Goal: Task Accomplishment & Management: Use online tool/utility

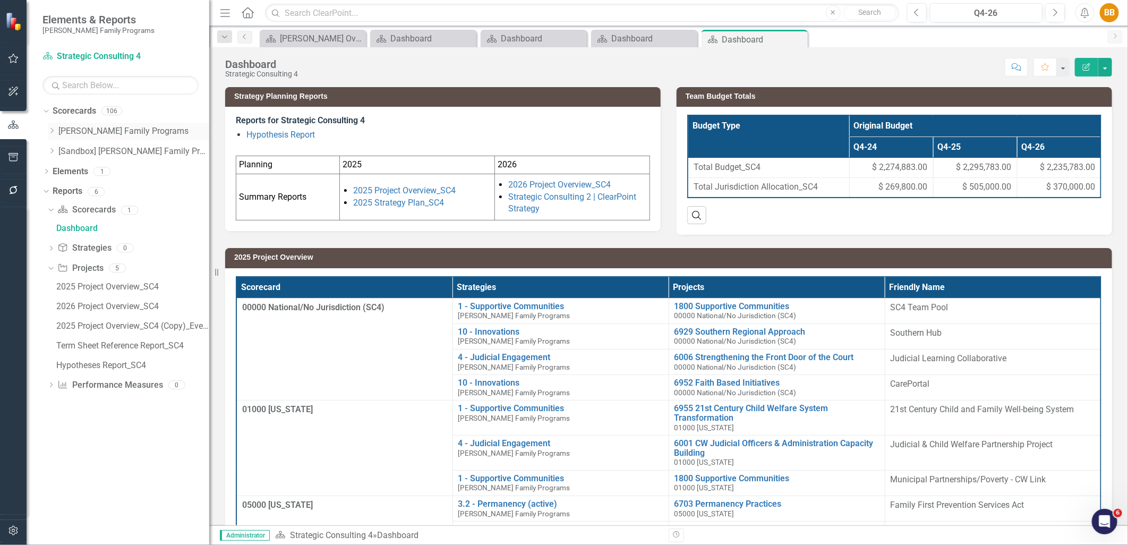
click at [52, 134] on div "Dropdown" at bounding box center [52, 131] width 8 height 9
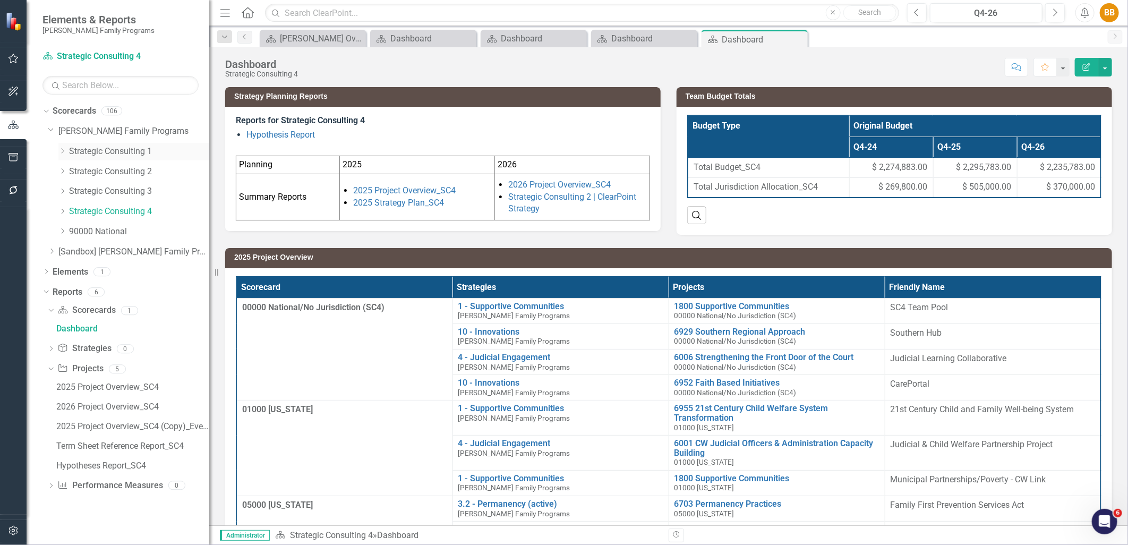
click at [70, 152] on link "Strategic Consulting 1" at bounding box center [139, 152] width 140 height 12
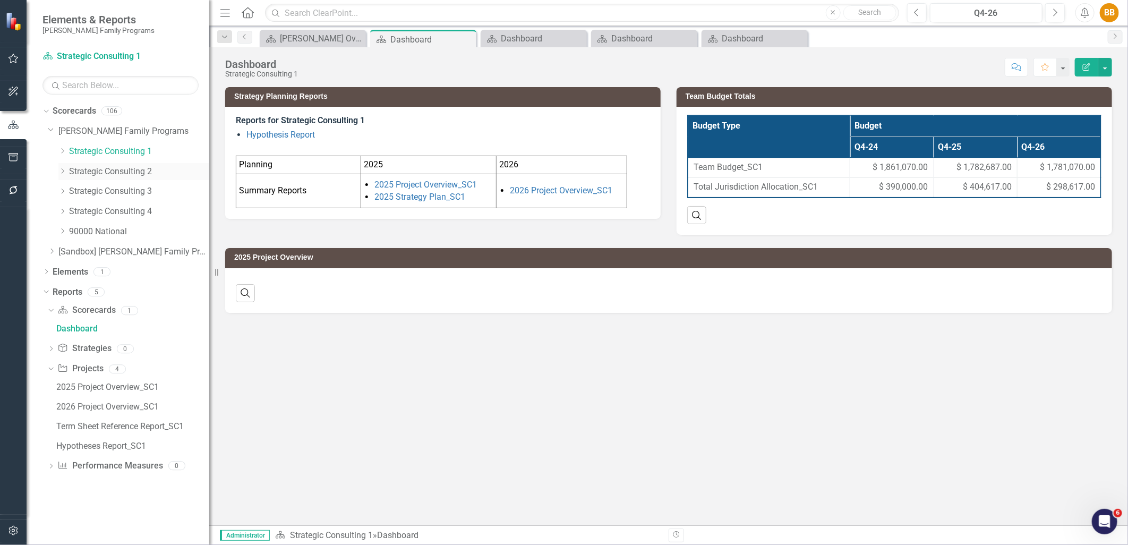
click at [120, 173] on link "Strategic Consulting 2" at bounding box center [139, 172] width 140 height 12
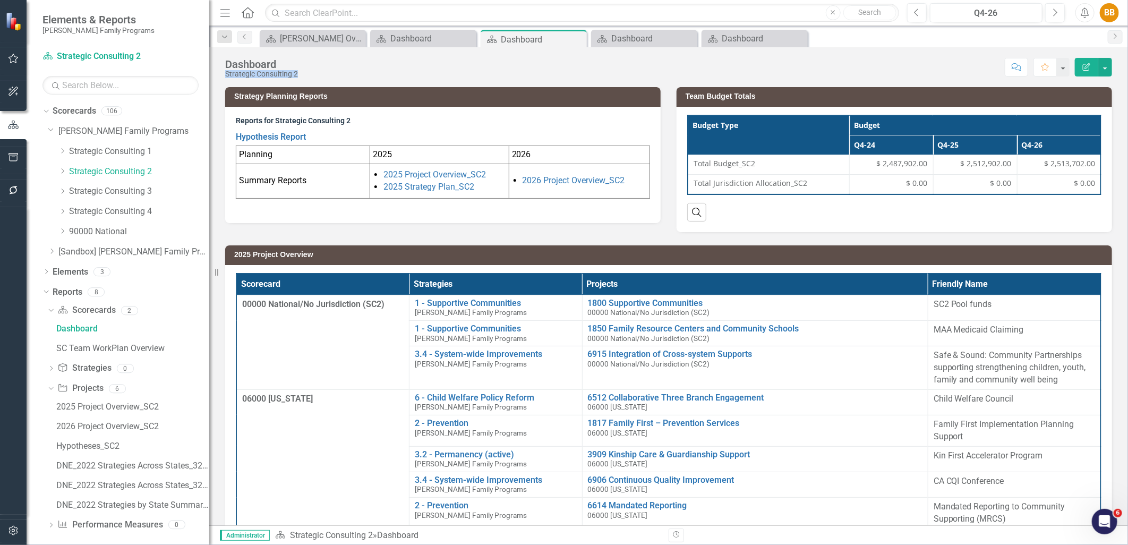
drag, startPoint x: 299, startPoint y: 75, endPoint x: 224, endPoint y: 73, distance: 74.9
click at [224, 73] on div "Dashboard Strategic Consulting 2 Score: N/A Q4-26 Completed Comment Favorite Ed…" at bounding box center [668, 63] width 919 height 32
click at [1064, 216] on div "Search" at bounding box center [895, 208] width 414 height 26
click at [934, 61] on div "Score: N/A Q4-26 Completed Comment Favorite Edit Report" at bounding box center [707, 67] width 809 height 18
click at [827, 101] on td "Team Budget Totals" at bounding box center [896, 98] width 421 height 16
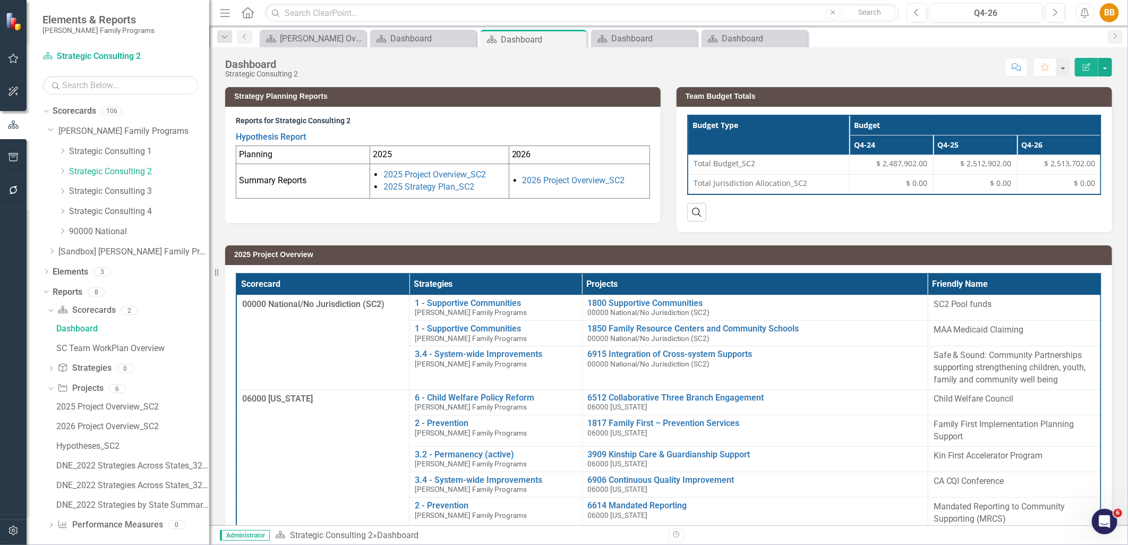
click at [827, 101] on td "Team Budget Totals" at bounding box center [896, 98] width 421 height 16
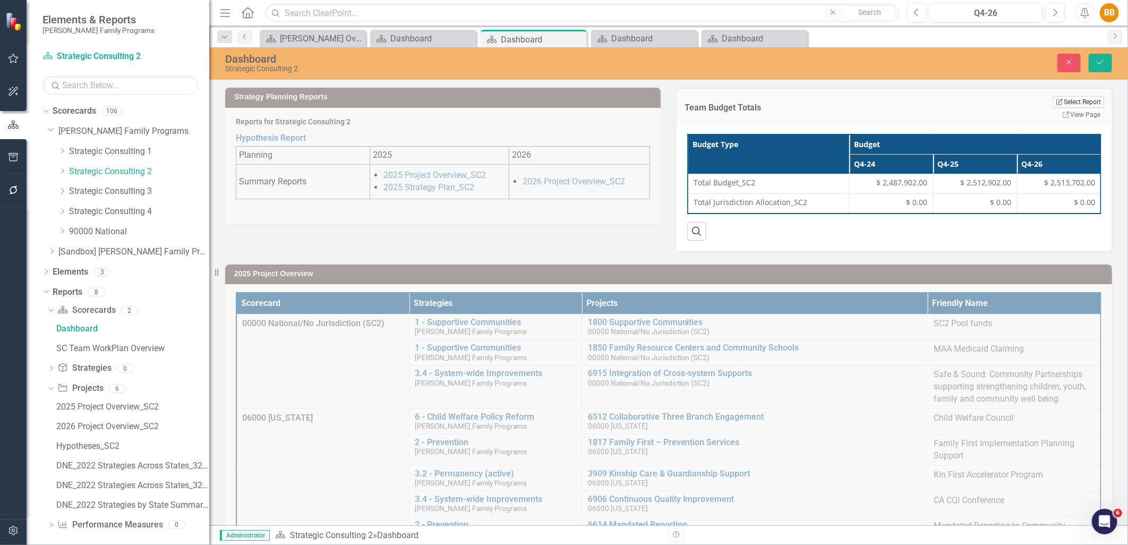
click at [1053, 104] on button "Edit Report Select Report" at bounding box center [1079, 102] width 52 height 12
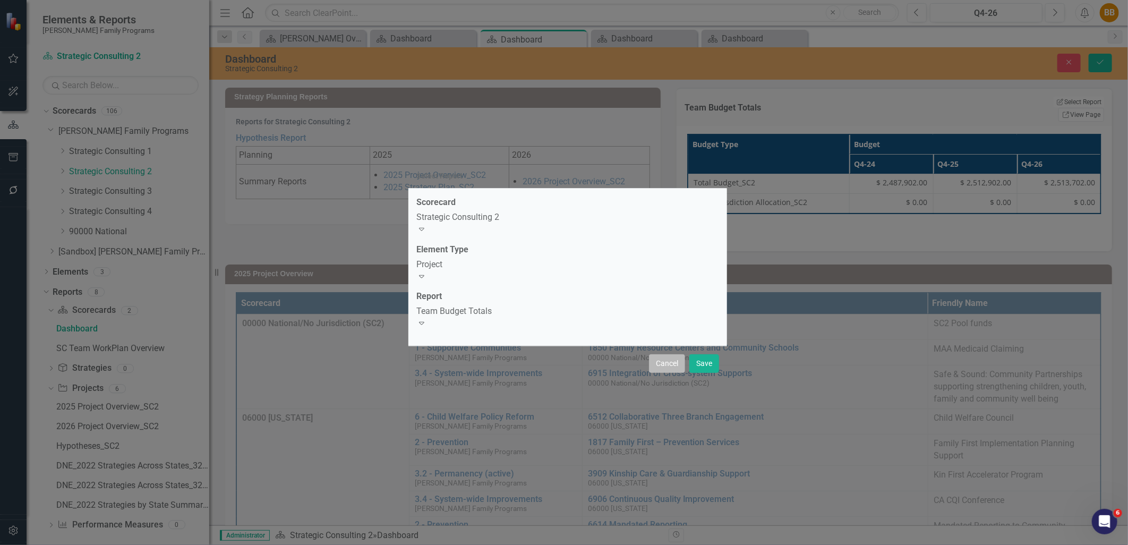
click at [668, 359] on button "Cancel" at bounding box center [667, 363] width 36 height 19
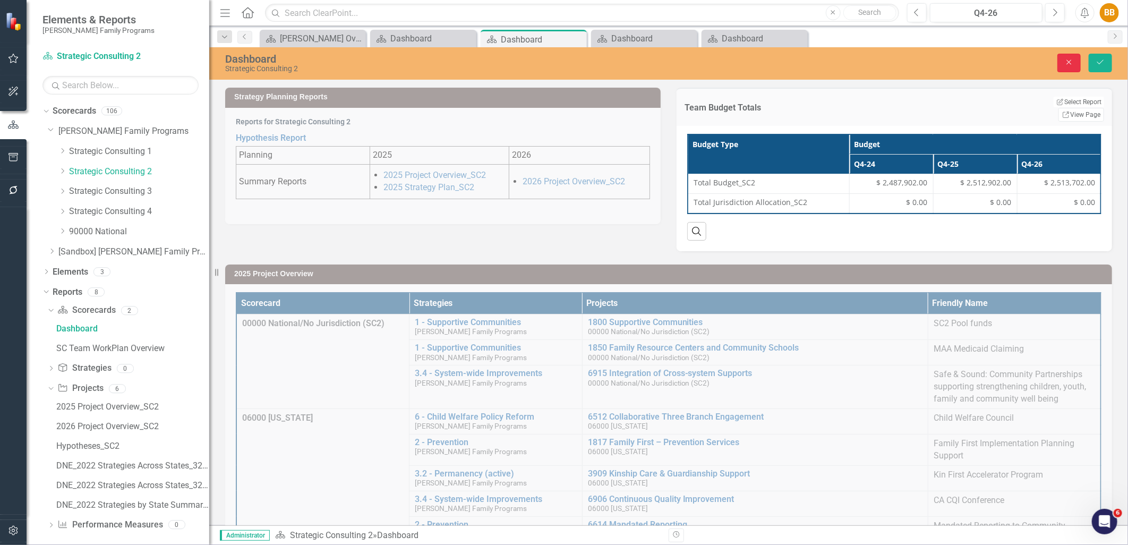
click at [1068, 57] on button "Close" at bounding box center [1069, 63] width 23 height 19
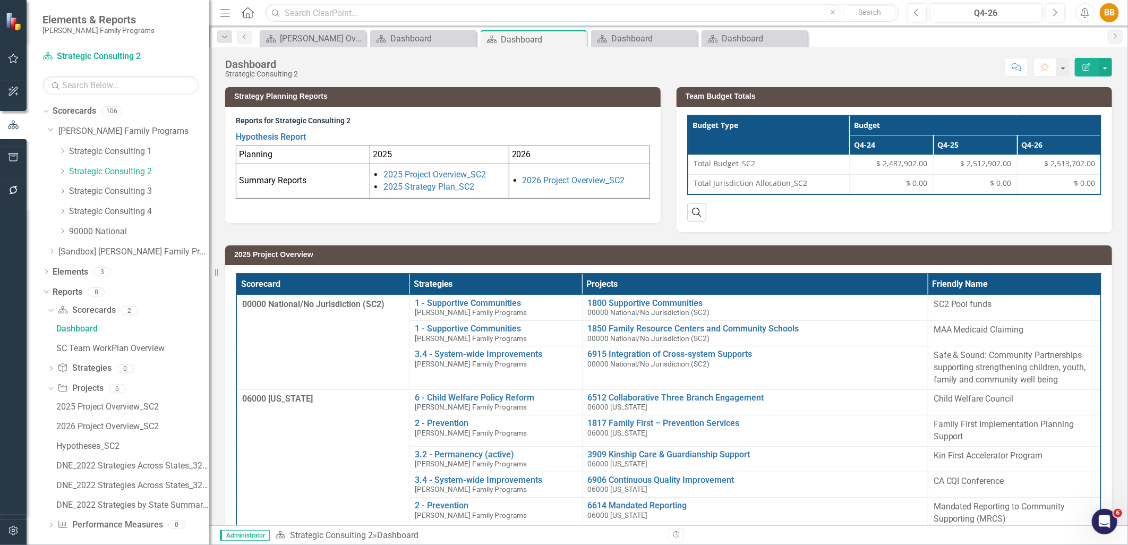
scroll to position [7, 0]
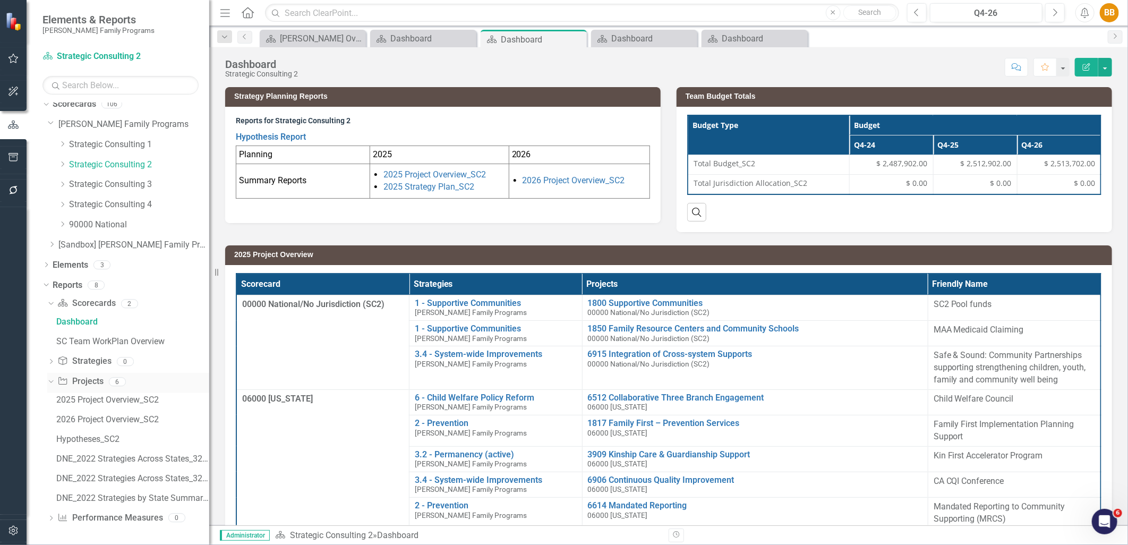
click at [88, 383] on link "Project Projects" at bounding box center [80, 382] width 46 height 12
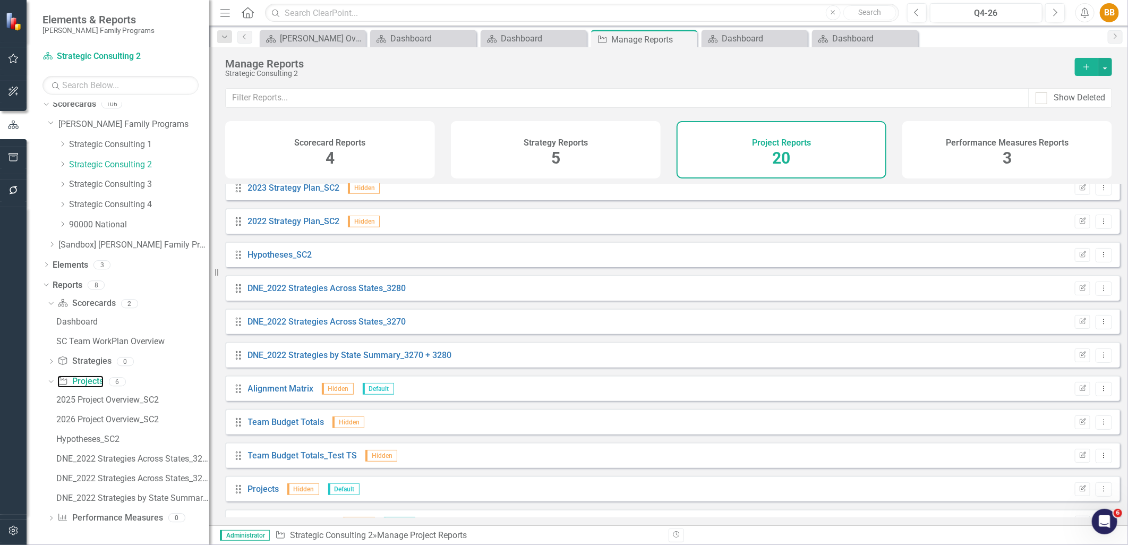
scroll to position [336, 0]
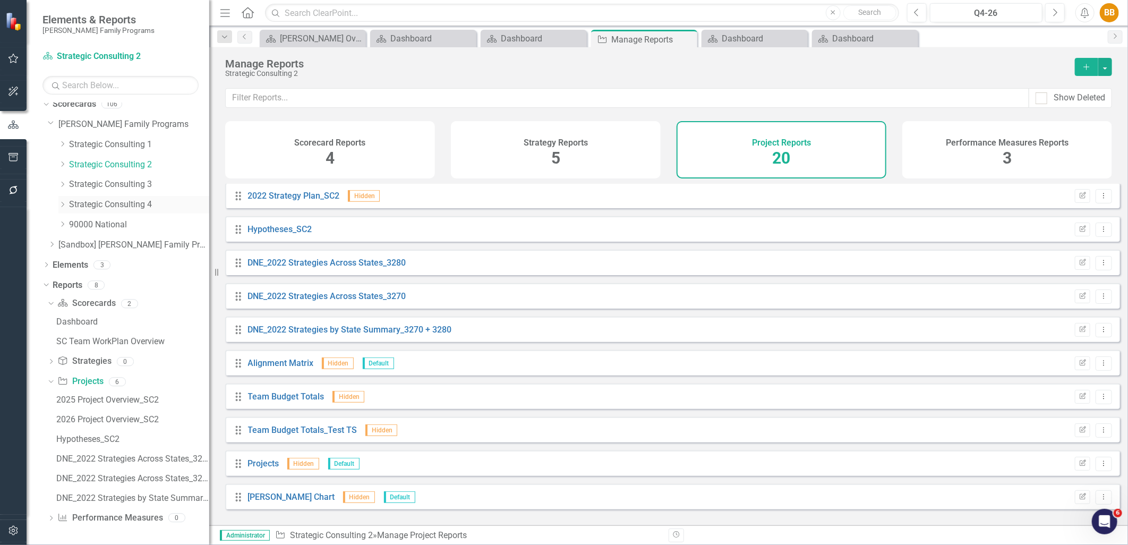
click at [119, 203] on link "Strategic Consulting 4" at bounding box center [139, 205] width 140 height 12
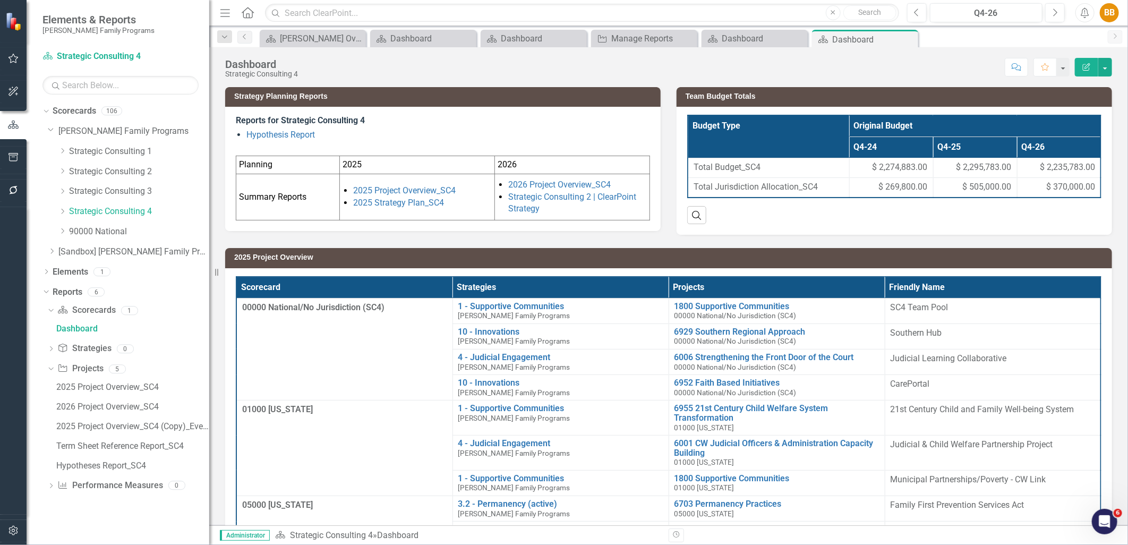
click at [576, 135] on li "Hypothesis Report" at bounding box center [449, 135] width 404 height 12
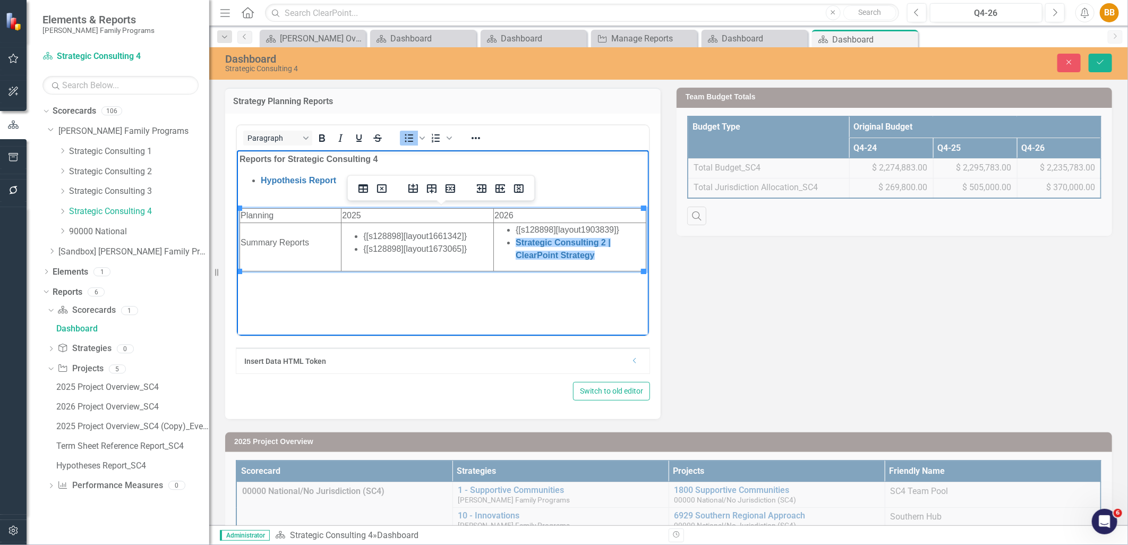
drag, startPoint x: 614, startPoint y: 258, endPoint x: 511, endPoint y: 244, distance: 103.5
click at [511, 244] on ul "{[s128898][layout1903839]} Strategic Consulting 2 | ClearPoint Strategy﻿" at bounding box center [569, 242] width 151 height 38
click at [613, 259] on li "Strategic Consulting 2 | ClearPoint Strategy﻿" at bounding box center [580, 249] width 130 height 26
drag, startPoint x: 562, startPoint y: 269, endPoint x: 514, endPoint y: 269, distance: 47.8
click at [515, 269] on li "TEST" at bounding box center [580, 267] width 130 height 13
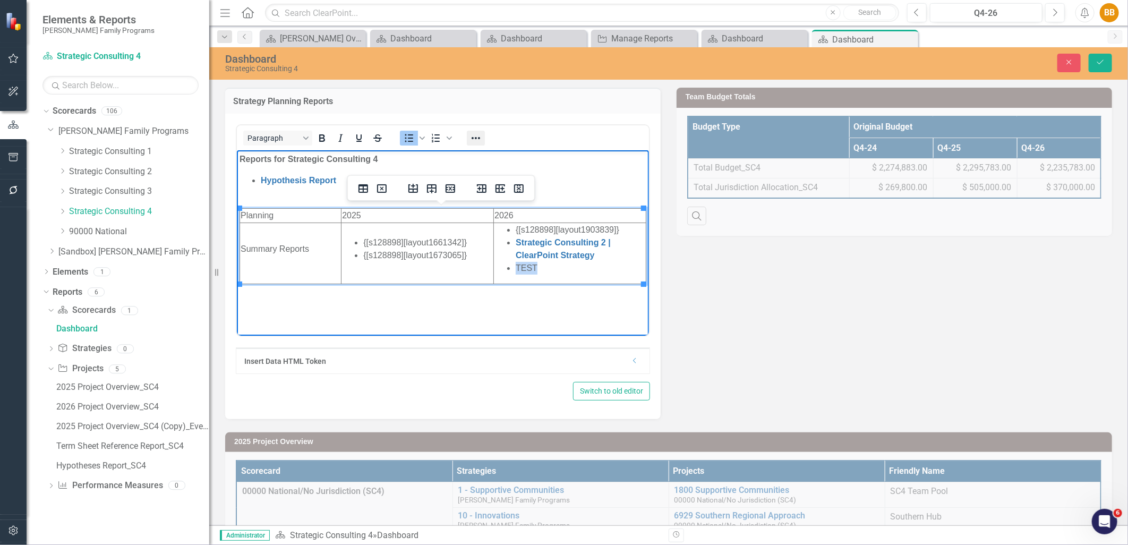
click at [471, 136] on icon "Reveal or hide additional toolbar items" at bounding box center [476, 138] width 13 height 13
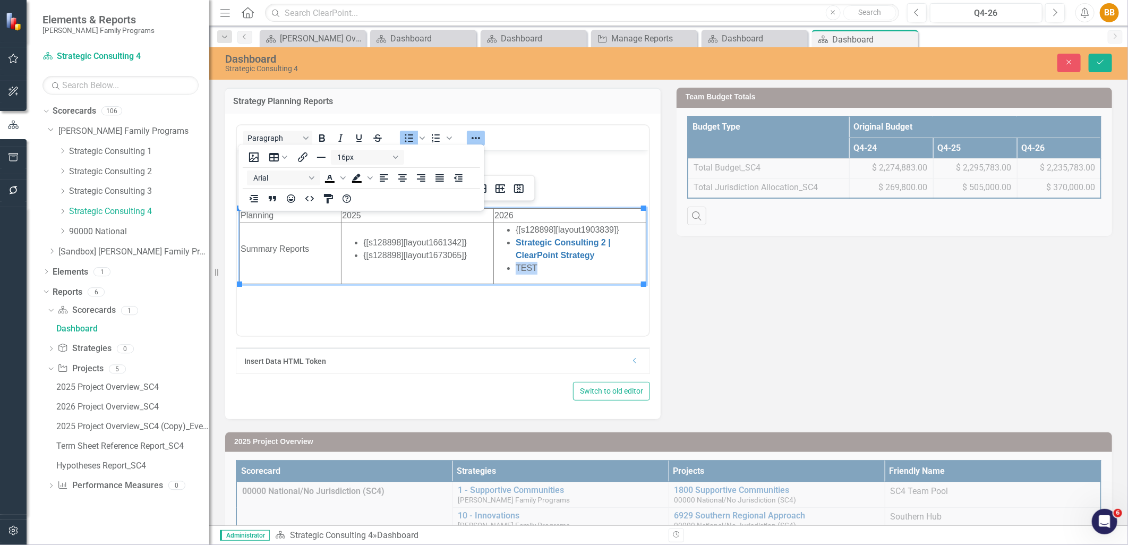
click at [607, 262] on li "TEST" at bounding box center [580, 267] width 130 height 13
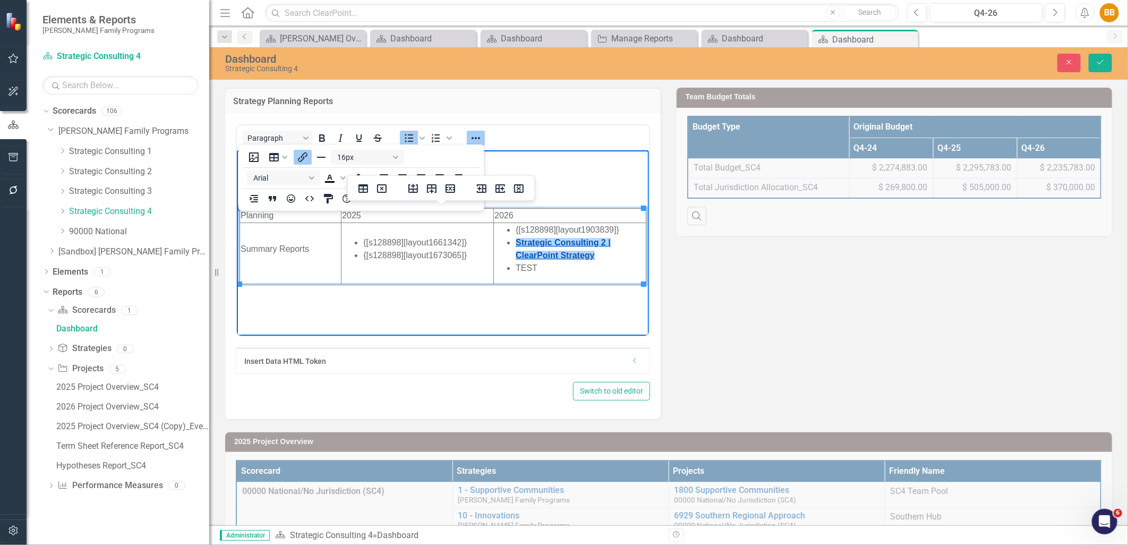
drag, startPoint x: 601, startPoint y: 253, endPoint x: 514, endPoint y: 245, distance: 87.0
click at [515, 245] on li "Strategic Consulting 2 | ClearPoint Strategy﻿" at bounding box center [580, 249] width 130 height 26
click at [556, 269] on li "TEST" at bounding box center [580, 267] width 130 height 13
drag, startPoint x: 554, startPoint y: 269, endPoint x: 515, endPoint y: 266, distance: 38.9
click at [515, 266] on li "TEST" at bounding box center [580, 267] width 130 height 13
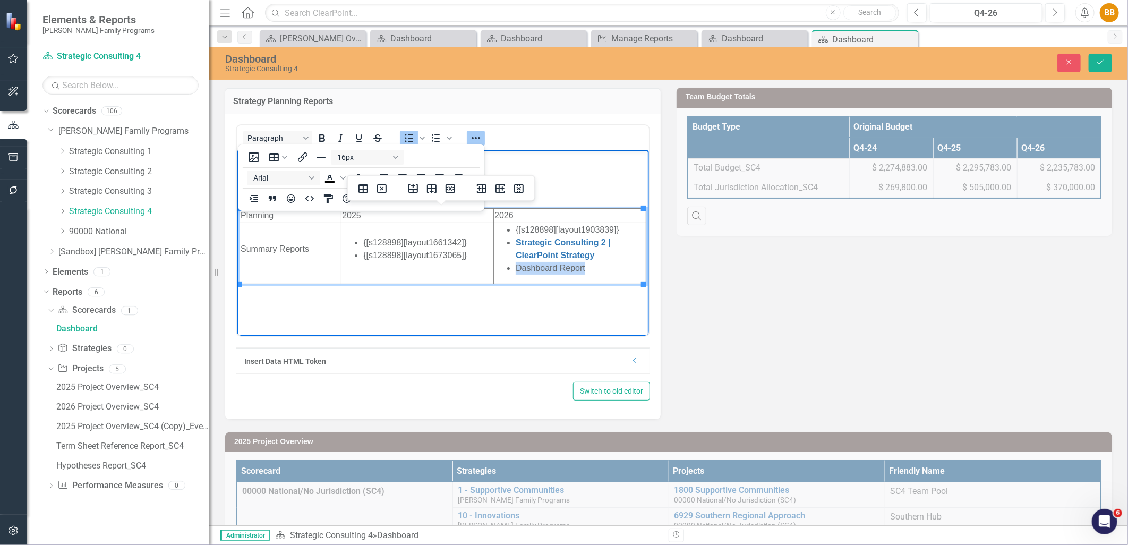
drag, startPoint x: 601, startPoint y: 270, endPoint x: 515, endPoint y: 271, distance: 86.6
click at [515, 271] on li "Dashboard Report" at bounding box center [580, 267] width 130 height 13
drag, startPoint x: 287, startPoint y: 118, endPoint x: 304, endPoint y: 157, distance: 43.0
click at [304, 157] on icon "Insert/edit link" at bounding box center [302, 157] width 13 height 13
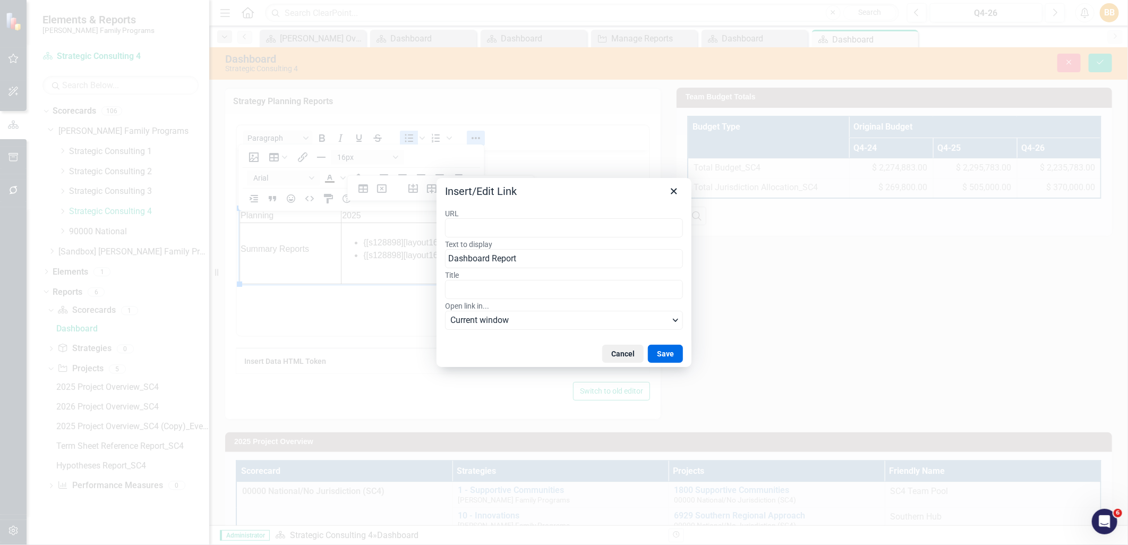
type input "https://app.clearpointstrategy.com/#/index/?layoutId=1903837&object=initiative&…"
click at [652, 354] on button "Save" at bounding box center [665, 354] width 35 height 18
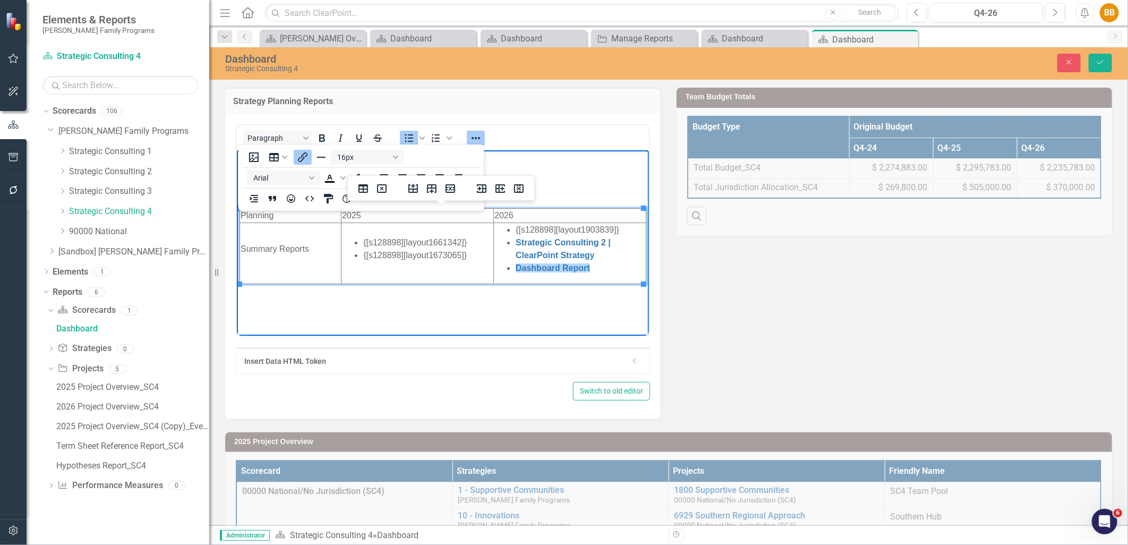
click at [596, 269] on li "Dashboard Report" at bounding box center [580, 267] width 130 height 13
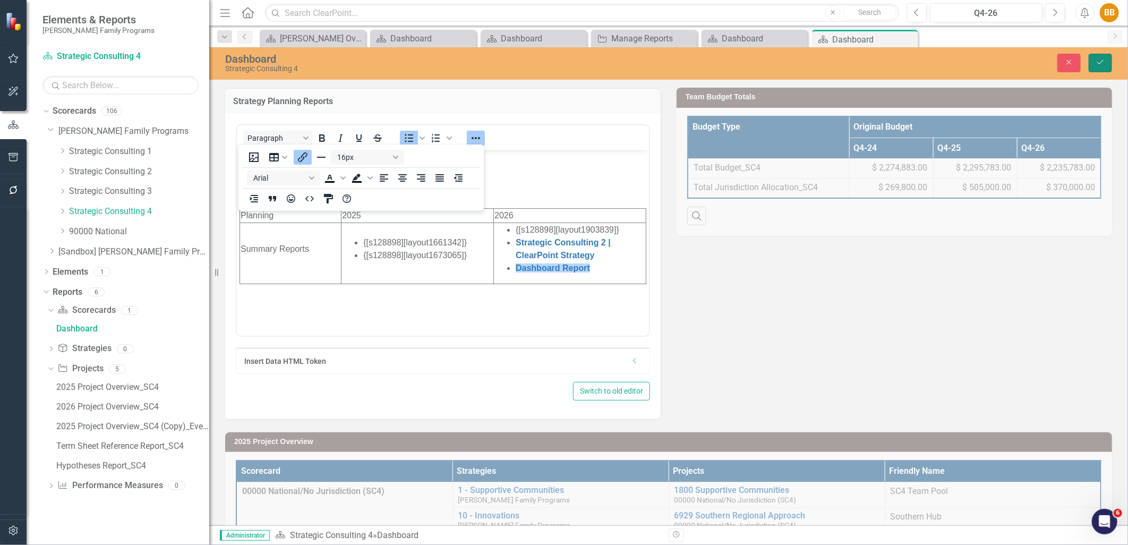
click at [1104, 62] on icon "Save" at bounding box center [1101, 61] width 10 height 7
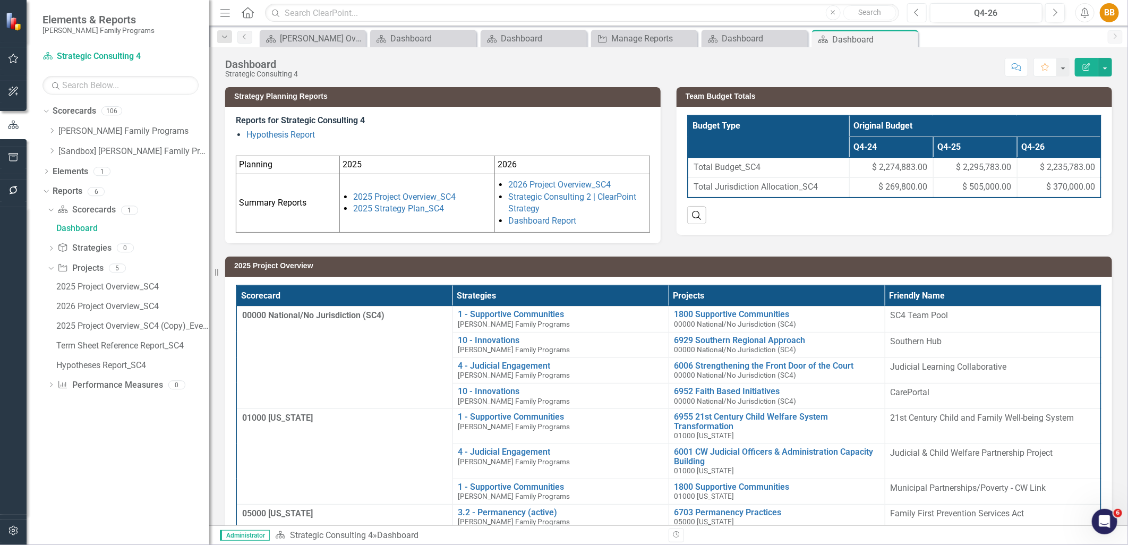
click at [922, 13] on button "Previous" at bounding box center [917, 12] width 20 height 19
click at [570, 224] on link "Dashboard Report" at bounding box center [542, 221] width 68 height 10
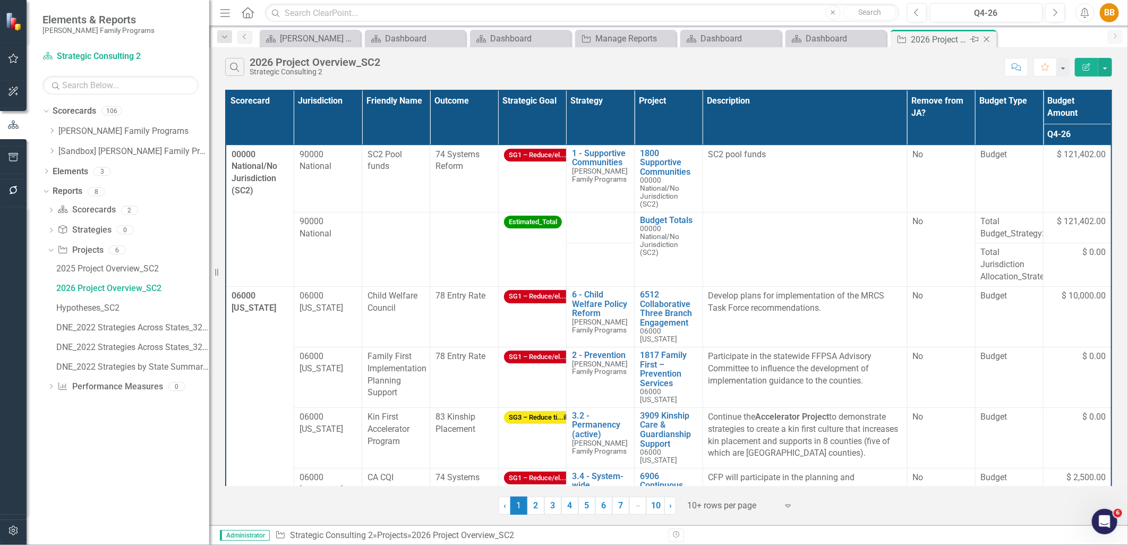
click at [991, 38] on icon "Close" at bounding box center [987, 39] width 11 height 9
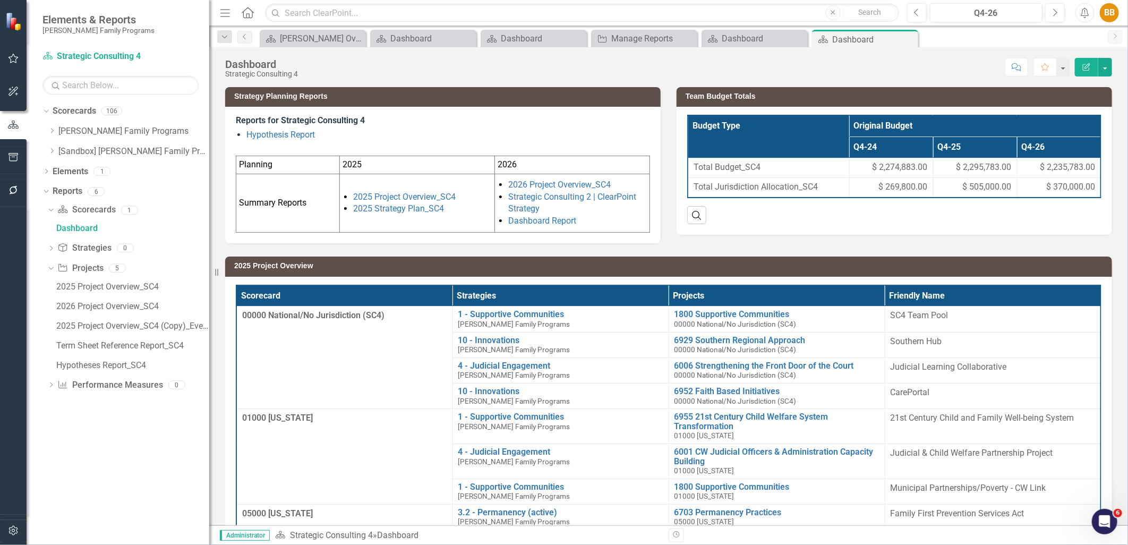
click at [607, 219] on li "Dashboard Report" at bounding box center [577, 221] width 139 height 12
click at [616, 160] on td "2026" at bounding box center [572, 165] width 155 height 18
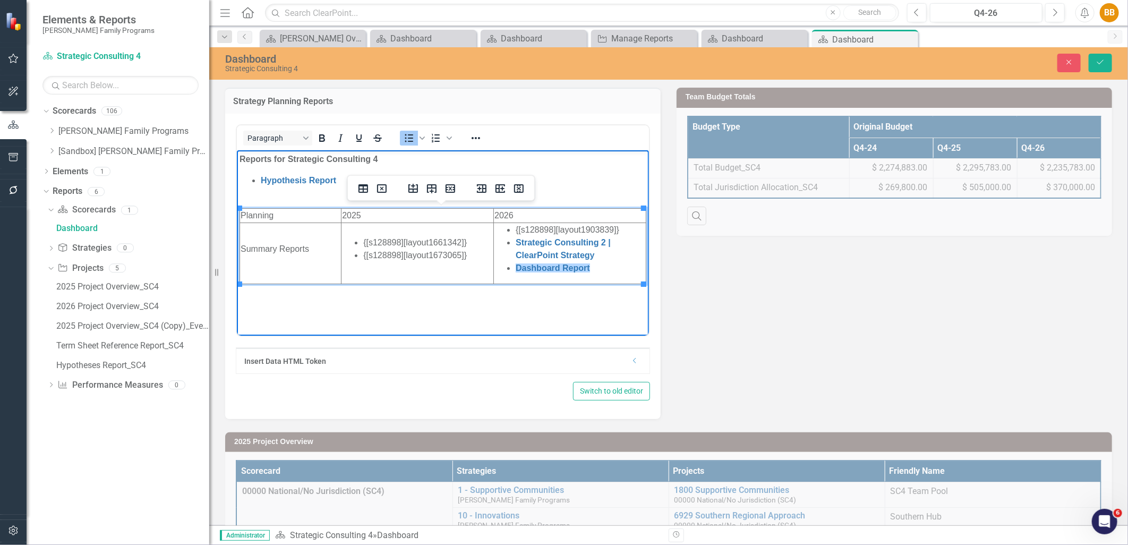
drag, startPoint x: 580, startPoint y: 267, endPoint x: 610, endPoint y: 271, distance: 30.1
click at [610, 271] on li "Dashboard Report" at bounding box center [580, 267] width 130 height 13
drag, startPoint x: 606, startPoint y: 270, endPoint x: 512, endPoint y: 269, distance: 94.0
click at [512, 269] on ul "{[s128898][layout1903839]} Strategic Consulting 2 | ClearPoint Strategy Dashboa…" at bounding box center [569, 248] width 151 height 51
click at [473, 135] on icon "Reveal or hide additional toolbar items" at bounding box center [476, 138] width 13 height 13
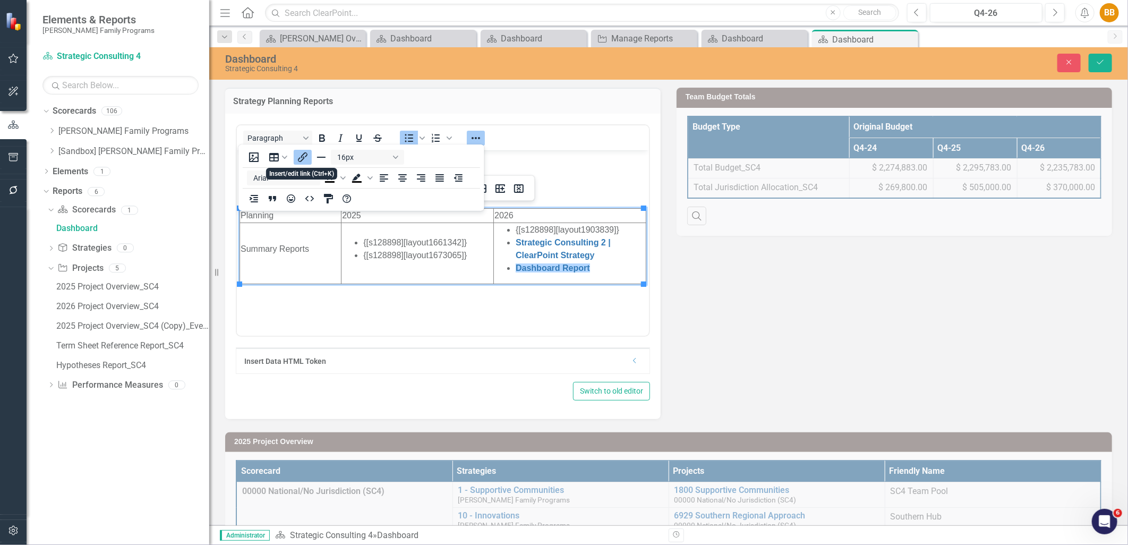
click at [299, 157] on icon "Insert/edit link" at bounding box center [302, 157] width 13 height 13
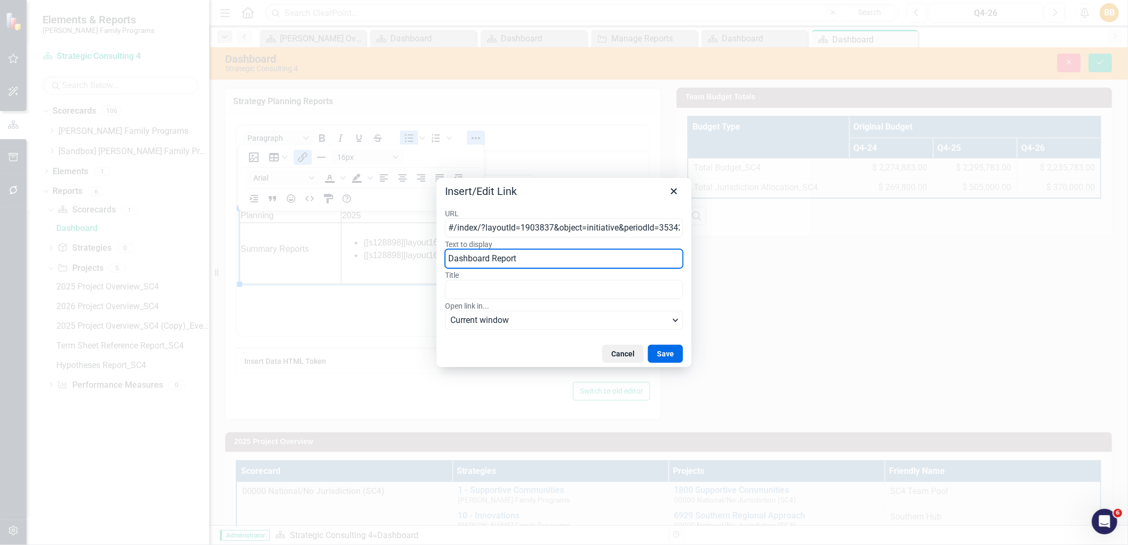
drag, startPoint x: 546, startPoint y: 264, endPoint x: 449, endPoint y: 267, distance: 96.8
click at [449, 267] on input "Dashboard Report" at bounding box center [564, 258] width 238 height 19
type input "2026 Project Overview_SC4"
click at [667, 348] on button "Save" at bounding box center [665, 354] width 35 height 18
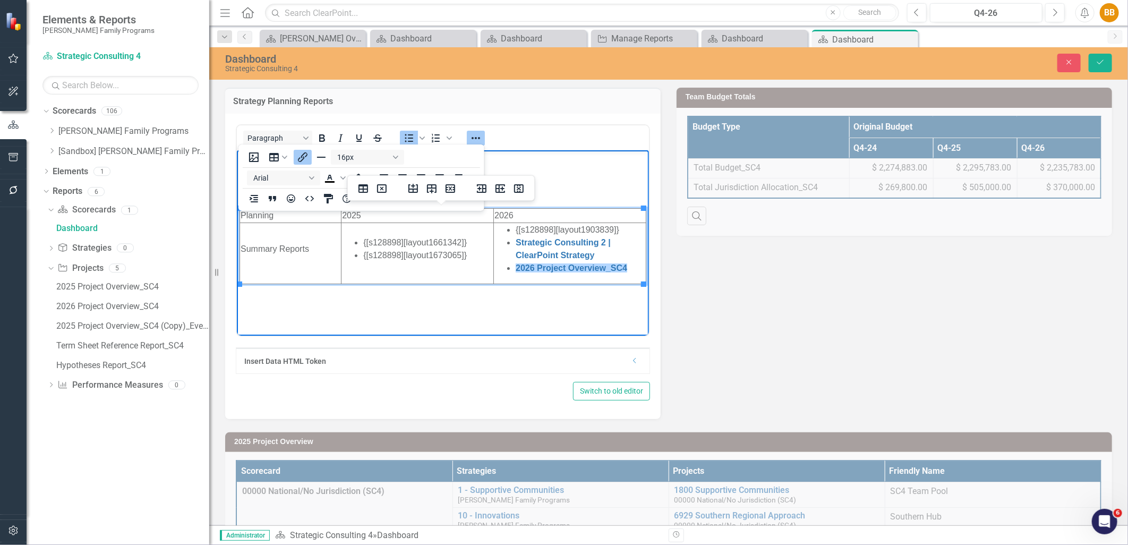
click at [628, 249] on li "Strategic Consulting 2 | ClearPoint Strategy" at bounding box center [580, 249] width 130 height 26
click at [615, 255] on li "Strategic Consulting 2 | ClearPoint Strategy﻿" at bounding box center [580, 249] width 130 height 26
drag, startPoint x: 615, startPoint y: 255, endPoint x: 514, endPoint y: 232, distance: 104.0
click at [514, 232] on ul "{[s128898][layout1903839]} Strategic Consulting 2 | ClearPoint Strategy﻿ 2026 P…" at bounding box center [569, 248] width 151 height 51
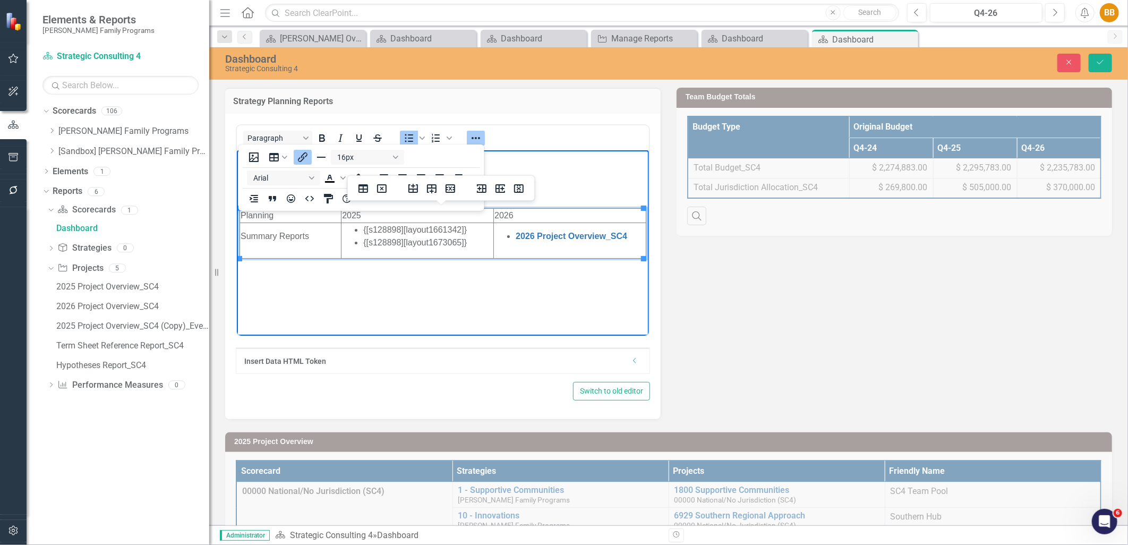
click at [621, 250] on td "2026 Project Overview_SC4" at bounding box center [570, 241] width 152 height 36
click at [632, 244] on td "2026 Project Overview_SC4" at bounding box center [570, 241] width 152 height 36
click at [1096, 62] on icon "Save" at bounding box center [1101, 61] width 10 height 7
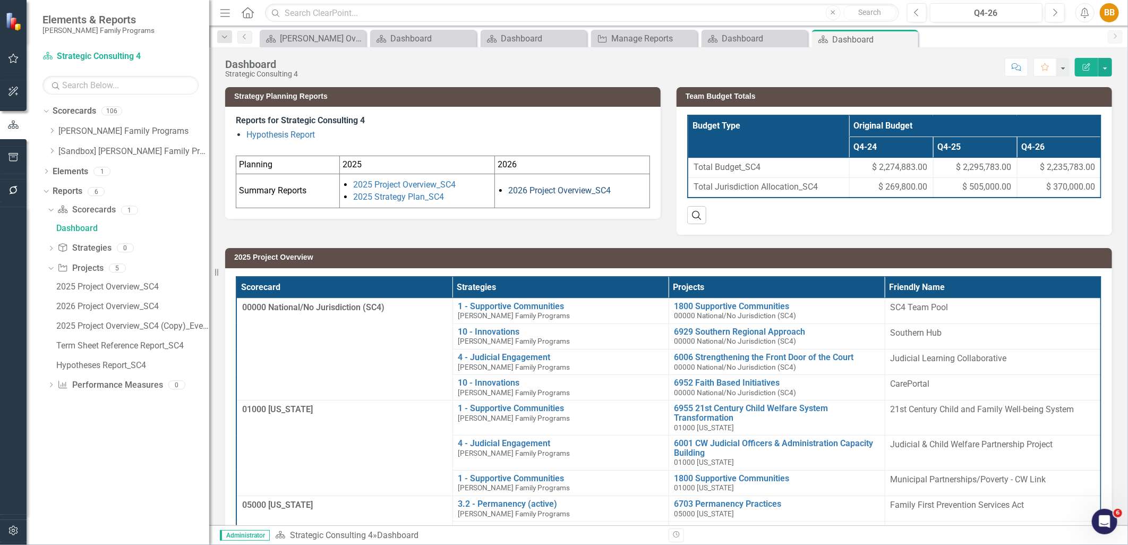
click at [588, 191] on link "2026 Project Overview_SC4" at bounding box center [559, 190] width 103 height 10
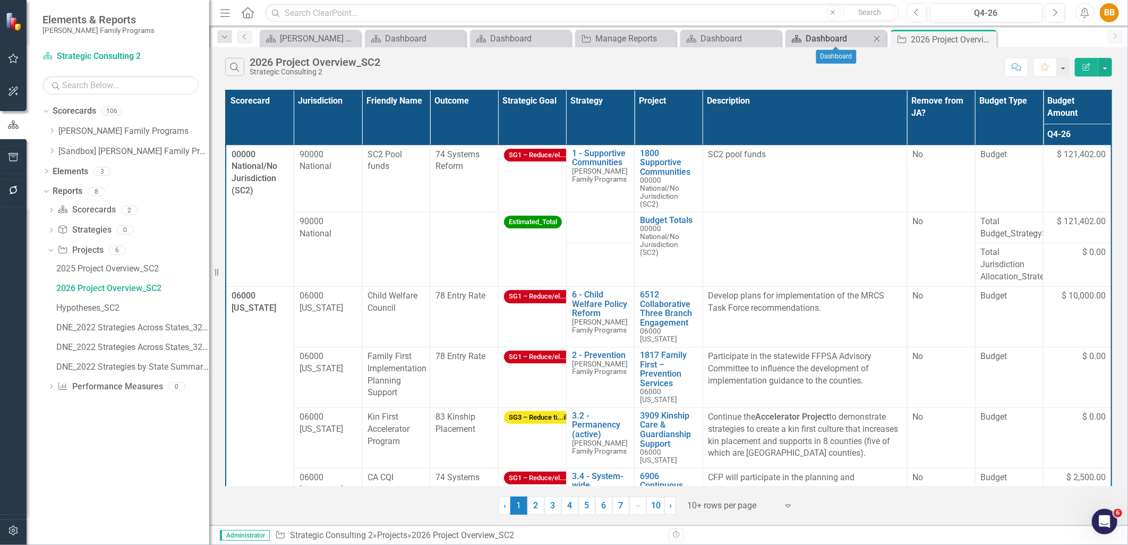
click at [829, 36] on div "Dashboard" at bounding box center [838, 38] width 65 height 13
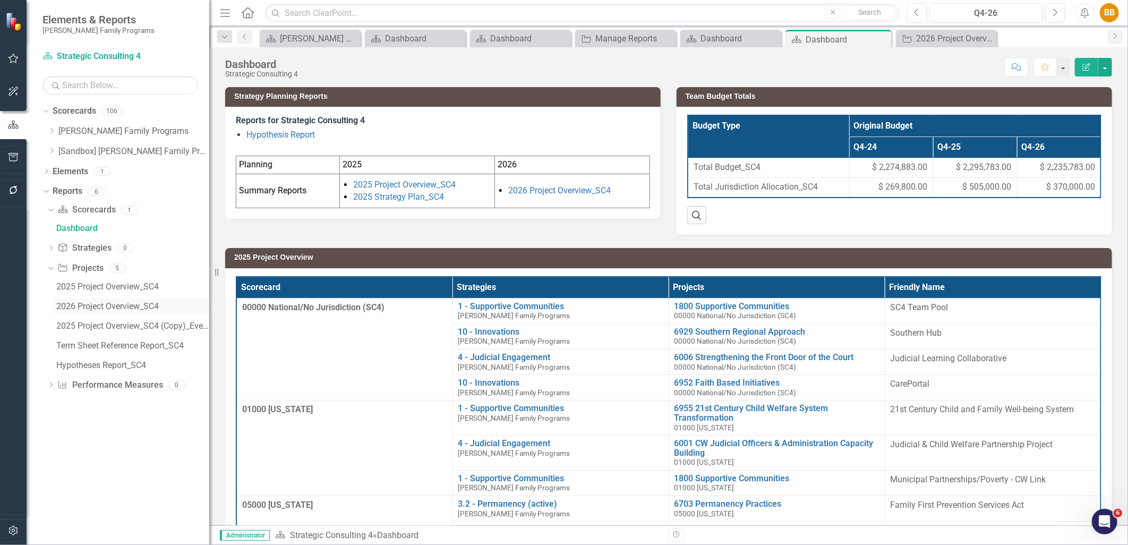
click at [135, 309] on div "2026 Project Overview_SC4" at bounding box center [132, 307] width 153 height 10
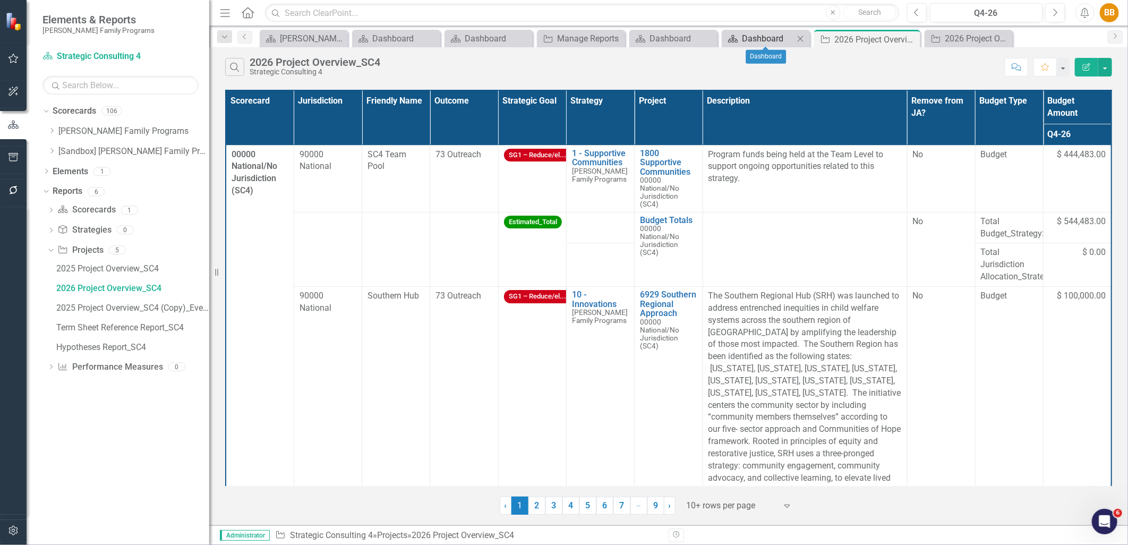
click at [767, 40] on div "Dashboard" at bounding box center [768, 38] width 52 height 13
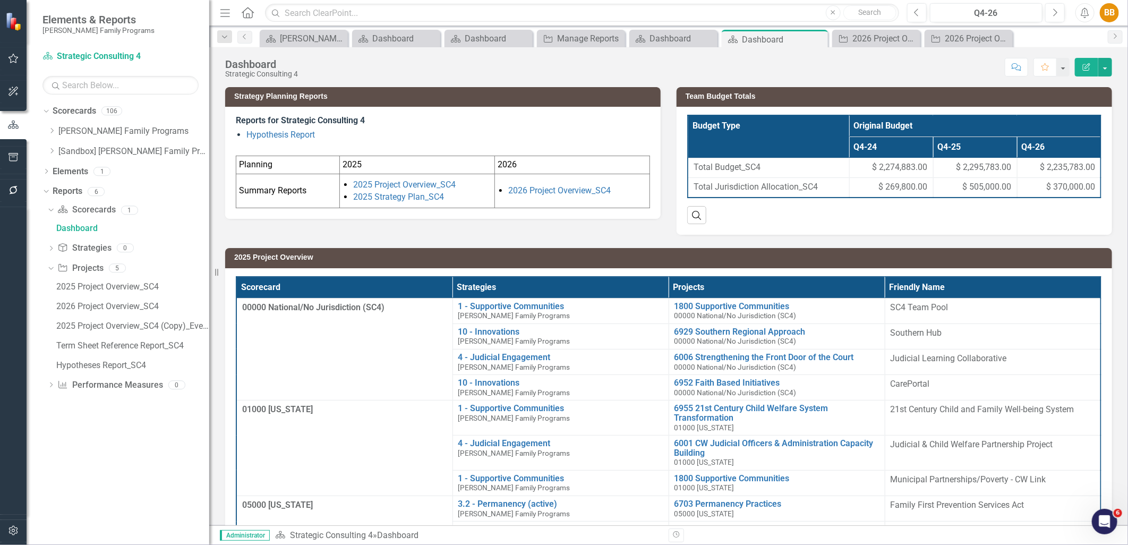
click at [624, 193] on li "2026 Project Overview_SC4" at bounding box center [577, 191] width 139 height 12
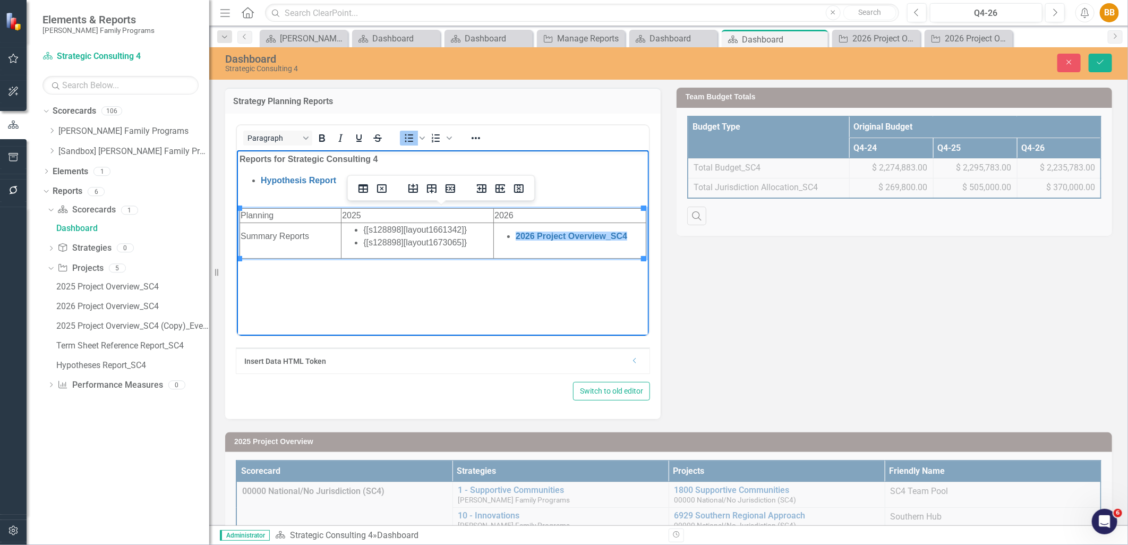
drag, startPoint x: 629, startPoint y: 239, endPoint x: 519, endPoint y: 243, distance: 109.5
click at [519, 243] on td "2026 Project Overview_SC4﻿" at bounding box center [570, 241] width 152 height 36
drag, startPoint x: 628, startPoint y: 233, endPoint x: 513, endPoint y: 237, distance: 114.9
click at [515, 237] on li "2026 Project Overview_SC4" at bounding box center [580, 236] width 130 height 13
click at [473, 131] on button "Reveal or hide additional toolbar items" at bounding box center [476, 138] width 18 height 15
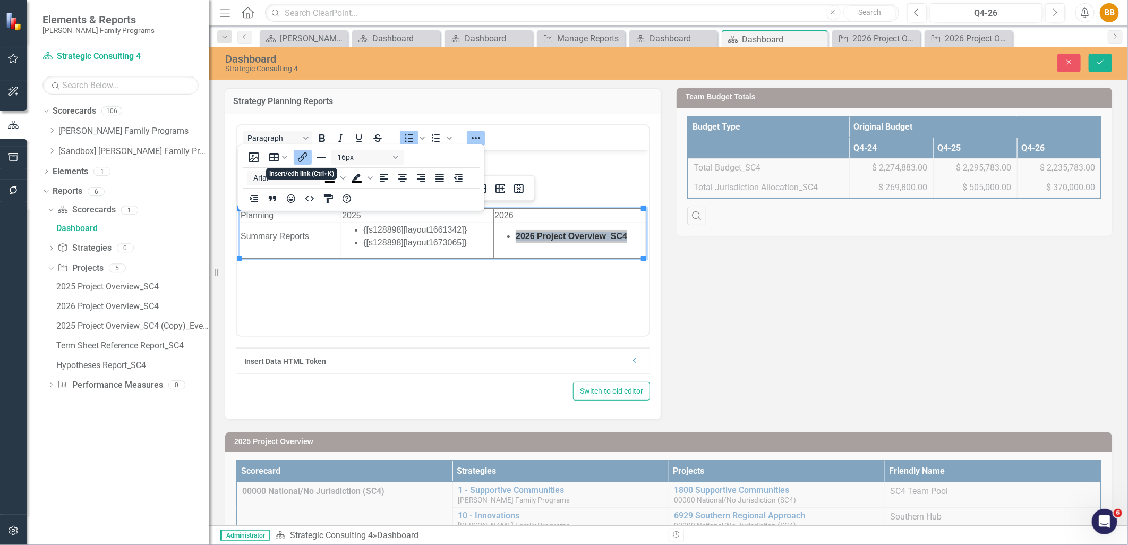
click at [298, 160] on icon "Insert/edit link" at bounding box center [303, 157] width 10 height 10
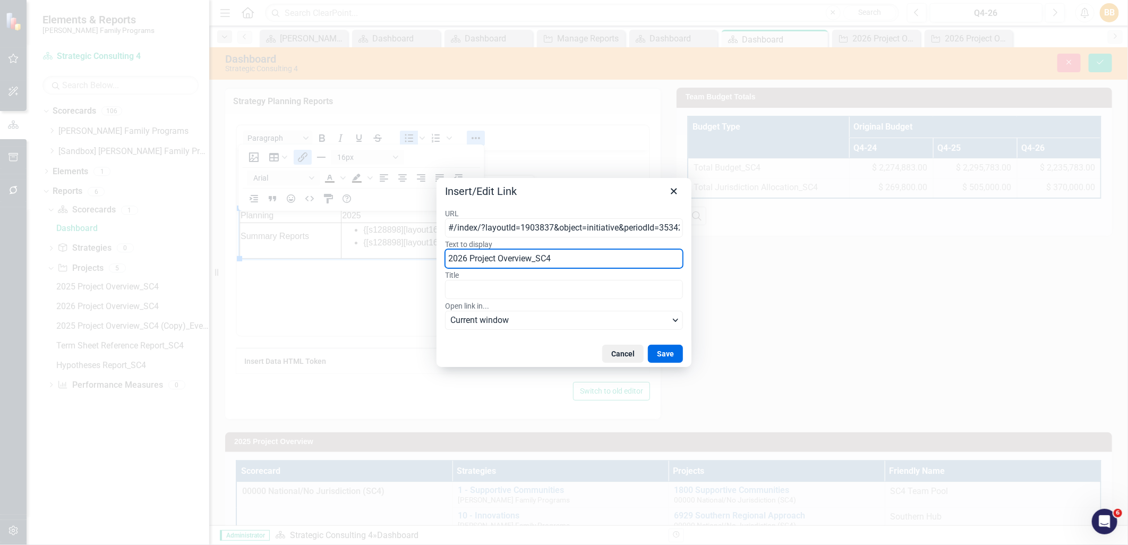
click at [559, 260] on input "2026 Project Overview_SC4" at bounding box center [564, 258] width 238 height 19
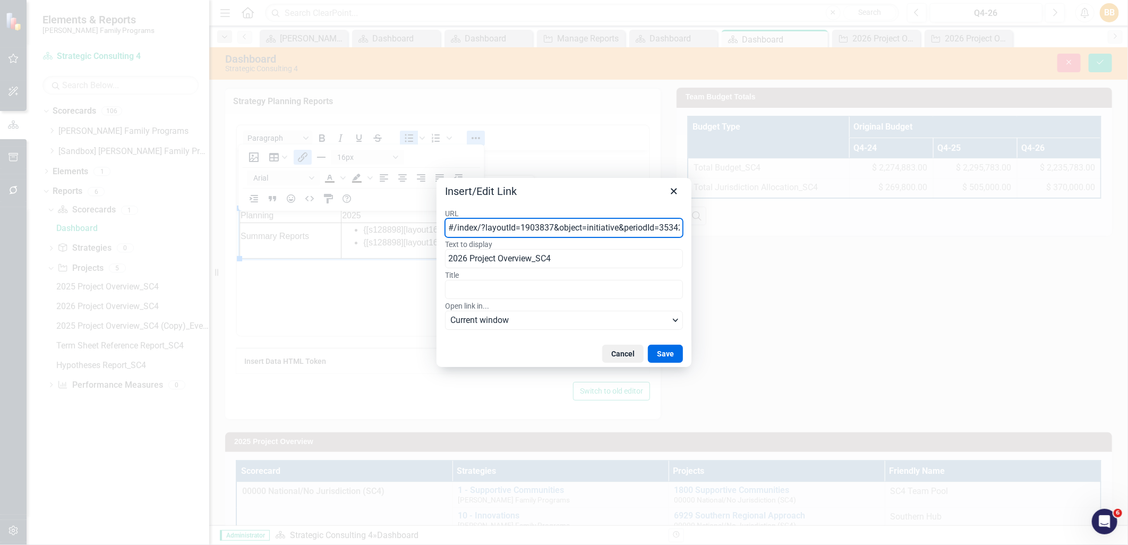
click at [572, 228] on input "#/index/?layoutId=1903837&object=initiative&periodId=353420&scorecardId=126132" at bounding box center [564, 227] width 238 height 19
paste input "https://app.clearpointstrategy.com/#/index/?layoutId=1903839&object=initiative&…"
type input "https://app.clearpointstrategy.com/#/index/?layoutId=1903839&object=initiative&…"
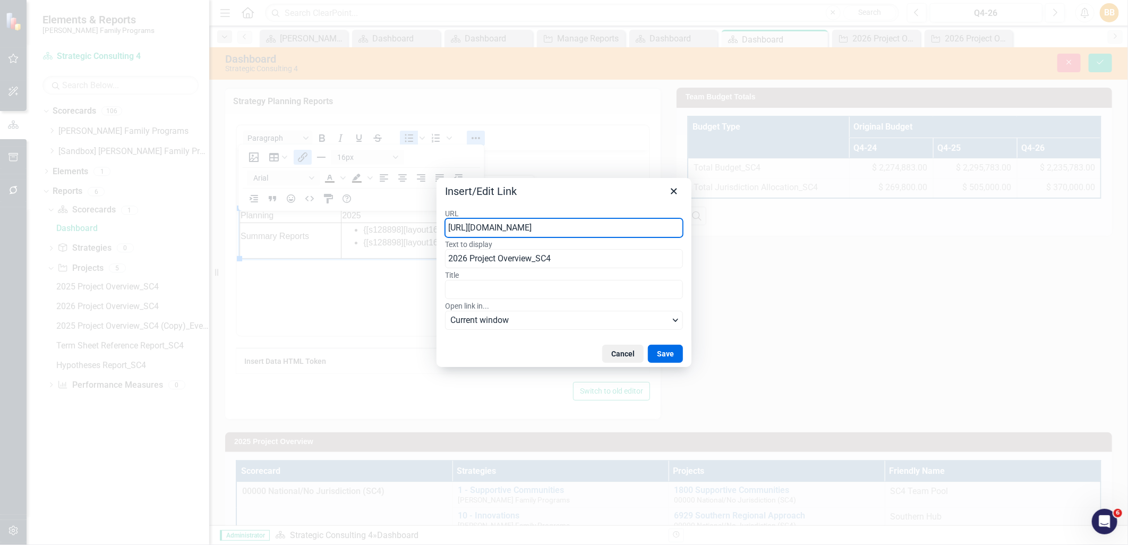
scroll to position [0, 228]
click at [671, 353] on button "Save" at bounding box center [665, 354] width 35 height 18
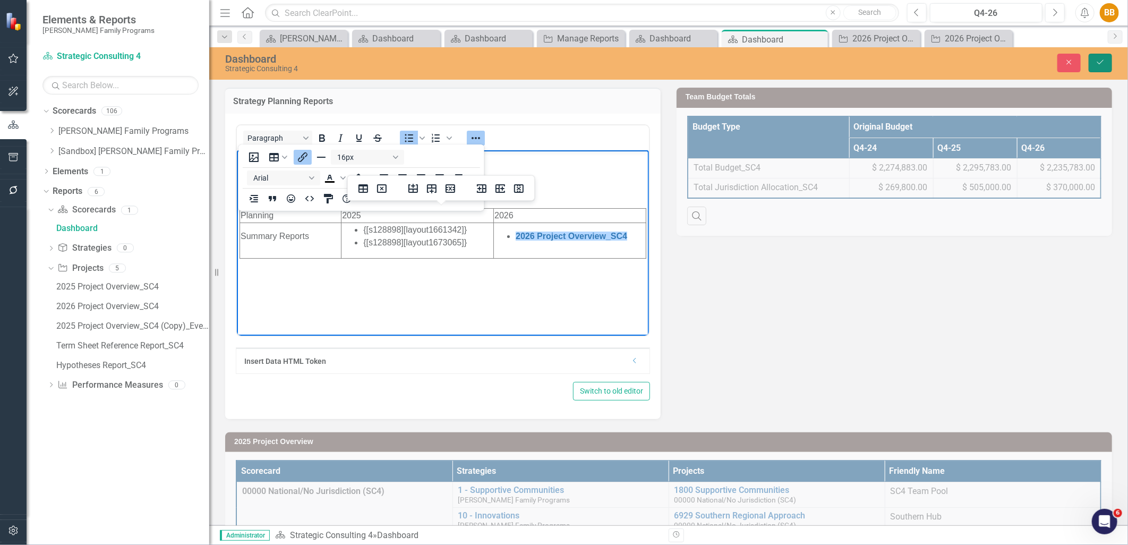
click at [1100, 65] on icon "Save" at bounding box center [1101, 61] width 10 height 7
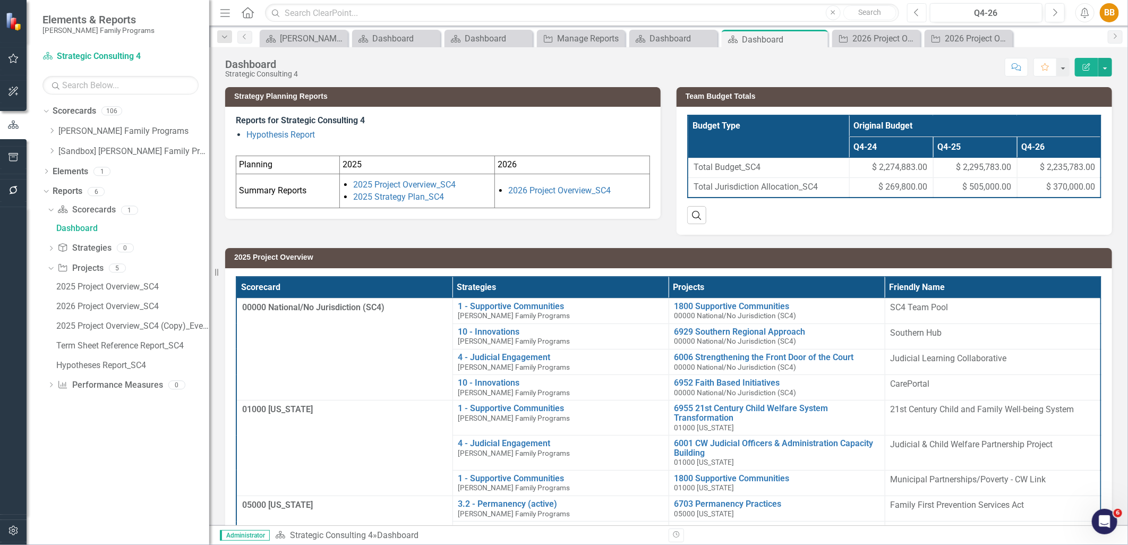
click at [914, 8] on icon "Previous" at bounding box center [917, 13] width 6 height 10
click at [588, 194] on link "2026 Project Overview_SC4" at bounding box center [559, 190] width 103 height 10
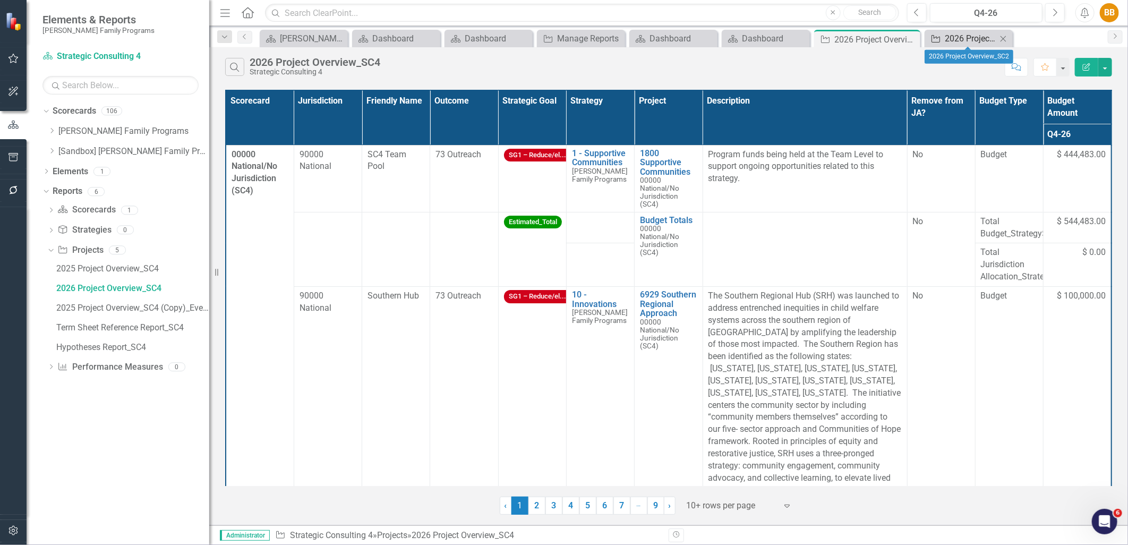
click at [961, 33] on div "2026 Project Overview_SC2" at bounding box center [971, 38] width 52 height 13
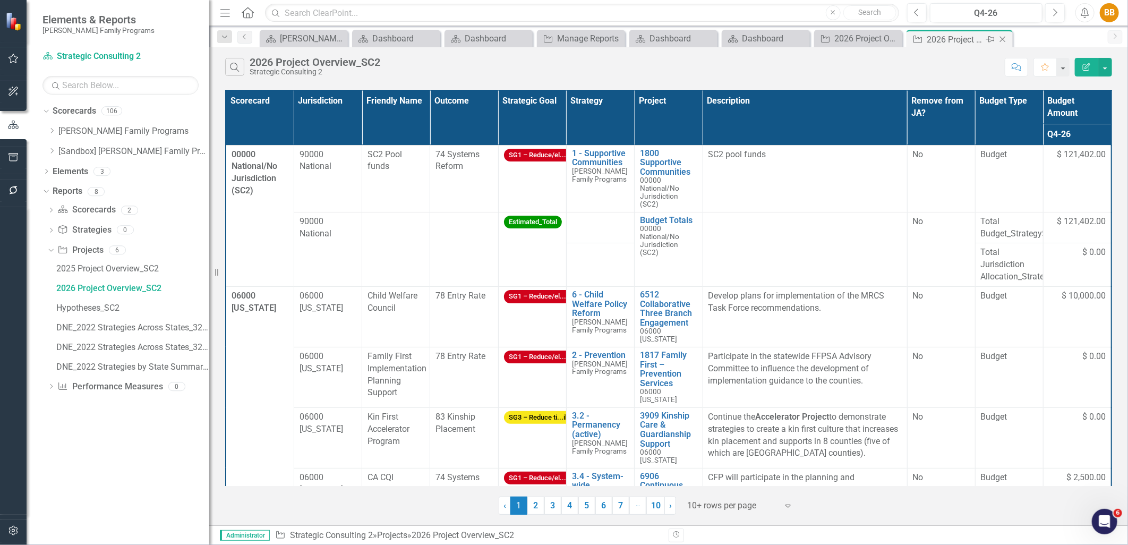
click at [1000, 39] on icon "Close" at bounding box center [1003, 39] width 11 height 9
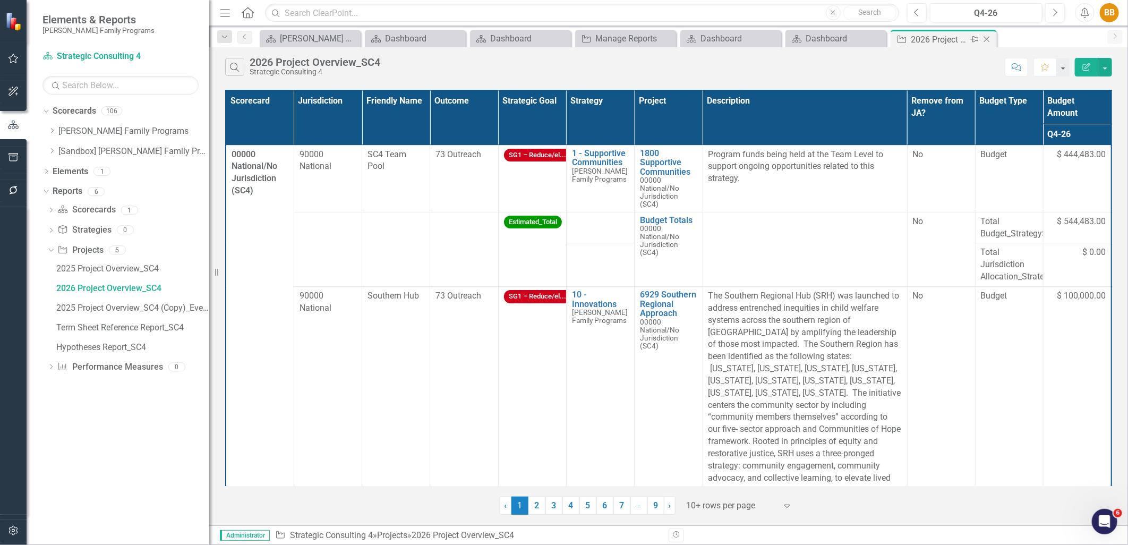
click at [988, 33] on div "Close" at bounding box center [987, 39] width 13 height 13
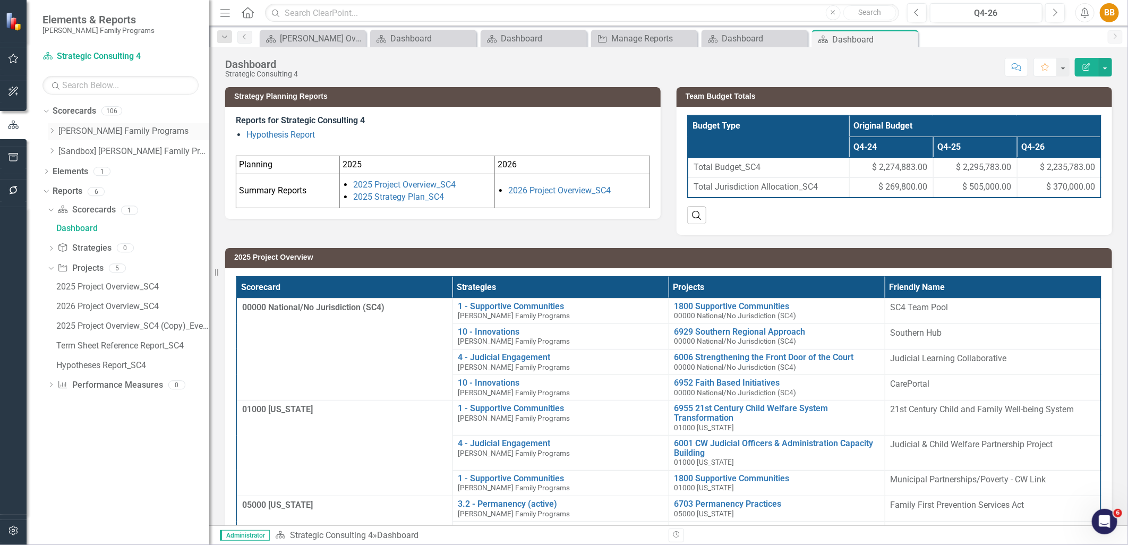
click at [50, 135] on div "Dropdown" at bounding box center [52, 131] width 8 height 9
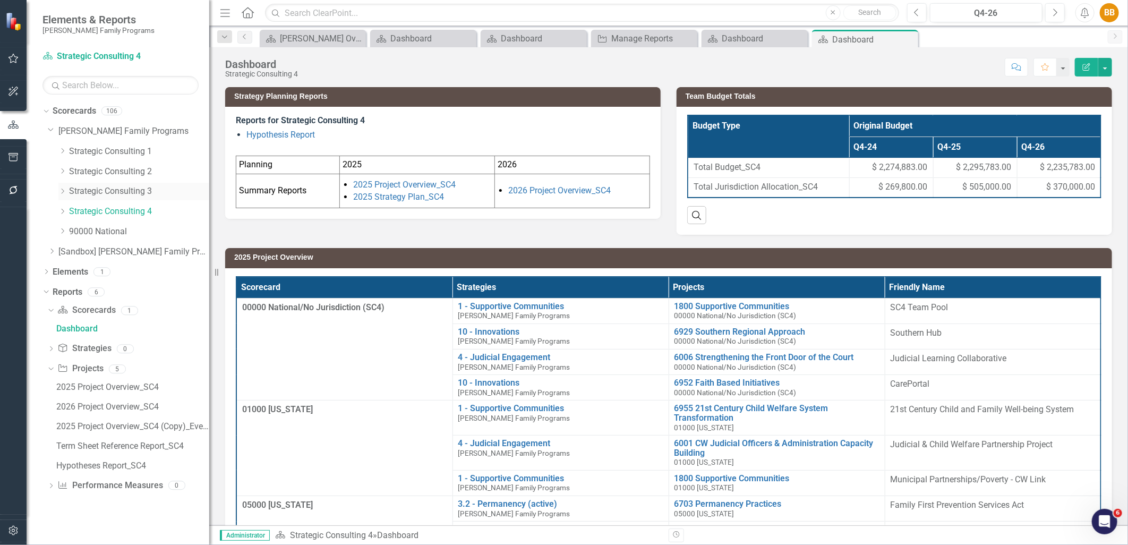
click at [104, 193] on link "Strategic Consulting 3" at bounding box center [139, 191] width 140 height 12
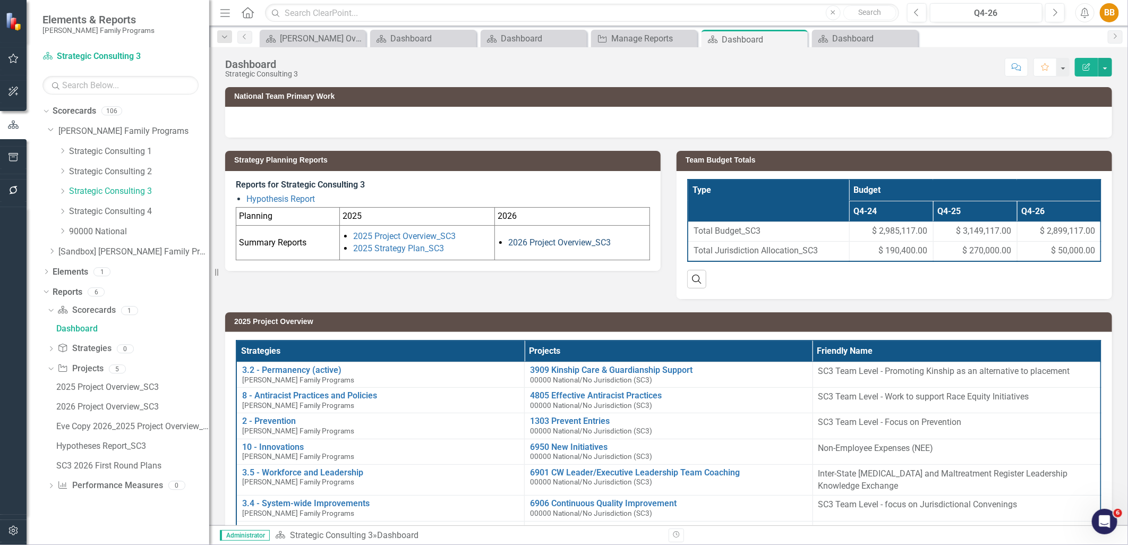
drag, startPoint x: 623, startPoint y: 242, endPoint x: 534, endPoint y: 243, distance: 88.2
click at [534, 243] on li "2026 Project Overview_SC3" at bounding box center [577, 243] width 139 height 12
click at [622, 242] on li "2026 Project Overview_SC3" at bounding box center [577, 243] width 139 height 12
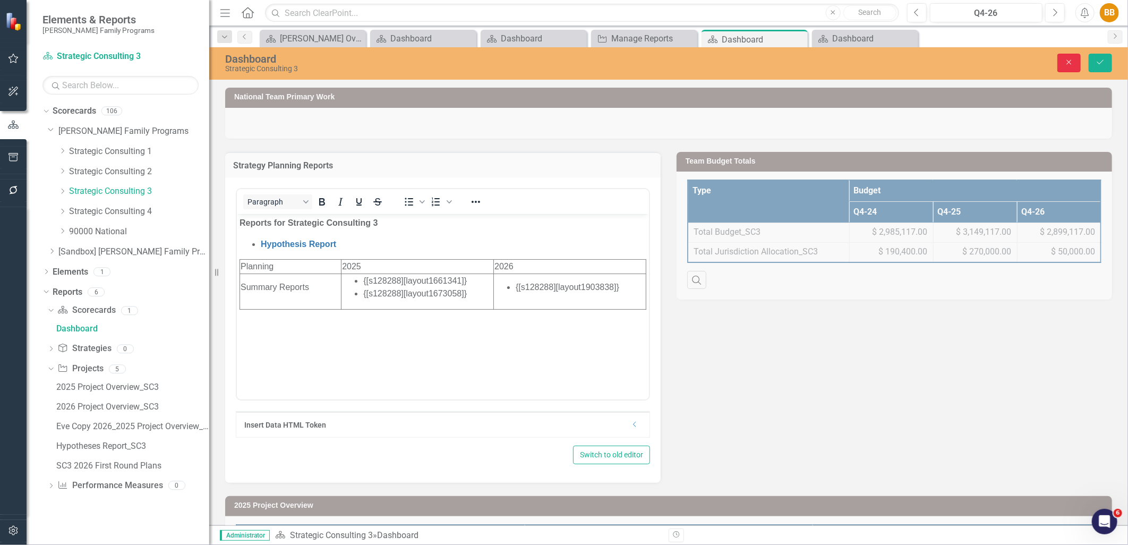
click at [1068, 67] on button "Close" at bounding box center [1069, 63] width 23 height 19
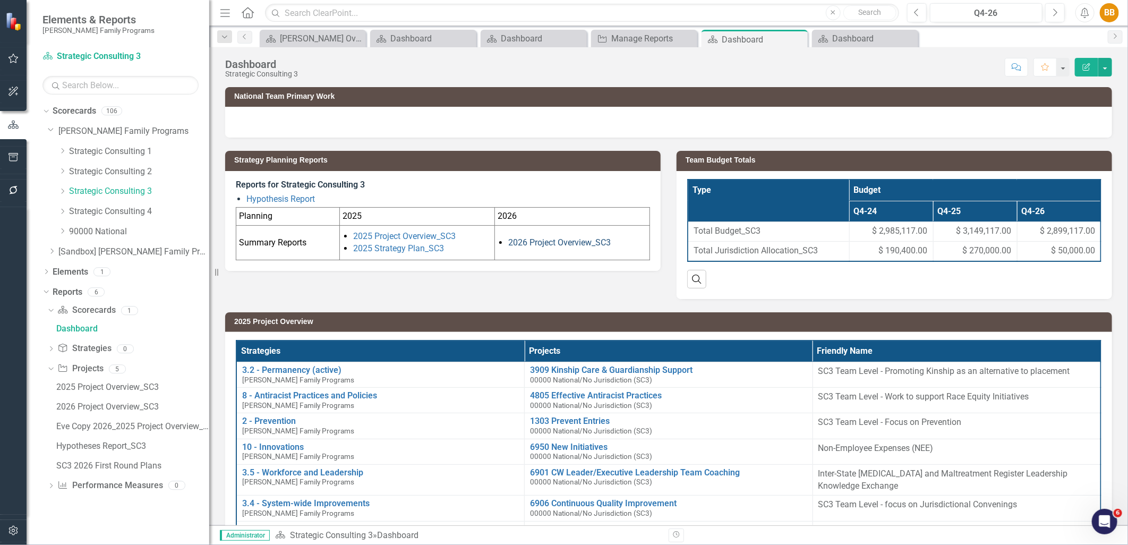
click at [575, 242] on link "2026 Project Overview_SC3" at bounding box center [559, 242] width 103 height 10
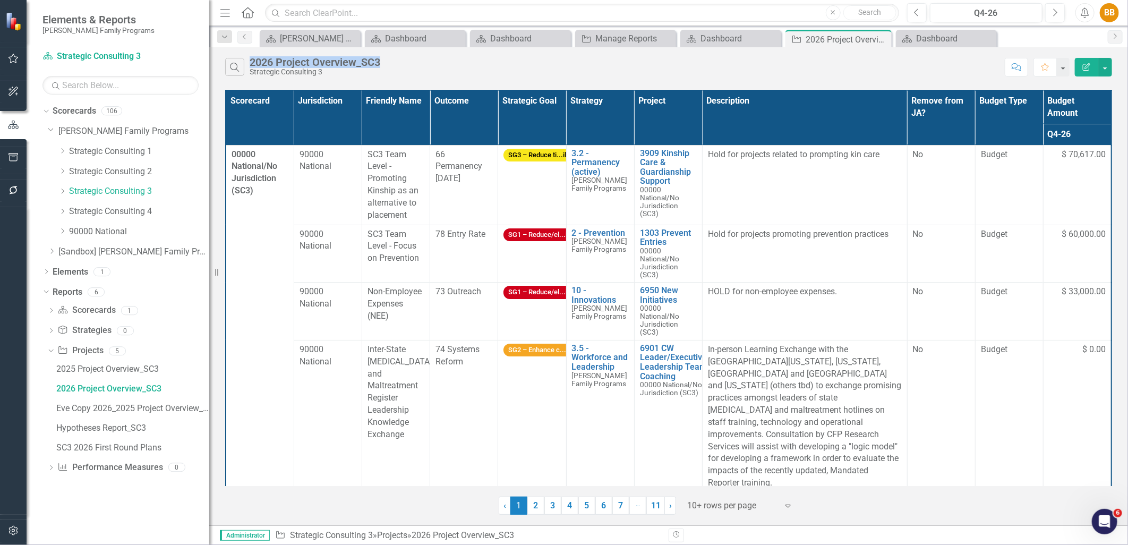
drag, startPoint x: 384, startPoint y: 61, endPoint x: 248, endPoint y: 66, distance: 136.6
click at [248, 66] on div "Search 2026 Project Overview_SC3 Strategic Consulting 3" at bounding box center [612, 67] width 775 height 18
click at [577, 71] on div "Search 2026 Project Overview_SC3 Strategic Consulting 3" at bounding box center [612, 67] width 775 height 18
click at [725, 43] on div "Dashboard" at bounding box center [733, 38] width 65 height 13
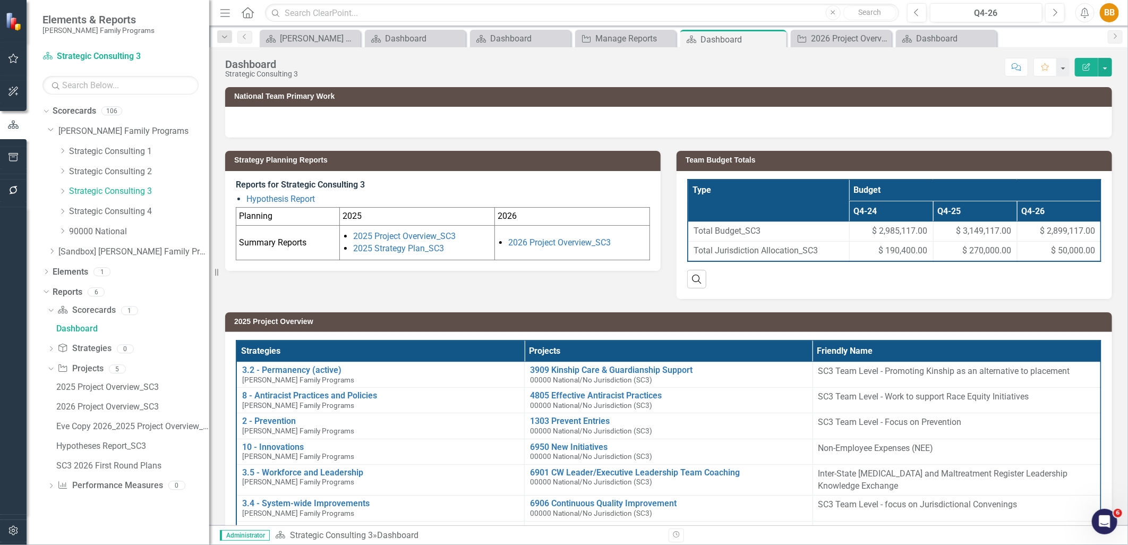
click at [632, 235] on td "2026 Project Overview_SC3" at bounding box center [572, 243] width 155 height 35
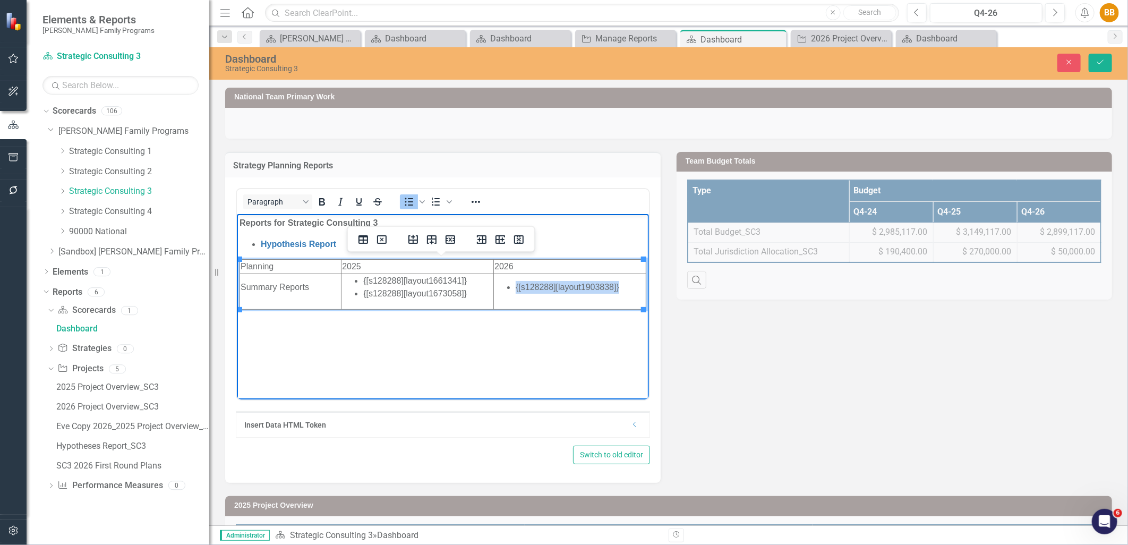
drag, startPoint x: 632, startPoint y: 290, endPoint x: 507, endPoint y: 289, distance: 124.3
click at [515, 289] on li "{[s128288][layout1903838]}" at bounding box center [580, 287] width 130 height 13
drag, startPoint x: 630, startPoint y: 287, endPoint x: 515, endPoint y: 290, distance: 115.3
click at [515, 290] on li "2026 Project Overview_SC3" at bounding box center [580, 287] width 130 height 13
drag, startPoint x: 296, startPoint y: 74, endPoint x: 470, endPoint y: 198, distance: 213.0
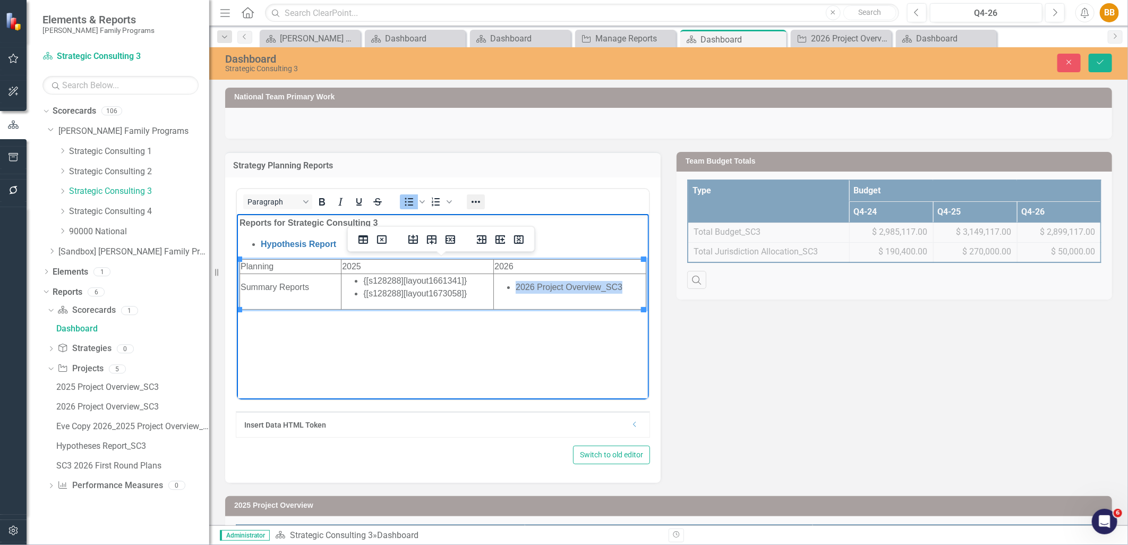
click at [470, 198] on icon "Reveal or hide additional toolbar items" at bounding box center [476, 202] width 13 height 13
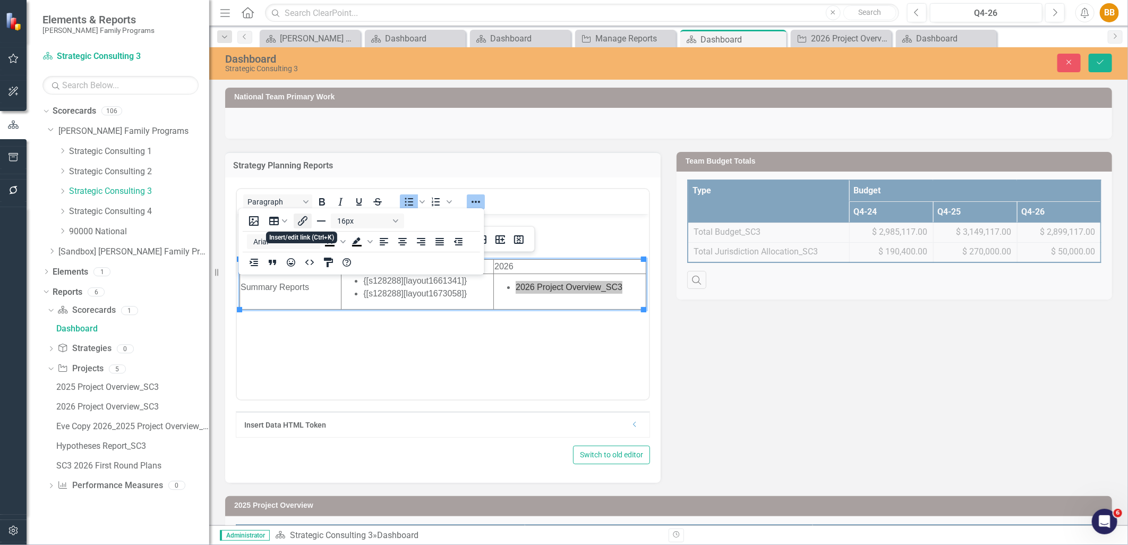
click at [301, 222] on icon "Insert/edit link" at bounding box center [302, 221] width 13 height 13
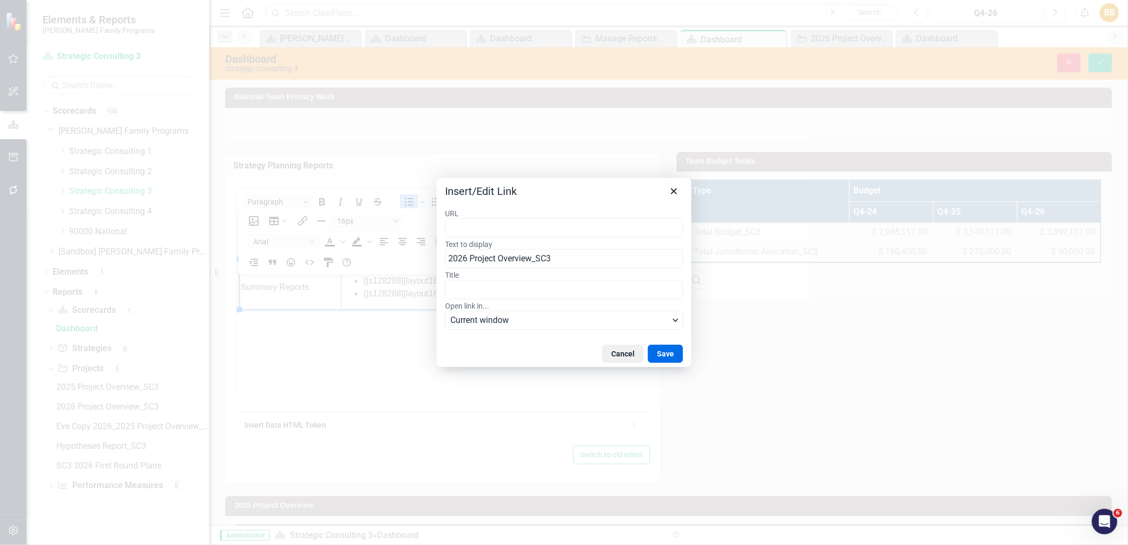
type input "https://app.clearpointstrategy.com/#/index/?scorecardId=128288&object=initiativ…"
click at [663, 358] on button "Save" at bounding box center [665, 354] width 35 height 18
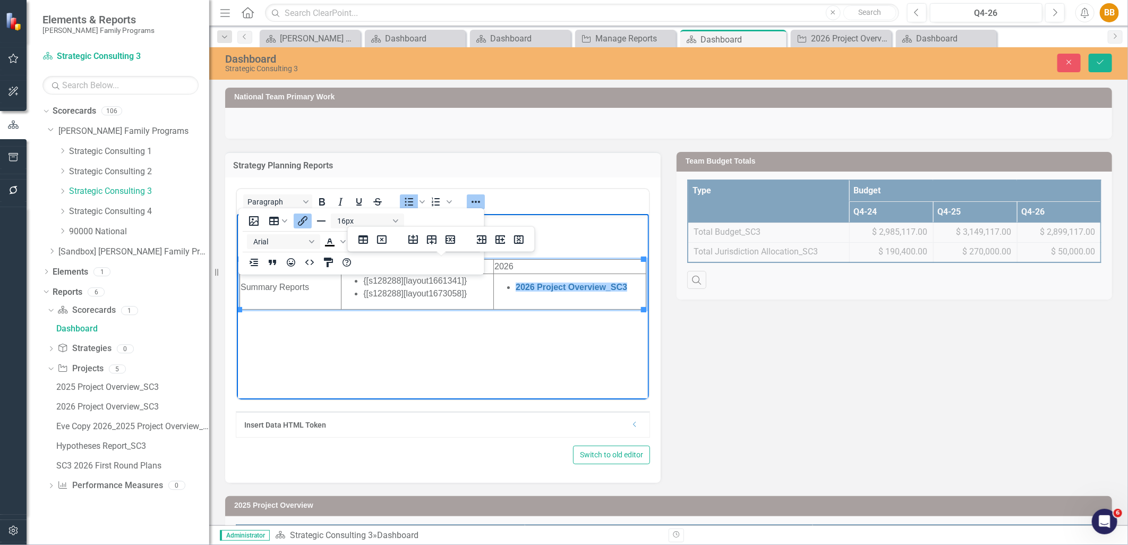
click at [614, 350] on body "Reports for Strategic Consulting 3 Hypothesis Report Planning 2025 2026 Summary…" at bounding box center [442, 293] width 412 height 159
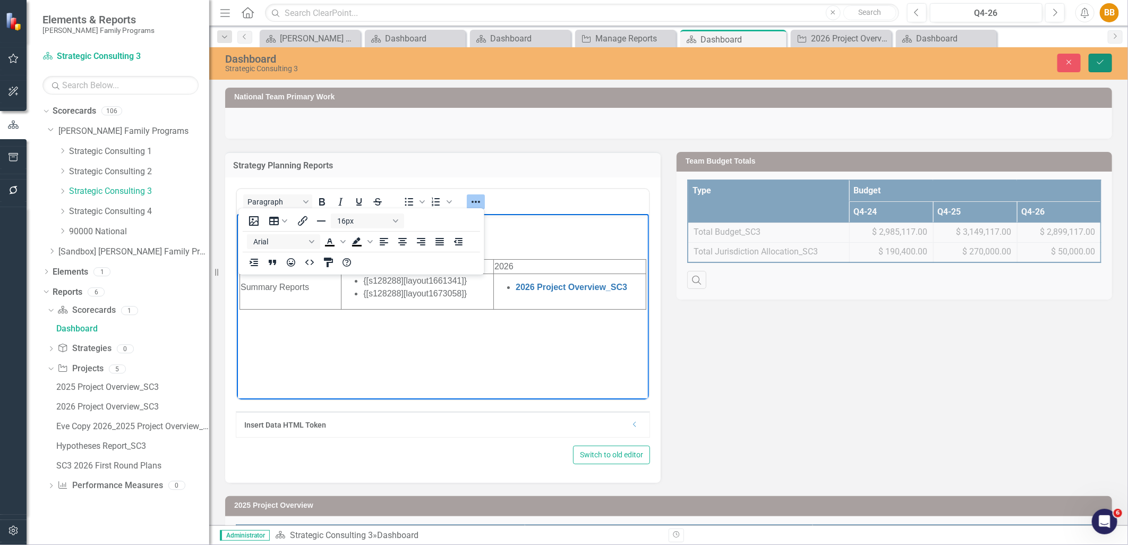
click at [1109, 63] on button "Save" at bounding box center [1100, 63] width 23 height 19
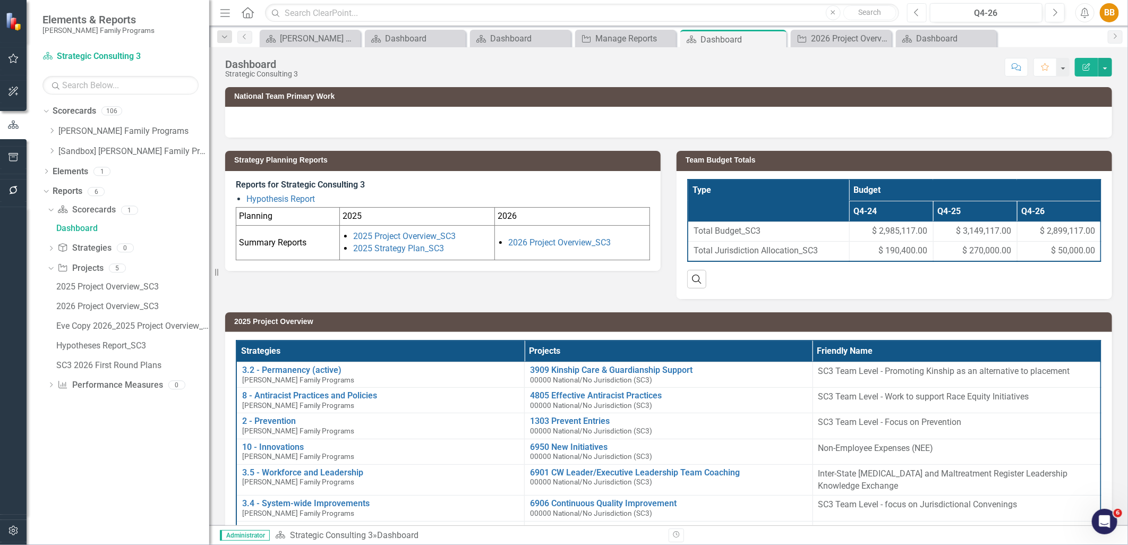
click at [912, 15] on button "Previous" at bounding box center [917, 12] width 20 height 19
click at [912, 16] on button "Previous" at bounding box center [917, 12] width 20 height 19
click at [551, 245] on link "2026 Project Overview_SC3" at bounding box center [559, 242] width 103 height 10
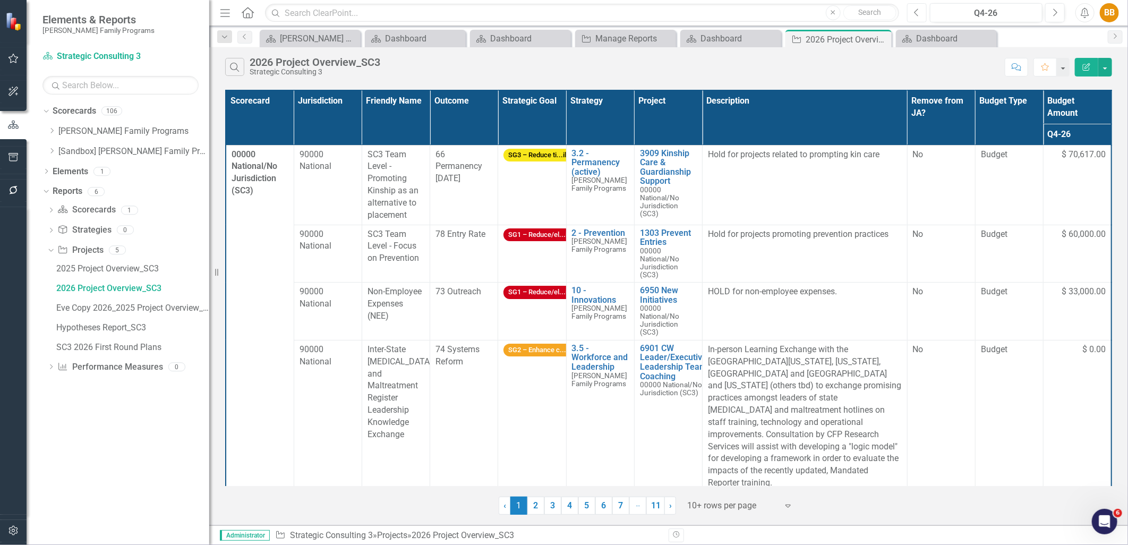
click at [918, 16] on icon "Previous" at bounding box center [917, 13] width 6 height 10
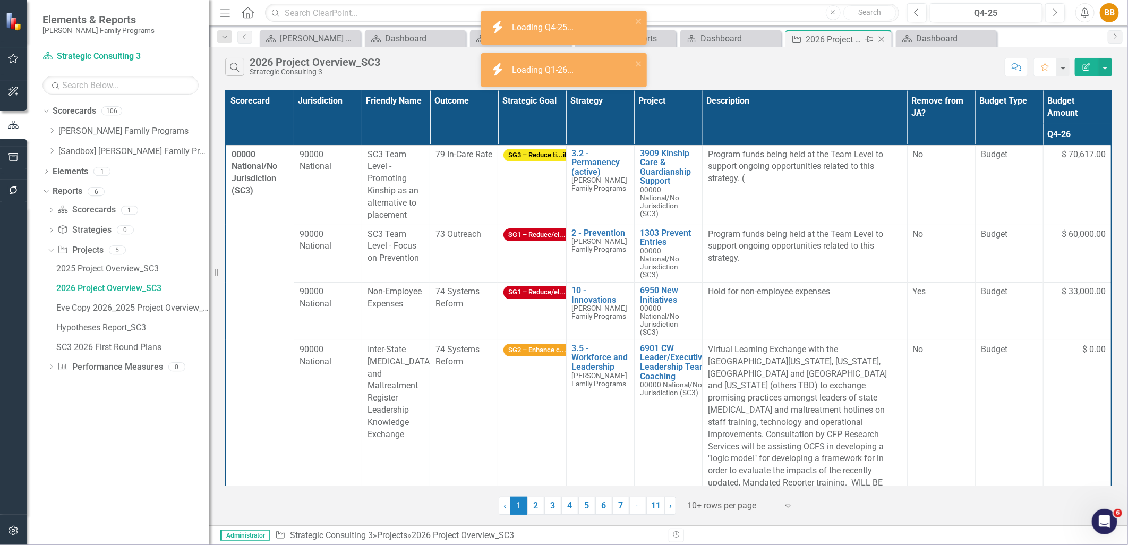
click at [878, 36] on icon "Close" at bounding box center [882, 39] width 11 height 9
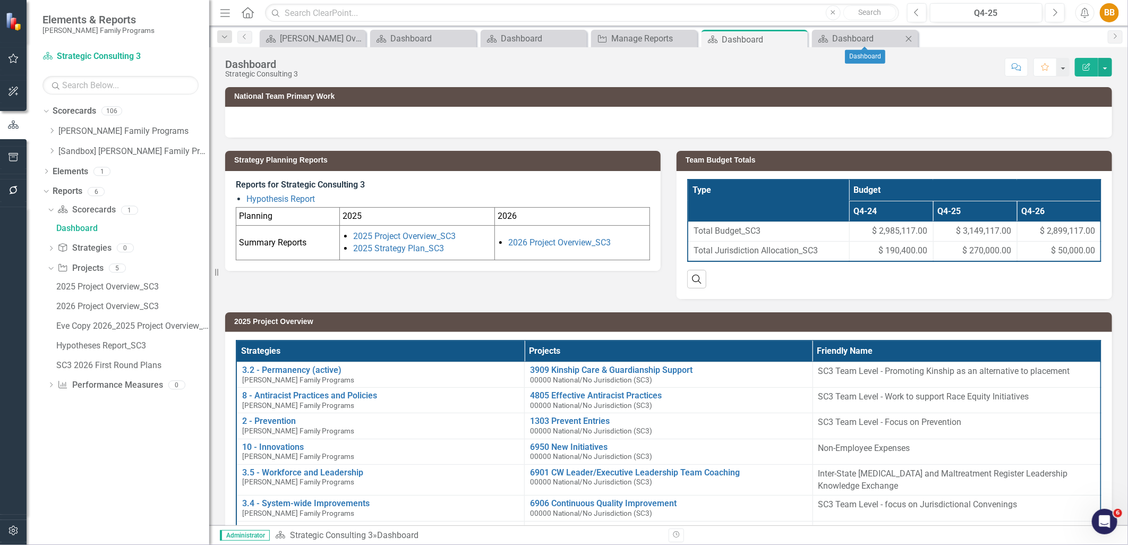
click at [910, 37] on icon at bounding box center [909, 39] width 6 height 6
click at [797, 39] on icon "Close" at bounding box center [798, 39] width 11 height 9
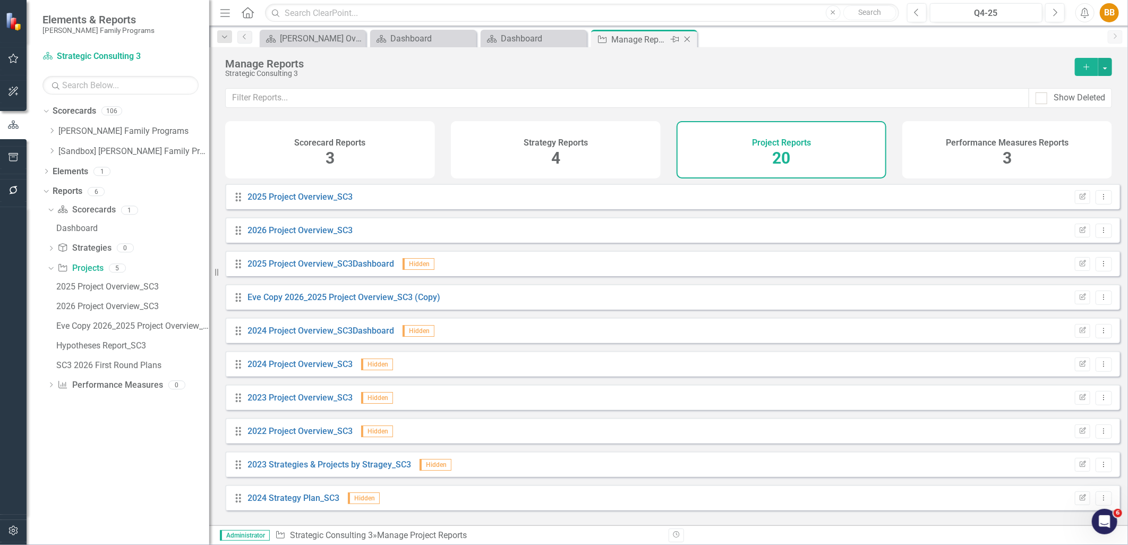
click at [688, 41] on icon "Close" at bounding box center [687, 39] width 11 height 9
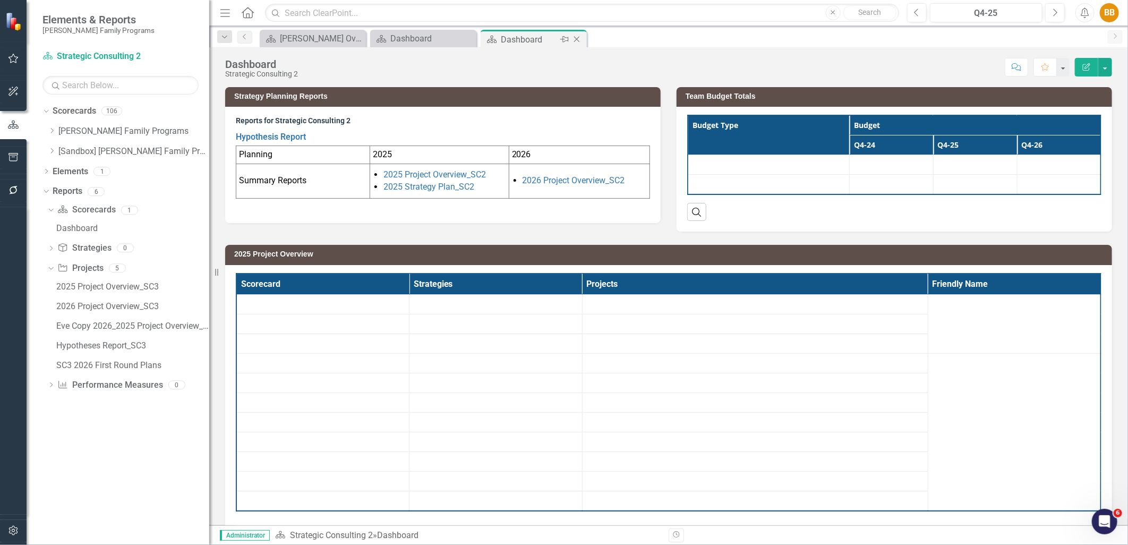
click at [578, 40] on icon at bounding box center [577, 40] width 6 height 6
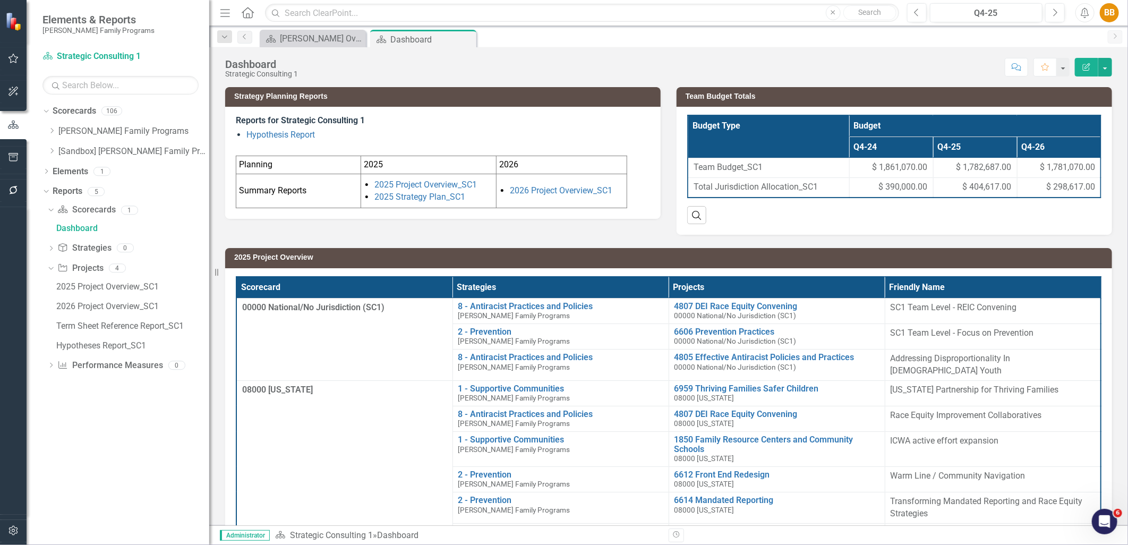
click at [0, 0] on icon "Close" at bounding box center [0, 0] width 0 height 0
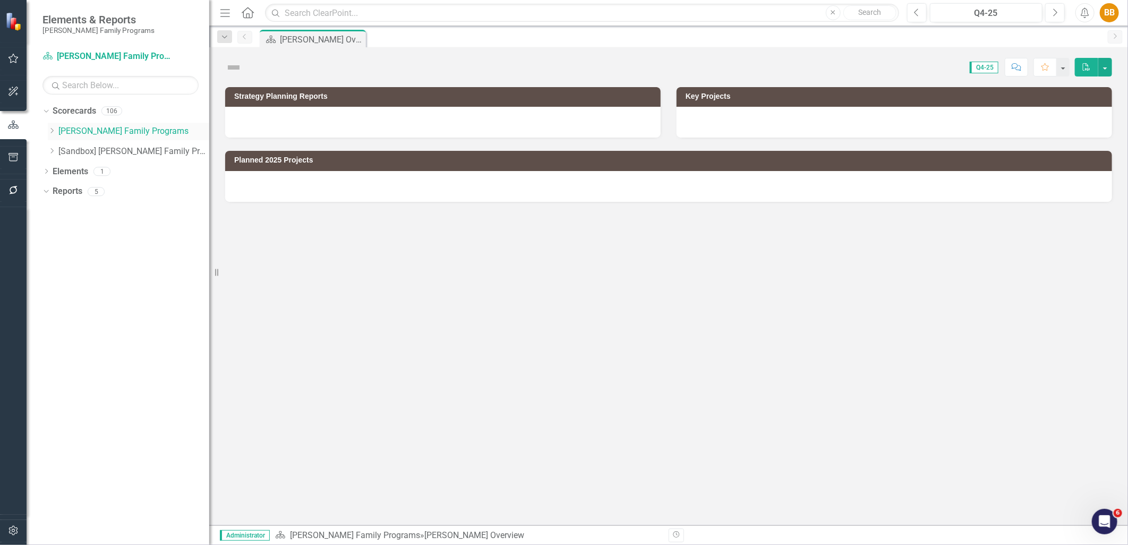
click at [48, 128] on icon "Dropdown" at bounding box center [52, 131] width 8 height 6
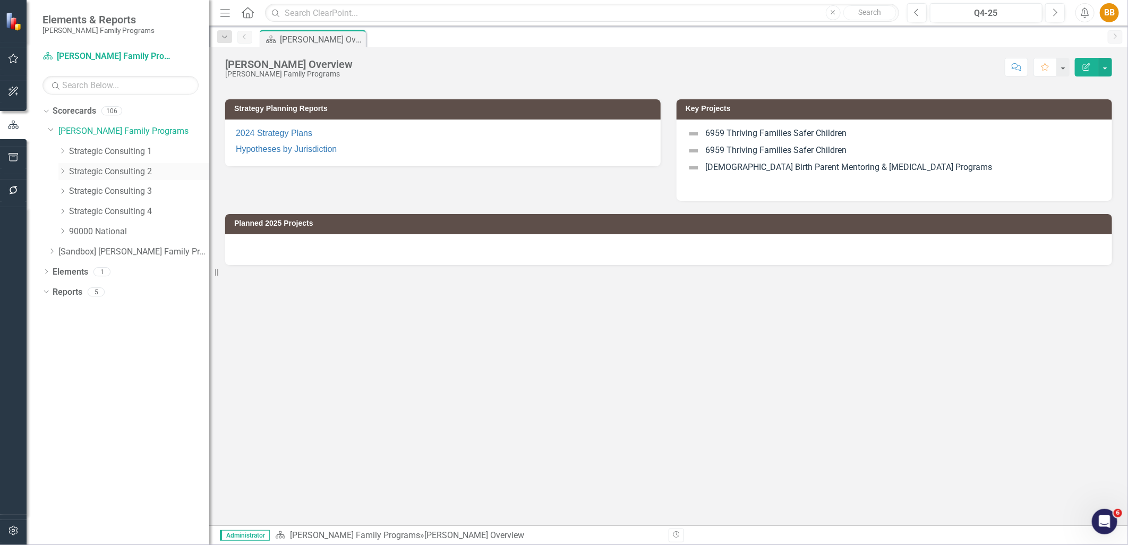
click at [101, 182] on div "Dropdown Strategic Consulting 2" at bounding box center [129, 173] width 162 height 20
click at [105, 176] on link "Strategic Consulting 2" at bounding box center [139, 172] width 140 height 12
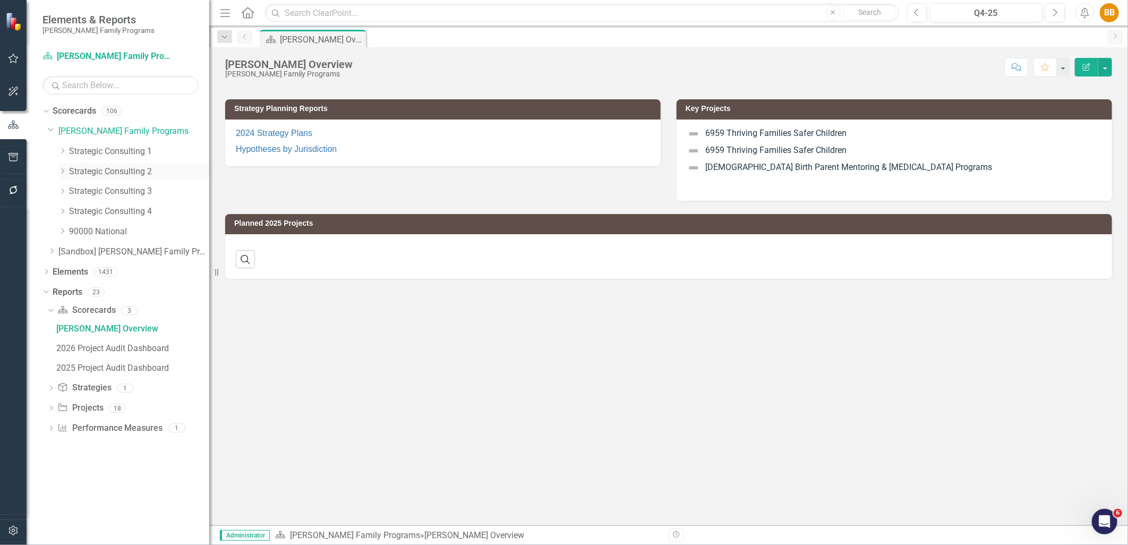
click at [110, 173] on link "Strategic Consulting 2" at bounding box center [139, 172] width 140 height 12
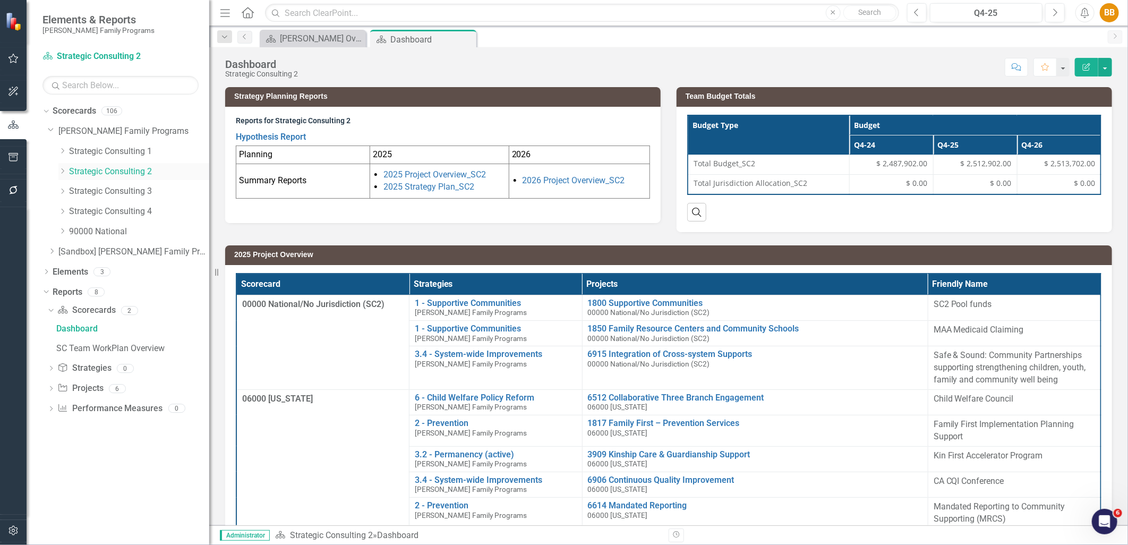
click at [162, 168] on link "Strategic Consulting 2" at bounding box center [139, 172] width 140 height 12
click at [176, 173] on link "Strategic Consulting 2" at bounding box center [139, 172] width 140 height 12
click at [139, 173] on link "Strategic Consulting 2" at bounding box center [139, 172] width 140 height 12
click at [640, 192] on td "2026 Project Overview_SC2" at bounding box center [579, 181] width 141 height 35
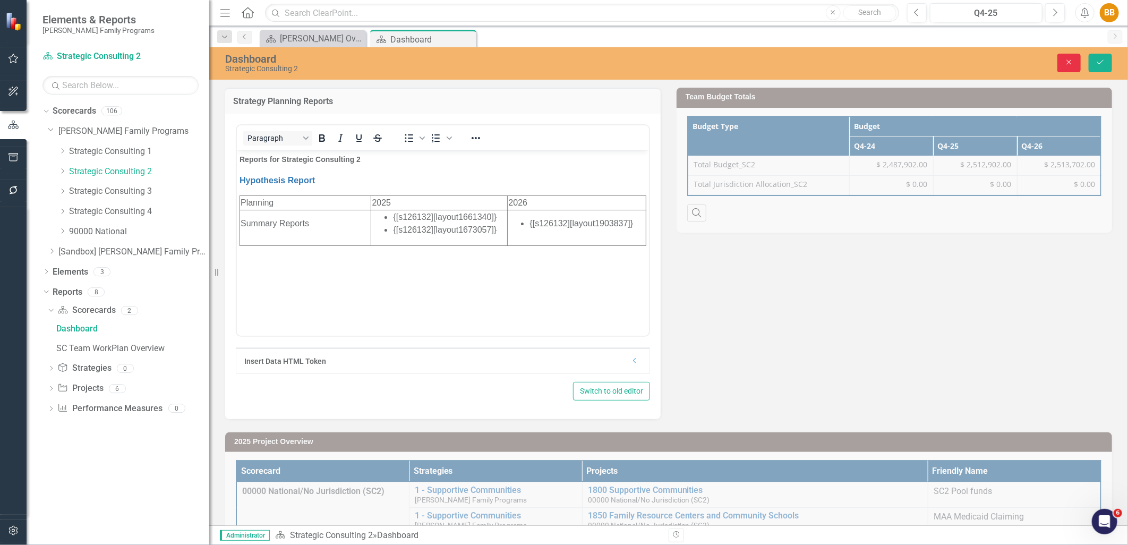
click at [1058, 60] on button "Close" at bounding box center [1069, 63] width 23 height 19
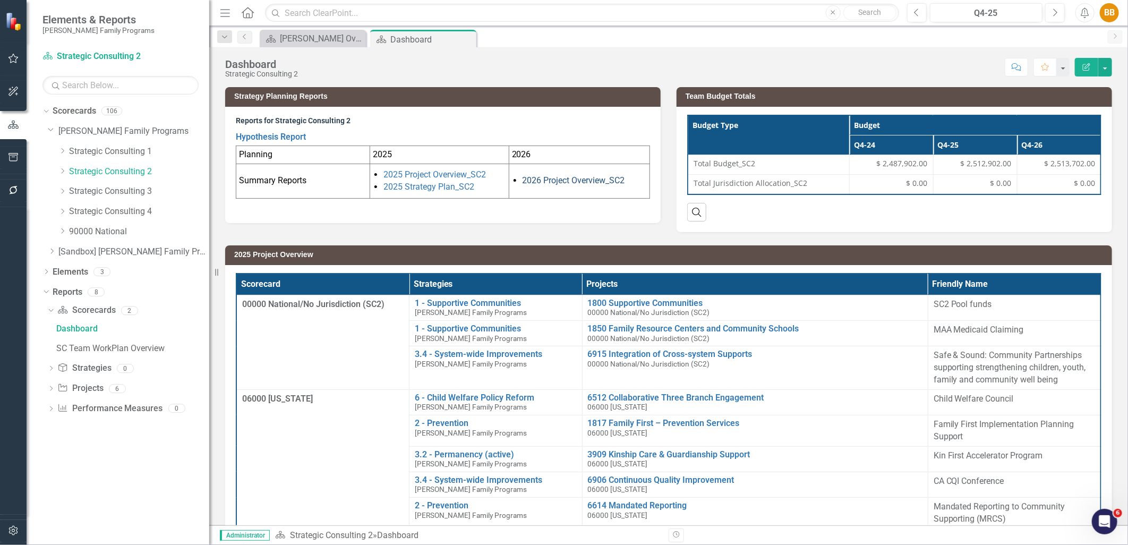
click at [580, 179] on link "2026 Project Overview_SC2" at bounding box center [574, 180] width 103 height 10
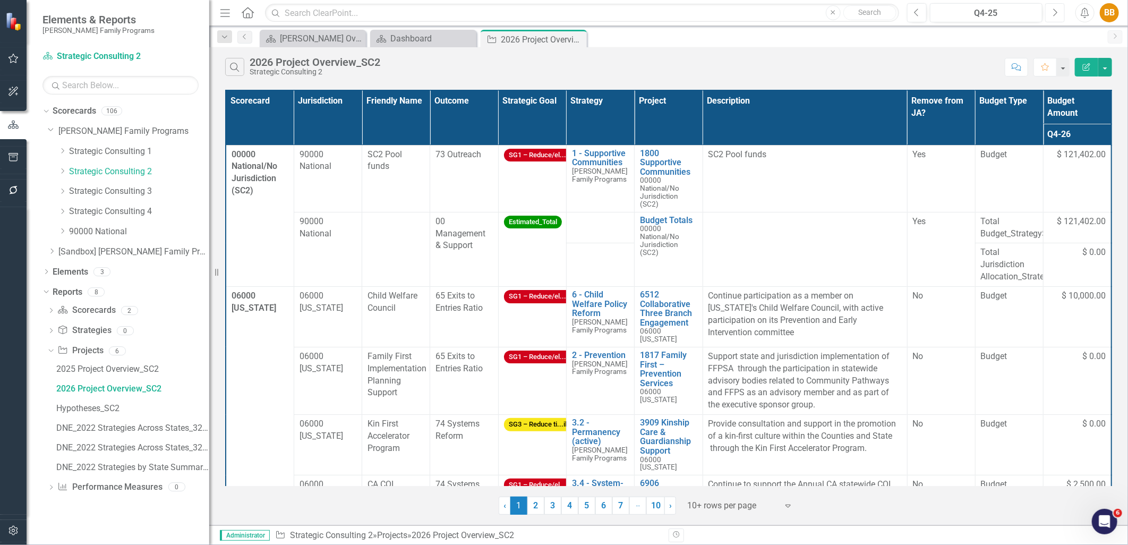
click at [1053, 14] on icon "Next" at bounding box center [1056, 13] width 6 height 10
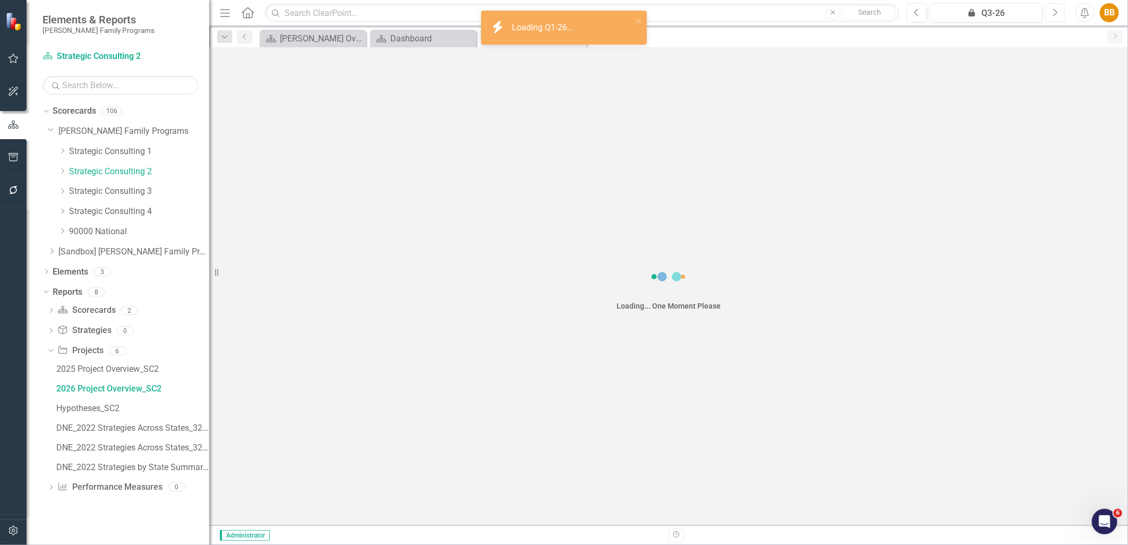
click at [1053, 14] on icon "Next" at bounding box center [1056, 13] width 6 height 10
click at [1054, 14] on icon "Next" at bounding box center [1056, 13] width 6 height 10
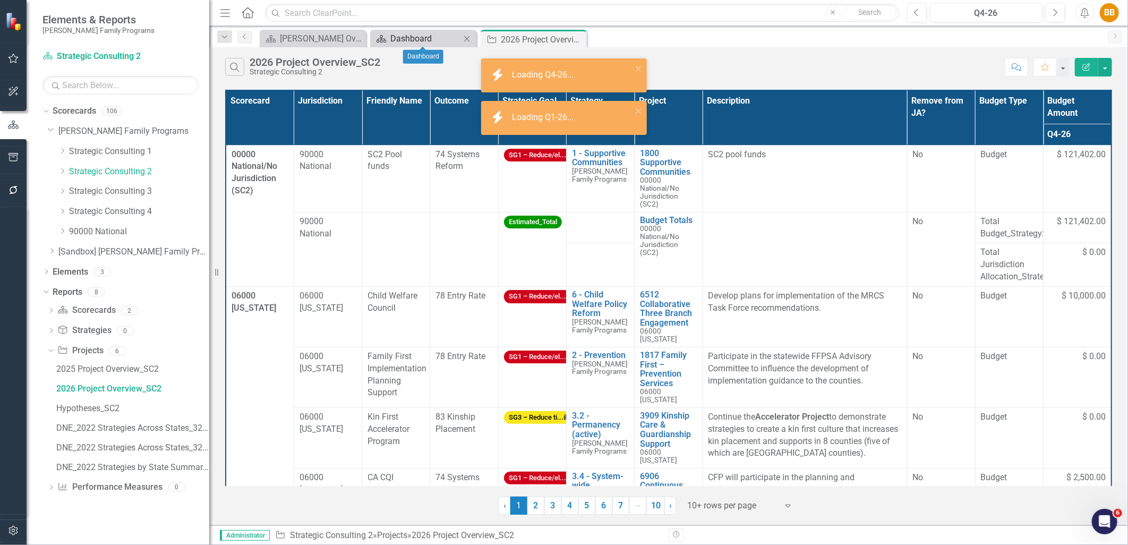
click at [405, 40] on div "Dashboard" at bounding box center [426, 38] width 70 height 13
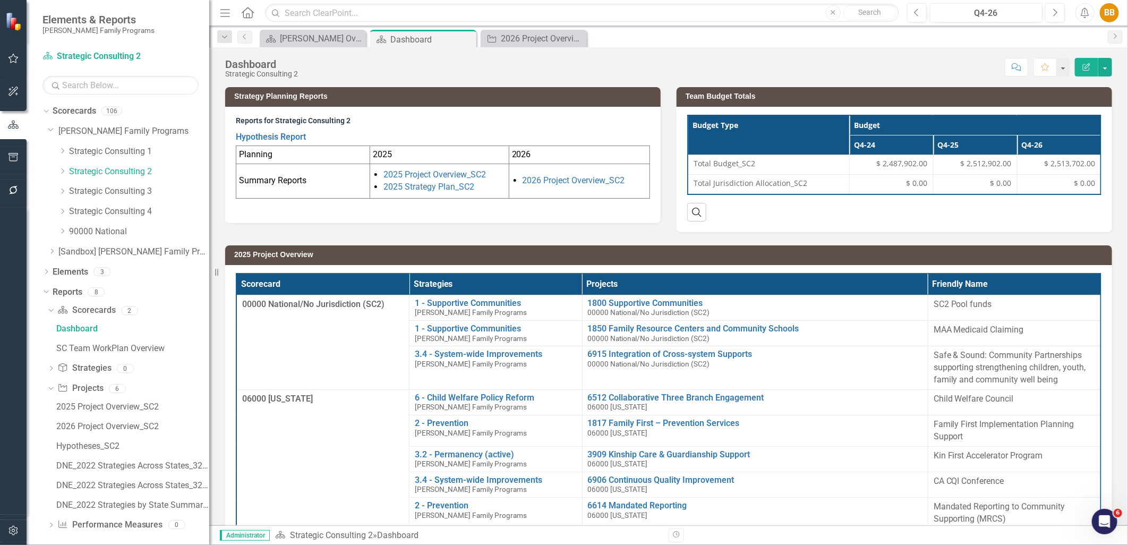
click at [629, 165] on td "2026 Project Overview_SC2" at bounding box center [579, 181] width 141 height 35
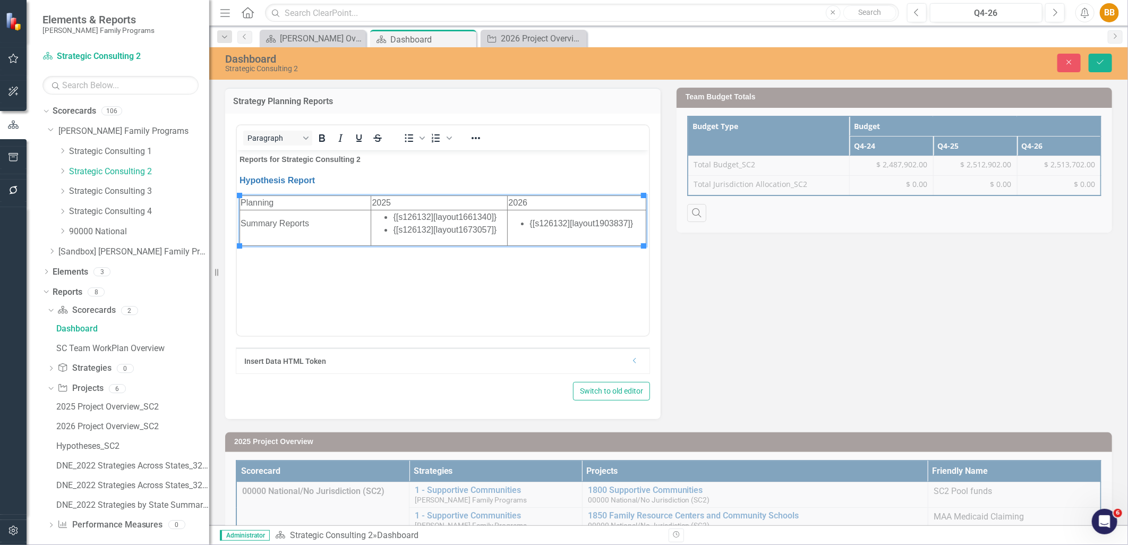
click at [637, 224] on li "{[s126132][layout1903837]}" at bounding box center [587, 223] width 116 height 13
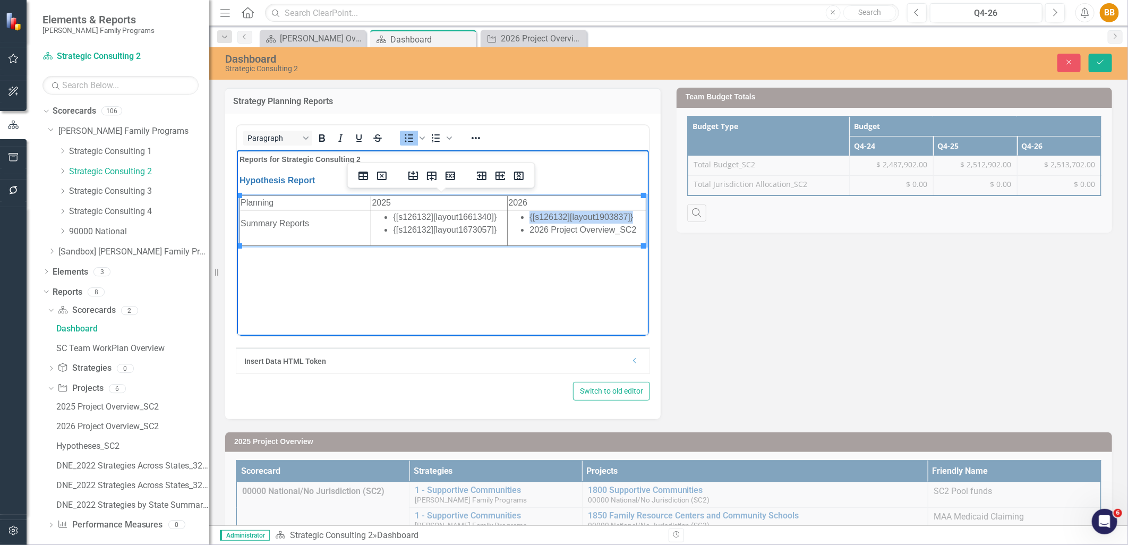
drag, startPoint x: 623, startPoint y: 216, endPoint x: 520, endPoint y: 215, distance: 103.6
click at [529, 215] on li "{[s126132][layout1903837]}" at bounding box center [587, 216] width 116 height 13
drag, startPoint x: 621, startPoint y: 223, endPoint x: 528, endPoint y: 225, distance: 93.5
click at [529, 225] on li "2026 Project Overview_SC2" at bounding box center [587, 223] width 116 height 13
click at [480, 135] on icon "Reveal or hide additional toolbar items" at bounding box center [476, 138] width 13 height 13
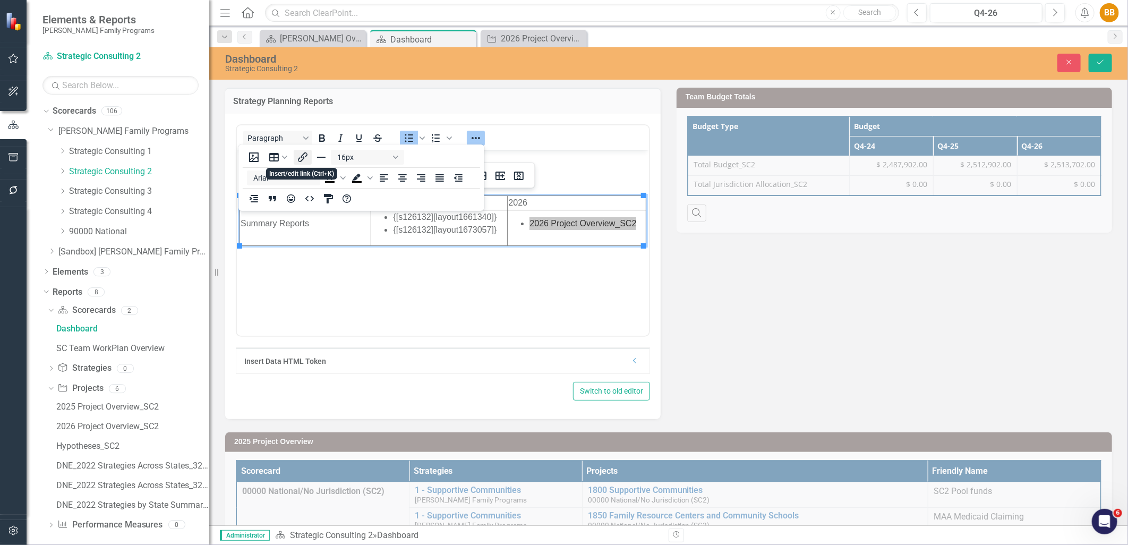
click at [294, 160] on button "Insert/edit link" at bounding box center [303, 157] width 18 height 15
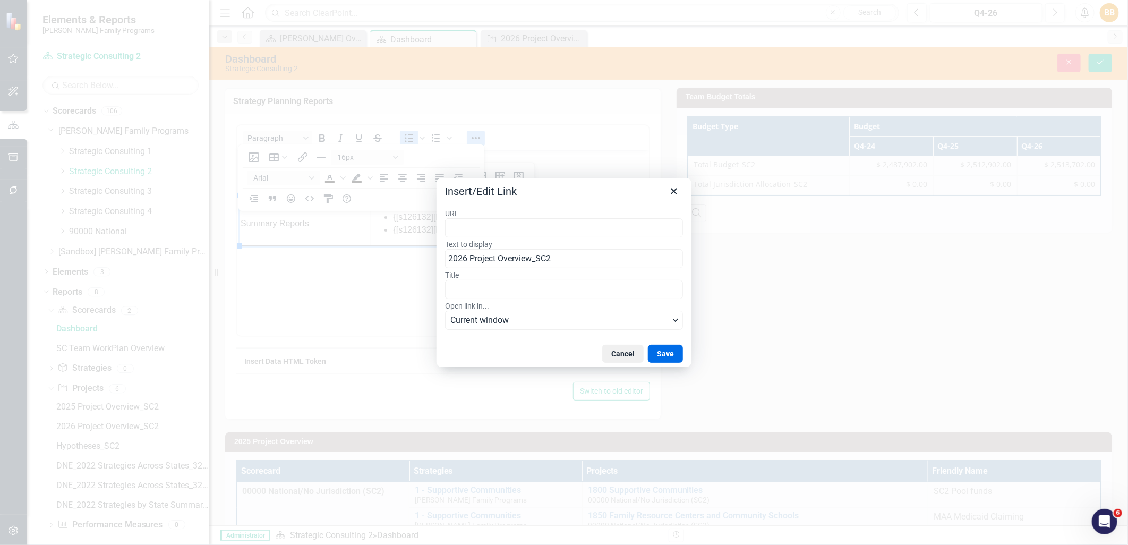
type input "https://app.clearpointstrategy.com/#/index/?layoutId=1903837&object=initiative&…"
click at [660, 350] on button "Save" at bounding box center [665, 354] width 35 height 18
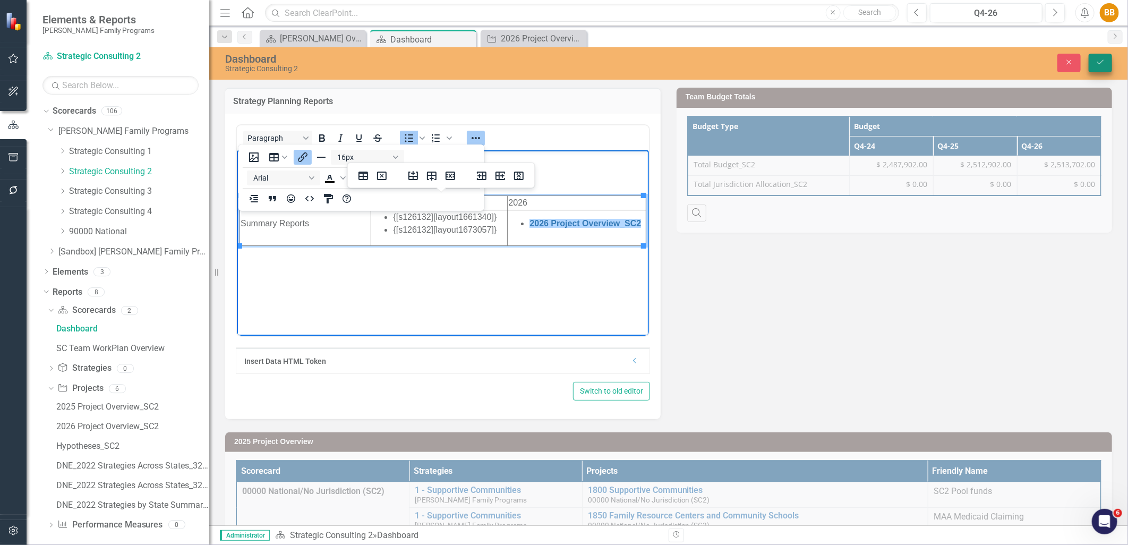
click at [1105, 60] on icon "Save" at bounding box center [1101, 61] width 10 height 7
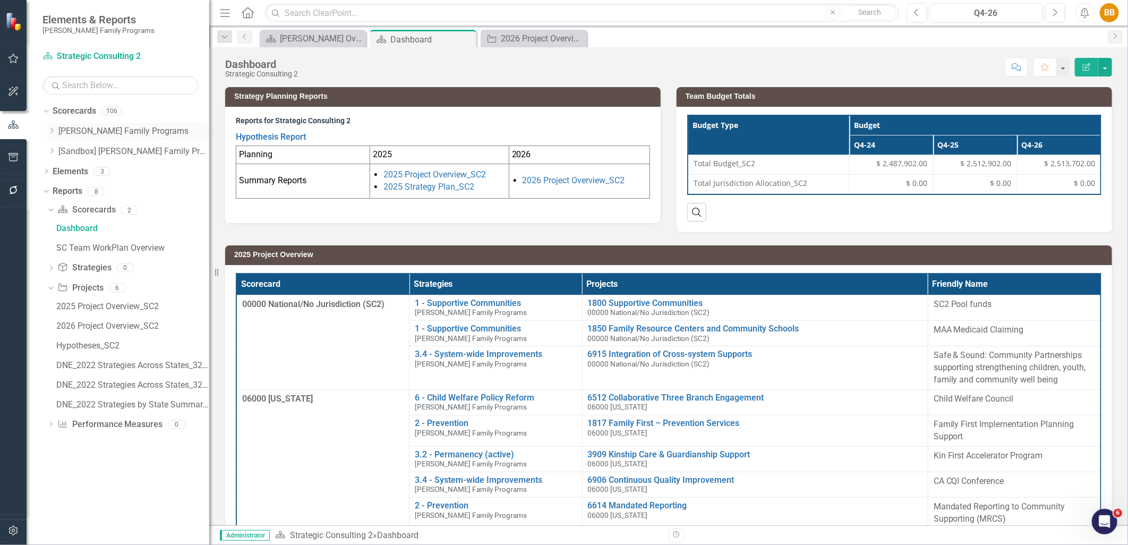
click at [55, 135] on div "Dropdown" at bounding box center [52, 131] width 8 height 9
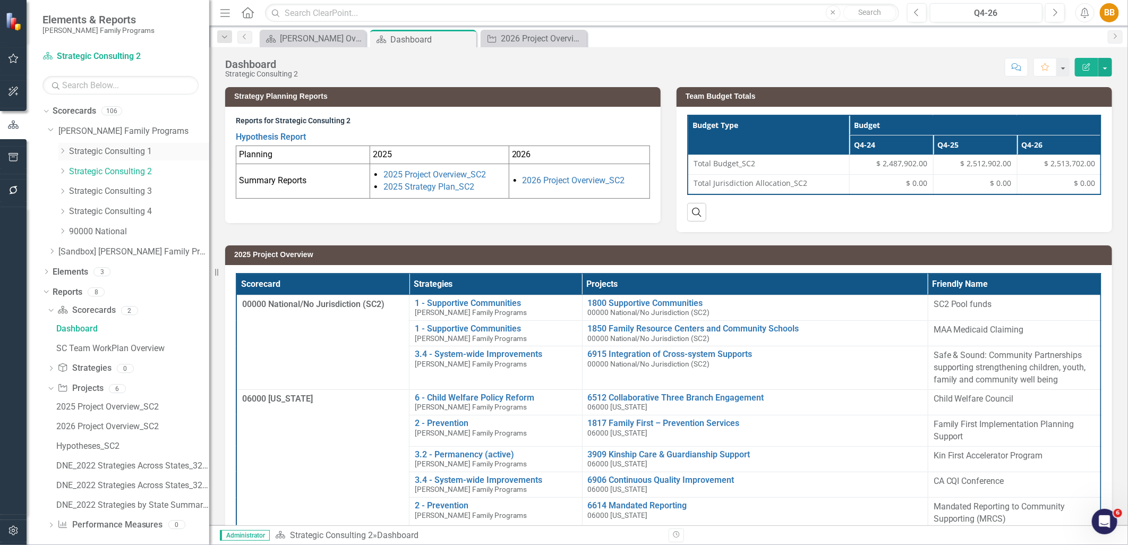
click at [80, 156] on link "Strategic Consulting 1" at bounding box center [139, 152] width 140 height 12
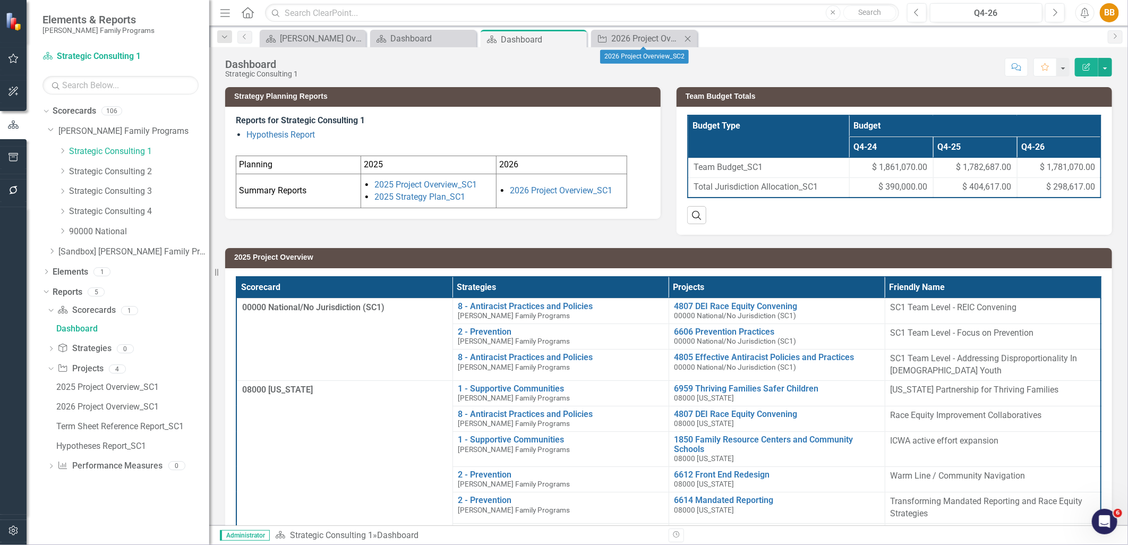
click at [689, 37] on icon at bounding box center [688, 39] width 6 height 6
click at [104, 413] on link "2026 Project Overview_SC1" at bounding box center [132, 406] width 156 height 17
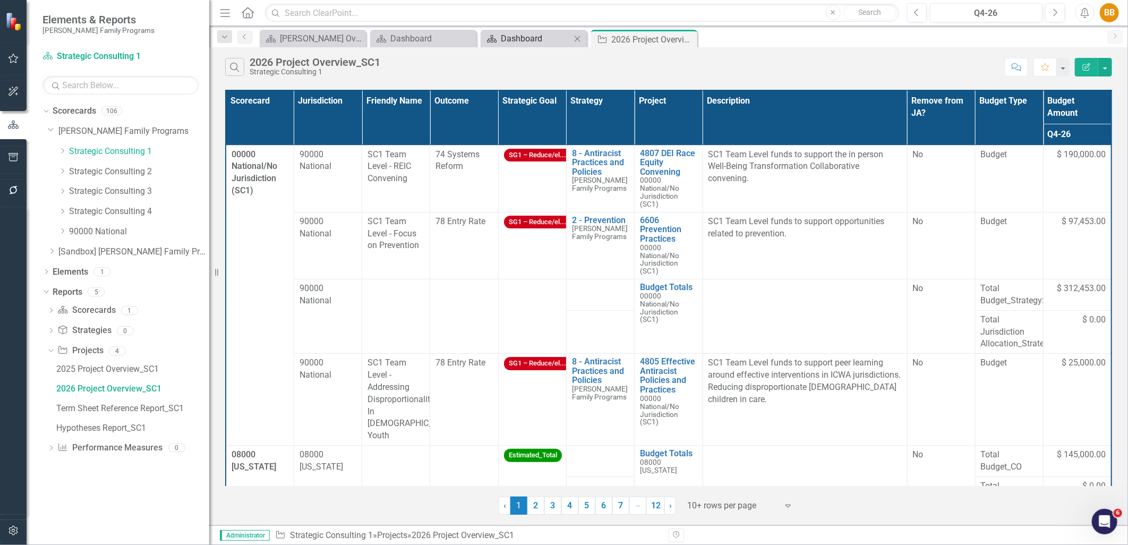
click at [504, 43] on div "Dashboard" at bounding box center [536, 38] width 70 height 13
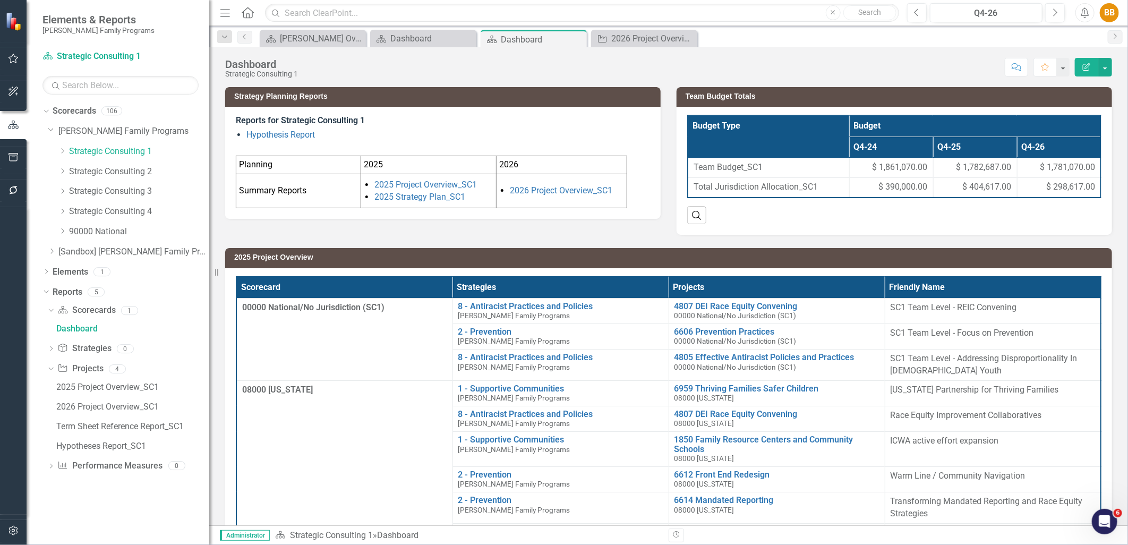
click at [615, 152] on div at bounding box center [443, 149] width 414 height 12
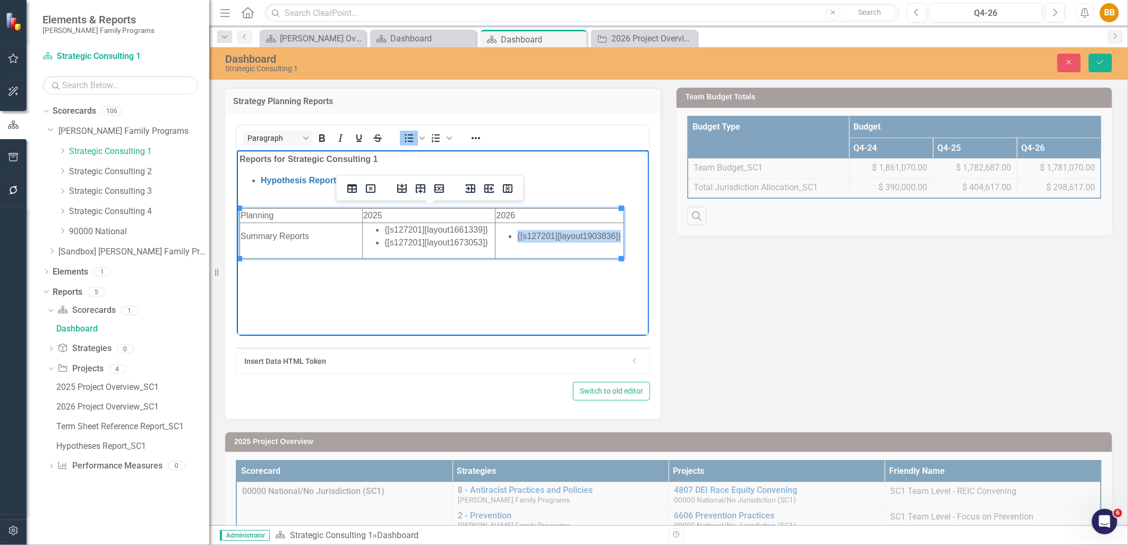
drag, startPoint x: 618, startPoint y: 235, endPoint x: 516, endPoint y: 238, distance: 102.0
click at [517, 238] on li "{[s127201][layout1903836]}" at bounding box center [569, 236] width 105 height 13
drag, startPoint x: 623, startPoint y: 240, endPoint x: 630, endPoint y: 240, distance: 6.4
drag, startPoint x: 524, startPoint y: 235, endPoint x: 630, endPoint y: 233, distance: 105.2
click at [630, 233] on li "2026 Project Overview_SC1" at bounding box center [580, 236] width 109 height 13
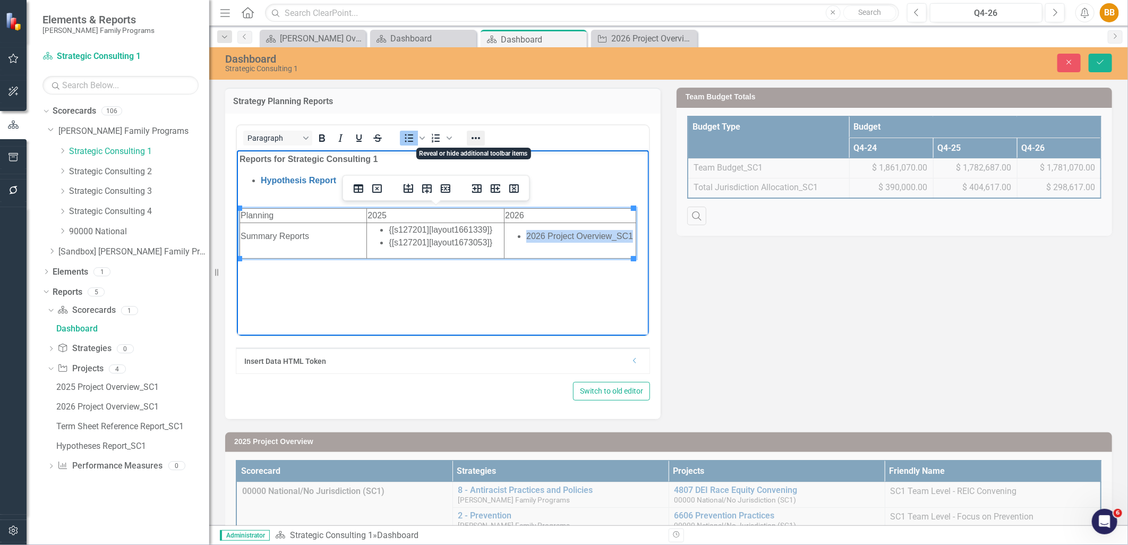
click at [480, 143] on icon "Reveal or hide additional toolbar items" at bounding box center [476, 138] width 13 height 13
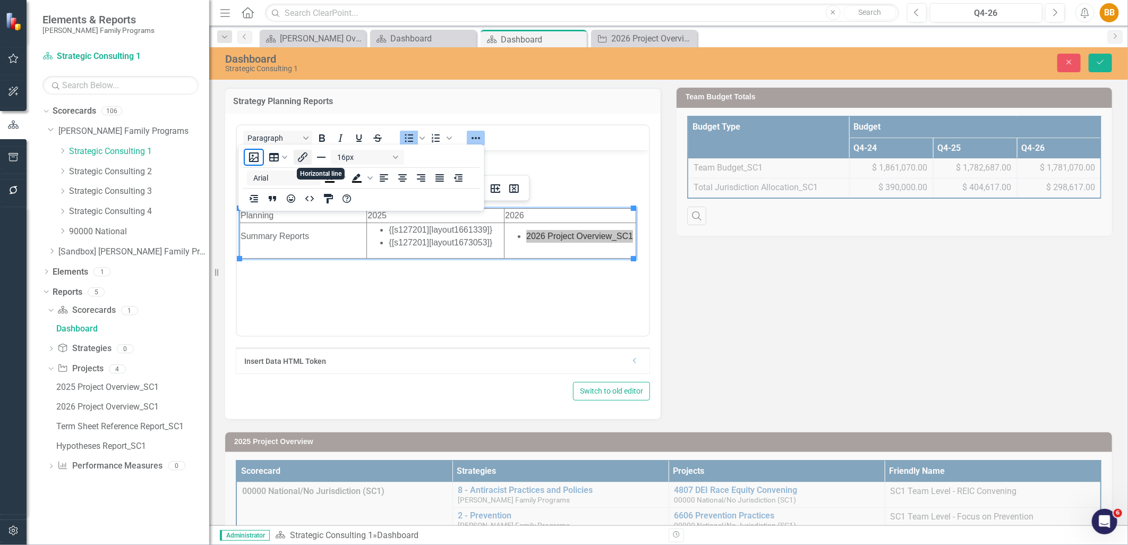
click at [309, 158] on icon "Insert/edit link" at bounding box center [302, 157] width 13 height 13
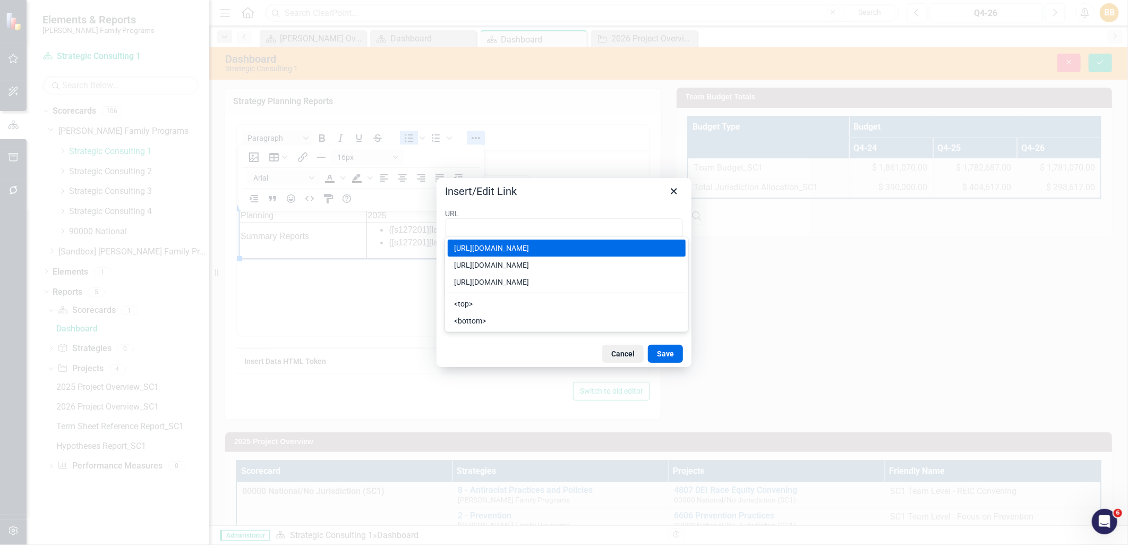
click at [501, 224] on input "URL" at bounding box center [564, 227] width 238 height 19
click at [792, 194] on div at bounding box center [564, 272] width 1128 height 545
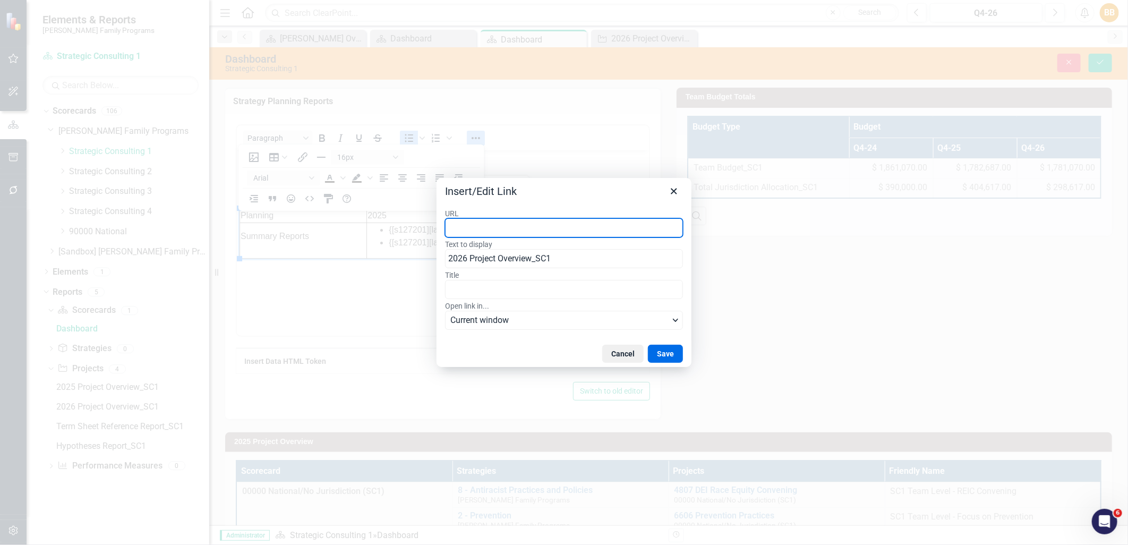
click at [611, 347] on button "Cancel" at bounding box center [623, 354] width 41 height 18
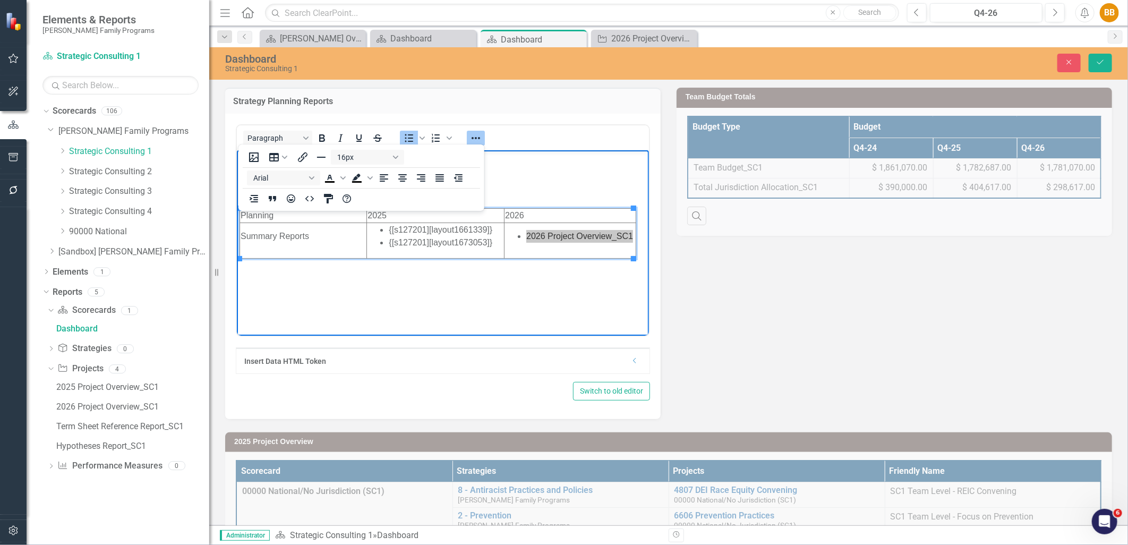
click at [691, 281] on div "Strategy Planning Reports <p><span style="font-size: 16px;"><strong>Reports for…" at bounding box center [668, 246] width 903 height 345
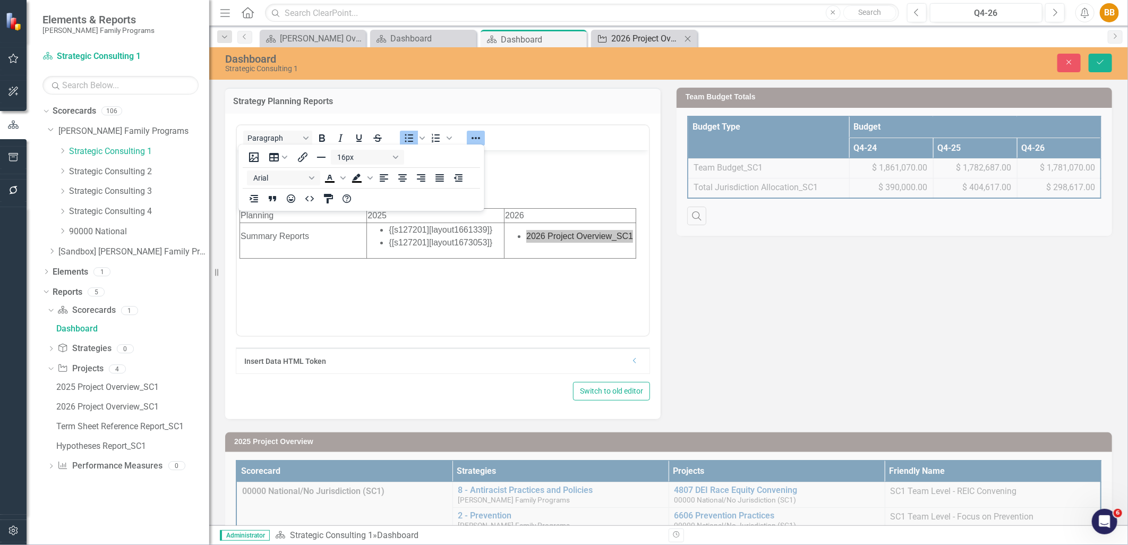
click at [654, 35] on div "2026 Project Overview_SC1" at bounding box center [647, 38] width 70 height 13
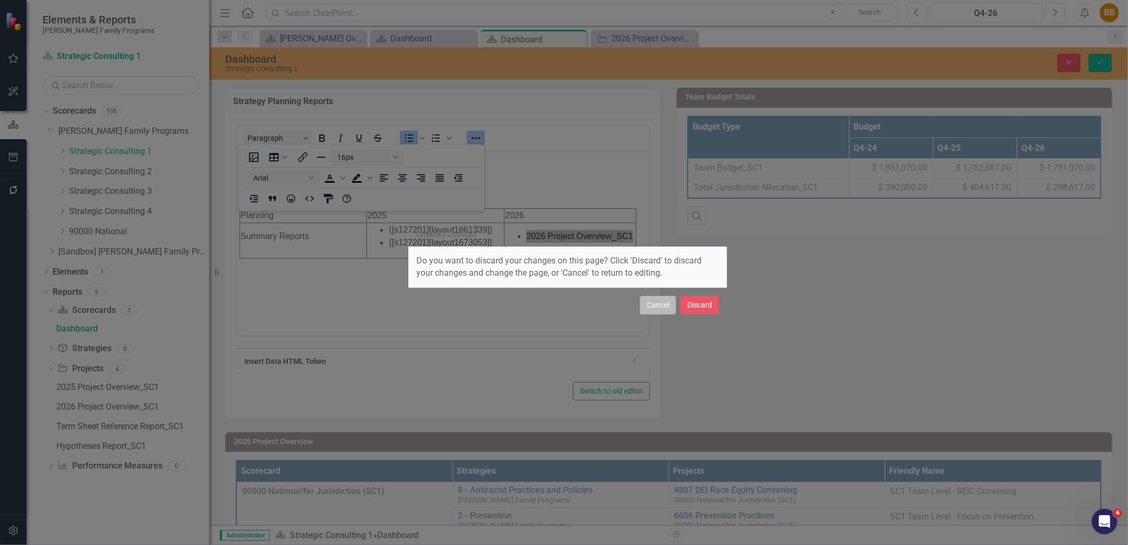
click at [656, 306] on button "Cancel" at bounding box center [658, 305] width 36 height 19
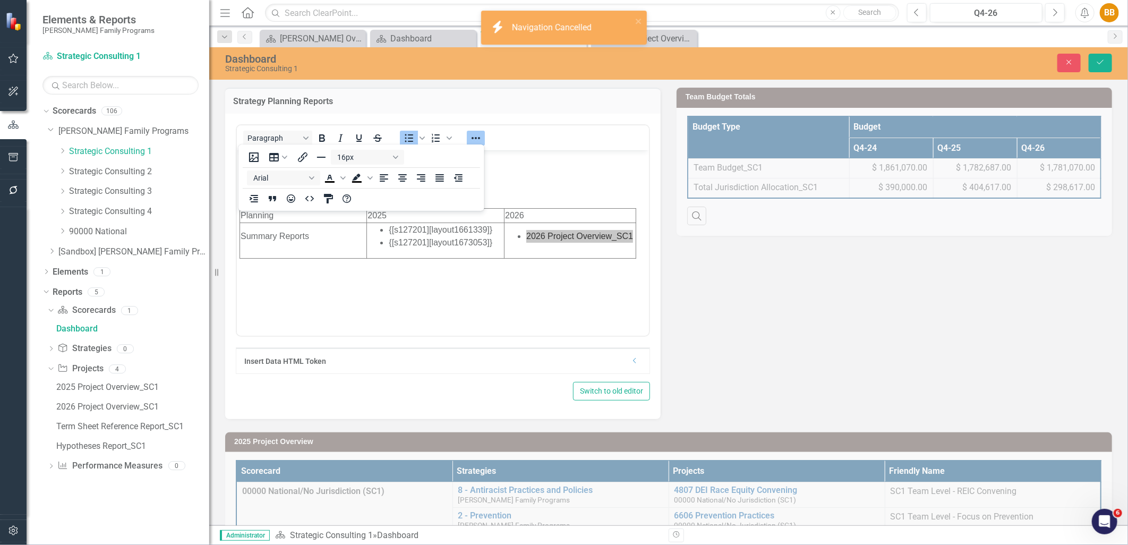
click at [821, 296] on div "Strategy Planning Reports <p><span style="font-size: 16px;"><strong>Reports for…" at bounding box center [668, 246] width 903 height 345
click at [1099, 60] on icon "Save" at bounding box center [1101, 61] width 10 height 7
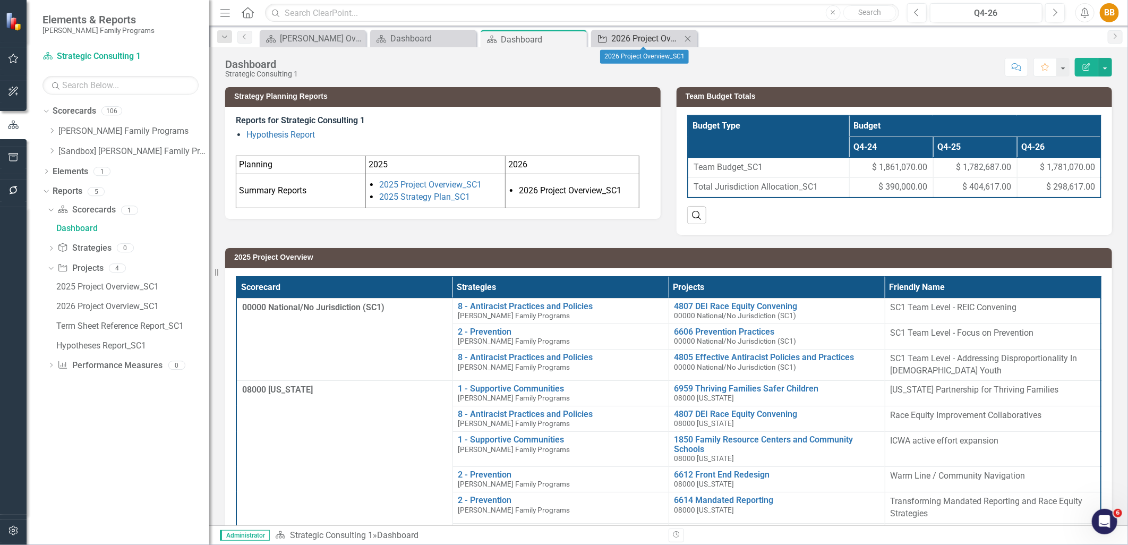
click at [659, 37] on div "2026 Project Overview_SC1" at bounding box center [647, 38] width 70 height 13
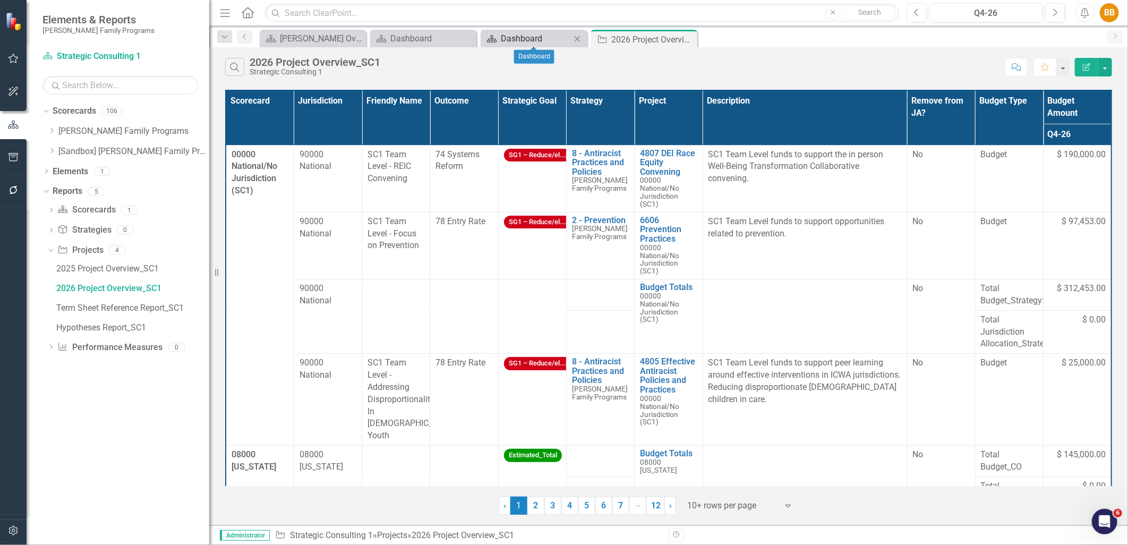
click at [539, 39] on div "Dashboard" at bounding box center [536, 38] width 70 height 13
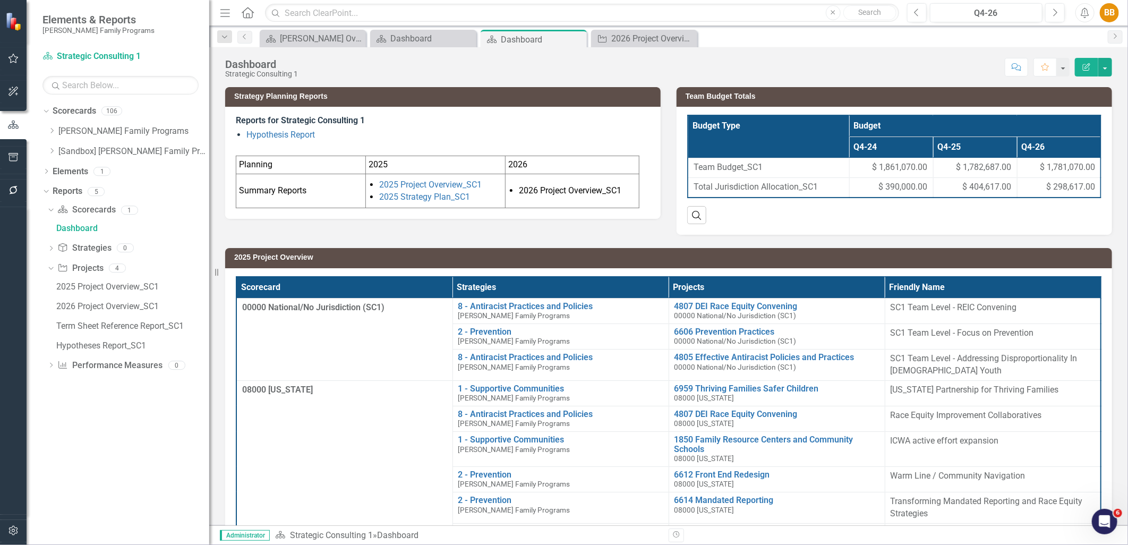
click at [635, 173] on td "2026" at bounding box center [573, 165] width 134 height 18
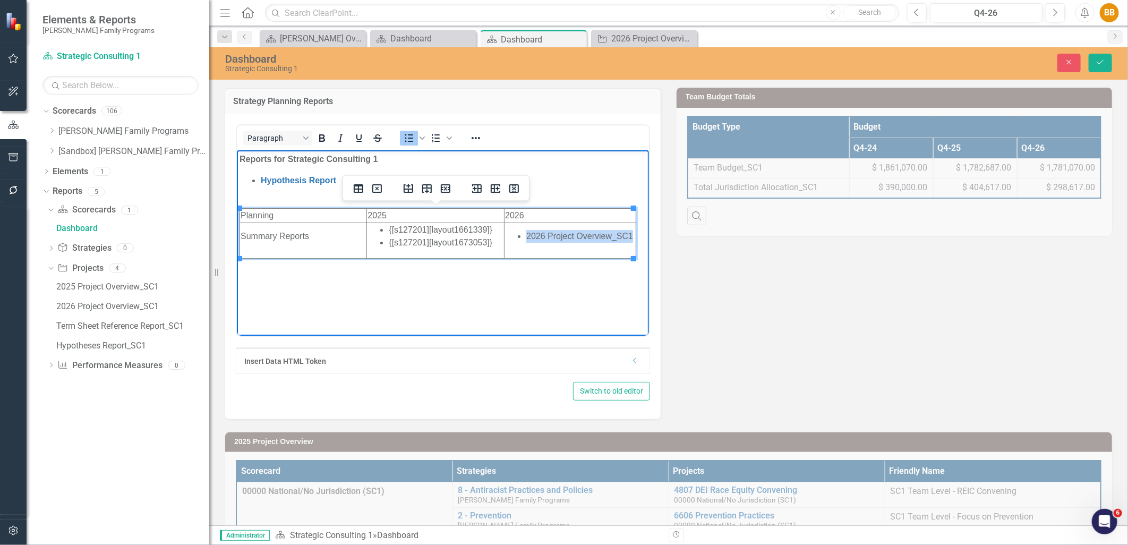
drag, startPoint x: 630, startPoint y: 236, endPoint x: 525, endPoint y: 235, distance: 105.2
click at [526, 235] on li "2026 Project Overview_SC1" at bounding box center [580, 236] width 109 height 13
click at [470, 132] on icon "Reveal or hide additional toolbar items" at bounding box center [476, 138] width 13 height 13
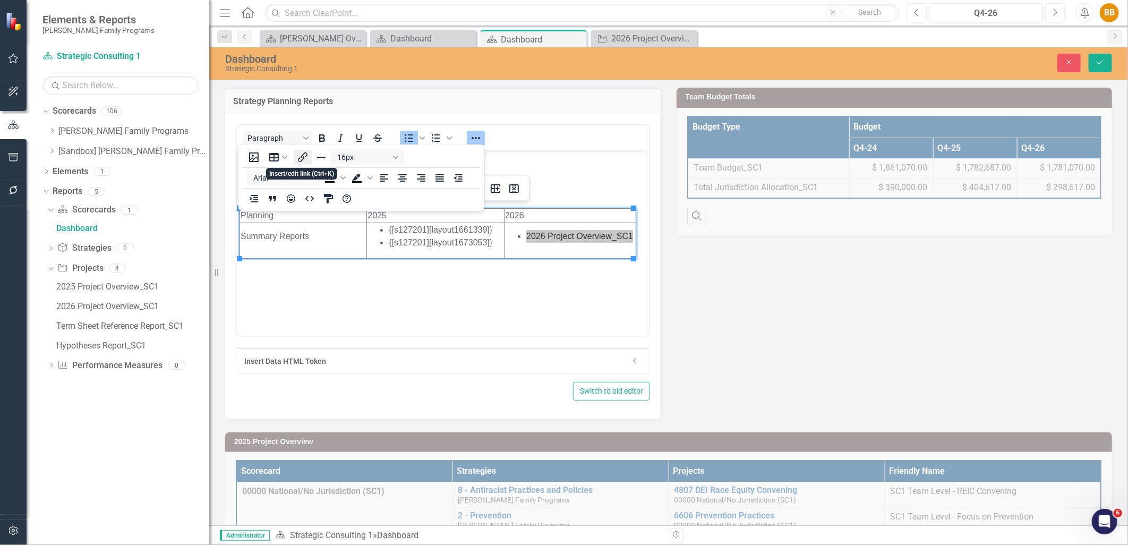
click at [303, 154] on icon "Insert/edit link" at bounding box center [303, 157] width 10 height 10
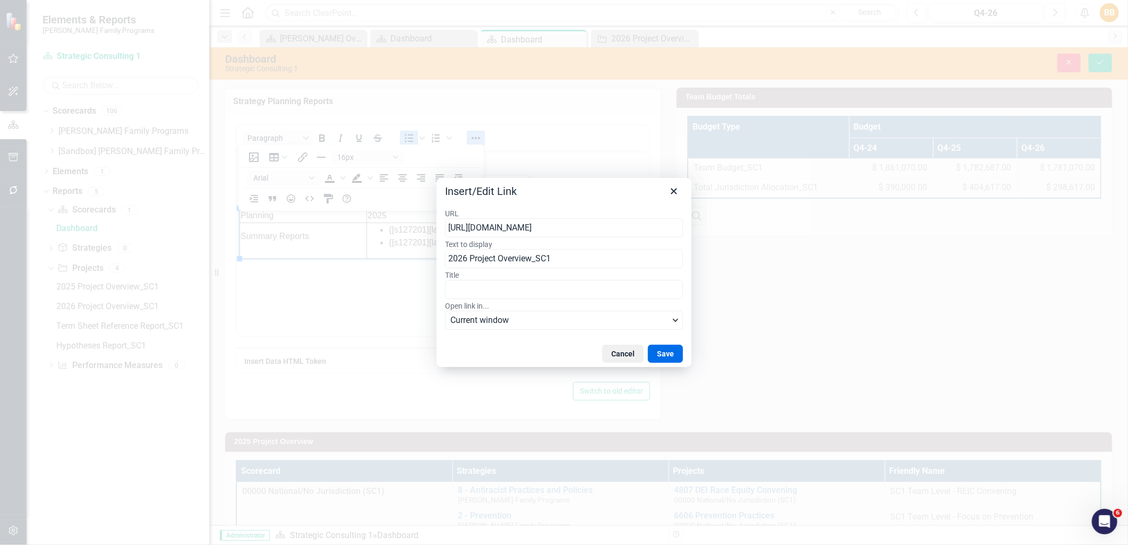
scroll to position [0, 228]
type input "https://app.clearpointstrategy.com/#/index/?layoutId=1903836&object=initiative&…"
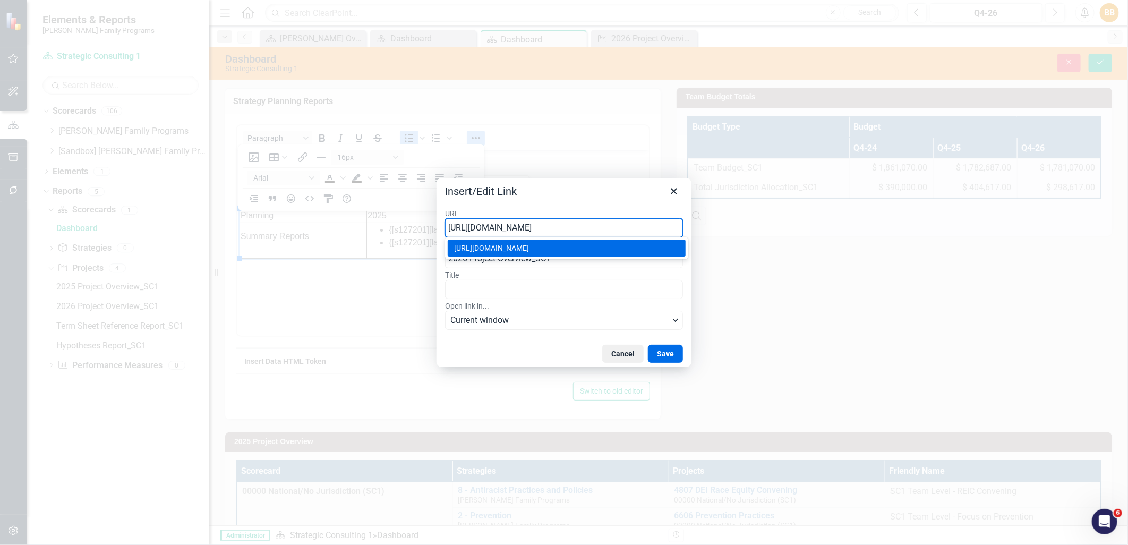
click at [644, 199] on div "Insert/Edit Link" at bounding box center [564, 189] width 255 height 22
click at [668, 351] on button "Save" at bounding box center [665, 354] width 35 height 18
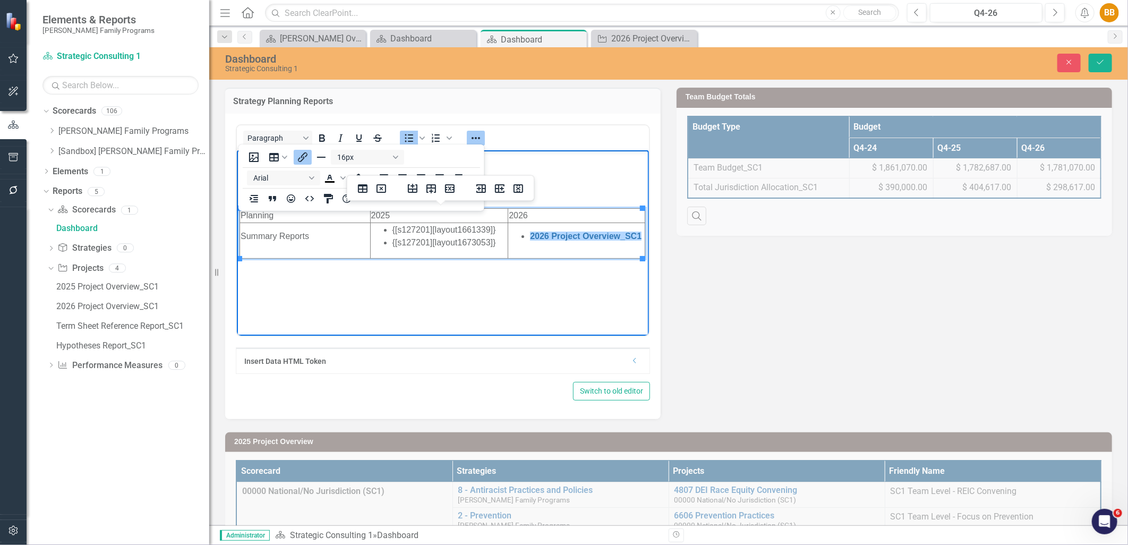
click at [621, 308] on body "Reports for Strategic Consulting 1 Hypothesis Report Planning 2025 2026 Summary…" at bounding box center [442, 229] width 412 height 159
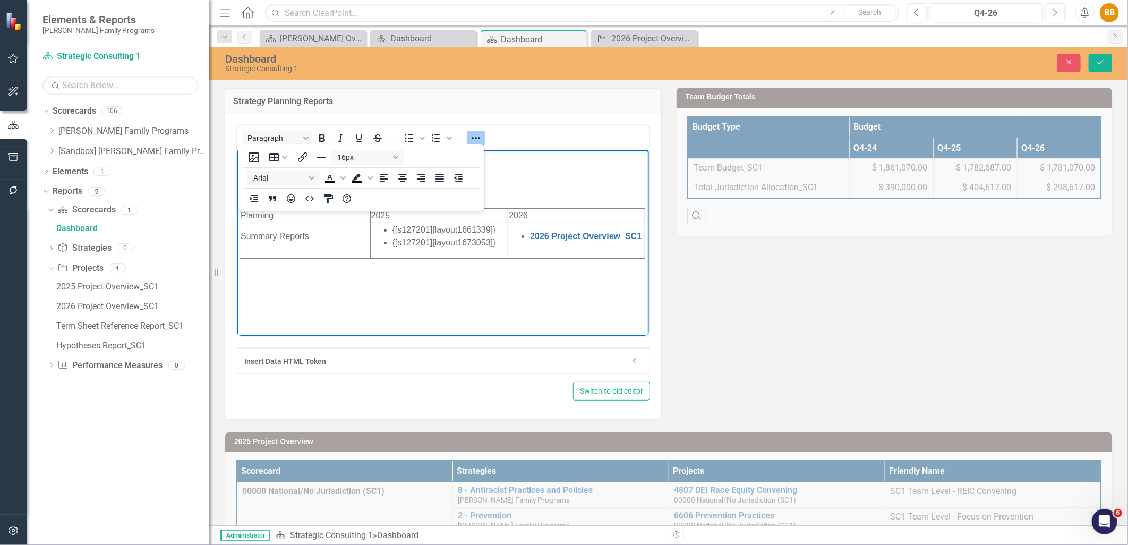
click at [482, 133] on button "Reveal or hide additional toolbar items" at bounding box center [476, 138] width 18 height 15
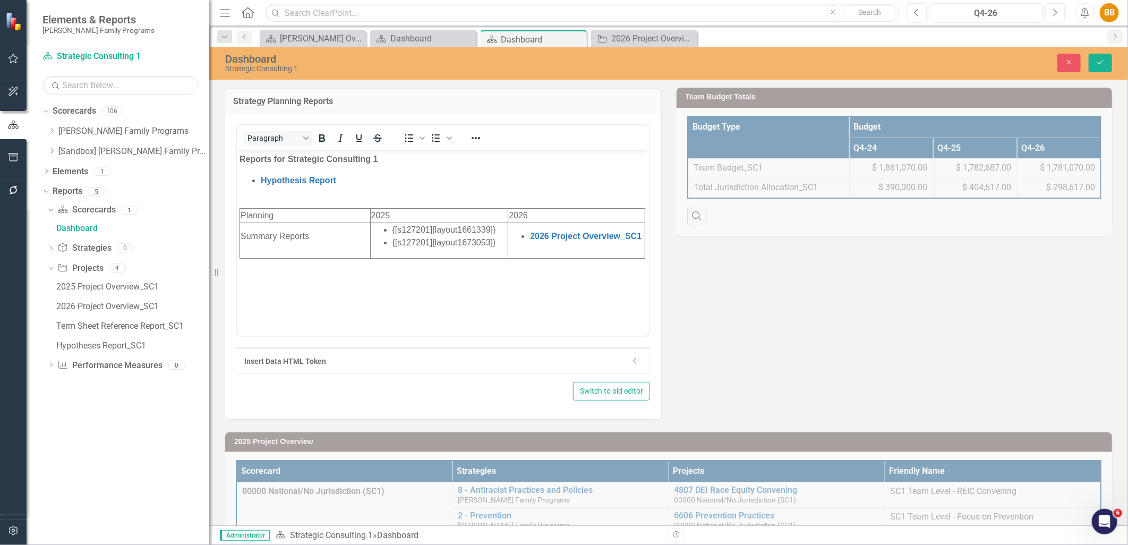
click at [556, 284] on body "Reports for Strategic Consulting 1 Hypothesis Report Planning 2025 2026 Summary…" at bounding box center [442, 229] width 412 height 159
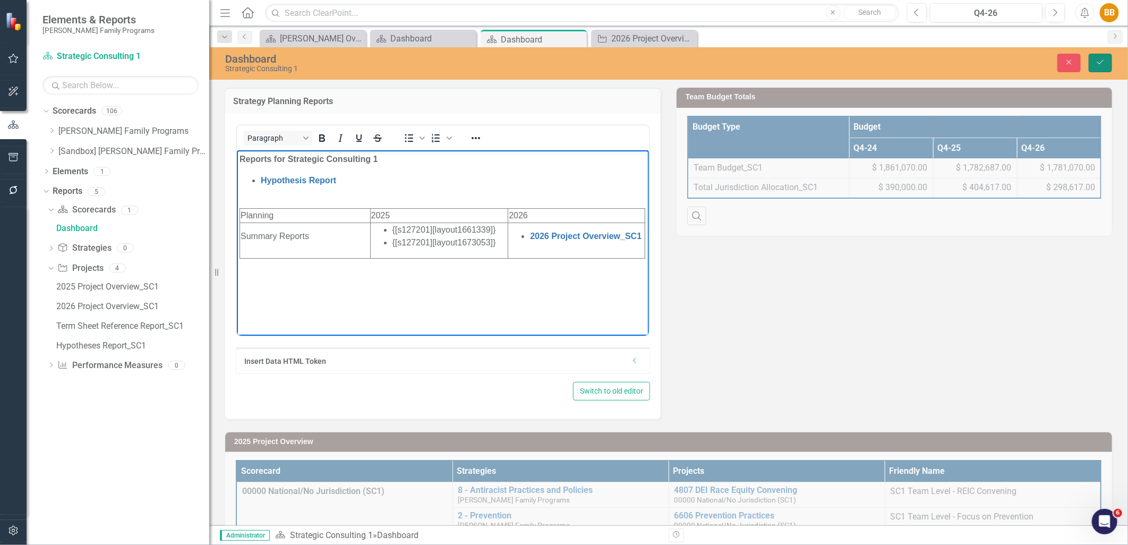
click at [1100, 62] on icon "Save" at bounding box center [1101, 61] width 10 height 7
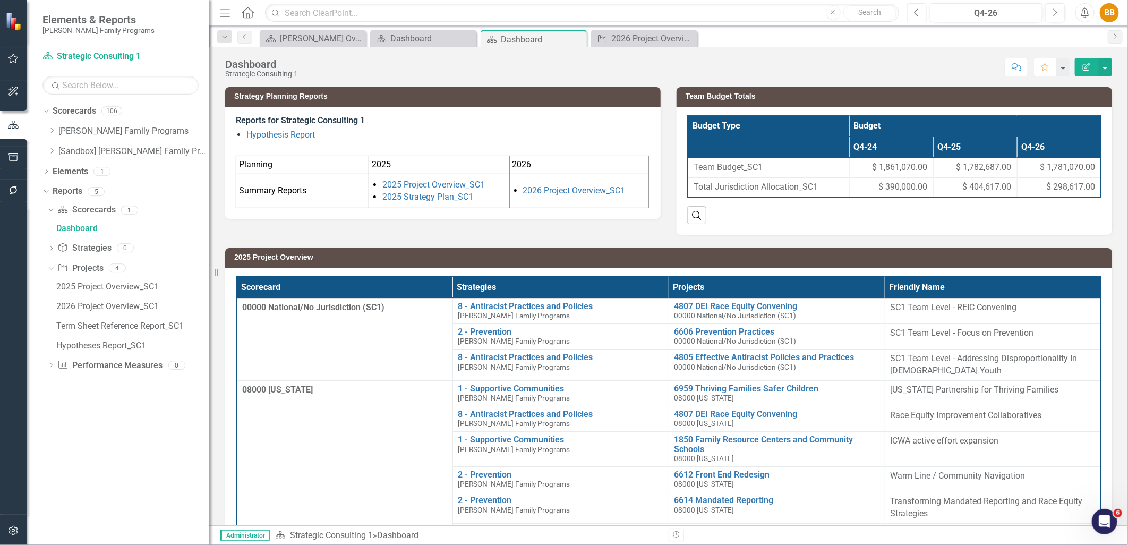
click at [923, 16] on button "Previous" at bounding box center [917, 12] width 20 height 19
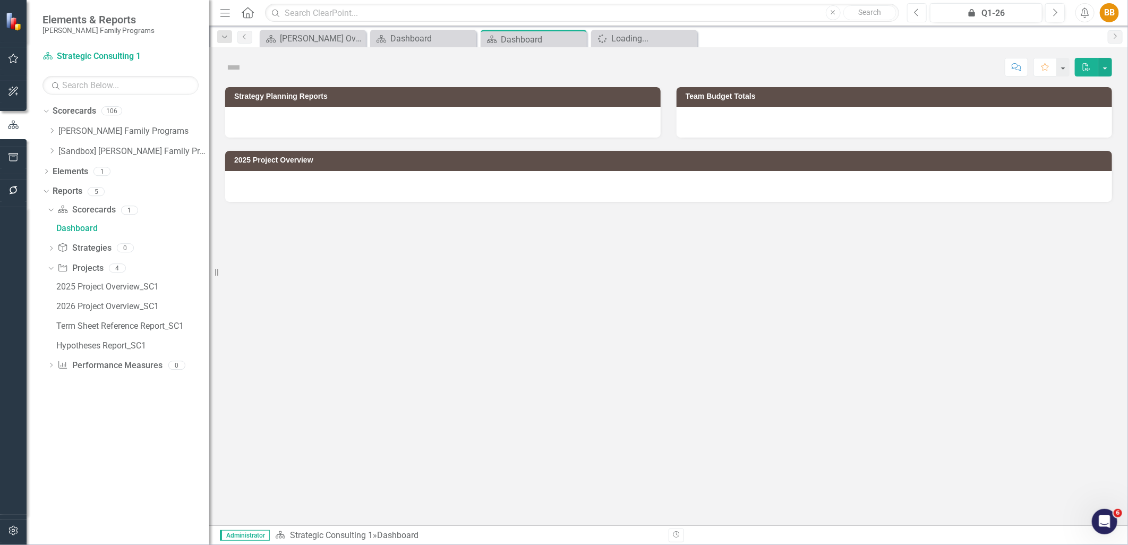
click at [923, 16] on button "Previous" at bounding box center [917, 12] width 20 height 19
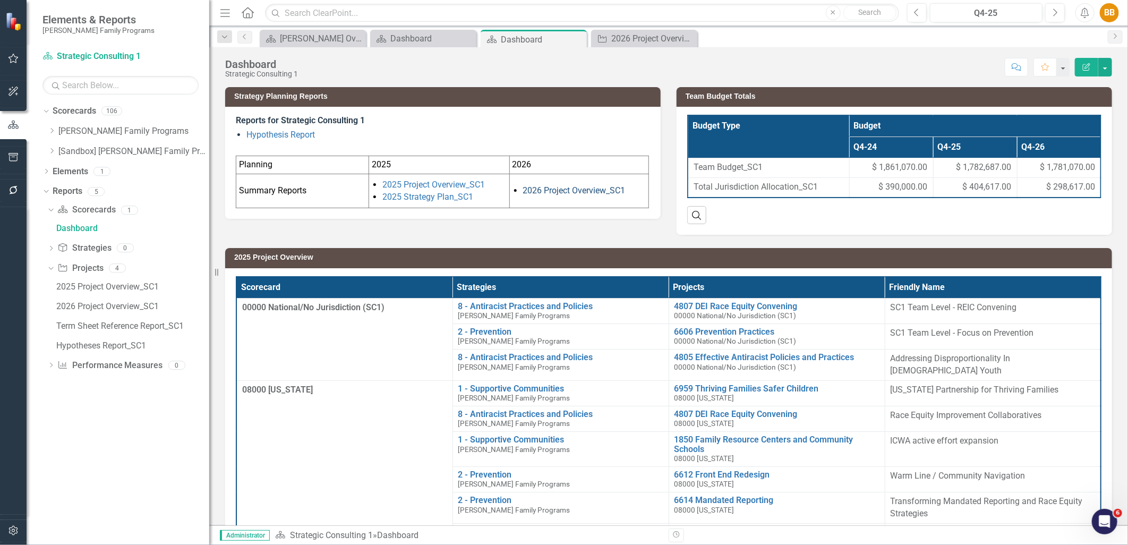
click at [579, 194] on link "2026 Project Overview_SC1" at bounding box center [574, 190] width 103 height 10
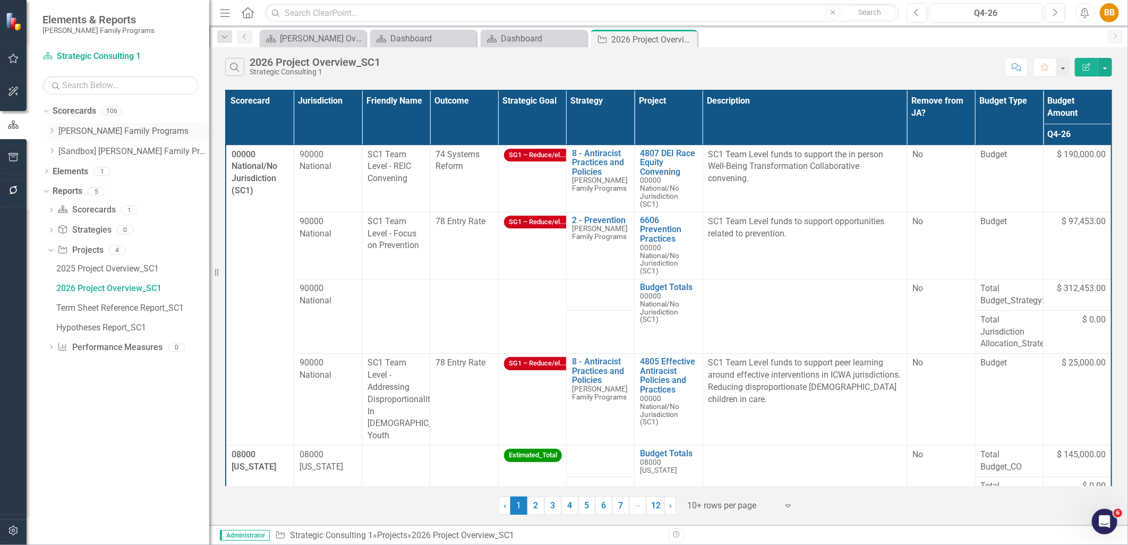
click at [50, 133] on icon "Dropdown" at bounding box center [52, 131] width 8 height 6
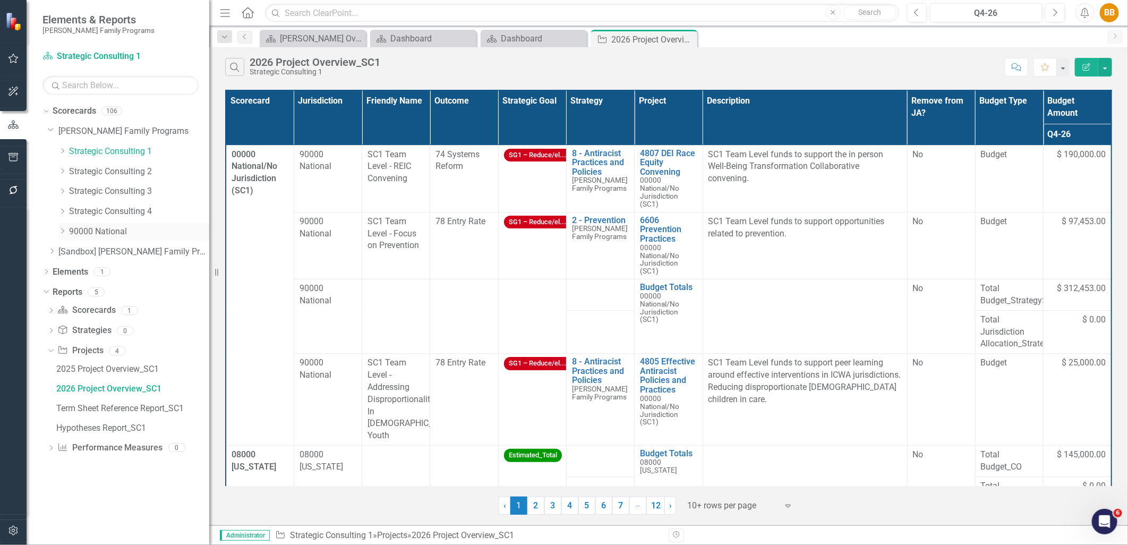
click at [64, 232] on icon at bounding box center [63, 231] width 3 height 5
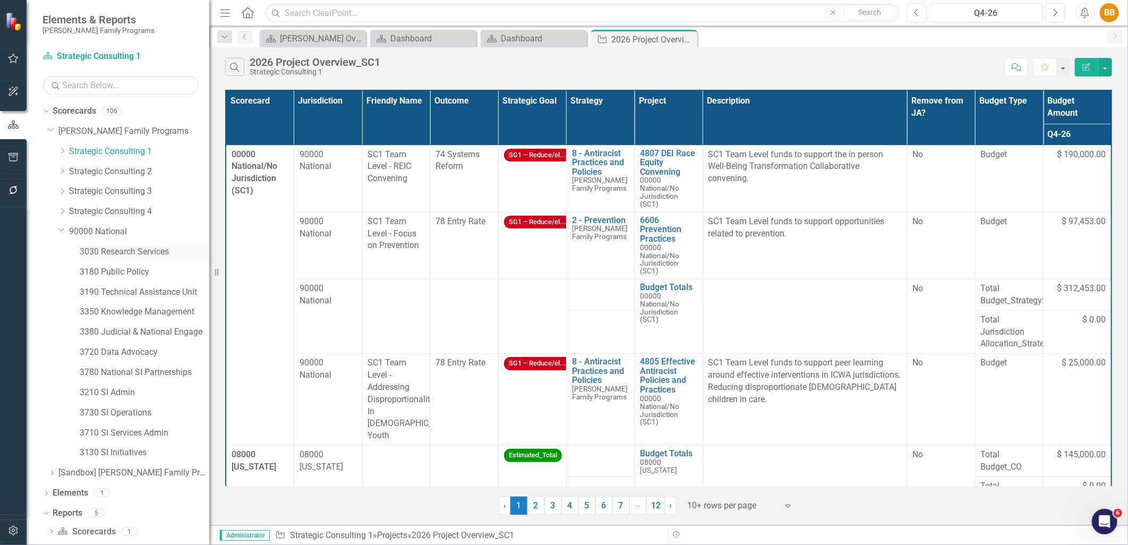
click at [114, 255] on link "3030 Research Services" at bounding box center [145, 252] width 130 height 12
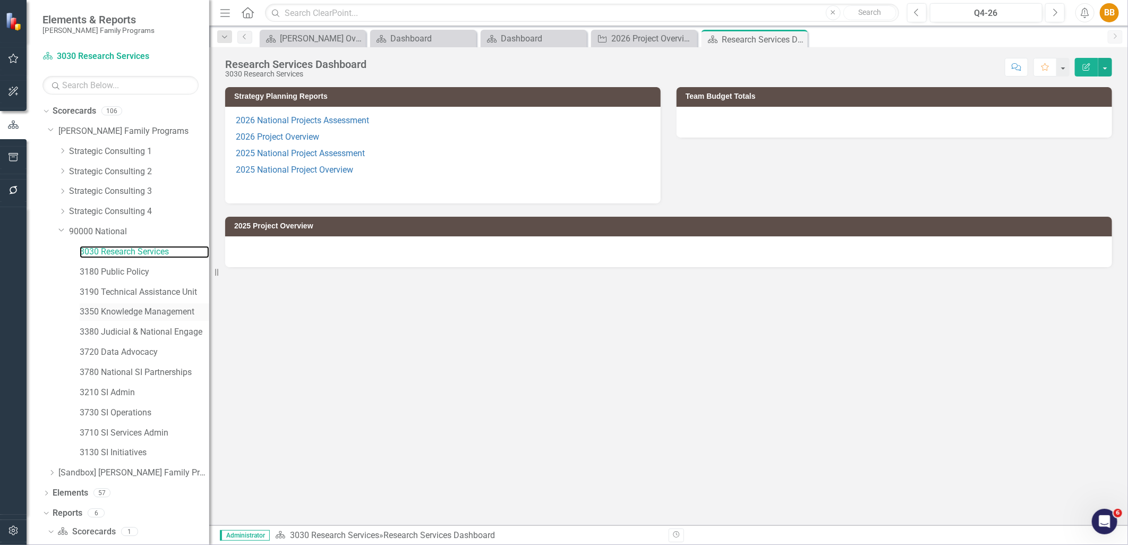
scroll to position [13, 0]
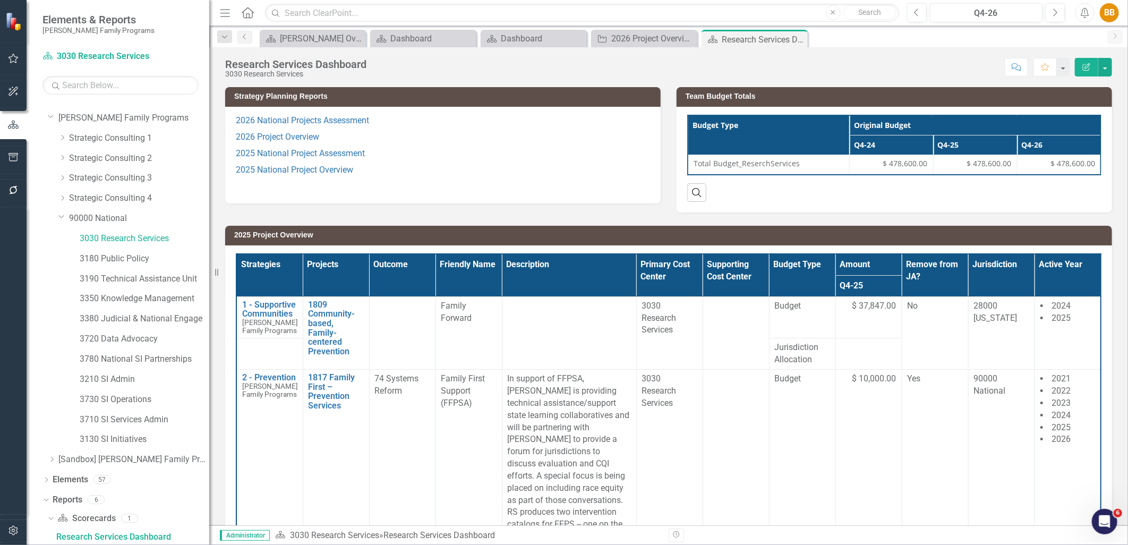
click at [514, 169] on p "2025 National Project Overview" at bounding box center [443, 170] width 414 height 16
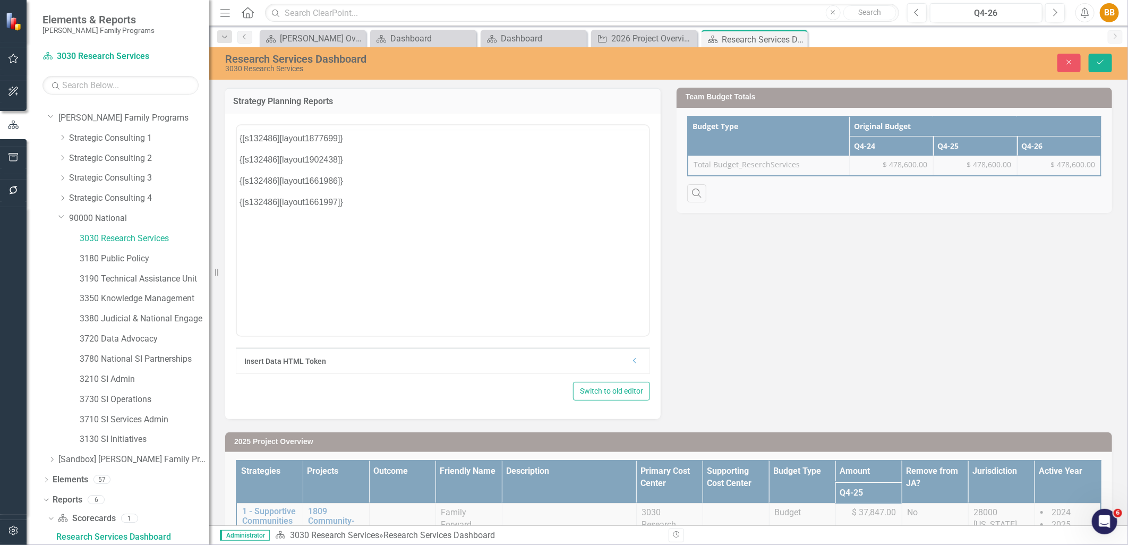
scroll to position [0, 0]
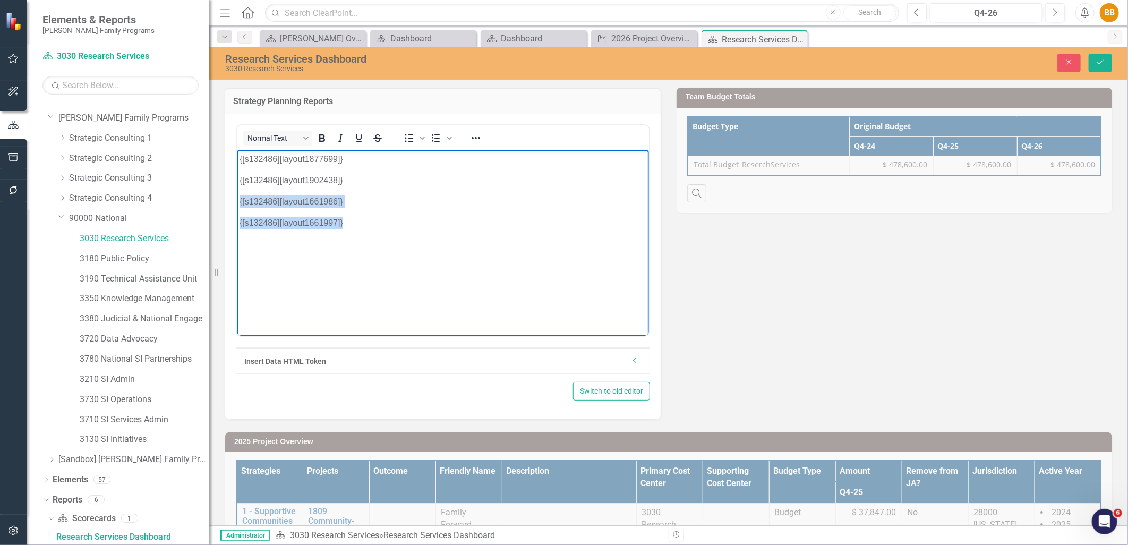
drag, startPoint x: 384, startPoint y: 227, endPoint x: 237, endPoint y: 201, distance: 149.4
click at [237, 201] on body "{[s132486][layout1877699]} {[s132486][layout1902438]} {[s132486][layout1661986]…" at bounding box center [442, 229] width 412 height 159
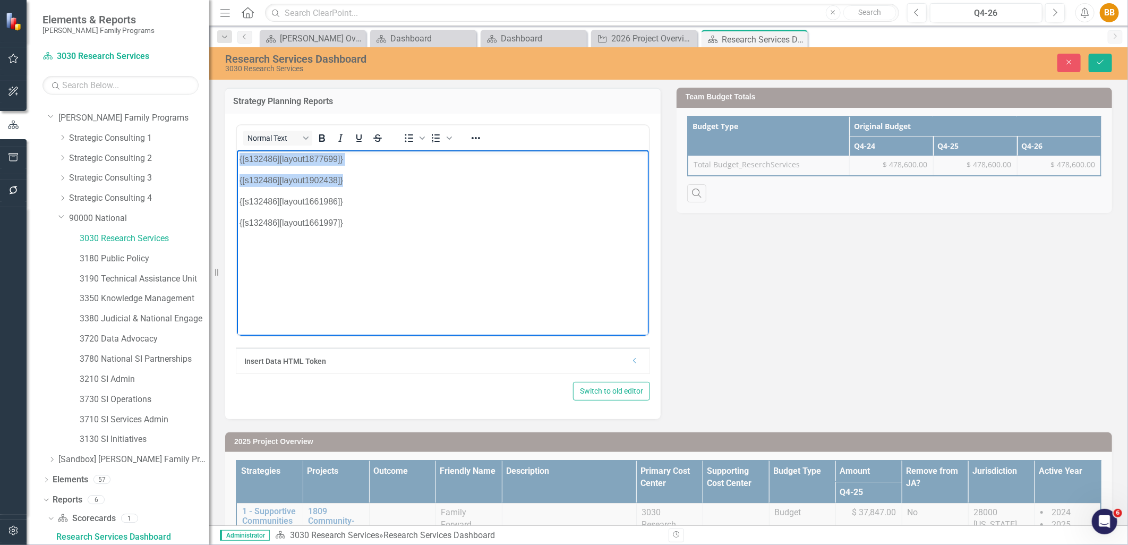
drag, startPoint x: 368, startPoint y: 184, endPoint x: 465, endPoint y: 302, distance: 153.6
click at [236, 153] on html "{[s132486][layout1877699]} {[s132486][layout1902438]} {[s132486][layout1661986]…" at bounding box center [442, 229] width 412 height 159
copy body "{[s132486][layout1877699]} {[s132486][layout1902438]}"
click at [364, 169] on body "{[s132486][layout1877699]} {[s132486][layout1902438]} {[s132486][layout1661986]…" at bounding box center [442, 229] width 412 height 159
click at [239, 163] on p "{[s132486][layout1877699]}" at bounding box center [442, 158] width 407 height 13
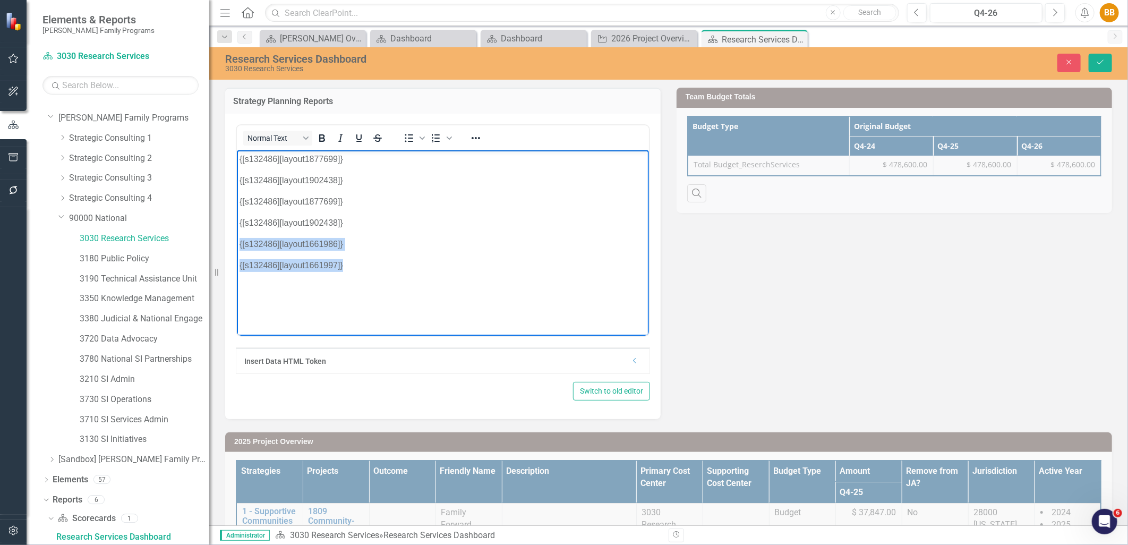
drag, startPoint x: 344, startPoint y: 267, endPoint x: 472, endPoint y: 393, distance: 180.0
click at [236, 244] on body "{[s132486][layout1877699]} {[s132486][layout1902438]} {[s132486][layout1877699]…" at bounding box center [442, 229] width 412 height 159
click at [375, 262] on p "{[s132486][layout1661997]}" at bounding box center [442, 265] width 407 height 13
drag, startPoint x: 362, startPoint y: 269, endPoint x: 220, endPoint y: 243, distance: 144.2
click at [236, 243] on html "{[s132486][layout1877699]} {[s132486][layout1902438]} {[s132486][layout1877699]…" at bounding box center [442, 229] width 412 height 159
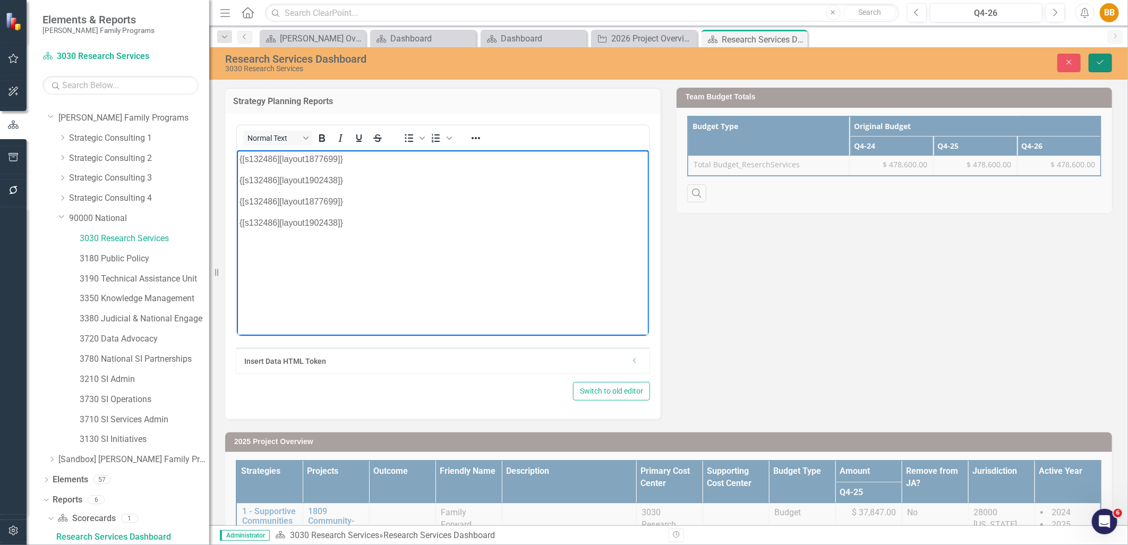
click at [1100, 65] on icon "Save" at bounding box center [1101, 61] width 10 height 7
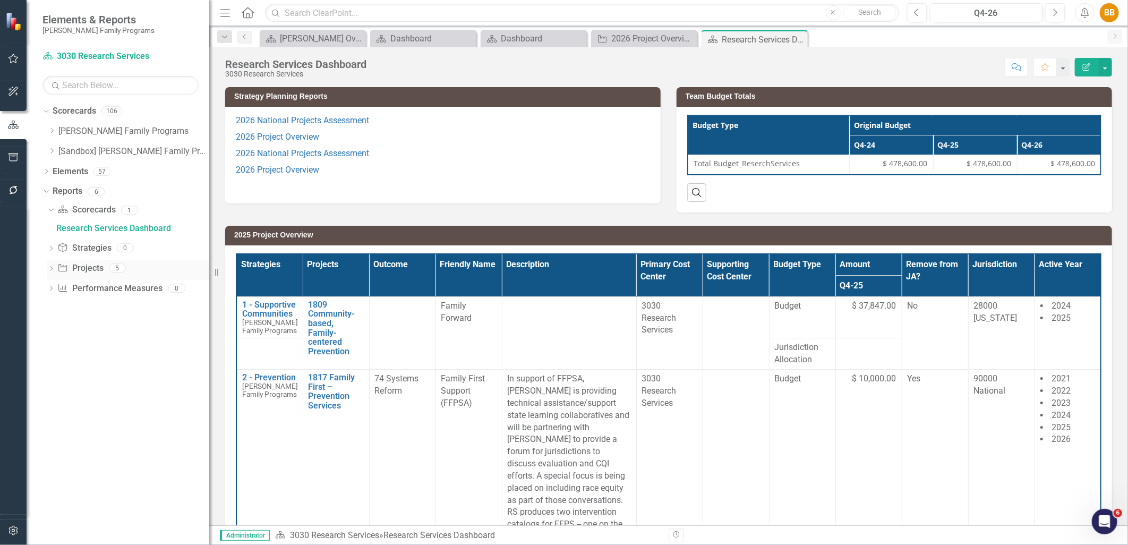
click at [50, 267] on icon at bounding box center [51, 268] width 3 height 5
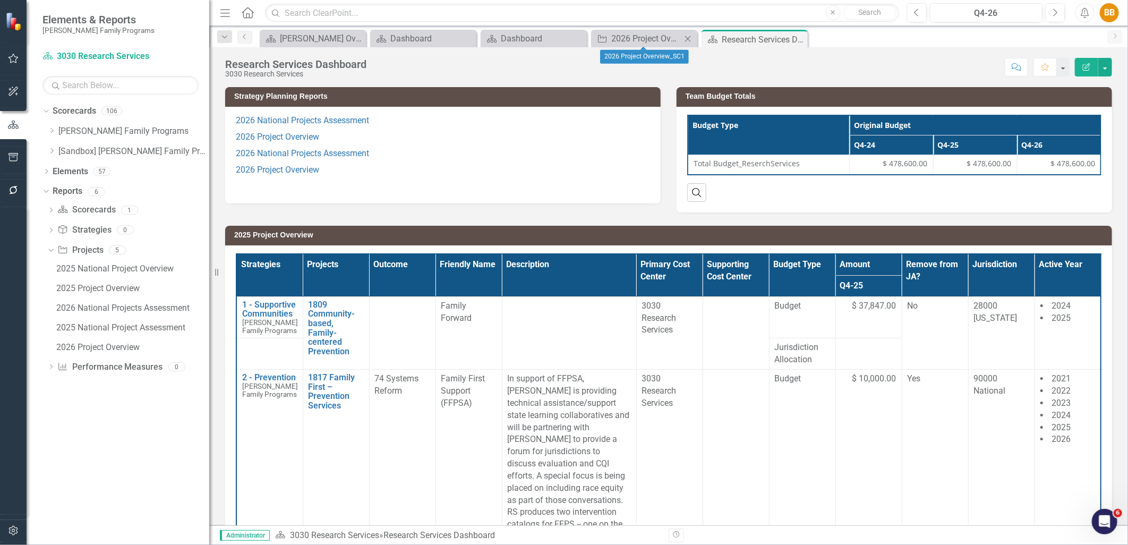
click at [691, 40] on icon "Close" at bounding box center [688, 39] width 11 height 9
click at [580, 36] on icon "Close" at bounding box center [577, 39] width 11 height 9
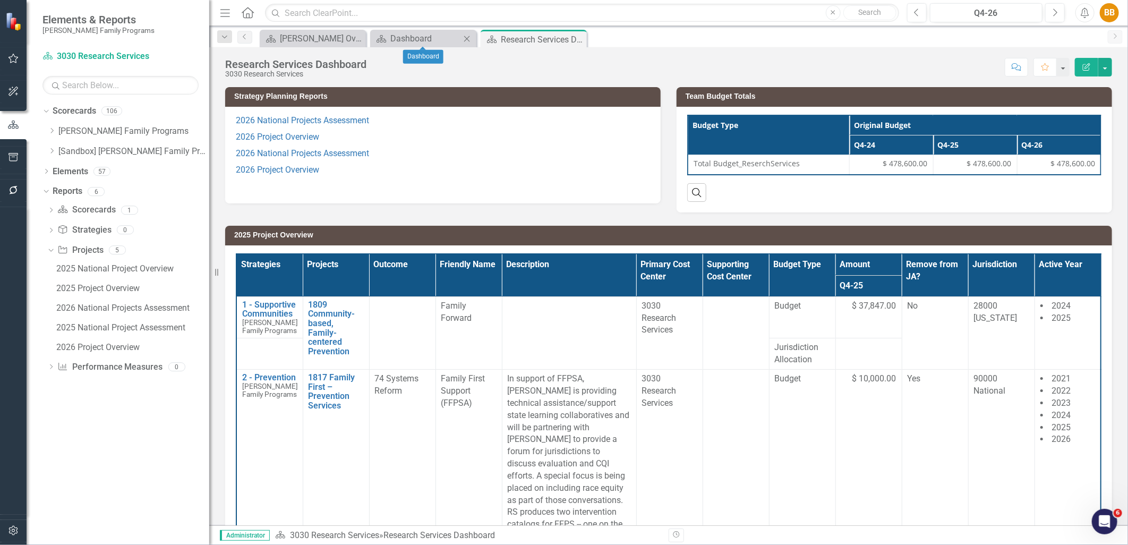
click at [466, 39] on icon "Close" at bounding box center [467, 39] width 11 height 9
click at [125, 343] on div "2026 Project Overview" at bounding box center [132, 348] width 153 height 10
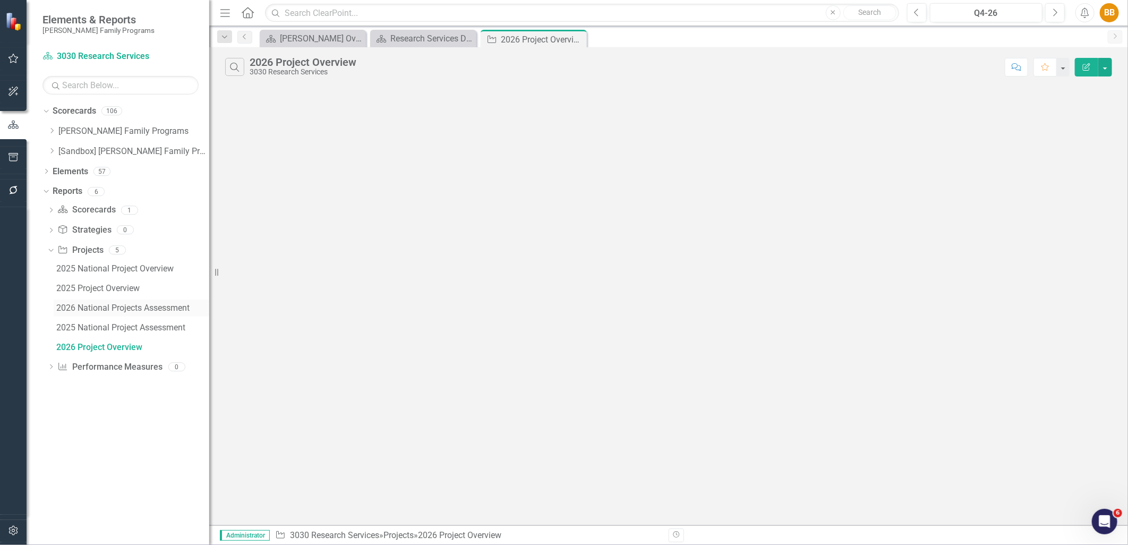
click at [124, 310] on div "2026 National Projects Assessment" at bounding box center [132, 308] width 153 height 10
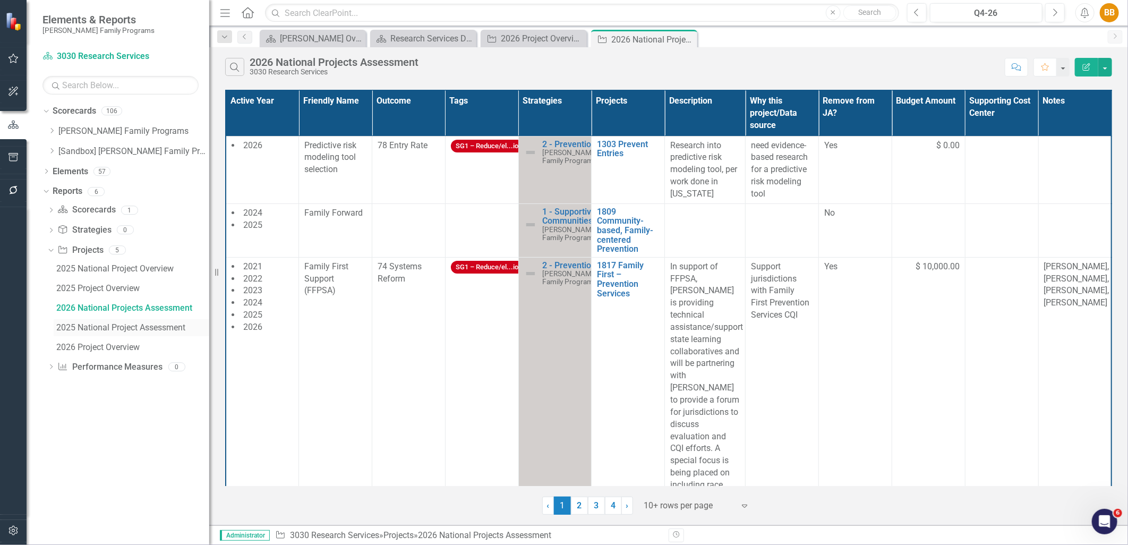
click at [142, 332] on div "2025 National Project Assessment" at bounding box center [132, 328] width 153 height 10
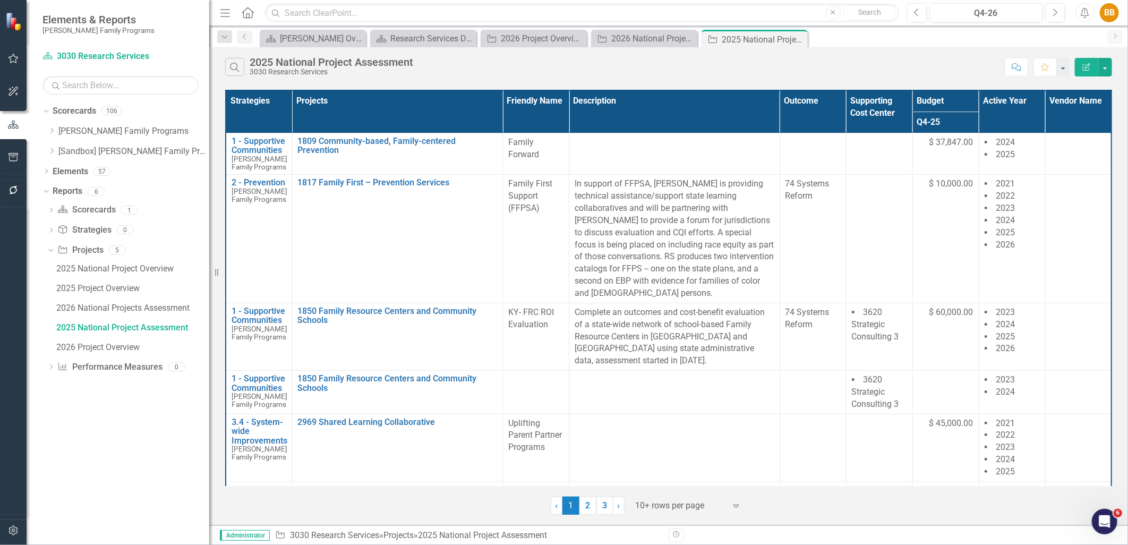
click at [0, 0] on icon "Close" at bounding box center [0, 0] width 0 height 0
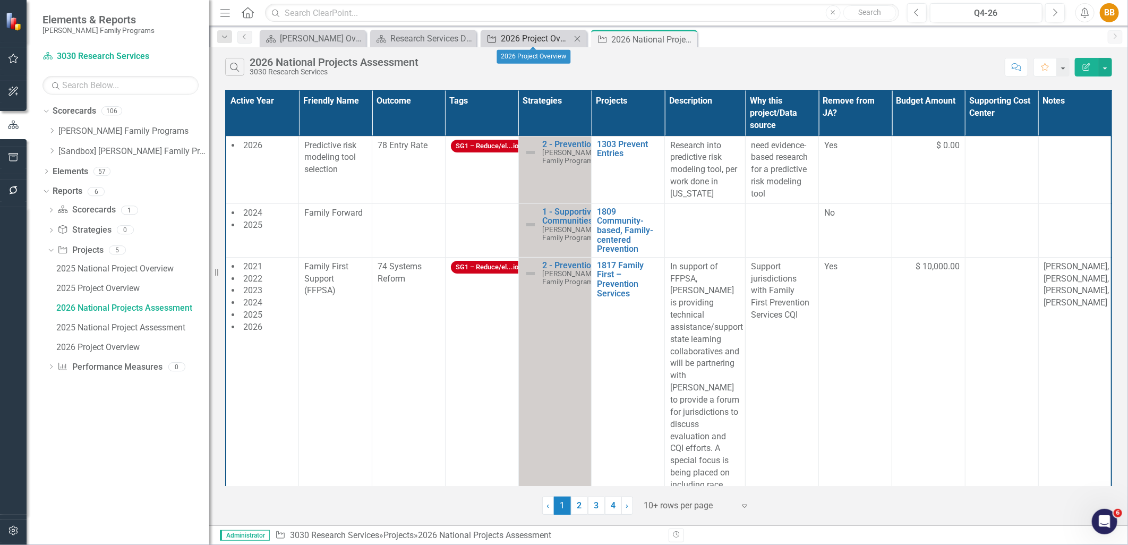
click at [537, 37] on div "2026 Project Overview" at bounding box center [536, 38] width 70 height 13
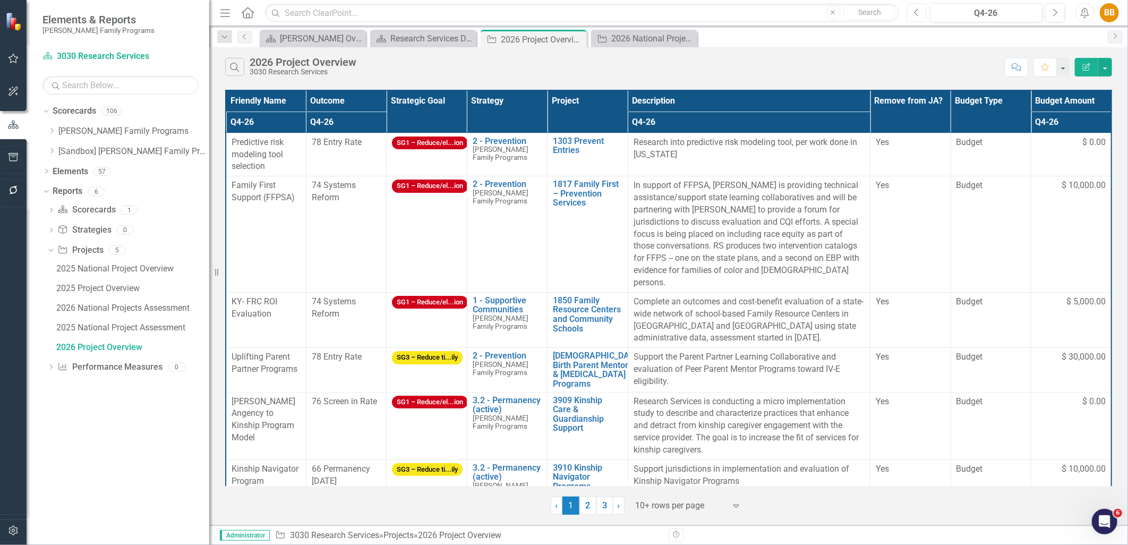
click at [918, 16] on icon "Previous" at bounding box center [917, 13] width 6 height 10
click at [918, 17] on button "Previous" at bounding box center [917, 12] width 20 height 19
click at [917, 17] on button "Previous" at bounding box center [917, 12] width 20 height 19
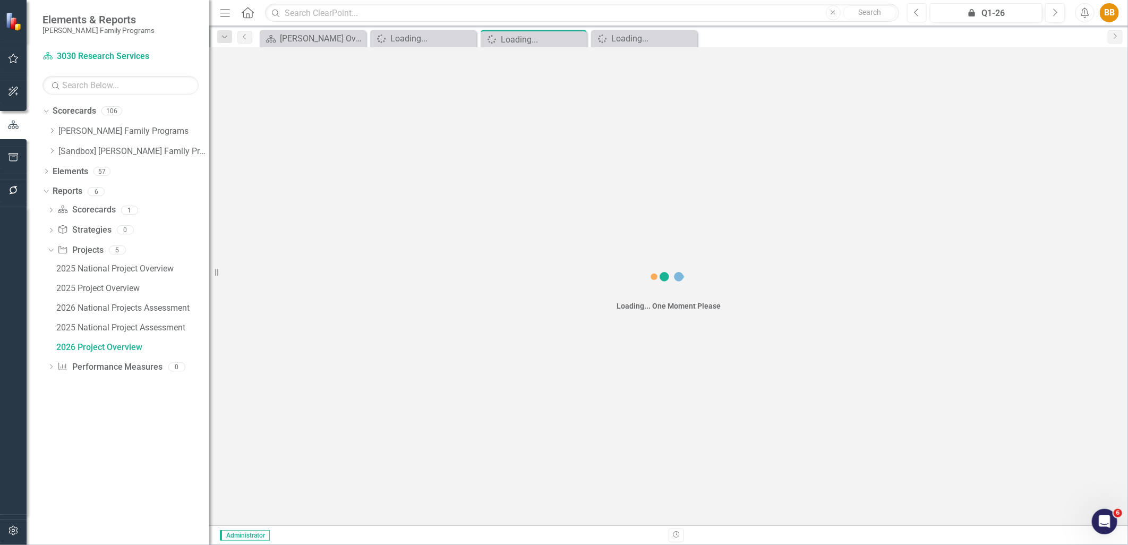
click at [917, 17] on button "Previous" at bounding box center [917, 12] width 20 height 19
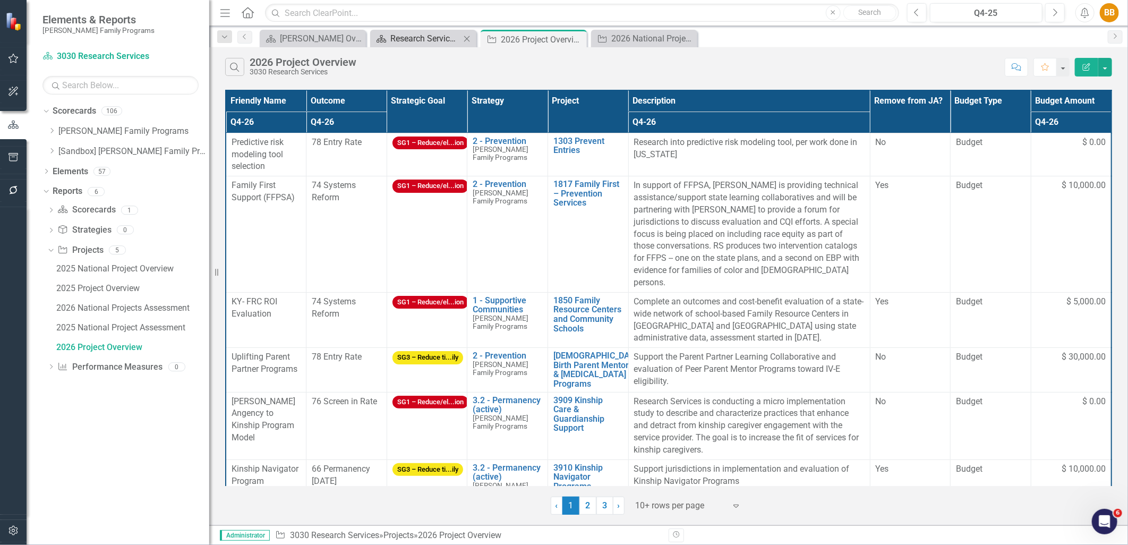
click at [392, 40] on div "Research Services Dashboard" at bounding box center [426, 38] width 70 height 13
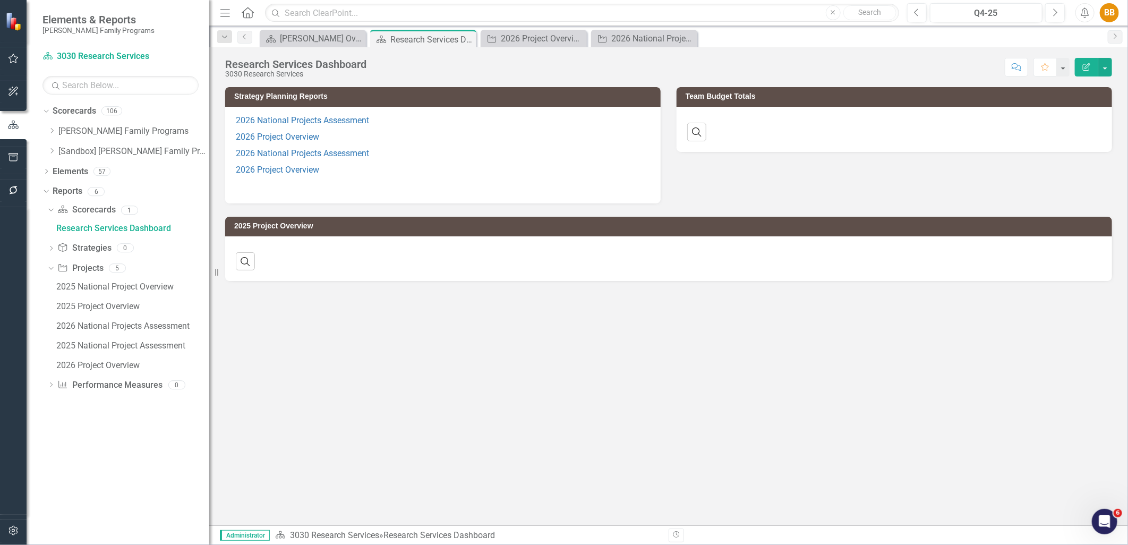
click at [460, 159] on p "2026 National Projects Assessment" at bounding box center [443, 154] width 414 height 16
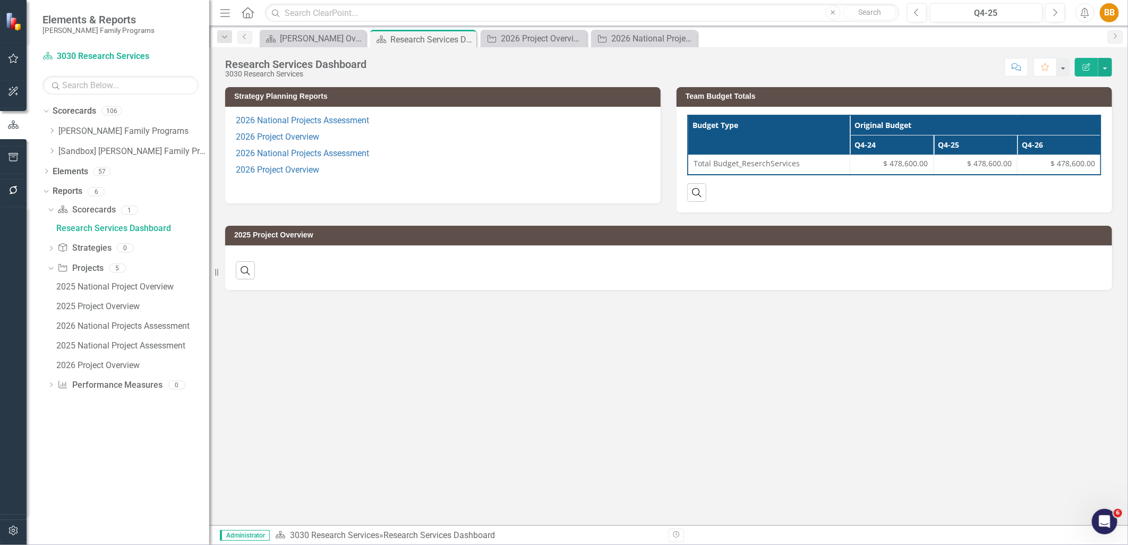
click at [460, 159] on p "2026 National Projects Assessment" at bounding box center [443, 154] width 414 height 16
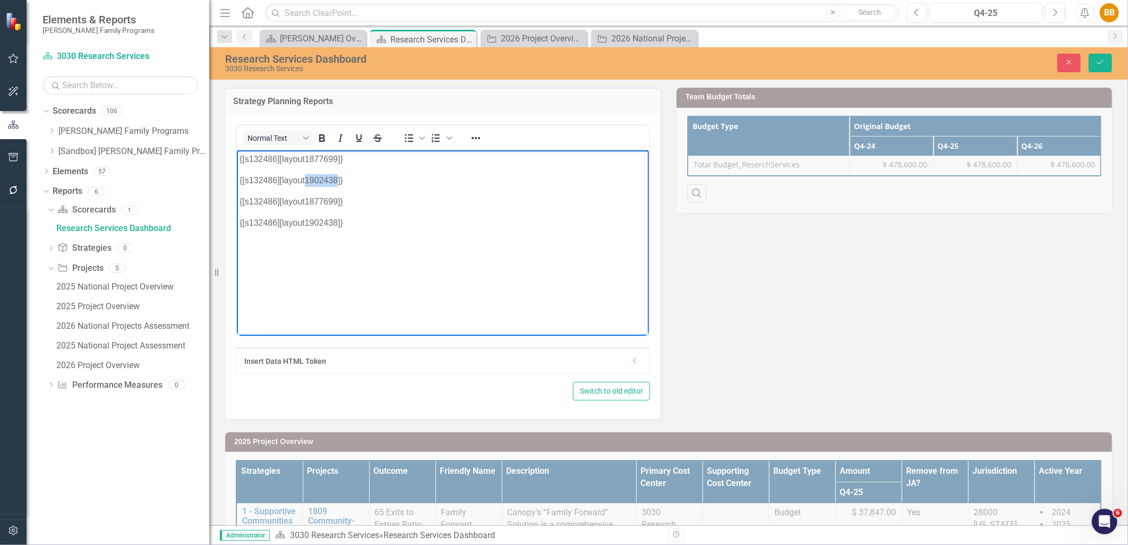
drag, startPoint x: 338, startPoint y: 180, endPoint x: 304, endPoint y: 182, distance: 34.1
click at [304, 182] on p "{[s132486][layout1902438]}" at bounding box center [442, 180] width 407 height 13
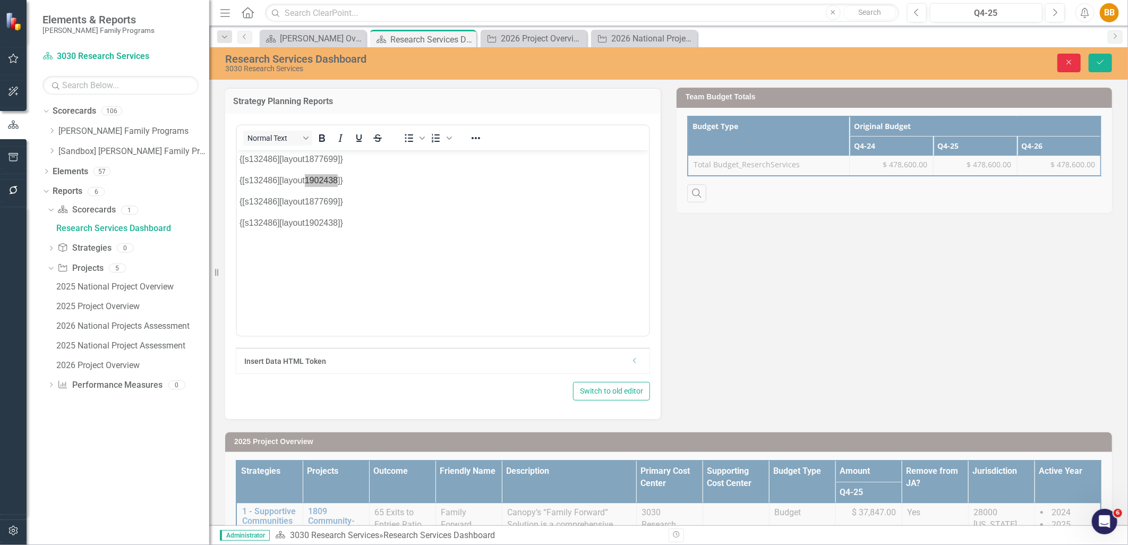
click at [1073, 66] on button "Close" at bounding box center [1069, 63] width 23 height 19
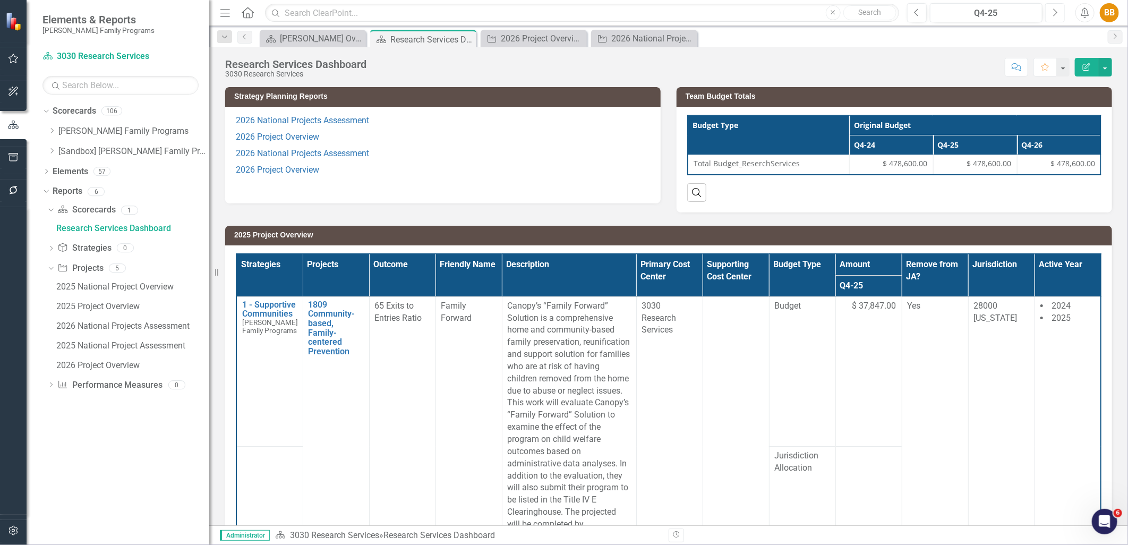
click at [1049, 12] on button "Next" at bounding box center [1056, 12] width 20 height 19
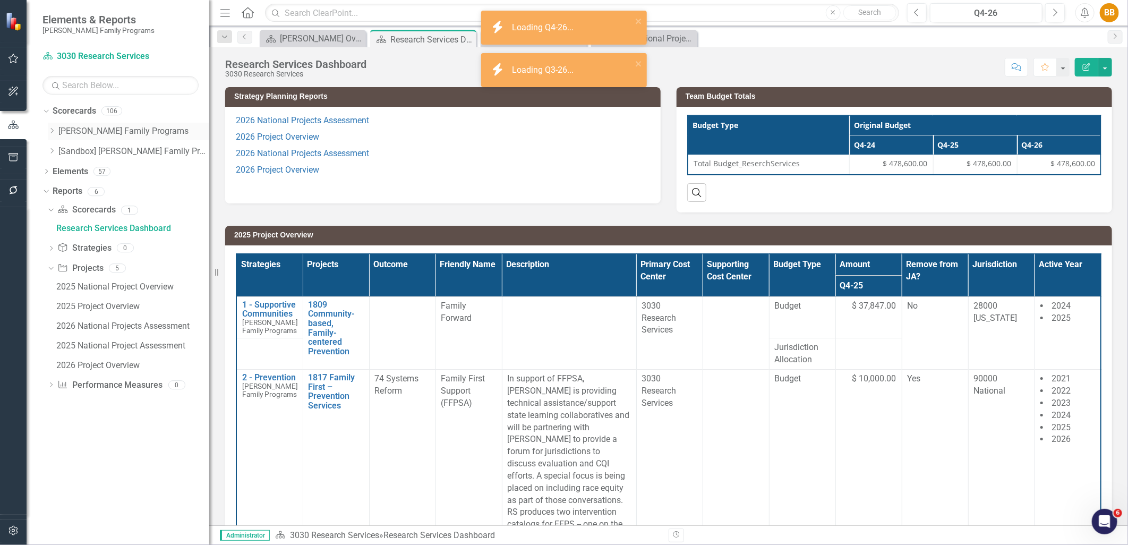
click at [50, 133] on icon "Dropdown" at bounding box center [52, 131] width 8 height 6
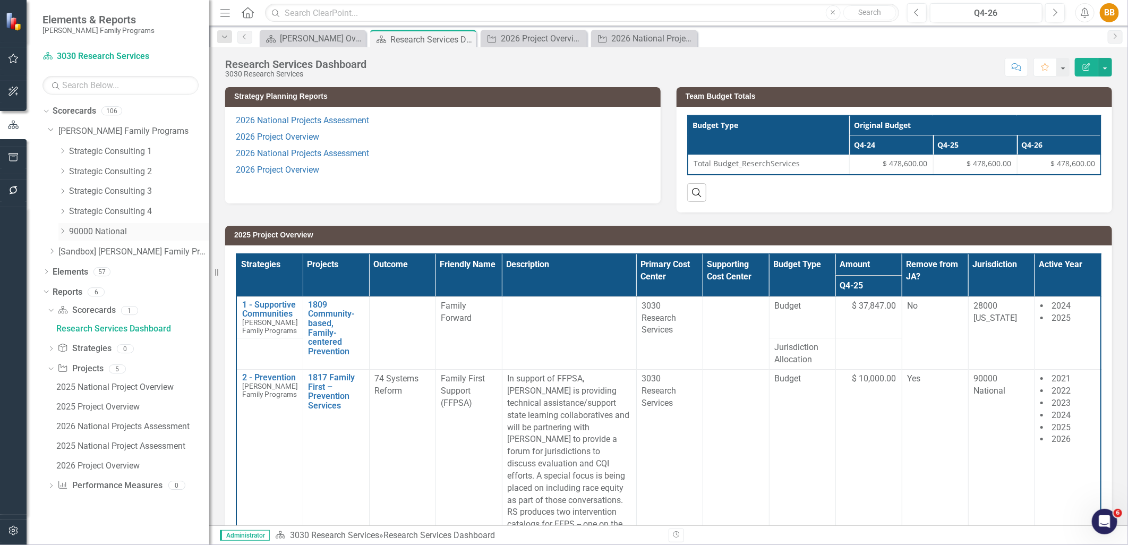
click at [62, 231] on icon "Dropdown" at bounding box center [62, 231] width 8 height 6
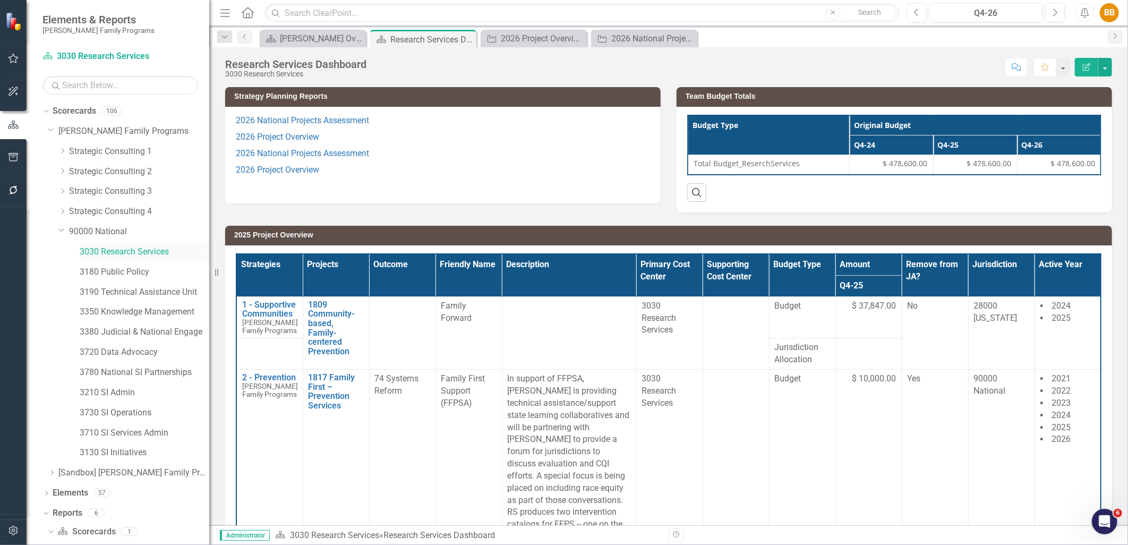
click at [136, 252] on link "3030 Research Services" at bounding box center [145, 252] width 130 height 12
click at [543, 38] on div "2026 Project Overview" at bounding box center [536, 38] width 70 height 13
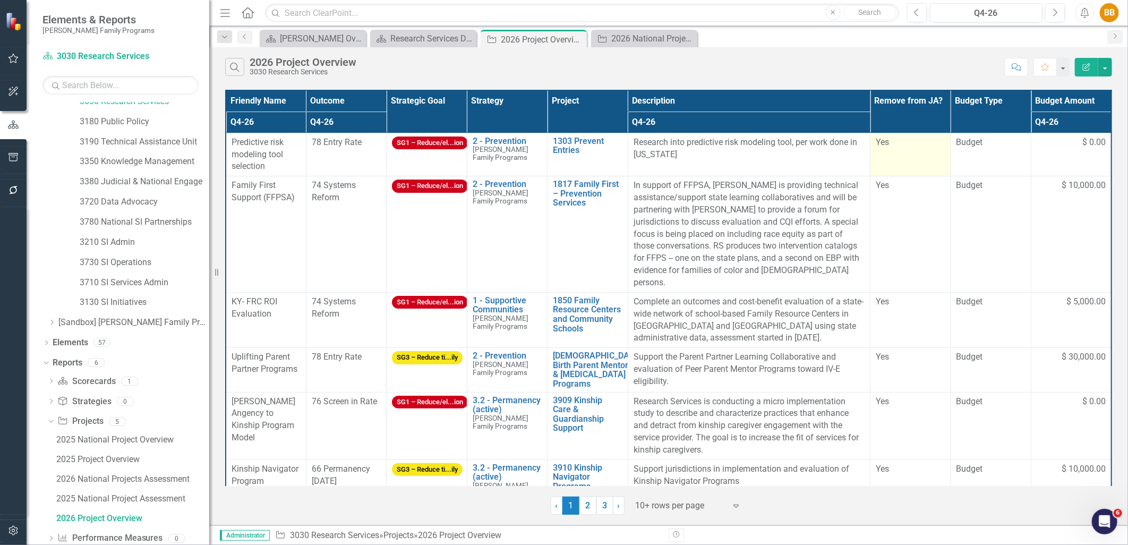
scroll to position [132, 0]
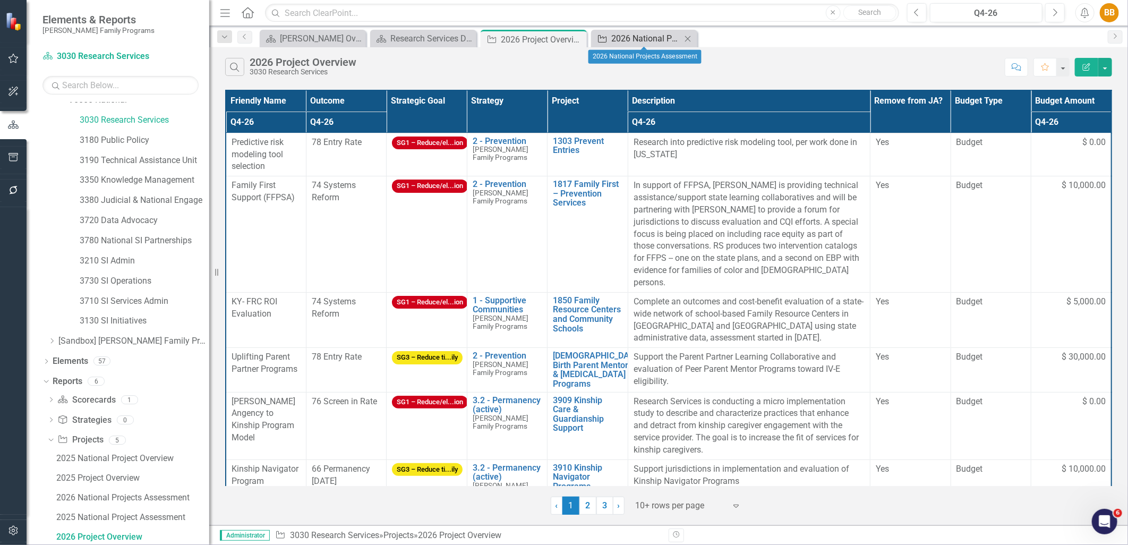
click at [640, 35] on div "2026 National Projects Assessment" at bounding box center [647, 38] width 70 height 13
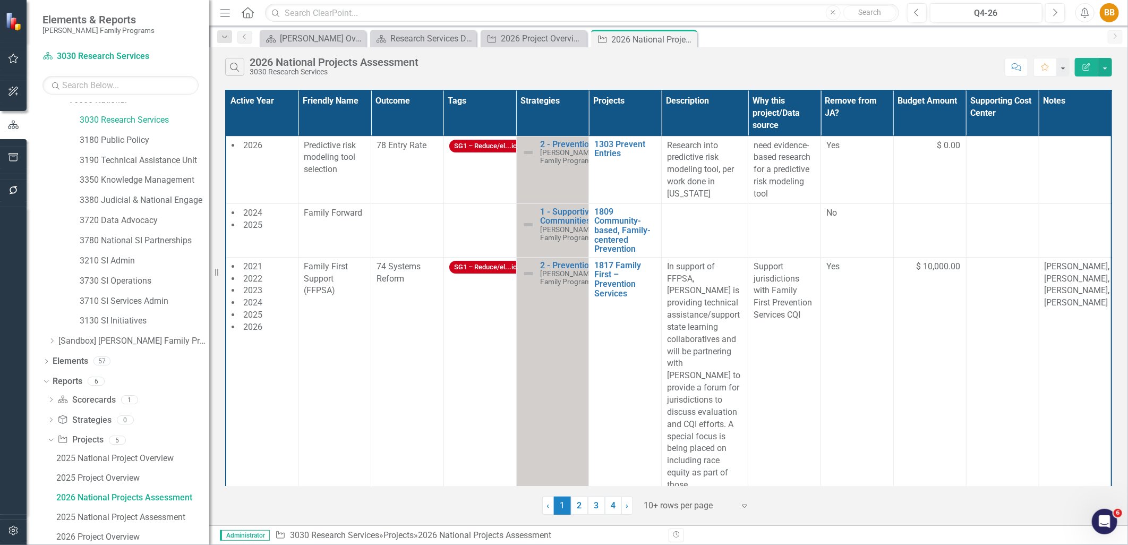
scroll to position [93, 0]
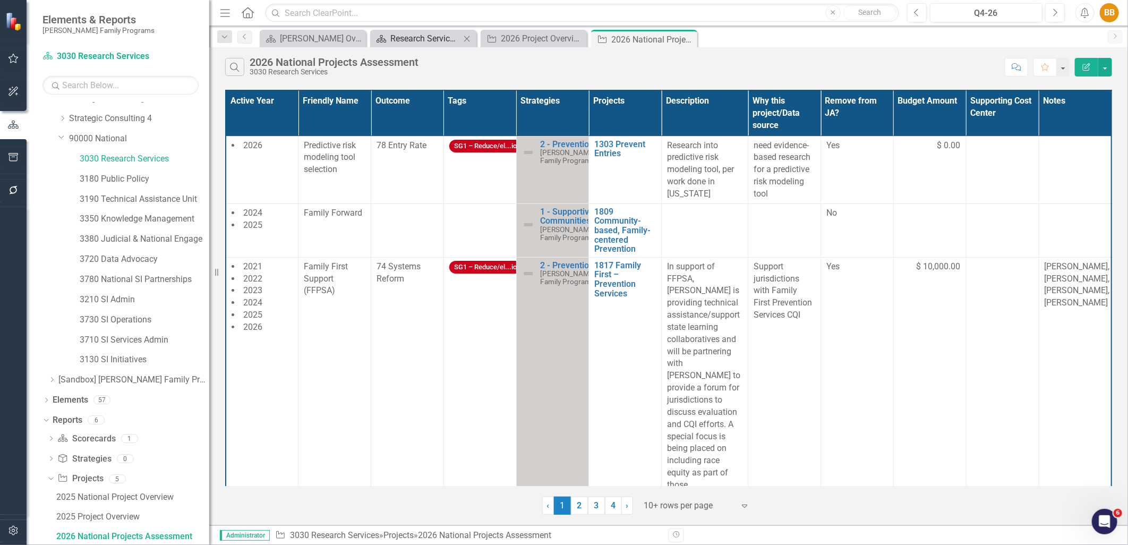
click at [436, 37] on div "Research Services Dashboard" at bounding box center [426, 38] width 70 height 13
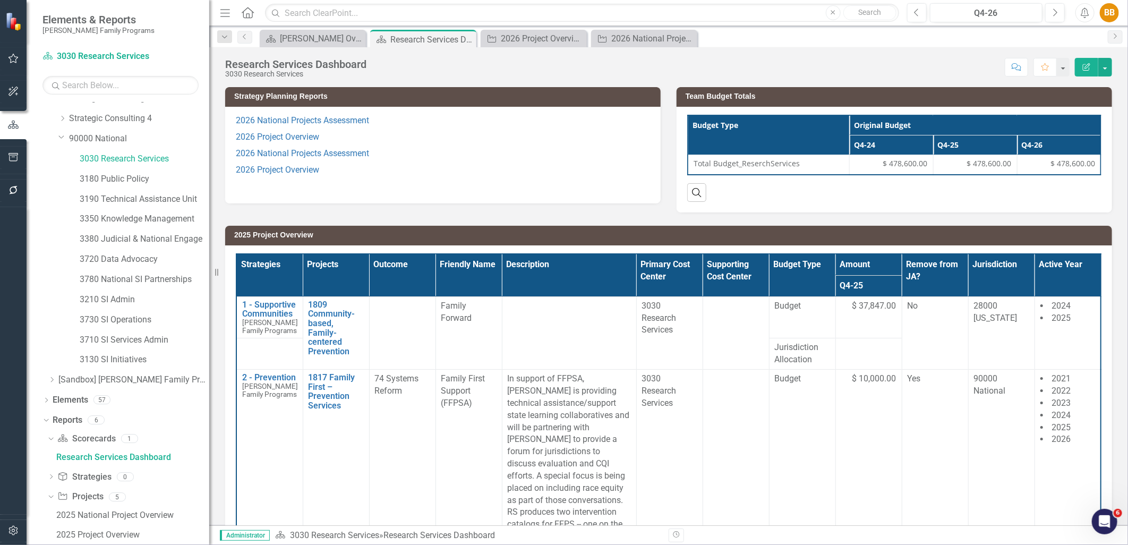
scroll to position [13, 0]
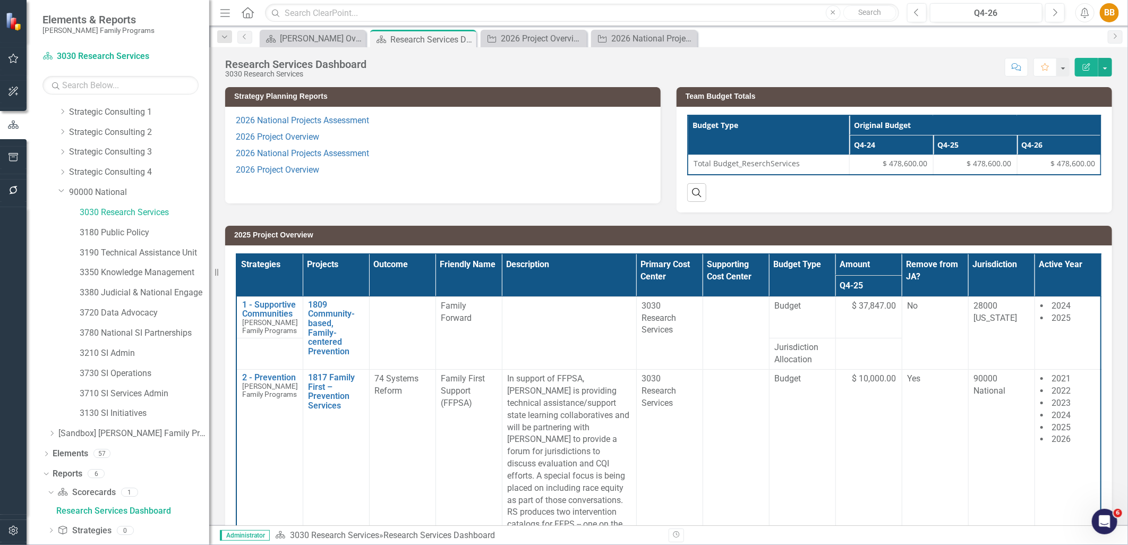
click at [453, 135] on p "2026 Project Overview" at bounding box center [443, 137] width 414 height 16
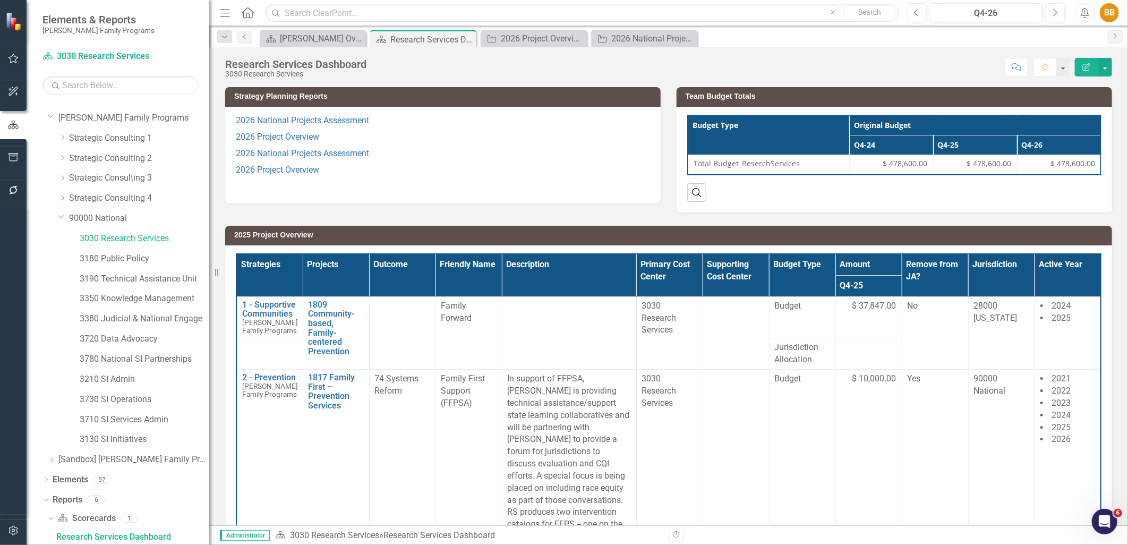
click at [453, 135] on p "2026 Project Overview" at bounding box center [443, 137] width 414 height 16
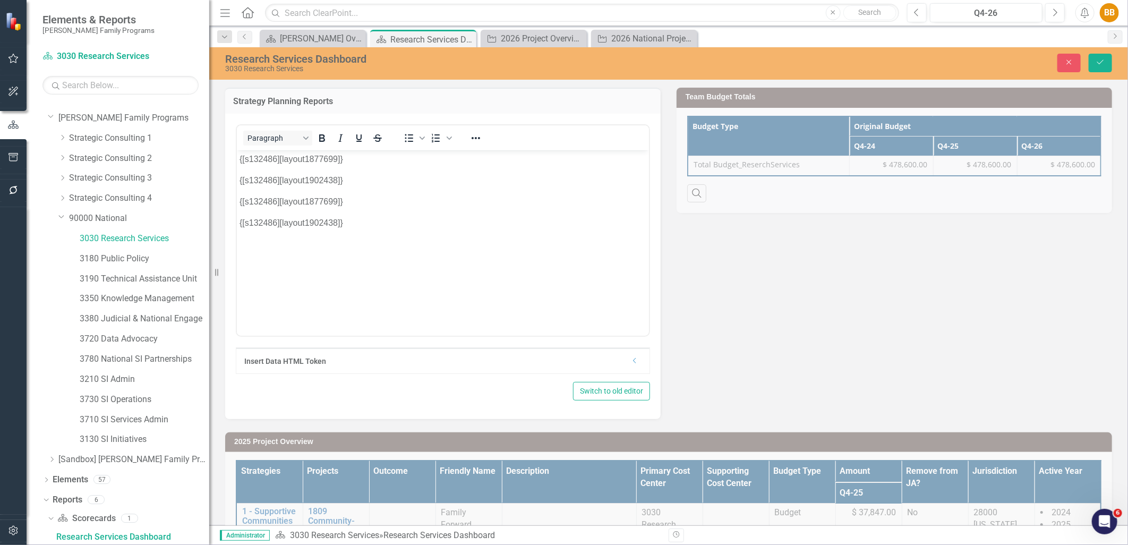
scroll to position [0, 0]
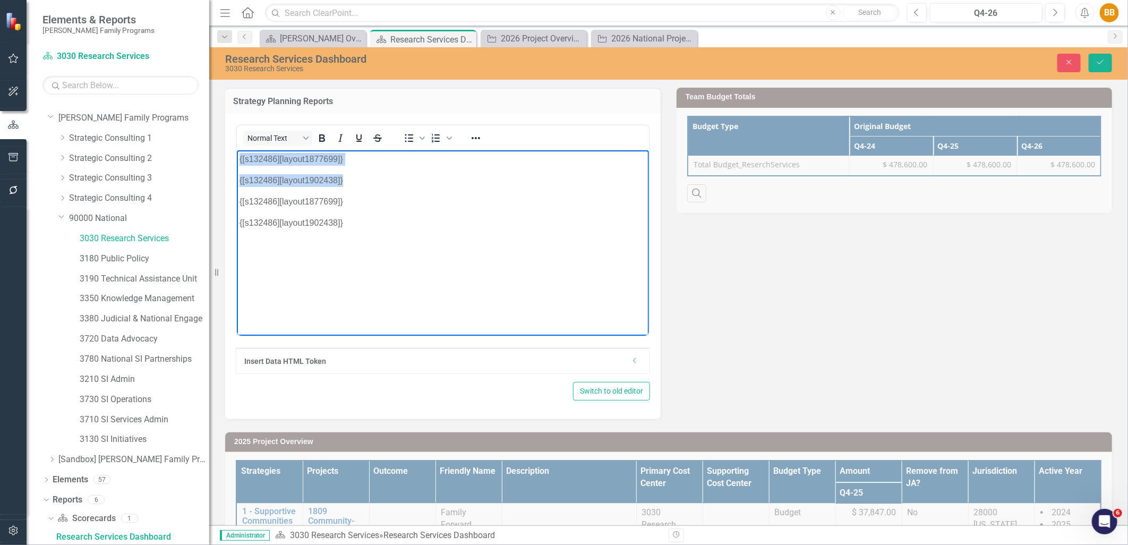
drag, startPoint x: 395, startPoint y: 181, endPoint x: 224, endPoint y: 159, distance: 172.5
click at [236, 159] on html "{[s132486][layout1877699]} {[s132486][layout1902438]} {[s132486][layout1877699]…" at bounding box center [442, 229] width 412 height 159
click at [338, 168] on body "{[s132486][layout1877699]} {[s132486][layout1902438]}" at bounding box center [442, 229] width 412 height 159
click at [327, 155] on p "Rich Text Area. Press ALT-0 for help." at bounding box center [442, 158] width 407 height 13
paste body "Rich Text Area. Press ALT-0 for help."
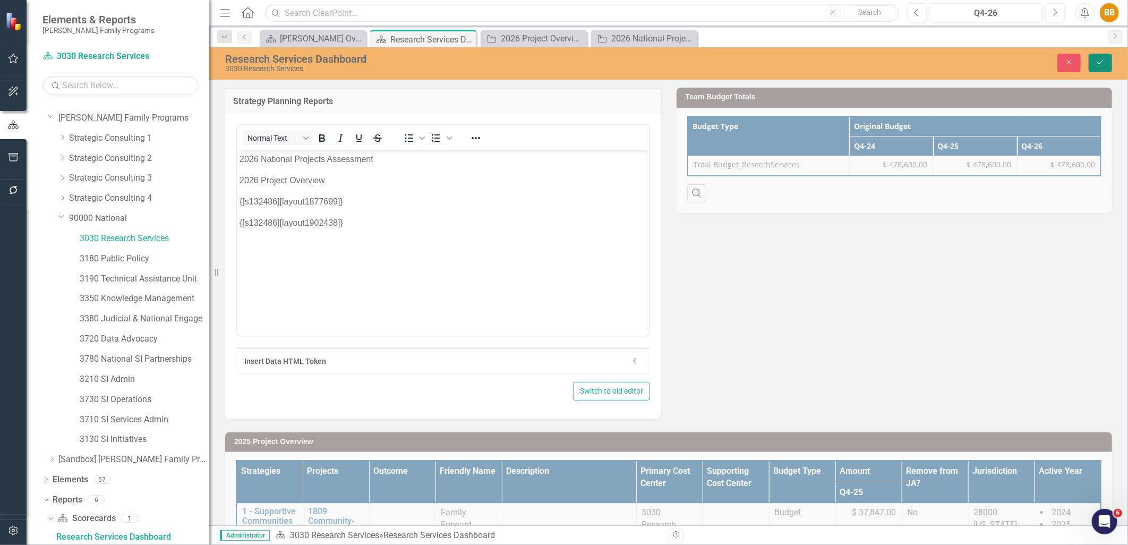
click at [1102, 63] on icon "Save" at bounding box center [1101, 61] width 10 height 7
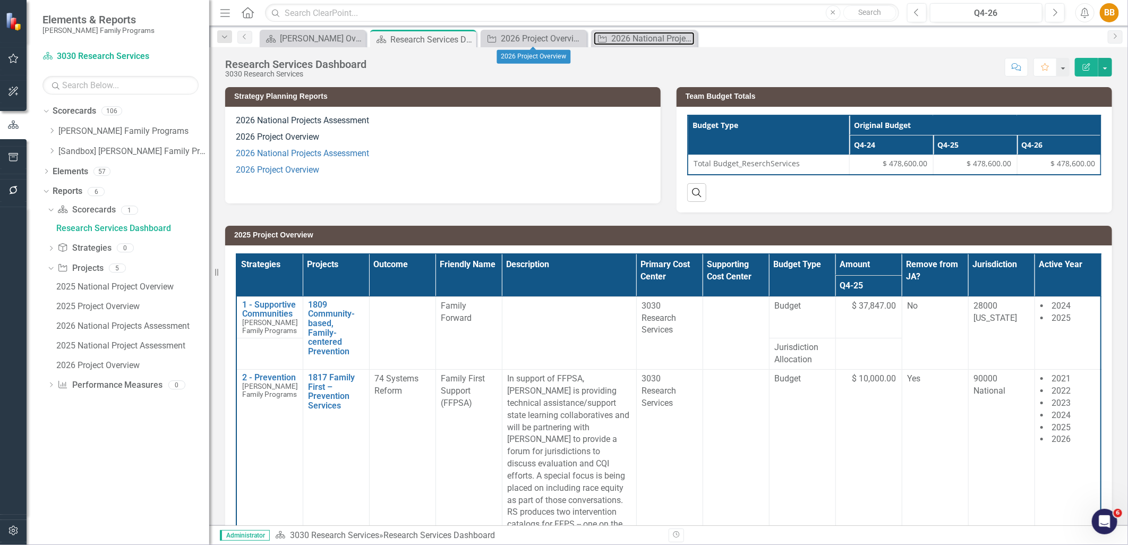
drag, startPoint x: 623, startPoint y: 40, endPoint x: 601, endPoint y: 28, distance: 25.0
click at [623, 40] on div "2026 National Projects Assessment" at bounding box center [653, 38] width 83 height 13
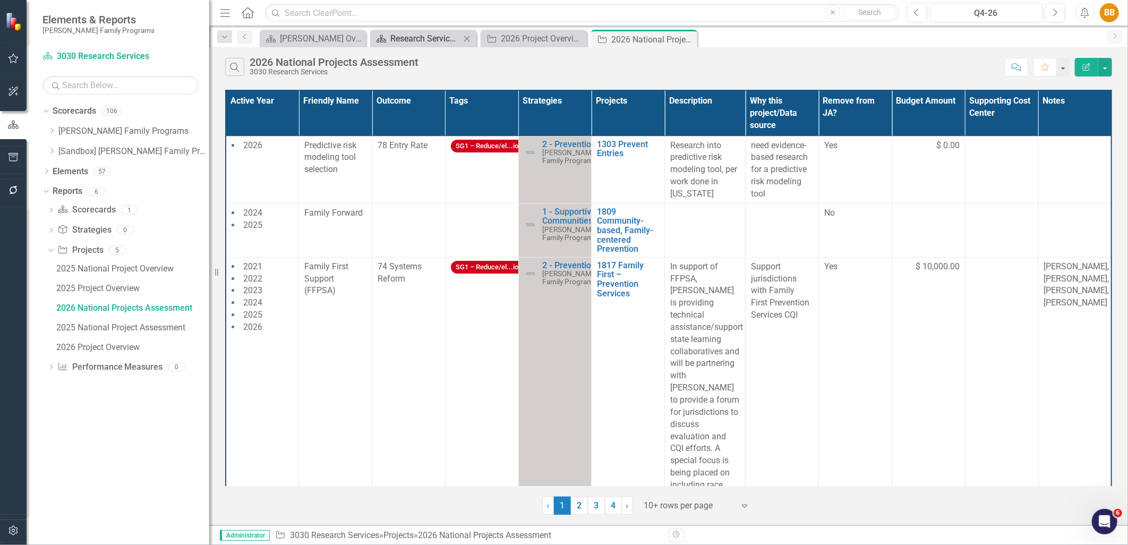
click at [440, 38] on div "Research Services Dashboard" at bounding box center [426, 38] width 70 height 13
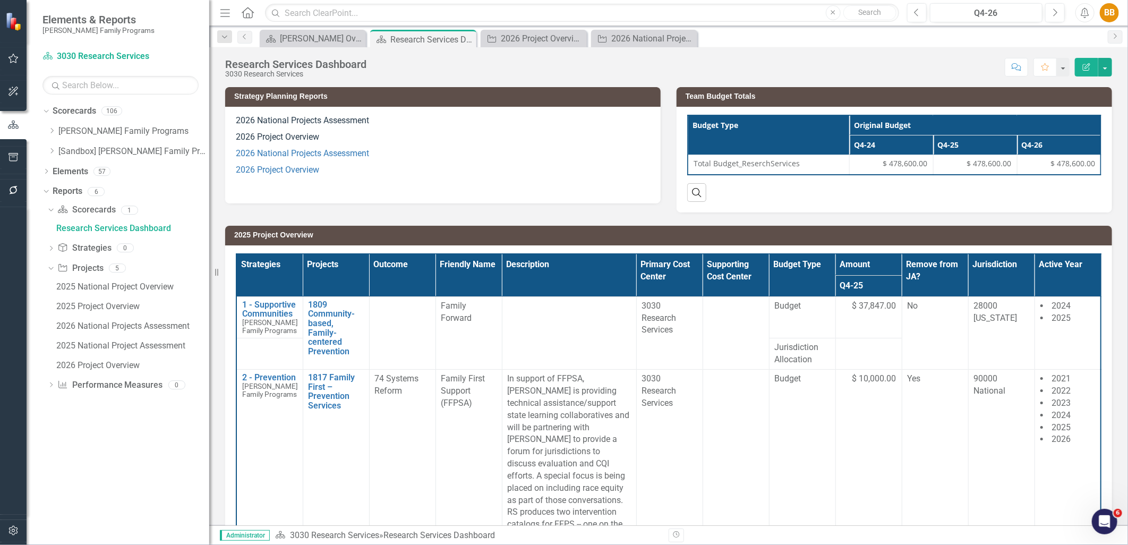
scroll to position [0, 1]
click at [429, 139] on p "2026 Project Overview" at bounding box center [443, 137] width 414 height 16
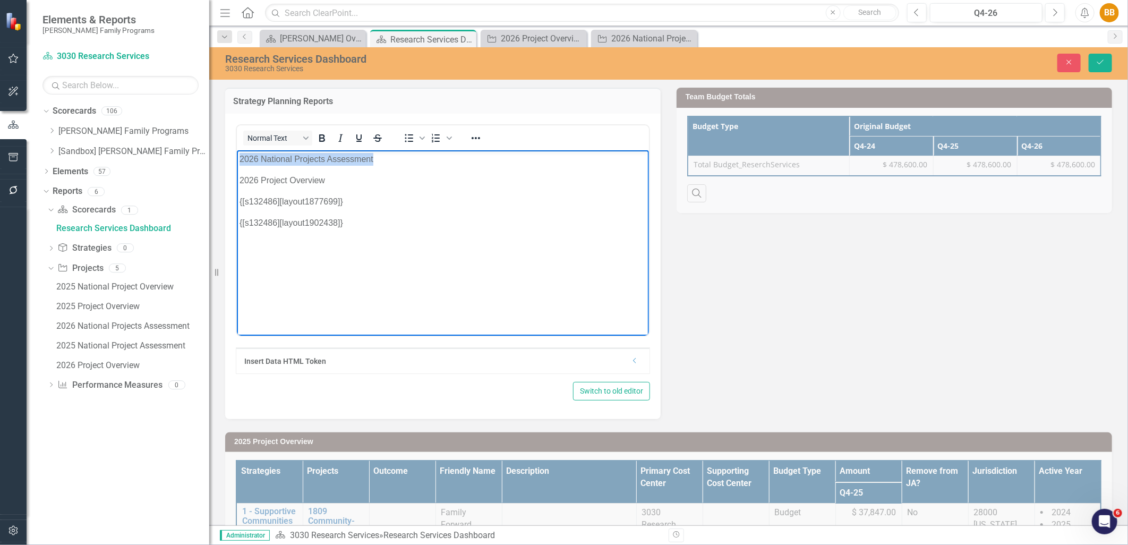
drag, startPoint x: 367, startPoint y: 157, endPoint x: 521, endPoint y: 299, distance: 209.0
click at [236, 158] on html "2026 National Projects Assessment 2026 Project Overview {[s132486][layout187769…" at bounding box center [442, 229] width 412 height 159
click at [476, 134] on icon "Reveal or hide additional toolbar items" at bounding box center [476, 138] width 13 height 13
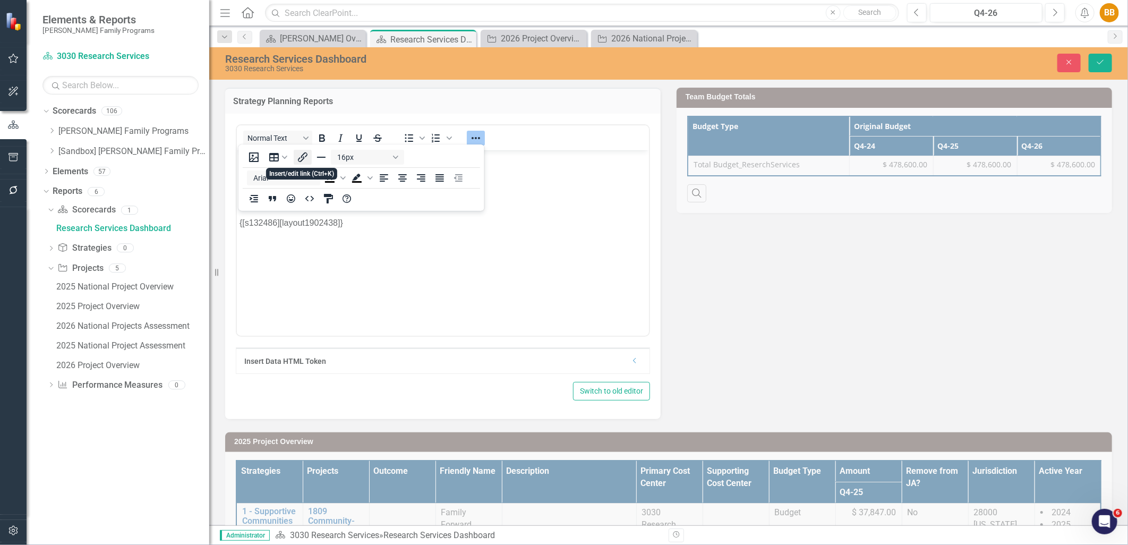
click at [305, 156] on icon "Insert/edit link" at bounding box center [302, 157] width 13 height 13
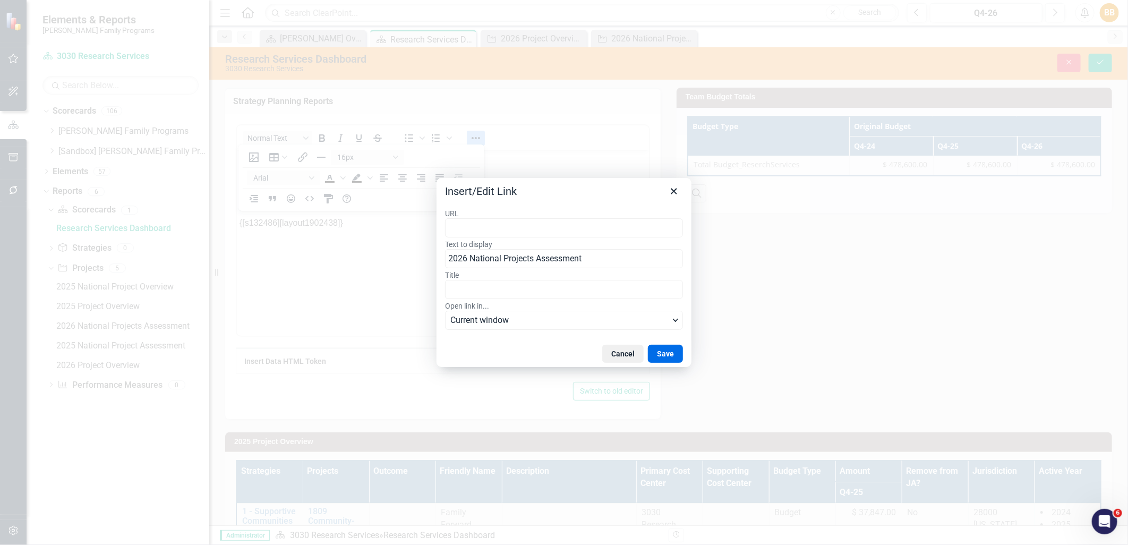
type input "https://app.clearpointstrategy.com/#/index/?layoutId=1877699&object=initiative&…"
click at [669, 351] on button "Save" at bounding box center [665, 354] width 35 height 18
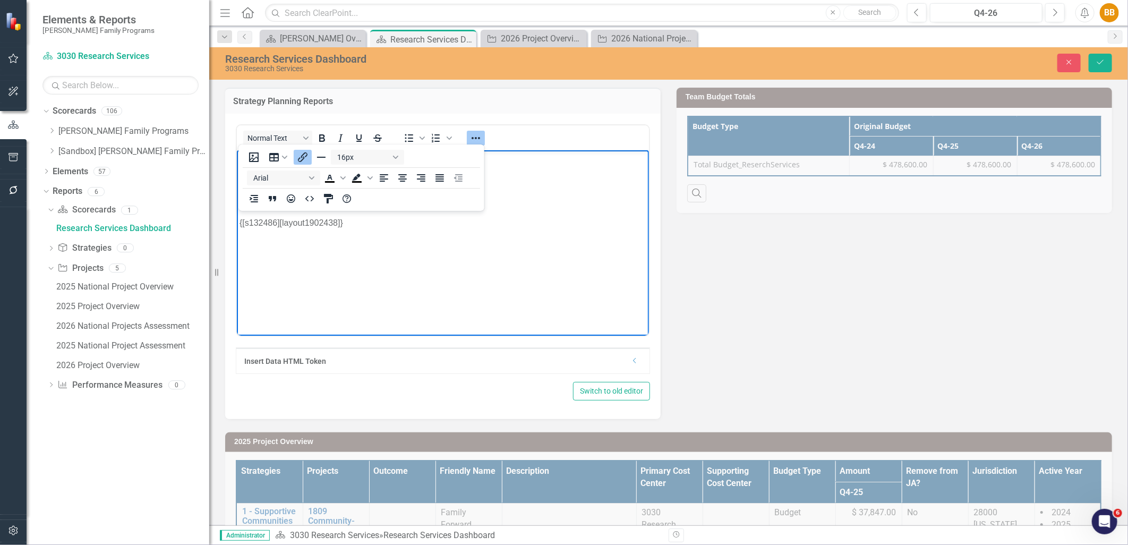
click at [565, 245] on p "Rich Text Area. Press ALT-0 for help." at bounding box center [442, 243] width 407 height 13
click at [1097, 65] on icon "Save" at bounding box center [1101, 61] width 10 height 7
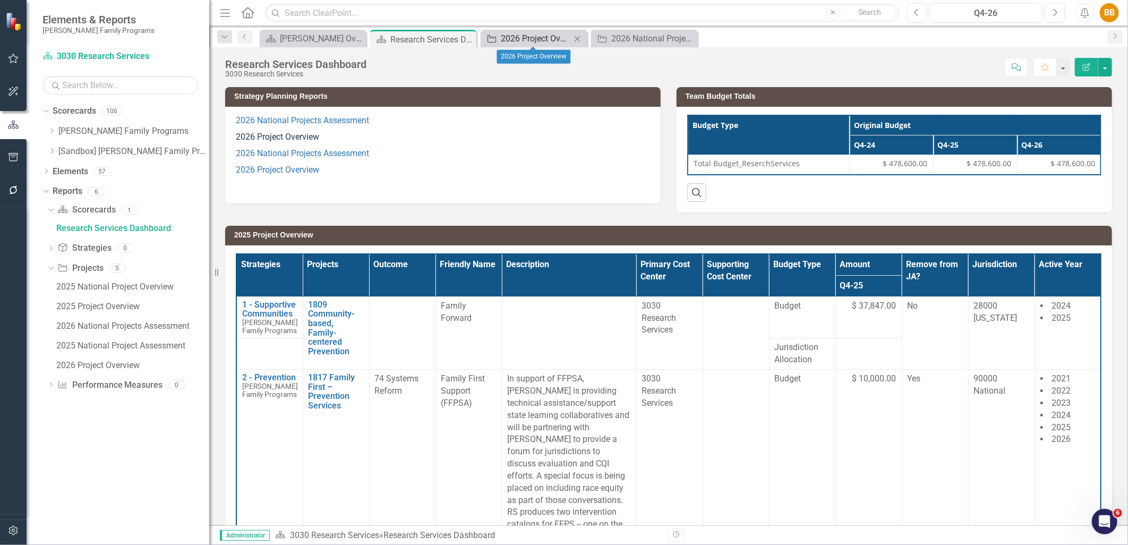
click at [532, 37] on div "2026 Project Overview" at bounding box center [536, 38] width 70 height 13
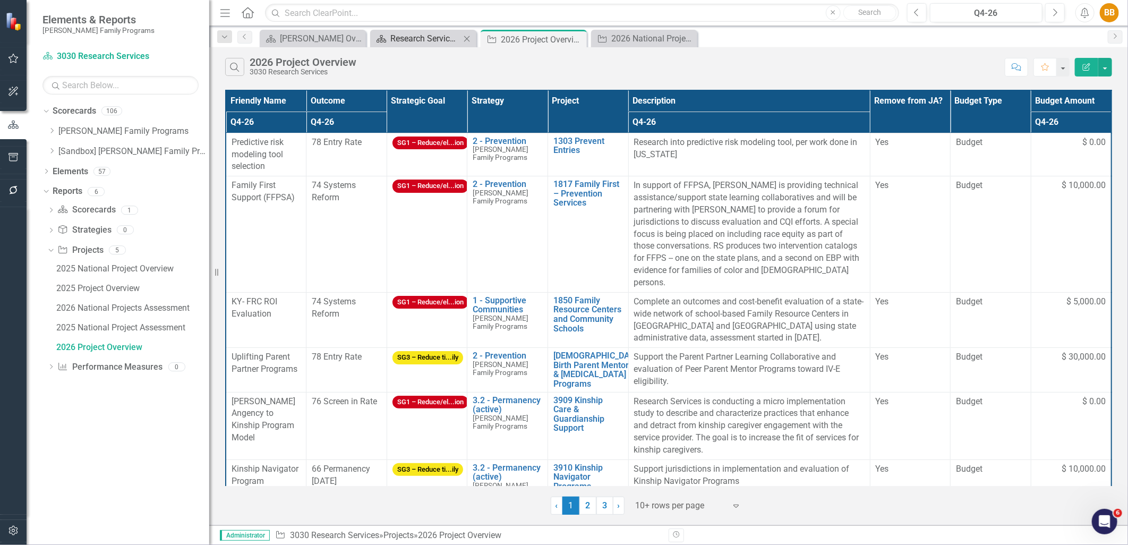
click at [435, 33] on div "Research Services Dashboard" at bounding box center [426, 38] width 70 height 13
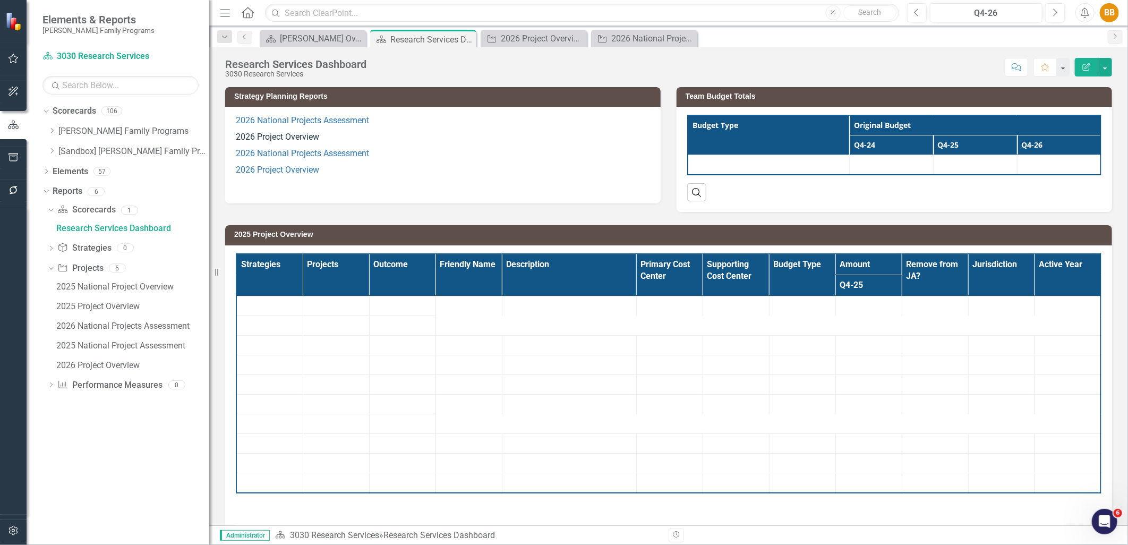
click at [472, 122] on p "2026 National Projects Assessment" at bounding box center [443, 122] width 414 height 14
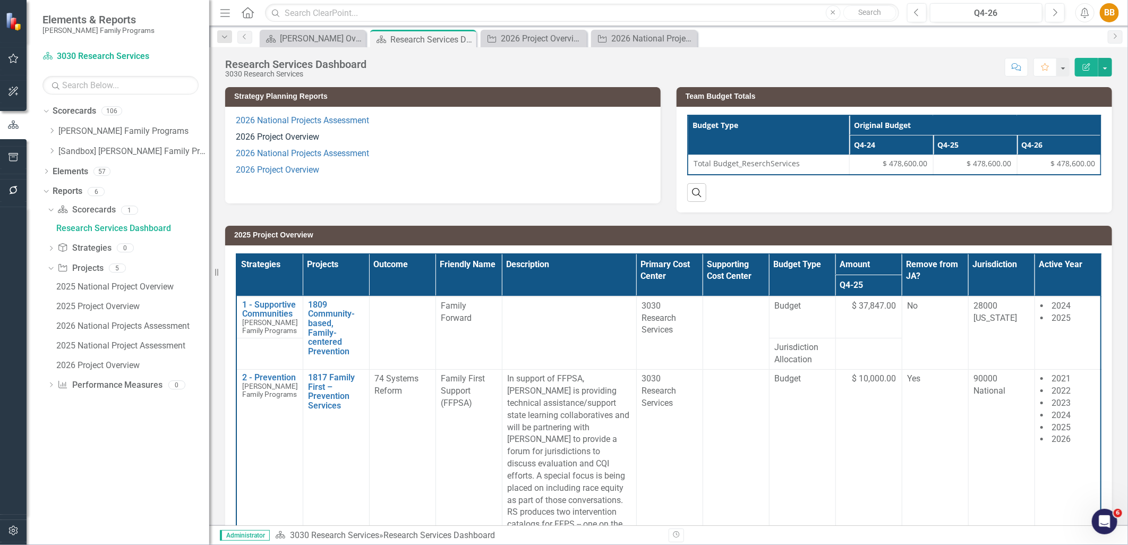
scroll to position [0, 80]
click at [472, 122] on p "2026 National Projects Assessment" at bounding box center [443, 122] width 414 height 14
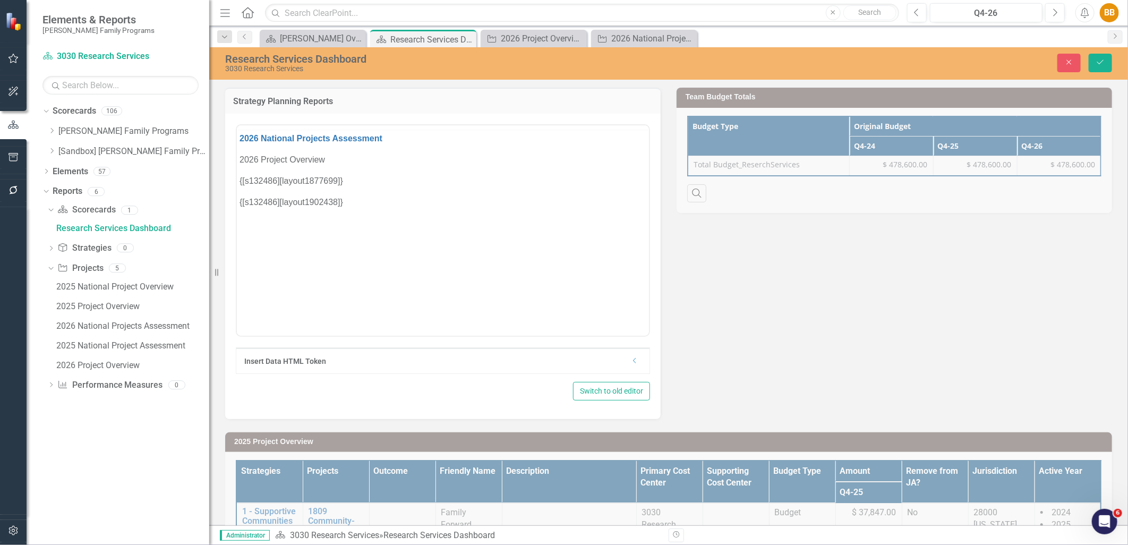
scroll to position [0, 0]
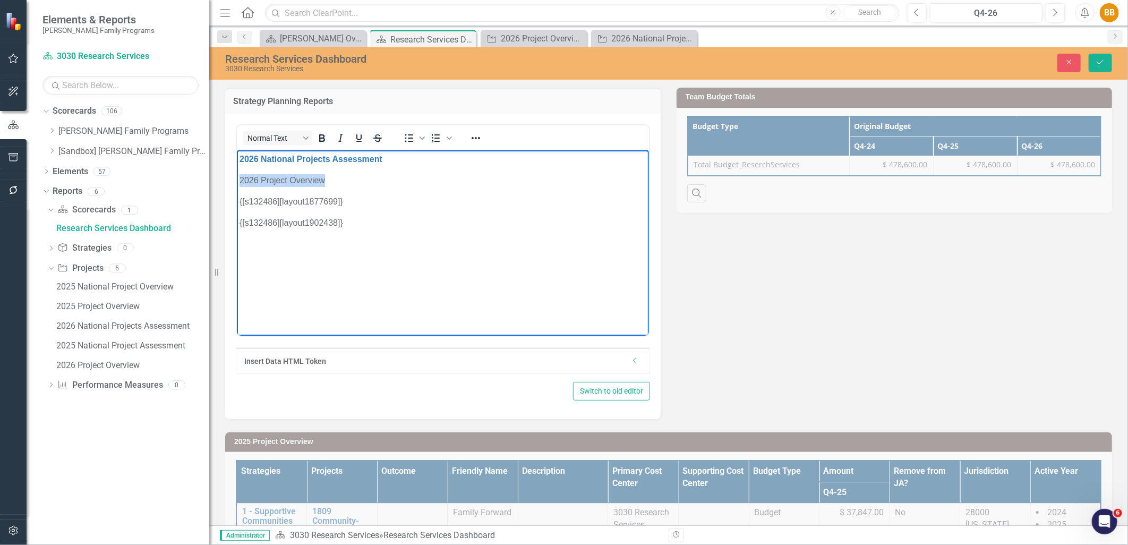
click at [236, 176] on html "2026 National Projects Assessment 2026 Project Overview {[s132486][layout187769…" at bounding box center [442, 229] width 412 height 159
click at [479, 138] on icon "Reveal or hide additional toolbar items" at bounding box center [476, 138] width 9 height 2
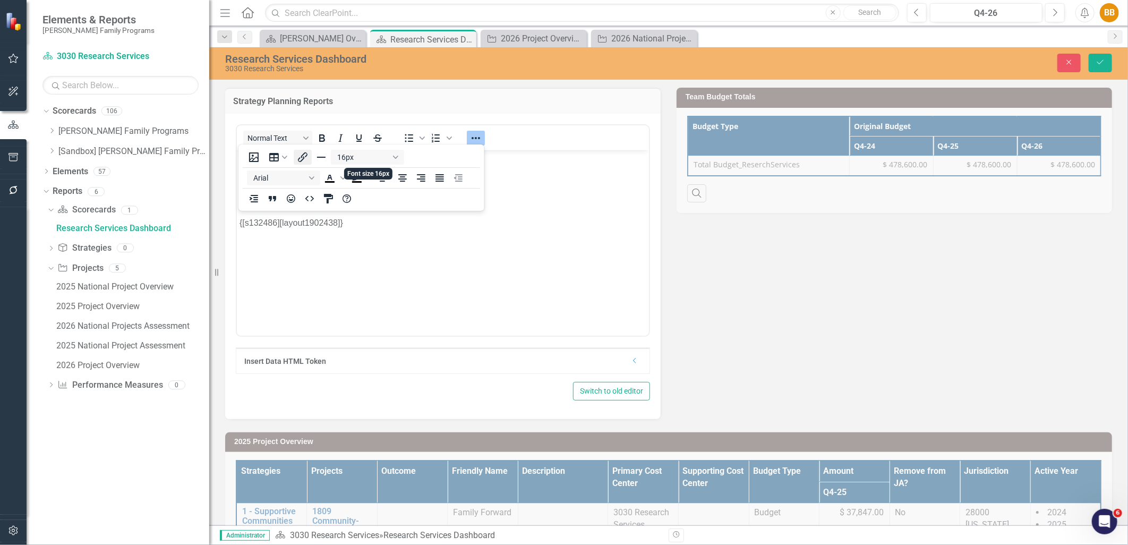
click at [300, 158] on icon "Insert/edit link" at bounding box center [302, 157] width 13 height 13
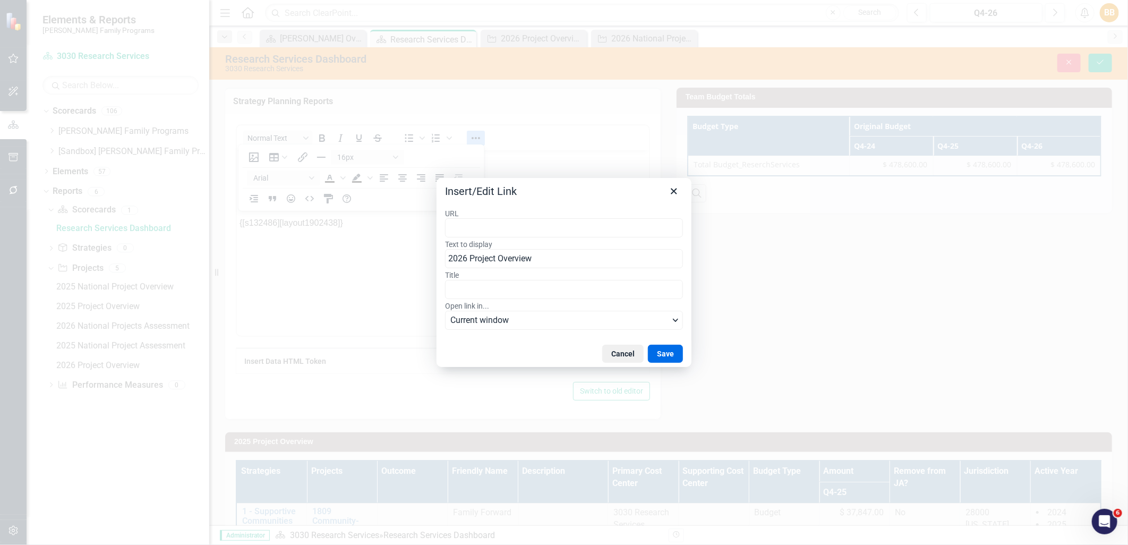
type input "[URL][DOMAIN_NAME]"
click at [671, 349] on button "Save" at bounding box center [665, 354] width 35 height 18
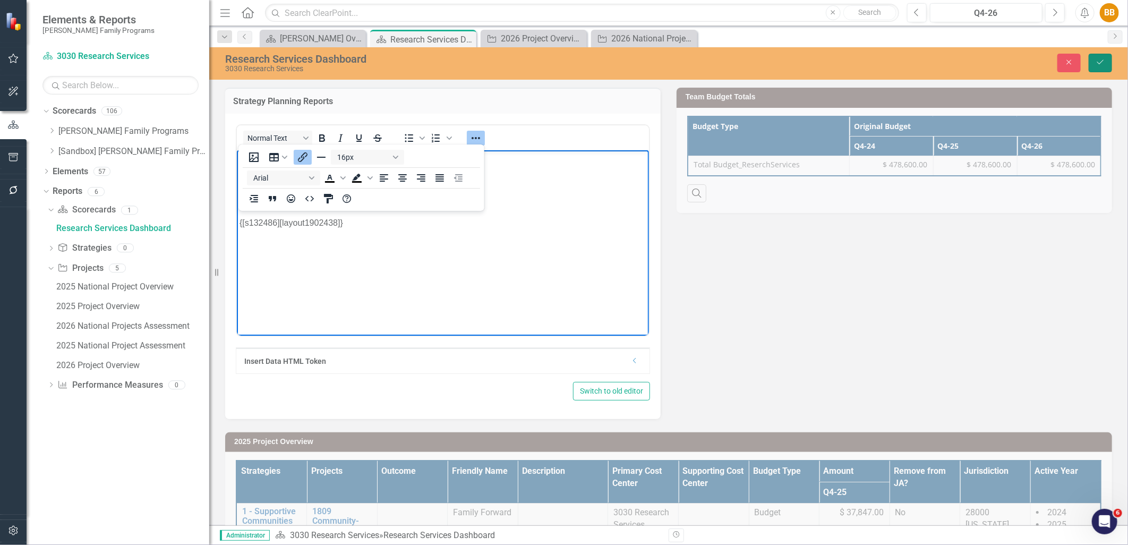
click at [1095, 58] on button "Save" at bounding box center [1100, 63] width 23 height 19
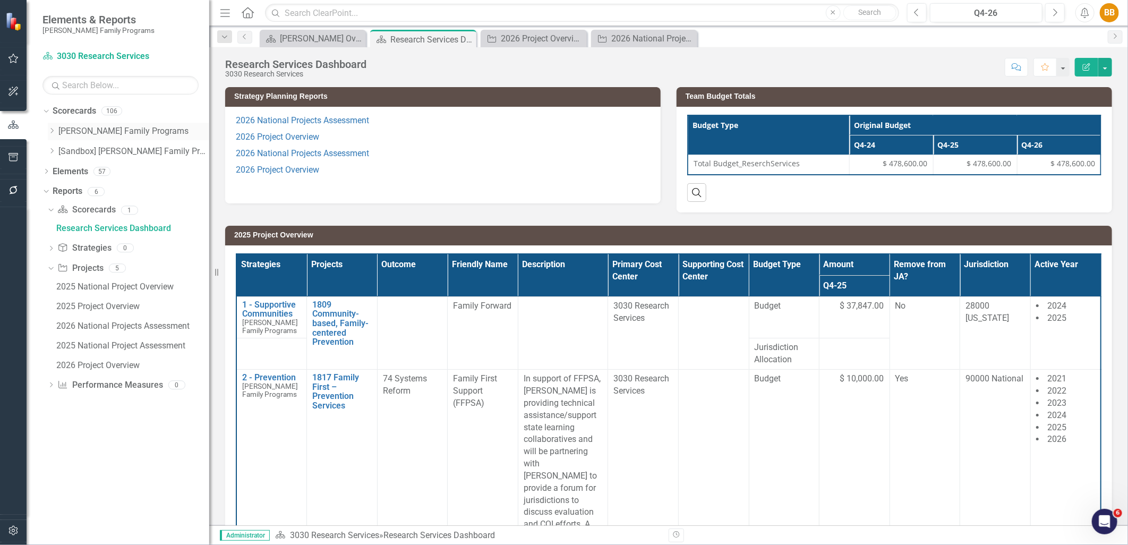
click at [54, 133] on icon "Dropdown" at bounding box center [52, 131] width 8 height 6
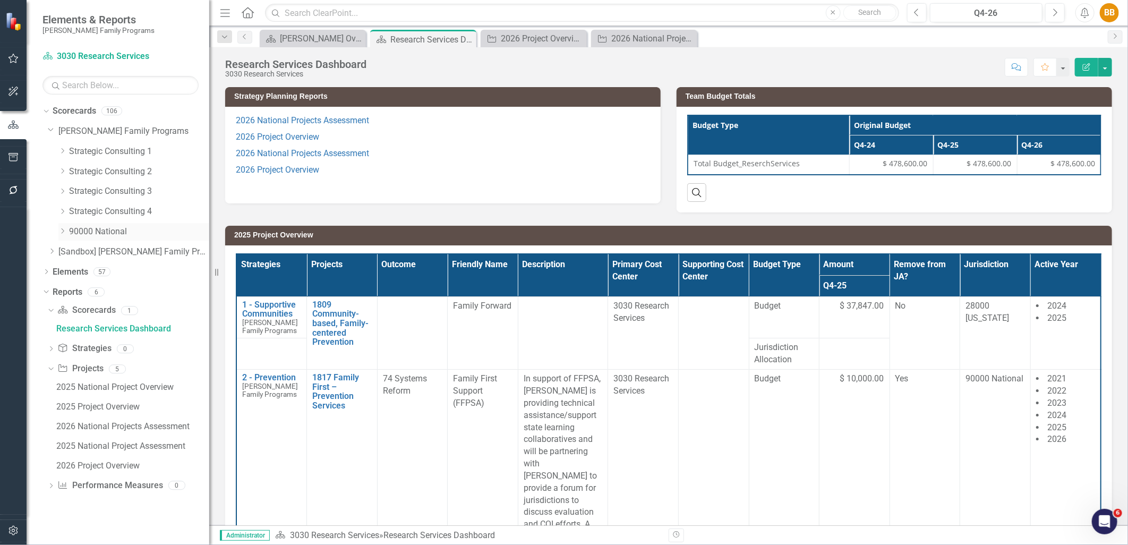
click at [61, 232] on icon "Dropdown" at bounding box center [62, 231] width 8 height 6
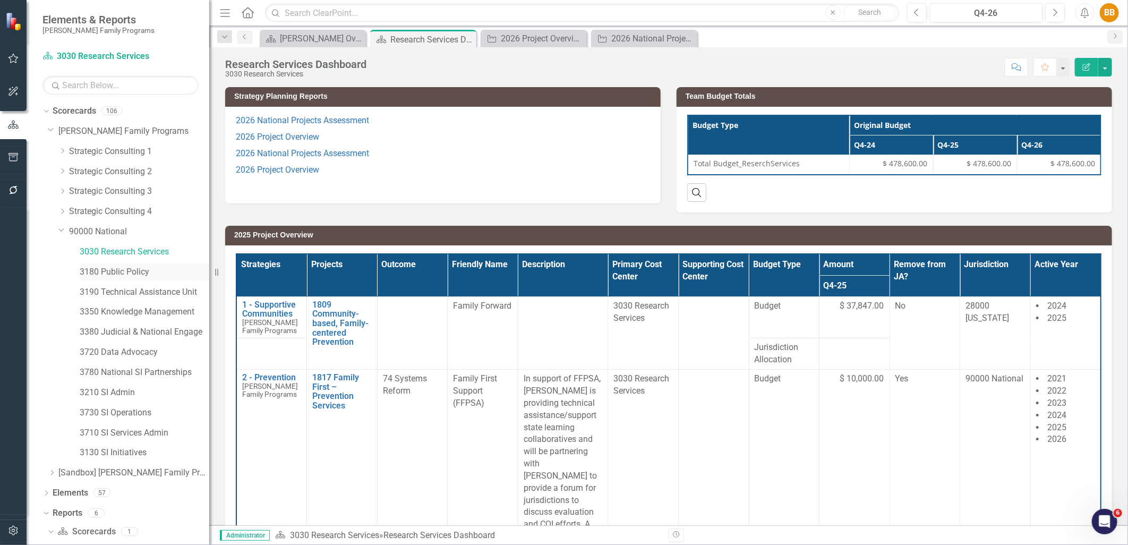
click at [93, 269] on link "3180 Public Policy" at bounding box center [145, 272] width 130 height 12
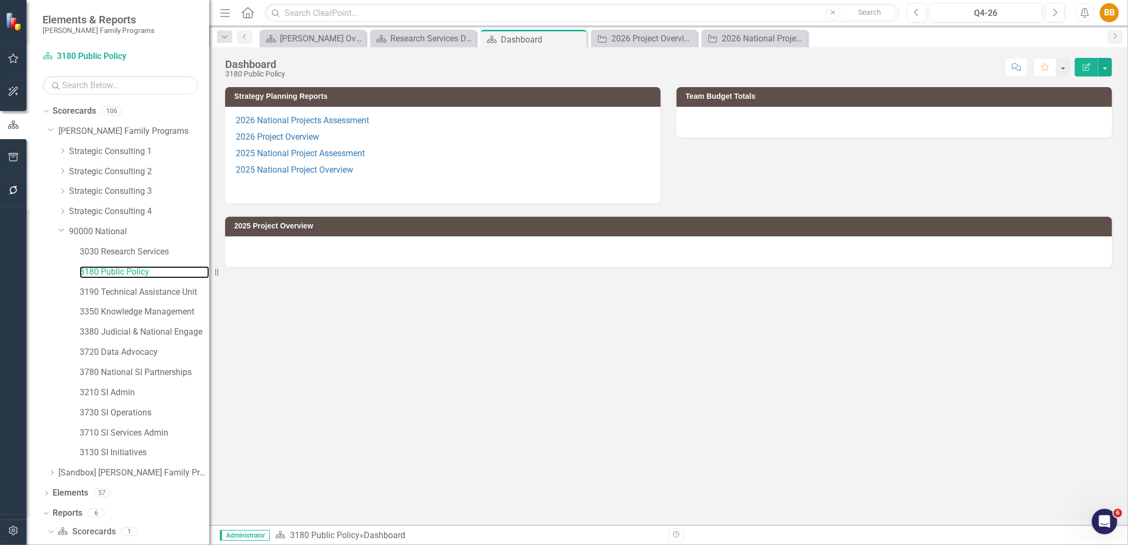
scroll to position [13, 0]
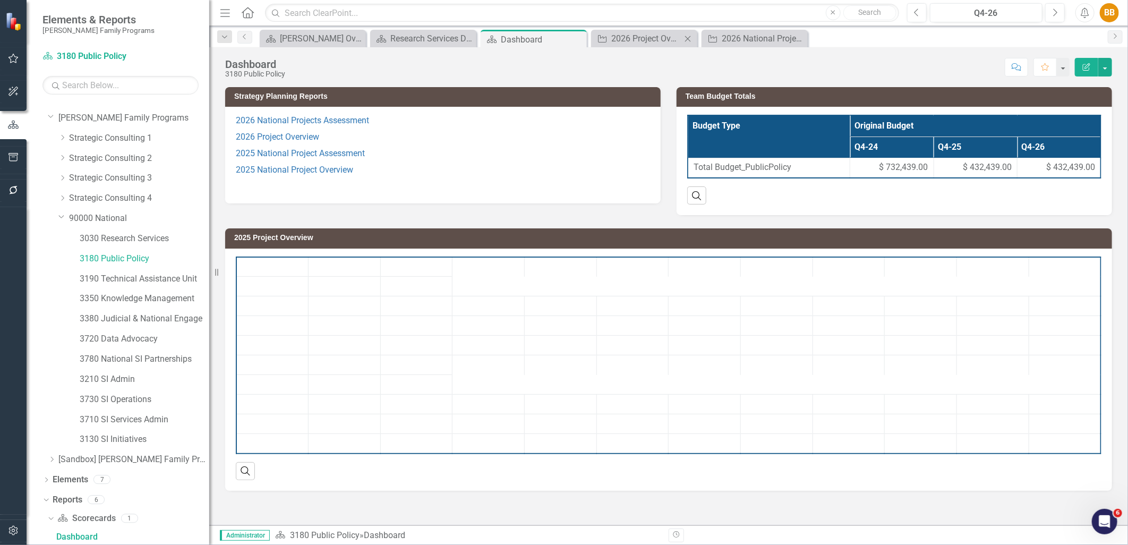
click at [688, 40] on icon "Close" at bounding box center [688, 39] width 11 height 9
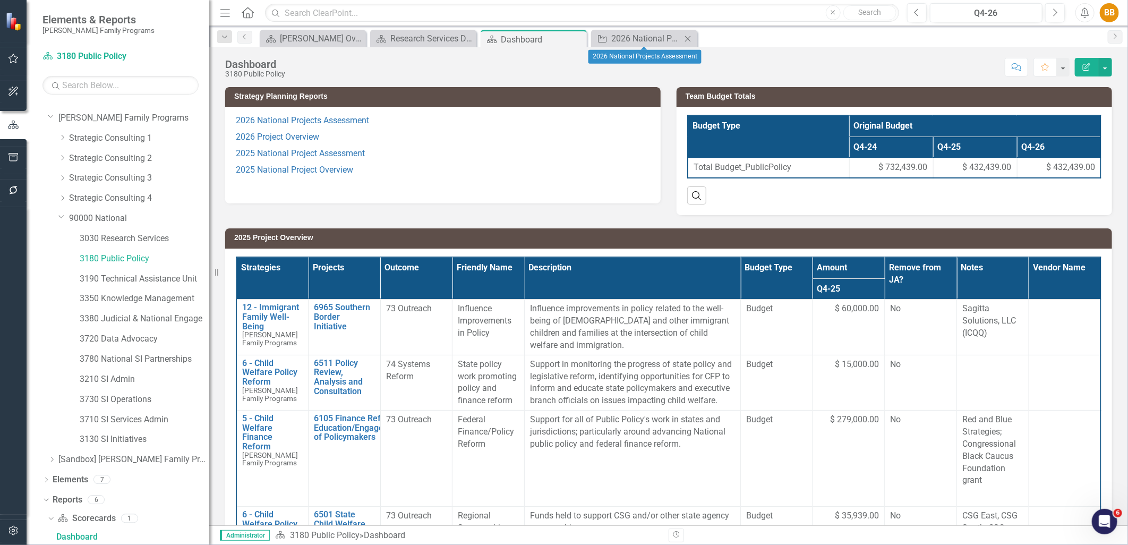
click at [690, 40] on icon at bounding box center [688, 39] width 6 height 6
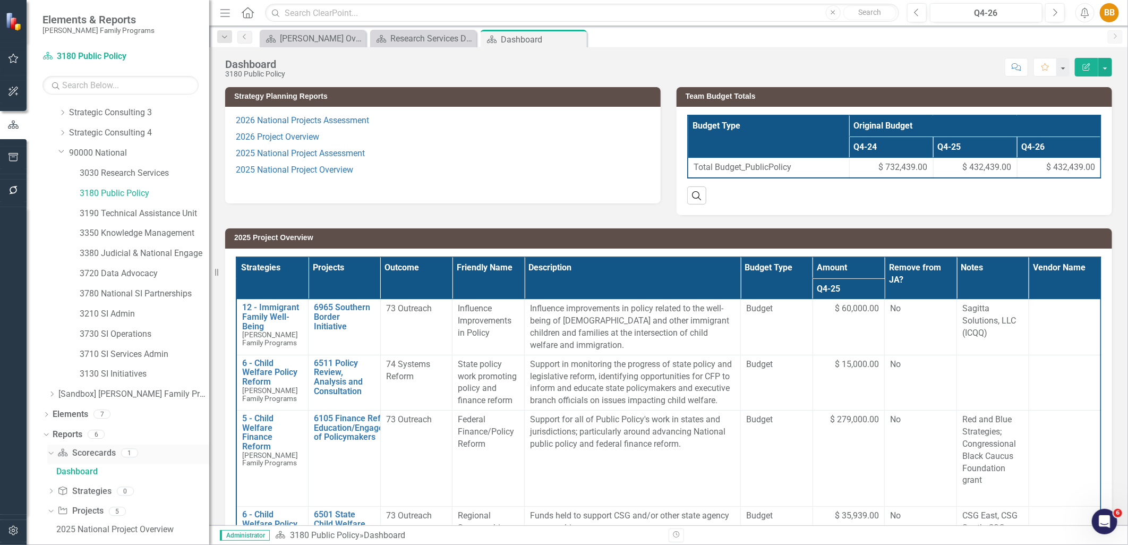
scroll to position [189, 0]
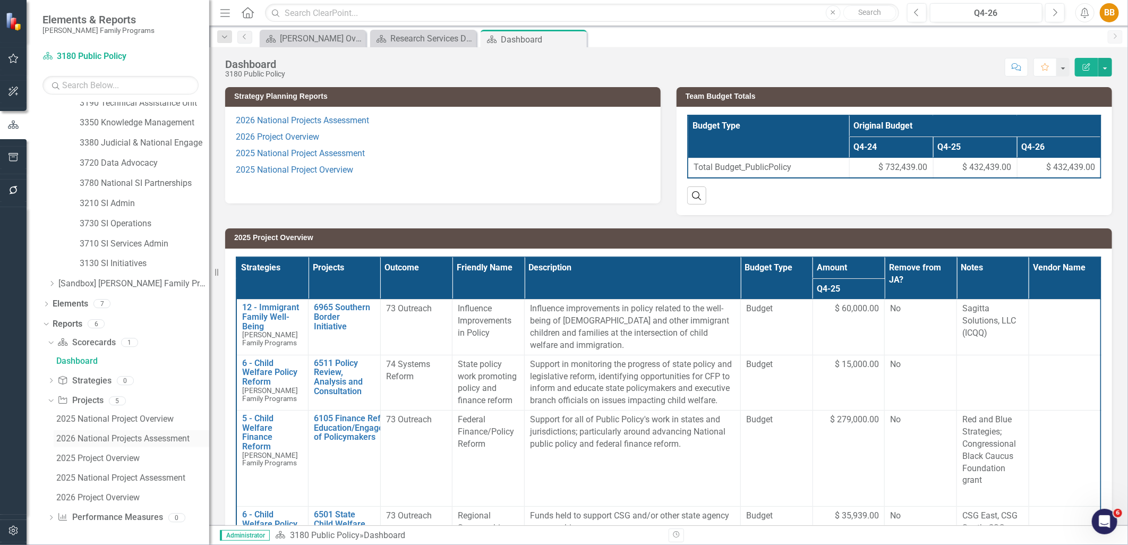
click at [83, 436] on div "2026 National Projects Assessment" at bounding box center [132, 439] width 153 height 10
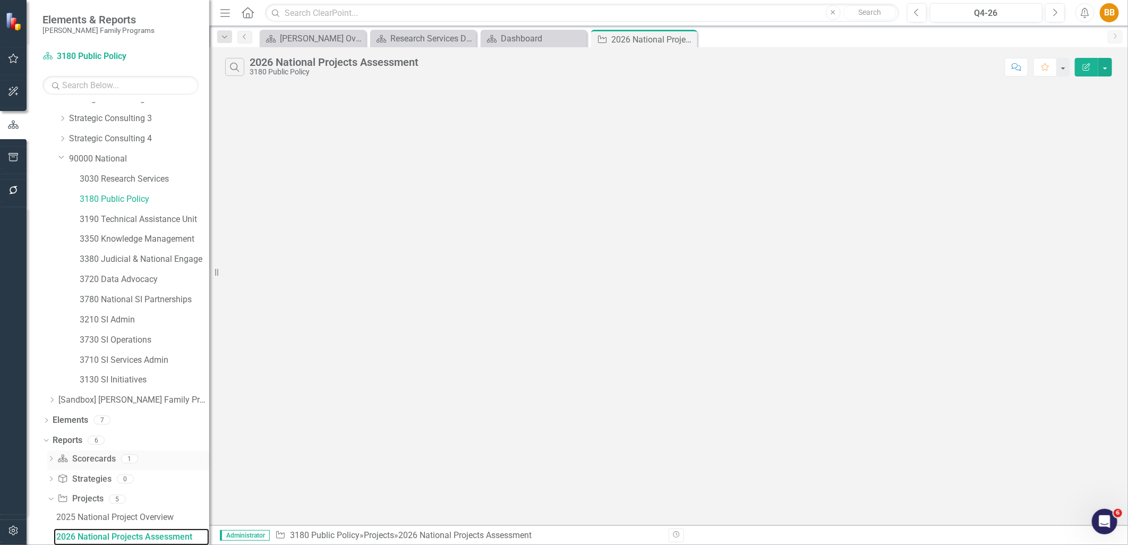
scroll to position [171, 0]
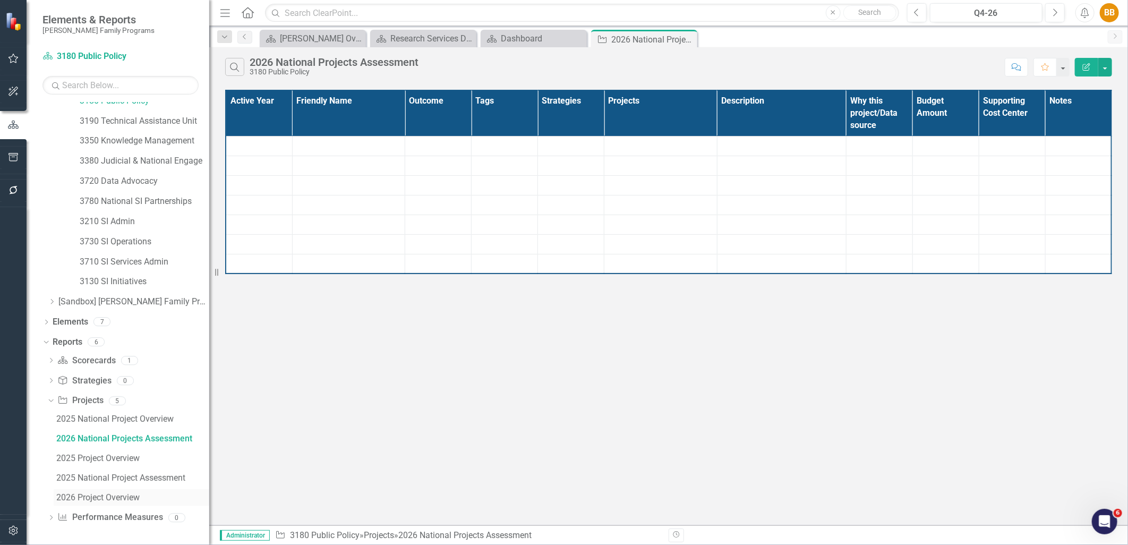
click at [89, 494] on div "2026 Project Overview" at bounding box center [132, 498] width 153 height 10
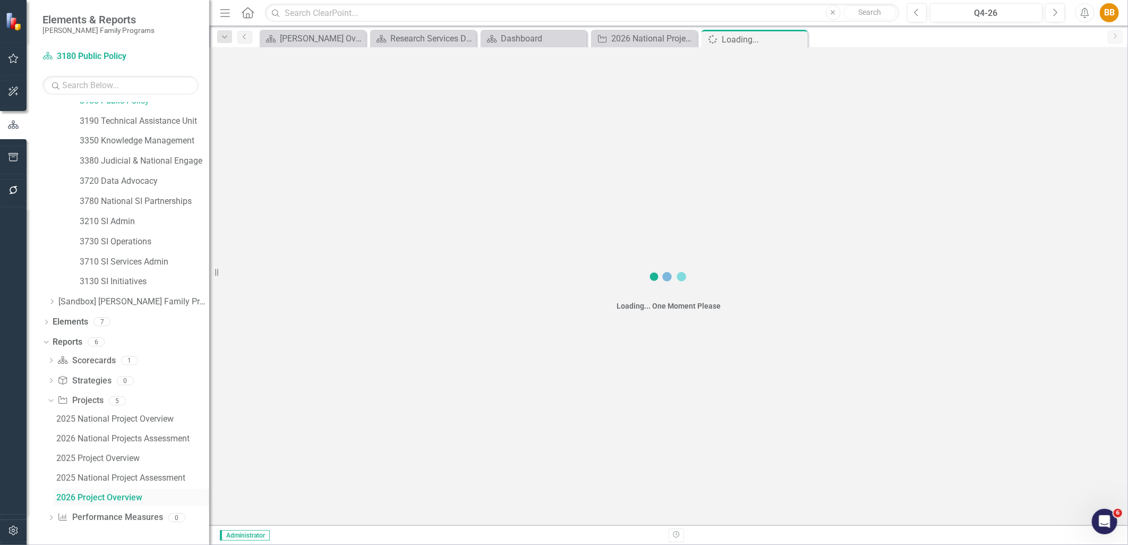
scroll to position [132, 0]
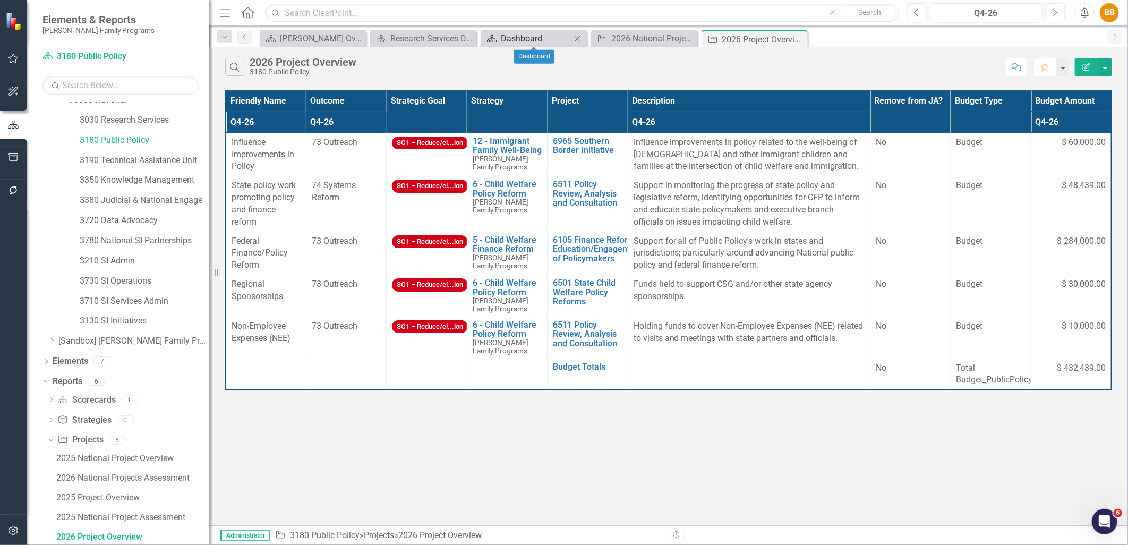
click at [540, 43] on div "Dashboard" at bounding box center [536, 38] width 70 height 13
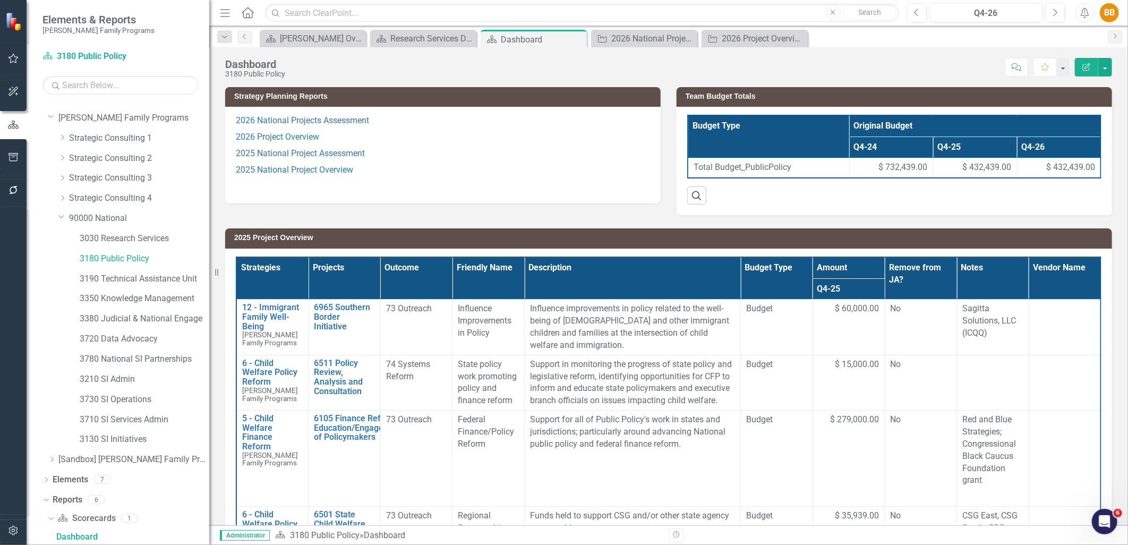
click at [486, 134] on p "2026 Project Overview" at bounding box center [443, 137] width 414 height 16
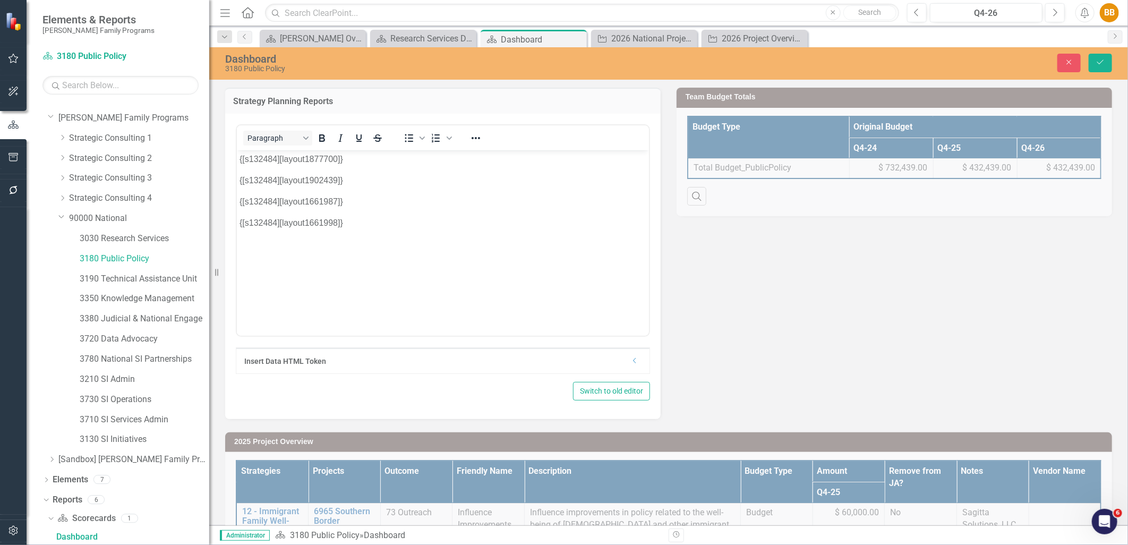
drag, startPoint x: 455, startPoint y: 179, endPoint x: 427, endPoint y: 185, distance: 28.2
click at [455, 179] on p "{[s132484][layout1902439]}" at bounding box center [442, 180] width 407 height 13
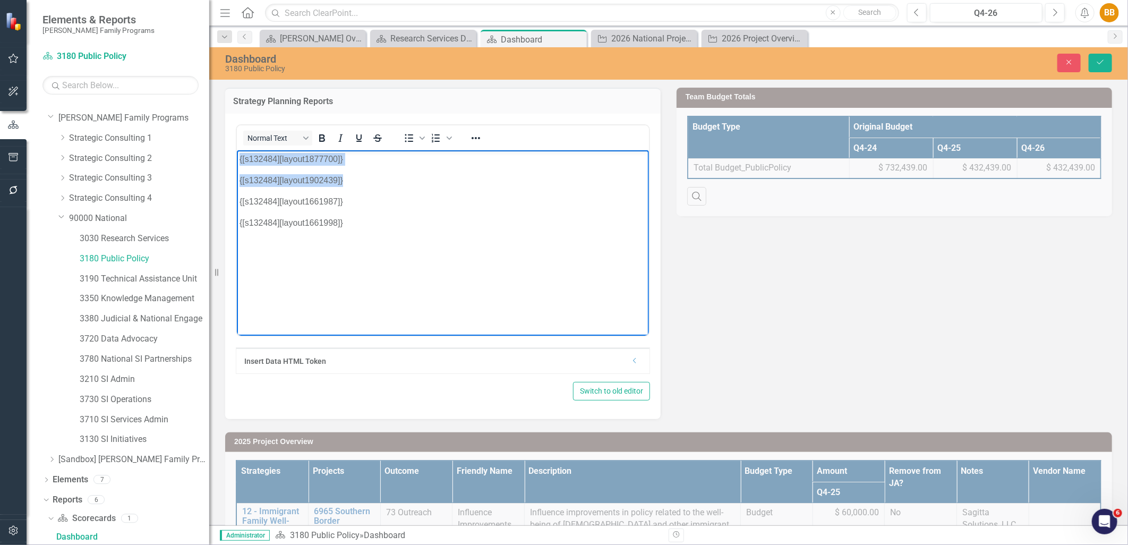
drag, startPoint x: 424, startPoint y: 185, endPoint x: 227, endPoint y: 155, distance: 198.9
click at [236, 155] on html "{[s132484][layout1877700]} {[s132484][layout1902439]} {[s132484][layout1661987]…" at bounding box center [442, 229] width 412 height 159
paste body "Rich Text Area. Press ALT-0 for help."
click at [378, 162] on p "Rich Text Area. Press ALT-0 for help." at bounding box center [442, 158] width 407 height 13
click at [1102, 66] on button "Save" at bounding box center [1100, 63] width 23 height 19
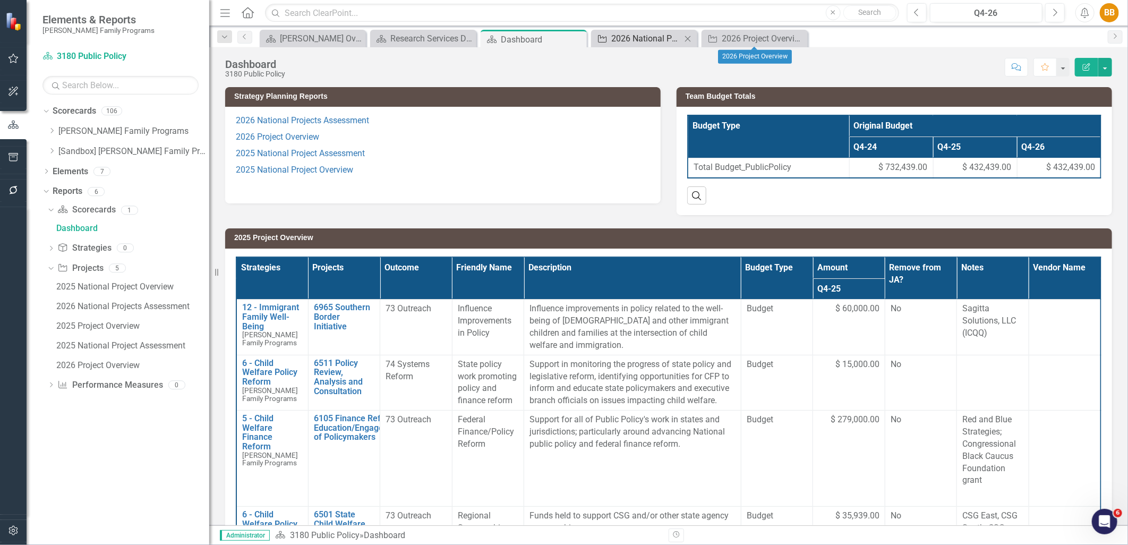
click at [656, 37] on div "2026 National Projects Assessment" at bounding box center [647, 38] width 70 height 13
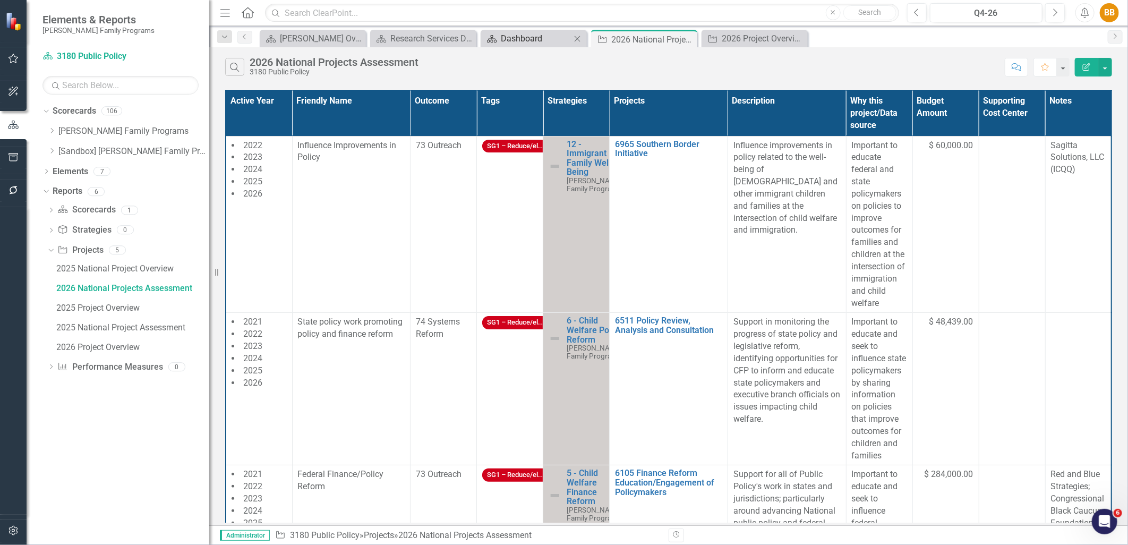
click at [507, 35] on div "Dashboard" at bounding box center [536, 38] width 70 height 13
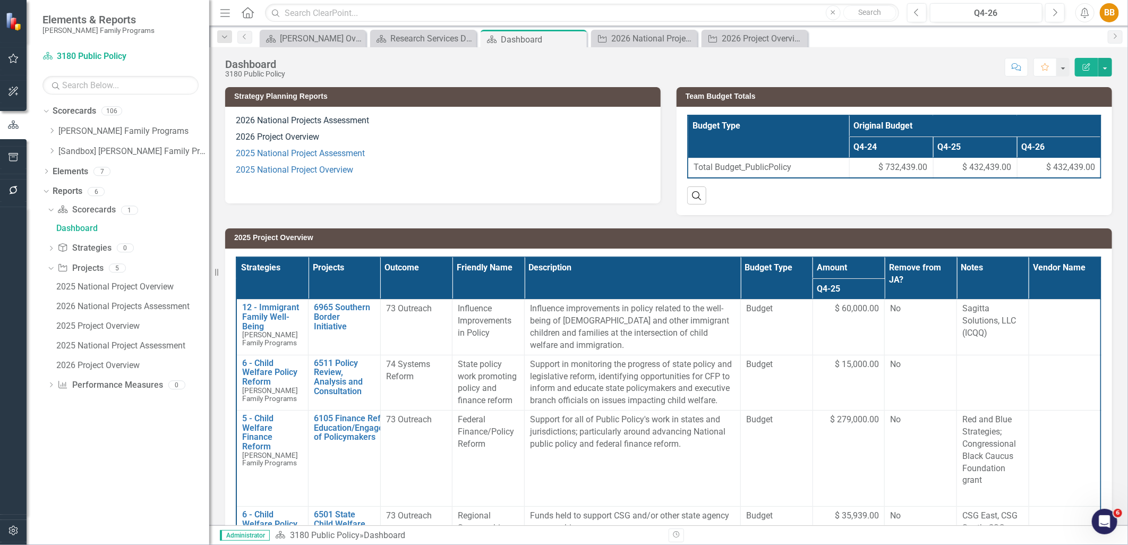
click at [418, 130] on p "2026 Project Overview" at bounding box center [443, 137] width 414 height 16
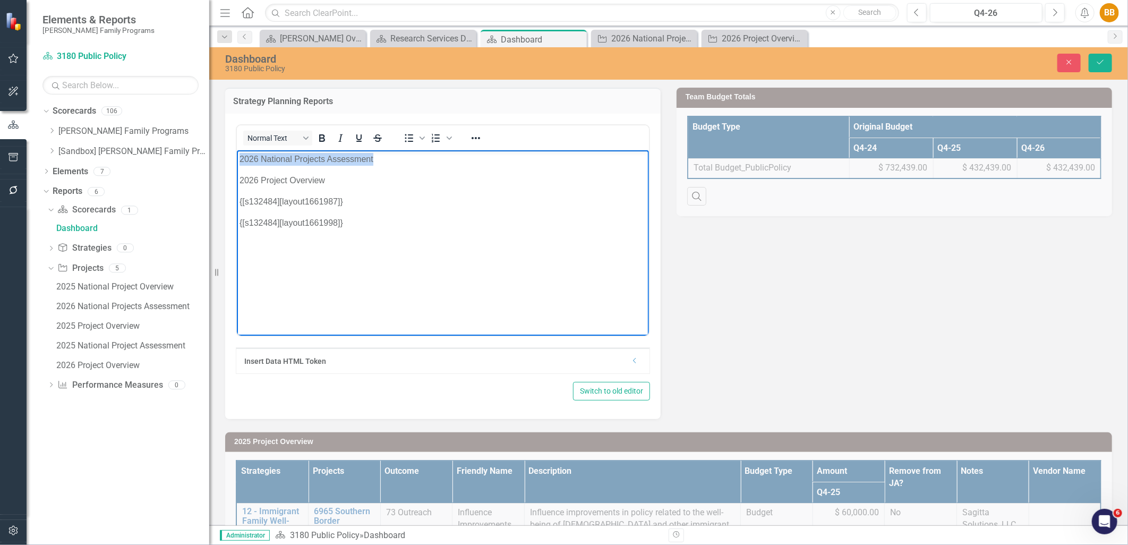
drag, startPoint x: 369, startPoint y: 160, endPoint x: 231, endPoint y: 158, distance: 138.7
click at [236, 158] on html "2026 National Projects Assessment 2026 Project Overview {[s132484][layout166198…" at bounding box center [442, 229] width 412 height 159
click at [472, 134] on icon "Reveal or hide additional toolbar items" at bounding box center [476, 138] width 13 height 13
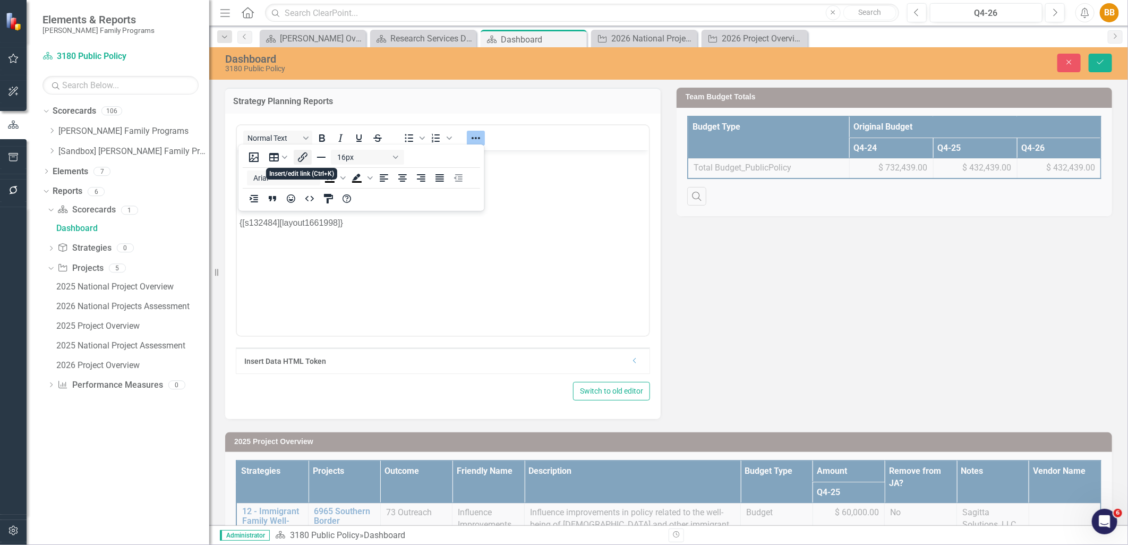
click at [304, 159] on icon "Insert/edit link" at bounding box center [302, 157] width 13 height 13
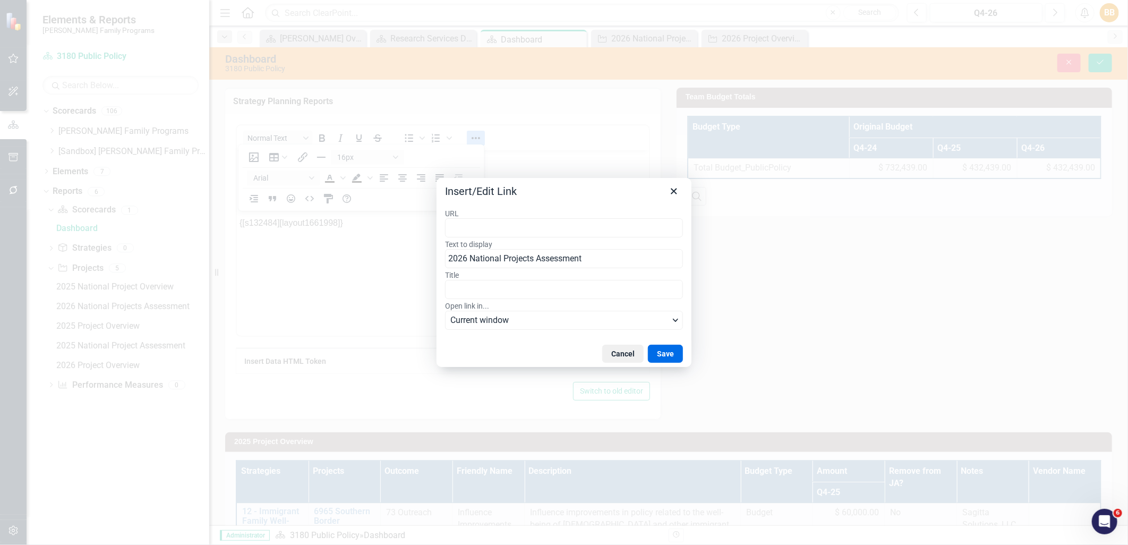
type input "[URL][DOMAIN_NAME]"
click at [675, 358] on button "Save" at bounding box center [665, 354] width 35 height 18
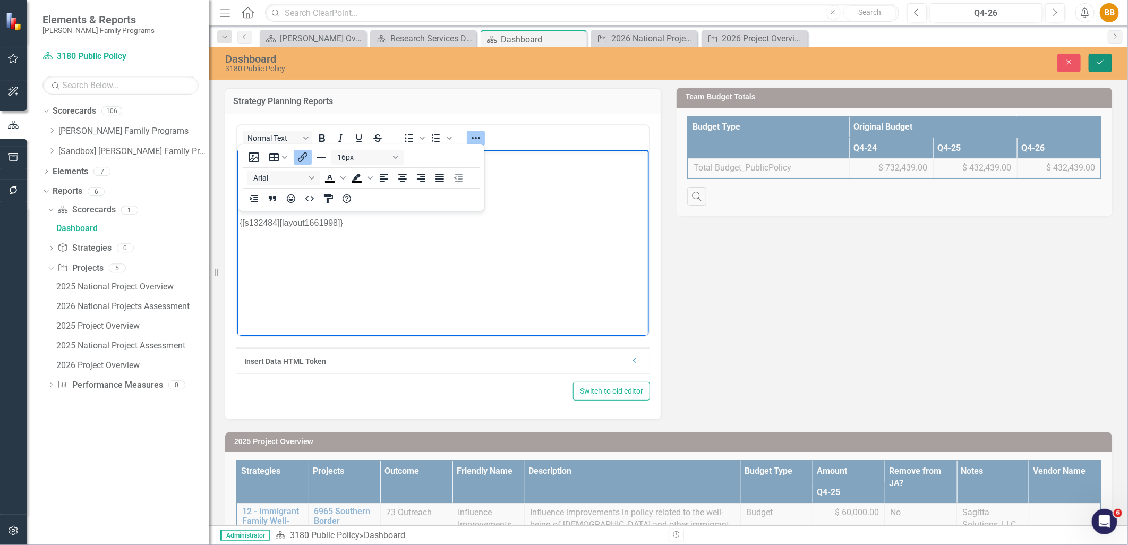
click at [1104, 58] on icon "Save" at bounding box center [1101, 61] width 10 height 7
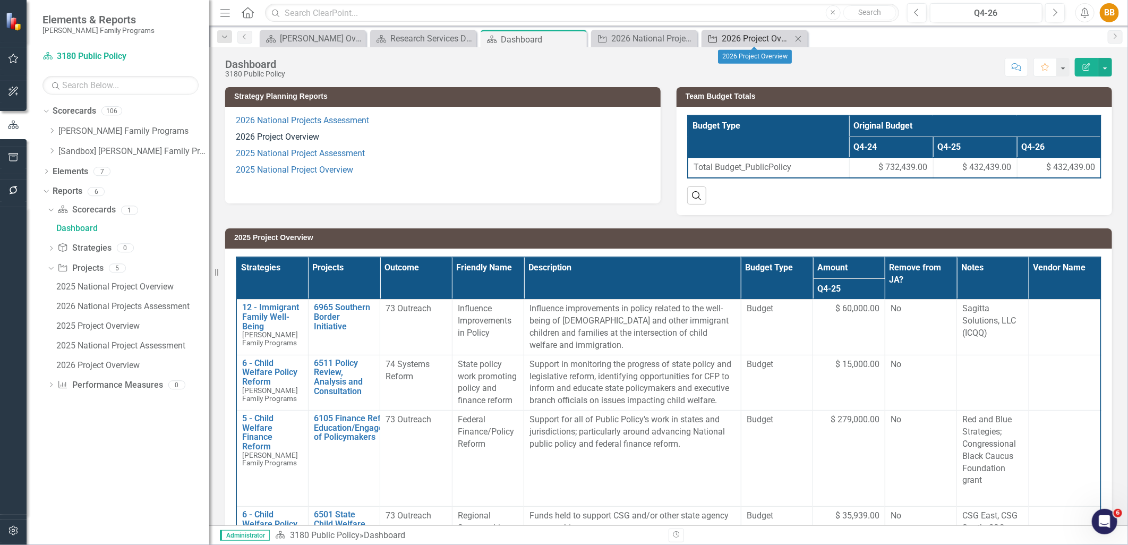
click at [742, 32] on div "2026 Project Overview" at bounding box center [757, 38] width 70 height 13
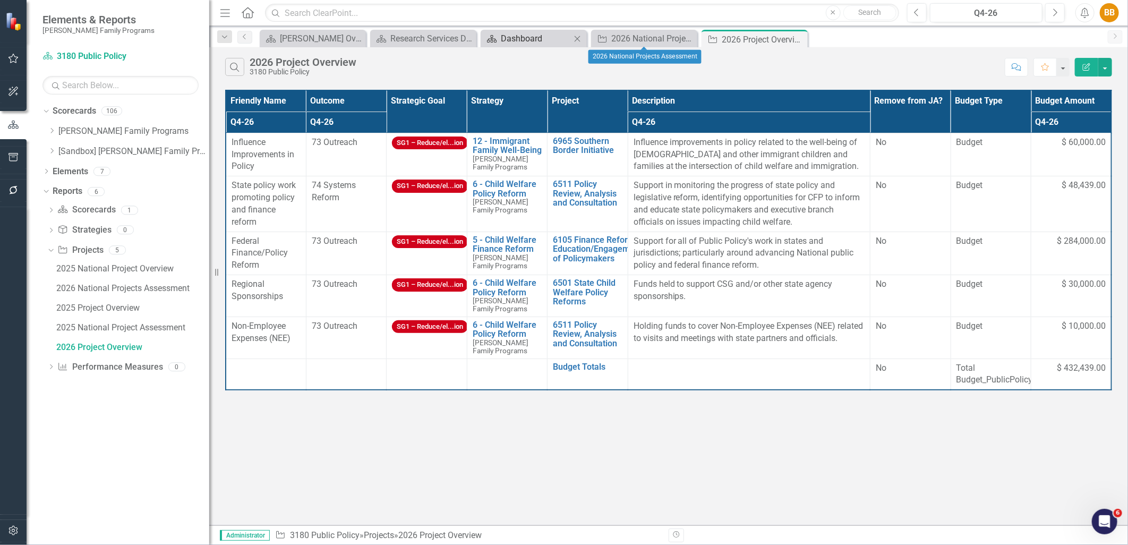
click at [533, 41] on div "Dashboard" at bounding box center [536, 38] width 70 height 13
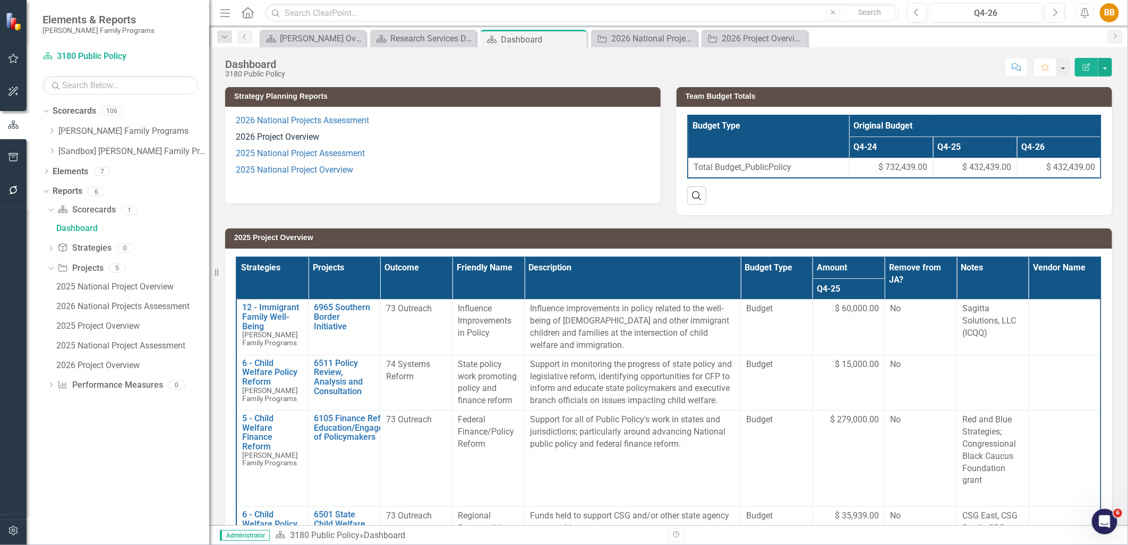
click at [342, 137] on p "2026 Project Overview" at bounding box center [443, 137] width 414 height 16
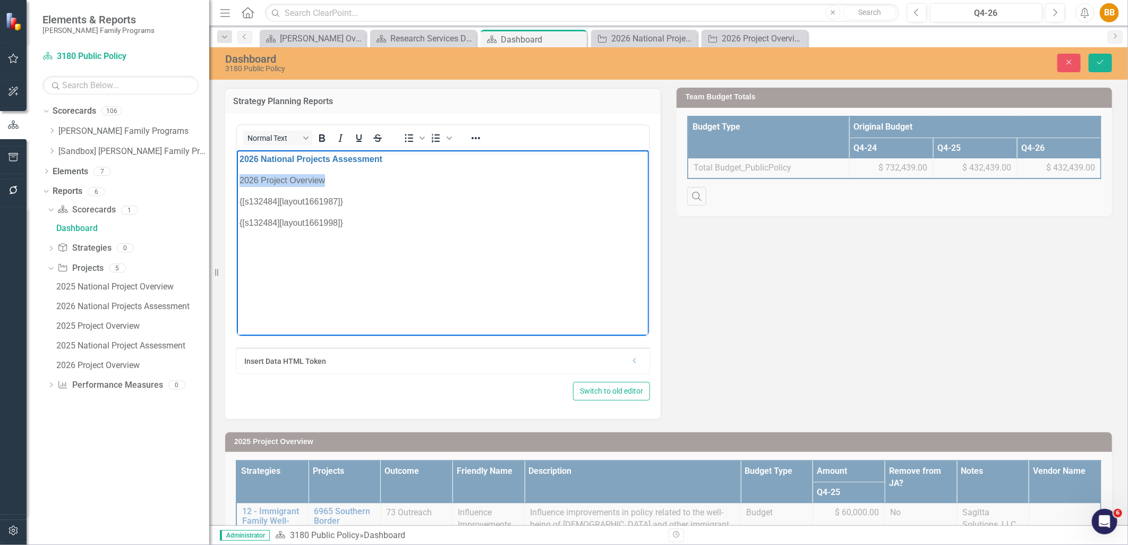
drag, startPoint x: 343, startPoint y: 179, endPoint x: 225, endPoint y: 184, distance: 118.6
click at [236, 184] on html "2026 National Projects Assessment 2026 Project Overview {[s132484][layout166198…" at bounding box center [442, 229] width 412 height 159
click at [468, 133] on button "Reveal or hide additional toolbar items" at bounding box center [476, 138] width 18 height 15
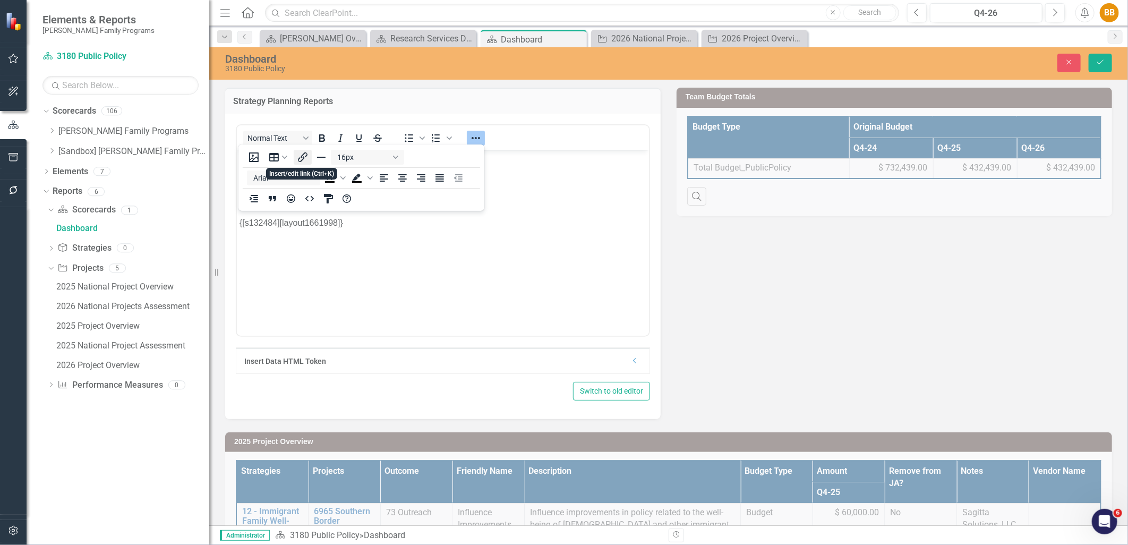
click at [301, 160] on icon "Insert/edit link" at bounding box center [303, 157] width 10 height 10
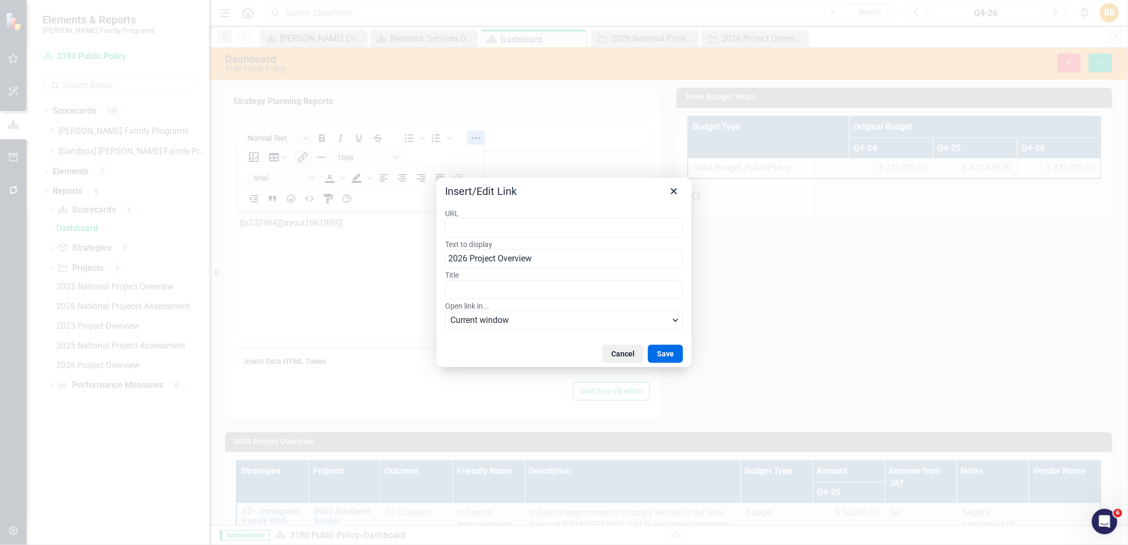
type input "[URL][DOMAIN_NAME]"
click at [670, 354] on button "Save" at bounding box center [665, 354] width 35 height 18
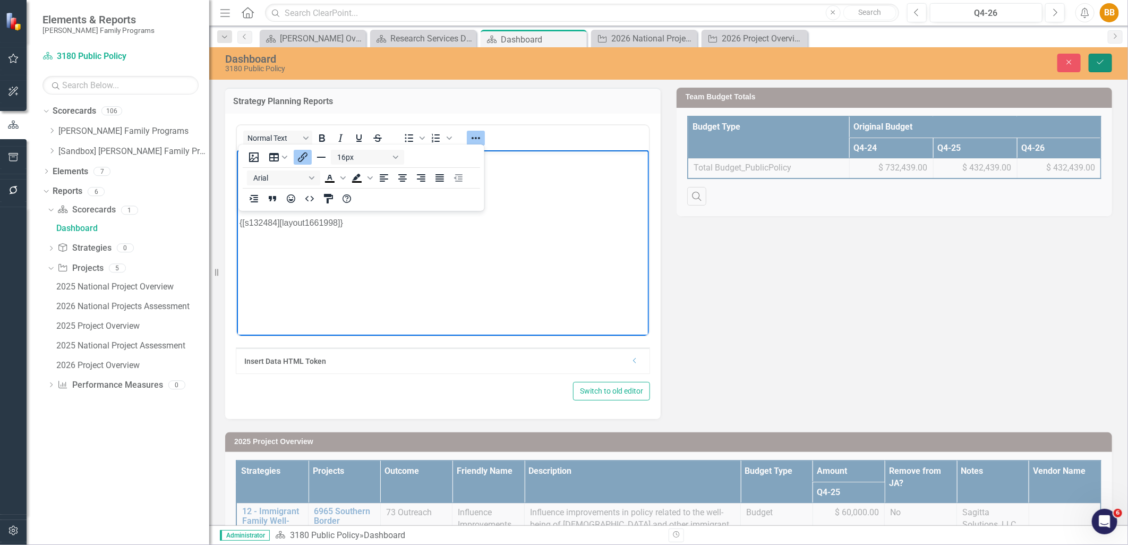
click at [1096, 56] on button "Save" at bounding box center [1100, 63] width 23 height 19
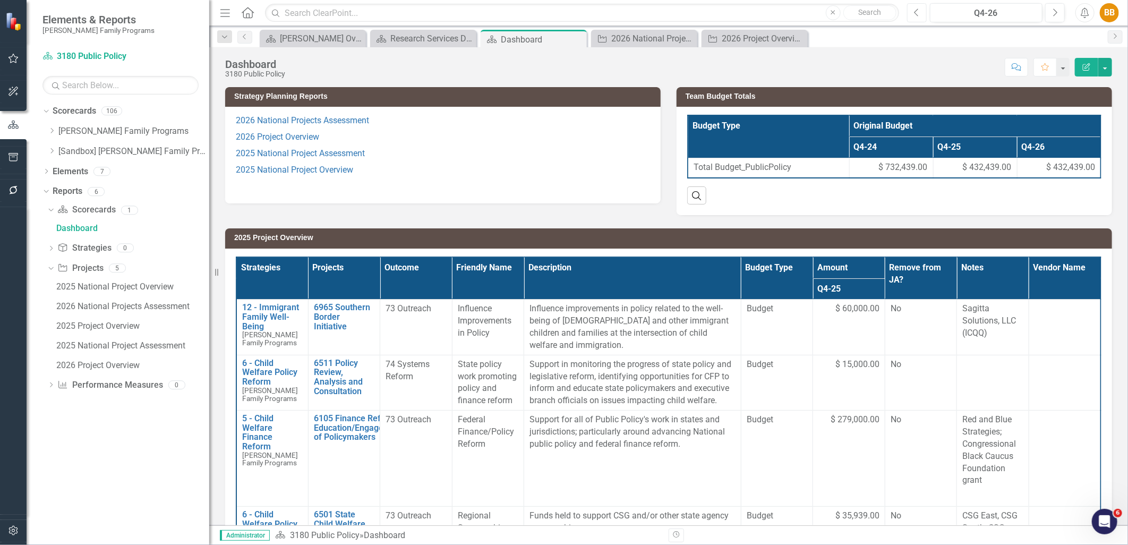
click at [913, 17] on button "Previous" at bounding box center [917, 12] width 20 height 19
click at [366, 120] on link "2026 National Projects Assessment" at bounding box center [302, 120] width 133 height 10
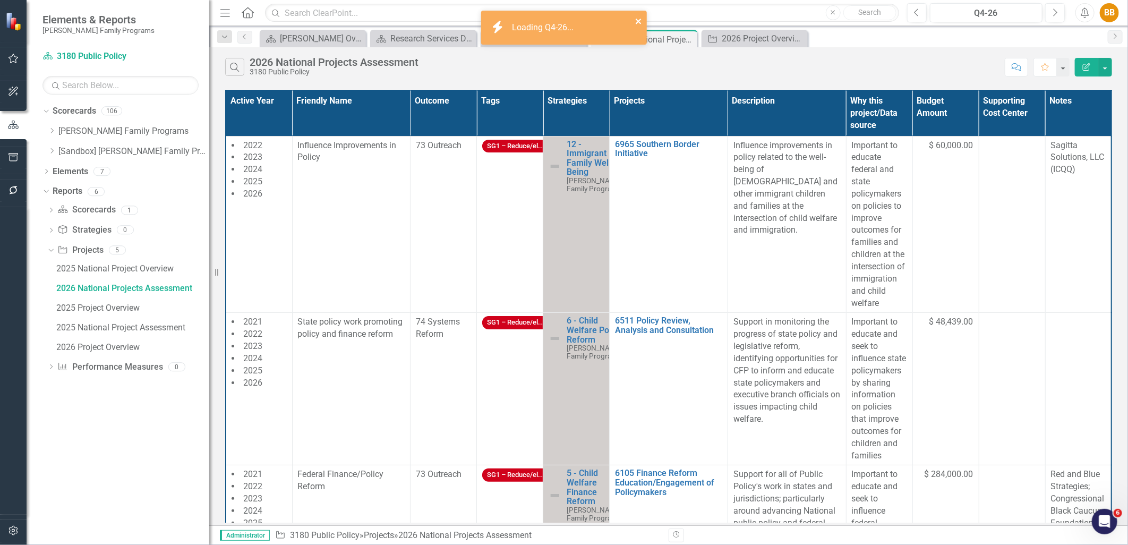
click at [638, 21] on icon "close" at bounding box center [638, 21] width 7 height 9
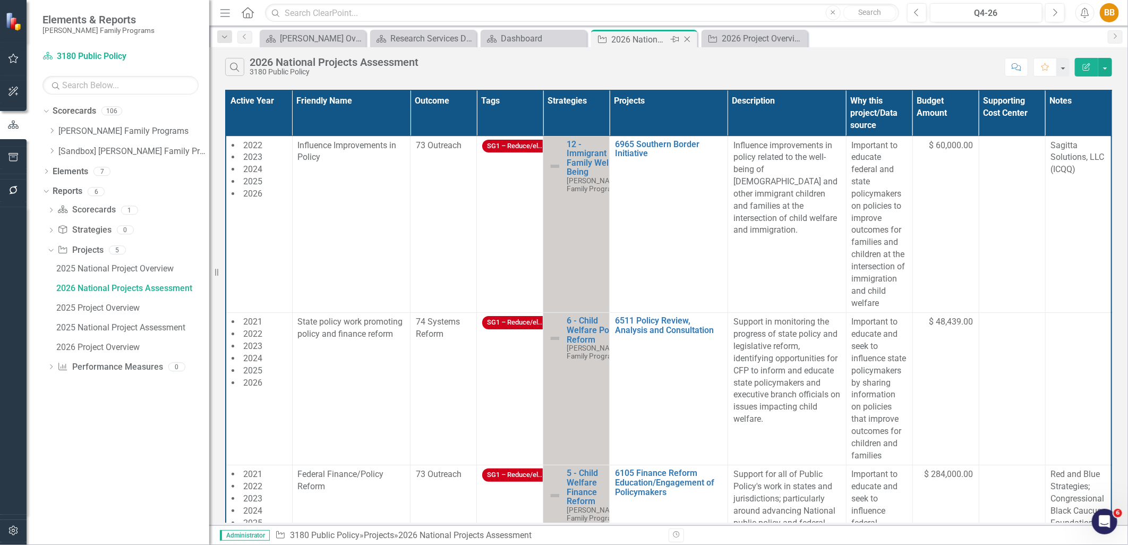
click at [690, 37] on icon at bounding box center [688, 40] width 6 height 6
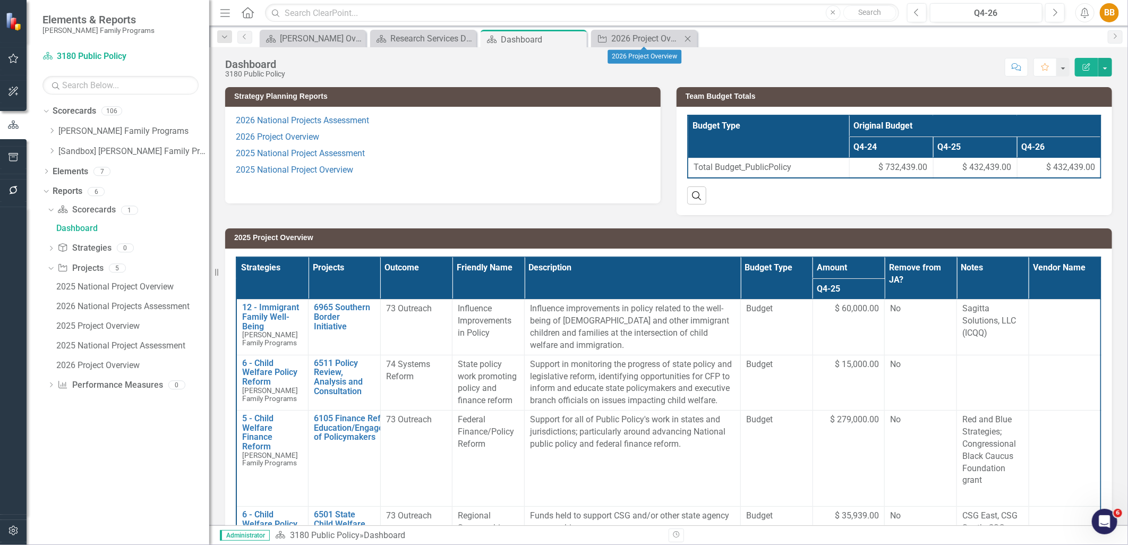
scroll to position [0, 1]
click at [686, 38] on icon "Close" at bounding box center [688, 39] width 11 height 9
click at [49, 137] on div "Dropdown [PERSON_NAME] Family Programs" at bounding box center [129, 132] width 162 height 18
click at [51, 134] on div "Dropdown" at bounding box center [52, 131] width 8 height 9
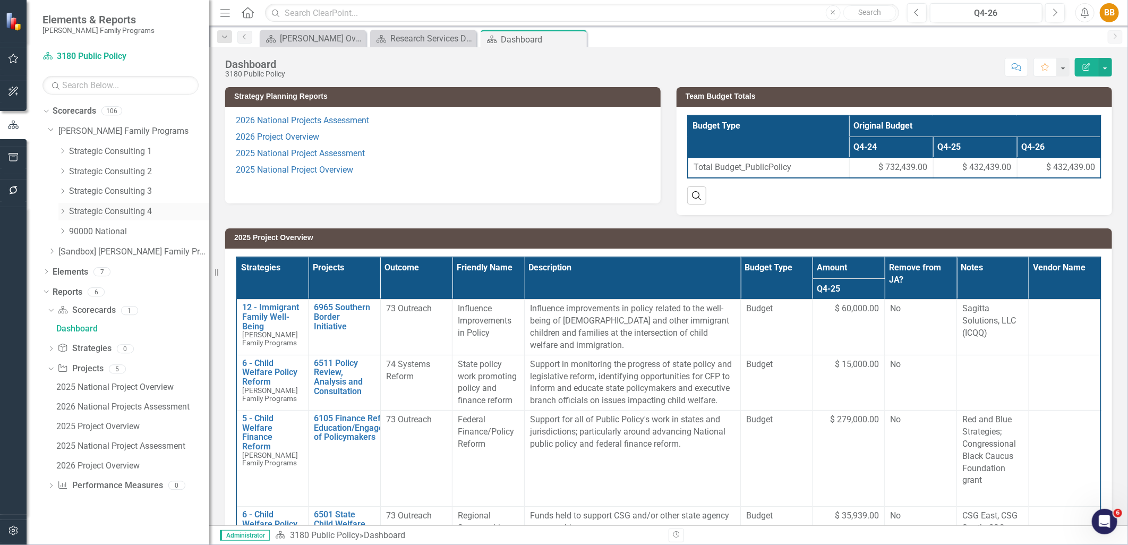
click at [60, 213] on icon "Dropdown" at bounding box center [62, 211] width 8 height 6
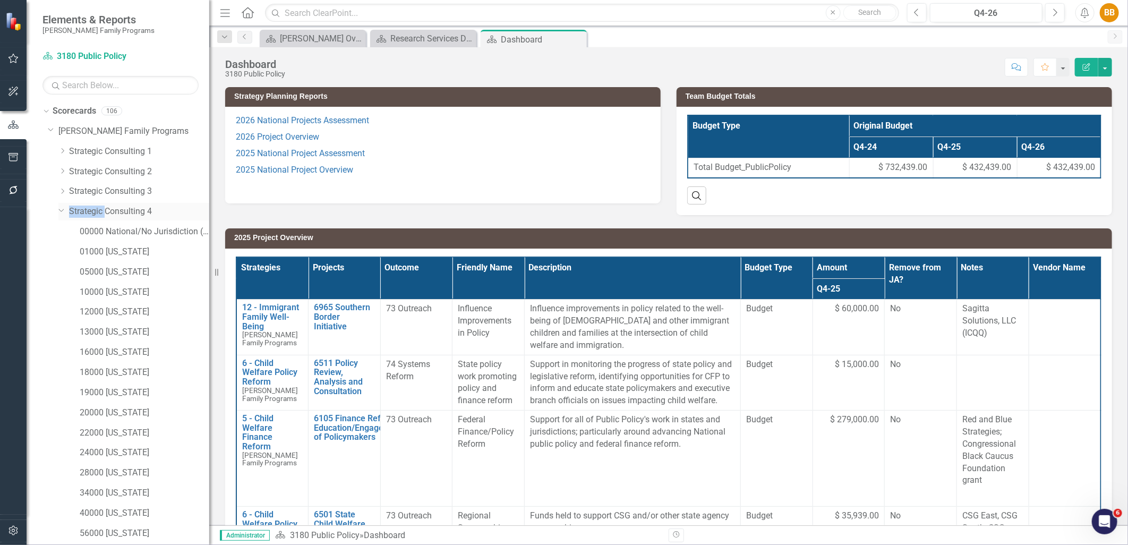
click at [60, 213] on icon "Dropdown" at bounding box center [61, 210] width 6 height 8
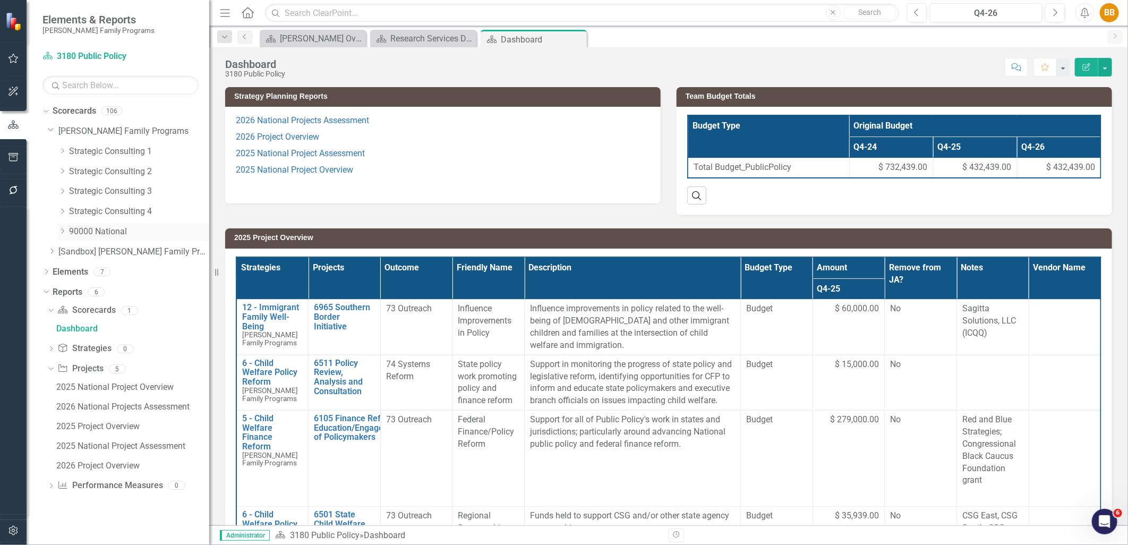
drag, startPoint x: 60, startPoint y: 213, endPoint x: 62, endPoint y: 230, distance: 16.6
click at [62, 230] on icon at bounding box center [63, 231] width 3 height 5
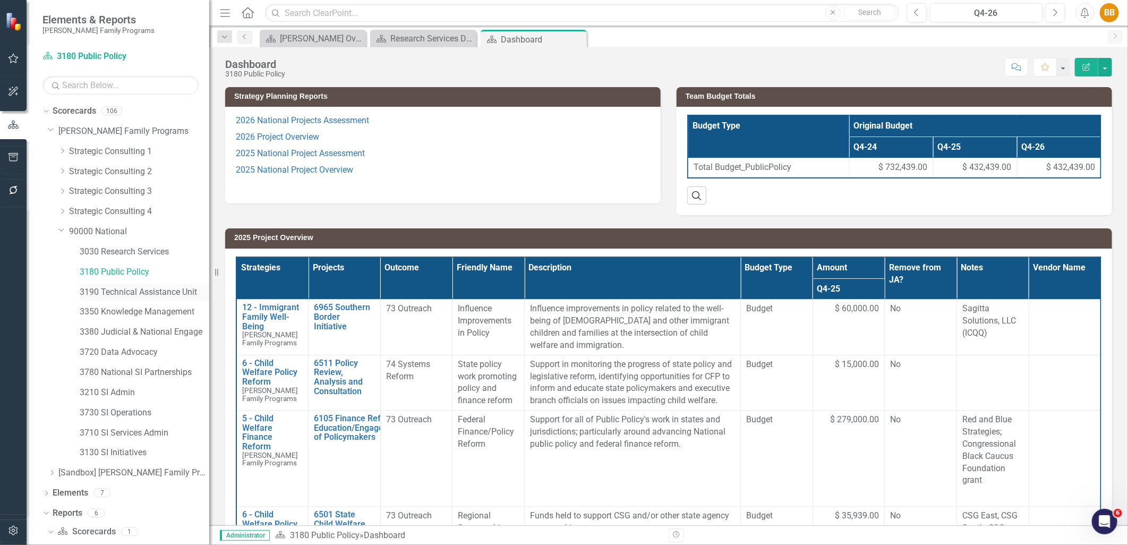
click at [107, 286] on link "3190 Technical Assistance Unit" at bounding box center [145, 292] width 130 height 12
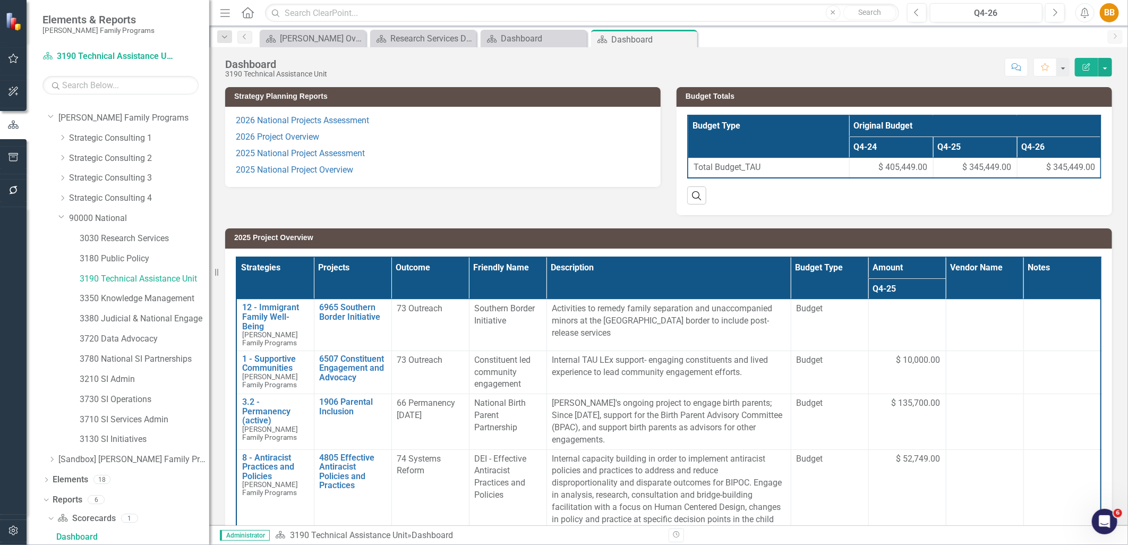
click at [496, 160] on p "2025 National Project Assessment" at bounding box center [443, 154] width 414 height 16
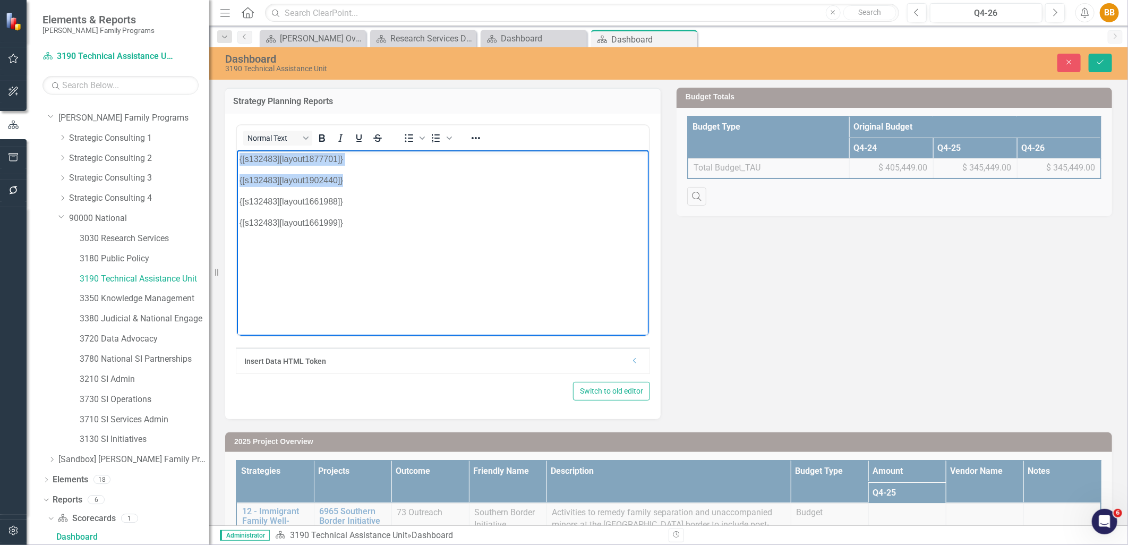
drag, startPoint x: 407, startPoint y: 179, endPoint x: 226, endPoint y: 159, distance: 182.2
click at [236, 159] on html "{[s132483][layout1877701]} {[s132483][layout1902440]} {[s132483][layout1661988]…" at bounding box center [442, 229] width 412 height 159
paste body "Rich Text Area. Press ALT-0 for help."
click at [1102, 55] on button "Save" at bounding box center [1100, 63] width 23 height 19
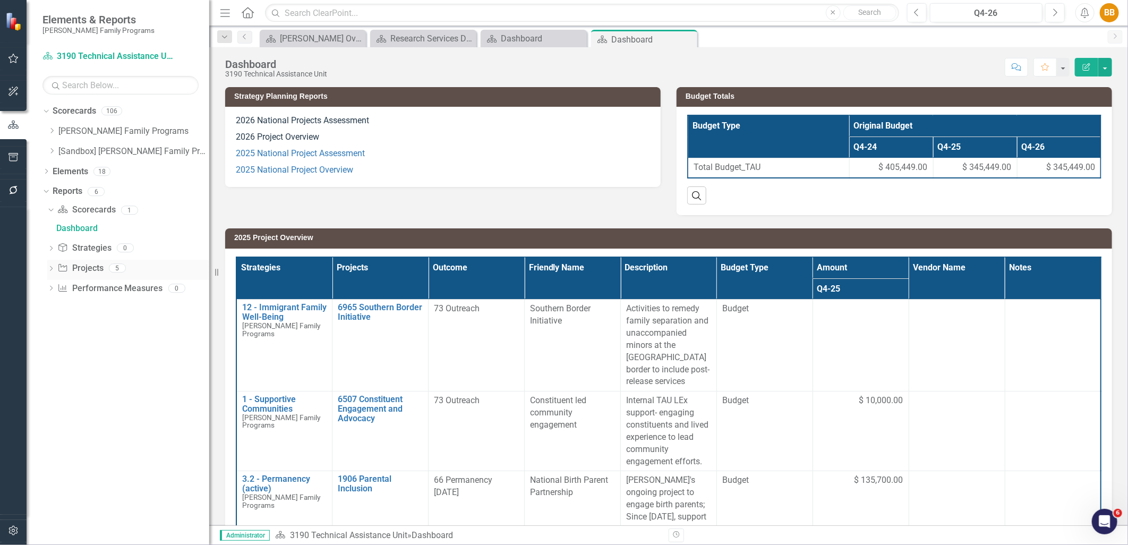
click at [49, 271] on icon "Dropdown" at bounding box center [50, 270] width 7 height 6
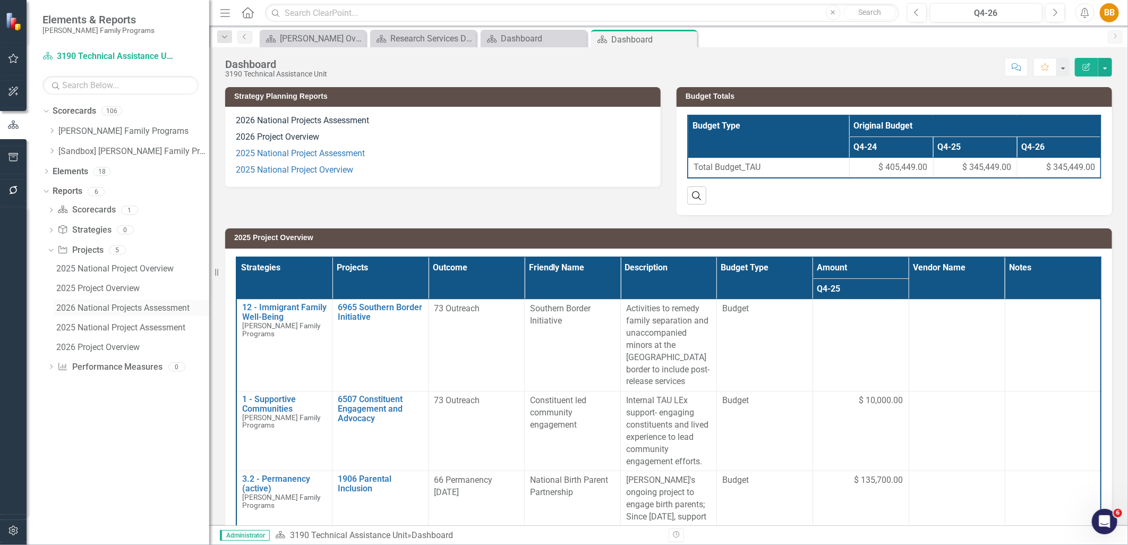
click at [93, 309] on div "2026 National Projects Assessment" at bounding box center [132, 308] width 153 height 10
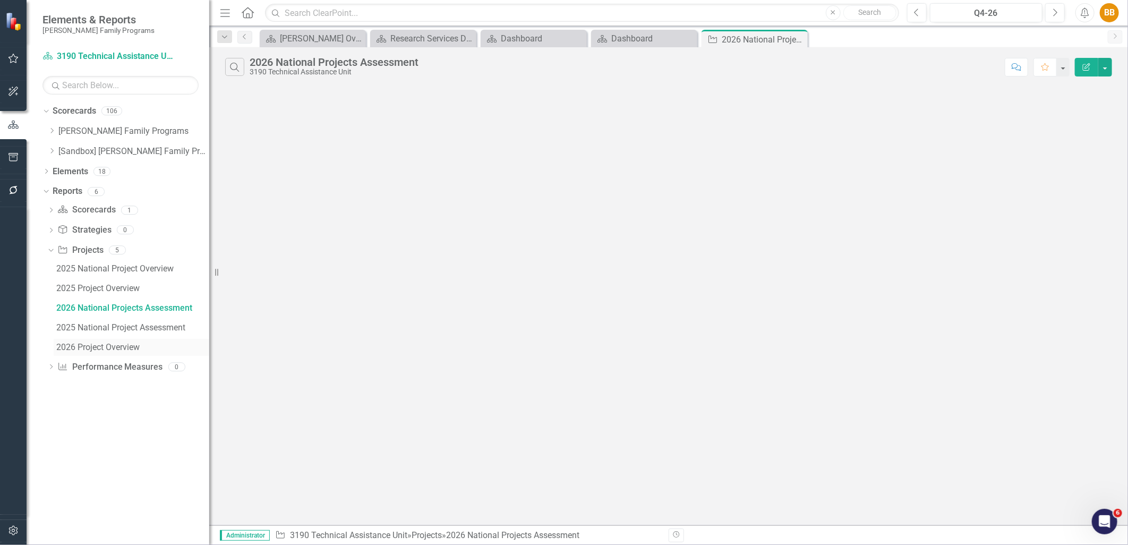
click at [90, 343] on div "2026 Project Overview" at bounding box center [132, 348] width 153 height 10
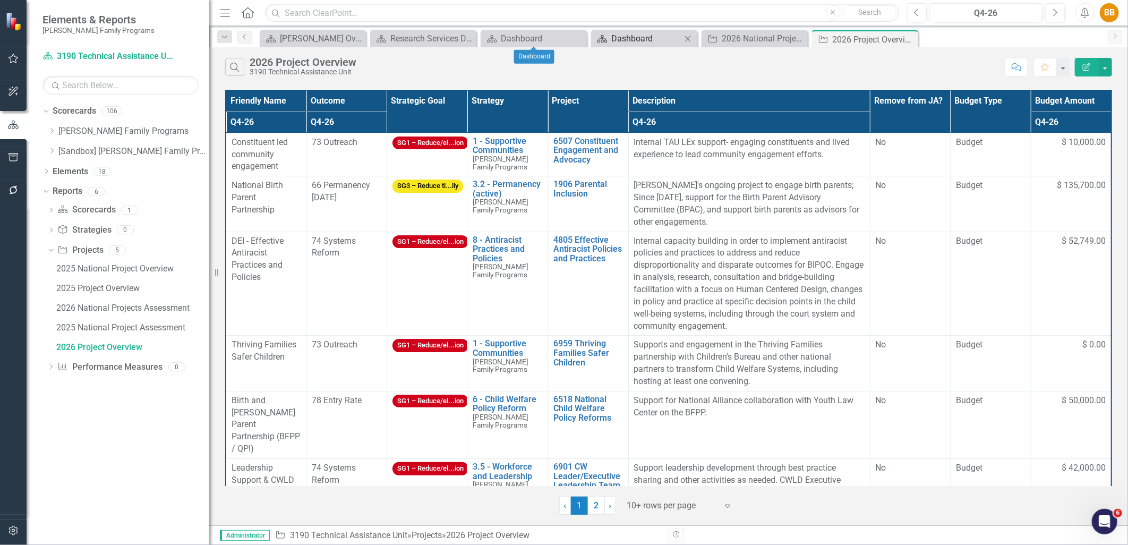
click at [627, 35] on div "Dashboard" at bounding box center [647, 38] width 70 height 13
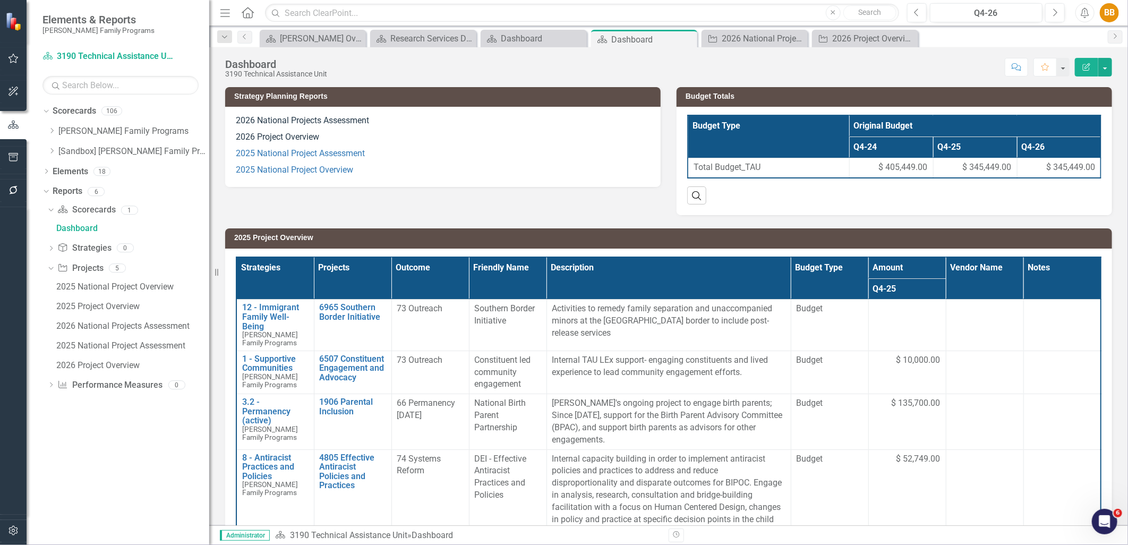
scroll to position [0, 2]
click at [439, 140] on p "2026 Project Overview" at bounding box center [443, 137] width 414 height 16
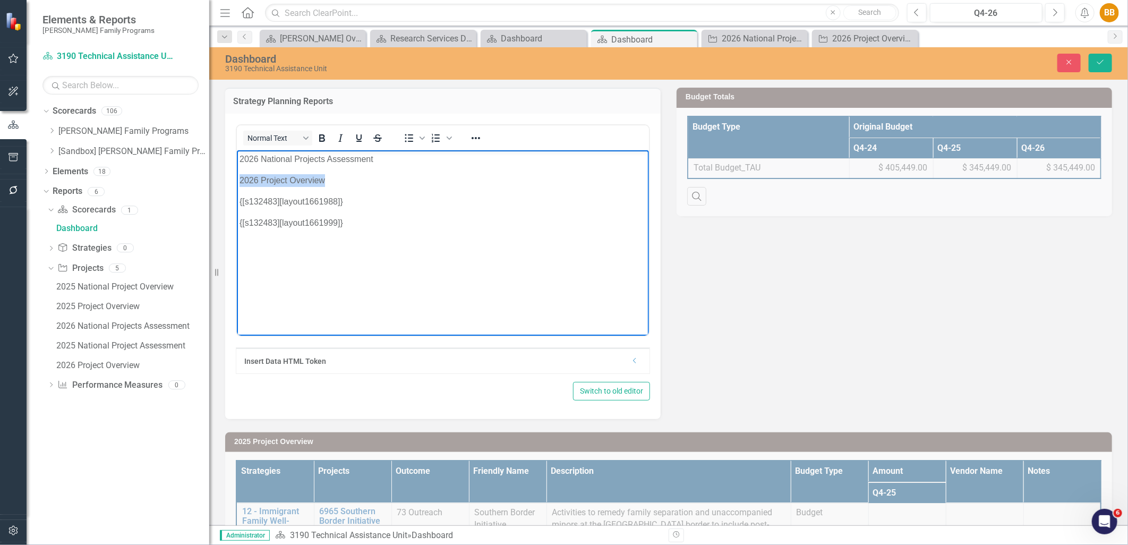
drag, startPoint x: 341, startPoint y: 182, endPoint x: 214, endPoint y: 182, distance: 127.0
click at [236, 182] on html "2026 National Projects Assessment 2026 Project Overview {[s132483][layout166198…" at bounding box center [442, 229] width 412 height 159
click at [469, 134] on button "Reveal or hide additional toolbar items" at bounding box center [476, 138] width 18 height 15
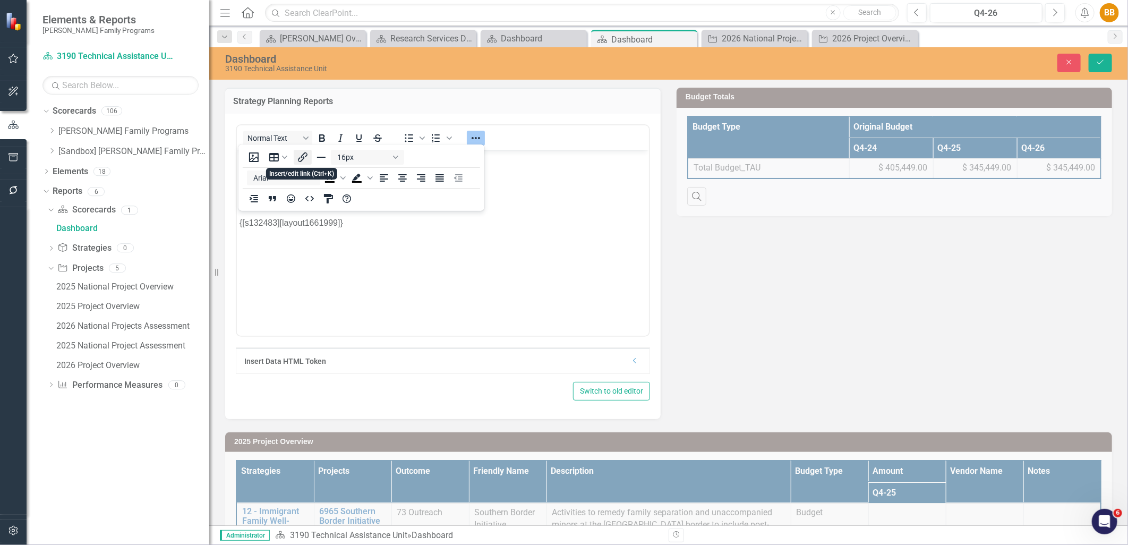
click at [306, 155] on icon "Insert/edit link" at bounding box center [302, 157] width 13 height 13
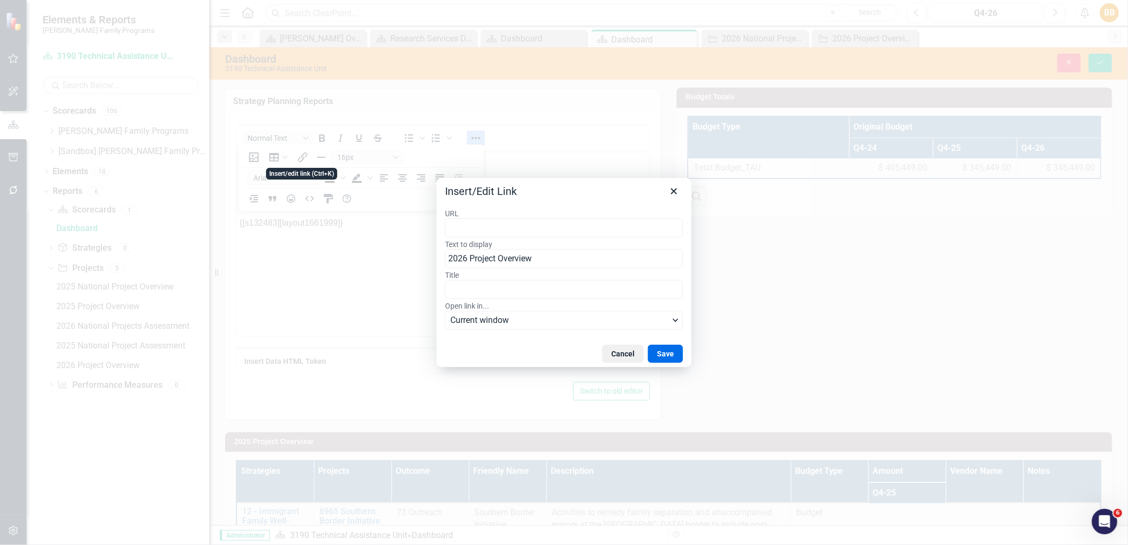
type input "[URL][DOMAIN_NAME]"
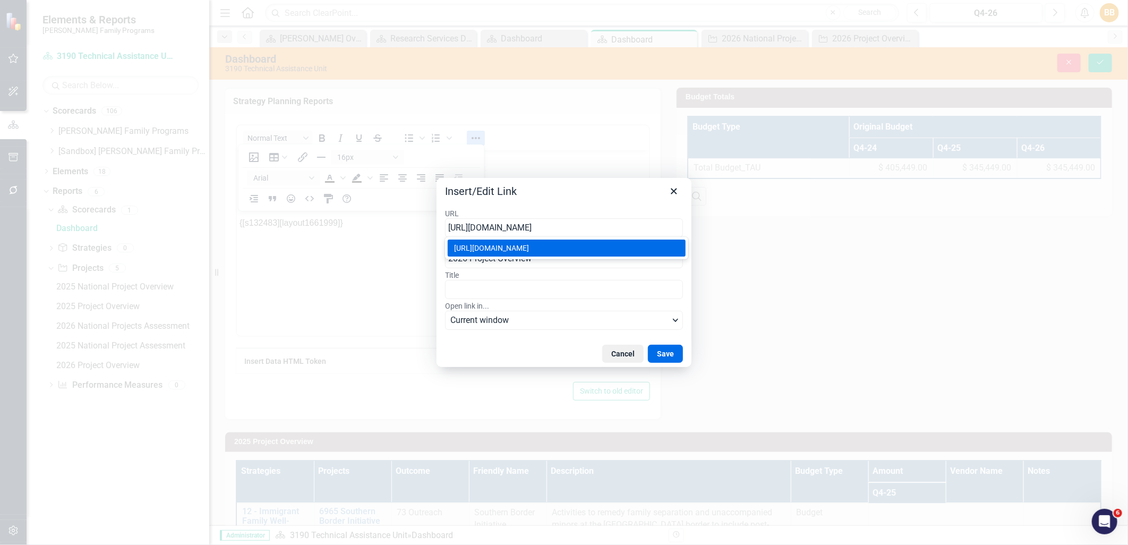
scroll to position [0, 228]
click at [665, 361] on button "Save" at bounding box center [665, 354] width 35 height 18
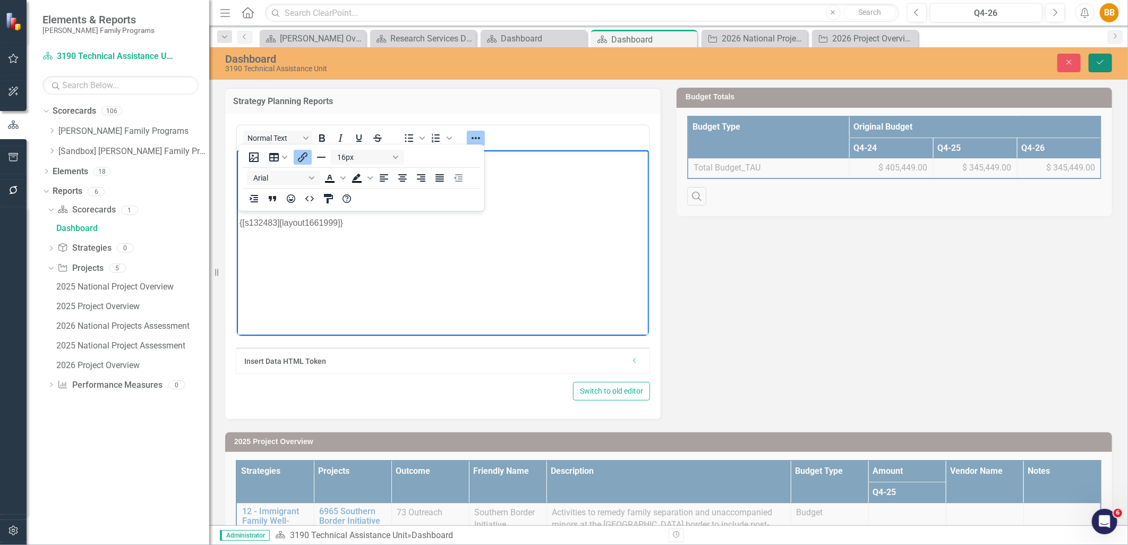
click at [1108, 70] on button "Save" at bounding box center [1100, 63] width 23 height 19
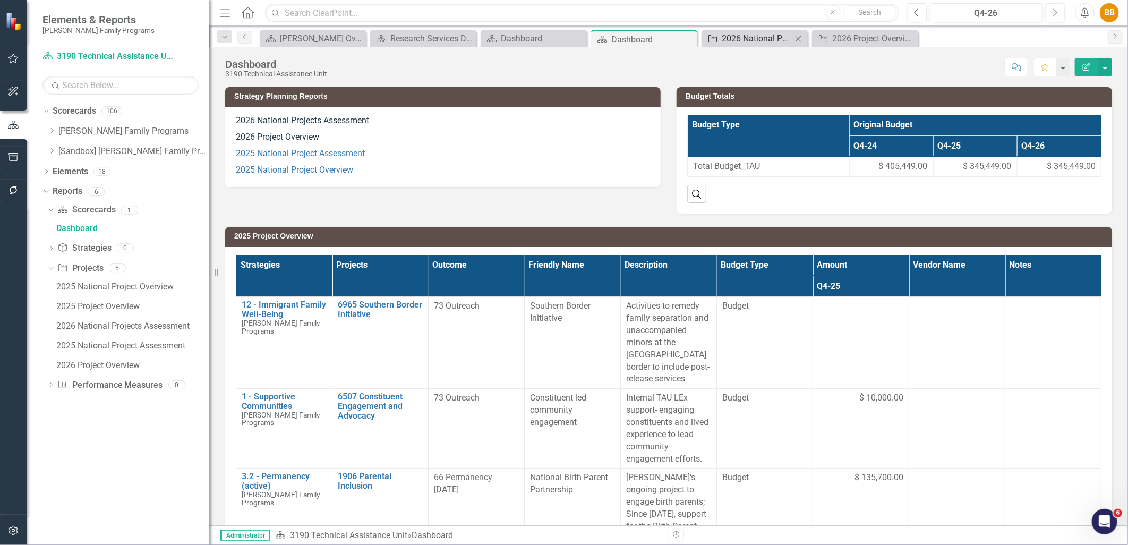
click at [760, 40] on div "2026 National Projects Assessment" at bounding box center [757, 38] width 70 height 13
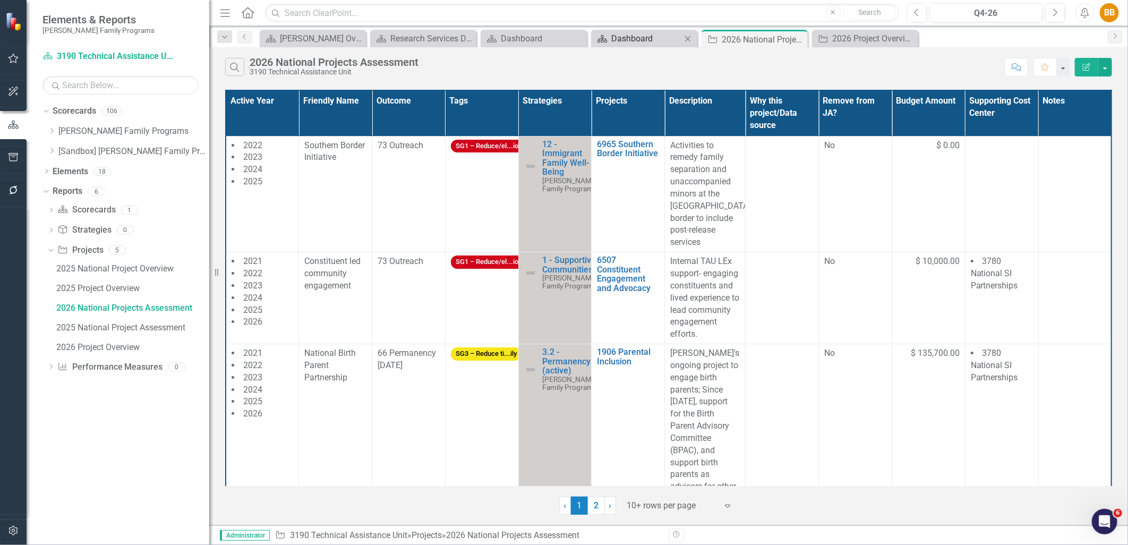
click at [622, 45] on div "Dashboard" at bounding box center [647, 38] width 70 height 13
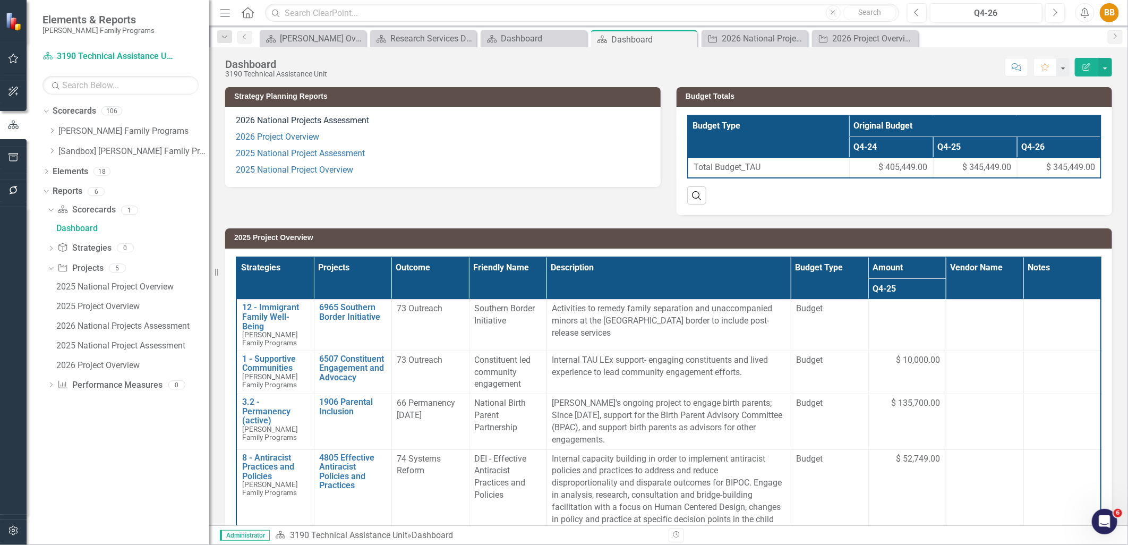
click at [394, 135] on p "2026 Project Overview" at bounding box center [443, 137] width 414 height 16
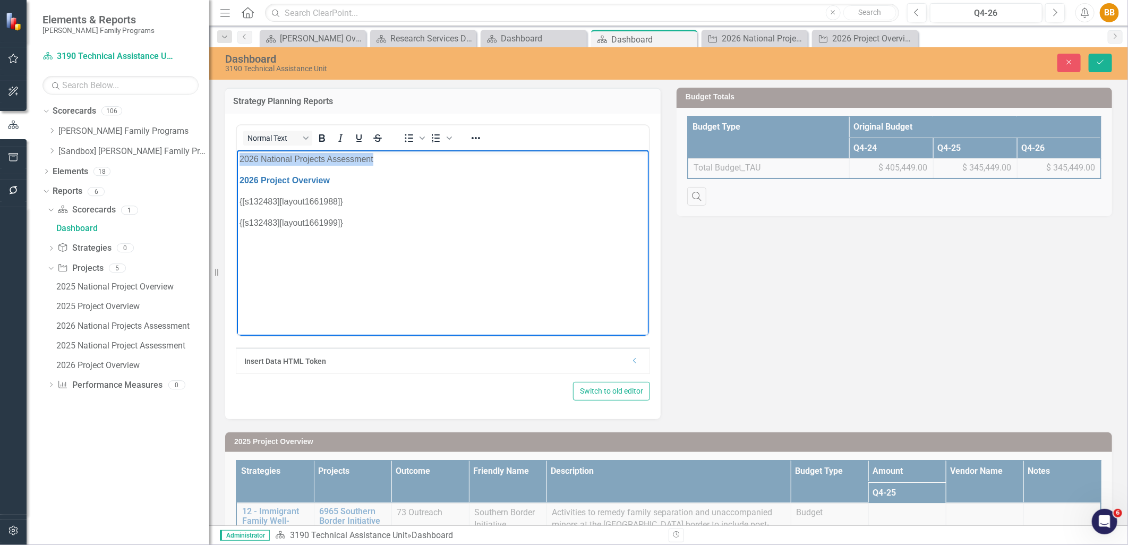
drag, startPoint x: 380, startPoint y: 158, endPoint x: 222, endPoint y: 162, distance: 157.8
click at [236, 162] on html "2026 National Projects Assessment 2026 Project Overview {[s132483][layout166198…" at bounding box center [442, 229] width 412 height 159
click at [477, 135] on icon "Reveal or hide additional toolbar items" at bounding box center [476, 138] width 13 height 13
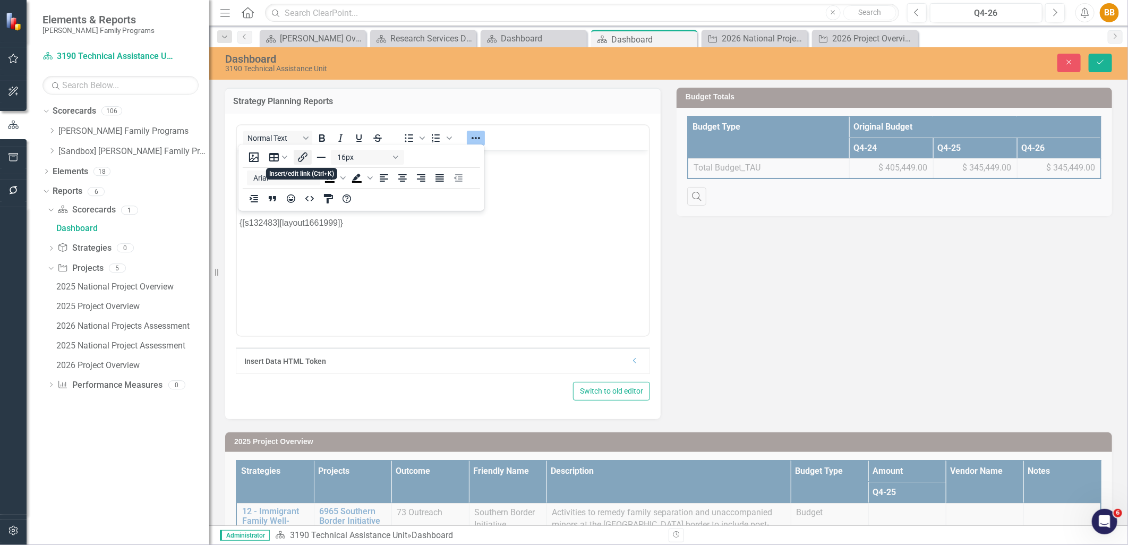
click at [306, 156] on icon "Insert/edit link" at bounding box center [302, 157] width 13 height 13
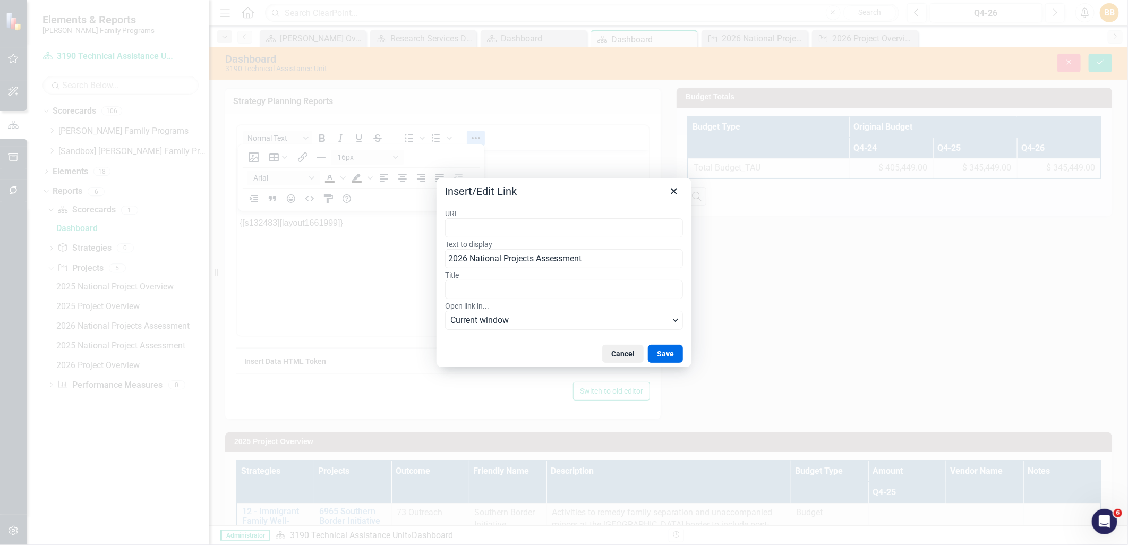
type input "[URL][DOMAIN_NAME]"
click at [666, 349] on button "Save" at bounding box center [665, 354] width 35 height 18
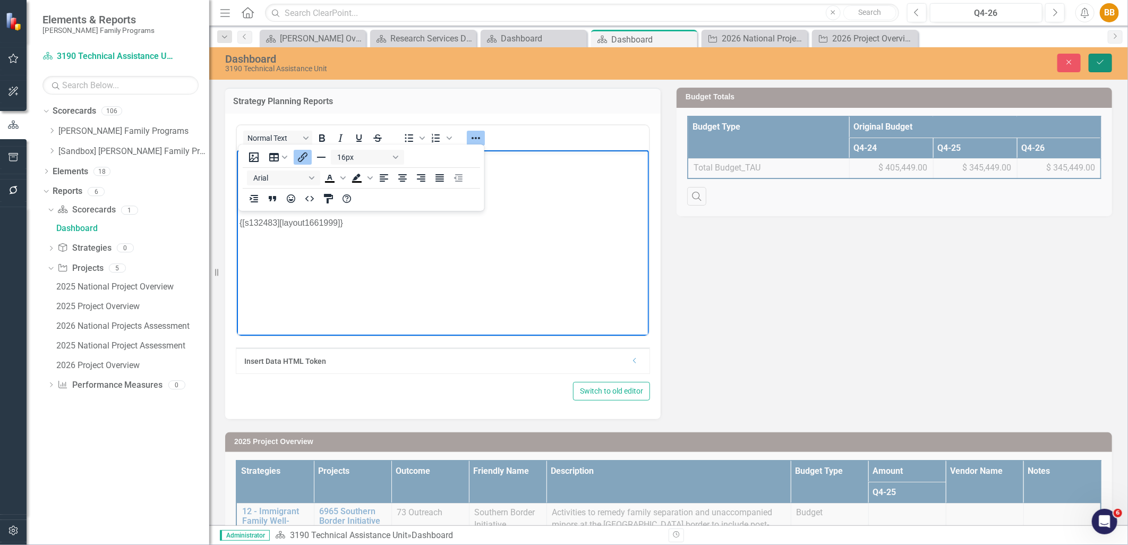
click at [1091, 60] on button "Save" at bounding box center [1100, 63] width 23 height 19
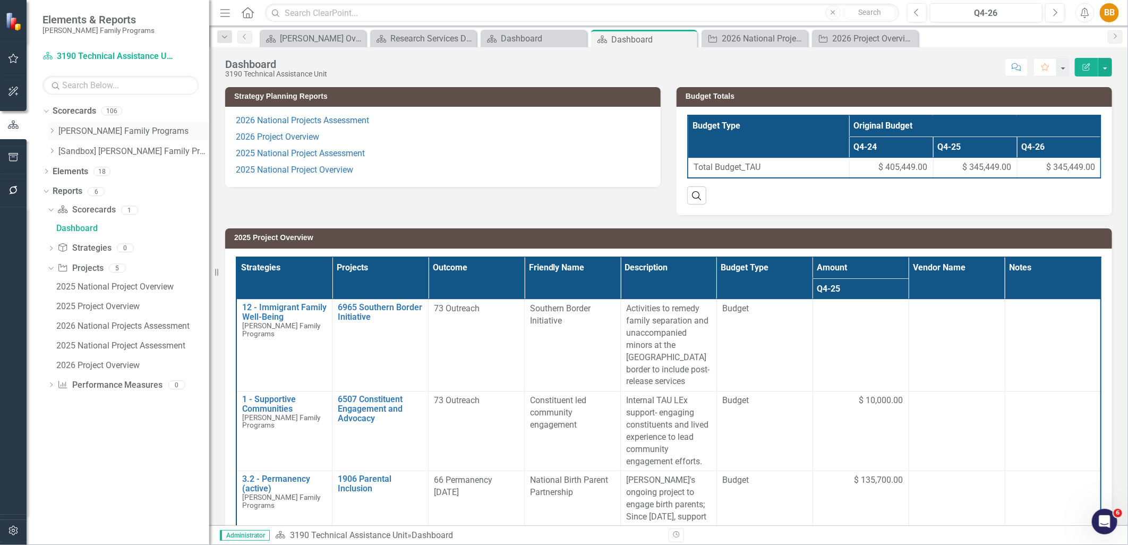
click at [50, 132] on icon "Dropdown" at bounding box center [52, 131] width 8 height 6
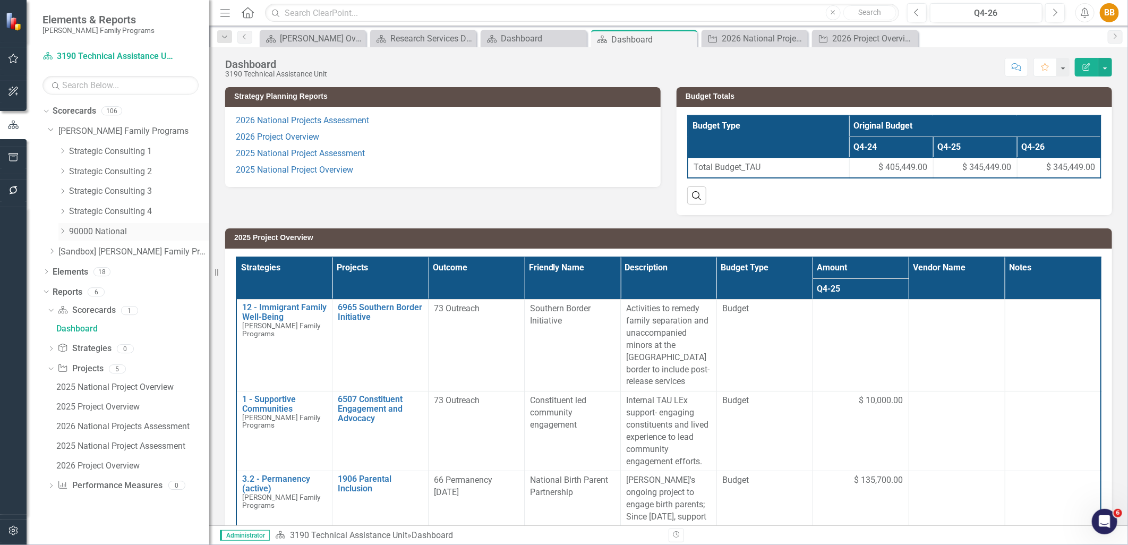
click at [61, 230] on icon "Dropdown" at bounding box center [62, 231] width 8 height 6
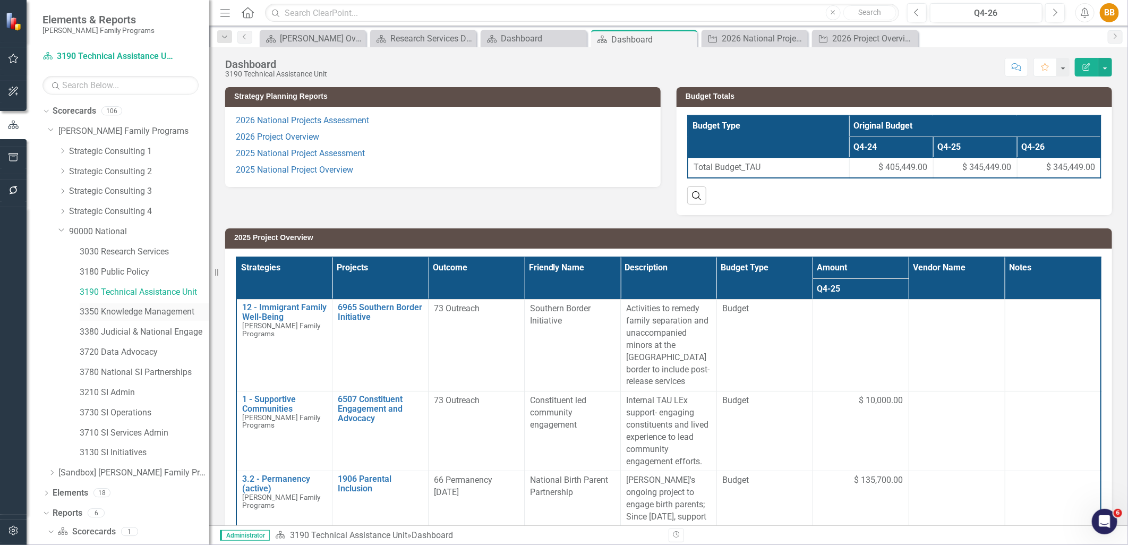
click at [182, 312] on link "3350 Knowledge Management" at bounding box center [145, 312] width 130 height 12
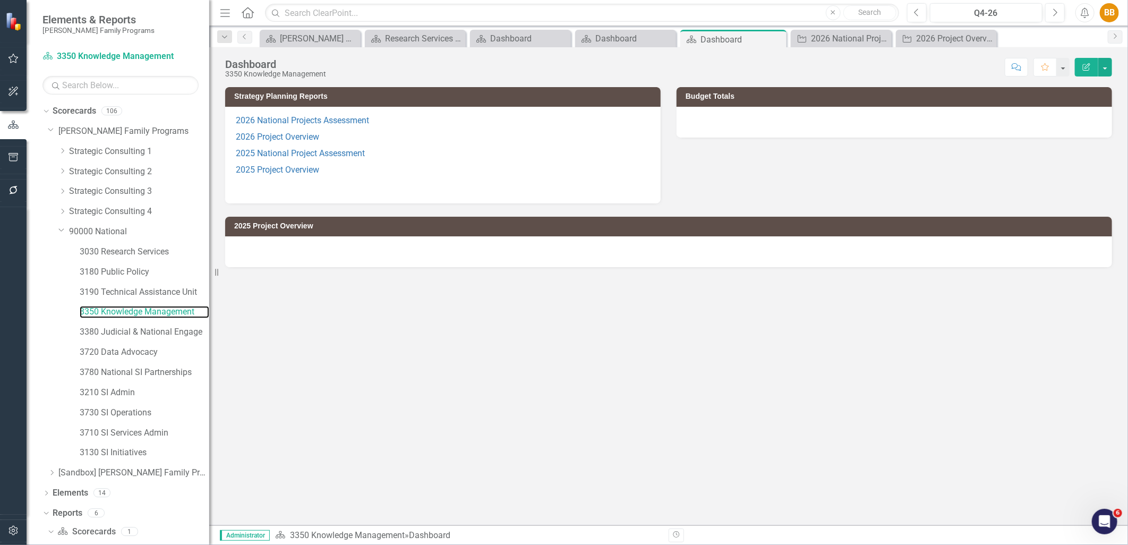
scroll to position [13, 0]
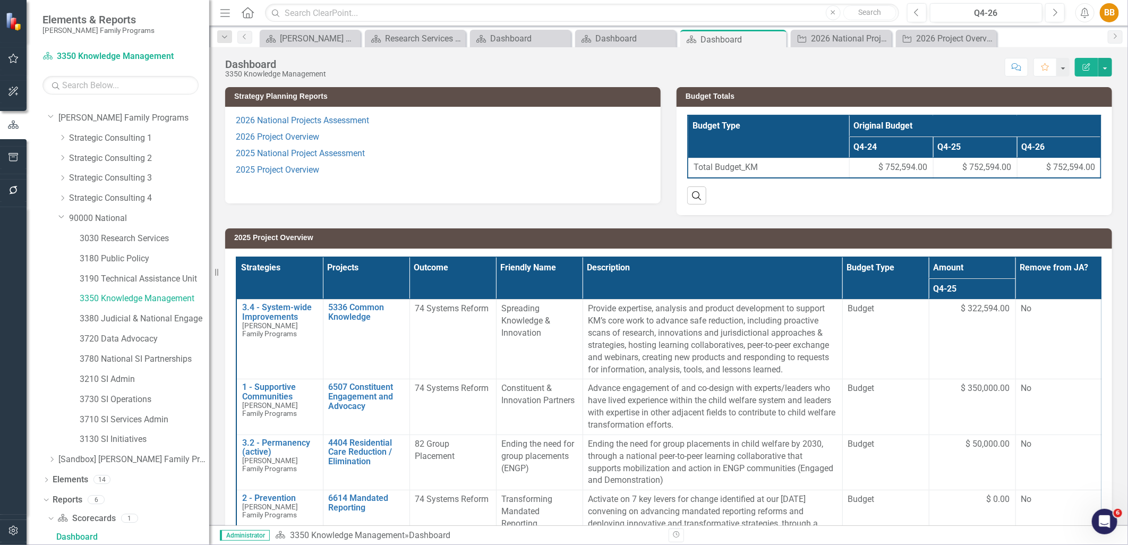
click at [591, 159] on p "2025 National Project Assessment" at bounding box center [443, 154] width 414 height 16
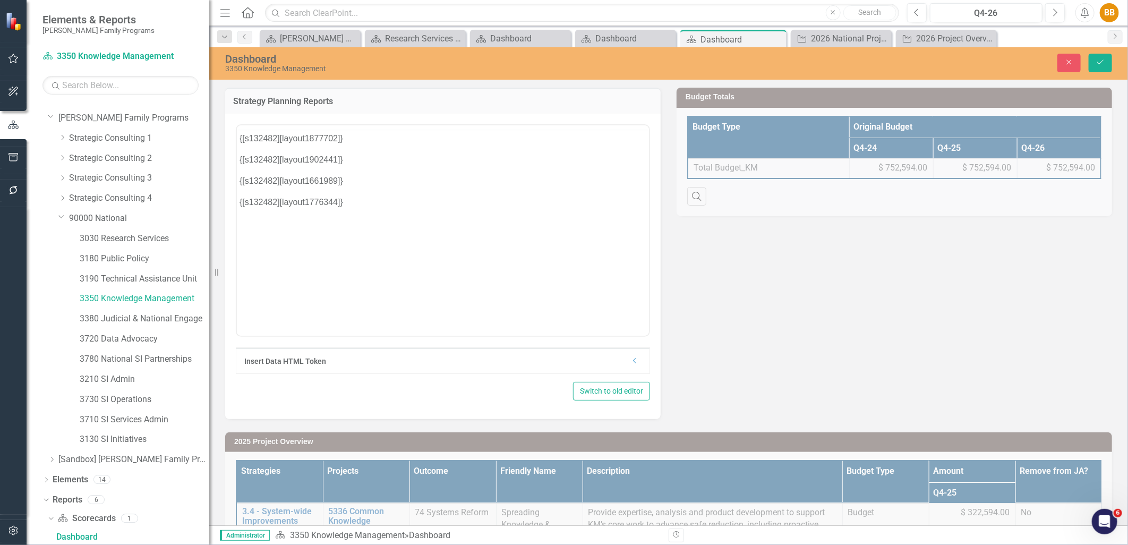
scroll to position [0, 0]
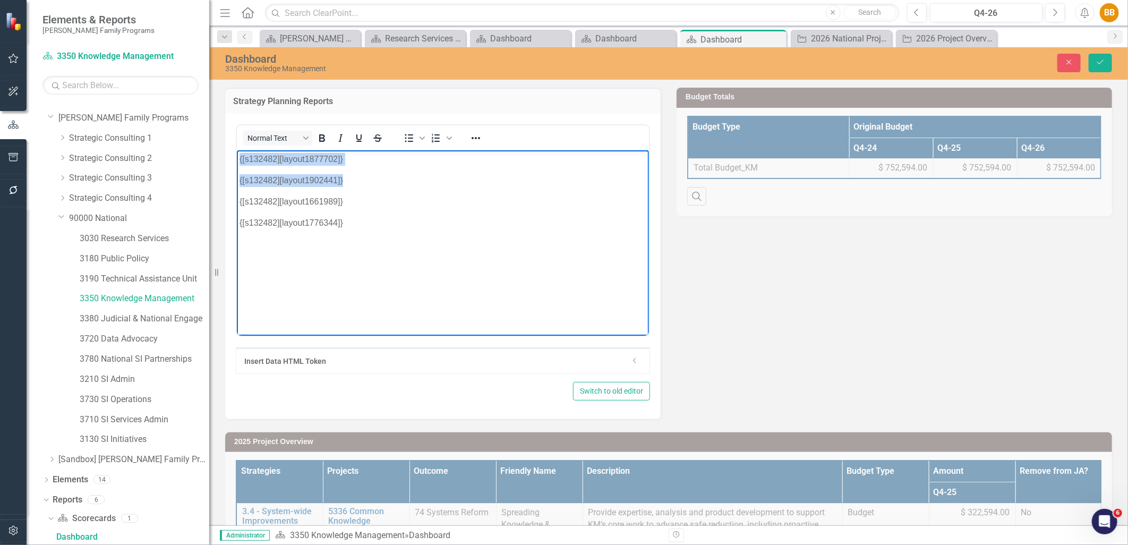
drag, startPoint x: 396, startPoint y: 186, endPoint x: 217, endPoint y: 164, distance: 179.8
click at [236, 164] on html "{[s132482][layout1877702]} {[s132482][layout1902441]} {[s132482][layout1661989]…" at bounding box center [442, 229] width 412 height 159
paste body "Rich Text Area. Press ALT-0 for help."
click at [1105, 53] on div "Dashboard 3350 Knowledge Management Close Save" at bounding box center [668, 63] width 919 height 20
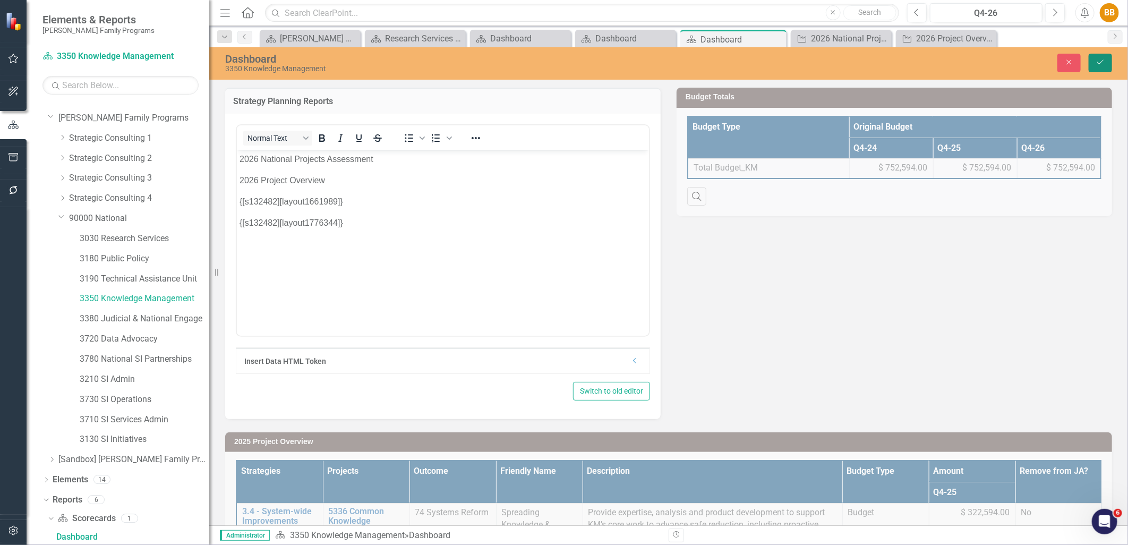
click at [1103, 62] on icon "Save" at bounding box center [1101, 61] width 10 height 7
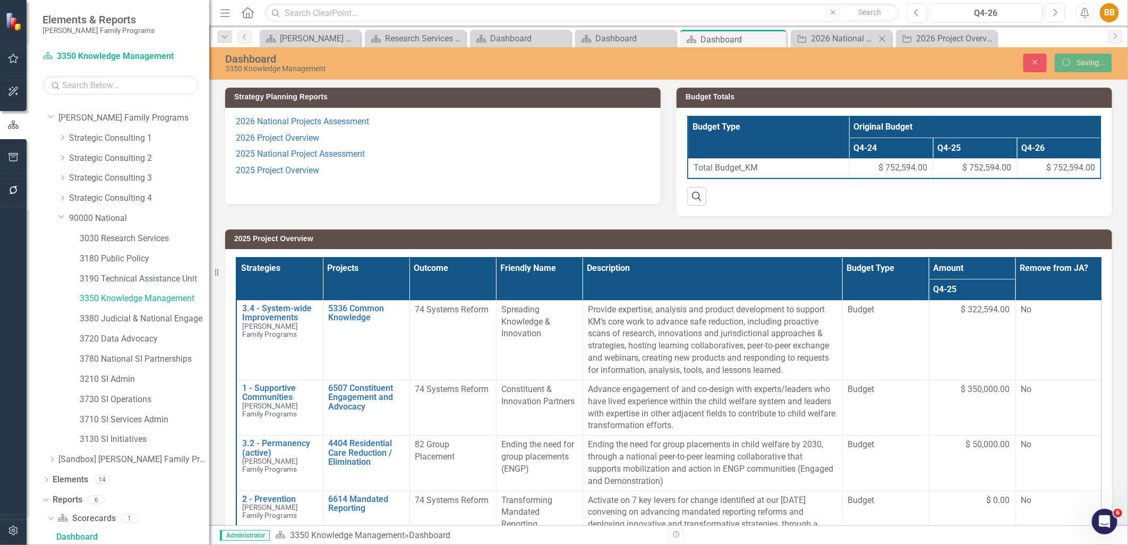
click at [882, 39] on icon at bounding box center [883, 39] width 6 height 6
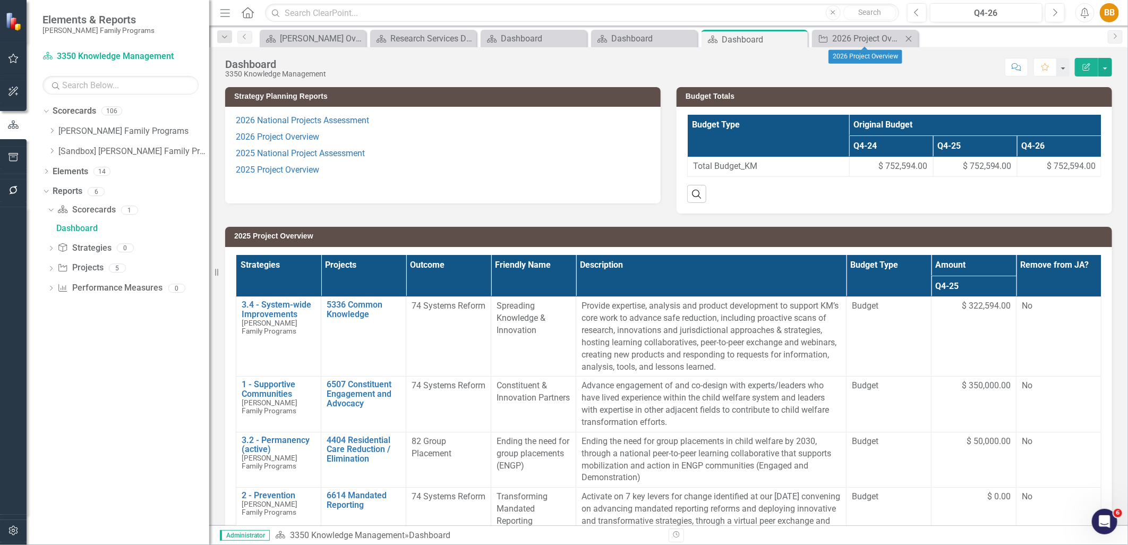
click at [906, 38] on icon "Close" at bounding box center [909, 39] width 11 height 9
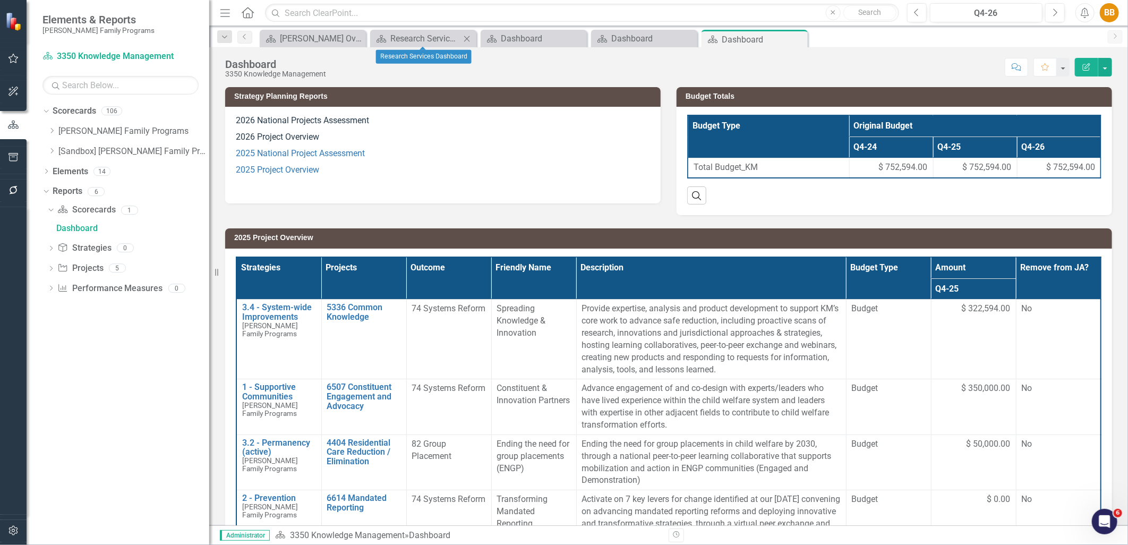
click at [470, 37] on icon "Close" at bounding box center [467, 39] width 11 height 9
click at [470, 38] on icon "Close" at bounding box center [467, 39] width 11 height 9
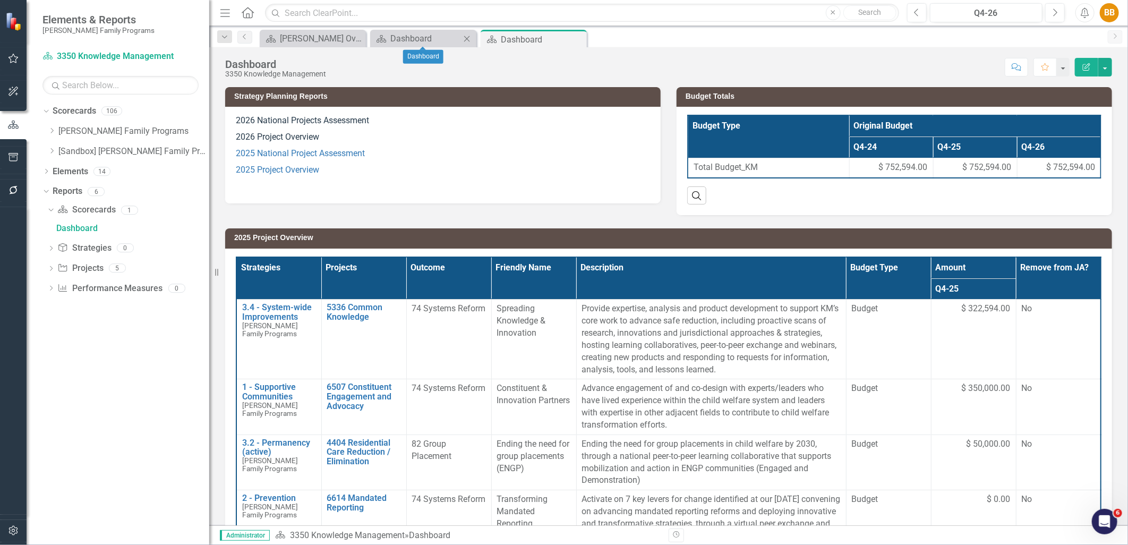
click at [468, 38] on icon at bounding box center [467, 39] width 6 height 6
click at [48, 268] on icon "Dropdown" at bounding box center [50, 270] width 7 height 6
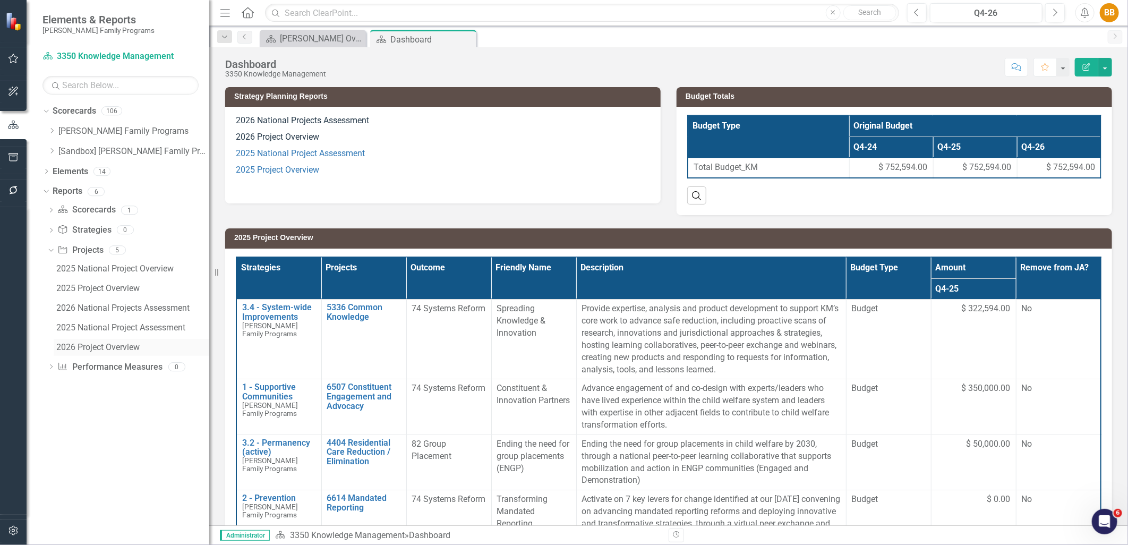
click at [118, 348] on div "2026 Project Overview" at bounding box center [132, 348] width 153 height 10
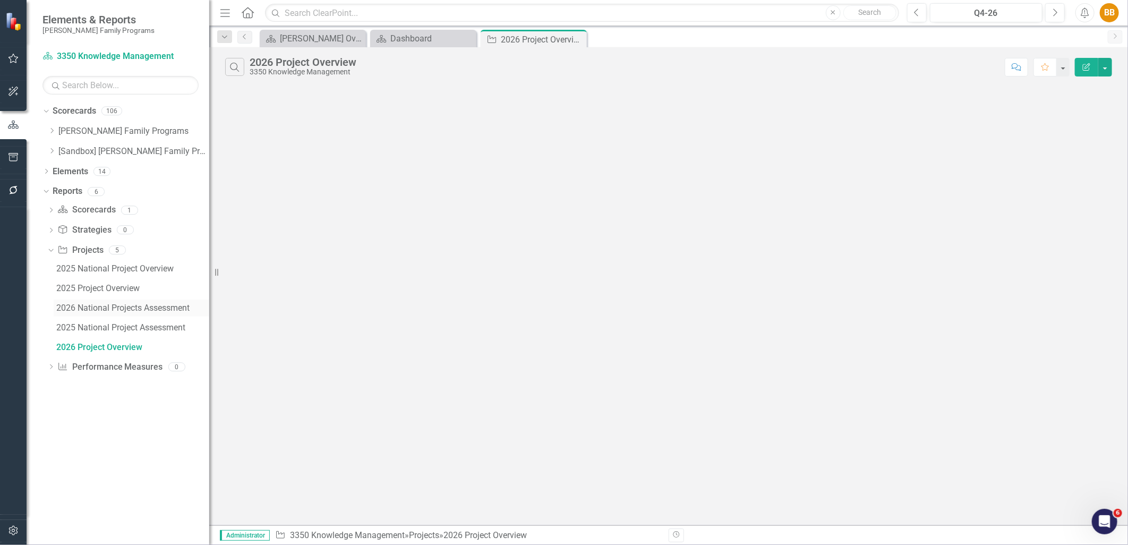
click at [114, 310] on div "2026 National Projects Assessment" at bounding box center [132, 308] width 153 height 10
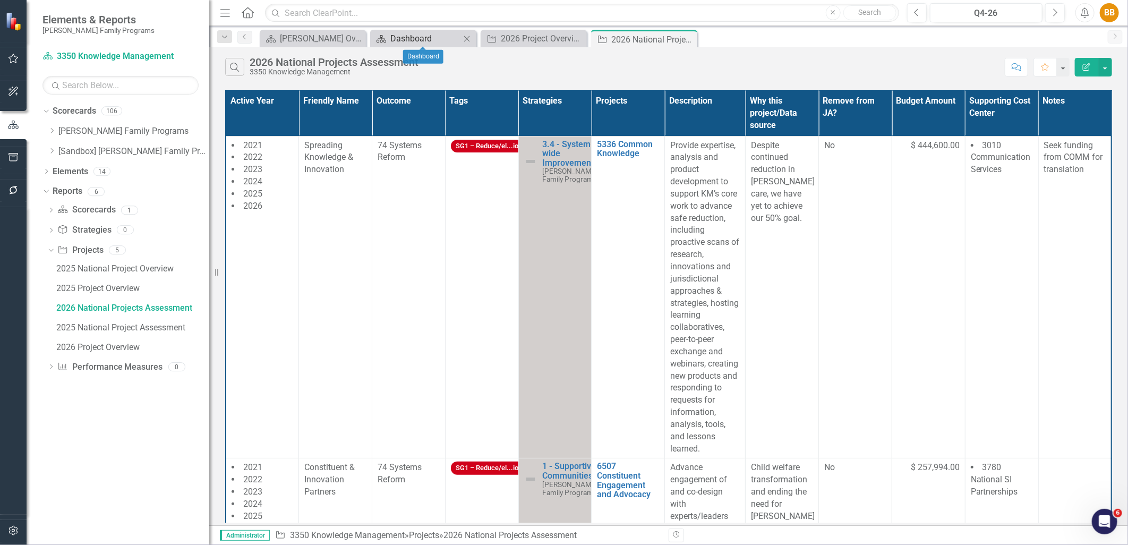
click at [442, 41] on div "Dashboard" at bounding box center [426, 38] width 70 height 13
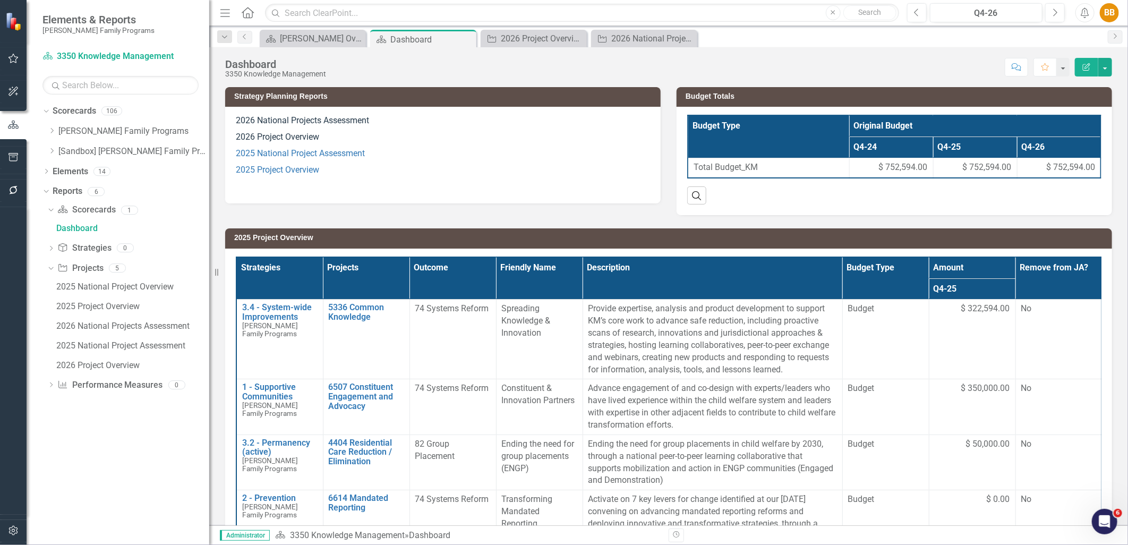
click at [471, 194] on div "2026 National Projects Assessment 2026 Project Overview 2025 National Project A…" at bounding box center [443, 155] width 436 height 96
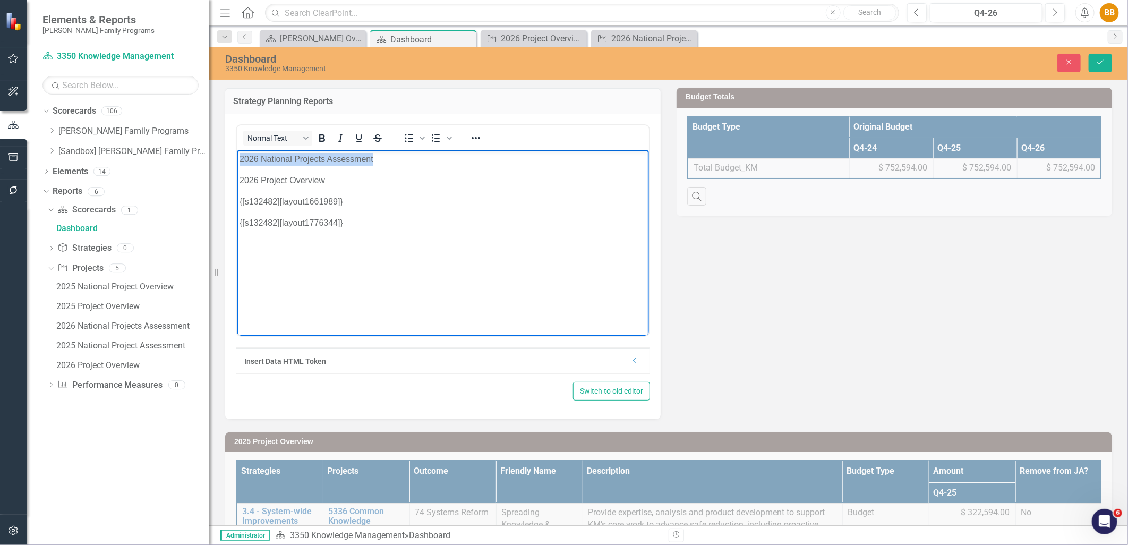
drag, startPoint x: 395, startPoint y: 161, endPoint x: 442, endPoint y: 309, distance: 155.4
click at [236, 154] on html "2026 National Projects Assessment 2026 Project Overview {[s132482][layout166198…" at bounding box center [442, 229] width 412 height 159
click at [1071, 65] on icon "Close" at bounding box center [1070, 61] width 10 height 7
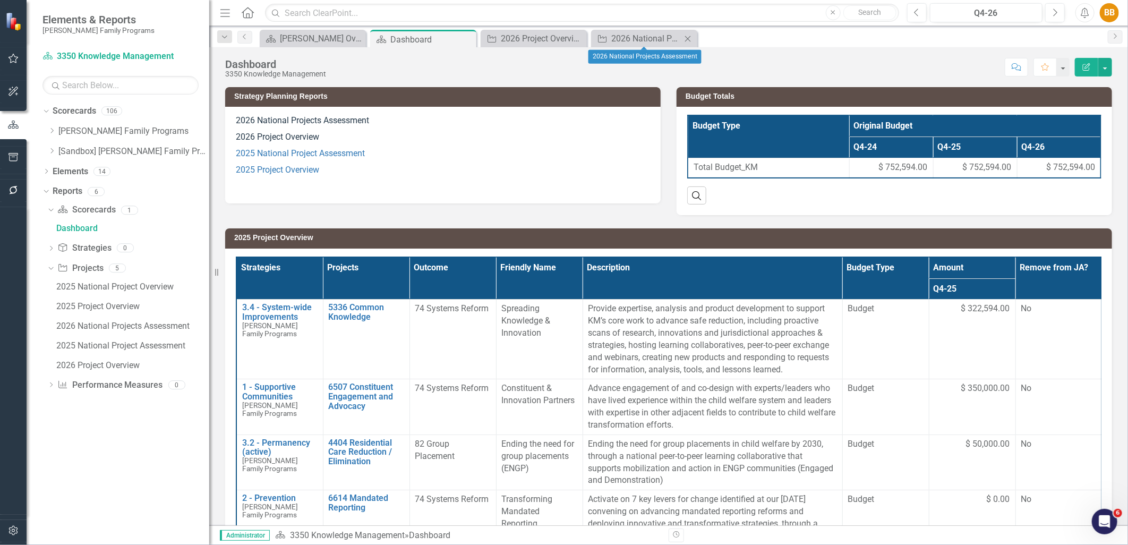
click at [635, 45] on div "Project 2026 National Projects Assessment Close" at bounding box center [644, 39] width 106 height 18
click at [629, 41] on div "2026 National Projects Assessment" at bounding box center [647, 38] width 70 height 13
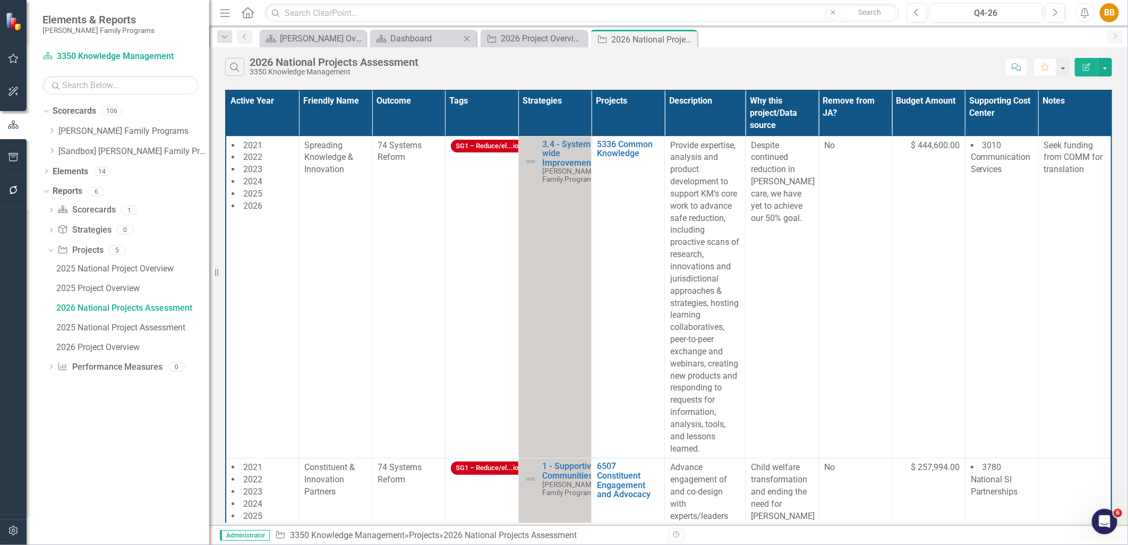
click at [411, 45] on div "Scorecard Dashboard Close" at bounding box center [423, 39] width 106 height 18
click at [411, 45] on div "Dashboard" at bounding box center [426, 38] width 70 height 13
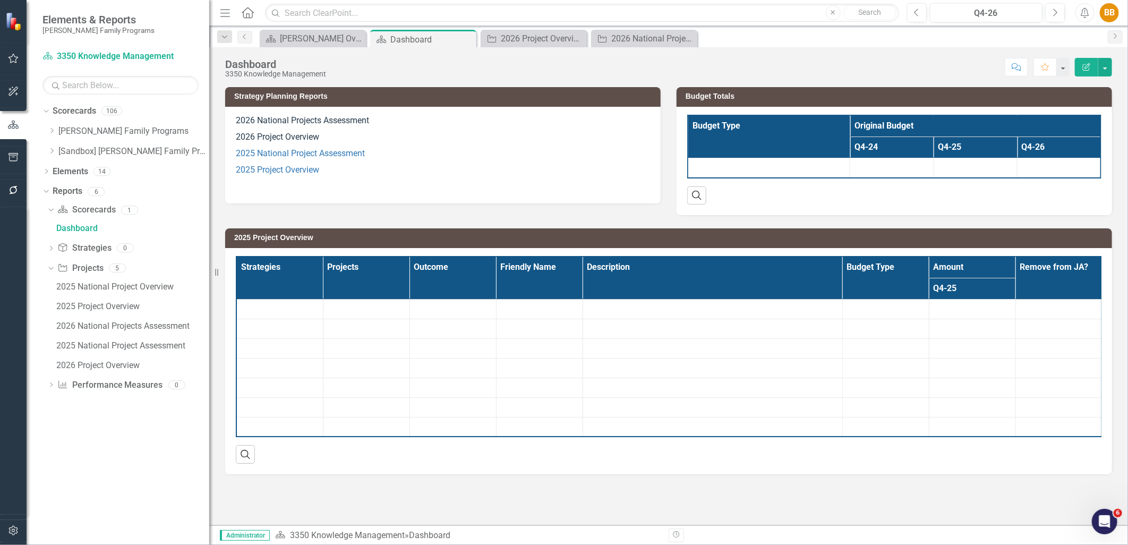
click at [440, 117] on p "2026 National Projects Assessment" at bounding box center [443, 122] width 414 height 14
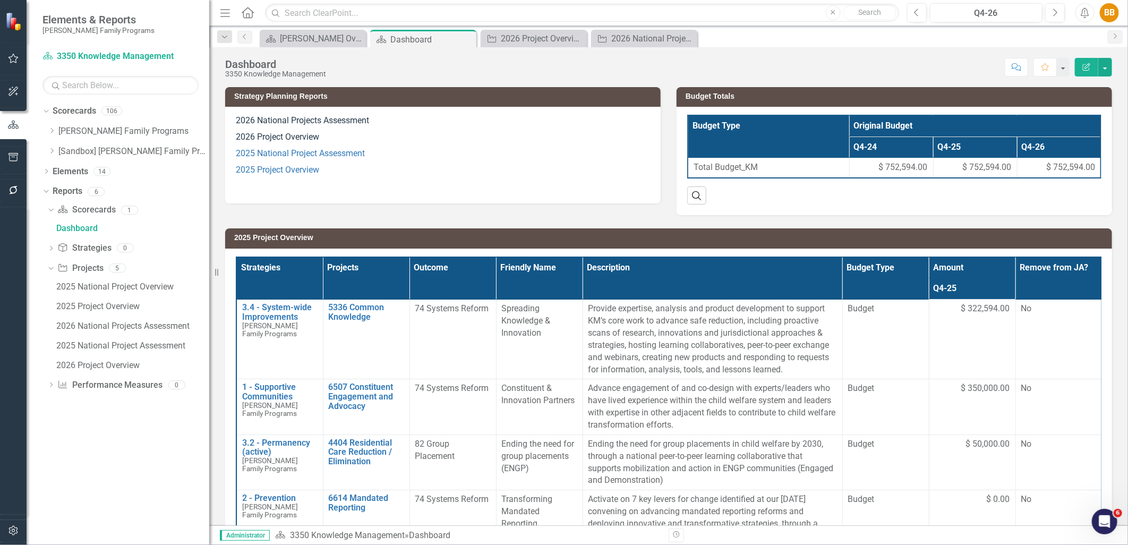
click at [440, 117] on p "2026 National Projects Assessment" at bounding box center [443, 122] width 414 height 14
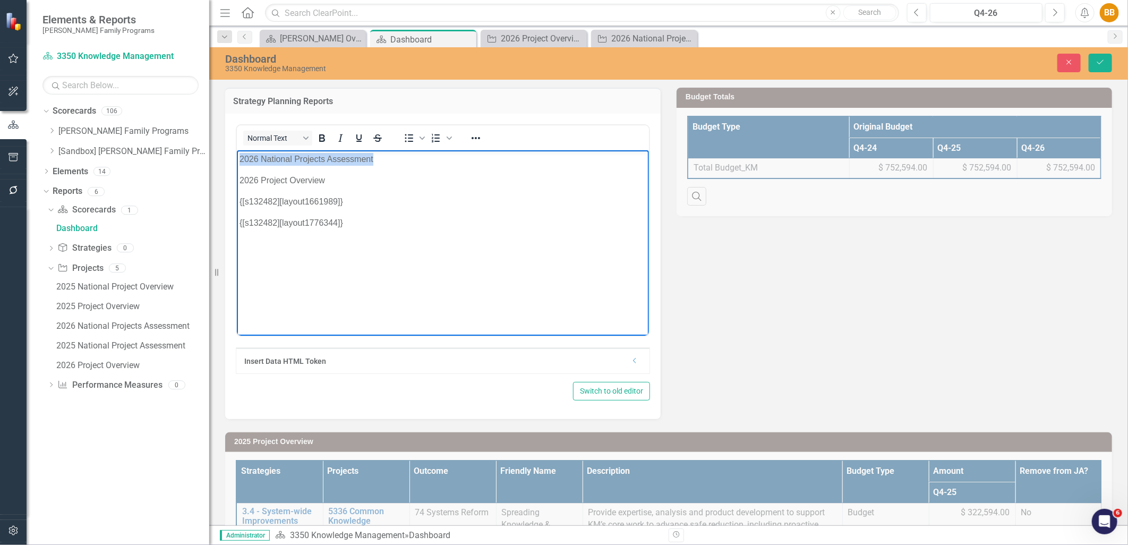
drag, startPoint x: 372, startPoint y: 155, endPoint x: 220, endPoint y: 157, distance: 152.5
click at [236, 157] on html "2026 National Projects Assessment 2026 Project Overview {[s132482][layout166198…" at bounding box center [442, 229] width 412 height 159
click at [479, 133] on icon "Reveal or hide additional toolbar items" at bounding box center [476, 138] width 13 height 13
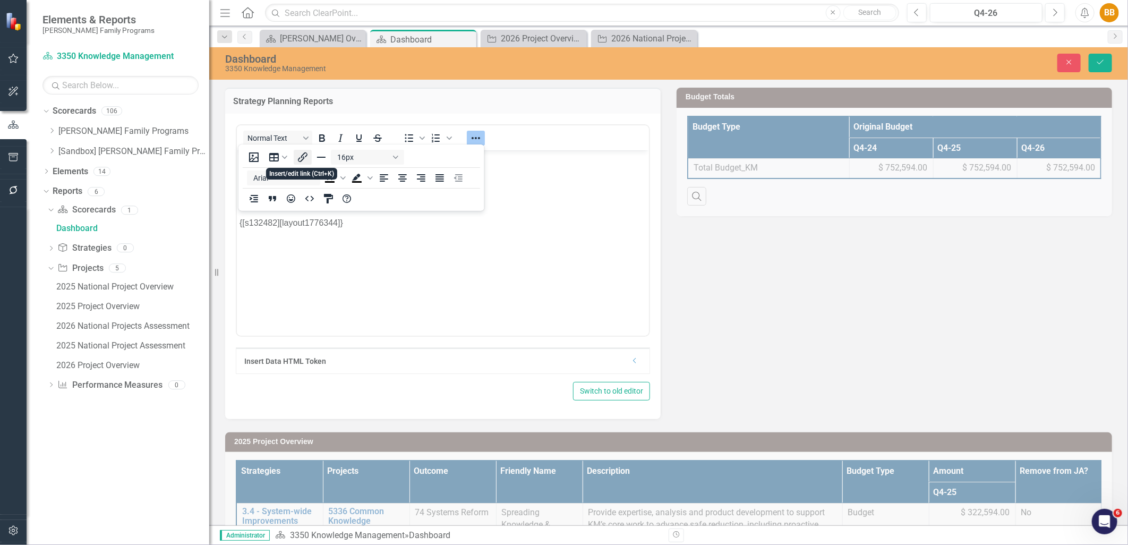
click at [306, 154] on icon "Insert/edit link" at bounding box center [302, 157] width 13 height 13
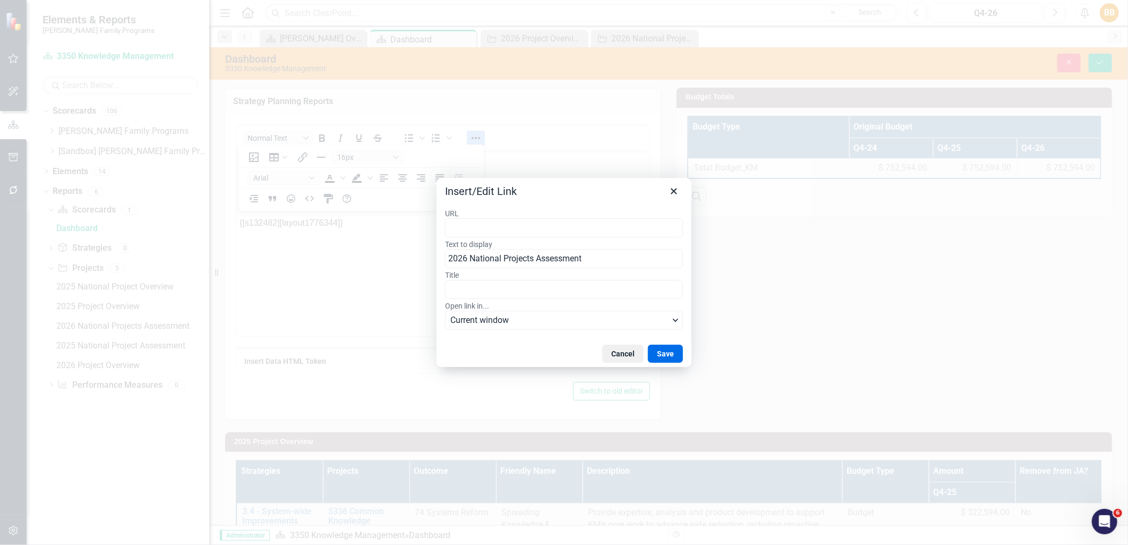
type input "[URL][DOMAIN_NAME]"
click at [661, 349] on button "Save" at bounding box center [665, 354] width 35 height 18
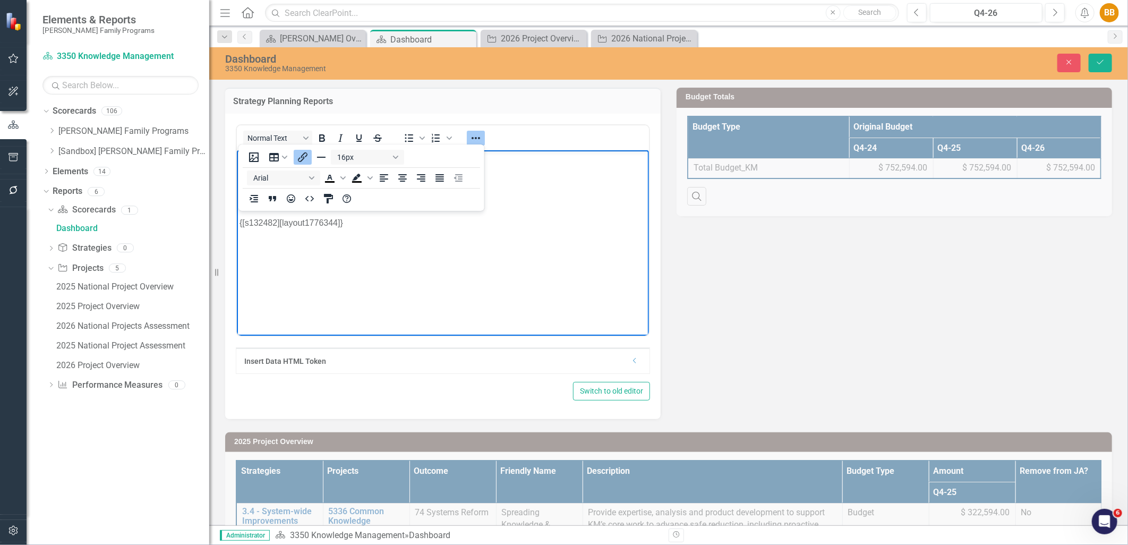
click at [512, 239] on p "Rich Text Area. Press ALT-0 for help." at bounding box center [442, 243] width 407 height 13
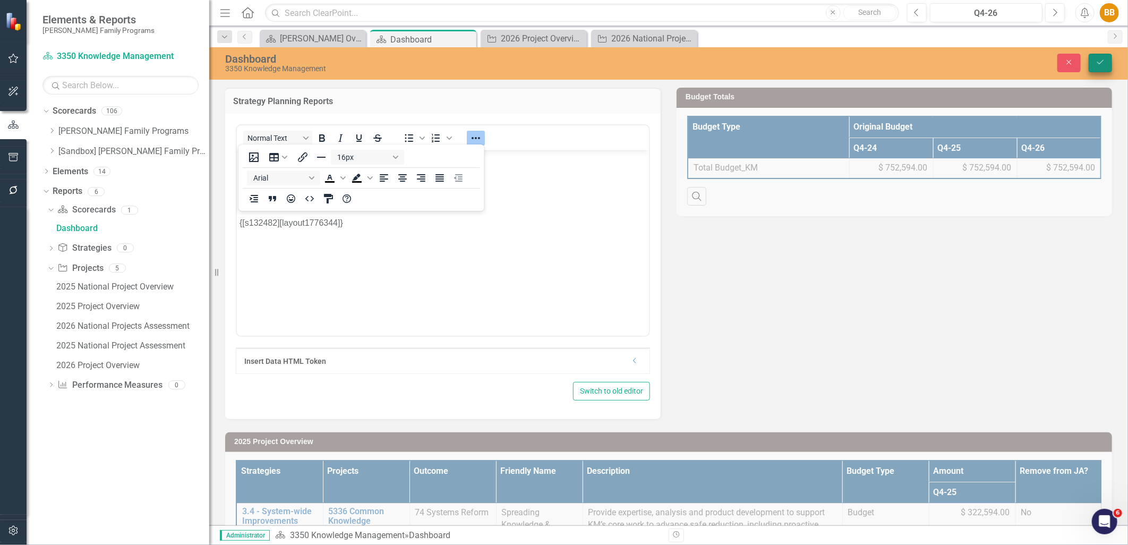
click at [1097, 66] on button "Save" at bounding box center [1100, 63] width 23 height 19
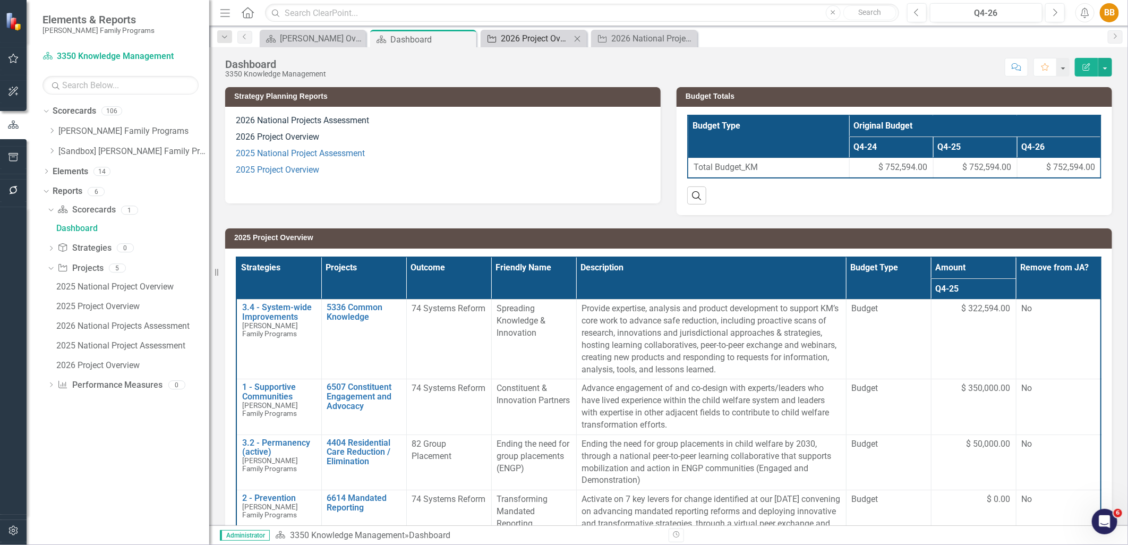
click at [545, 37] on div "2026 Project Overview" at bounding box center [536, 38] width 70 height 13
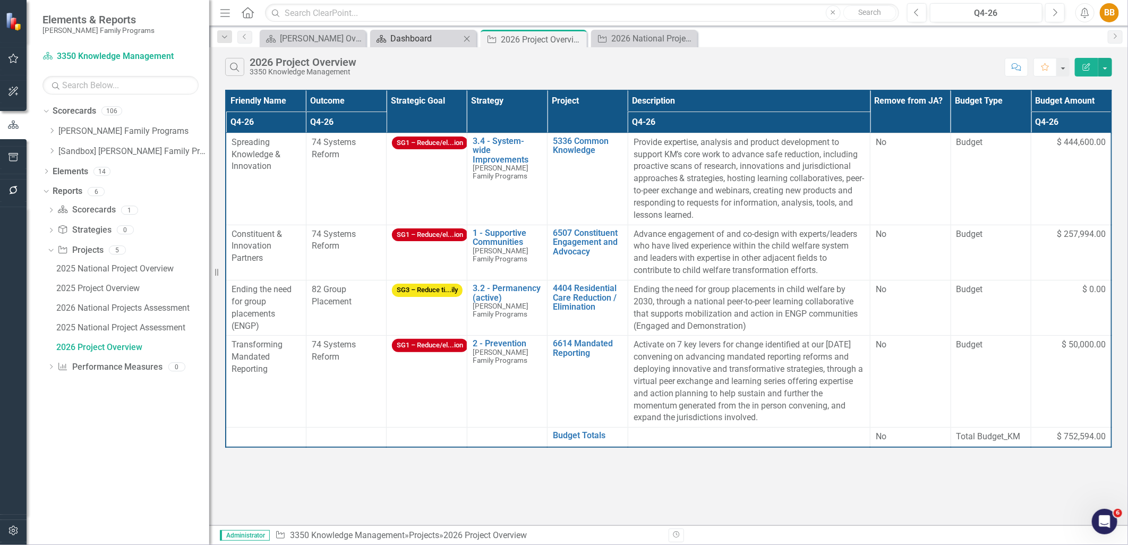
click at [423, 32] on div "Dashboard" at bounding box center [426, 38] width 70 height 13
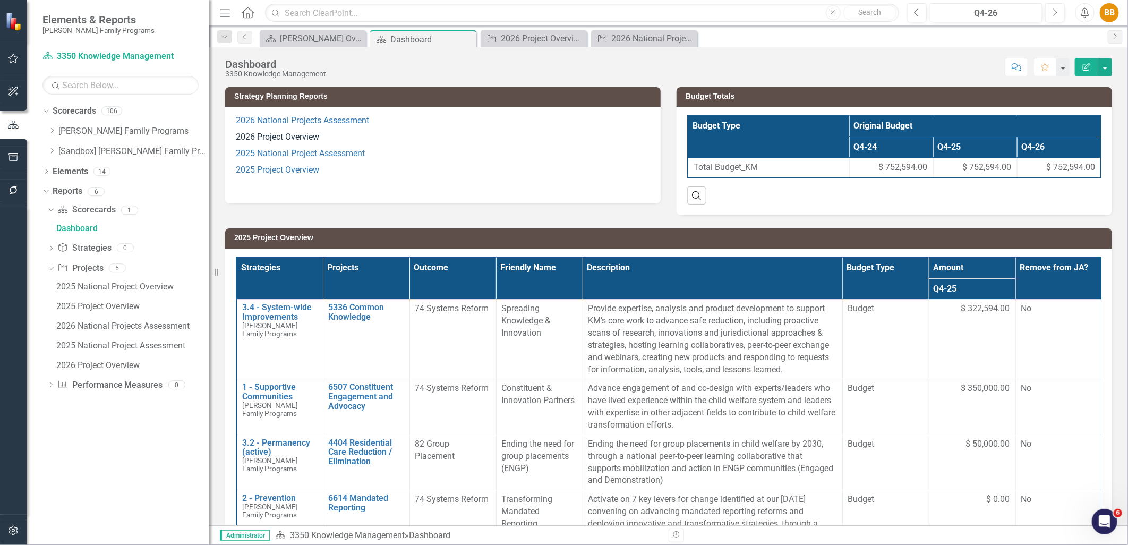
click at [362, 139] on p "2026 Project Overview" at bounding box center [443, 137] width 414 height 16
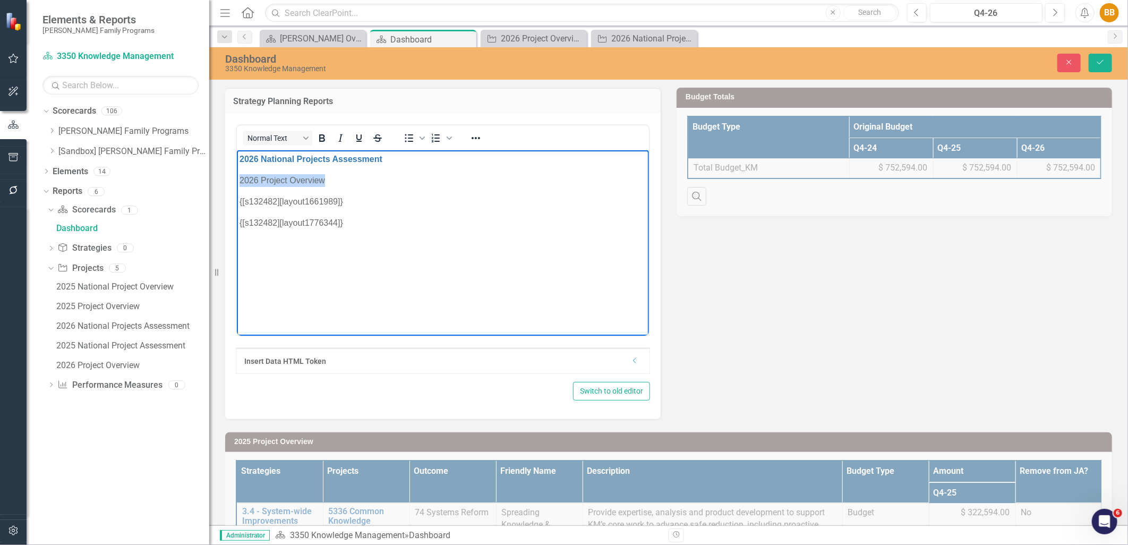
drag, startPoint x: 327, startPoint y: 177, endPoint x: 223, endPoint y: 179, distance: 104.7
click at [236, 179] on html "2026 National Projects Assessment 2026 Project Overview {[s132482][layout166198…" at bounding box center [442, 229] width 412 height 159
click at [480, 138] on icon "Reveal or hide additional toolbar items" at bounding box center [476, 138] width 13 height 13
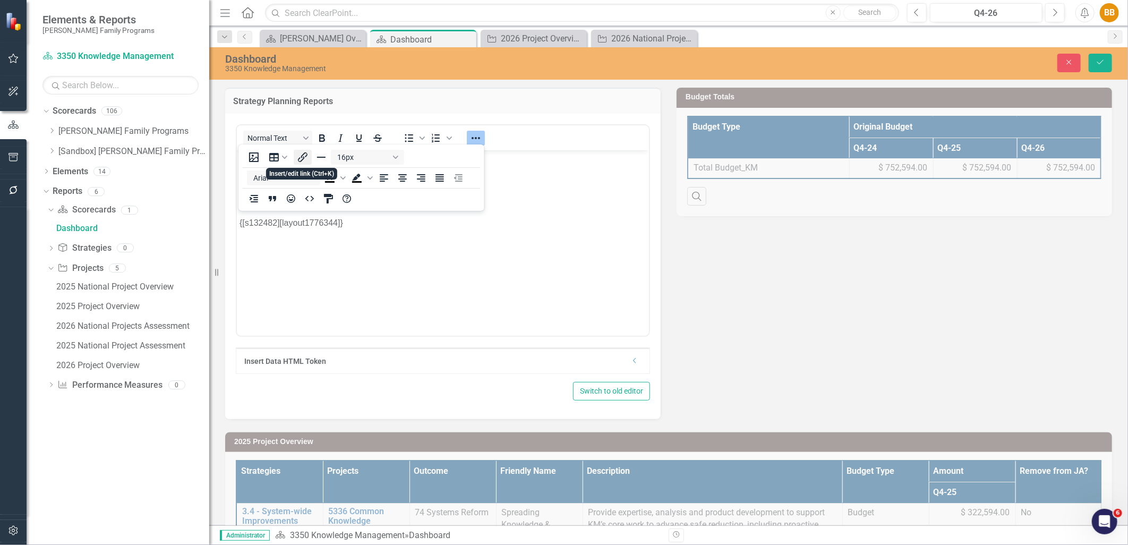
click at [306, 156] on icon "Insert/edit link" at bounding box center [303, 157] width 10 height 10
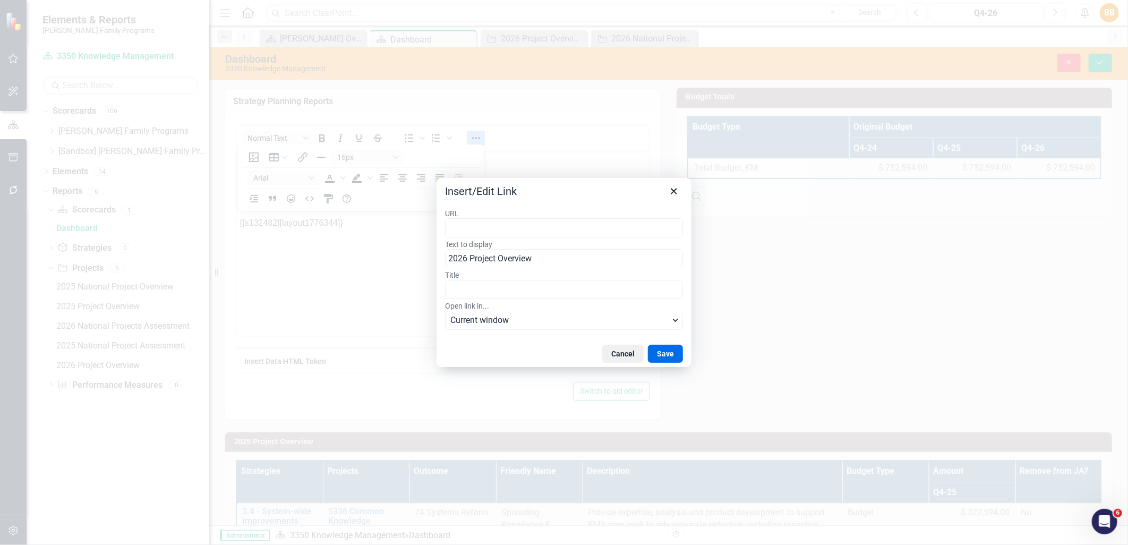
type input "[URL][DOMAIN_NAME]"
click at [659, 352] on button "Save" at bounding box center [665, 354] width 35 height 18
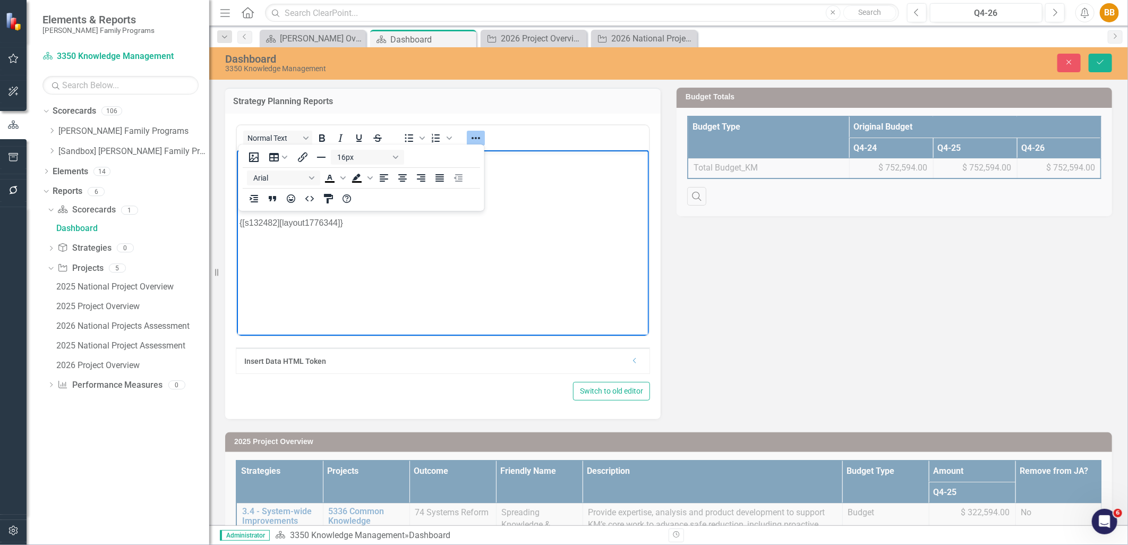
click at [606, 247] on p "Rich Text Area. Press ALT-0 for help." at bounding box center [442, 243] width 407 height 13
click at [1097, 63] on icon "Save" at bounding box center [1101, 61] width 10 height 7
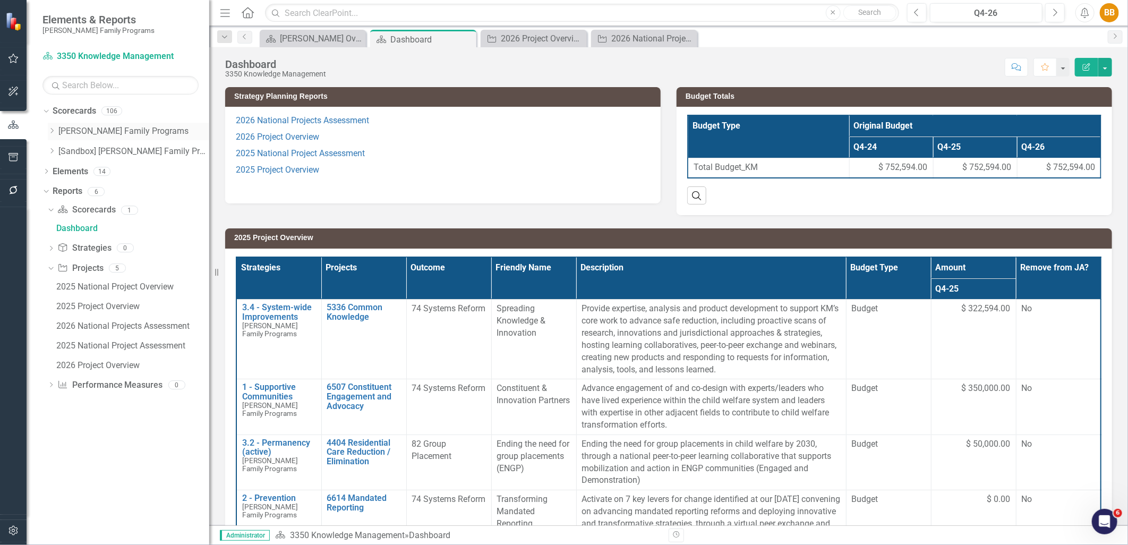
click at [51, 132] on icon "Dropdown" at bounding box center [52, 131] width 8 height 6
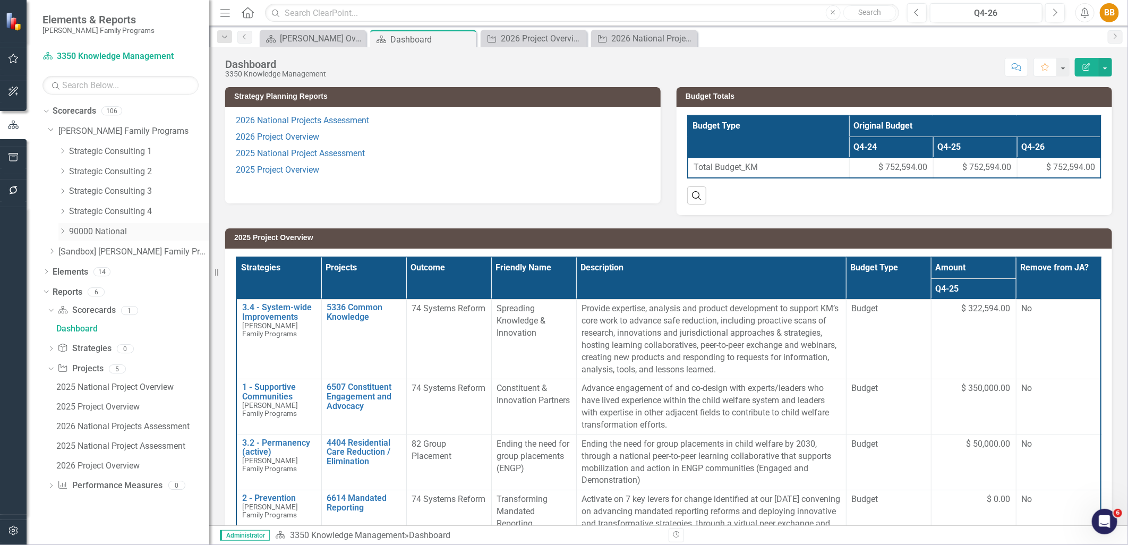
click at [62, 235] on div "Dropdown" at bounding box center [62, 231] width 8 height 9
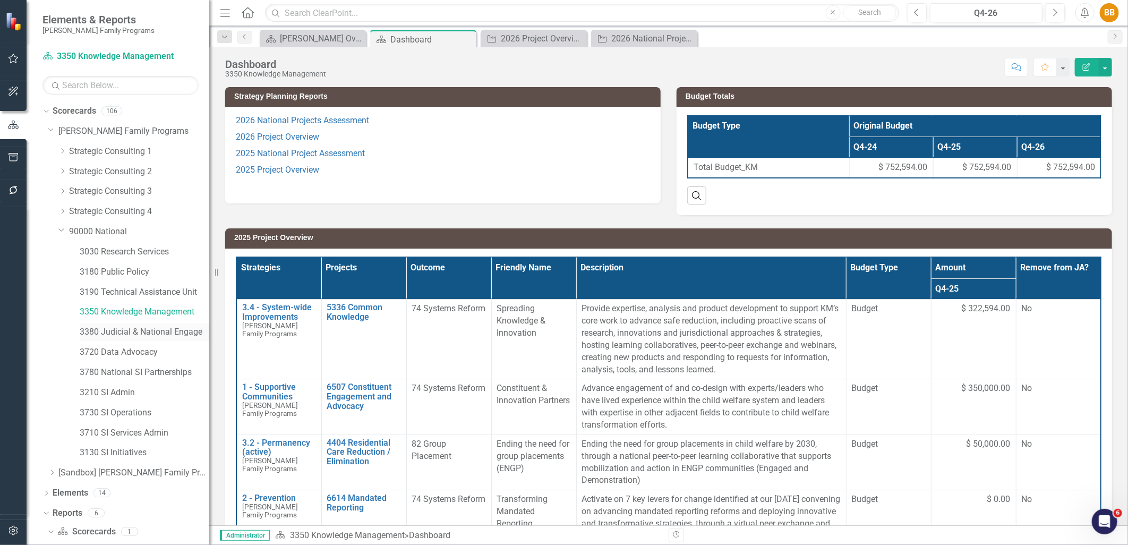
click at [123, 333] on link "3380 Judicial & National Engage" at bounding box center [145, 332] width 130 height 12
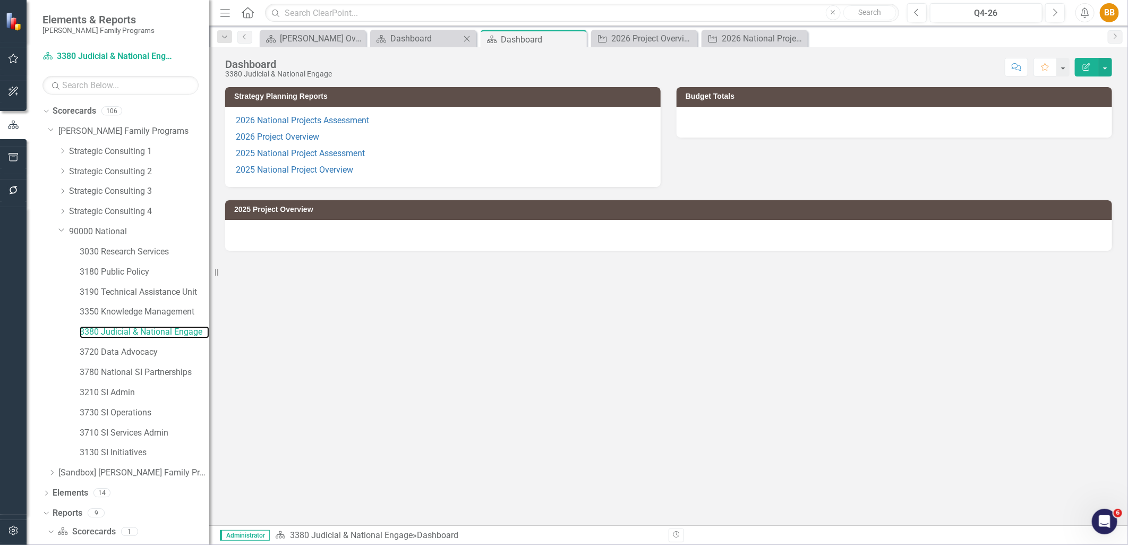
scroll to position [13, 0]
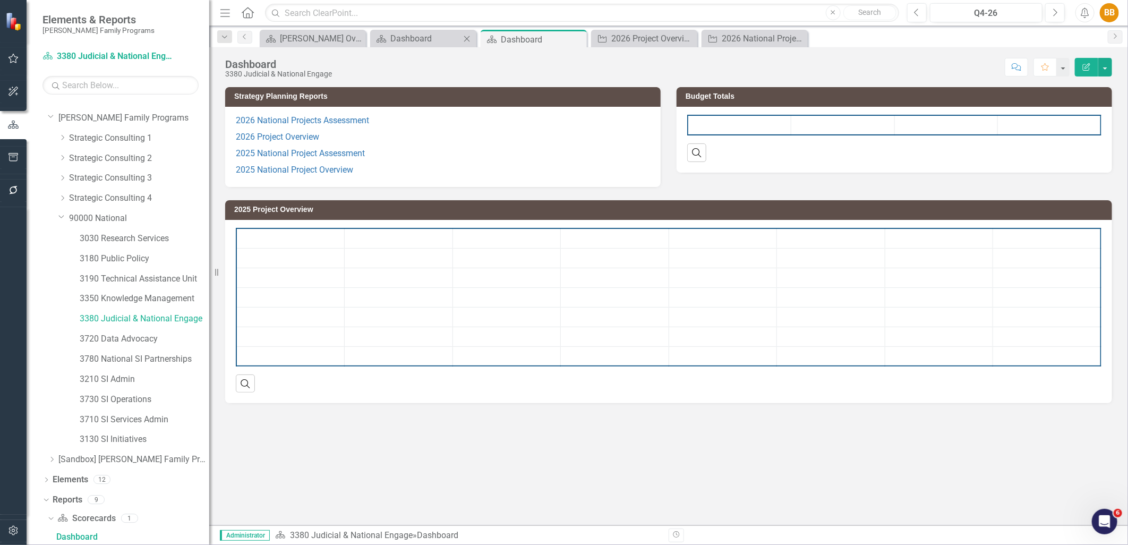
click at [468, 36] on icon "Close" at bounding box center [467, 39] width 11 height 9
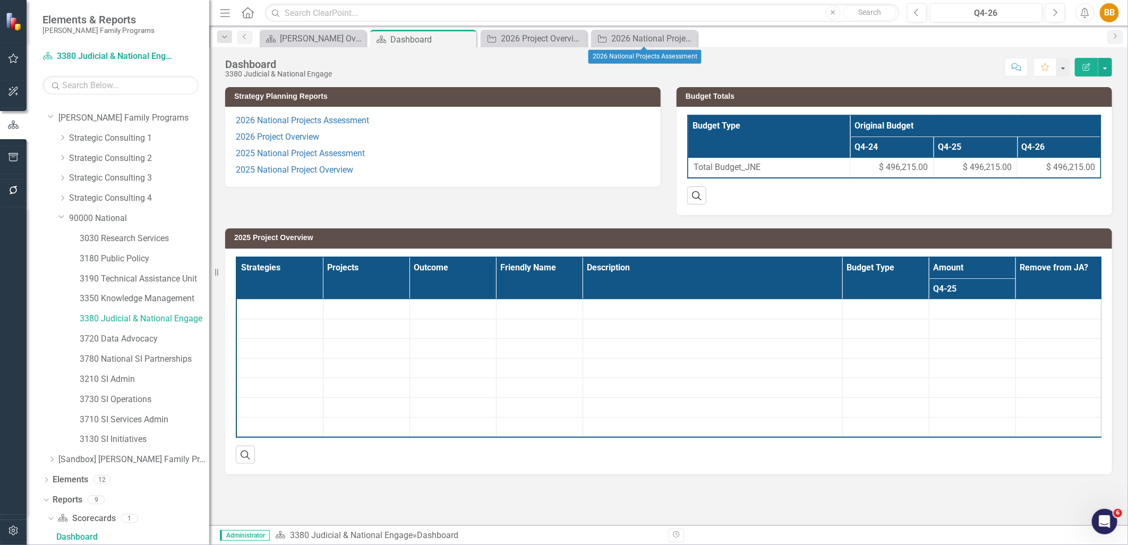
click at [0, 0] on icon "Close" at bounding box center [0, 0] width 0 height 0
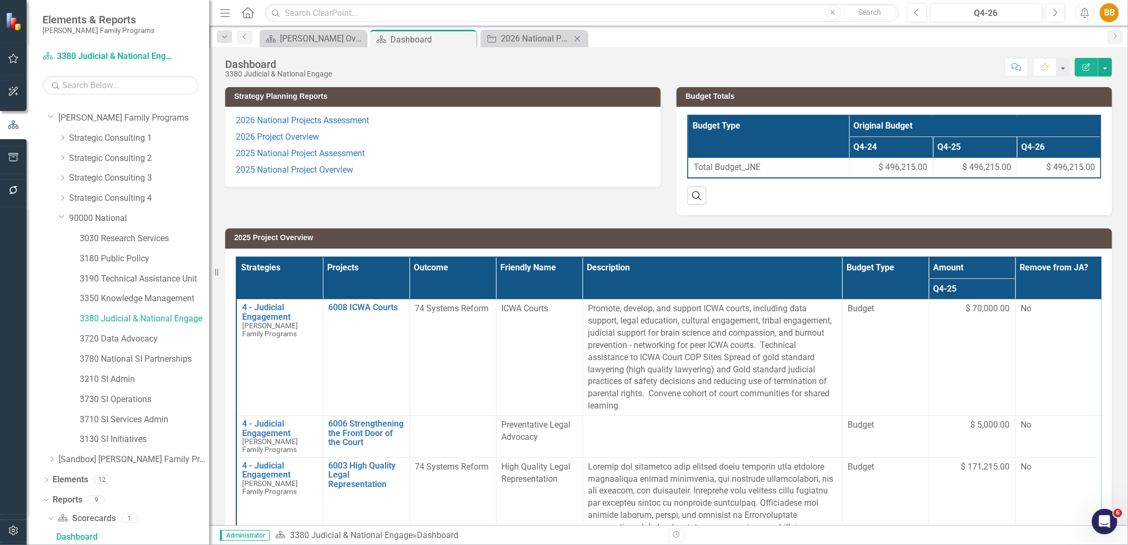
click at [582, 40] on icon "Close" at bounding box center [577, 39] width 11 height 9
click at [580, 148] on p "2025 National Project Assessment" at bounding box center [443, 154] width 414 height 16
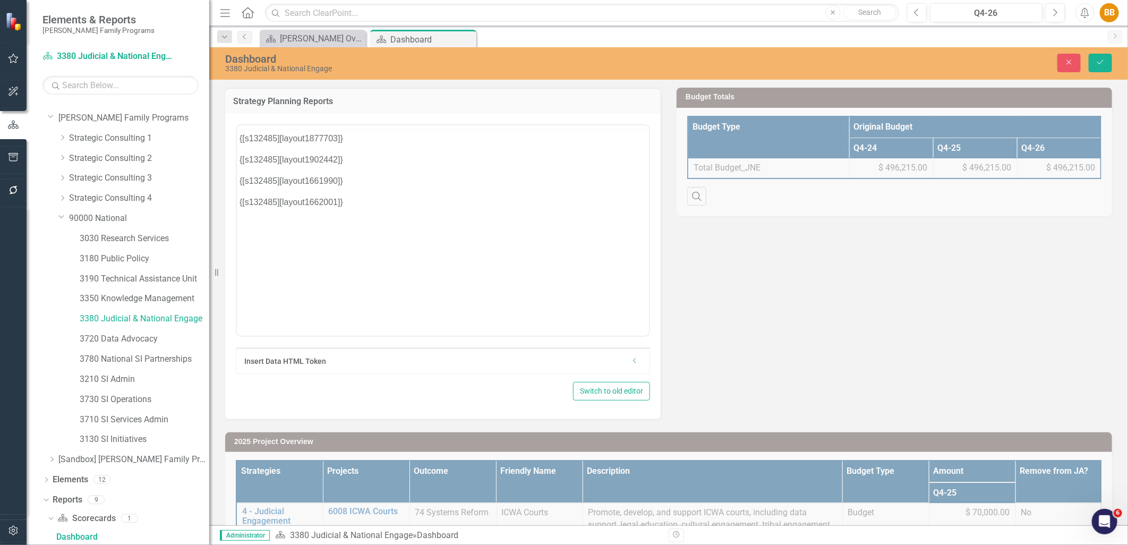
scroll to position [0, 0]
click at [553, 208] on body "{[s132485][layout1877703]} {[s132485][layout1902442]} {[s132485][layout1661990]…" at bounding box center [442, 229] width 412 height 159
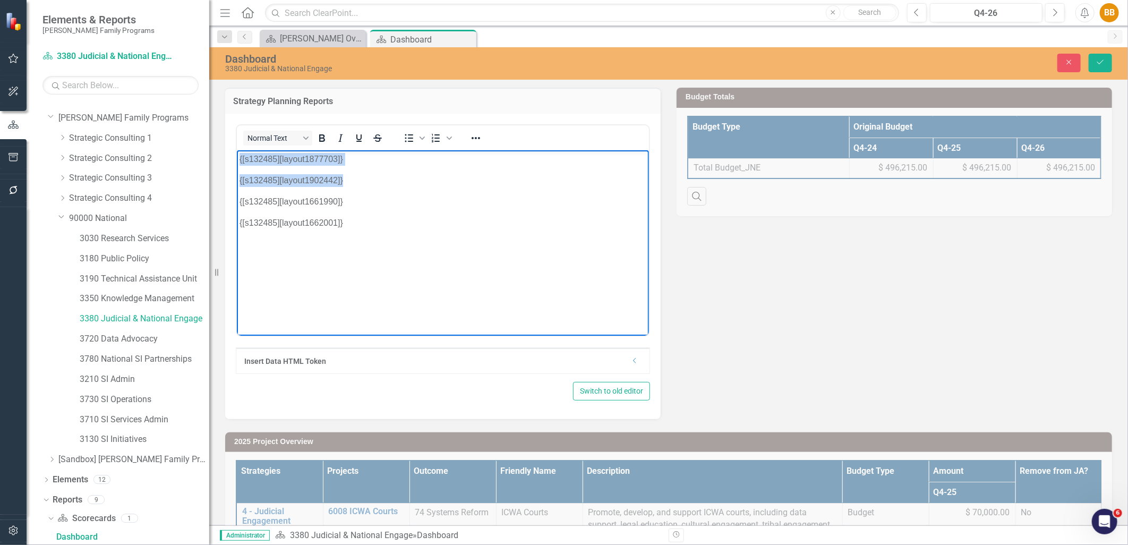
drag, startPoint x: 342, startPoint y: 171, endPoint x: 201, endPoint y: 150, distance: 142.8
click at [236, 150] on html "{[s132485][layout1877703]} {[s132485][layout1902442]} {[s132485][layout1661990]…" at bounding box center [442, 229] width 412 height 159
paste body "Rich Text Area. Press ALT-0 for help."
click at [1108, 61] on button "Save" at bounding box center [1100, 63] width 23 height 19
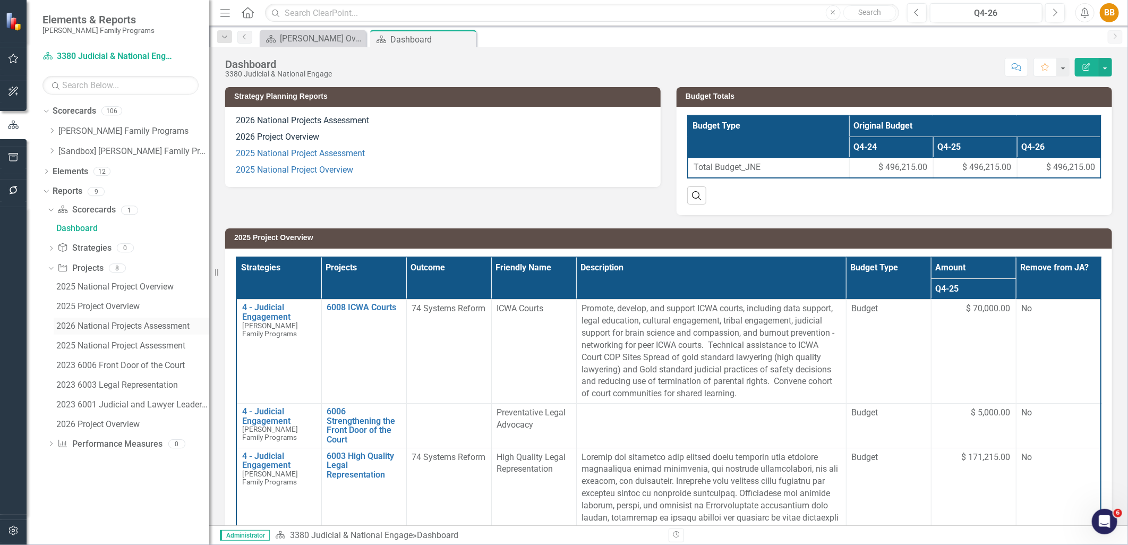
click at [158, 324] on div "2026 National Projects Assessment" at bounding box center [132, 326] width 153 height 10
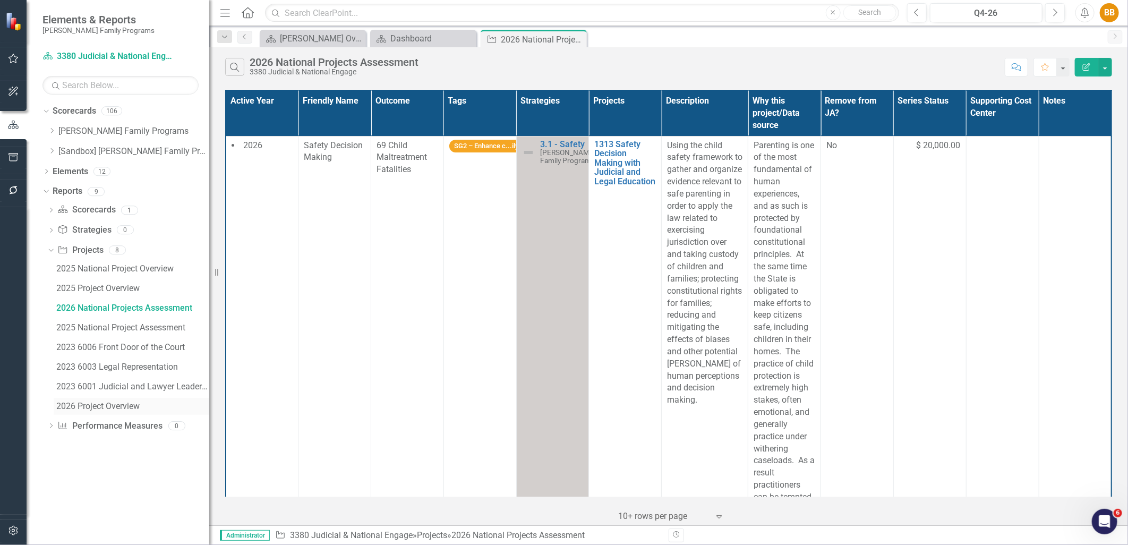
click at [128, 404] on div "2026 Project Overview" at bounding box center [132, 407] width 153 height 10
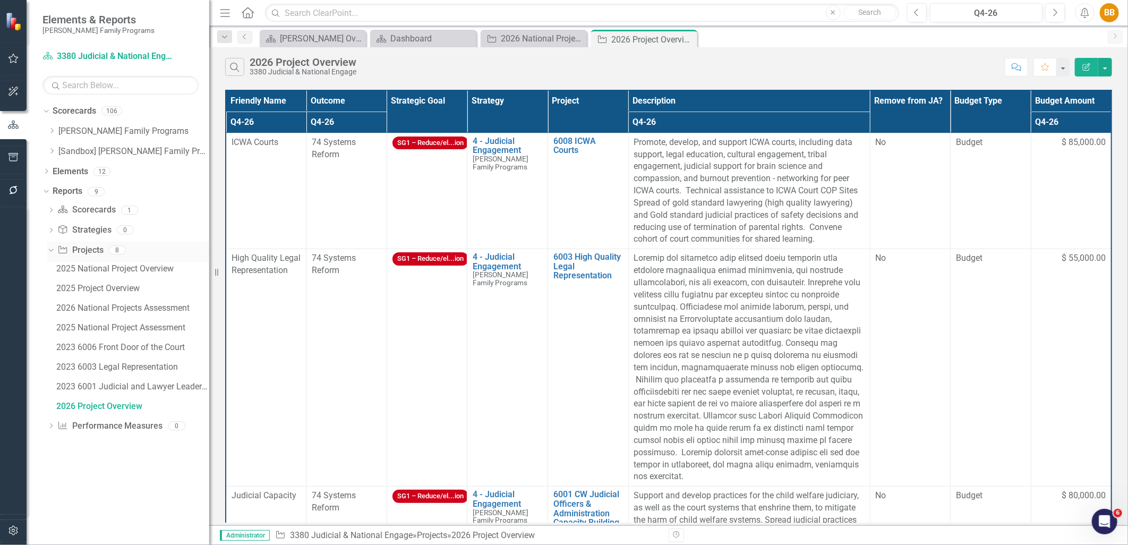
click at [96, 251] on link "Project Projects" at bounding box center [80, 250] width 46 height 12
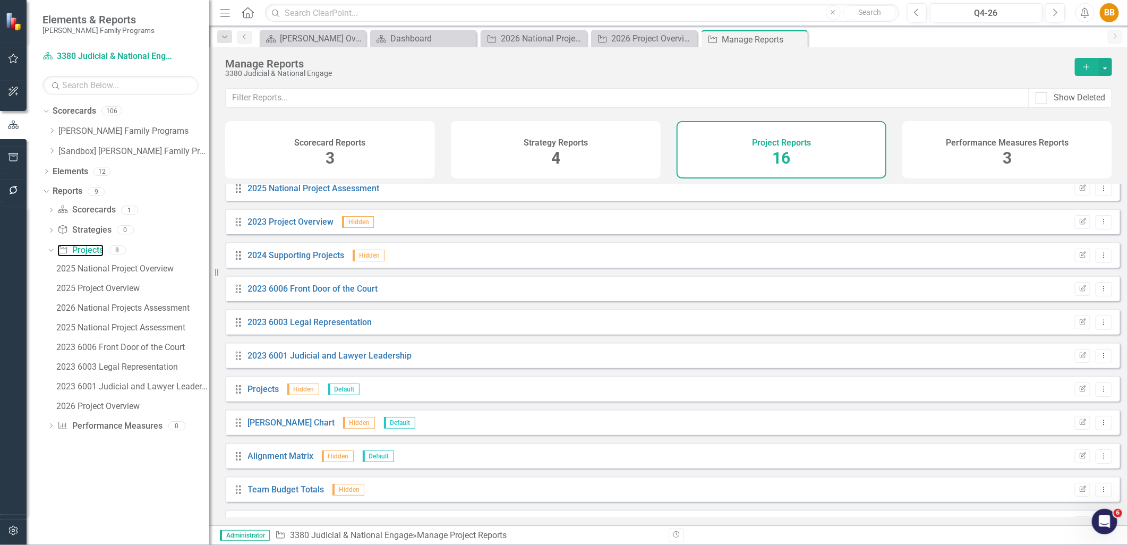
scroll to position [177, 0]
click at [1070, 295] on div "Edit Report Dropdown Menu" at bounding box center [1091, 288] width 43 height 14
click at [1079, 291] on icon "Edit Report" at bounding box center [1083, 288] width 8 height 6
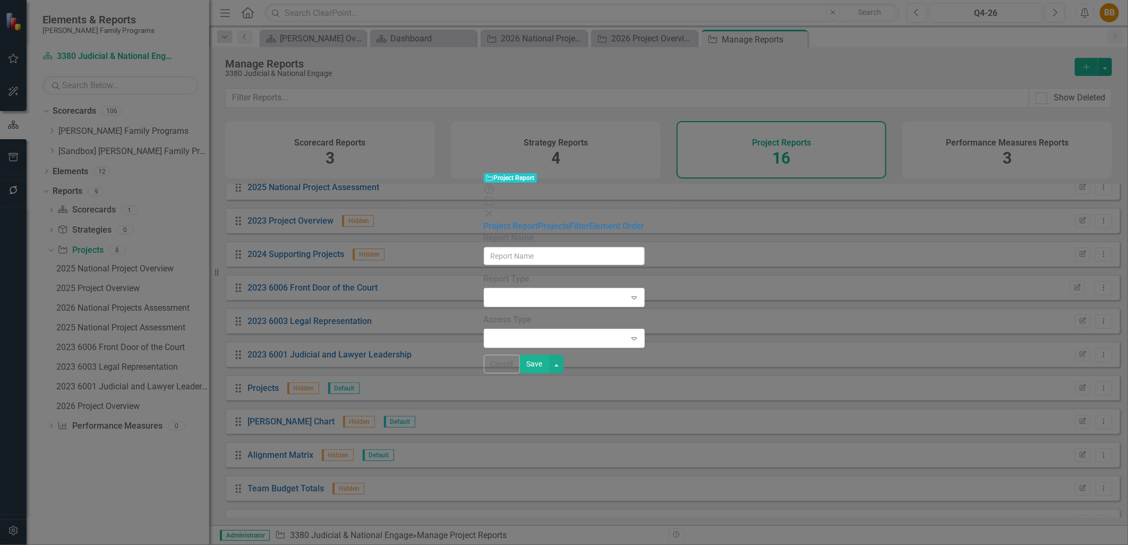
type input "2023 6006 Front Door of the Court"
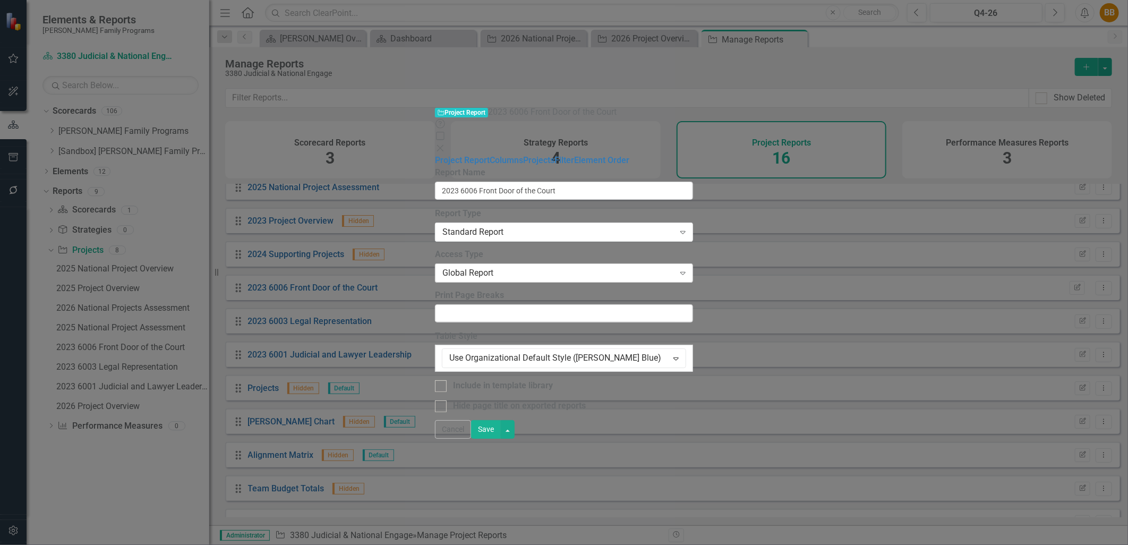
click at [435, 264] on div "Global Report Expand" at bounding box center [564, 273] width 258 height 19
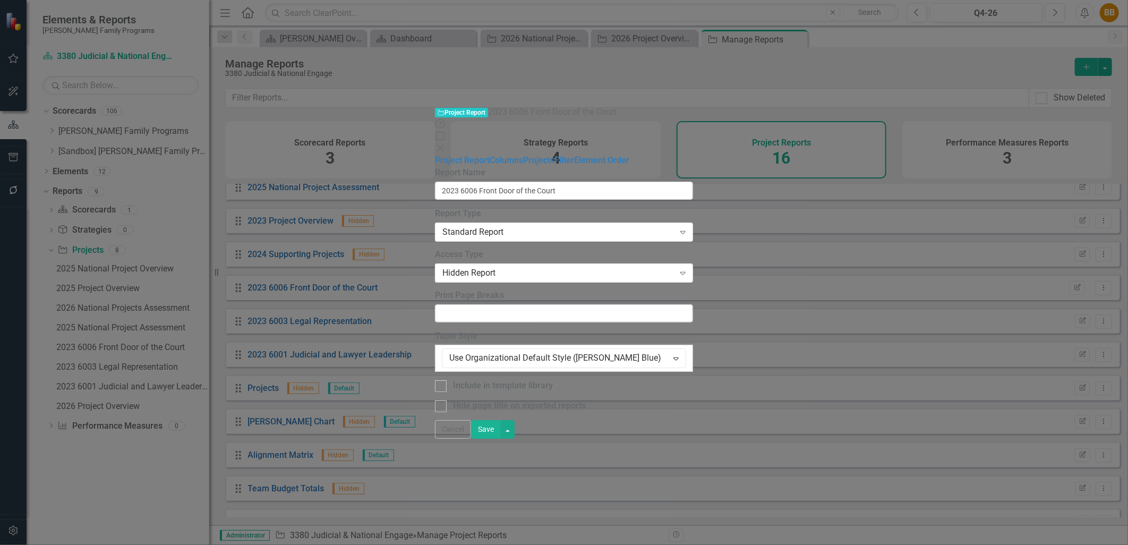
click at [501, 439] on button "Save" at bounding box center [486, 429] width 30 height 19
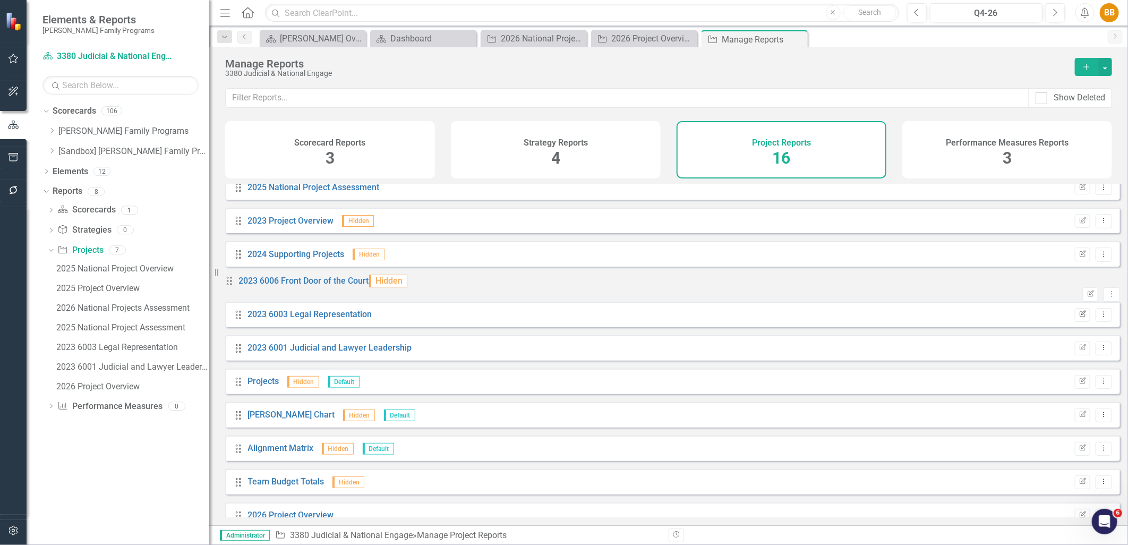
click at [1080, 322] on button "Edit Report" at bounding box center [1082, 315] width 15 height 14
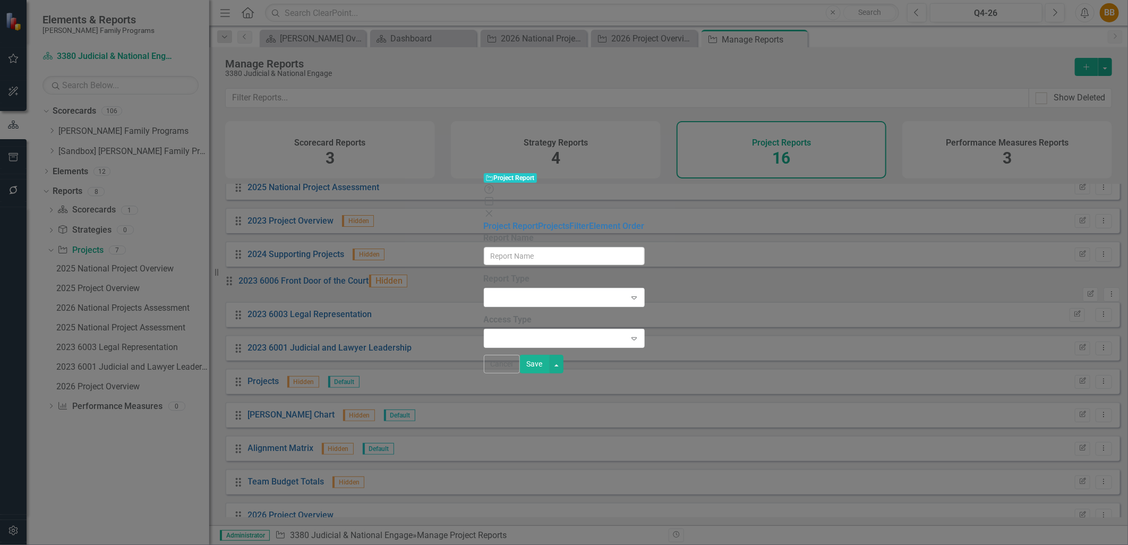
type input "2023 6003 Legal Representation"
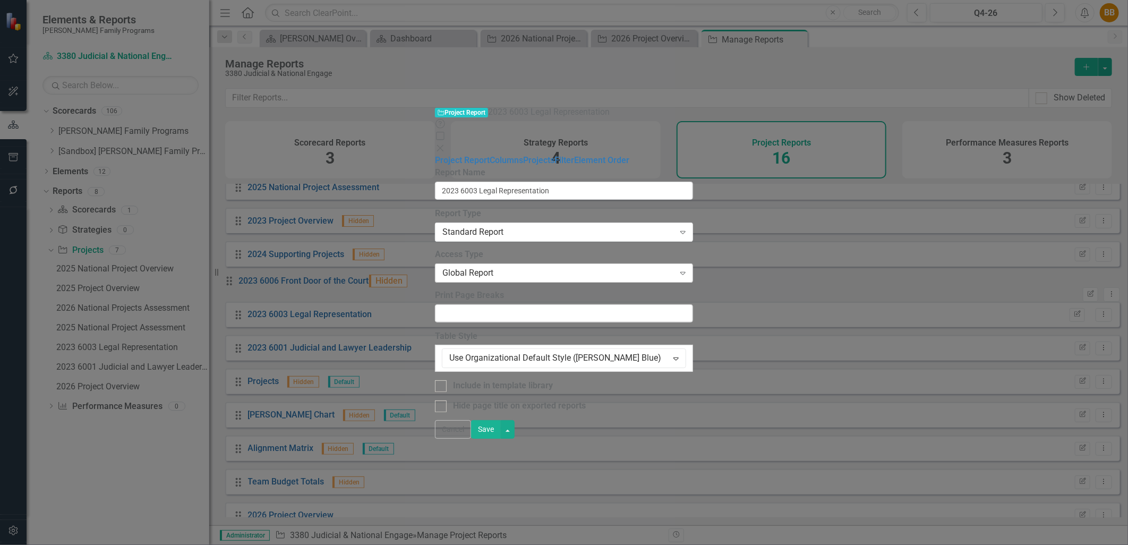
click at [443, 267] on div "Global Report" at bounding box center [559, 273] width 232 height 12
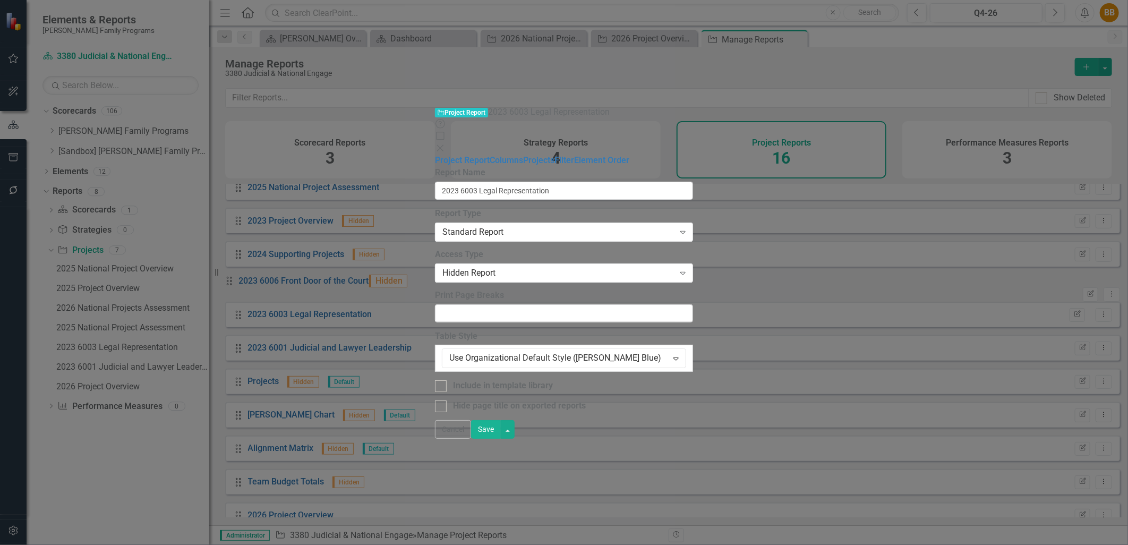
click at [501, 439] on button "Save" at bounding box center [486, 429] width 30 height 19
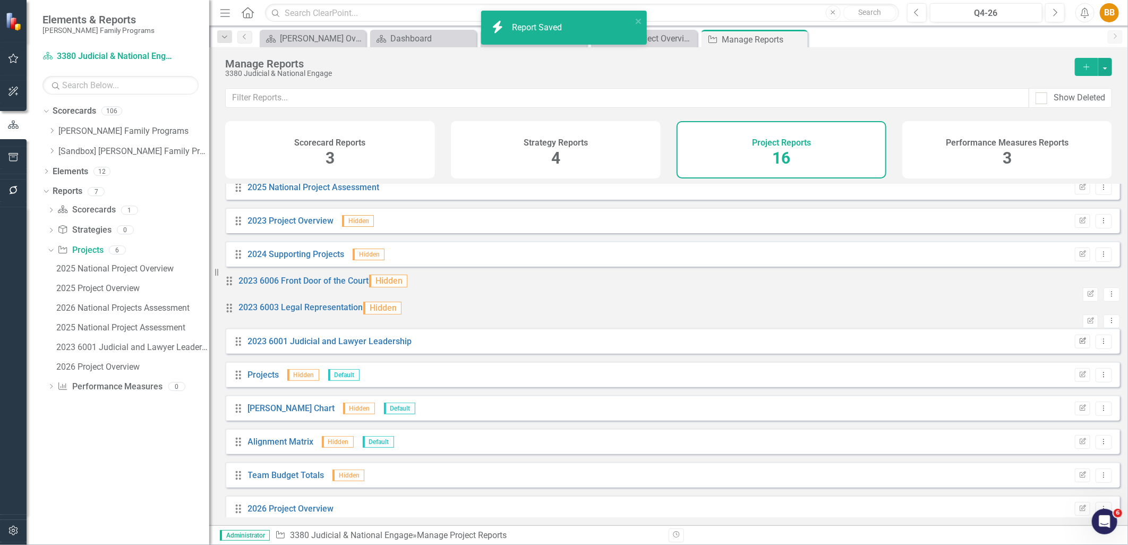
click at [1079, 345] on icon "Edit Report" at bounding box center [1083, 341] width 8 height 6
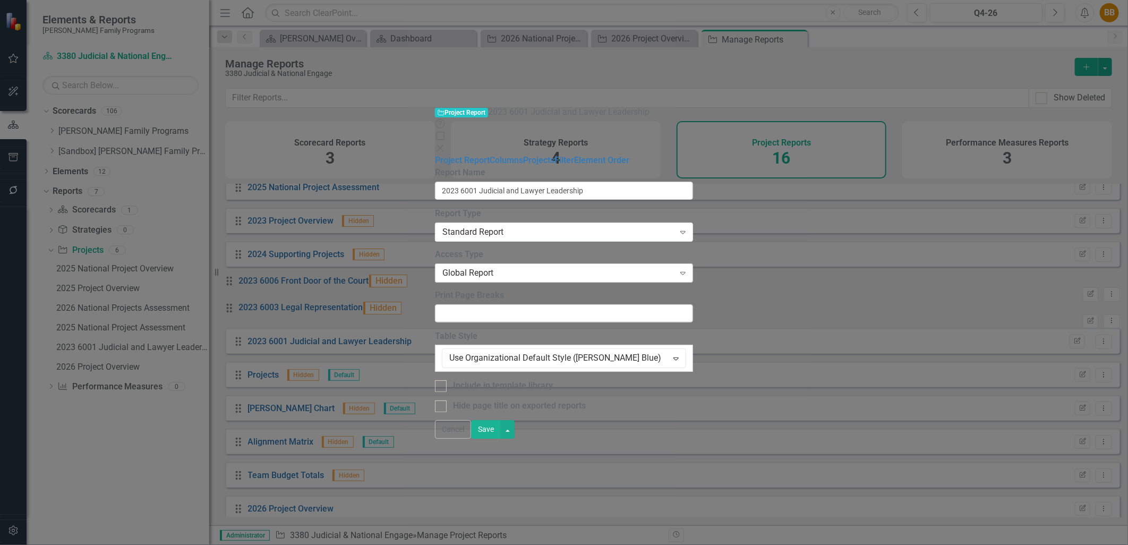
click at [435, 264] on div "Global Report Expand" at bounding box center [564, 273] width 258 height 19
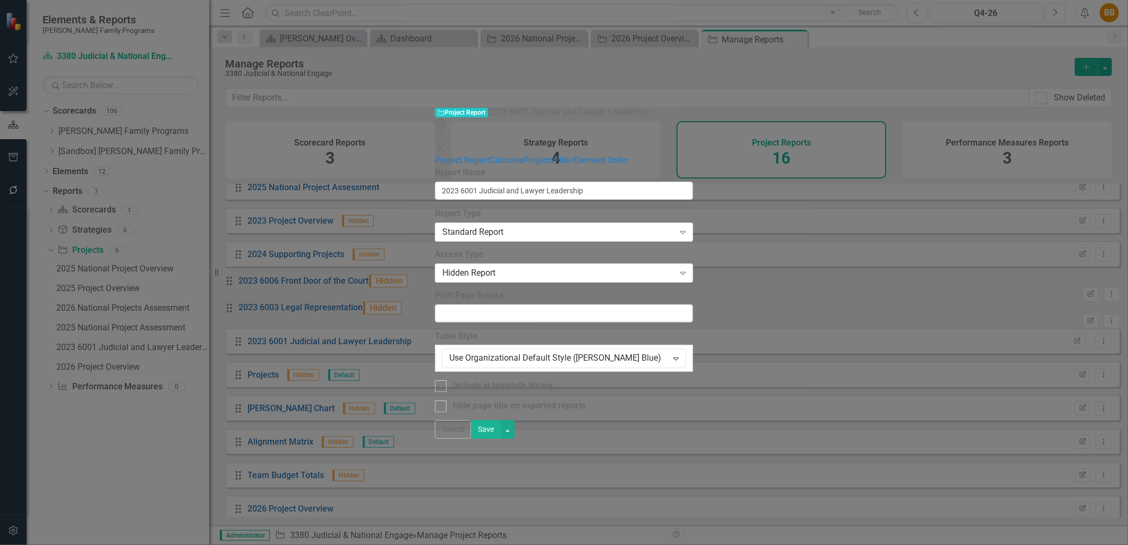
click at [501, 439] on button "Save" at bounding box center [486, 429] width 30 height 19
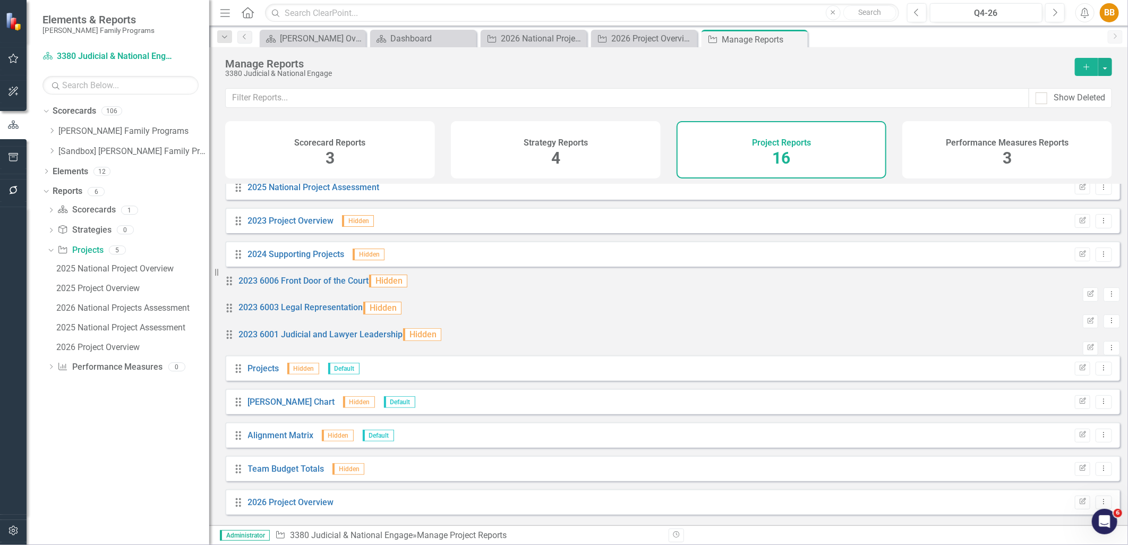
scroll to position [0, 0]
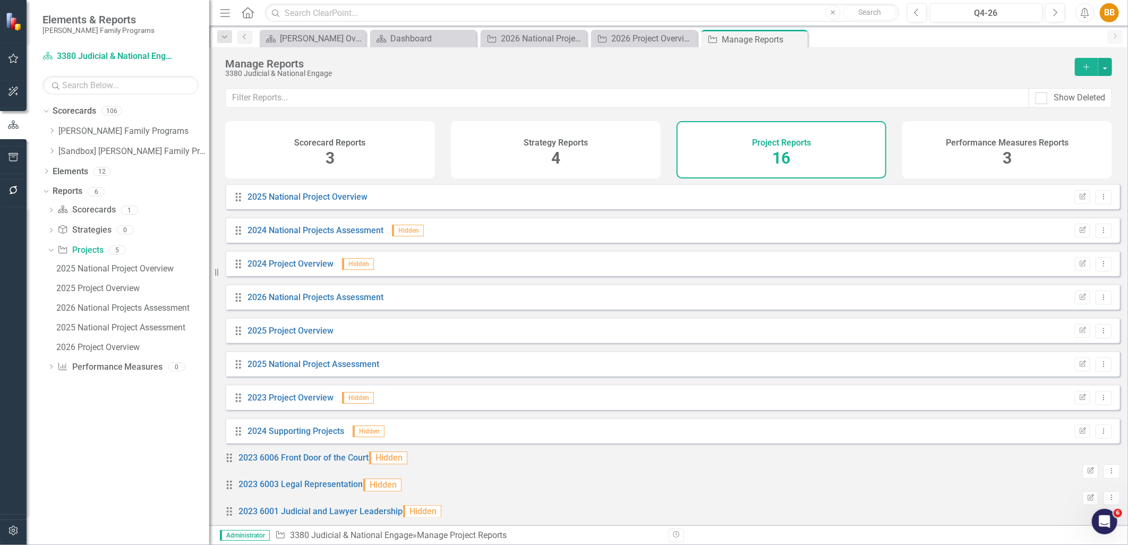
click at [0, 0] on icon "Close" at bounding box center [0, 0] width 0 height 0
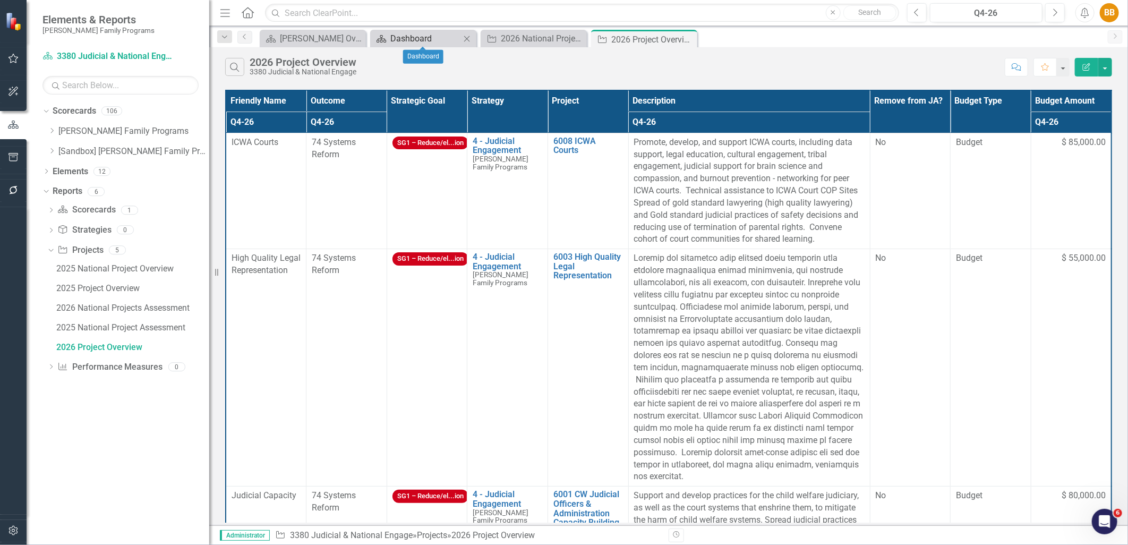
click at [428, 39] on div "Dashboard" at bounding box center [426, 38] width 70 height 13
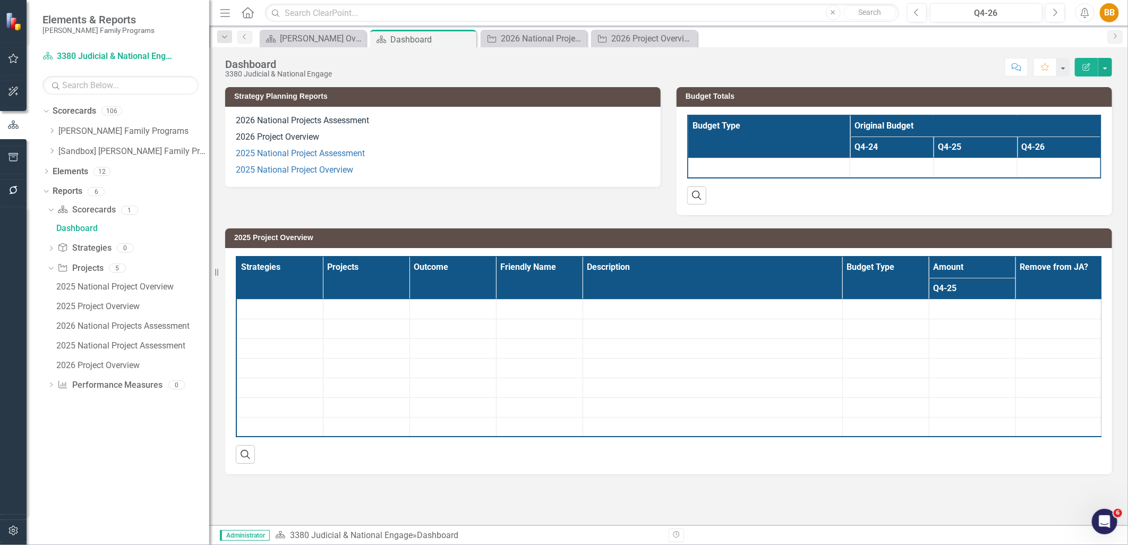
click at [443, 139] on p "2026 Project Overview" at bounding box center [443, 137] width 414 height 16
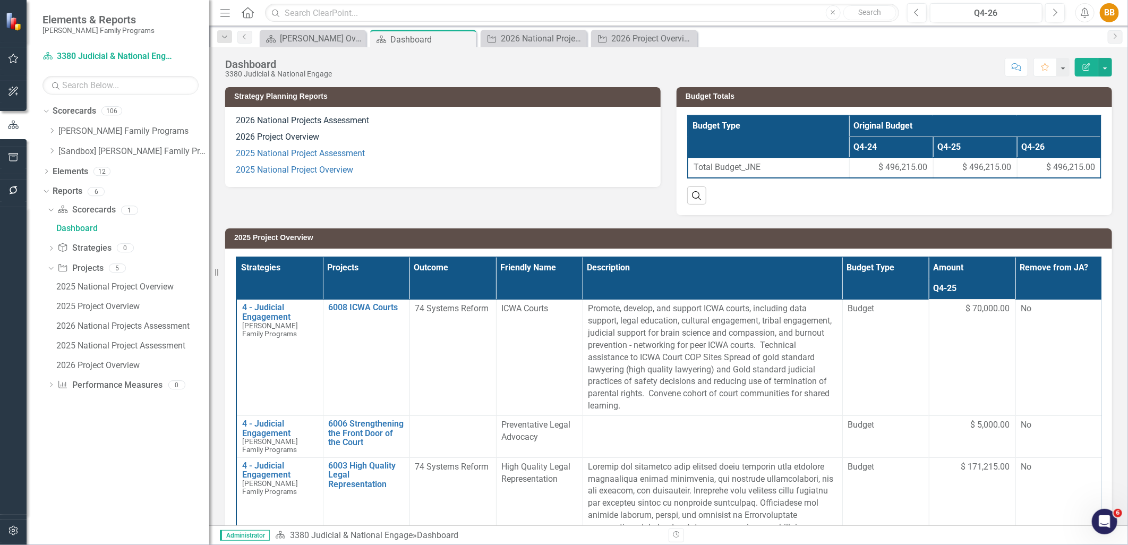
click at [443, 139] on p "2026 Project Overview" at bounding box center [443, 137] width 414 height 16
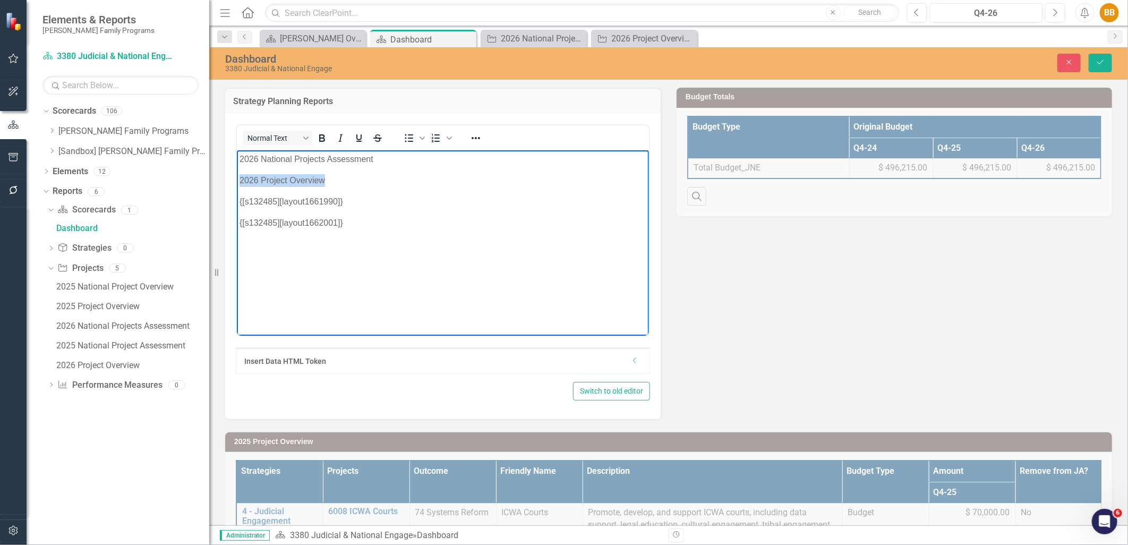
drag, startPoint x: 342, startPoint y: 181, endPoint x: 654, endPoint y: 281, distance: 327.5
click at [236, 181] on html "2026 National Projects Assessment 2026 Project Overview {[s132485][layout166199…" at bounding box center [442, 229] width 412 height 159
click at [486, 138] on div at bounding box center [476, 138] width 31 height 21
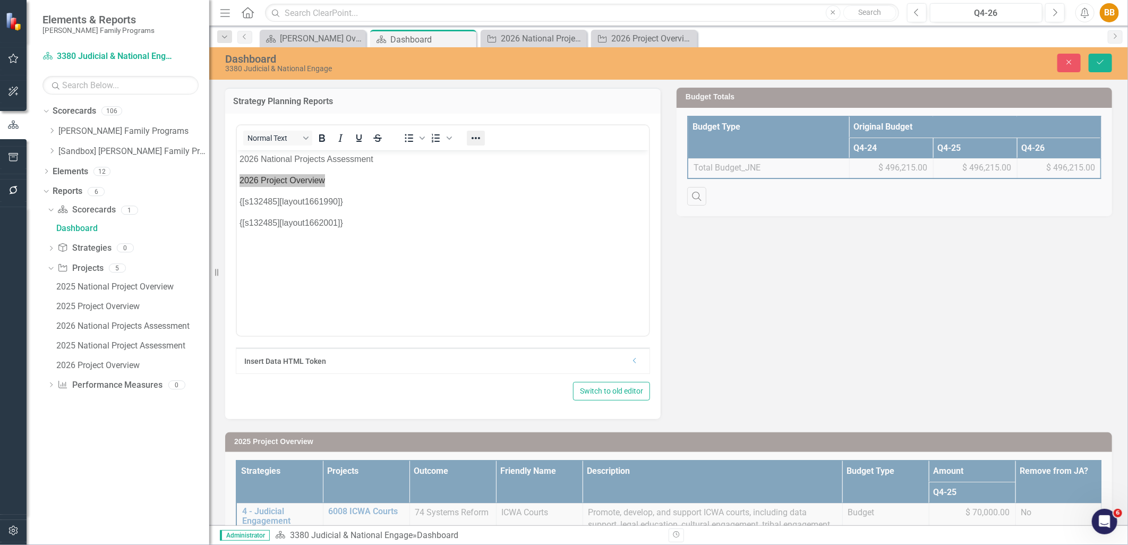
click at [481, 135] on icon "Reveal or hide additional toolbar items" at bounding box center [476, 138] width 13 height 13
click at [306, 156] on icon "Insert/edit link" at bounding box center [303, 157] width 10 height 10
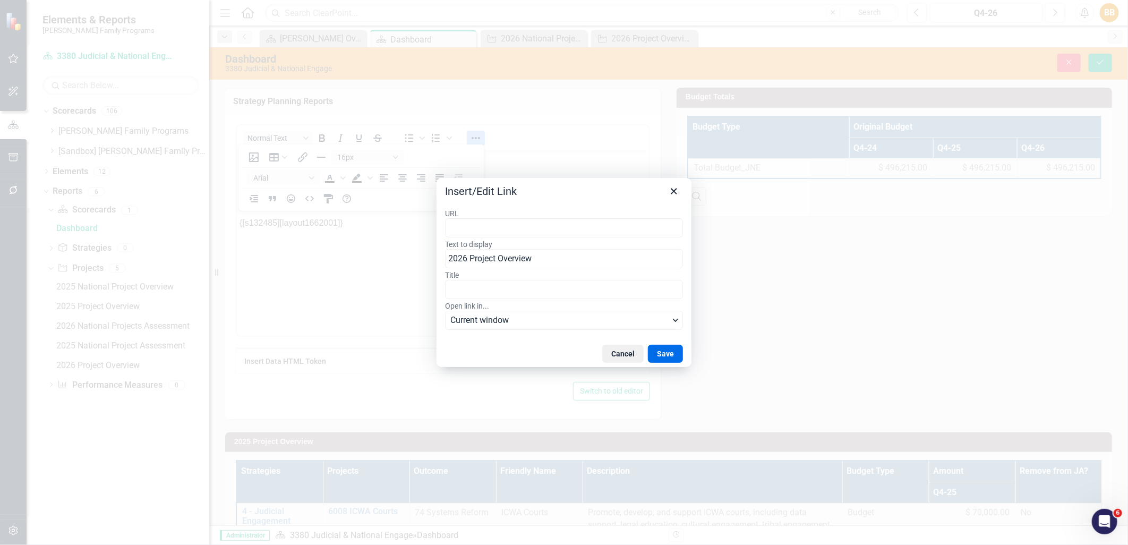
type input "https://app.clearpointstrategy.com/#/index/?layoutId=1902442&object=initiative&…"
click at [659, 354] on button "Save" at bounding box center [665, 354] width 35 height 18
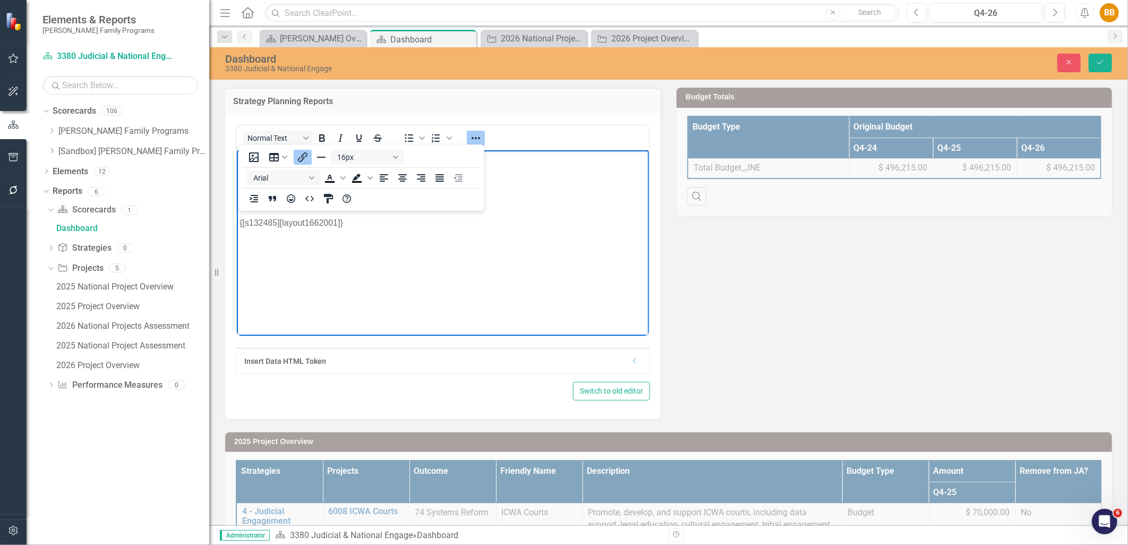
click at [533, 212] on body "2026 National Projects Assessment 2026 Project Overview {[s132485][layout166199…" at bounding box center [442, 229] width 412 height 159
click at [1111, 61] on button "Save" at bounding box center [1100, 63] width 23 height 19
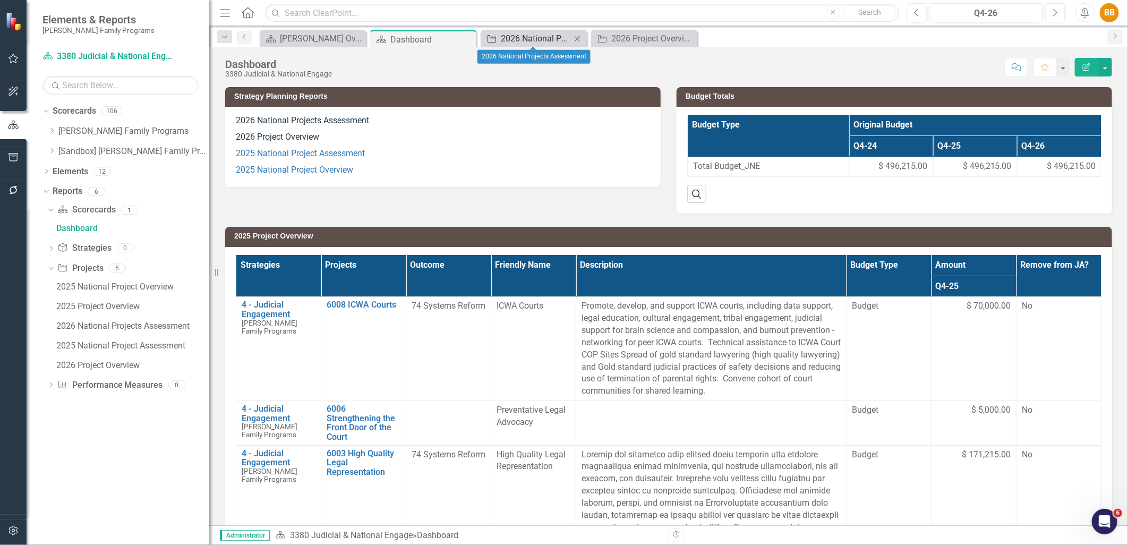
click at [548, 41] on div "2026 National Projects Assessment" at bounding box center [536, 38] width 70 height 13
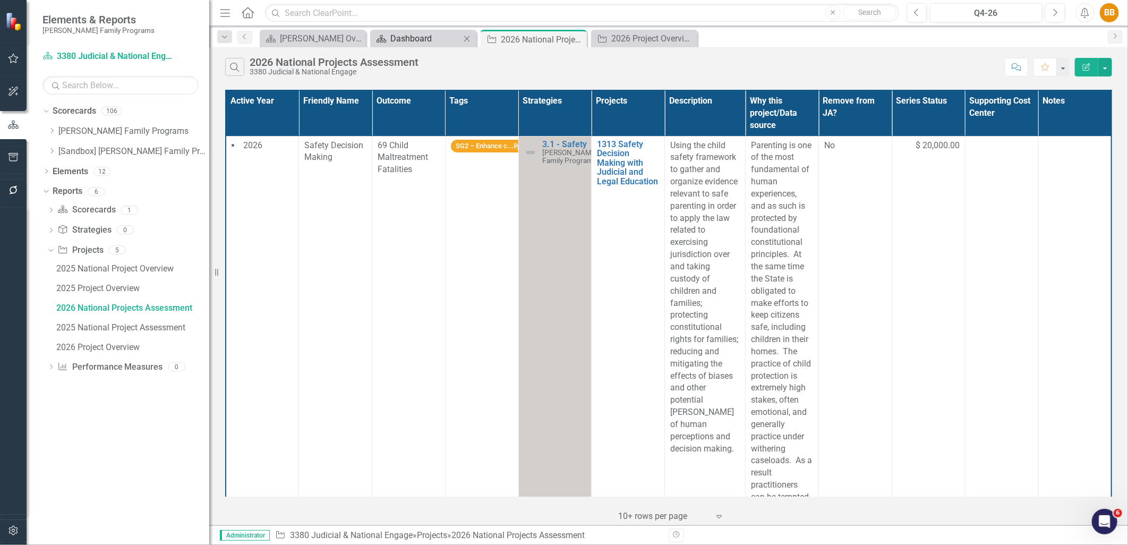
click at [428, 45] on div "Dashboard" at bounding box center [426, 38] width 70 height 13
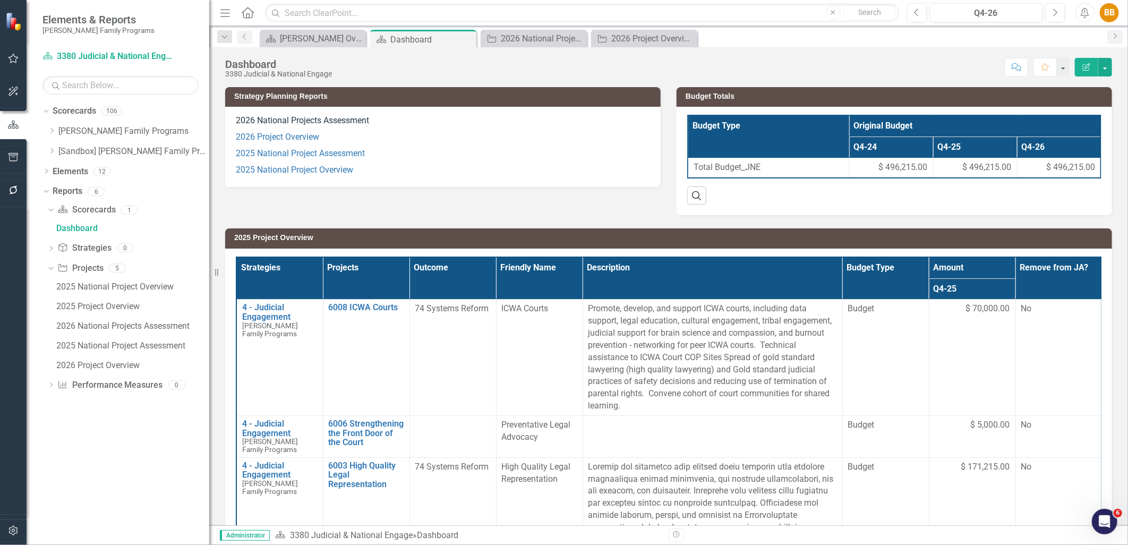
scroll to position [0, 17]
click at [438, 162] on p "2025 National Project Overview" at bounding box center [443, 169] width 414 height 14
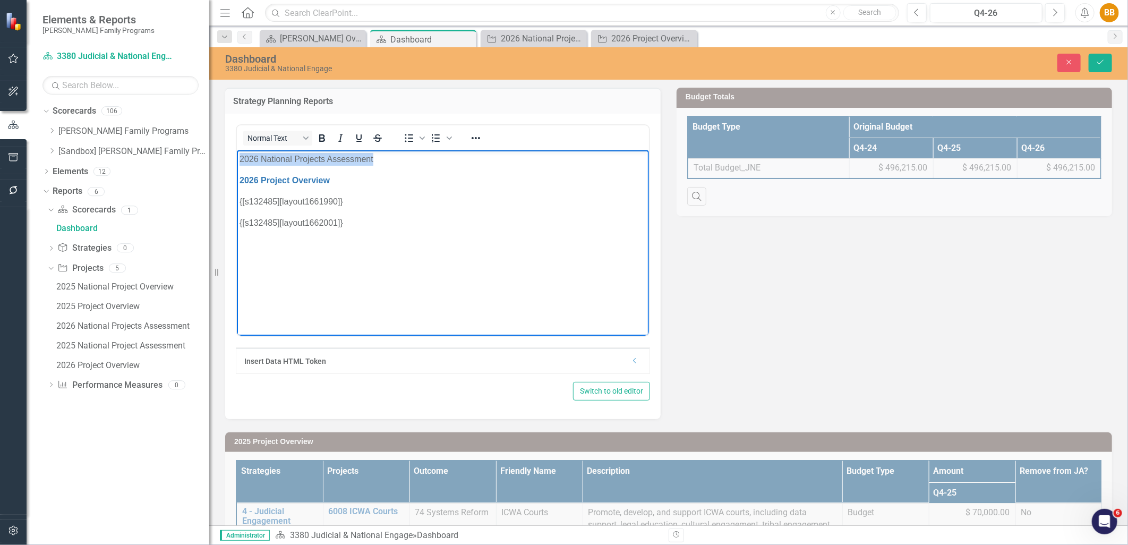
drag, startPoint x: 384, startPoint y: 159, endPoint x: 241, endPoint y: 164, distance: 143.0
click at [241, 164] on p "2026 National Projects Assessment" at bounding box center [442, 158] width 407 height 13
click at [474, 135] on icon "Reveal or hide additional toolbar items" at bounding box center [476, 138] width 13 height 13
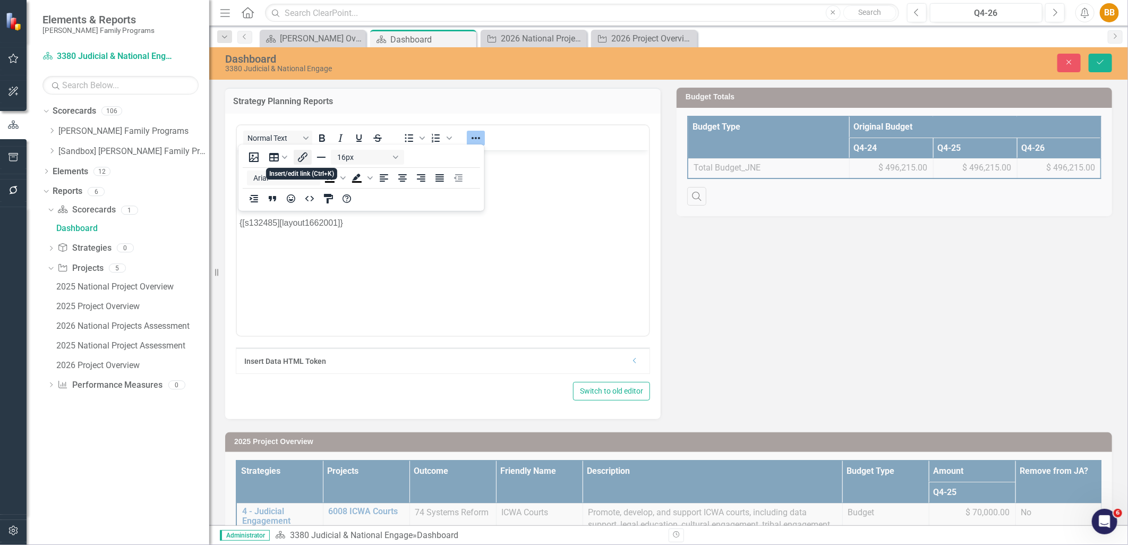
click at [303, 158] on icon "Insert/edit link" at bounding box center [303, 157] width 10 height 10
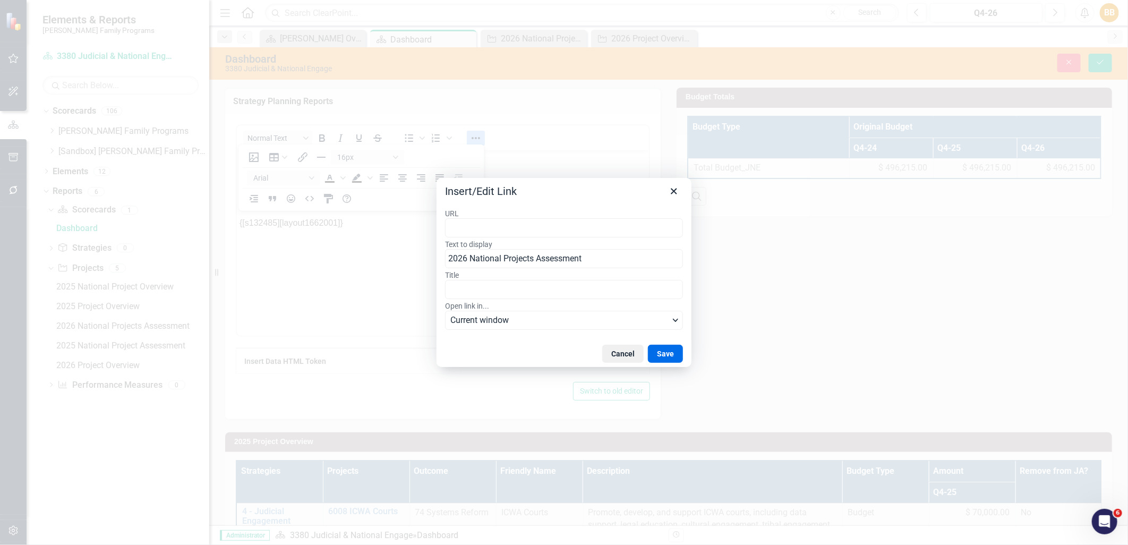
type input "https://app.clearpointstrategy.com/#/index/?layoutId=1877703&object=initiative&…"
click at [665, 351] on button "Save" at bounding box center [665, 354] width 35 height 18
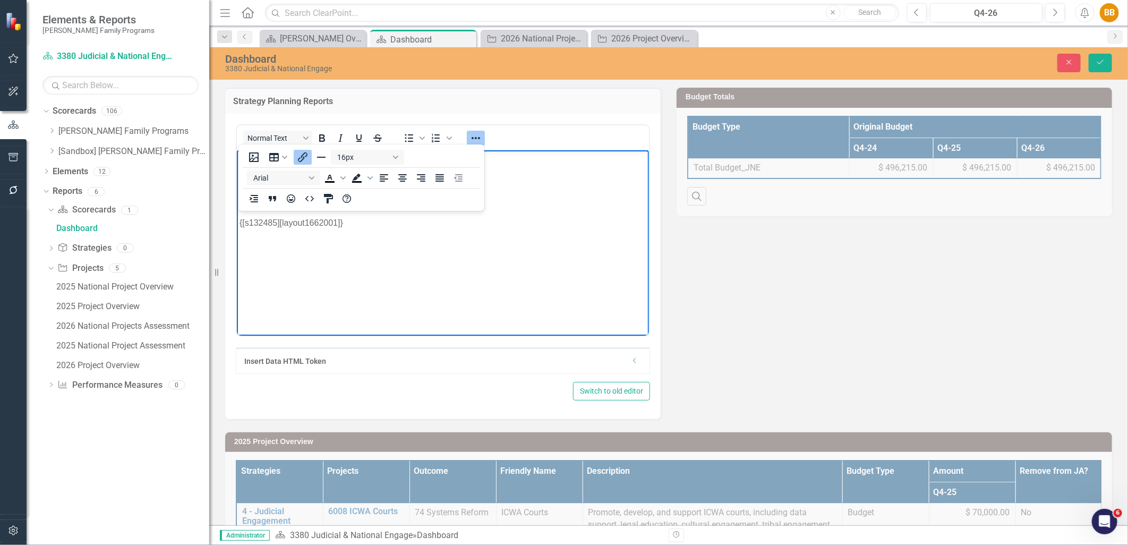
click at [587, 237] on body "2026 National Projects Assessment 2026 Project Overview {[s132485][layout166199…" at bounding box center [442, 229] width 412 height 159
click at [1109, 57] on button "Save" at bounding box center [1100, 63] width 23 height 19
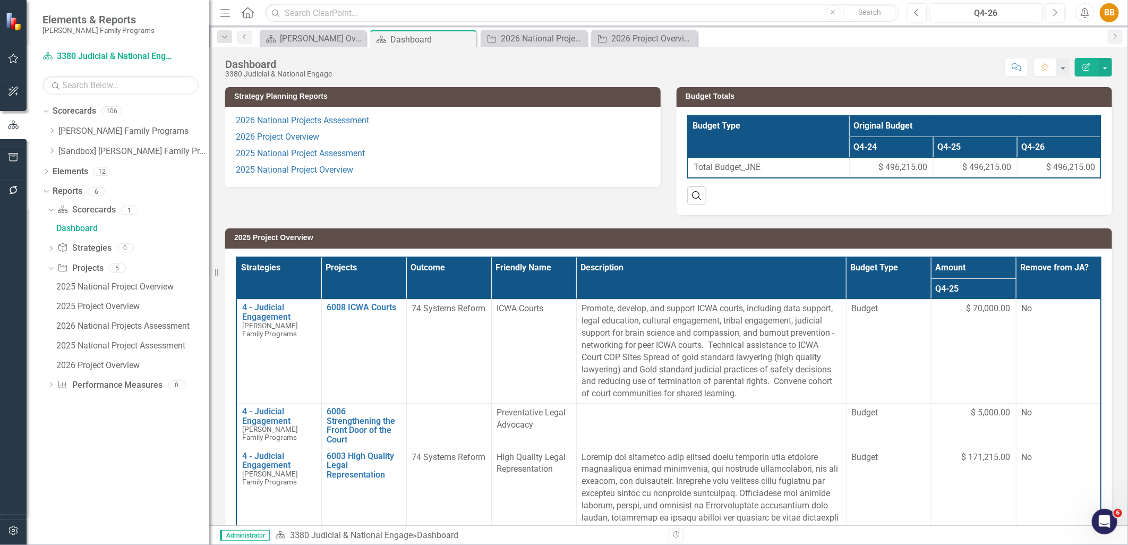
click at [529, 173] on p "2025 National Project Overview" at bounding box center [443, 169] width 414 height 14
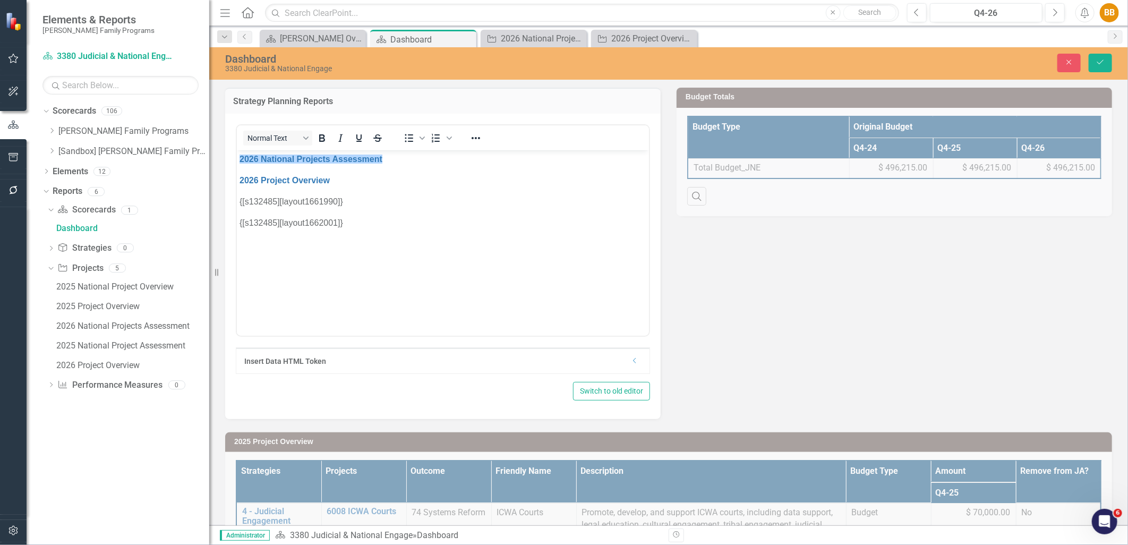
scroll to position [0, 0]
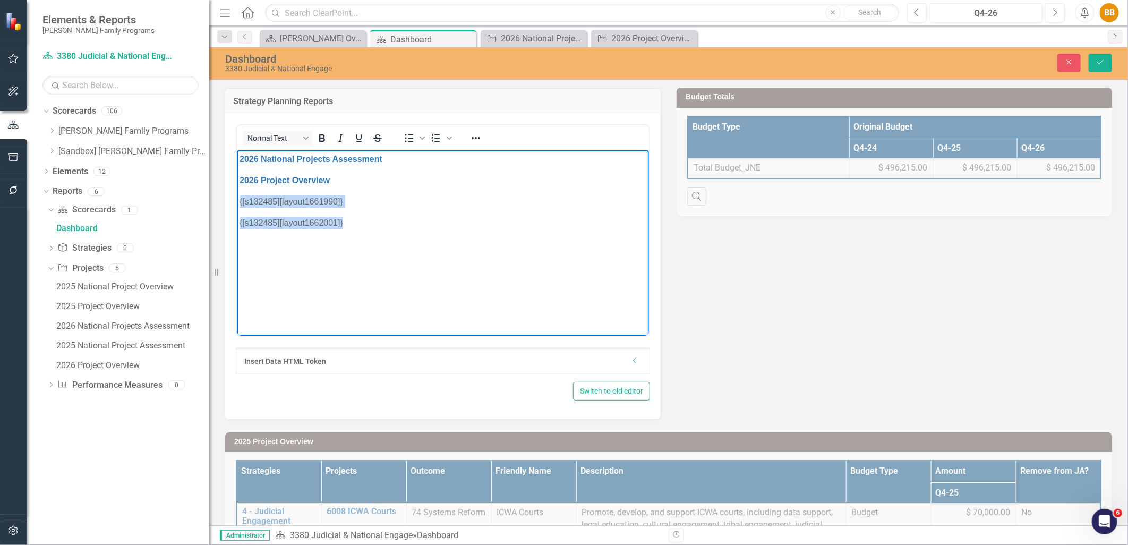
drag, startPoint x: 344, startPoint y: 222, endPoint x: 235, endPoint y: 197, distance: 111.6
click at [236, 197] on html "2026 National Projects Assessment 2026 Project Overview {[s132485][layout166199…" at bounding box center [442, 229] width 412 height 159
paste body "Rich Text Area. Press ALT-0 for help."
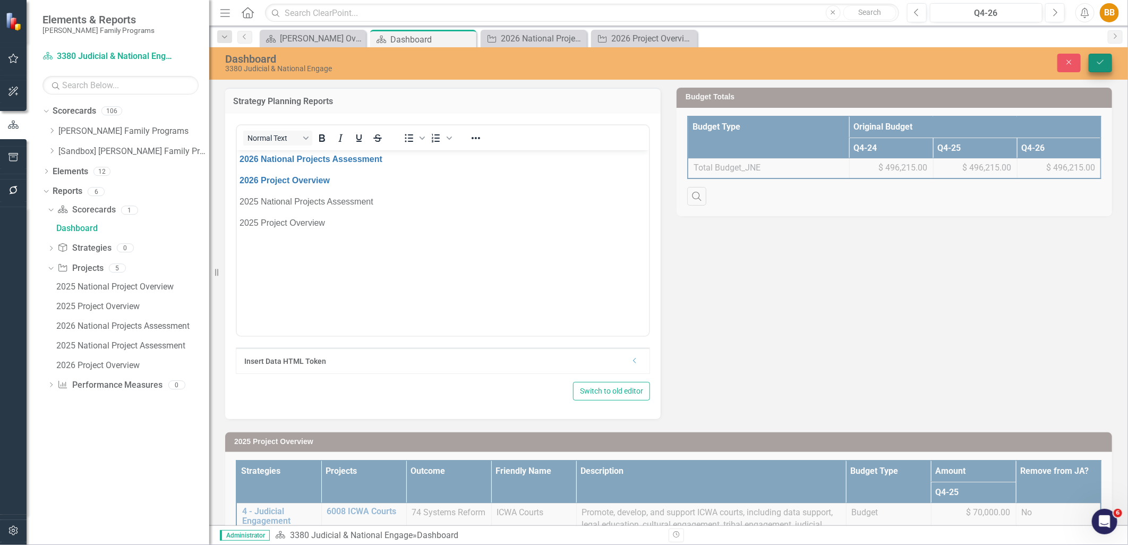
click at [1108, 68] on button "Save" at bounding box center [1100, 63] width 23 height 19
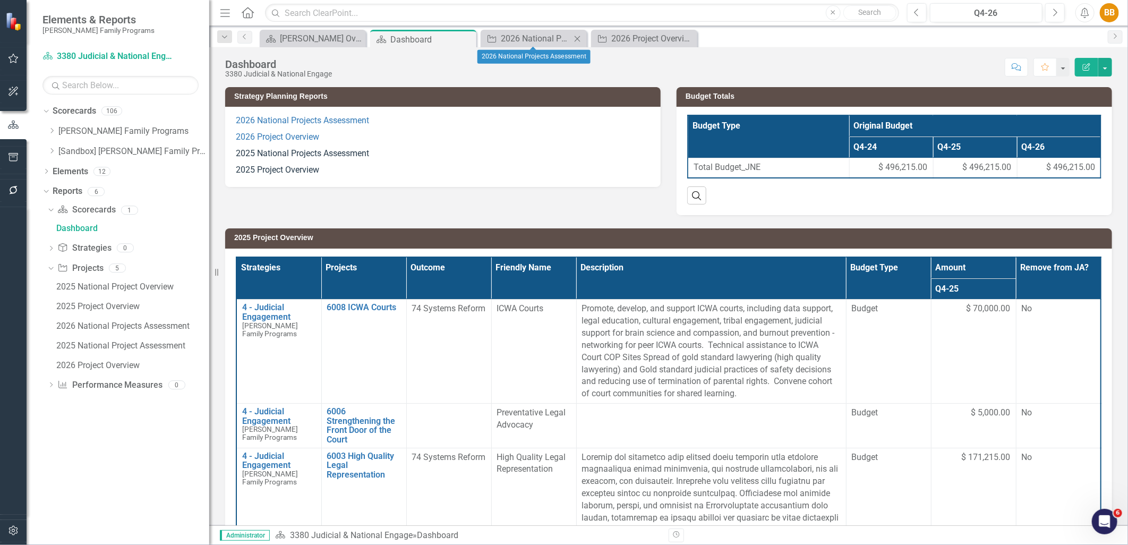
click at [578, 35] on icon "Close" at bounding box center [577, 39] width 11 height 9
click at [0, 0] on icon "Close" at bounding box center [0, 0] width 0 height 0
click at [99, 291] on div "2025 National Project Overview" at bounding box center [132, 287] width 153 height 10
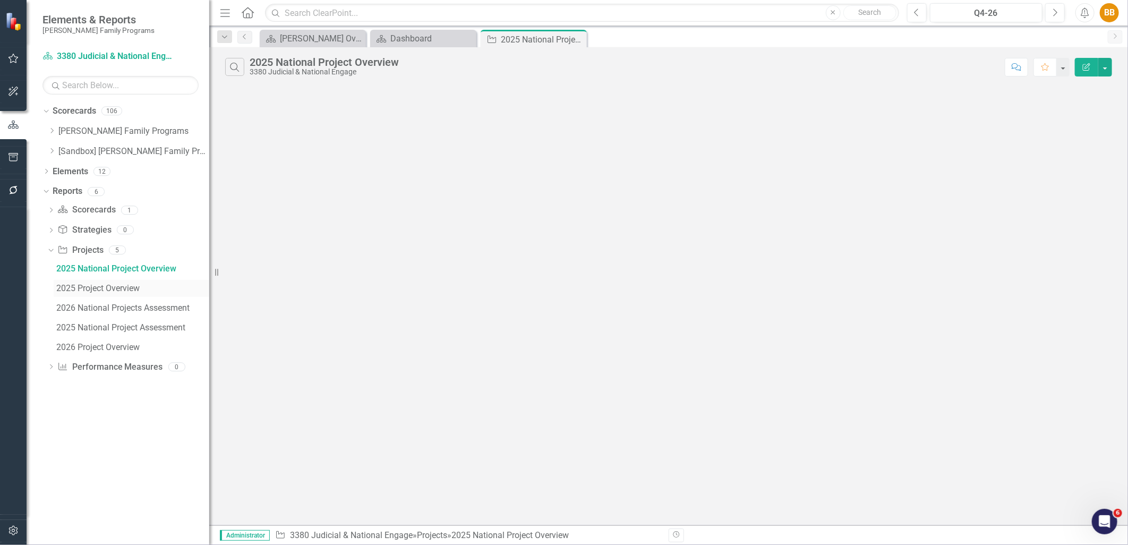
click at [104, 284] on div "2025 Project Overview" at bounding box center [132, 289] width 153 height 10
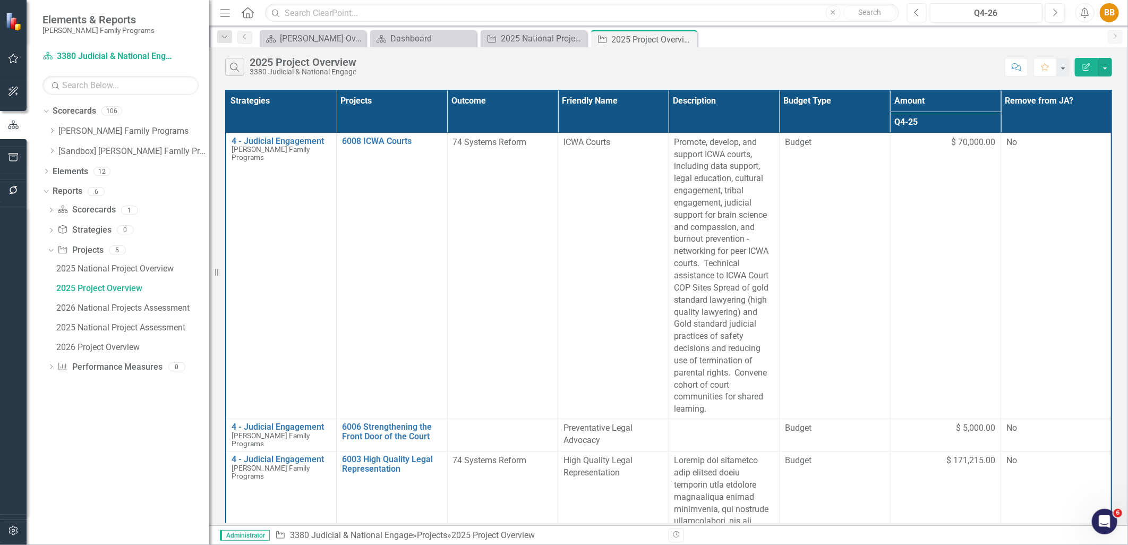
click at [913, 16] on button "Previous" at bounding box center [917, 12] width 20 height 19
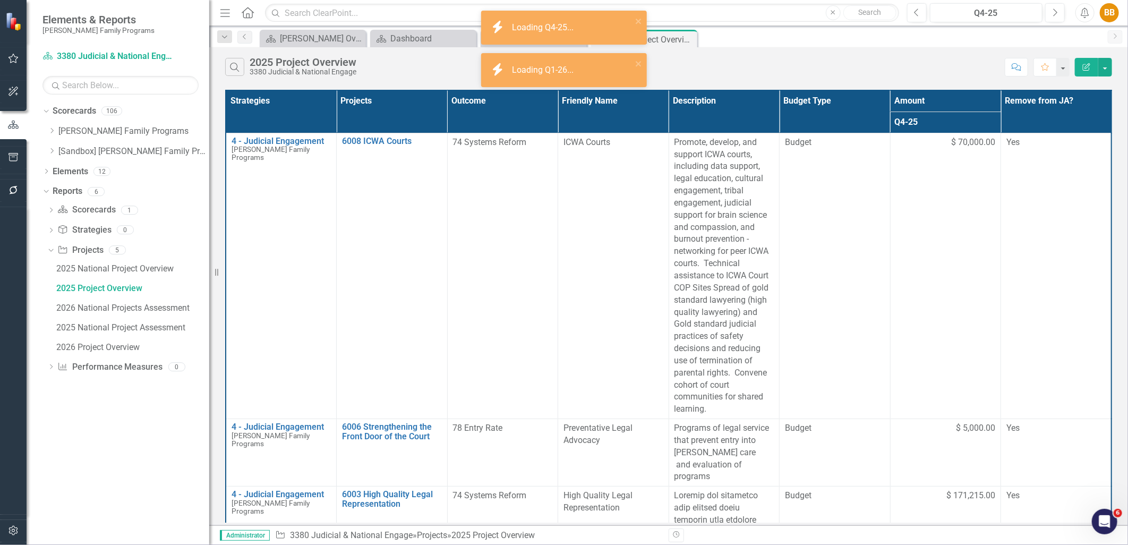
click at [534, 40] on Q4-25\ "icon.bolt Loading Q4-25..." at bounding box center [564, 28] width 166 height 34
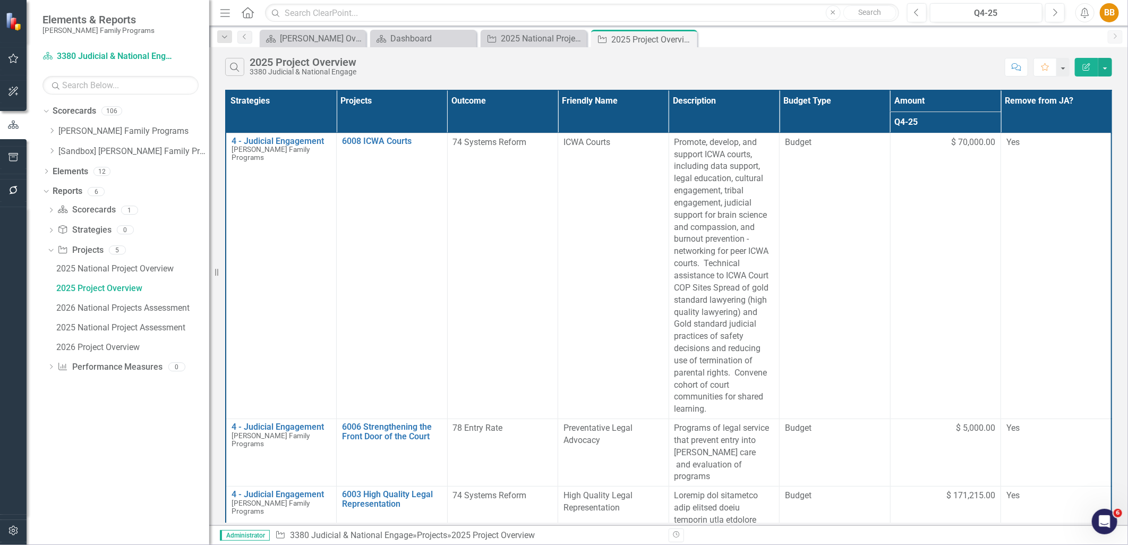
click at [534, 40] on div "icon.bolt Loading Q4-25... icon.bolt Loading Q1-26..." at bounding box center [564, 32] width 170 height 47
click at [538, 36] on div "2025 National Project Overview" at bounding box center [536, 38] width 70 height 13
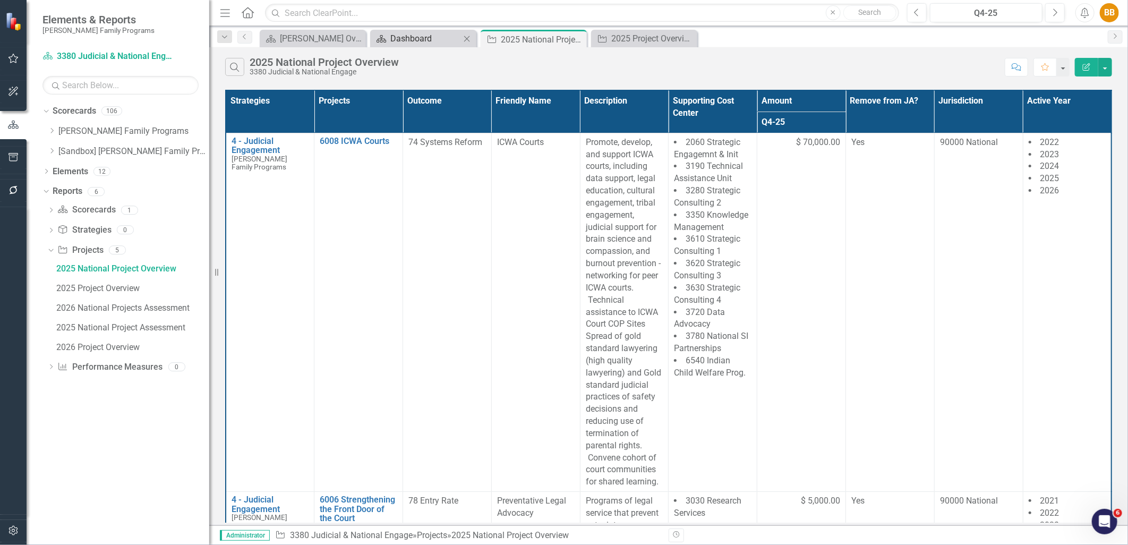
click at [432, 40] on div "Dashboard" at bounding box center [426, 38] width 70 height 13
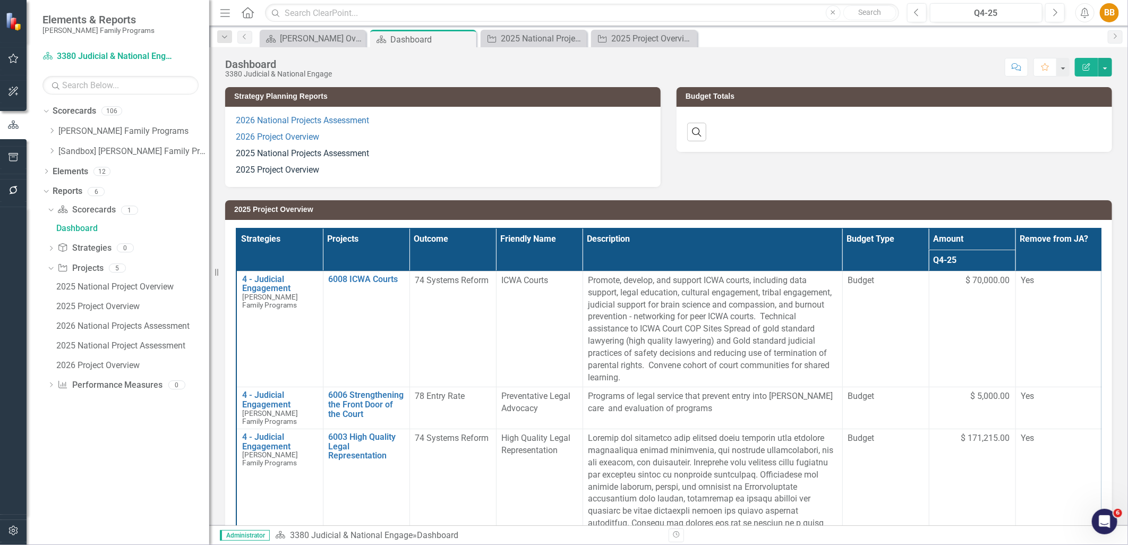
click at [413, 137] on p "2026 Project Overview" at bounding box center [443, 137] width 414 height 16
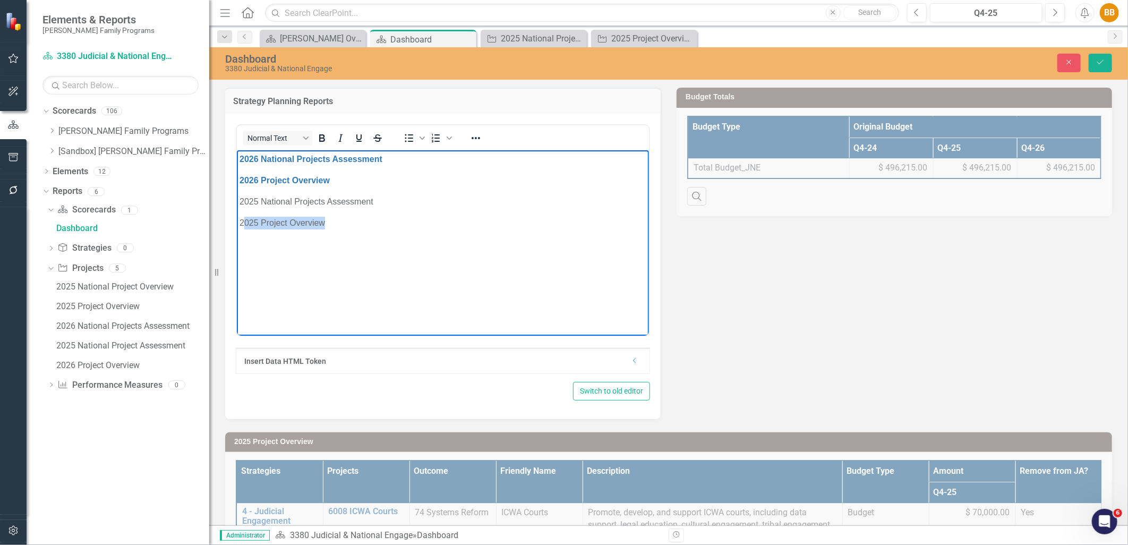
drag, startPoint x: 346, startPoint y: 222, endPoint x: 243, endPoint y: 222, distance: 102.5
click at [243, 222] on p "2025 Project Overview" at bounding box center [442, 222] width 407 height 13
drag, startPoint x: 389, startPoint y: 202, endPoint x: 233, endPoint y: 202, distance: 156.2
click at [236, 202] on html "2026 National Projects Assessment 2026 Project Overview 2025 National Projects …" at bounding box center [442, 229] width 412 height 159
click at [474, 139] on icon "Reveal or hide additional toolbar items" at bounding box center [476, 138] width 13 height 13
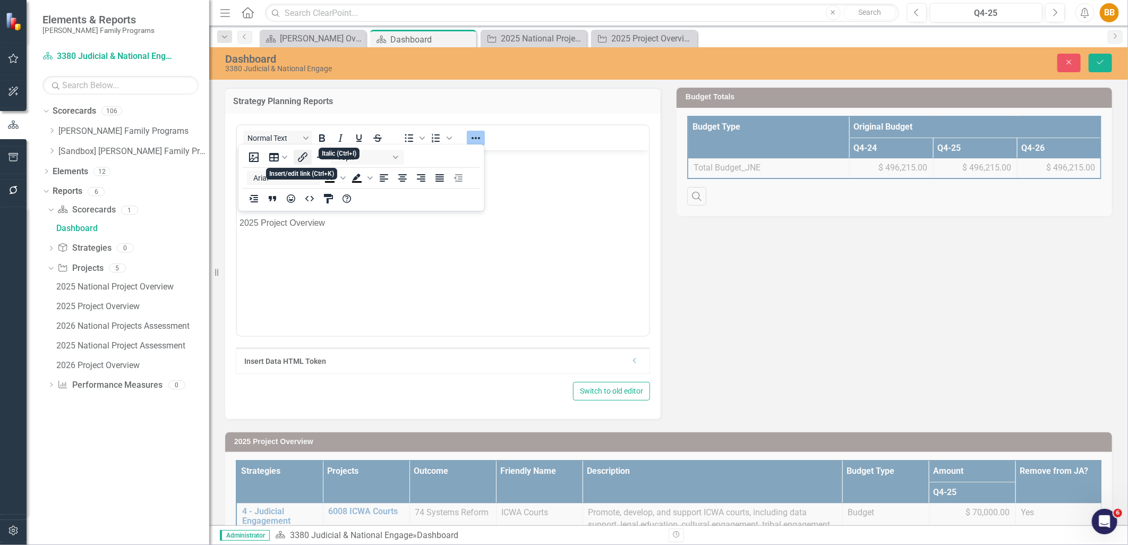
click at [305, 157] on icon "Insert/edit link" at bounding box center [303, 157] width 10 height 10
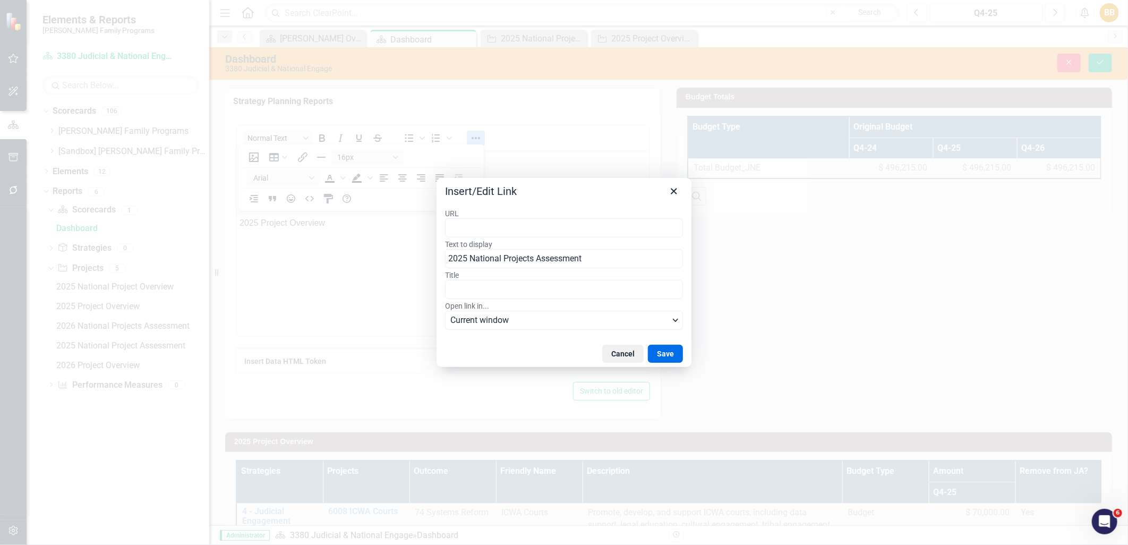
type input "https://app.clearpointstrategy.com/#/index/?layoutId=1662001&object=initiative&…"
click at [663, 347] on button "Save" at bounding box center [665, 354] width 35 height 18
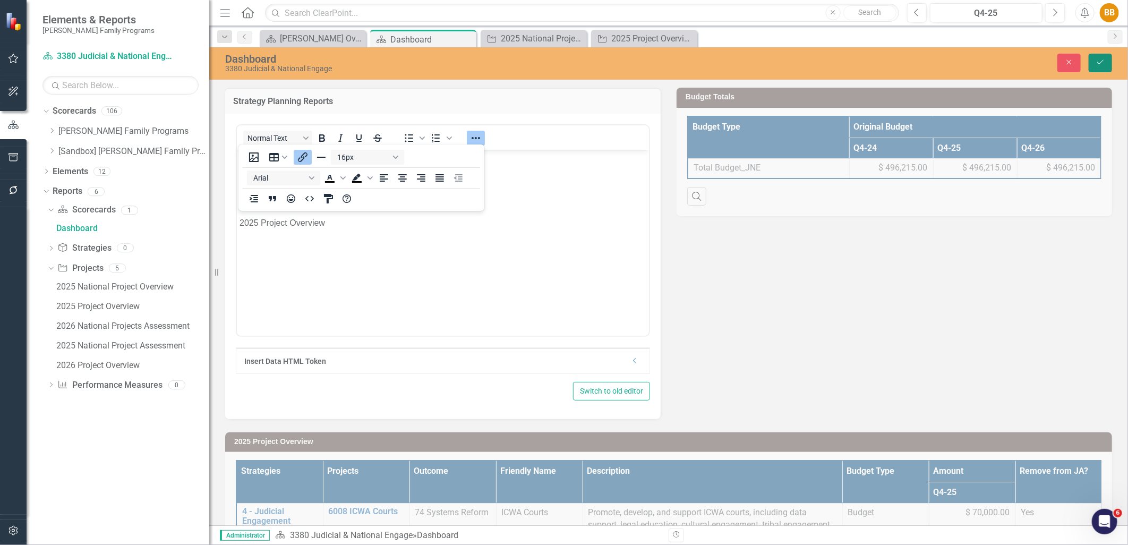
click at [1099, 65] on icon "Save" at bounding box center [1101, 61] width 10 height 7
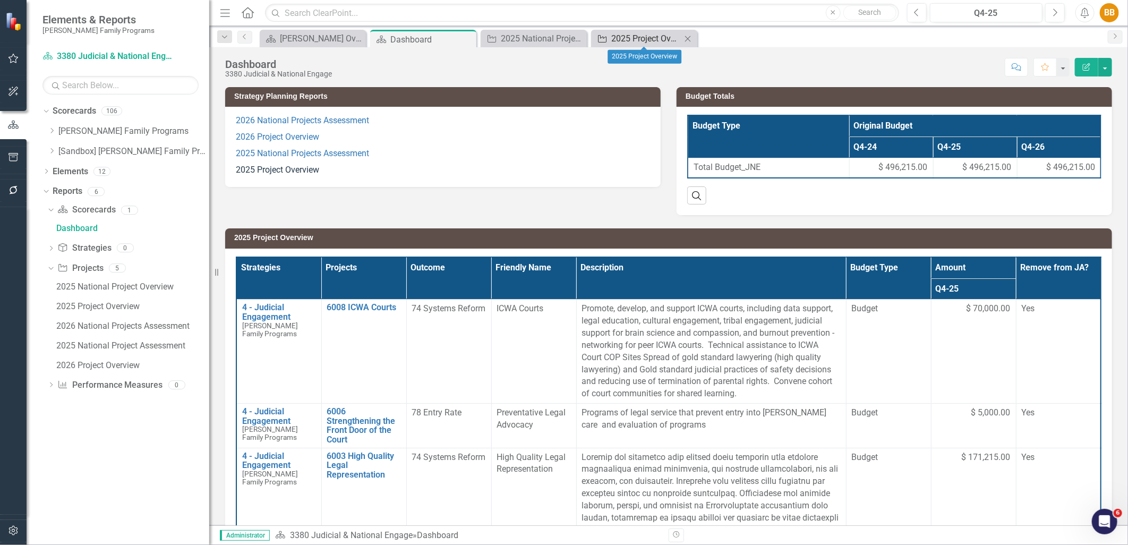
click at [627, 43] on div "2025 Project Overview" at bounding box center [647, 38] width 70 height 13
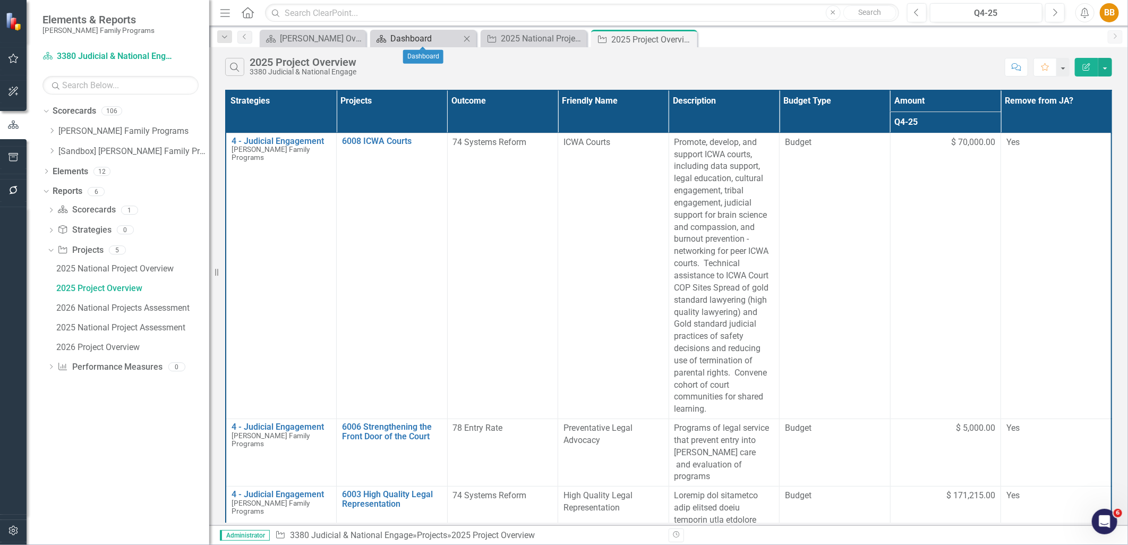
click at [418, 43] on div "Dashboard" at bounding box center [426, 38] width 70 height 13
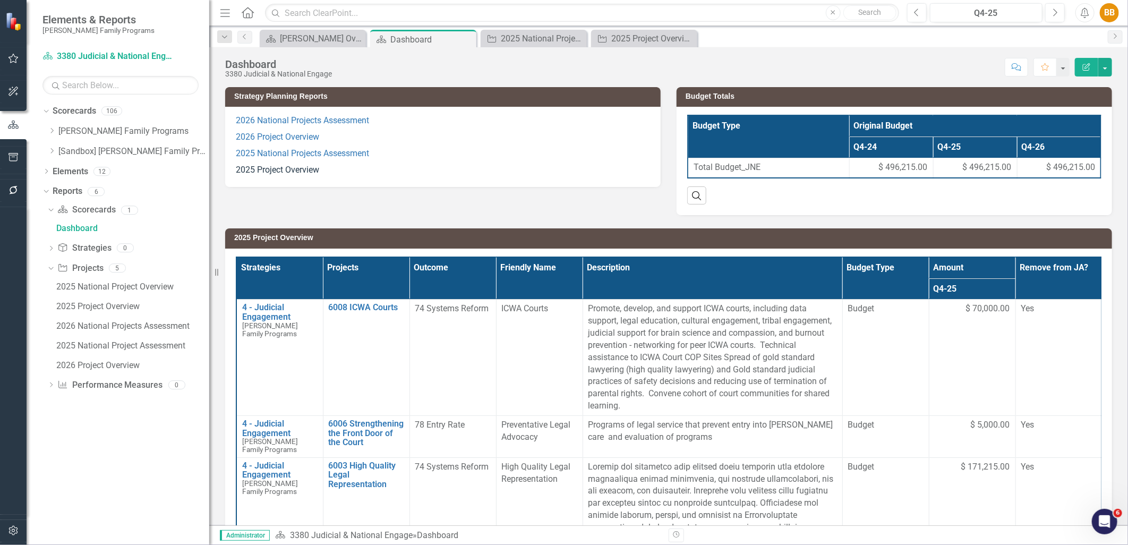
click at [413, 172] on p "2025 Project Overview" at bounding box center [443, 169] width 414 height 14
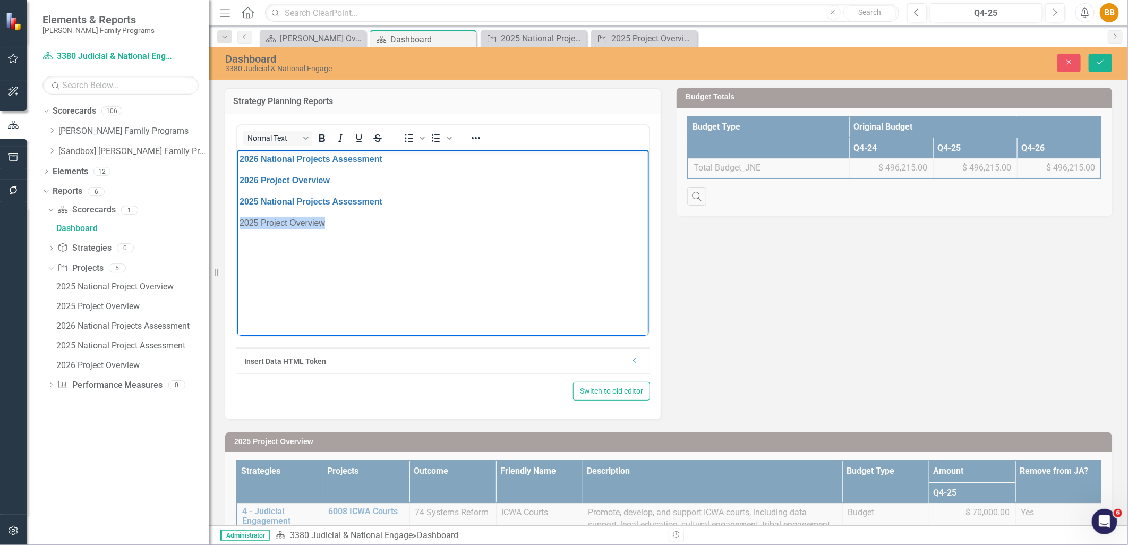
drag, startPoint x: 330, startPoint y: 225, endPoint x: 227, endPoint y: 228, distance: 103.7
click at [236, 228] on html "2026 National Projects Assessment 2026 Project Overview 2025 National Projects …" at bounding box center [442, 229] width 412 height 159
click at [479, 132] on icon "Reveal or hide additional toolbar items" at bounding box center [476, 138] width 13 height 13
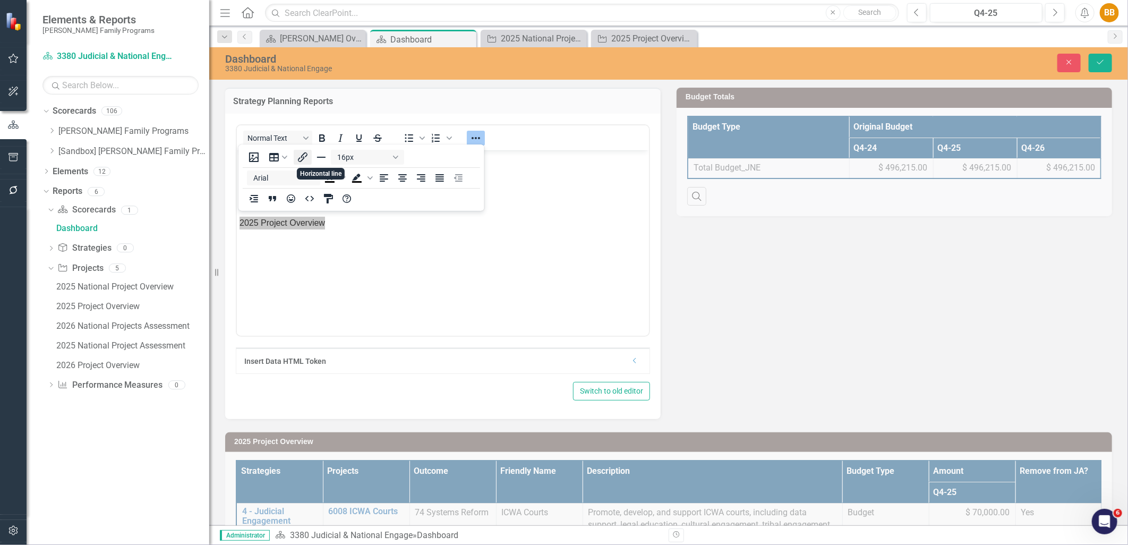
click at [308, 158] on icon "Insert/edit link" at bounding box center [302, 157] width 13 height 13
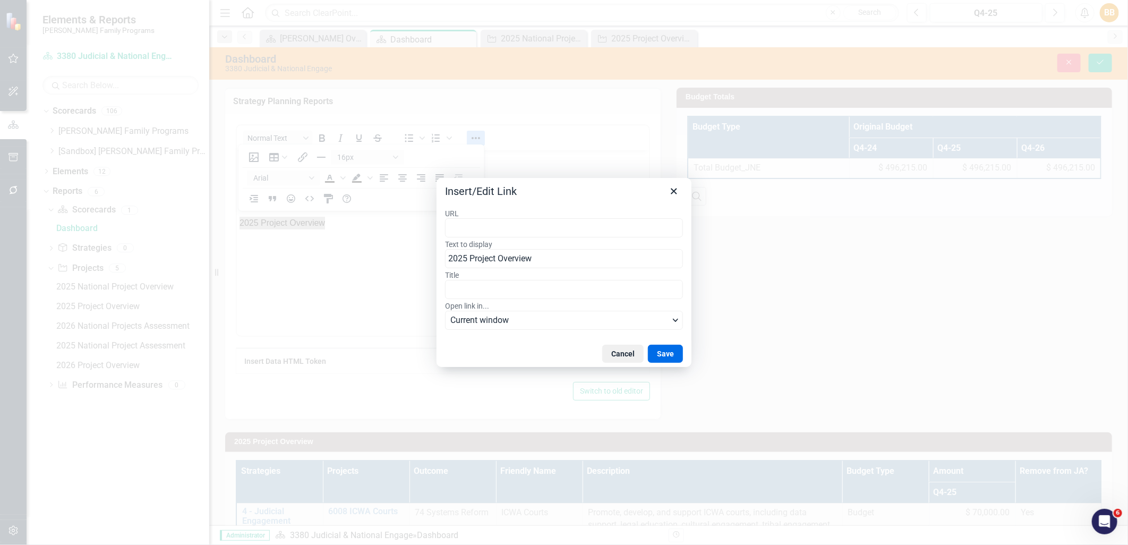
type input "https://app.clearpointstrategy.com/#/index/?layoutId=1776345&object=initiative&…"
click at [661, 353] on button "Save" at bounding box center [665, 354] width 35 height 18
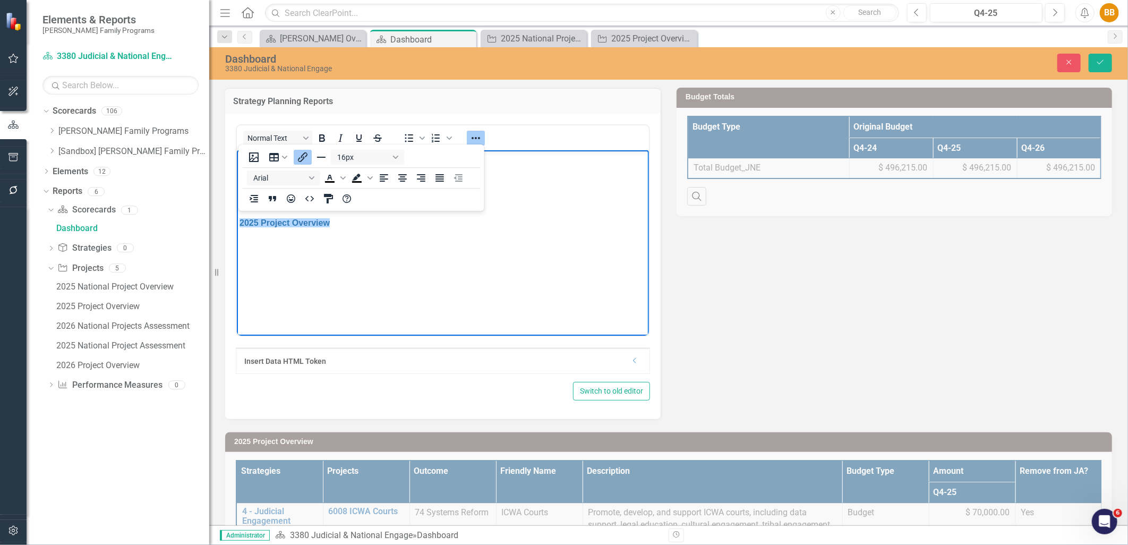
click at [573, 282] on body "2026 National Projects Assessment 2026 Project Overview 2025 National Projects …" at bounding box center [442, 229] width 412 height 159
click at [1094, 65] on button "Save" at bounding box center [1100, 63] width 23 height 19
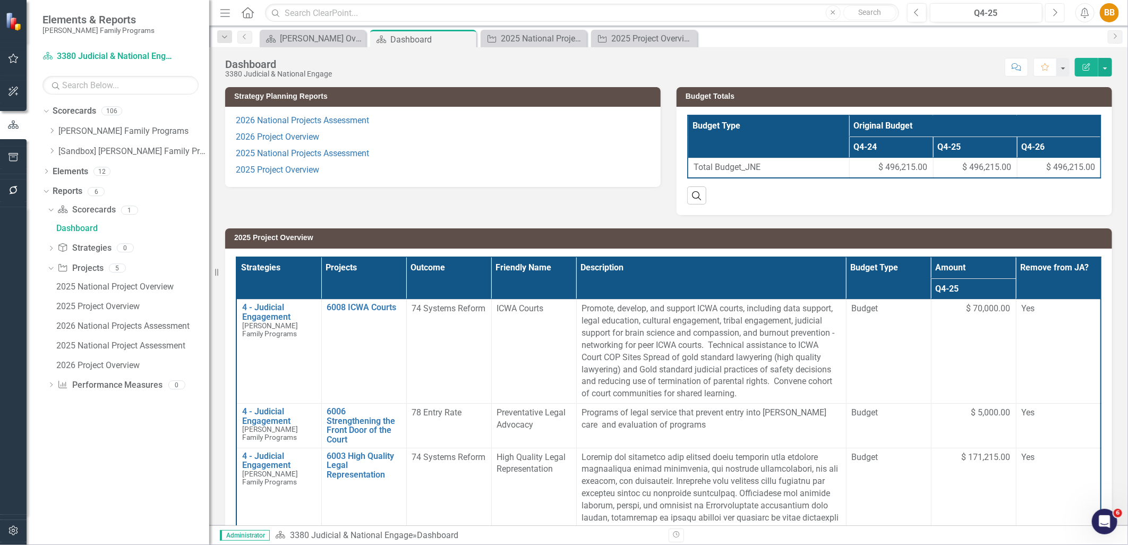
click at [1048, 11] on button "Next" at bounding box center [1056, 12] width 20 height 19
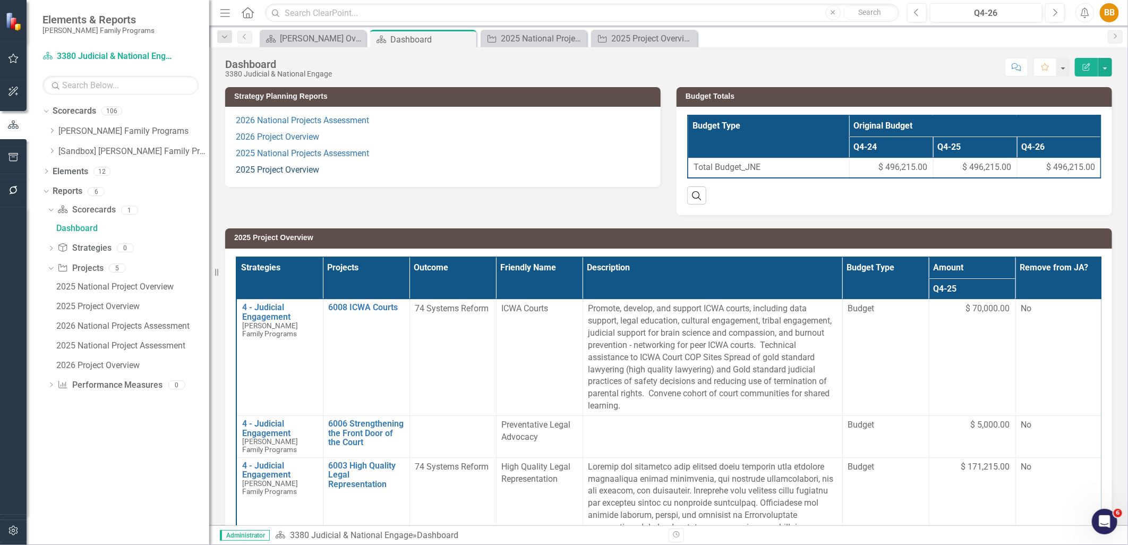
click at [278, 172] on link "2025 Project Overview" at bounding box center [277, 170] width 83 height 10
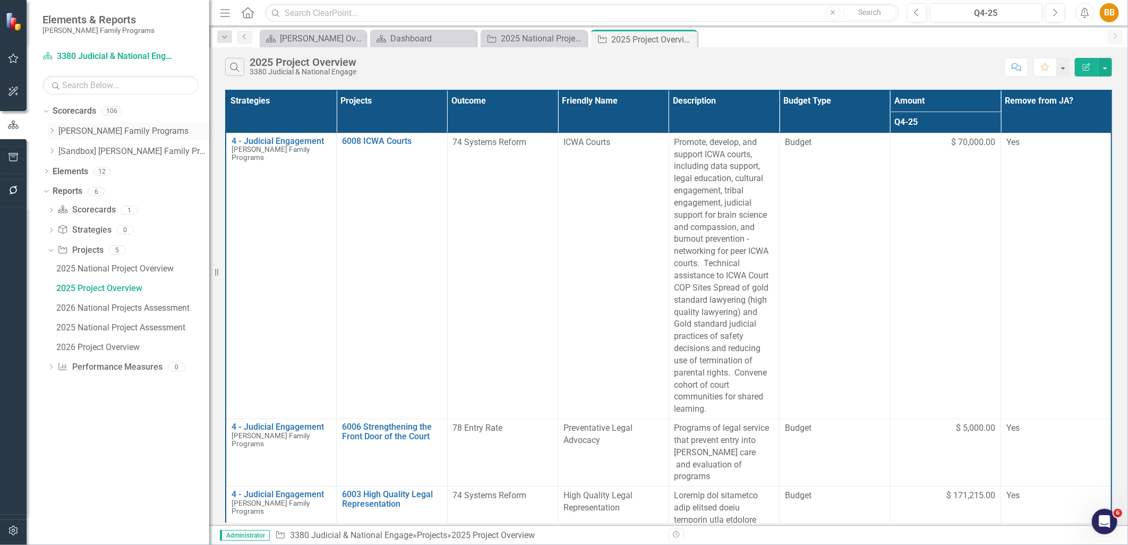
click at [50, 133] on icon "Dropdown" at bounding box center [52, 131] width 8 height 6
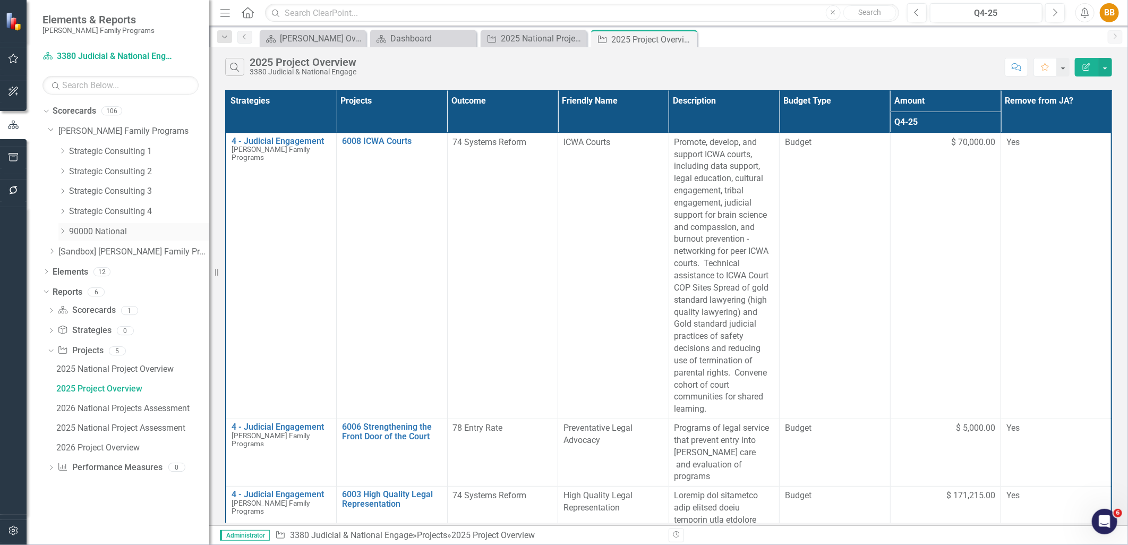
click at [61, 230] on icon "Dropdown" at bounding box center [62, 231] width 8 height 6
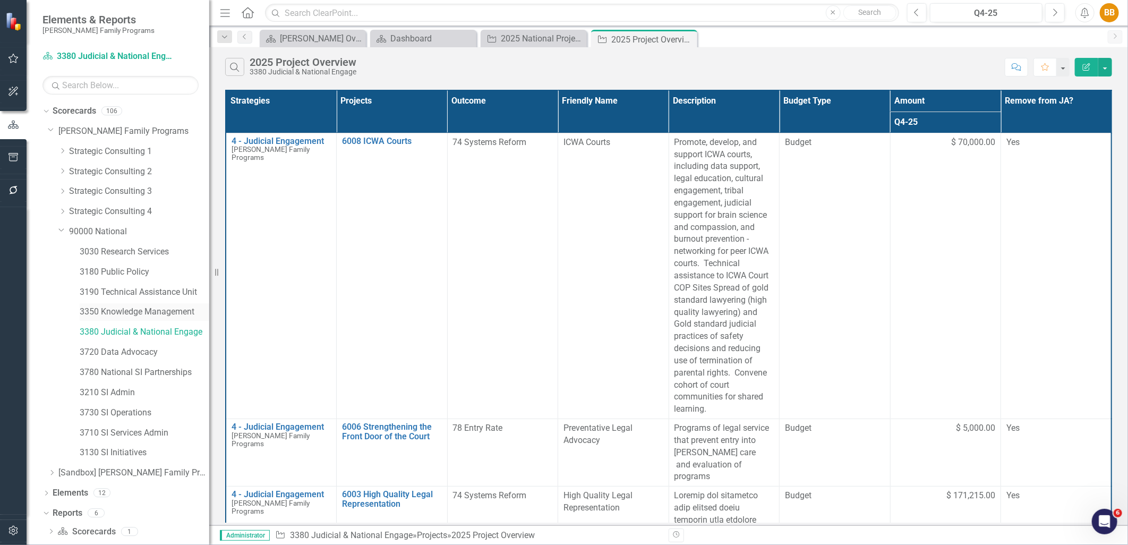
click at [172, 311] on link "3350 Knowledge Management" at bounding box center [145, 312] width 130 height 12
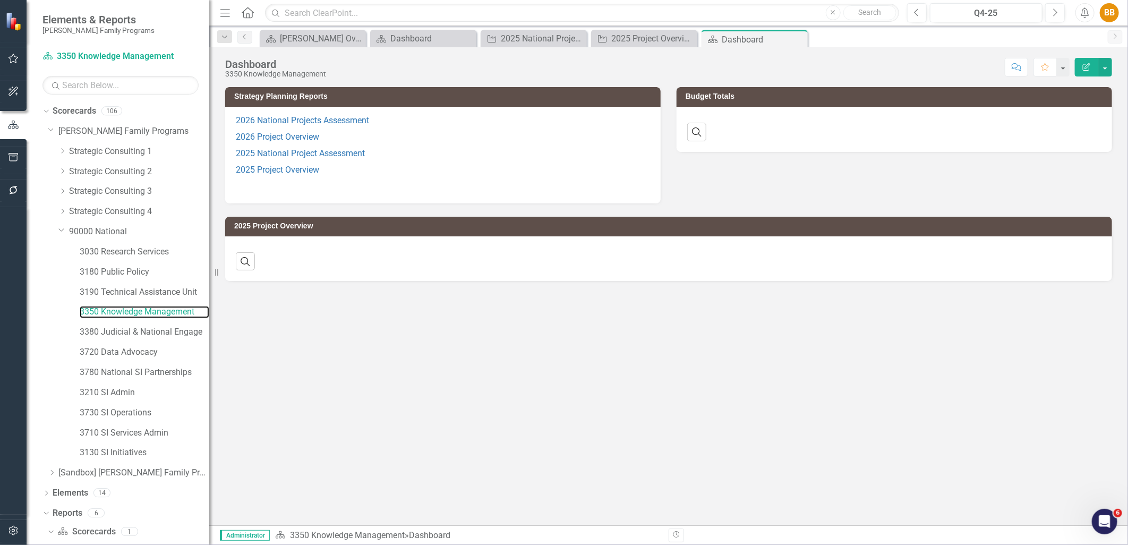
scroll to position [13, 0]
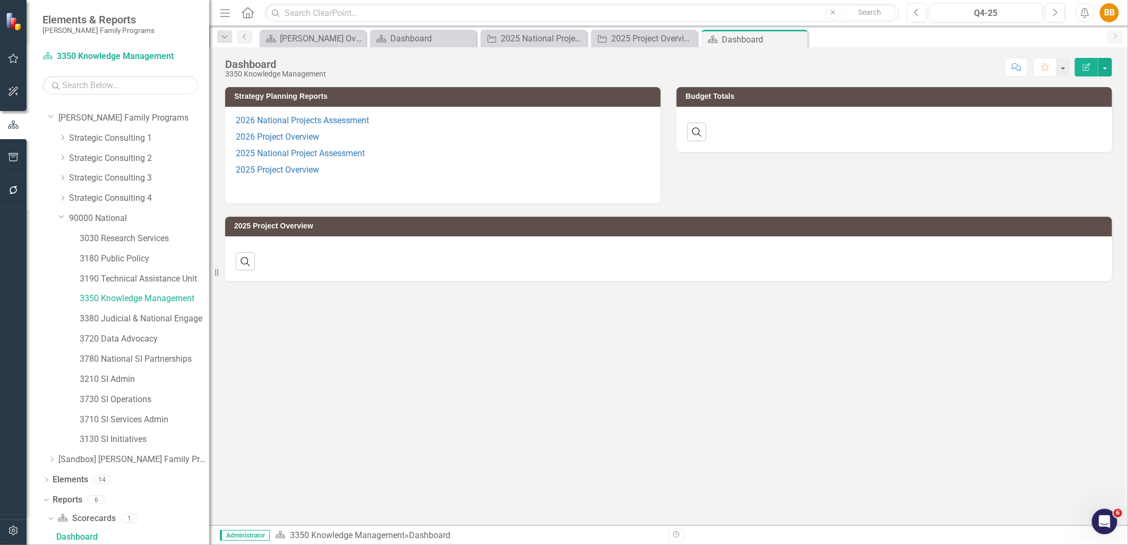
click at [426, 159] on p "2025 National Project Assessment" at bounding box center [443, 154] width 414 height 16
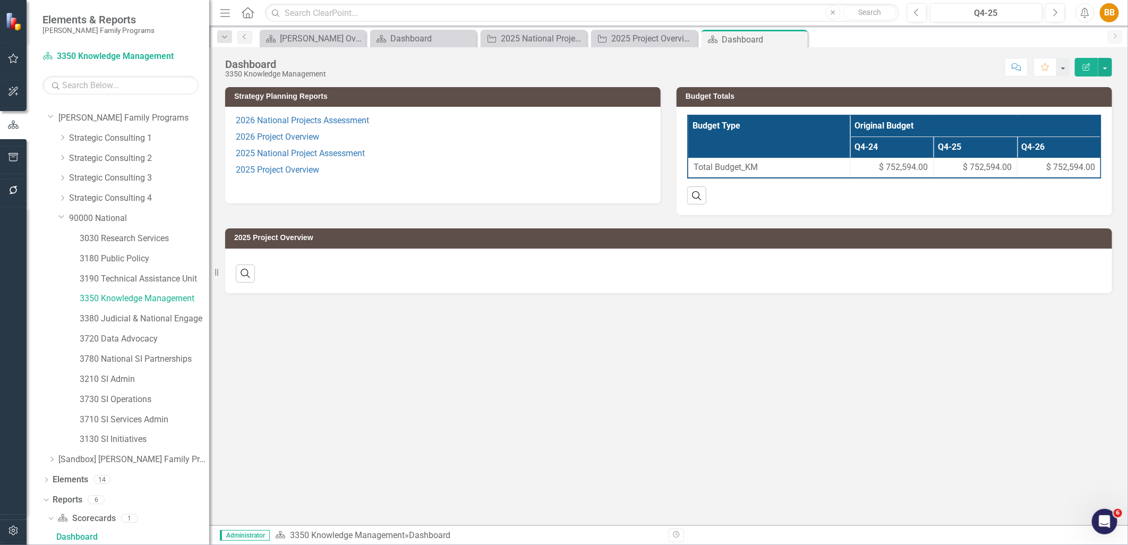
click at [426, 159] on p "2025 National Project Assessment" at bounding box center [443, 154] width 414 height 16
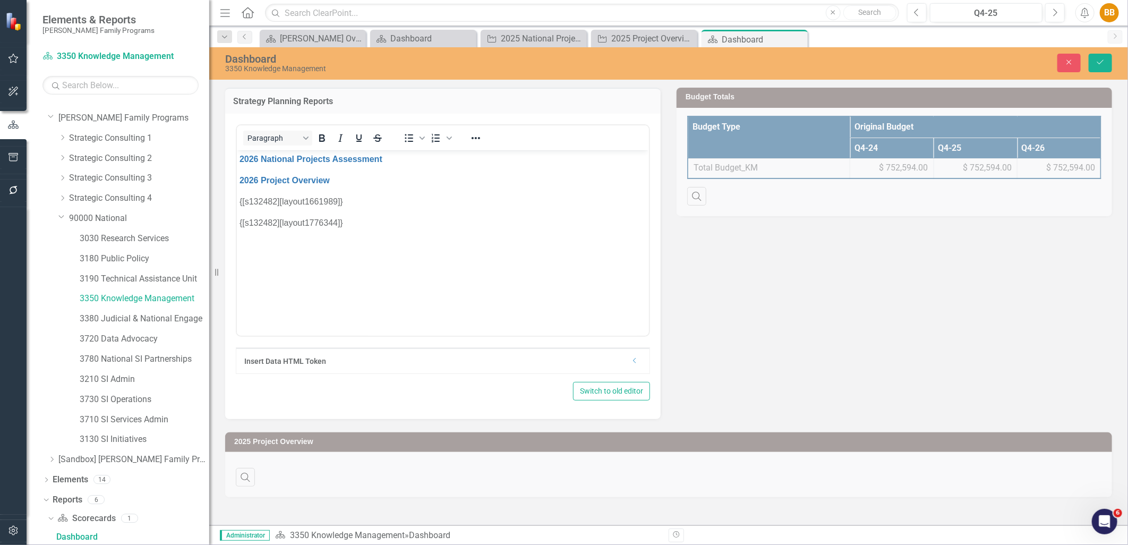
scroll to position [0, 0]
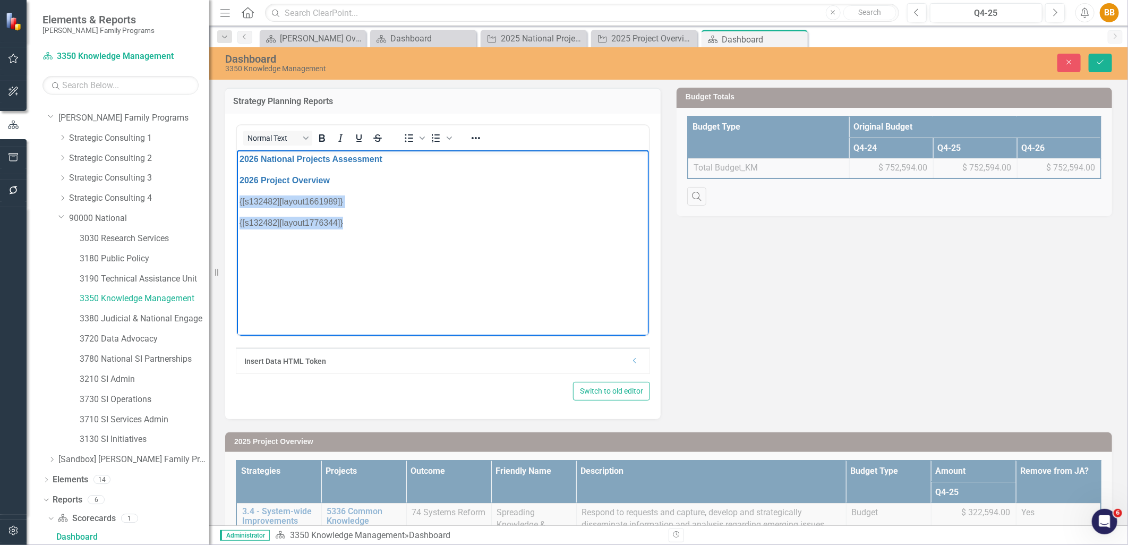
drag, startPoint x: 378, startPoint y: 228, endPoint x: 239, endPoint y: 193, distance: 144.2
click at [236, 199] on html "2026 National Projects Assessment 2026 Project Overview {[s132482][layout166198…" at bounding box center [442, 229] width 412 height 159
paste body "Rich Text Area. Press ALT-0 for help."
click at [1103, 60] on icon "Save" at bounding box center [1101, 61] width 10 height 7
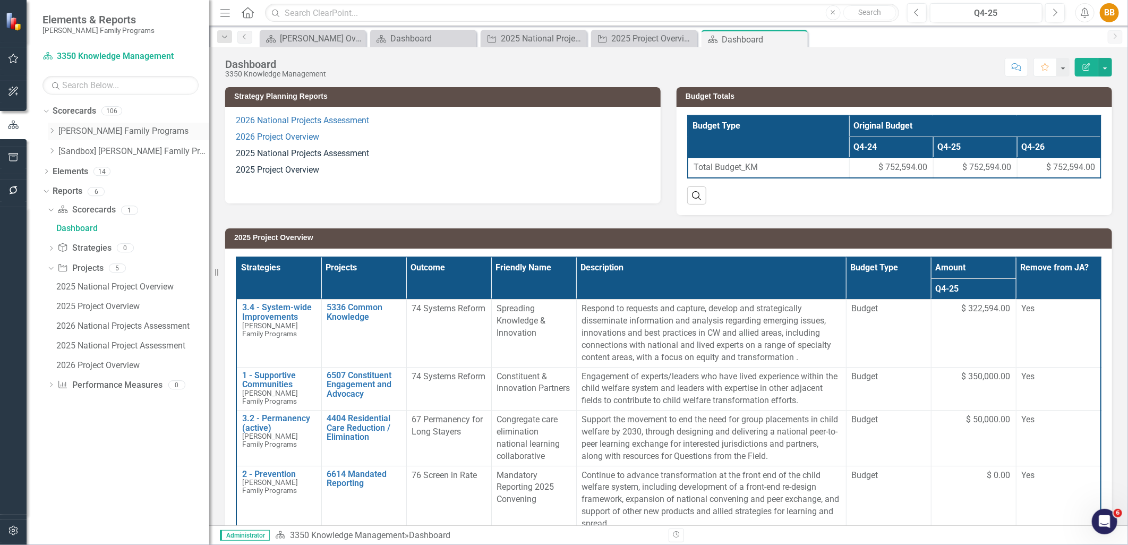
click at [50, 131] on icon "Dropdown" at bounding box center [52, 131] width 8 height 6
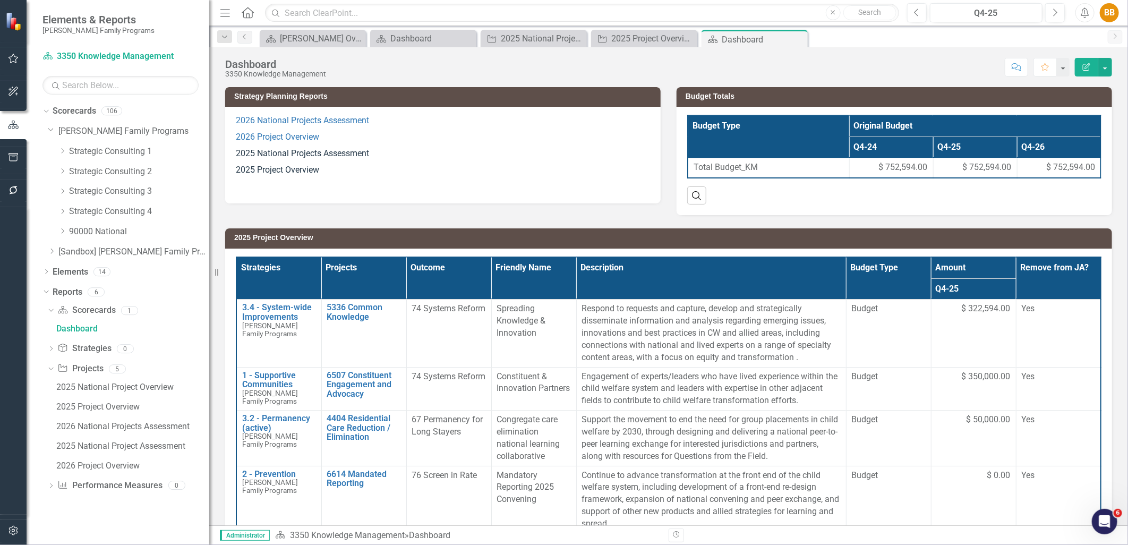
drag, startPoint x: 61, startPoint y: 230, endPoint x: 81, endPoint y: 243, distance: 24.5
click at [61, 230] on icon "Dropdown" at bounding box center [62, 231] width 8 height 6
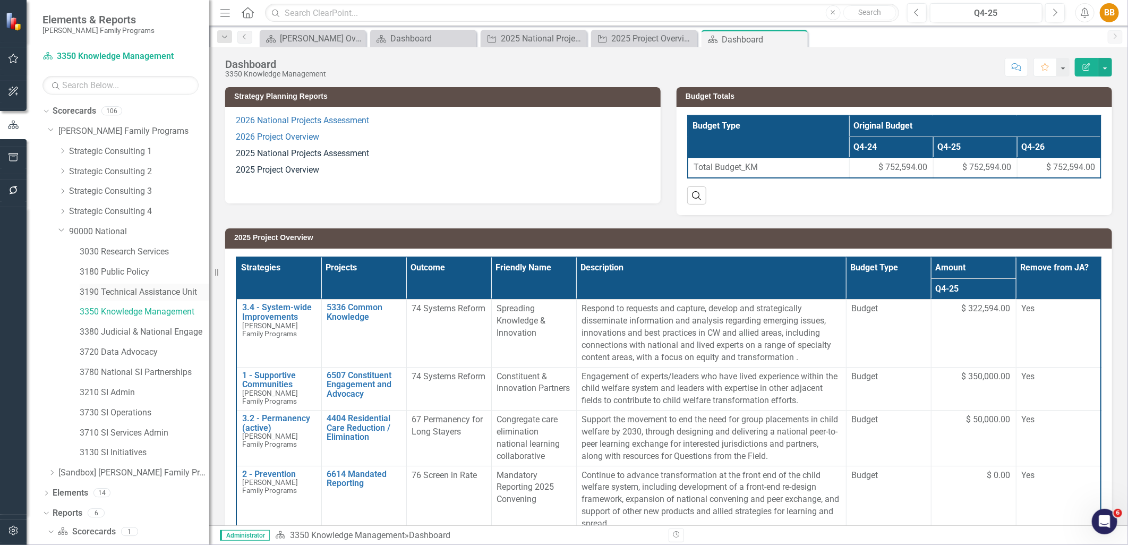
click at [160, 294] on link "3190 Technical Assistance Unit" at bounding box center [145, 292] width 130 height 12
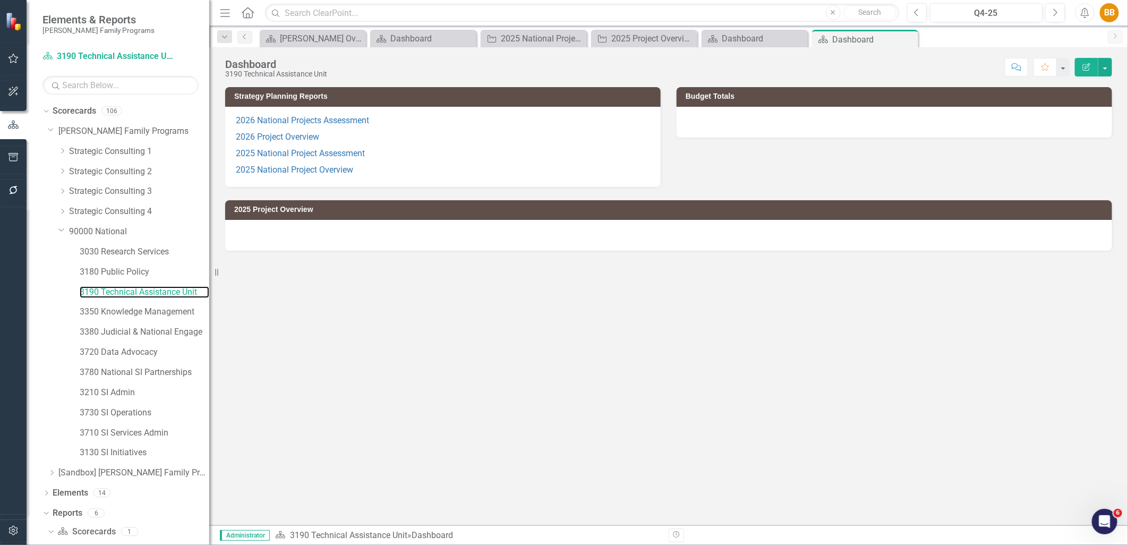
scroll to position [13, 0]
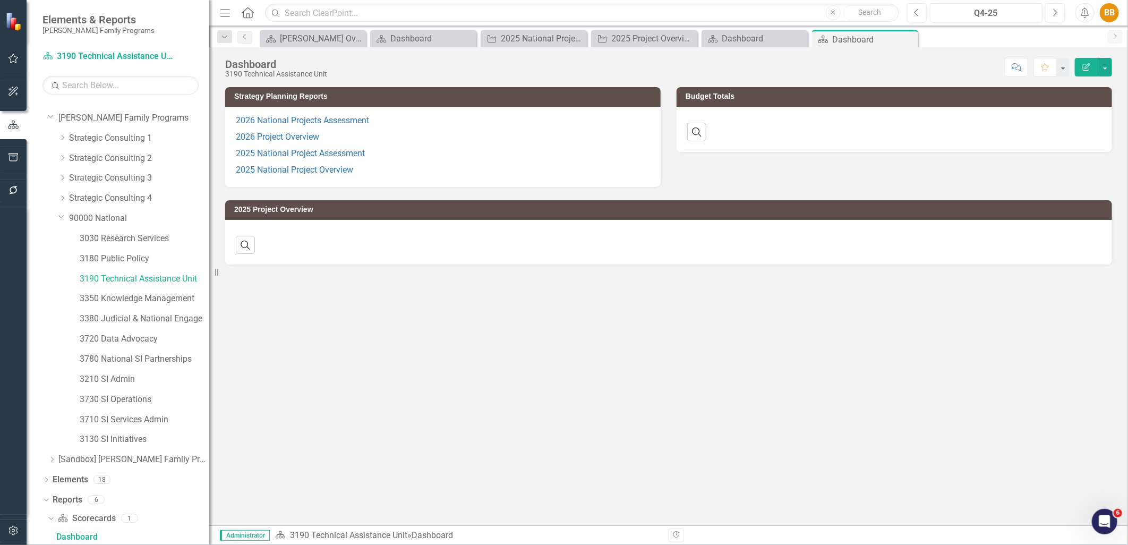
click at [463, 160] on p "2025 National Project Assessment" at bounding box center [443, 154] width 414 height 16
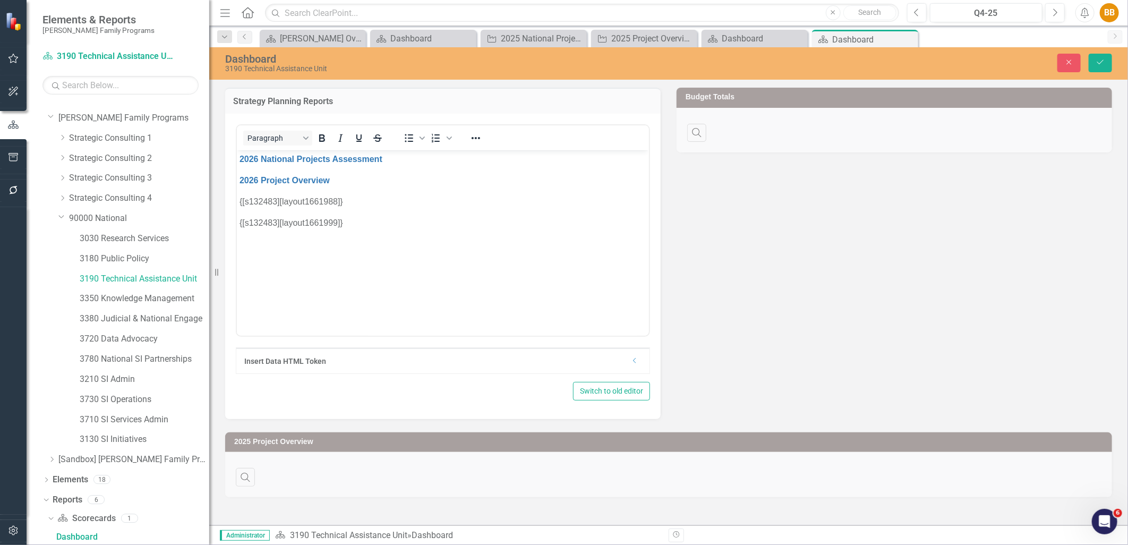
scroll to position [0, 0]
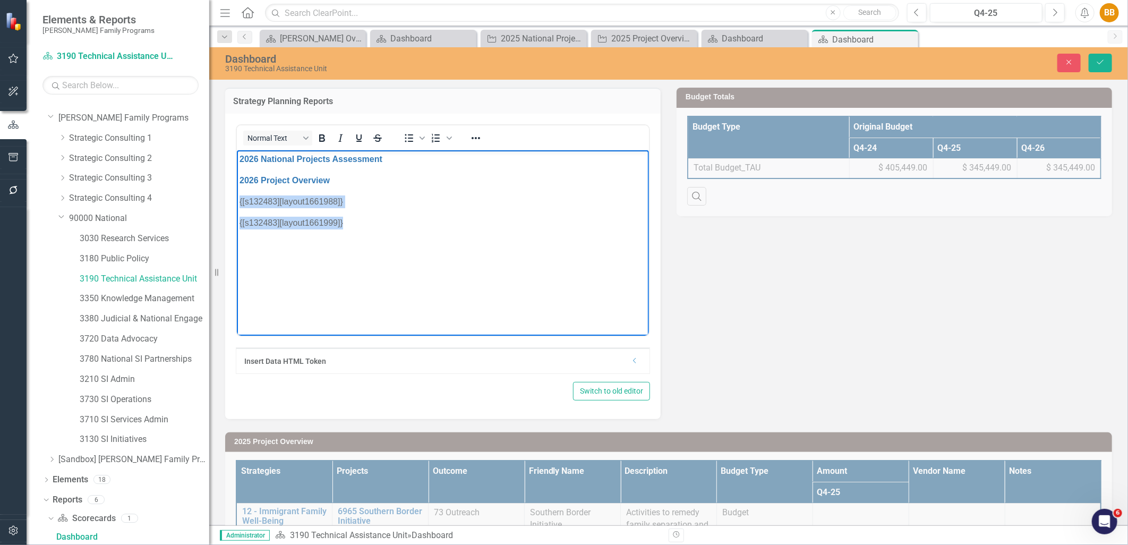
drag, startPoint x: 376, startPoint y: 235, endPoint x: 201, endPoint y: 200, distance: 178.8
click at [236, 200] on html "2026 National Projects Assessment 2026 Project Overview {[s132483][layout166198…" at bounding box center [442, 229] width 412 height 159
paste body "Rich Text Area. Press ALT-0 for help."
click at [1098, 71] on button "Save" at bounding box center [1100, 63] width 23 height 19
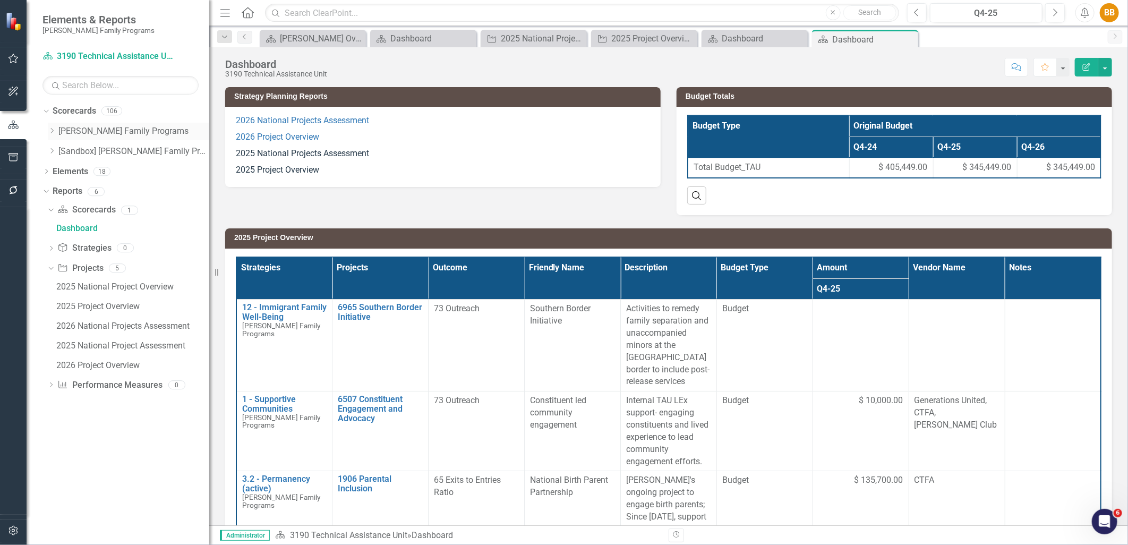
click at [54, 135] on div "Dropdown" at bounding box center [52, 131] width 8 height 9
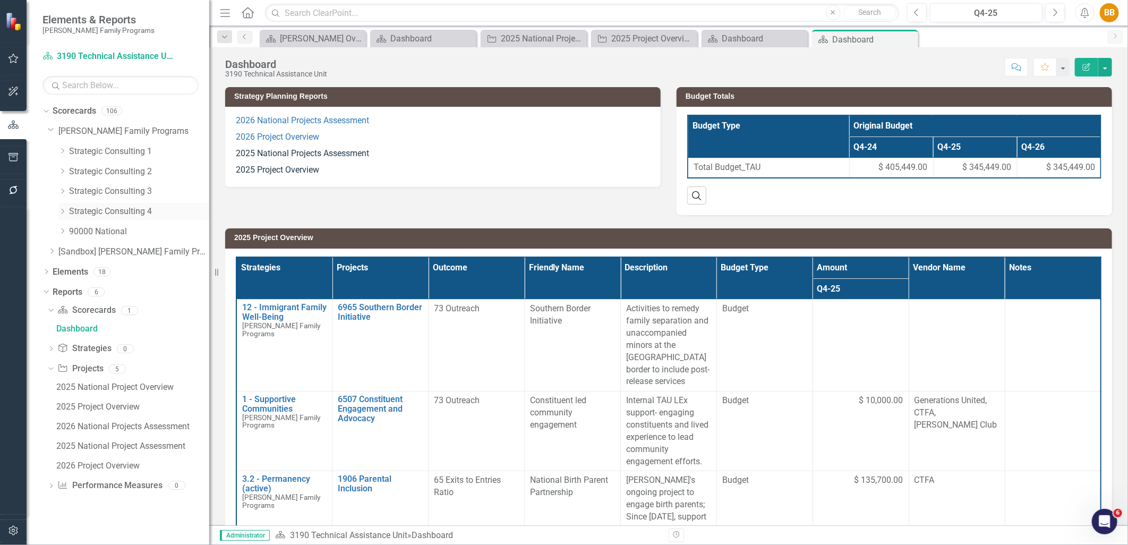
click at [64, 208] on div "Dropdown" at bounding box center [62, 211] width 8 height 9
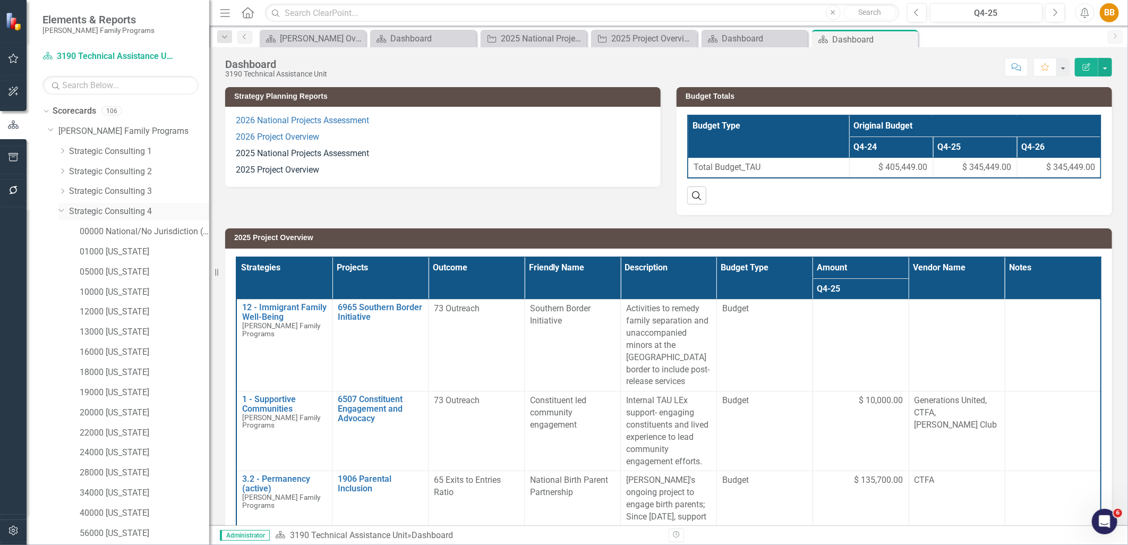
click at [64, 211] on icon "Dropdown" at bounding box center [61, 210] width 6 height 8
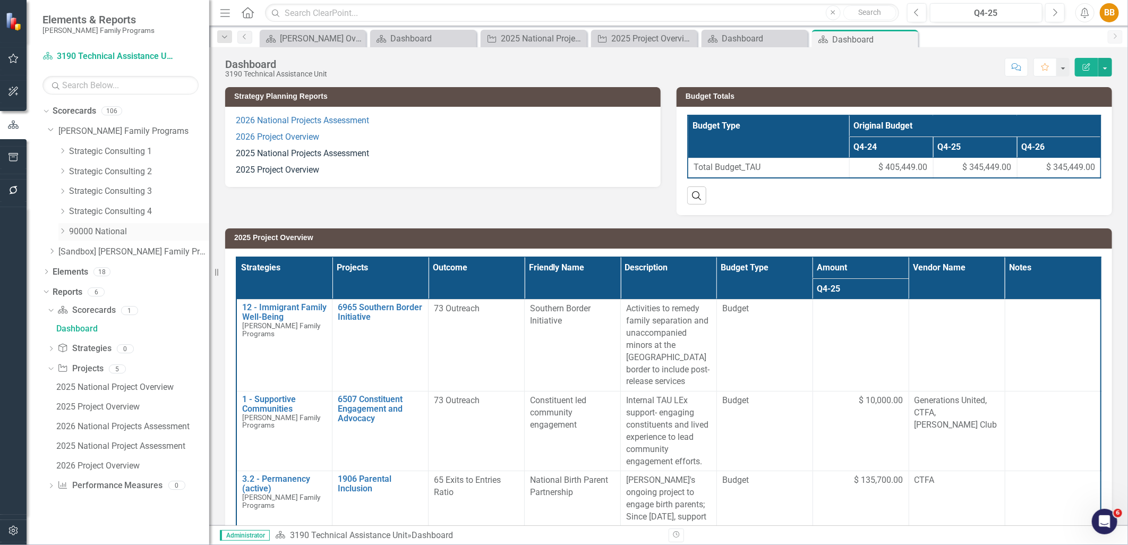
click at [61, 226] on div "Dropdown 90000 National" at bounding box center [133, 232] width 151 height 18
click at [64, 235] on div "Dropdown" at bounding box center [62, 231] width 8 height 9
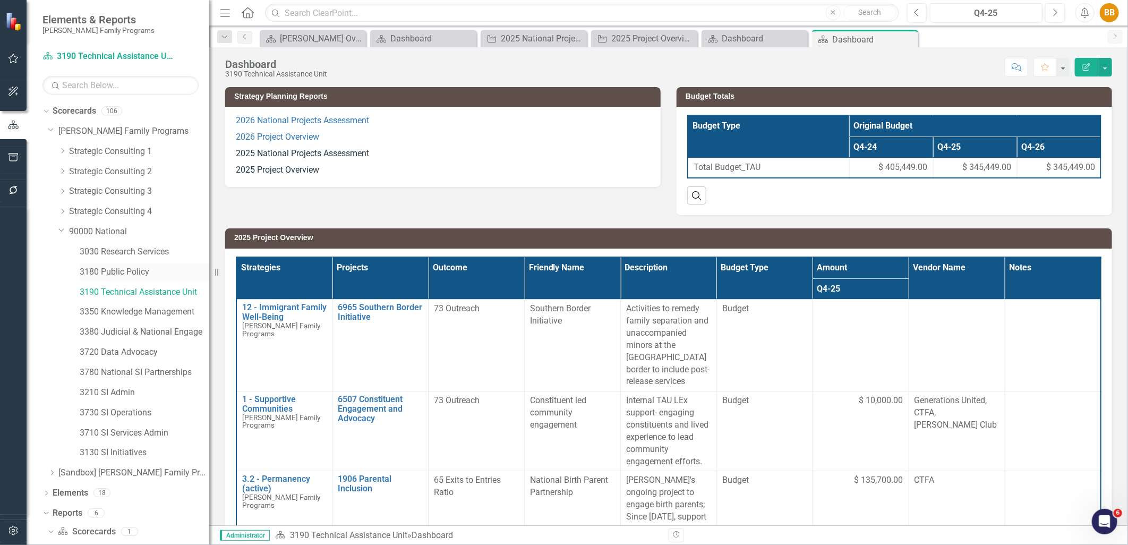
click at [135, 273] on link "3180 Public Policy" at bounding box center [145, 272] width 130 height 12
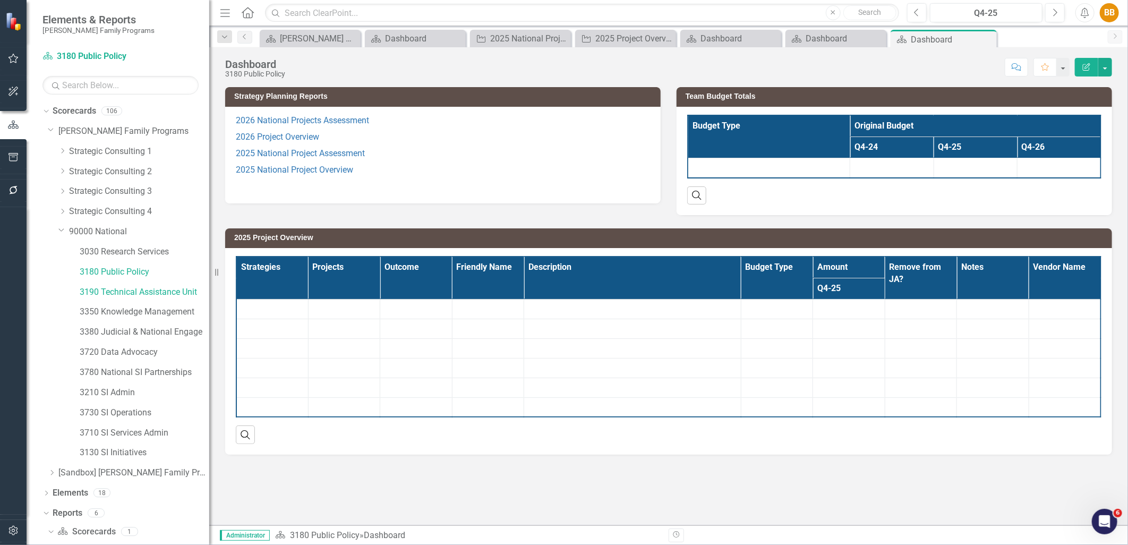
click at [449, 176] on p "2025 National Project Overview" at bounding box center [443, 170] width 414 height 16
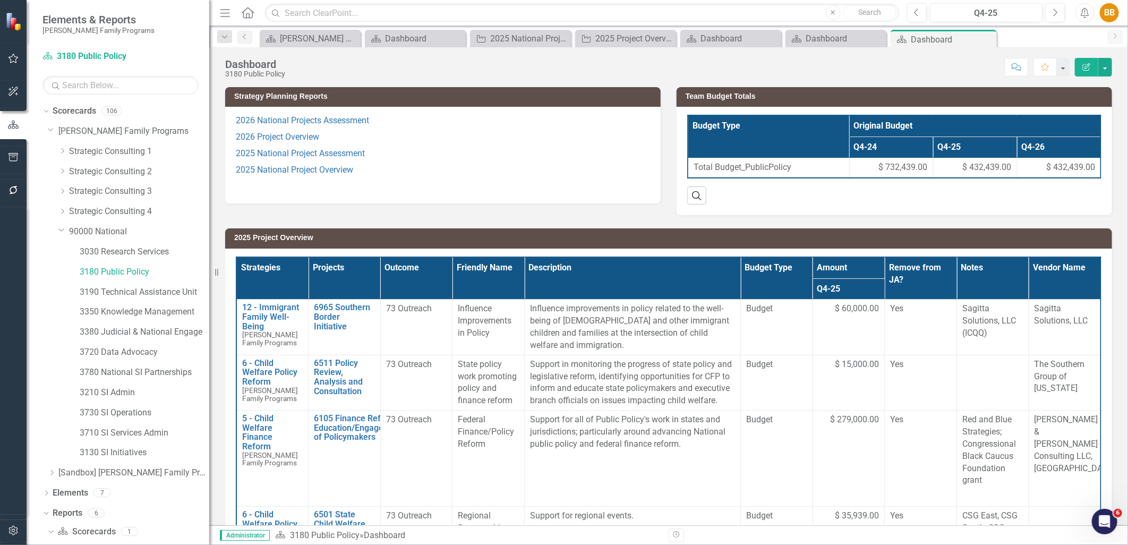
click at [449, 176] on p "2025 National Project Overview" at bounding box center [443, 170] width 414 height 16
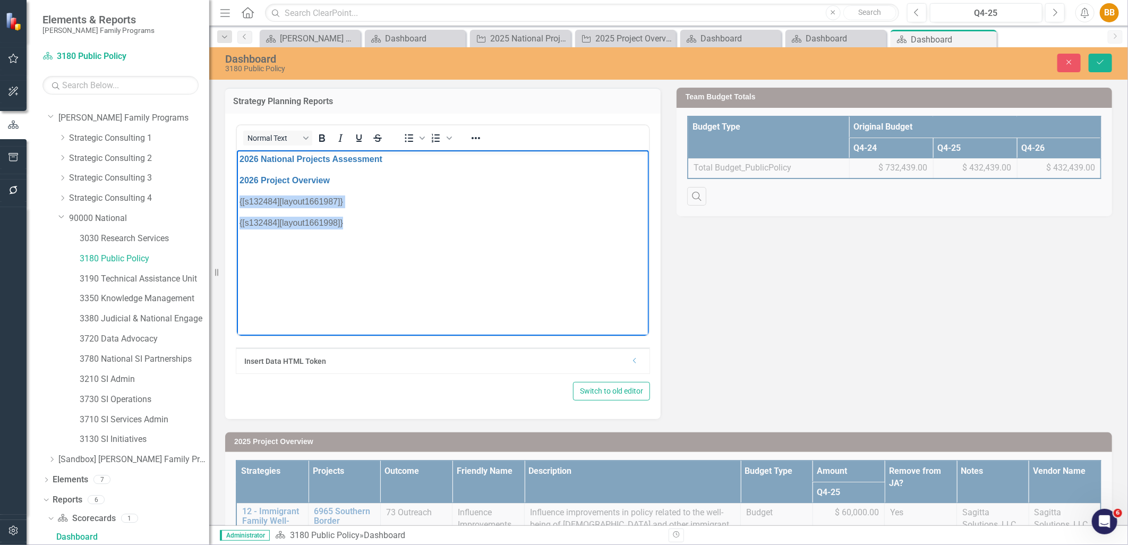
drag, startPoint x: 409, startPoint y: 227, endPoint x: 223, endPoint y: 196, distance: 188.6
click at [236, 196] on html "2026 National Projects Assessment 2026 Project Overview {[s132484][layout166198…" at bounding box center [442, 229] width 412 height 159
paste body "Rich Text Area. Press ALT-0 for help."
click at [1102, 66] on button "Save" at bounding box center [1100, 63] width 23 height 19
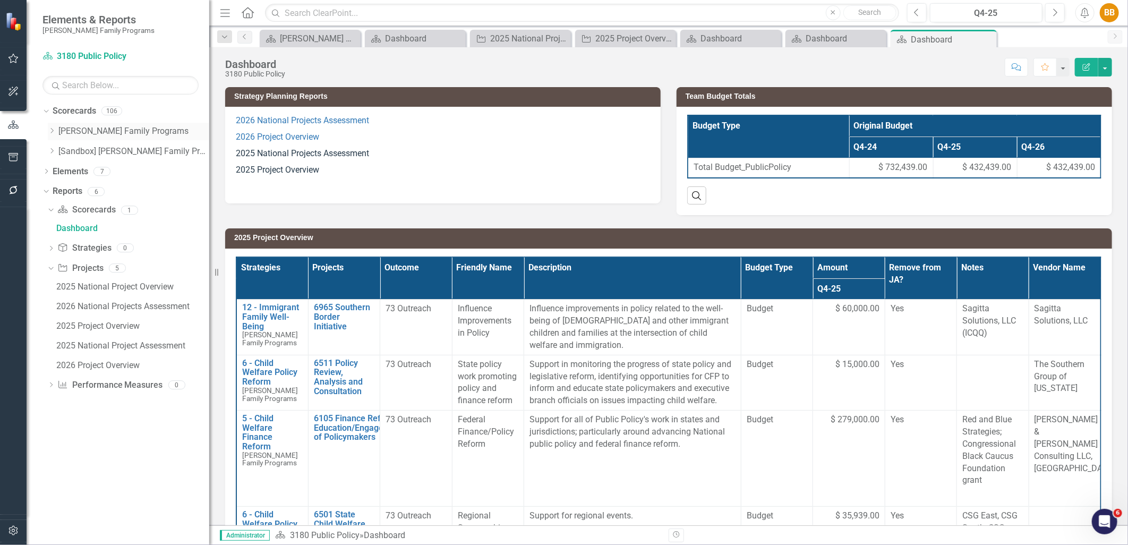
click at [53, 133] on icon "Dropdown" at bounding box center [52, 131] width 8 height 6
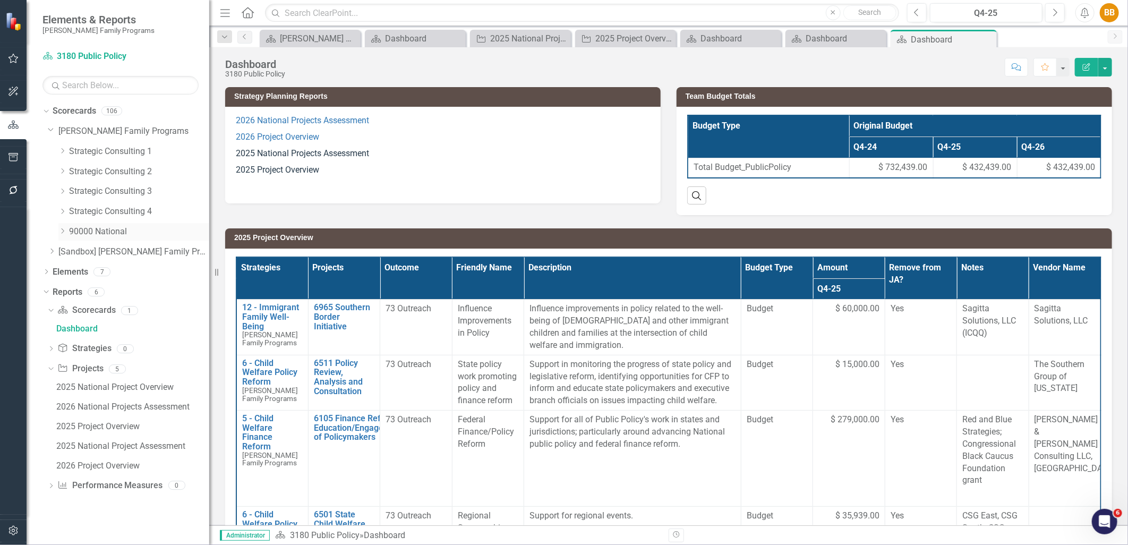
click at [64, 235] on div "Dropdown" at bounding box center [62, 231] width 8 height 9
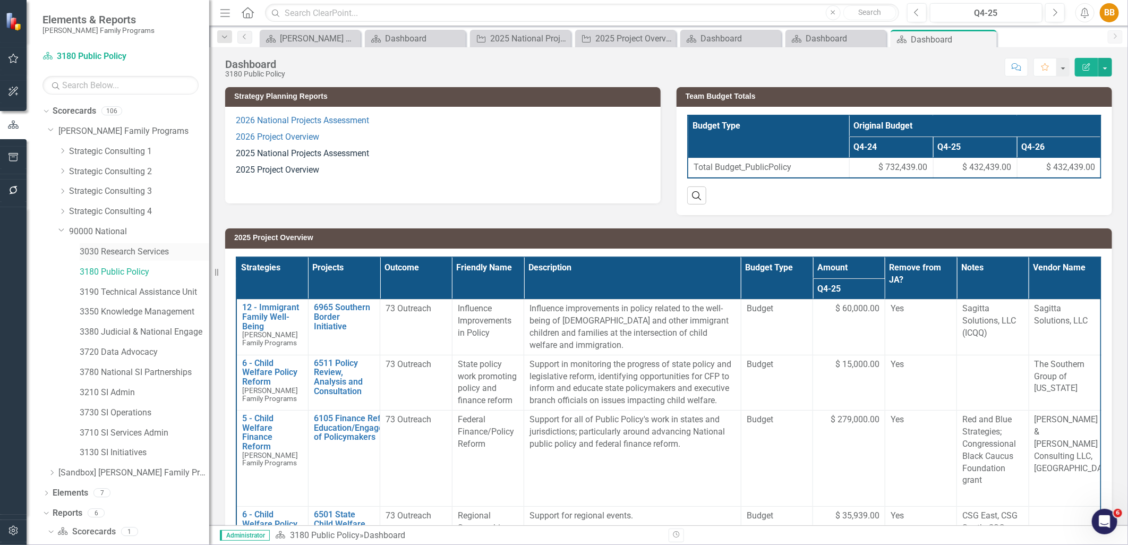
click at [113, 251] on link "3030 Research Services" at bounding box center [145, 252] width 130 height 12
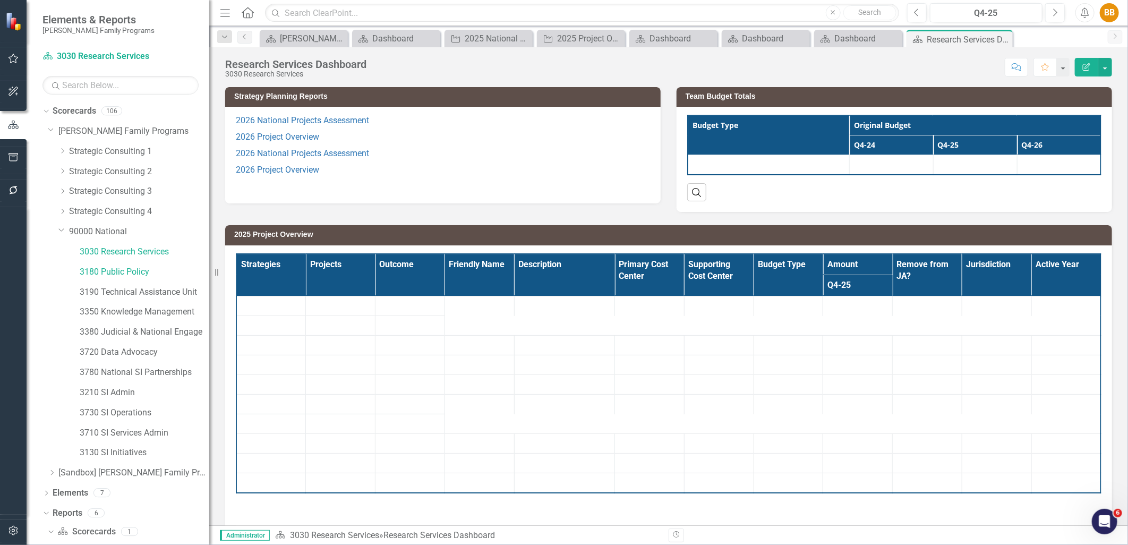
click at [470, 167] on p "2026 Project Overview" at bounding box center [443, 170] width 414 height 16
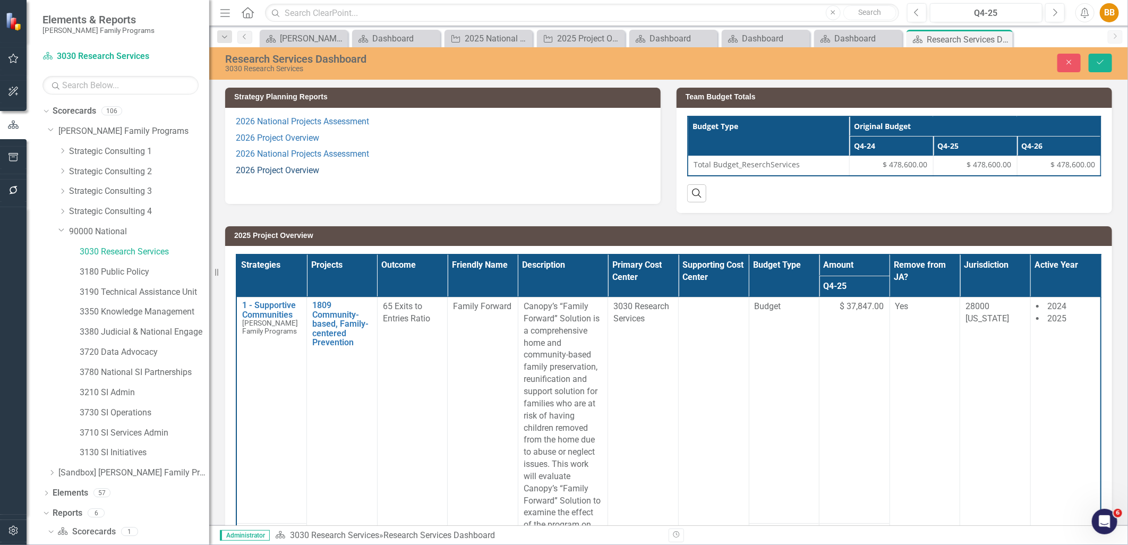
drag, startPoint x: 370, startPoint y: 180, endPoint x: 262, endPoint y: 171, distance: 107.7
click at [264, 171] on div "2026 National Projects Assessment 2026 Project Overview 2026 National Projects …" at bounding box center [443, 155] width 414 height 78
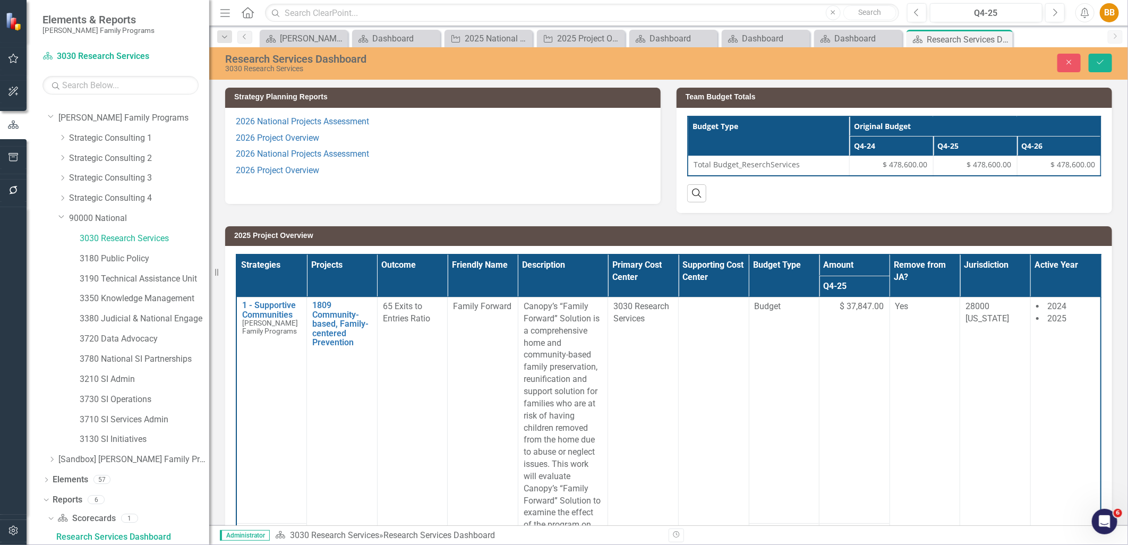
click at [436, 177] on p "2026 Project Overview" at bounding box center [443, 171] width 414 height 16
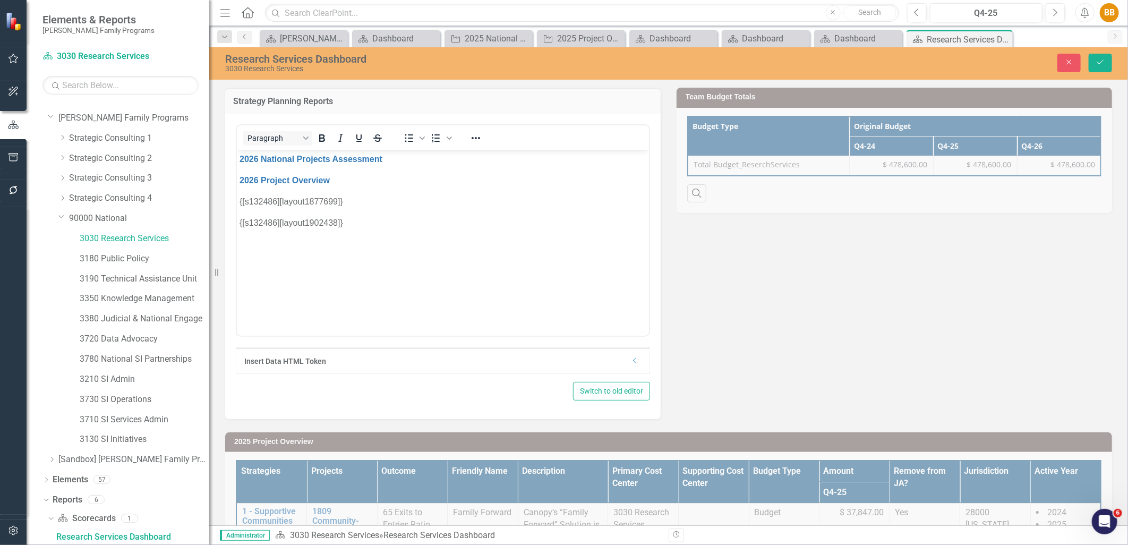
scroll to position [0, 0]
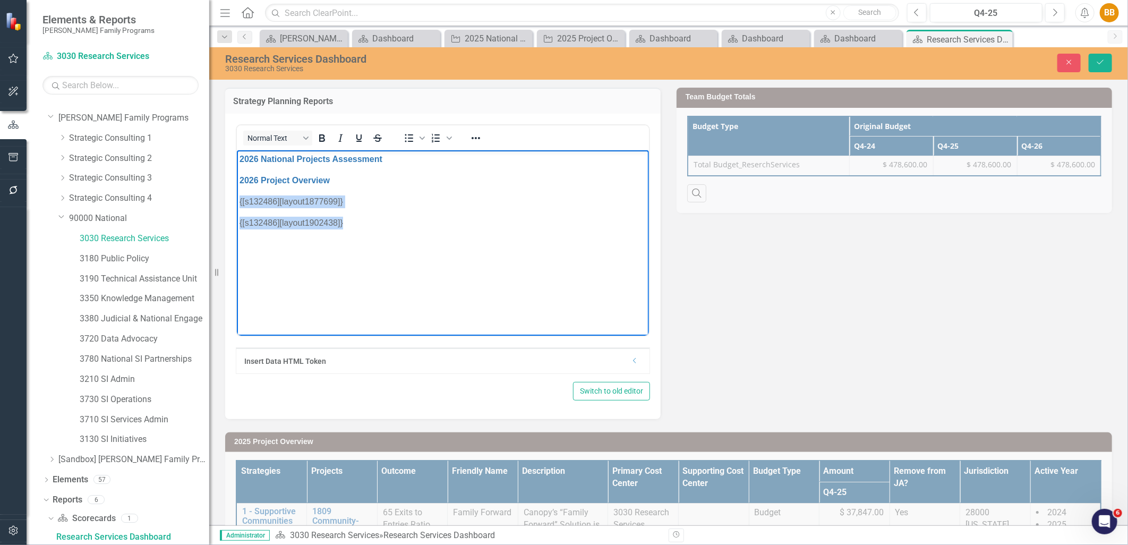
drag, startPoint x: 347, startPoint y: 223, endPoint x: 433, endPoint y: 351, distance: 153.5
click at [236, 199] on html "2026 National Projects Assessment 2026 Project Overview {[s132486][layout187769…" at bounding box center [442, 229] width 412 height 159
paste body "Rich Text Area. Press ALT-0 for help."
click at [404, 211] on body "﻿2026 National Projects Assessment 2026 Project Overview" at bounding box center [442, 229] width 412 height 159
click at [307, 208] on body "2026 National Projects Assessment 2026 Project Overview 2025 National Projects …" at bounding box center [442, 229] width 412 height 159
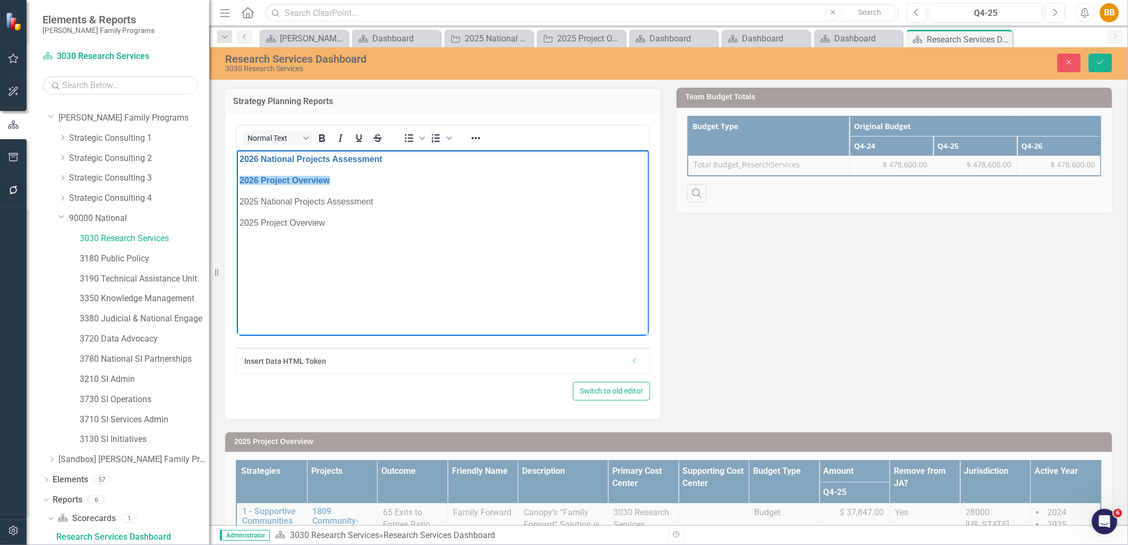
click at [533, 203] on p "2025 National Projects Assessment" at bounding box center [442, 201] width 407 height 13
click at [1109, 61] on button "Save" at bounding box center [1100, 63] width 23 height 19
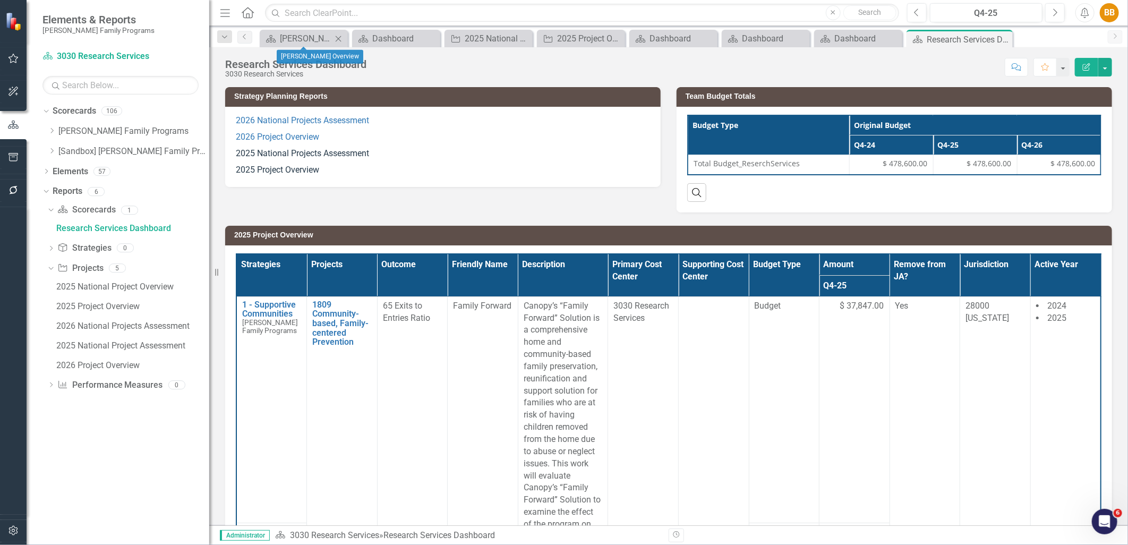
click at [341, 37] on icon "Close" at bounding box center [338, 39] width 11 height 9
click at [346, 36] on icon "Close" at bounding box center [351, 39] width 11 height 9
click at [352, 36] on icon "Close" at bounding box center [356, 39] width 11 height 9
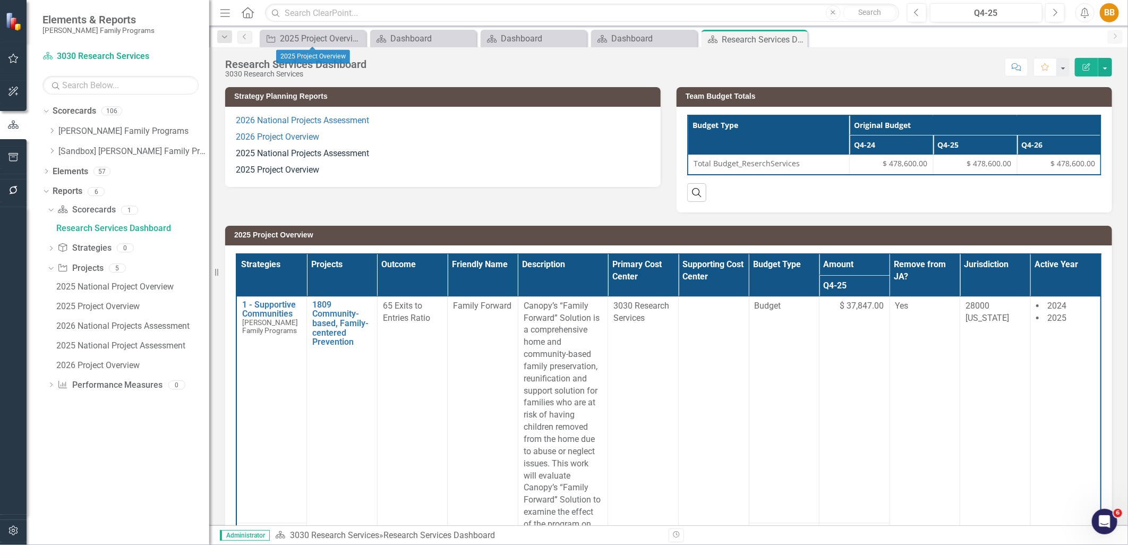
click at [0, 0] on icon "Close" at bounding box center [0, 0] width 0 height 0
click at [355, 36] on icon "Close" at bounding box center [356, 39] width 11 height 9
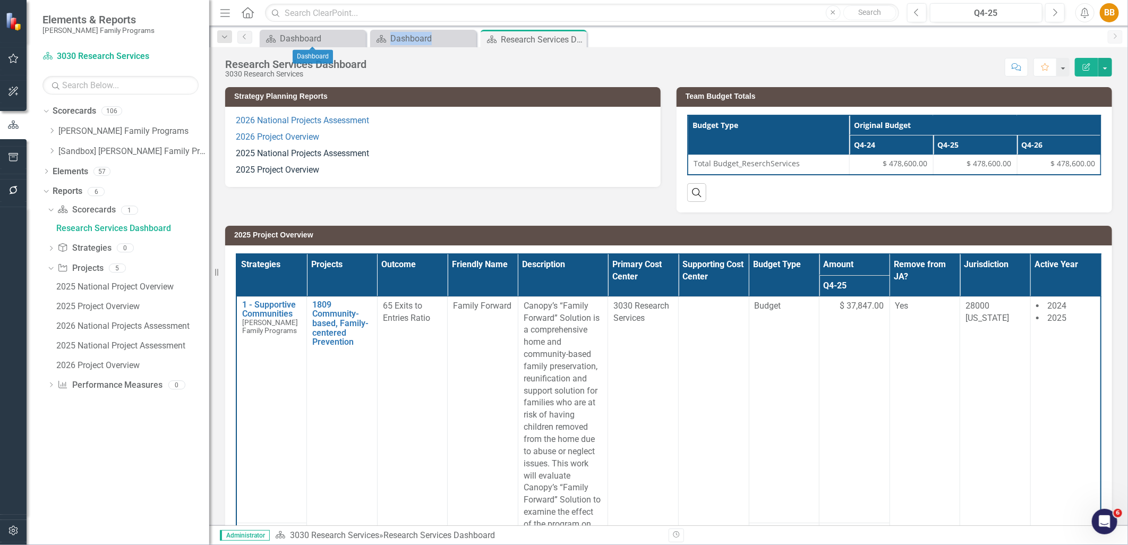
click at [0, 0] on icon "Close" at bounding box center [0, 0] width 0 height 0
click at [0, 0] on icon at bounding box center [0, 0] width 0 height 0
click at [360, 41] on icon "Pin" at bounding box center [357, 40] width 11 height 9
click at [921, 20] on button "Previous" at bounding box center [917, 12] width 20 height 19
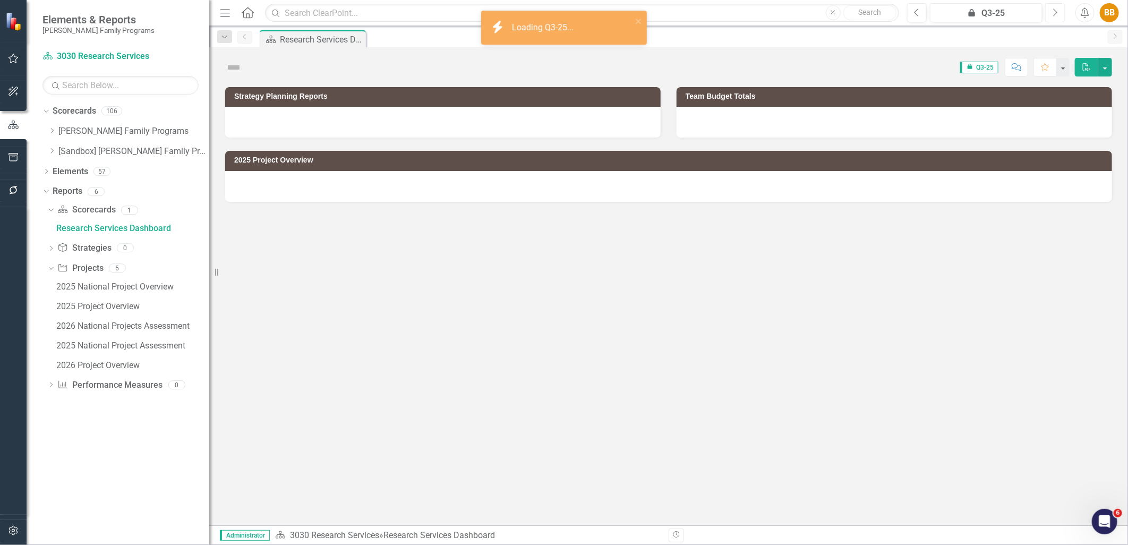
click at [1048, 12] on button "Next" at bounding box center [1056, 12] width 20 height 19
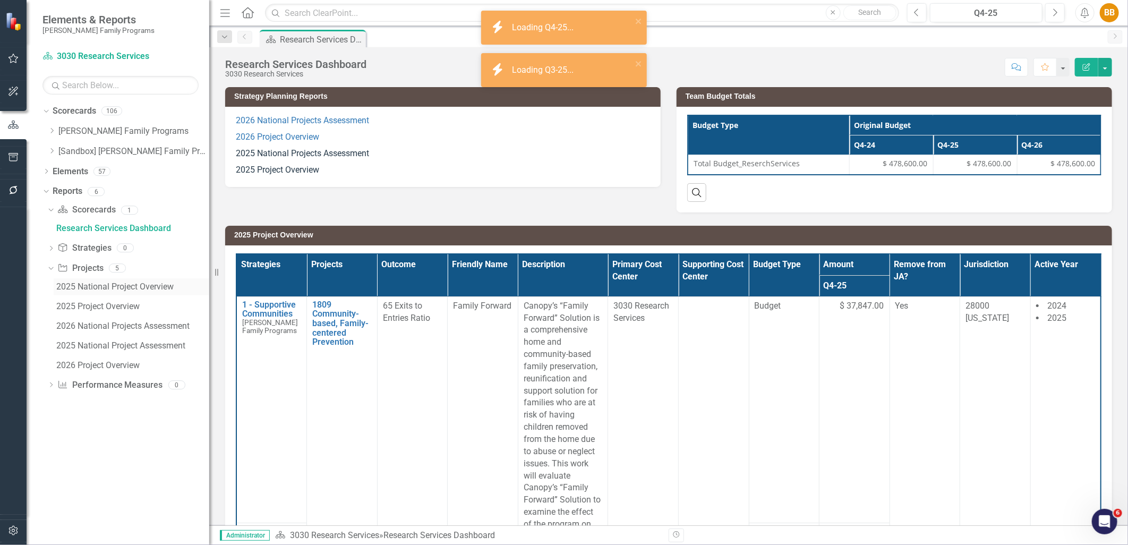
drag, startPoint x: 117, startPoint y: 290, endPoint x: 114, endPoint y: 295, distance: 5.9
click at [116, 290] on div "2025 National Project Overview" at bounding box center [132, 287] width 153 height 10
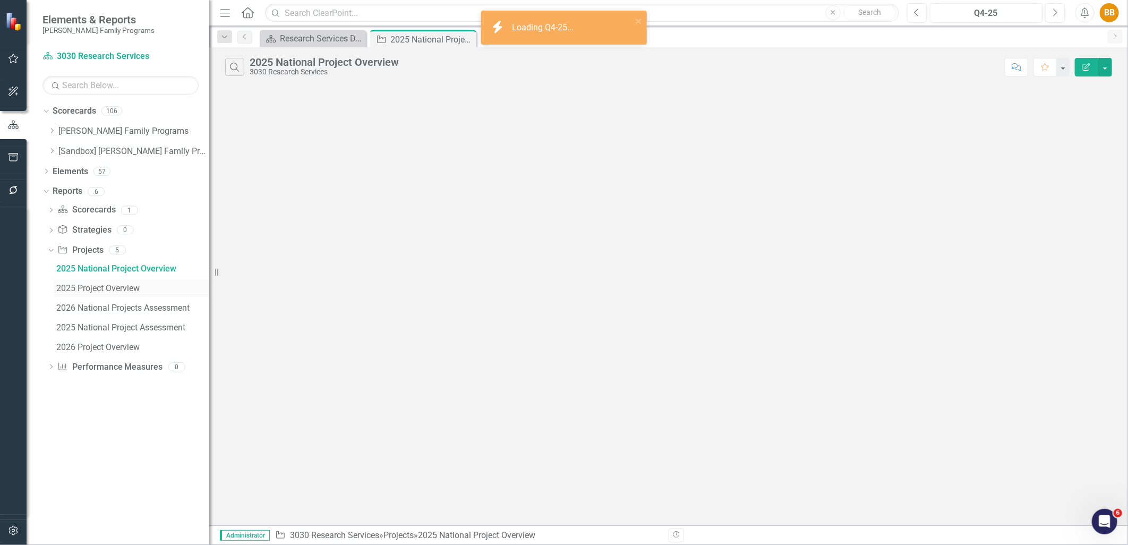
click at [121, 288] on div "2025 Project Overview" at bounding box center [132, 289] width 153 height 10
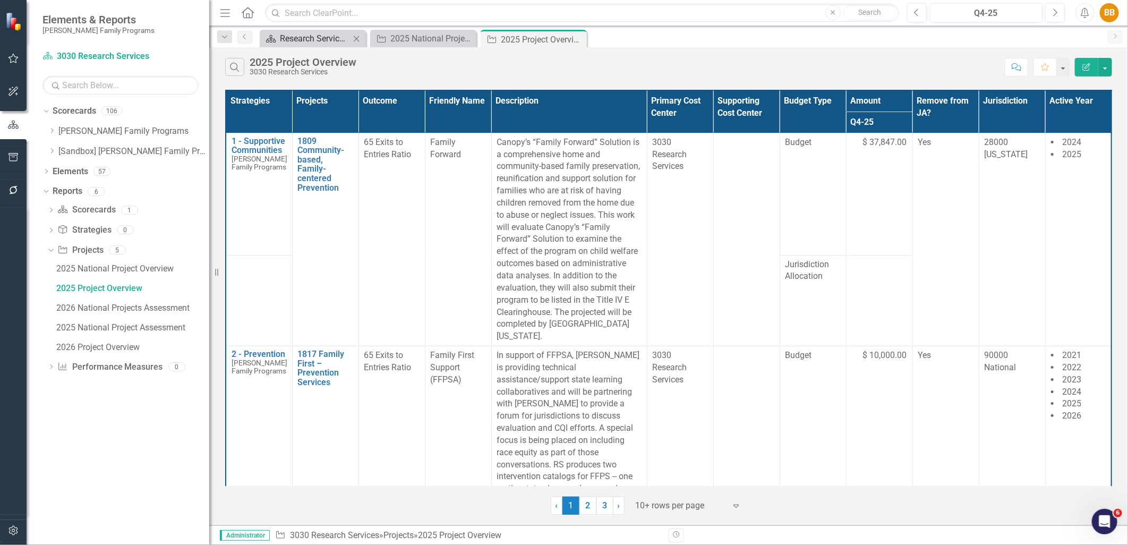
click at [335, 40] on div "Research Services Dashboard" at bounding box center [315, 38] width 70 height 13
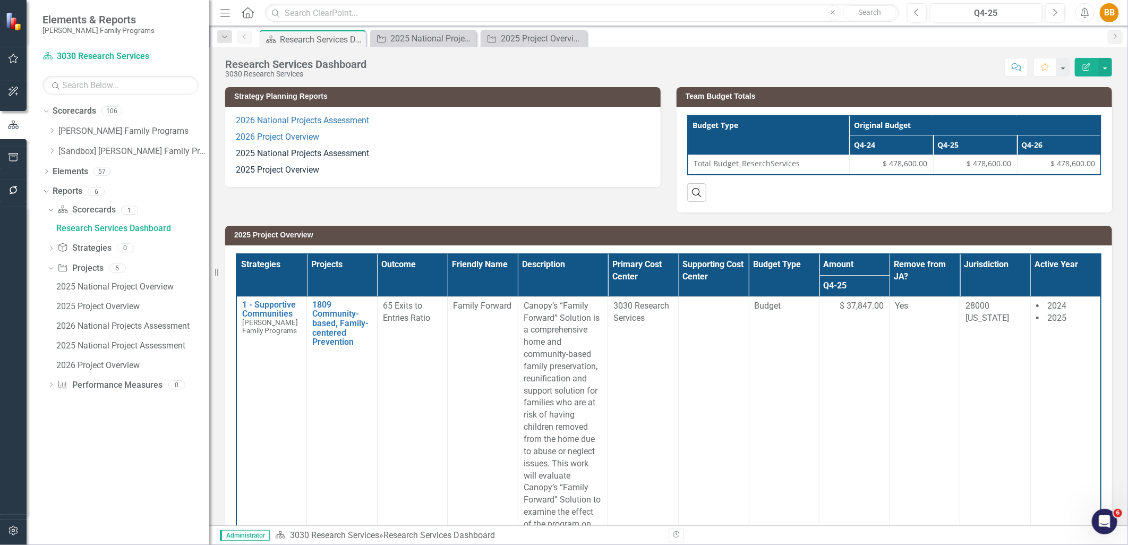
click at [381, 146] on p "2025 National Projects Assessment" at bounding box center [443, 154] width 414 height 16
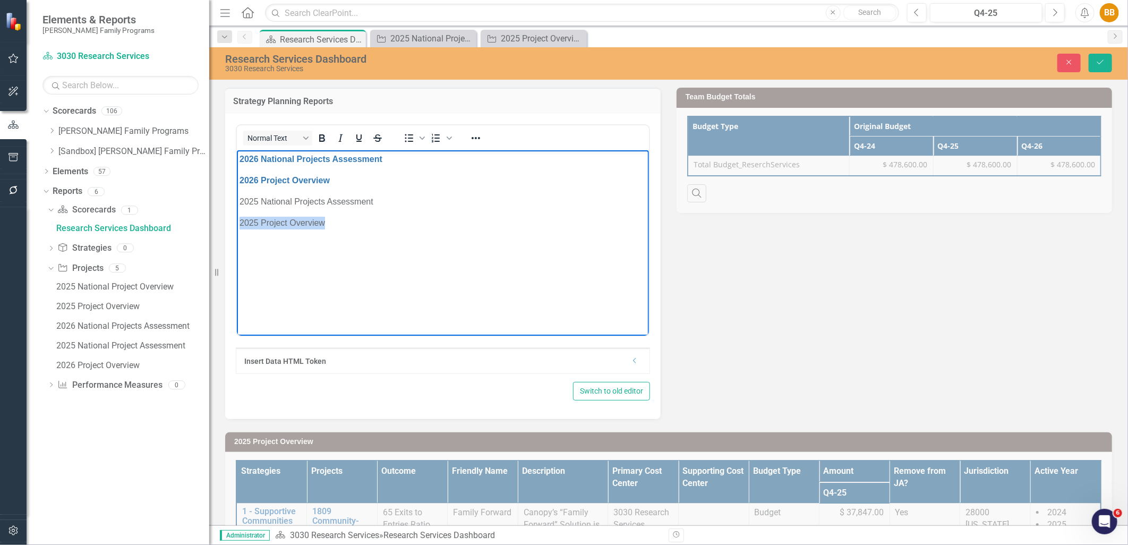
drag, startPoint x: 328, startPoint y: 222, endPoint x: 234, endPoint y: 223, distance: 93.5
click at [236, 223] on html "2026 National Projects Assessment 2026 Project Overview 2025 National Projects …" at bounding box center [442, 229] width 412 height 159
click at [476, 135] on icon "Reveal or hide additional toolbar items" at bounding box center [476, 138] width 13 height 13
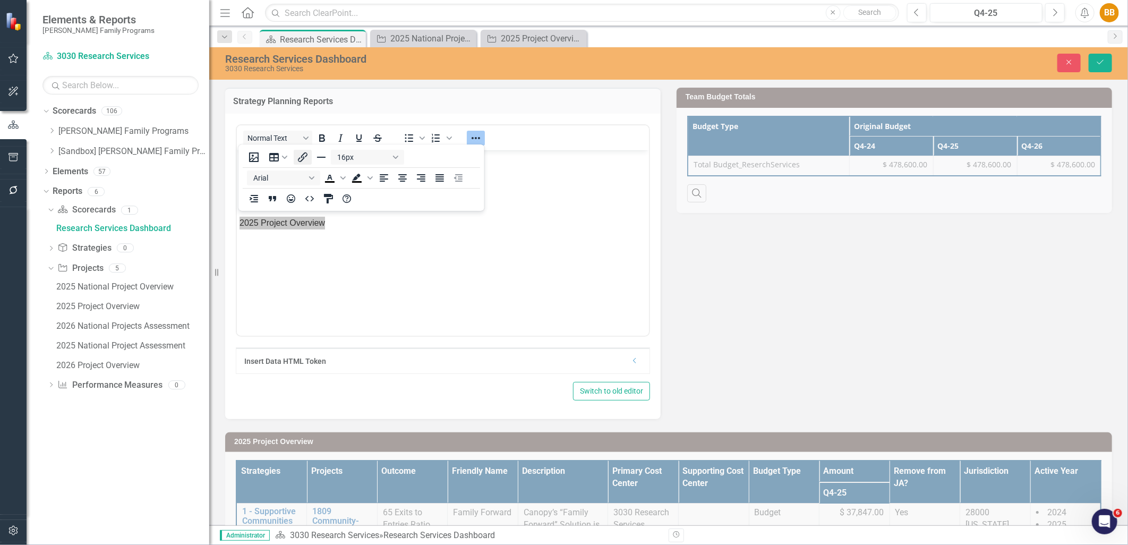
click at [304, 157] on icon "Insert/edit link" at bounding box center [302, 157] width 13 height 13
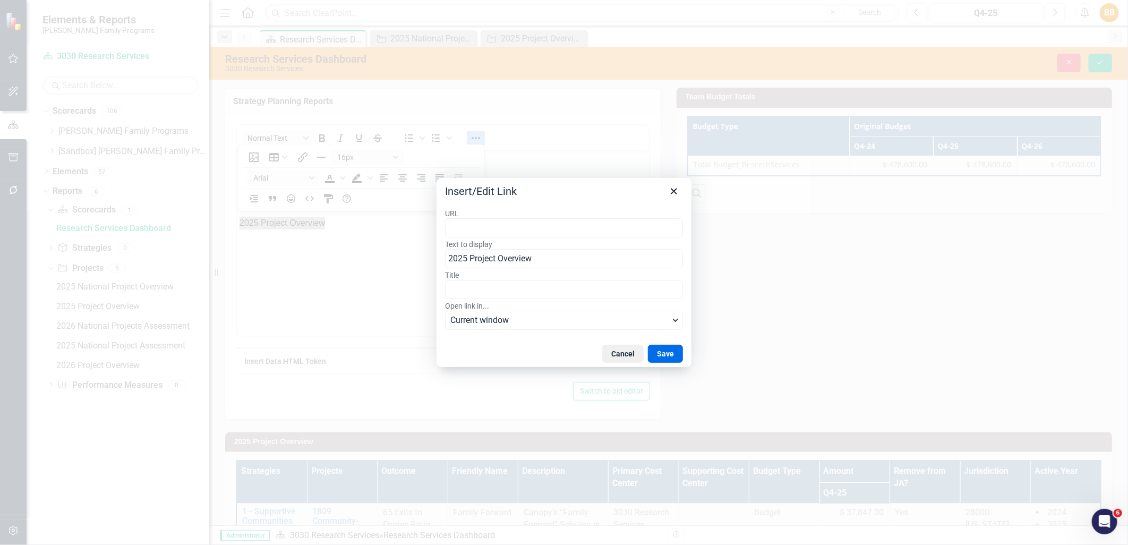
type input "https://app.clearpointstrategy.com/#/index/?layoutId=1776340&object=initiative&…"
click at [663, 353] on button "Save" at bounding box center [665, 354] width 35 height 18
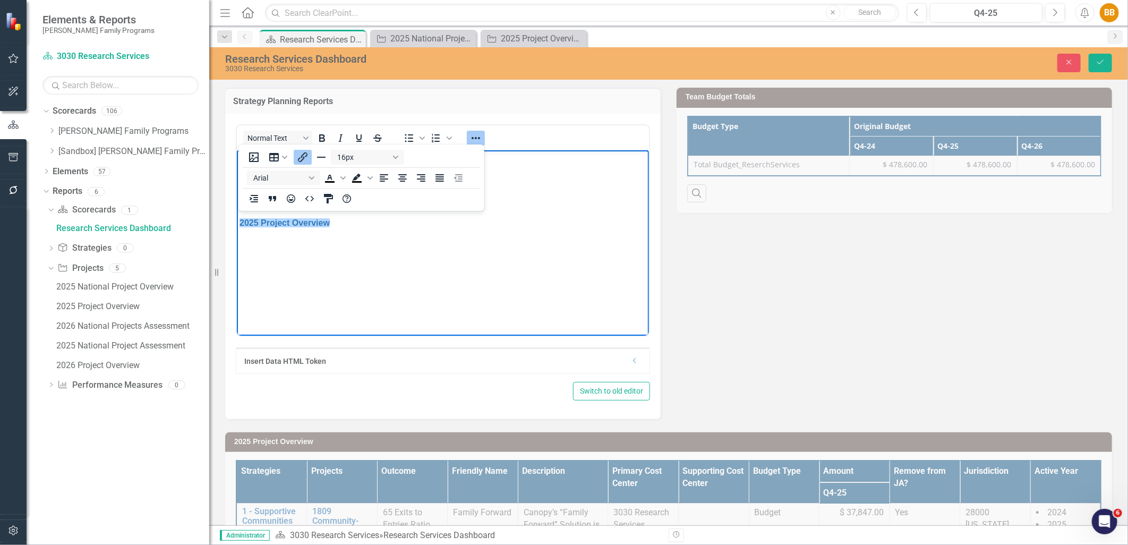
click at [512, 301] on body "2026 National Projects Assessment 2026 Project Overview 2025 National Projects …" at bounding box center [442, 229] width 412 height 159
click at [1097, 67] on button "Save" at bounding box center [1100, 63] width 23 height 19
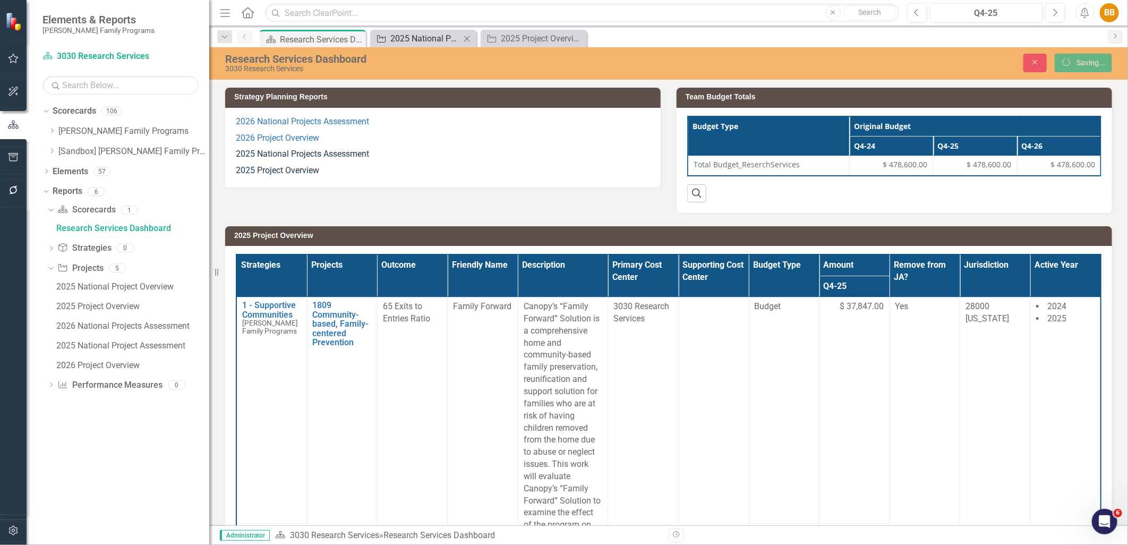
click at [436, 39] on div "2025 National Project Overview" at bounding box center [426, 38] width 70 height 13
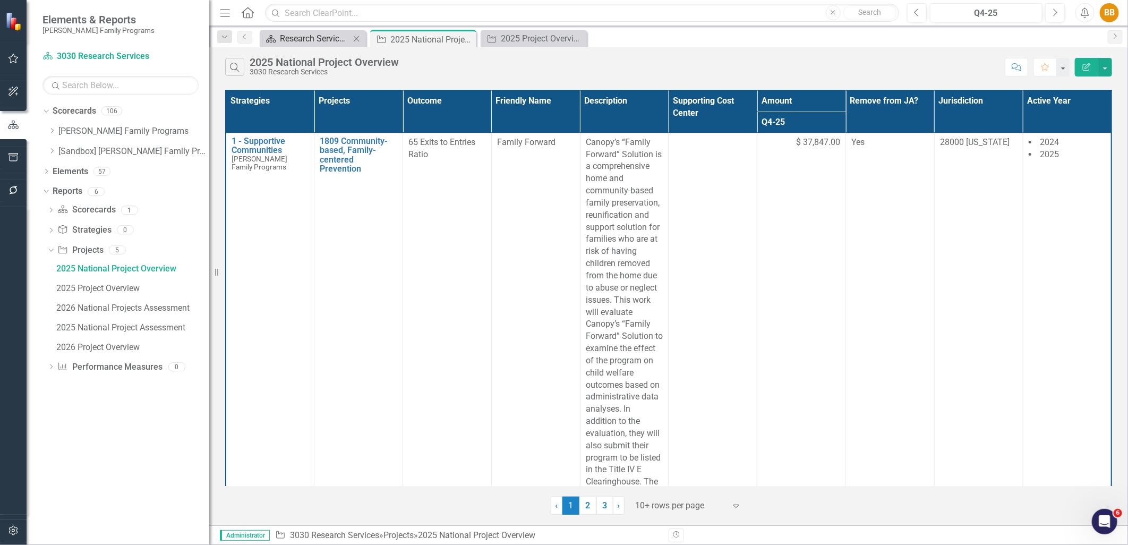
click at [329, 43] on div "Research Services Dashboard" at bounding box center [315, 38] width 70 height 13
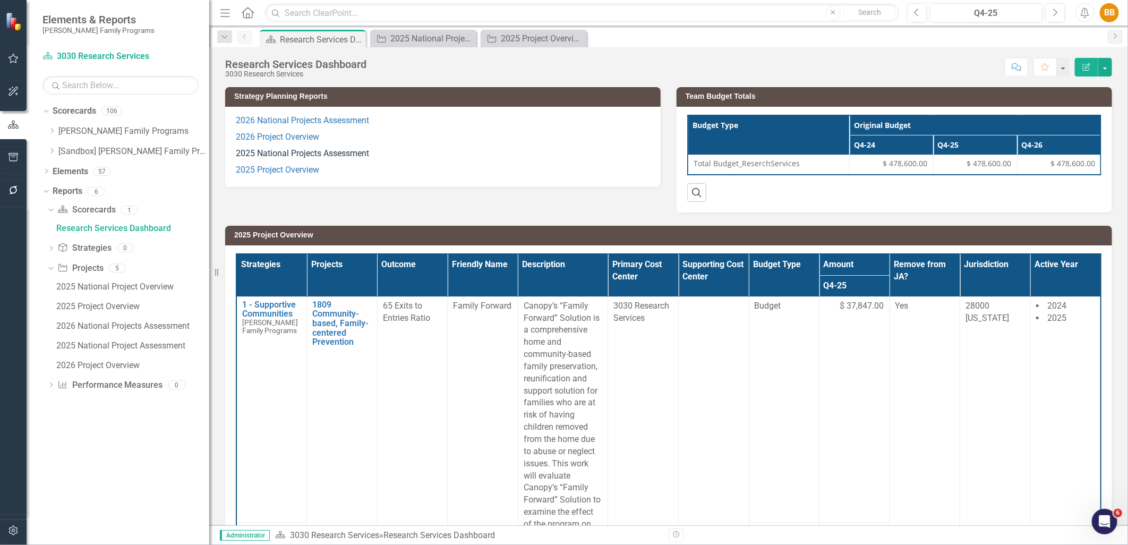
drag, startPoint x: 379, startPoint y: 151, endPoint x: 272, endPoint y: 152, distance: 106.8
click at [272, 152] on p "2025 National Projects Assessment" at bounding box center [443, 154] width 414 height 16
click at [271, 152] on p "2025 National Projects Assessment" at bounding box center [443, 154] width 414 height 16
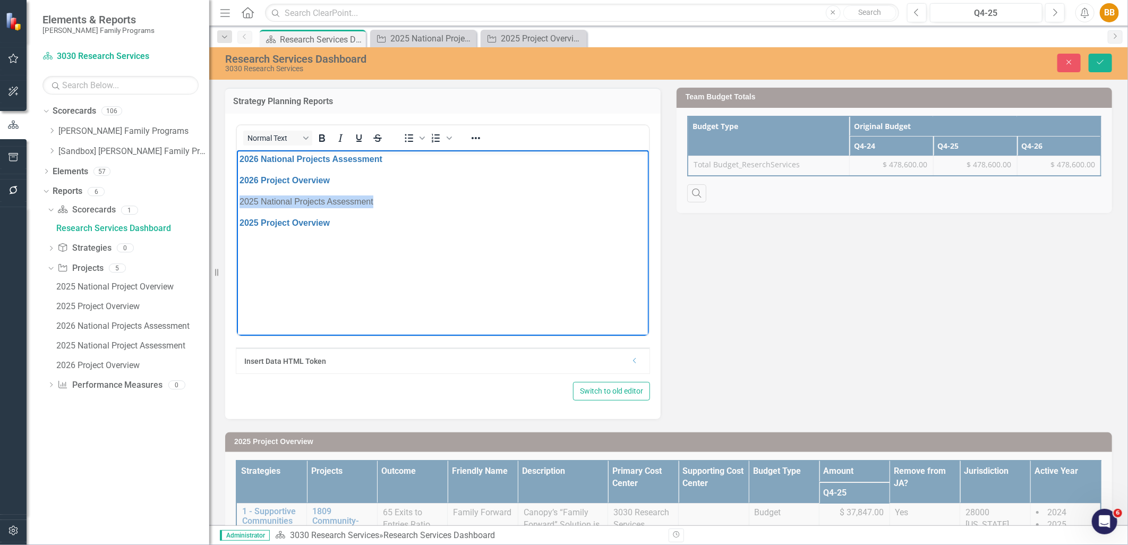
drag, startPoint x: 374, startPoint y: 204, endPoint x: 236, endPoint y: 201, distance: 137.1
click at [236, 201] on body "2026 National Projects Assessment 2026 Project Overview 2025 National Projects …" at bounding box center [442, 229] width 412 height 159
drag, startPoint x: 337, startPoint y: 209, endPoint x: 359, endPoint y: 201, distance: 23.0
click at [359, 201] on p "2025 National Projects Assessment" at bounding box center [442, 201] width 407 height 13
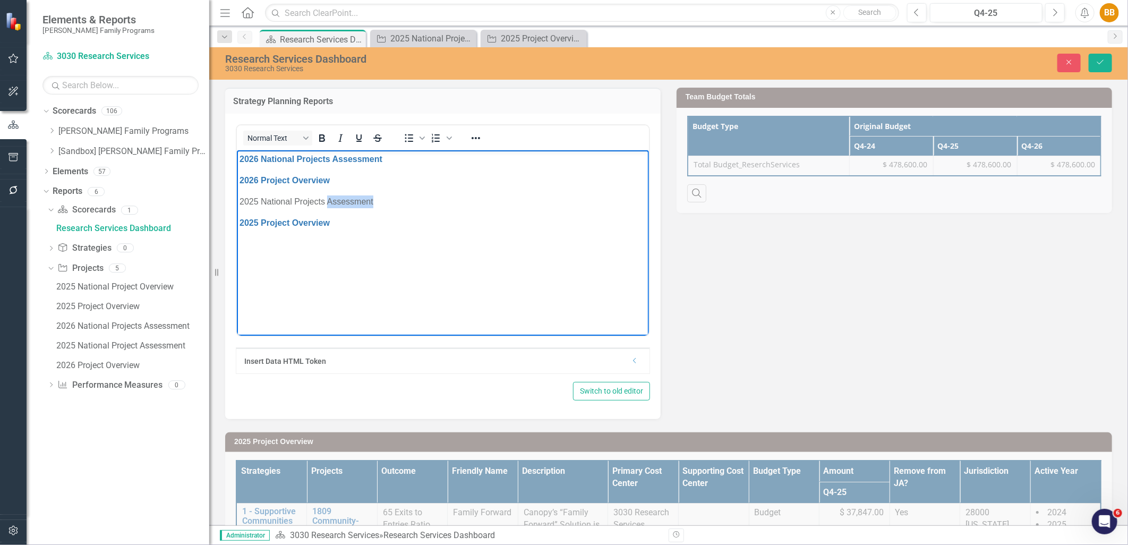
click at [397, 201] on p "2025 National Projects Assessment" at bounding box center [442, 201] width 407 height 13
drag, startPoint x: 397, startPoint y: 201, endPoint x: 460, endPoint y: 352, distance: 163.4
click at [236, 202] on html "2026 National Projects Assessment 2026 Project Overview 2025 National Projects …" at bounding box center [442, 229] width 412 height 159
click at [472, 144] on button "Reveal or hide additional toolbar items" at bounding box center [476, 138] width 18 height 15
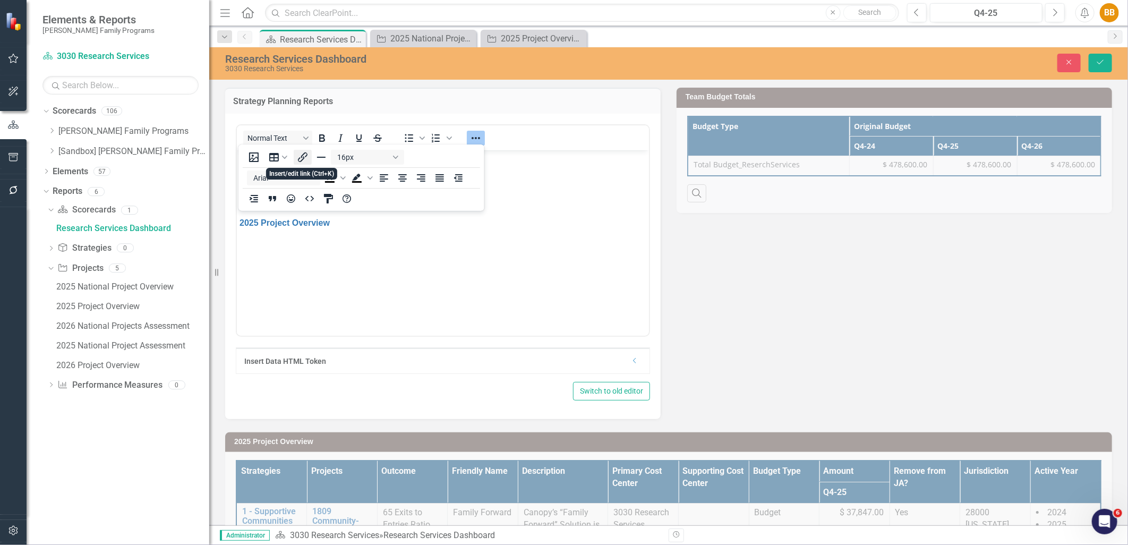
click at [307, 155] on icon "Insert/edit link" at bounding box center [302, 157] width 13 height 13
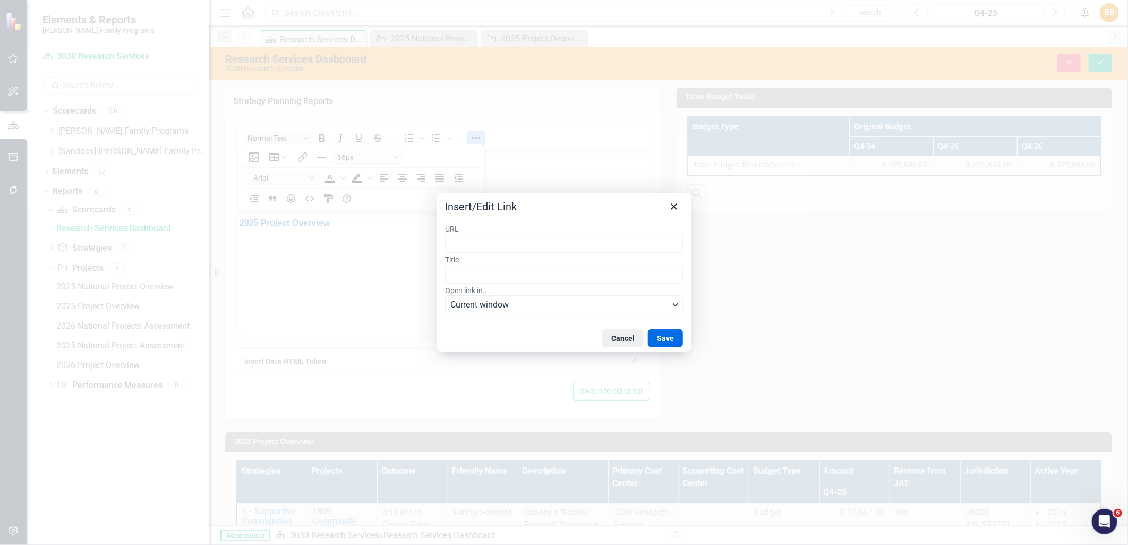
type input "https://app.clearpointstrategy.com/#/index/?layoutId=1661997&object=initiative&…"
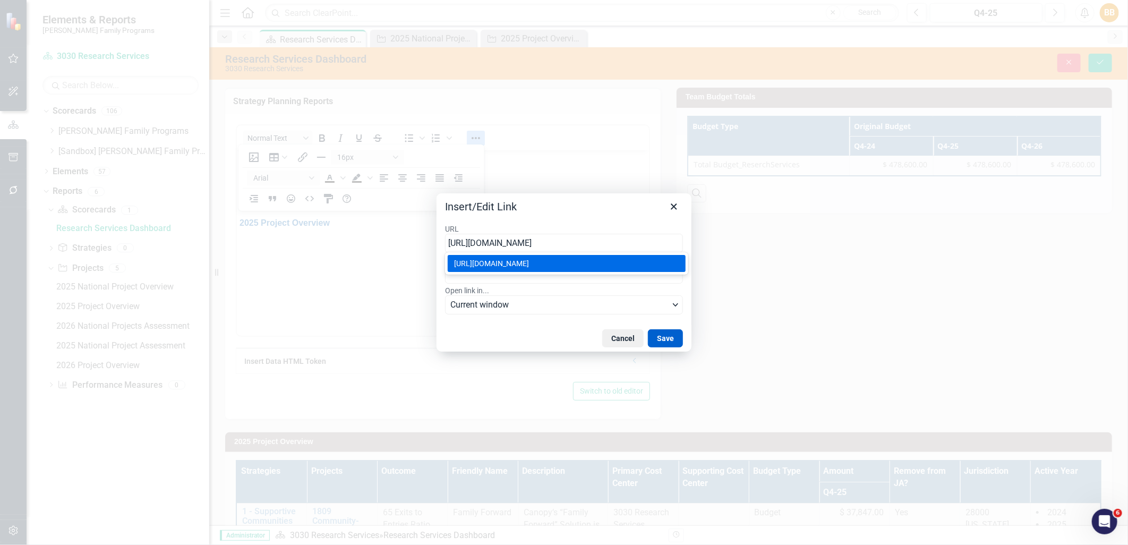
click at [662, 339] on button "Save" at bounding box center [665, 338] width 35 height 18
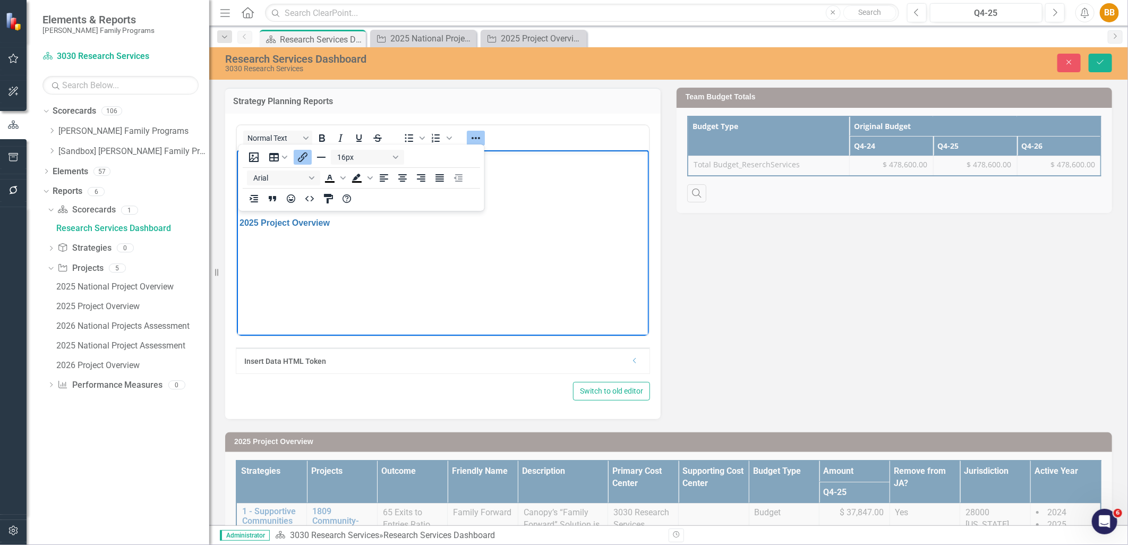
click at [566, 261] on body "2026 National Projects Assessment 2026 Project Overview 2025 National Projects …" at bounding box center [442, 229] width 412 height 159
click at [1105, 62] on icon "Save" at bounding box center [1101, 61] width 10 height 7
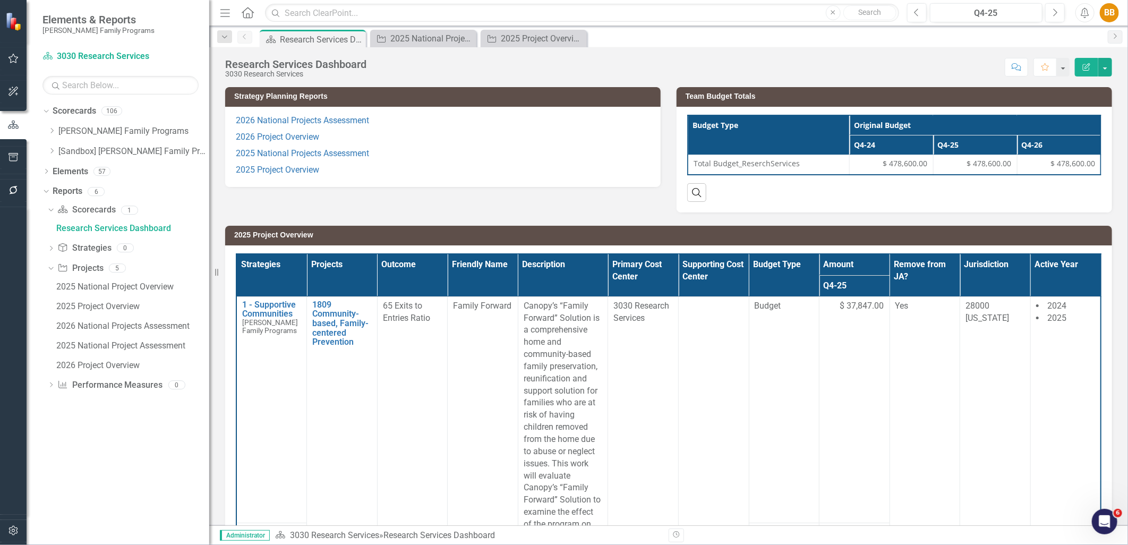
drag, startPoint x: 49, startPoint y: 128, endPoint x: 71, endPoint y: 186, distance: 62.6
click at [49, 128] on icon "Dropdown" at bounding box center [52, 131] width 8 height 6
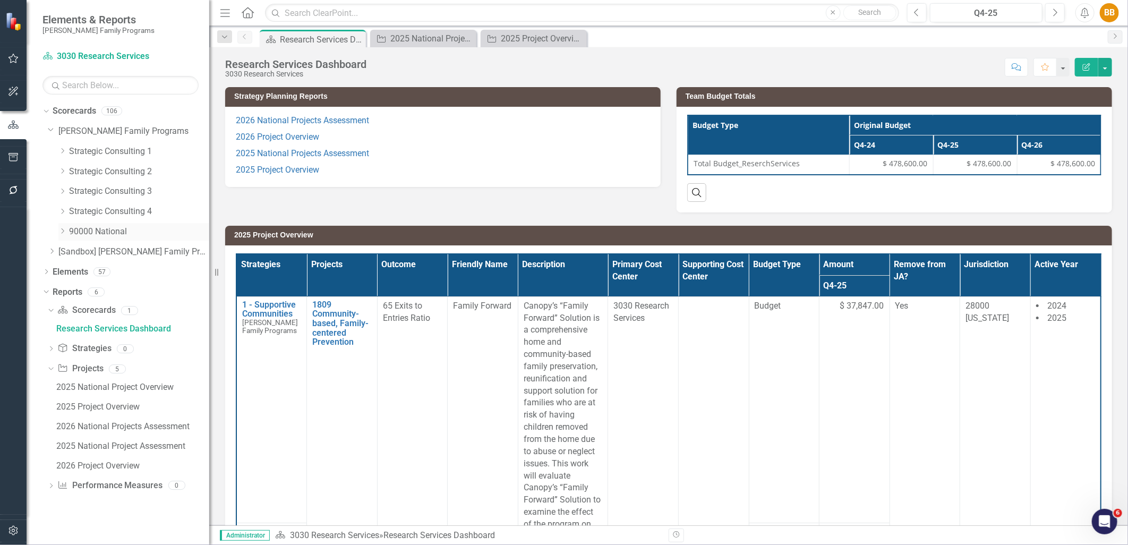
click at [60, 232] on icon "Dropdown" at bounding box center [62, 231] width 8 height 6
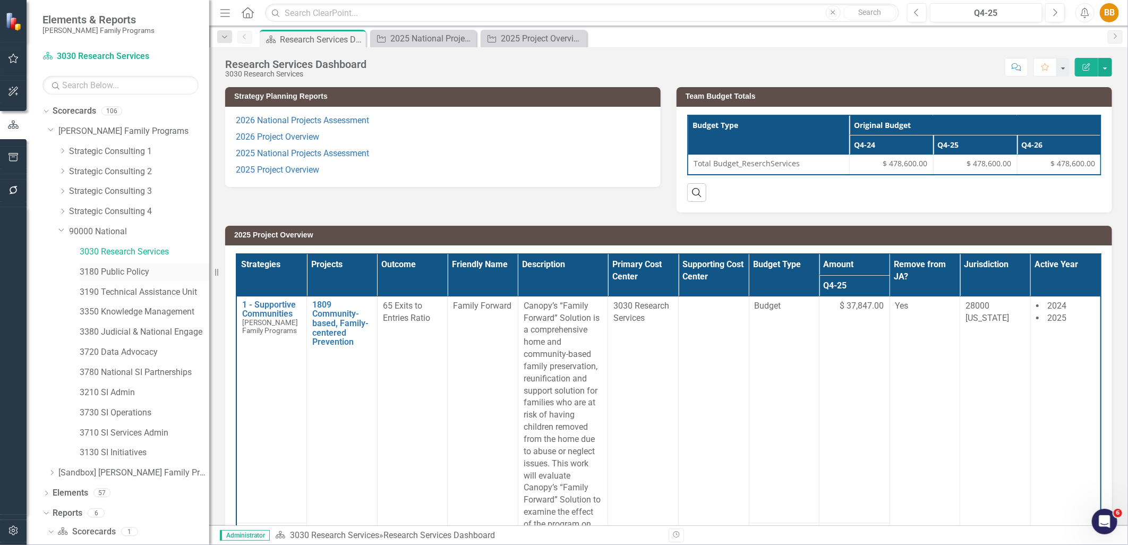
click at [98, 269] on link "3180 Public Policy" at bounding box center [145, 272] width 130 height 12
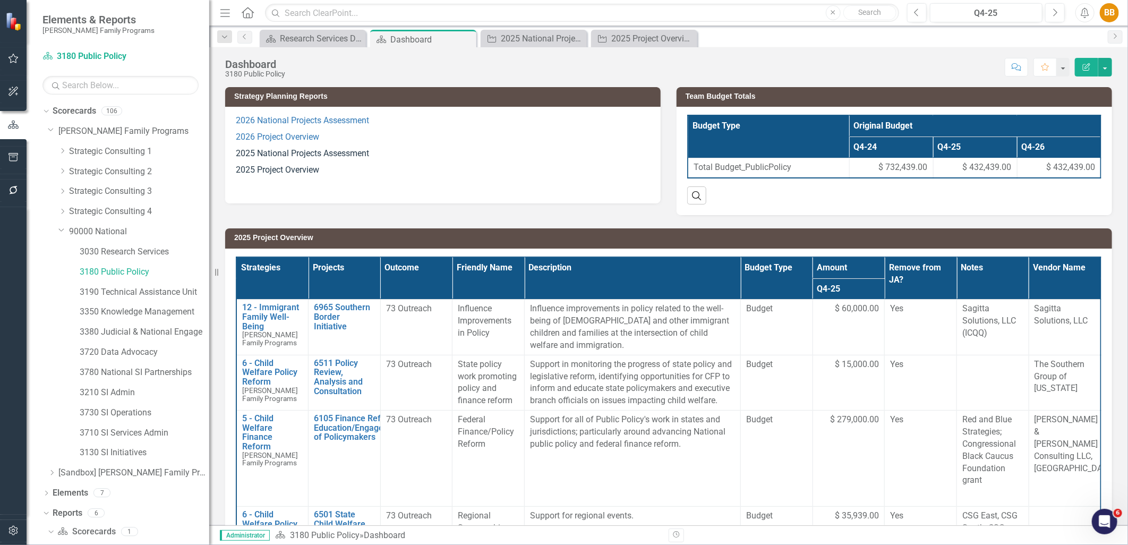
scroll to position [13, 0]
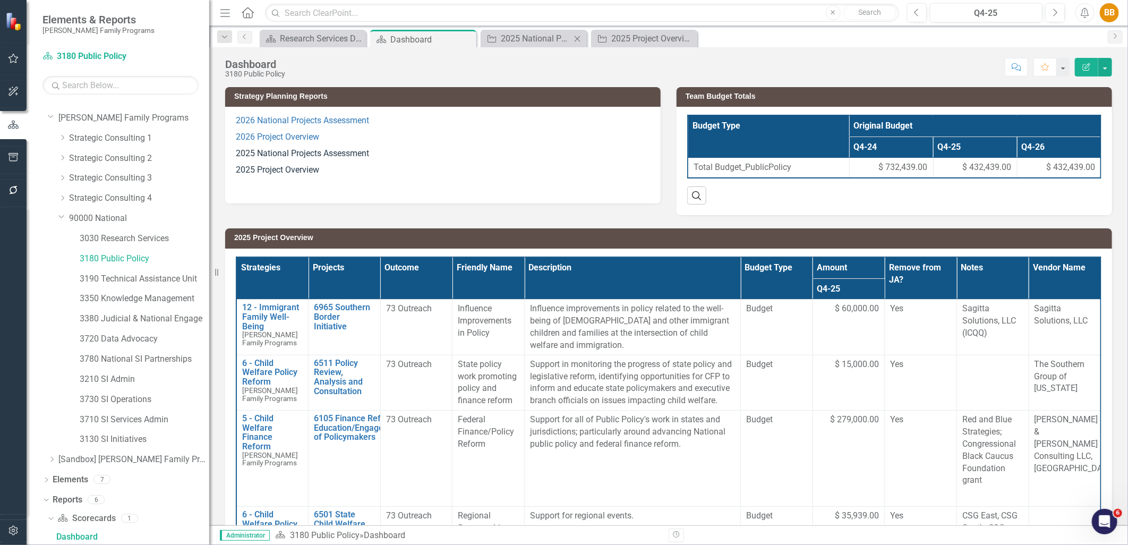
click at [581, 36] on icon "Close" at bounding box center [577, 39] width 11 height 9
click at [0, 0] on icon "Close" at bounding box center [0, 0] width 0 height 0
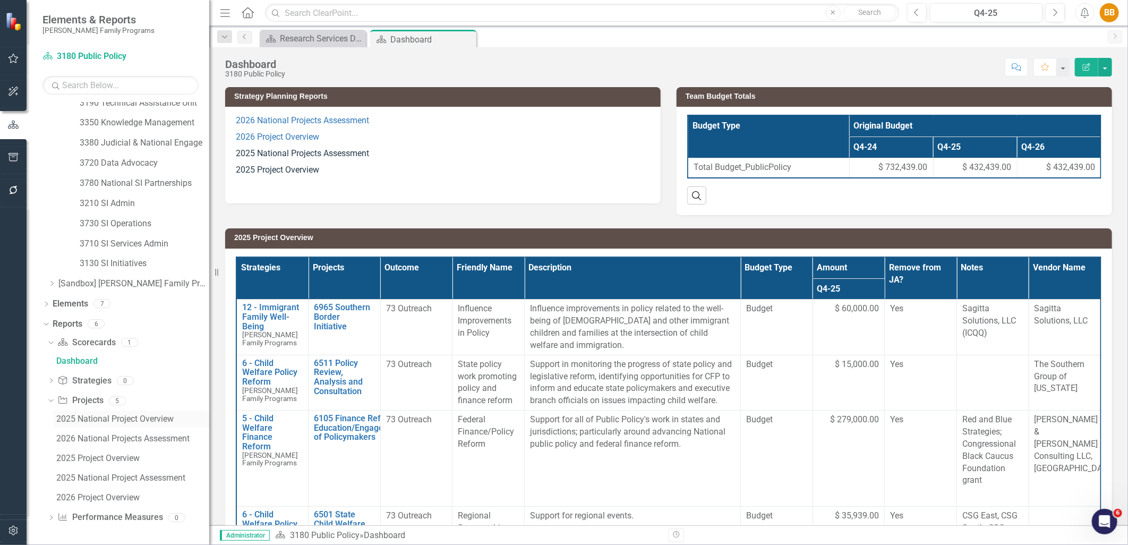
click at [123, 422] on div "2025 National Project Overview" at bounding box center [132, 419] width 153 height 10
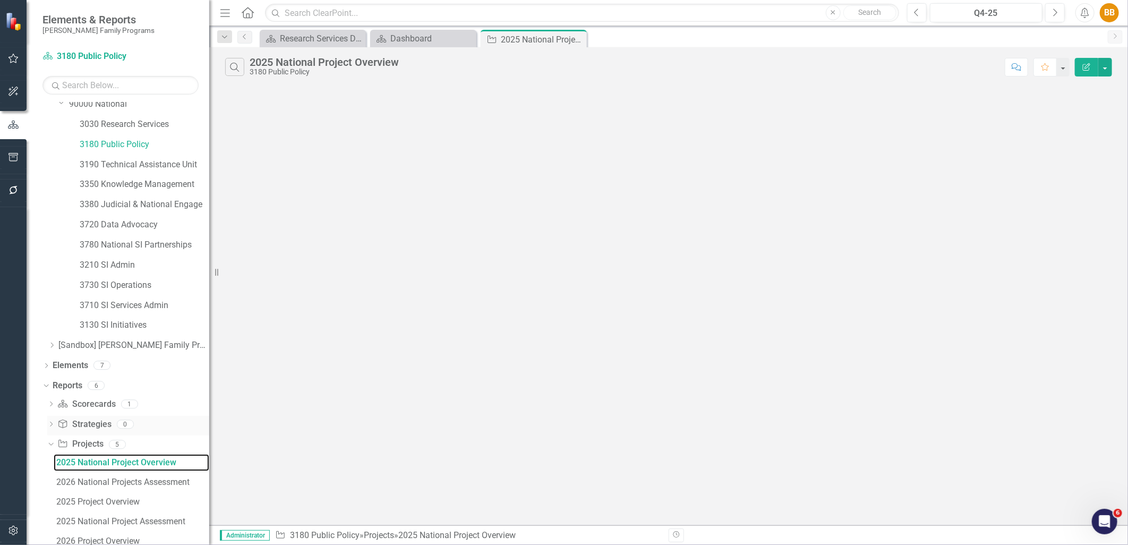
scroll to position [171, 0]
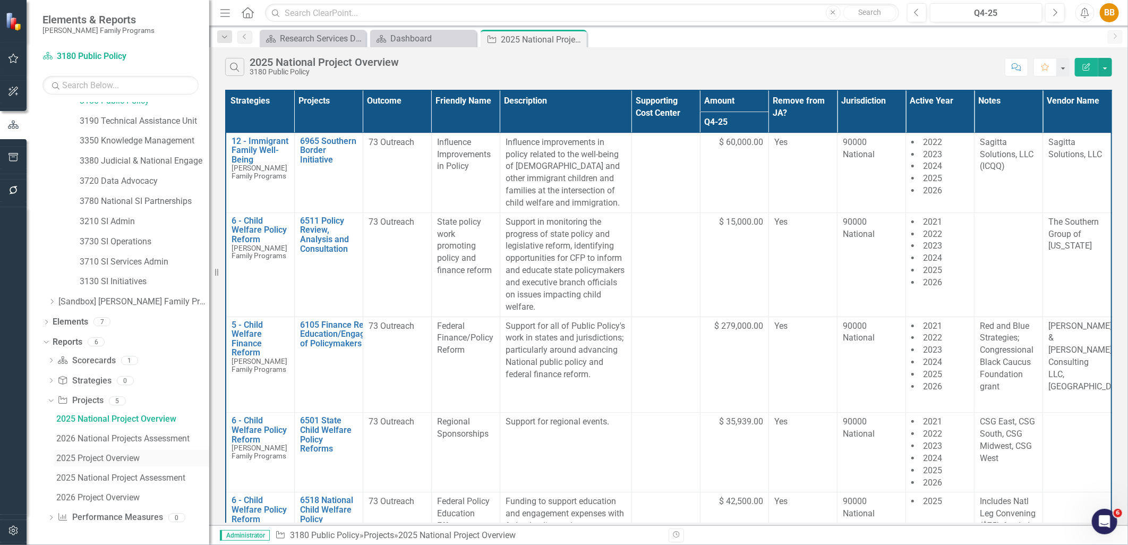
click at [116, 454] on div "2025 Project Overview" at bounding box center [132, 459] width 153 height 10
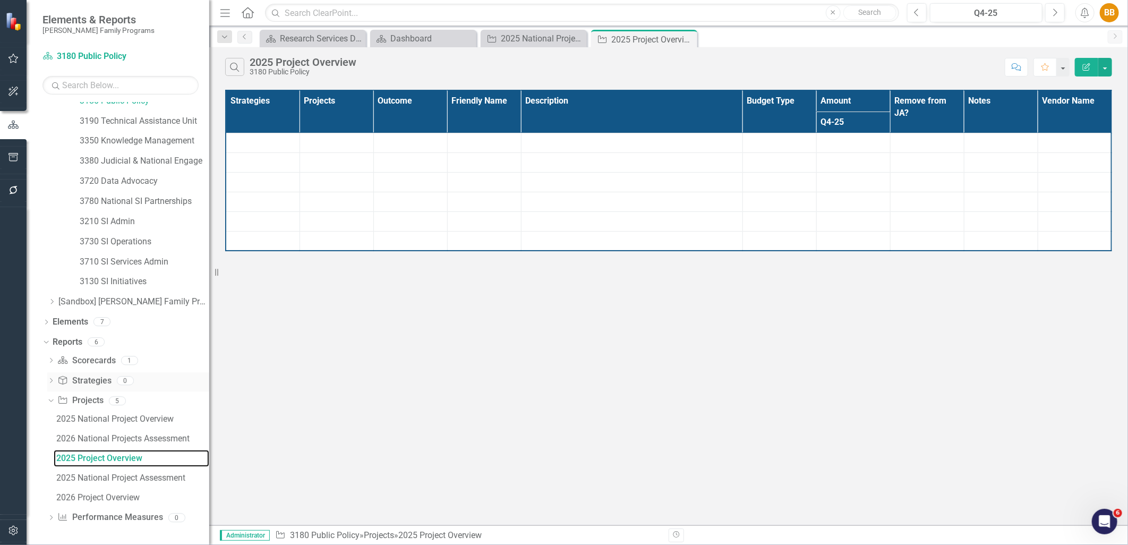
scroll to position [93, 0]
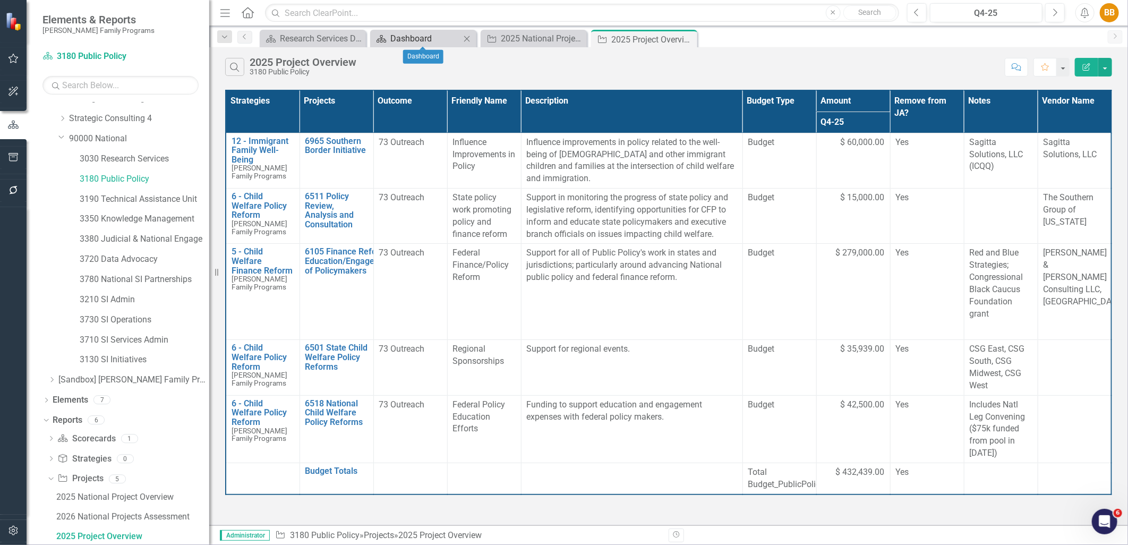
click at [447, 39] on div "Dashboard" at bounding box center [426, 38] width 70 height 13
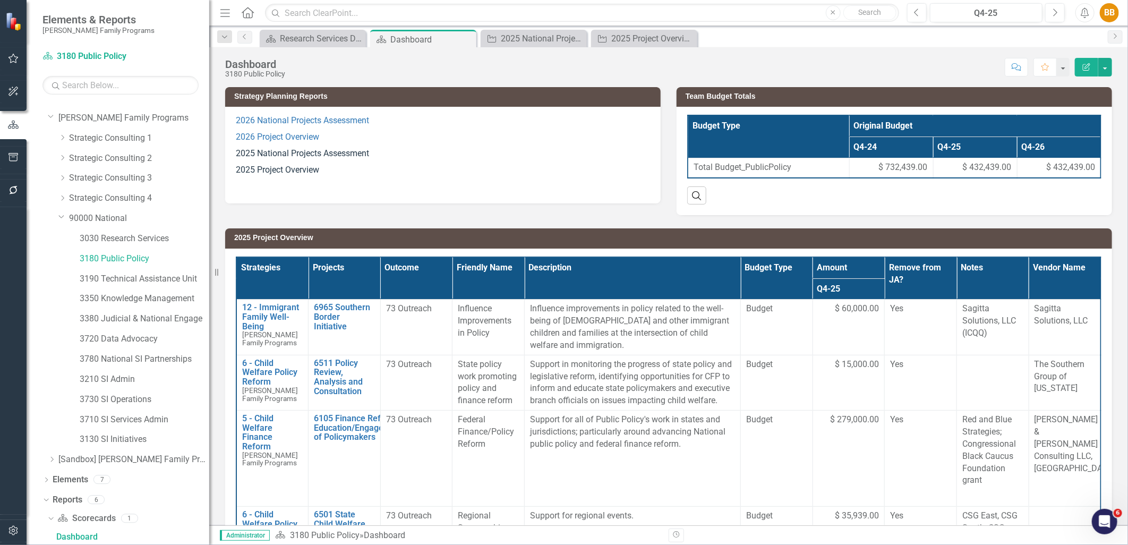
click at [383, 160] on p "2025 National Projects Assessment" at bounding box center [443, 154] width 414 height 16
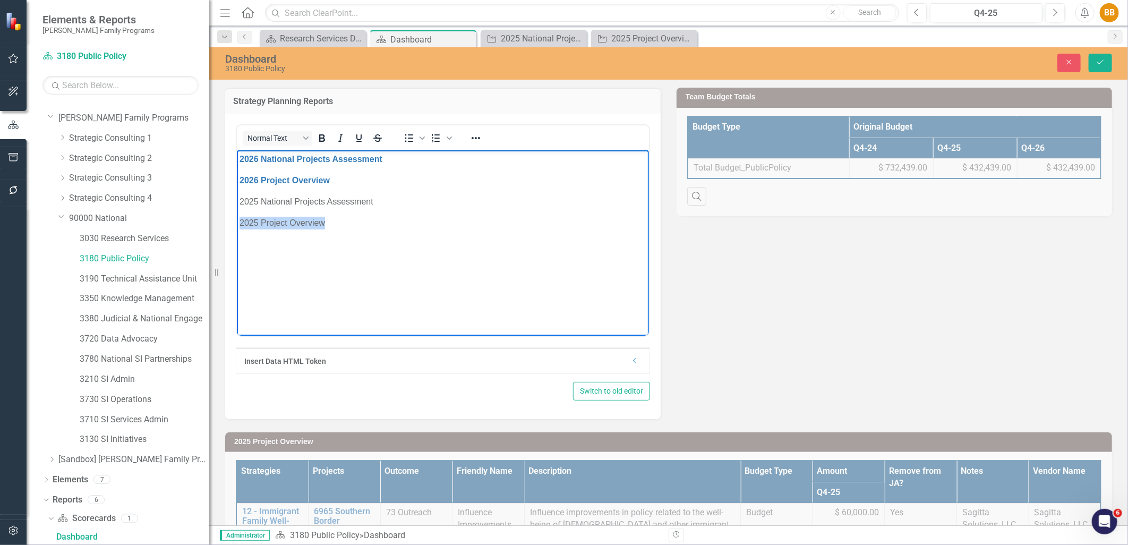
drag, startPoint x: 355, startPoint y: 225, endPoint x: 298, endPoint y: 207, distance: 59.8
click at [236, 227] on html "2026 National Projects Assessment 2026 Project Overview 2025 National Projects …" at bounding box center [442, 229] width 412 height 159
click at [475, 137] on icon "Reveal or hide additional toolbar items" at bounding box center [476, 138] width 9 height 2
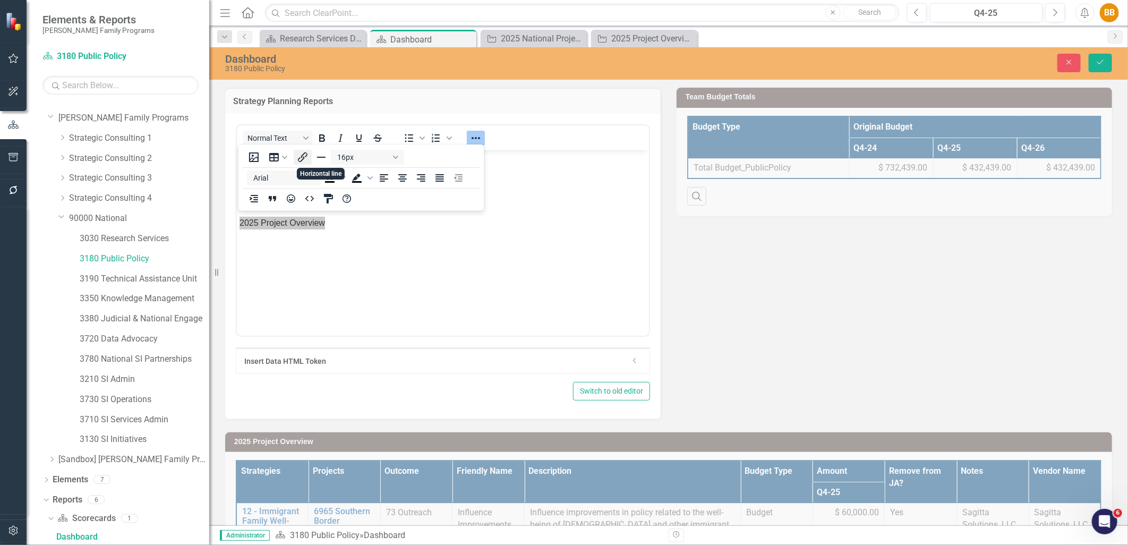
click at [299, 158] on icon "Insert/edit link" at bounding box center [303, 157] width 10 height 10
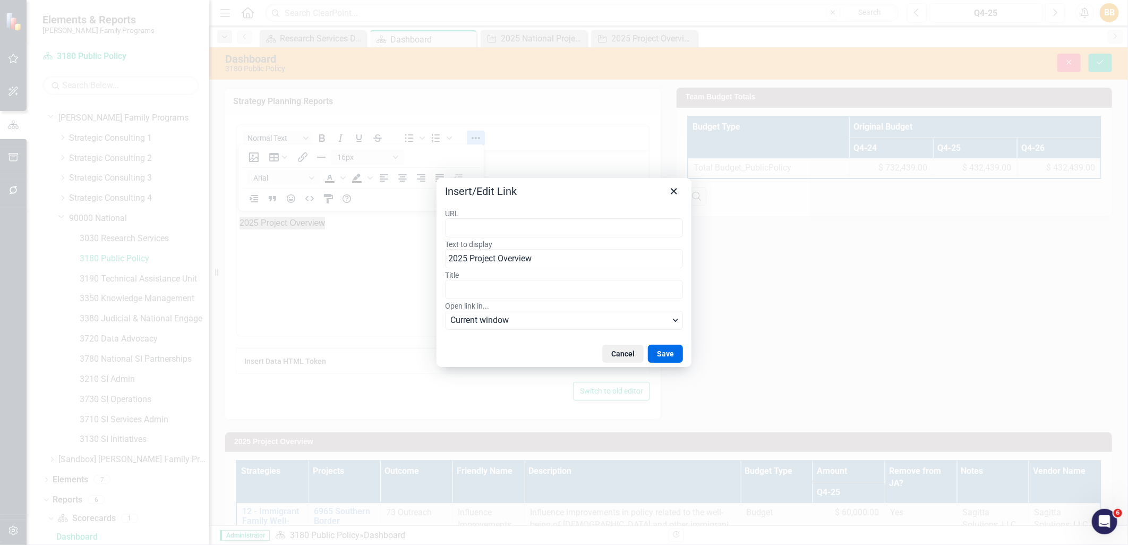
type input "https://app.clearpointstrategy.com/#/index/?layoutId=1779234&object=initiative&…"
click at [668, 351] on button "Save" at bounding box center [665, 354] width 35 height 18
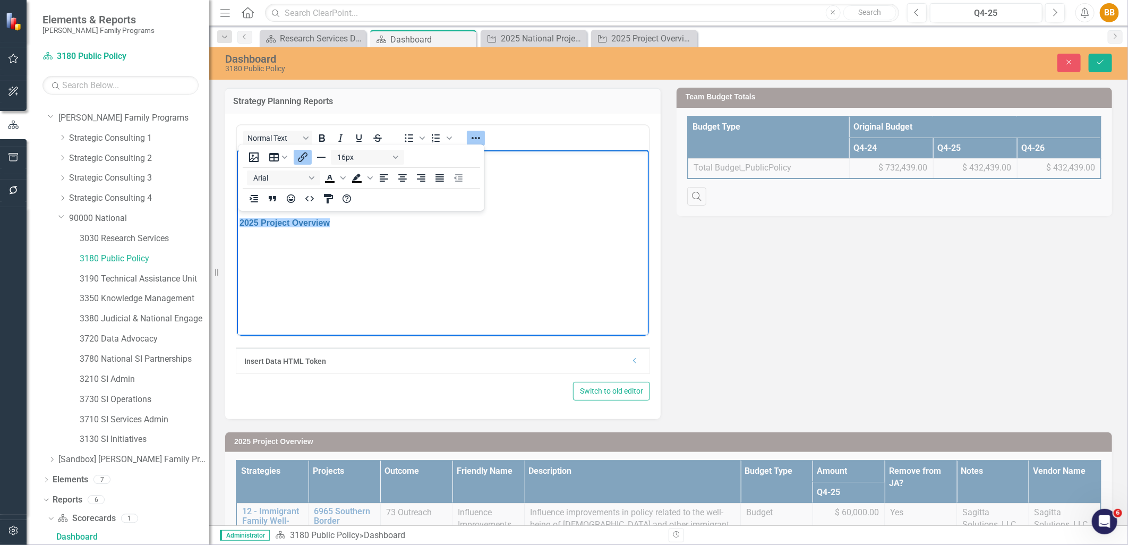
click at [598, 233] on body "2026 National Projects Assessment 2026 Project Overview 2025 National Projects …" at bounding box center [442, 229] width 412 height 159
click at [1106, 61] on button "Save" at bounding box center [1100, 63] width 23 height 19
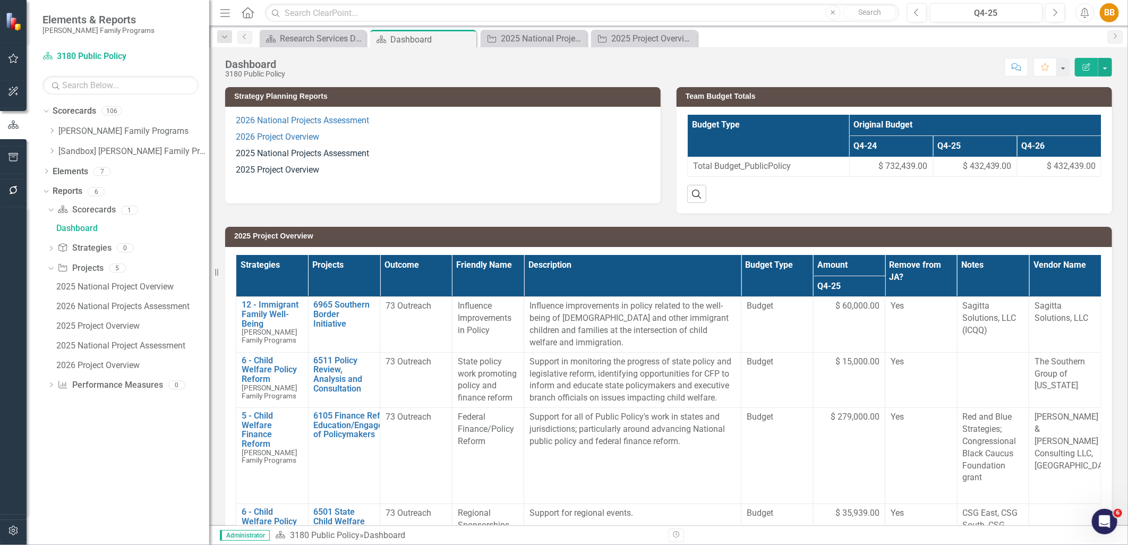
scroll to position [0, 0]
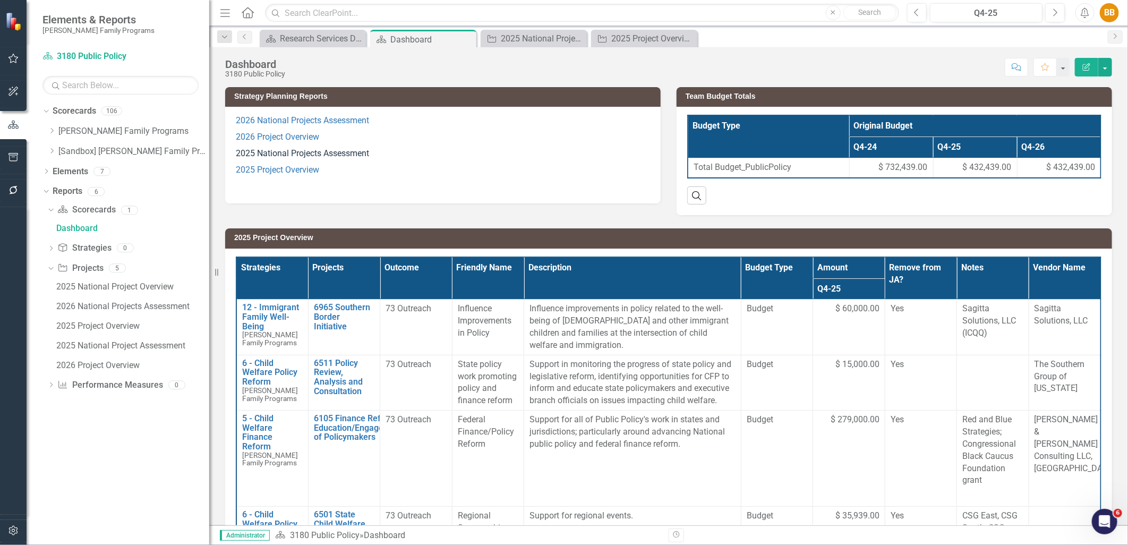
click at [375, 153] on p "2025 National Projects Assessment" at bounding box center [443, 154] width 414 height 16
click at [375, 154] on p "2025 National Projects Assessment" at bounding box center [443, 154] width 414 height 16
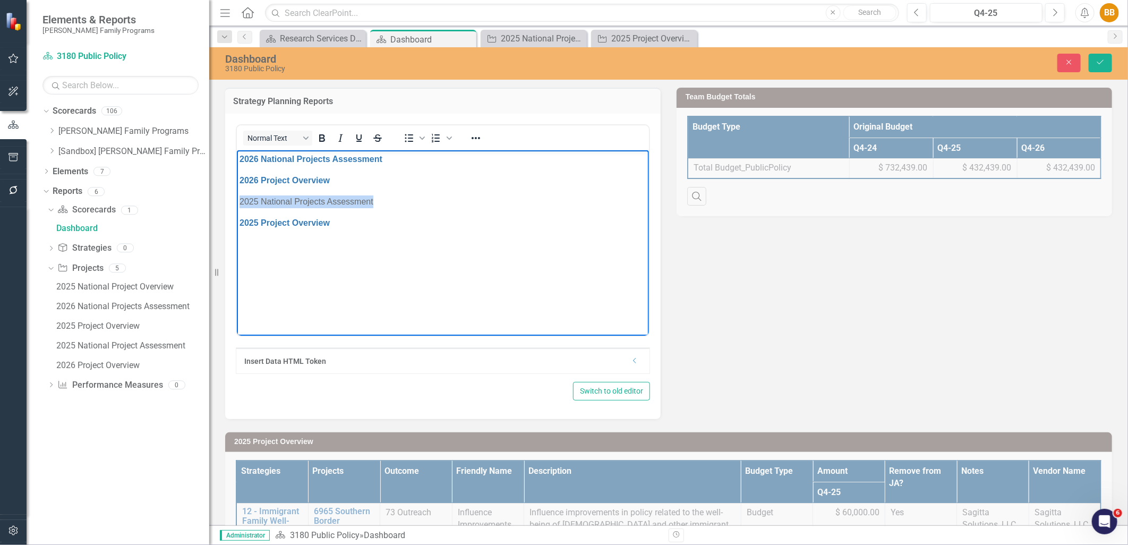
drag, startPoint x: 381, startPoint y: 196, endPoint x: 237, endPoint y: 200, distance: 144.0
click at [237, 200] on body "2026 National Projects Assessment 2026 Project Overview 2025 National Projects …" at bounding box center [442, 229] width 412 height 159
click at [1106, 64] on icon "Save" at bounding box center [1101, 61] width 10 height 7
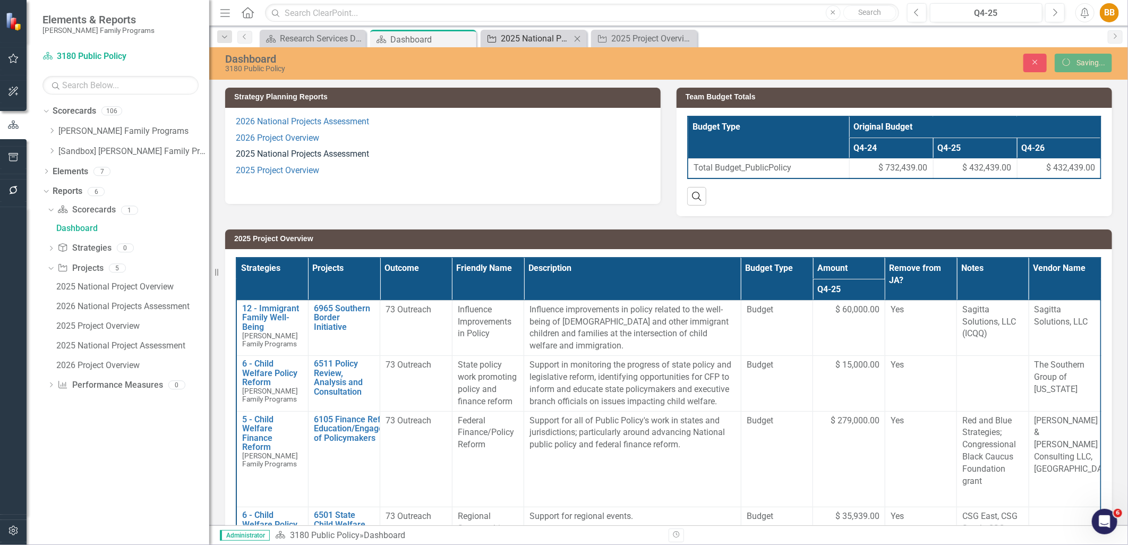
click at [524, 34] on div "2025 National Project Overview" at bounding box center [536, 38] width 70 height 13
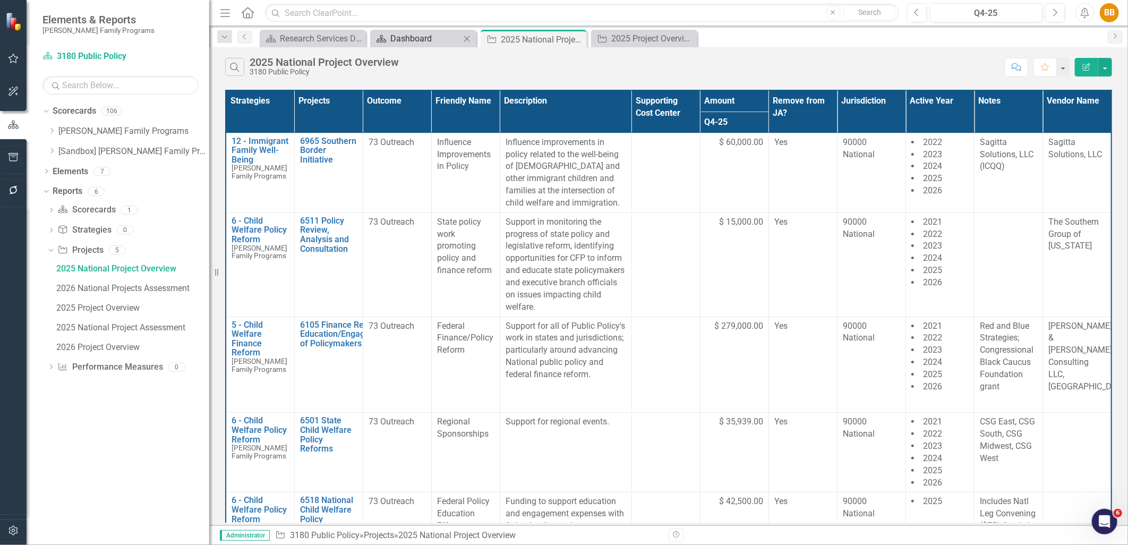
click at [396, 39] on div "Dashboard" at bounding box center [426, 38] width 70 height 13
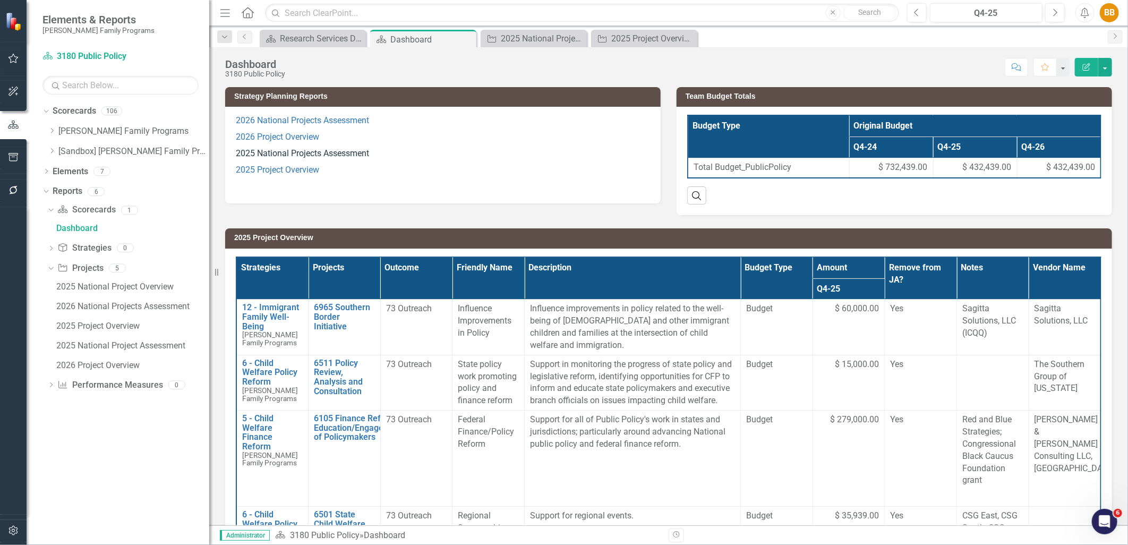
click at [431, 165] on p "2025 Project Overview" at bounding box center [443, 170] width 414 height 16
click at [431, 164] on p "2025 Project Overview" at bounding box center [443, 170] width 414 height 16
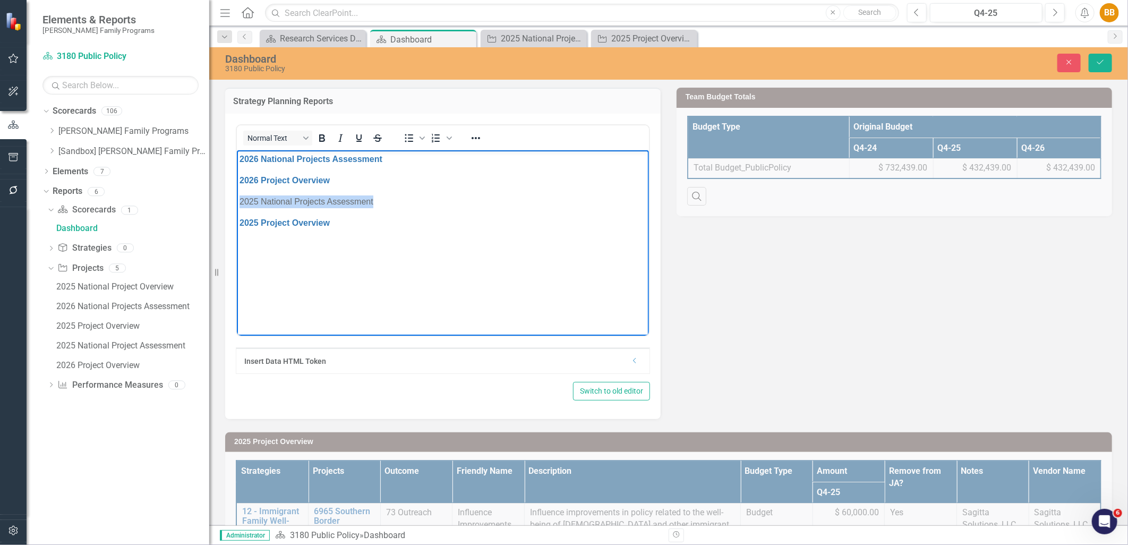
drag, startPoint x: 381, startPoint y: 198, endPoint x: 226, endPoint y: 203, distance: 154.7
click at [236, 203] on html "2026 National Projects Assessment 2026 Project Overview 2025 National Projects …" at bounding box center [442, 229] width 412 height 159
click at [473, 137] on icon "Reveal or hide additional toolbar items" at bounding box center [476, 138] width 9 height 2
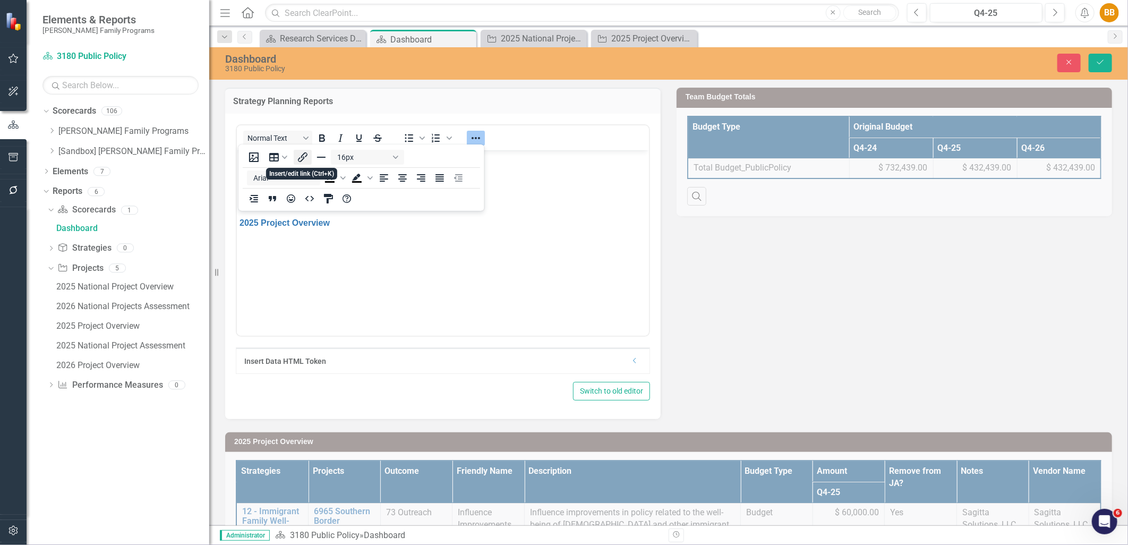
click at [301, 159] on icon "Insert/edit link" at bounding box center [302, 157] width 13 height 13
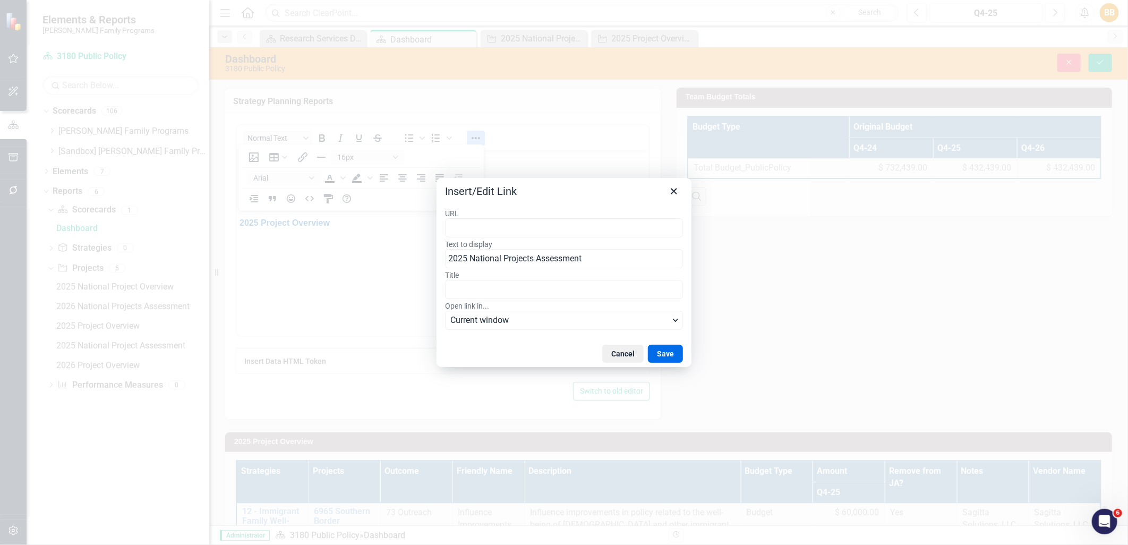
type input "https://app.clearpointstrategy.com/#/index/?layoutId=1661998&object=initiative&…"
click at [665, 351] on button "Save" at bounding box center [665, 354] width 35 height 18
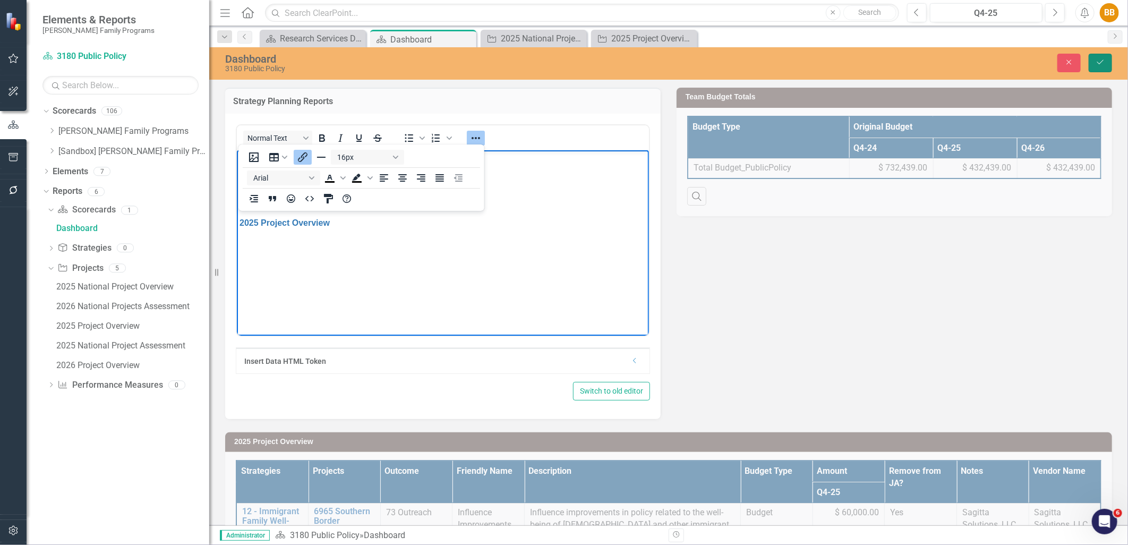
click at [1105, 65] on icon "Save" at bounding box center [1101, 61] width 10 height 7
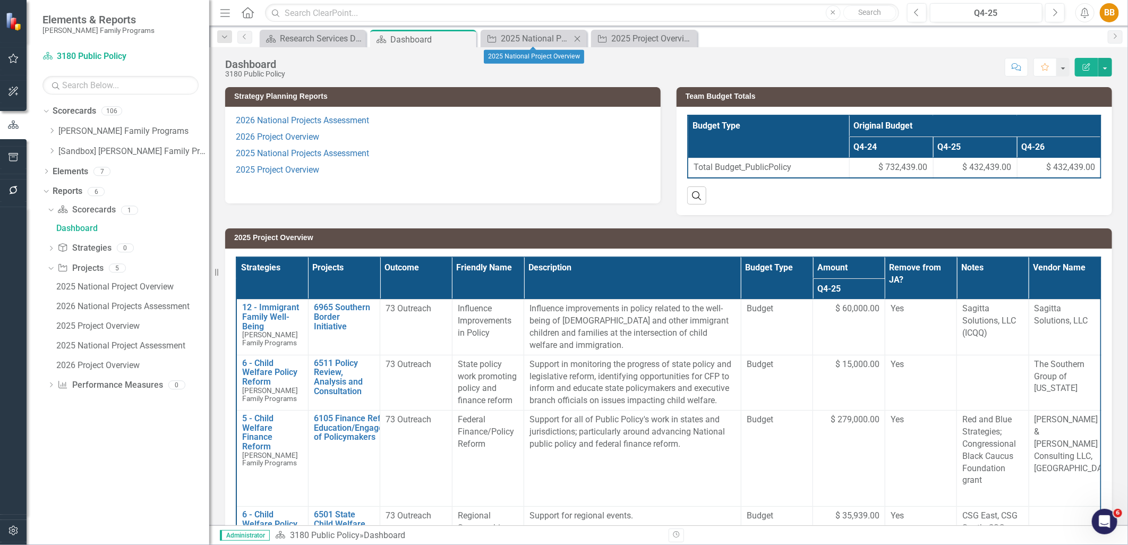
click at [575, 36] on icon at bounding box center [578, 39] width 6 height 6
click at [0, 0] on icon at bounding box center [0, 0] width 0 height 0
click at [49, 129] on icon "Dropdown" at bounding box center [52, 131] width 8 height 6
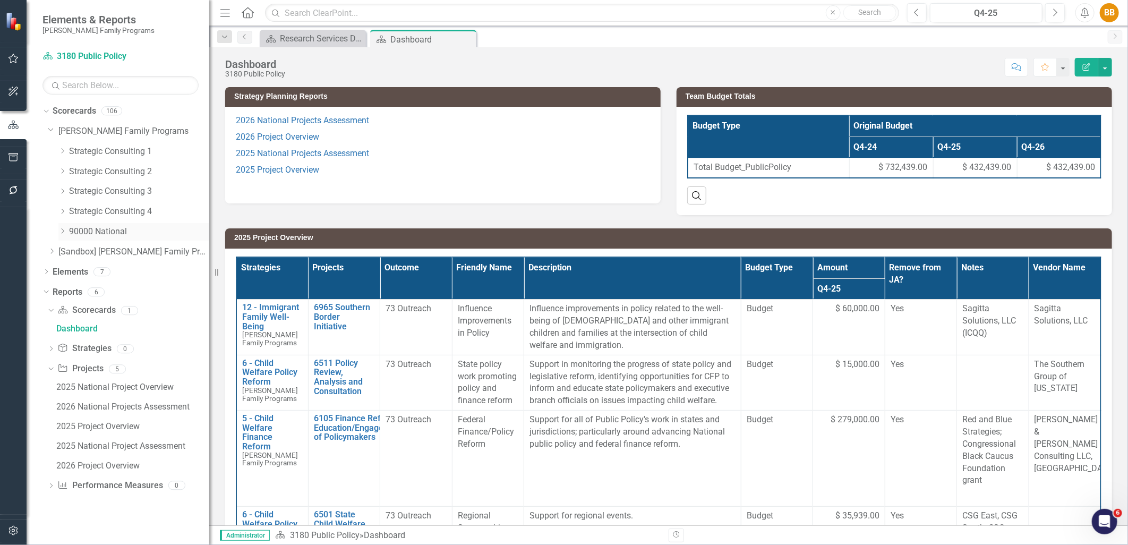
click at [60, 231] on icon "Dropdown" at bounding box center [62, 231] width 8 height 6
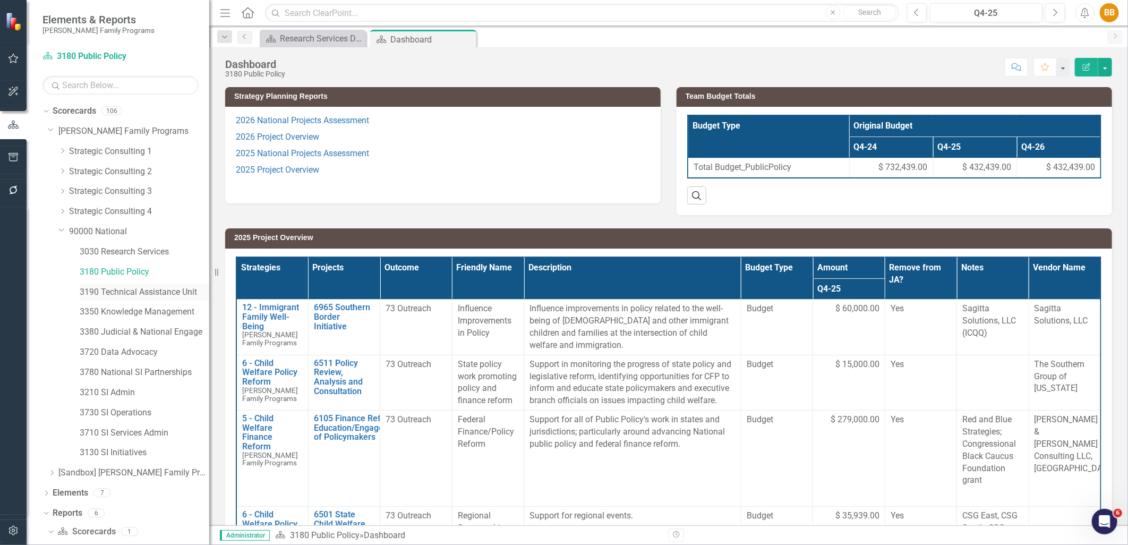
click at [101, 292] on link "3190 Technical Assistance Unit" at bounding box center [145, 292] width 130 height 12
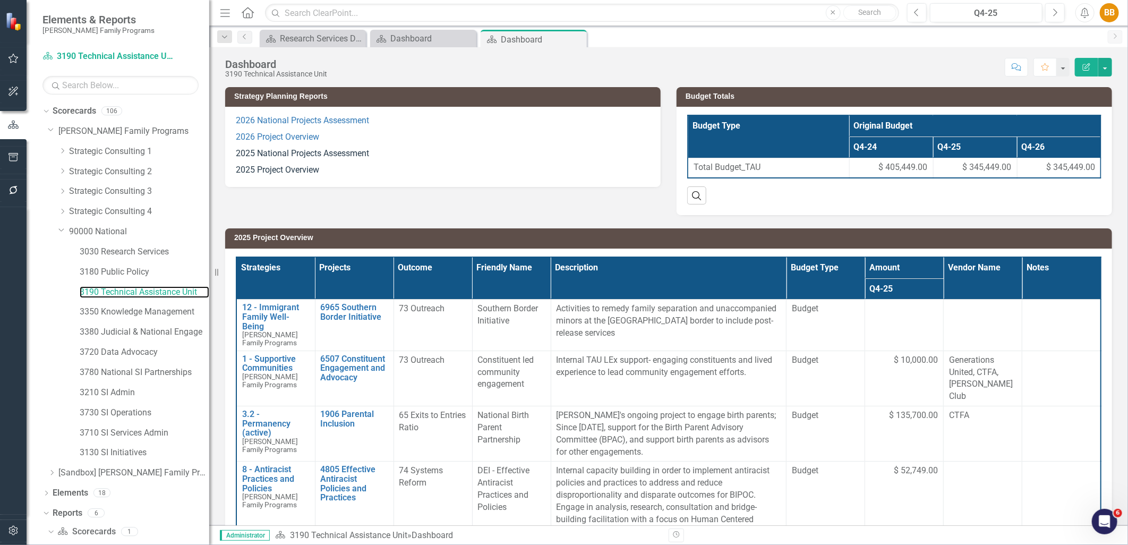
scroll to position [13, 0]
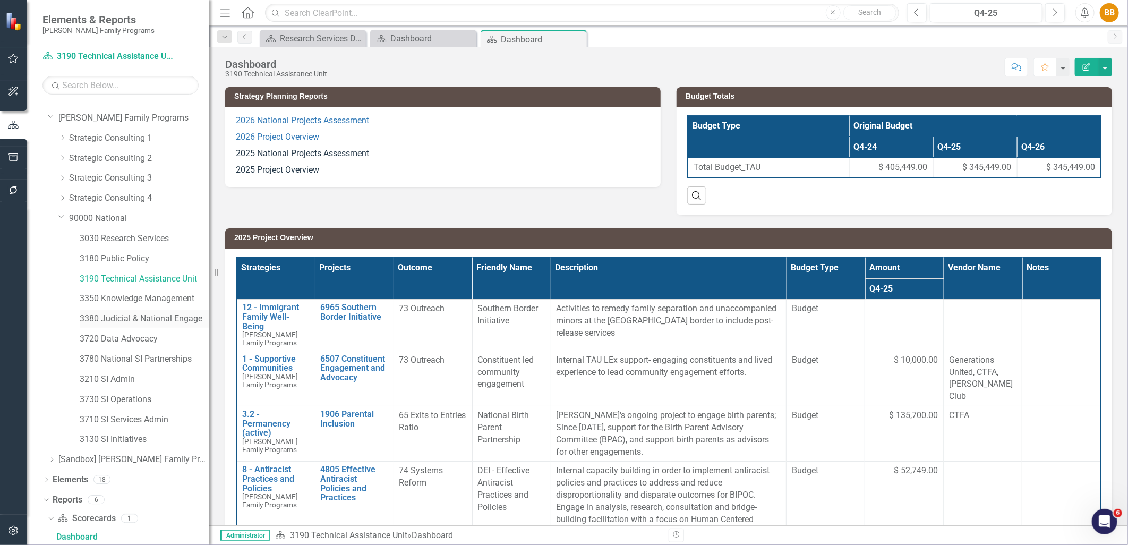
click at [158, 321] on link "3380 Judicial & National Engage" at bounding box center [145, 319] width 130 height 12
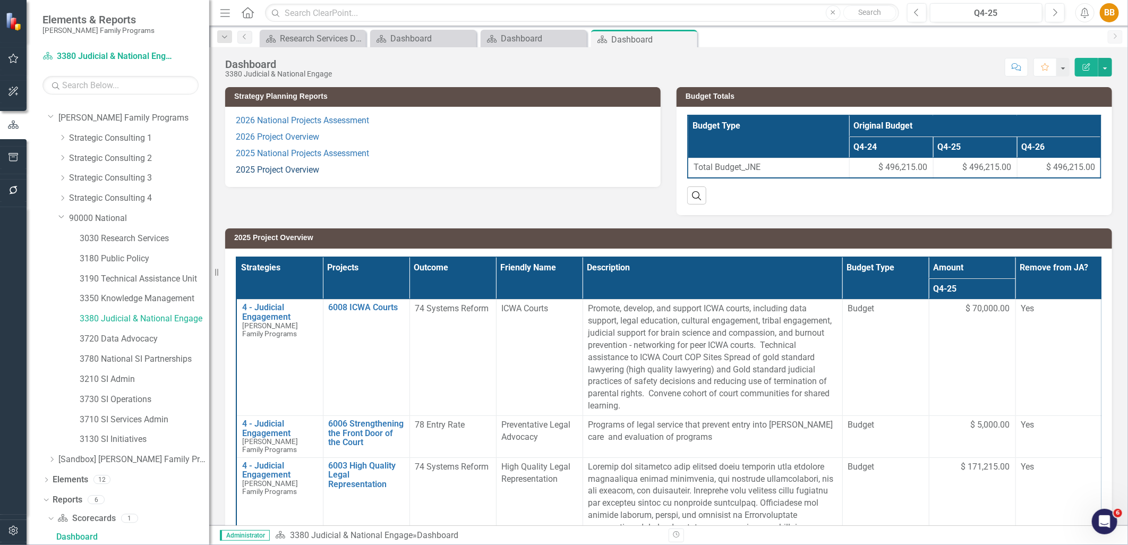
click at [285, 174] on link "2025 Project Overview" at bounding box center [277, 170] width 83 height 10
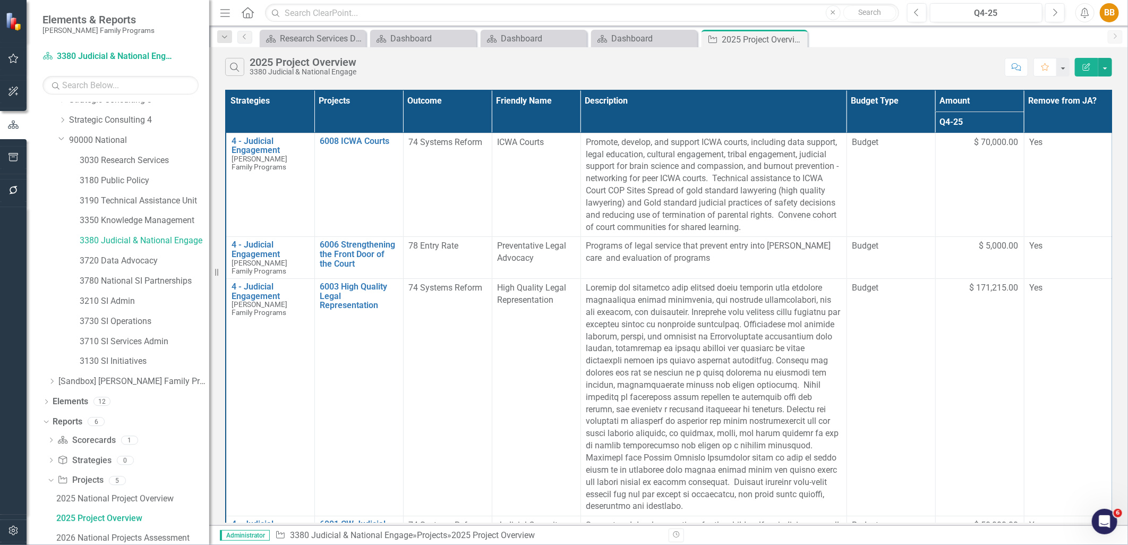
scroll to position [73, 0]
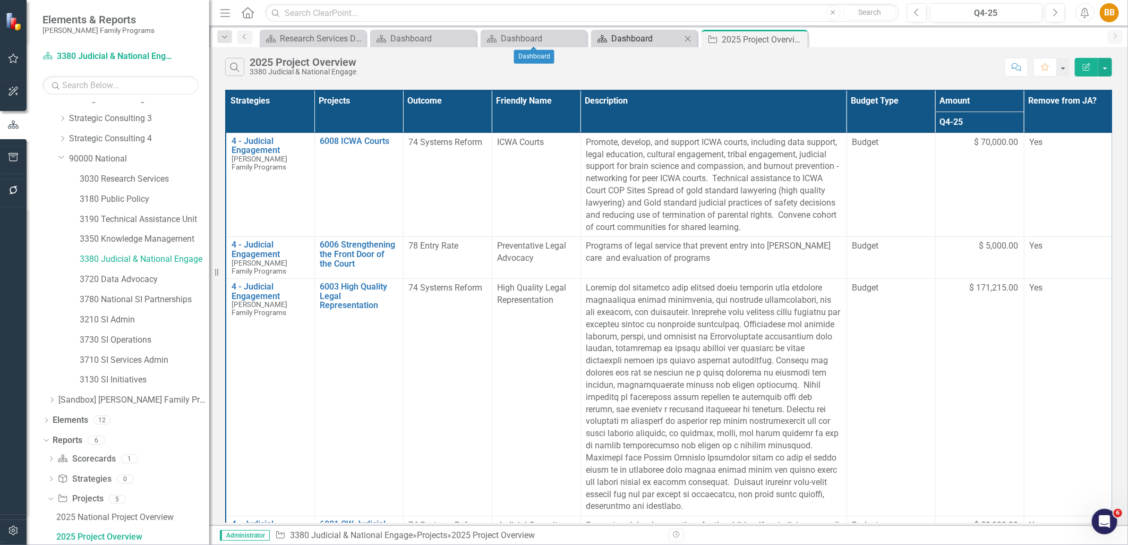
click at [628, 32] on div "Dashboard" at bounding box center [647, 38] width 70 height 13
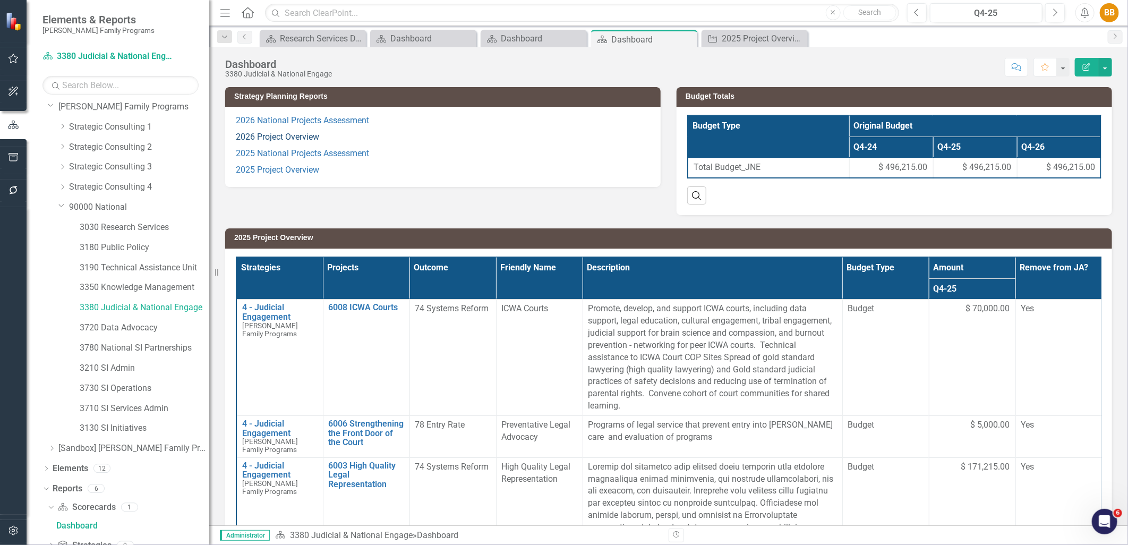
scroll to position [13, 0]
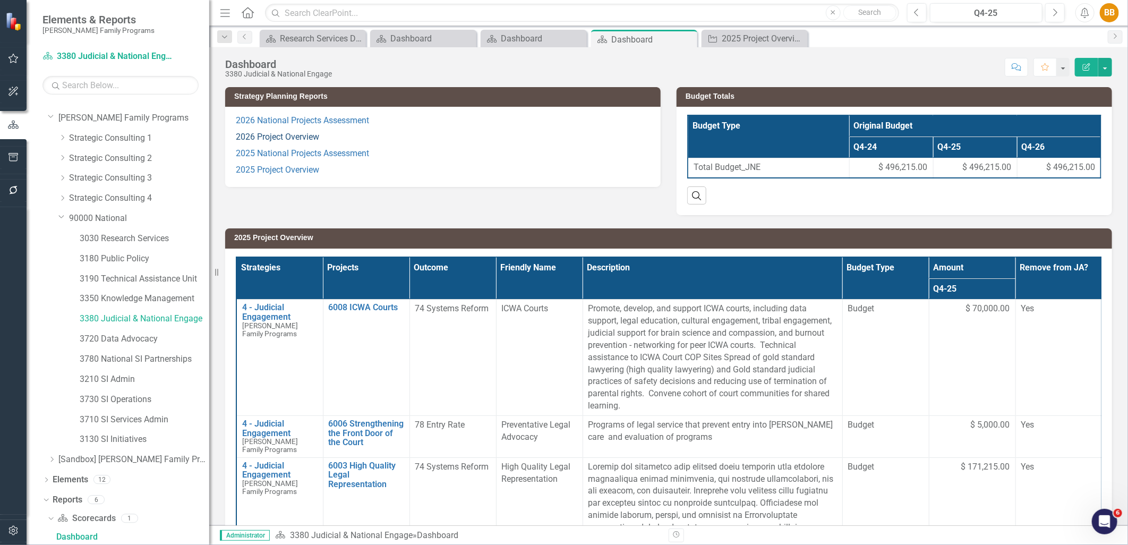
click at [302, 140] on link "2026 Project Overview" at bounding box center [277, 137] width 83 height 10
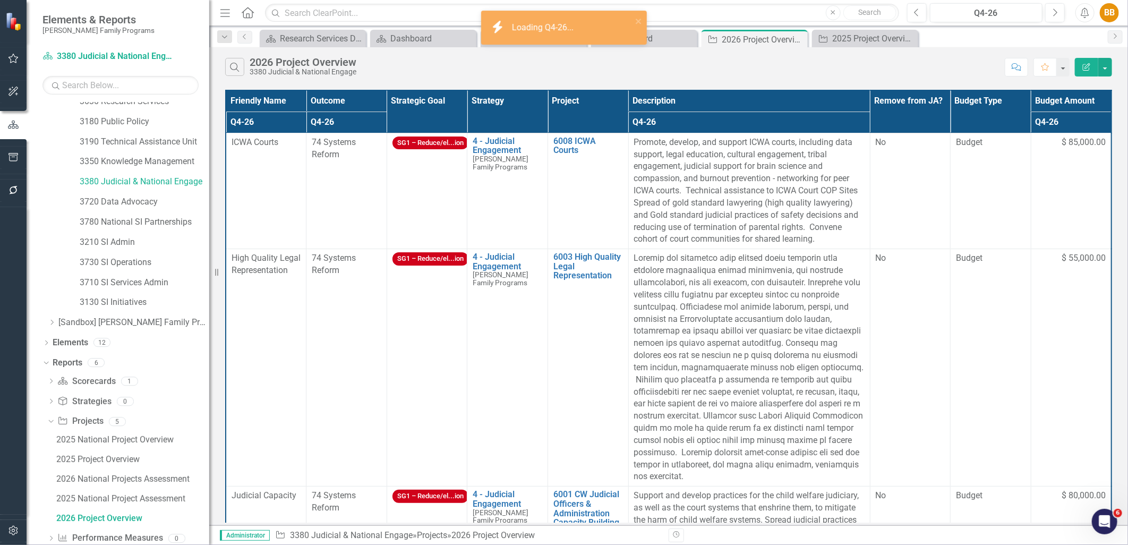
scroll to position [132, 0]
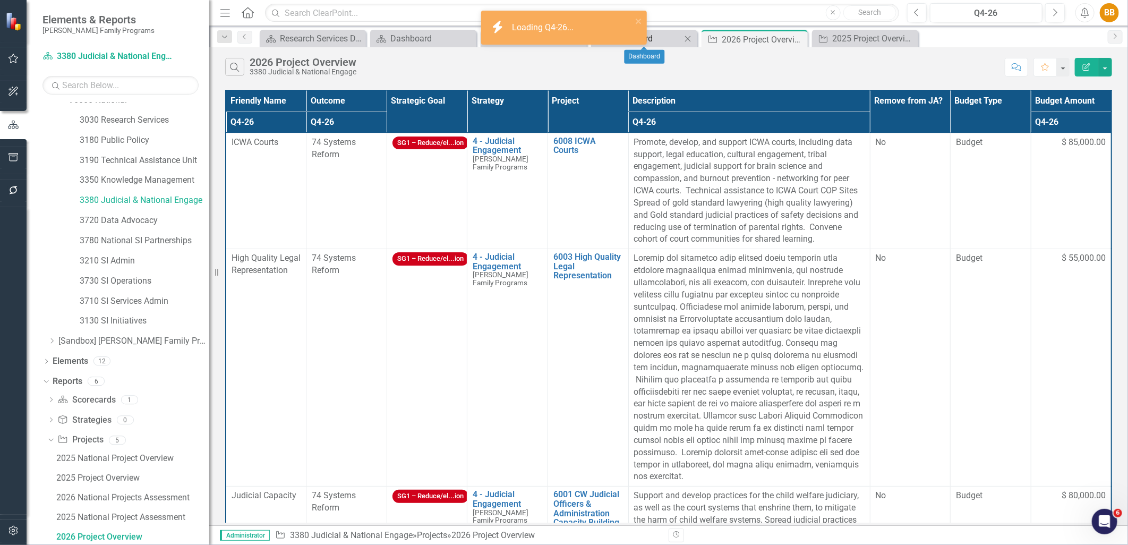
click at [654, 44] on div "Dashboard" at bounding box center [647, 38] width 70 height 13
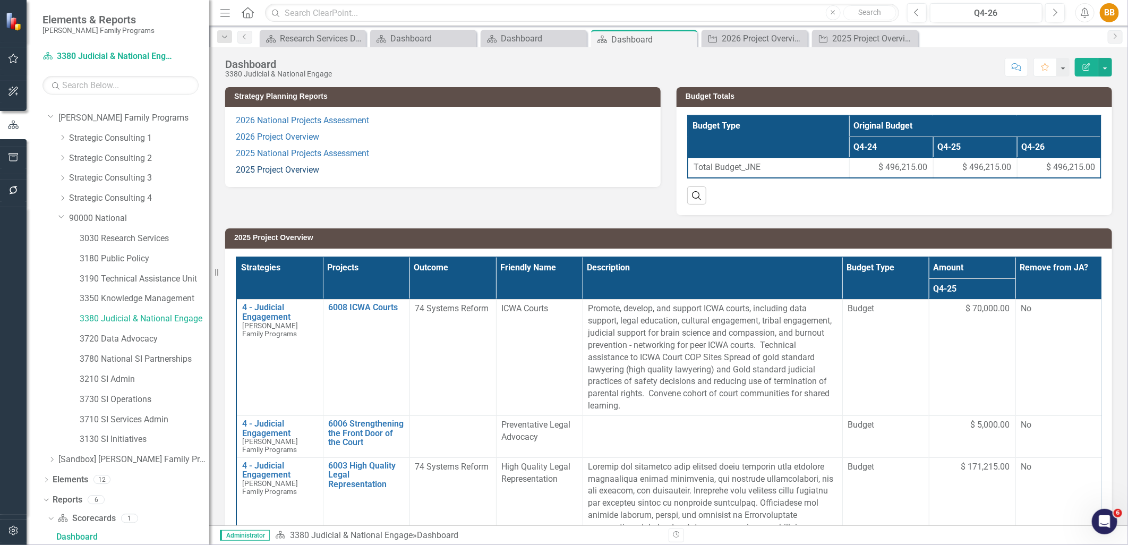
click at [296, 170] on link "2025 Project Overview" at bounding box center [277, 170] width 83 height 10
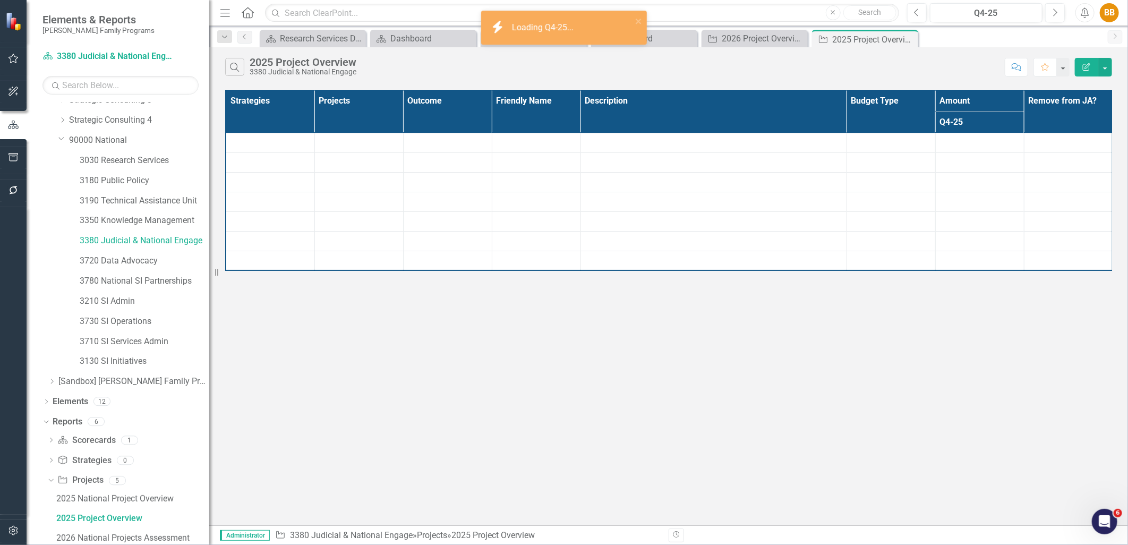
scroll to position [73, 0]
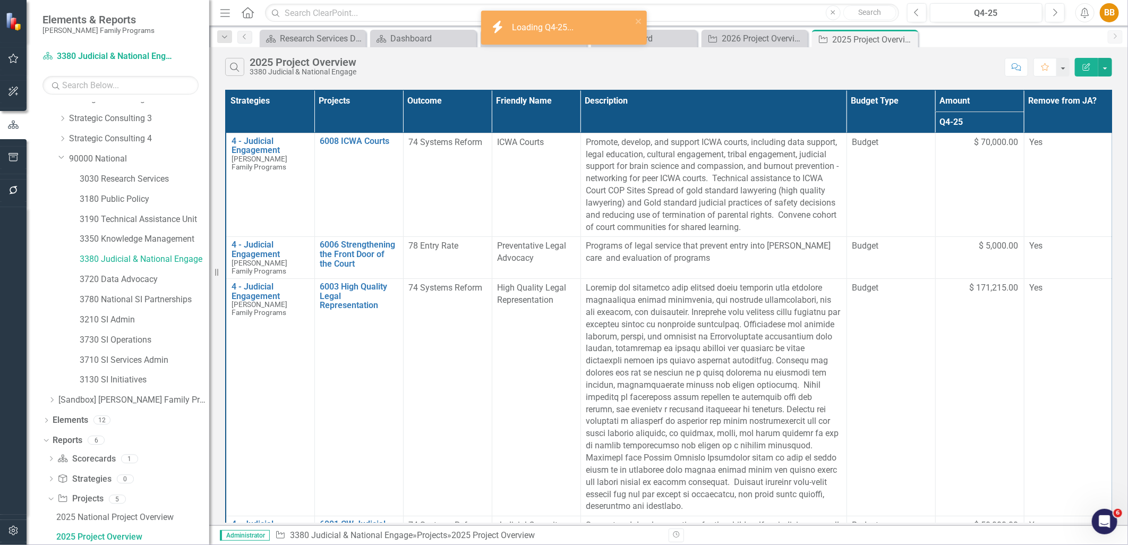
drag, startPoint x: 906, startPoint y: 39, endPoint x: 831, endPoint y: 43, distance: 75.0
click at [0, 0] on icon "Close" at bounding box center [0, 0] width 0 height 0
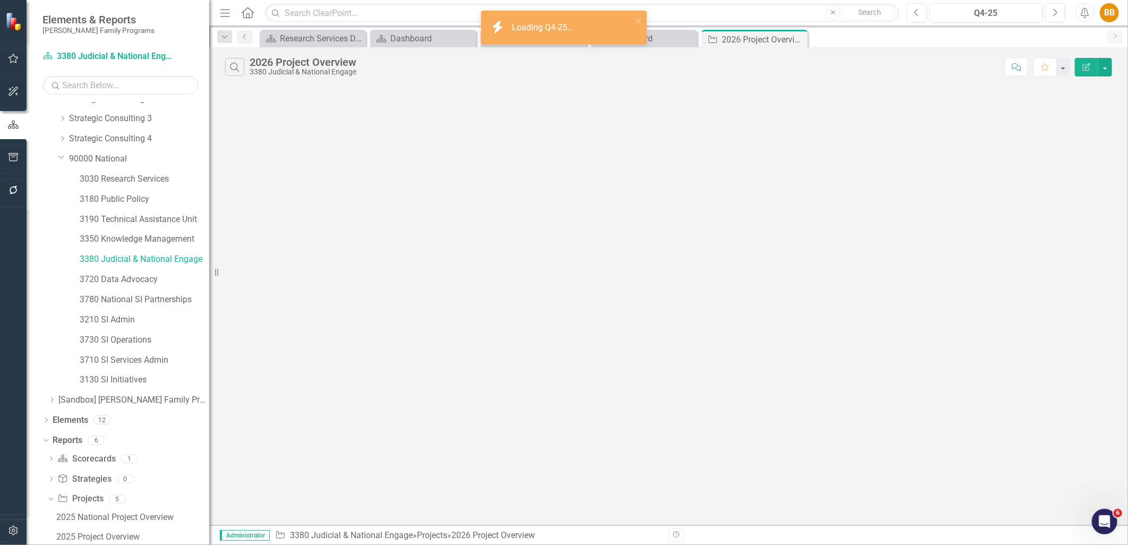
scroll to position [132, 0]
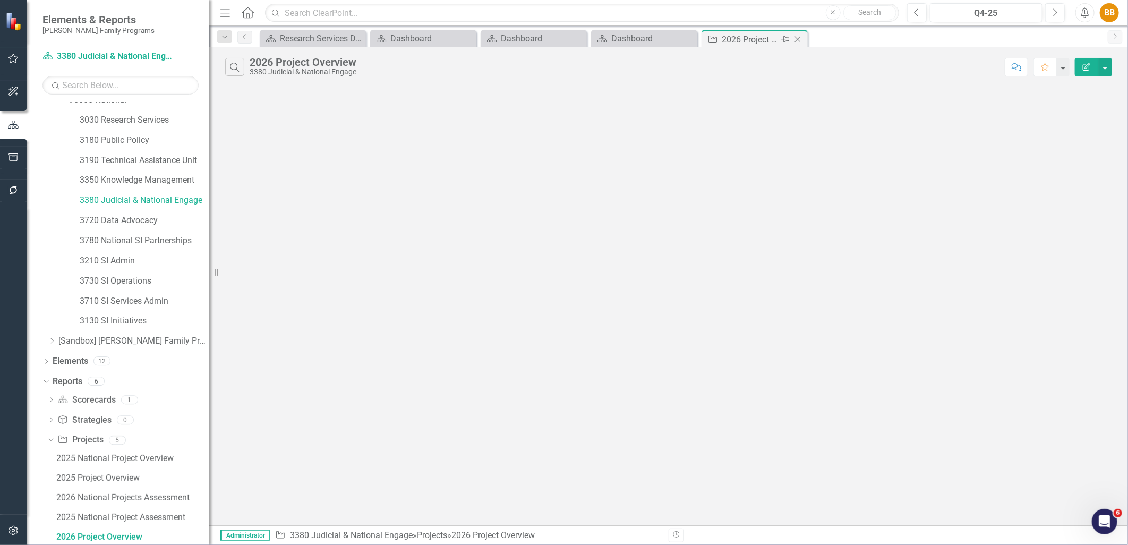
click at [799, 39] on icon "Close" at bounding box center [798, 39] width 11 height 9
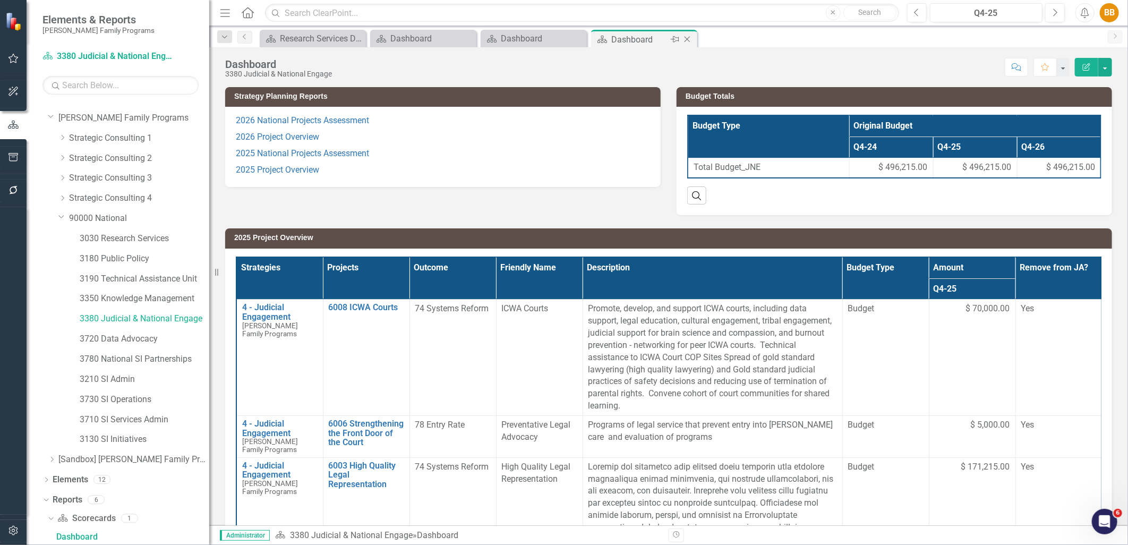
click at [648, 41] on div "Dashboard" at bounding box center [640, 39] width 57 height 13
click at [146, 344] on link "3720 Data Advocacy" at bounding box center [145, 339] width 130 height 12
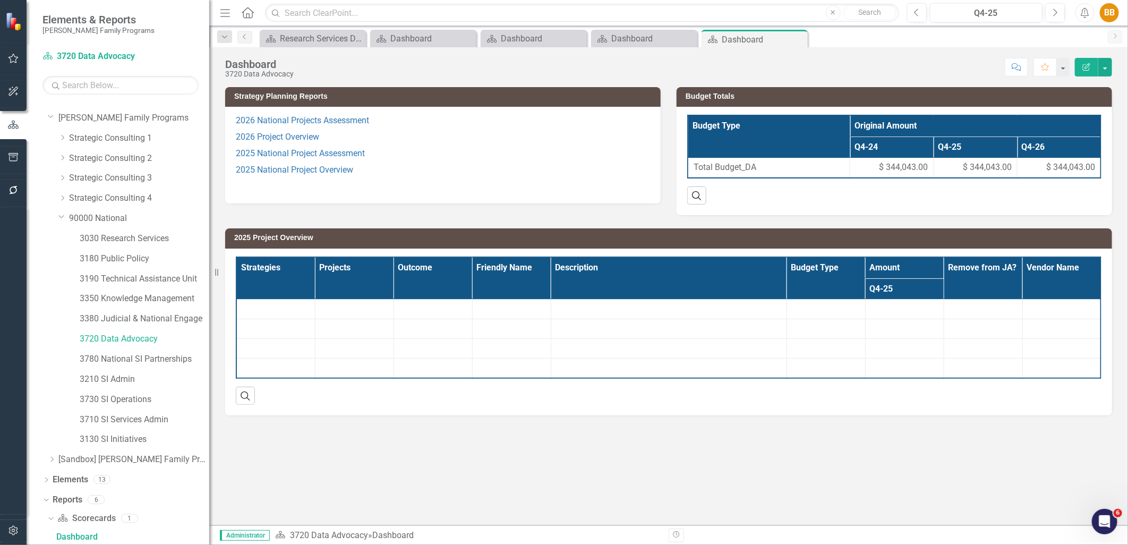
click at [474, 140] on p "2026 Project Overview" at bounding box center [443, 137] width 414 height 16
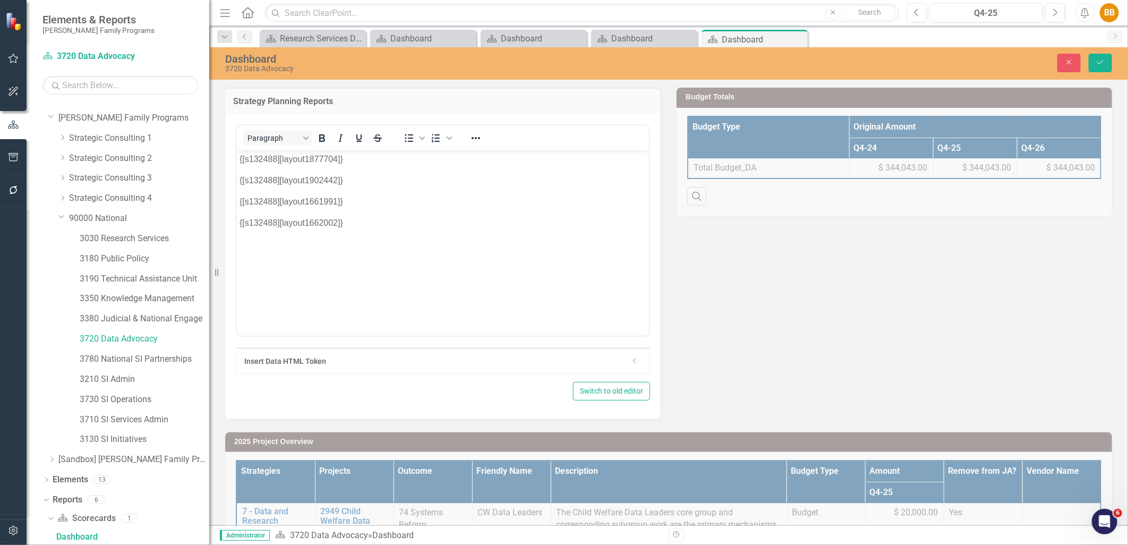
click at [432, 244] on p "Rich Text Area. Press ALT-0 for help." at bounding box center [442, 243] width 407 height 13
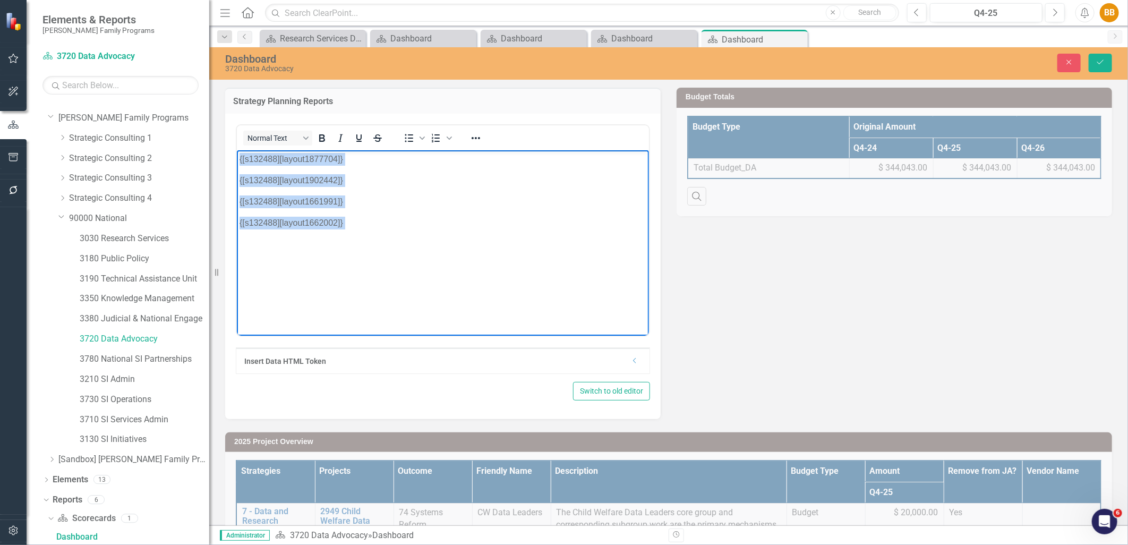
drag, startPoint x: 401, startPoint y: 233, endPoint x: 226, endPoint y: 150, distance: 193.5
click at [236, 150] on html "{[s132488][layout1877704]} {[s132488][layout1902442]} {[s132488][layout1661991]…" at bounding box center [442, 229] width 412 height 159
paste body "Rich Text Area. Press ALT-0 for help."
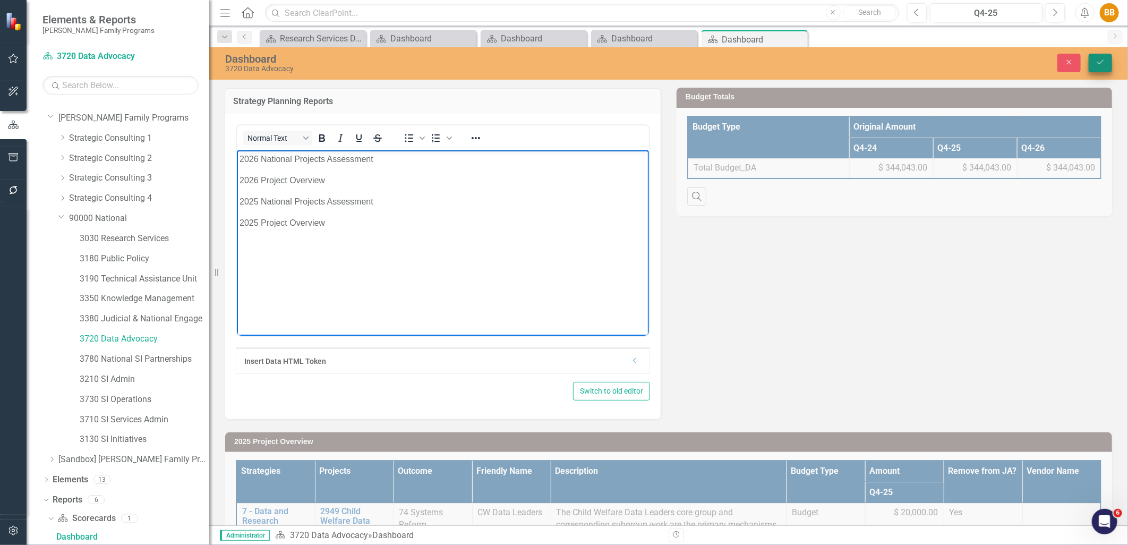
click at [1101, 62] on icon "Save" at bounding box center [1101, 61] width 10 height 7
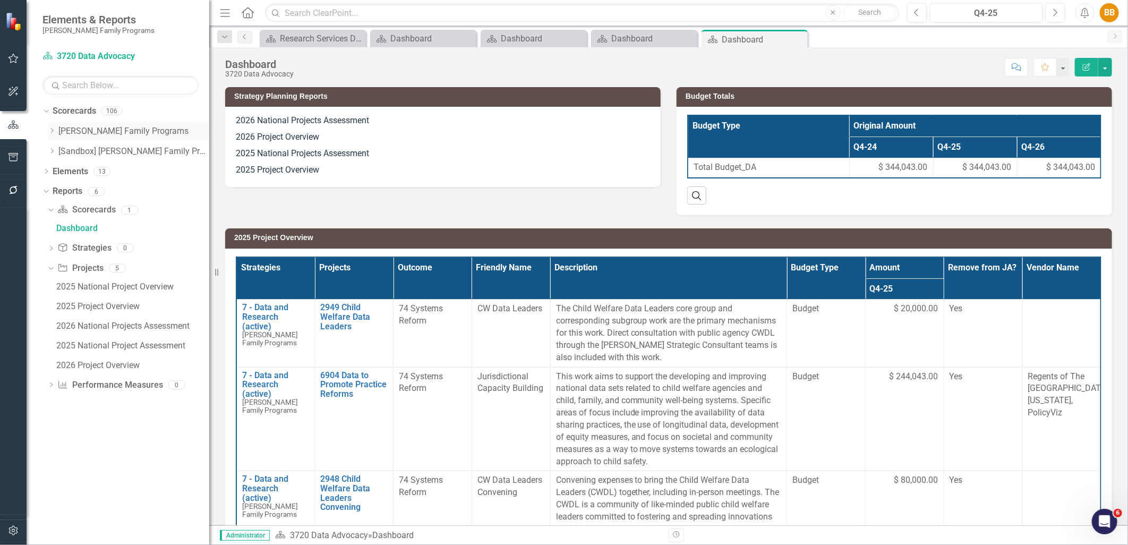
click at [48, 132] on icon "Dropdown" at bounding box center [52, 131] width 8 height 6
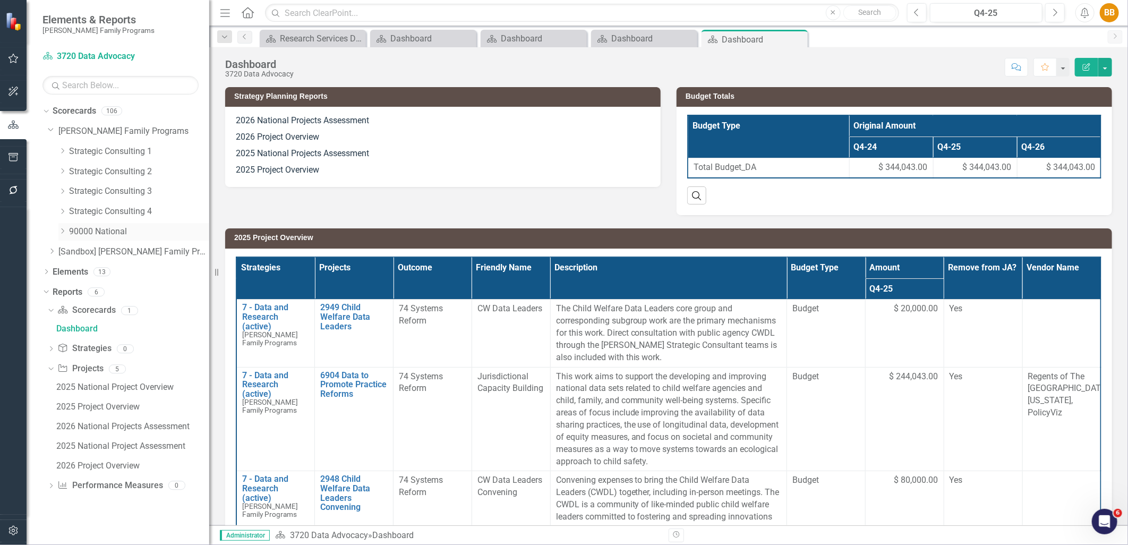
click at [60, 232] on icon "Dropdown" at bounding box center [62, 231] width 8 height 6
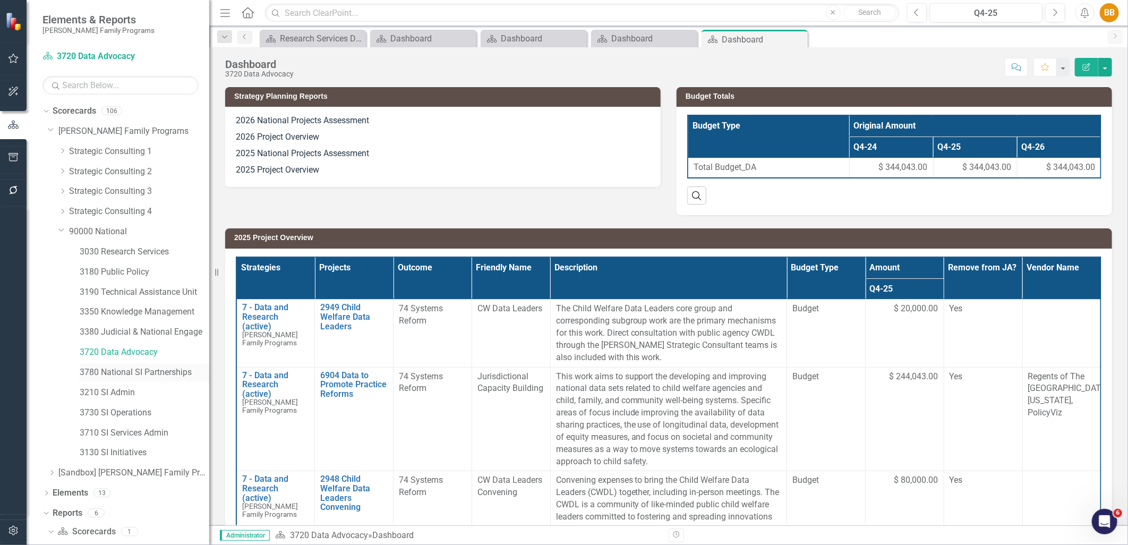
click at [137, 369] on link "3780 National SI Partnerships" at bounding box center [145, 373] width 130 height 12
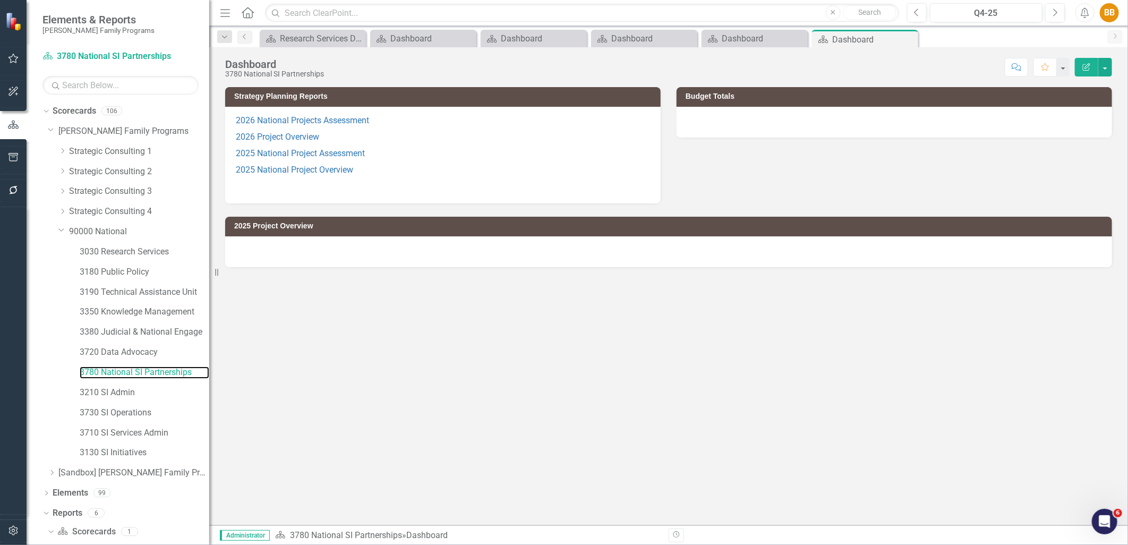
scroll to position [13, 0]
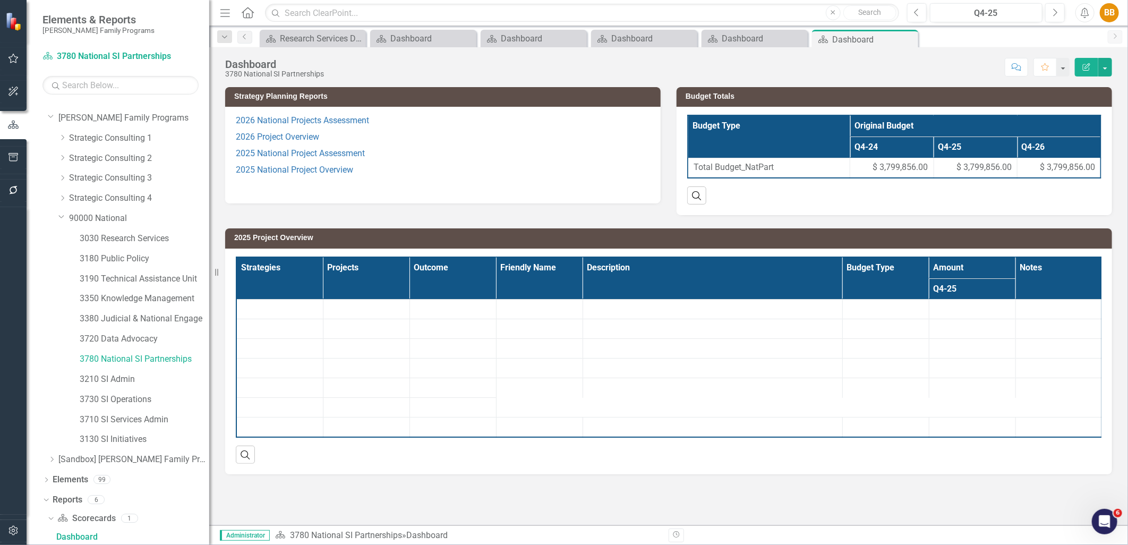
click at [406, 171] on p "2025 National Project Overview" at bounding box center [443, 170] width 414 height 16
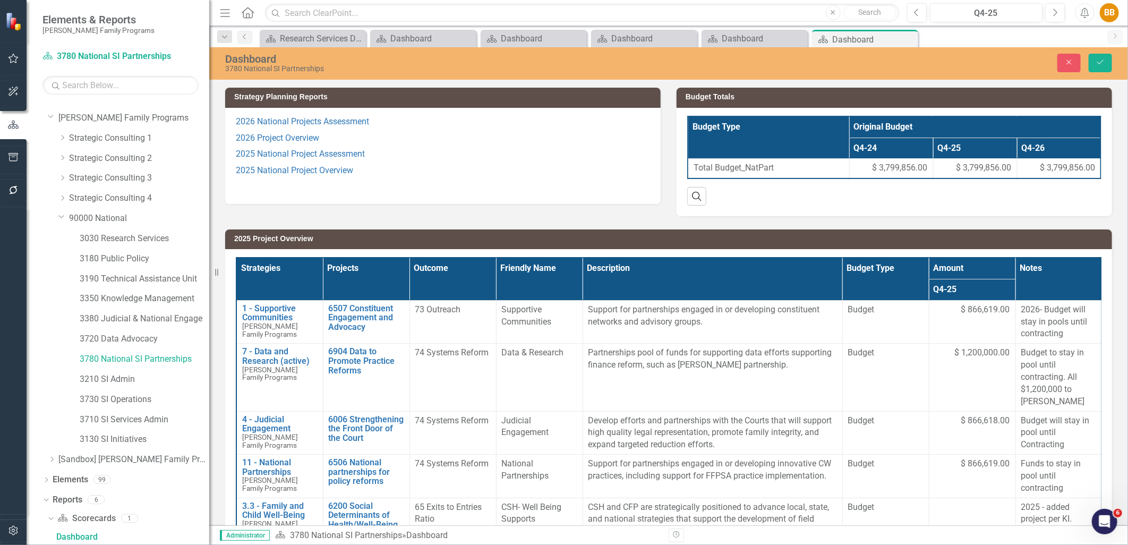
click at [406, 180] on p at bounding box center [443, 186] width 414 height 14
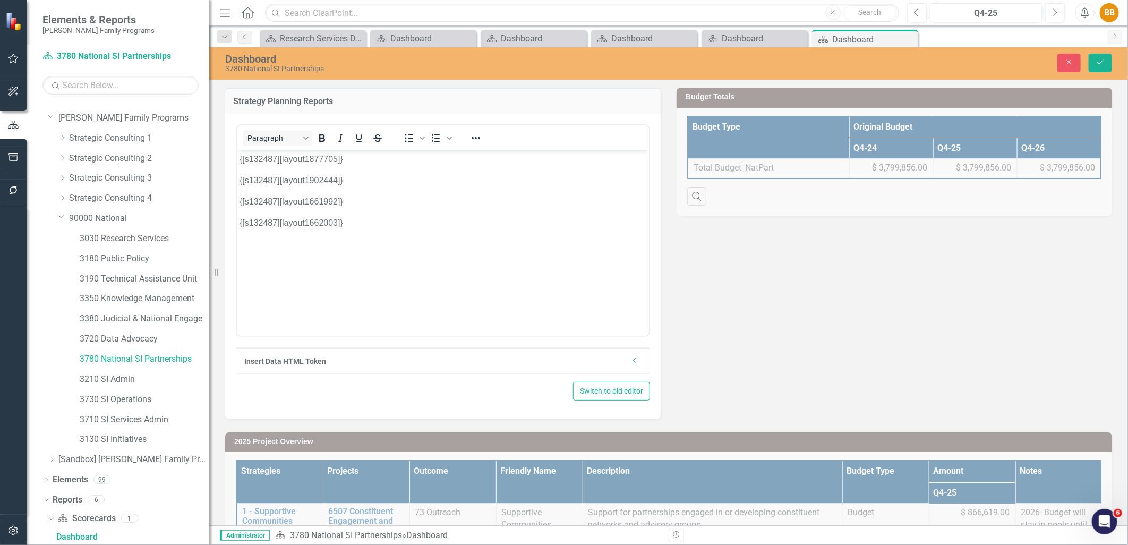
scroll to position [0, 0]
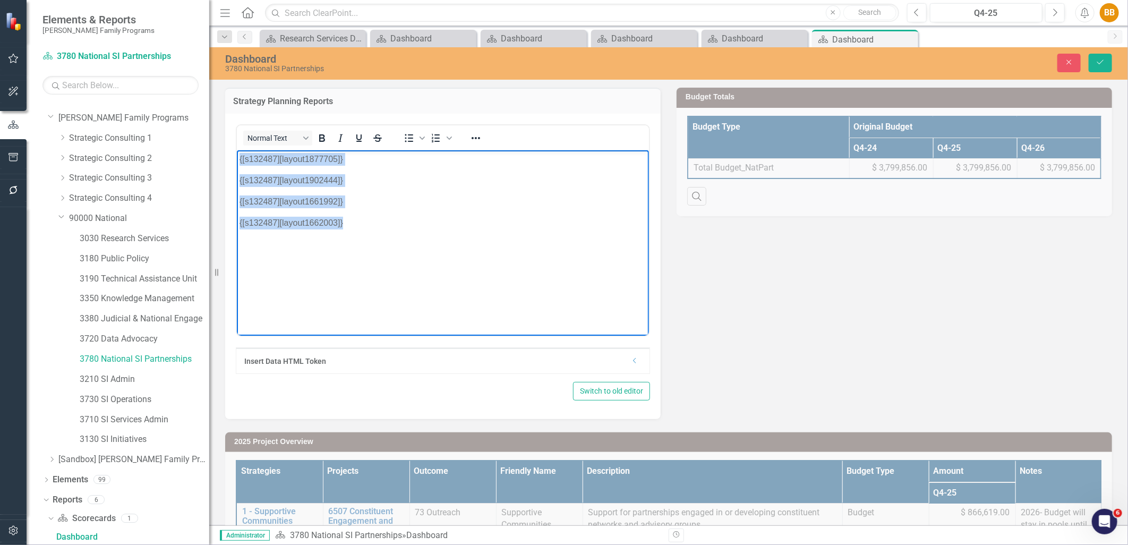
drag, startPoint x: 405, startPoint y: 222, endPoint x: 231, endPoint y: 150, distance: 188.0
click at [236, 150] on html "{[s132487][layout1877705]} {[s132487][layout1902444]} {[s132487][layout1661992]…" at bounding box center [442, 229] width 412 height 159
paste body "Rich Text Area. Press ALT-0 for help."
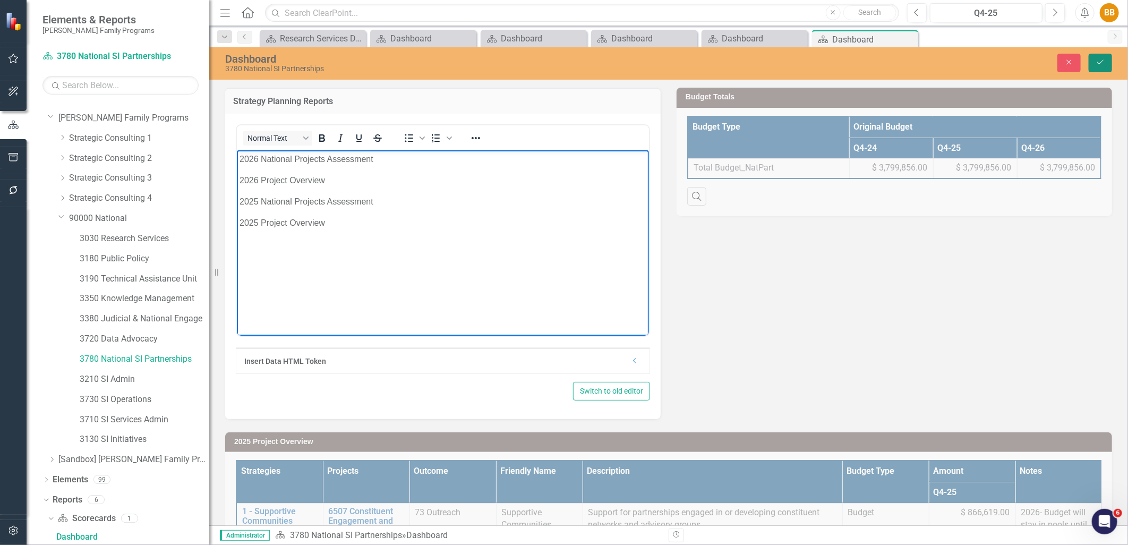
click at [1098, 61] on icon "Save" at bounding box center [1101, 61] width 10 height 7
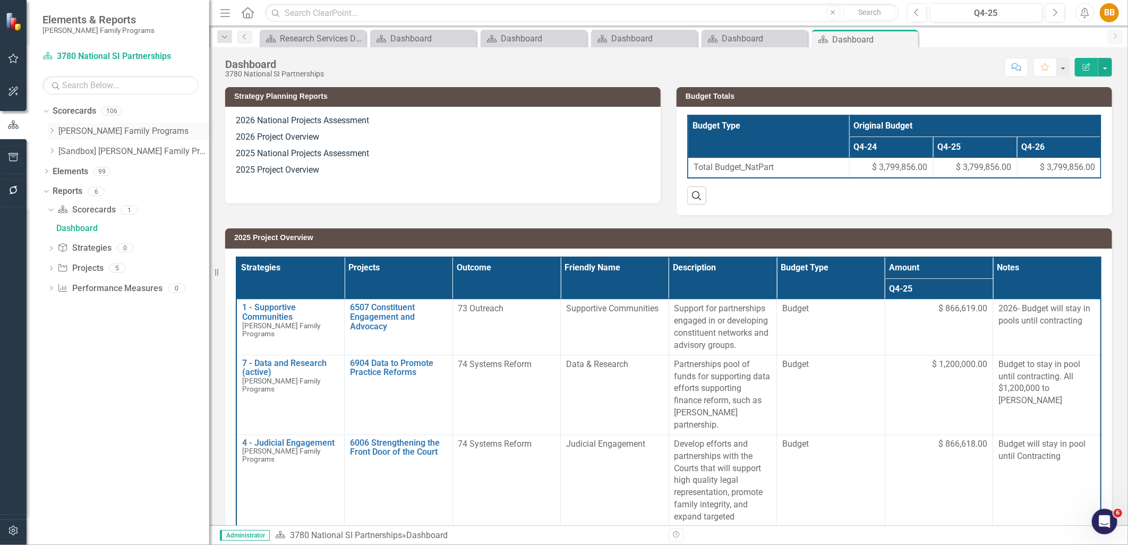
click at [48, 135] on div "Dropdown" at bounding box center [52, 131] width 8 height 9
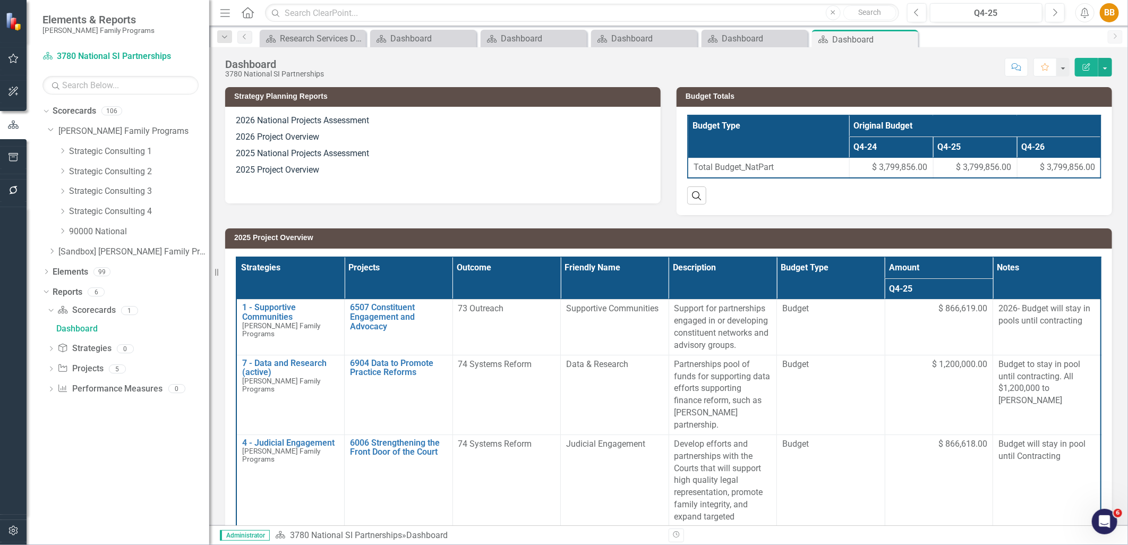
click at [57, 230] on div "Dropdown 90000 National" at bounding box center [129, 233] width 162 height 20
click at [60, 235] on div "Dropdown" at bounding box center [62, 231] width 8 height 9
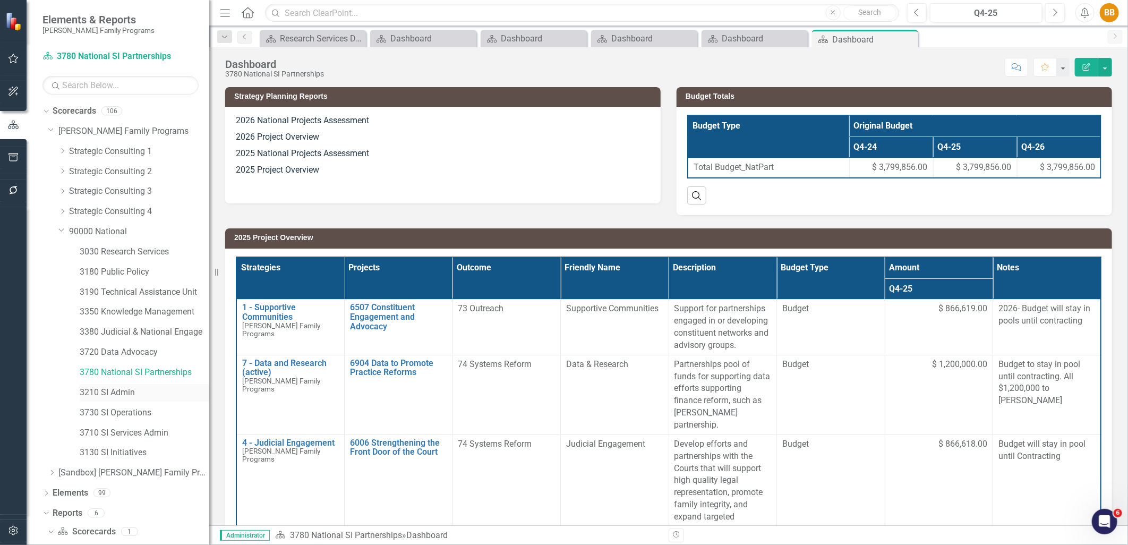
click at [141, 395] on link "3210 SI Admin" at bounding box center [145, 393] width 130 height 12
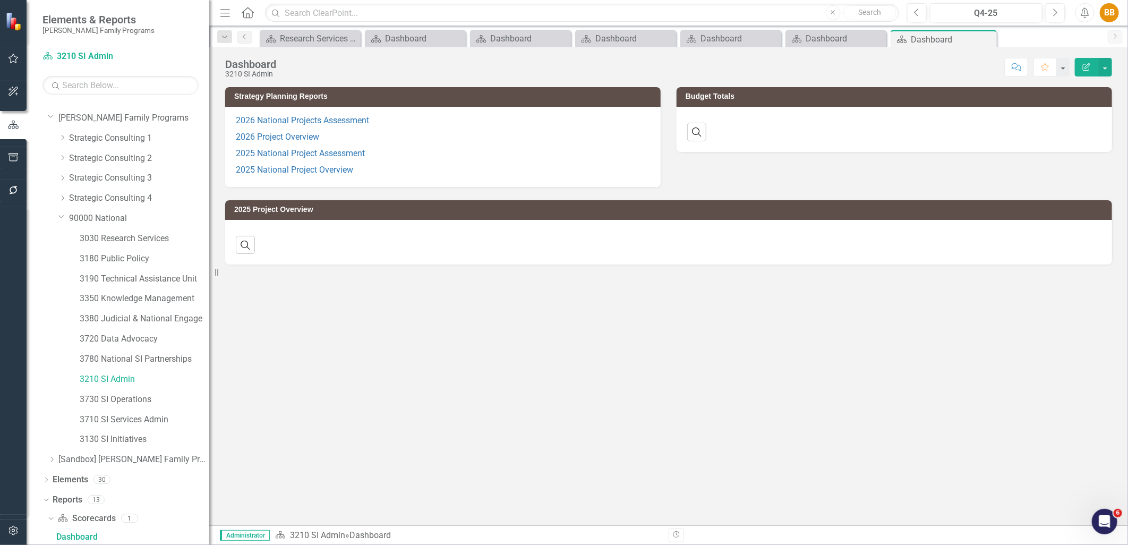
click at [474, 167] on p "2025 National Project Overview" at bounding box center [443, 169] width 414 height 14
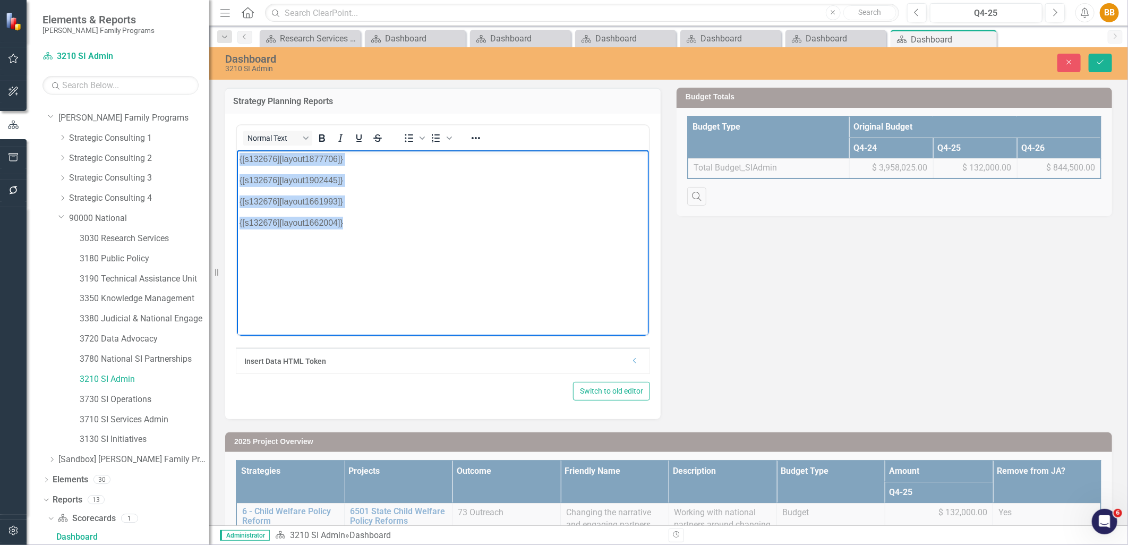
drag, startPoint x: 450, startPoint y: 229, endPoint x: 236, endPoint y: 156, distance: 226.3
click at [236, 156] on body "{[s132676][layout1877706]} {[s132676][layout1902445]} {[s132676][layout1661993]…" at bounding box center [442, 229] width 412 height 159
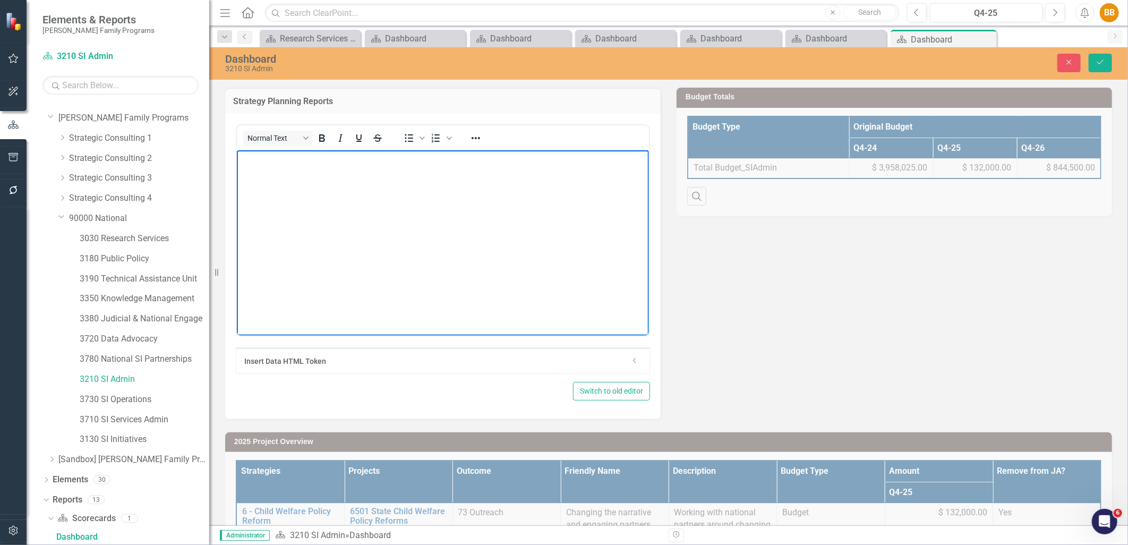
paste body "Rich Text Area. Press ALT-0 for help."
click at [1108, 58] on button "Save" at bounding box center [1100, 63] width 23 height 19
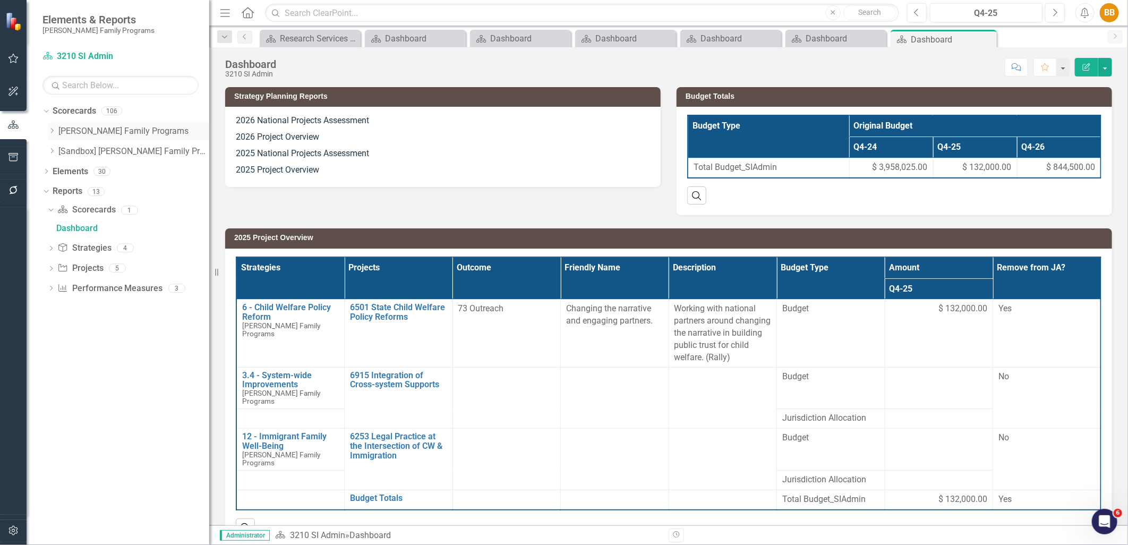
click at [50, 137] on div "Dropdown [PERSON_NAME] Family Programs" at bounding box center [129, 132] width 162 height 18
click at [52, 131] on icon "Dropdown" at bounding box center [52, 131] width 8 height 6
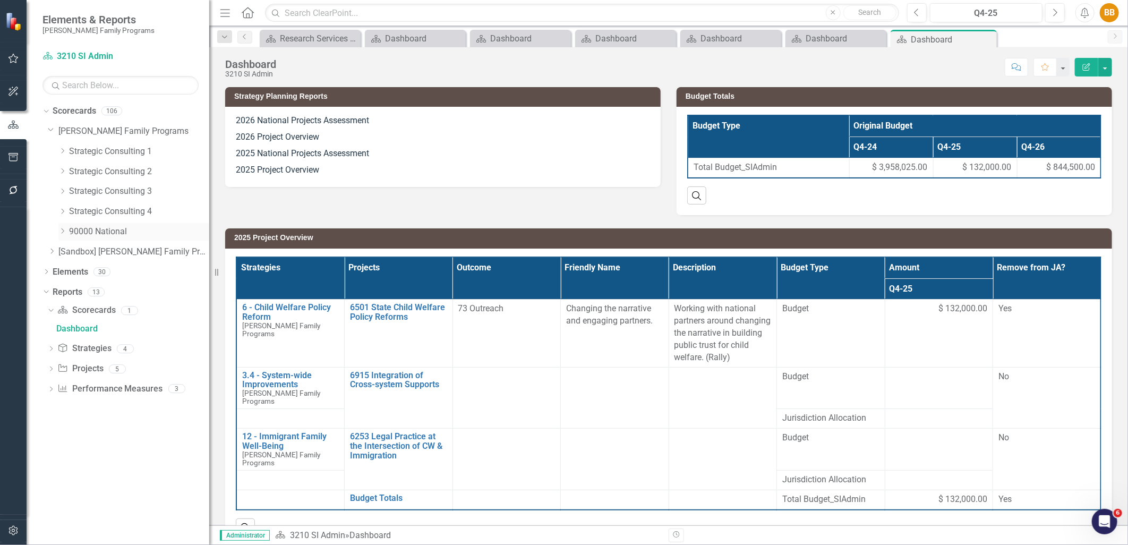
click at [60, 230] on icon "Dropdown" at bounding box center [62, 231] width 8 height 6
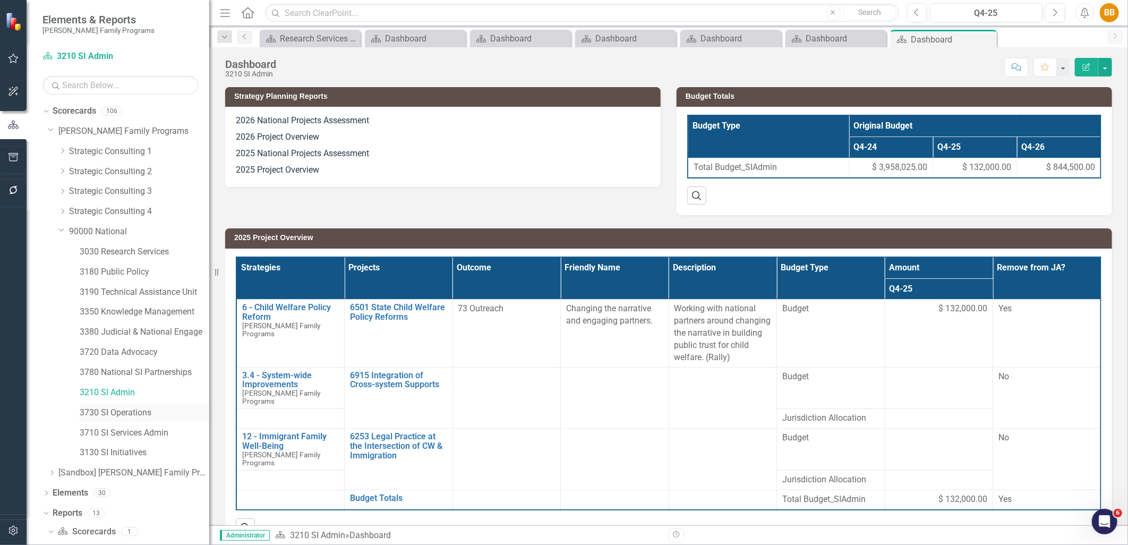
click at [140, 409] on link "3730 SI Operations" at bounding box center [145, 413] width 130 height 12
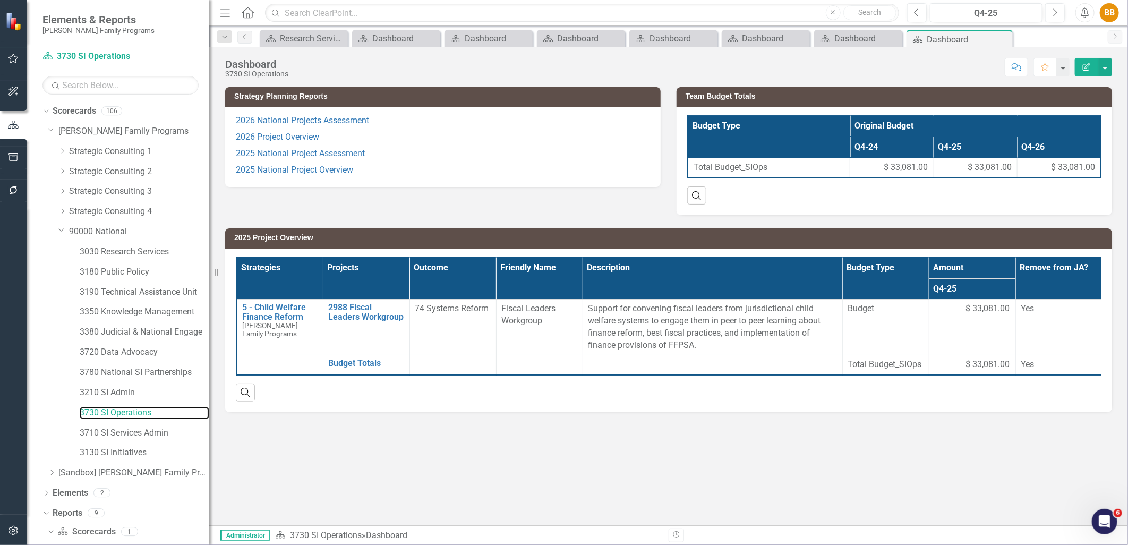
scroll to position [13, 0]
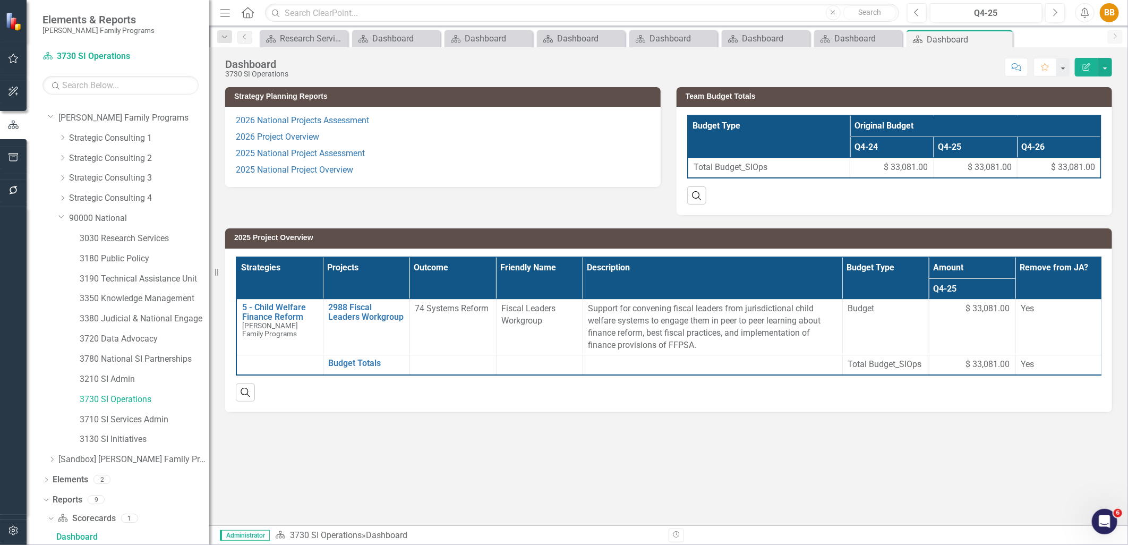
click at [554, 164] on p "2025 National Project Overview" at bounding box center [443, 169] width 414 height 14
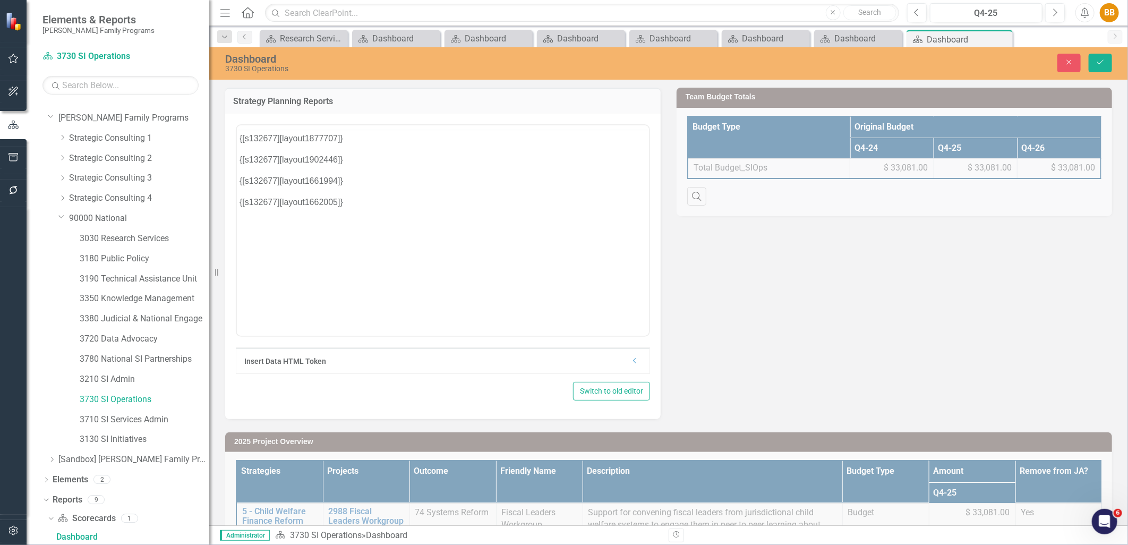
scroll to position [0, 0]
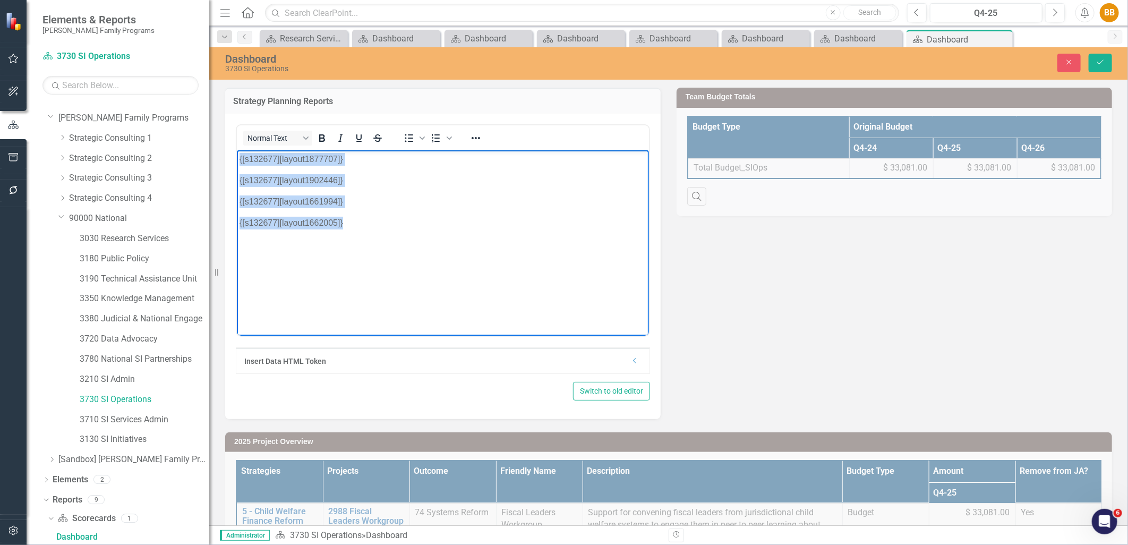
drag, startPoint x: 440, startPoint y: 218, endPoint x: 163, endPoint y: 143, distance: 287.3
click at [236, 150] on html "{[s132677][layout1877707]} {[s132677][layout1902446]} {[s132677][layout1661994]…" at bounding box center [442, 229] width 412 height 159
paste body "Rich Text Area. Press ALT-0 for help."
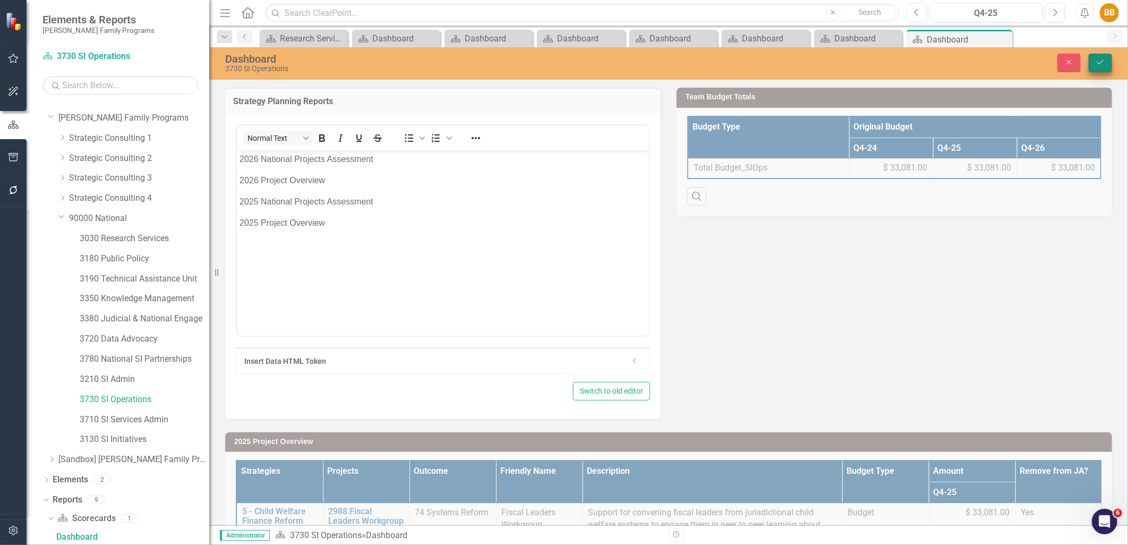
click at [1100, 58] on icon "Save" at bounding box center [1101, 61] width 10 height 7
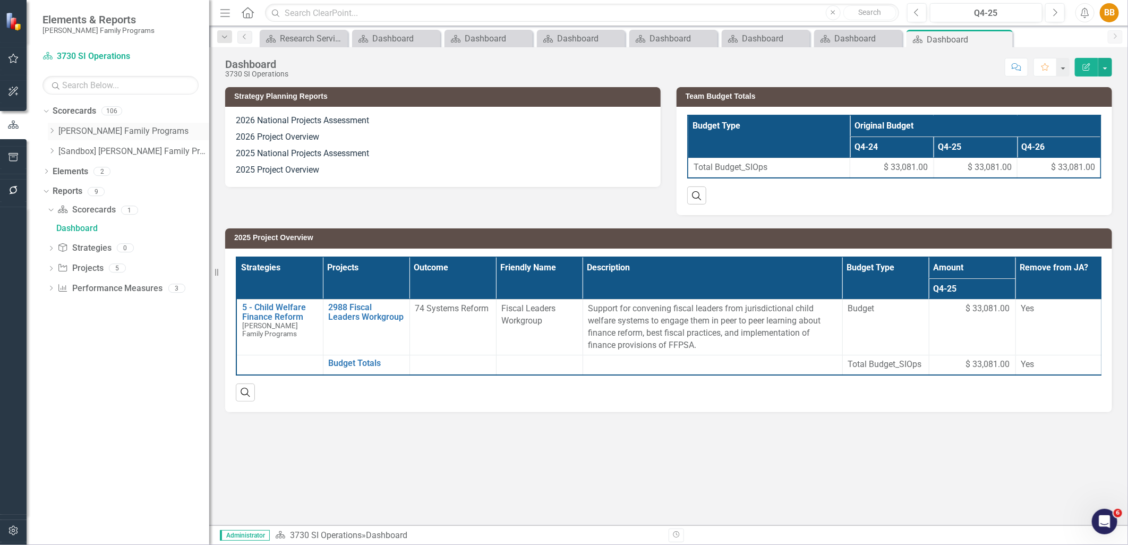
click at [55, 132] on icon "Dropdown" at bounding box center [52, 131] width 8 height 6
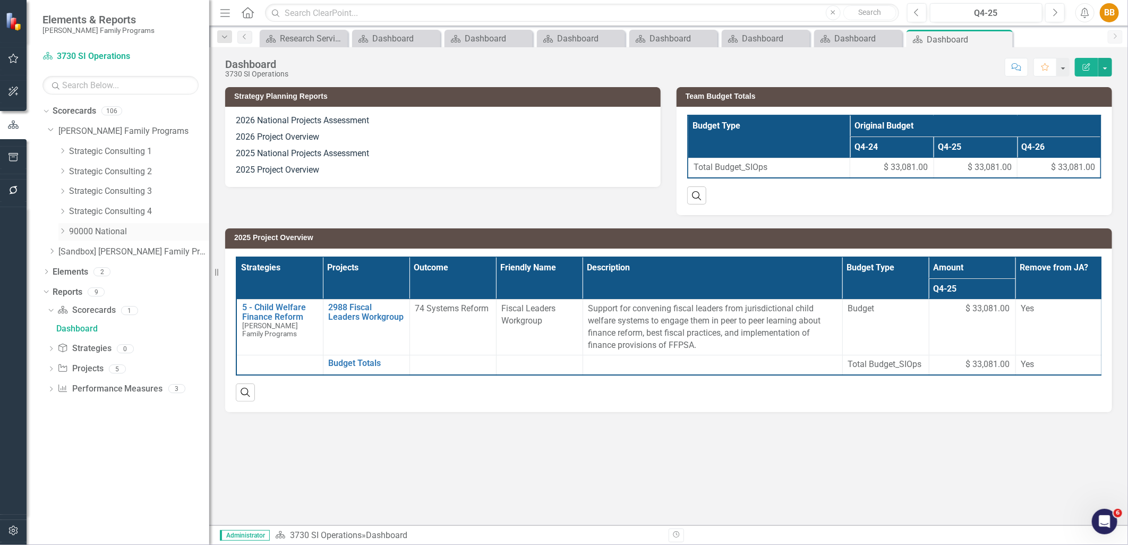
click at [61, 231] on icon "Dropdown" at bounding box center [62, 231] width 8 height 6
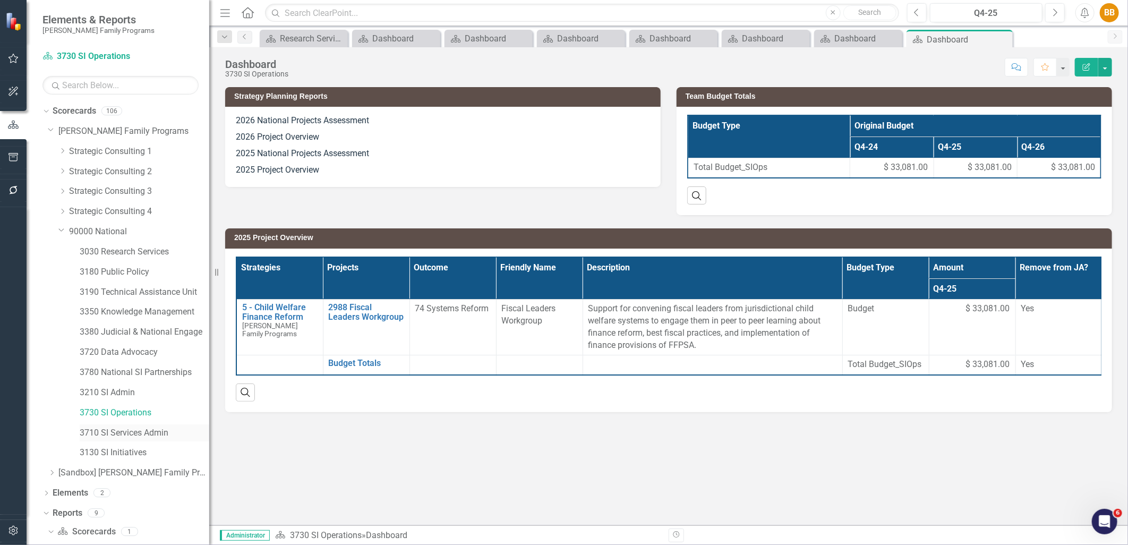
click at [141, 429] on link "3710 SI Services Admin" at bounding box center [145, 433] width 130 height 12
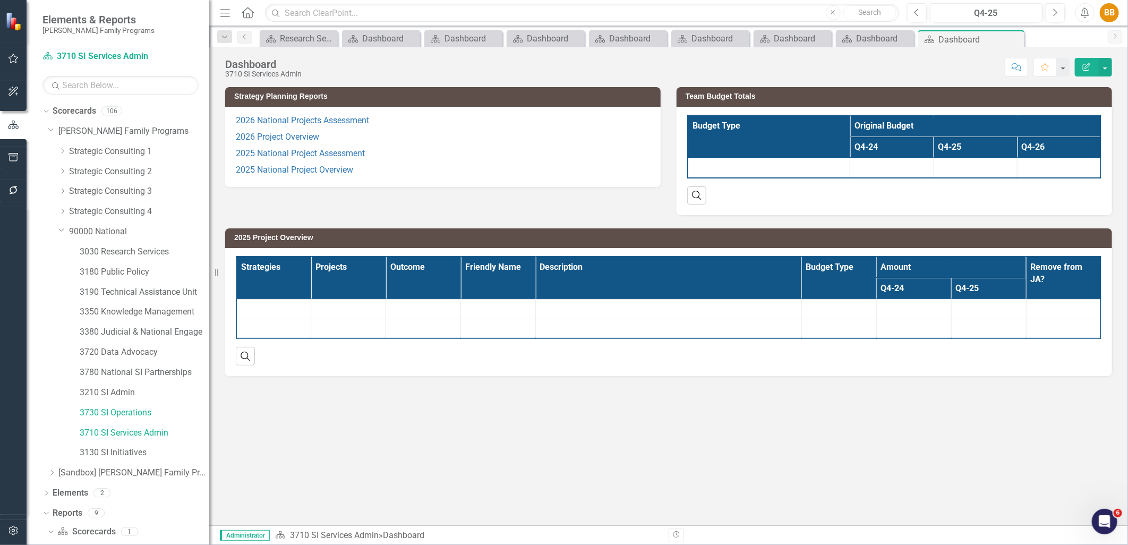
click at [464, 176] on div "2026 National Projects Assessment 2026 Project Overview 2025 National Project A…" at bounding box center [443, 147] width 436 height 80
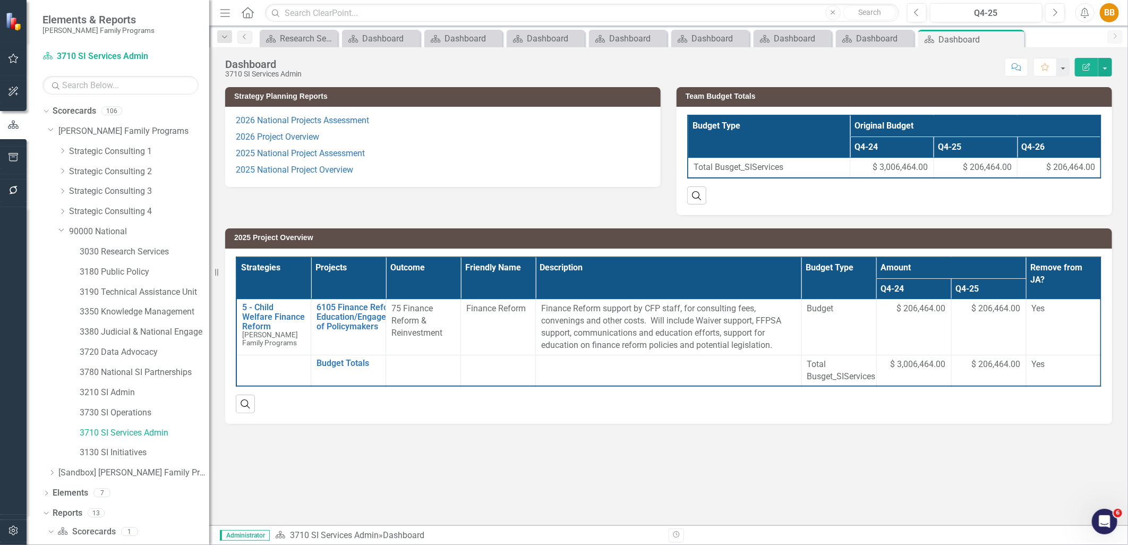
click at [464, 176] on div "2026 National Projects Assessment 2026 Project Overview 2025 National Project A…" at bounding box center [443, 147] width 436 height 80
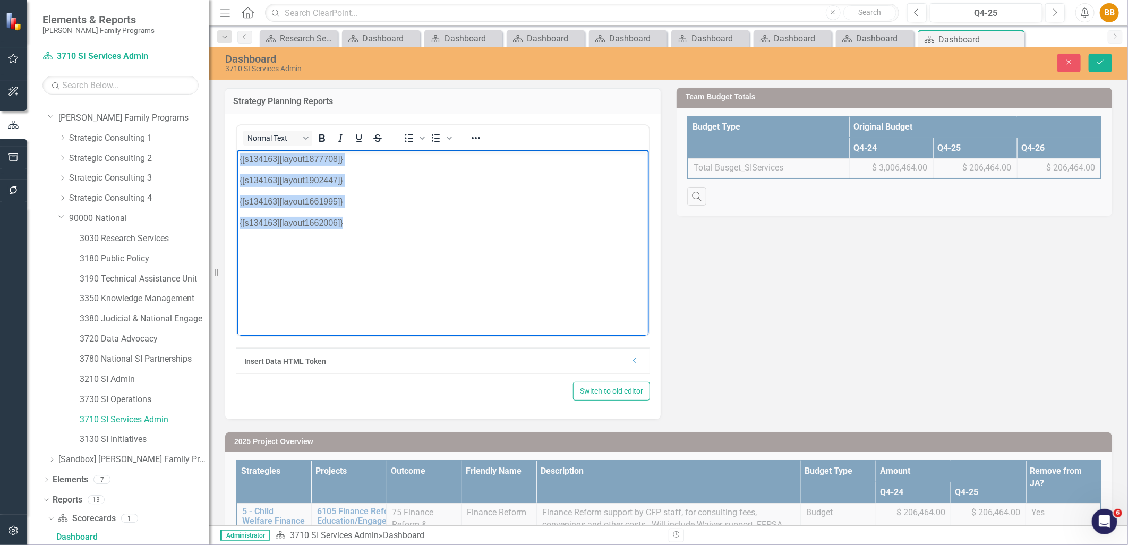
drag, startPoint x: 429, startPoint y: 236, endPoint x: 457, endPoint y: 303, distance: 72.4
click at [236, 155] on html "{[s134163][layout1877708]} {[s134163][layout1902447]} {[s134163][layout1661995]…" at bounding box center [442, 229] width 412 height 159
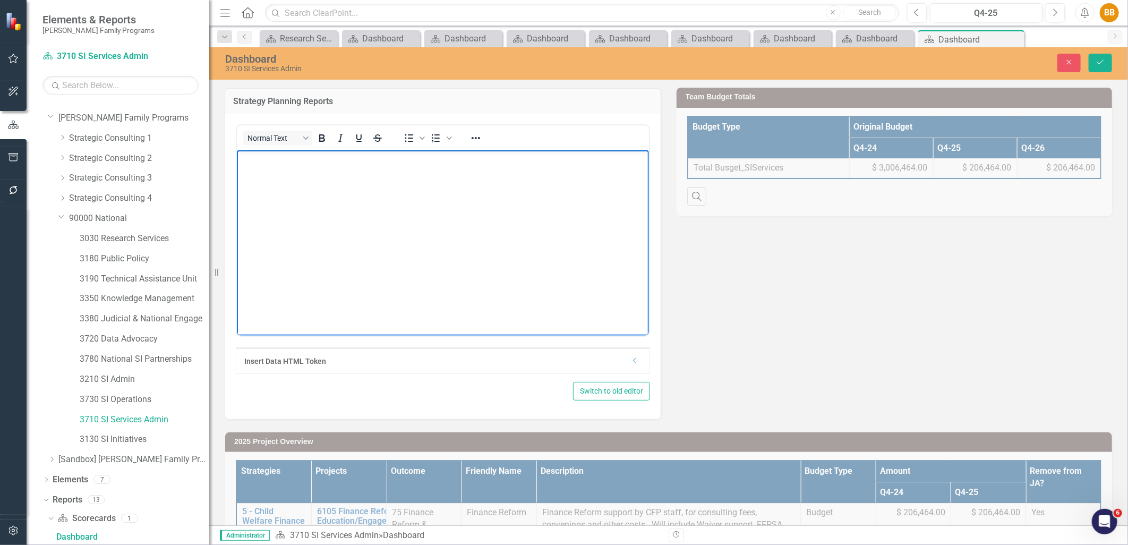
paste body "Rich Text Area. Press ALT-0 for help."
click at [1100, 69] on button "Save" at bounding box center [1100, 63] width 23 height 19
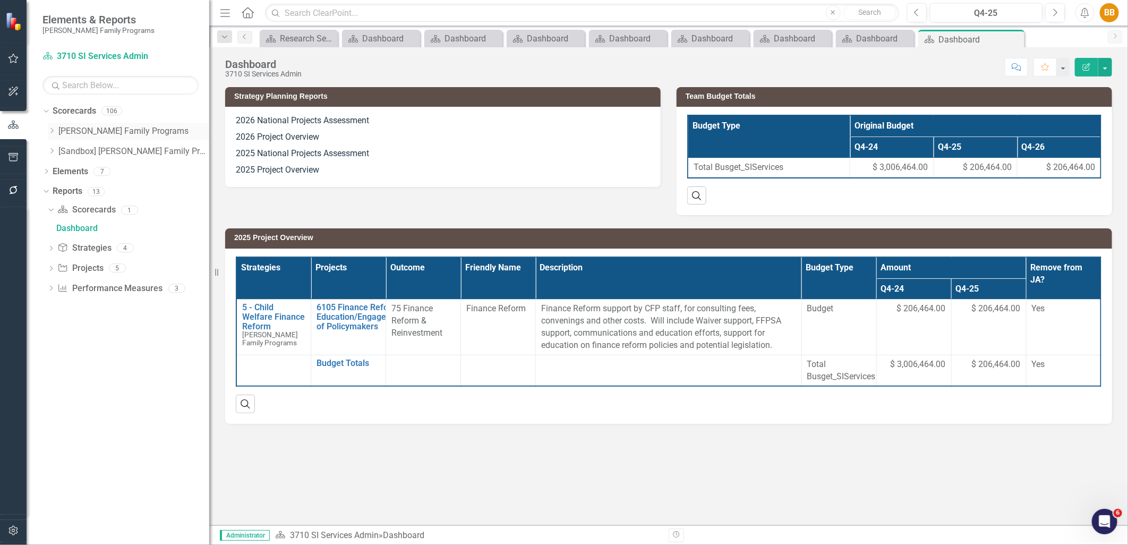
click at [52, 130] on icon "Dropdown" at bounding box center [52, 131] width 8 height 6
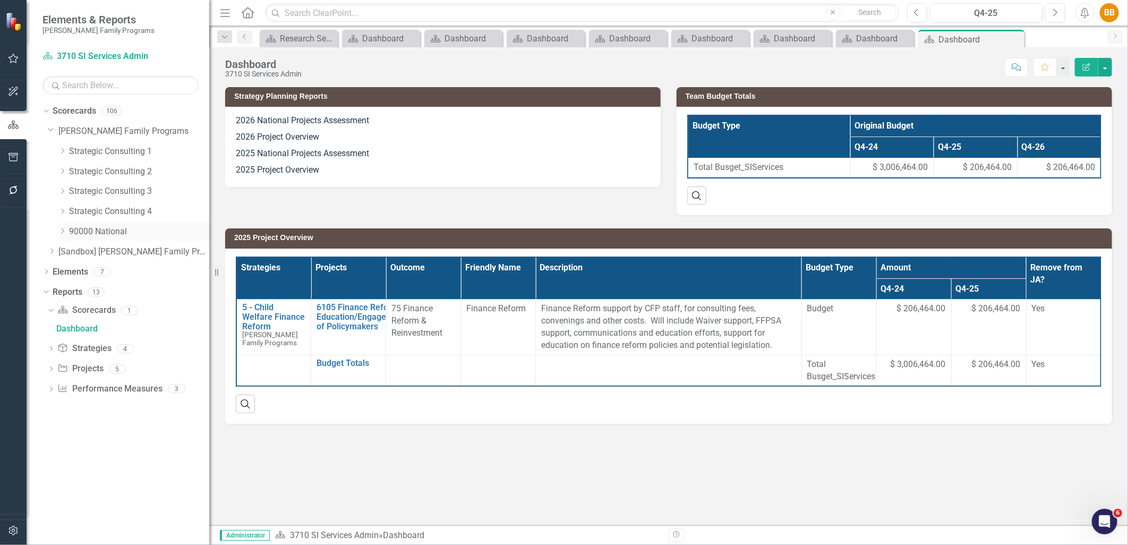
click at [62, 231] on icon "Dropdown" at bounding box center [62, 231] width 8 height 6
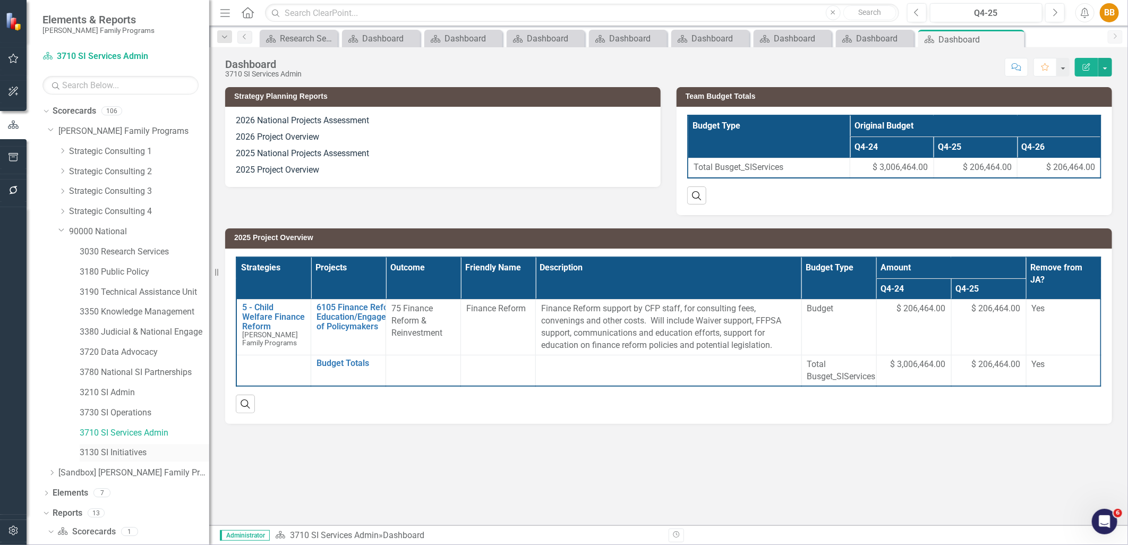
click at [148, 454] on link "3130 SI Initiatives" at bounding box center [145, 453] width 130 height 12
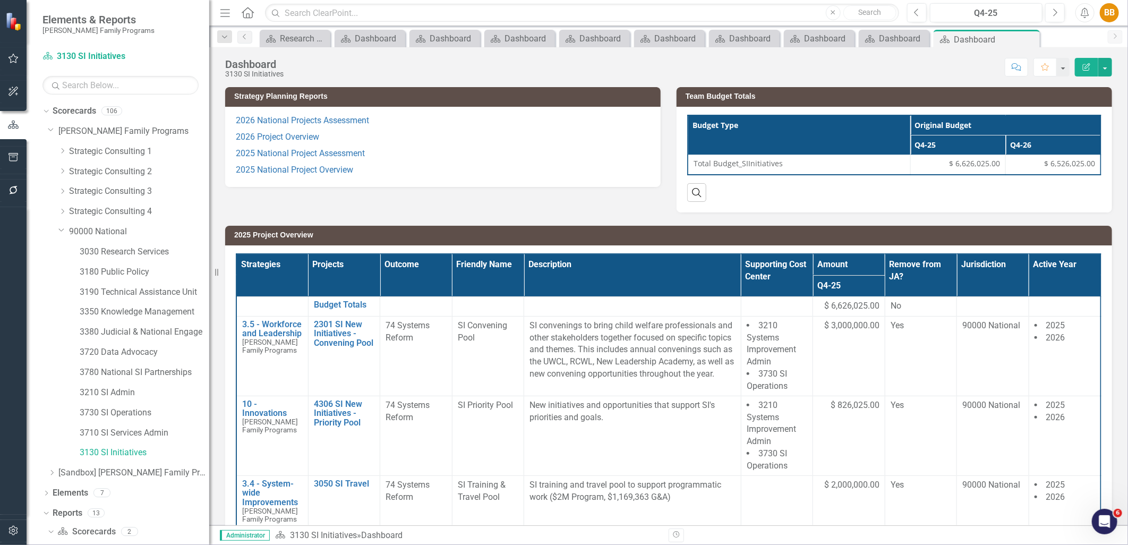
click at [443, 170] on p "2025 National Project Overview" at bounding box center [443, 169] width 414 height 14
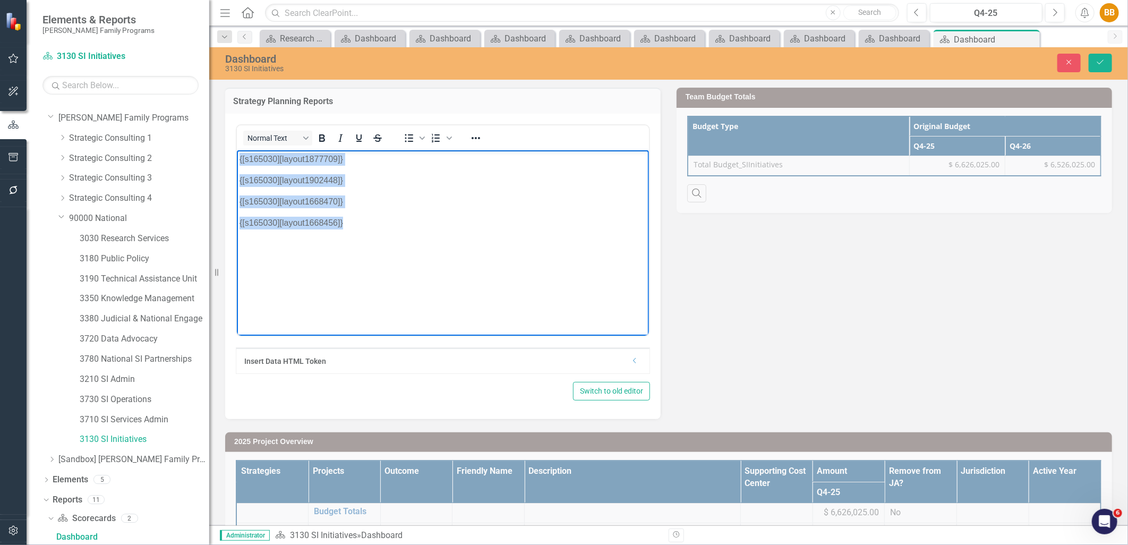
drag, startPoint x: 366, startPoint y: 203, endPoint x: 461, endPoint y: 296, distance: 132.3
click at [236, 150] on html "{[s165030][layout1877709]} {[s165030][layout1902448]} {[s165030][layout1668470]…" at bounding box center [442, 229] width 412 height 159
paste body "Rich Text Area. Press ALT-0 for help."
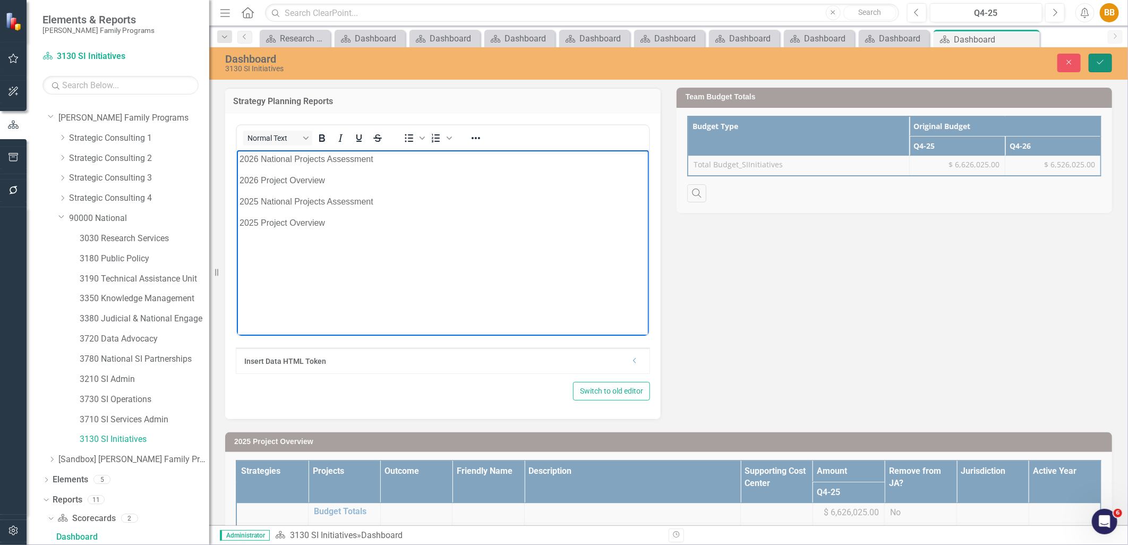
click at [1102, 61] on icon "Save" at bounding box center [1101, 61] width 10 height 7
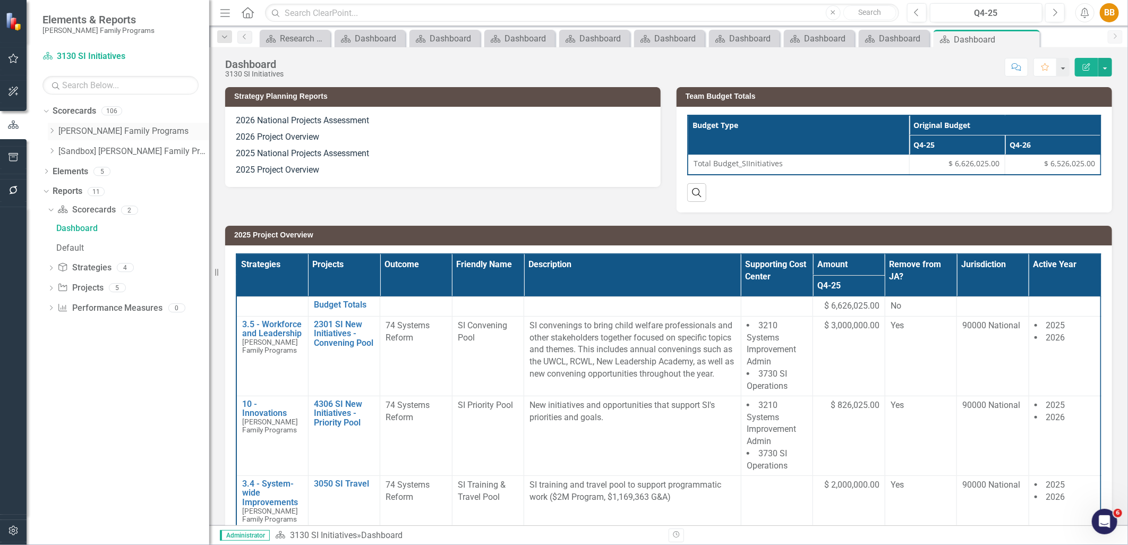
click at [49, 126] on div "Dropdown [PERSON_NAME] Family Programs" at bounding box center [129, 132] width 162 height 18
click at [50, 135] on div "Dropdown" at bounding box center [52, 131] width 8 height 9
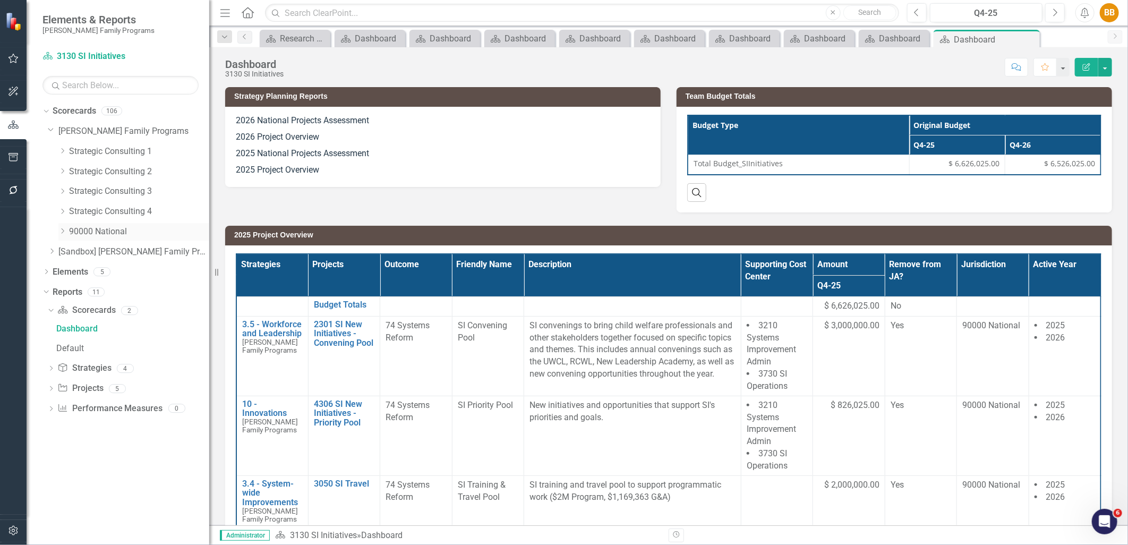
click at [60, 231] on icon "Dropdown" at bounding box center [62, 231] width 8 height 6
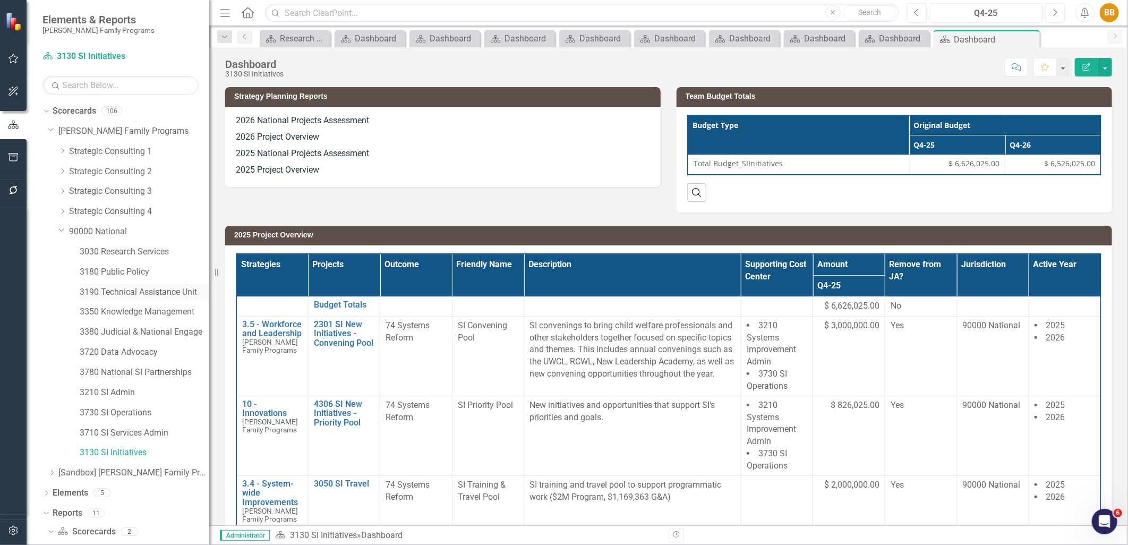
click at [146, 298] on link "3190 Technical Assistance Unit" at bounding box center [145, 292] width 130 height 12
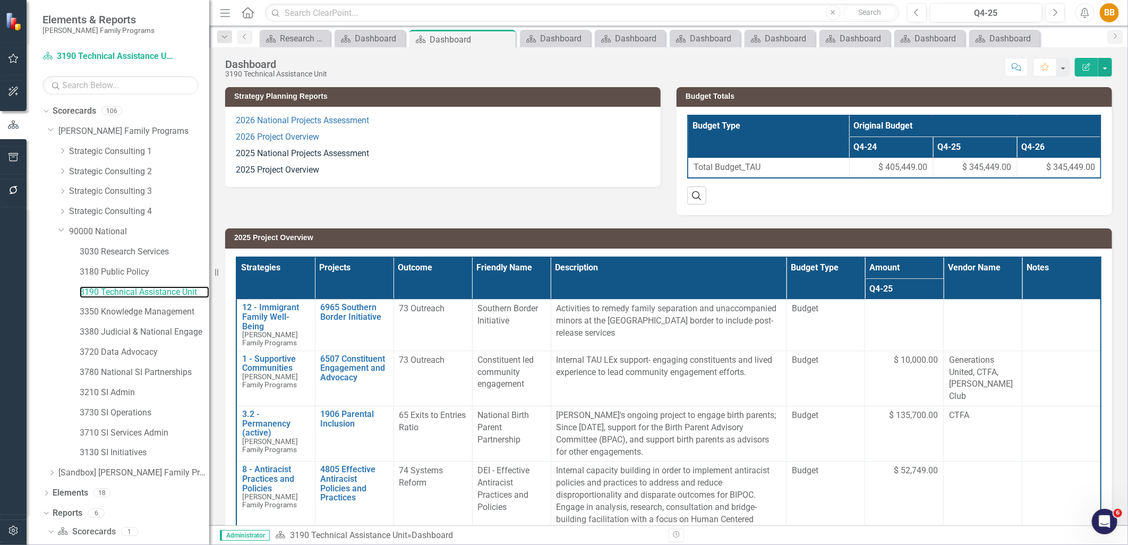
scroll to position [13, 0]
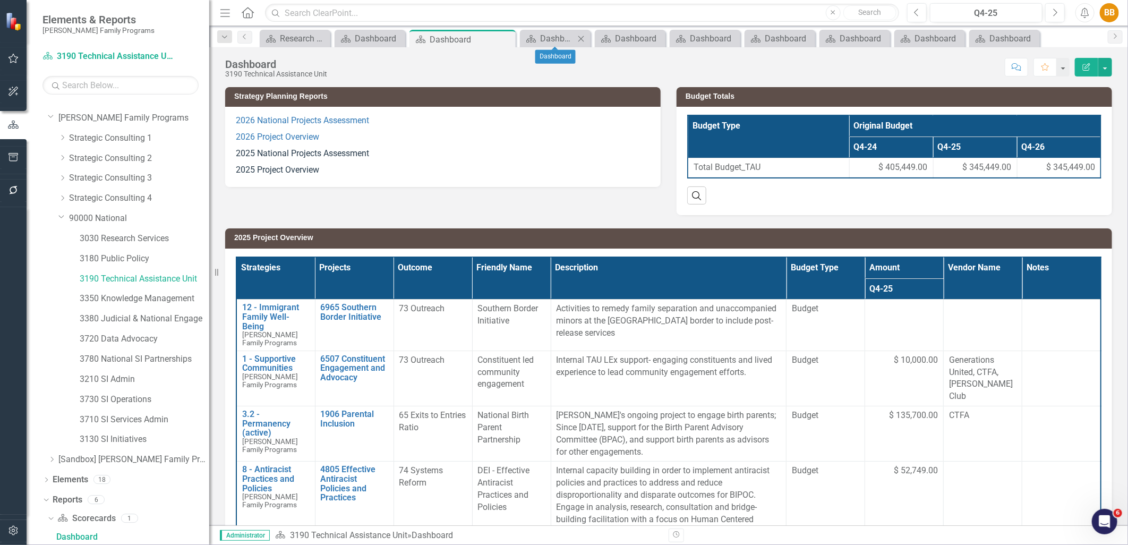
click at [579, 38] on icon "Close" at bounding box center [581, 39] width 11 height 9
click at [598, 38] on div "Close" at bounding box center [603, 38] width 13 height 13
click at [630, 35] on icon "Close" at bounding box center [634, 39] width 11 height 9
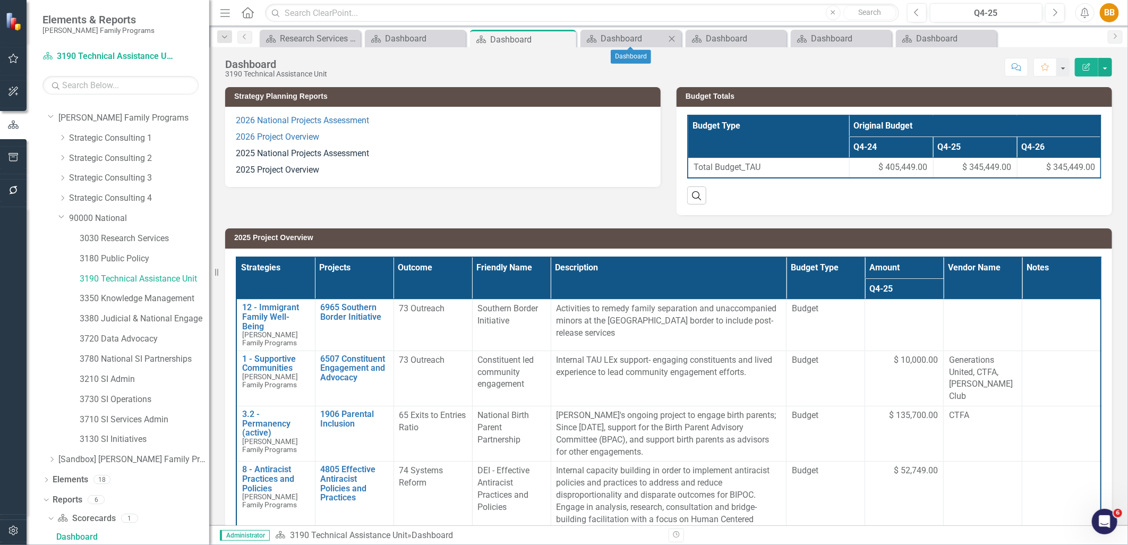
click at [667, 35] on icon "Close" at bounding box center [672, 39] width 11 height 9
click at [685, 35] on icon "Close" at bounding box center [688, 39] width 11 height 9
click at [691, 43] on icon "Close" at bounding box center [688, 39] width 11 height 9
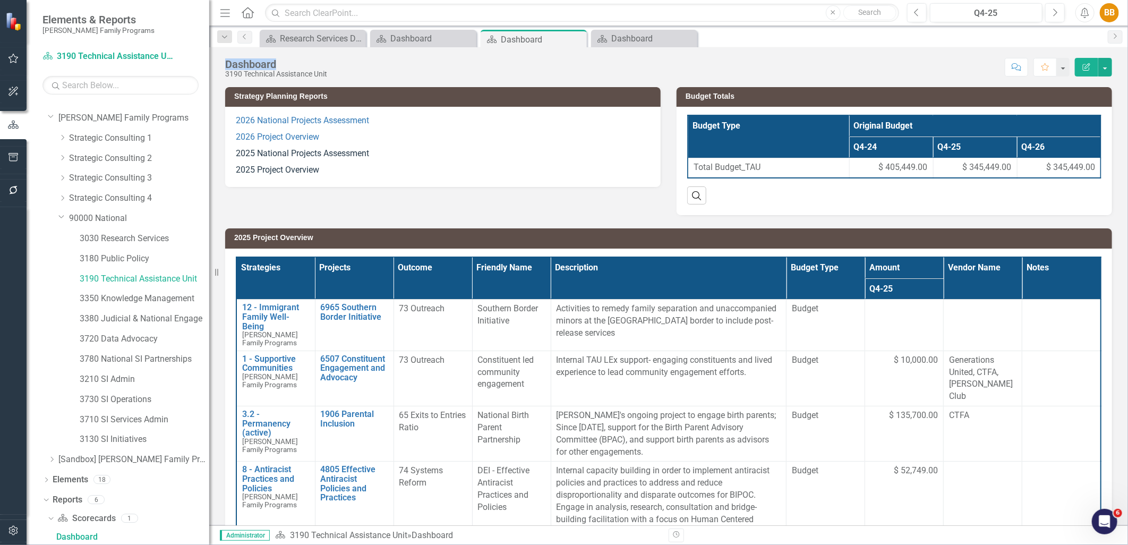
click at [0, 0] on icon "Close" at bounding box center [0, 0] width 0 height 0
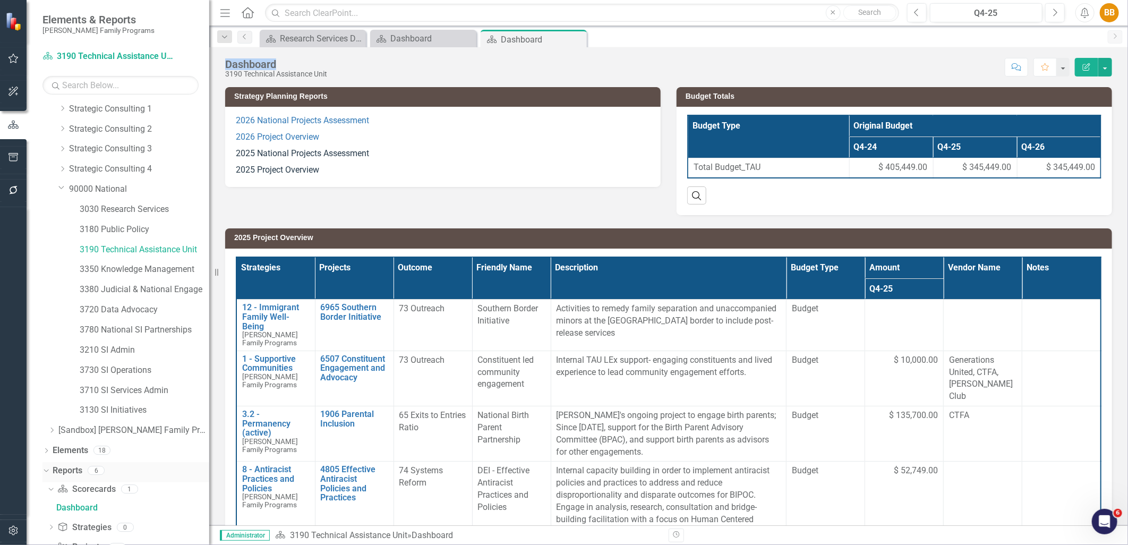
scroll to position [92, 0]
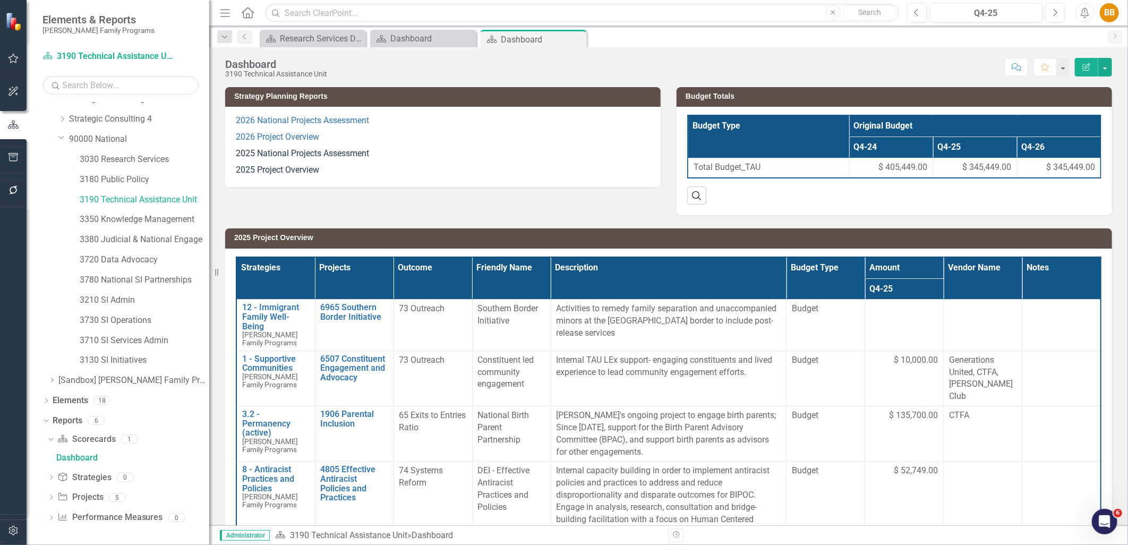
click at [45, 496] on div "Dropdown Scorecard Scorecards 1 Dashboard Dropdown Strategy Strategies 0 Dropdo…" at bounding box center [126, 480] width 167 height 98
click at [49, 498] on icon "Dropdown" at bounding box center [50, 499] width 7 height 6
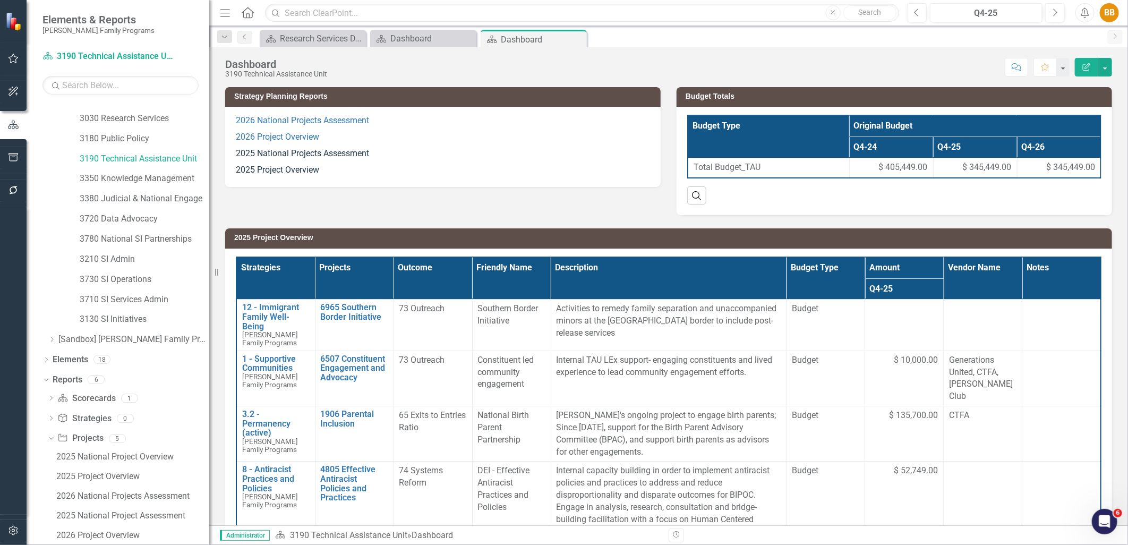
scroll to position [171, 0]
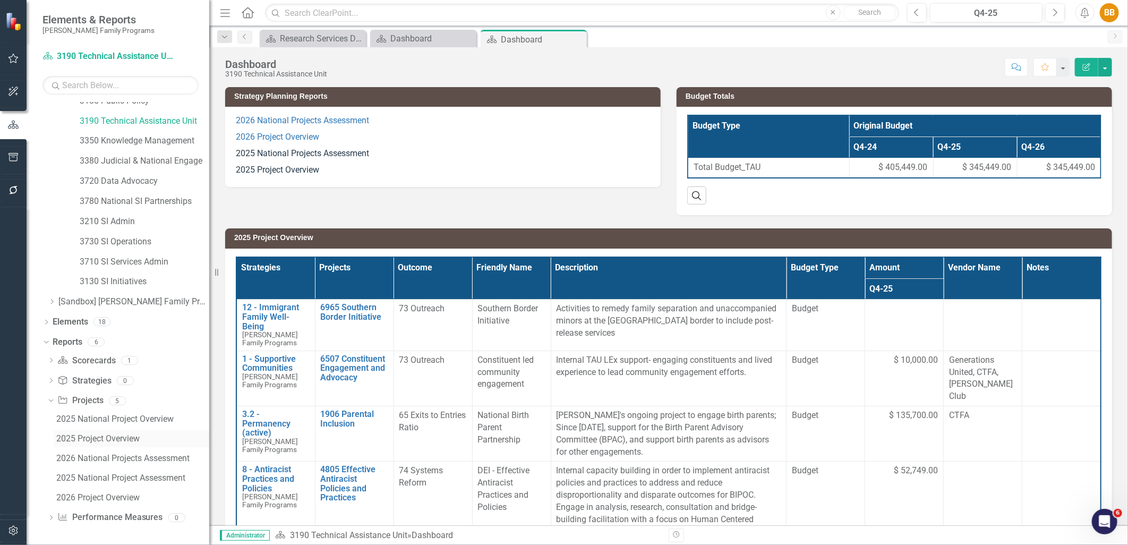
click at [111, 437] on div "2025 Project Overview" at bounding box center [132, 439] width 153 height 10
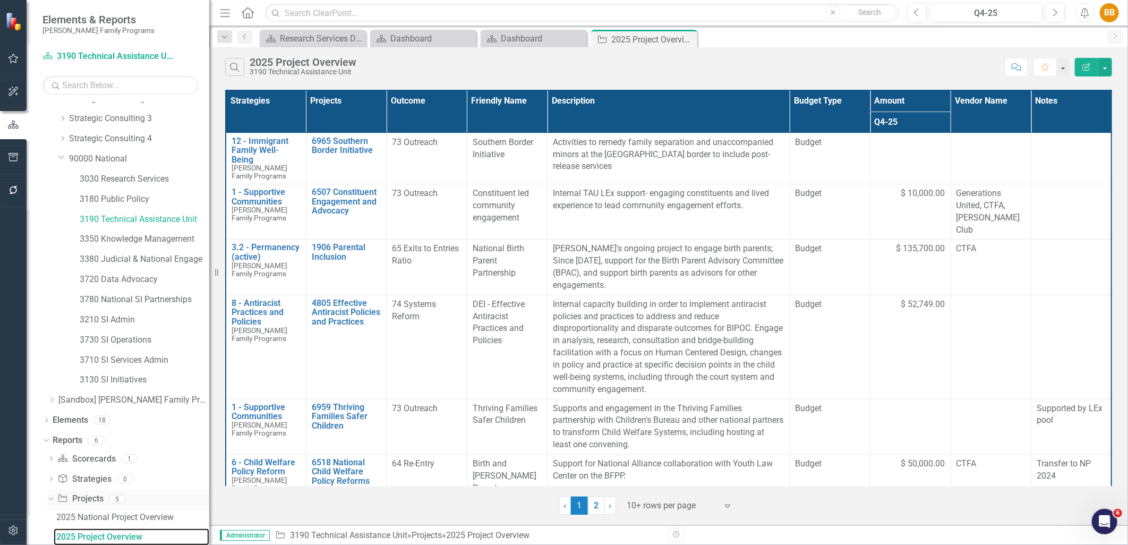
scroll to position [171, 0]
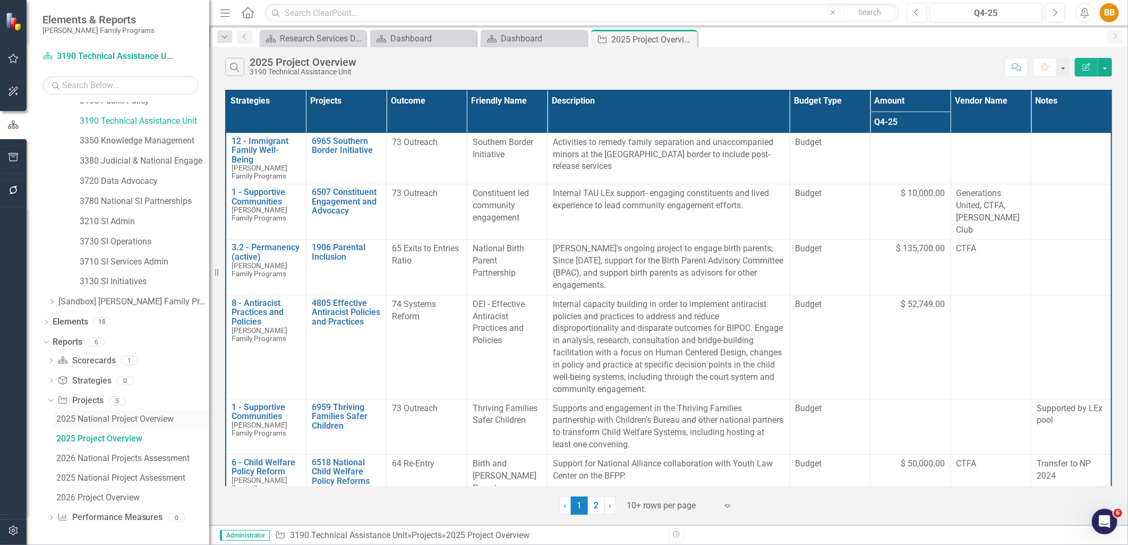
click at [140, 420] on div "2025 National Project Overview" at bounding box center [132, 419] width 153 height 10
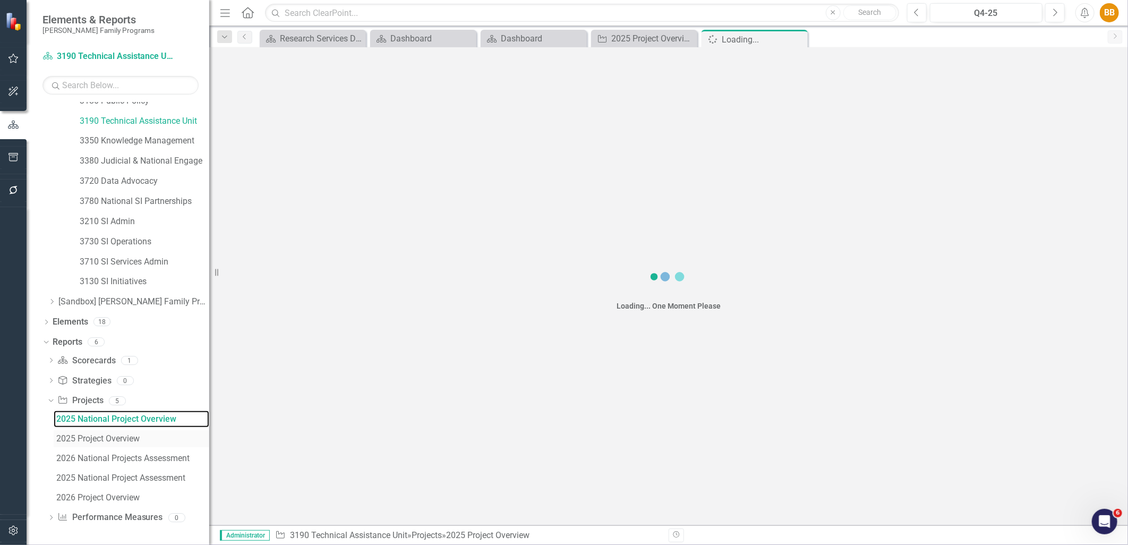
scroll to position [54, 0]
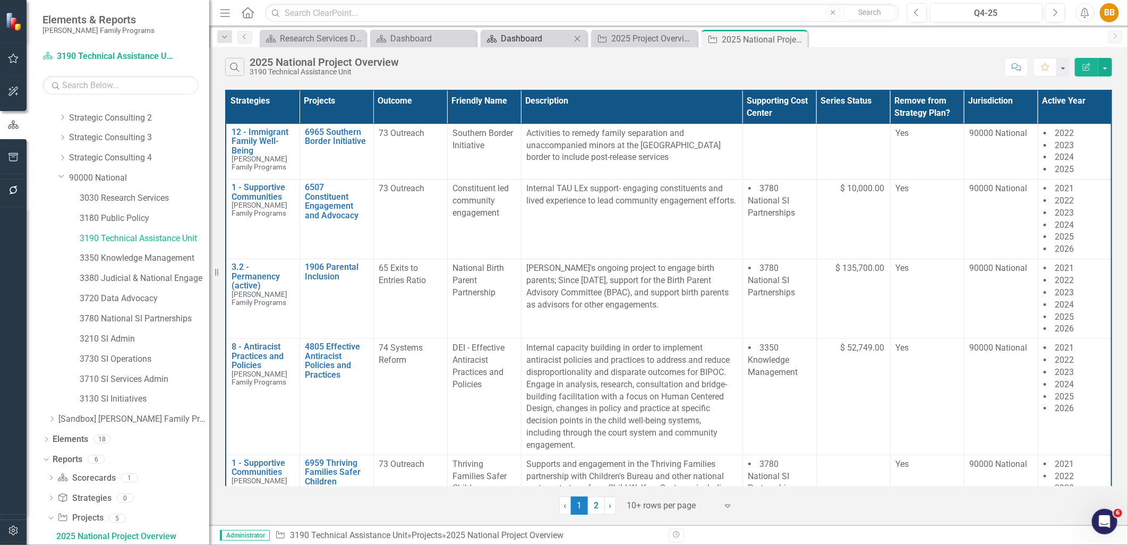
click at [516, 39] on div "Dashboard" at bounding box center [536, 38] width 70 height 13
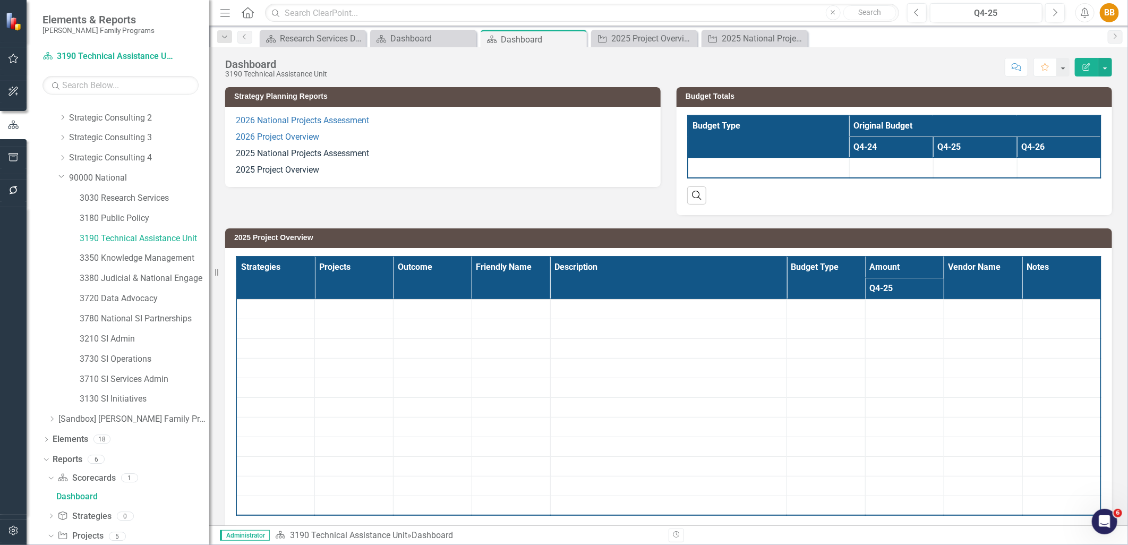
scroll to position [13, 0]
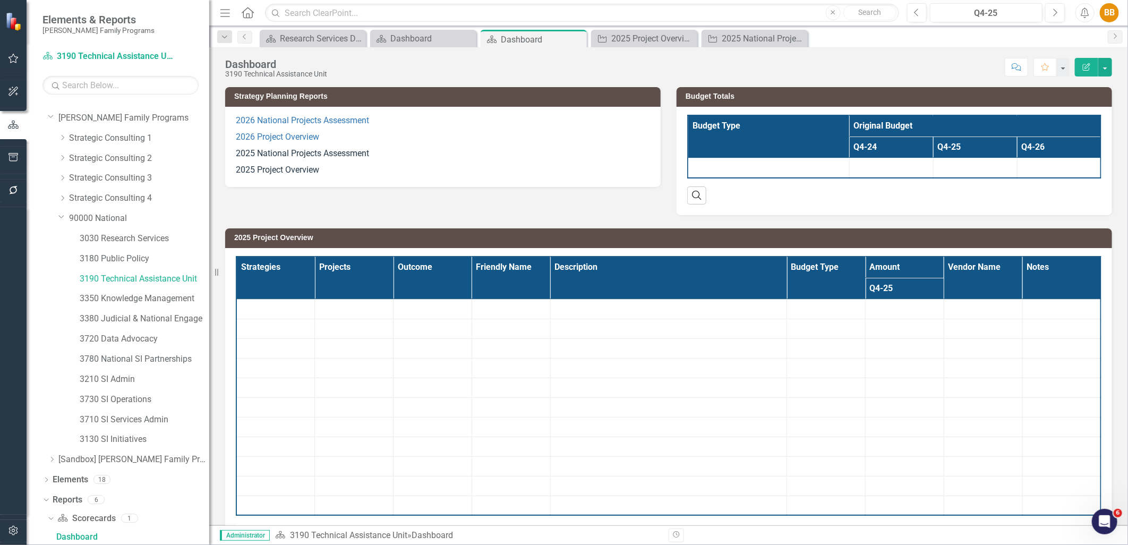
click at [430, 167] on p "2025 Project Overview" at bounding box center [443, 169] width 414 height 14
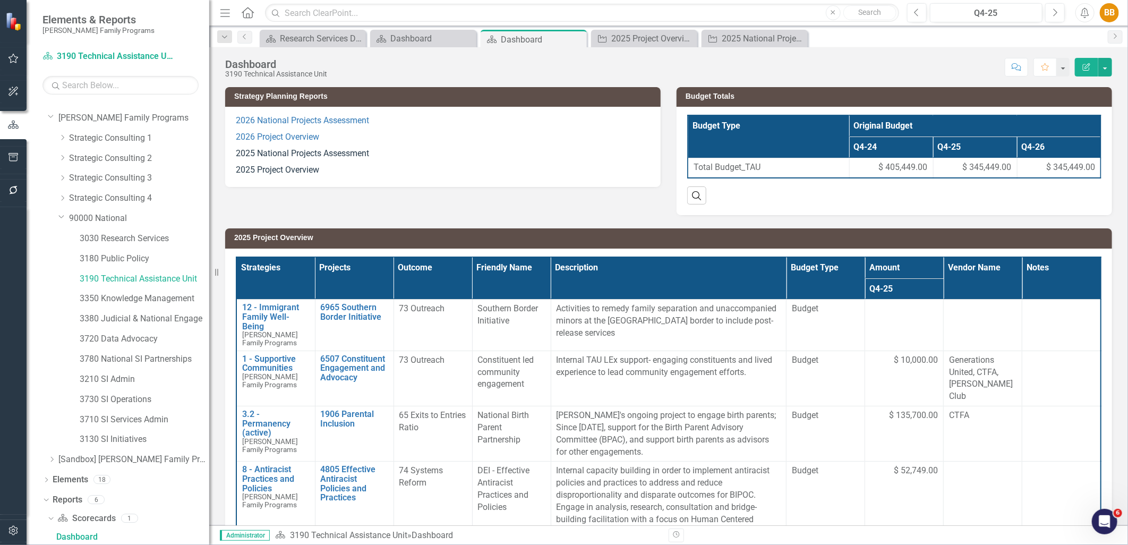
scroll to position [0, 11]
click at [430, 167] on p "2025 Project Overview" at bounding box center [443, 169] width 414 height 14
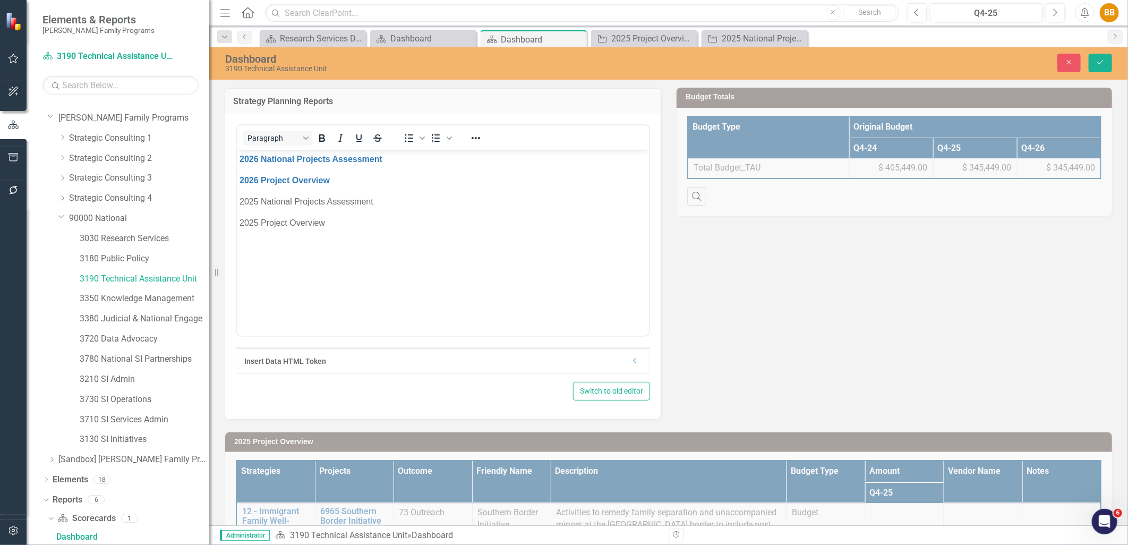
scroll to position [0, 0]
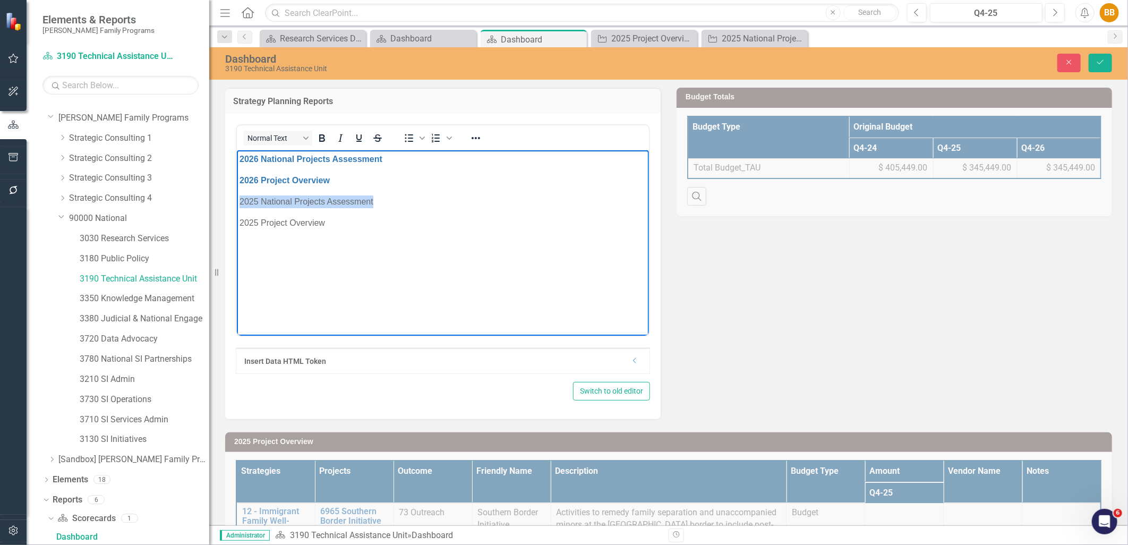
drag, startPoint x: 379, startPoint y: 197, endPoint x: 441, endPoint y: 332, distance: 148.6
click at [236, 203] on html "2026 National Projects Assessment 2026 Project Overview 2025 National Projects …" at bounding box center [442, 229] width 412 height 159
click at [479, 137] on icon "Reveal or hide additional toolbar items" at bounding box center [476, 138] width 9 height 2
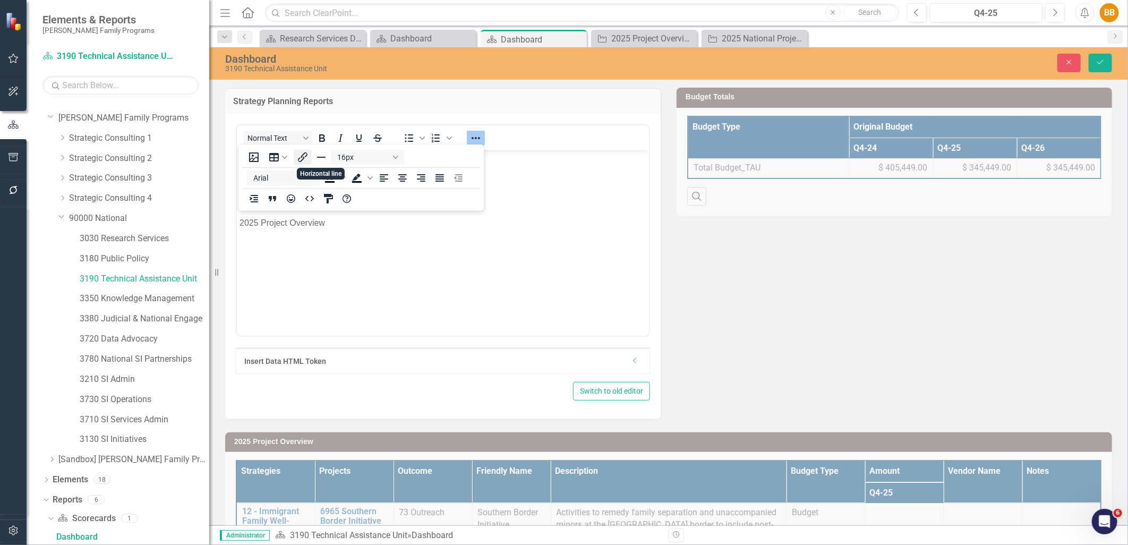
click at [304, 157] on icon "Insert/edit link" at bounding box center [302, 157] width 13 height 13
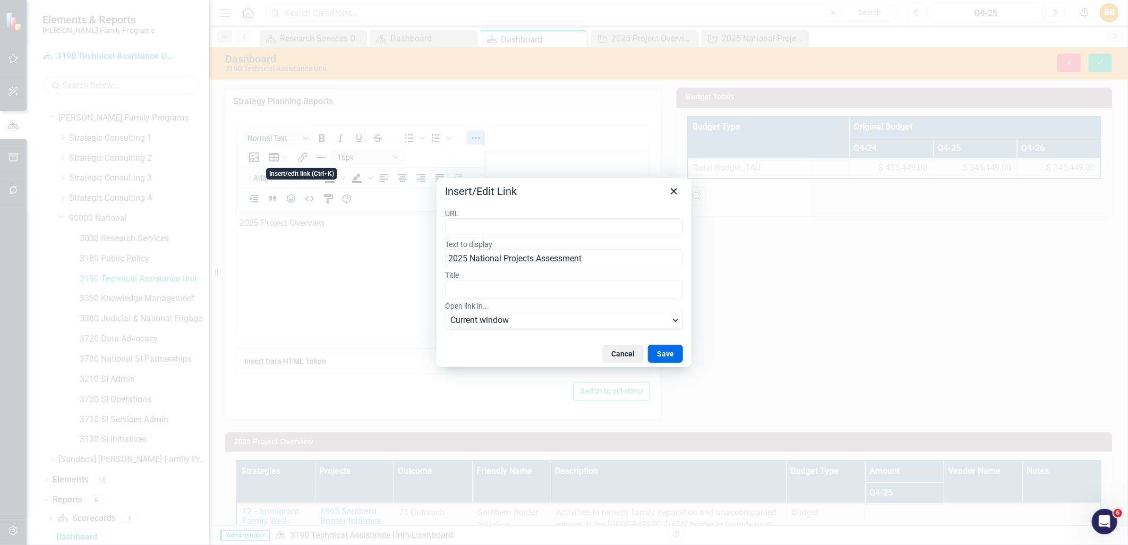
type input "https://app.clearpointstrategy.com/#/index/?layoutId=1661999&object=initiative&…"
drag, startPoint x: 660, startPoint y: 350, endPoint x: 655, endPoint y: 343, distance: 8.7
click at [660, 350] on button "Save" at bounding box center [665, 354] width 35 height 18
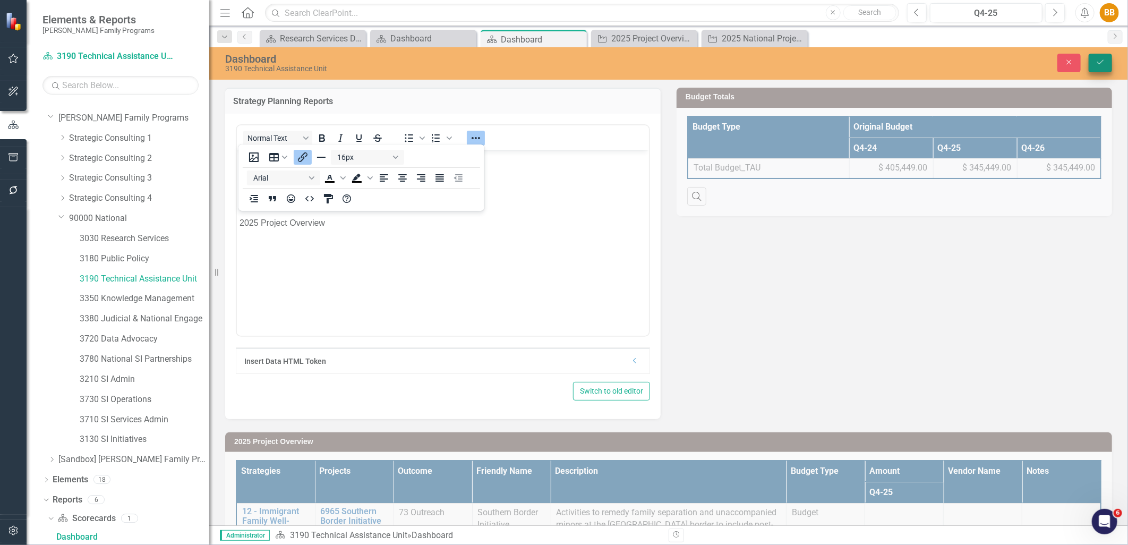
drag, startPoint x: 1097, startPoint y: 56, endPoint x: 1083, endPoint y: 56, distance: 13.8
click at [1097, 56] on button "Save" at bounding box center [1100, 63] width 23 height 19
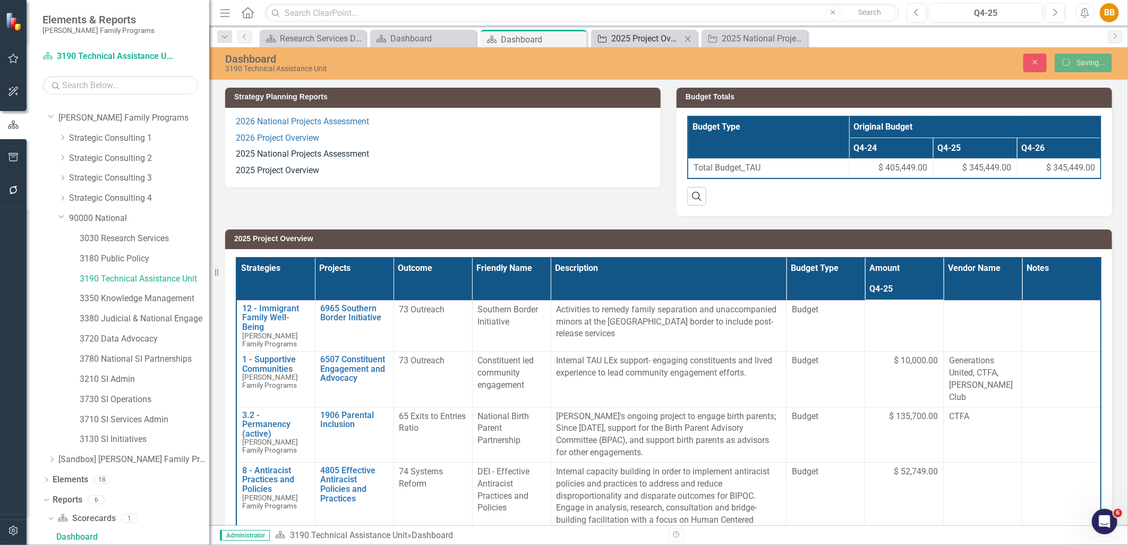
click at [643, 33] on div "2025 Project Overview" at bounding box center [647, 38] width 70 height 13
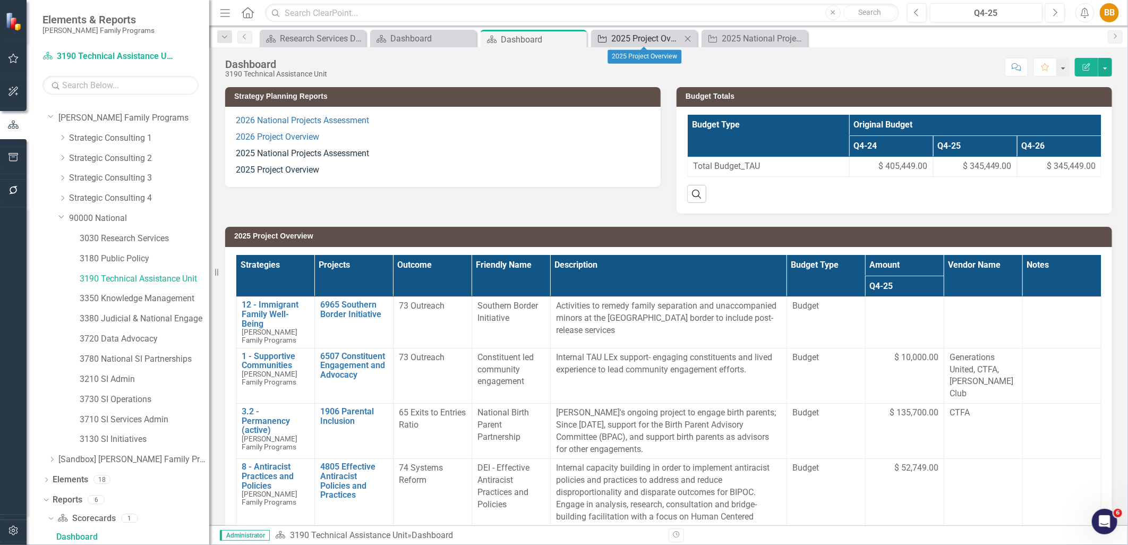
click at [647, 34] on div "2025 Project Overview" at bounding box center [647, 38] width 70 height 13
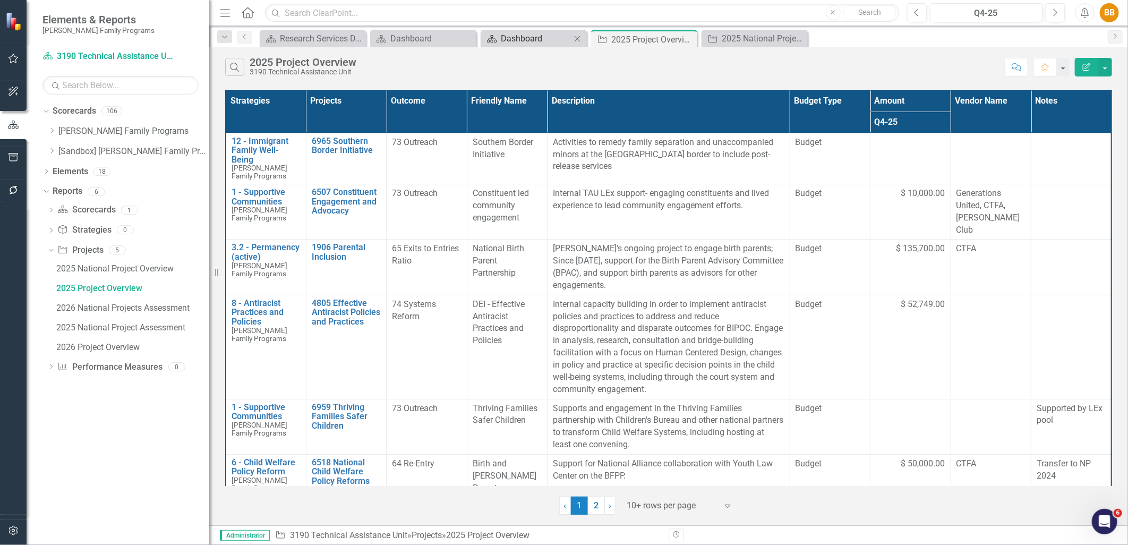
click at [542, 38] on div "Dashboard" at bounding box center [536, 38] width 70 height 13
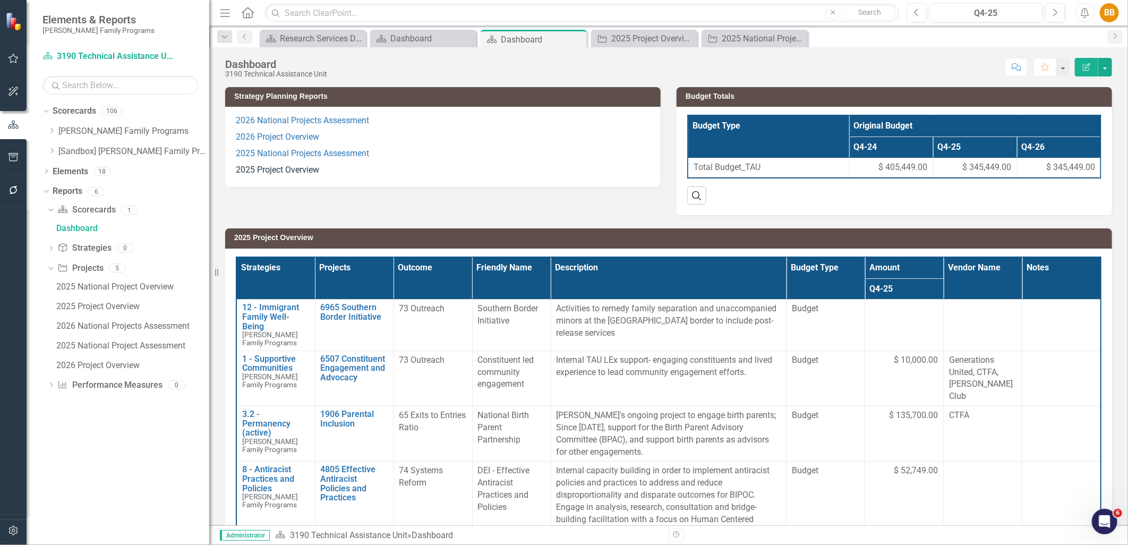
click at [345, 167] on p "2025 Project Overview" at bounding box center [443, 169] width 414 height 14
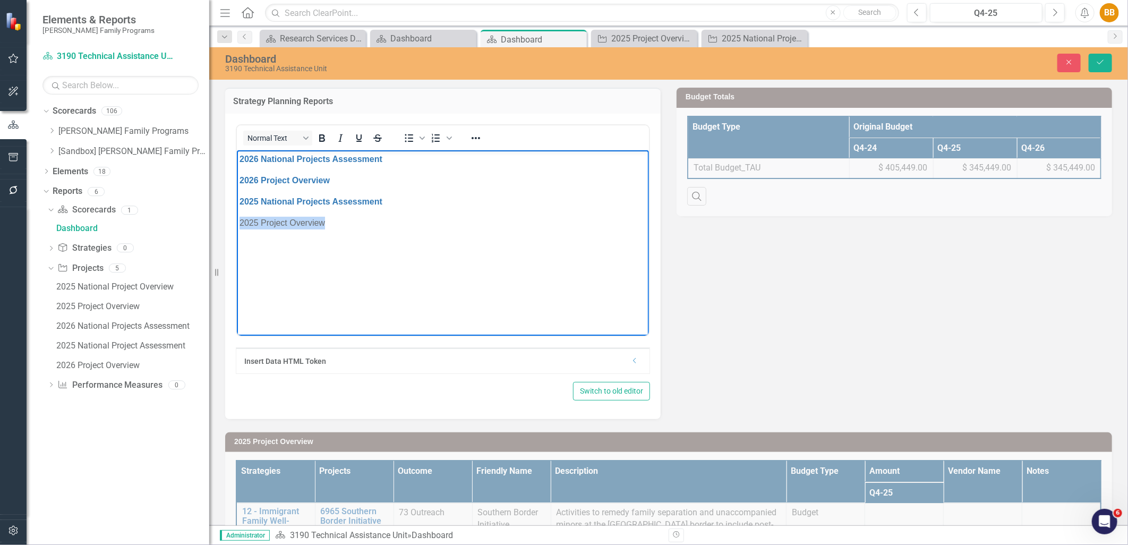
drag, startPoint x: 239, startPoint y: 224, endPoint x: 200, endPoint y: 224, distance: 38.8
click at [236, 224] on html "2026 National Projects Assessment 2026 Project Overview 2025 National Projects …" at bounding box center [442, 229] width 412 height 159
click at [485, 133] on button "Reveal or hide additional toolbar items" at bounding box center [476, 138] width 18 height 15
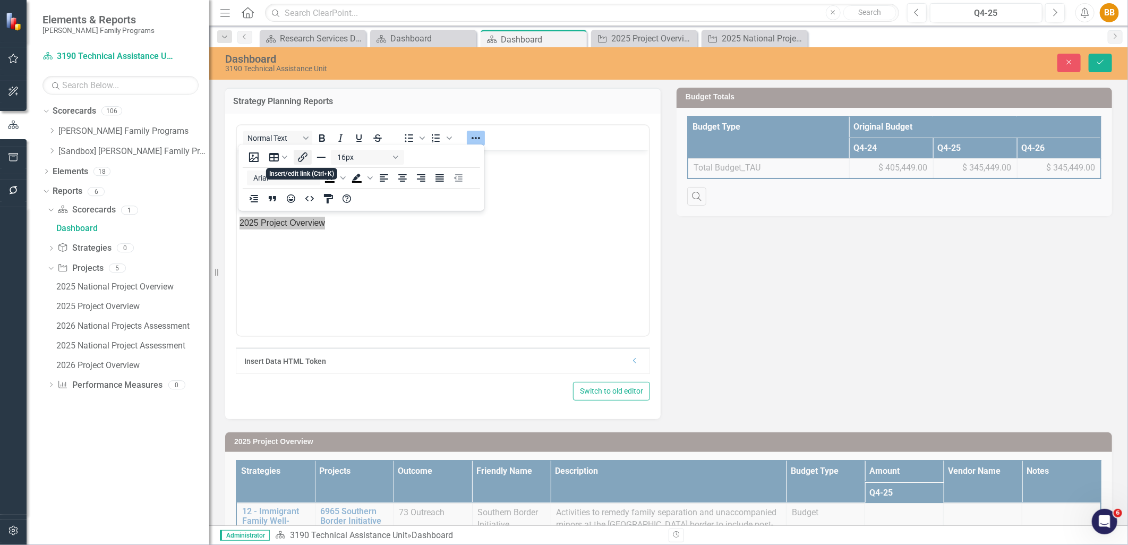
click at [301, 156] on icon "Insert/edit link" at bounding box center [302, 157] width 13 height 13
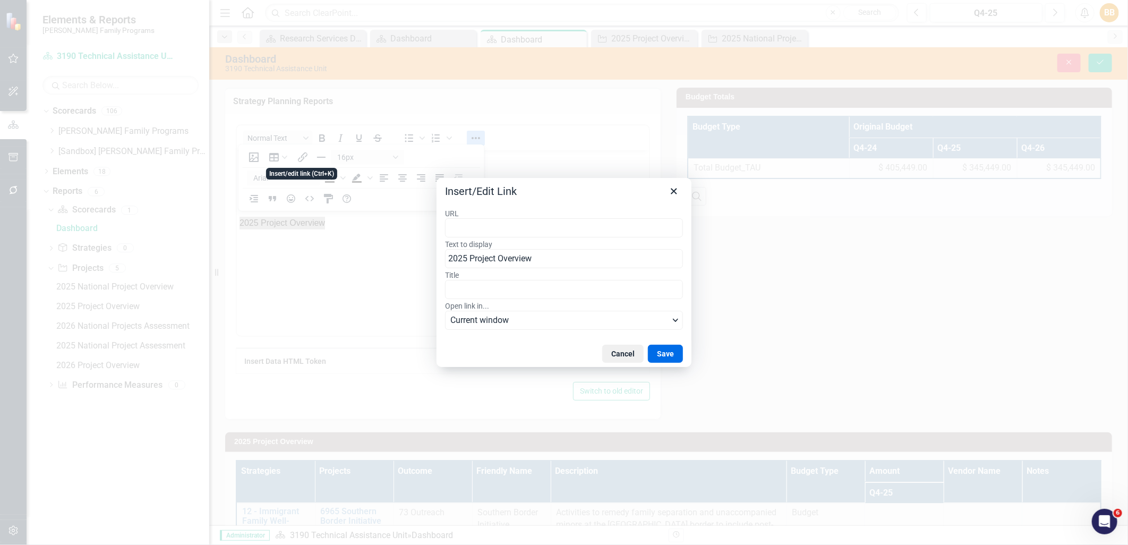
type input "https://app.clearpointstrategy.com/#/index/?layoutId=1776343&object=initiative&…"
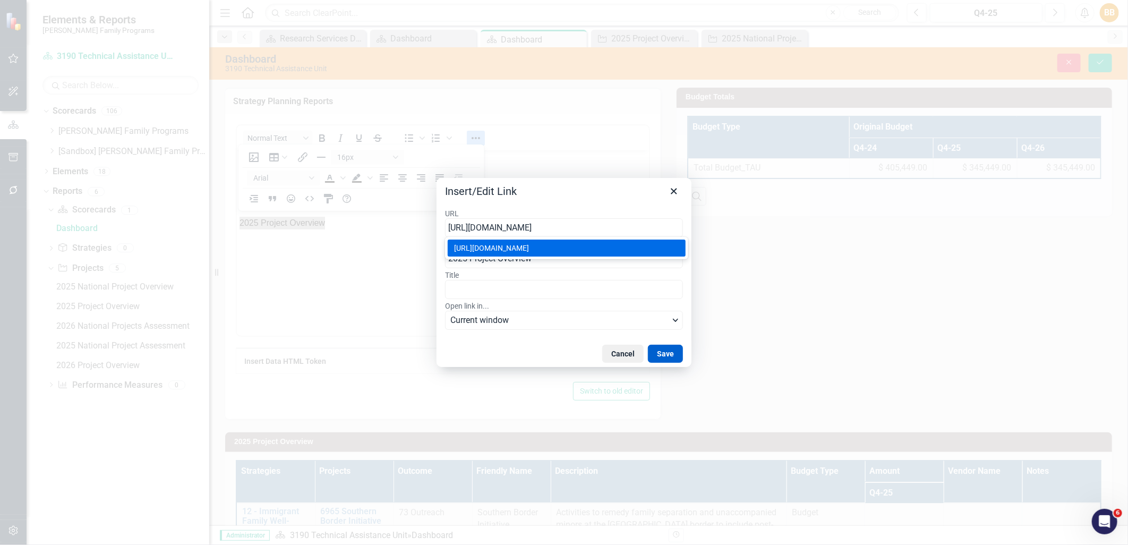
click at [667, 356] on button "Save" at bounding box center [665, 354] width 35 height 18
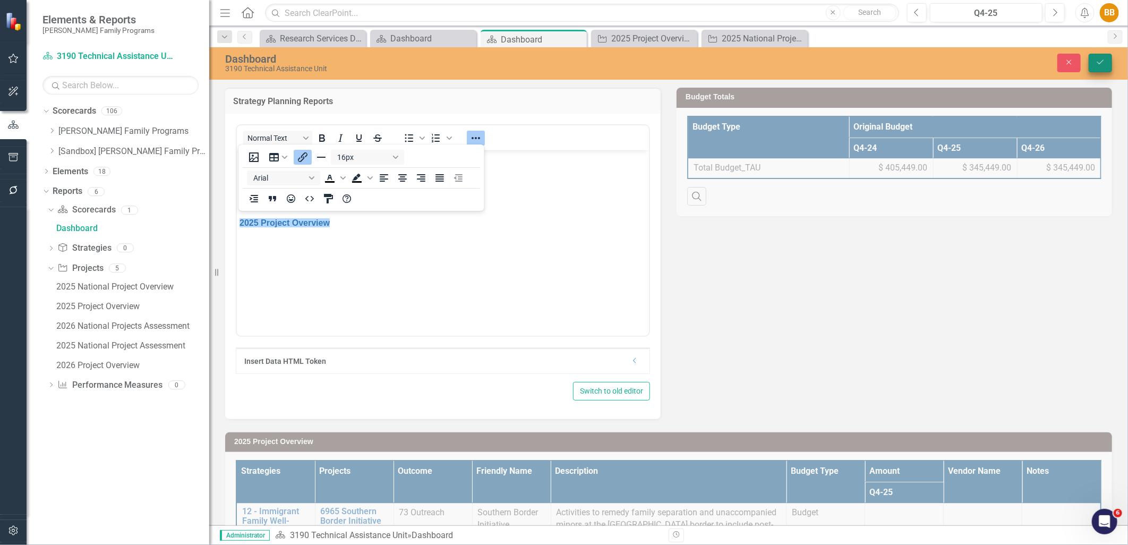
click at [1091, 65] on button "Save" at bounding box center [1100, 63] width 23 height 19
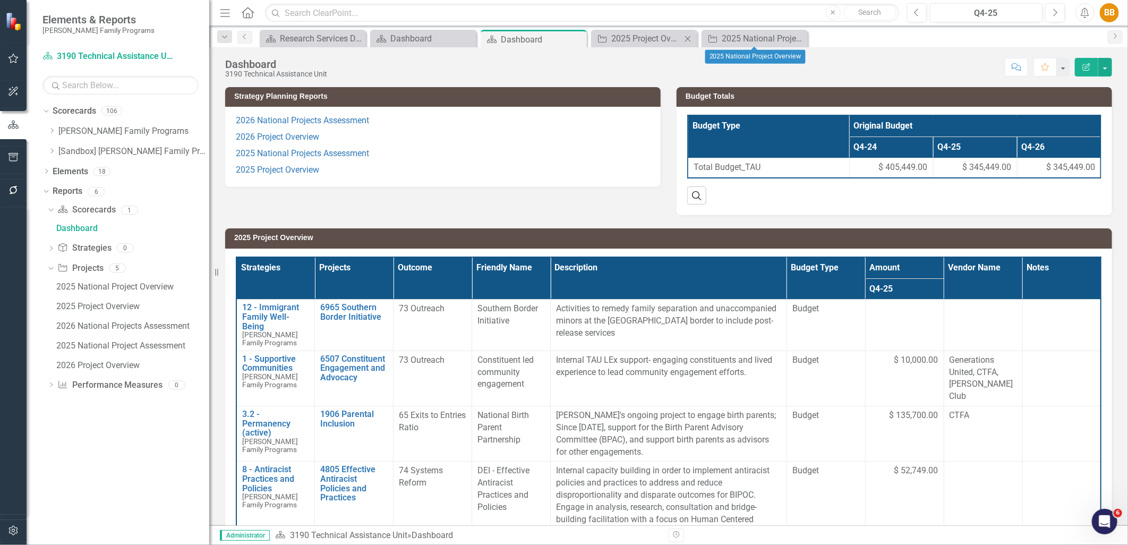
click at [693, 40] on icon "Close" at bounding box center [688, 39] width 11 height 9
click at [0, 0] on icon "Close" at bounding box center [0, 0] width 0 height 0
drag, startPoint x: 55, startPoint y: 130, endPoint x: 55, endPoint y: 139, distance: 9.0
click at [55, 130] on icon "Dropdown" at bounding box center [52, 131] width 8 height 6
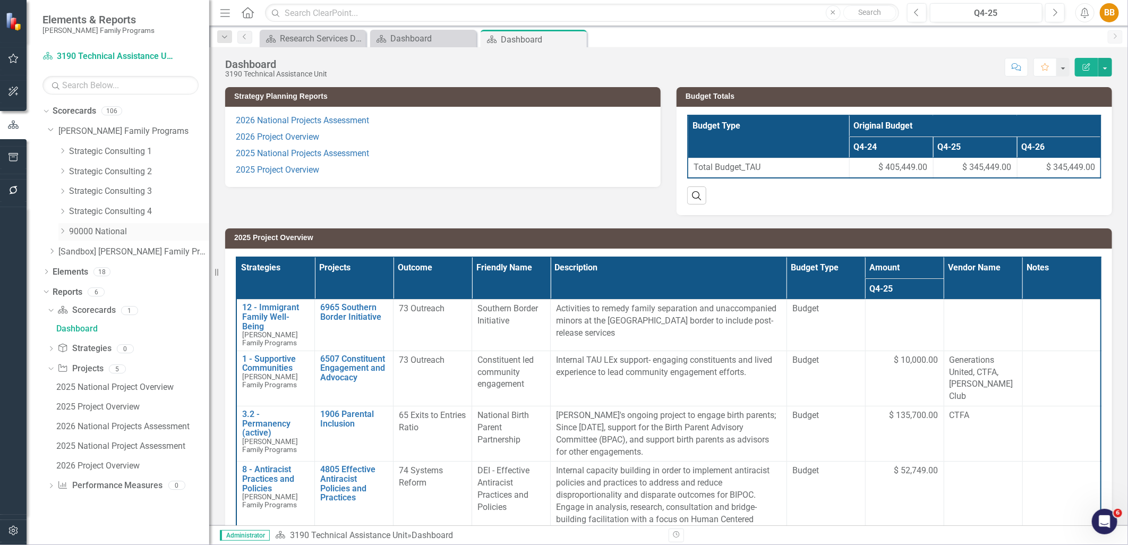
click at [62, 234] on icon "Dropdown" at bounding box center [62, 231] width 8 height 6
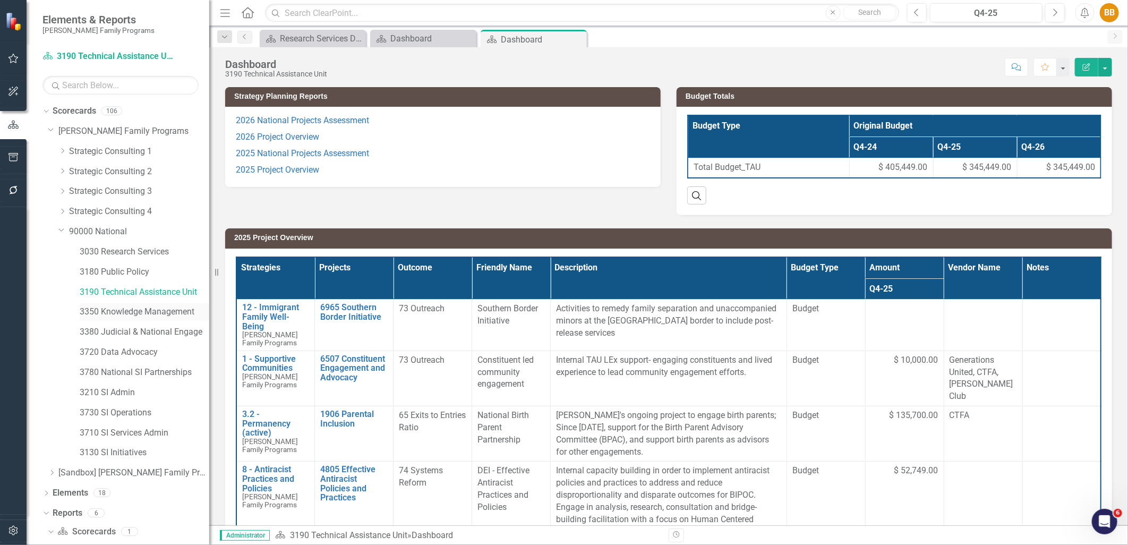
click at [133, 312] on link "3350 Knowledge Management" at bounding box center [145, 312] width 130 height 12
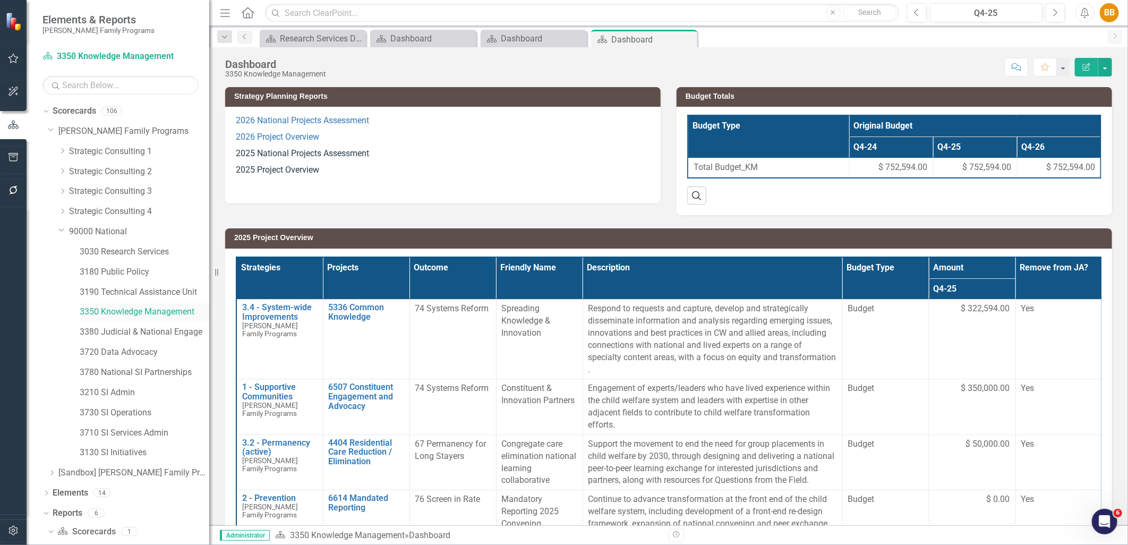
scroll to position [13, 0]
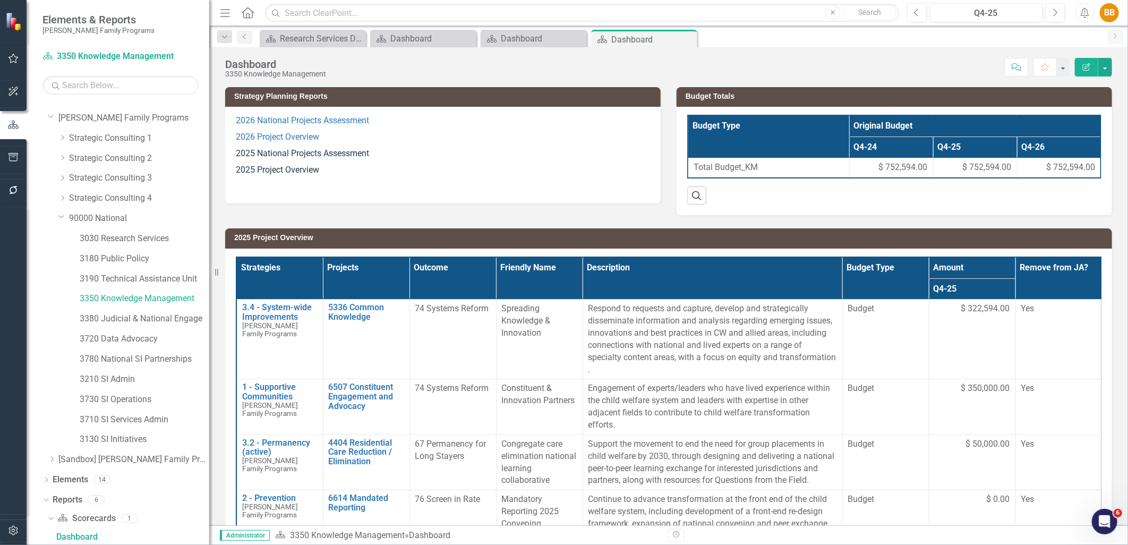
click at [370, 182] on p at bounding box center [443, 186] width 414 height 14
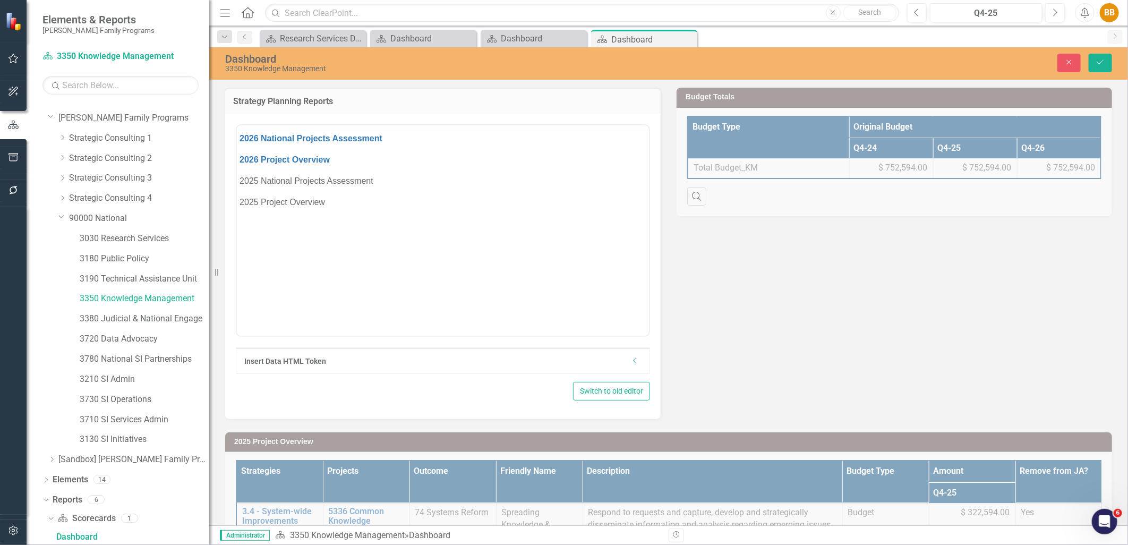
scroll to position [0, 0]
click at [1074, 66] on button "Close" at bounding box center [1069, 63] width 23 height 19
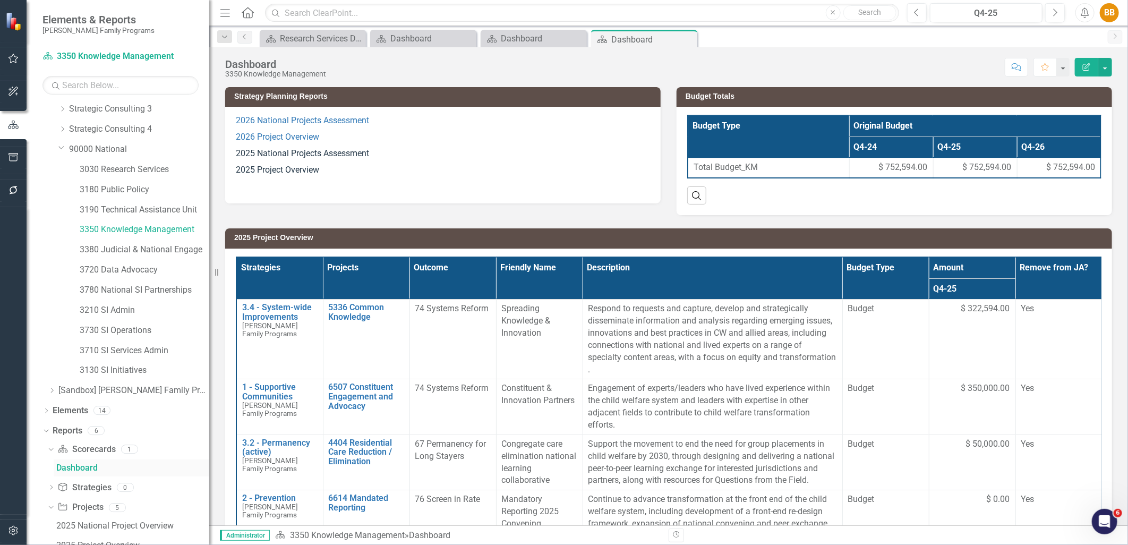
scroll to position [189, 0]
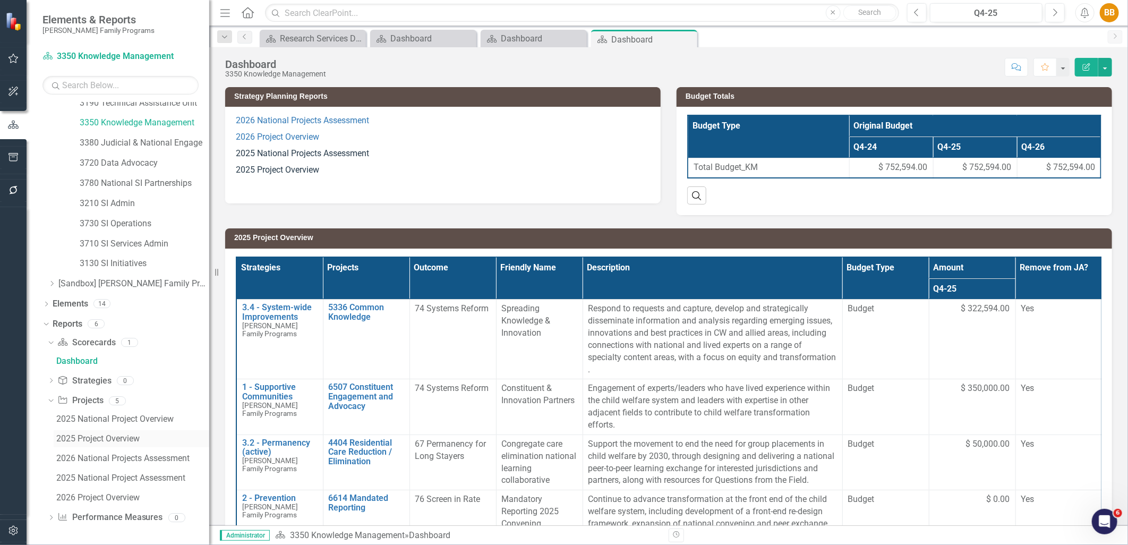
click at [94, 439] on div "2025 Project Overview" at bounding box center [132, 439] width 153 height 10
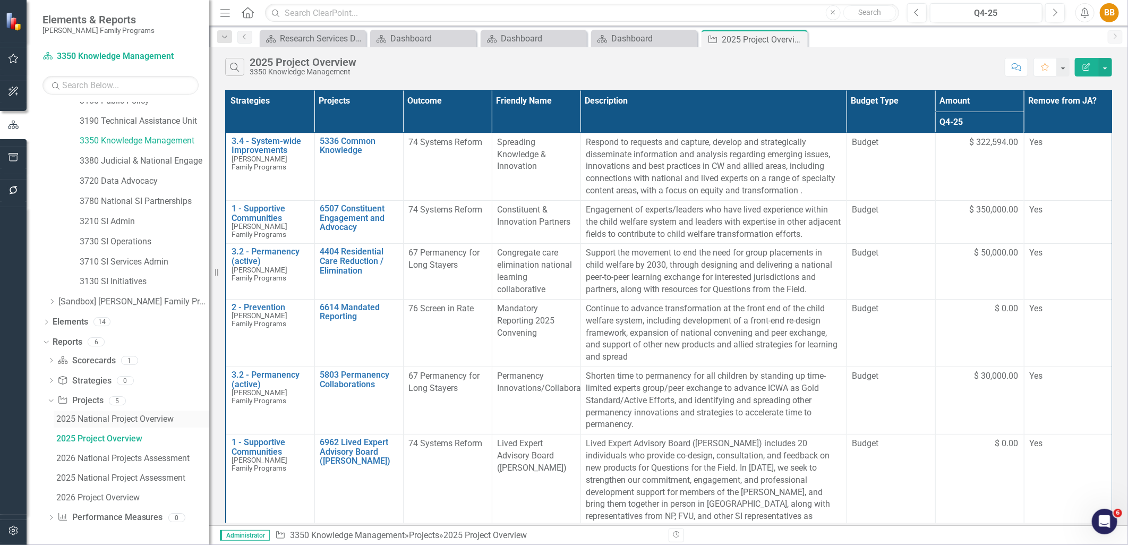
click at [110, 421] on div "2025 National Project Overview" at bounding box center [132, 419] width 153 height 10
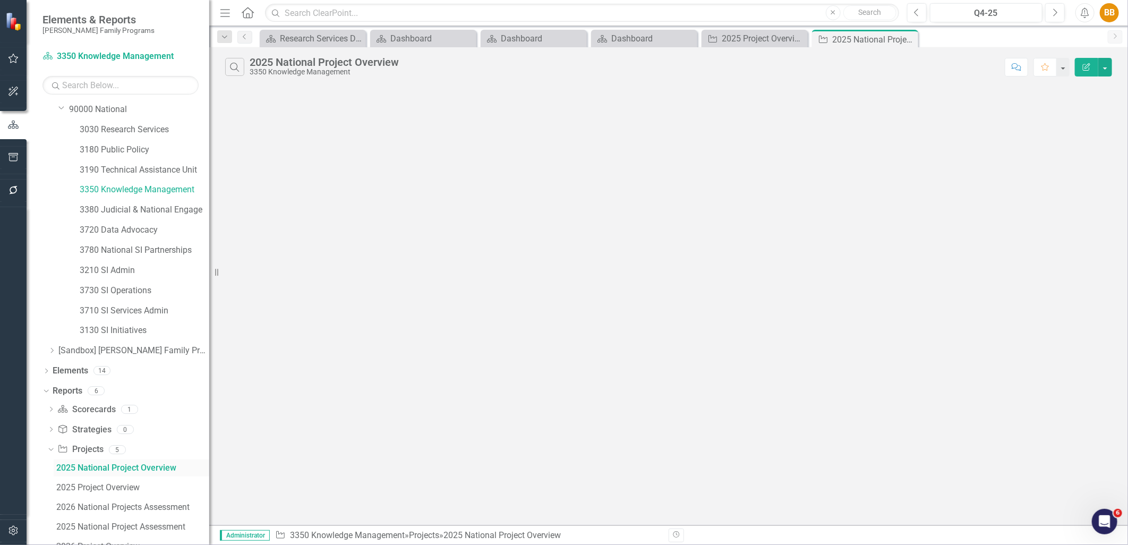
scroll to position [171, 0]
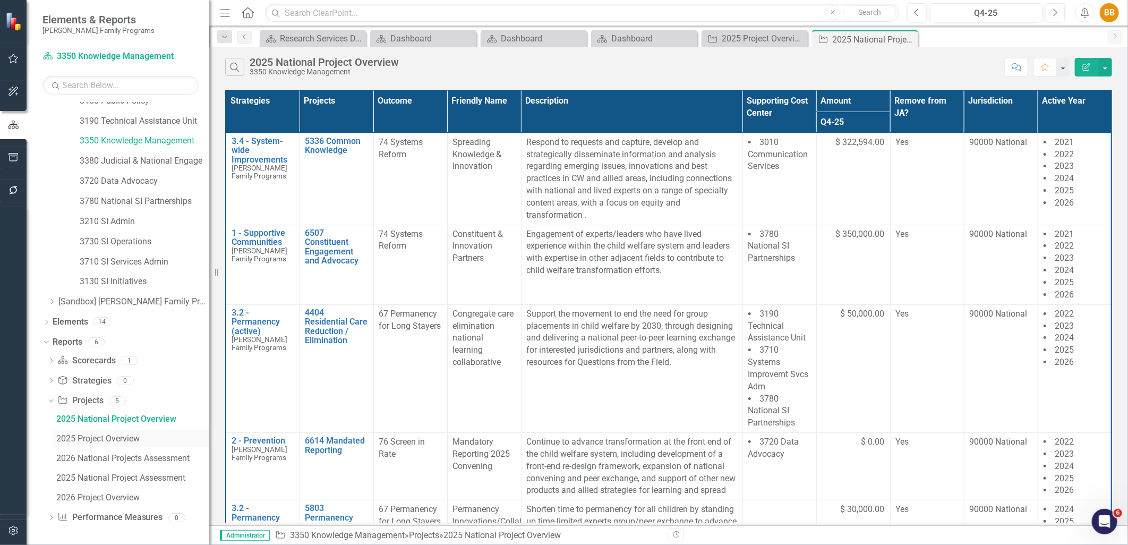
click at [102, 439] on div "2025 Project Overview" at bounding box center [132, 439] width 153 height 10
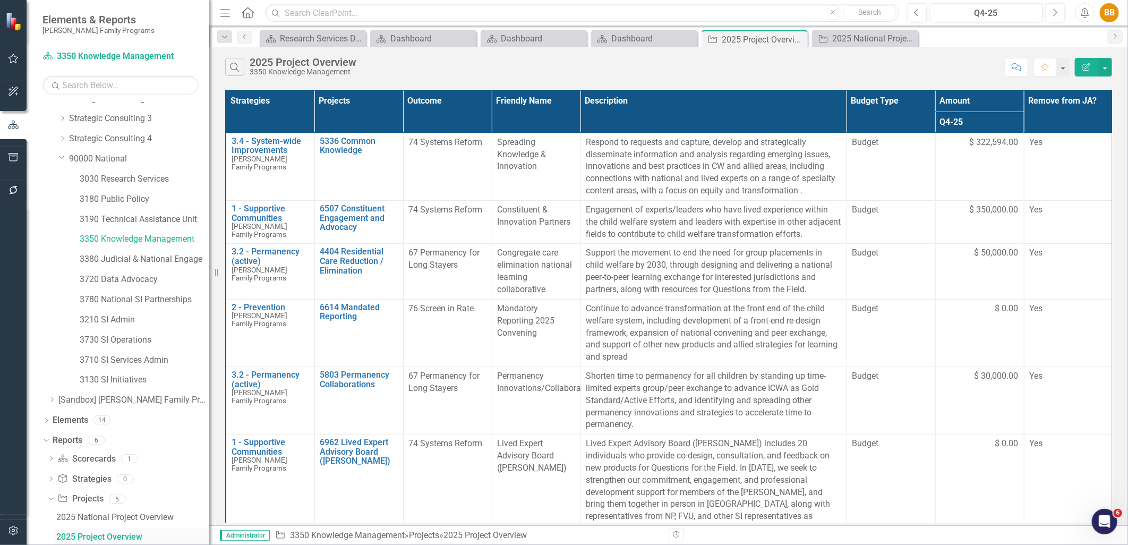
scroll to position [171, 0]
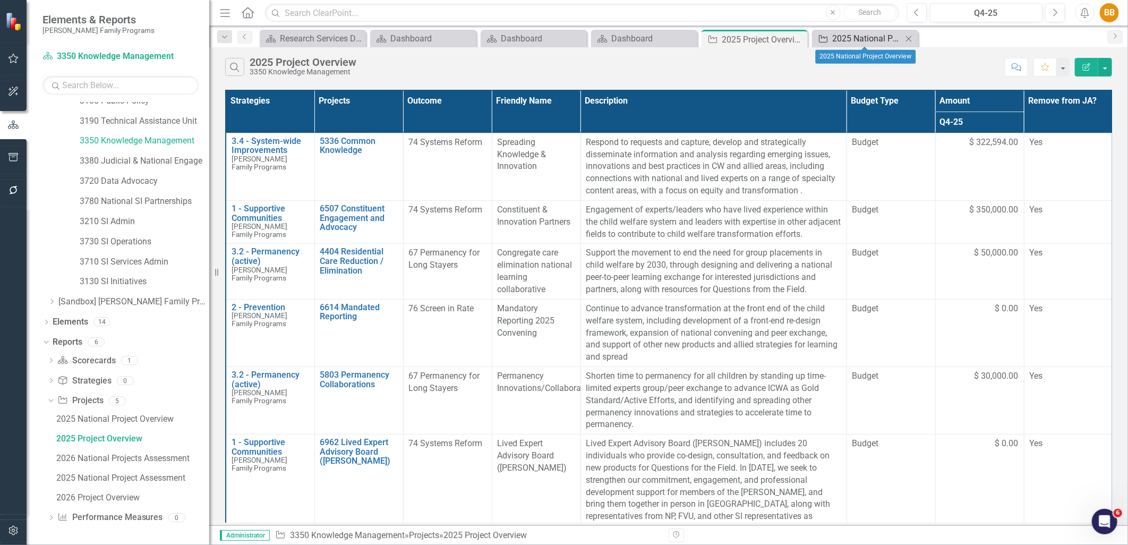
click at [858, 39] on div "2025 National Project Overview" at bounding box center [868, 38] width 70 height 13
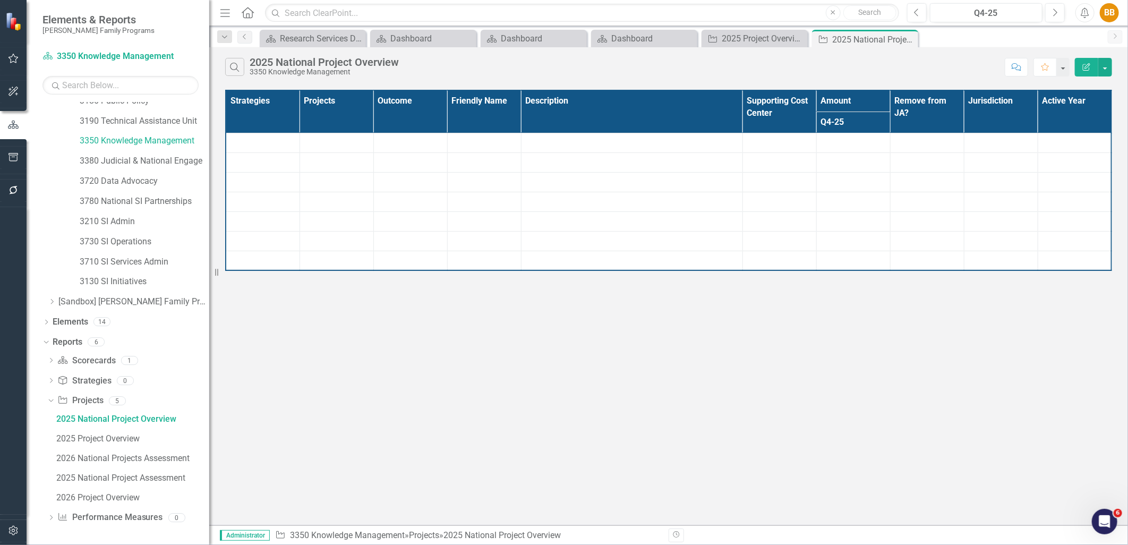
scroll to position [54, 0]
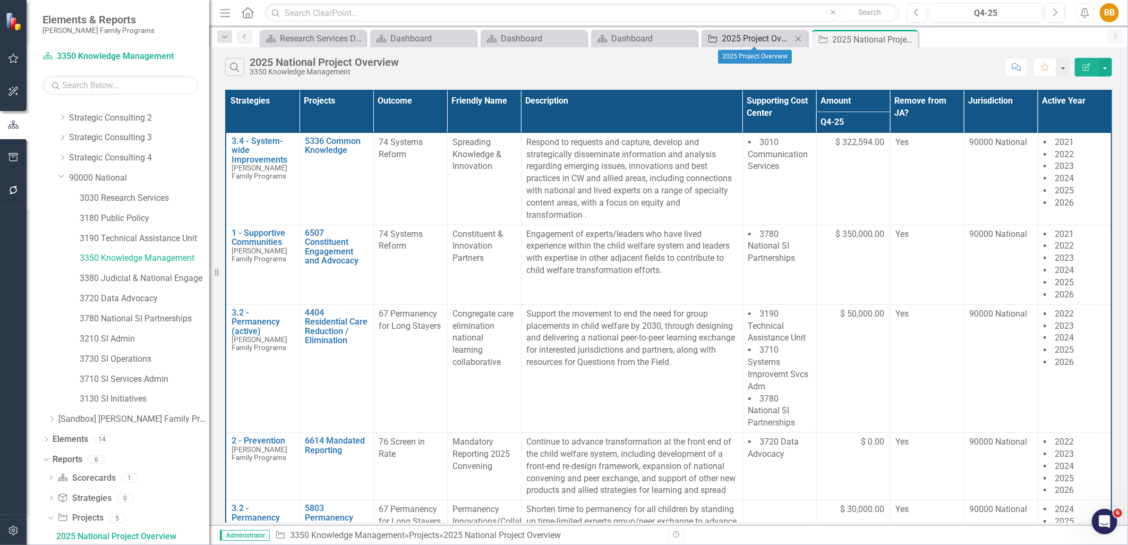
click at [761, 41] on div "2025 Project Overview" at bounding box center [757, 38] width 70 height 13
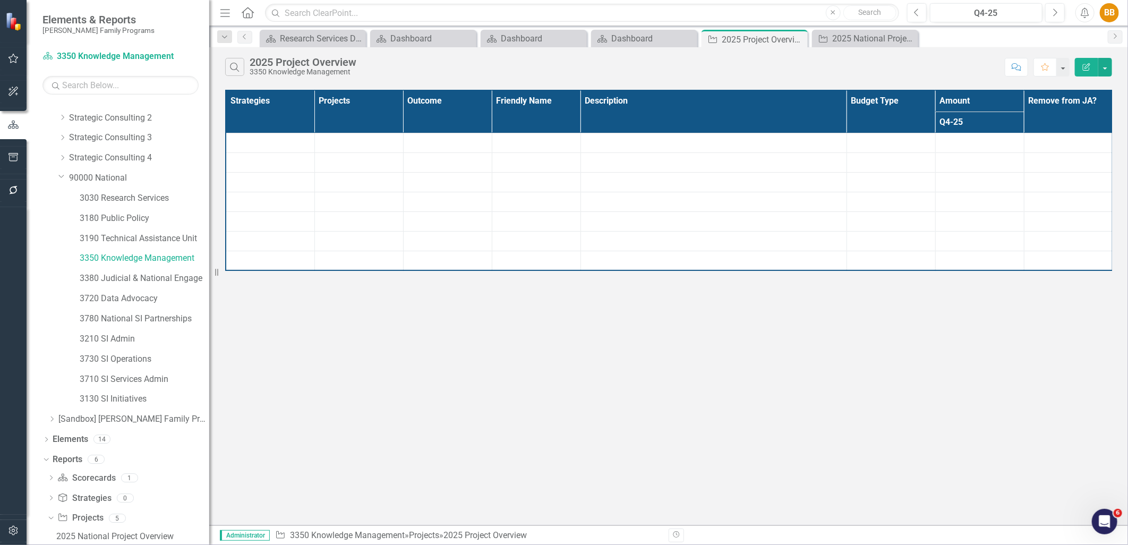
scroll to position [73, 0]
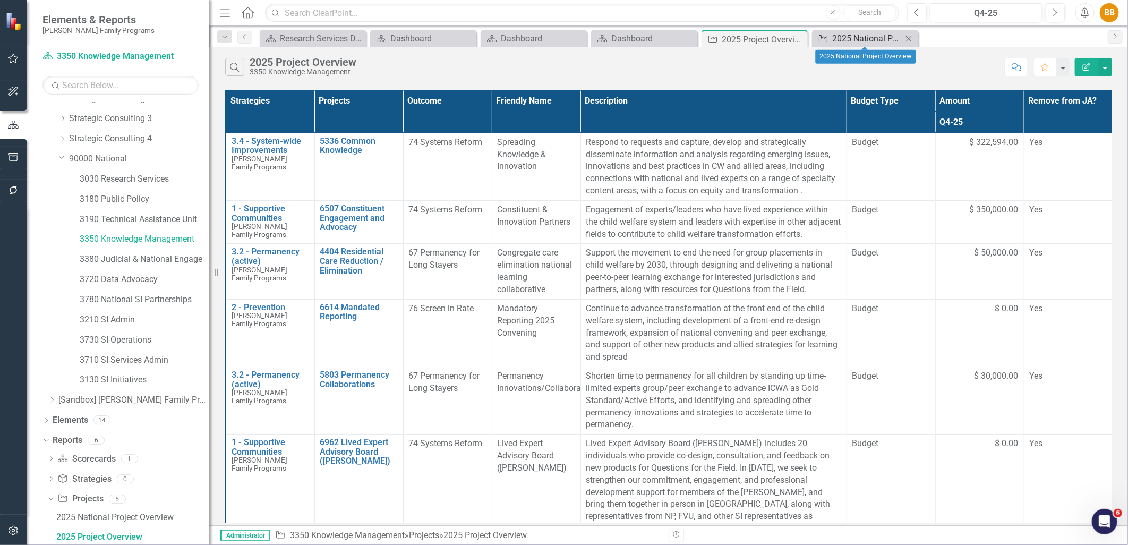
click at [836, 38] on div "2025 National Project Overview" at bounding box center [868, 38] width 70 height 13
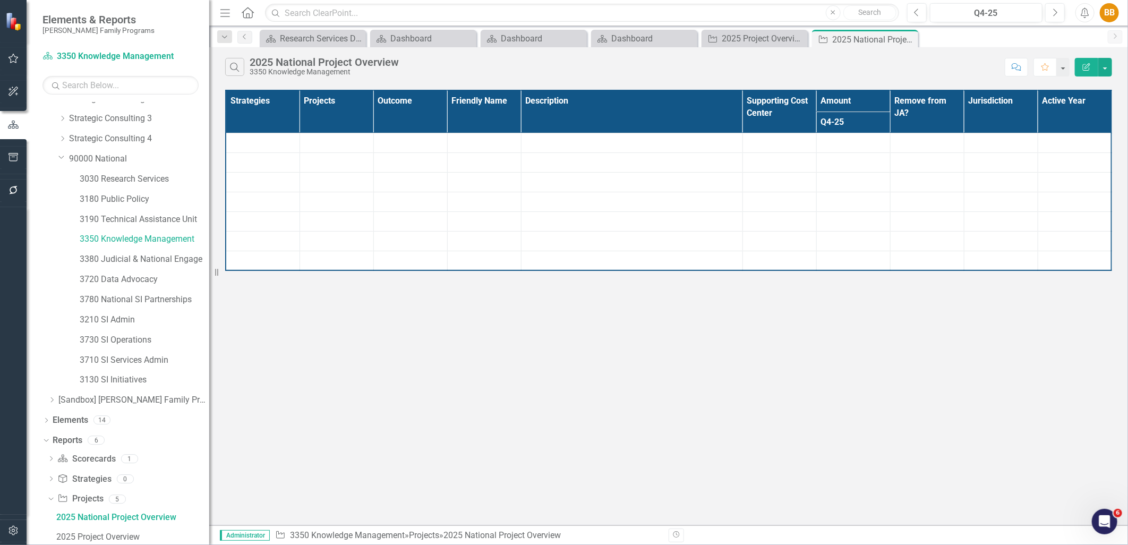
scroll to position [54, 0]
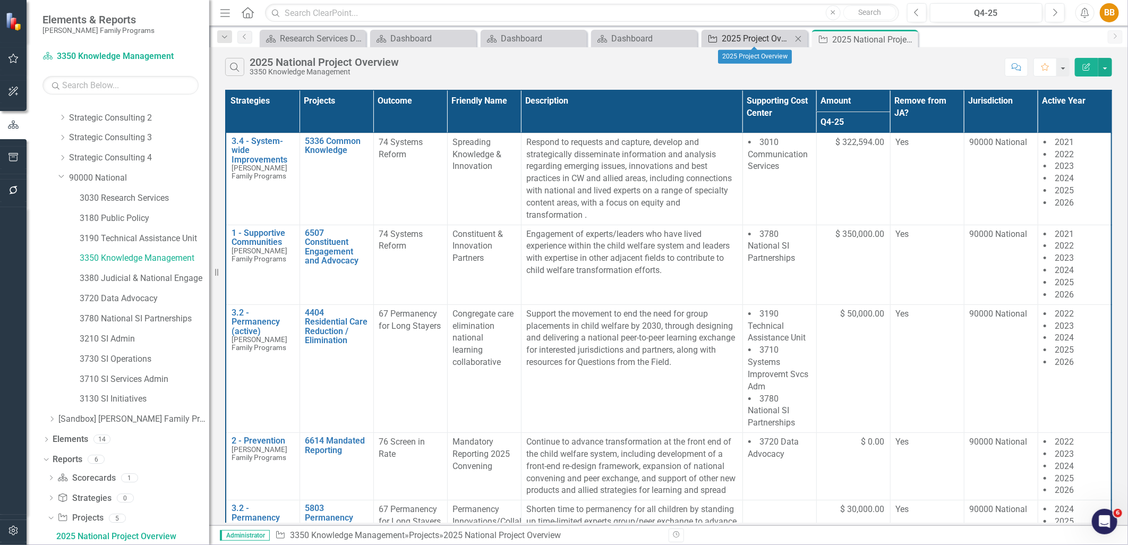
click at [761, 44] on div "2025 Project Overview" at bounding box center [757, 38] width 70 height 13
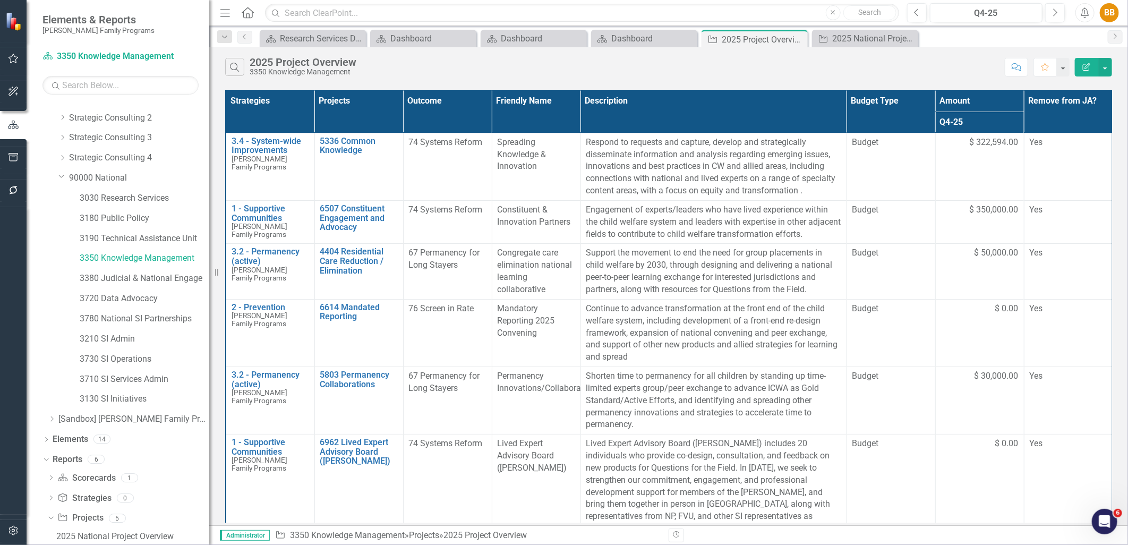
scroll to position [73, 0]
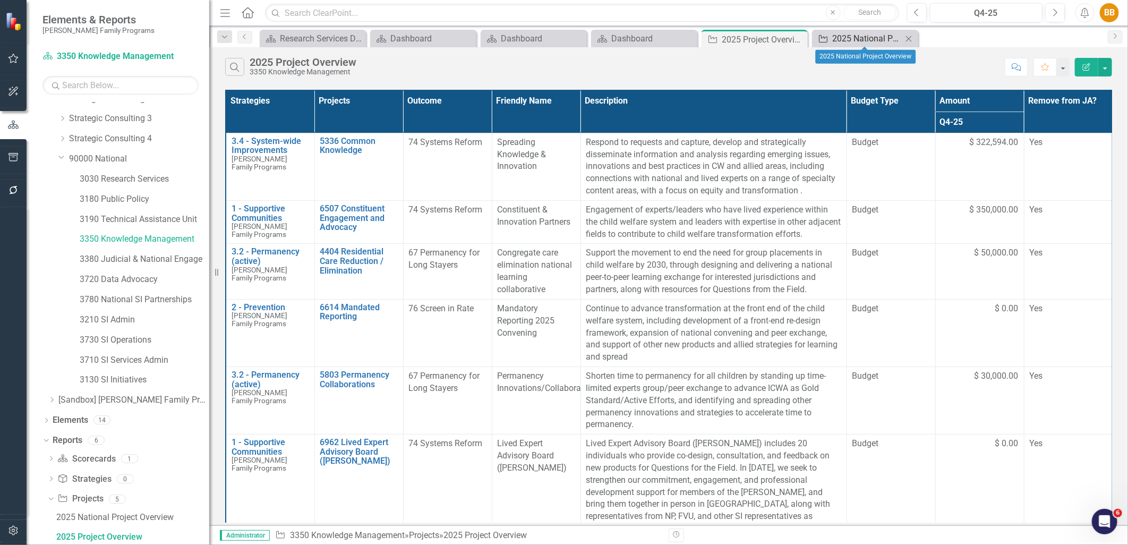
click at [836, 35] on div "2025 National Project Overview" at bounding box center [868, 38] width 70 height 13
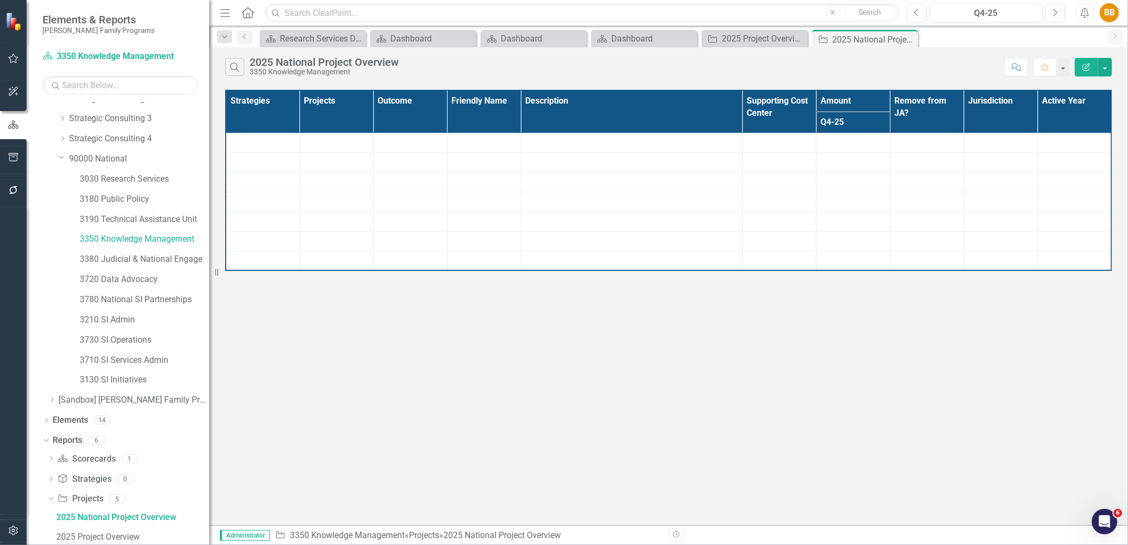
scroll to position [54, 0]
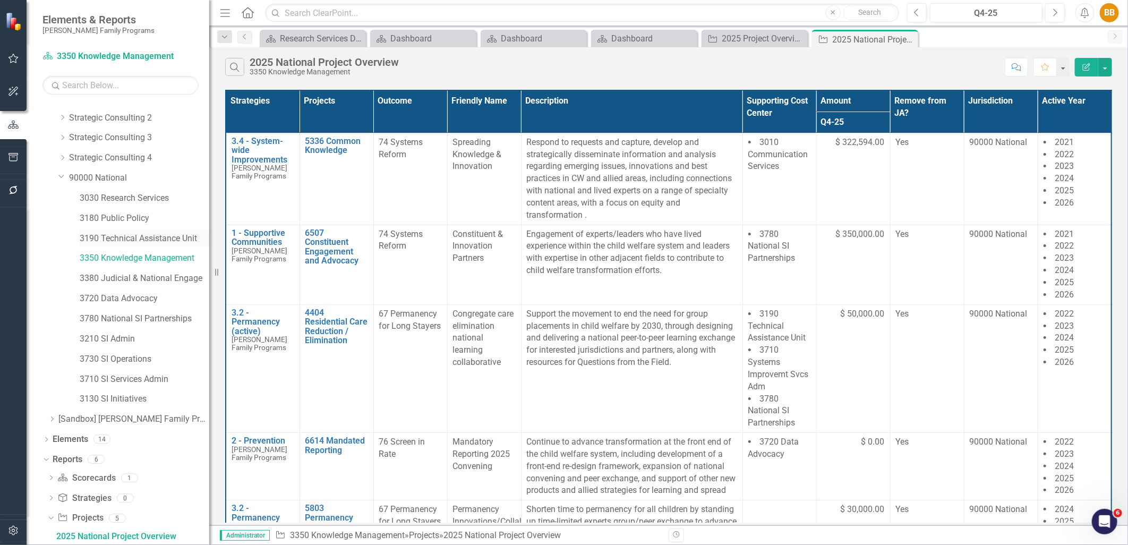
click at [183, 237] on link "3190 Technical Assistance Unit" at bounding box center [145, 239] width 130 height 12
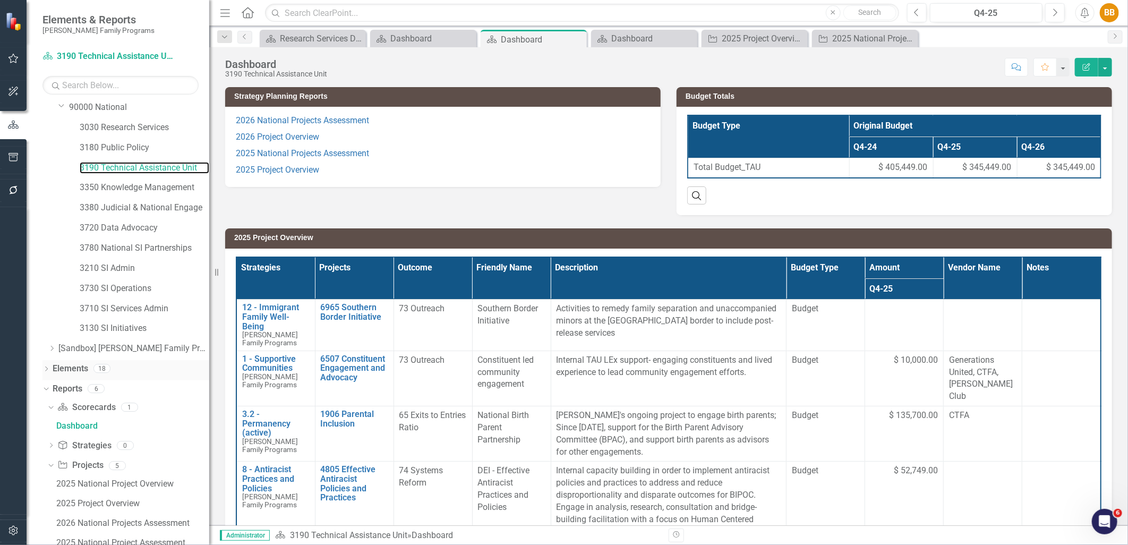
scroll to position [189, 0]
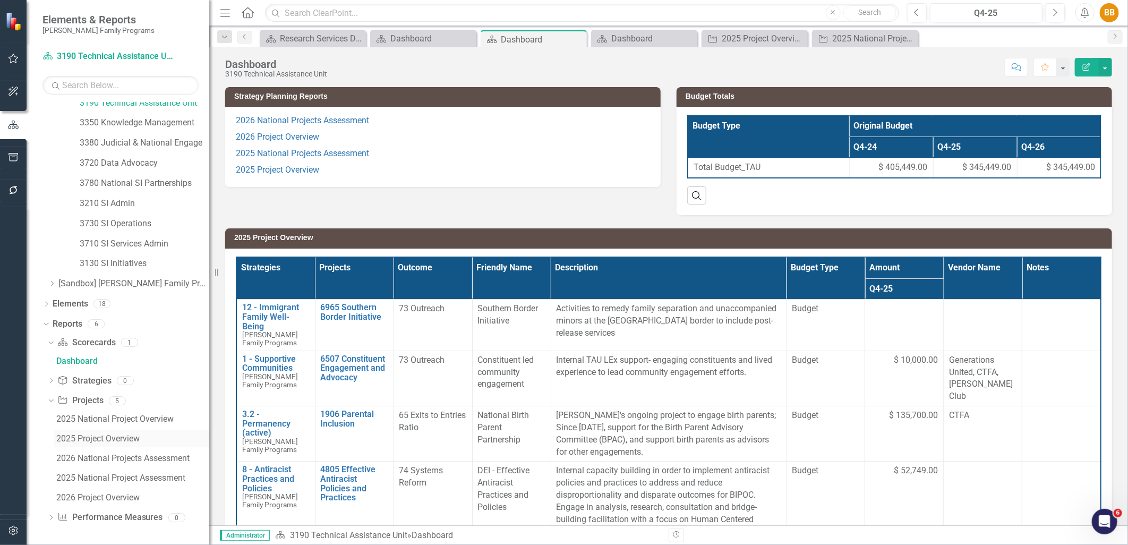
click at [96, 437] on div "2025 Project Overview" at bounding box center [132, 439] width 153 height 10
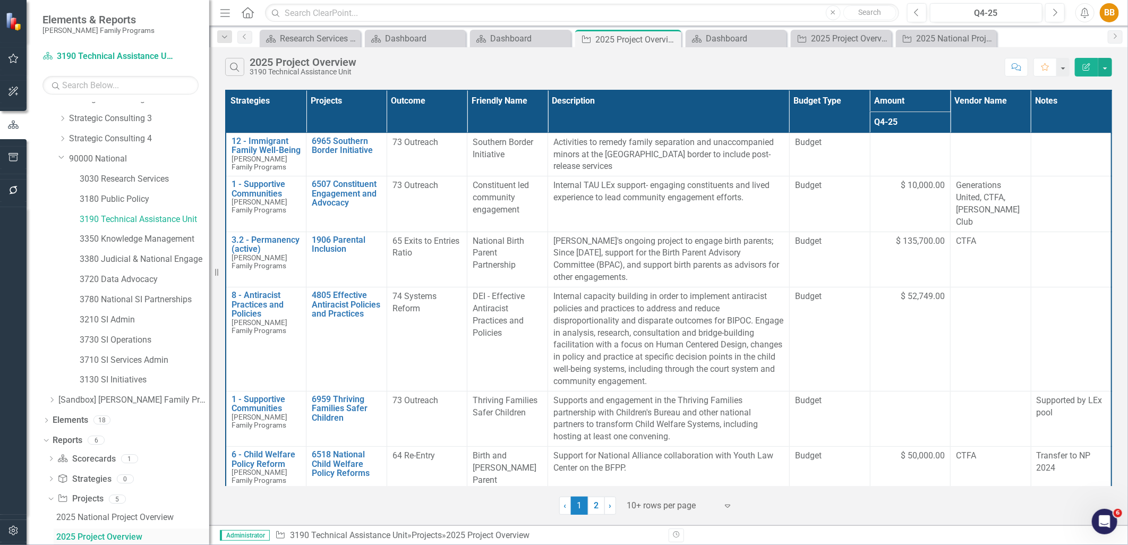
scroll to position [132, 0]
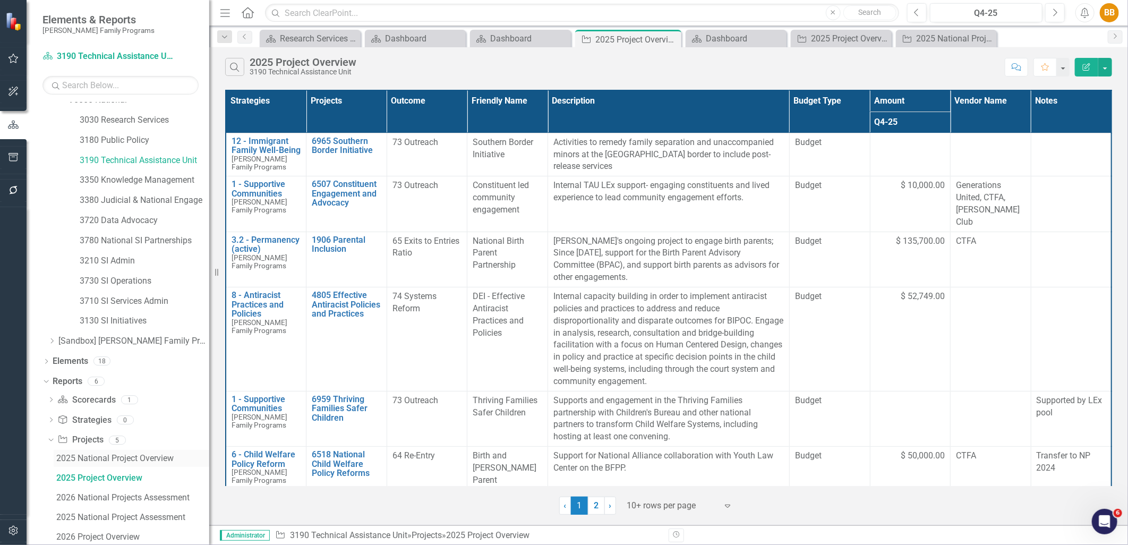
click at [98, 458] on div "2025 National Project Overview" at bounding box center [132, 459] width 153 height 10
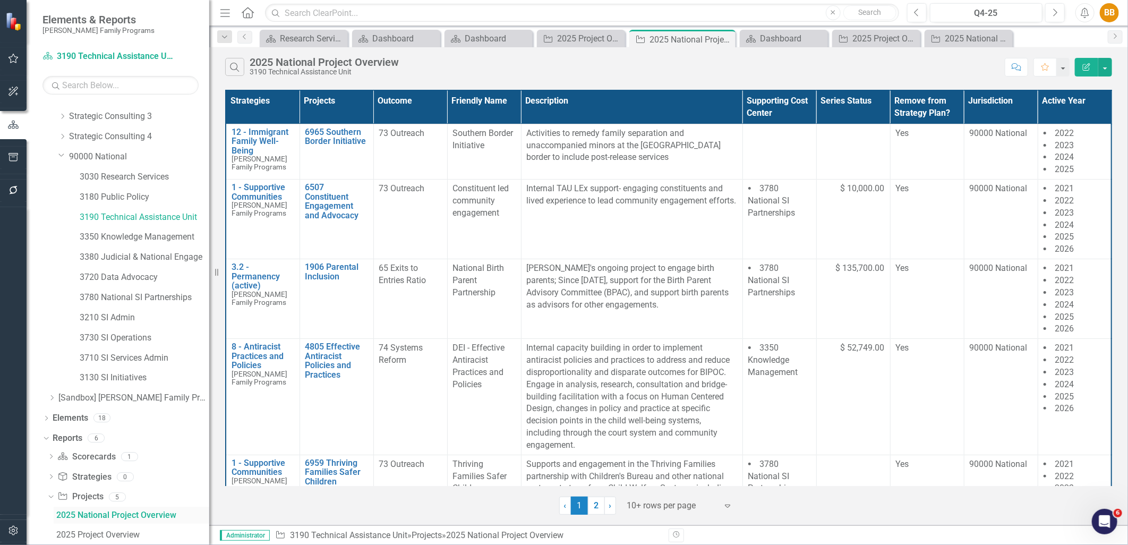
scroll to position [54, 0]
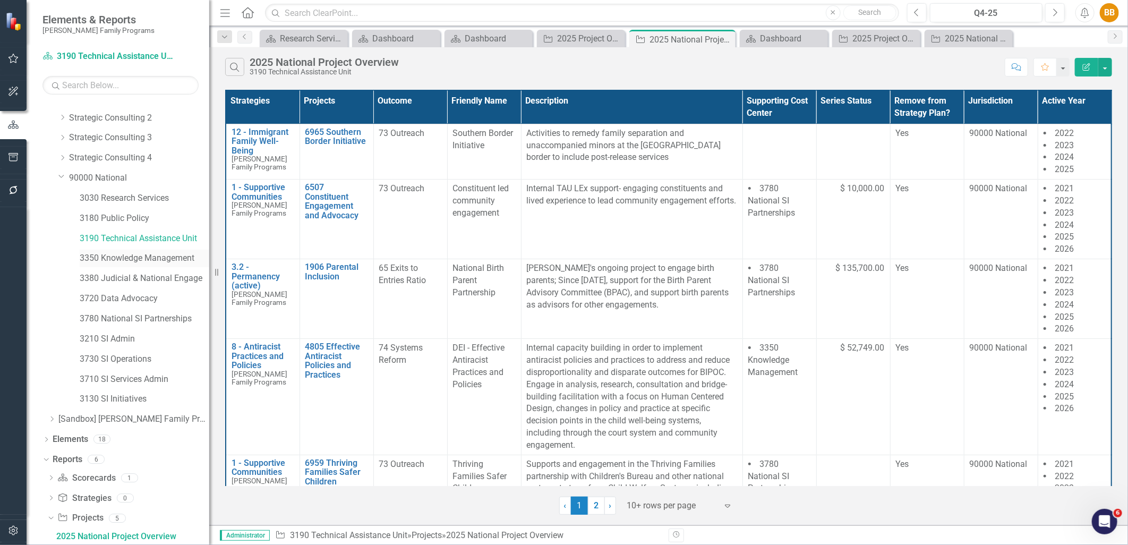
click at [123, 264] on link "3350 Knowledge Management" at bounding box center [145, 258] width 130 height 12
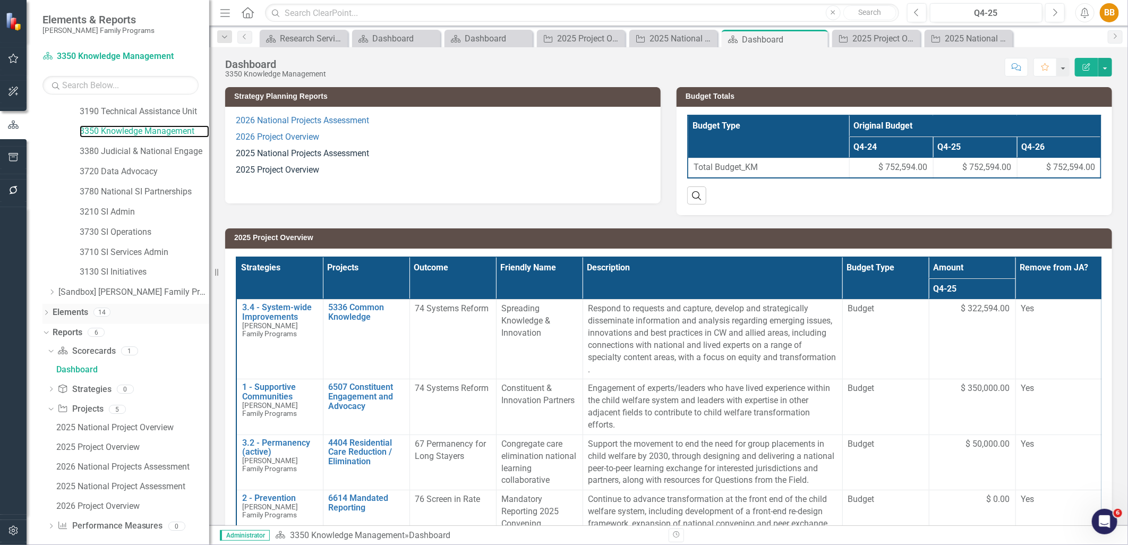
scroll to position [189, 0]
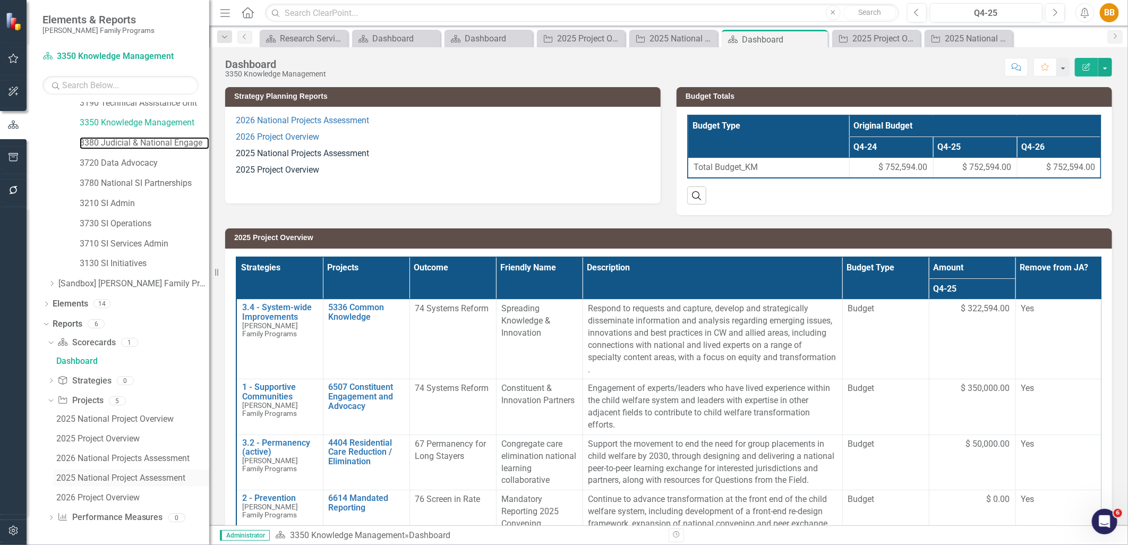
click at [123, 140] on link "3380 Judicial & National Engage" at bounding box center [145, 143] width 130 height 12
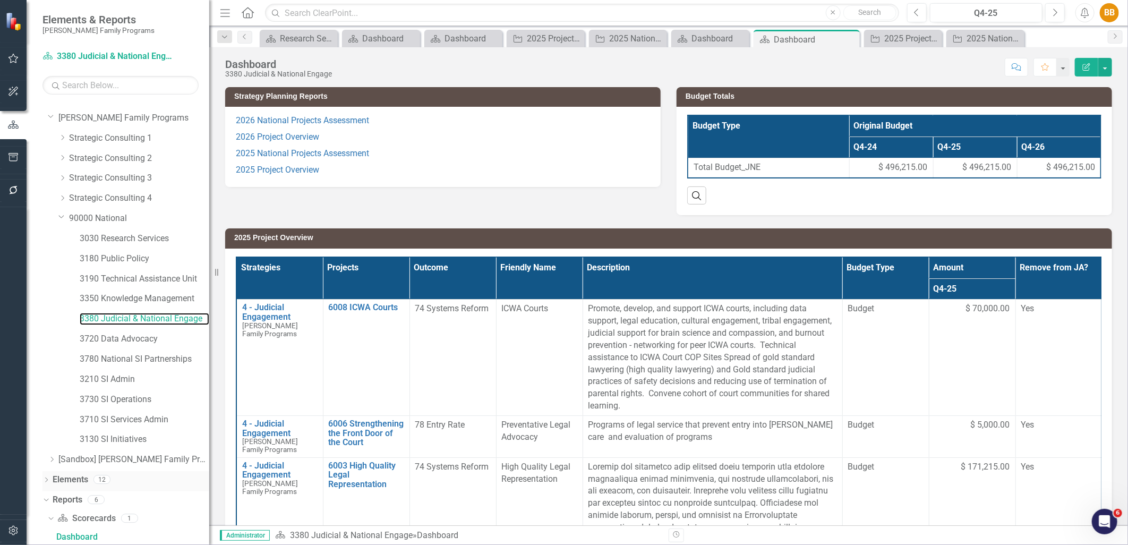
scroll to position [189, 0]
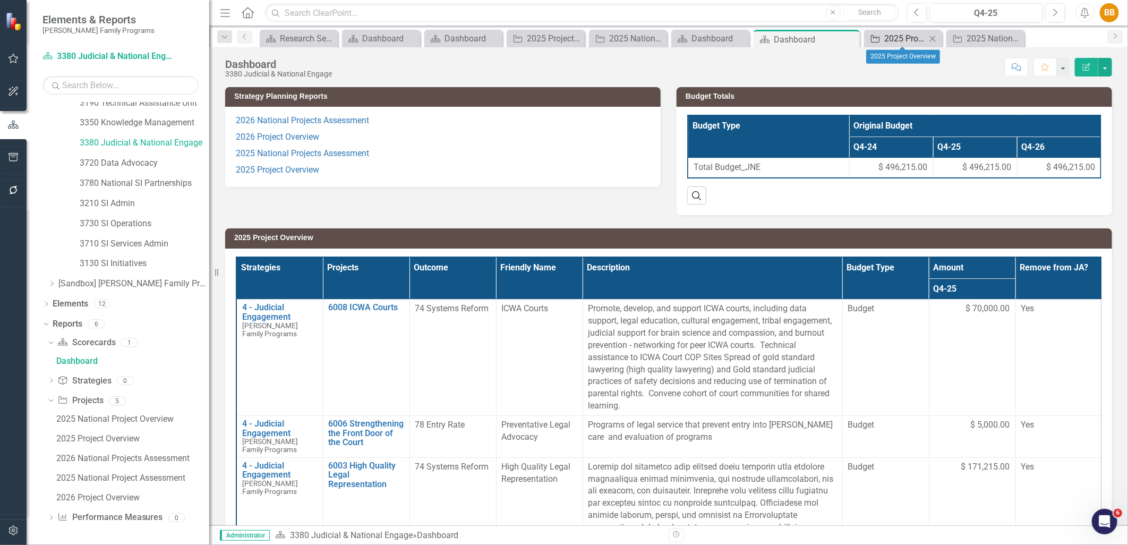
click at [907, 41] on div "2025 Project Overview" at bounding box center [906, 38] width 42 height 13
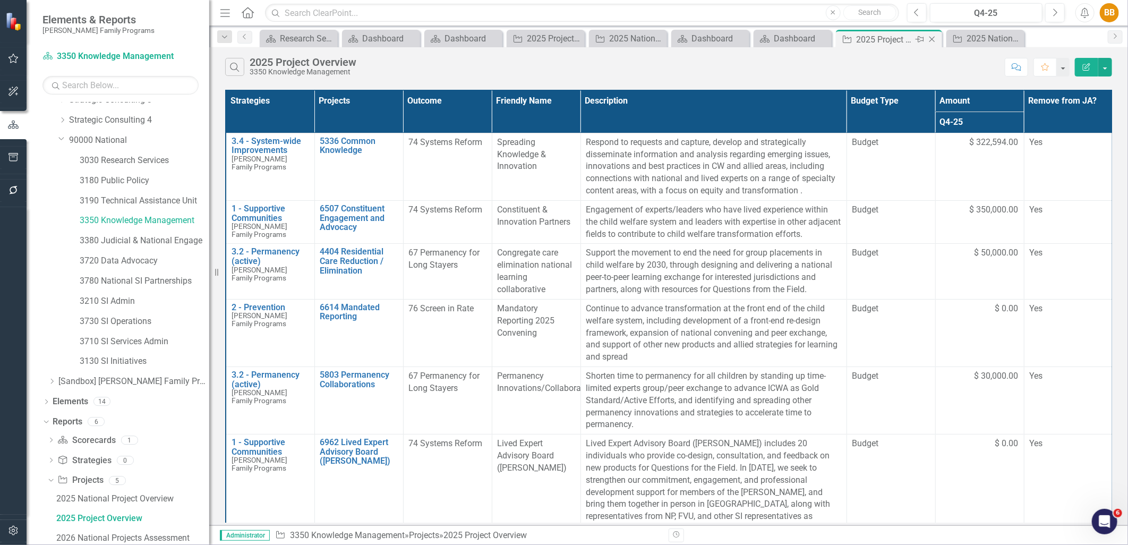
scroll to position [73, 0]
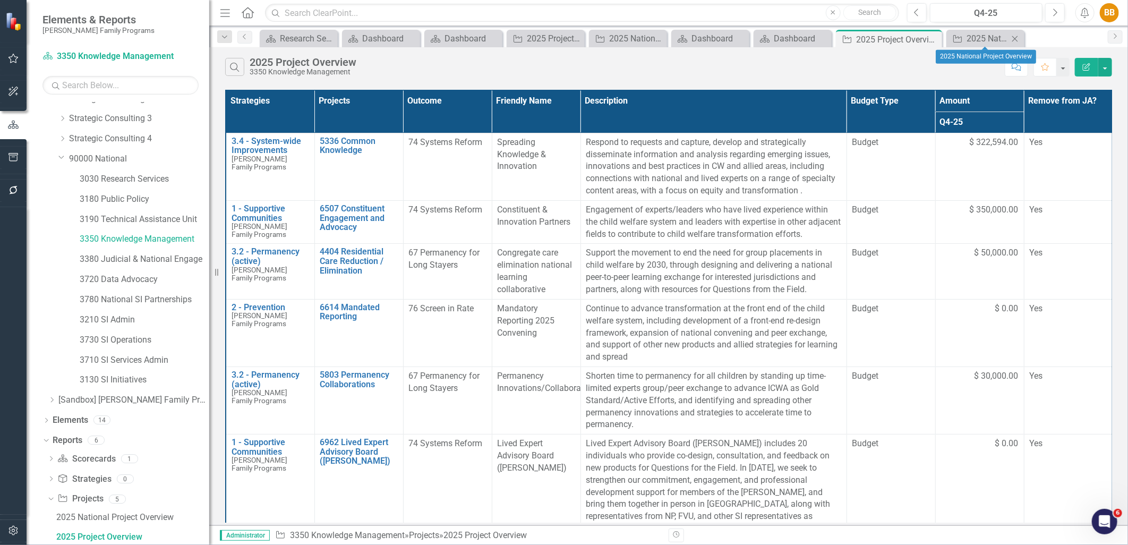
click at [965, 45] on div "Project 2025 National Project Overview Close" at bounding box center [986, 39] width 78 height 18
click at [971, 39] on div "2025 National Project Overview" at bounding box center [988, 38] width 42 height 13
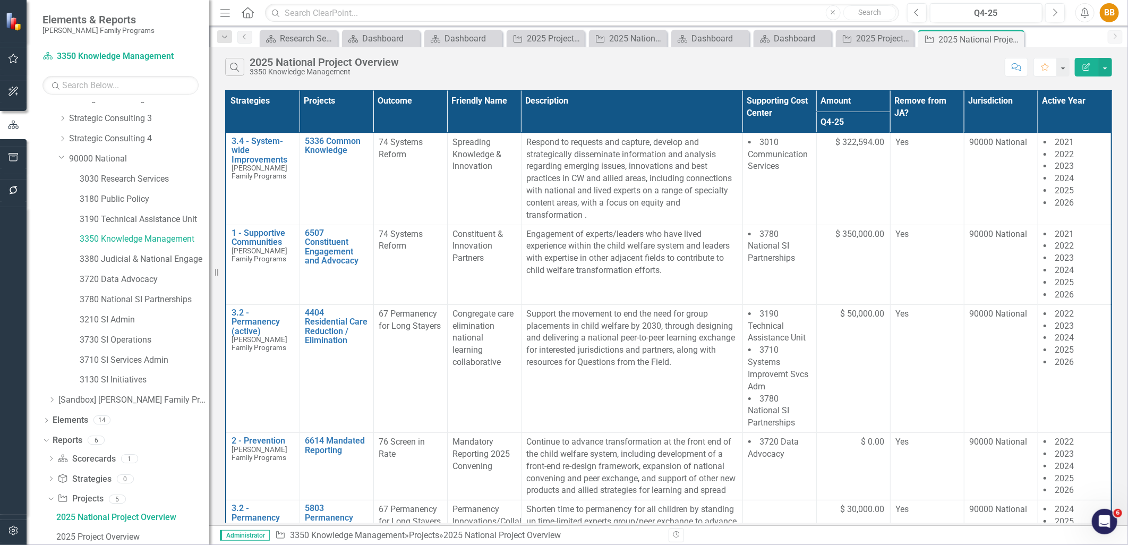
scroll to position [54, 0]
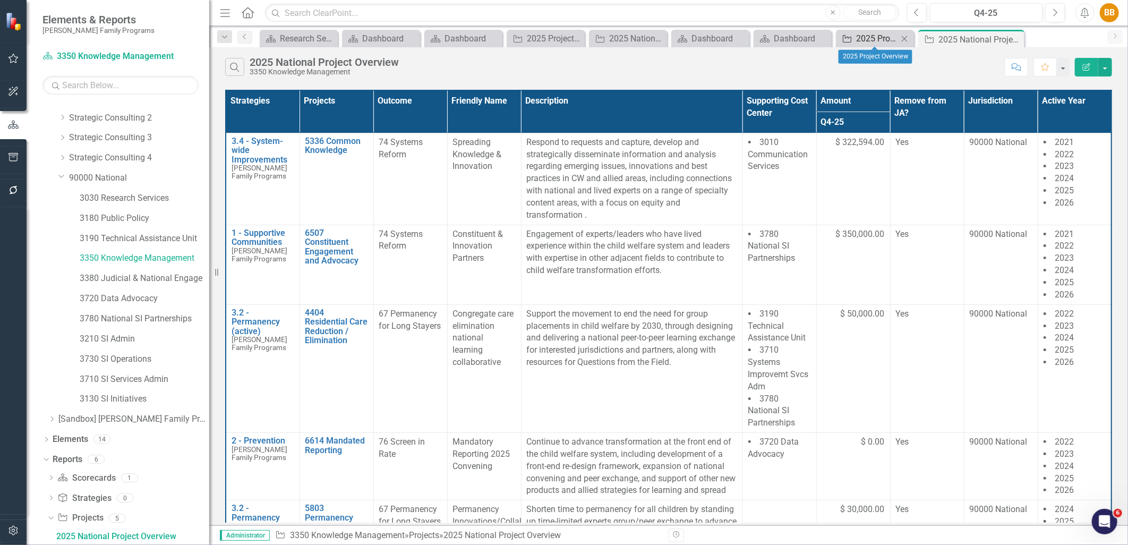
click at [876, 40] on div "2025 Project Overview" at bounding box center [877, 38] width 42 height 13
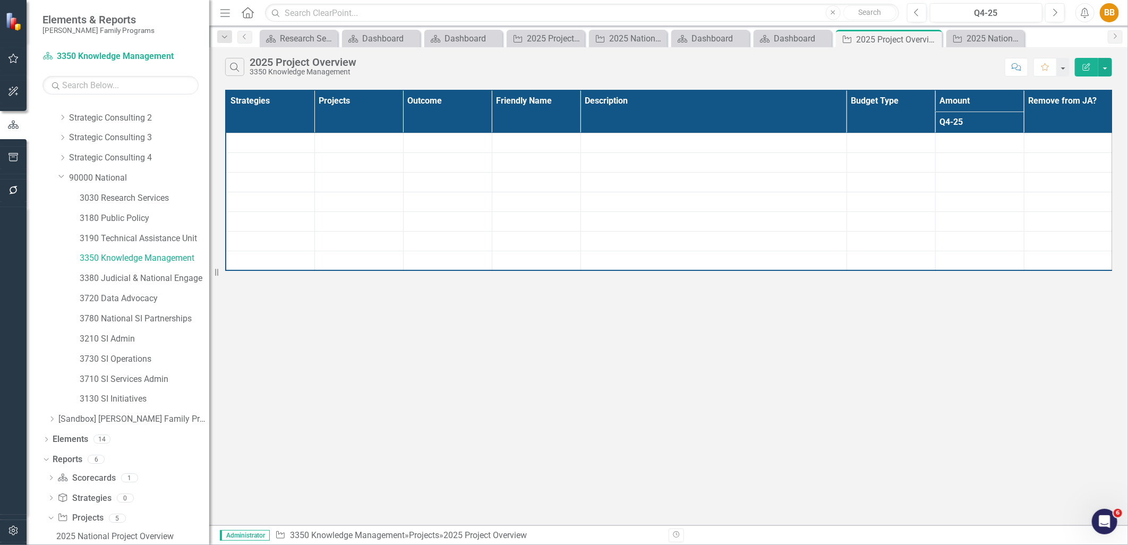
scroll to position [73, 0]
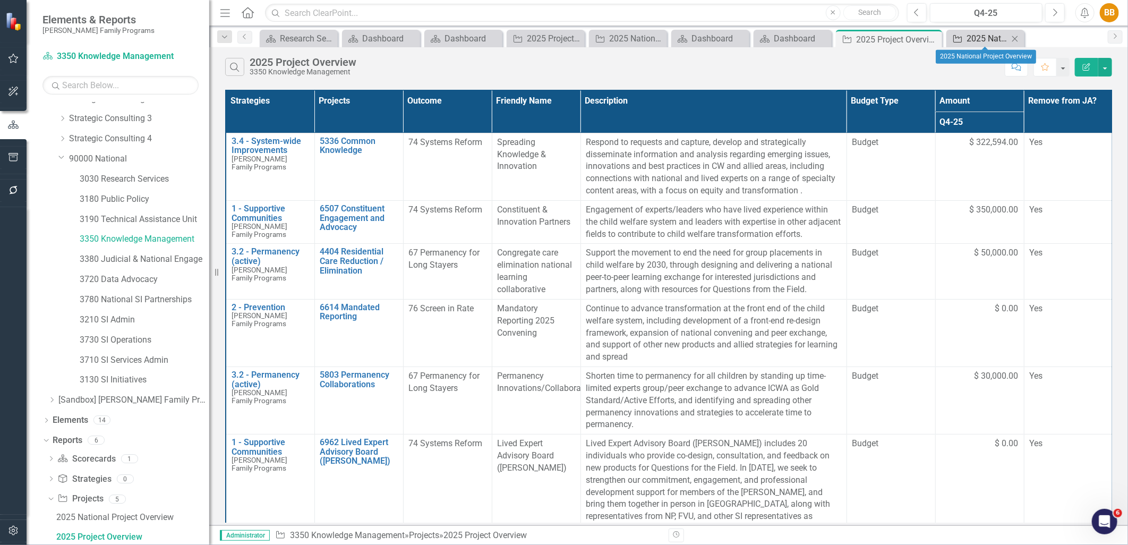
click at [965, 41] on link "Project 2025 National Project Overview" at bounding box center [979, 38] width 60 height 13
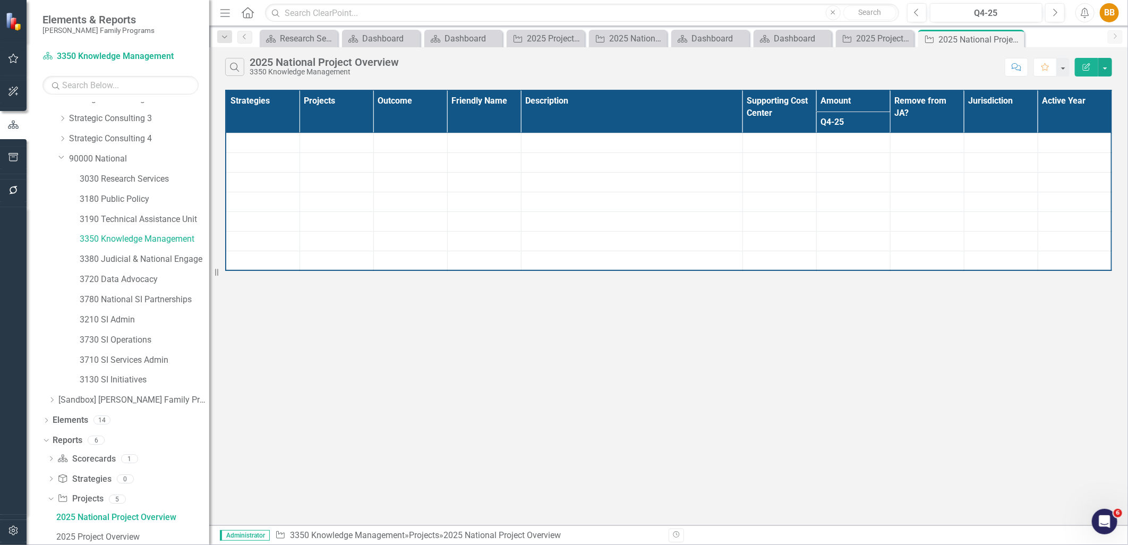
scroll to position [54, 0]
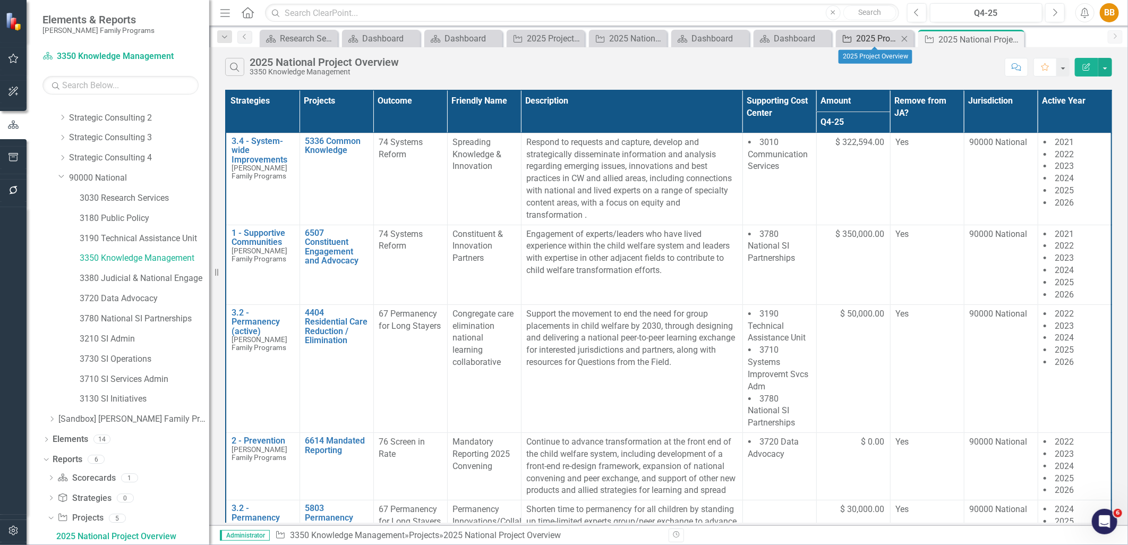
click at [883, 44] on div "2025 Project Overview" at bounding box center [877, 38] width 42 height 13
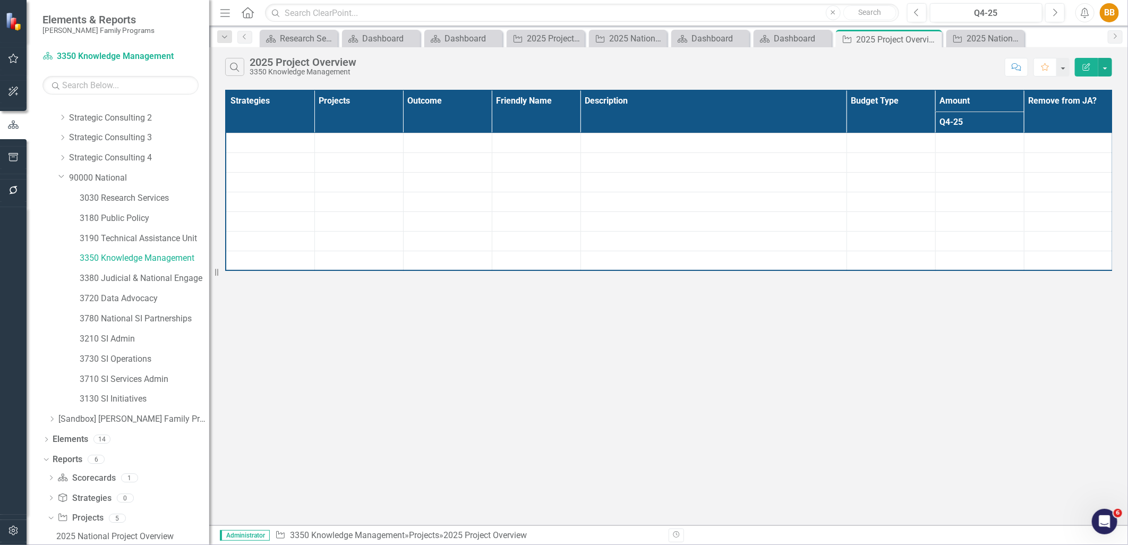
scroll to position [73, 0]
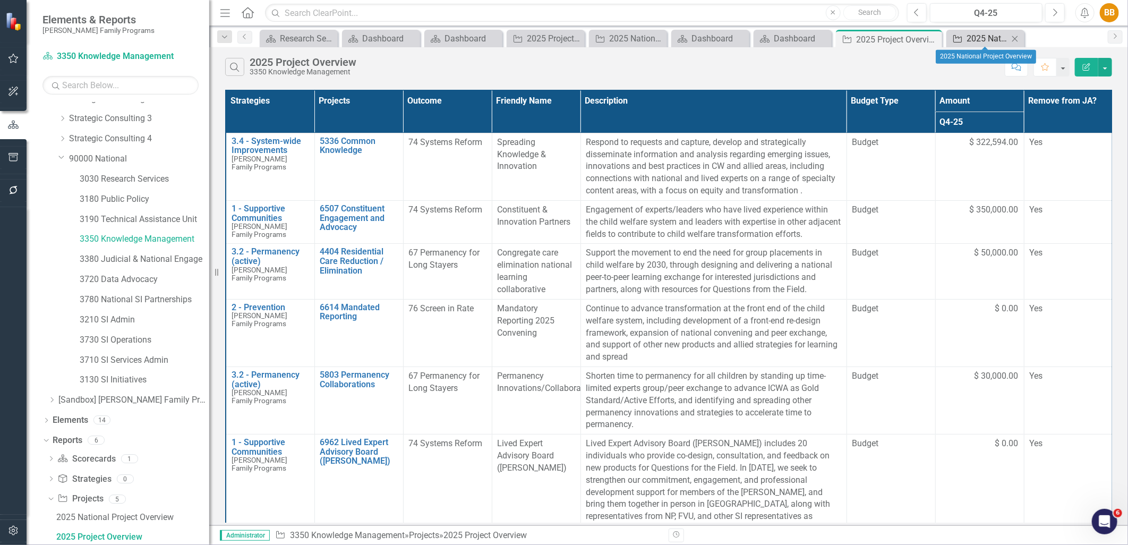
click at [963, 44] on link "Project 2025 National Project Overview" at bounding box center [979, 38] width 60 height 13
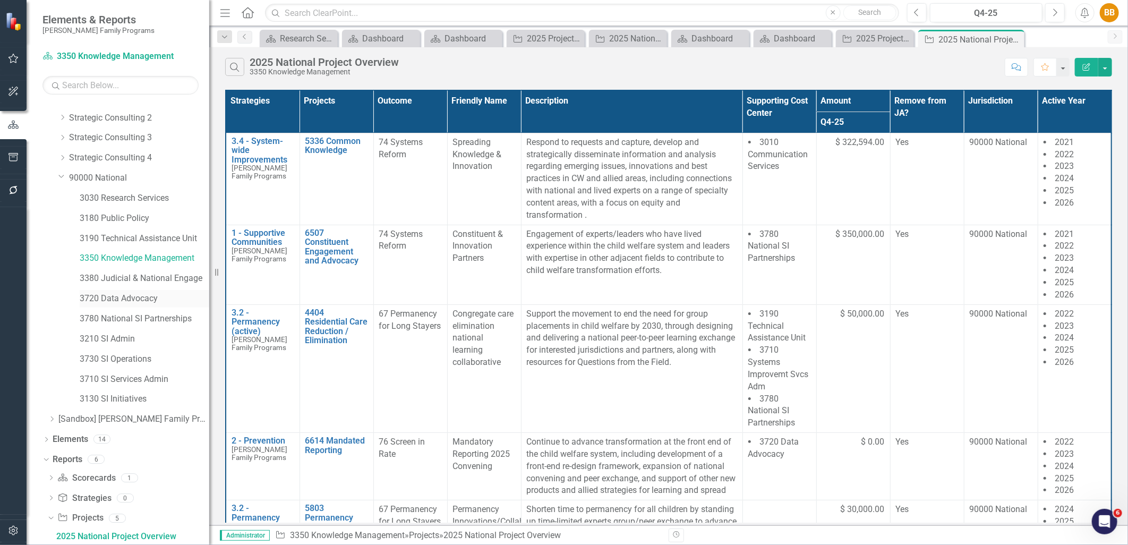
scroll to position [171, 0]
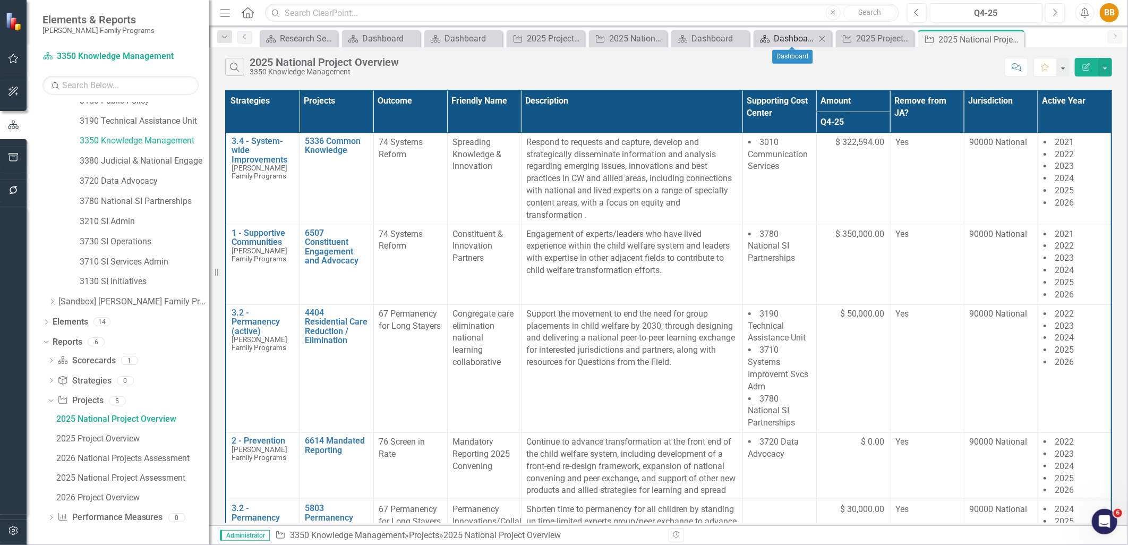
click at [779, 41] on div "Dashboard" at bounding box center [795, 38] width 42 height 13
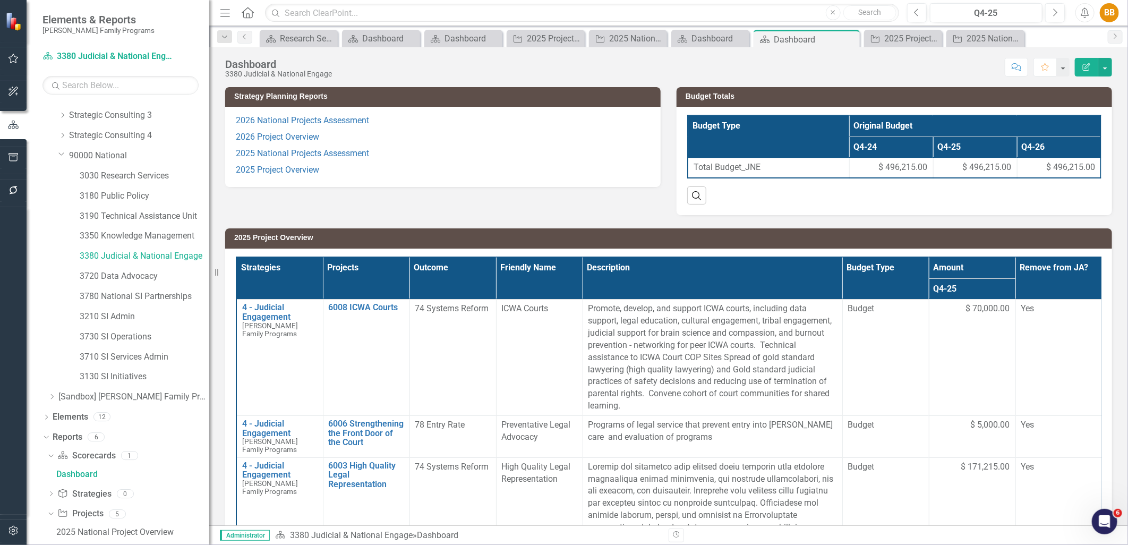
scroll to position [189, 0]
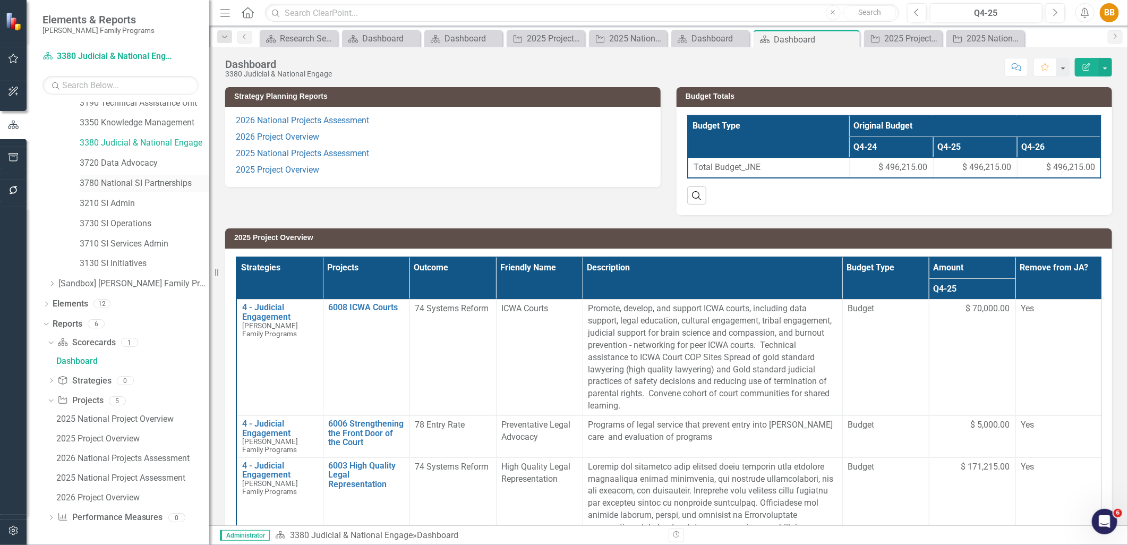
click at [141, 181] on link "3780 National SI Partnerships" at bounding box center [145, 183] width 130 height 12
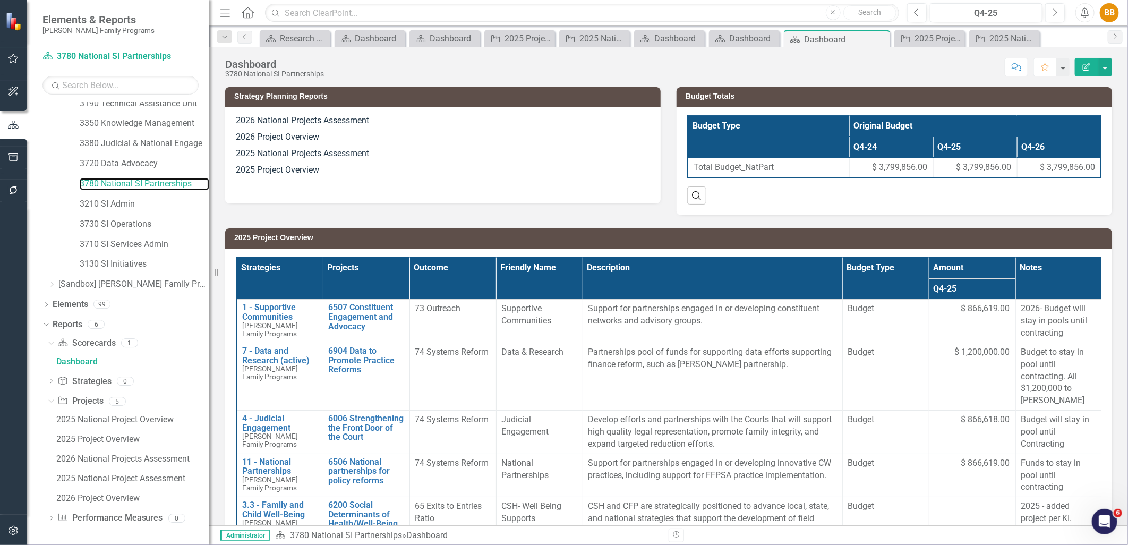
scroll to position [189, 0]
click at [145, 418] on div "2025 National Project Overview" at bounding box center [132, 419] width 153 height 10
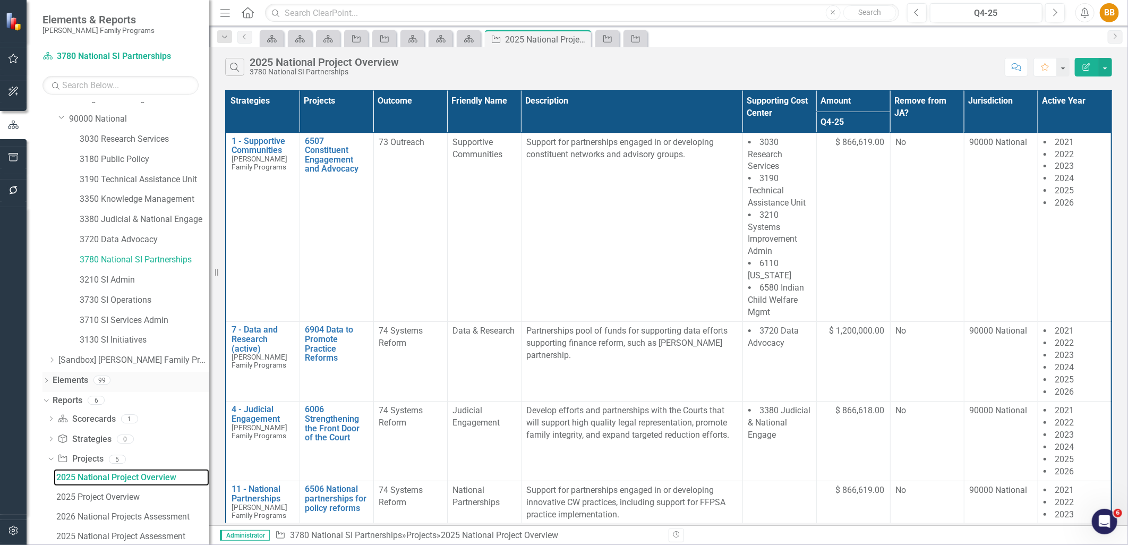
scroll to position [171, 0]
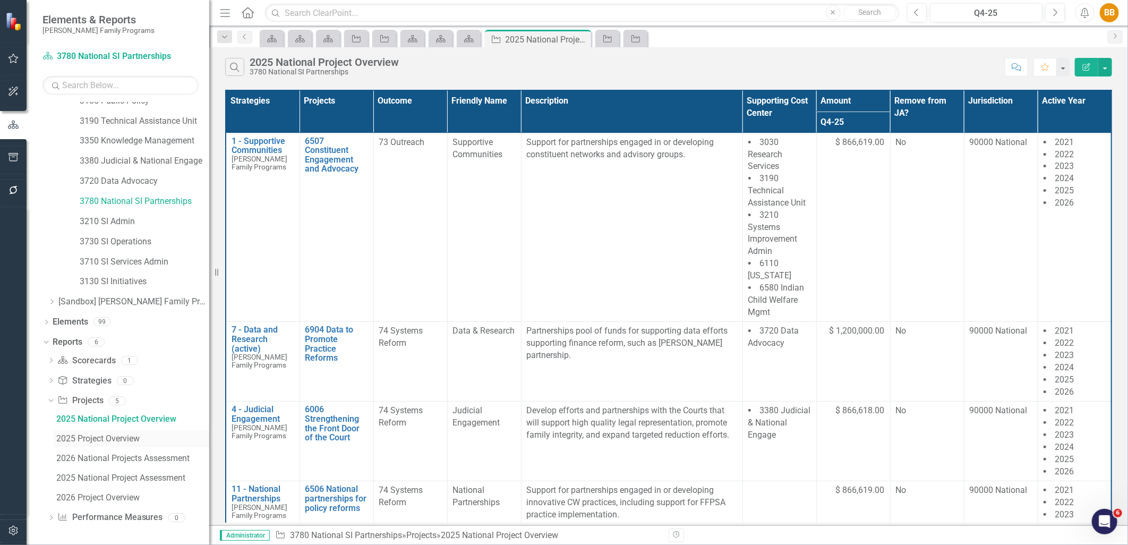
click at [117, 441] on div "2025 Project Overview" at bounding box center [132, 439] width 153 height 10
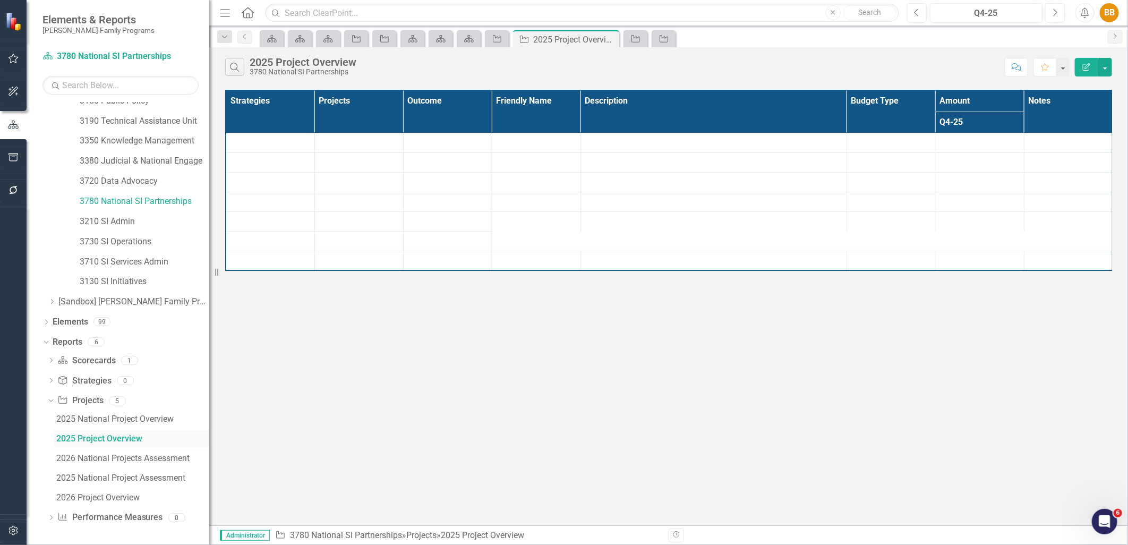
scroll to position [73, 0]
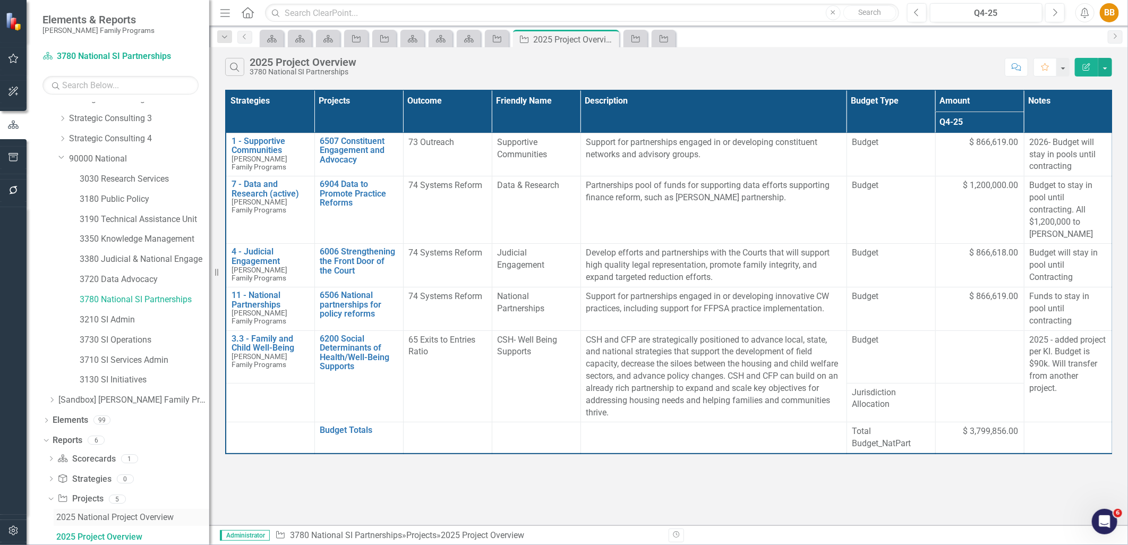
click at [126, 514] on div "2025 National Project Overview" at bounding box center [132, 518] width 153 height 10
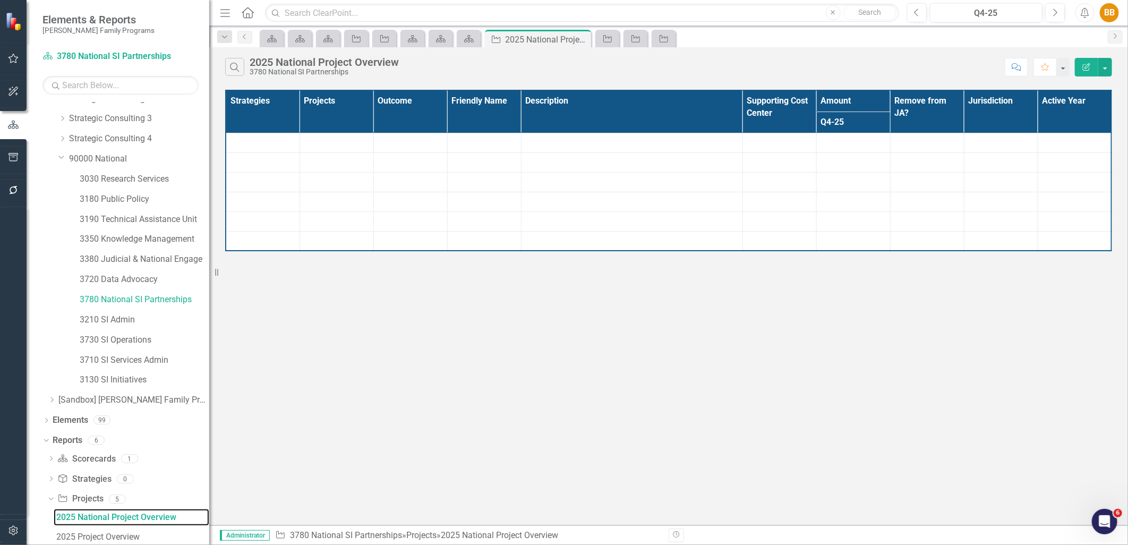
scroll to position [54, 0]
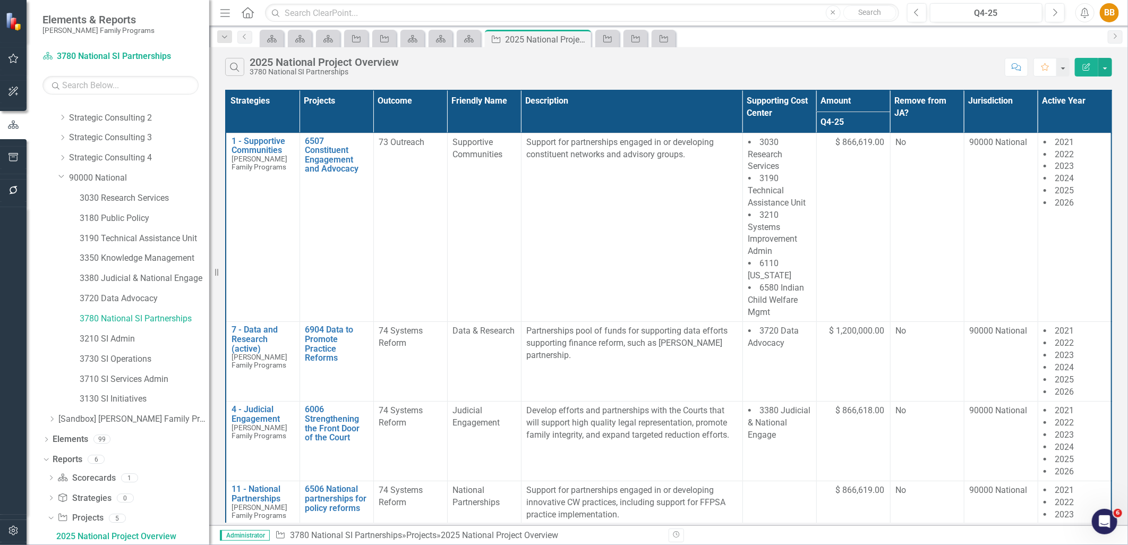
click at [678, 533] on icon "Revision History" at bounding box center [677, 535] width 8 height 6
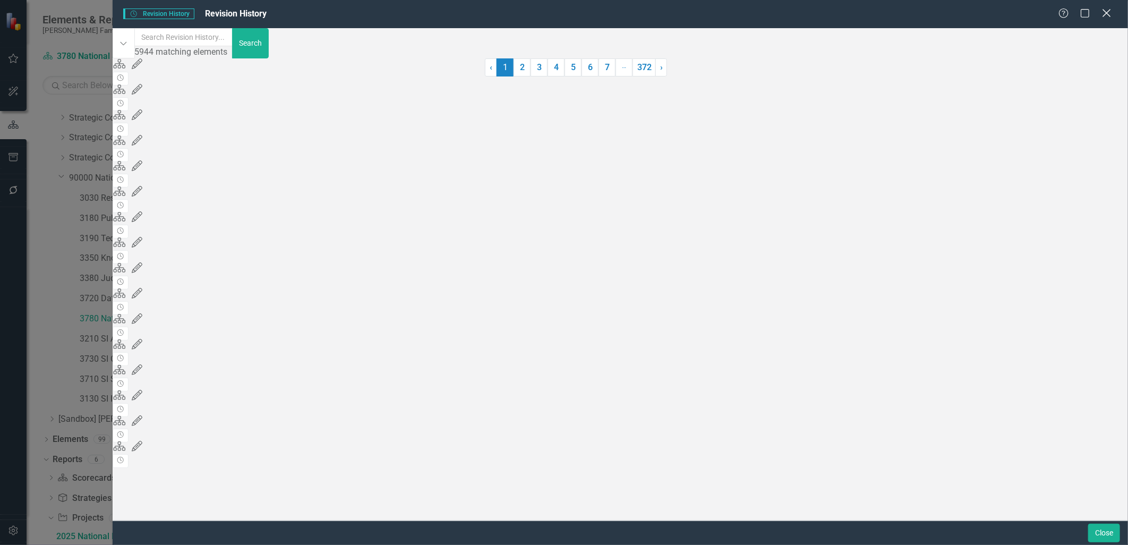
click at [1108, 9] on icon "Close" at bounding box center [1106, 13] width 13 height 10
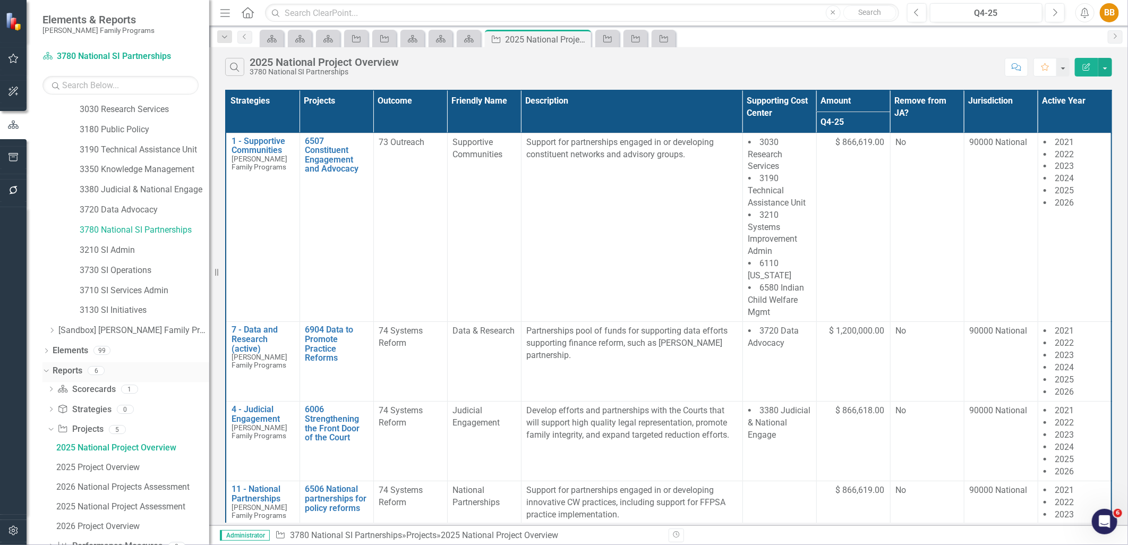
scroll to position [171, 0]
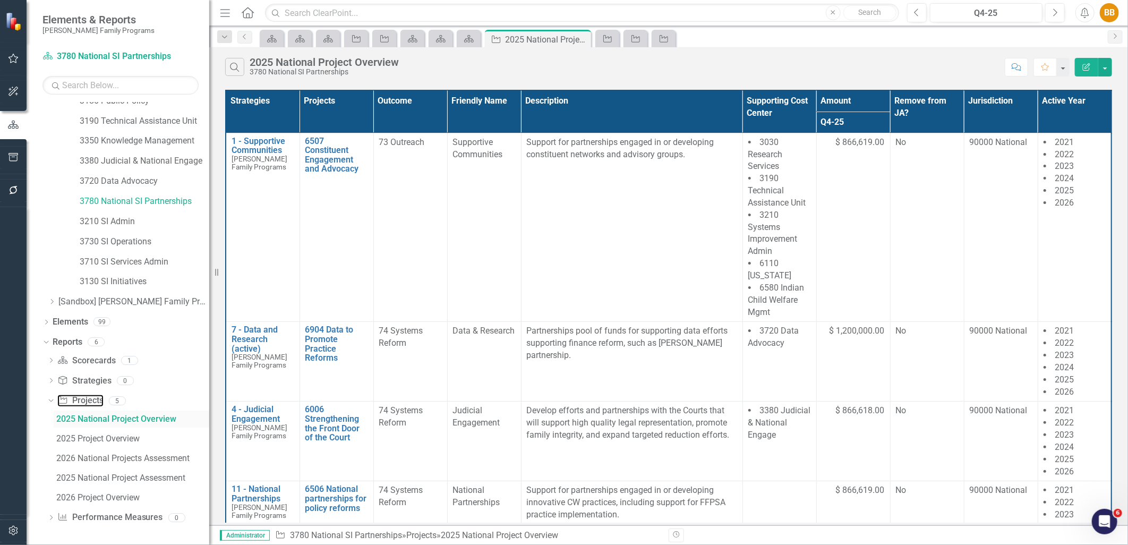
drag, startPoint x: 101, startPoint y: 401, endPoint x: 134, endPoint y: 413, distance: 35.1
click at [101, 401] on link "Project Projects" at bounding box center [80, 401] width 46 height 12
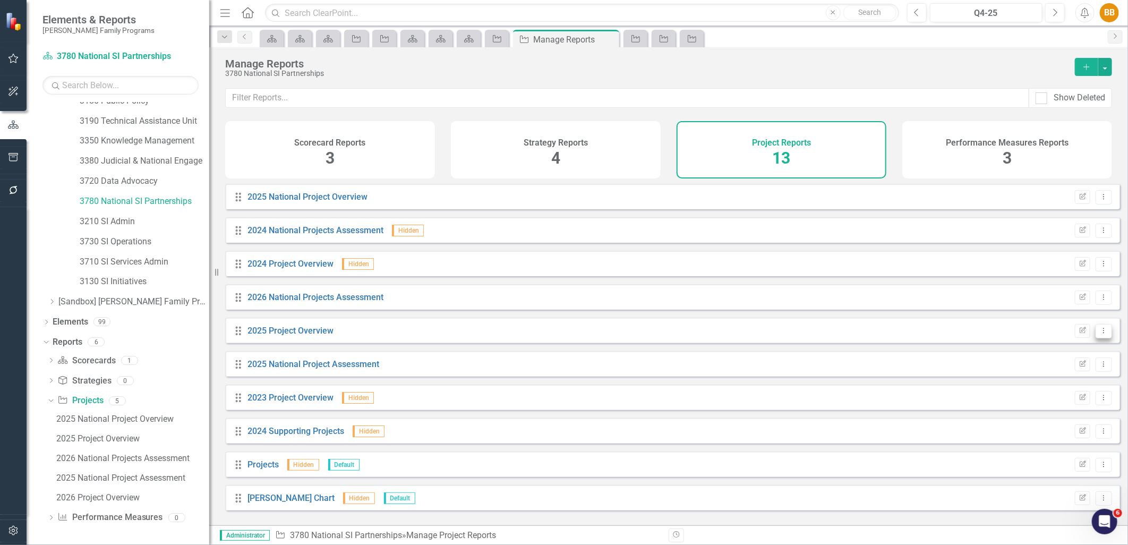
click at [1102, 338] on button "Dropdown Menu" at bounding box center [1104, 331] width 16 height 14
click at [1080, 359] on link "Edit Report Edit Report" at bounding box center [1061, 356] width 88 height 20
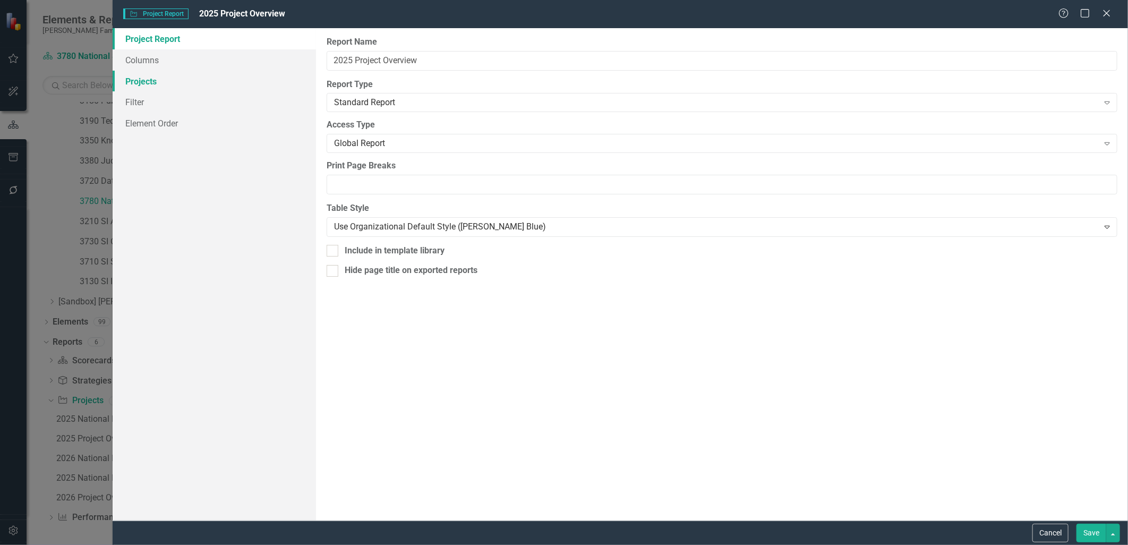
click at [157, 78] on link "Projects" at bounding box center [214, 81] width 203 height 21
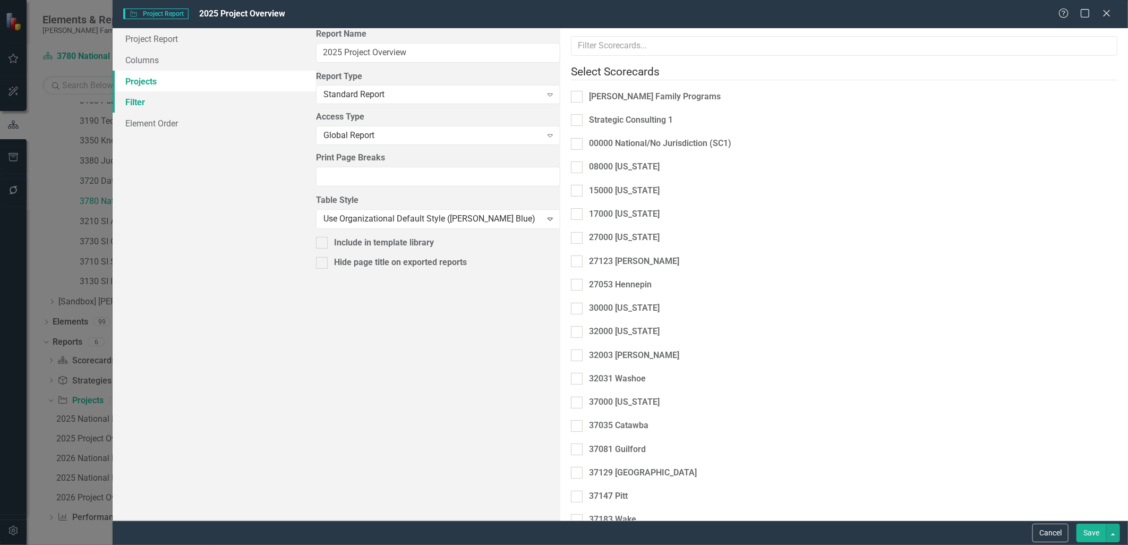
click at [162, 94] on link "Filter" at bounding box center [214, 101] width 203 height 21
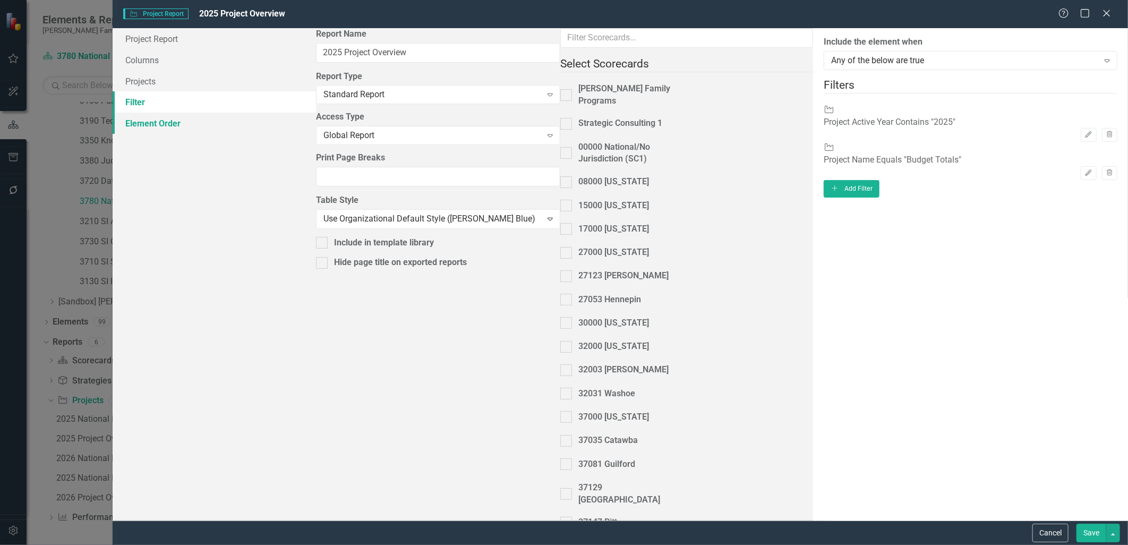
click at [173, 118] on link "Element Order" at bounding box center [214, 123] width 203 height 21
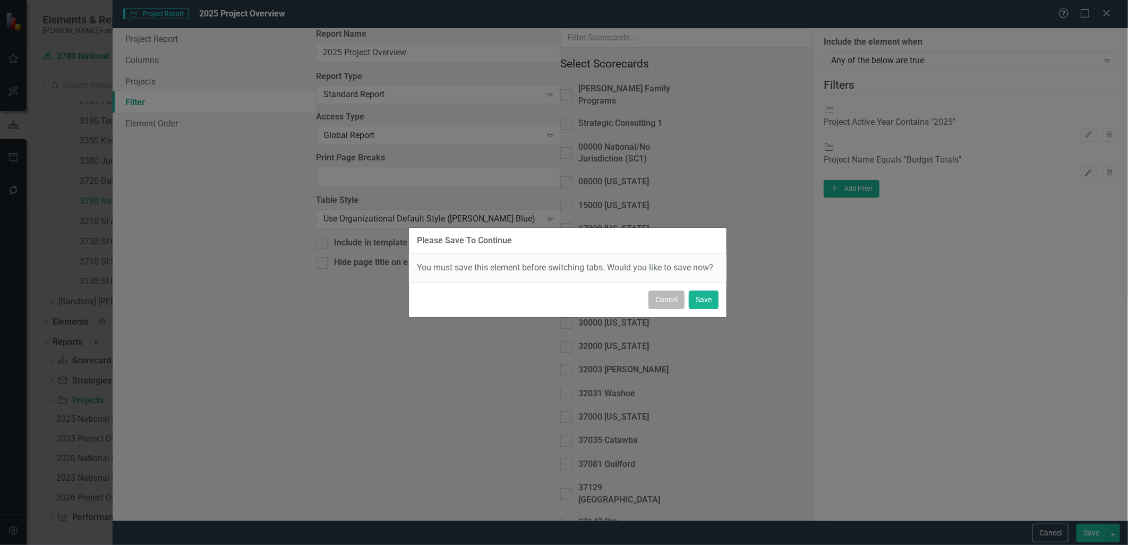
click at [667, 296] on button "Cancel" at bounding box center [667, 300] width 36 height 19
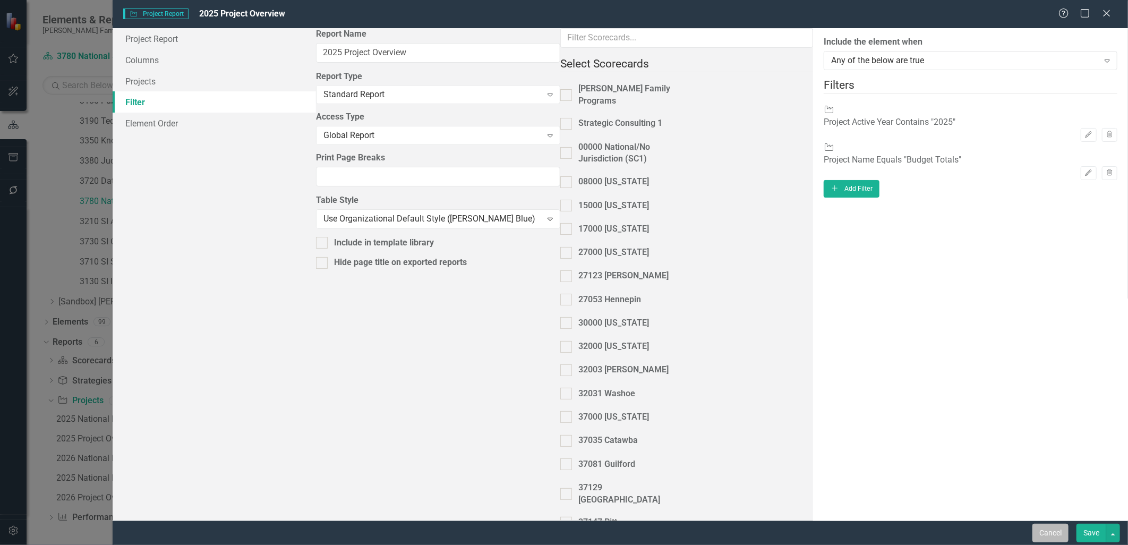
click at [1064, 535] on button "Cancel" at bounding box center [1051, 533] width 36 height 19
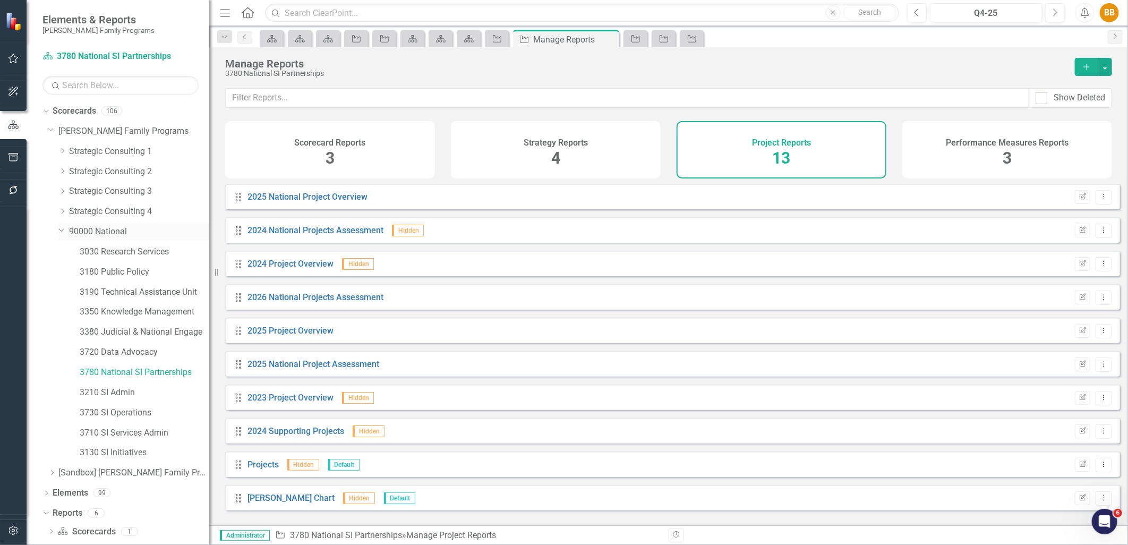
click at [103, 231] on link "90000 National" at bounding box center [139, 232] width 140 height 12
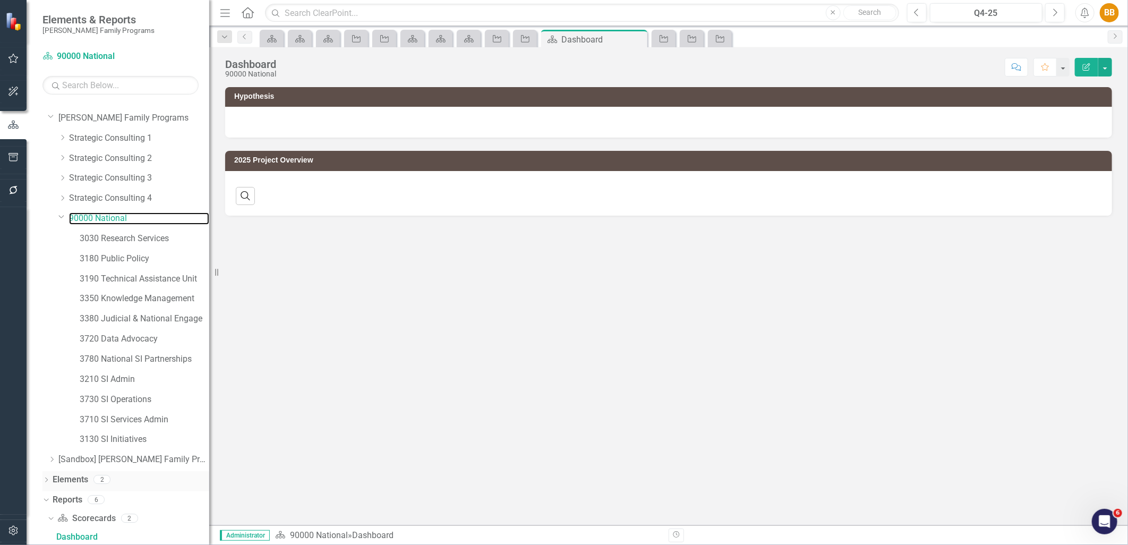
scroll to position [112, 0]
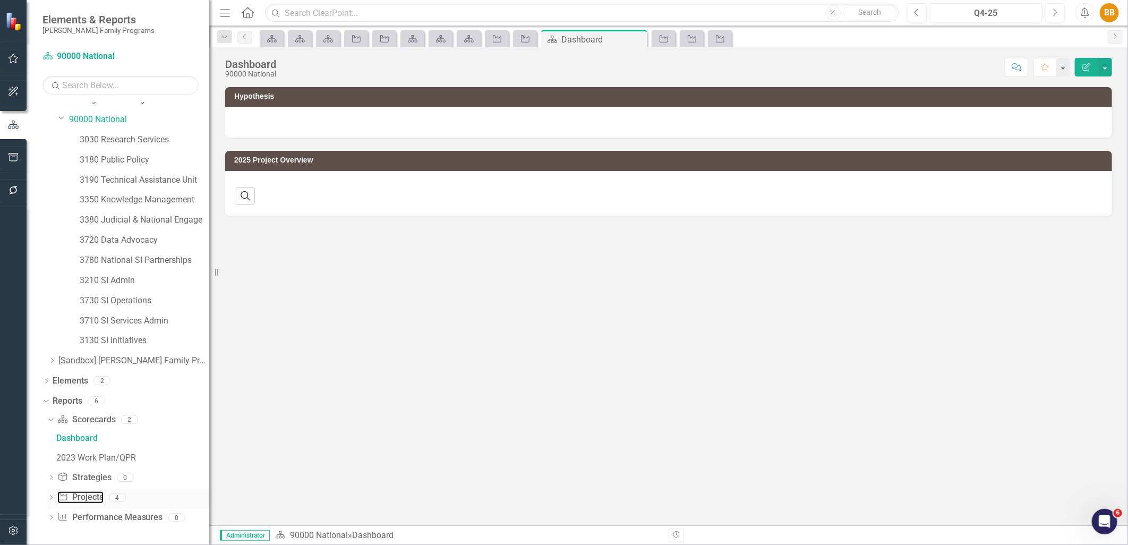
click at [95, 493] on link "Project Projects" at bounding box center [80, 497] width 46 height 12
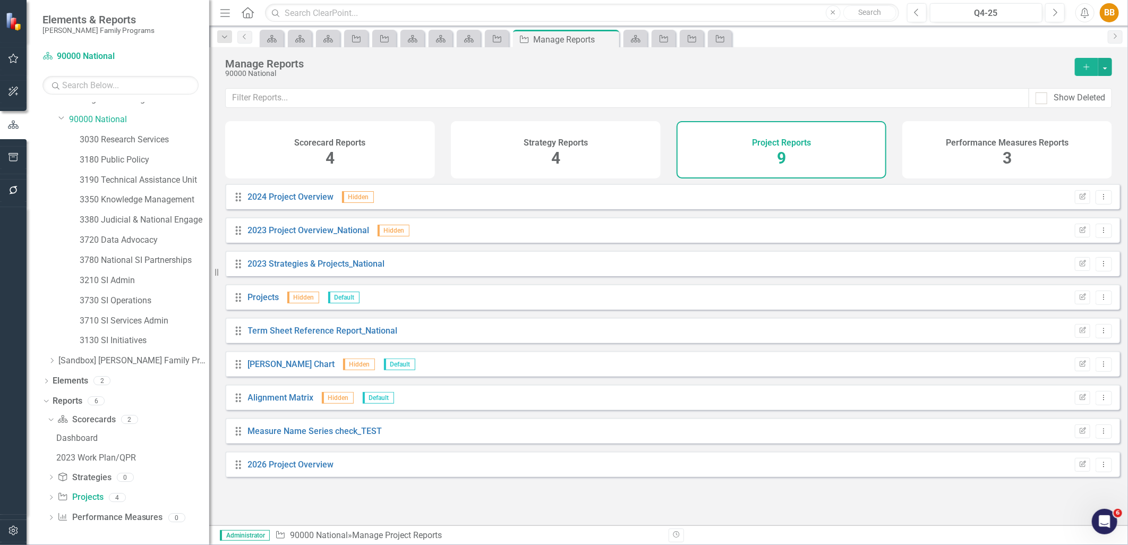
click at [1085, 70] on icon "Add" at bounding box center [1087, 66] width 10 height 7
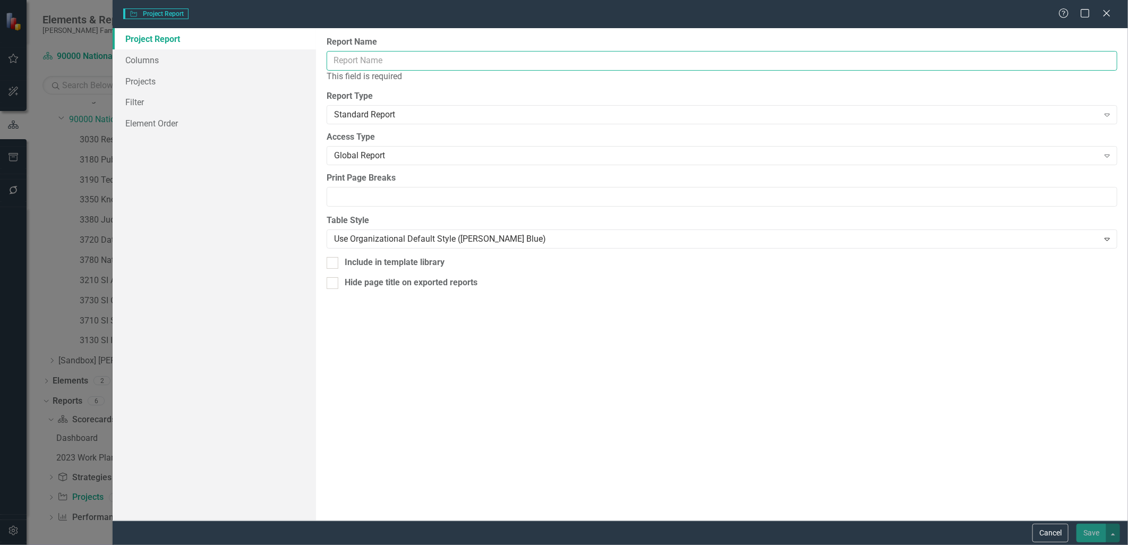
click at [390, 66] on input "Report Name" at bounding box center [722, 61] width 791 height 20
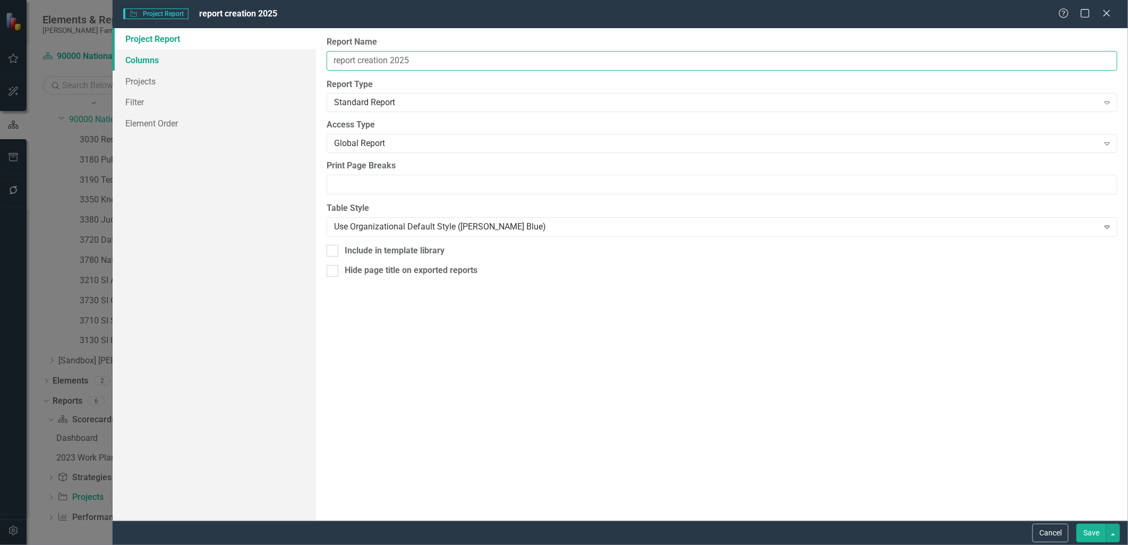
type input "report creation 2025"
click at [209, 54] on link "Columns" at bounding box center [214, 59] width 203 height 21
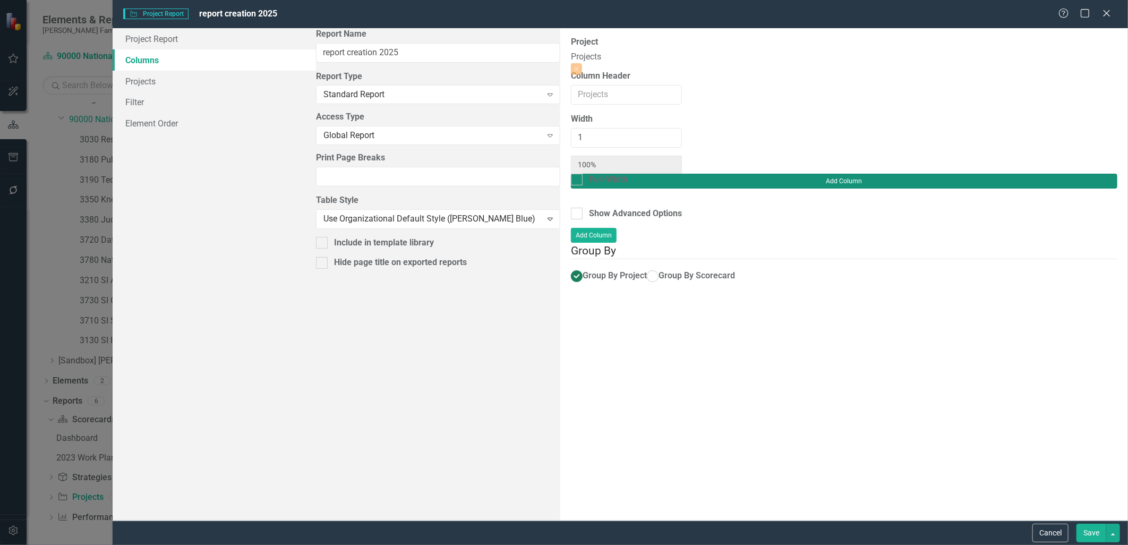
click at [1090, 174] on button "Add Column" at bounding box center [844, 181] width 547 height 15
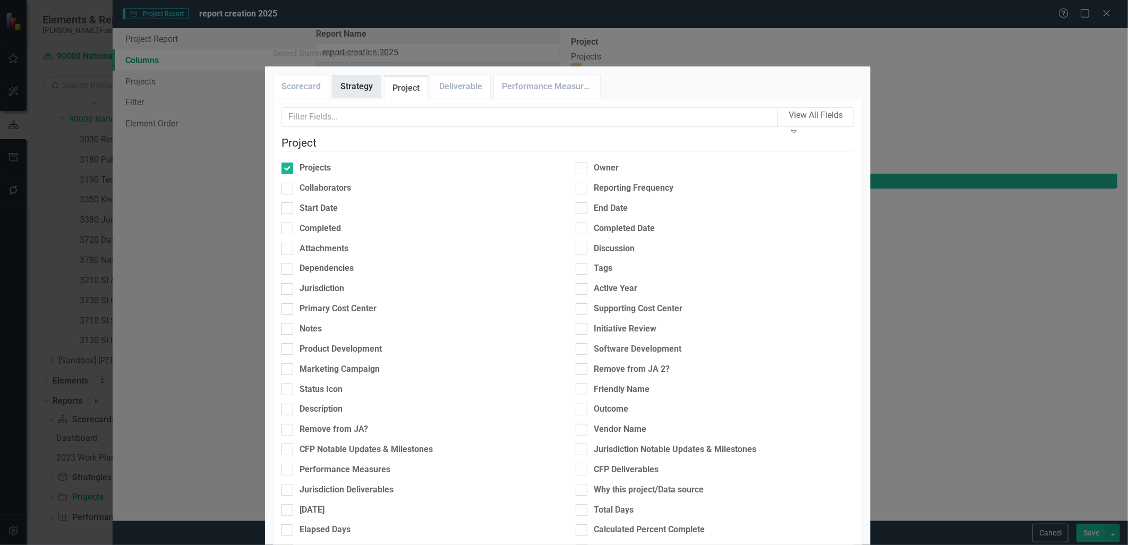
click at [364, 98] on link "Strategy" at bounding box center [357, 86] width 48 height 23
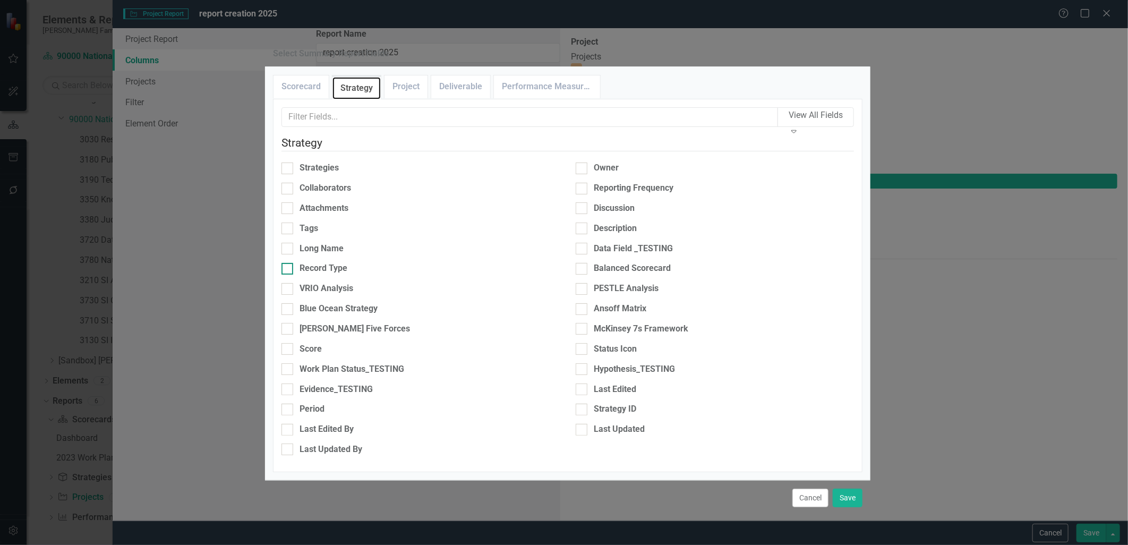
scroll to position [23, 0]
click at [293, 424] on div at bounding box center [288, 430] width 12 height 12
click at [289, 424] on input "Last Edited By" at bounding box center [285, 427] width 7 height 7
checkbox input "true"
click at [303, 444] on div "Last Updated By" at bounding box center [421, 450] width 278 height 12
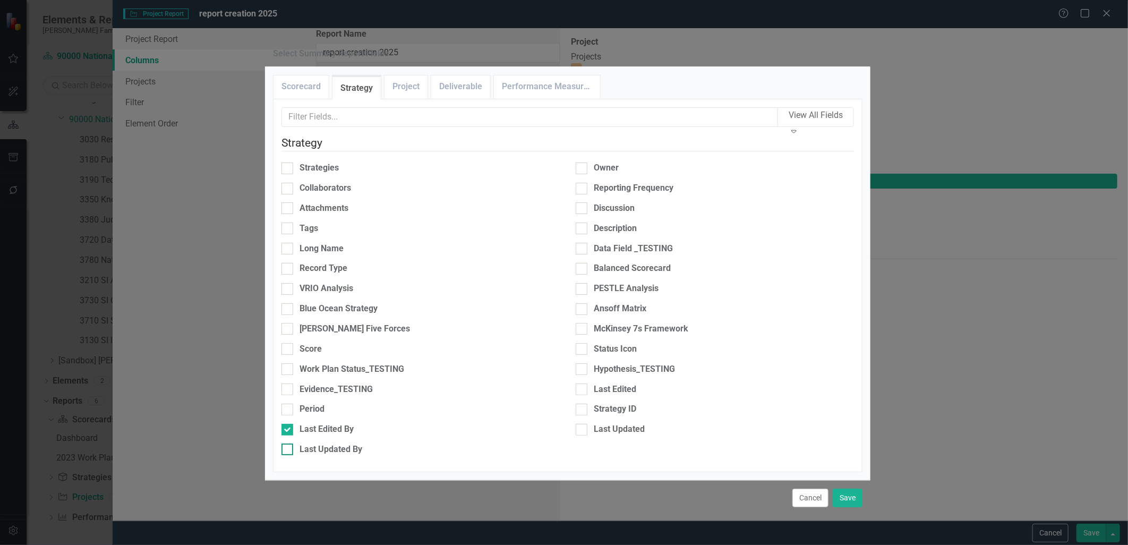
click at [289, 444] on input "Last Updated By" at bounding box center [285, 447] width 7 height 7
checkbox input "true"
click at [309, 98] on link "Scorecard" at bounding box center [301, 86] width 55 height 23
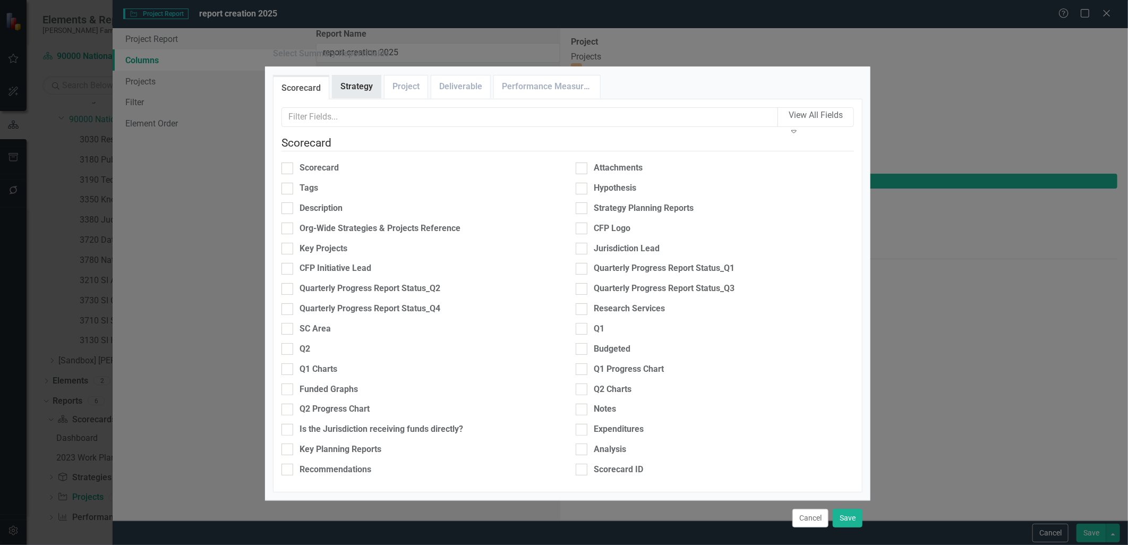
click at [360, 98] on link "Strategy" at bounding box center [357, 86] width 48 height 23
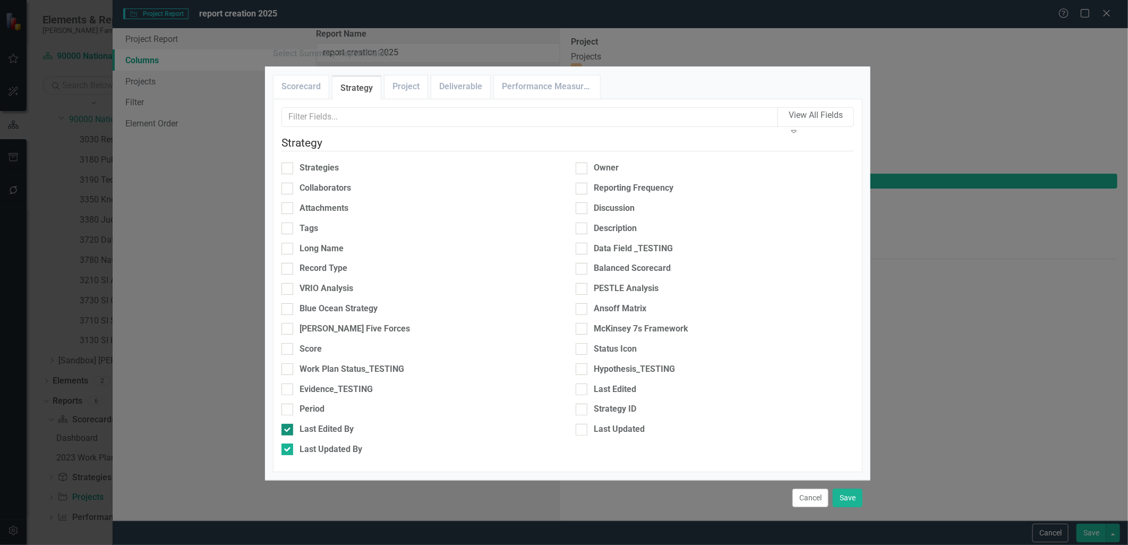
click at [315, 423] on div "Last Edited By" at bounding box center [327, 429] width 54 height 12
click at [289, 424] on input "Last Edited By" at bounding box center [285, 427] width 7 height 7
checkbox input "false"
click at [320, 444] on div "Last Updated By" at bounding box center [331, 450] width 63 height 12
click at [289, 444] on input "Last Updated By" at bounding box center [285, 447] width 7 height 7
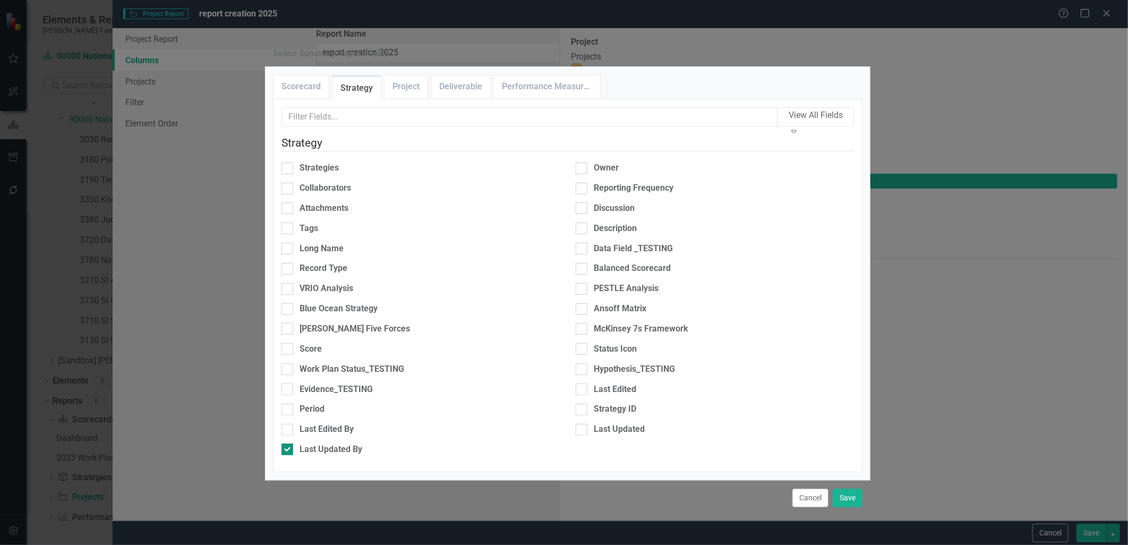
checkbox input "false"
click at [422, 98] on link "Project" at bounding box center [406, 86] width 43 height 23
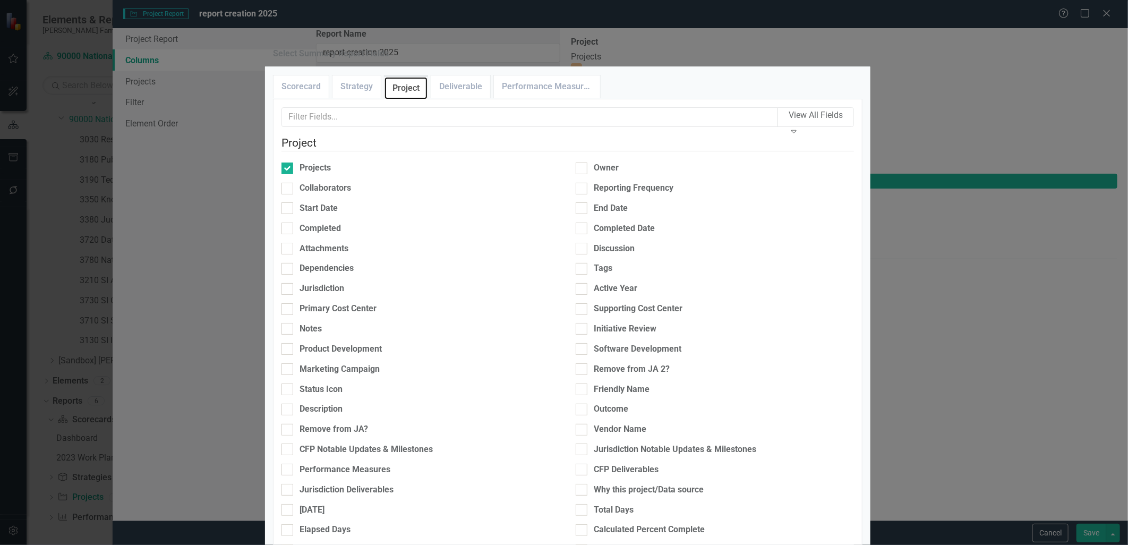
scroll to position [295, 0]
checkbox input "true"
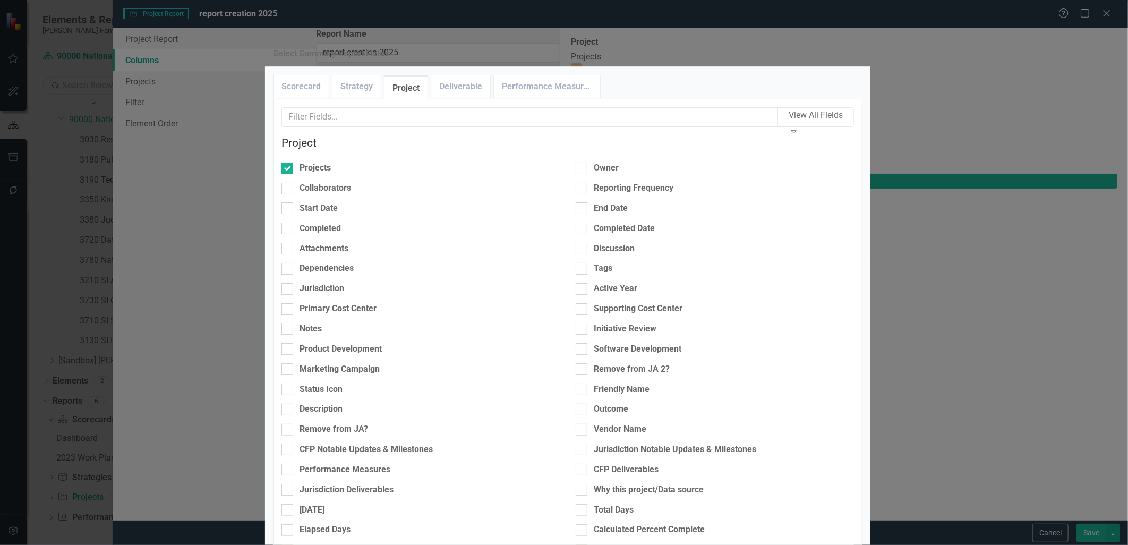
checkbox input "true"
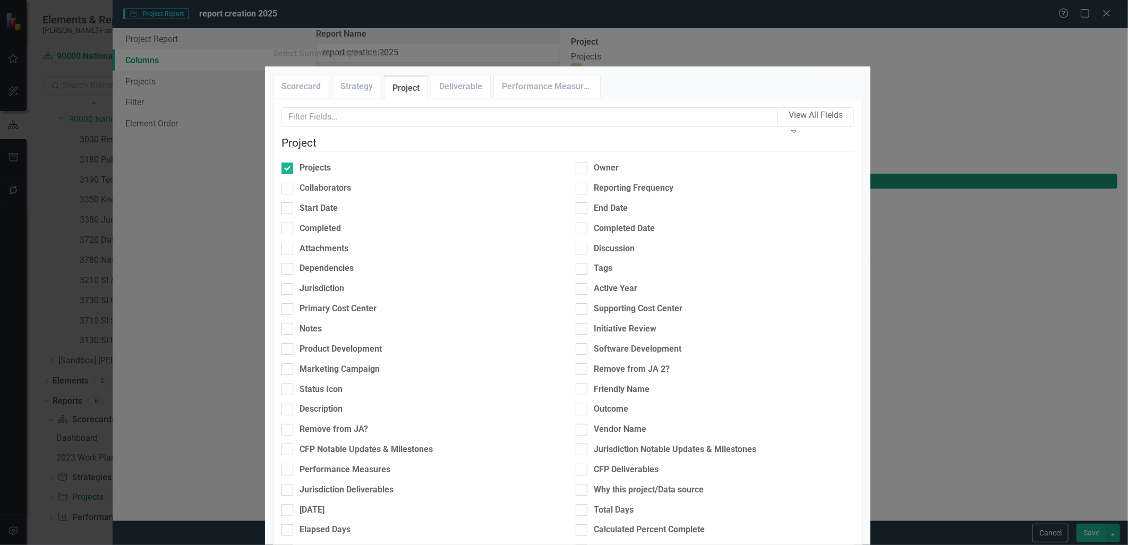
type input "33%"
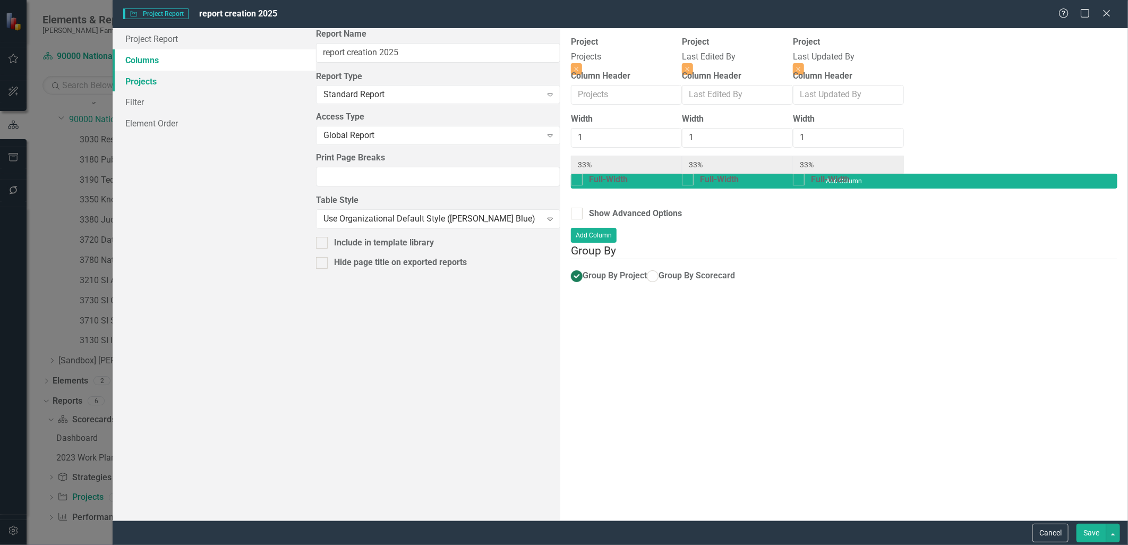
click at [234, 76] on link "Projects" at bounding box center [214, 81] width 203 height 21
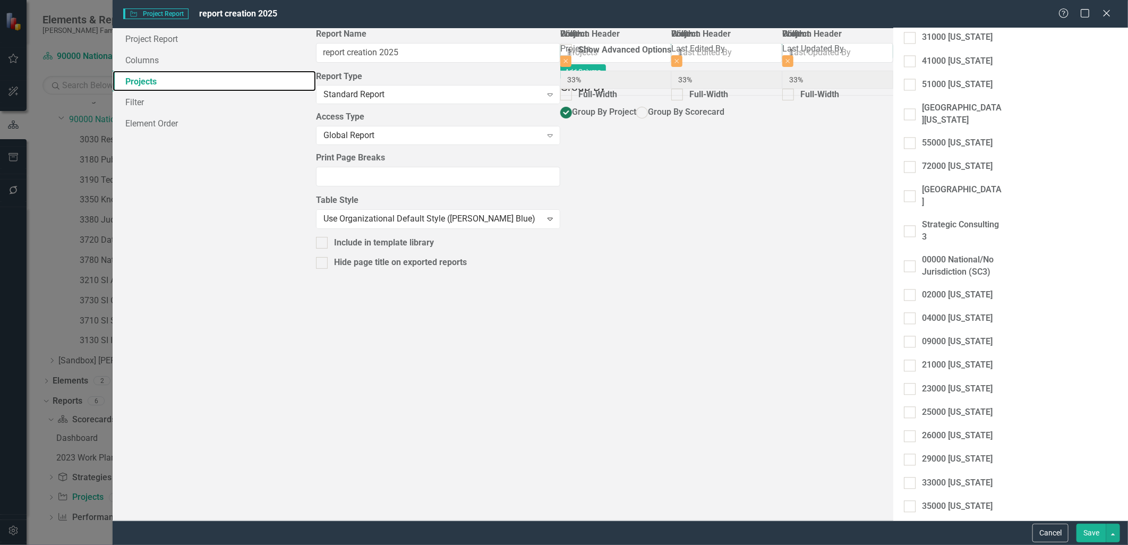
scroll to position [1432, 0]
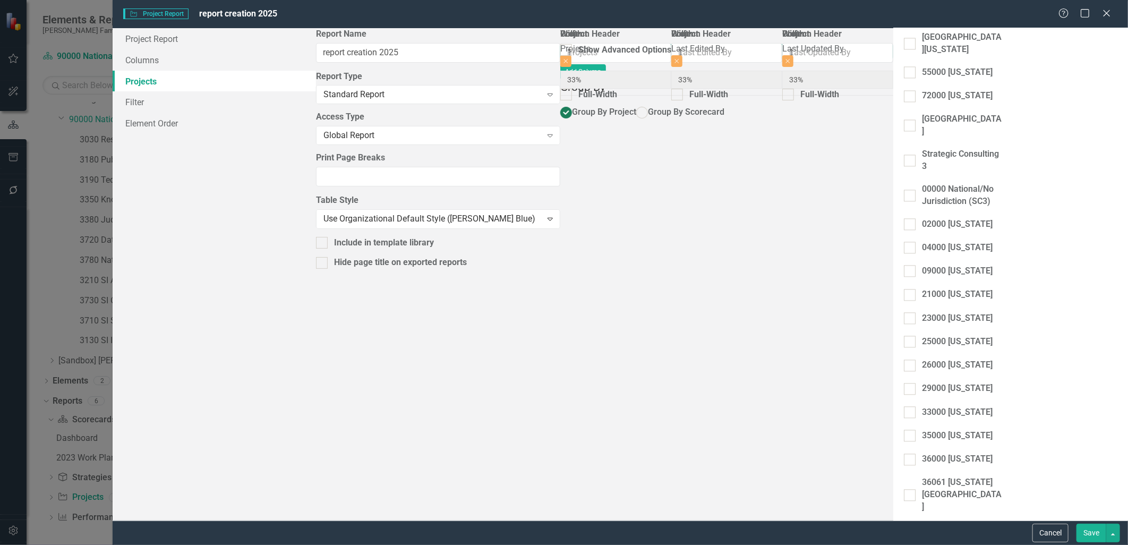
checkbox input "true"
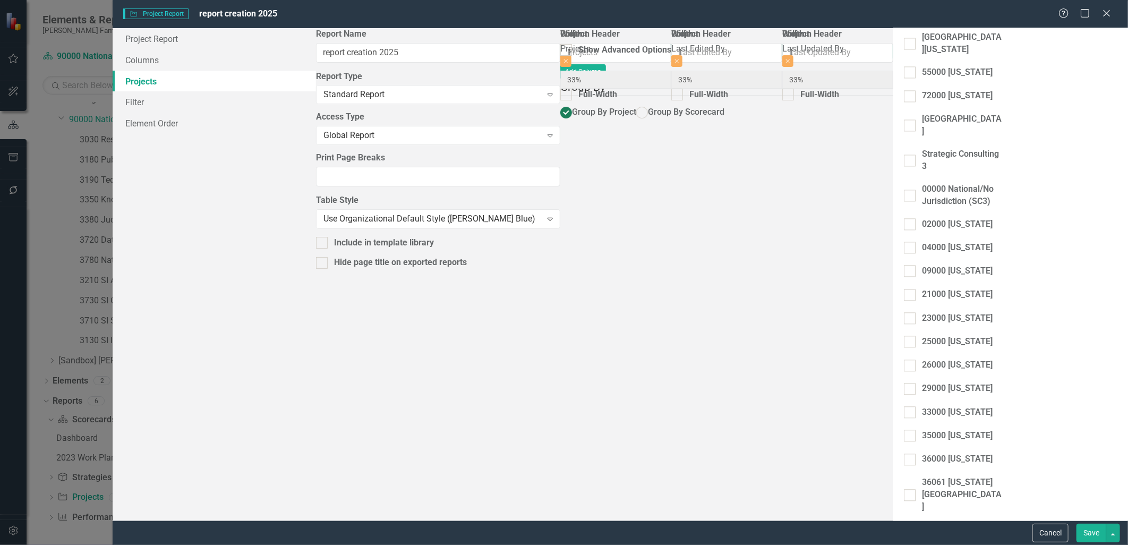
checkbox input "true"
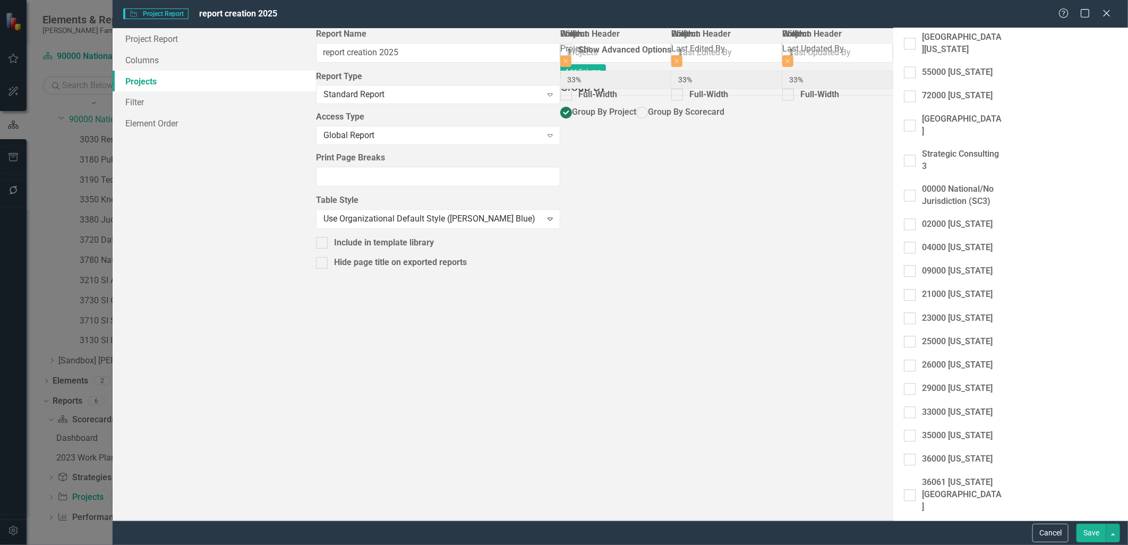
checkbox input "true"
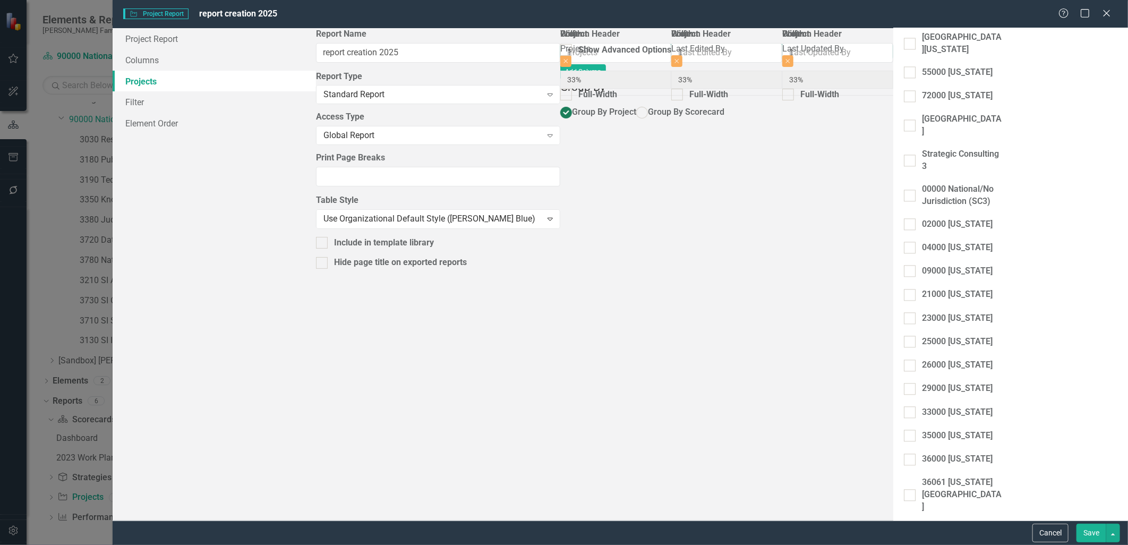
checkbox input "true"
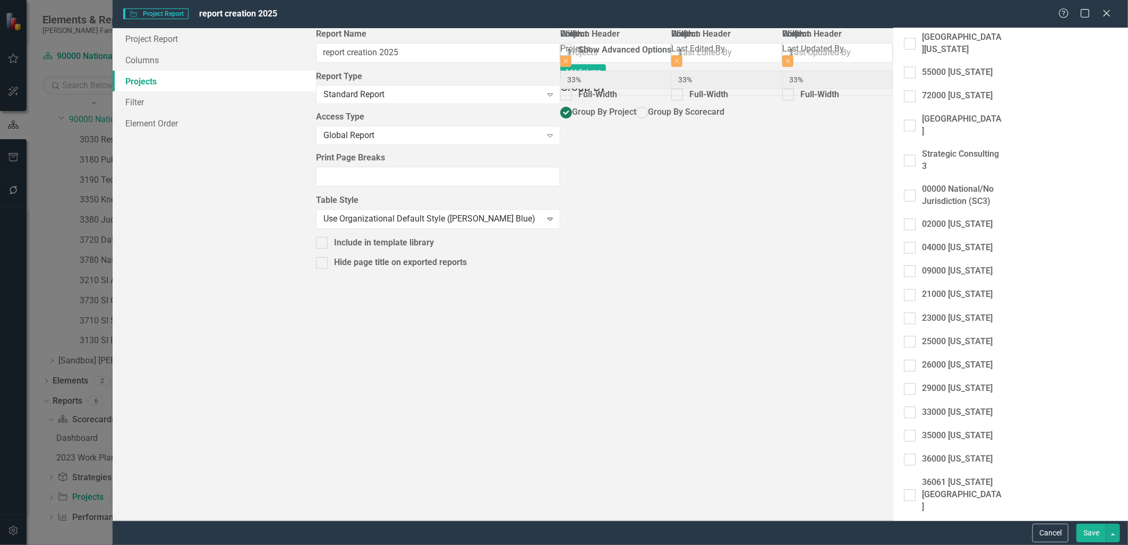
checkbox input "true"
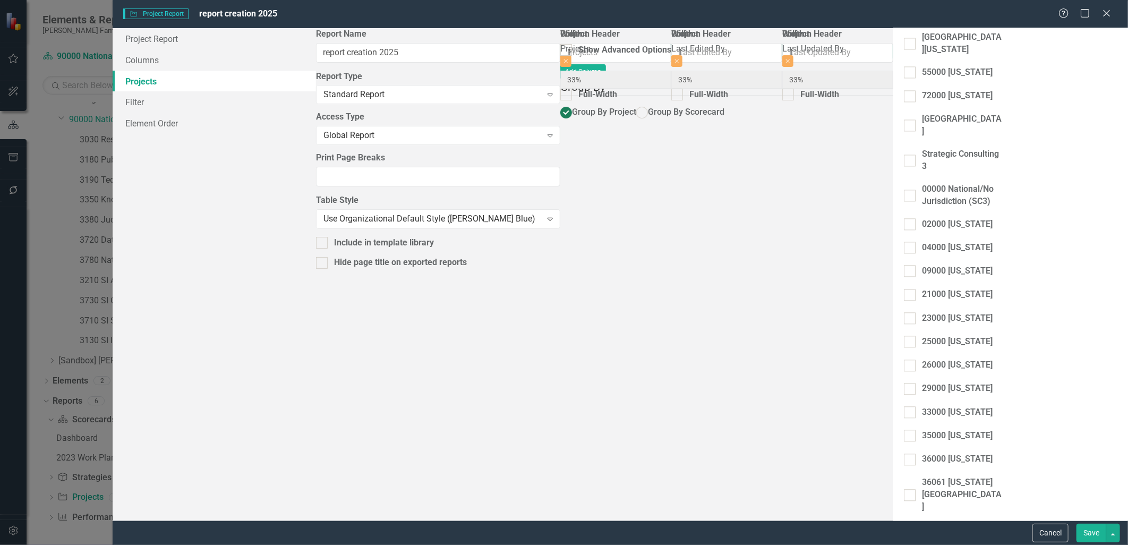
checkbox input "true"
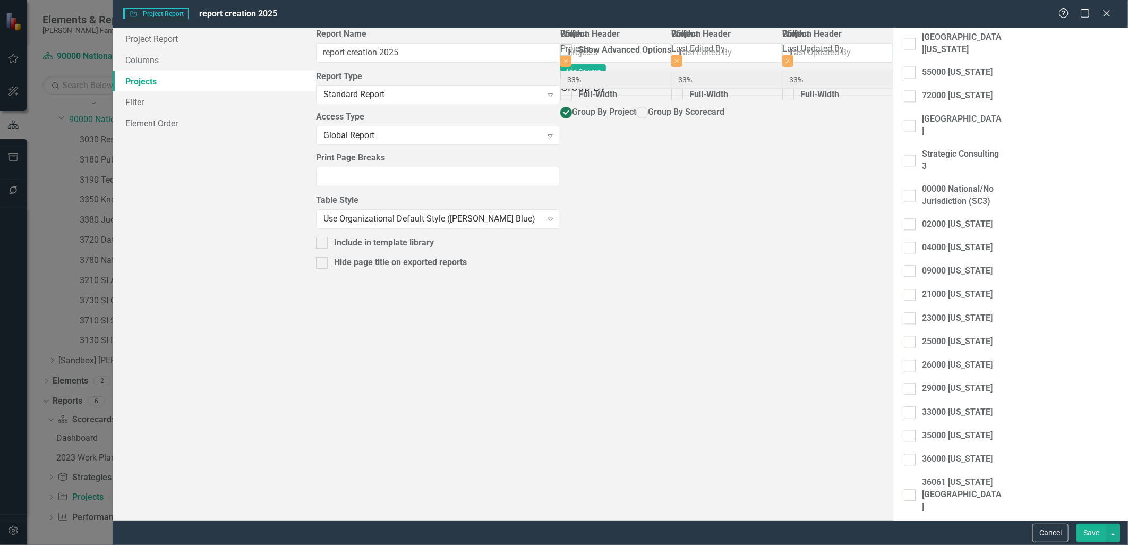
checkbox input "true"
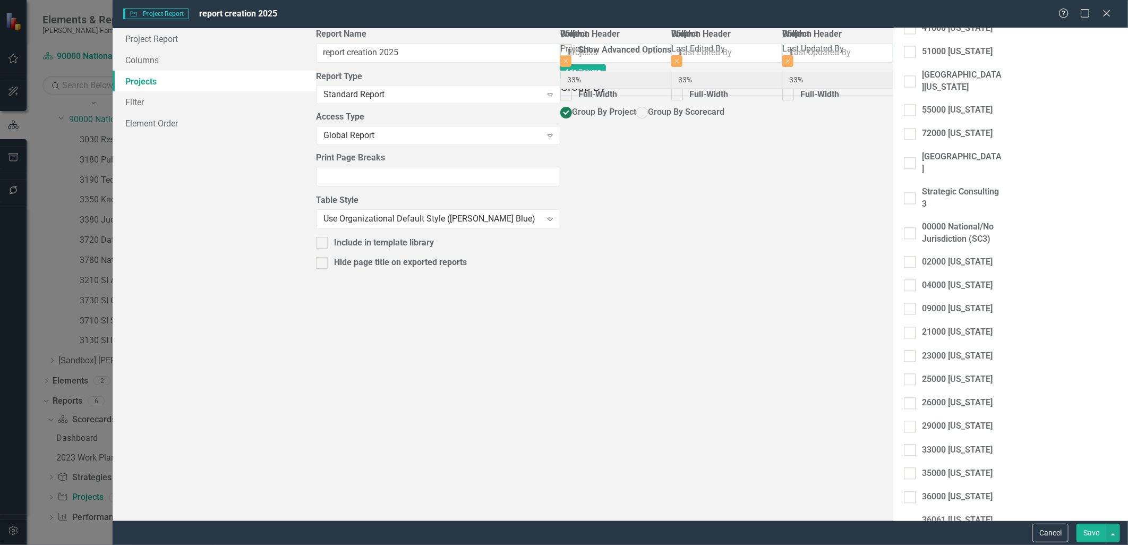
scroll to position [1373, 0]
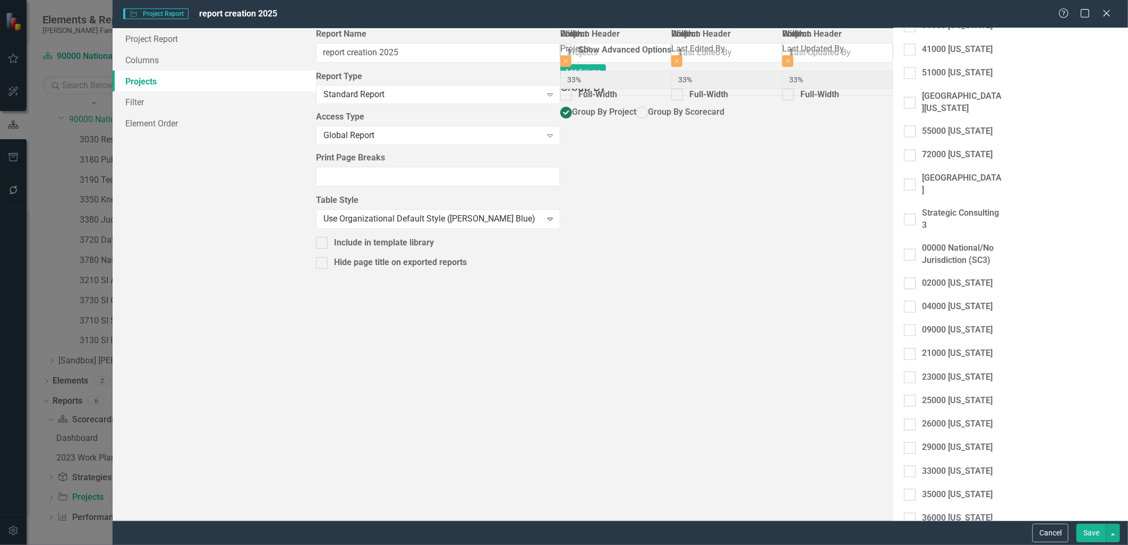
click at [1080, 531] on button "Save" at bounding box center [1092, 533] width 30 height 19
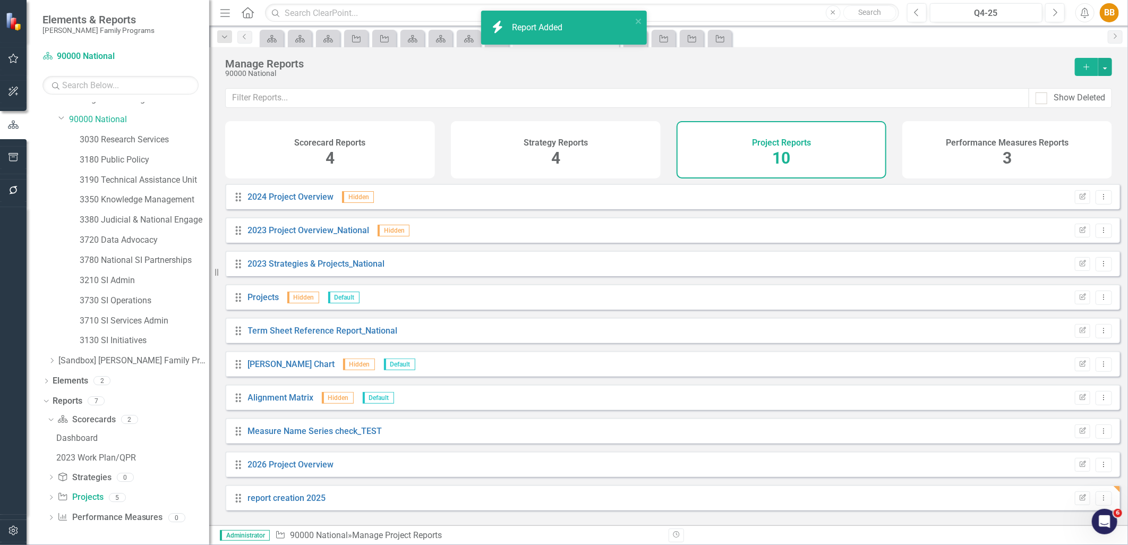
scroll to position [1, 0]
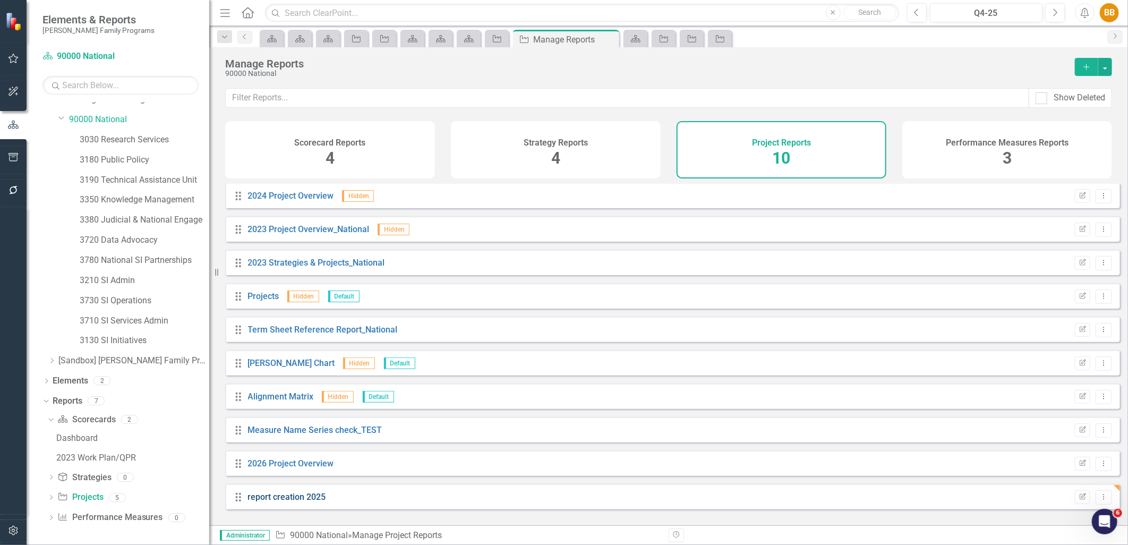
click at [311, 500] on link "report creation 2025" at bounding box center [287, 497] width 78 height 10
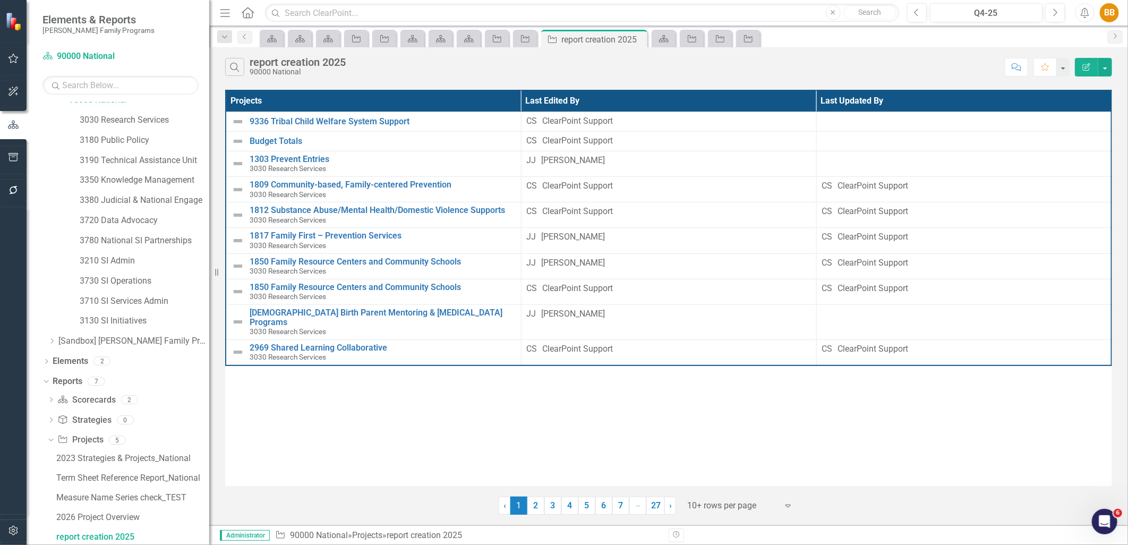
click at [1079, 64] on button "Edit Report" at bounding box center [1086, 67] width 23 height 19
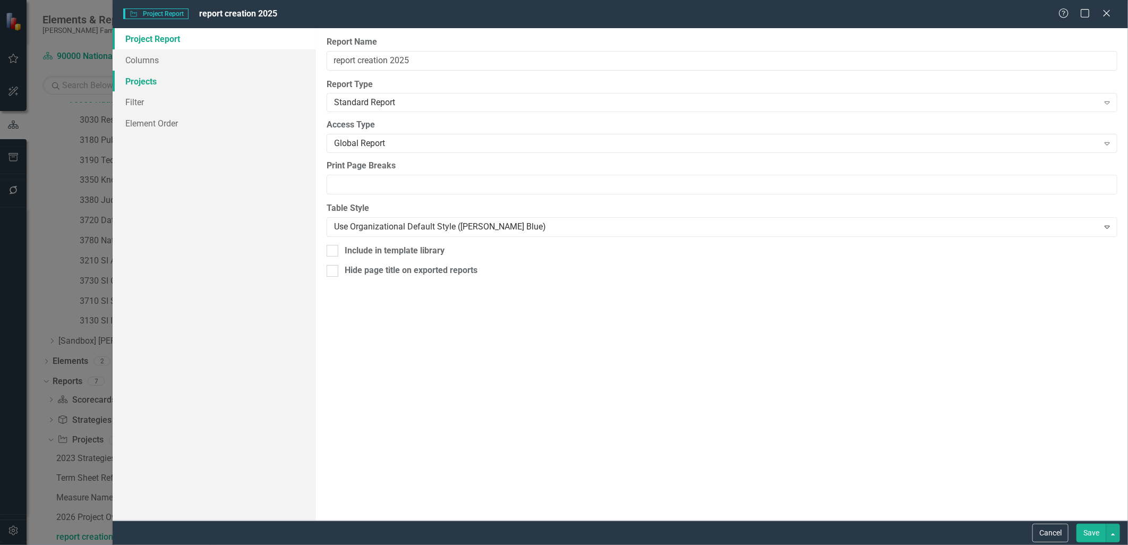
click at [179, 75] on link "Projects" at bounding box center [214, 81] width 203 height 21
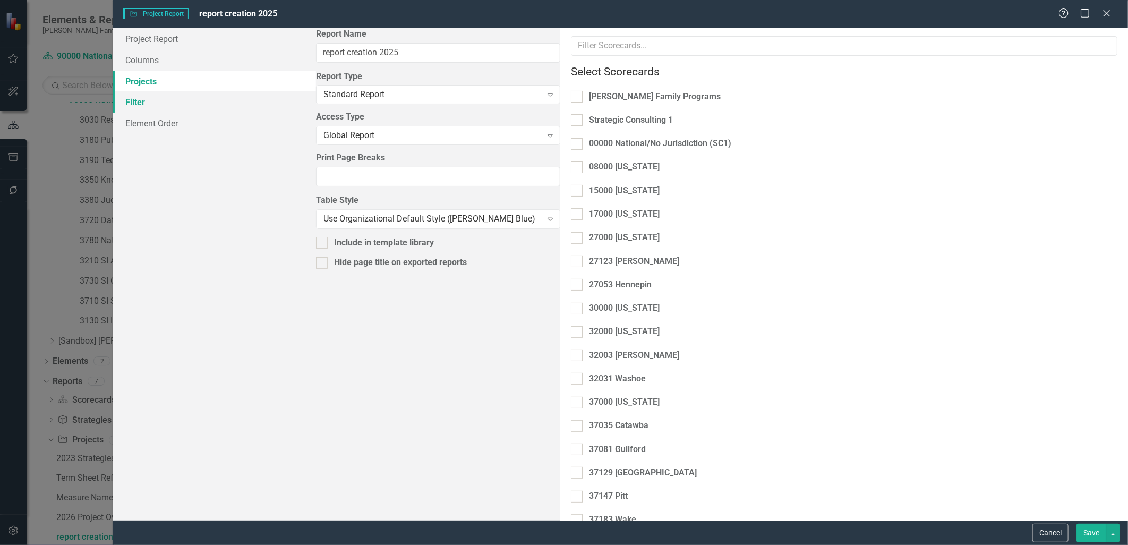
click at [175, 102] on link "Filter" at bounding box center [214, 101] width 203 height 21
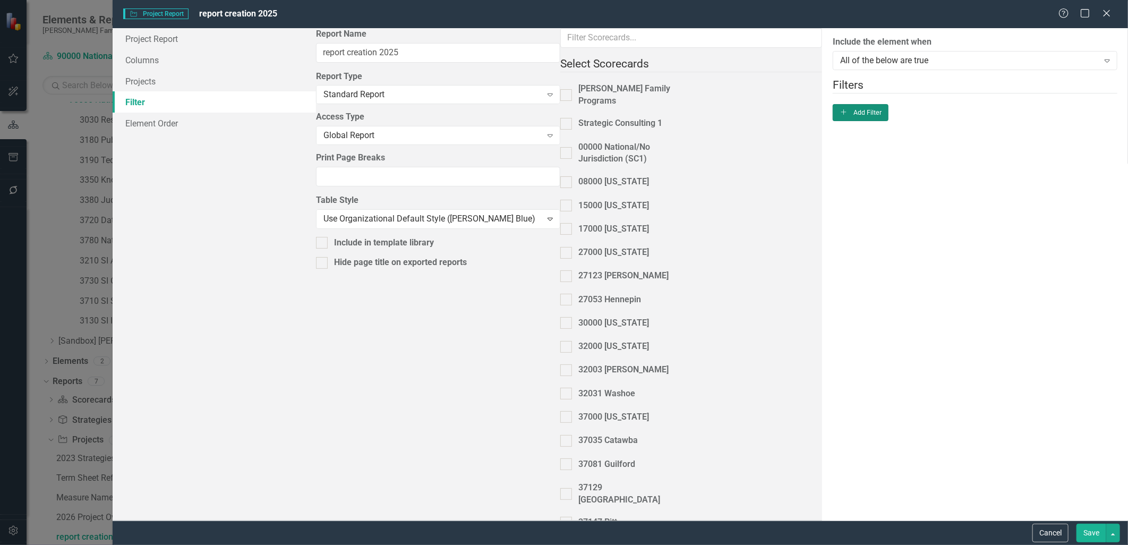
click at [889, 117] on button "Add Add Filter" at bounding box center [861, 112] width 56 height 17
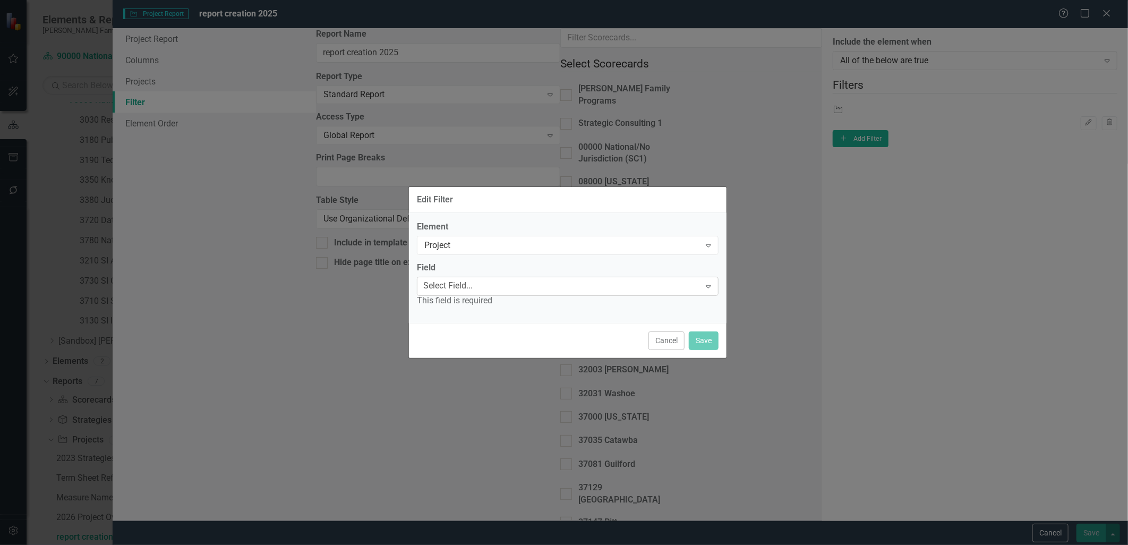
click at [473, 291] on div "Select Field..." at bounding box center [447, 286] width 49 height 12
click at [668, 211] on div "Edit Filter" at bounding box center [568, 199] width 318 height 26
click at [669, 244] on div "Project" at bounding box center [563, 246] width 276 height 12
click at [473, 291] on div "Select Field..." at bounding box center [447, 286] width 49 height 12
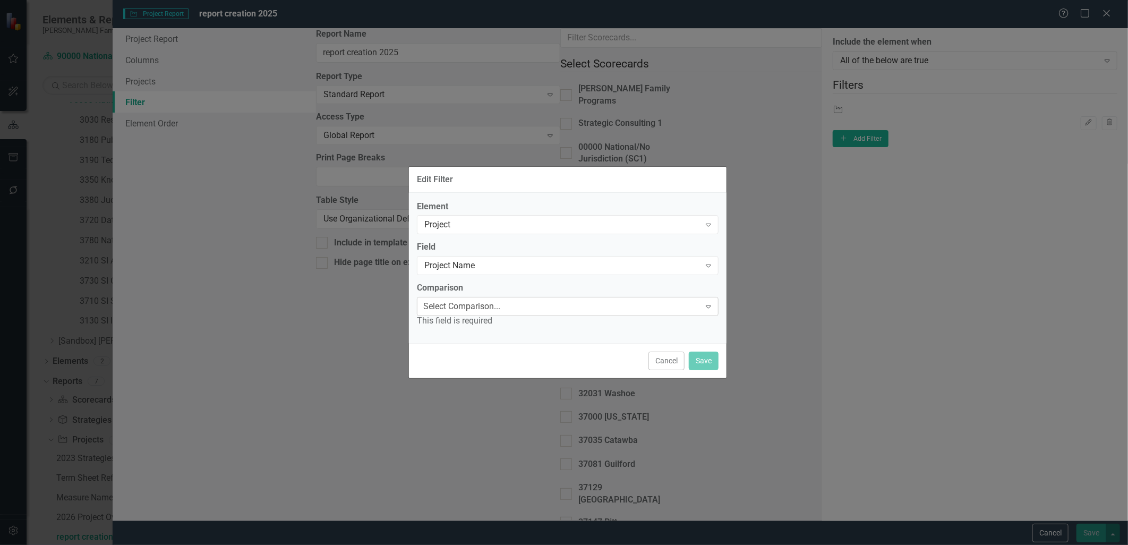
click at [533, 298] on div "Select Comparison... Expand" at bounding box center [568, 306] width 302 height 19
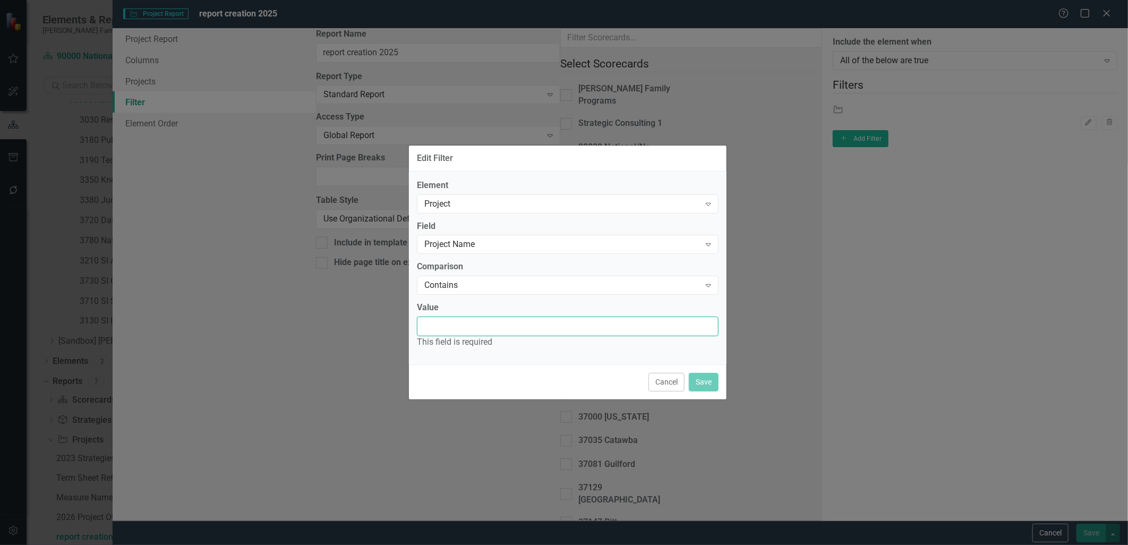
click at [527, 323] on input "Value" at bounding box center [568, 327] width 302 height 20
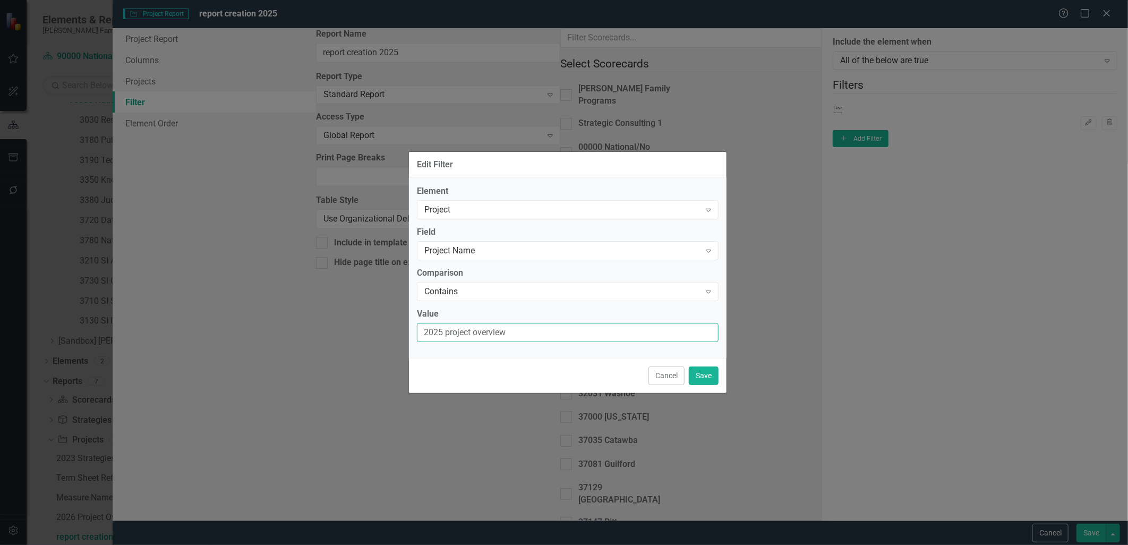
type input "2025 project overview"
click at [703, 364] on div "Cancel Save" at bounding box center [568, 375] width 318 height 35
click at [703, 371] on button "Save" at bounding box center [704, 376] width 30 height 19
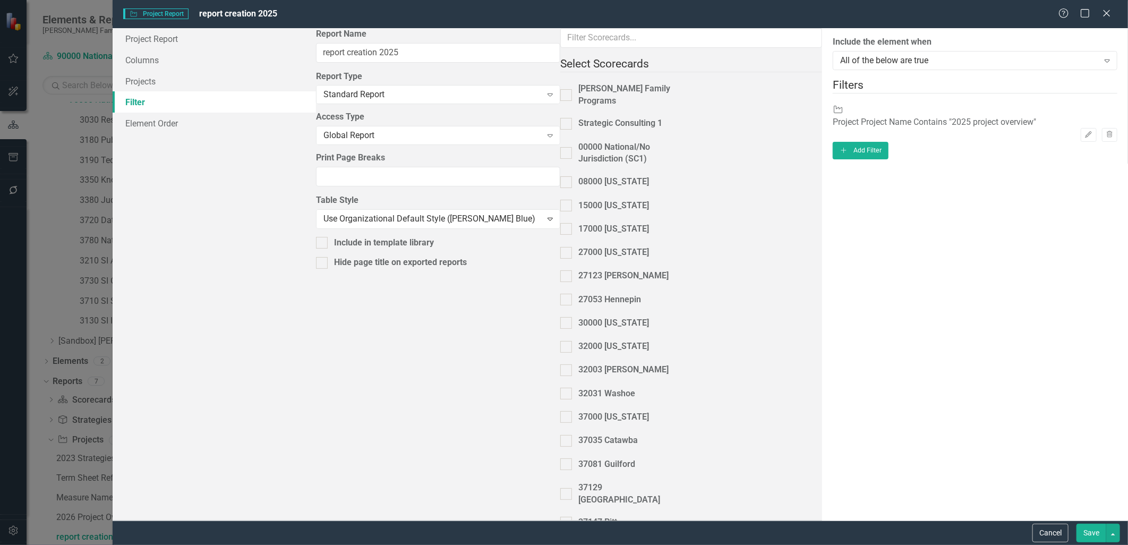
click at [1088, 531] on button "Save" at bounding box center [1092, 533] width 30 height 19
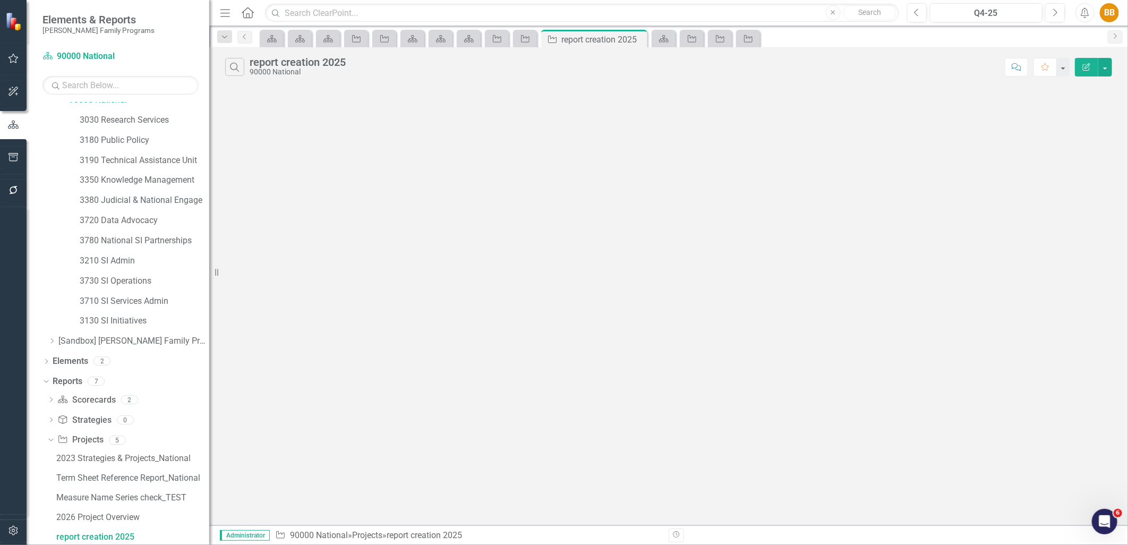
click at [1085, 71] on button "Edit Report" at bounding box center [1086, 67] width 23 height 19
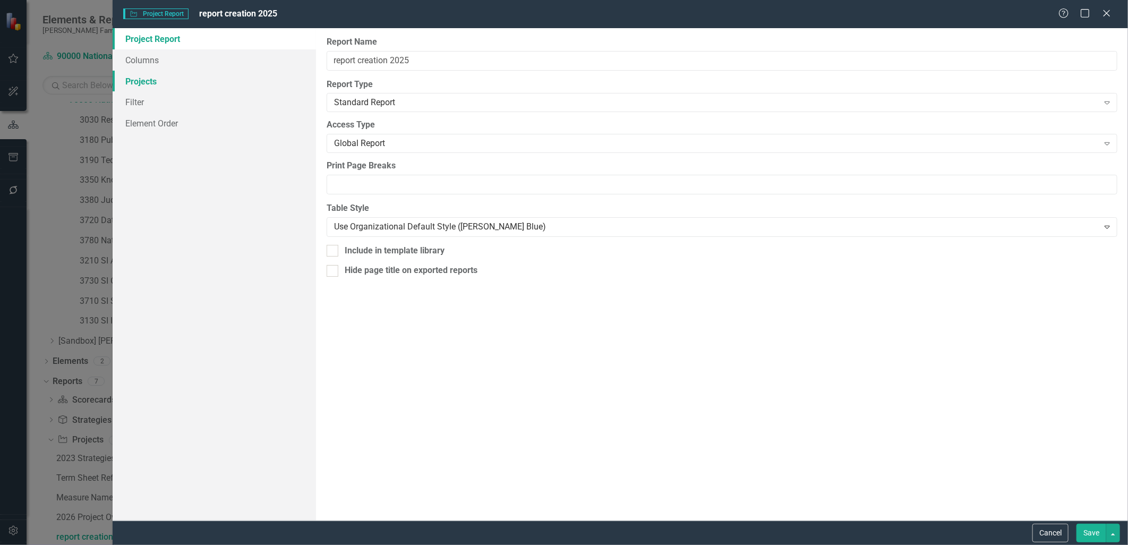
click at [199, 78] on link "Projects" at bounding box center [214, 81] width 203 height 21
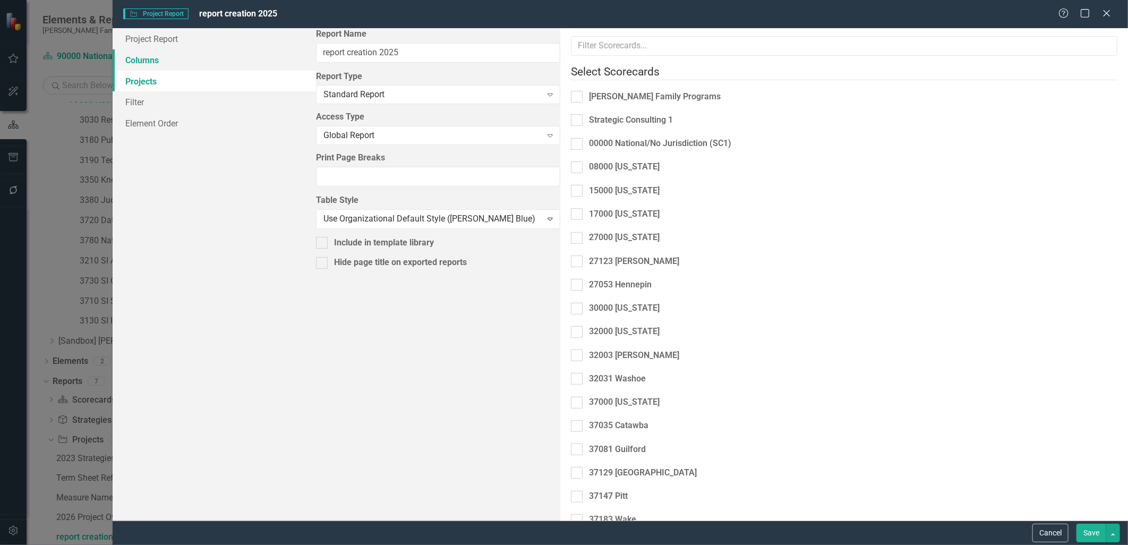
click at [135, 52] on link "Columns" at bounding box center [214, 59] width 203 height 21
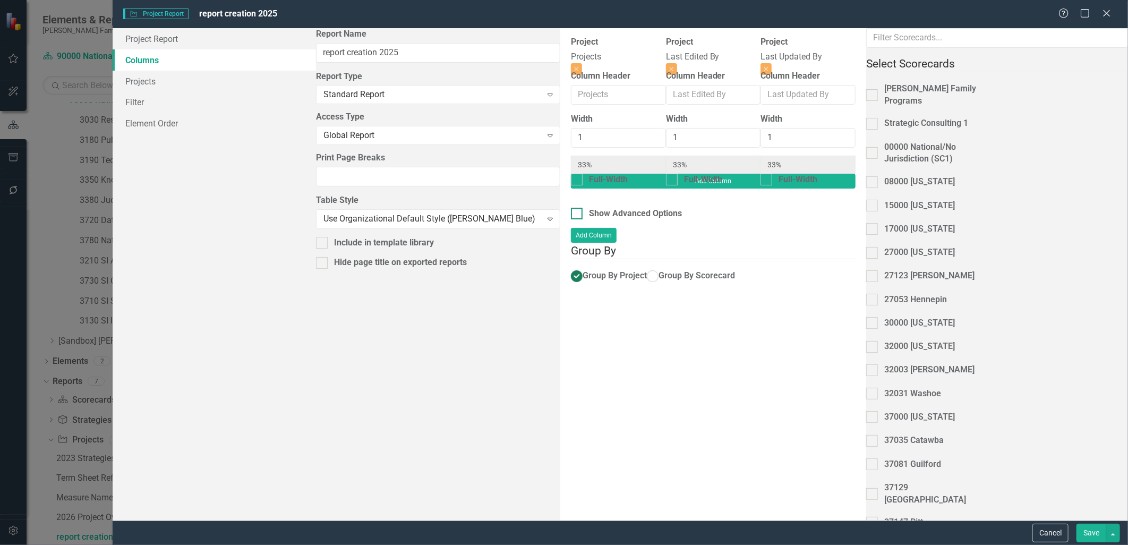
click at [589, 208] on div "Show Advanced Options" at bounding box center [635, 214] width 93 height 12
click at [571, 208] on input "Show Advanced Options" at bounding box center [574, 211] width 7 height 7
checkbox input "true"
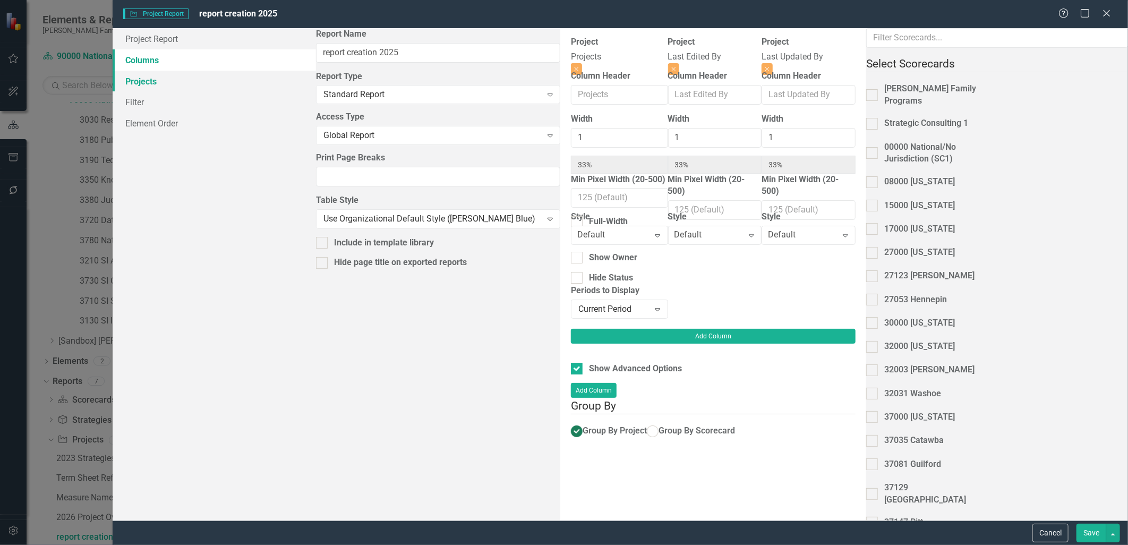
click at [148, 86] on link "Projects" at bounding box center [214, 81] width 203 height 21
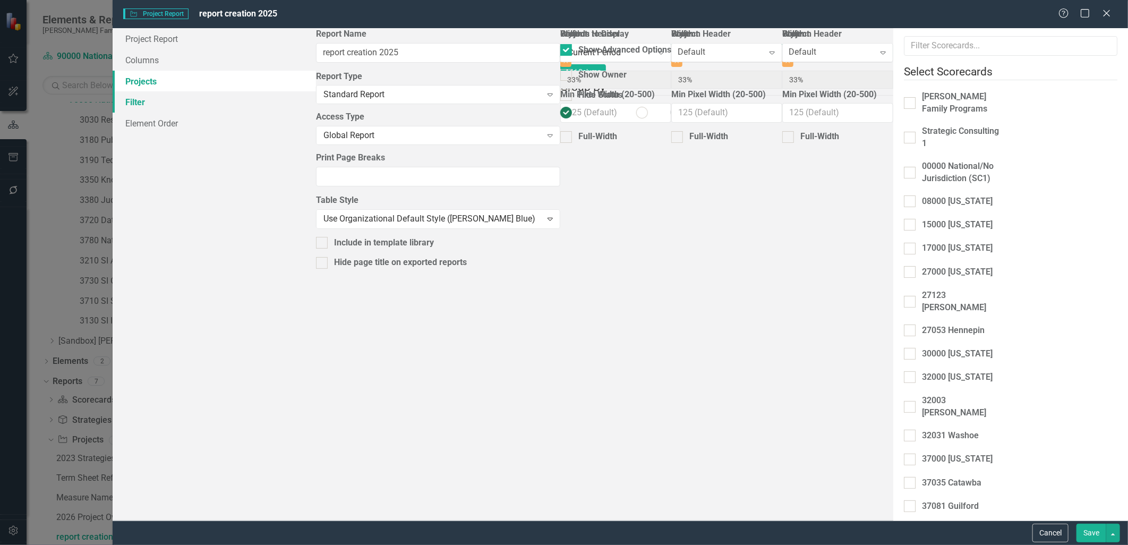
click at [156, 99] on link "Filter" at bounding box center [214, 101] width 203 height 21
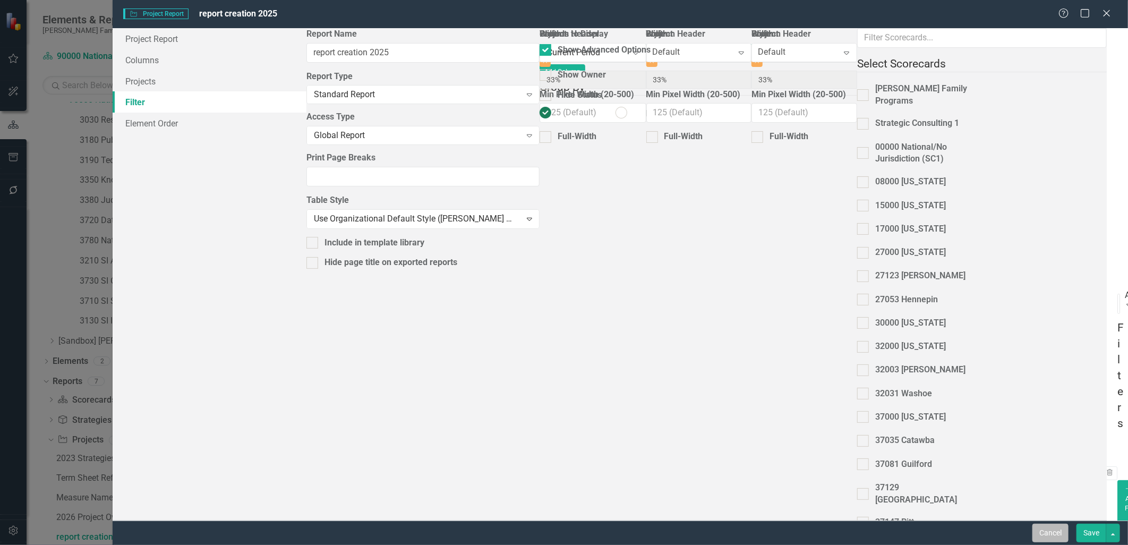
click at [1064, 535] on button "Cancel" at bounding box center [1051, 533] width 36 height 19
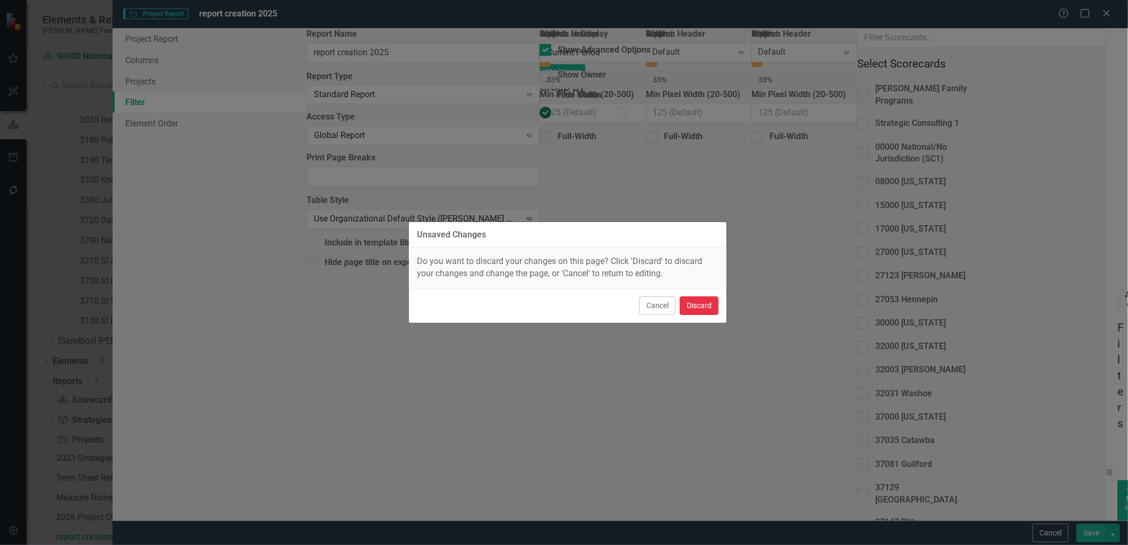
click at [707, 309] on button "Discard" at bounding box center [699, 305] width 39 height 19
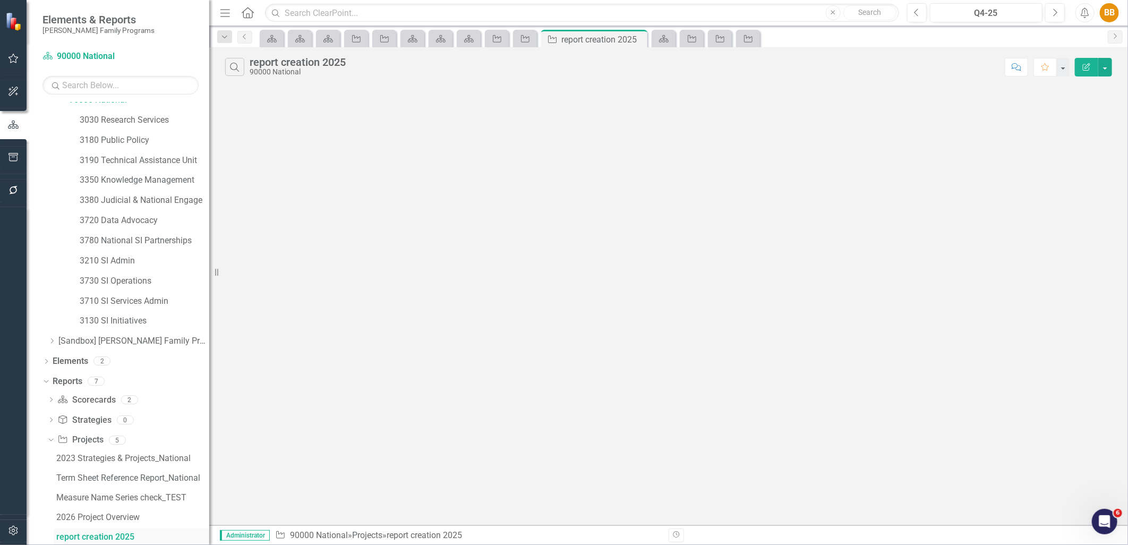
scroll to position [171, 0]
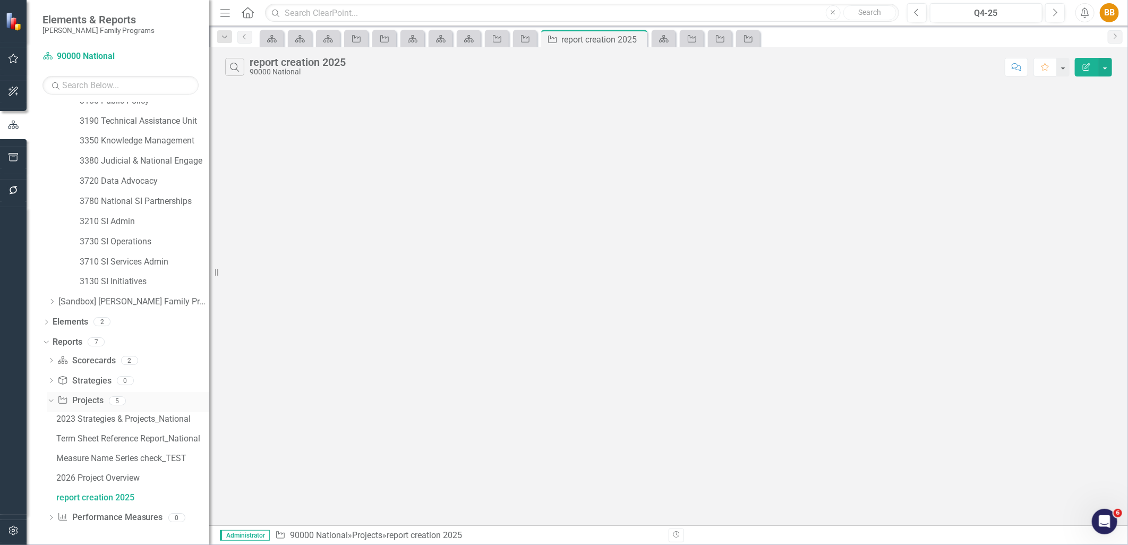
click at [86, 396] on link "Project Projects" at bounding box center [80, 401] width 46 height 12
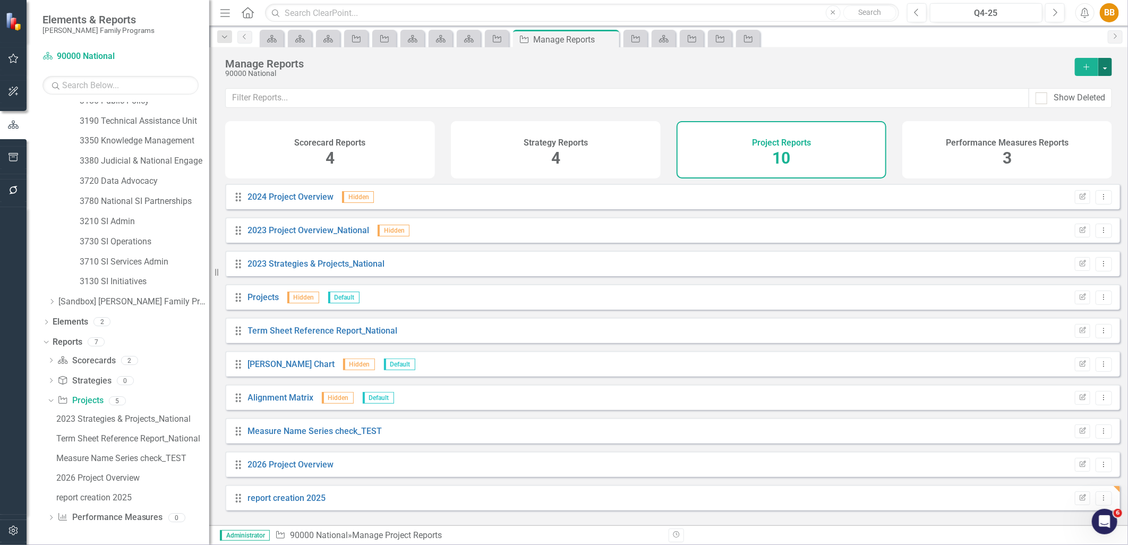
click at [1107, 65] on button "button" at bounding box center [1106, 67] width 14 height 18
click at [954, 70] on div "90000 National" at bounding box center [644, 74] width 839 height 8
click at [1101, 500] on icon "Dropdown Menu" at bounding box center [1104, 497] width 9 height 7
click at [1077, 489] on link "Trash Delete Report" at bounding box center [1061, 488] width 88 height 20
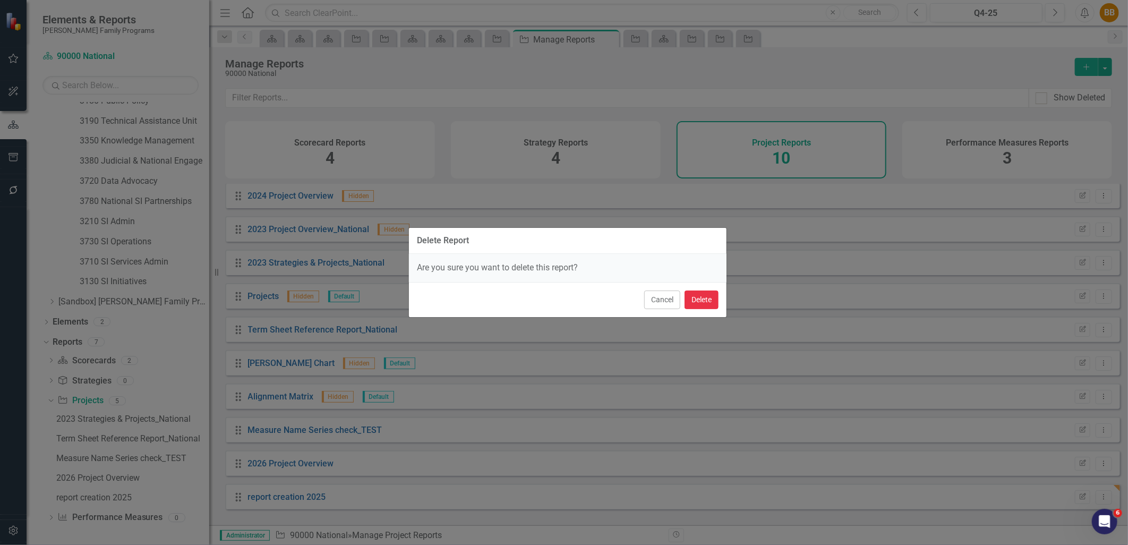
click at [697, 293] on button "Delete" at bounding box center [702, 300] width 34 height 19
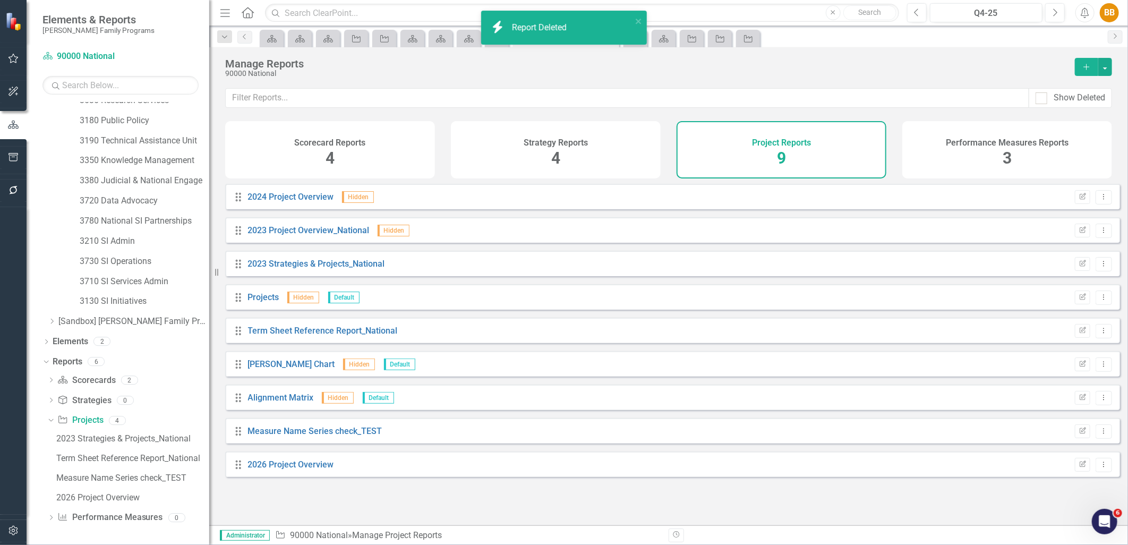
scroll to position [151, 0]
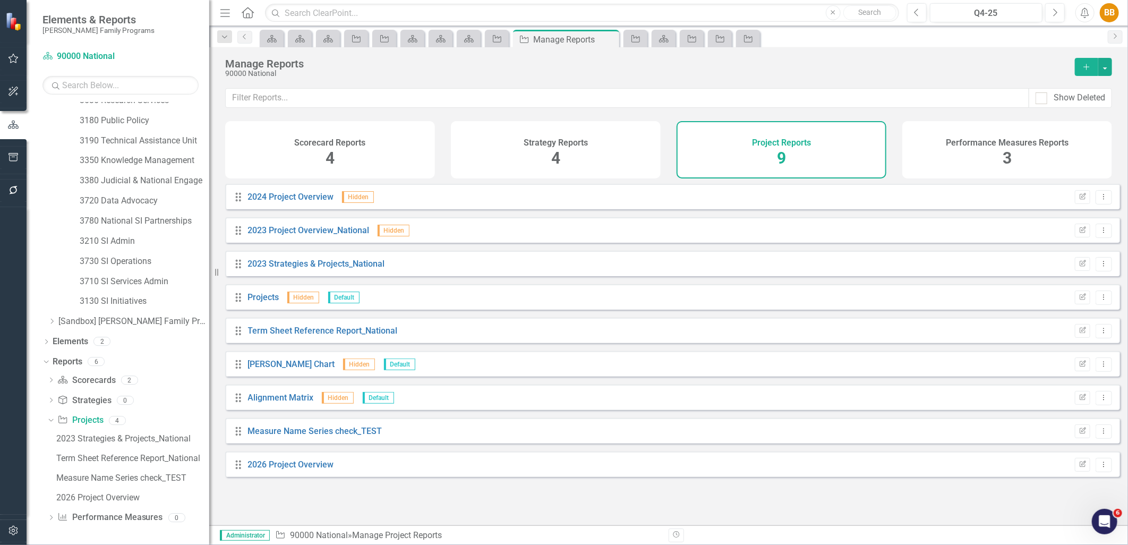
click at [672, 539] on button "Revision History" at bounding box center [676, 536] width 15 height 14
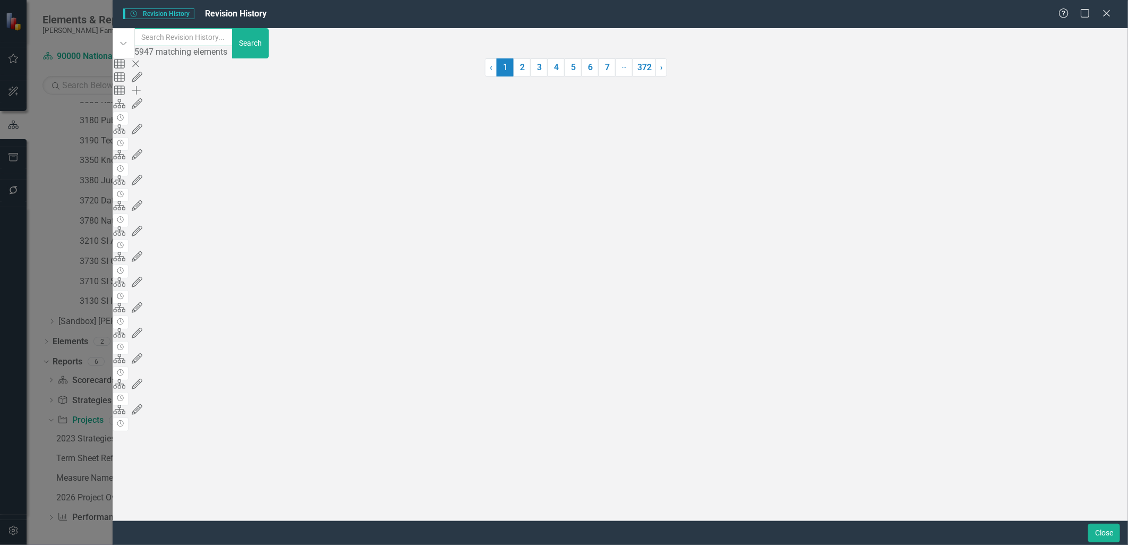
click at [233, 46] on input "text" at bounding box center [183, 37] width 99 height 18
type input "2025 project overview"
click at [1113, 14] on div "Help Maximize Close" at bounding box center [1088, 14] width 59 height 12
click at [1108, 15] on icon at bounding box center [1107, 13] width 8 height 8
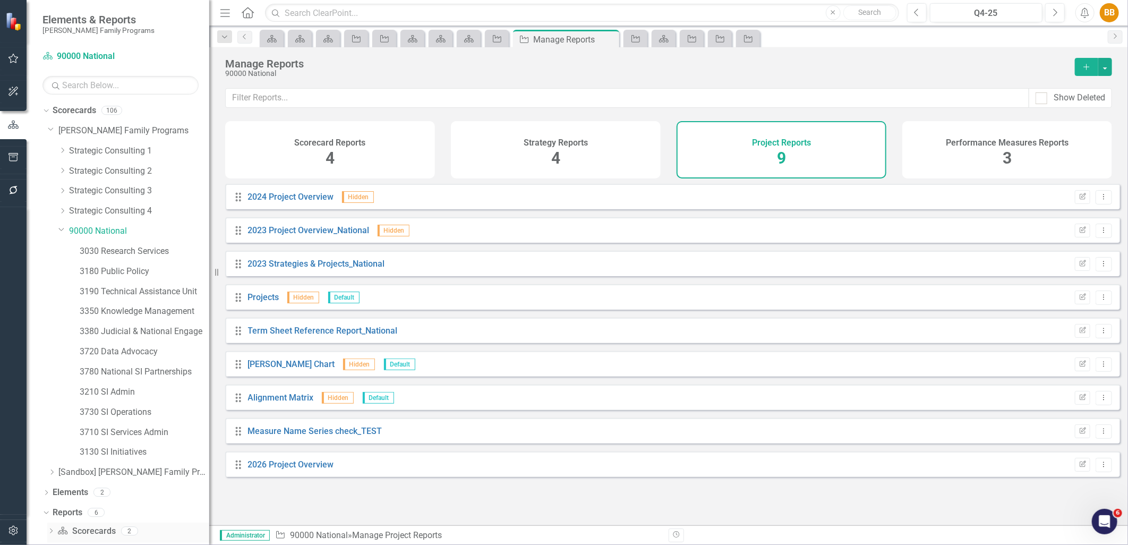
scroll to position [0, 0]
click at [148, 377] on link "3780 National SI Partnerships" at bounding box center [145, 373] width 130 height 12
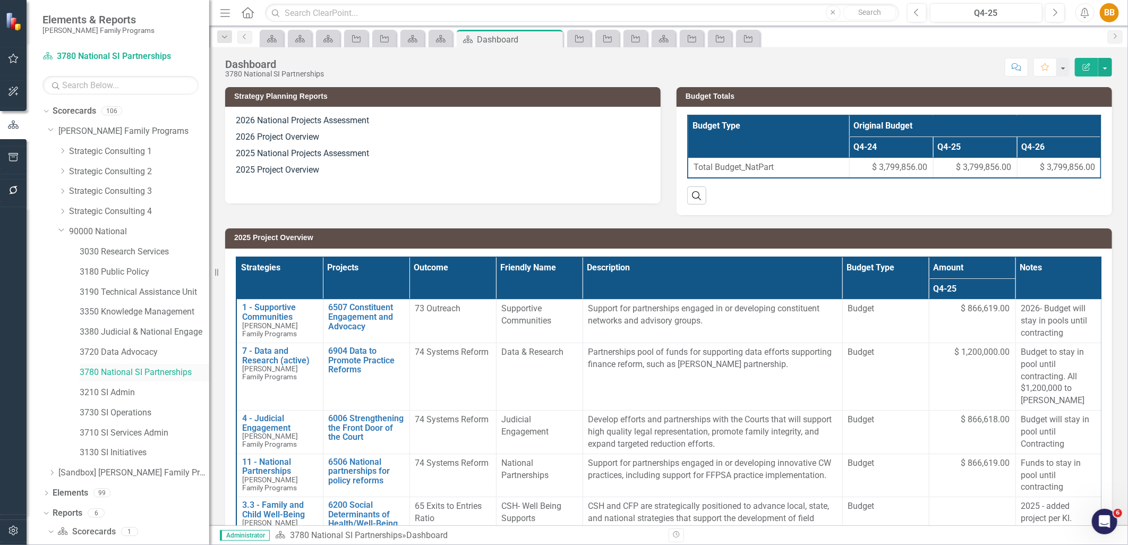
scroll to position [13, 0]
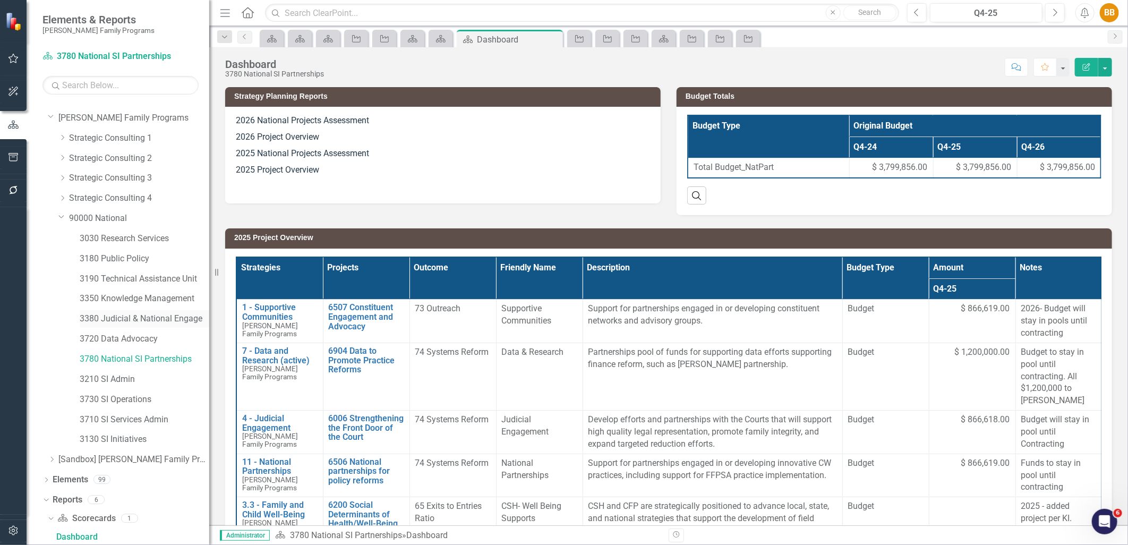
click at [135, 317] on link "3380 Judicial & National Engage" at bounding box center [145, 319] width 130 height 12
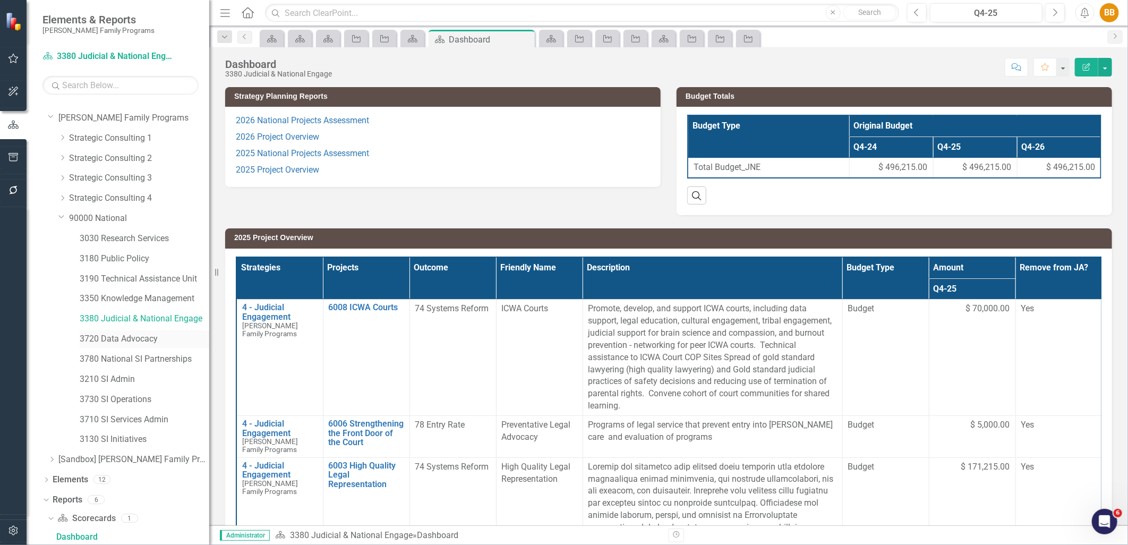
click at [126, 337] on link "3720 Data Advocacy" at bounding box center [145, 339] width 130 height 12
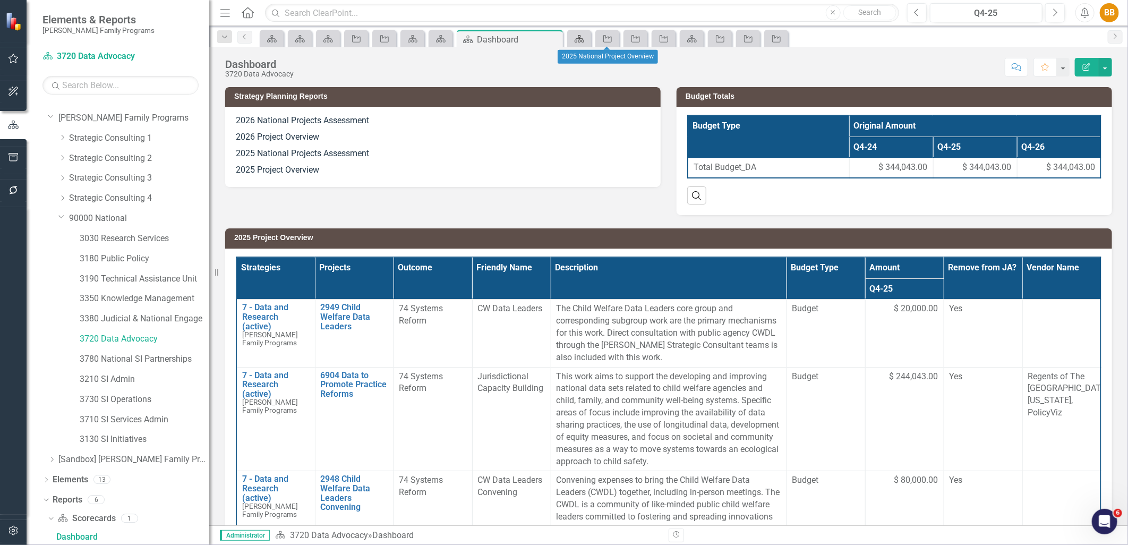
click at [585, 40] on icon "Scorecard" at bounding box center [579, 39] width 11 height 9
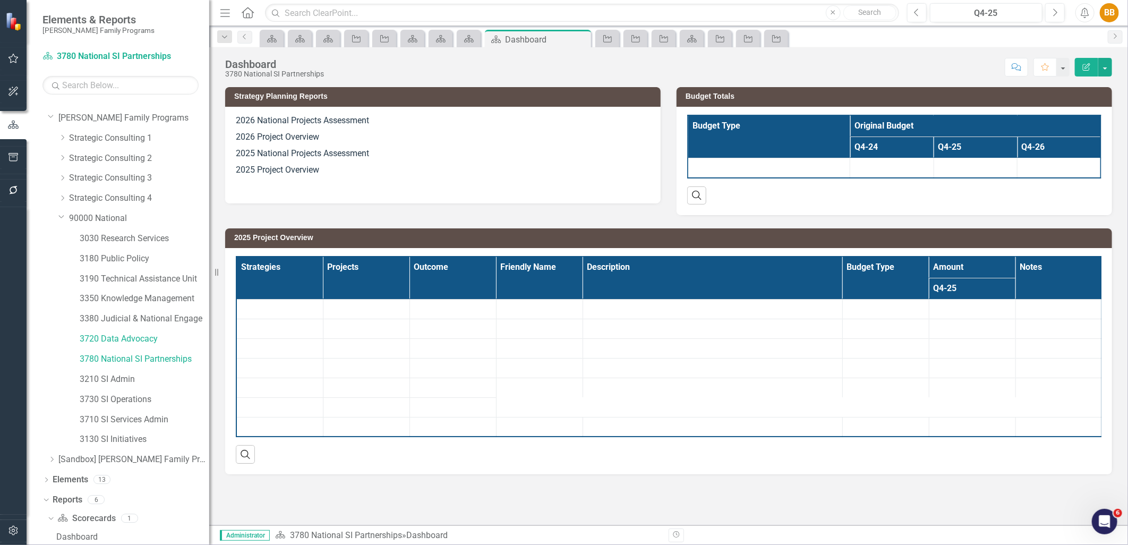
click at [0, 0] on icon "Close" at bounding box center [0, 0] width 0 height 0
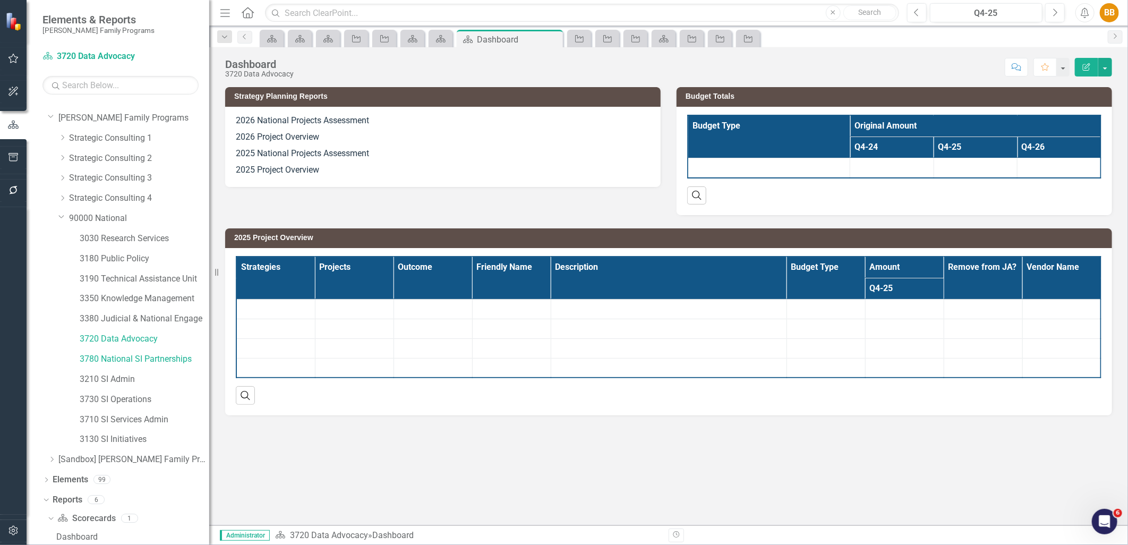
click at [585, 40] on icon "Project" at bounding box center [579, 39] width 11 height 9
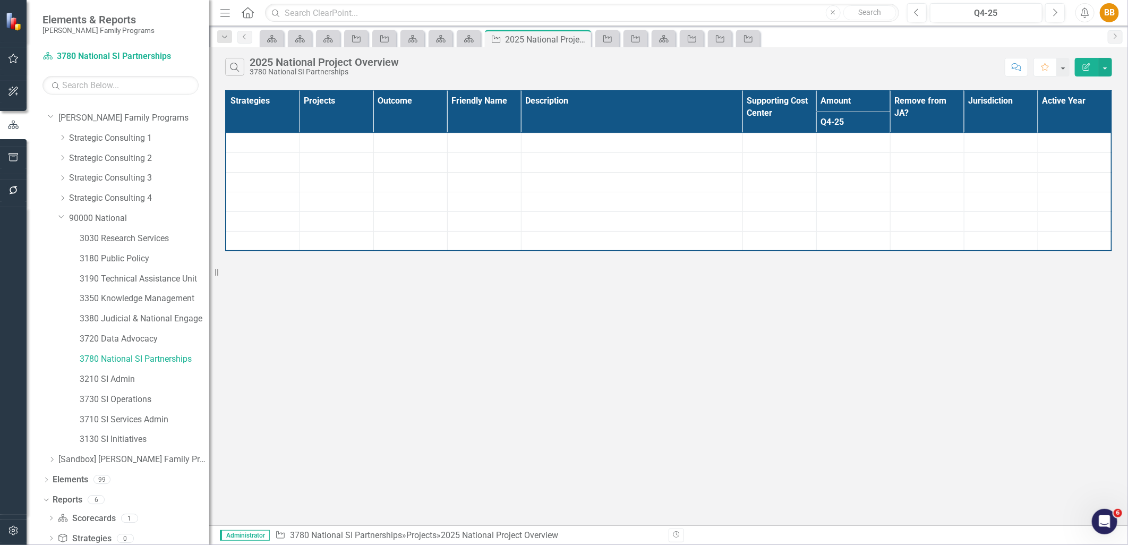
scroll to position [72, 0]
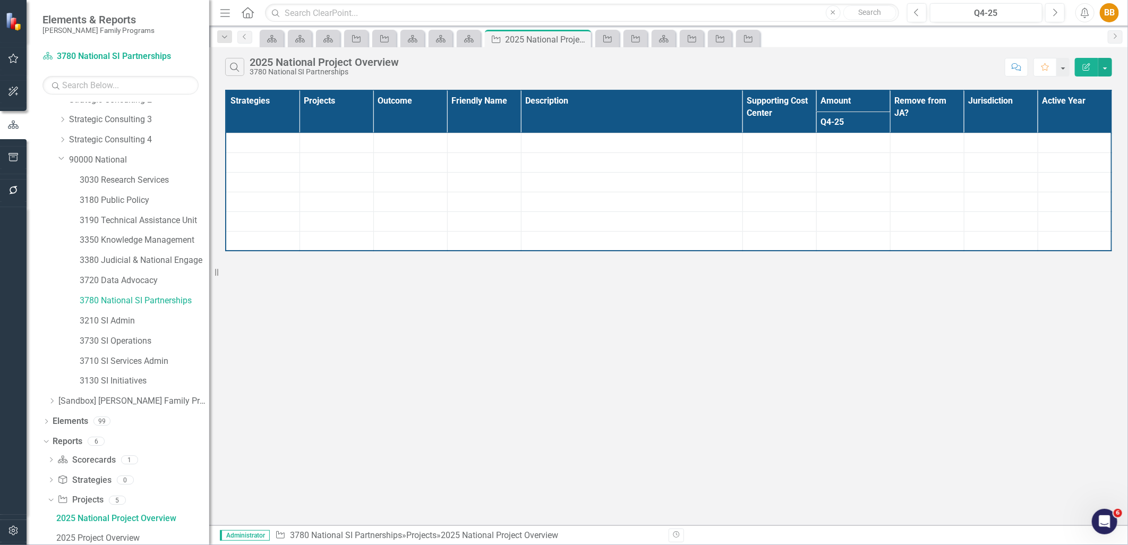
click at [0, 0] on icon "Close" at bounding box center [0, 0] width 0 height 0
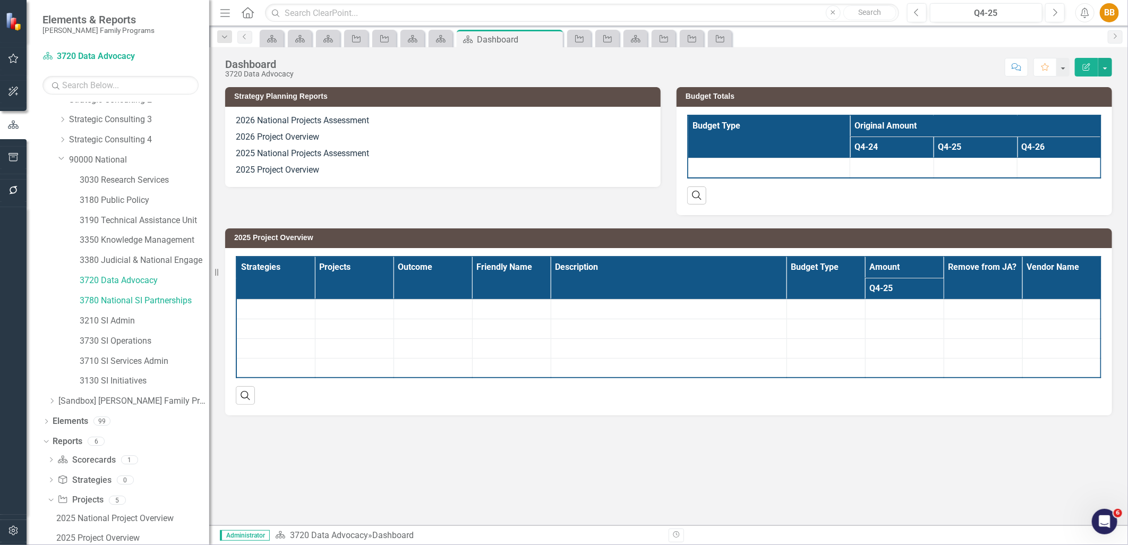
click at [585, 40] on icon "Project" at bounding box center [579, 39] width 11 height 9
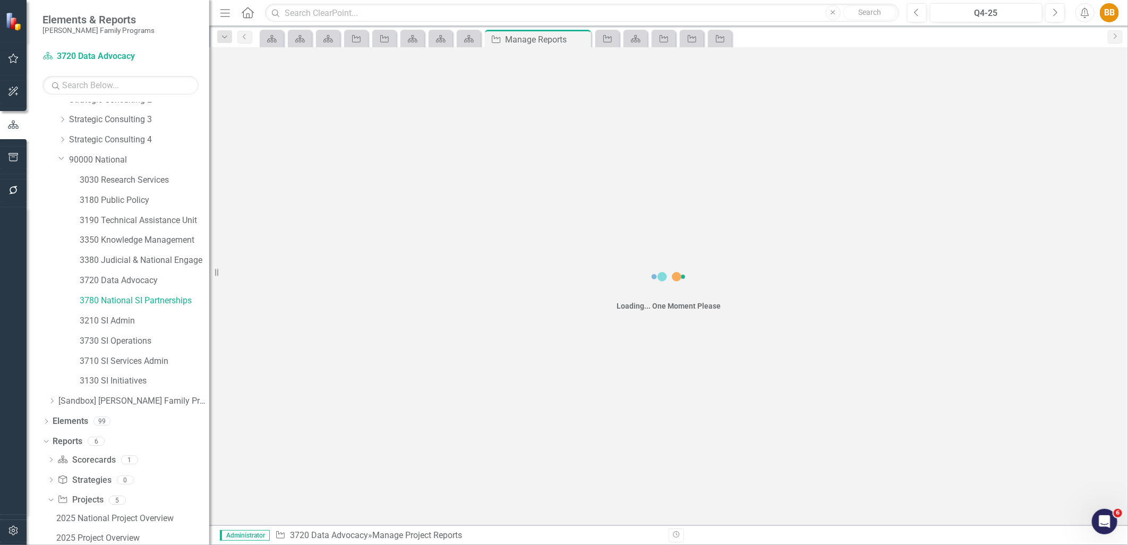
click at [0, 0] on icon "Close" at bounding box center [0, 0] width 0 height 0
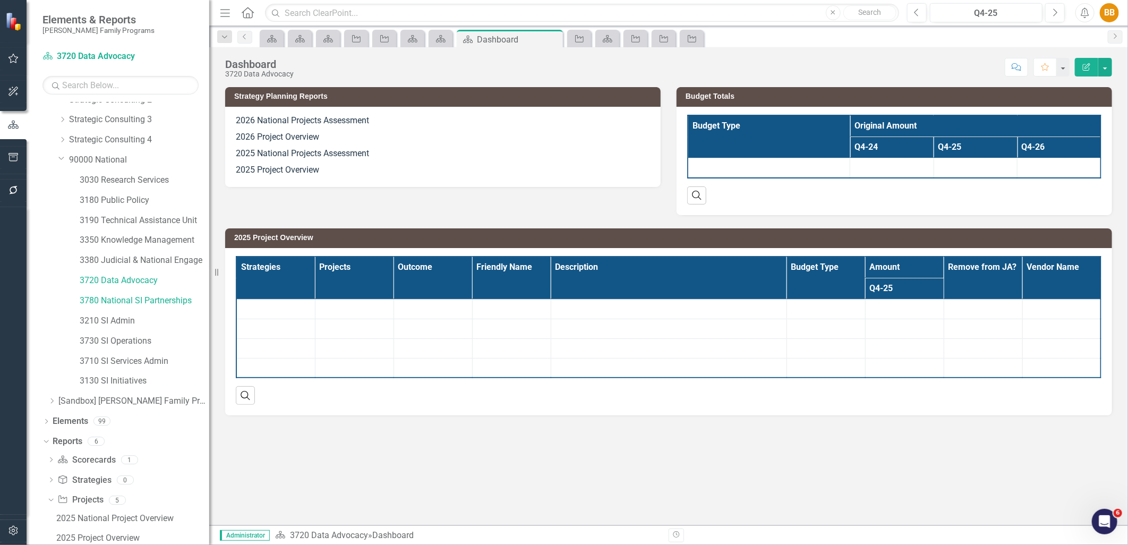
scroll to position [54, 0]
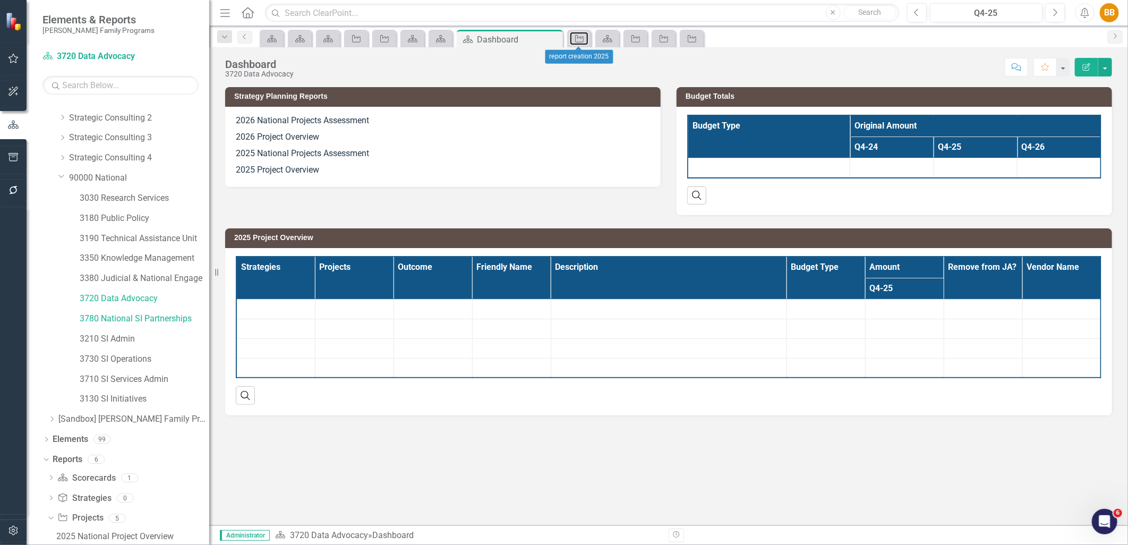
click at [585, 40] on icon "Project" at bounding box center [579, 39] width 11 height 9
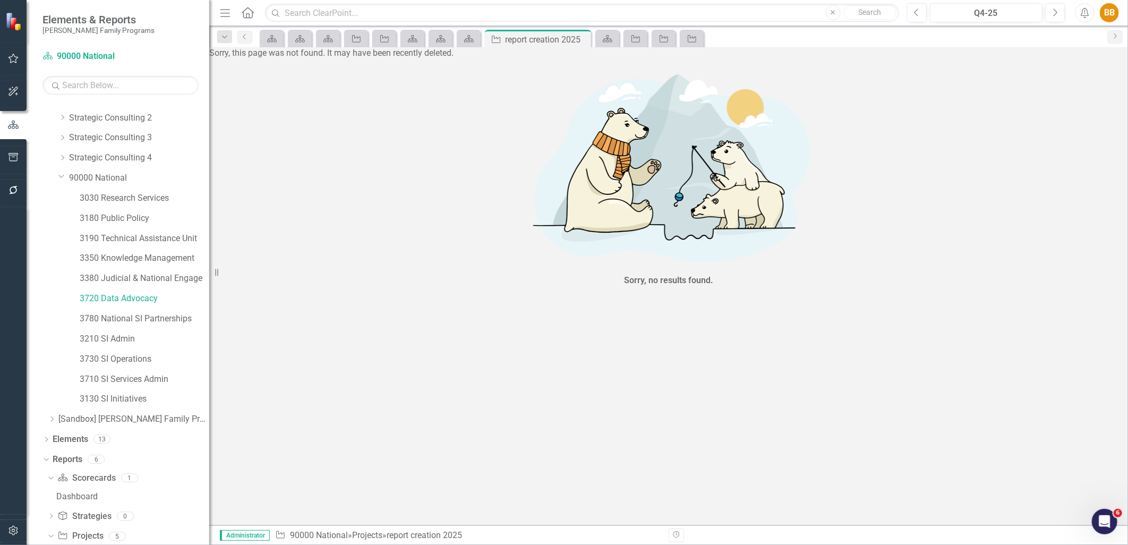
click at [0, 0] on icon "Close" at bounding box center [0, 0] width 0 height 0
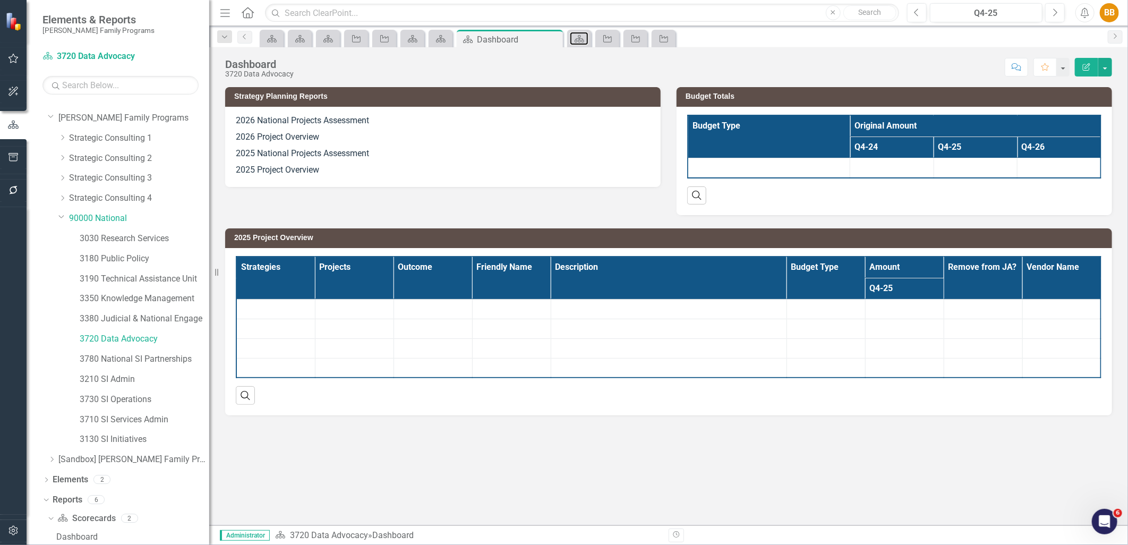
click at [585, 40] on icon "Scorecard" at bounding box center [579, 39] width 11 height 9
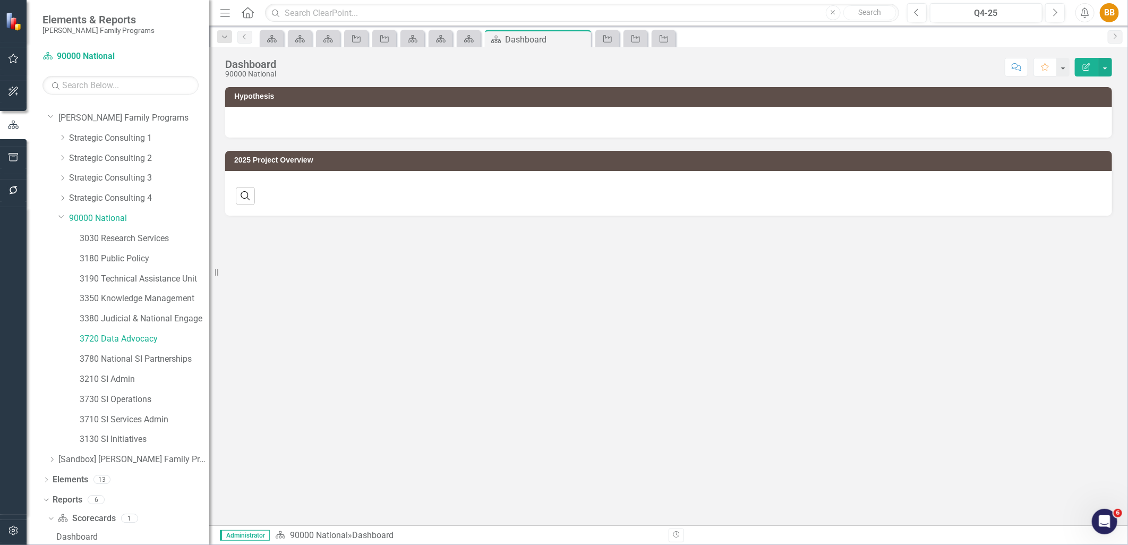
click at [0, 0] on icon "Close" at bounding box center [0, 0] width 0 height 0
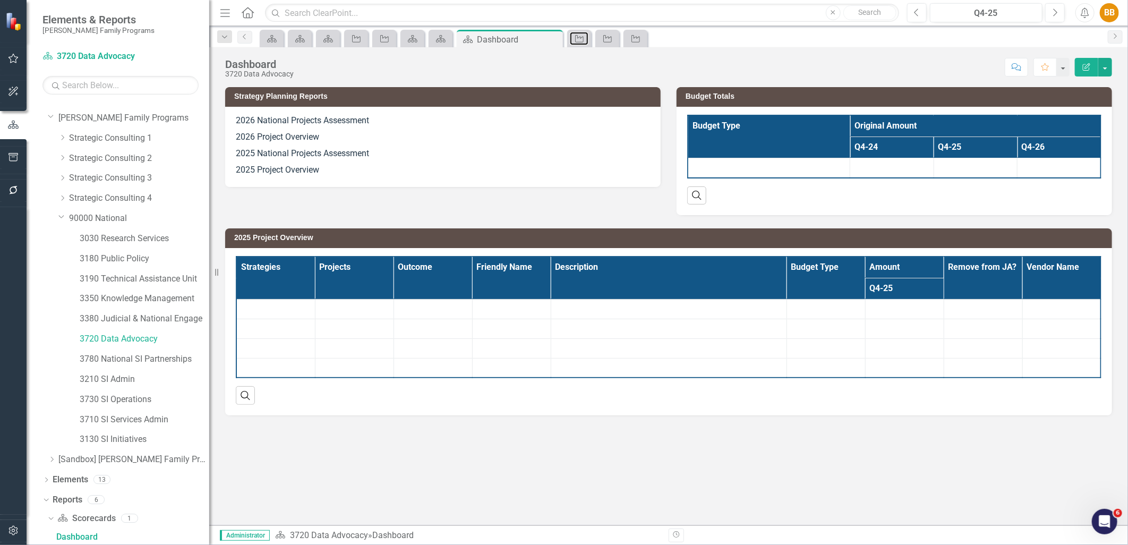
click at [585, 40] on icon "Project" at bounding box center [579, 39] width 11 height 9
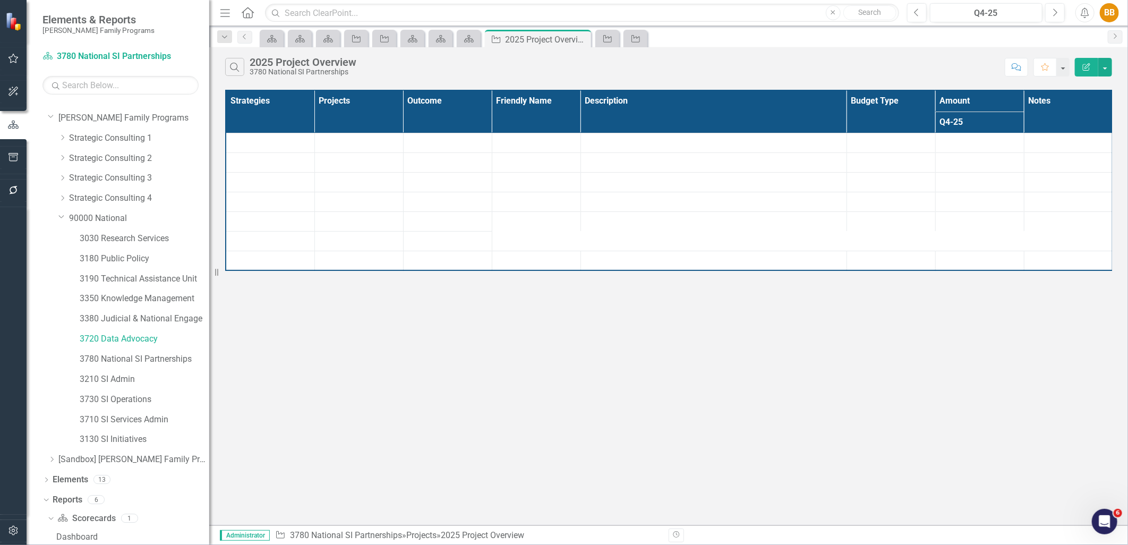
click at [0, 0] on icon "Close" at bounding box center [0, 0] width 0 height 0
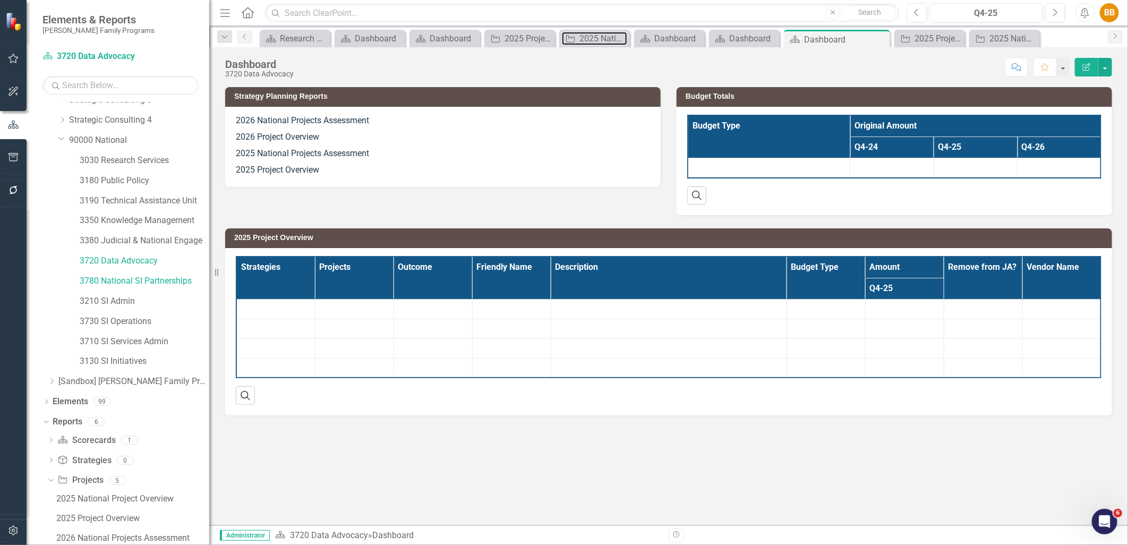
click at [585, 40] on div "2025 National Project Overview" at bounding box center [604, 38] width 48 height 13
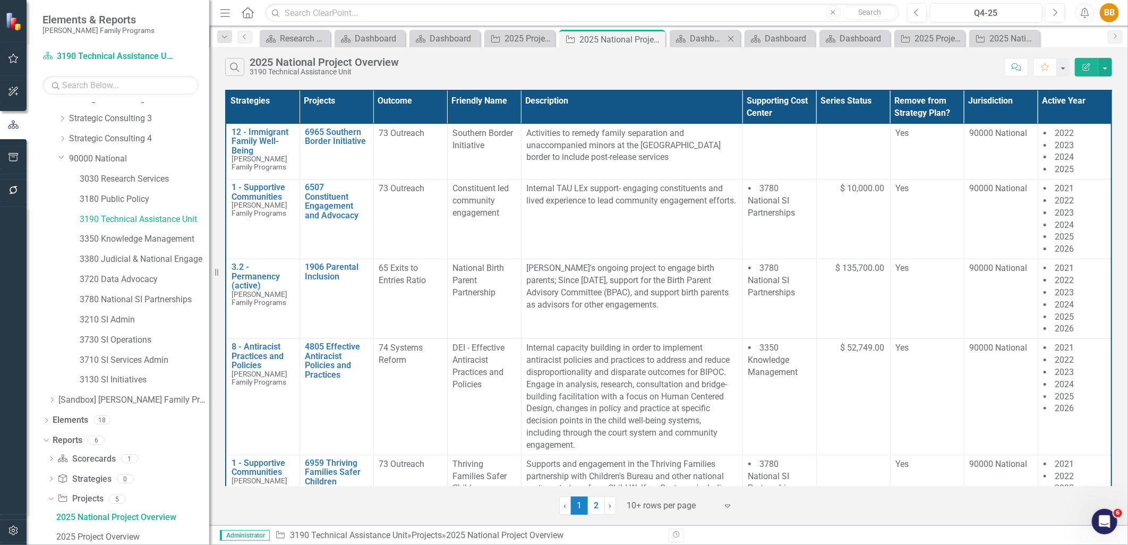
scroll to position [54, 0]
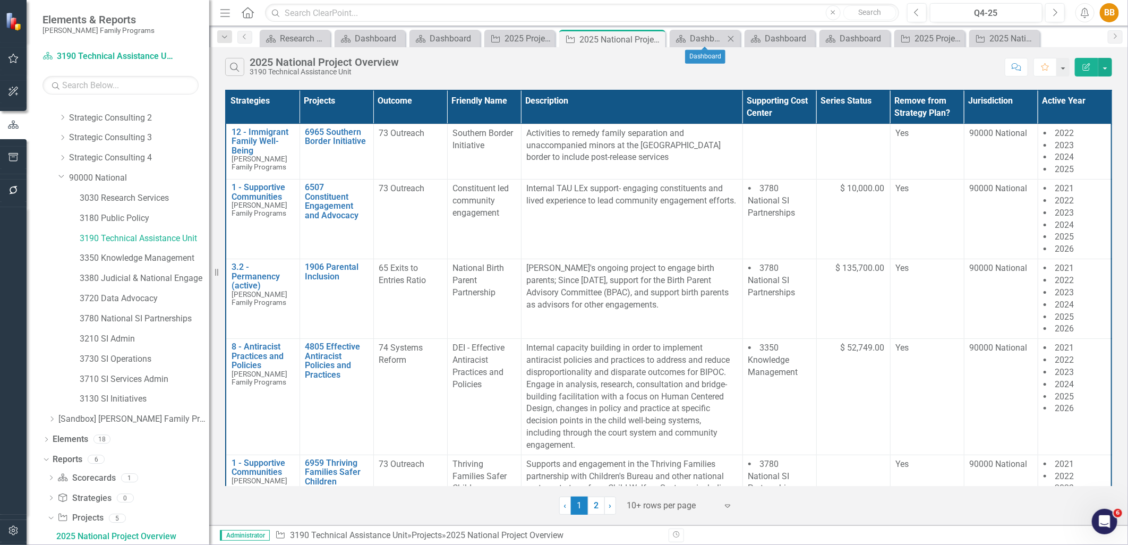
click at [736, 40] on icon "Close" at bounding box center [731, 39] width 11 height 9
click at [768, 39] on icon at bounding box center [769, 39] width 6 height 6
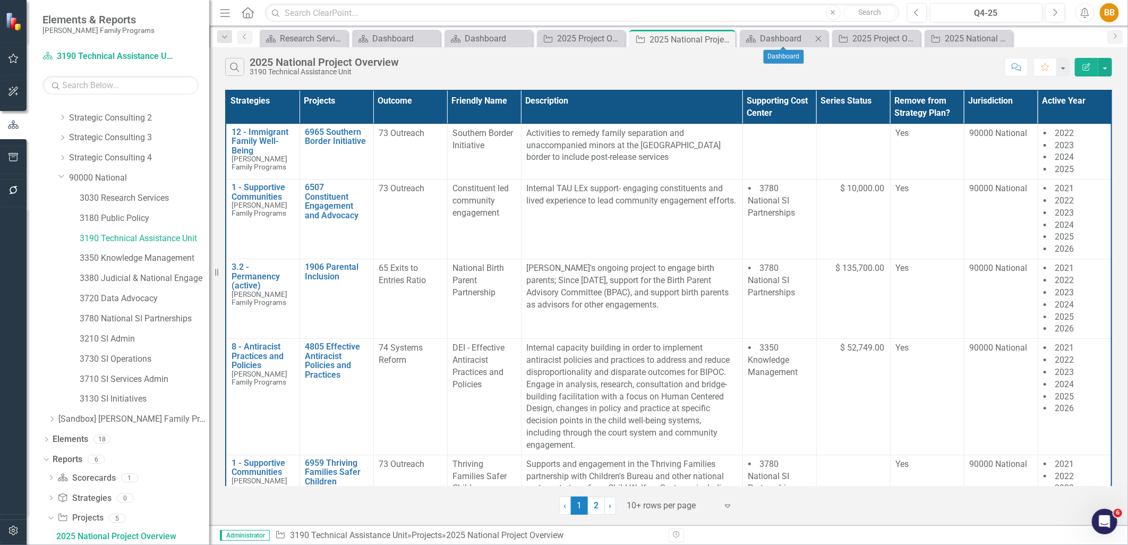
click at [815, 36] on icon "Close" at bounding box center [818, 39] width 11 height 9
click at [888, 37] on icon "Close" at bounding box center [882, 39] width 11 height 9
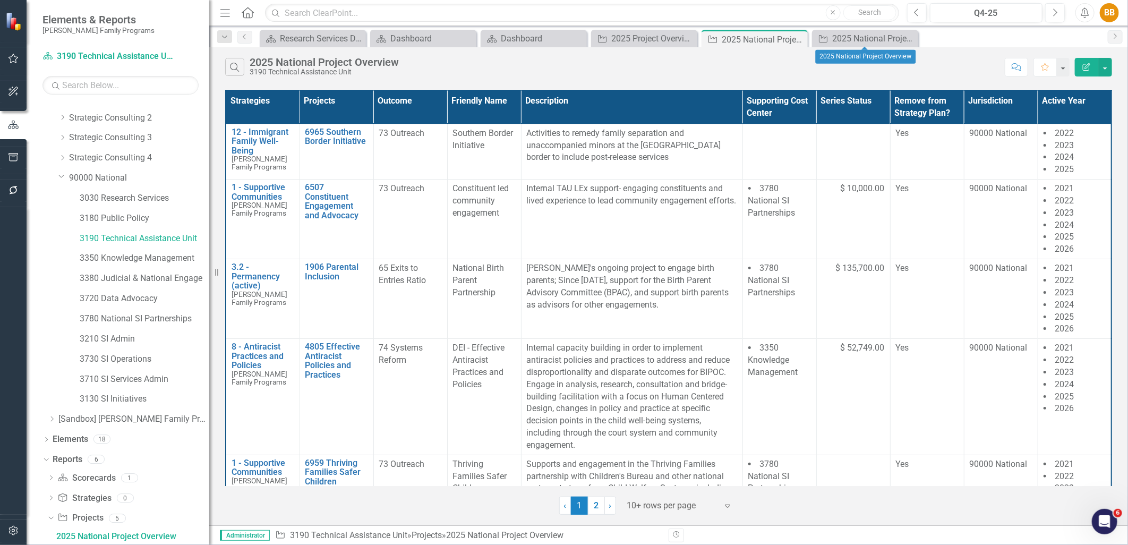
click at [0, 0] on icon "Close" at bounding box center [0, 0] width 0 height 0
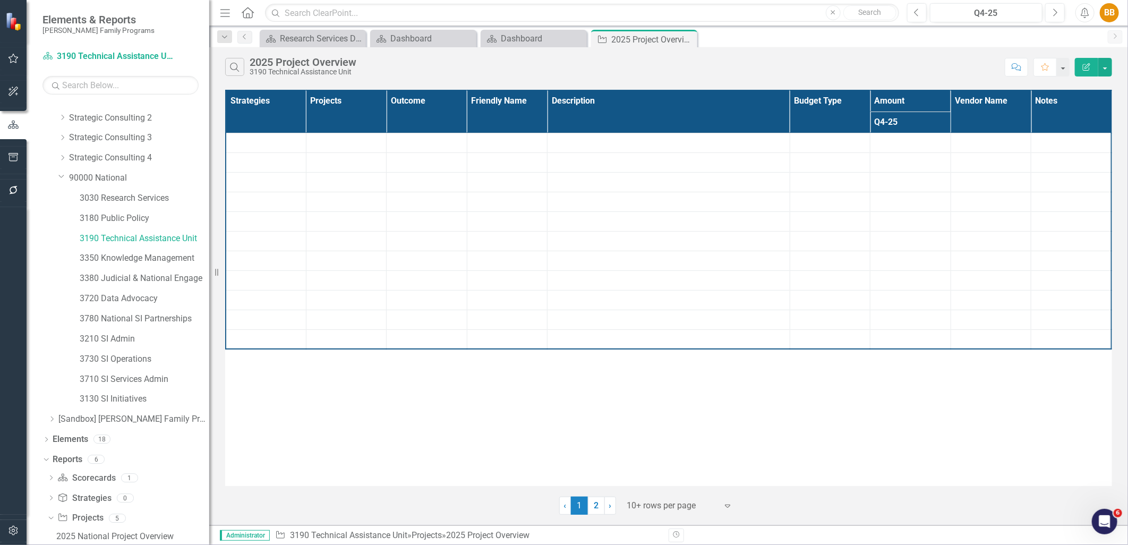
scroll to position [73, 0]
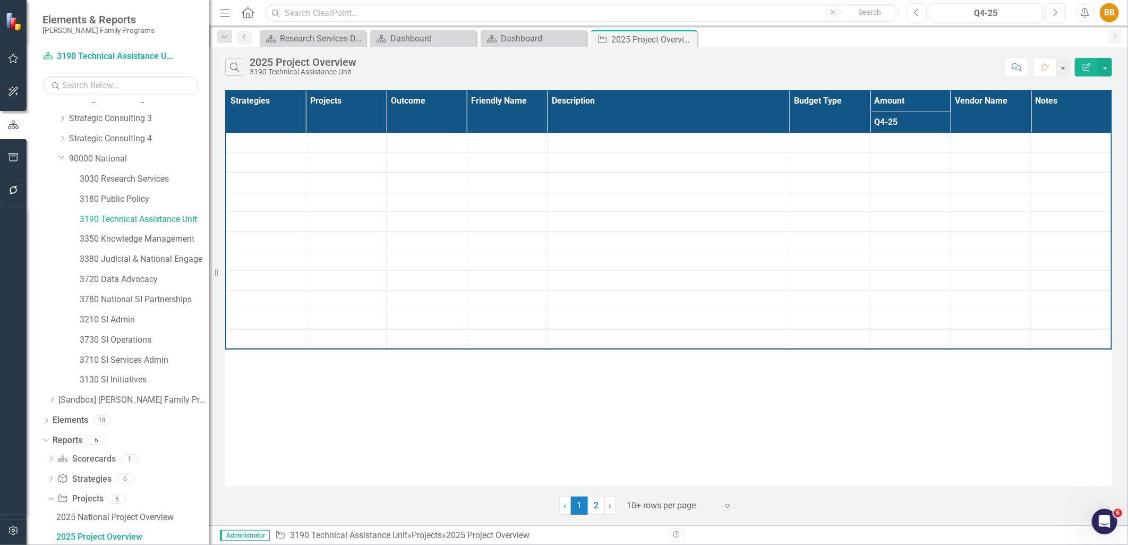
click at [0, 0] on icon "Close" at bounding box center [0, 0] width 0 height 0
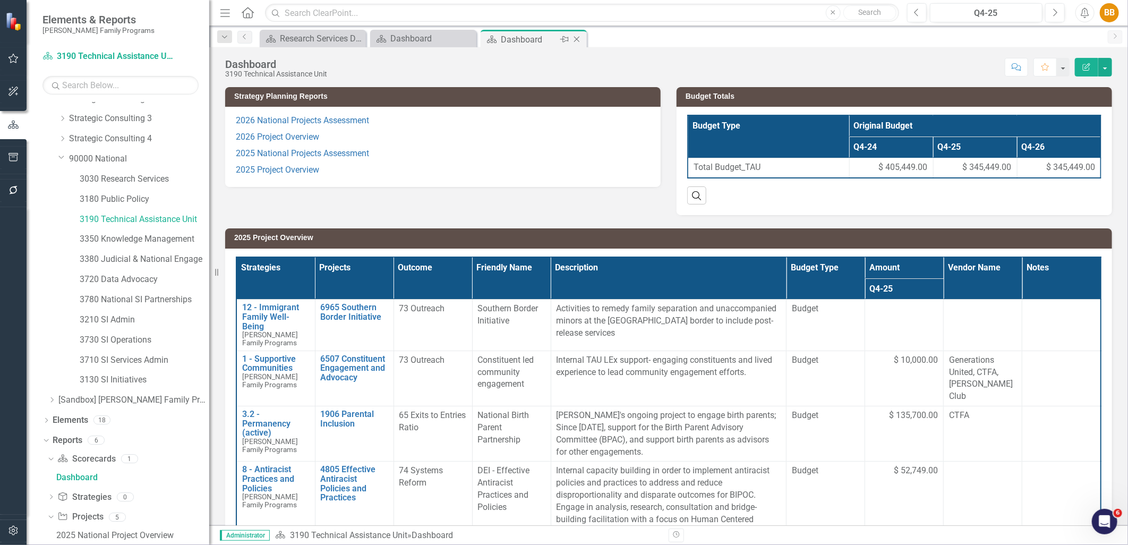
scroll to position [13, 0]
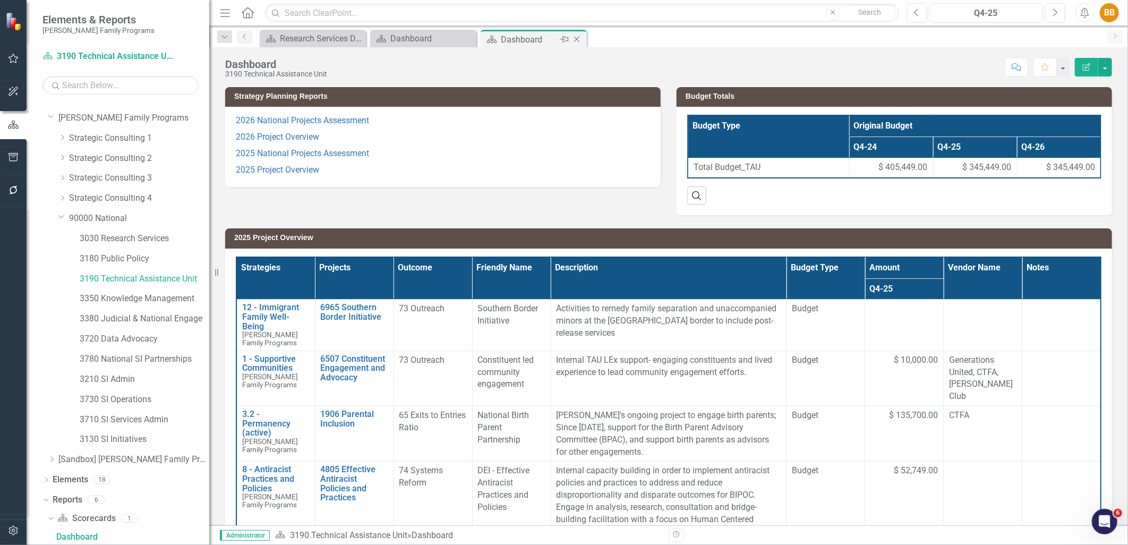
click at [576, 38] on icon "Close" at bounding box center [577, 39] width 11 height 9
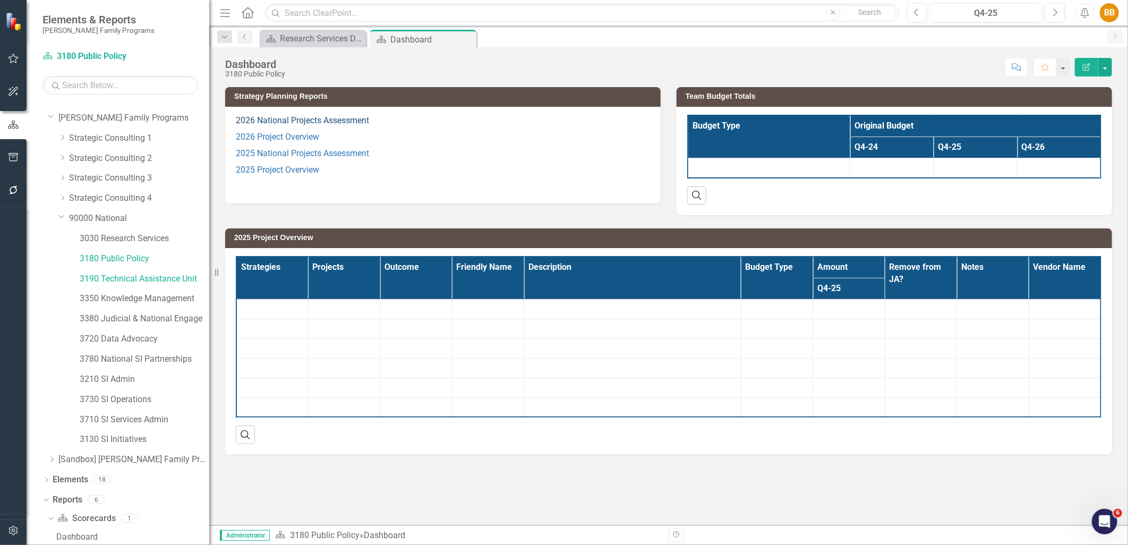
click at [0, 0] on icon "Close" at bounding box center [0, 0] width 0 height 0
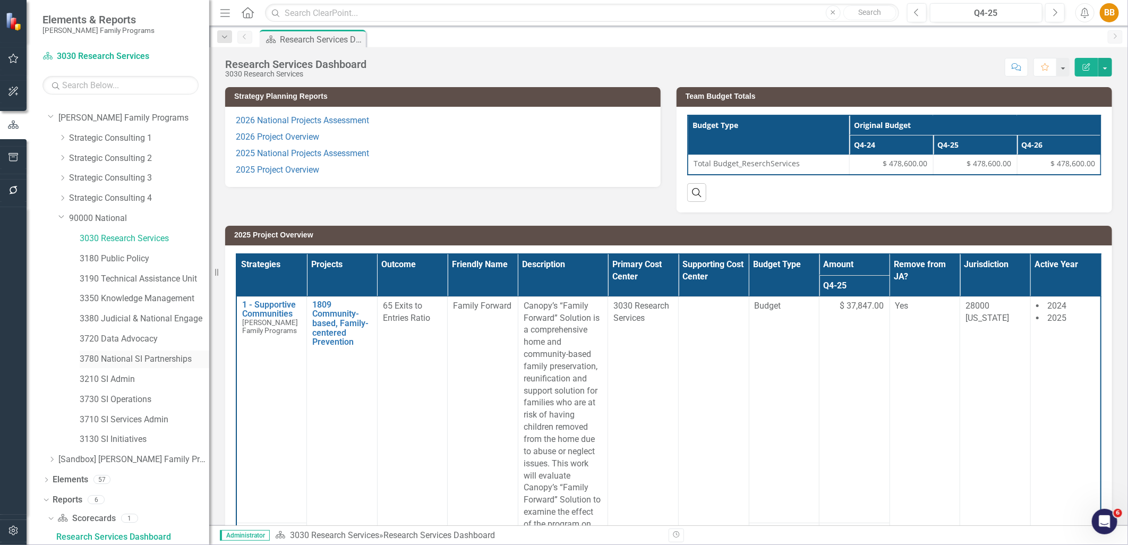
click at [133, 351] on div "3780 National SI Partnerships" at bounding box center [145, 360] width 130 height 18
click at [134, 344] on link "3720 Data Advocacy" at bounding box center [145, 339] width 130 height 12
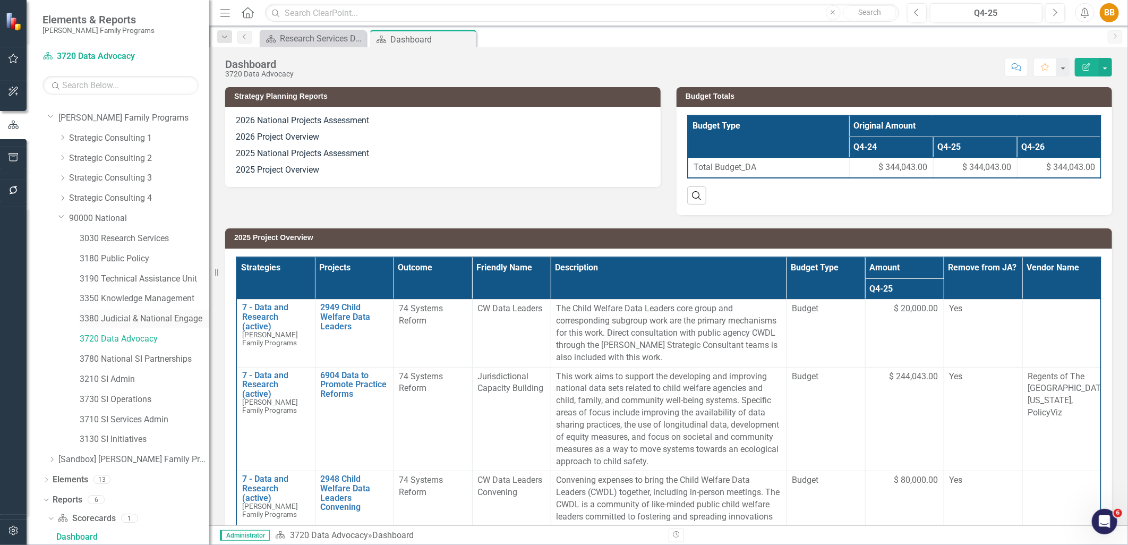
click at [143, 324] on link "3380 Judicial & National Engage" at bounding box center [145, 319] width 130 height 12
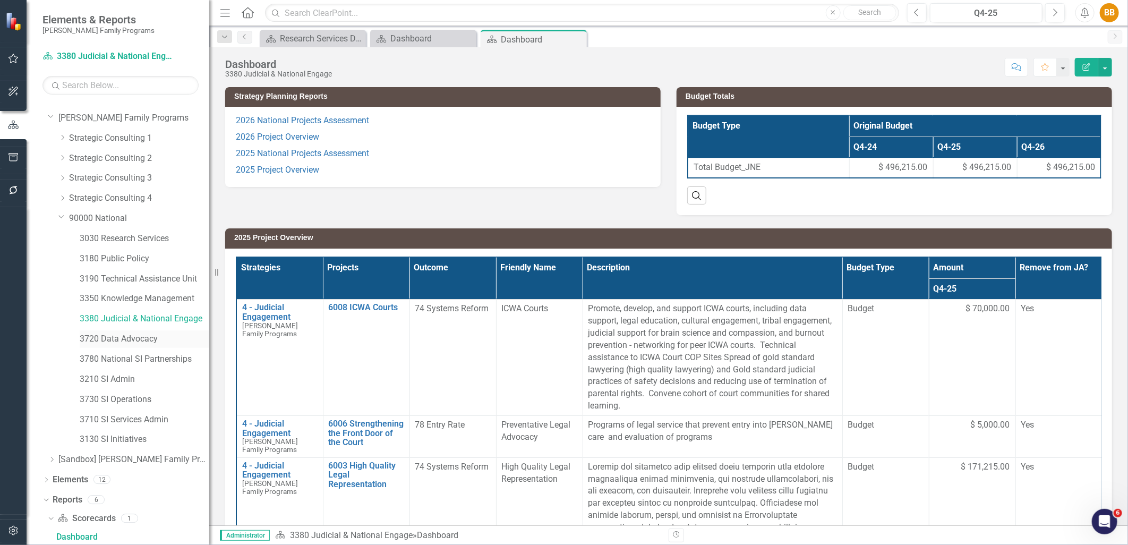
click at [143, 336] on link "3720 Data Advocacy" at bounding box center [145, 339] width 130 height 12
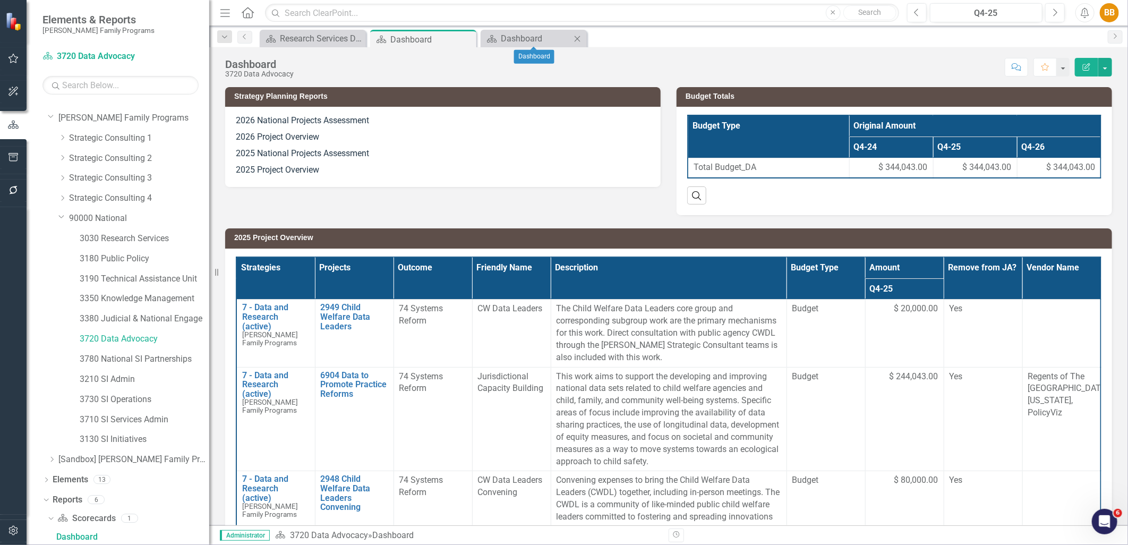
click at [578, 37] on icon "Close" at bounding box center [577, 39] width 11 height 9
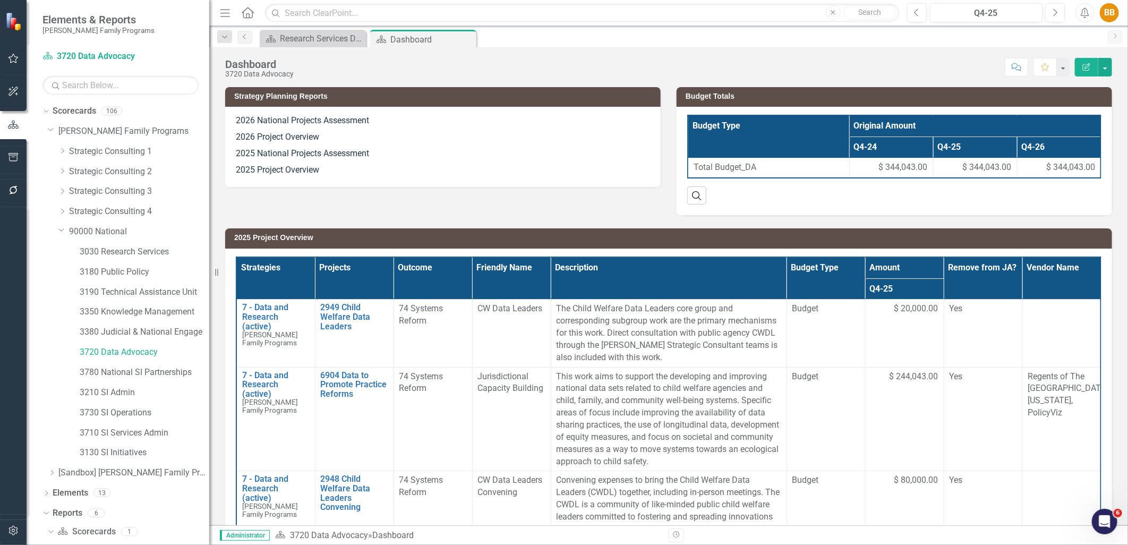
scroll to position [189, 0]
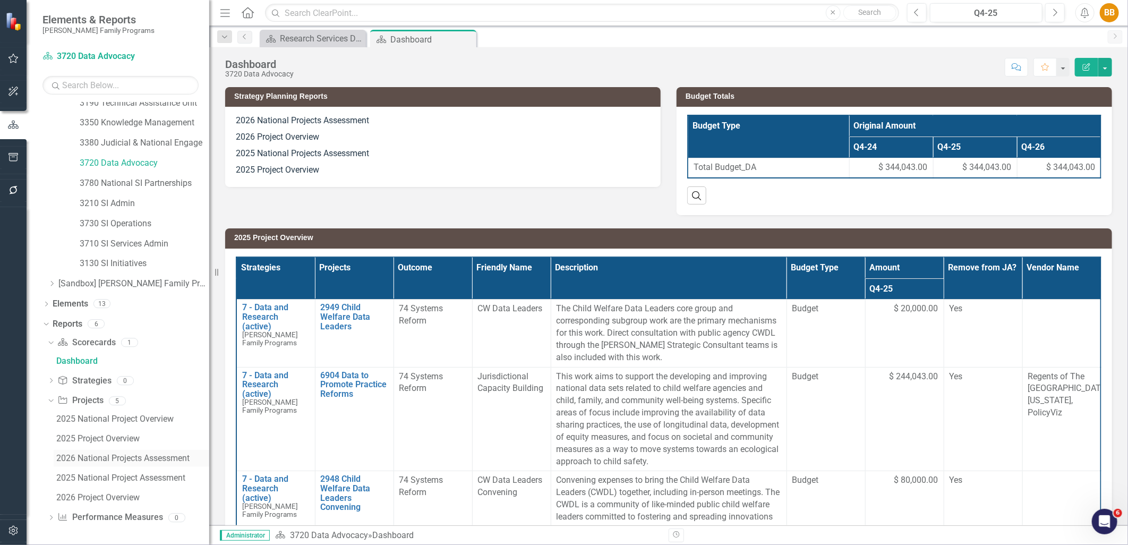
click at [114, 458] on div "2026 National Projects Assessment" at bounding box center [132, 459] width 153 height 10
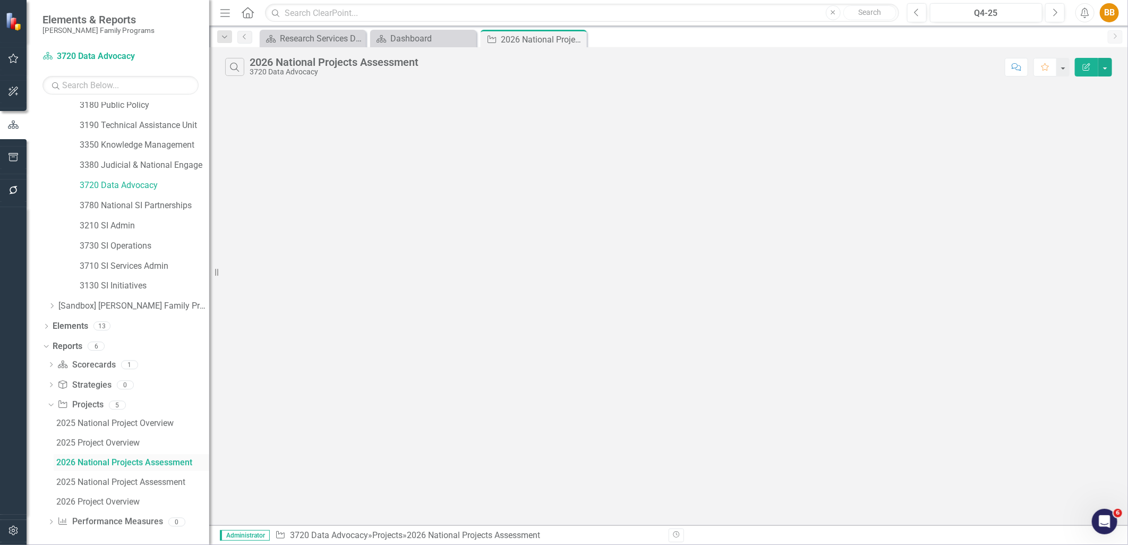
scroll to position [171, 0]
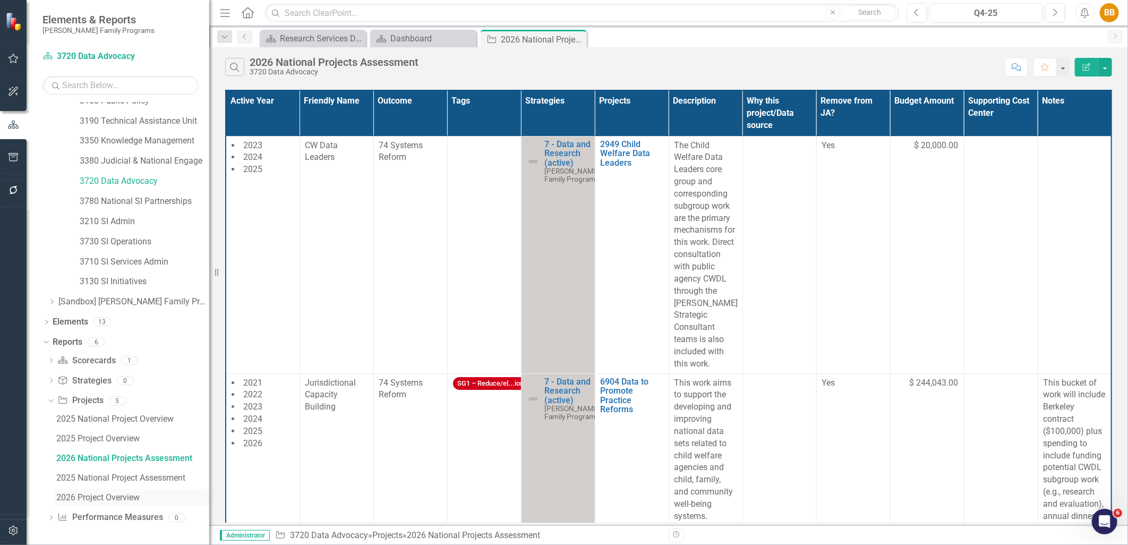
click at [116, 497] on div "2026 Project Overview" at bounding box center [132, 498] width 153 height 10
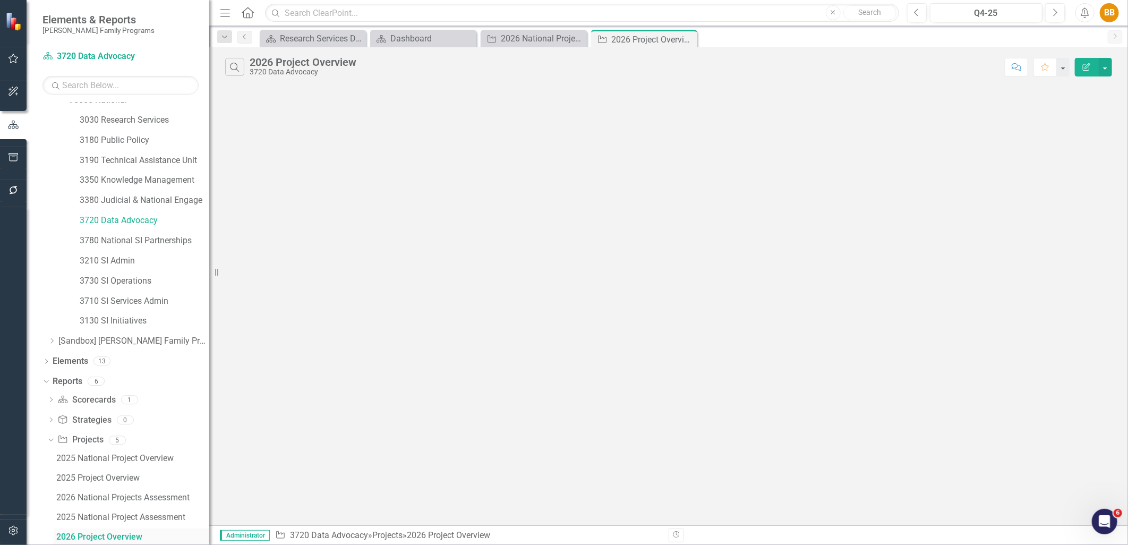
scroll to position [171, 0]
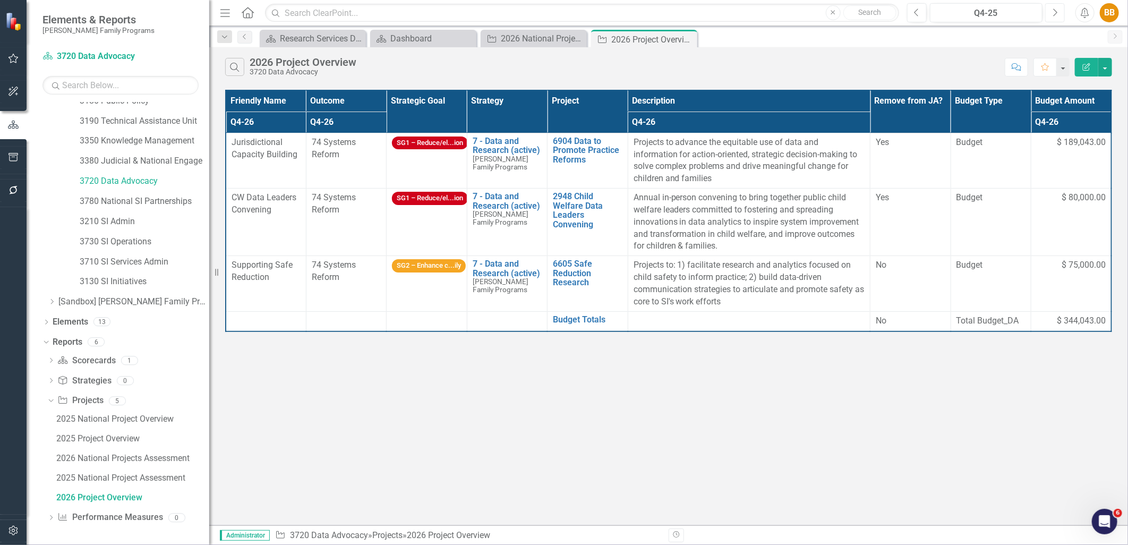
click at [1063, 14] on button "Next" at bounding box center [1056, 12] width 20 height 19
click at [429, 39] on div "Dashboard" at bounding box center [426, 38] width 70 height 13
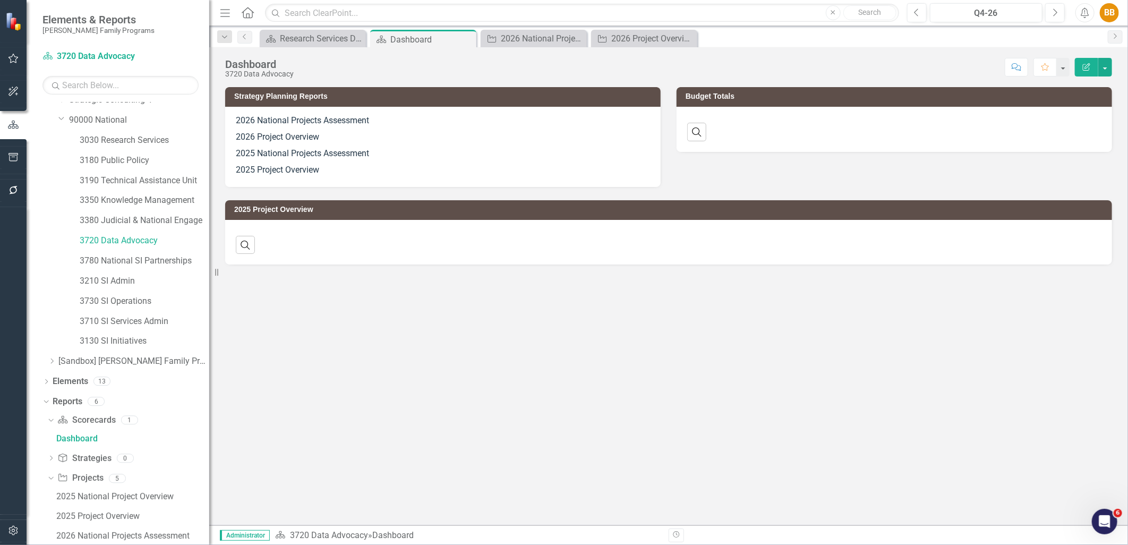
scroll to position [13, 0]
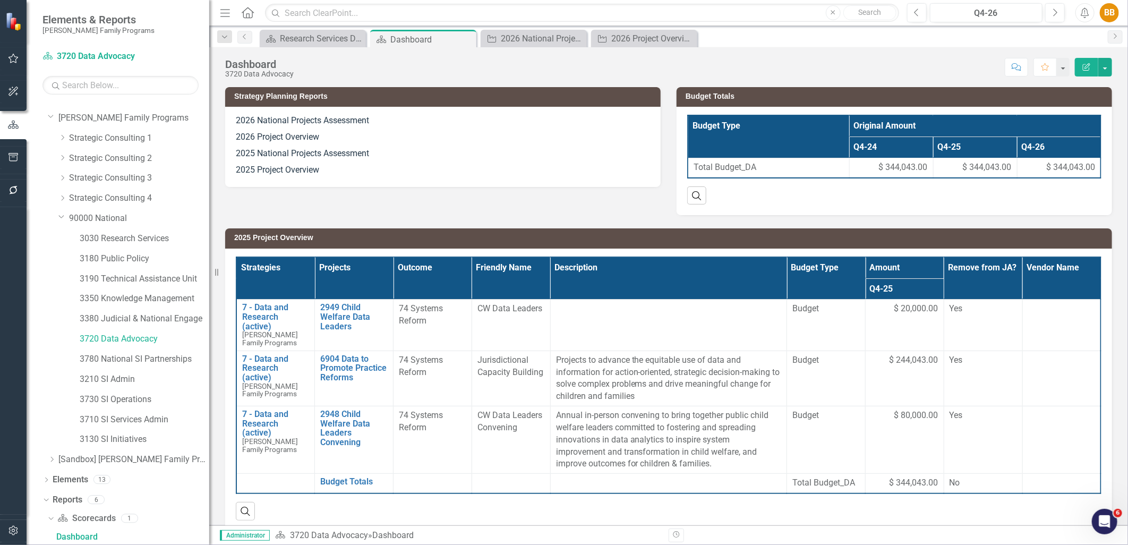
click at [386, 165] on p "2025 Project Overview" at bounding box center [443, 169] width 414 height 14
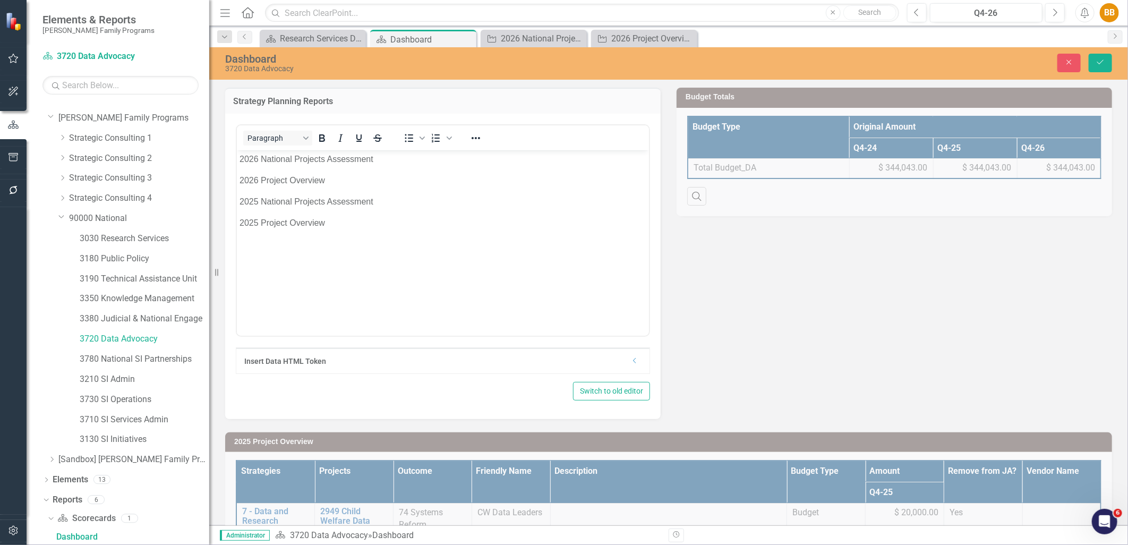
scroll to position [0, 0]
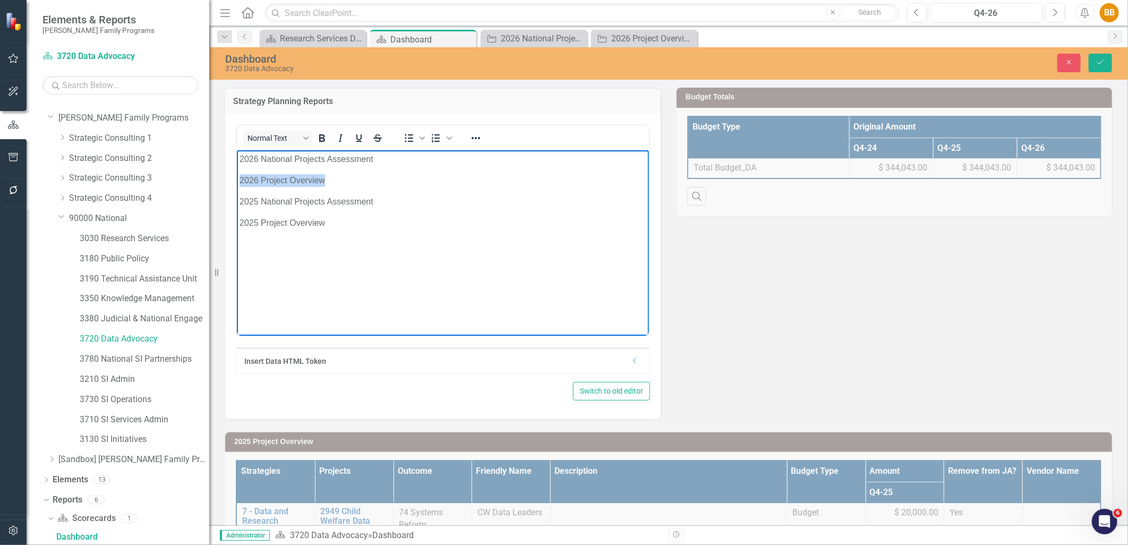
drag, startPoint x: 347, startPoint y: 176, endPoint x: 469, endPoint y: 326, distance: 193.4
click at [236, 176] on html "2026 National Projects Assessment 2026 Project Overview 2025 National Projects …" at bounding box center [442, 229] width 412 height 159
click at [479, 140] on icon "Reveal or hide additional toolbar items" at bounding box center [476, 138] width 13 height 13
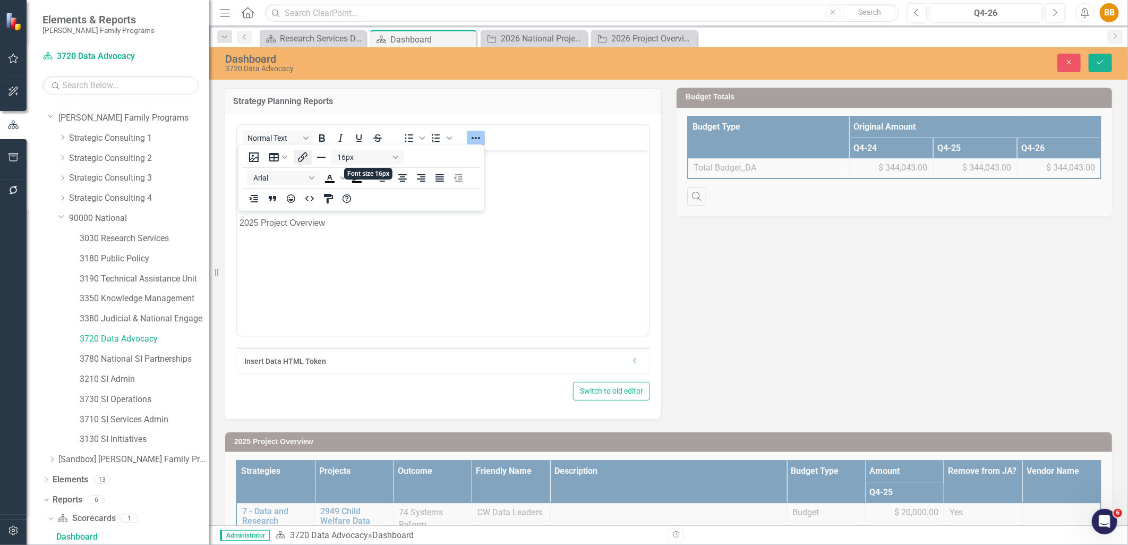
click at [302, 157] on icon "Insert/edit link" at bounding box center [303, 157] width 10 height 10
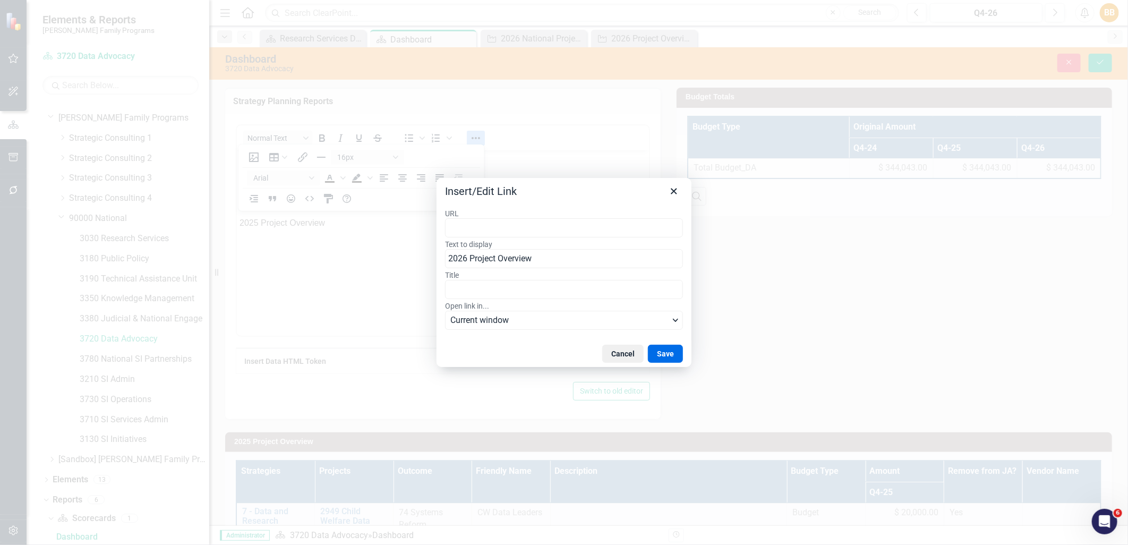
type input "https://app.clearpointstrategy.com/#/index/?layoutId=1902443&object=initiative&…"
click at [661, 353] on button "Save" at bounding box center [665, 354] width 35 height 18
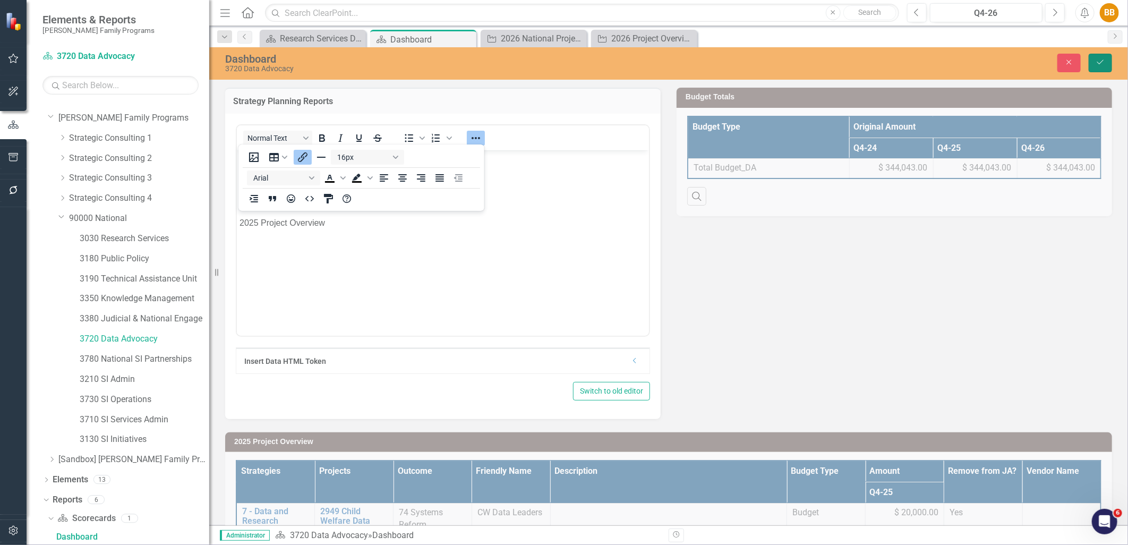
click at [1105, 66] on button "Save" at bounding box center [1100, 63] width 23 height 19
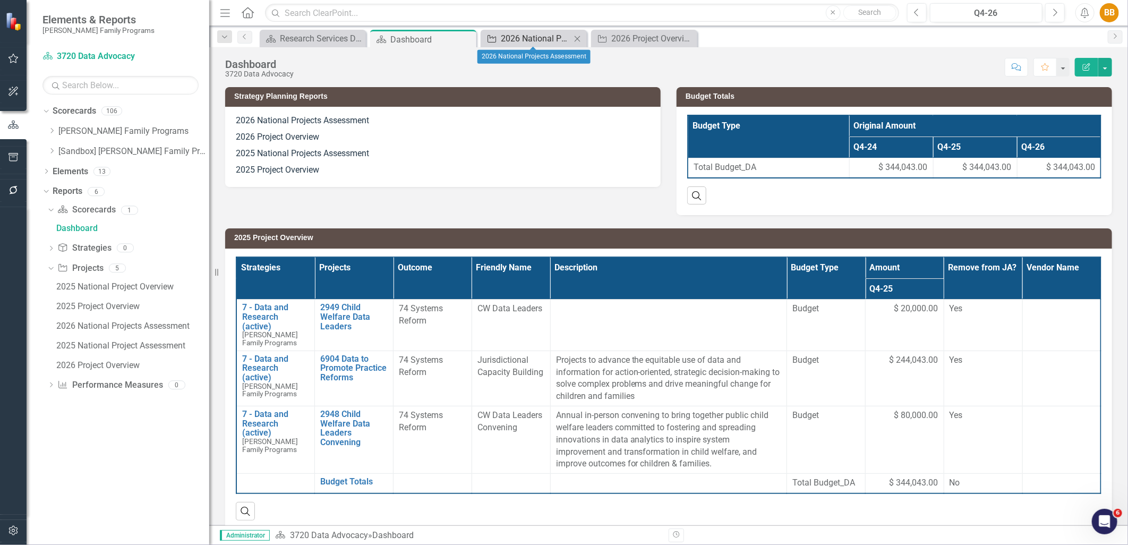
scroll to position [0, 0]
click at [554, 44] on div "2026 National Projects Assessment" at bounding box center [536, 38] width 70 height 13
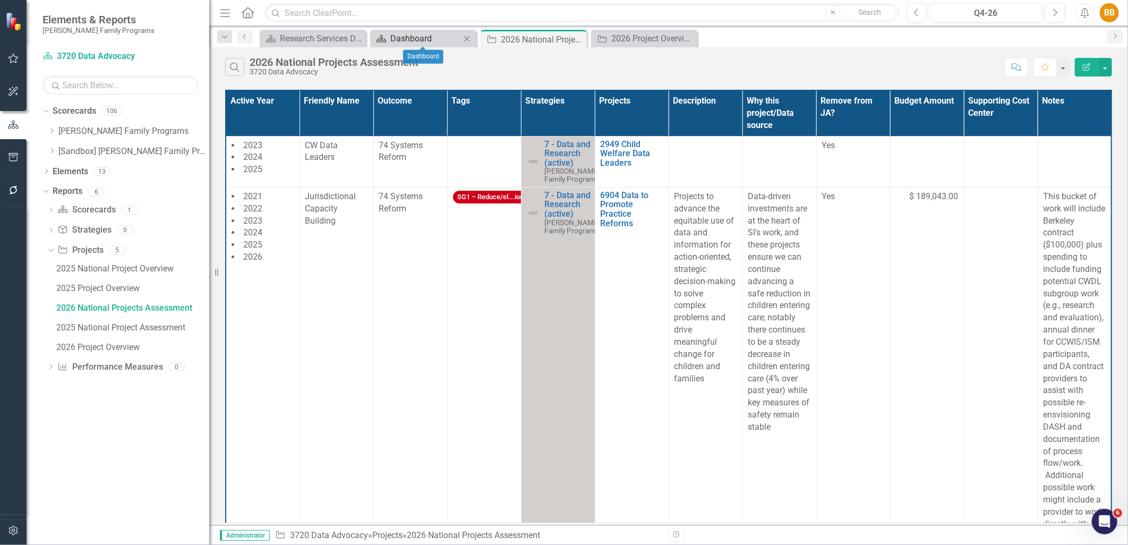
click at [434, 40] on div "Dashboard" at bounding box center [426, 38] width 70 height 13
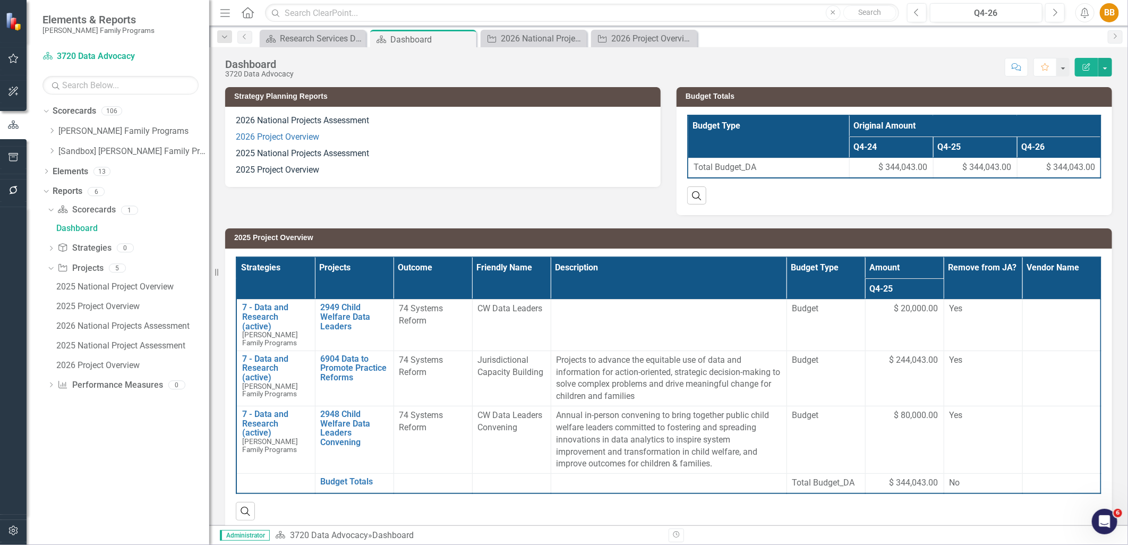
click at [545, 151] on p "2025 National Projects Assessment" at bounding box center [443, 154] width 414 height 16
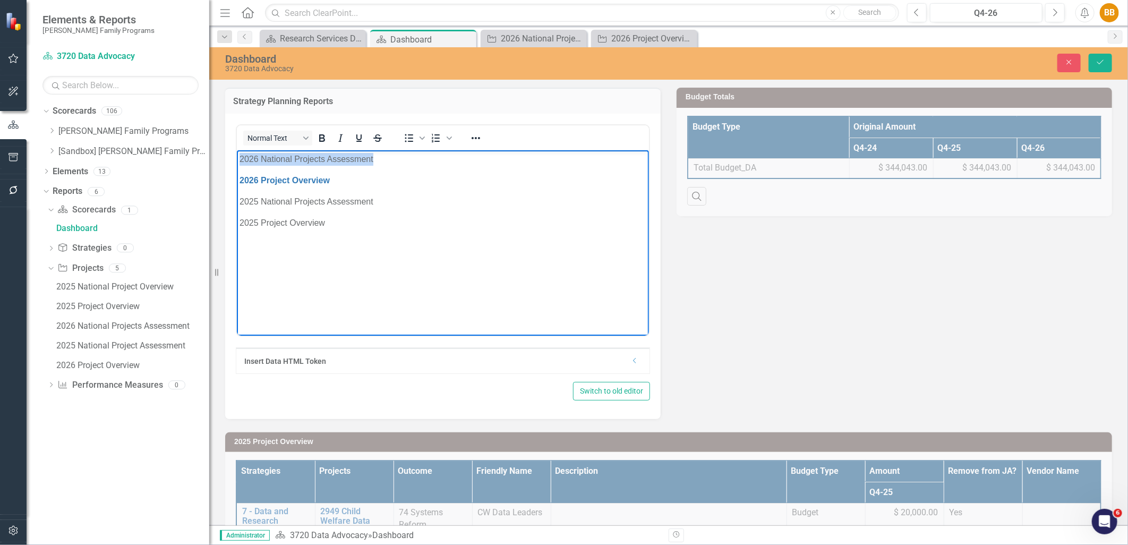
drag, startPoint x: 321, startPoint y: 156, endPoint x: 460, endPoint y: 307, distance: 204.6
click at [236, 158] on html "2026 National Projects Assessment 2026 Project Overview 2025 National Projects …" at bounding box center [442, 229] width 412 height 159
click at [477, 132] on icon "Reveal or hide additional toolbar items" at bounding box center [476, 138] width 13 height 13
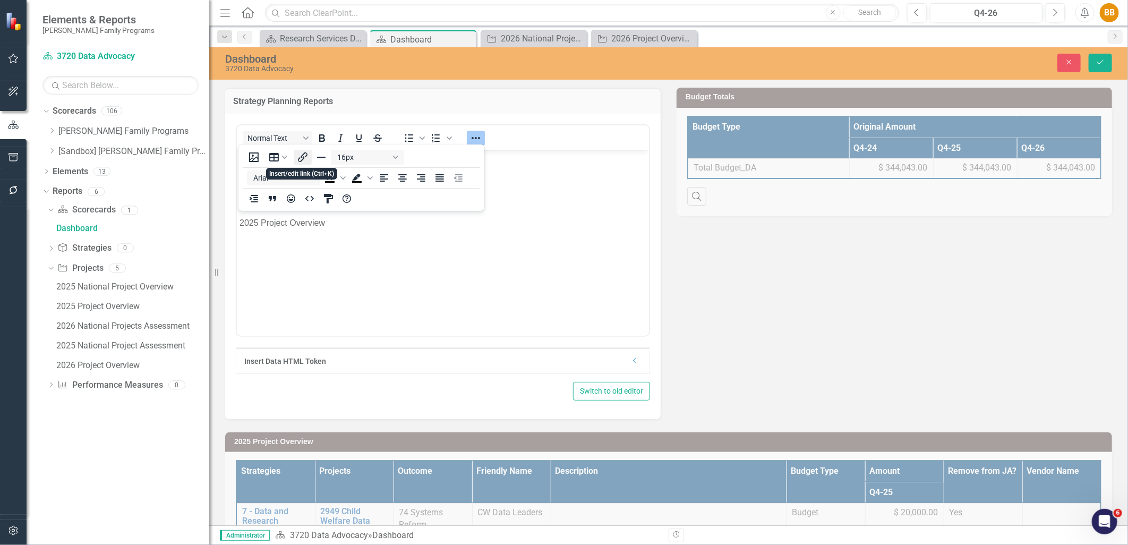
click at [301, 158] on icon "Insert/edit link" at bounding box center [302, 157] width 13 height 13
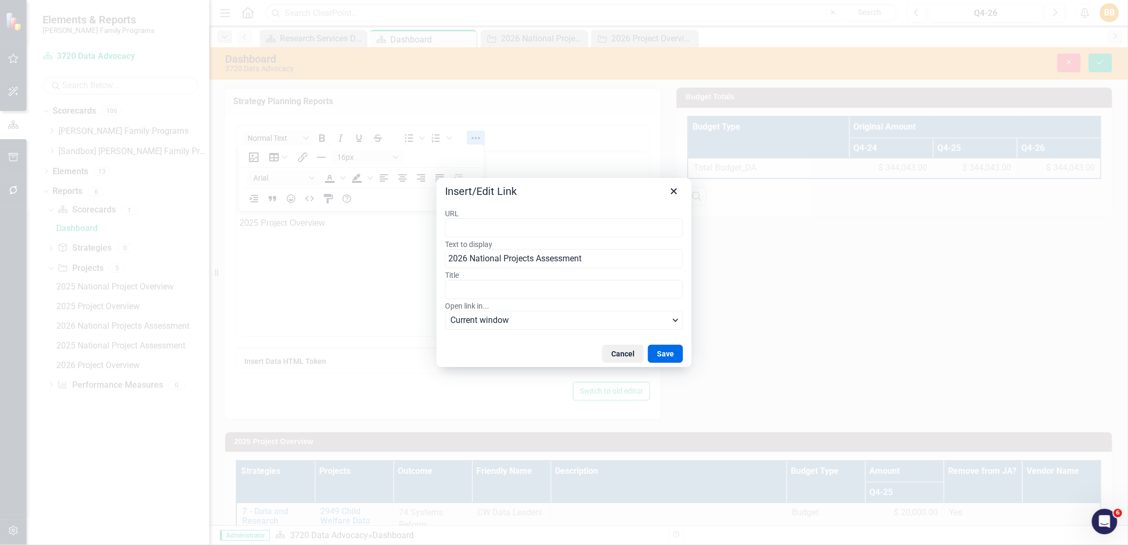
type input "https://app.clearpointstrategy.com/#/index/?layoutId=1877704&object=initiative&…"
click at [673, 362] on button "Save" at bounding box center [665, 354] width 35 height 18
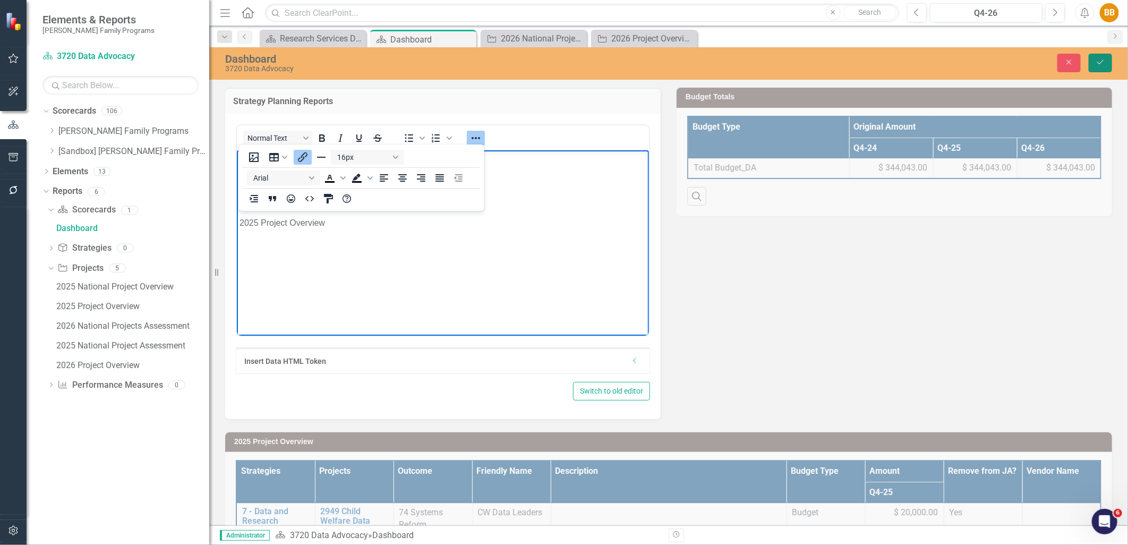
click at [1099, 66] on button "Save" at bounding box center [1100, 63] width 23 height 19
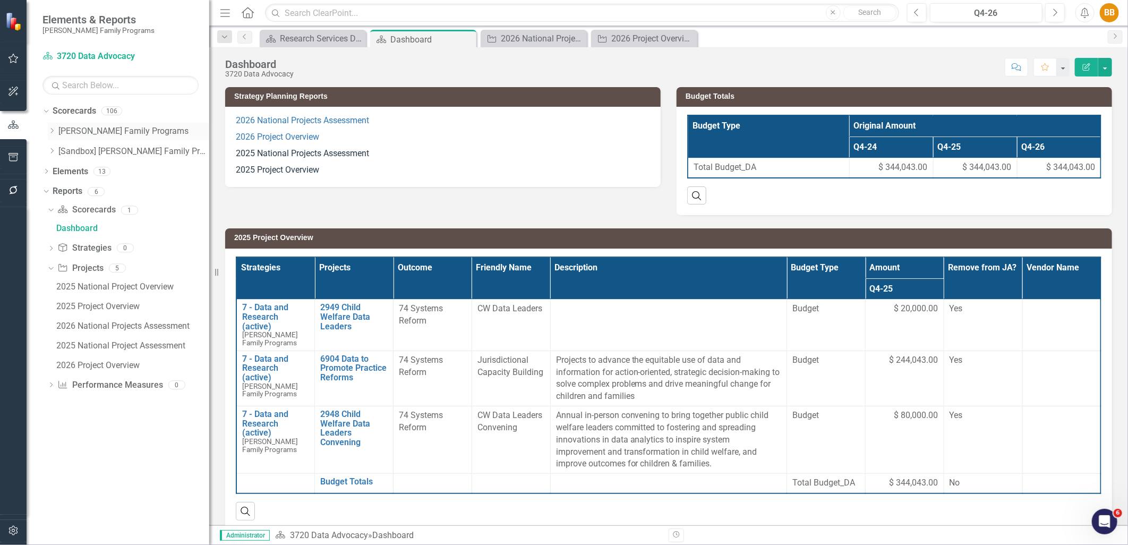
click at [48, 129] on icon "Dropdown" at bounding box center [52, 131] width 8 height 6
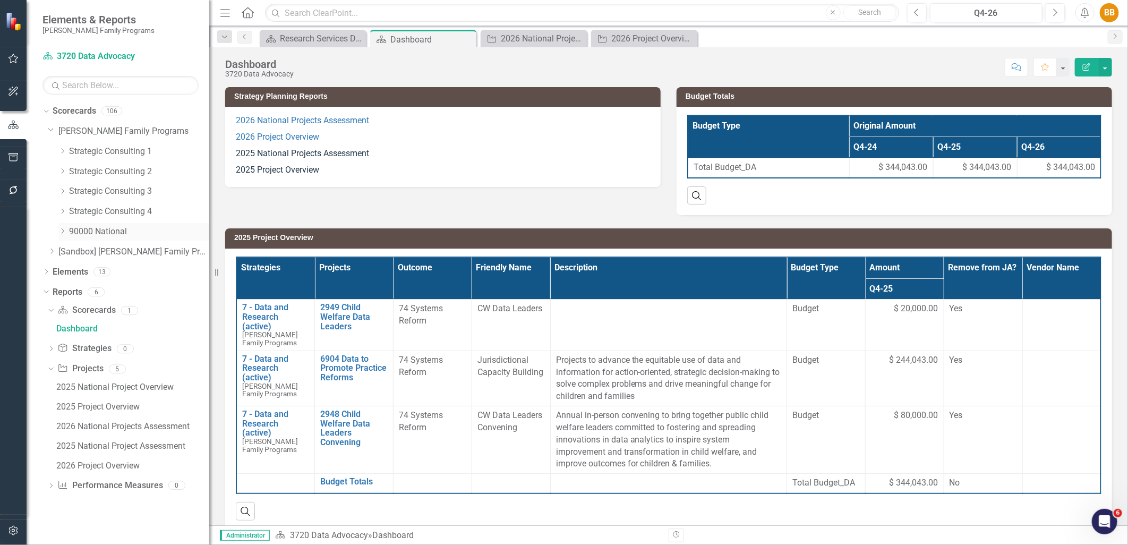
click at [62, 228] on icon "Dropdown" at bounding box center [62, 231] width 8 height 6
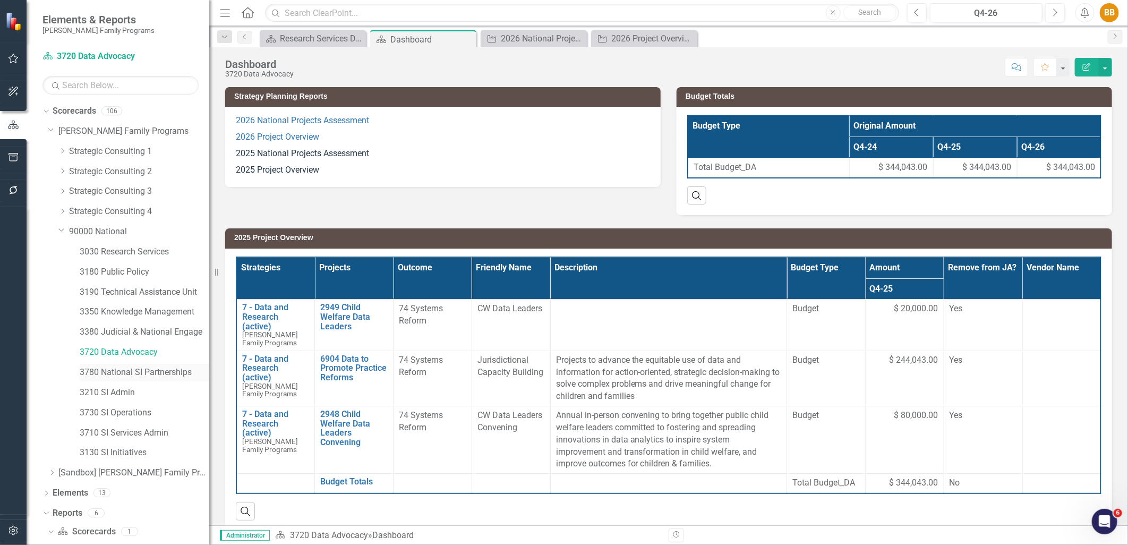
click at [124, 372] on link "3780 National SI Partnerships" at bounding box center [145, 373] width 130 height 12
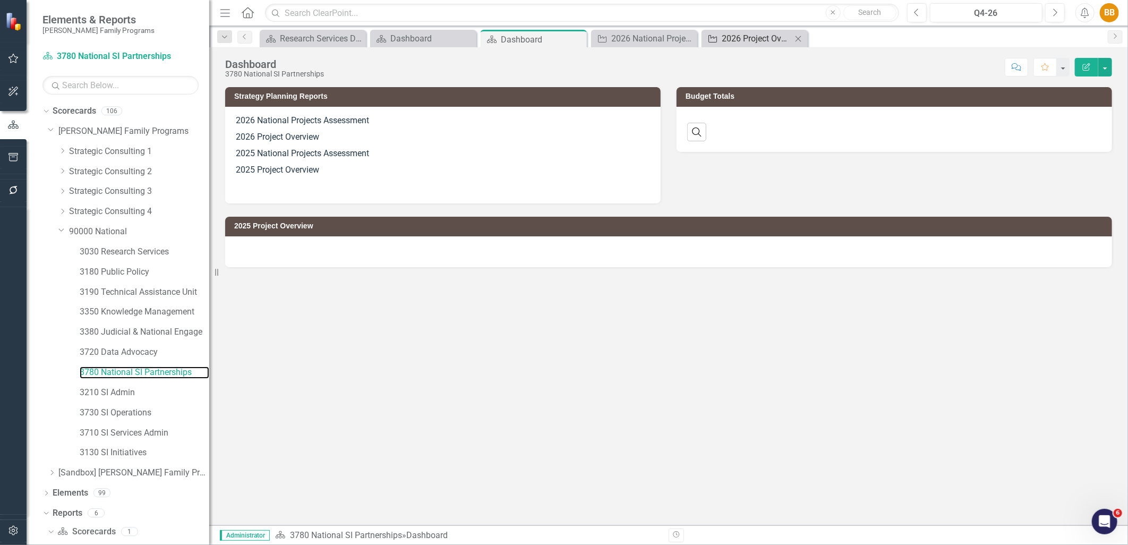
scroll to position [13, 0]
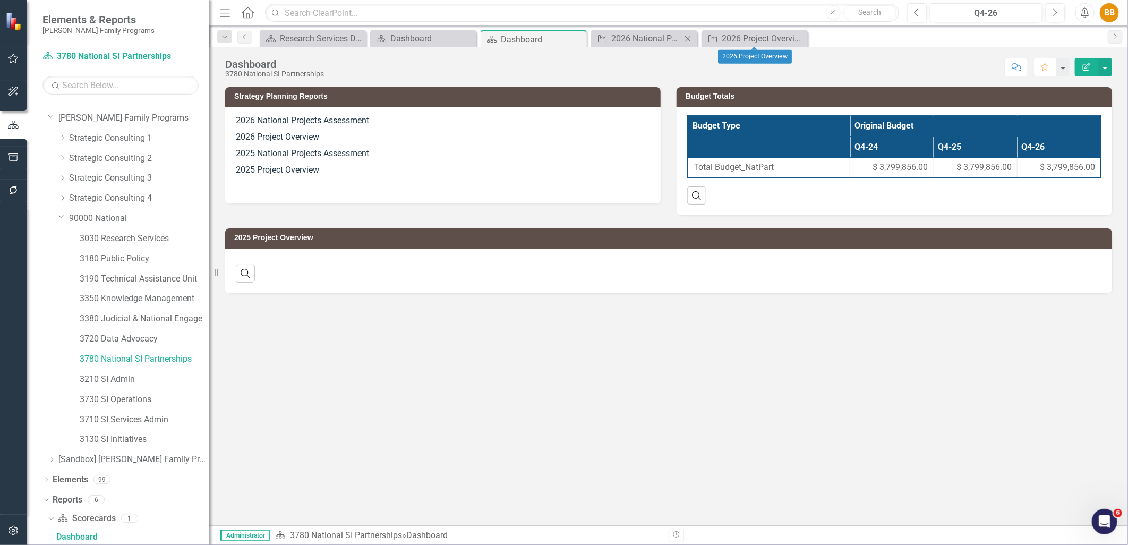
click at [691, 38] on icon "Close" at bounding box center [688, 39] width 11 height 9
click at [692, 37] on icon "Close" at bounding box center [688, 39] width 11 height 9
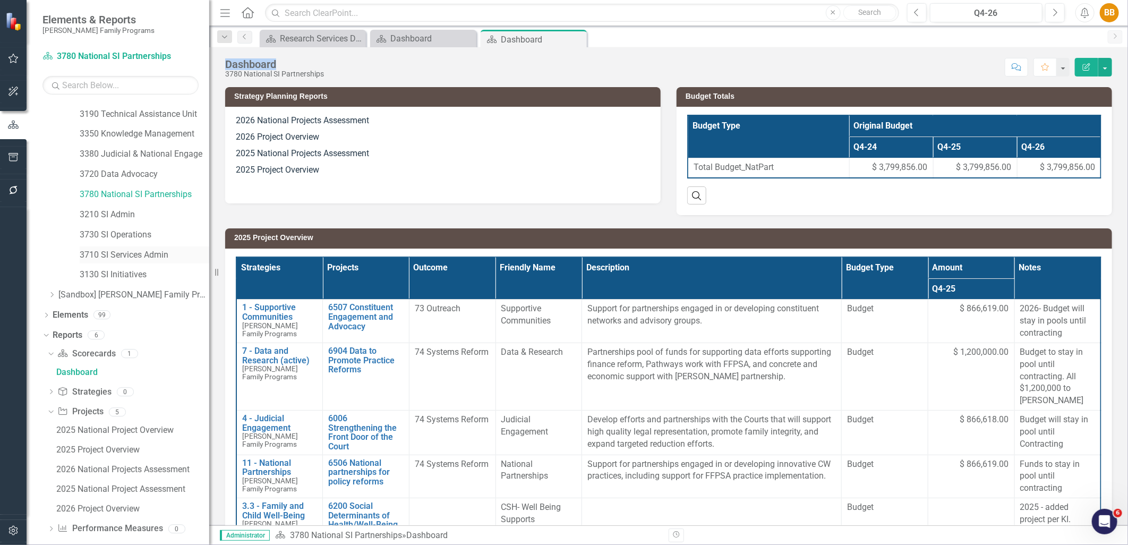
scroll to position [189, 0]
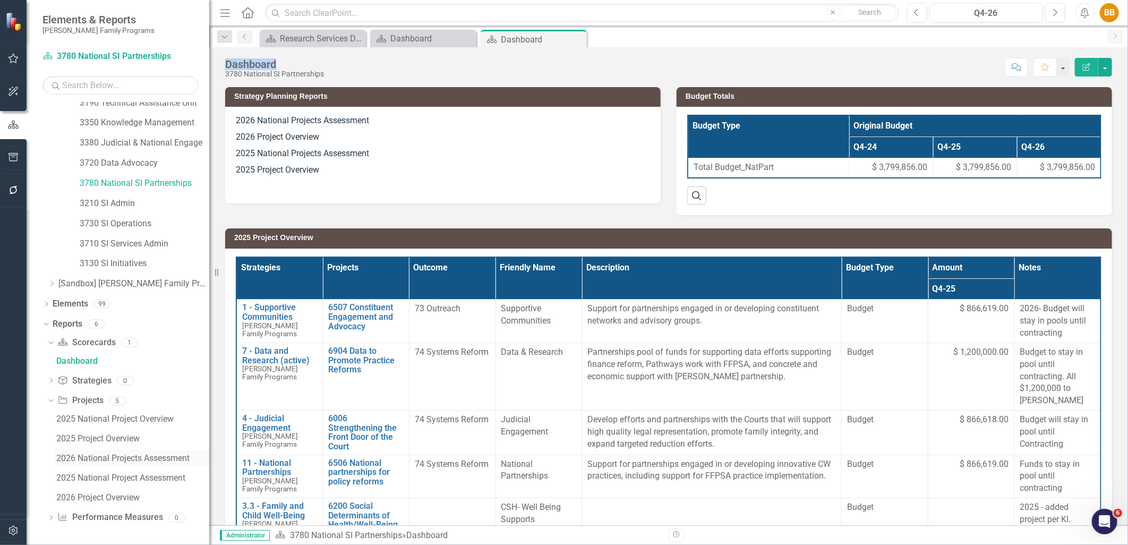
click at [114, 465] on link "2026 National Projects Assessment" at bounding box center [132, 458] width 156 height 17
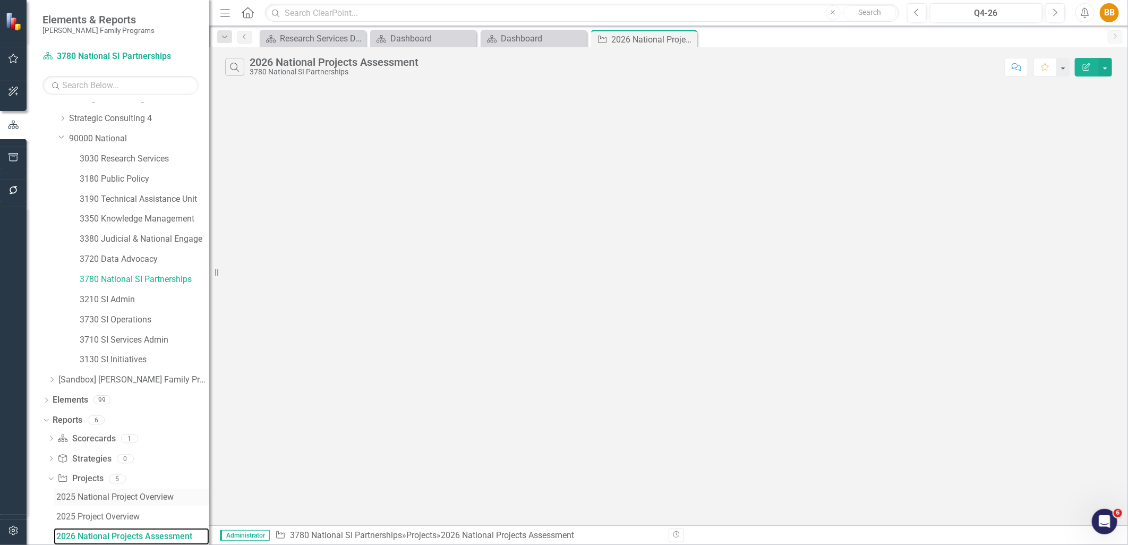
scroll to position [171, 0]
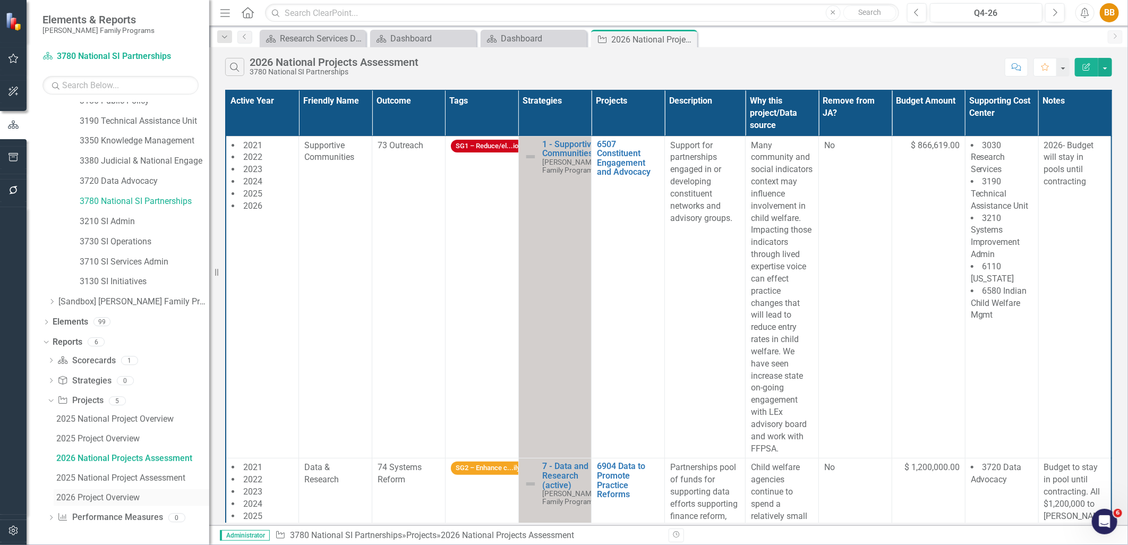
click at [118, 499] on div "2026 Project Overview" at bounding box center [132, 498] width 153 height 10
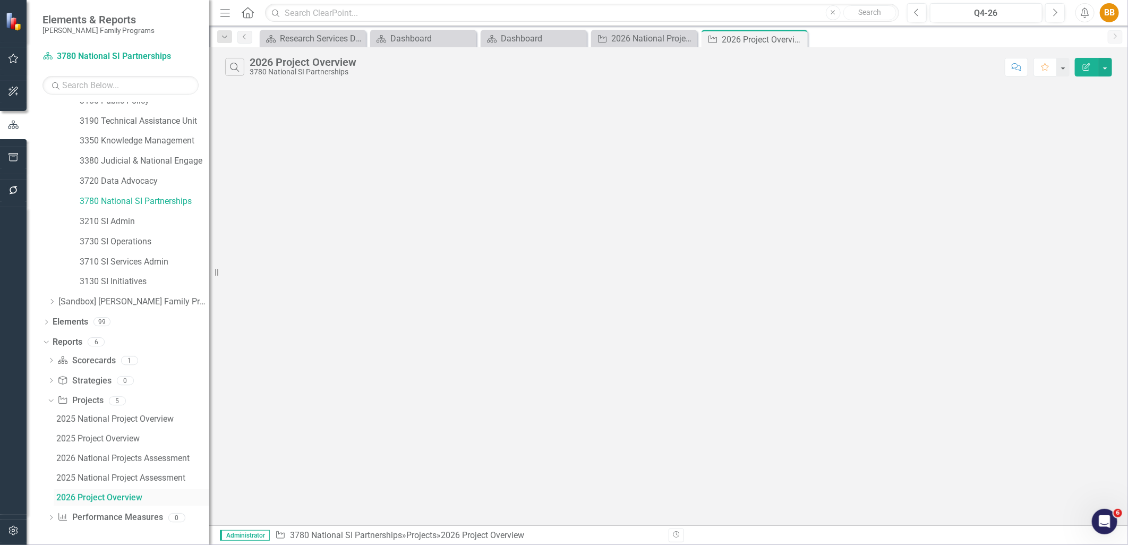
scroll to position [132, 0]
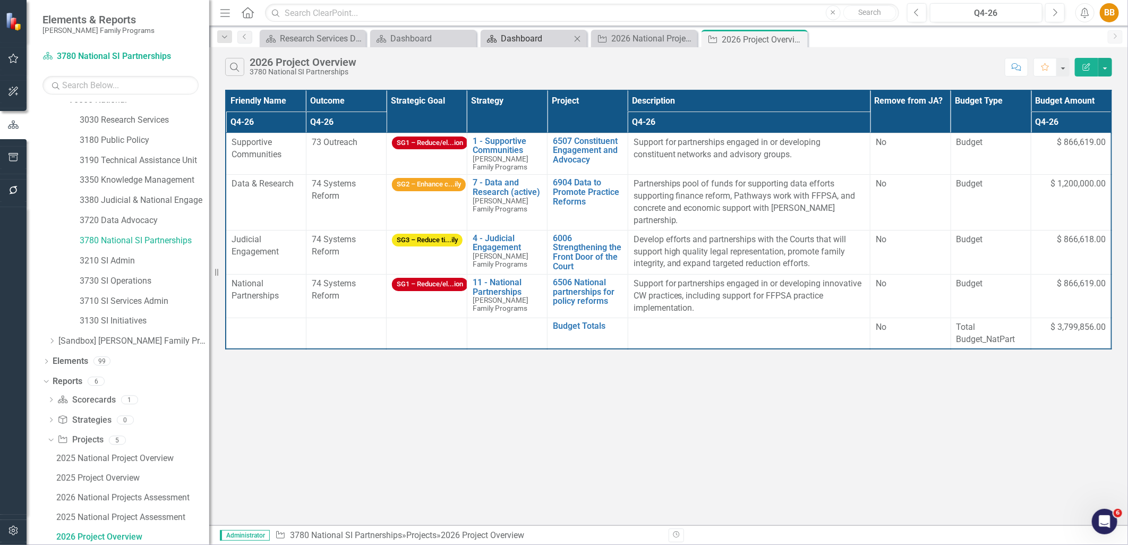
click at [526, 41] on div "Dashboard" at bounding box center [536, 38] width 70 height 13
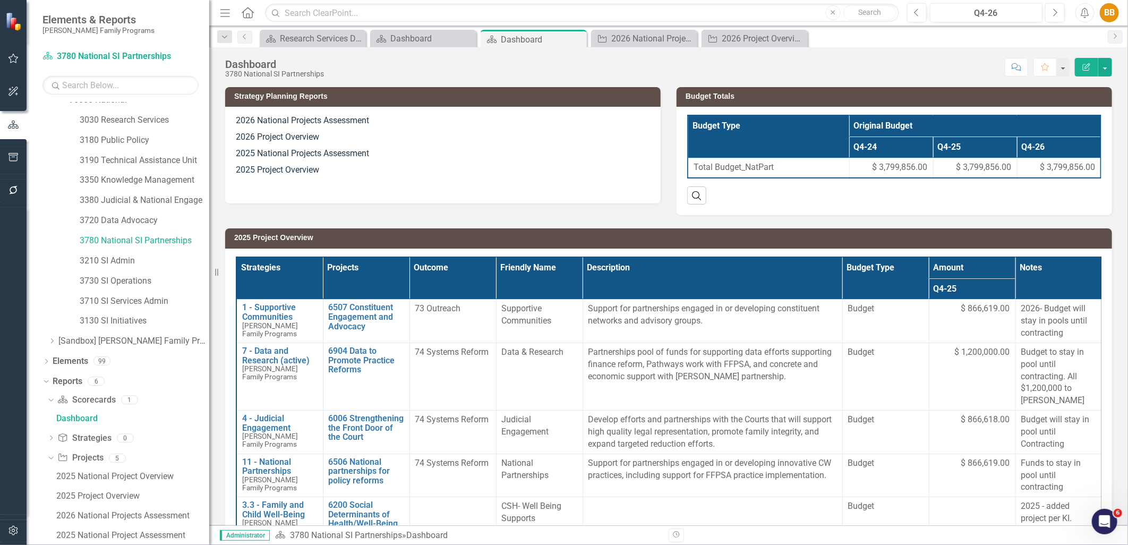
scroll to position [74, 0]
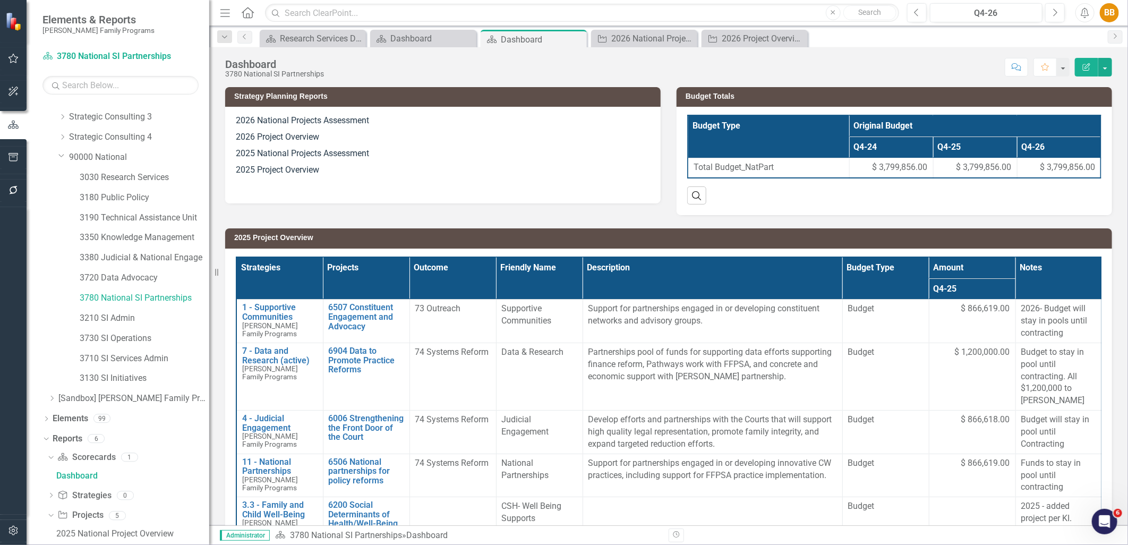
click at [415, 155] on p "2025 National Projects Assessment" at bounding box center [443, 154] width 414 height 16
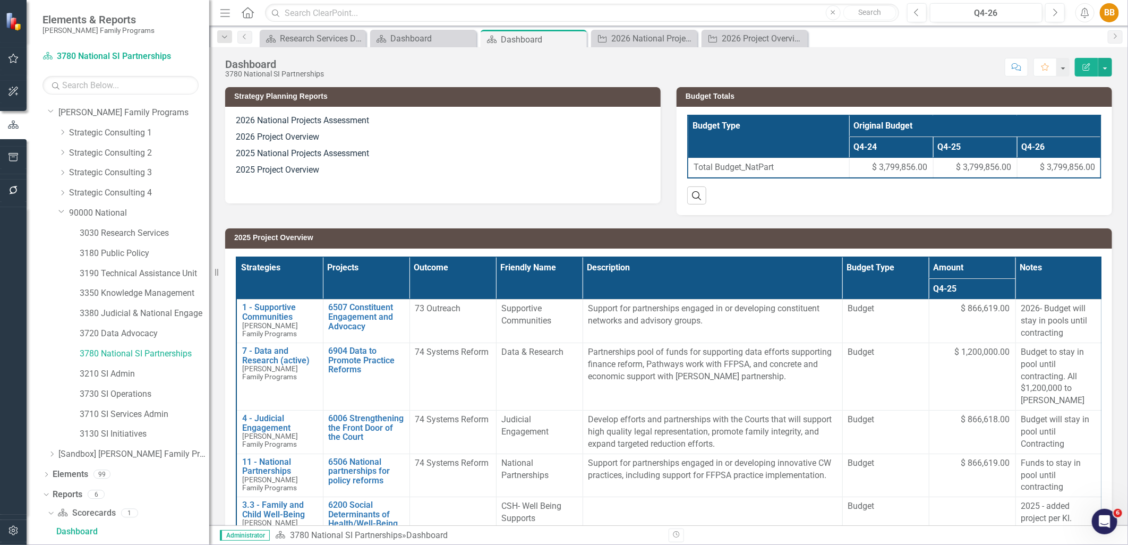
click at [415, 155] on p "2025 National Projects Assessment" at bounding box center [443, 154] width 414 height 16
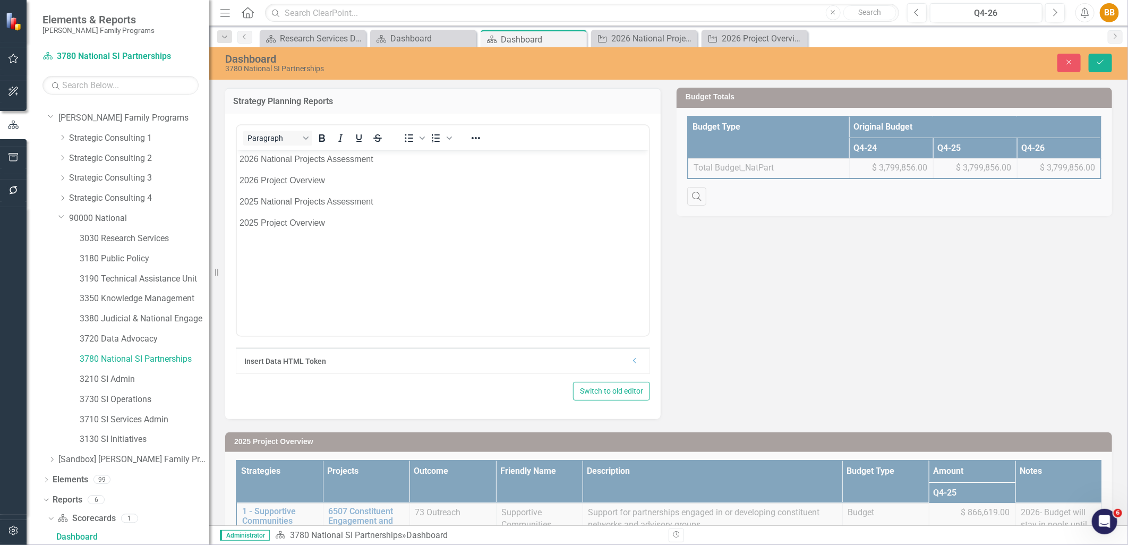
scroll to position [0, 0]
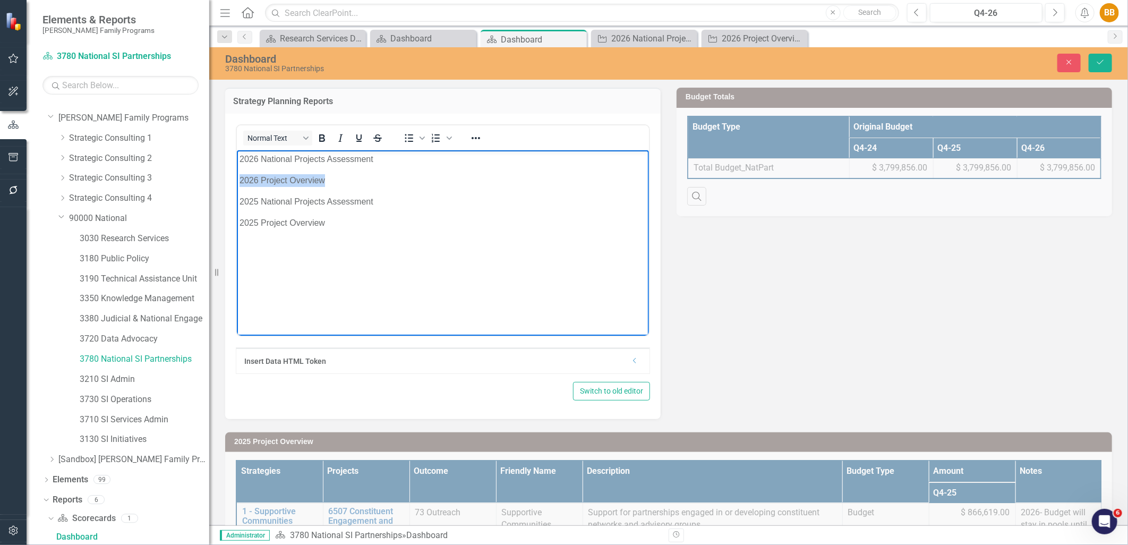
drag, startPoint x: 325, startPoint y: 183, endPoint x: 227, endPoint y: 183, distance: 97.8
click at [236, 183] on html "2026 National Projects Assessment 2026 Project Overview 2025 National Projects …" at bounding box center [442, 229] width 412 height 159
click at [480, 137] on icon "Reveal or hide additional toolbar items" at bounding box center [476, 138] width 13 height 13
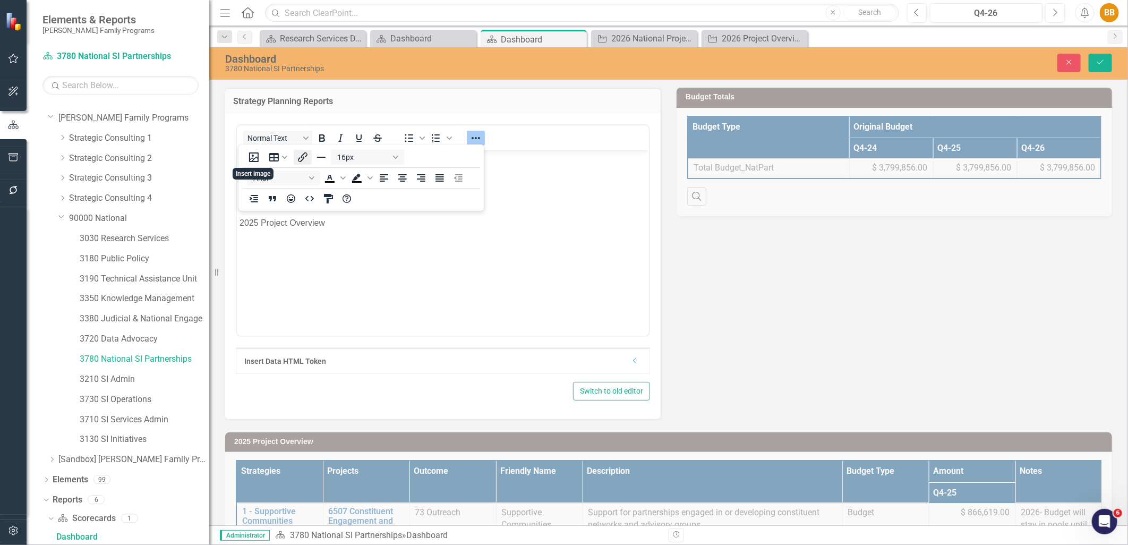
click at [299, 156] on icon "Insert/edit link" at bounding box center [302, 157] width 13 height 13
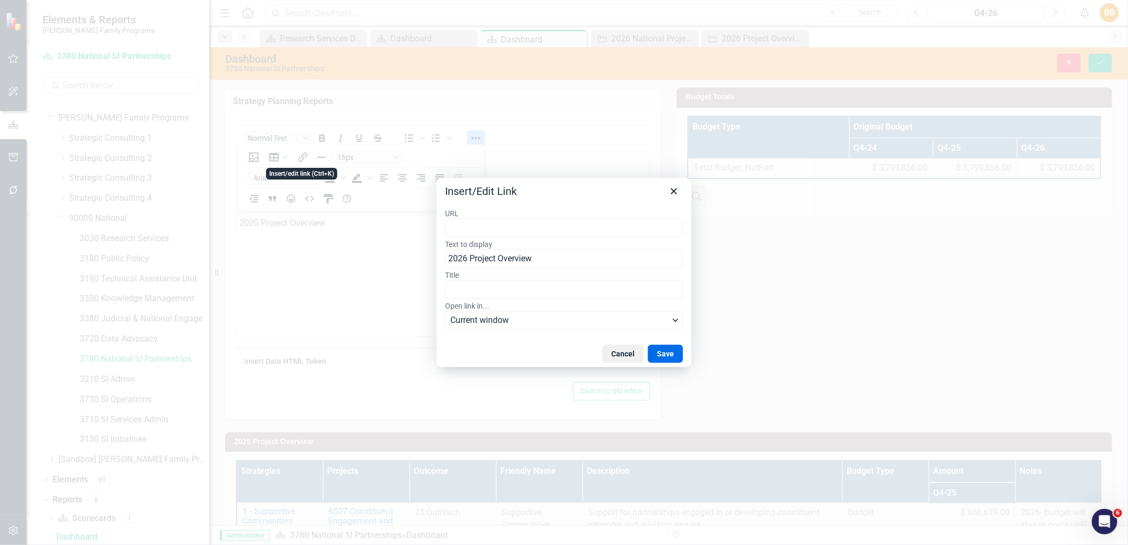
type input "https://app.clearpointstrategy.com/#/index/?layoutId=1902444&object=initiative&…"
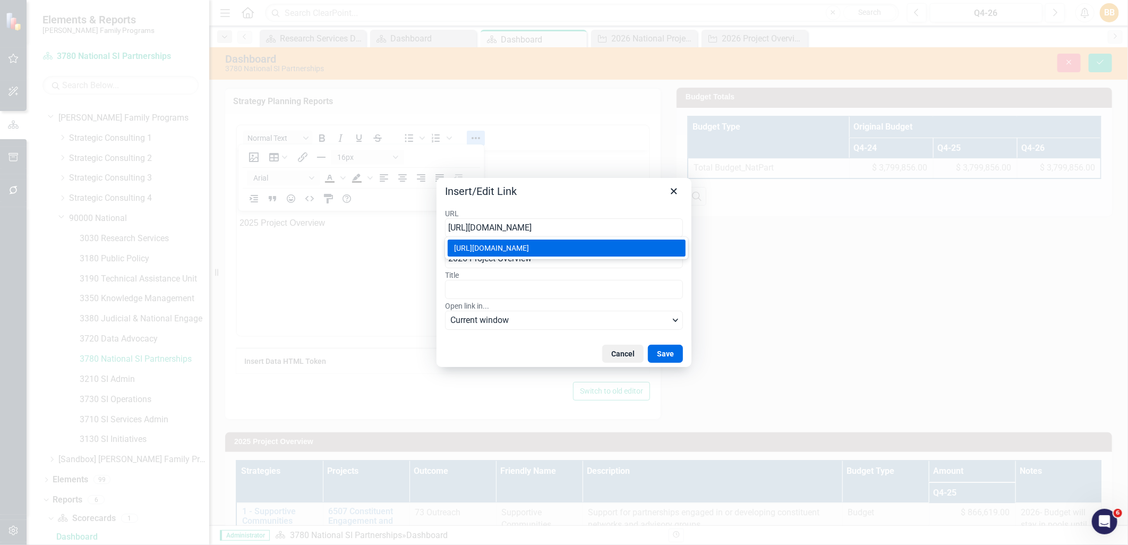
scroll to position [0, 228]
click at [660, 352] on button "Save" at bounding box center [665, 354] width 35 height 18
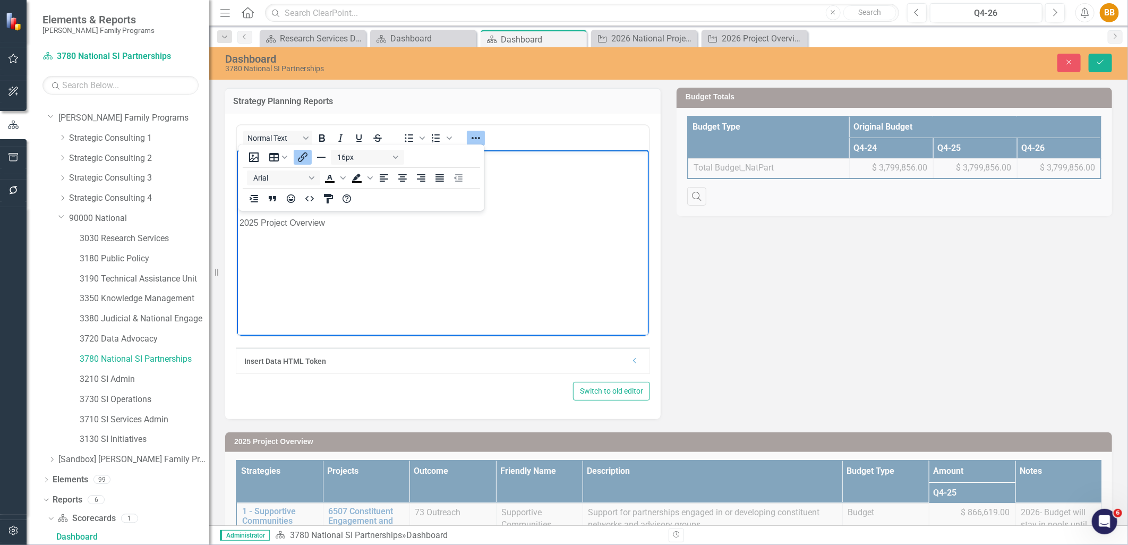
click at [553, 179] on p "2026 Project Overview" at bounding box center [442, 180] width 407 height 13
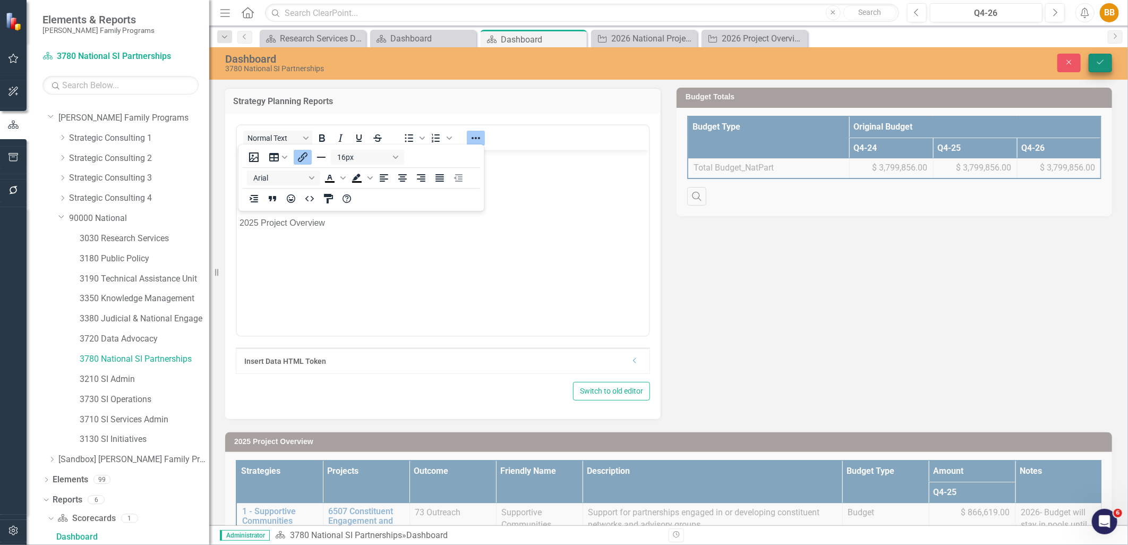
click at [1102, 62] on icon "Save" at bounding box center [1101, 61] width 10 height 7
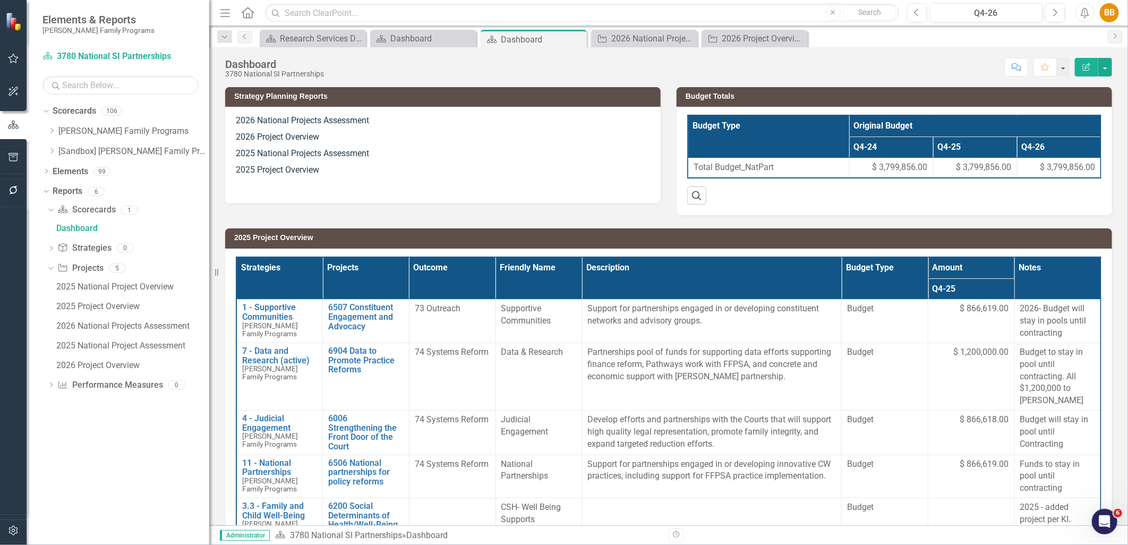
scroll to position [0, 0]
click at [644, 41] on div "2026 National Projects Assessment" at bounding box center [647, 38] width 70 height 13
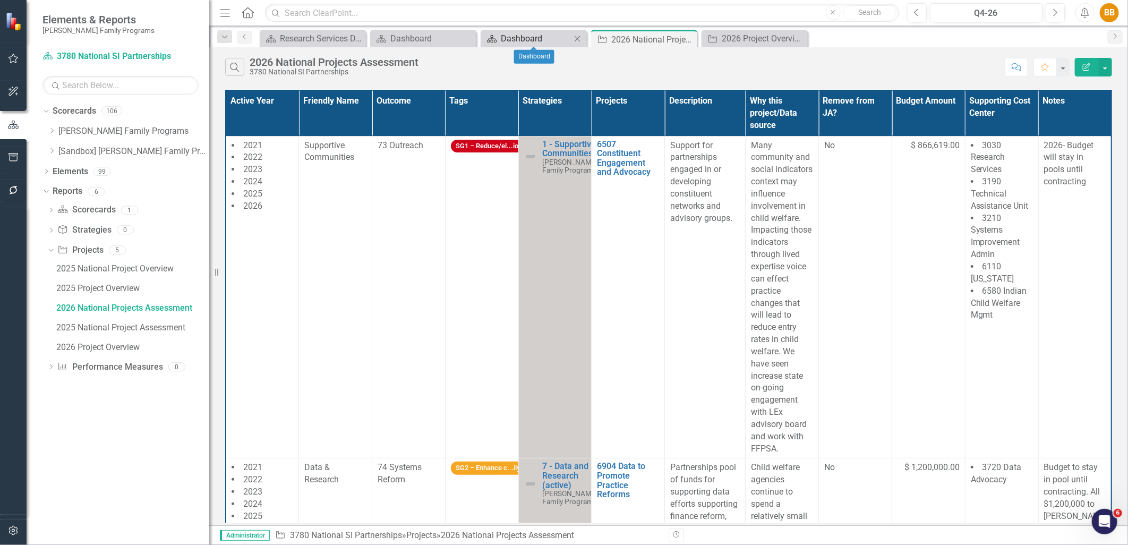
click at [518, 41] on div "Dashboard" at bounding box center [536, 38] width 70 height 13
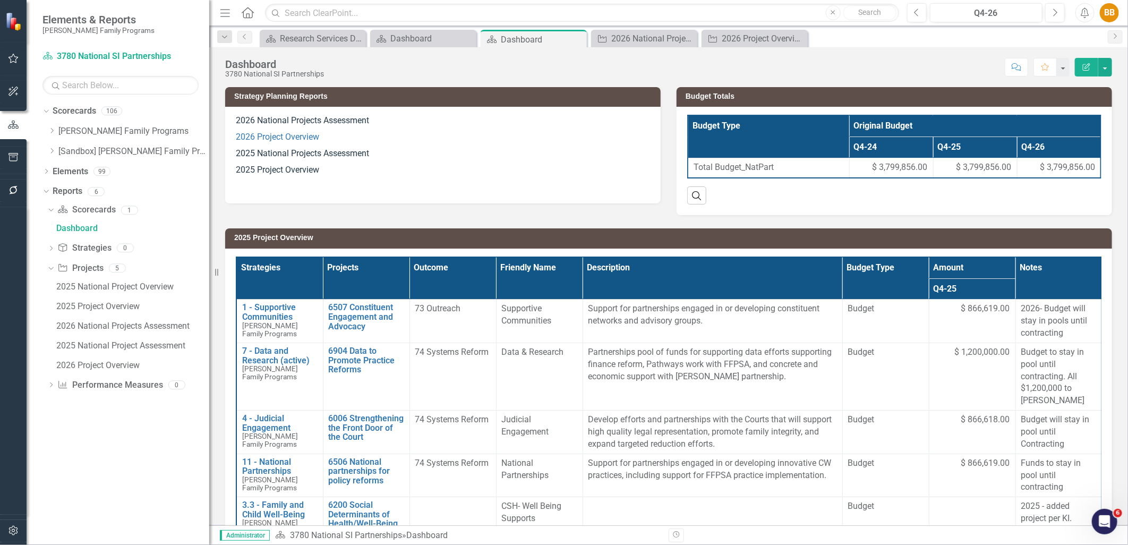
click at [412, 158] on p "2025 National Projects Assessment" at bounding box center [443, 154] width 414 height 16
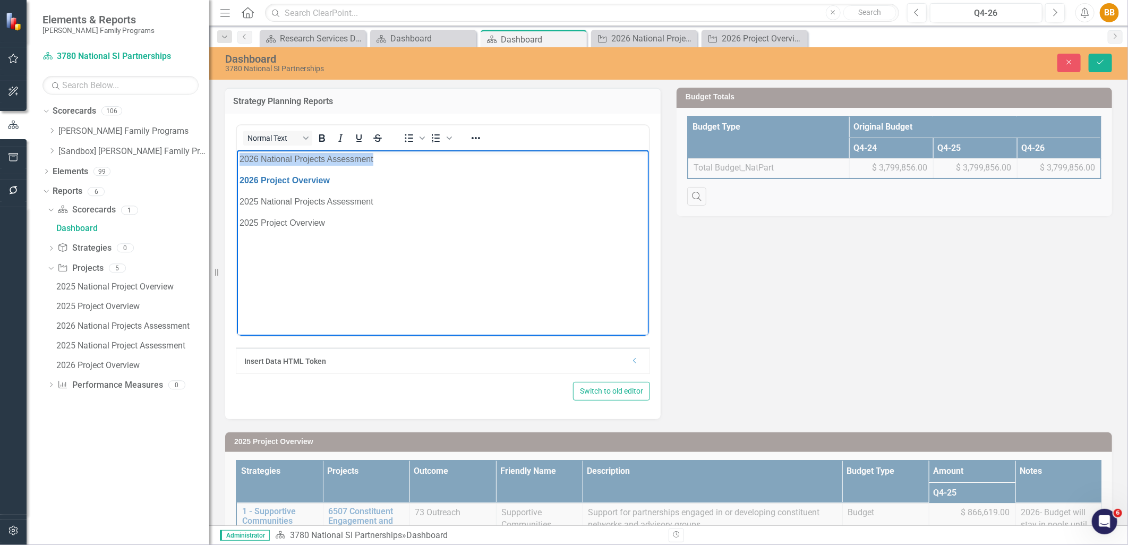
drag, startPoint x: 386, startPoint y: 155, endPoint x: 646, endPoint y: 274, distance: 285.8
click at [236, 160] on html "2026 National Projects Assessment 2026 Project Overview 2025 National Projects …" at bounding box center [442, 229] width 412 height 159
click at [473, 134] on icon "Reveal or hide additional toolbar items" at bounding box center [476, 138] width 13 height 13
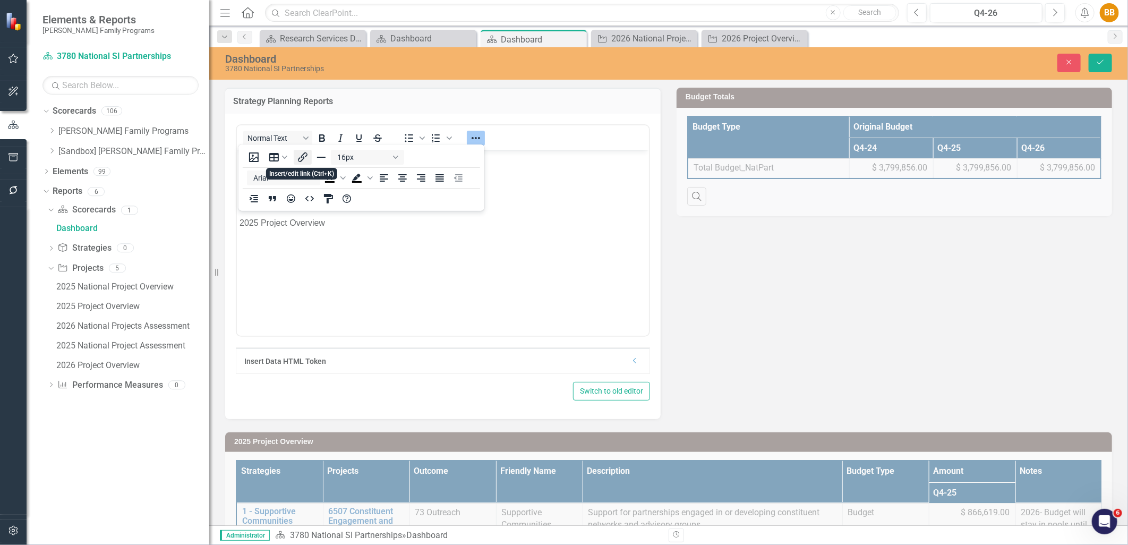
click at [301, 156] on icon "Insert/edit link" at bounding box center [302, 157] width 13 height 13
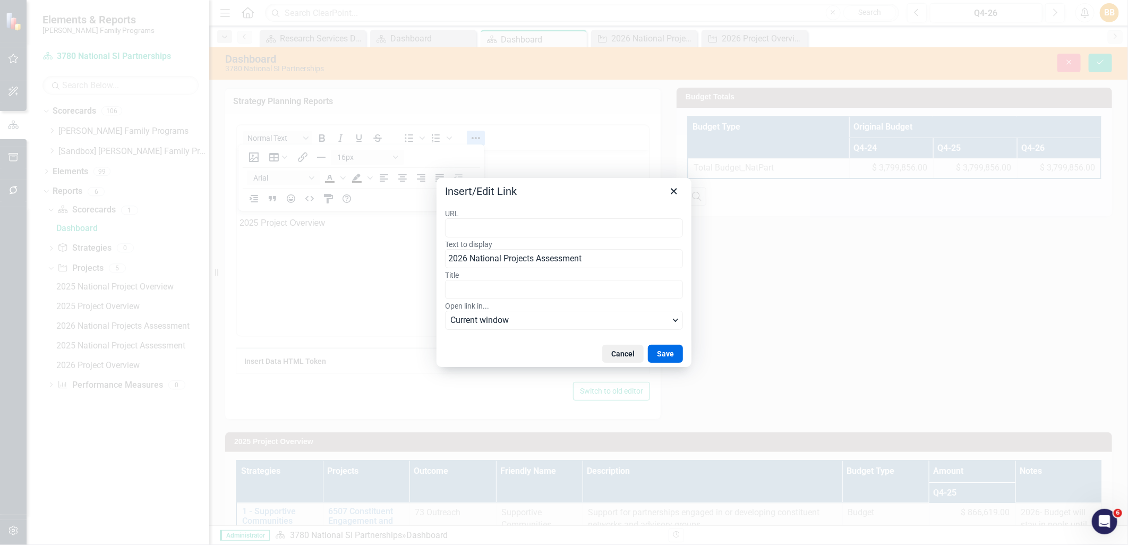
type input "https://app.clearpointstrategy.com/#/index/?layoutId=1877705&object=initiative&…"
click at [668, 352] on button "Save" at bounding box center [665, 354] width 35 height 18
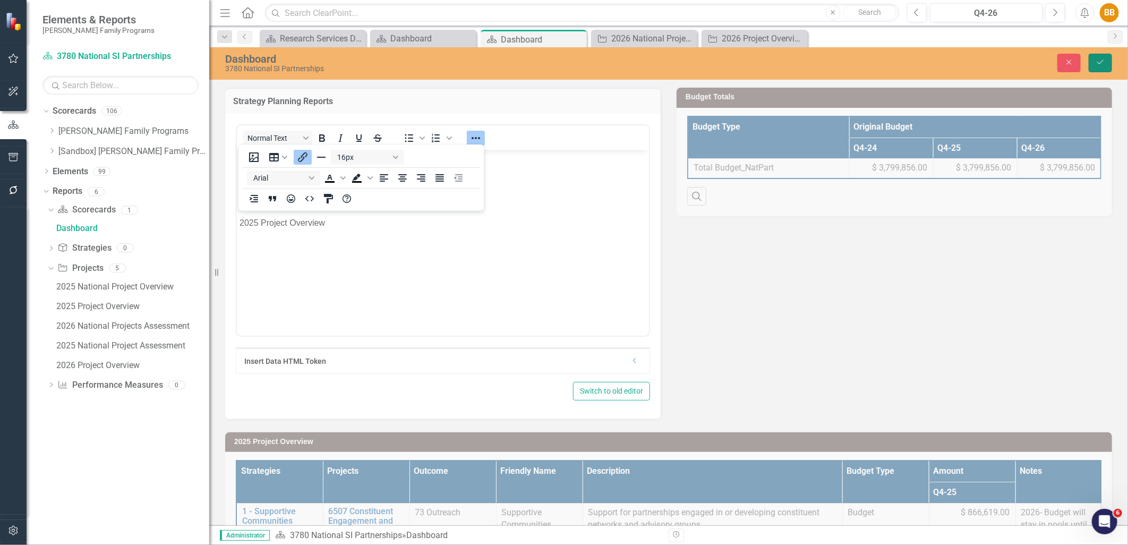
click at [1096, 61] on button "Save" at bounding box center [1100, 63] width 23 height 19
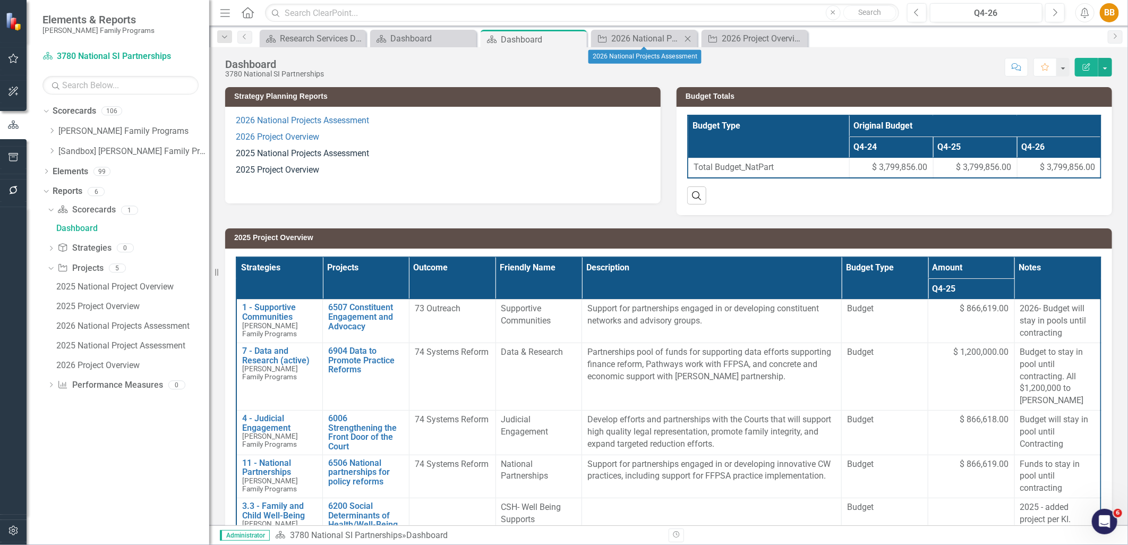
click at [689, 35] on icon "Close" at bounding box center [688, 39] width 11 height 9
click at [0, 0] on icon at bounding box center [0, 0] width 0 height 0
click at [48, 134] on div "Dropdown" at bounding box center [52, 131] width 8 height 9
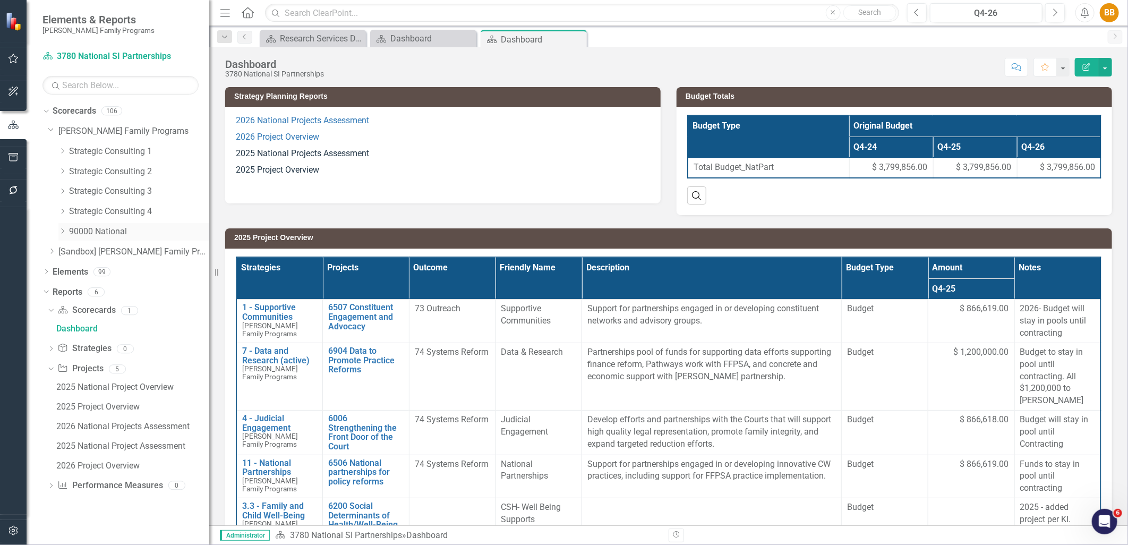
click at [61, 229] on icon "Dropdown" at bounding box center [62, 231] width 8 height 6
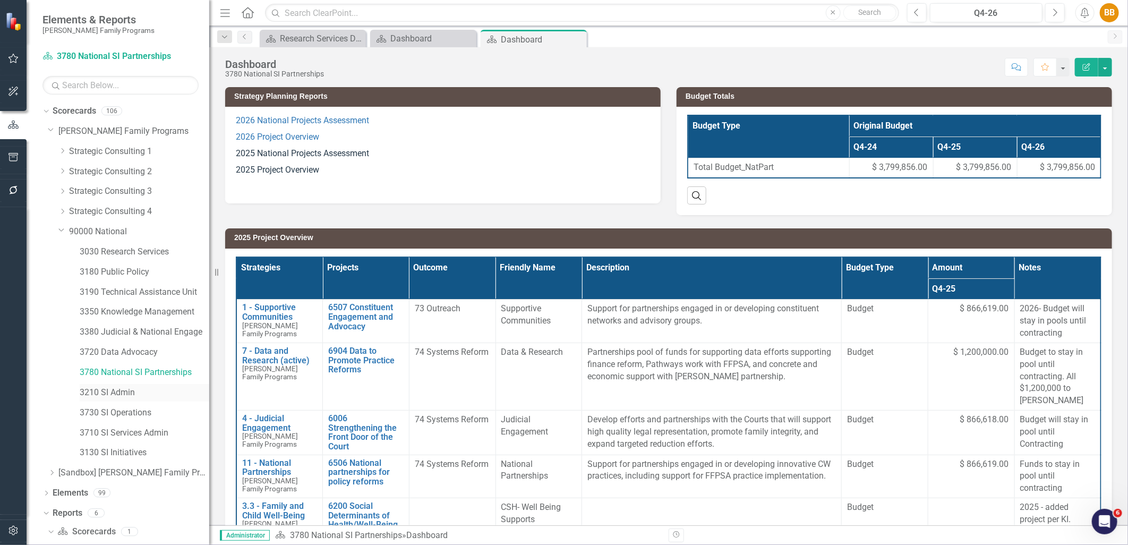
click at [153, 391] on link "3210 SI Admin" at bounding box center [145, 393] width 130 height 12
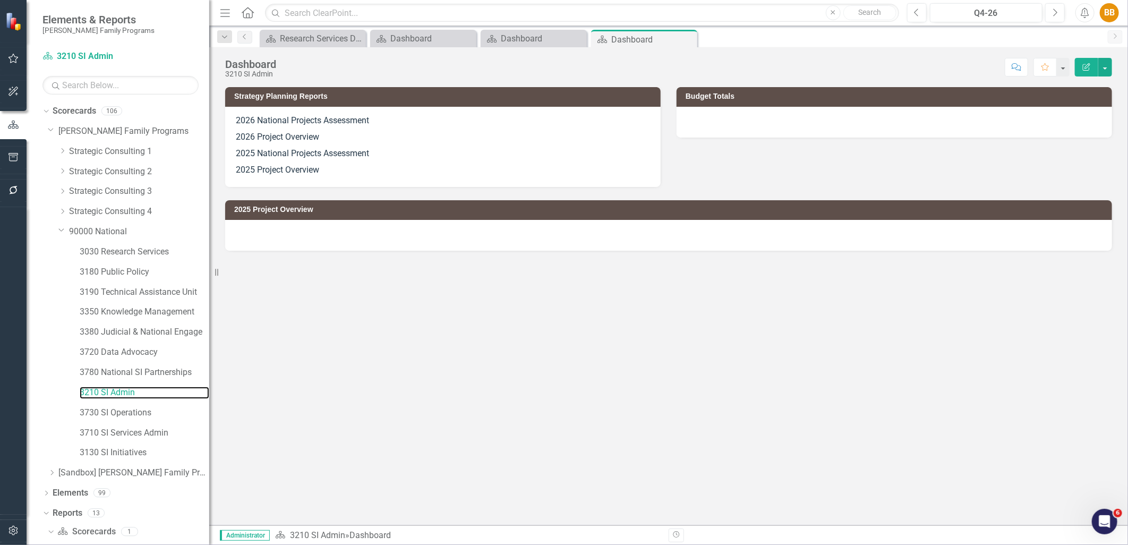
scroll to position [13, 0]
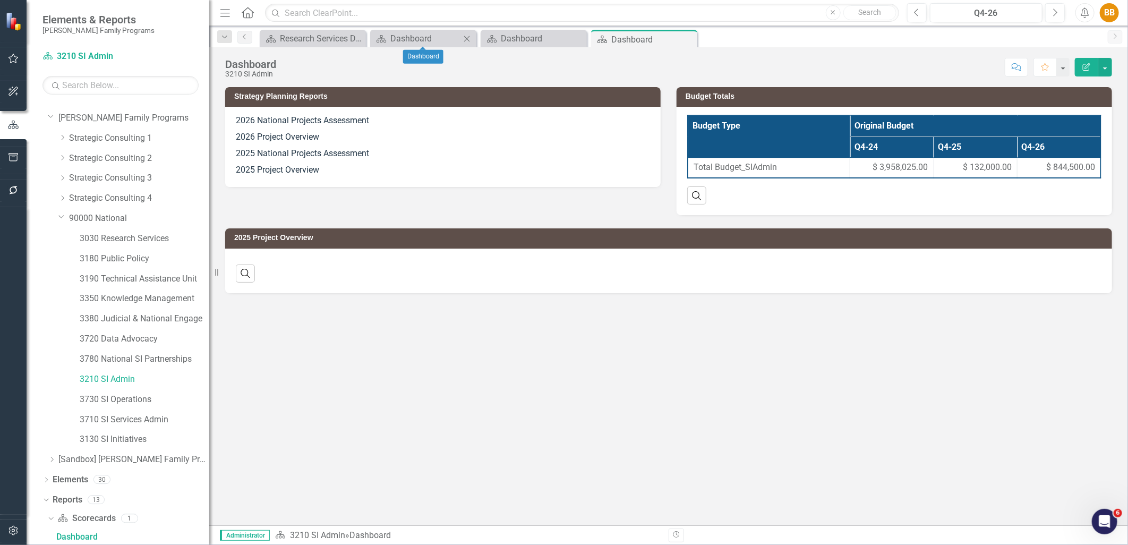
click at [468, 41] on icon "Close" at bounding box center [467, 39] width 11 height 9
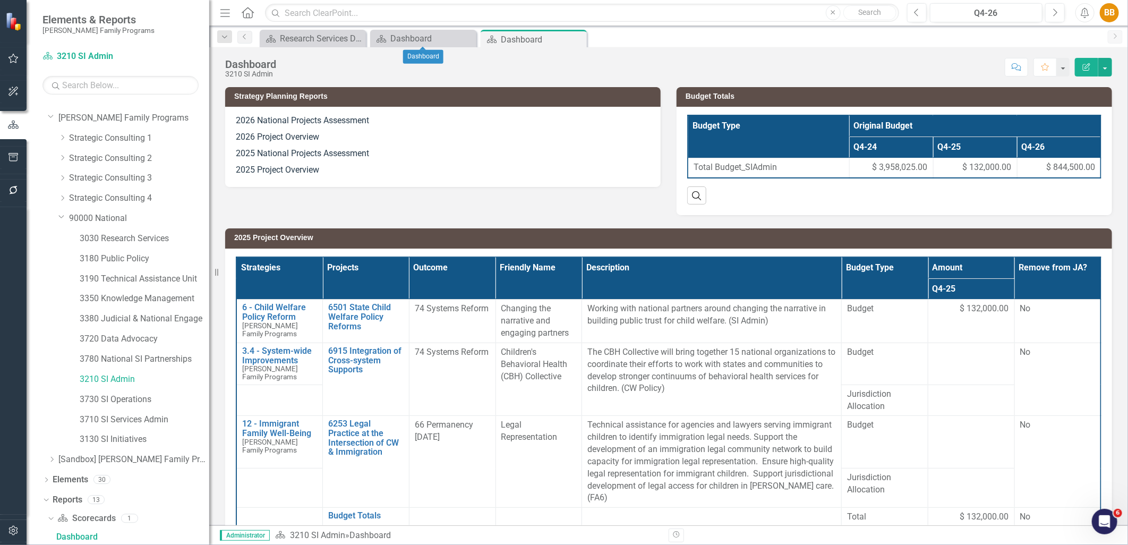
click at [0, 0] on icon "Close" at bounding box center [0, 0] width 0 height 0
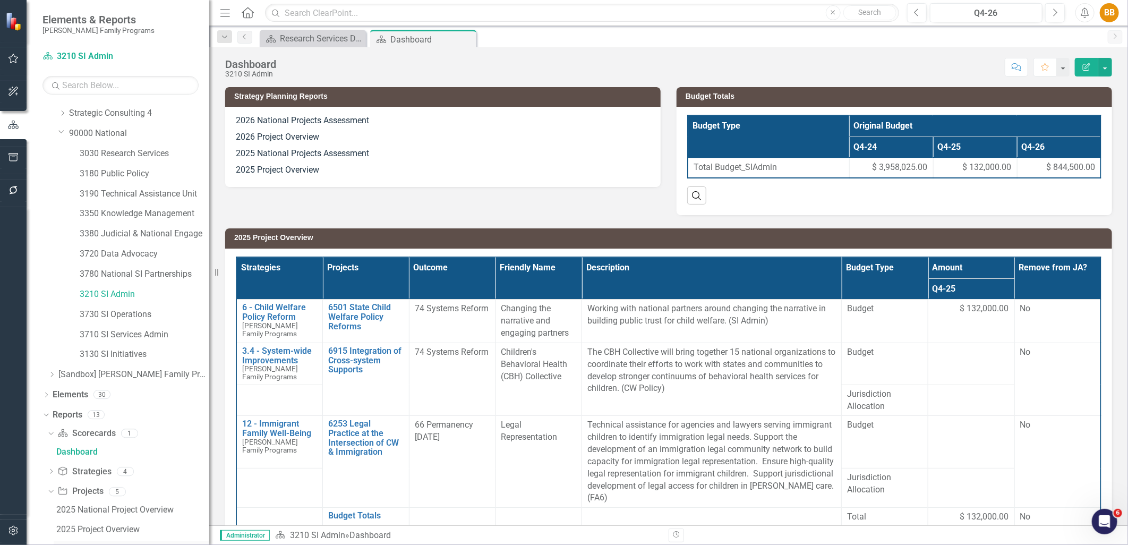
scroll to position [189, 0]
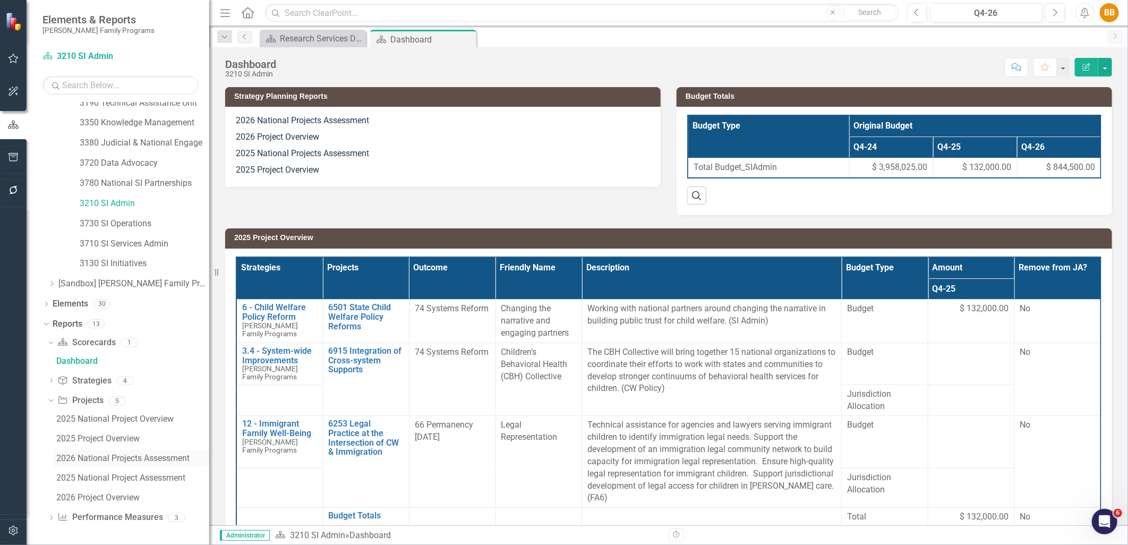
click at [137, 459] on div "2026 National Projects Assessment" at bounding box center [132, 459] width 153 height 10
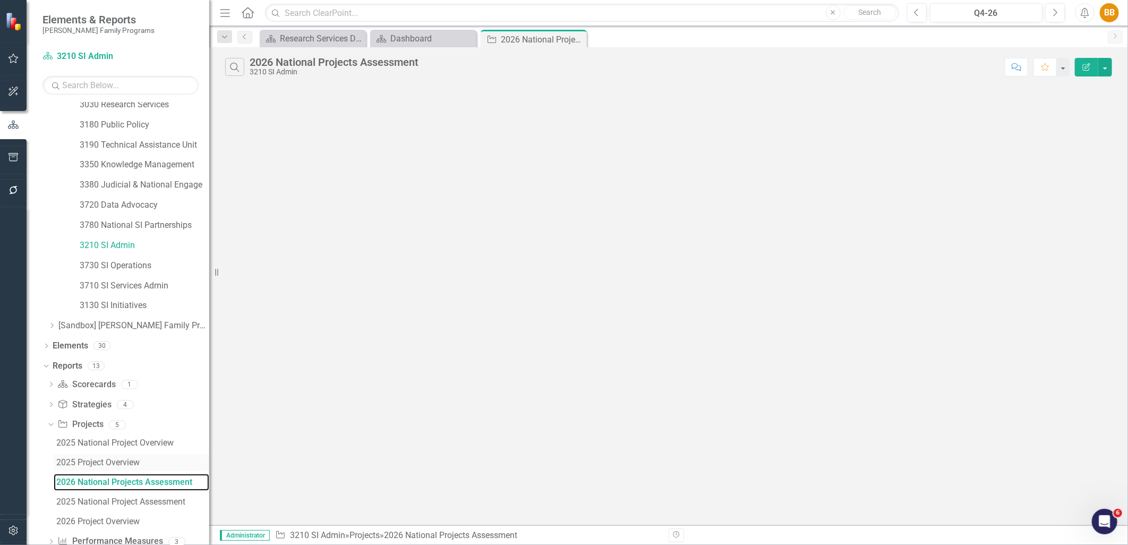
scroll to position [171, 0]
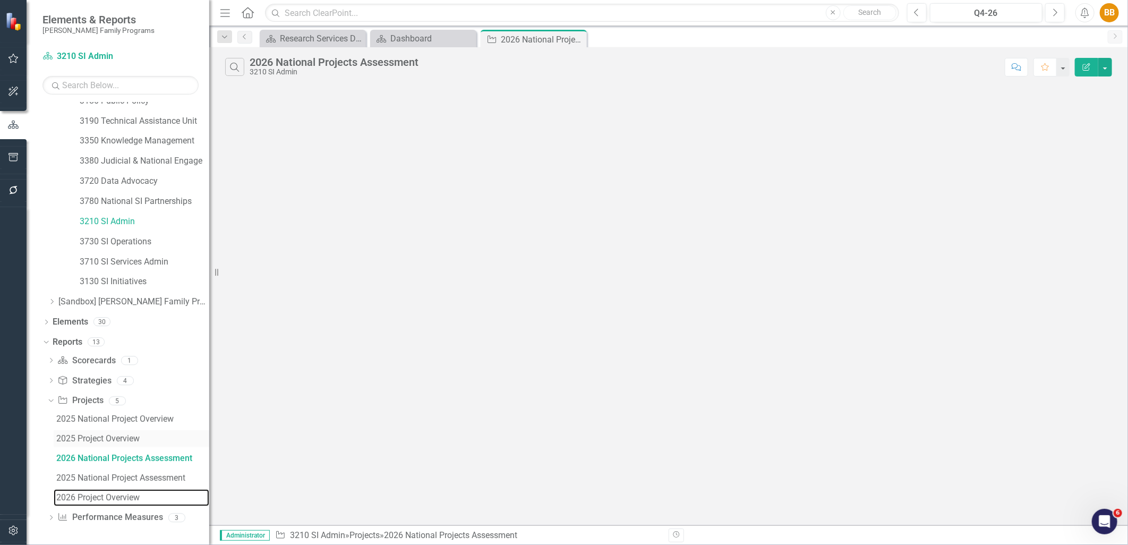
click at [117, 499] on div "2026 Project Overview" at bounding box center [132, 498] width 153 height 10
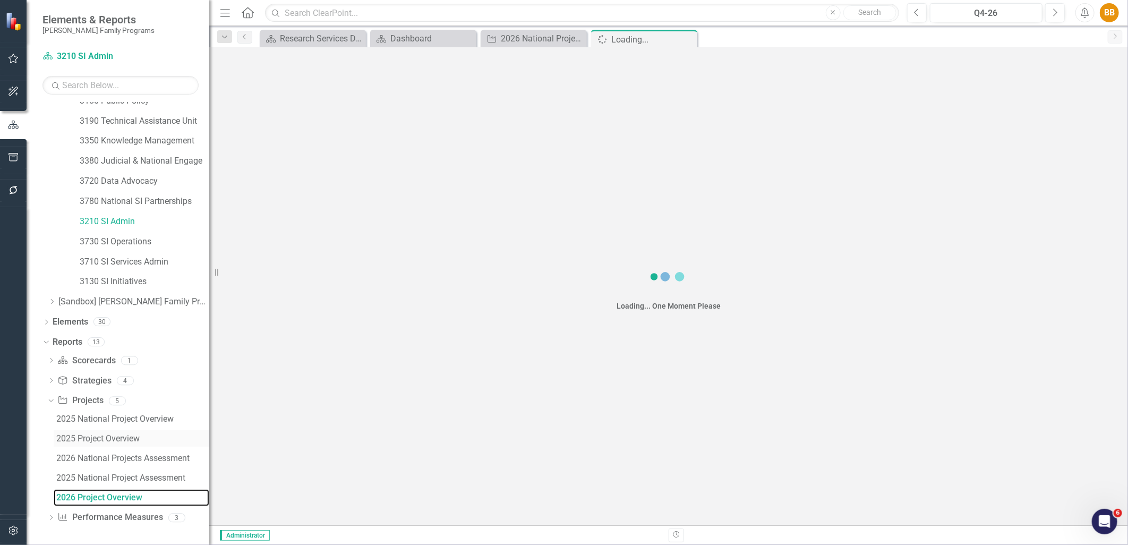
scroll to position [132, 0]
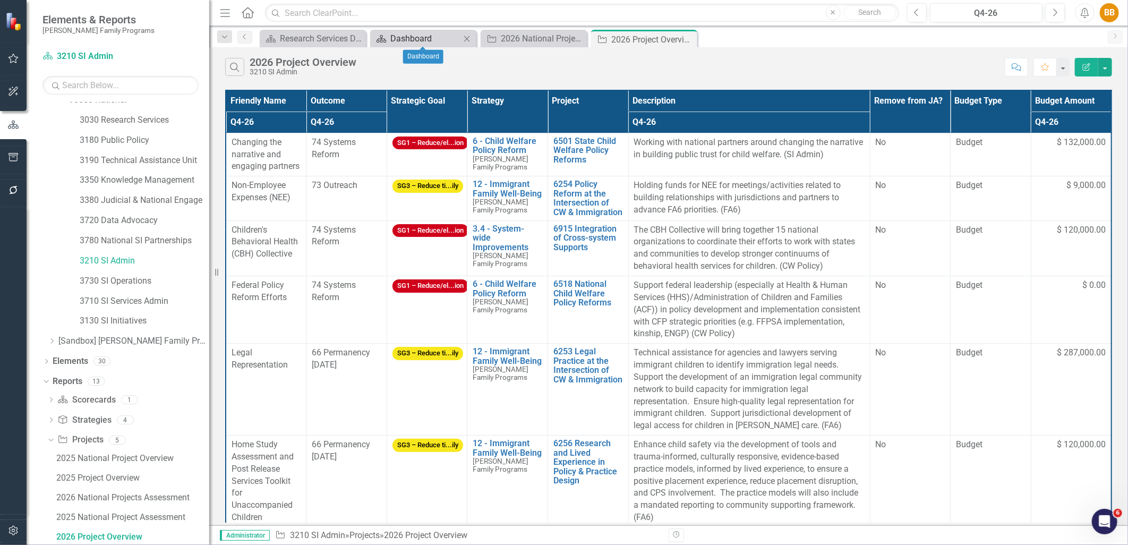
click at [412, 44] on div "Dashboard" at bounding box center [426, 38] width 70 height 13
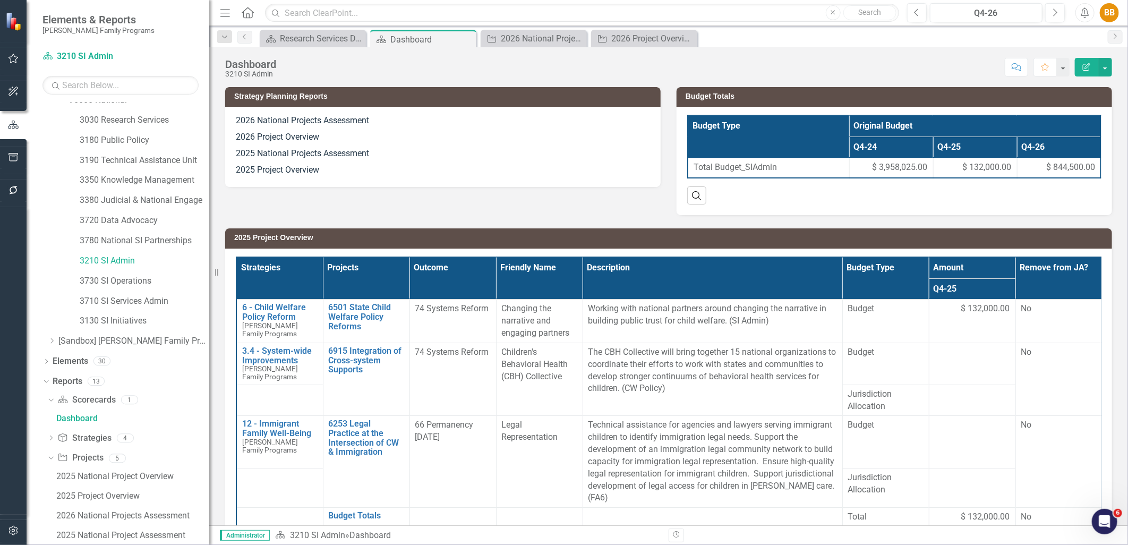
scroll to position [13, 0]
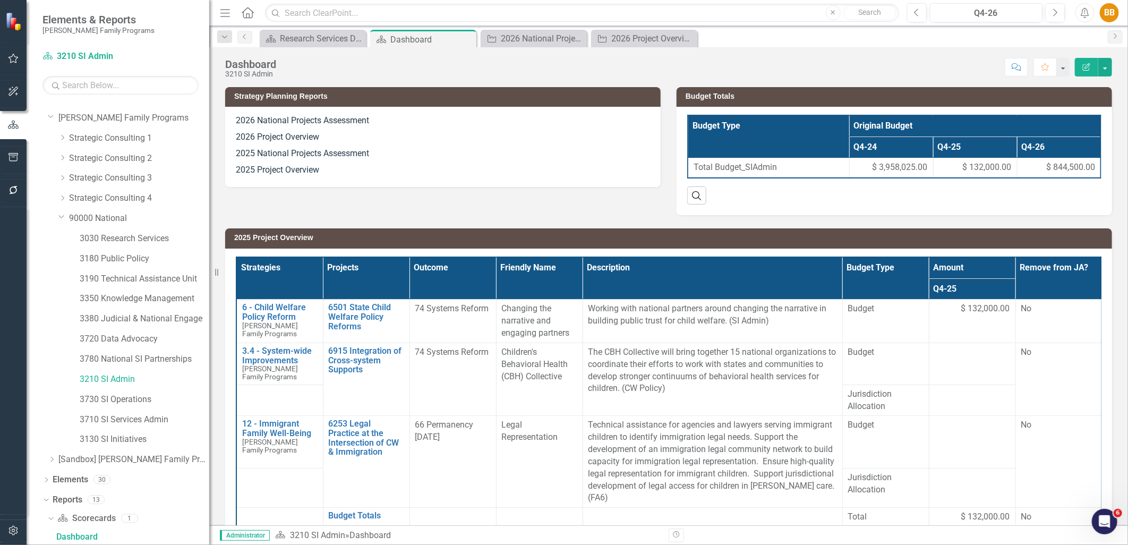
click at [372, 142] on p "2026 Project Overview" at bounding box center [443, 137] width 414 height 16
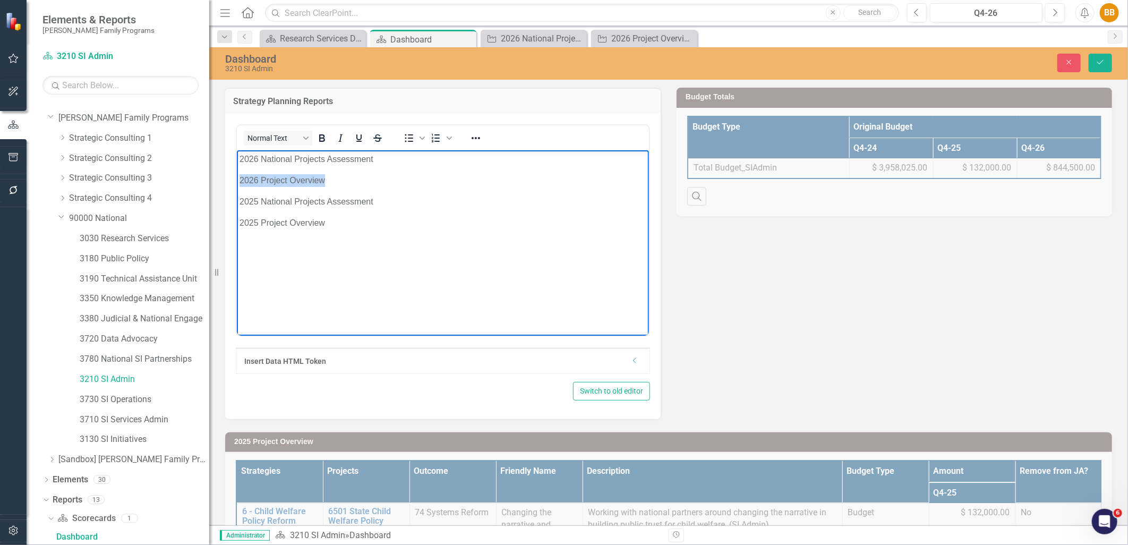
drag, startPoint x: 334, startPoint y: 181, endPoint x: 472, endPoint y: 333, distance: 205.8
click at [236, 184] on html "2026 National Projects Assessment 2026 Project Overview 2025 National Projects …" at bounding box center [442, 229] width 412 height 159
click at [470, 140] on icon "Reveal or hide additional toolbar items" at bounding box center [476, 138] width 13 height 13
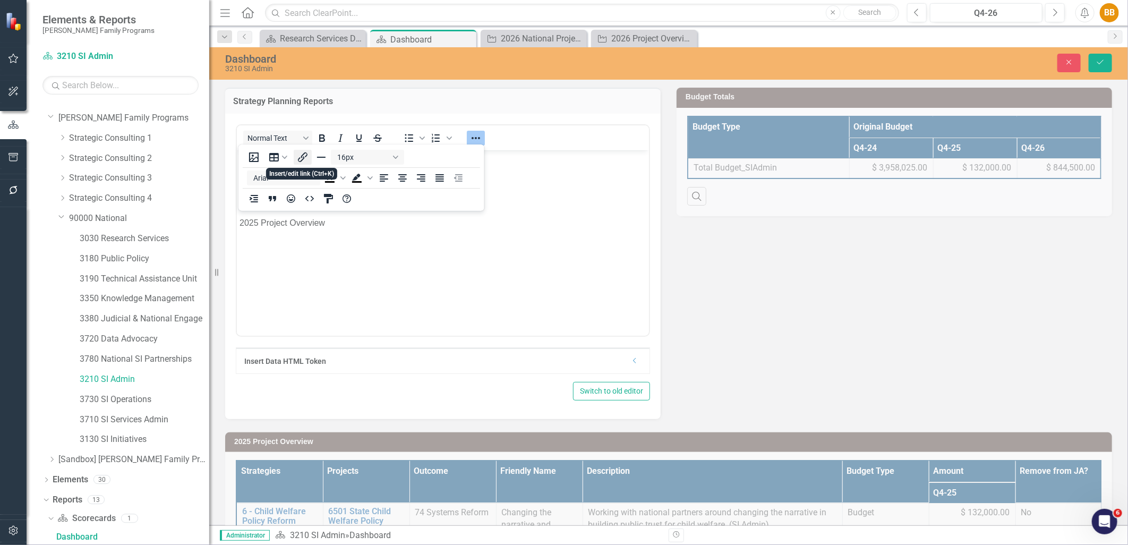
click at [307, 157] on icon "Insert/edit link" at bounding box center [302, 157] width 13 height 13
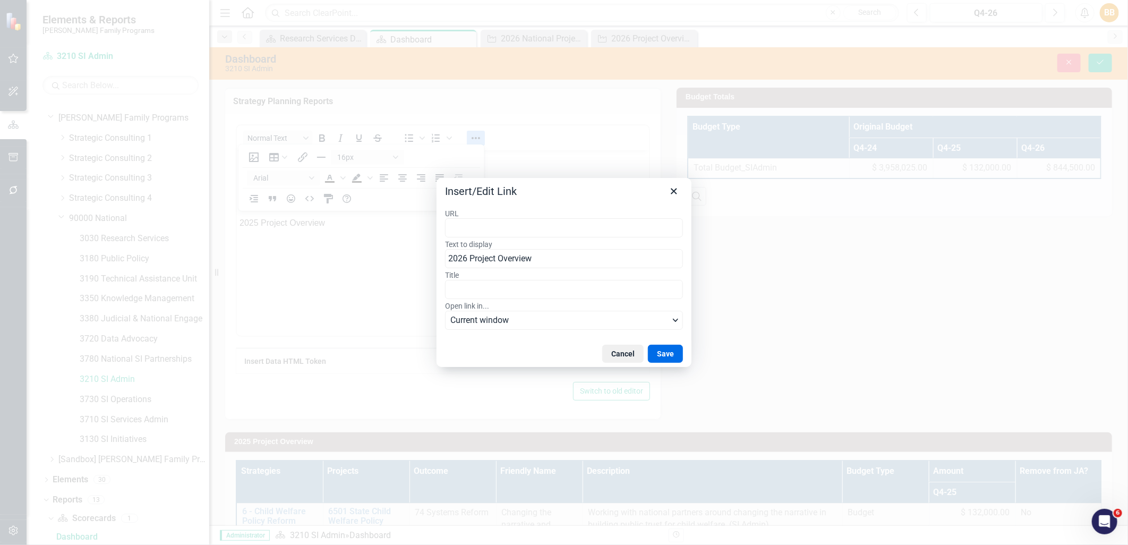
type input "https://app.clearpointstrategy.com/#/index/?layoutId=1902445&object=initiative&…"
click at [659, 351] on button "Save" at bounding box center [665, 354] width 35 height 18
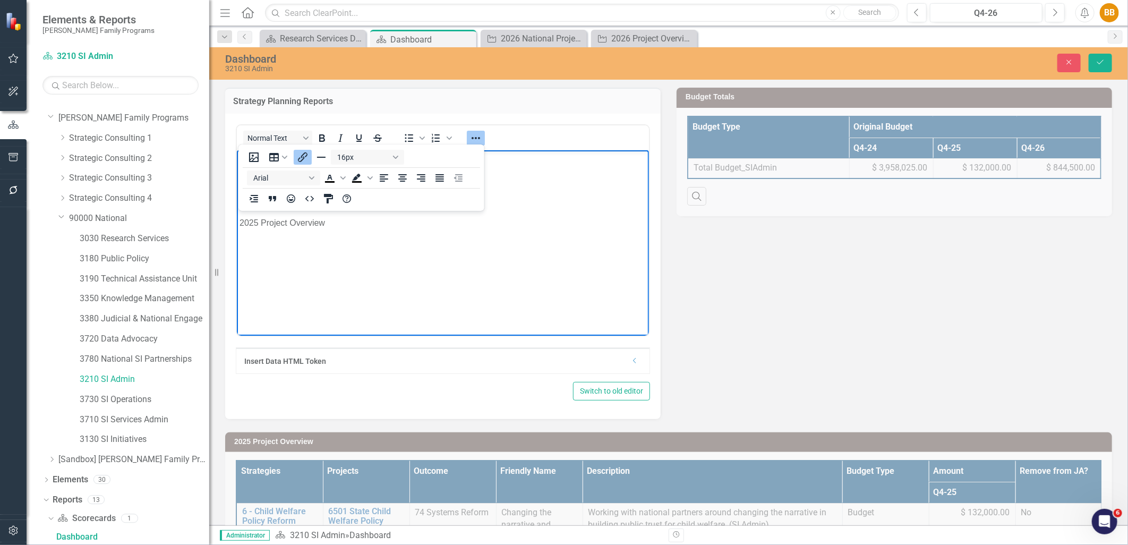
click at [569, 203] on p "2025 National Projects Assessment" at bounding box center [442, 201] width 407 height 13
click at [1096, 54] on button "Save" at bounding box center [1100, 63] width 23 height 19
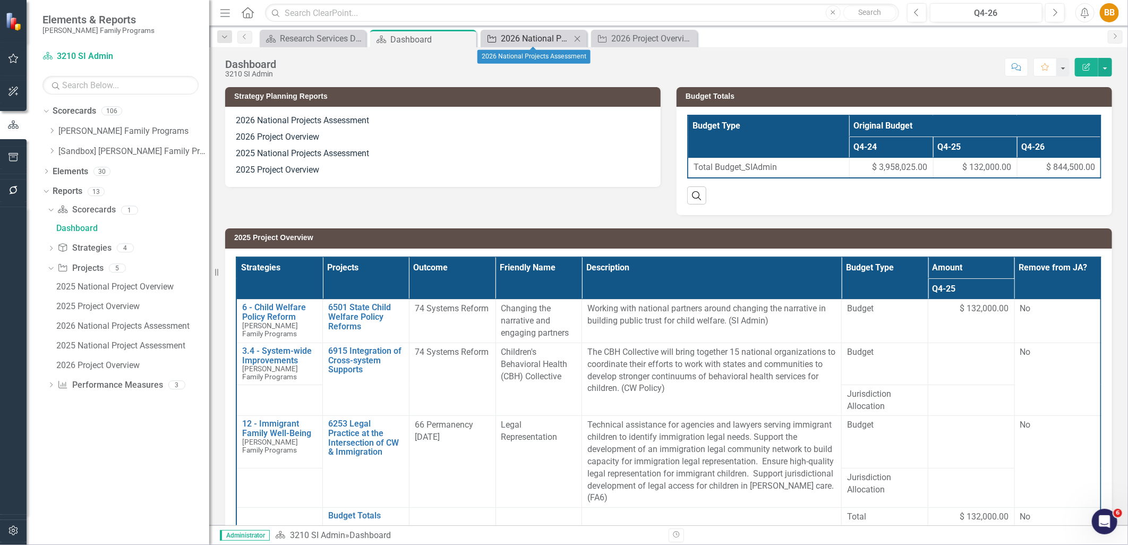
scroll to position [0, 0]
click at [544, 39] on div "2026 National Projects Assessment" at bounding box center [536, 38] width 70 height 13
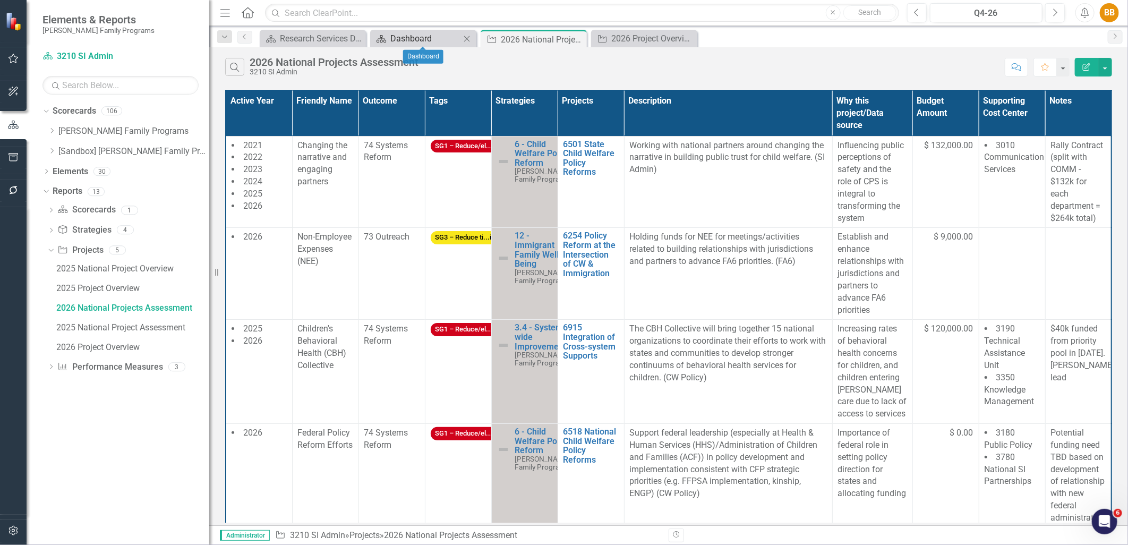
click at [414, 39] on div "Dashboard" at bounding box center [426, 38] width 70 height 13
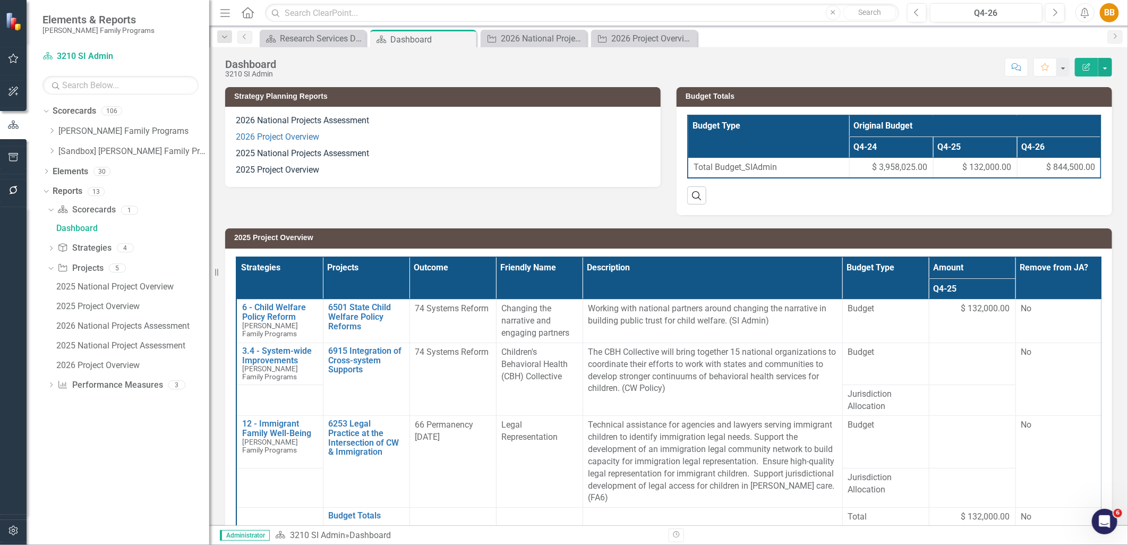
click at [401, 131] on p "2026 Project Overview" at bounding box center [443, 137] width 414 height 16
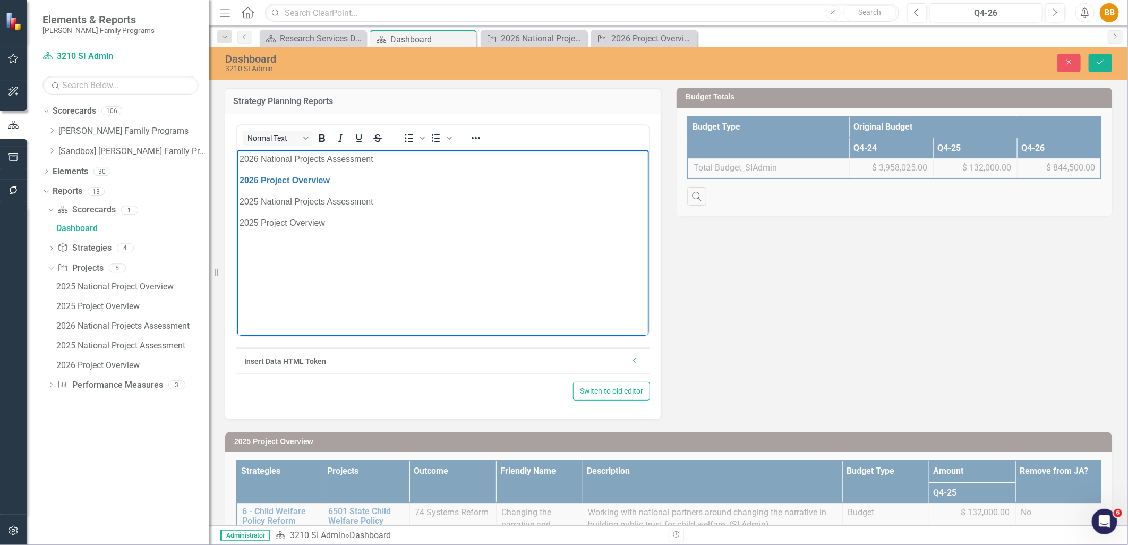
drag, startPoint x: 377, startPoint y: 158, endPoint x: 267, endPoint y: 152, distance: 109.6
click at [236, 166] on html "2026 National Projects Assessment 2026 Project Overview 2025 National Projects …" at bounding box center [442, 229] width 412 height 159
drag, startPoint x: 400, startPoint y: 171, endPoint x: 267, endPoint y: 164, distance: 132.4
click at [267, 164] on body "2026 National Projects Assessment 2026 Project Overview﻿ 2025 National Projects…" at bounding box center [442, 229] width 412 height 159
click at [342, 162] on p "2026 National Projects Assessment" at bounding box center [442, 158] width 407 height 13
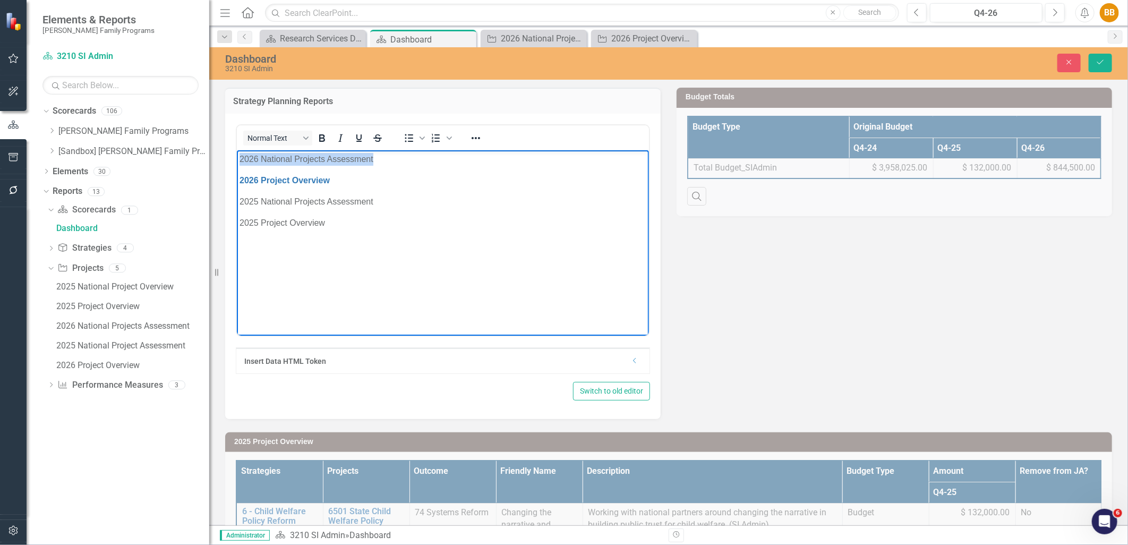
drag, startPoint x: 414, startPoint y: 160, endPoint x: 225, endPoint y: 158, distance: 188.6
click at [236, 158] on html "2026 National Projects Assessment 2026 Project Overview﻿ 2025 National Projects…" at bounding box center [442, 229] width 412 height 159
click at [491, 134] on div "Normal Text To open the popup, press Shift+Enter To open the popup, press Shift…" at bounding box center [443, 138] width 412 height 21
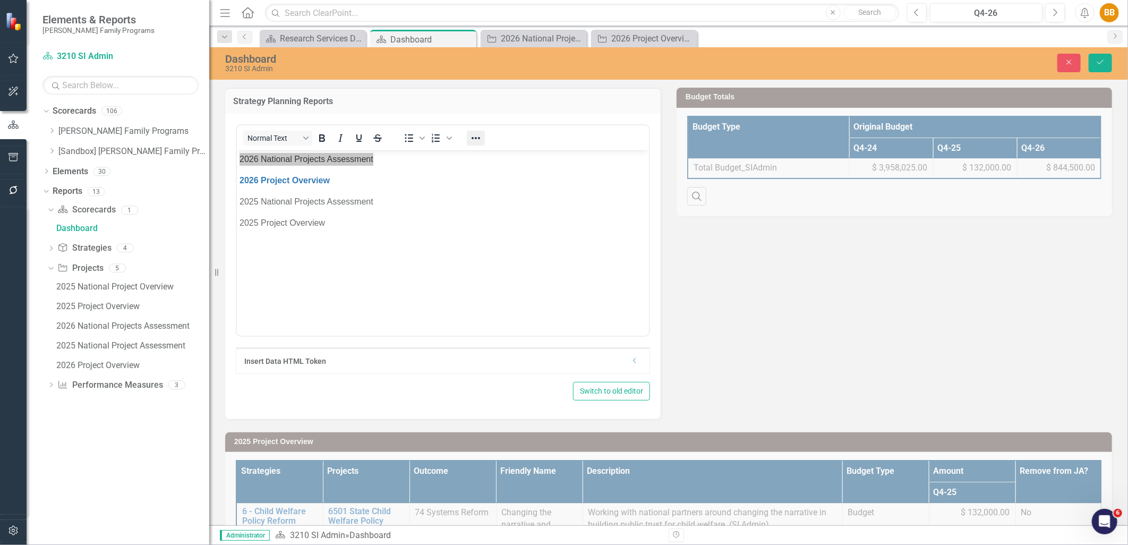
click at [480, 136] on icon "Reveal or hide additional toolbar items" at bounding box center [476, 138] width 13 height 13
click at [307, 157] on icon "Insert/edit link" at bounding box center [302, 157] width 13 height 13
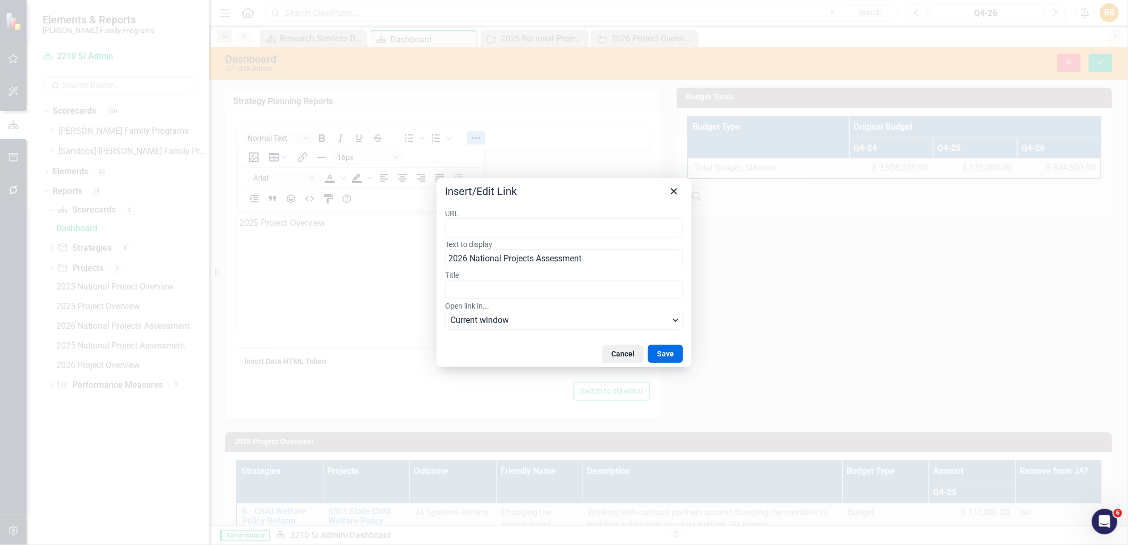
type input "https://app.clearpointstrategy.com/#/index/?layoutId=1877706&object=initiative&…"
click at [660, 349] on button "Save" at bounding box center [665, 354] width 35 height 18
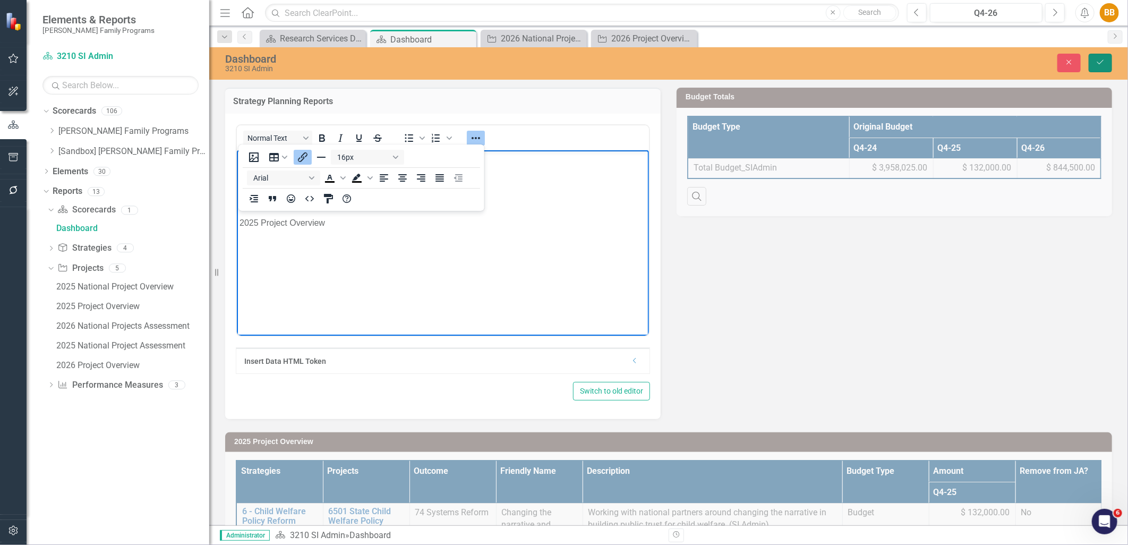
click at [1093, 62] on button "Save" at bounding box center [1100, 63] width 23 height 19
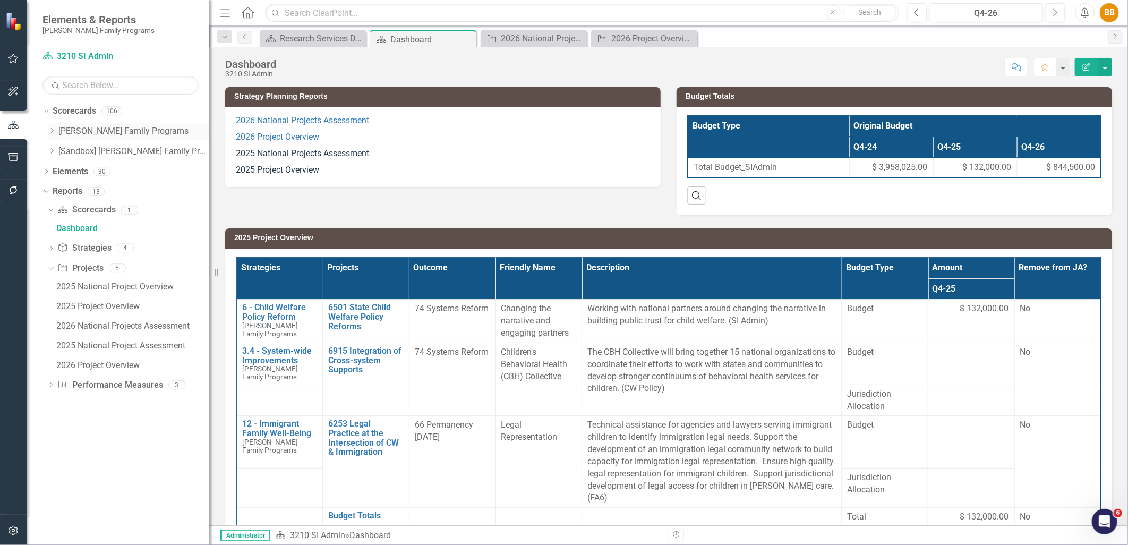
click at [50, 133] on icon "Dropdown" at bounding box center [52, 131] width 8 height 6
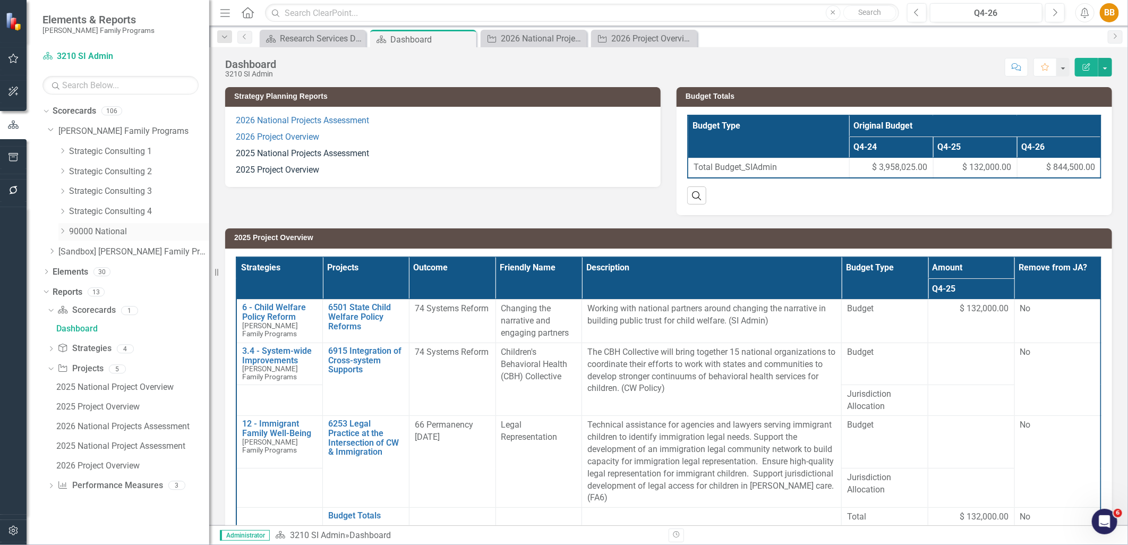
click at [60, 230] on icon "Dropdown" at bounding box center [62, 231] width 8 height 6
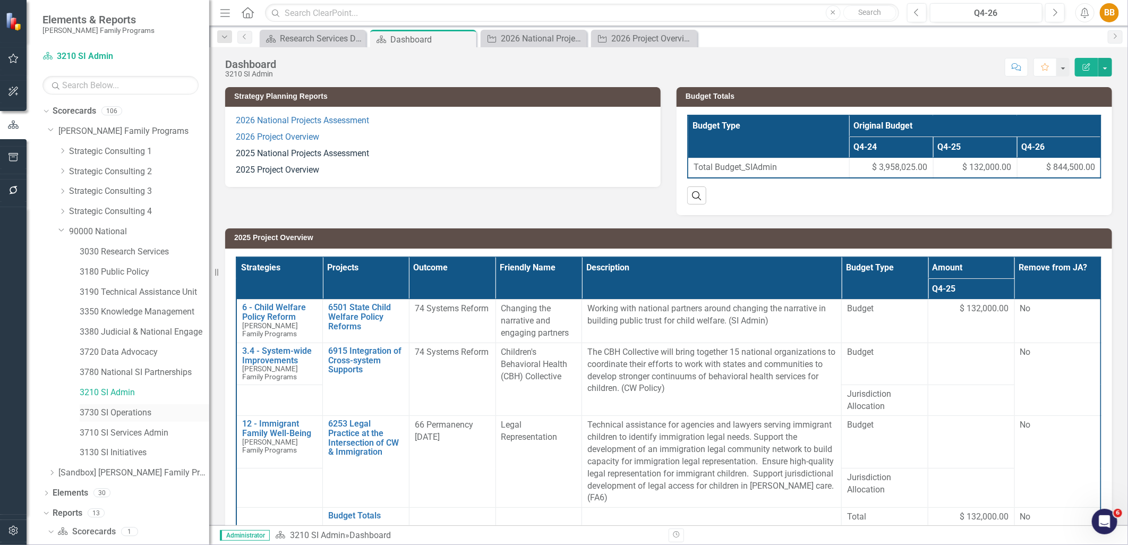
click at [120, 411] on link "3730 SI Operations" at bounding box center [145, 413] width 130 height 12
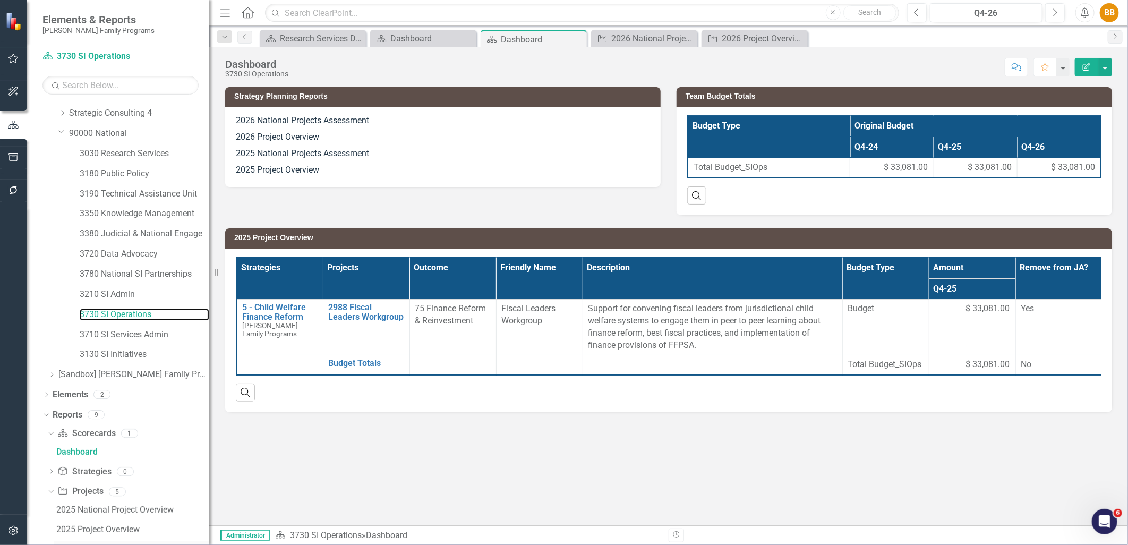
scroll to position [189, 0]
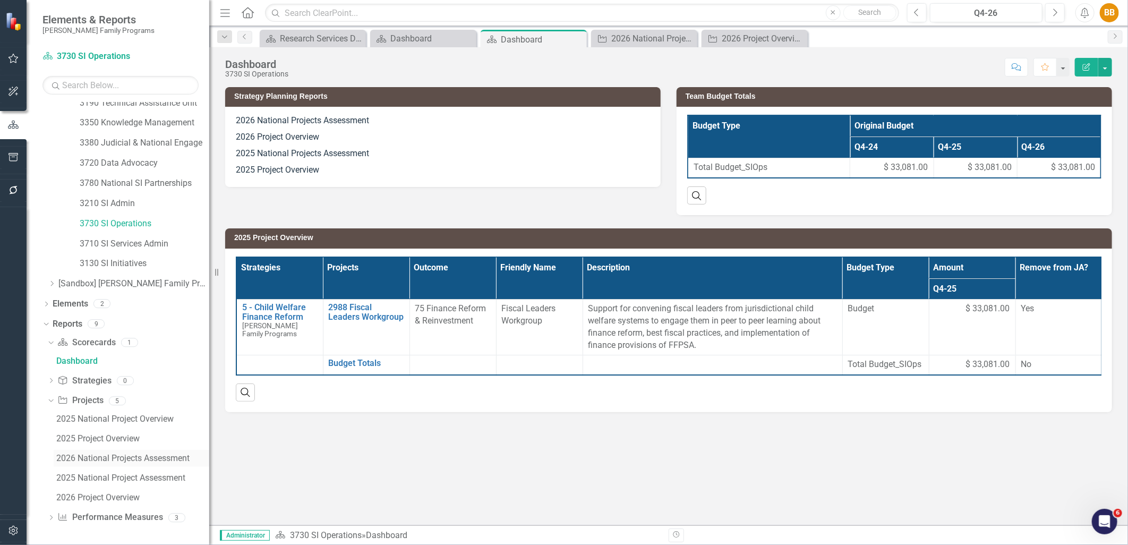
click at [109, 461] on div "2026 National Projects Assessment" at bounding box center [132, 459] width 153 height 10
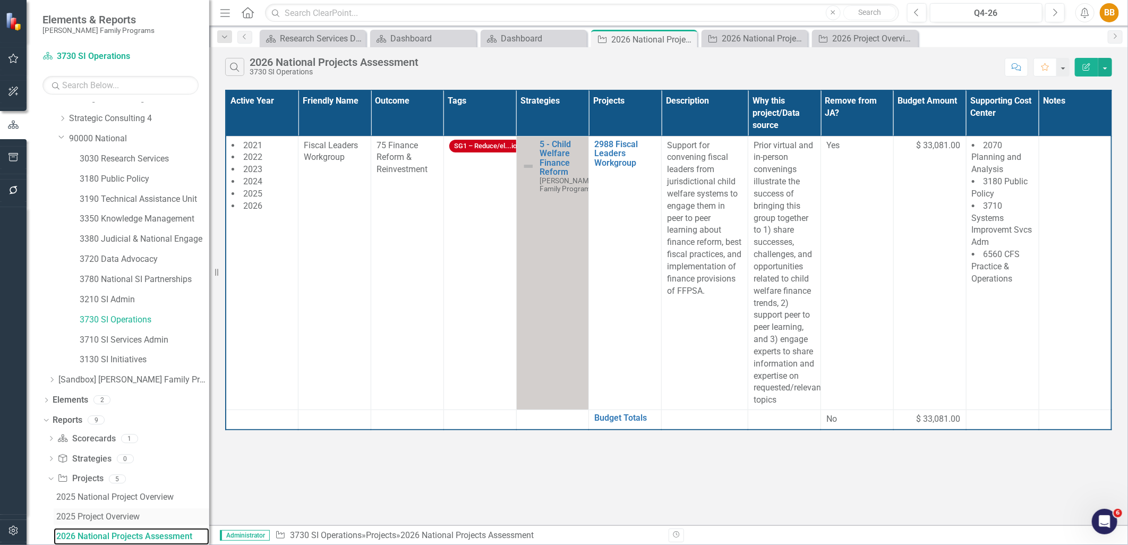
scroll to position [171, 0]
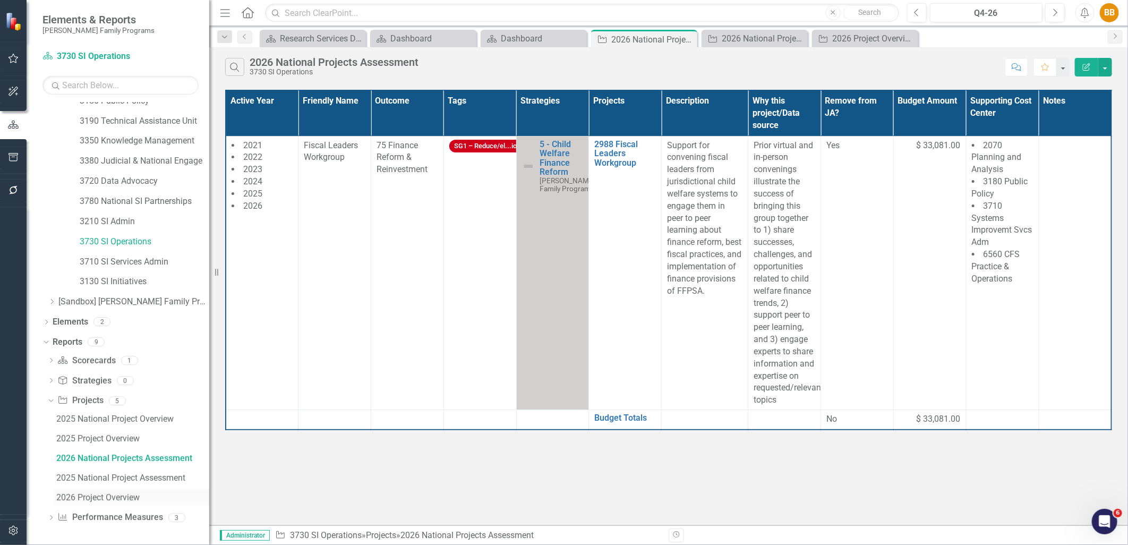
click at [107, 495] on div "2026 Project Overview" at bounding box center [132, 498] width 153 height 10
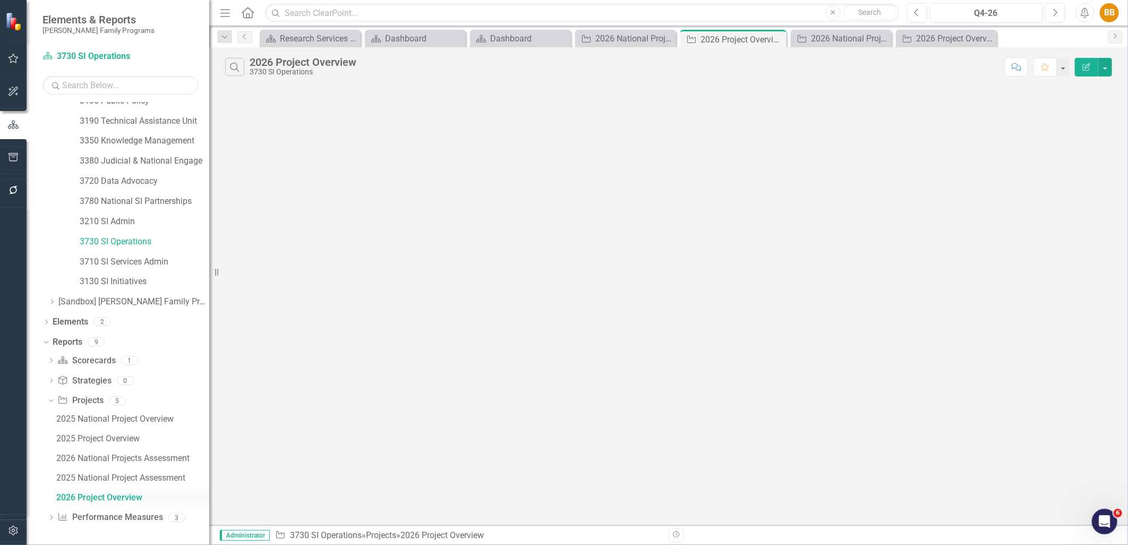
scroll to position [132, 0]
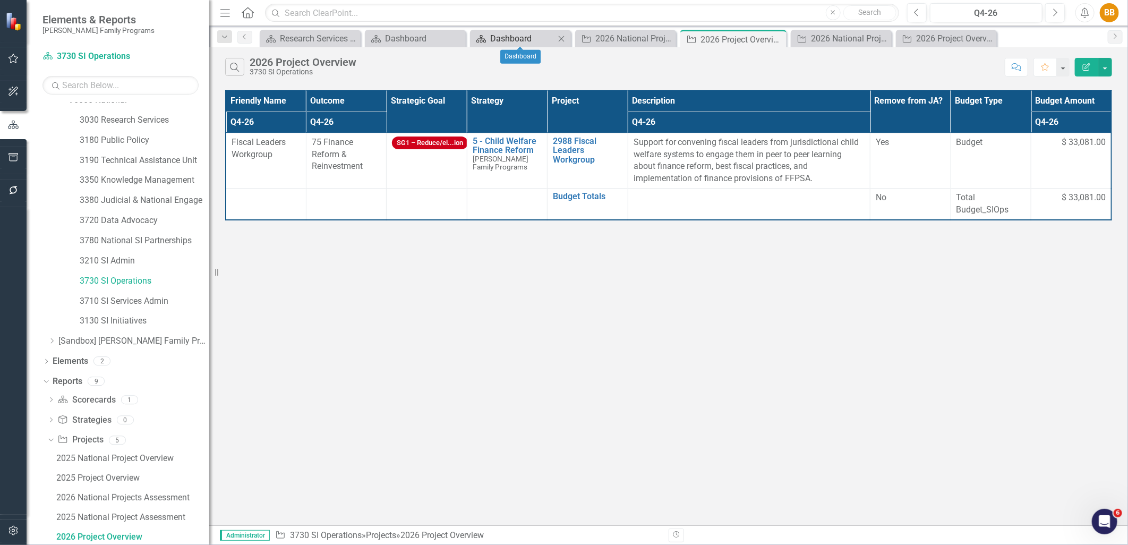
click at [514, 38] on div "Dashboard" at bounding box center [522, 38] width 65 height 13
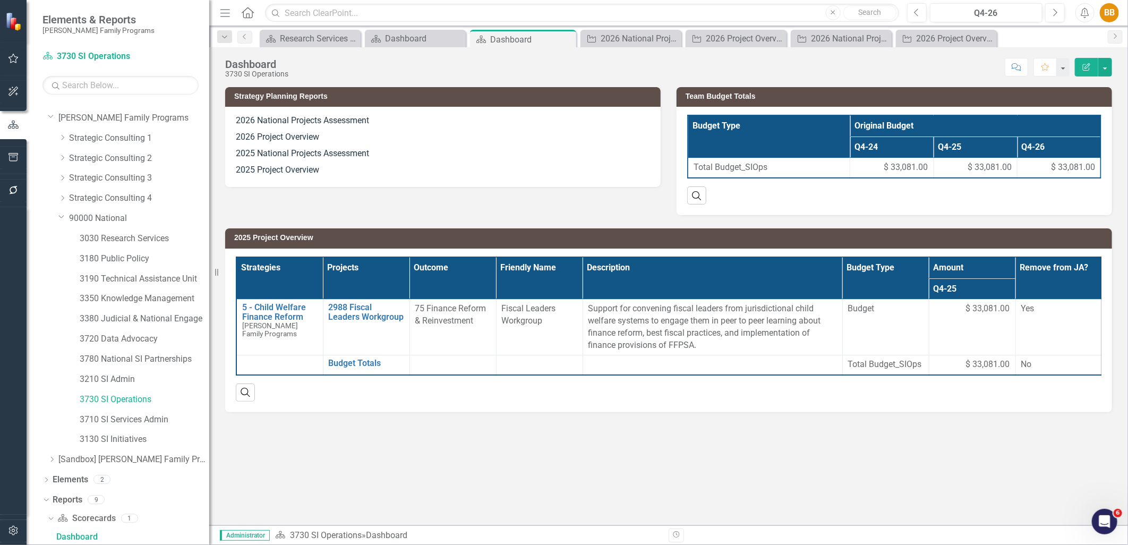
click at [491, 172] on p "2025 Project Overview" at bounding box center [443, 169] width 414 height 14
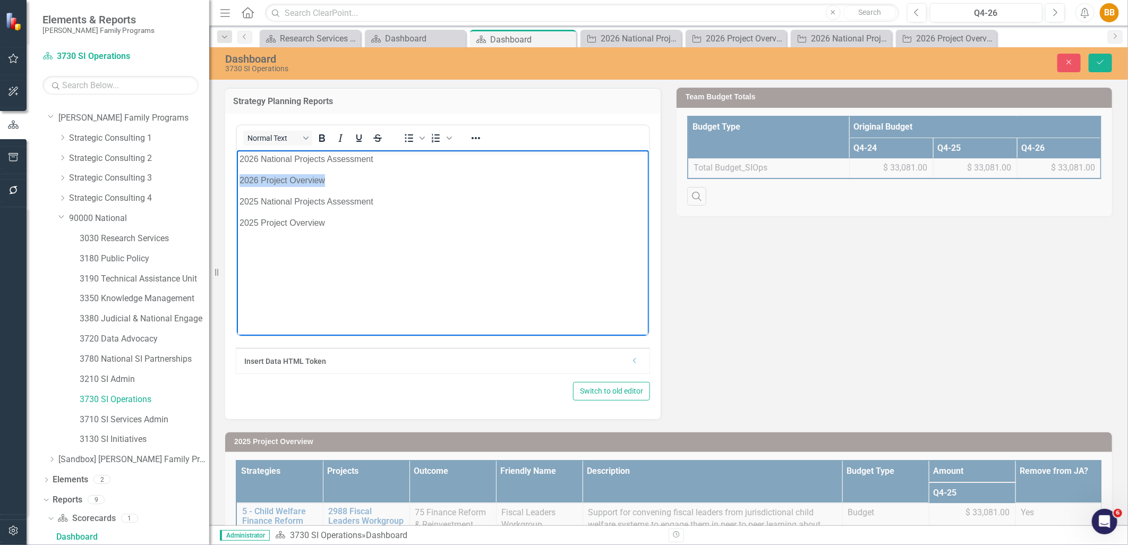
drag, startPoint x: 385, startPoint y: 179, endPoint x: 182, endPoint y: 186, distance: 202.5
click at [236, 186] on html "2026 National Projects Assessment 2026 Project Overview 2025 National Projects …" at bounding box center [442, 229] width 412 height 159
click at [482, 137] on button "Reveal or hide additional toolbar items" at bounding box center [476, 138] width 18 height 15
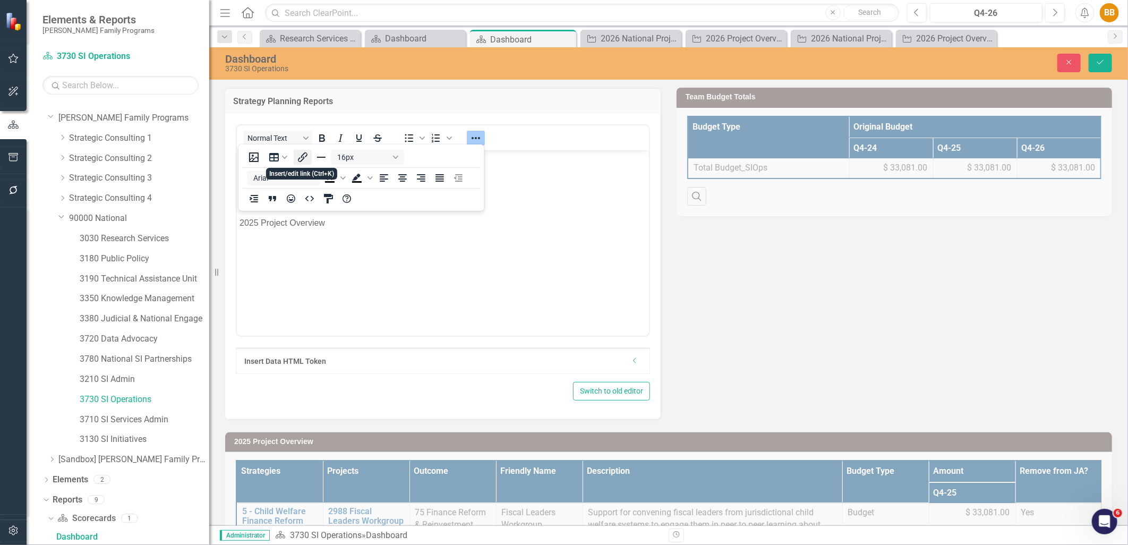
click at [311, 155] on button "Insert/edit link" at bounding box center [303, 157] width 18 height 15
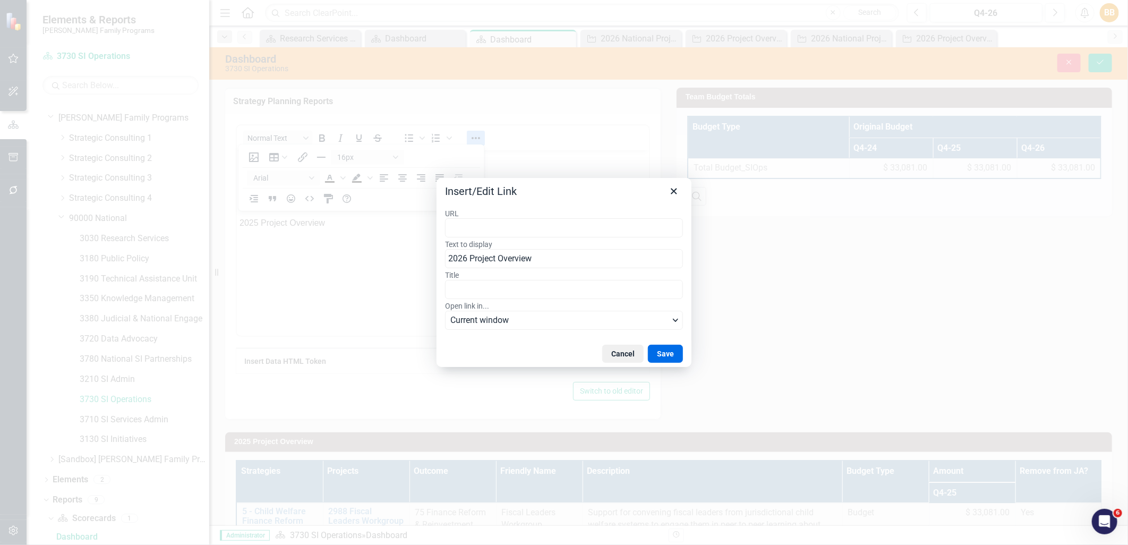
type input "https://app.clearpointstrategy.com/#/index/?layoutId=1902446&object=initiative&…"
click at [666, 360] on button "Save" at bounding box center [665, 354] width 35 height 18
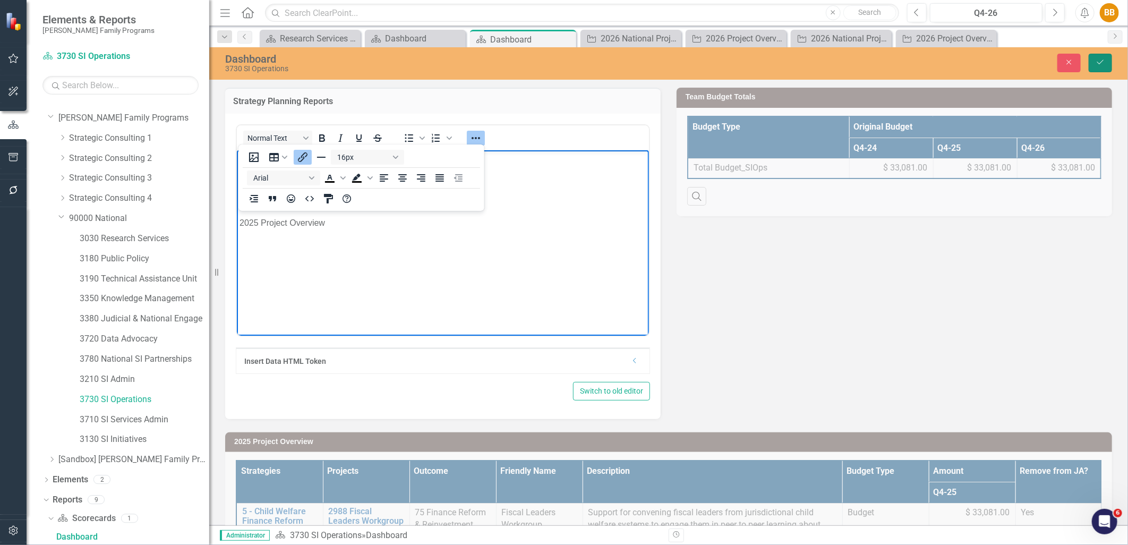
click at [1112, 63] on button "Save" at bounding box center [1100, 63] width 23 height 19
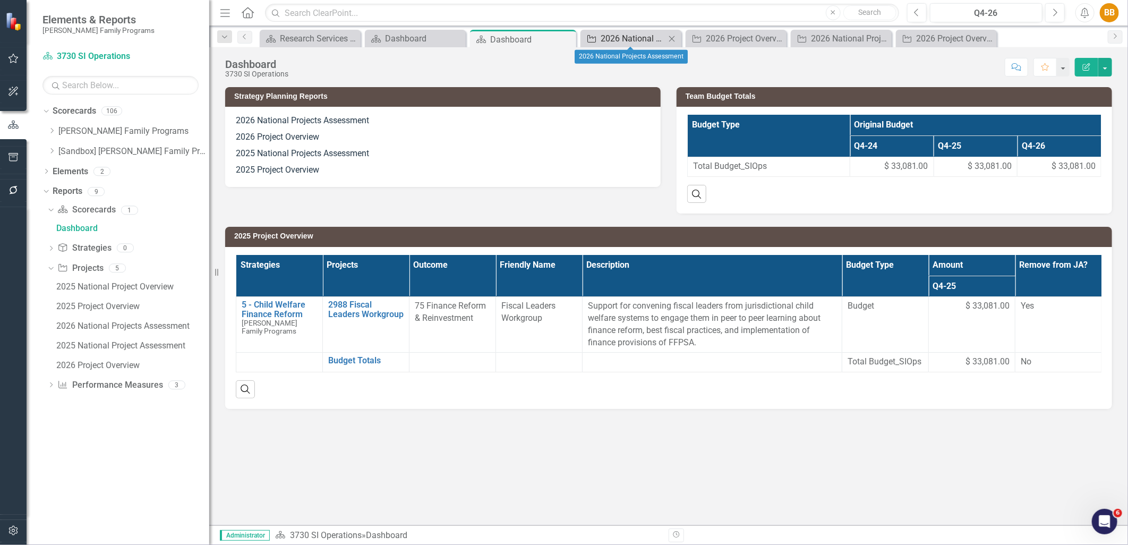
scroll to position [0, 0]
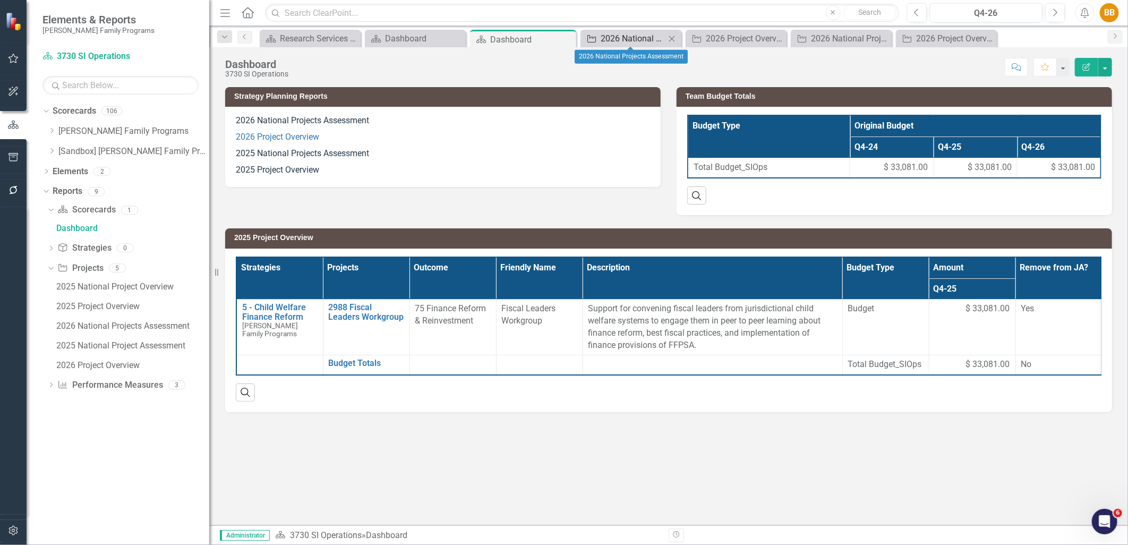
click at [643, 41] on div "2026 National Projects Assessment" at bounding box center [633, 38] width 65 height 13
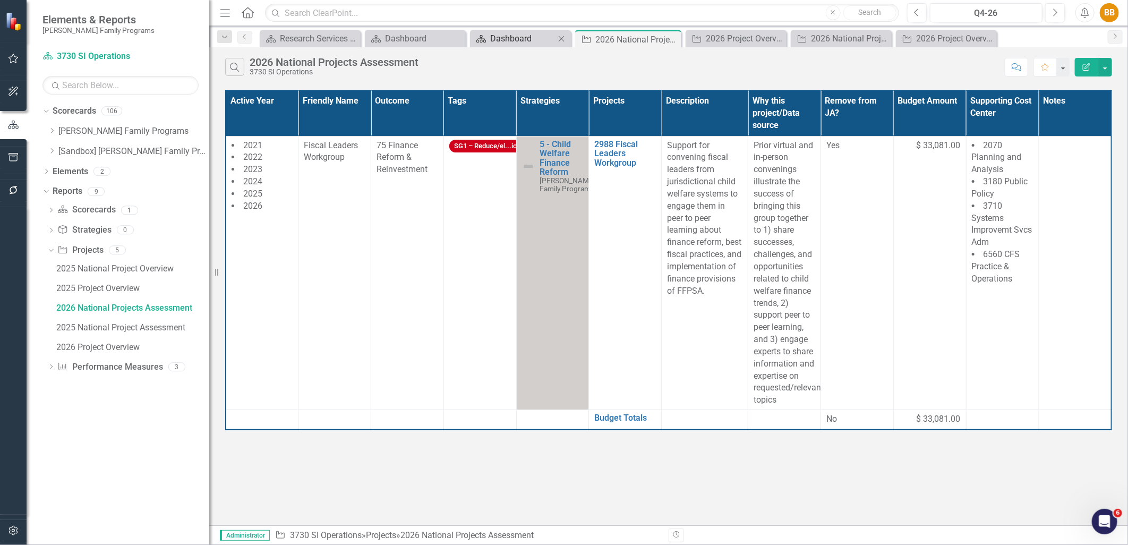
click at [496, 41] on div "Dashboard" at bounding box center [522, 38] width 65 height 13
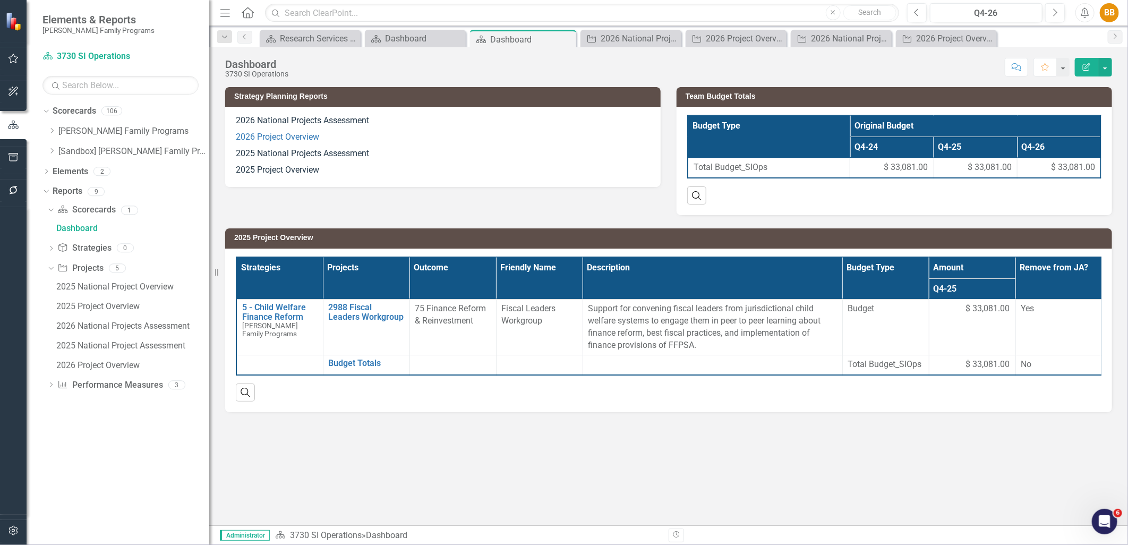
click at [381, 137] on p "2026 Project Overview" at bounding box center [443, 137] width 414 height 16
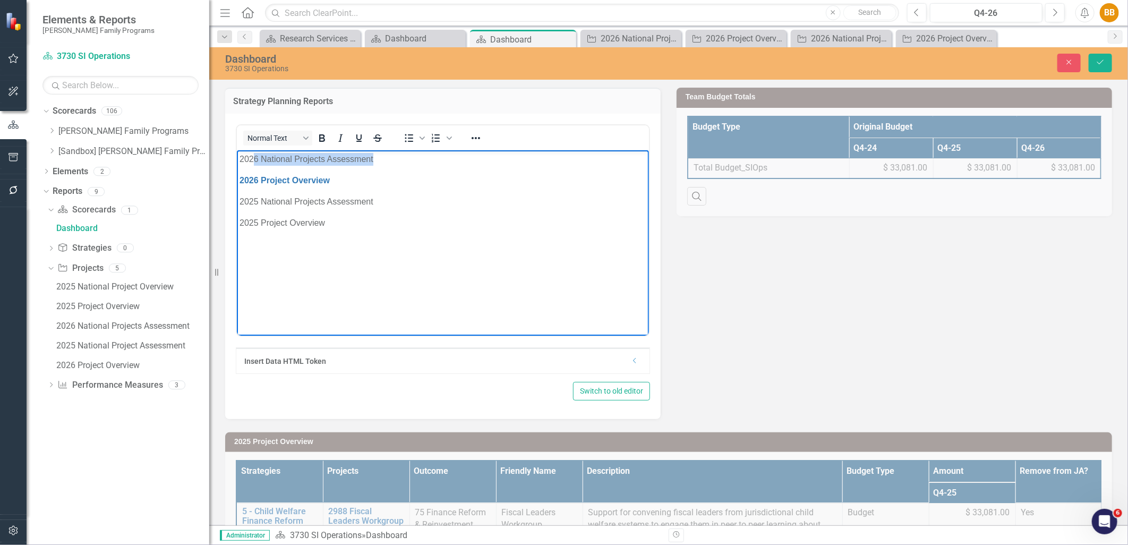
drag, startPoint x: 387, startPoint y: 164, endPoint x: 254, endPoint y: 164, distance: 133.4
click at [254, 164] on p "2026 National Projects Assessment" at bounding box center [442, 158] width 407 height 13
drag, startPoint x: 277, startPoint y: 156, endPoint x: 374, endPoint y: 155, distance: 96.2
click at [374, 155] on p "2026 National Projects Assessment" at bounding box center [442, 158] width 407 height 13
click at [477, 134] on icon "Reveal or hide additional toolbar items" at bounding box center [476, 138] width 13 height 13
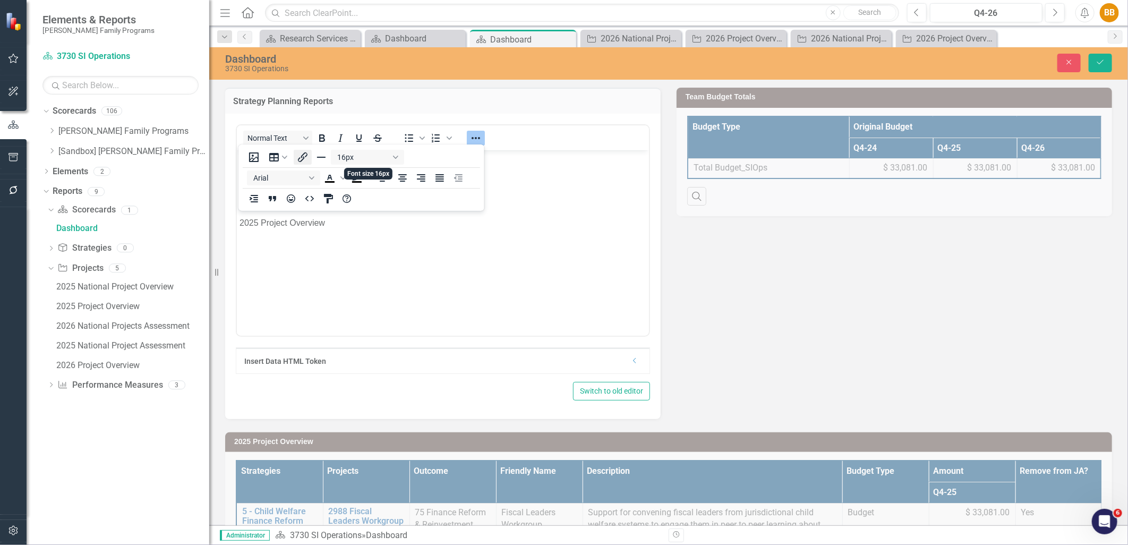
click at [301, 159] on icon "Insert/edit link" at bounding box center [302, 157] width 13 height 13
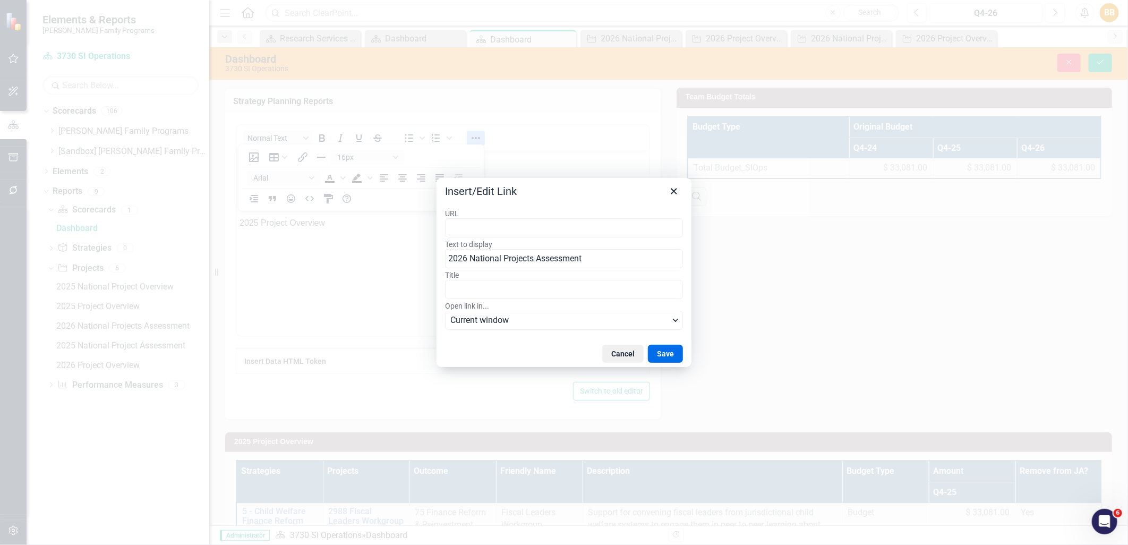
type input "https://app.clearpointstrategy.com/#/index/?layoutId=1877707&object=initiative&…"
click at [671, 354] on button "Save" at bounding box center [665, 354] width 35 height 18
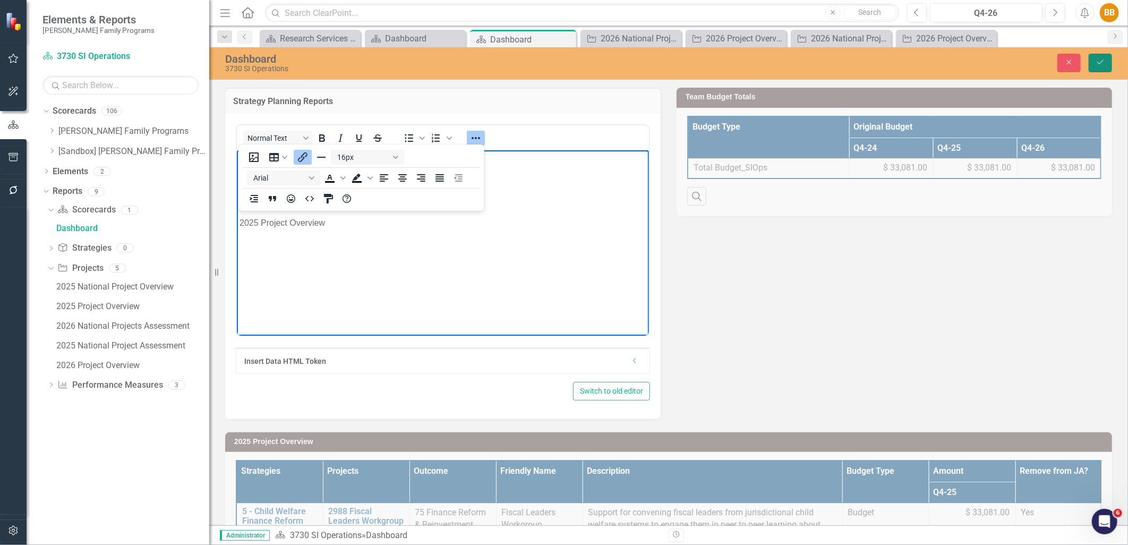
click at [1098, 61] on icon "Save" at bounding box center [1101, 61] width 10 height 7
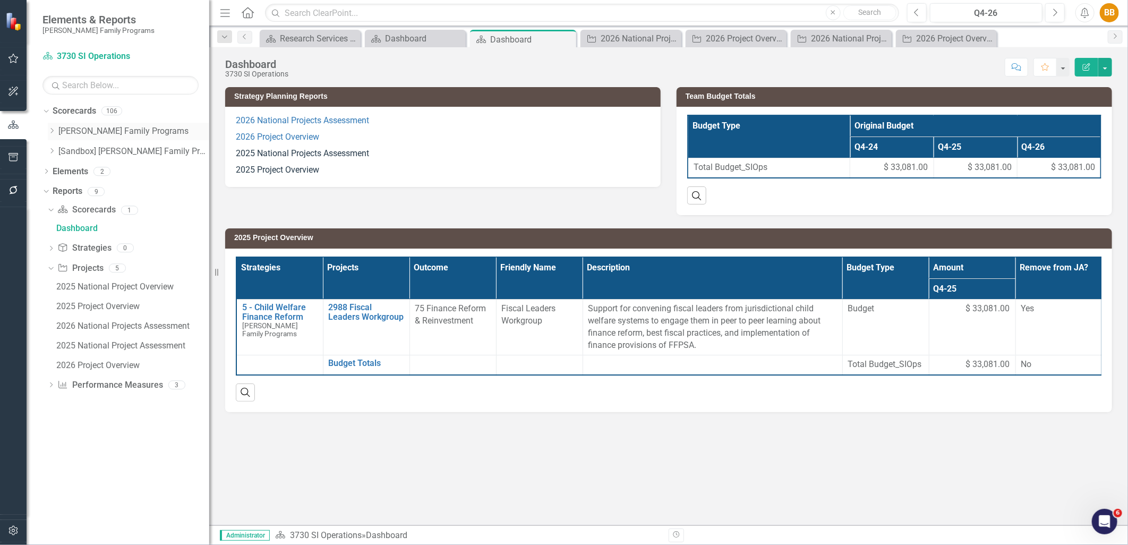
click at [49, 132] on icon "Dropdown" at bounding box center [52, 131] width 8 height 6
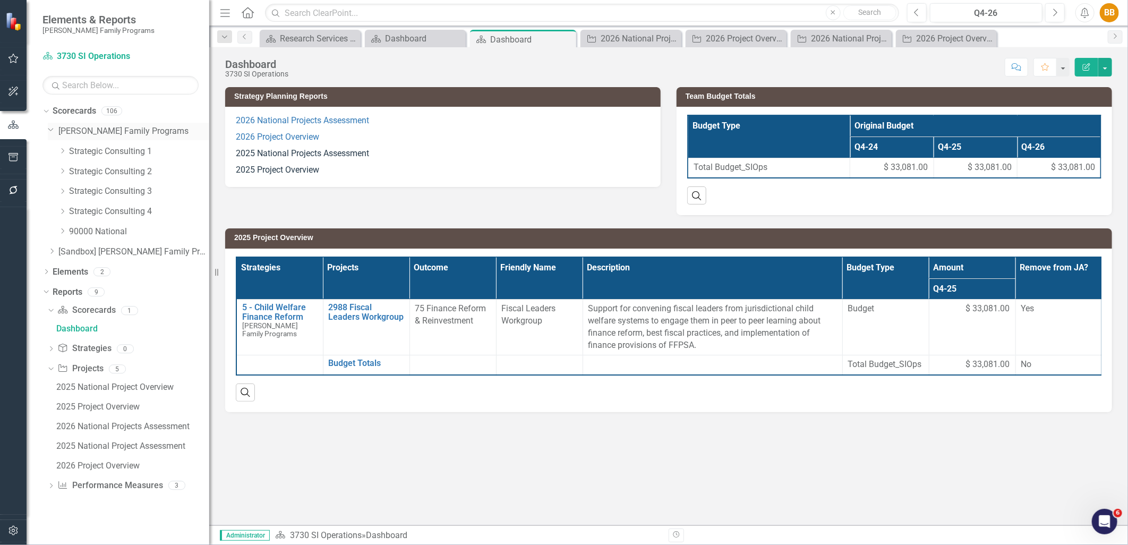
click at [49, 132] on icon "Dropdown" at bounding box center [51, 129] width 6 height 8
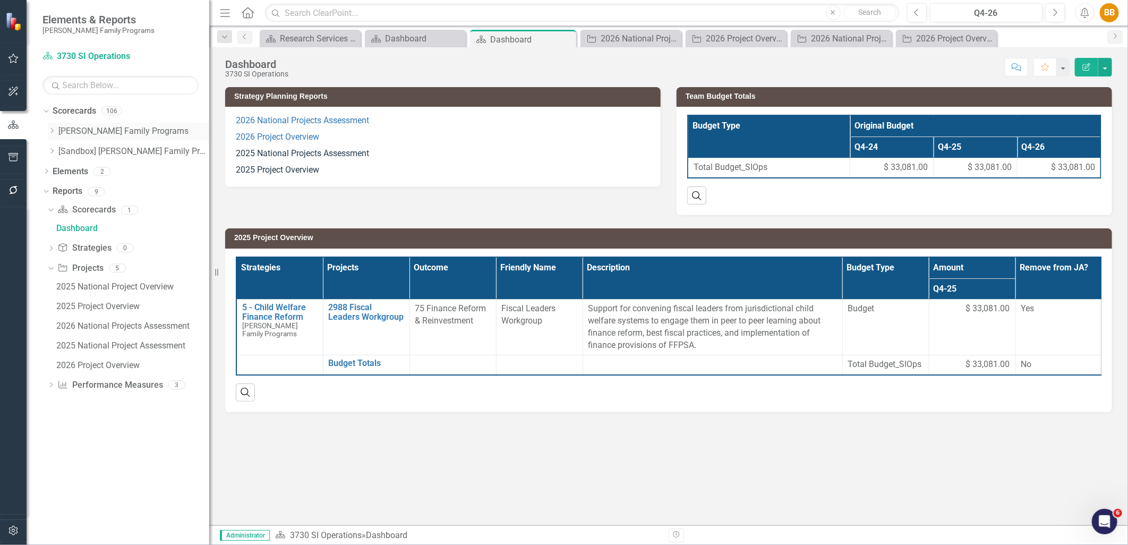
click at [49, 132] on icon "Dropdown" at bounding box center [52, 131] width 8 height 6
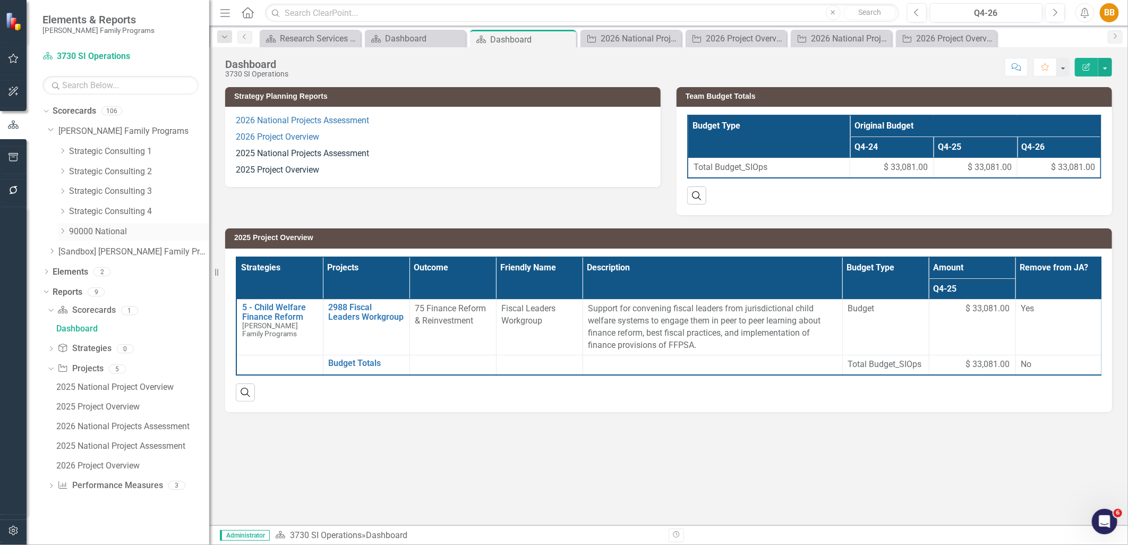
click at [61, 232] on icon "Dropdown" at bounding box center [62, 231] width 8 height 6
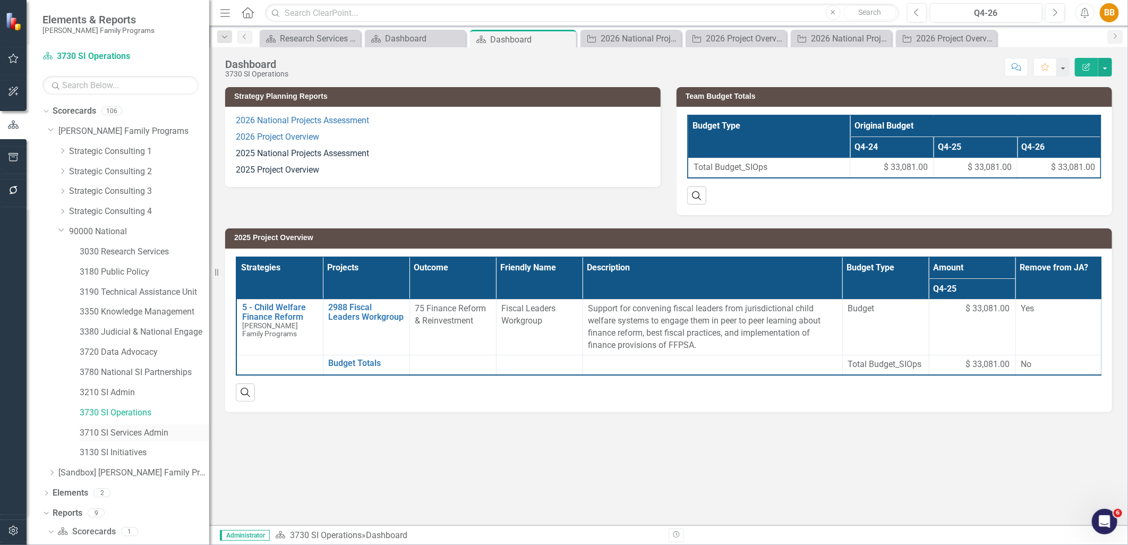
click at [152, 435] on link "3710 SI Services Admin" at bounding box center [145, 433] width 130 height 12
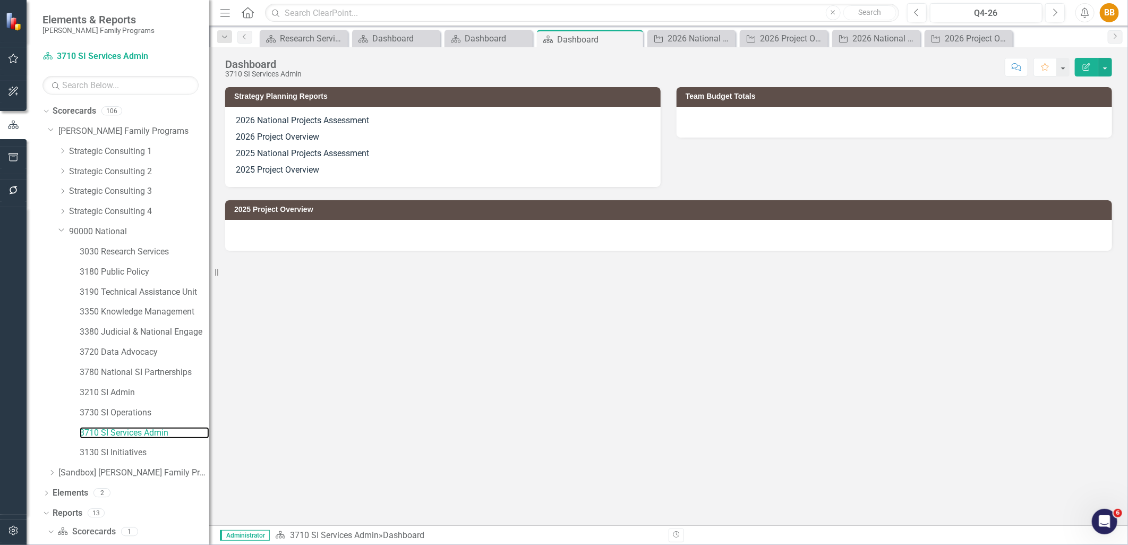
scroll to position [13, 0]
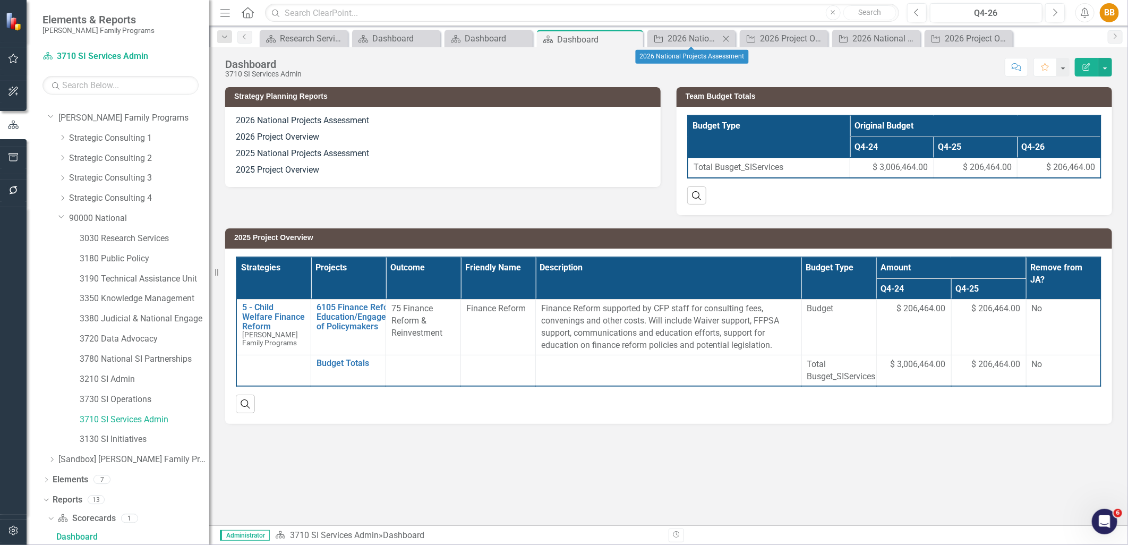
click at [725, 37] on icon at bounding box center [727, 39] width 6 height 6
click at [771, 35] on div "Close" at bounding box center [777, 38] width 13 height 13
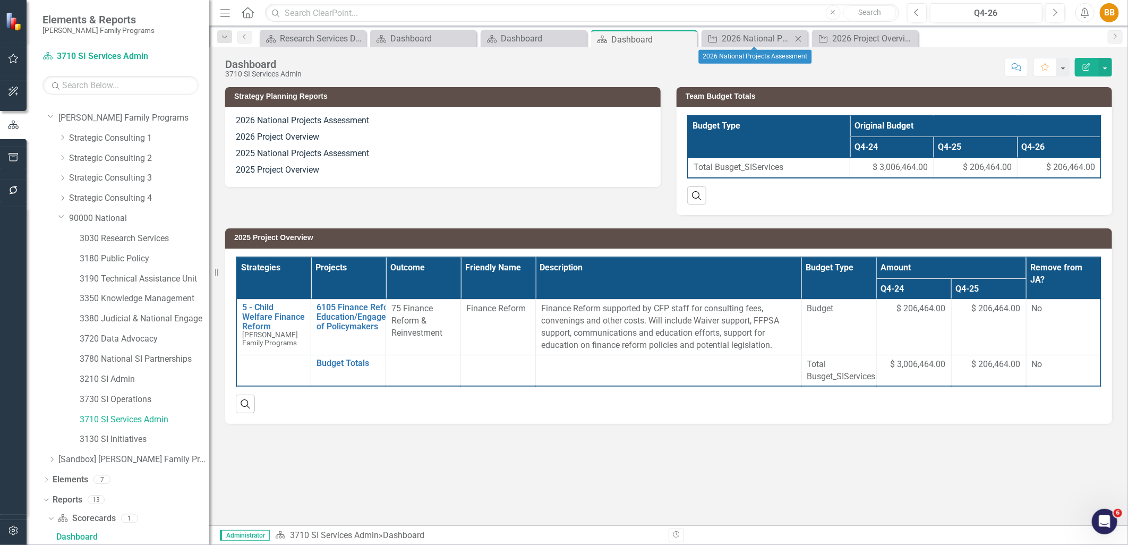
click at [797, 35] on icon "Close" at bounding box center [798, 39] width 11 height 9
click at [0, 0] on icon "Close" at bounding box center [0, 0] width 0 height 0
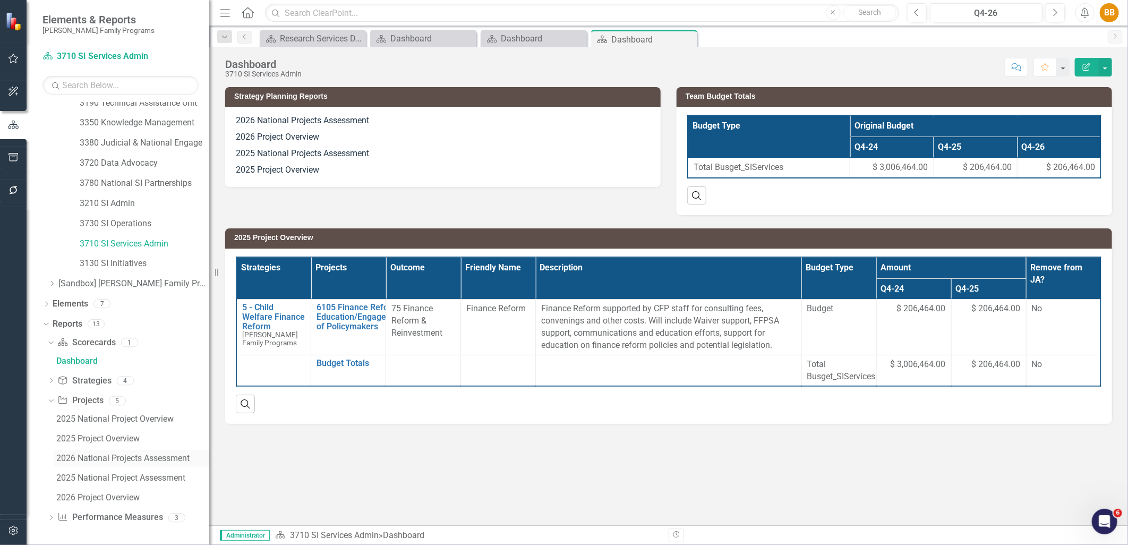
click at [113, 463] on div "2026 National Projects Assessment" at bounding box center [132, 459] width 153 height 10
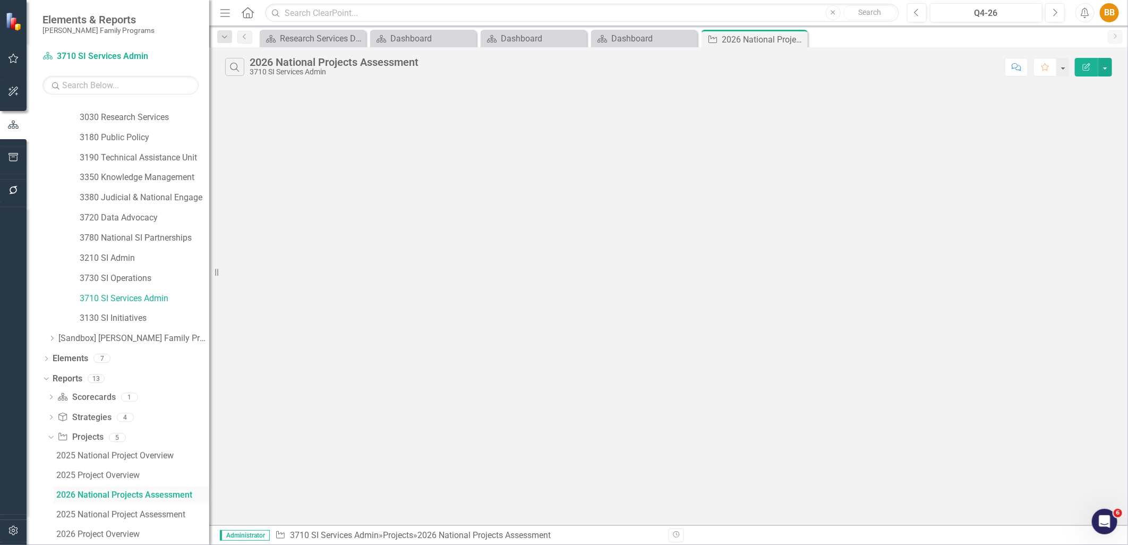
scroll to position [171, 0]
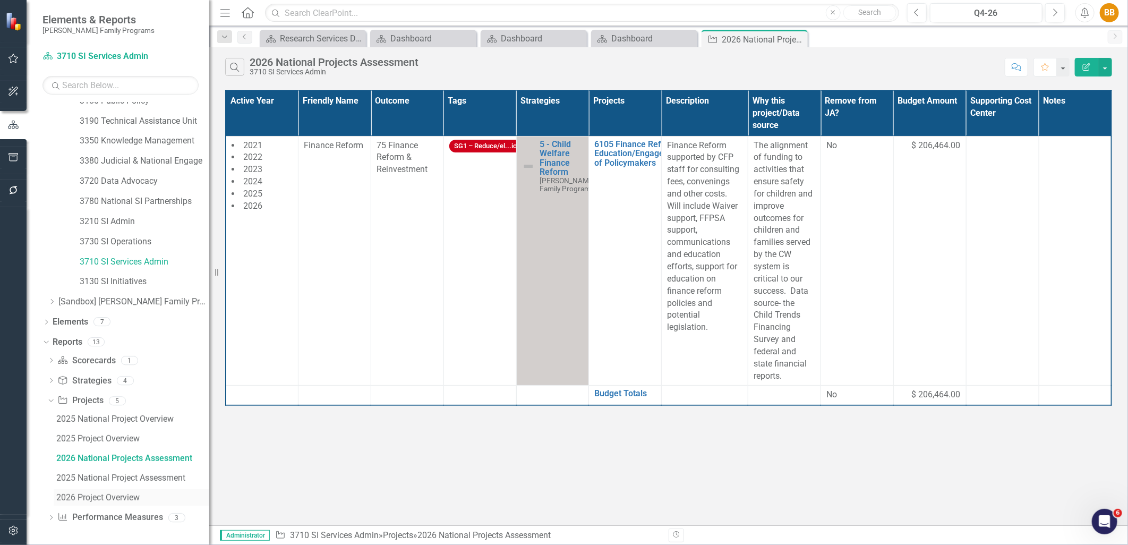
click at [112, 493] on link "2026 Project Overview" at bounding box center [132, 497] width 156 height 17
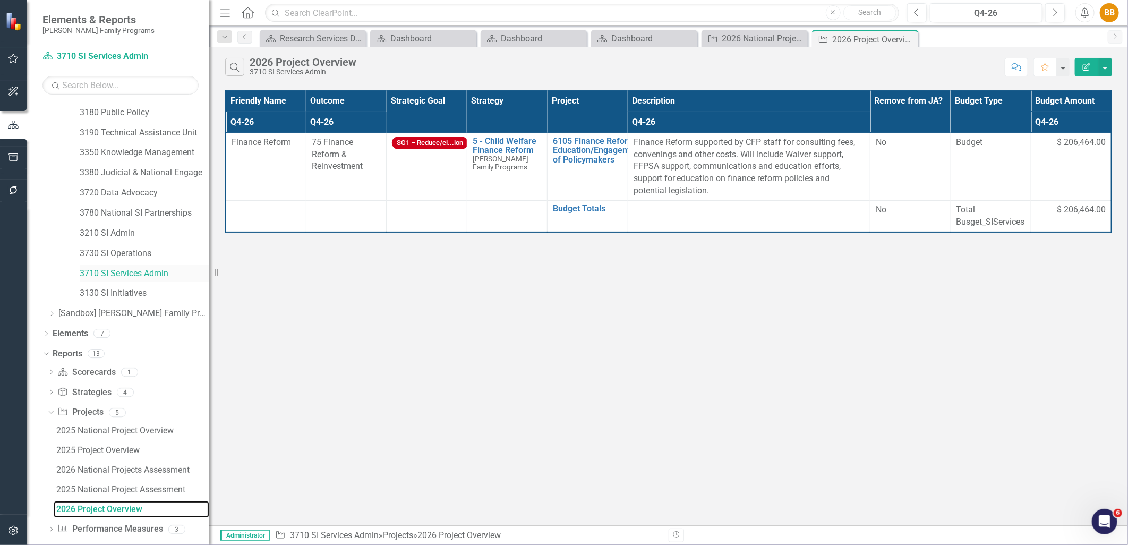
scroll to position [171, 0]
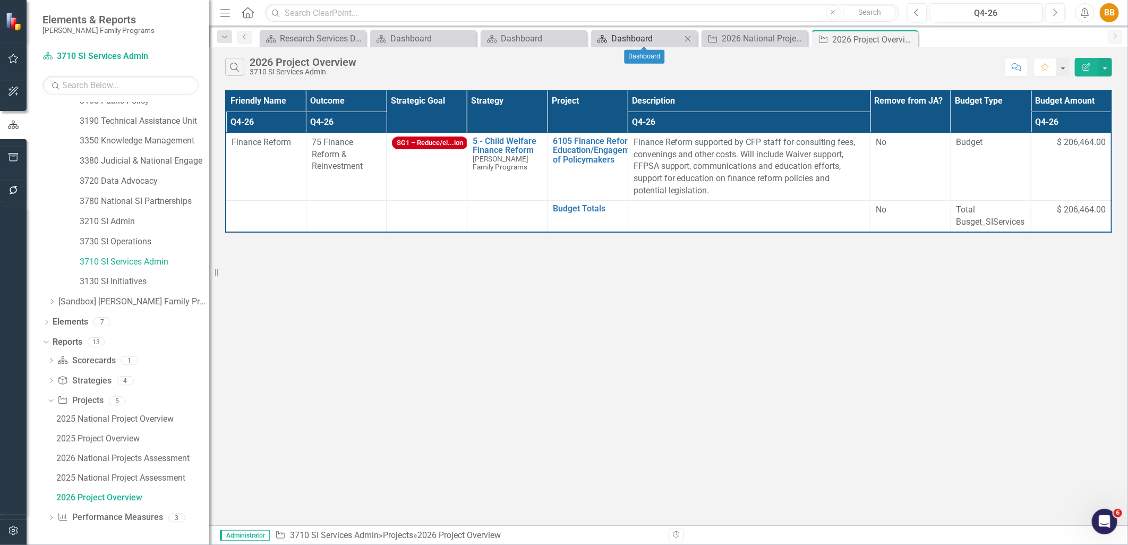
click at [626, 40] on div "Dashboard" at bounding box center [647, 38] width 70 height 13
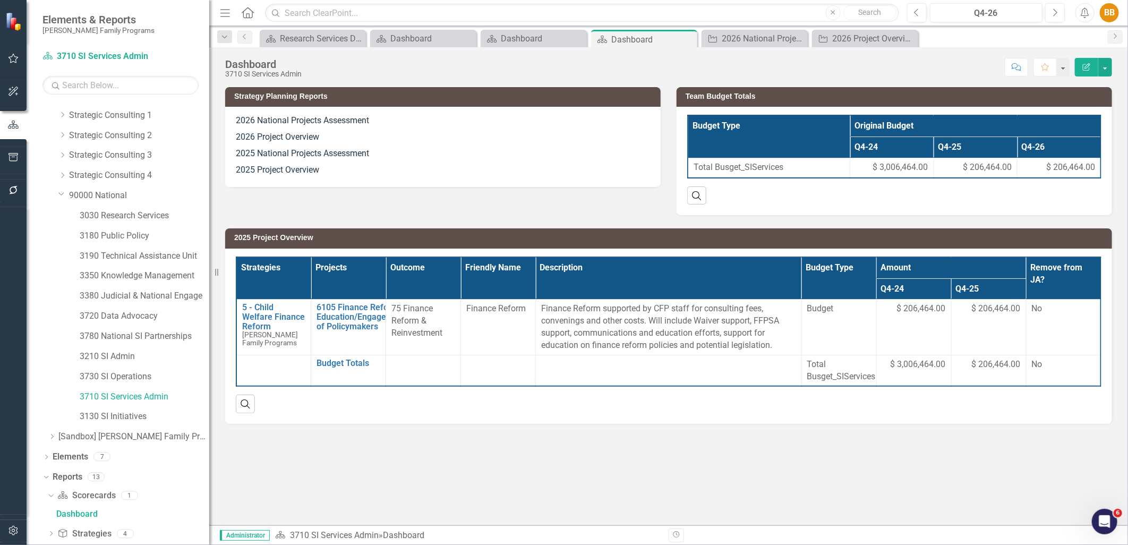
scroll to position [13, 0]
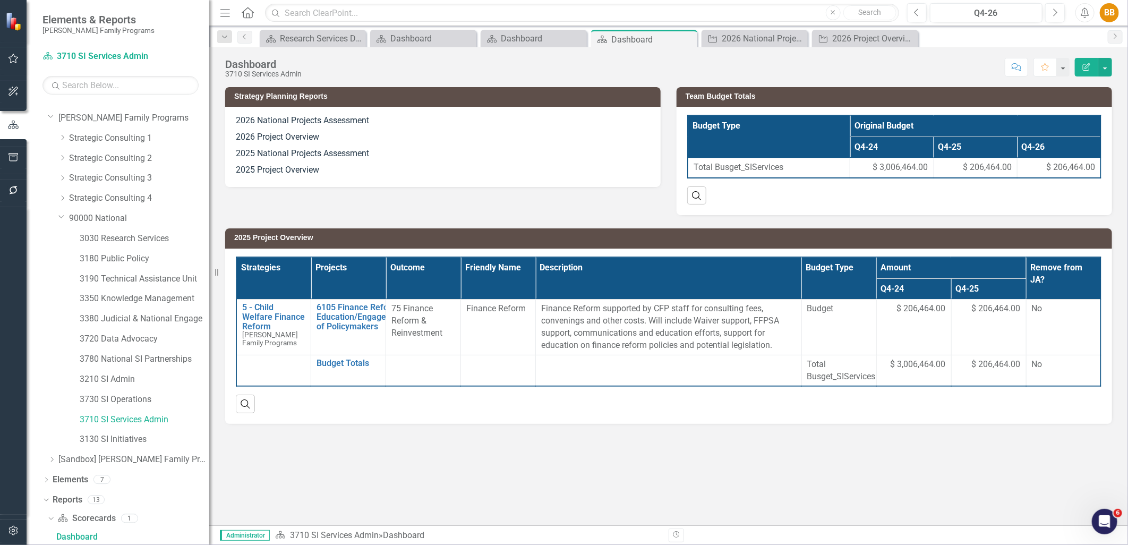
click at [527, 151] on p "2025 National Projects Assessment" at bounding box center [443, 154] width 414 height 16
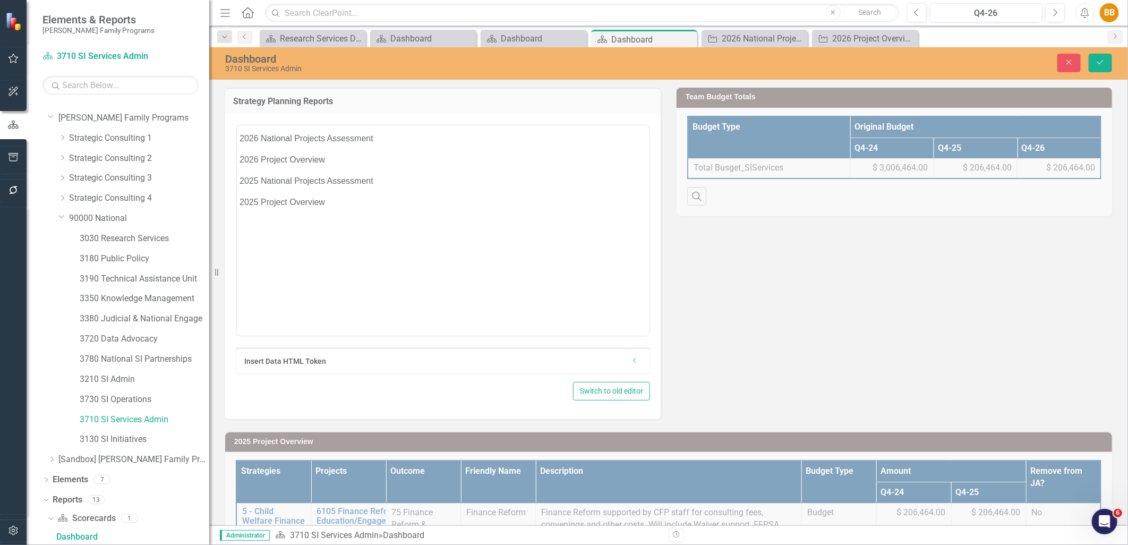
scroll to position [0, 0]
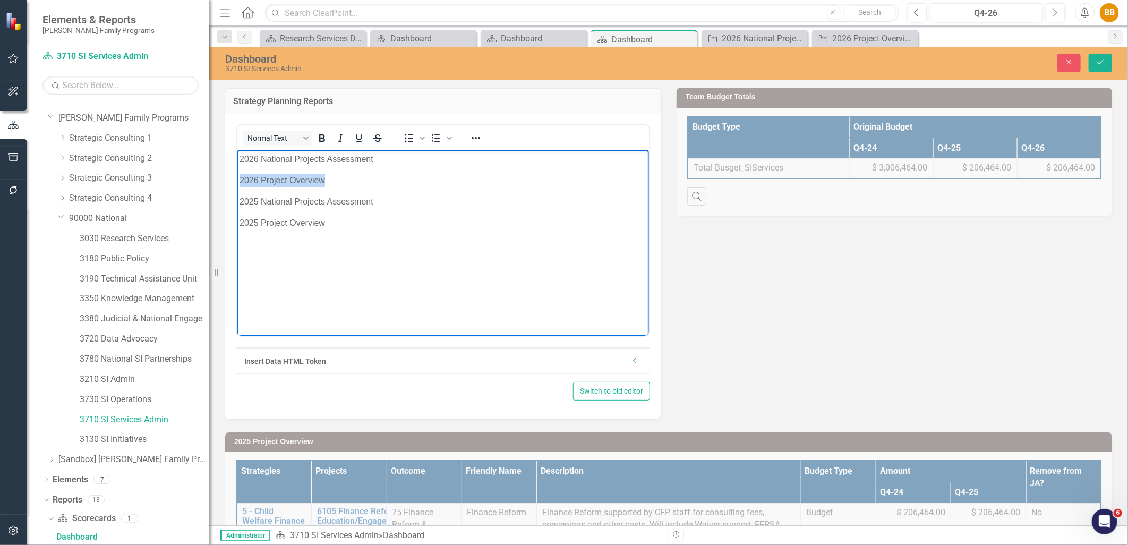
drag, startPoint x: 342, startPoint y: 179, endPoint x: 215, endPoint y: 181, distance: 127.0
click at [236, 181] on html "2026 National Projects Assessment 2026 Project Overview 2025 National Projects …" at bounding box center [442, 229] width 412 height 159
click at [480, 133] on icon "Reveal or hide additional toolbar items" at bounding box center [476, 138] width 13 height 13
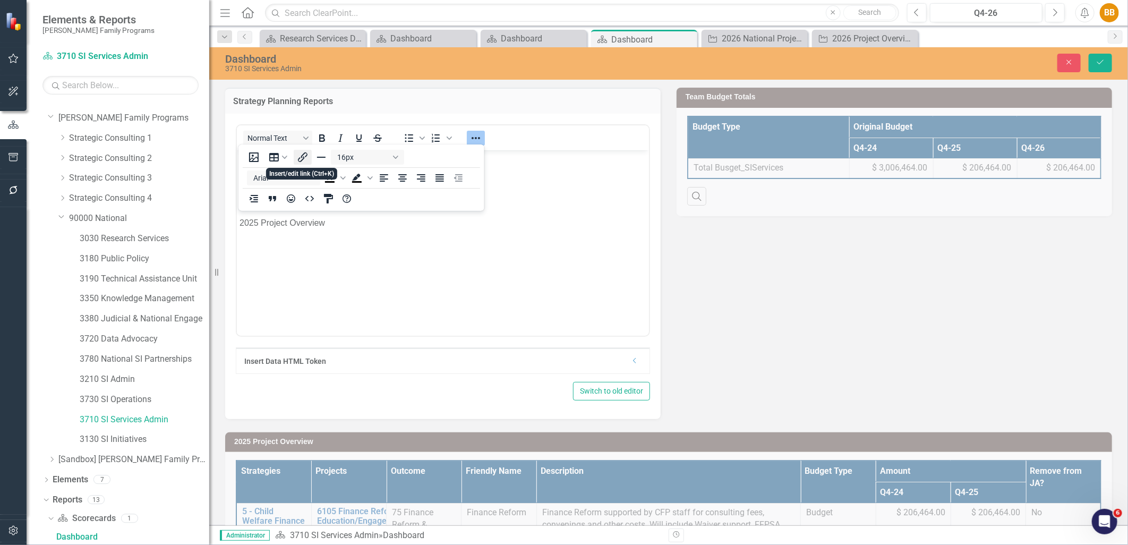
click at [301, 156] on icon "Insert/edit link" at bounding box center [303, 157] width 10 height 10
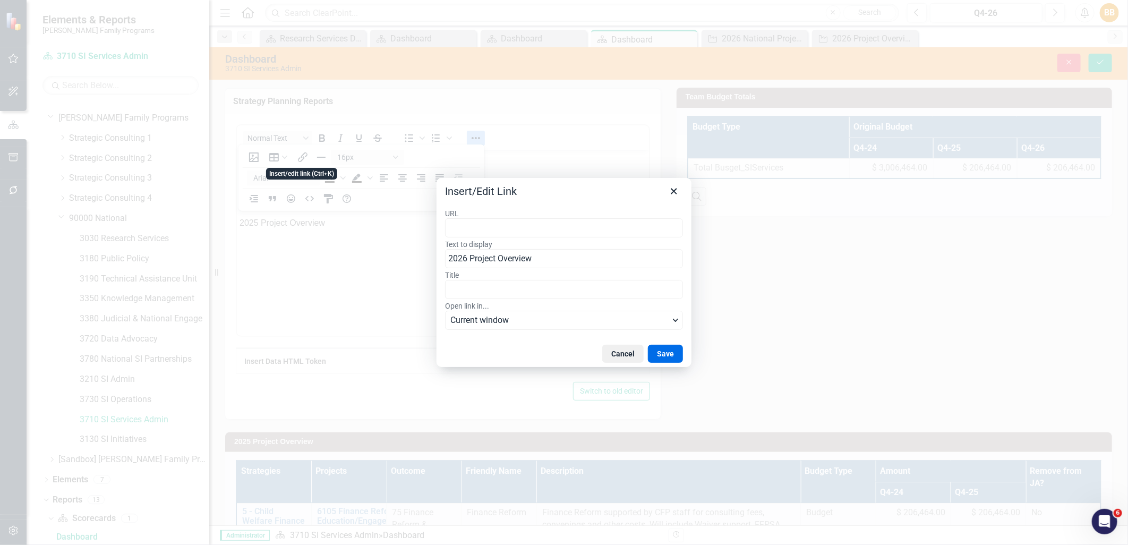
type input "https://app.clearpointstrategy.com/#/index/?layoutId=1902447&object=initiative&…"
click at [671, 352] on button "Save" at bounding box center [665, 354] width 35 height 18
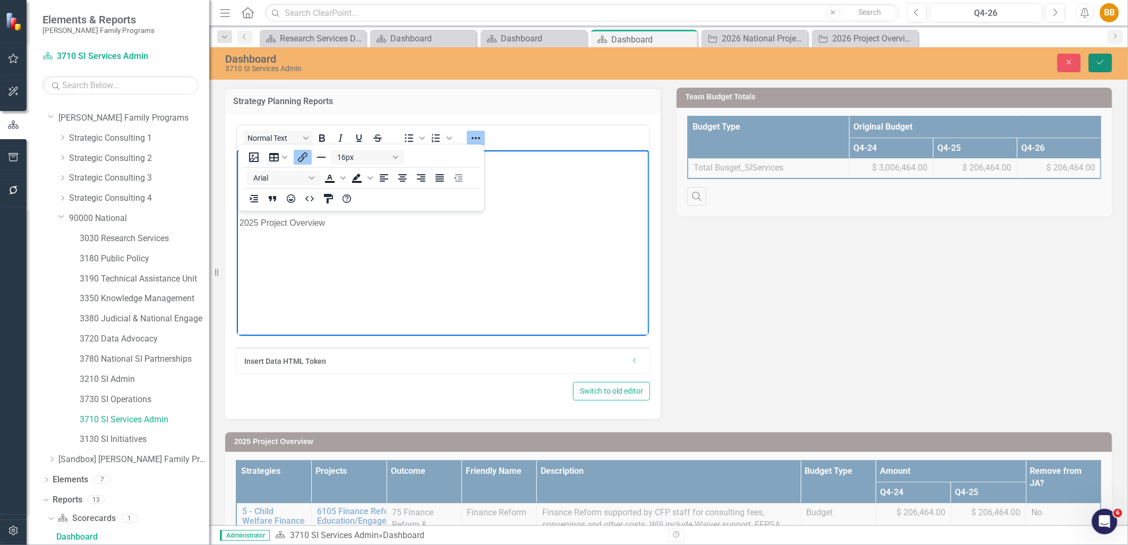
click at [1102, 64] on icon "Save" at bounding box center [1101, 61] width 10 height 7
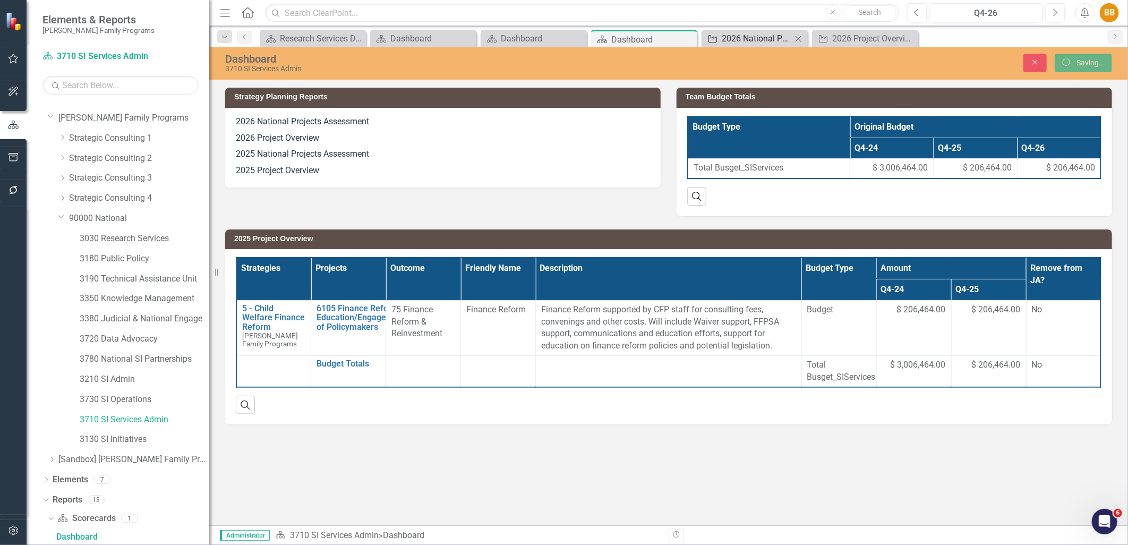
click at [757, 40] on div "2026 National Projects Assessment" at bounding box center [757, 38] width 70 height 13
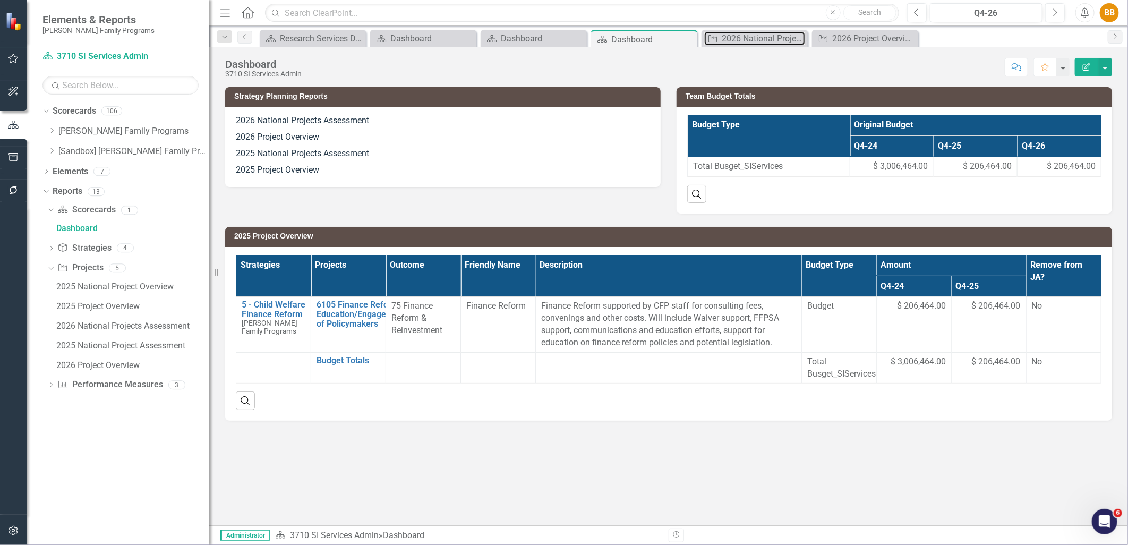
scroll to position [0, 0]
click at [746, 36] on div "2026 National Projects Assessment" at bounding box center [757, 38] width 70 height 13
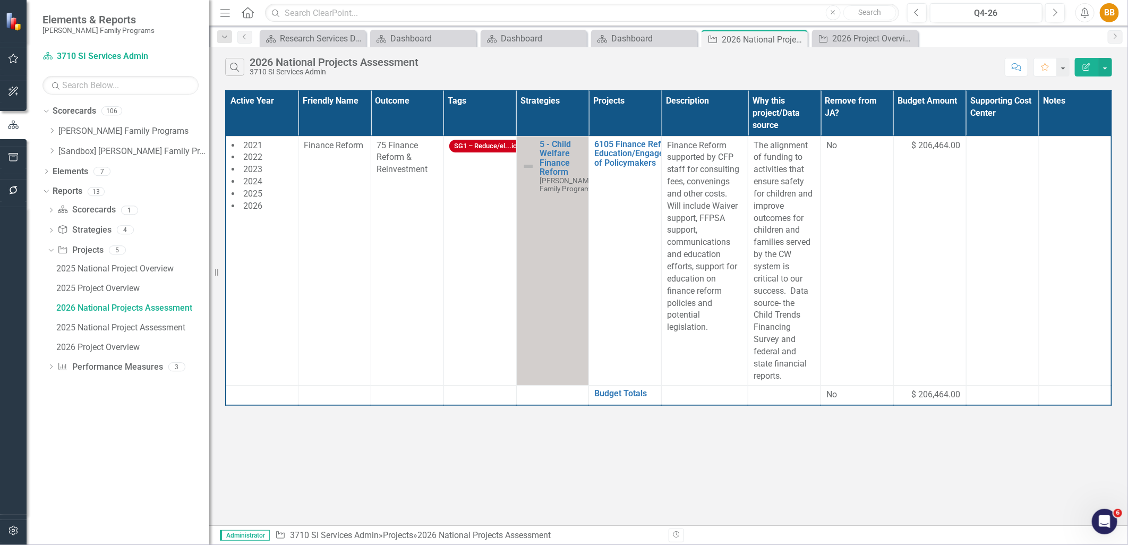
click at [650, 47] on div "Search 2026 National Projects Assessment 3710 SI Services Admin Comment Favorit…" at bounding box center [668, 64] width 919 height 35
click at [650, 46] on div "Scorecard Dashboard Close" at bounding box center [644, 39] width 106 height 18
drag, startPoint x: 650, startPoint y: 46, endPoint x: 642, endPoint y: 39, distance: 10.9
click at [642, 39] on div "Dashboard" at bounding box center [647, 38] width 70 height 13
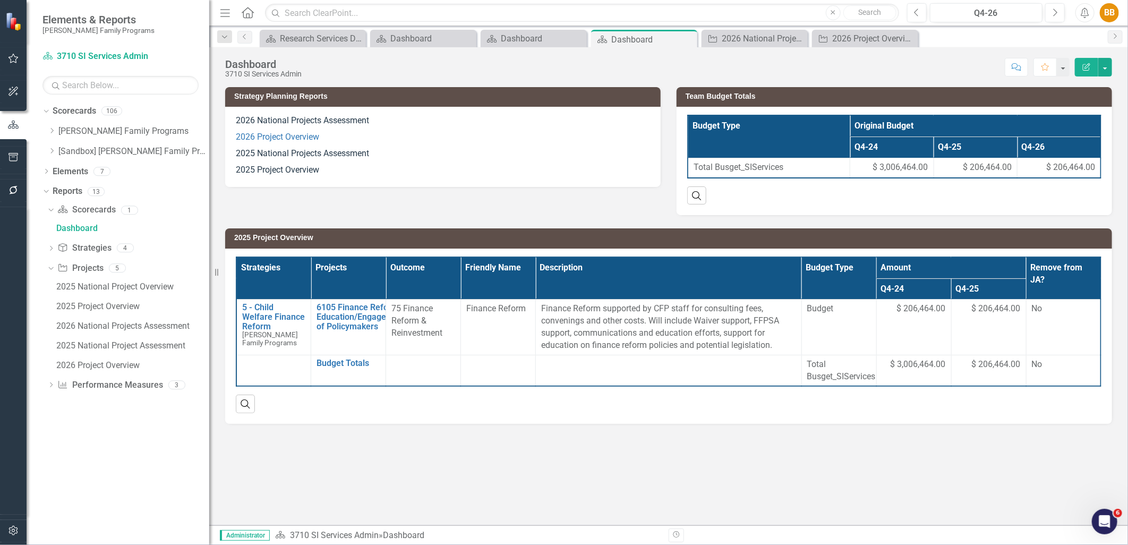
click at [586, 159] on p "2025 National Projects Assessment" at bounding box center [443, 154] width 414 height 16
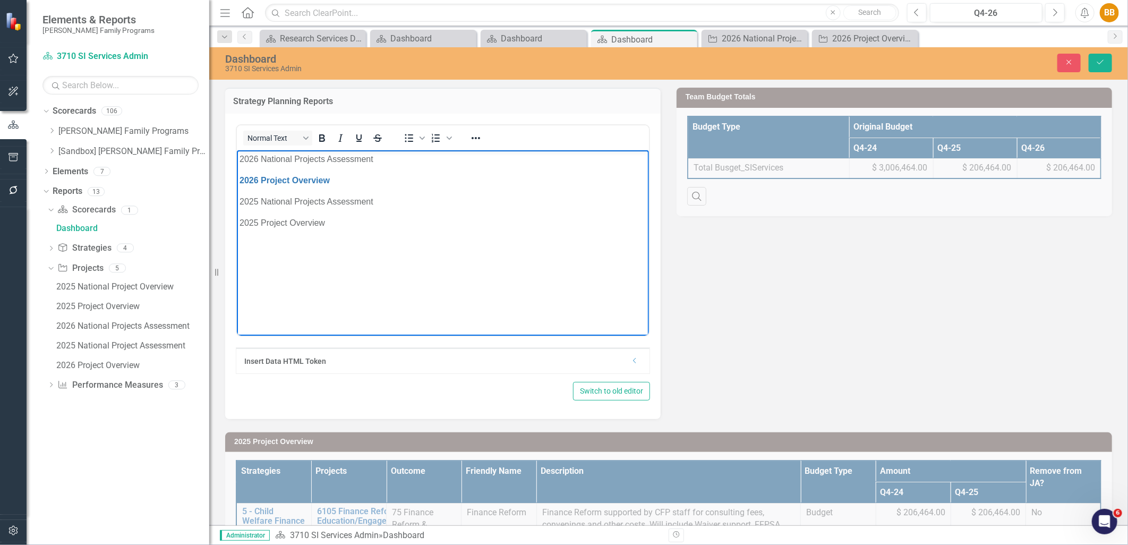
drag, startPoint x: 248, startPoint y: 165, endPoint x: 216, endPoint y: 166, distance: 31.9
click at [236, 166] on html "2026 National Projects Assessment 2026 Project Overview 2025 National Projects …" at bounding box center [442, 229] width 412 height 159
click at [246, 156] on p "2026 National Projects Assessment" at bounding box center [442, 158] width 407 height 13
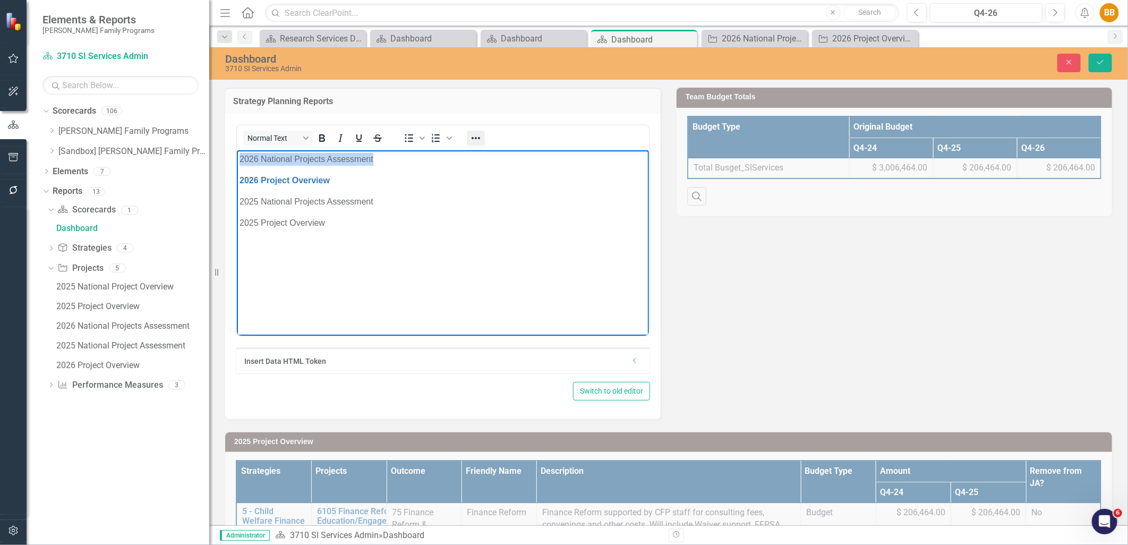
click at [474, 135] on icon "Reveal or hide additional toolbar items" at bounding box center [476, 138] width 13 height 13
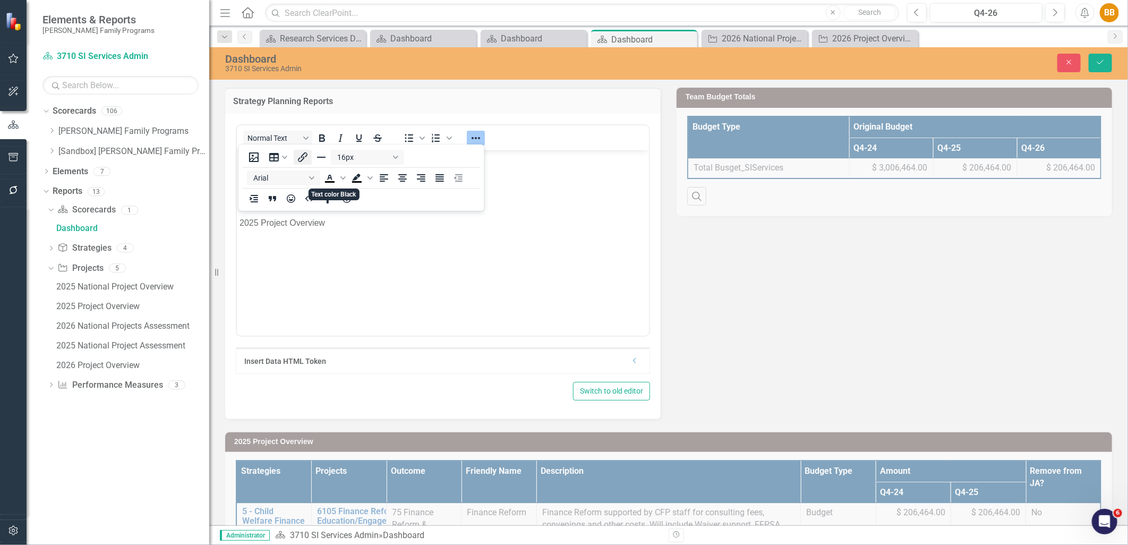
click at [301, 156] on icon "Insert/edit link" at bounding box center [303, 157] width 10 height 10
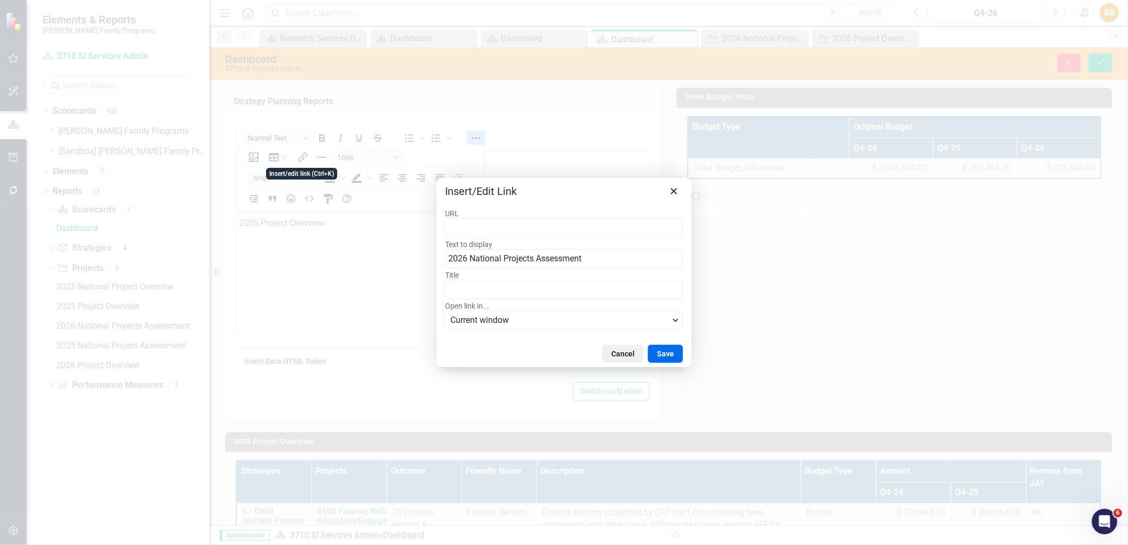
type input "https://app.clearpointstrategy.com/#/index/?layoutId=1877708&object=initiative&…"
click at [674, 353] on button "Save" at bounding box center [665, 354] width 35 height 18
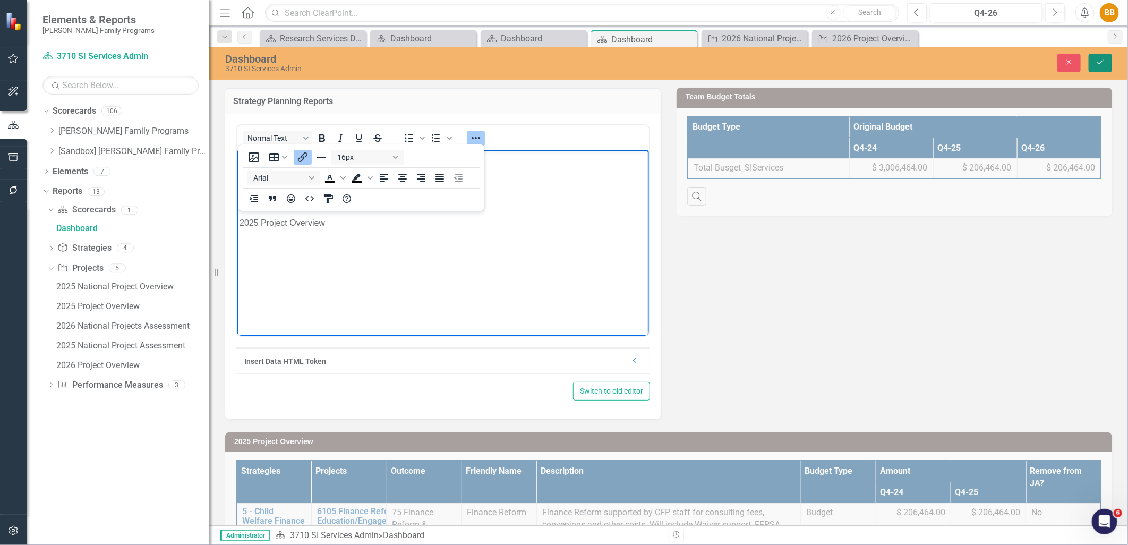
click at [1103, 56] on button "Save" at bounding box center [1100, 63] width 23 height 19
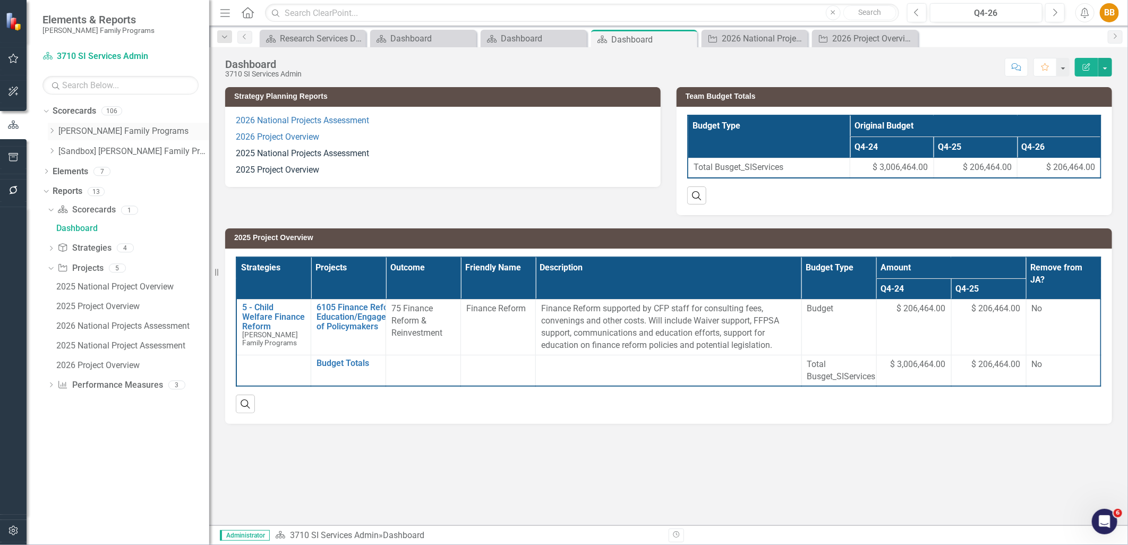
click at [50, 130] on icon "Dropdown" at bounding box center [52, 131] width 8 height 6
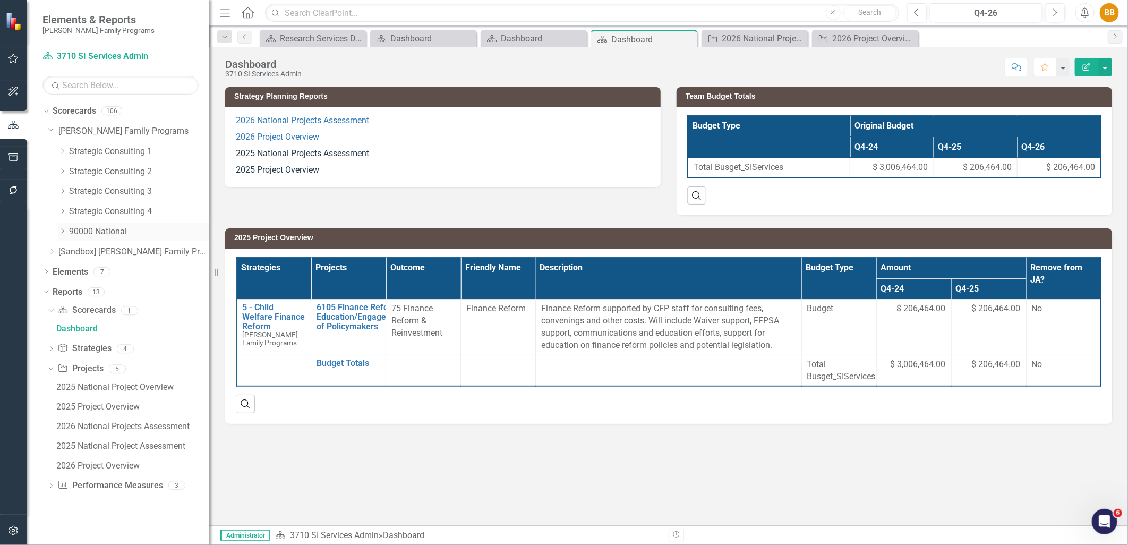
click at [62, 235] on div "Dropdown" at bounding box center [62, 231] width 8 height 9
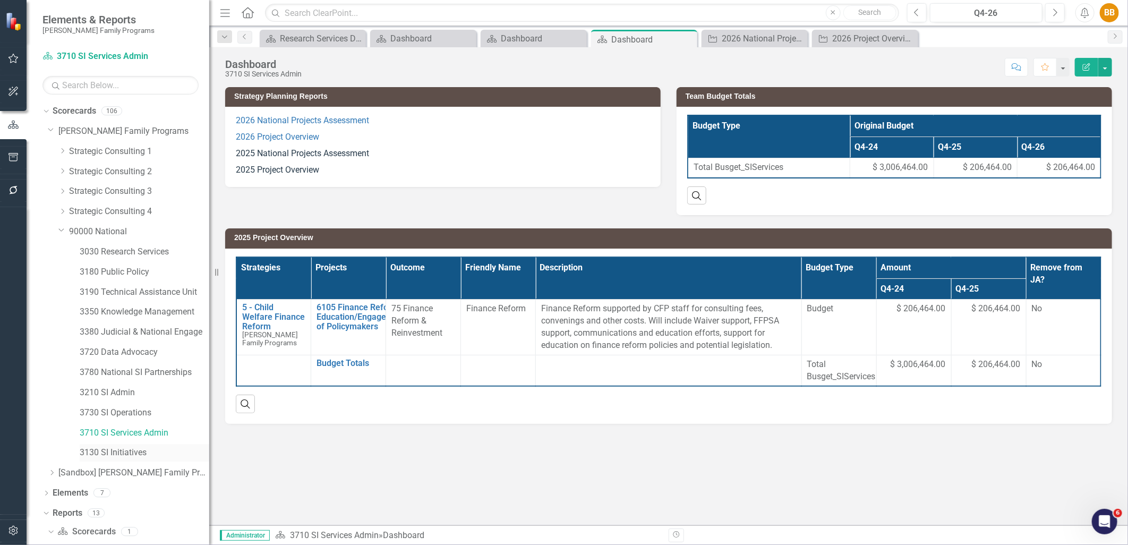
click at [171, 452] on link "3130 SI Initiatives" at bounding box center [145, 453] width 130 height 12
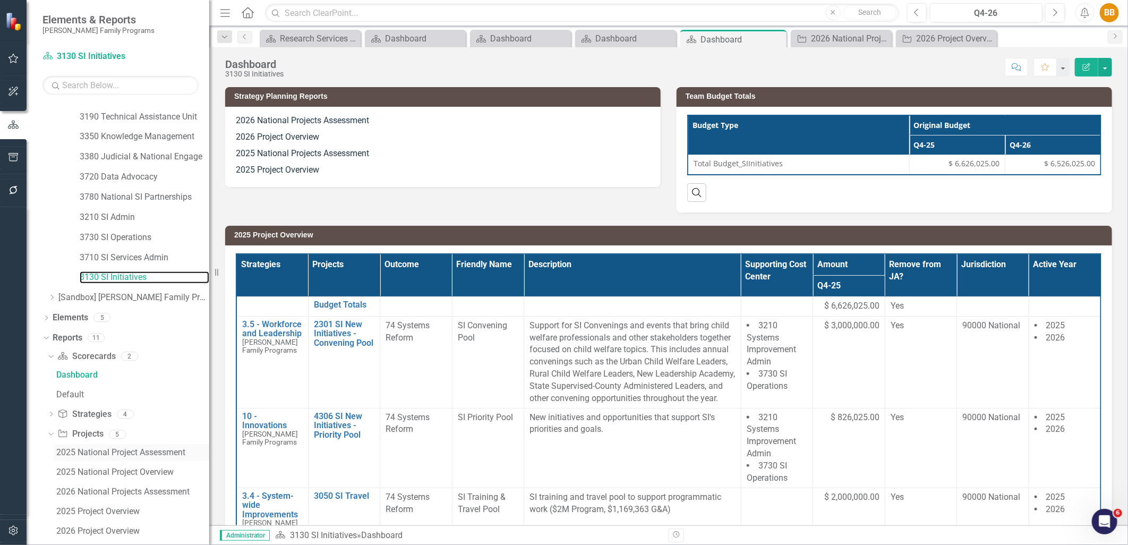
scroll to position [209, 0]
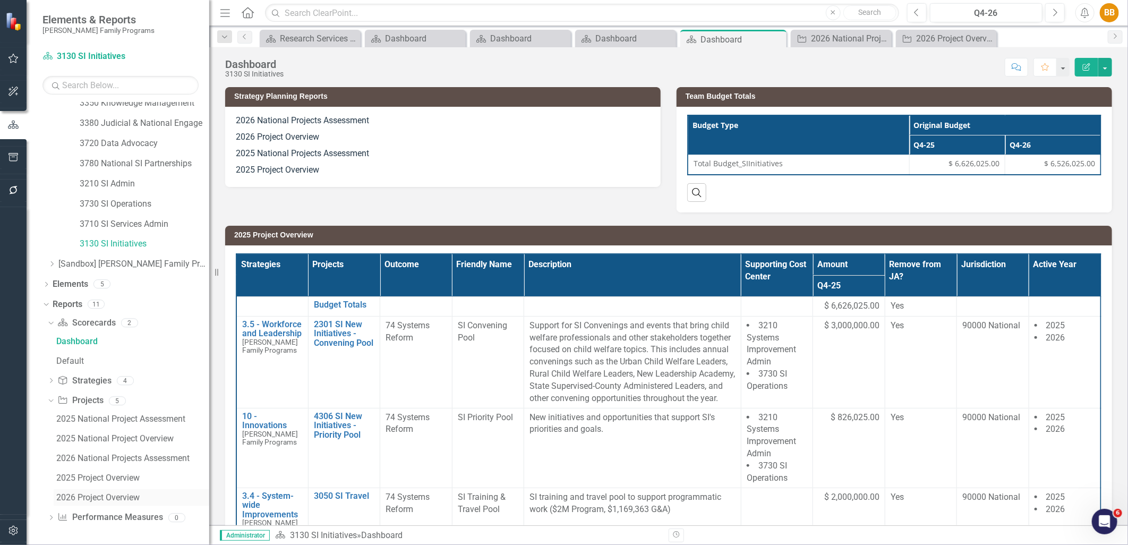
click at [145, 498] on div "2026 Project Overview" at bounding box center [132, 498] width 153 height 10
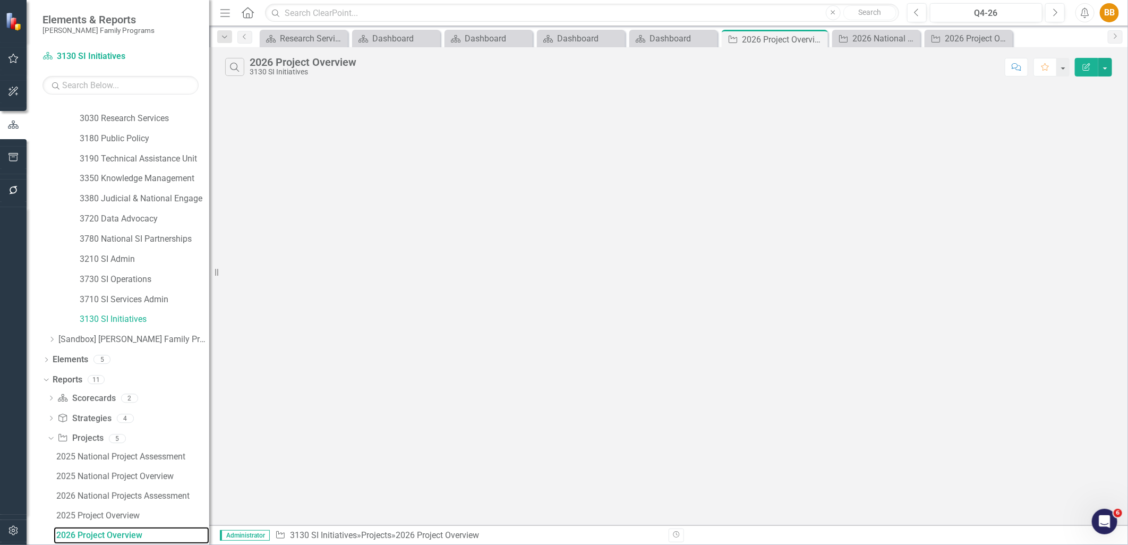
scroll to position [132, 0]
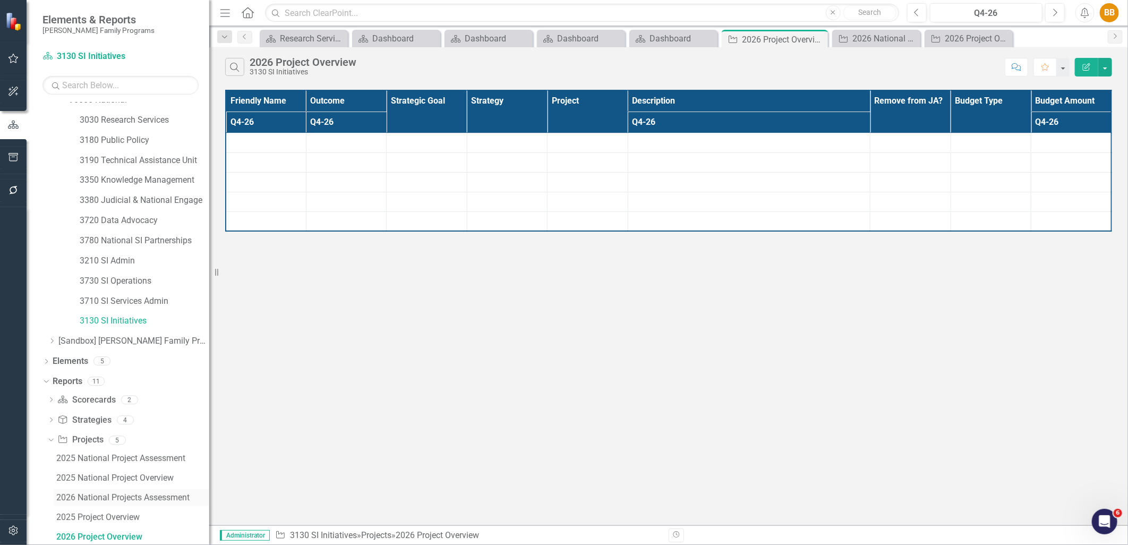
click at [140, 498] on div "2026 National Projects Assessment" at bounding box center [132, 498] width 153 height 10
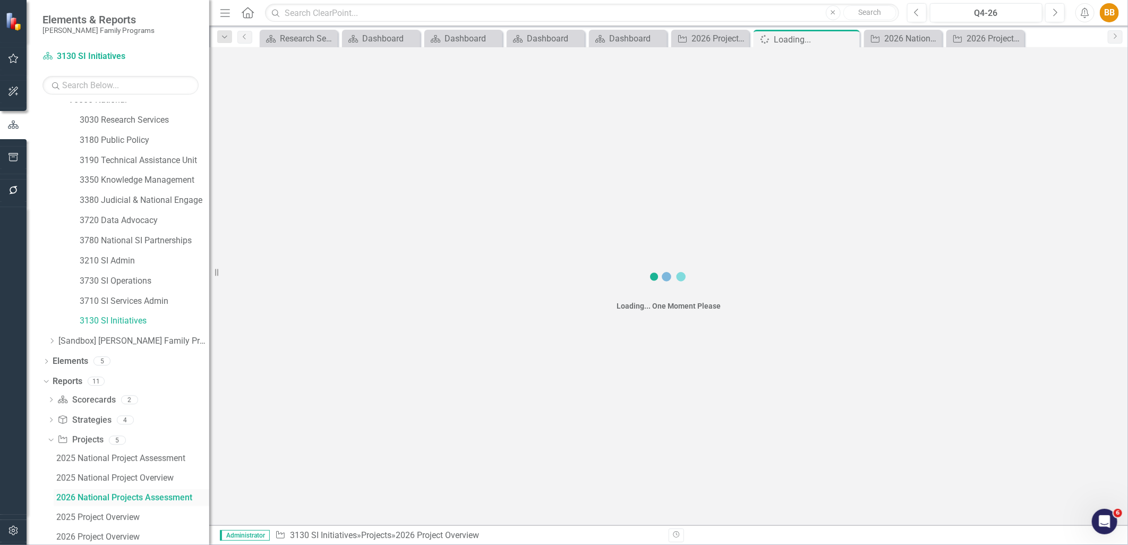
scroll to position [93, 0]
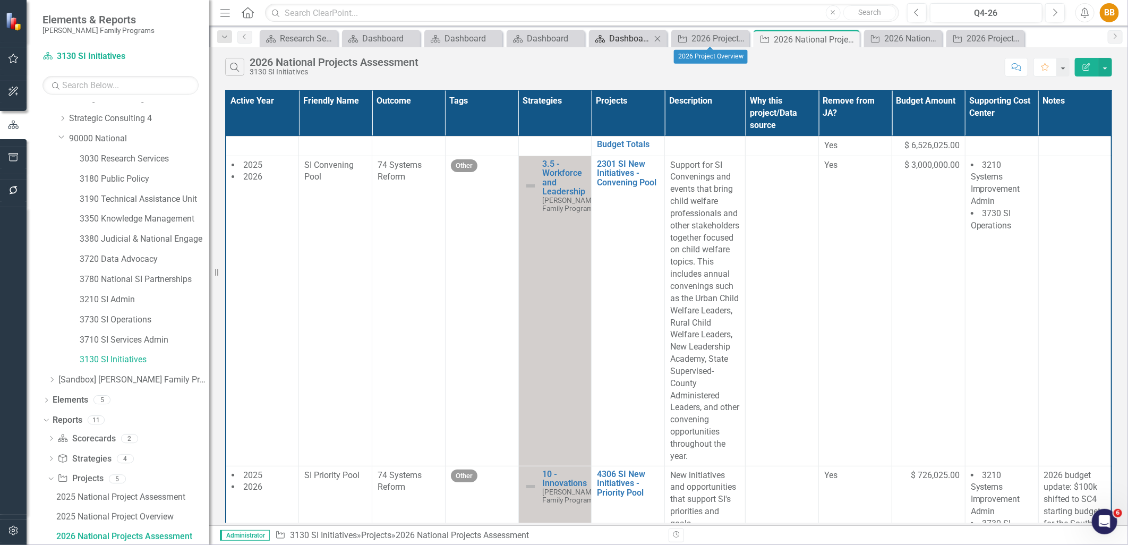
click at [629, 41] on div "Dashboard" at bounding box center [630, 38] width 42 height 13
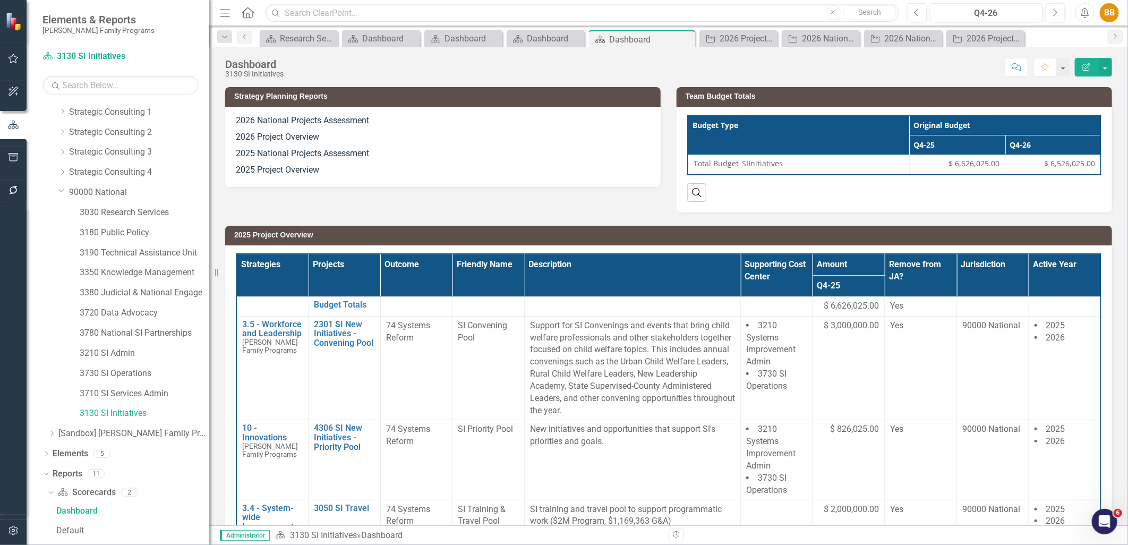
scroll to position [13, 0]
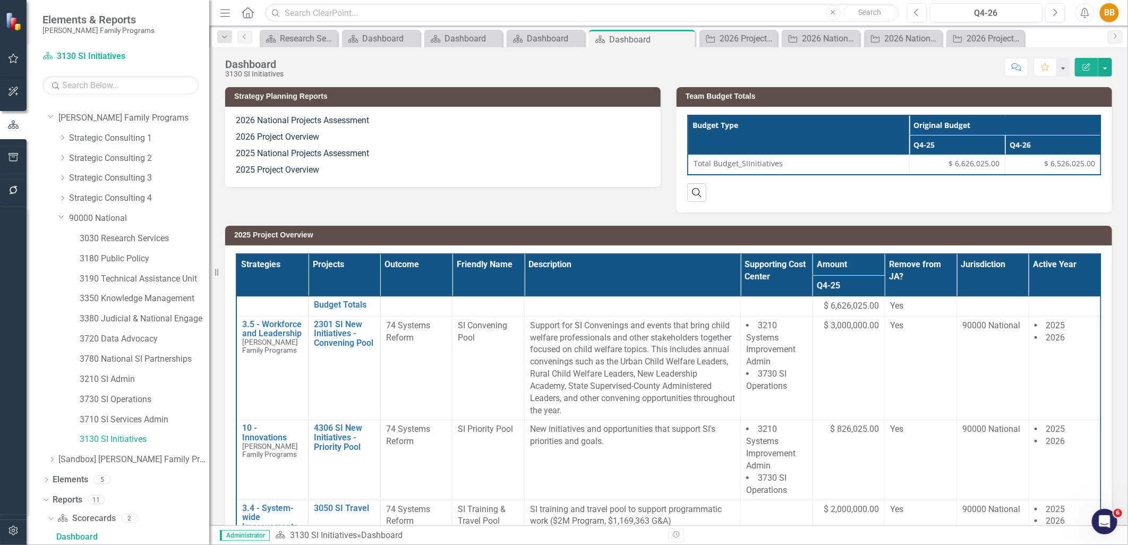
click at [363, 165] on p "2025 Project Overview" at bounding box center [443, 169] width 414 height 14
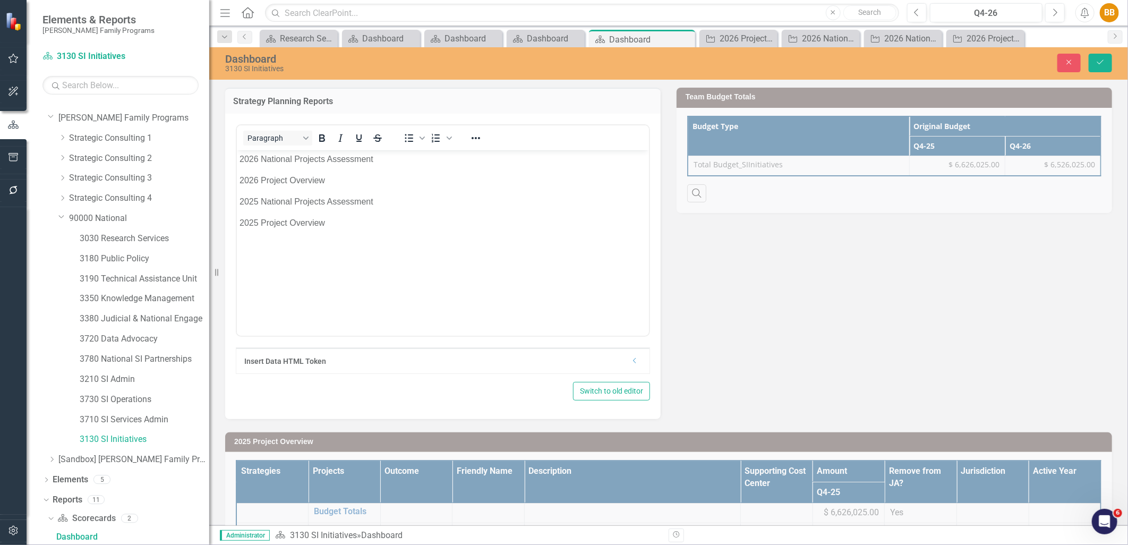
scroll to position [0, 0]
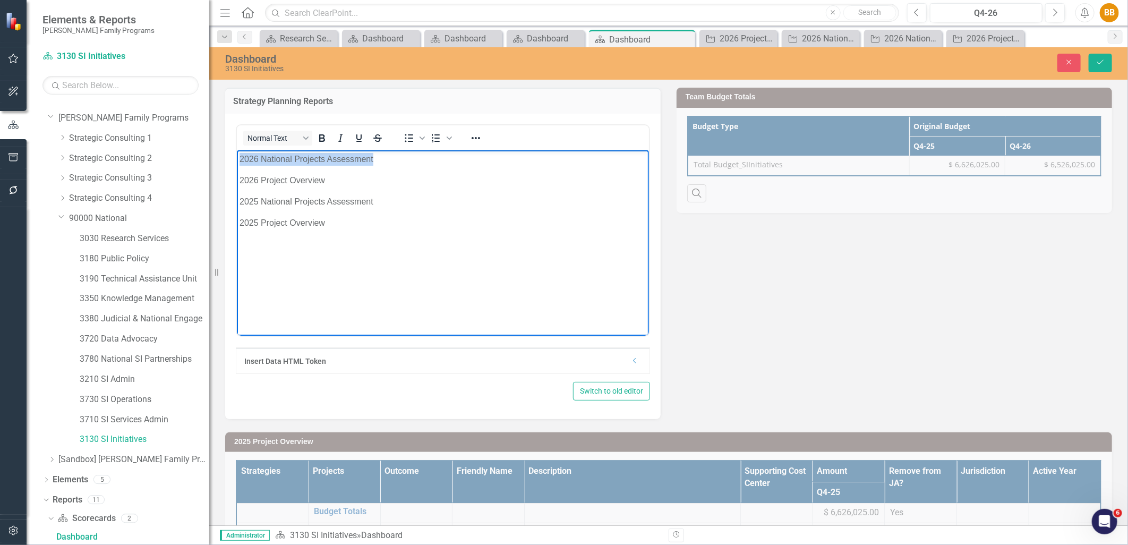
drag, startPoint x: 362, startPoint y: 159, endPoint x: 231, endPoint y: 163, distance: 131.8
click at [236, 163] on html "2026 National Projects Assessment 2026 Project Overview 2025 National Projects …" at bounding box center [442, 229] width 412 height 159
click at [473, 139] on icon "Reveal or hide additional toolbar items" at bounding box center [476, 138] width 13 height 13
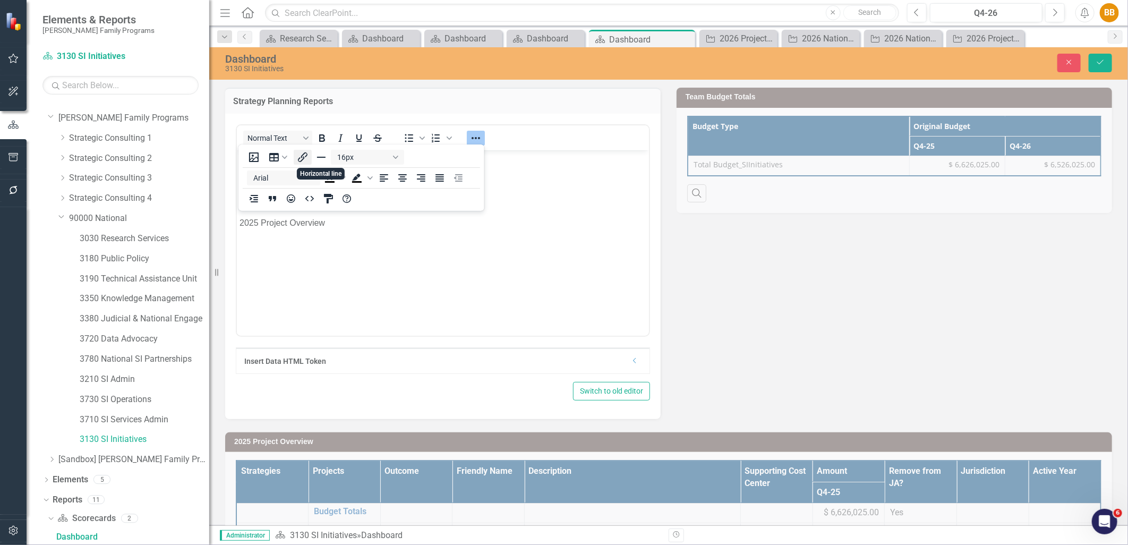
click at [303, 152] on icon "Insert/edit link" at bounding box center [302, 157] width 13 height 13
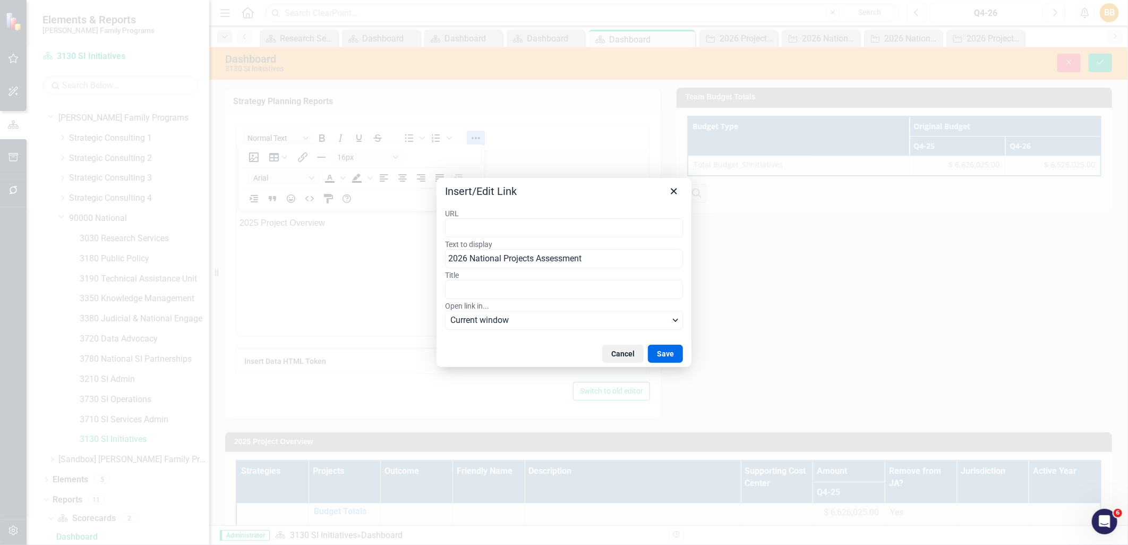
type input "https://app.clearpointstrategy.com/#/index/?layoutId=1877709&object=initiative&…"
click at [658, 353] on button "Save" at bounding box center [665, 354] width 35 height 18
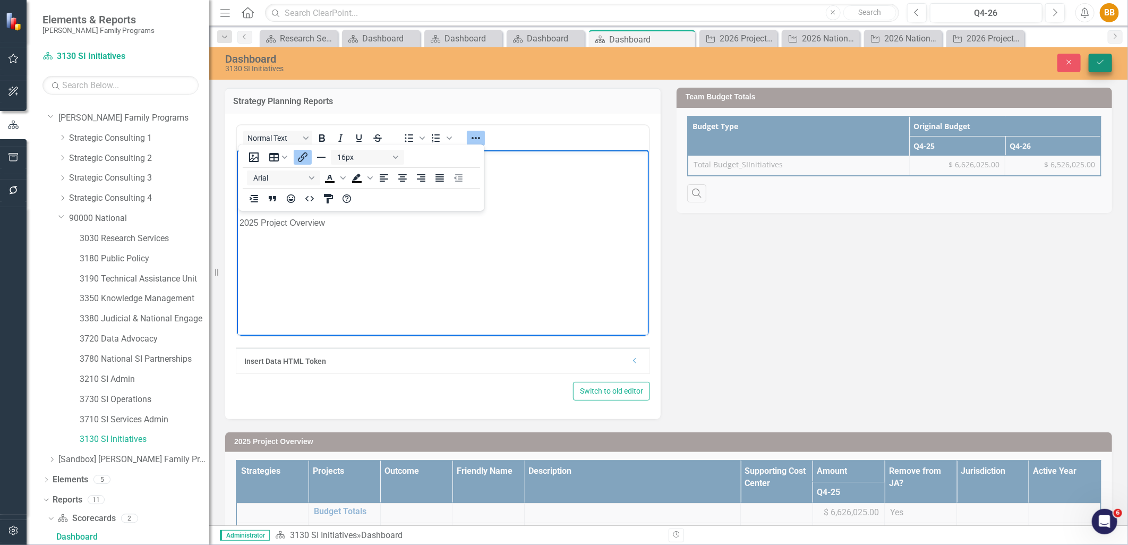
click at [1097, 60] on icon "Save" at bounding box center [1101, 61] width 10 height 7
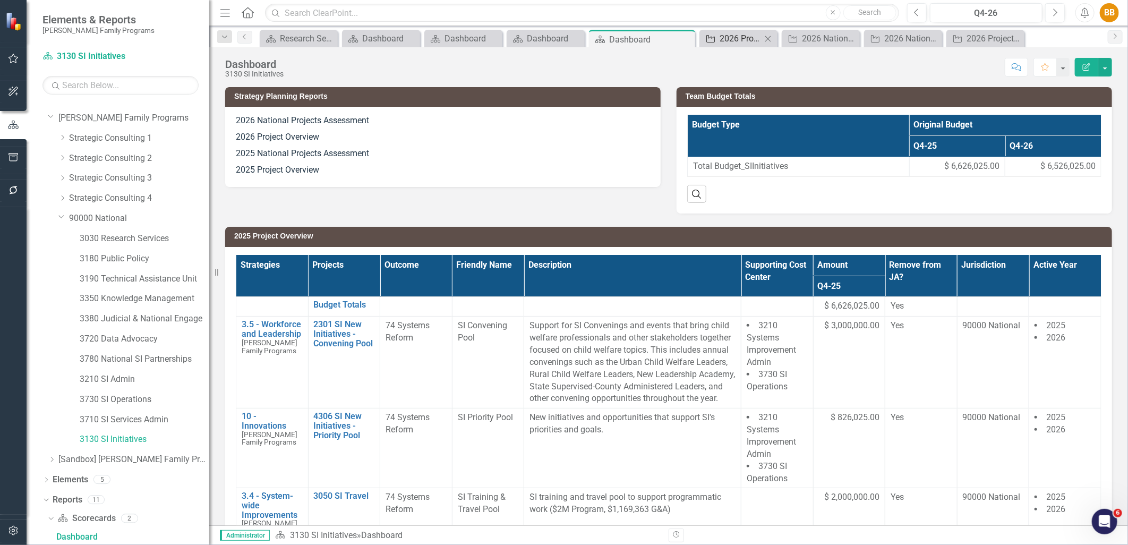
click at [725, 38] on div "2026 Project Overview" at bounding box center [741, 38] width 42 height 13
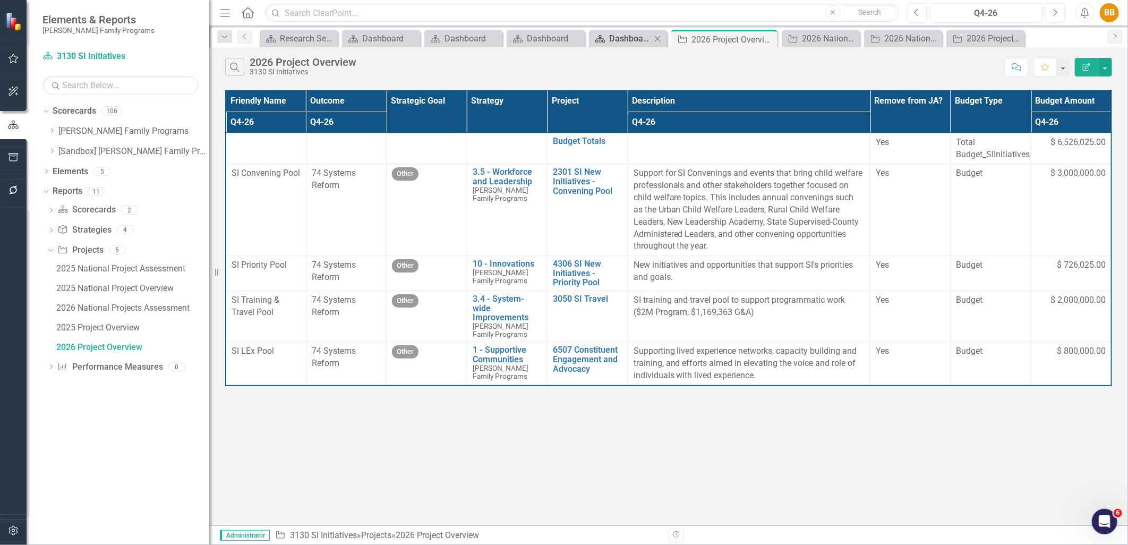
click at [624, 40] on div "Dashboard" at bounding box center [630, 38] width 42 height 13
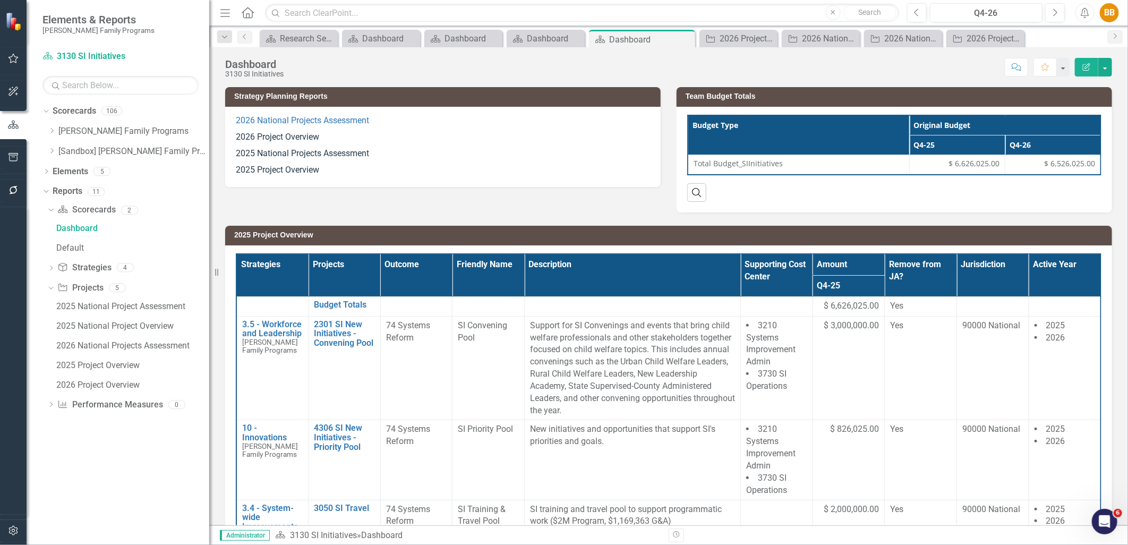
click at [421, 158] on p "2025 National Projects Assessment" at bounding box center [443, 154] width 414 height 16
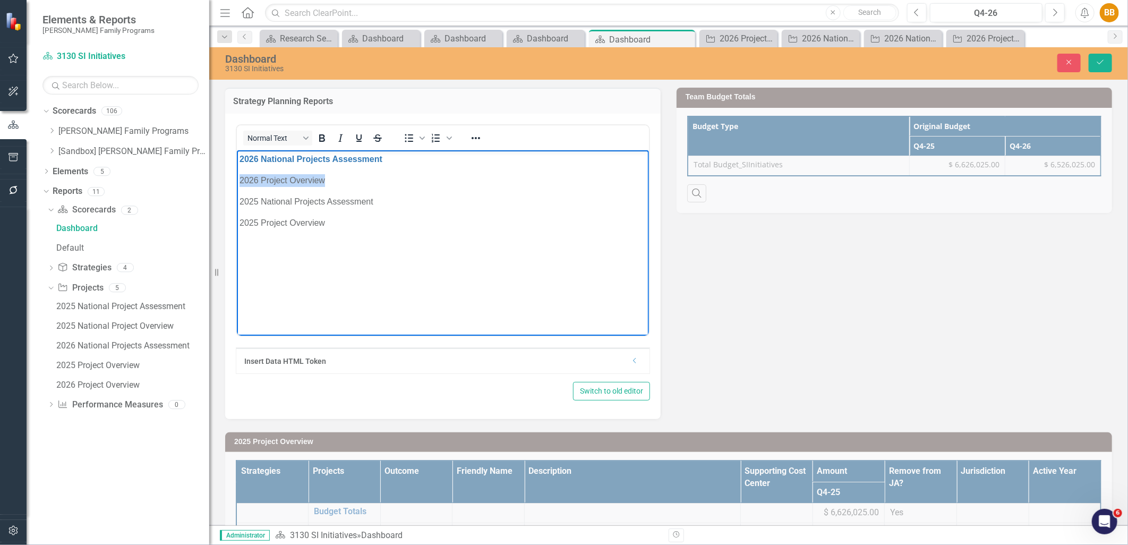
drag, startPoint x: 328, startPoint y: 177, endPoint x: 227, endPoint y: 177, distance: 101.5
click at [236, 177] on html "2026 National Projects Assessment 2026 Project Overview 2025 National Projects …" at bounding box center [442, 229] width 412 height 159
click at [474, 134] on icon "Reveal or hide additional toolbar items" at bounding box center [476, 138] width 13 height 13
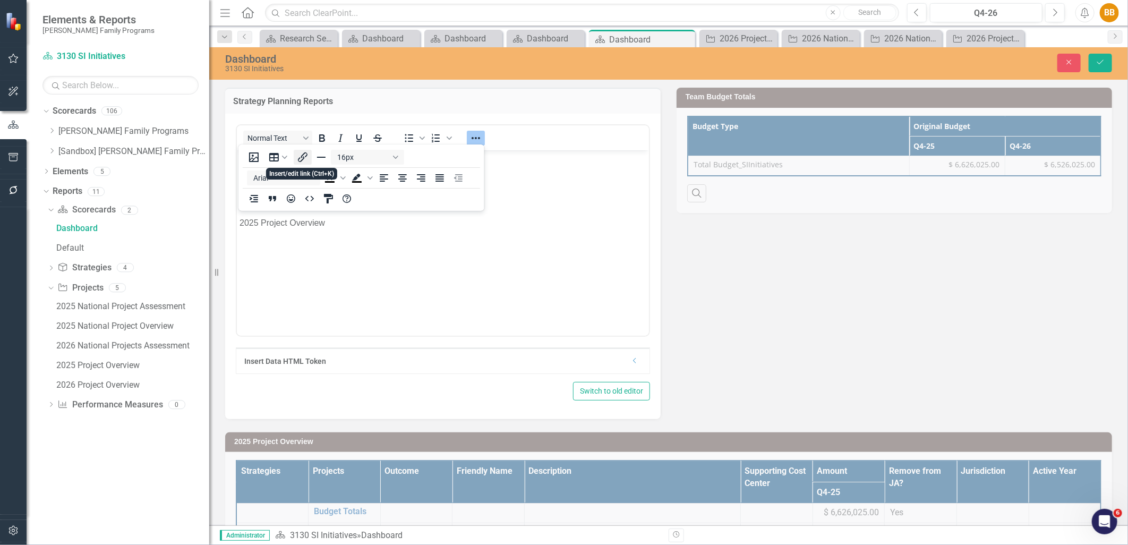
click at [294, 157] on button "Insert/edit link" at bounding box center [303, 157] width 18 height 15
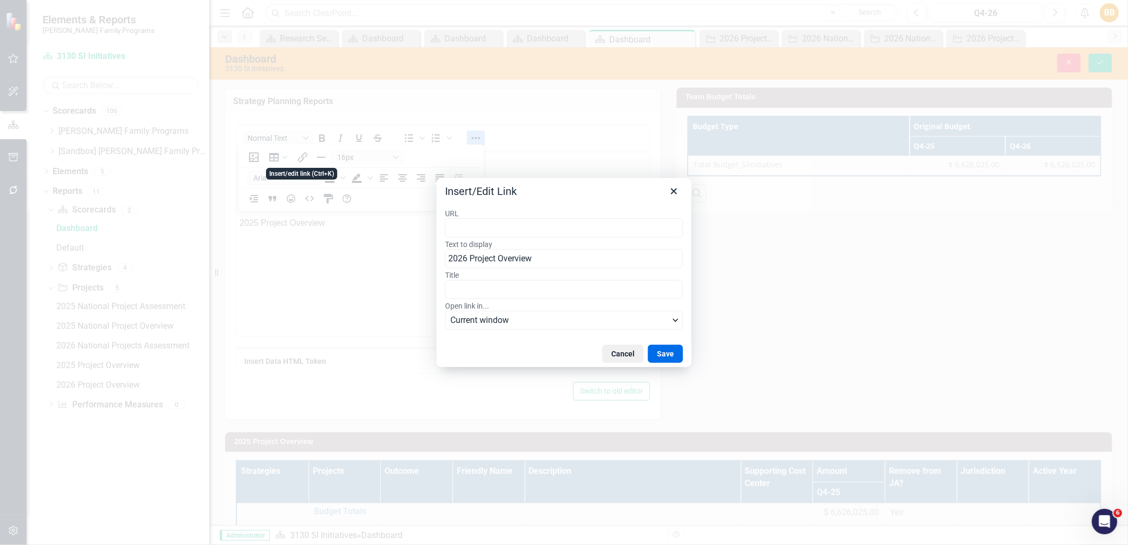
type input "https://app.clearpointstrategy.com/#/index/?layoutId=1902448&object=initiative&…"
click at [671, 353] on button "Save" at bounding box center [665, 354] width 35 height 18
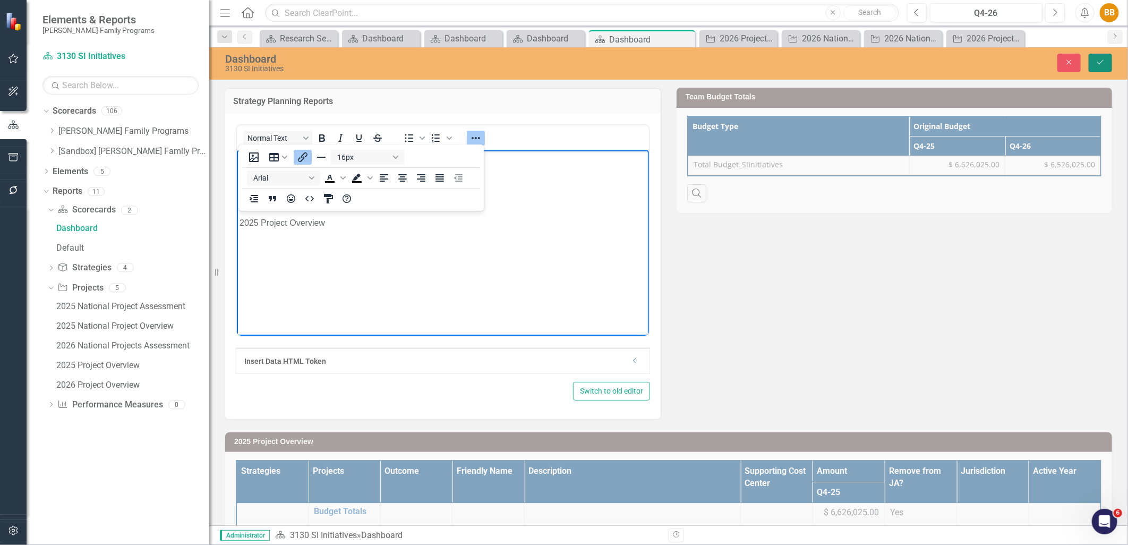
click at [1102, 60] on icon "Save" at bounding box center [1101, 61] width 10 height 7
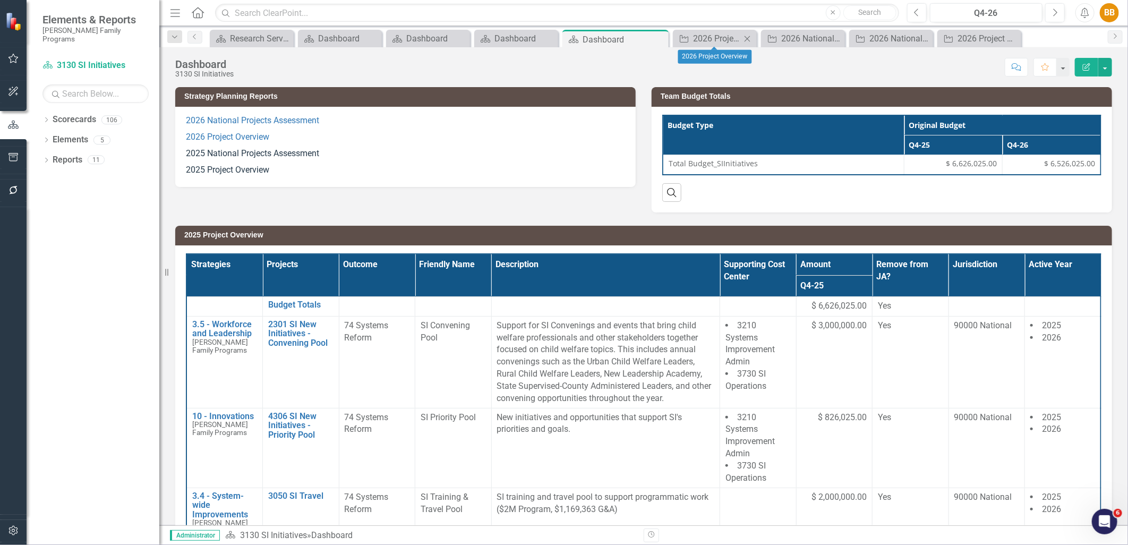
click at [750, 38] on icon "Close" at bounding box center [747, 39] width 11 height 9
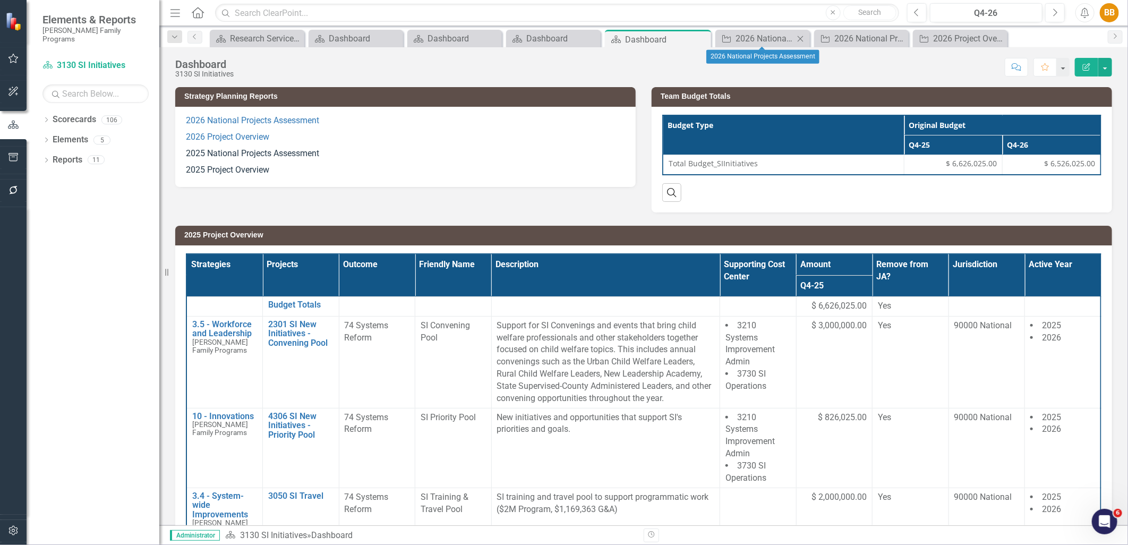
click at [800, 38] on icon "Close" at bounding box center [800, 39] width 11 height 9
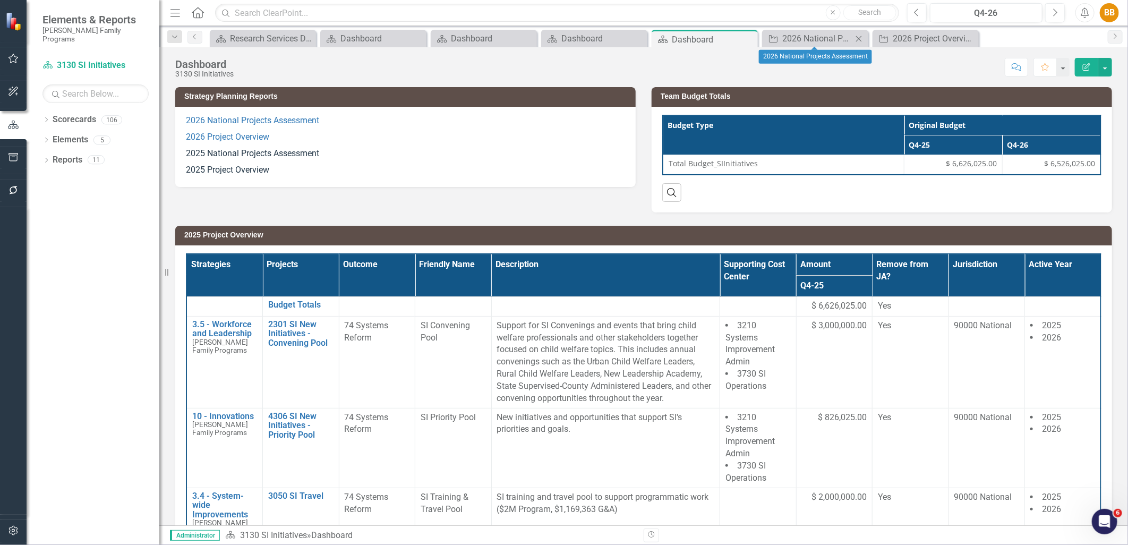
click at [857, 35] on icon "Close" at bounding box center [859, 39] width 11 height 9
click at [861, 39] on icon "Close" at bounding box center [859, 39] width 11 height 9
click at [259, 137] on link "2026 Project Overview" at bounding box center [227, 137] width 83 height 10
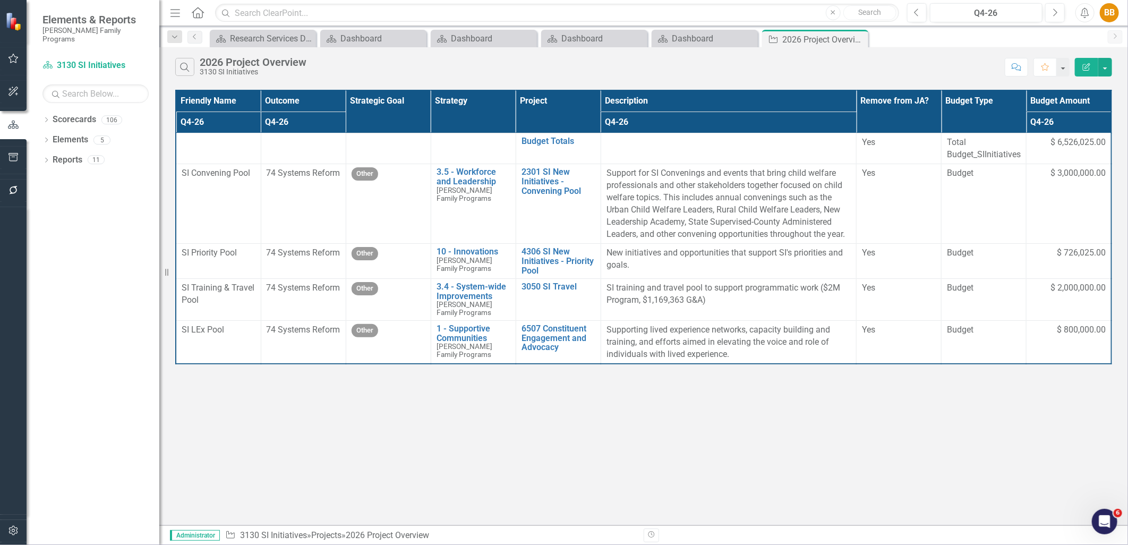
click at [592, 114] on th "Project" at bounding box center [558, 111] width 85 height 43
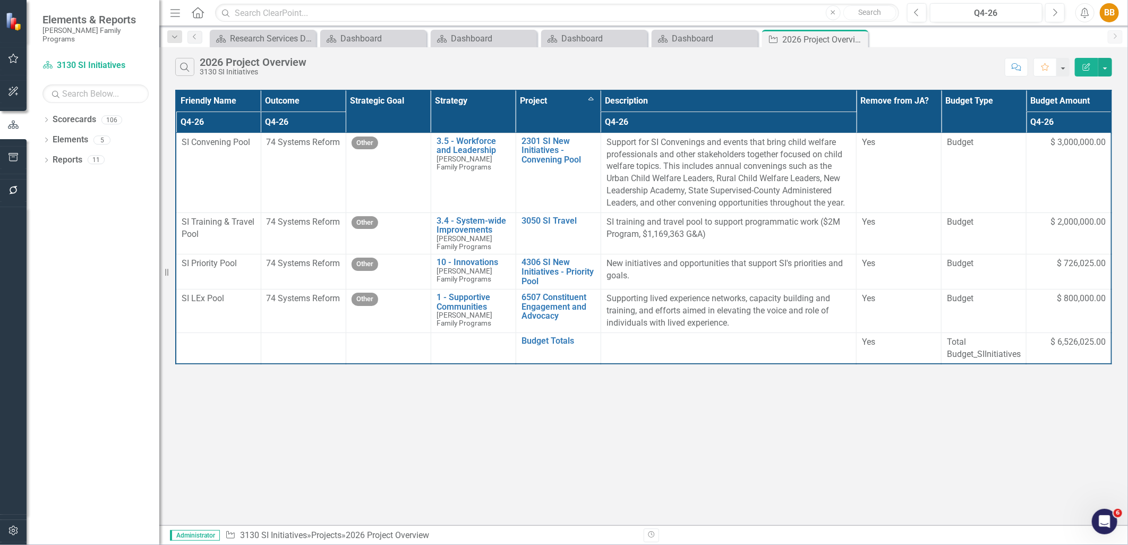
click at [592, 115] on th "Project Sort Ascending" at bounding box center [558, 111] width 85 height 43
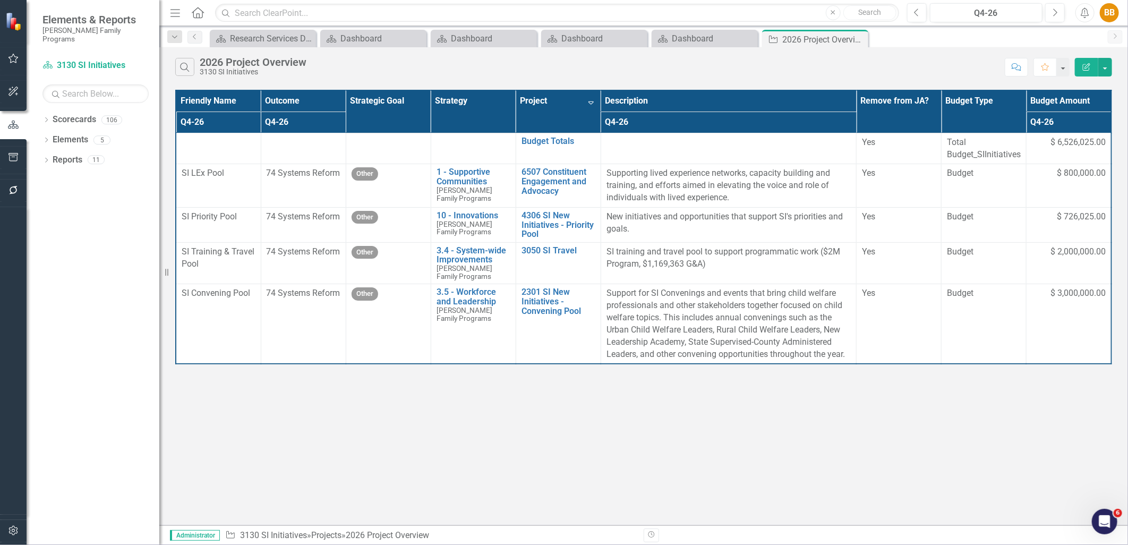
click at [590, 114] on th "Project Sort Descending" at bounding box center [558, 111] width 85 height 43
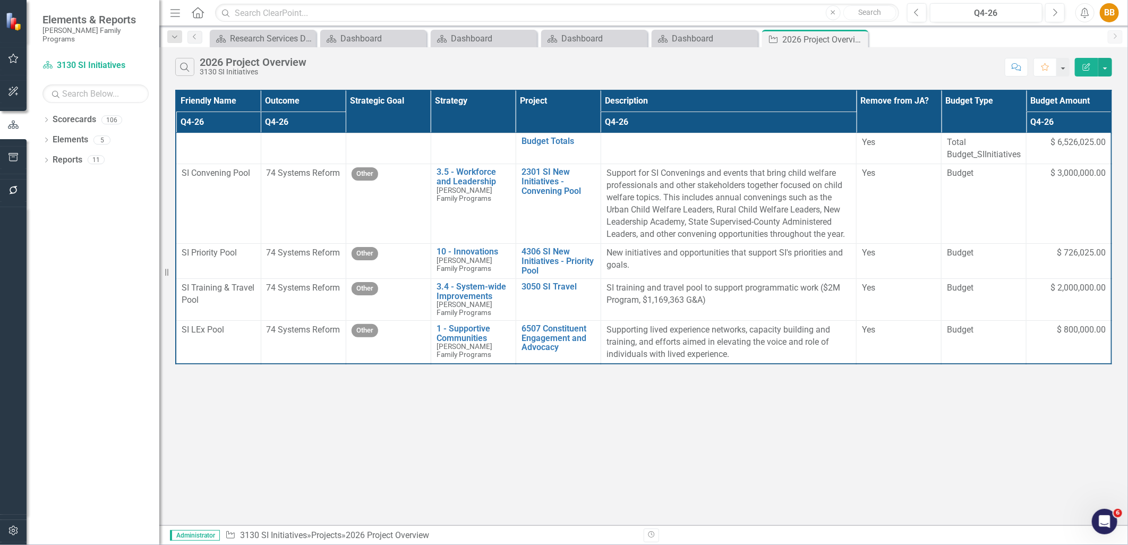
click at [586, 113] on th "Project" at bounding box center [558, 111] width 85 height 43
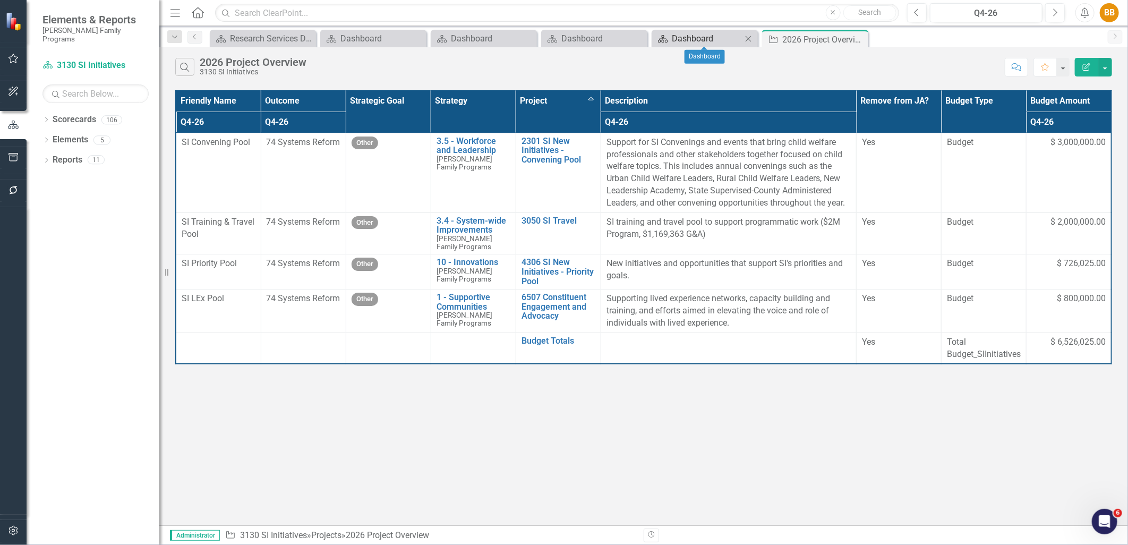
click at [721, 36] on div "Dashboard" at bounding box center [707, 38] width 70 height 13
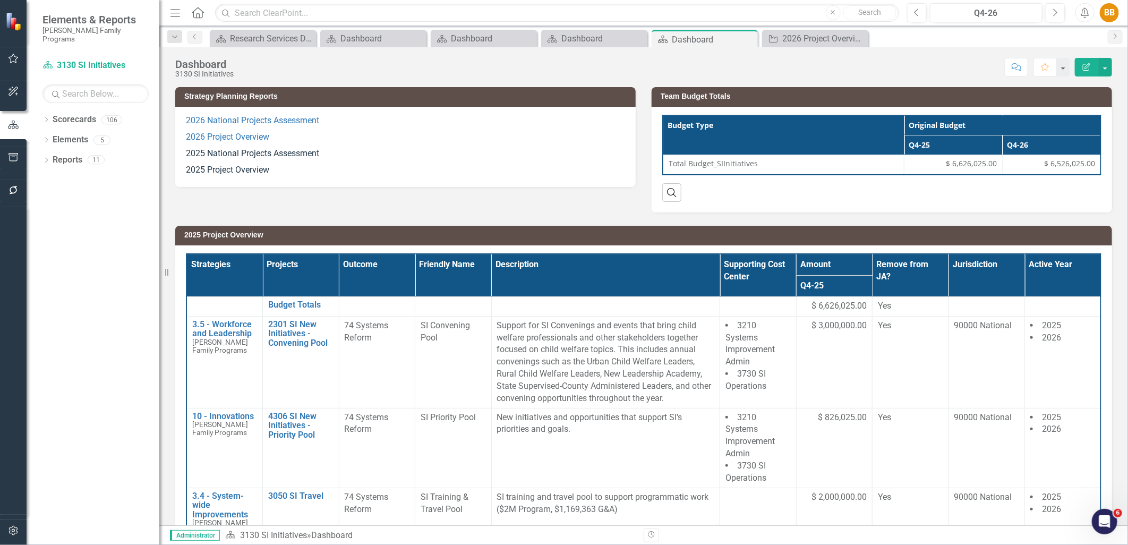
click at [326, 286] on th "Projects" at bounding box center [301, 275] width 77 height 43
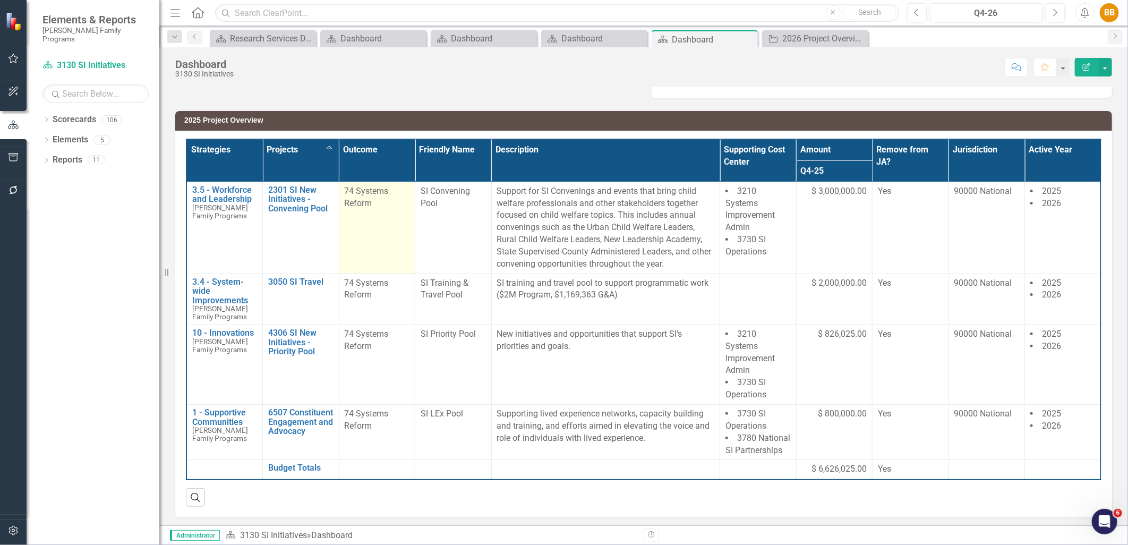
scroll to position [136, 0]
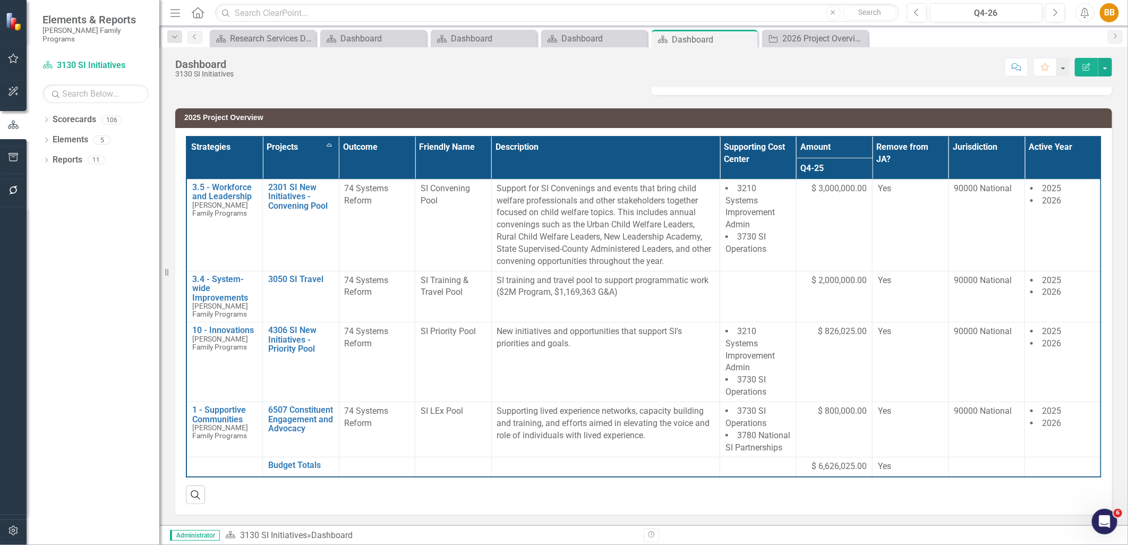
click at [323, 140] on th "Projects Sort Ascending" at bounding box center [301, 158] width 77 height 43
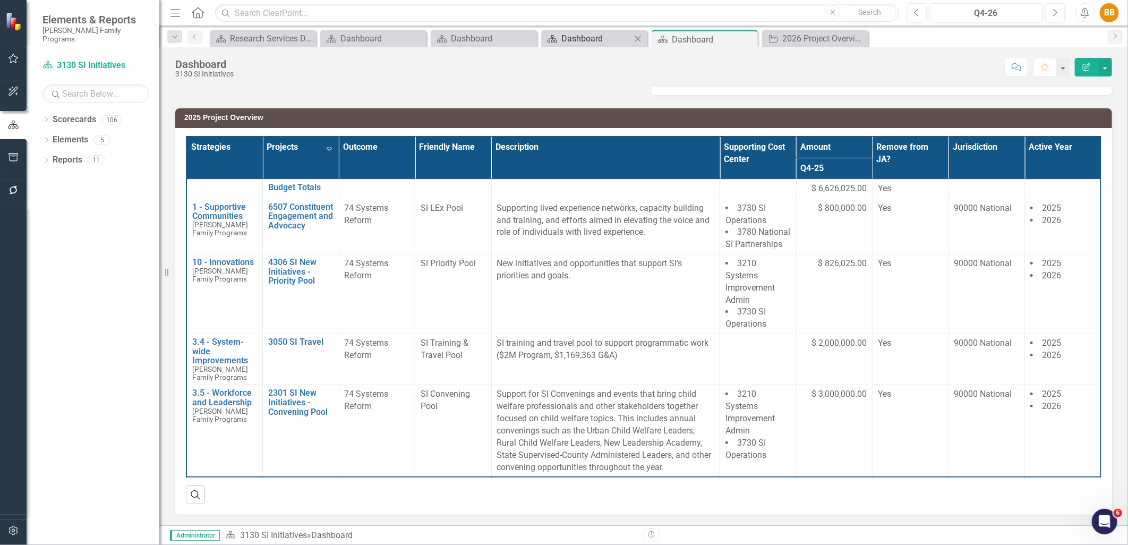
click at [599, 41] on div "Dashboard" at bounding box center [597, 38] width 70 height 13
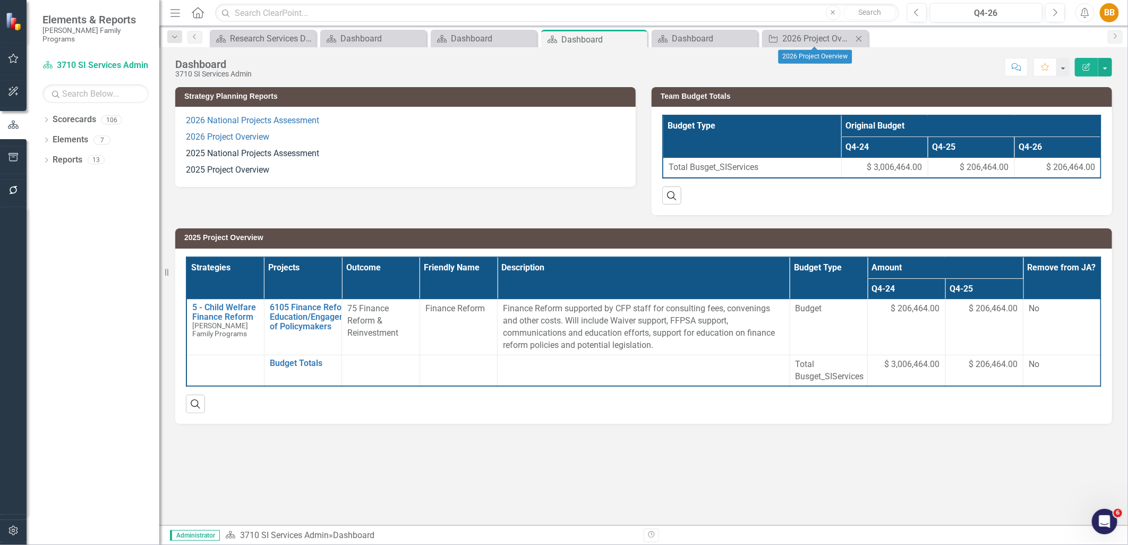
click at [854, 36] on icon "Close" at bounding box center [859, 39] width 11 height 9
click at [748, 40] on icon "Close" at bounding box center [748, 39] width 11 height 9
click at [639, 40] on icon at bounding box center [638, 40] width 6 height 6
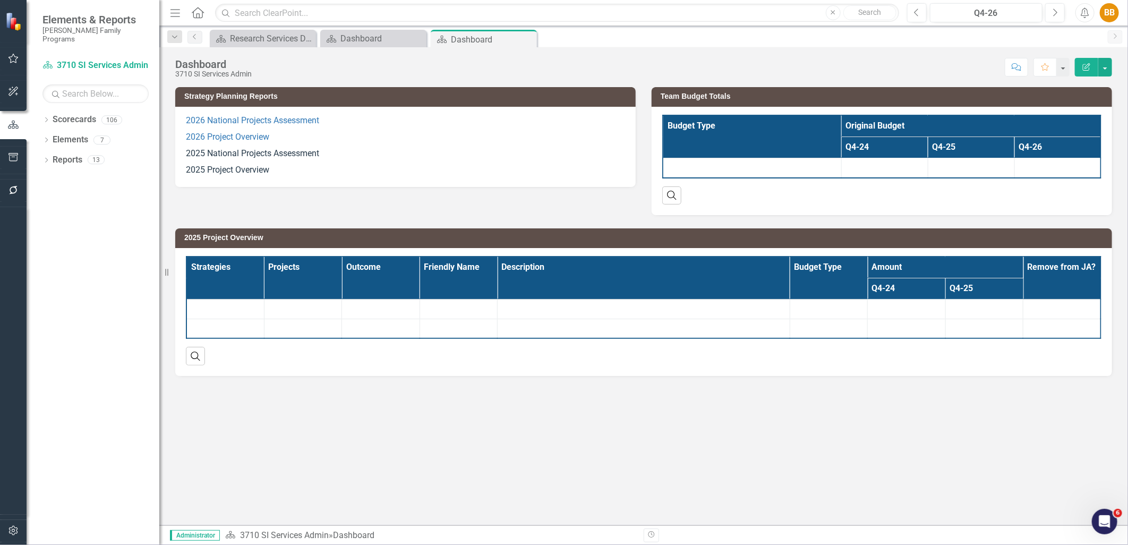
click at [0, 0] on icon "Close" at bounding box center [0, 0] width 0 height 0
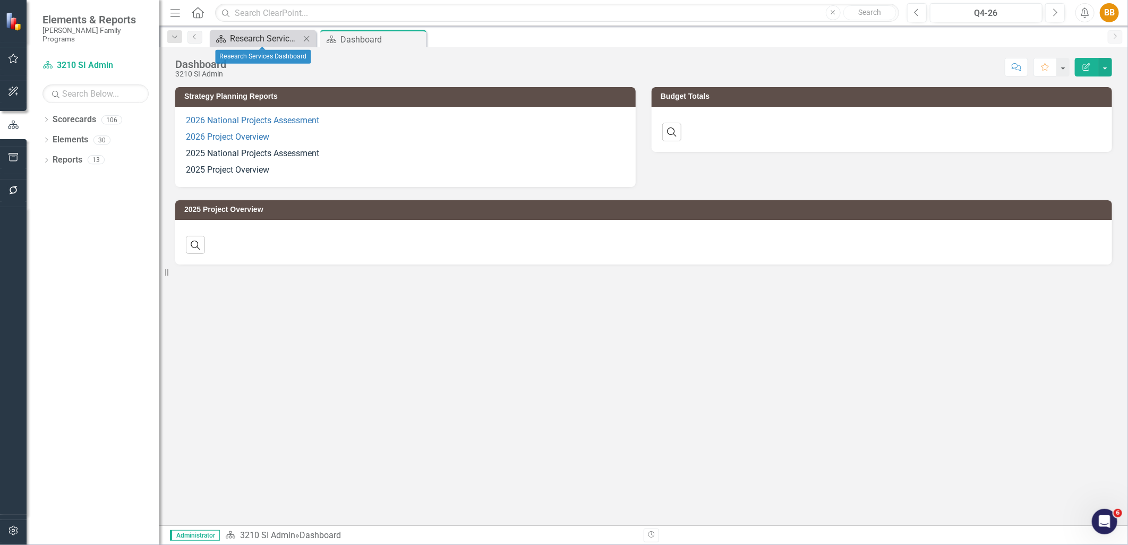
click at [283, 40] on div "Research Services Dashboard" at bounding box center [265, 38] width 70 height 13
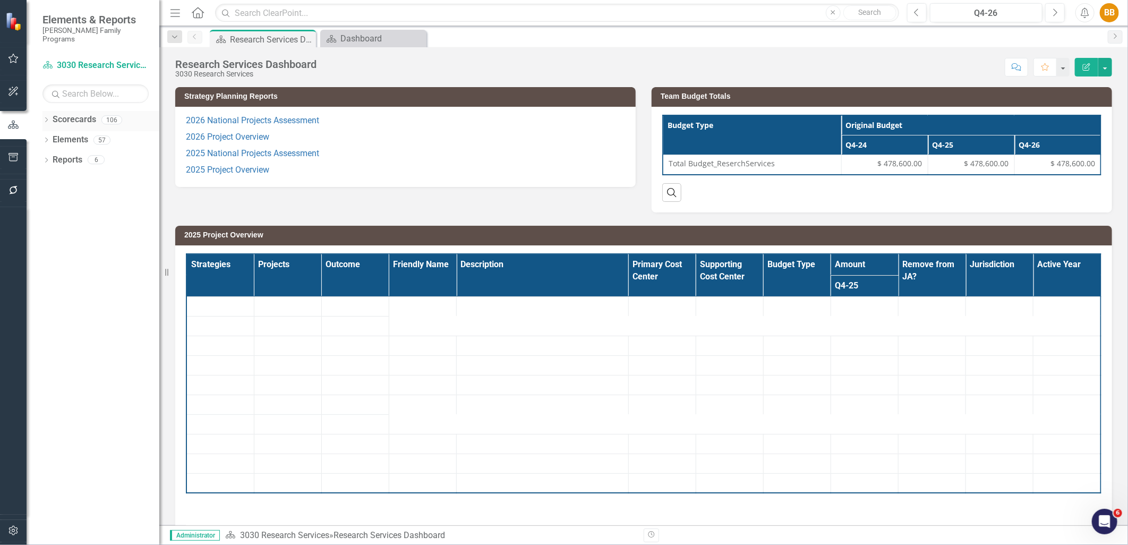
click at [44, 118] on icon "Dropdown" at bounding box center [46, 121] width 7 height 6
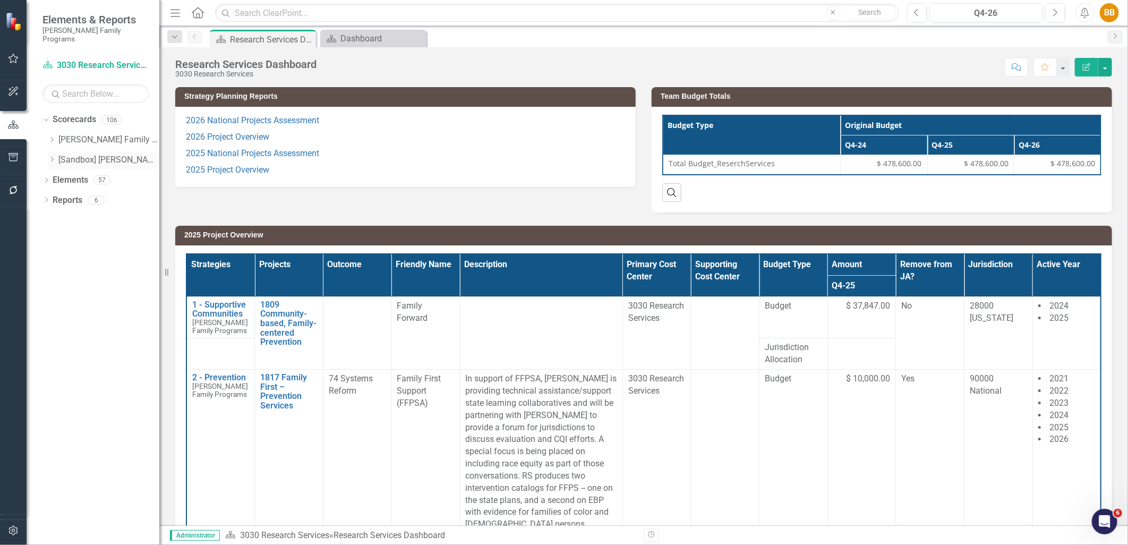
click at [52, 156] on icon "Dropdown" at bounding box center [52, 159] width 8 height 6
click at [52, 157] on div "Dropdown" at bounding box center [53, 159] width 11 height 5
drag, startPoint x: 52, startPoint y: 154, endPoint x: 50, endPoint y: 130, distance: 24.5
click at [50, 137] on icon "Dropdown" at bounding box center [52, 140] width 8 height 6
click at [62, 237] on icon "Dropdown" at bounding box center [62, 240] width 8 height 6
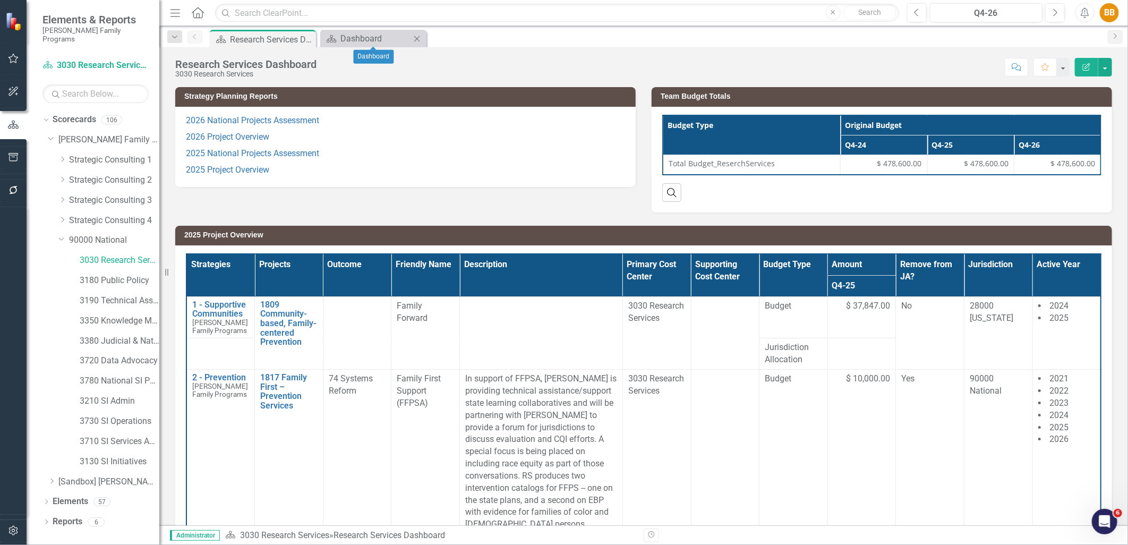
click at [415, 36] on icon at bounding box center [417, 39] width 6 height 6
click at [121, 275] on link "3180 Public Policy" at bounding box center [120, 281] width 80 height 12
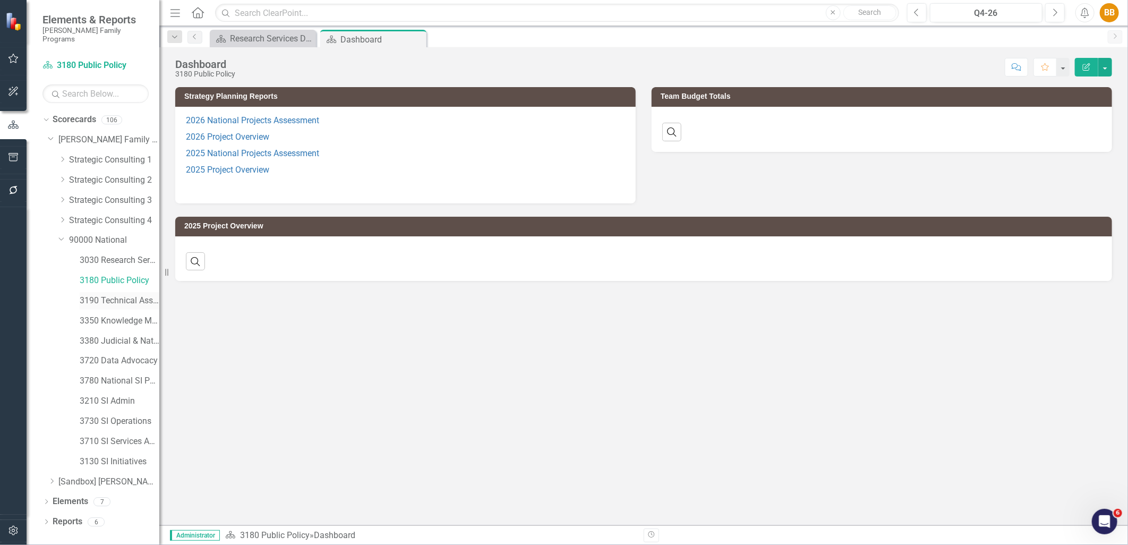
click at [122, 295] on link "3190 Technical Assistance Unit" at bounding box center [120, 301] width 80 height 12
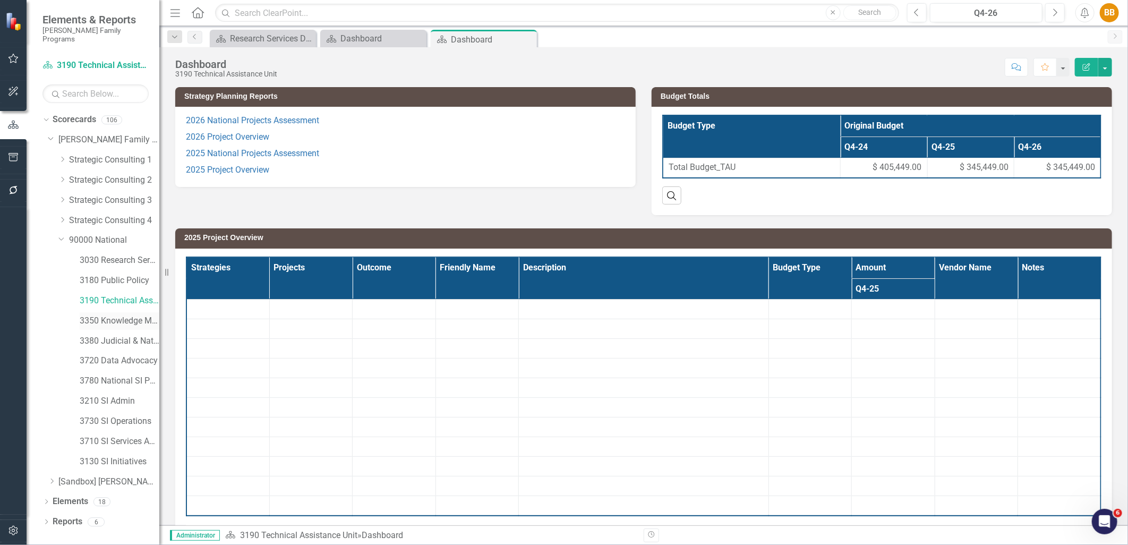
click at [124, 316] on link "3350 Knowledge Management" at bounding box center [120, 321] width 80 height 12
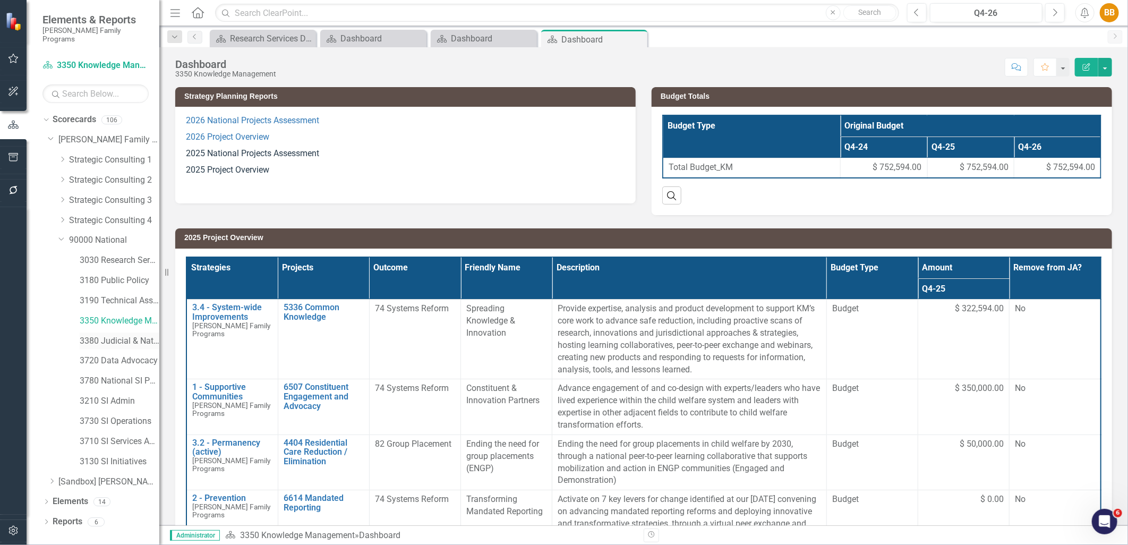
click at [123, 335] on link "3380 Judicial & National Engage" at bounding box center [120, 341] width 80 height 12
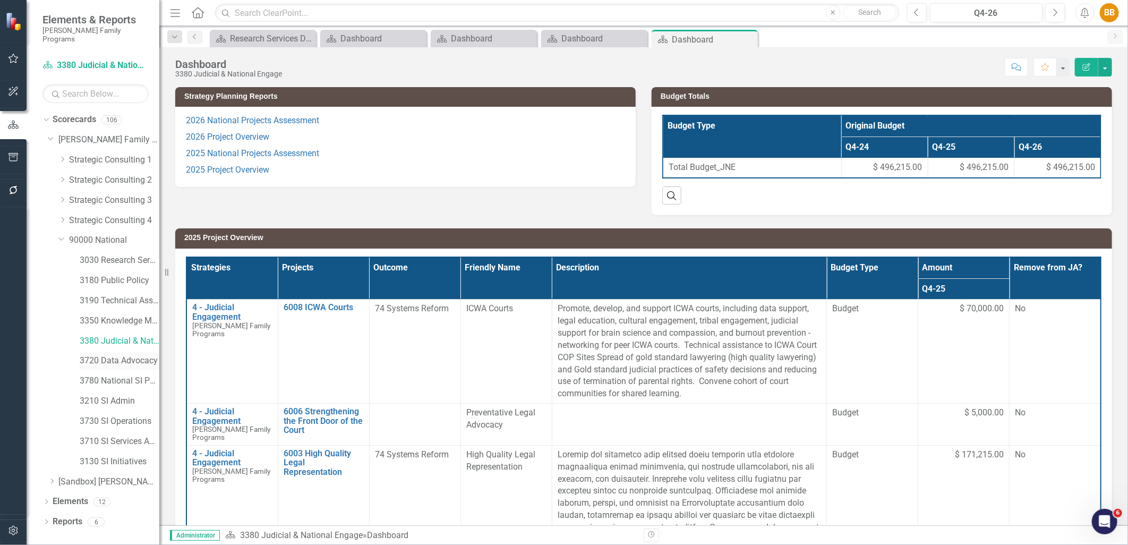
click at [121, 355] on link "3720 Data Advocacy" at bounding box center [120, 361] width 80 height 12
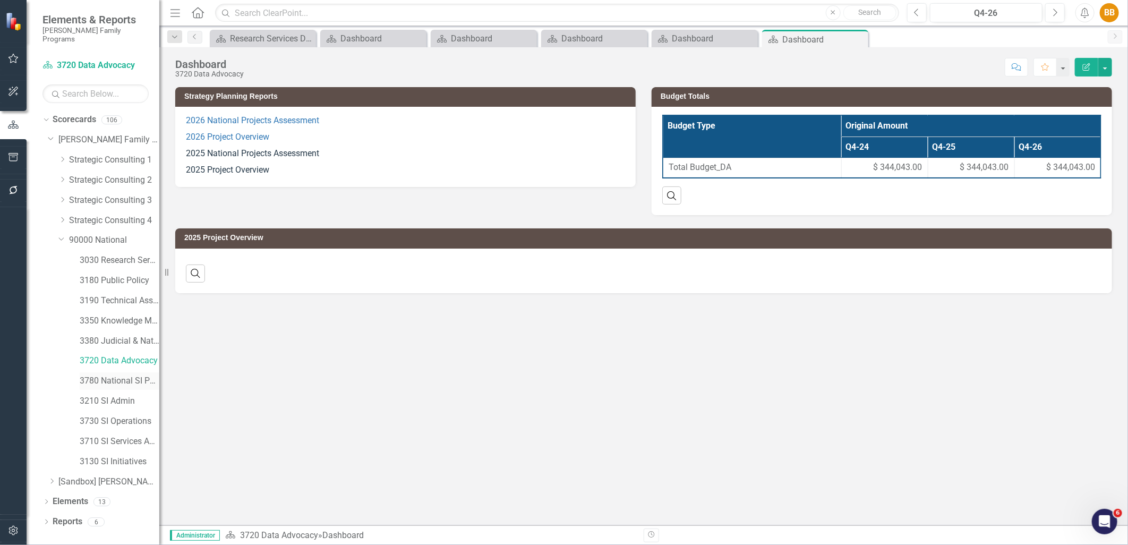
click at [124, 375] on link "3780 National SI Partnerships" at bounding box center [120, 381] width 80 height 12
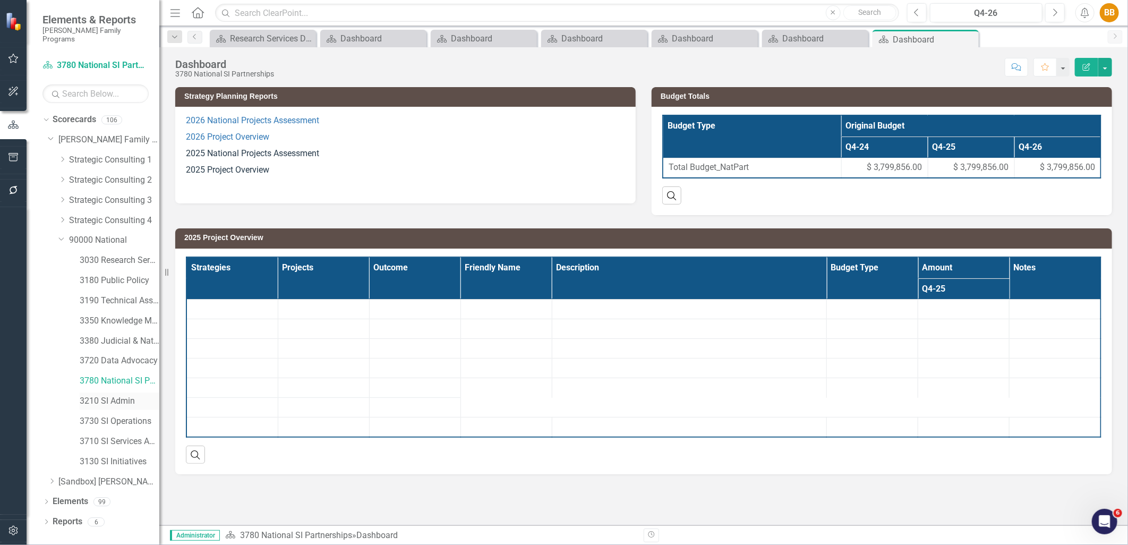
click at [118, 395] on link "3210 SI Admin" at bounding box center [120, 401] width 80 height 12
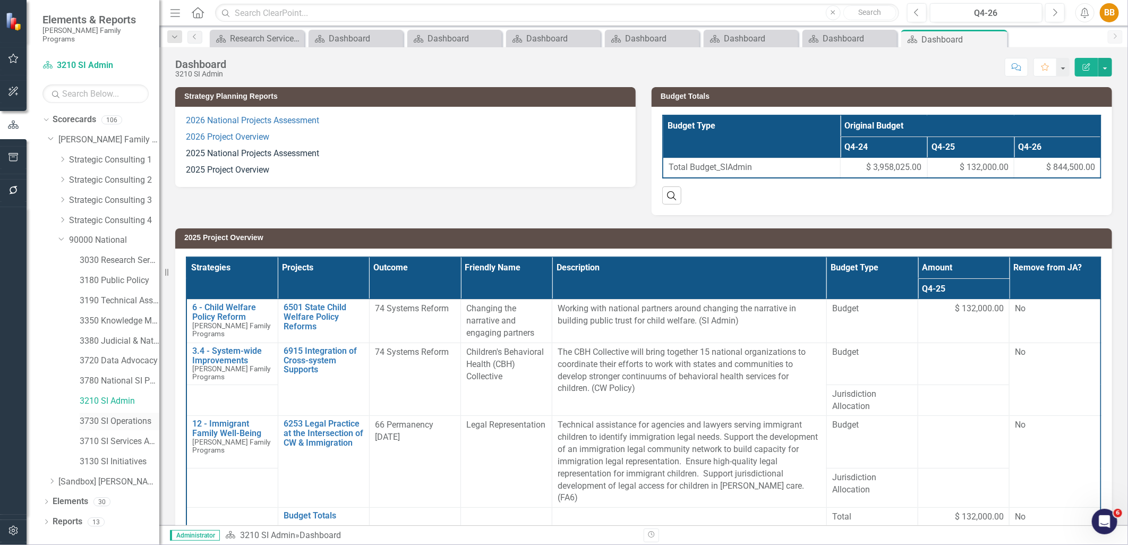
click at [130, 416] on link "3730 SI Operations" at bounding box center [120, 421] width 80 height 12
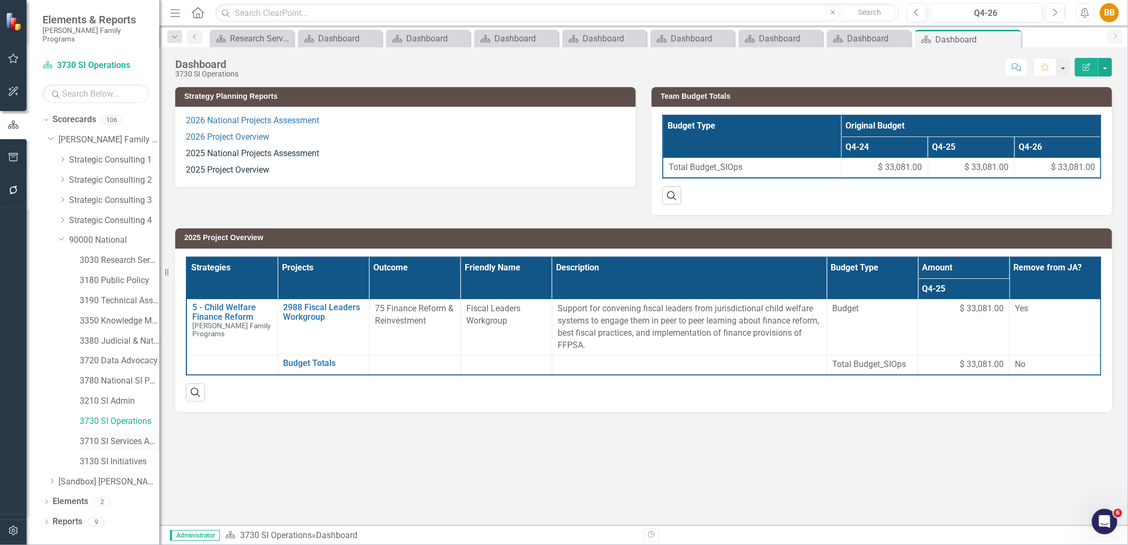
click at [130, 436] on link "3710 SI Services Admin" at bounding box center [120, 442] width 80 height 12
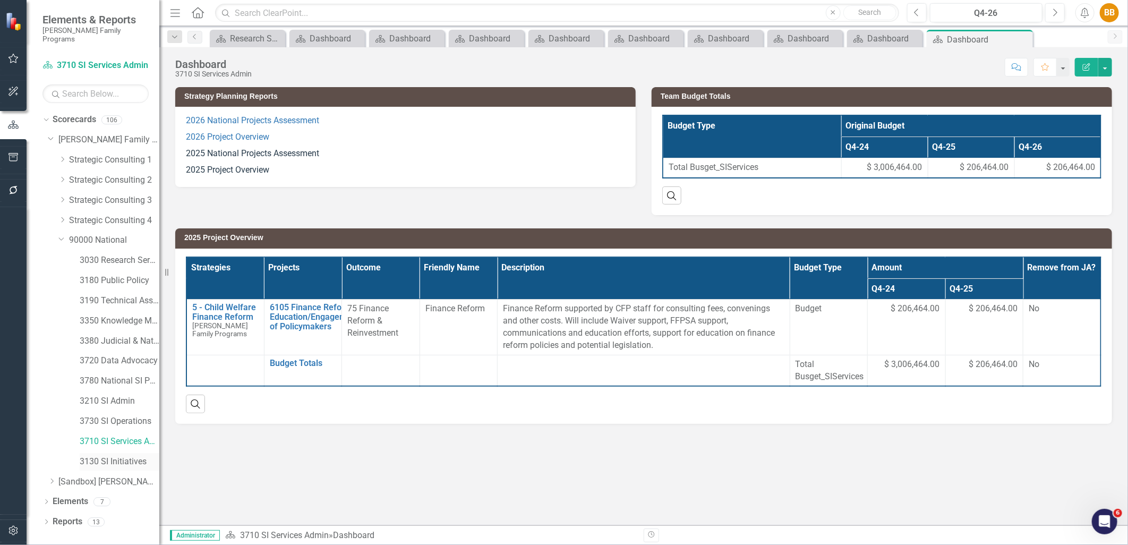
click at [129, 456] on link "3130 SI Initiatives" at bounding box center [120, 462] width 80 height 12
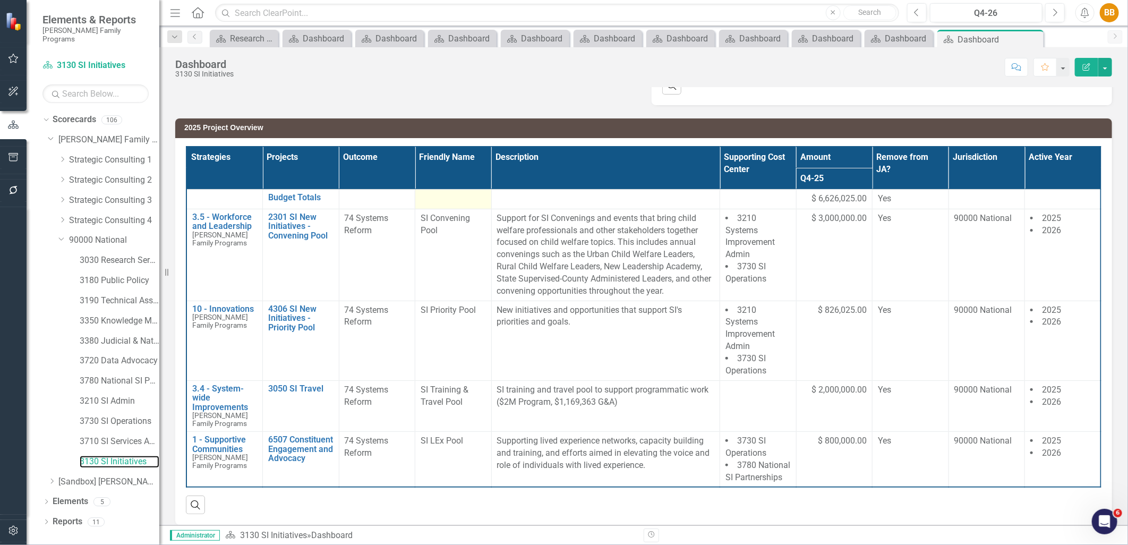
scroll to position [118, 0]
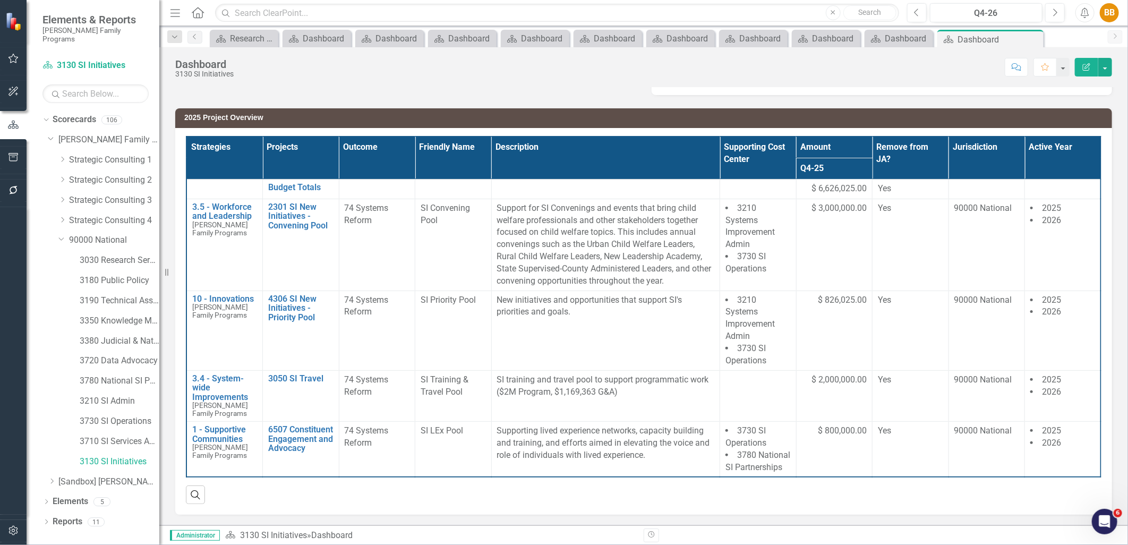
click at [328, 150] on th "Projects" at bounding box center [301, 158] width 77 height 43
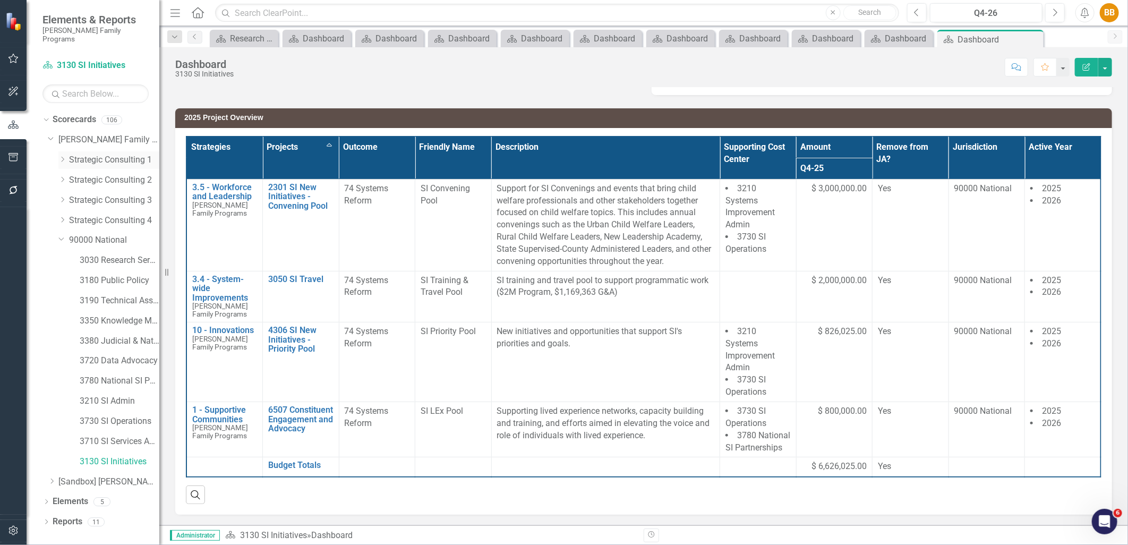
click at [62, 156] on icon "Dropdown" at bounding box center [62, 159] width 8 height 6
click at [62, 154] on icon "Dropdown" at bounding box center [61, 158] width 6 height 8
click at [113, 254] on link "3030 Research Services" at bounding box center [120, 260] width 80 height 12
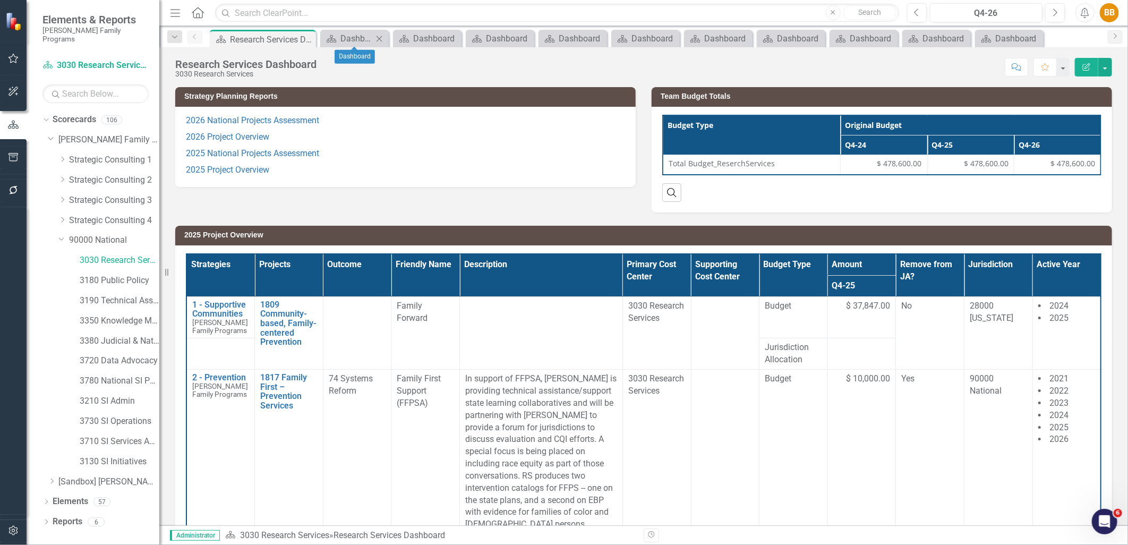
click at [381, 37] on icon "Close" at bounding box center [379, 39] width 11 height 9
click at [0, 0] on icon "Close" at bounding box center [0, 0] width 0 height 0
click at [381, 37] on div "Dashboard" at bounding box center [371, 38] width 61 height 13
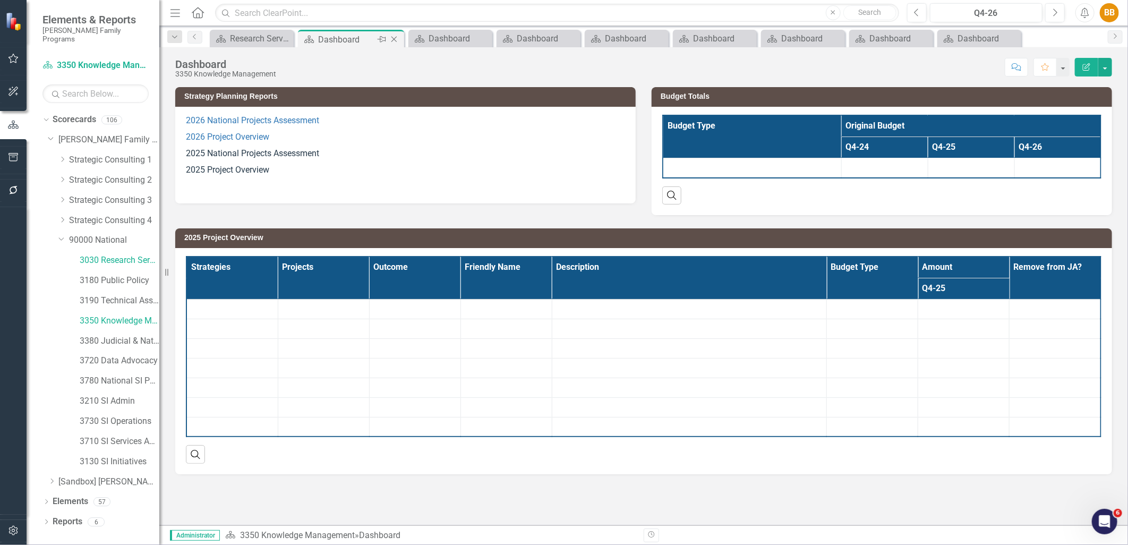
click at [391, 39] on icon "Close" at bounding box center [394, 39] width 11 height 9
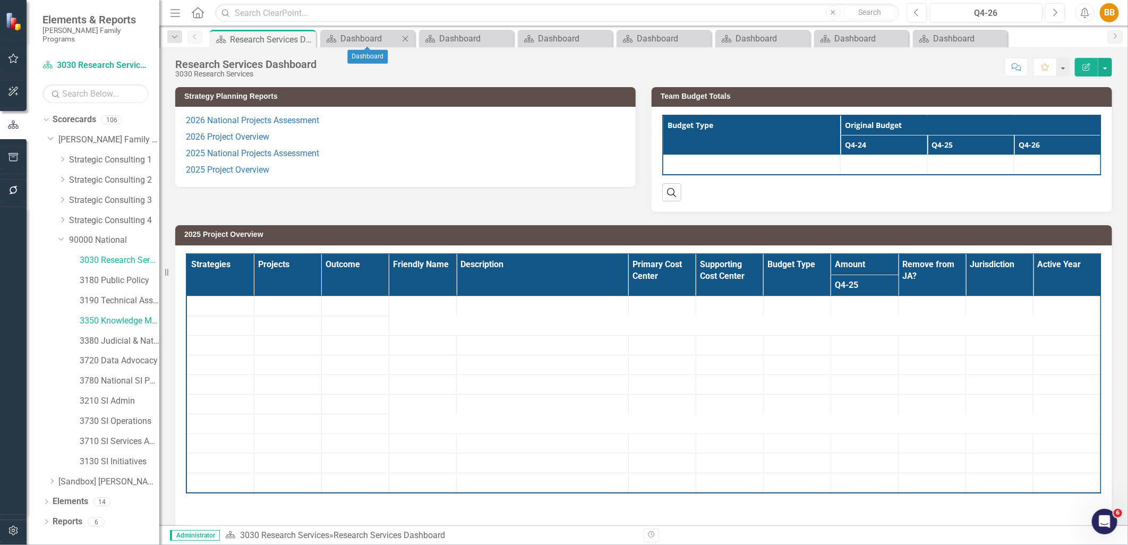
click at [403, 41] on icon "Close" at bounding box center [405, 39] width 11 height 9
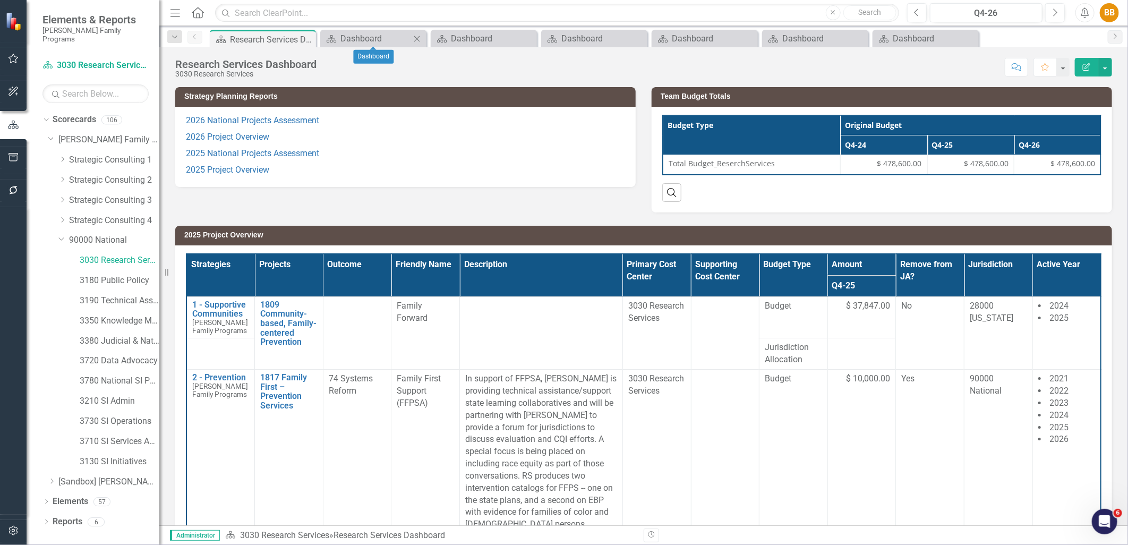
click at [416, 39] on icon "Close" at bounding box center [417, 39] width 11 height 9
click at [417, 39] on icon at bounding box center [417, 39] width 6 height 6
click at [0, 0] on icon at bounding box center [0, 0] width 0 height 0
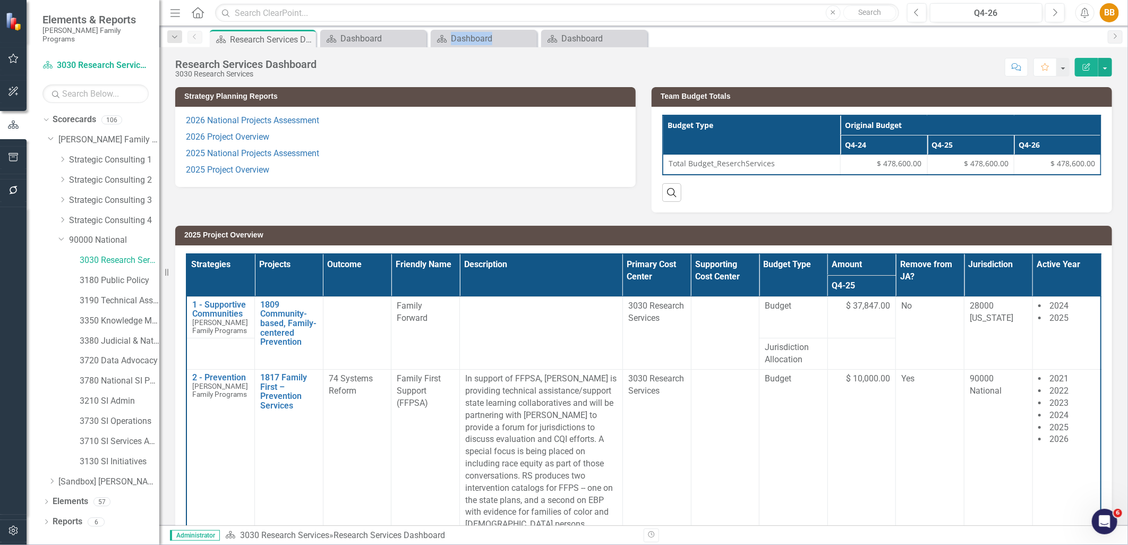
click at [0, 0] on icon at bounding box center [0, 0] width 0 height 0
click at [919, 11] on icon "Previous" at bounding box center [917, 13] width 6 height 10
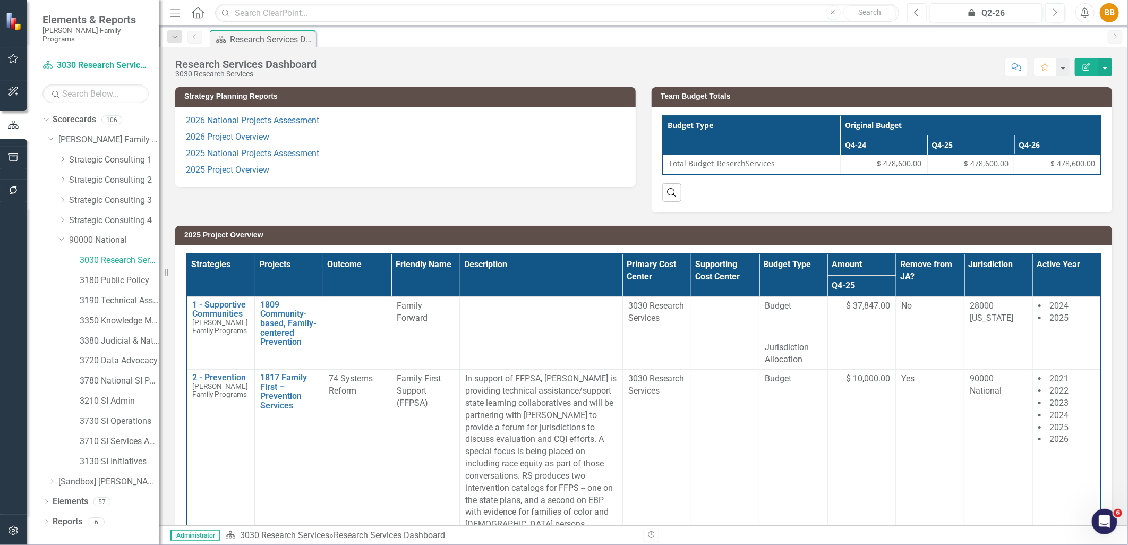
click at [919, 11] on icon "Previous" at bounding box center [917, 13] width 6 height 10
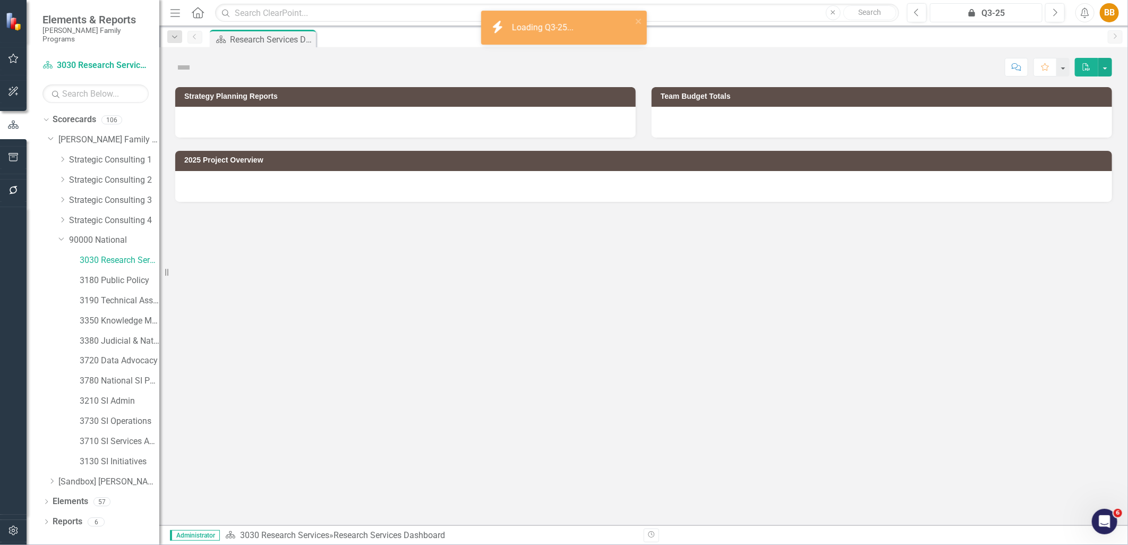
click at [1038, 12] on div "icon.lock Q3-25" at bounding box center [986, 13] width 105 height 13
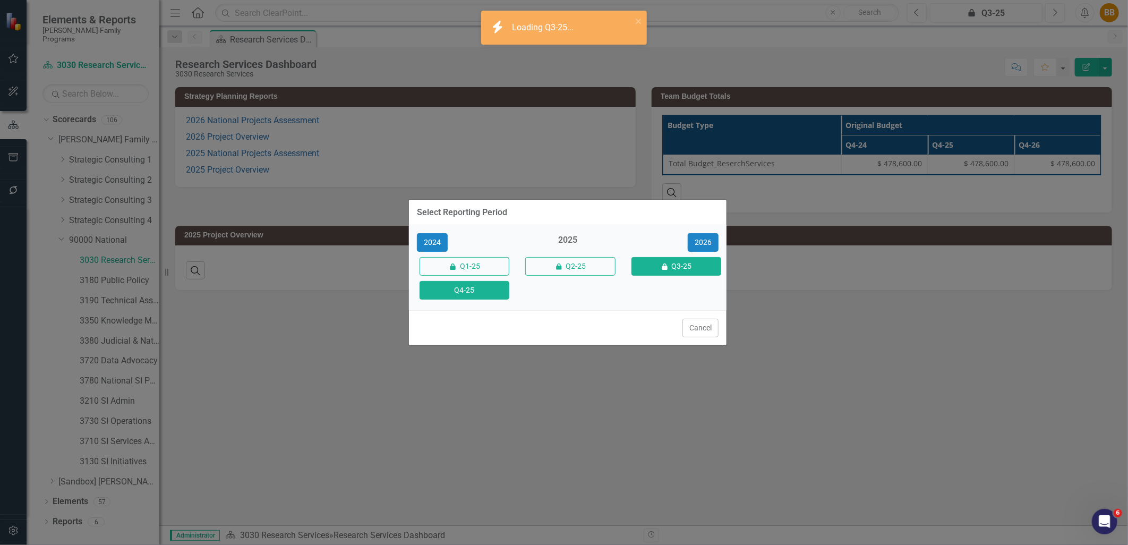
click at [496, 288] on button "Q4-25" at bounding box center [465, 290] width 90 height 19
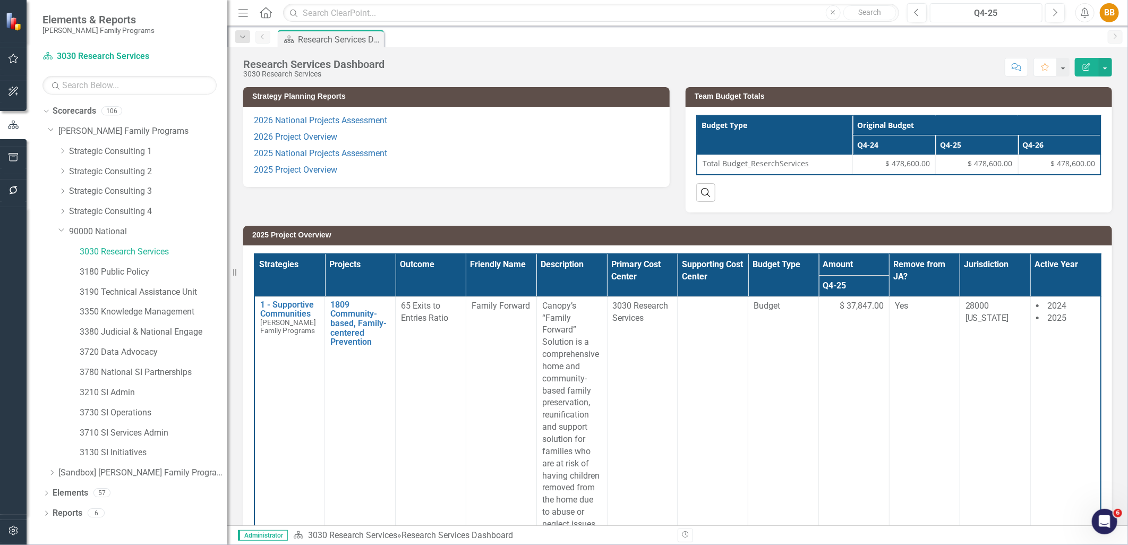
drag, startPoint x: 160, startPoint y: 258, endPoint x: 227, endPoint y: 256, distance: 67.5
click at [227, 256] on div "Resize" at bounding box center [231, 272] width 9 height 545
click at [268, 39] on link "Previous" at bounding box center [263, 37] width 15 height 13
click at [86, 129] on link "[PERSON_NAME] Family Programs" at bounding box center [142, 131] width 169 height 12
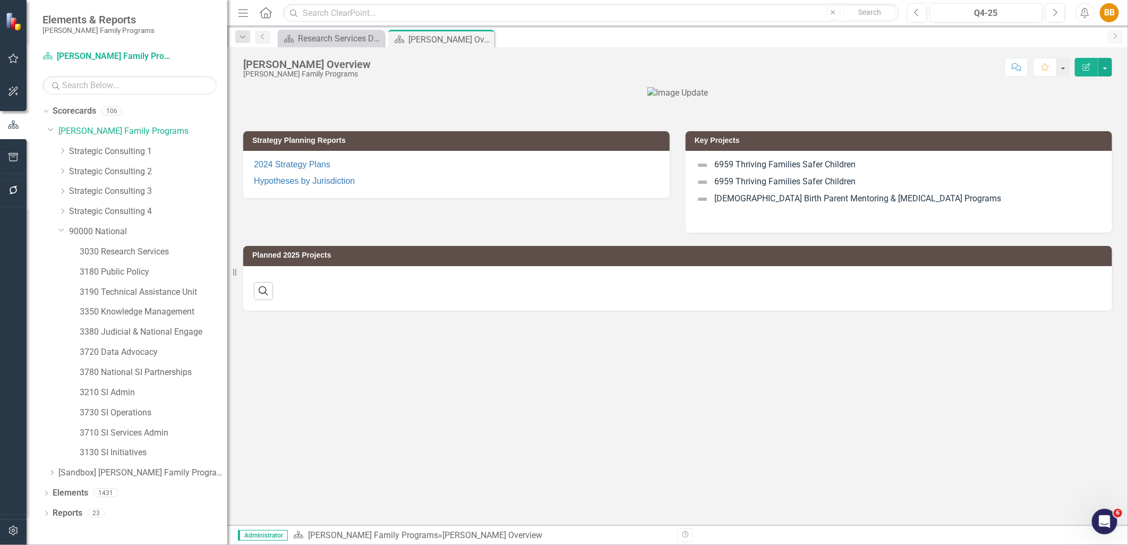
click at [1115, 41] on link "Next" at bounding box center [1115, 36] width 15 height 13
drag, startPoint x: 1068, startPoint y: 35, endPoint x: 1053, endPoint y: 35, distance: 15.4
click at [1063, 35] on div "Scorecard Research Services Dashboard Close Scorecard Casey Overview Pin Close" at bounding box center [689, 38] width 827 height 17
click at [1086, 12] on icon "Alerts" at bounding box center [1085, 12] width 11 height 11
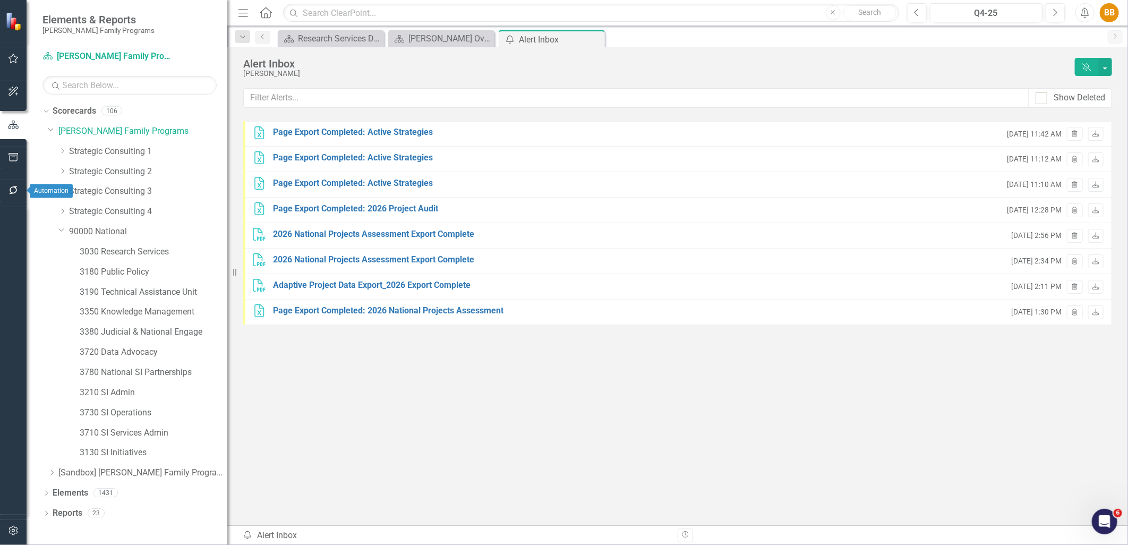
click at [13, 165] on button "button" at bounding box center [14, 158] width 24 height 22
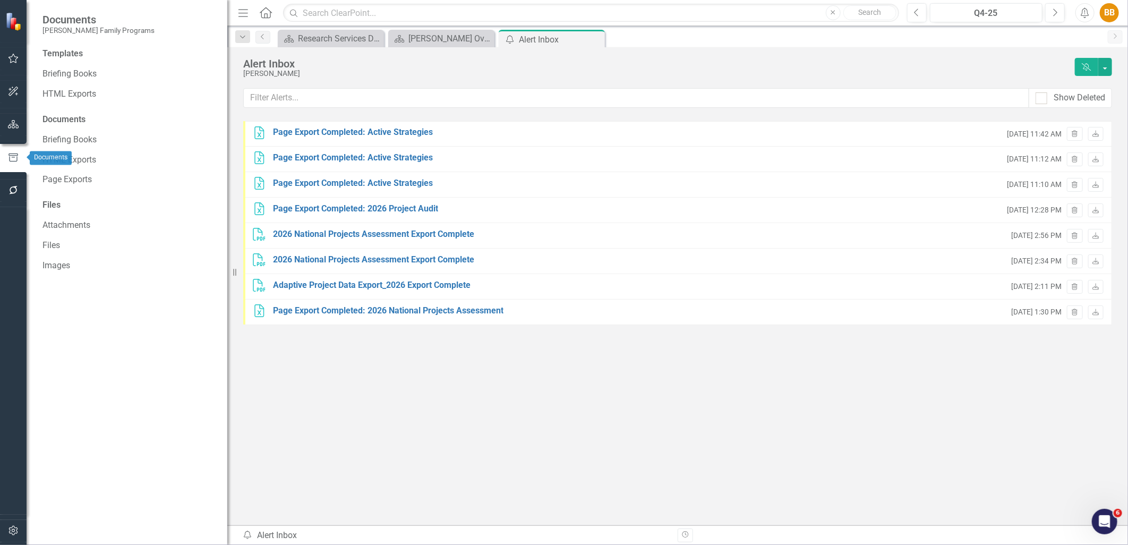
click at [12, 182] on button "button" at bounding box center [14, 191] width 24 height 22
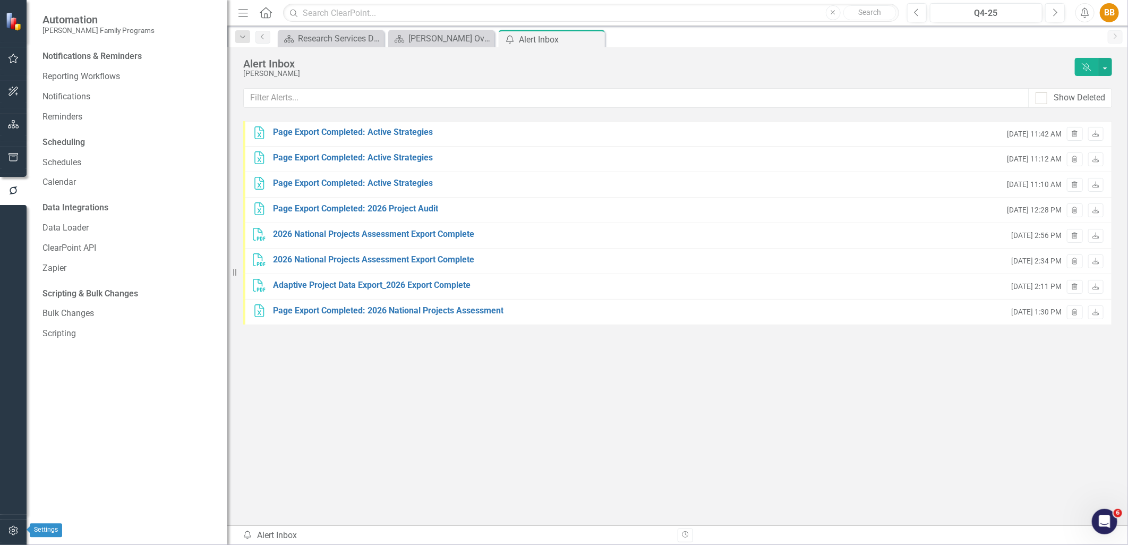
click at [16, 530] on icon "button" at bounding box center [13, 531] width 11 height 9
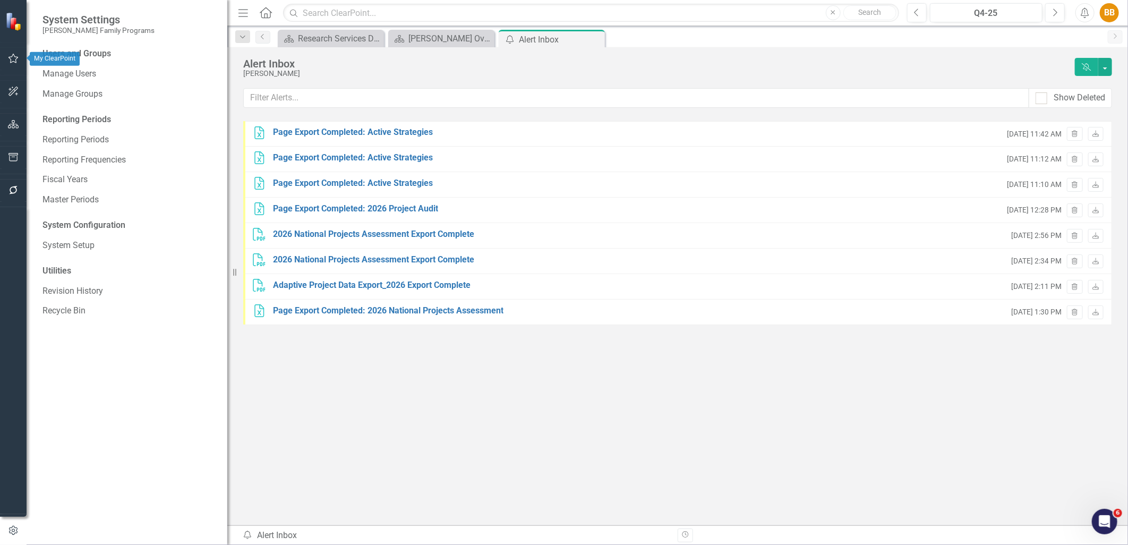
click at [17, 55] on icon "button" at bounding box center [13, 58] width 11 height 9
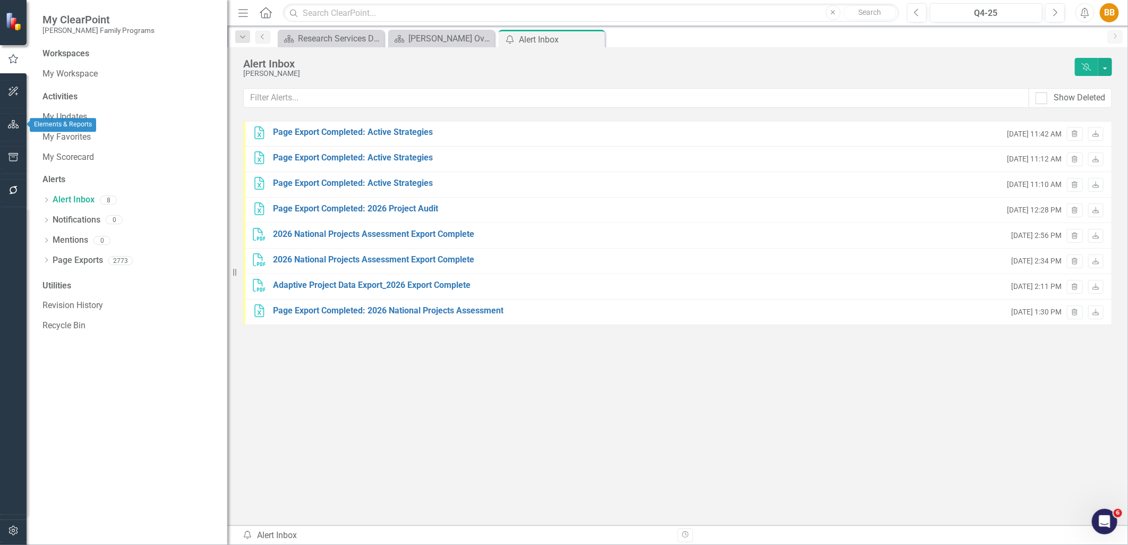
click at [4, 123] on button "button" at bounding box center [14, 125] width 24 height 22
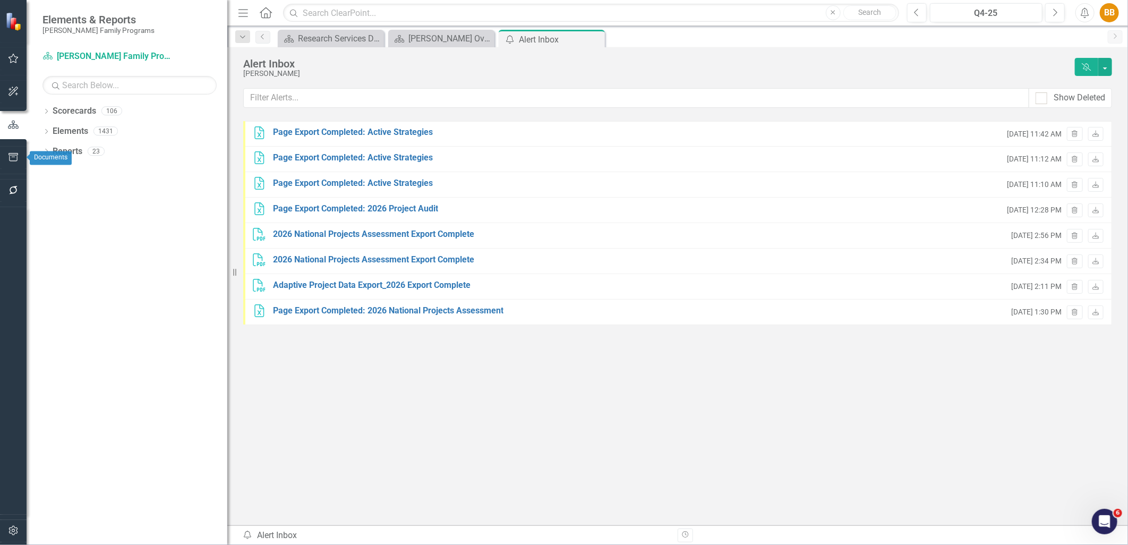
click at [14, 153] on icon "button" at bounding box center [14, 157] width 10 height 9
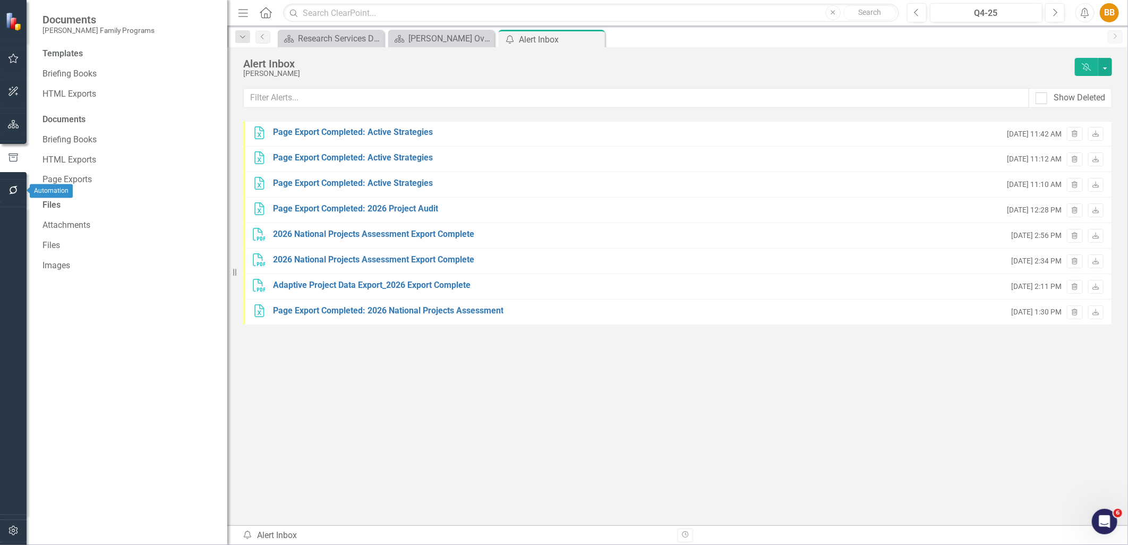
click at [18, 182] on button "button" at bounding box center [14, 191] width 24 height 22
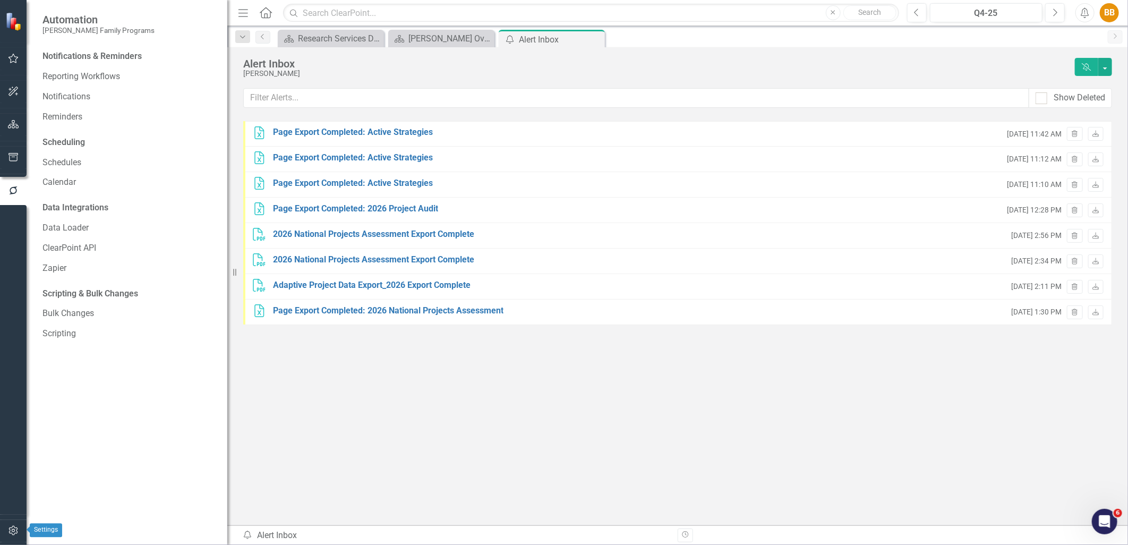
click at [11, 528] on icon "button" at bounding box center [13, 531] width 11 height 9
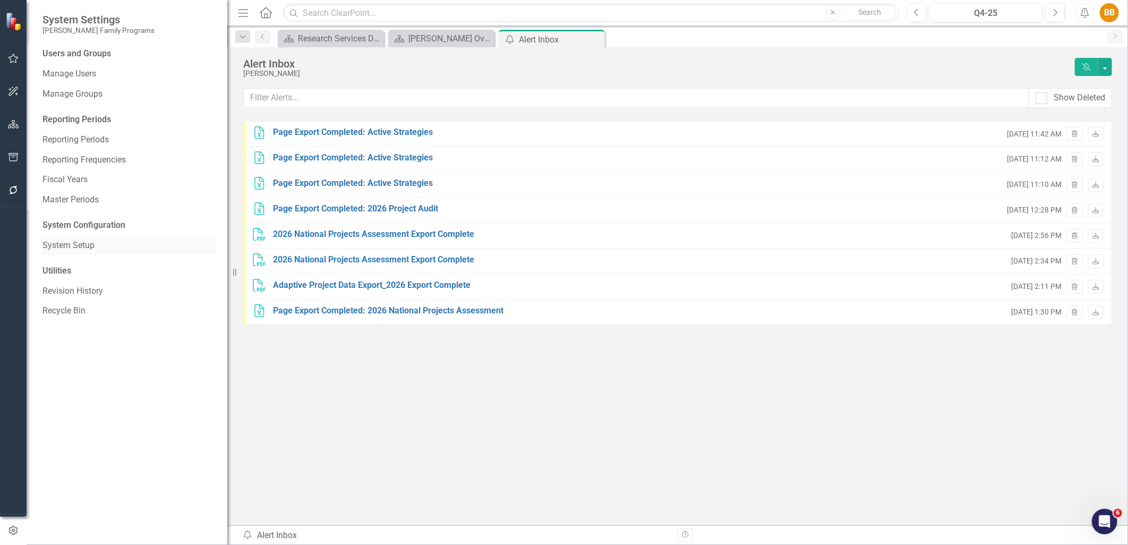
click at [98, 246] on link "System Setup" at bounding box center [130, 246] width 174 height 12
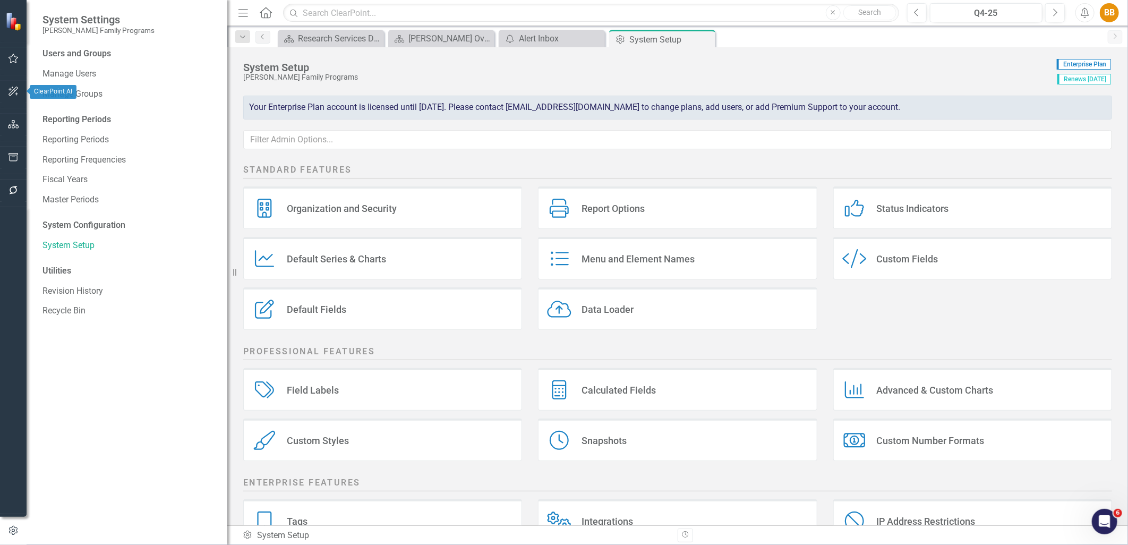
click at [11, 118] on button "button" at bounding box center [14, 125] width 24 height 22
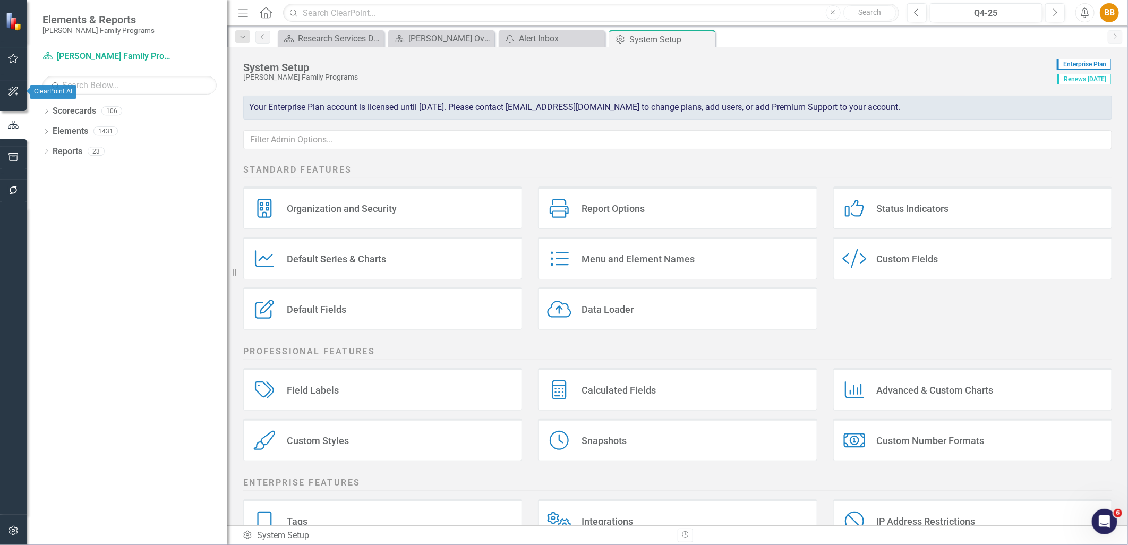
click at [13, 91] on icon "button" at bounding box center [13, 91] width 11 height 9
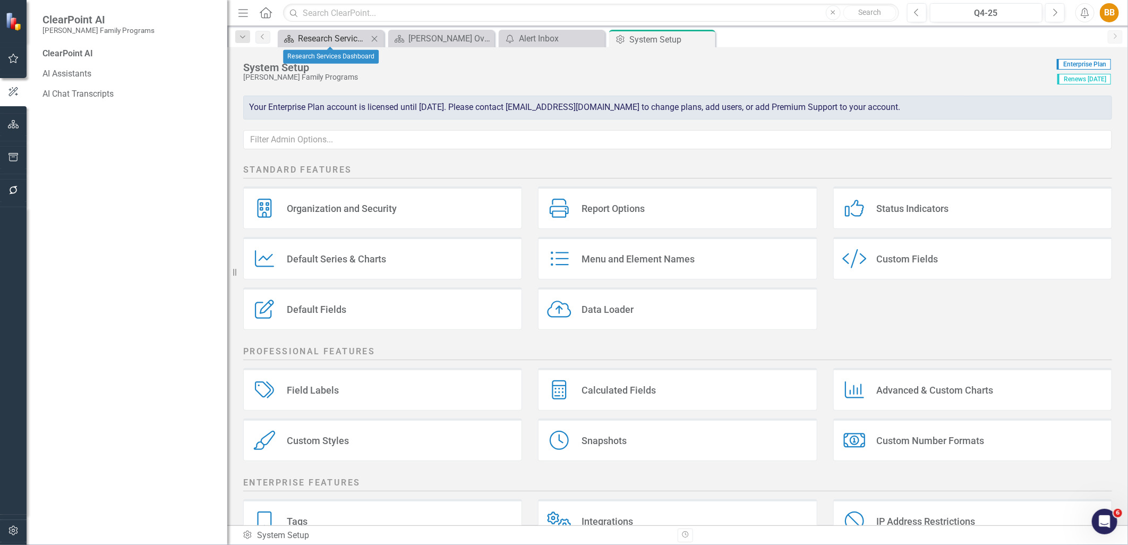
click at [332, 39] on div "Research Services Dashboard" at bounding box center [333, 38] width 70 height 13
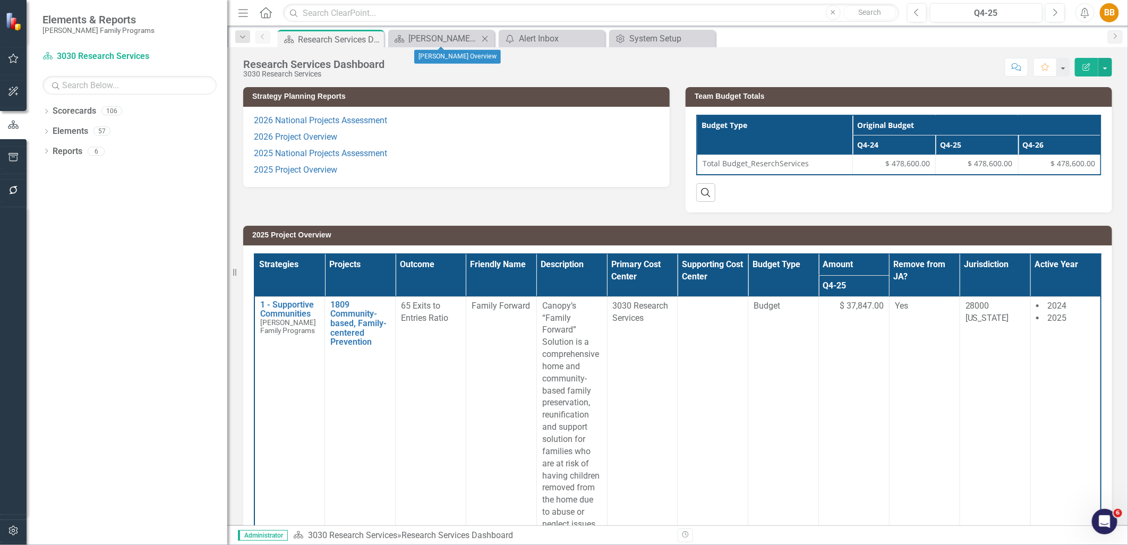
click at [436, 46] on div "Scorecard Casey Overview Close" at bounding box center [441, 39] width 106 height 18
click at [442, 40] on div "Casey Overview" at bounding box center [444, 38] width 70 height 13
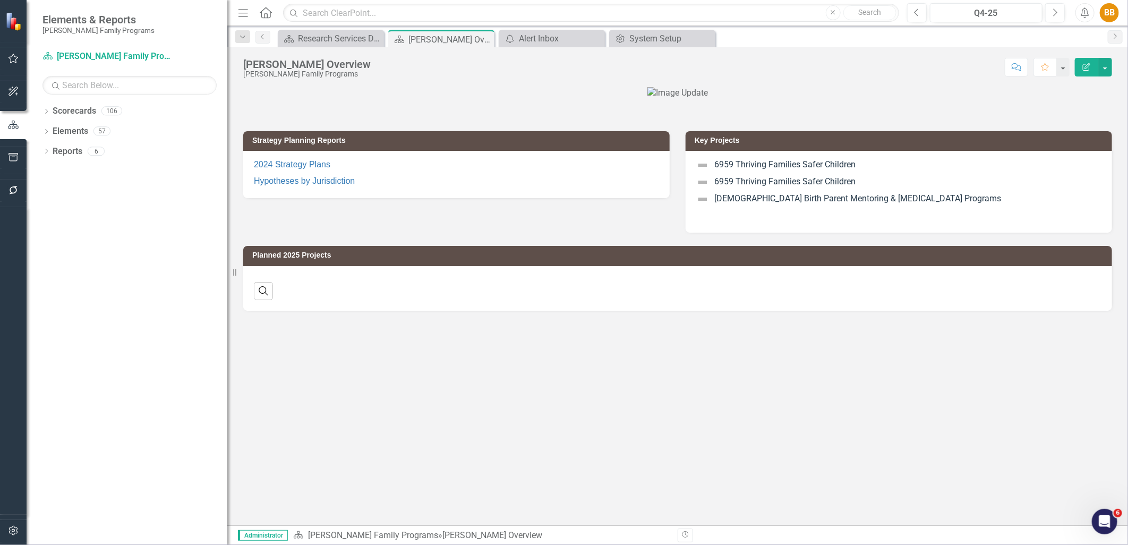
click at [1113, 14] on div "BB" at bounding box center [1109, 12] width 19 height 19
click at [1096, 130] on link "icon.portal Success Portal" at bounding box center [1077, 133] width 84 height 20
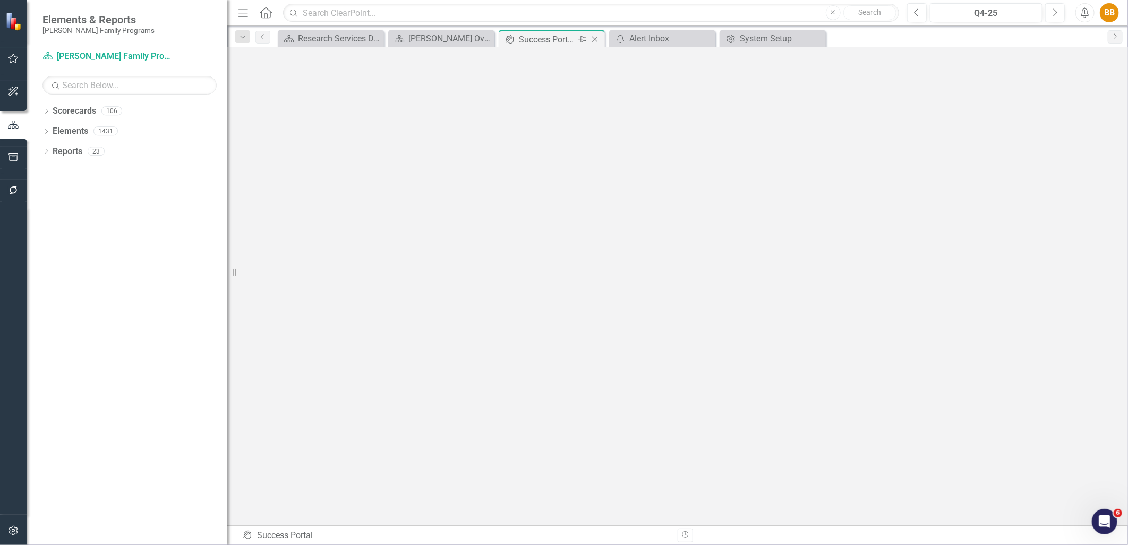
click at [582, 38] on icon "Pin" at bounding box center [583, 39] width 9 height 11
click at [708, 40] on icon at bounding box center [706, 39] width 6 height 6
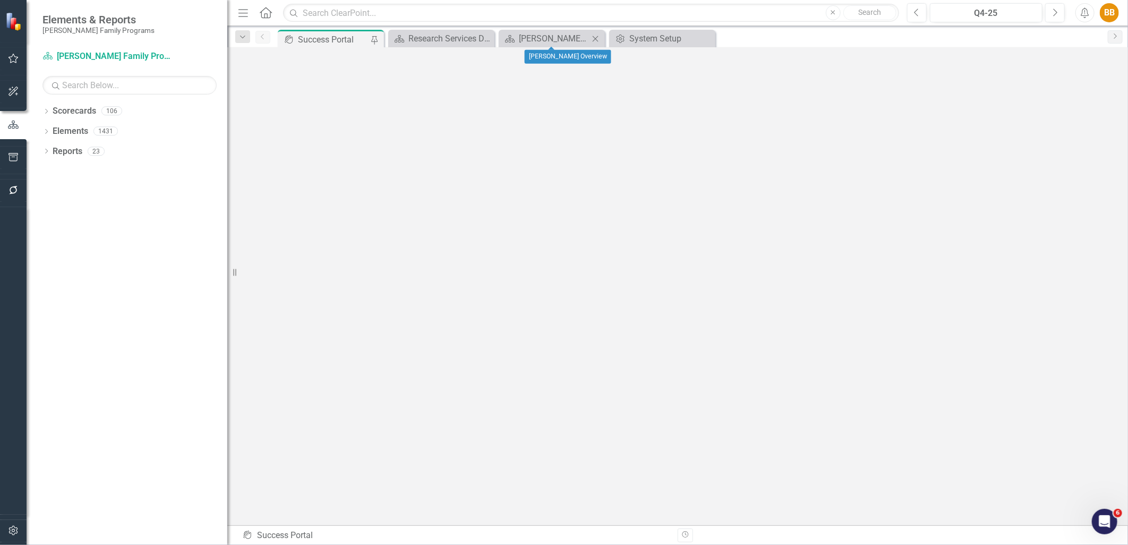
click at [595, 40] on icon "Close" at bounding box center [595, 39] width 11 height 9
click at [0, 0] on icon "Close" at bounding box center [0, 0] width 0 height 0
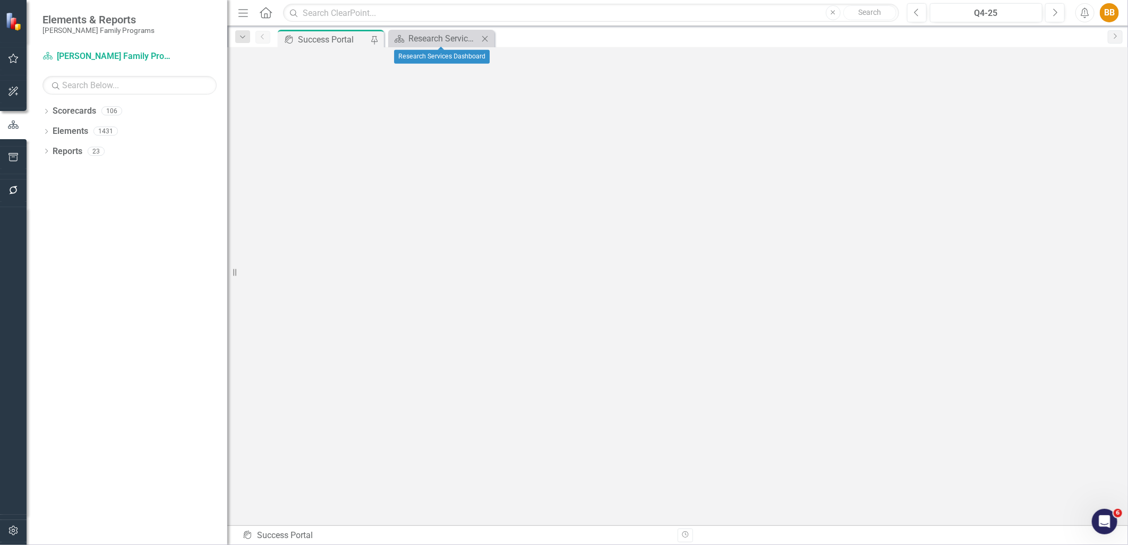
click at [485, 35] on icon "Close" at bounding box center [485, 39] width 11 height 9
click at [45, 114] on icon "Dropdown" at bounding box center [46, 112] width 7 height 6
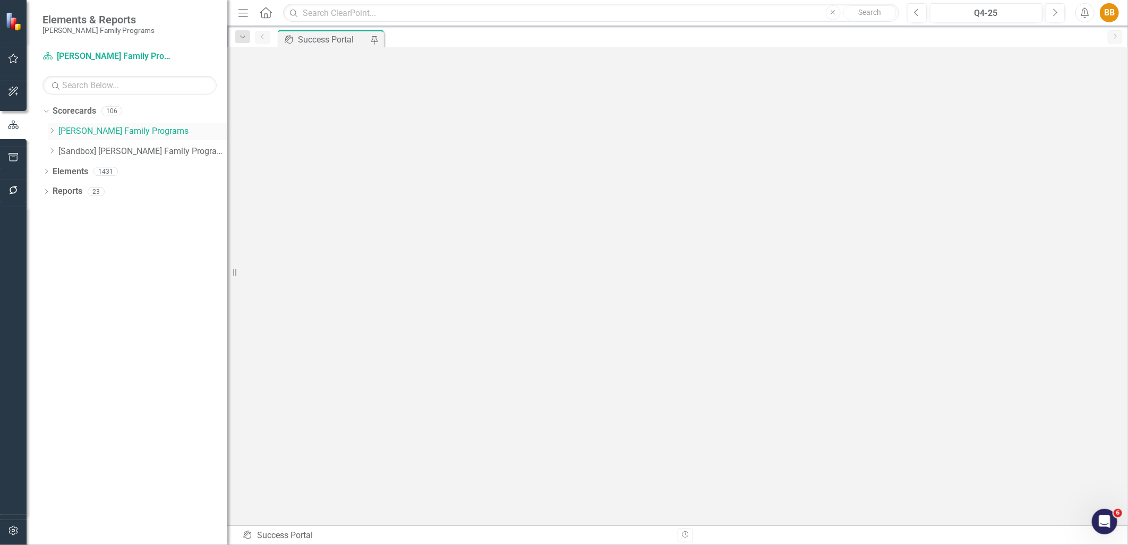
click at [48, 134] on icon "Dropdown" at bounding box center [52, 131] width 8 height 6
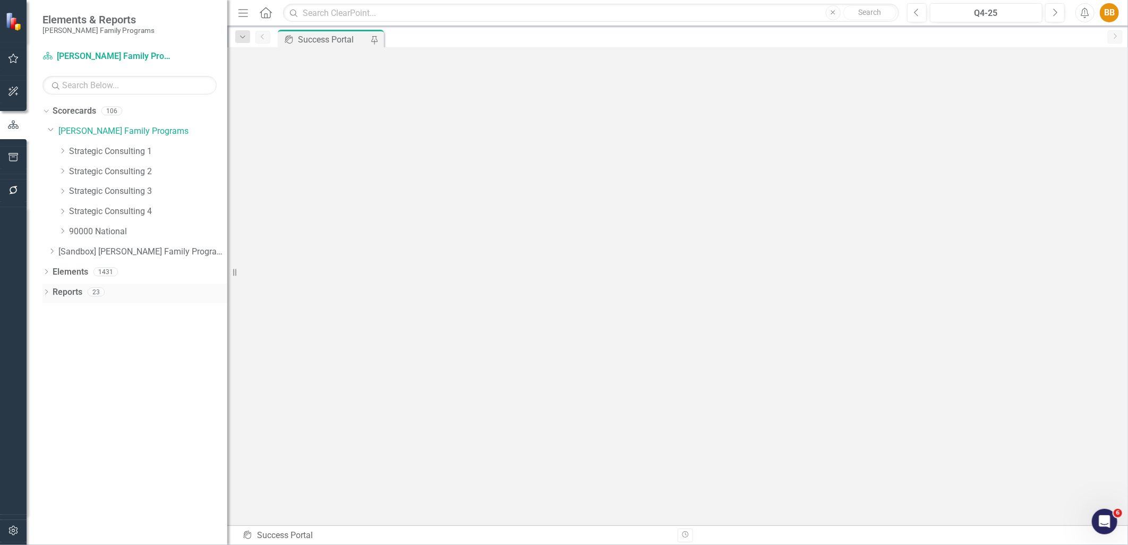
click at [48, 293] on icon "Dropdown" at bounding box center [46, 293] width 7 height 6
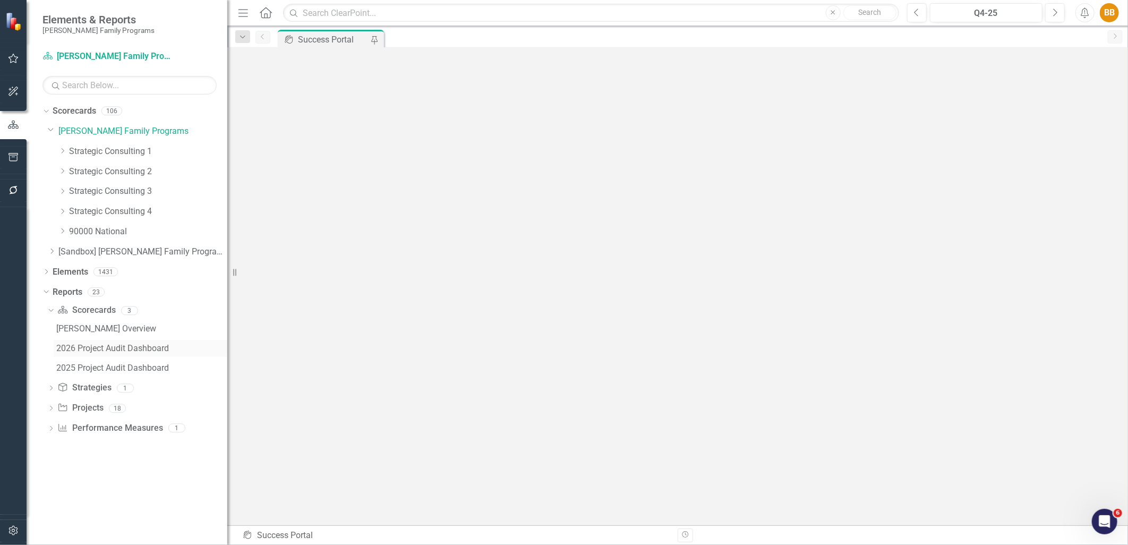
click at [108, 344] on div "2026 Project Audit Dashboard" at bounding box center [141, 349] width 171 height 10
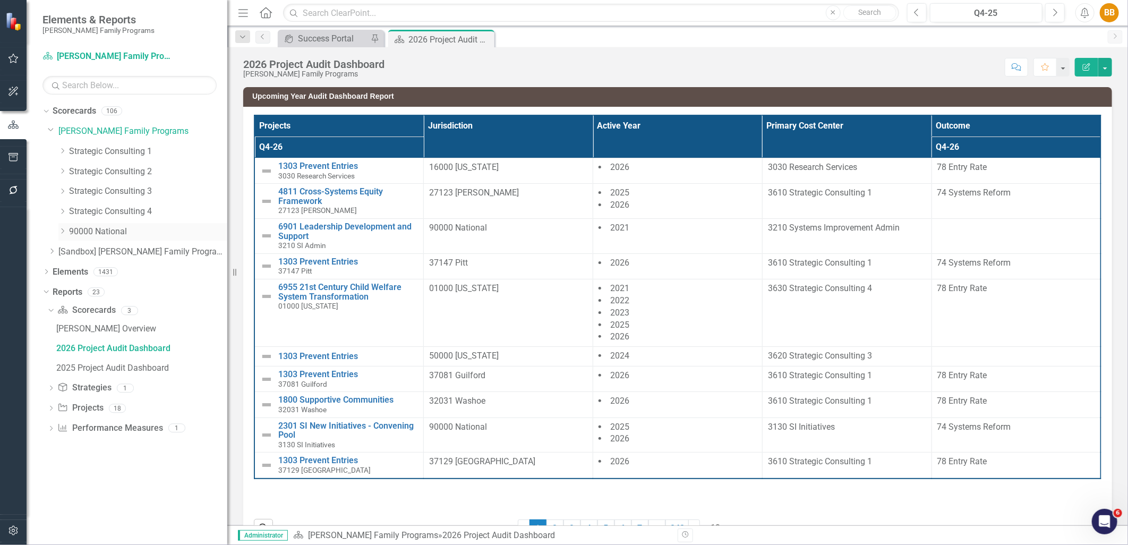
click at [61, 230] on icon "Dropdown" at bounding box center [62, 231] width 8 height 6
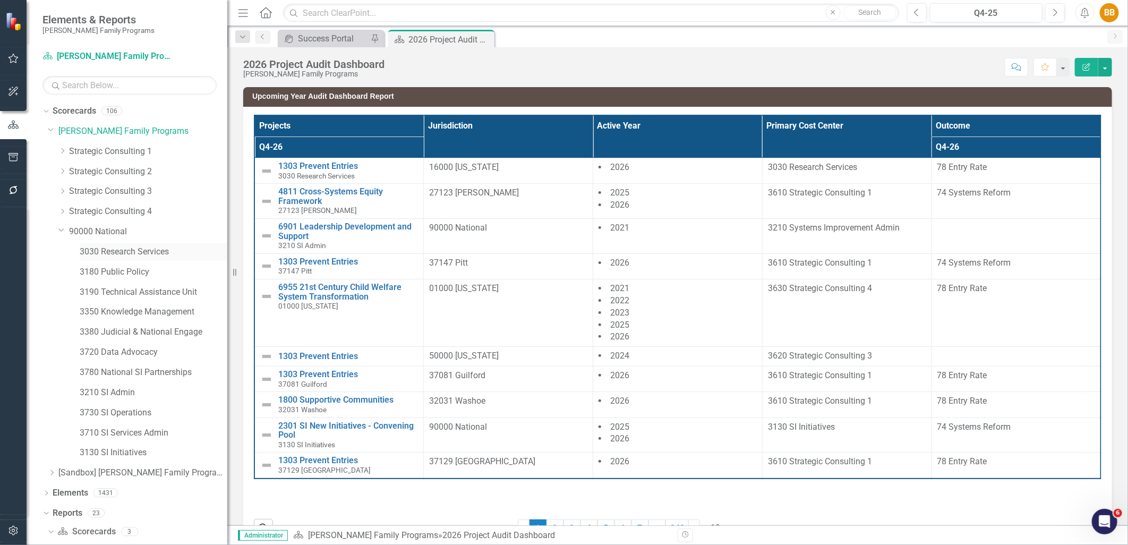
click at [117, 253] on link "3030 Research Services" at bounding box center [154, 252] width 148 height 12
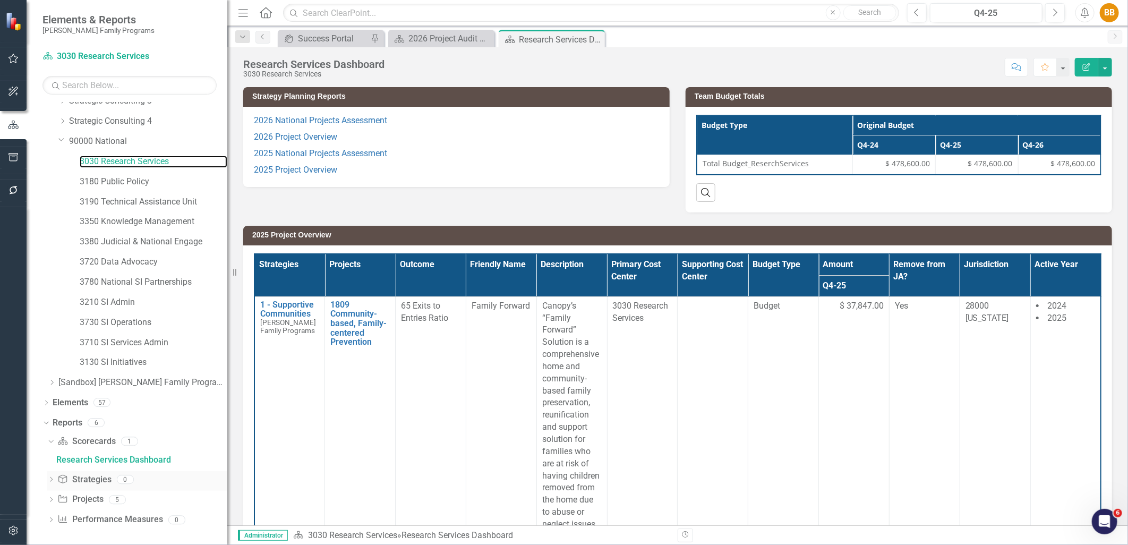
scroll to position [92, 0]
click at [51, 500] on icon "Dropdown" at bounding box center [50, 499] width 7 height 6
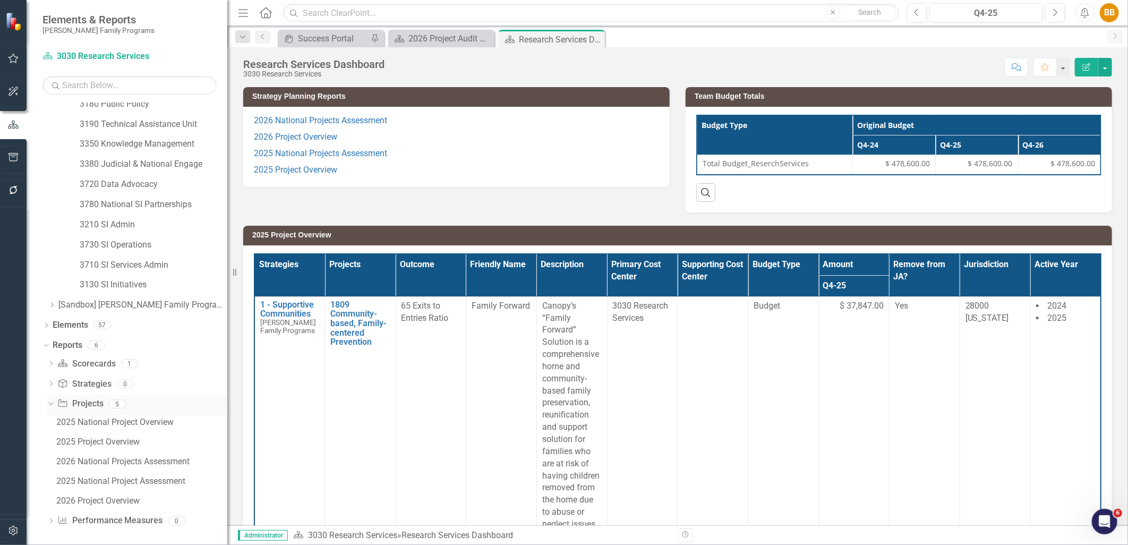
scroll to position [171, 0]
click at [16, 191] on icon "button" at bounding box center [13, 190] width 9 height 9
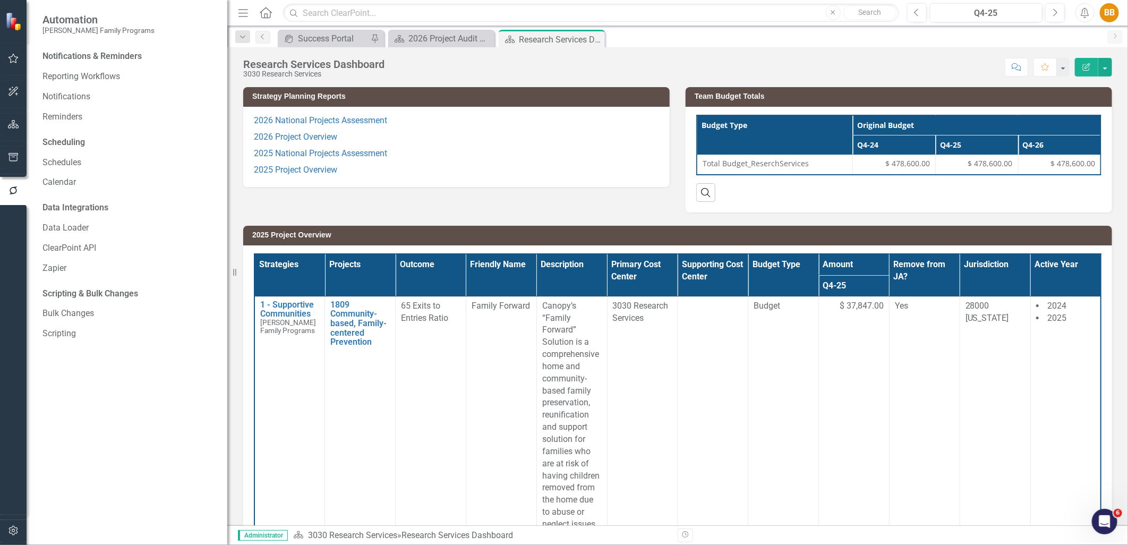
click at [11, 165] on button "button" at bounding box center [14, 158] width 24 height 22
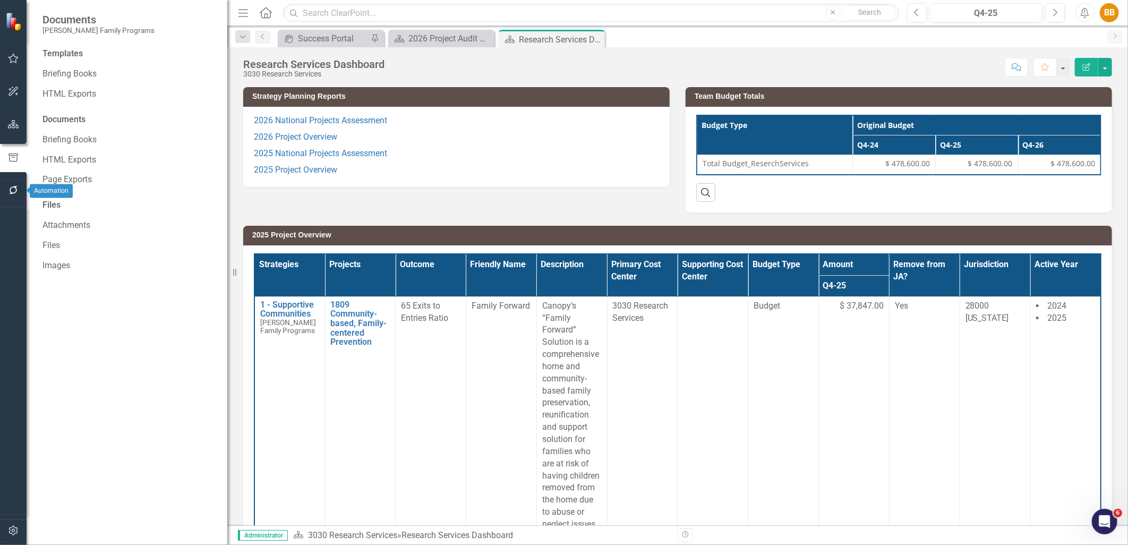
click at [17, 181] on button "button" at bounding box center [14, 191] width 24 height 22
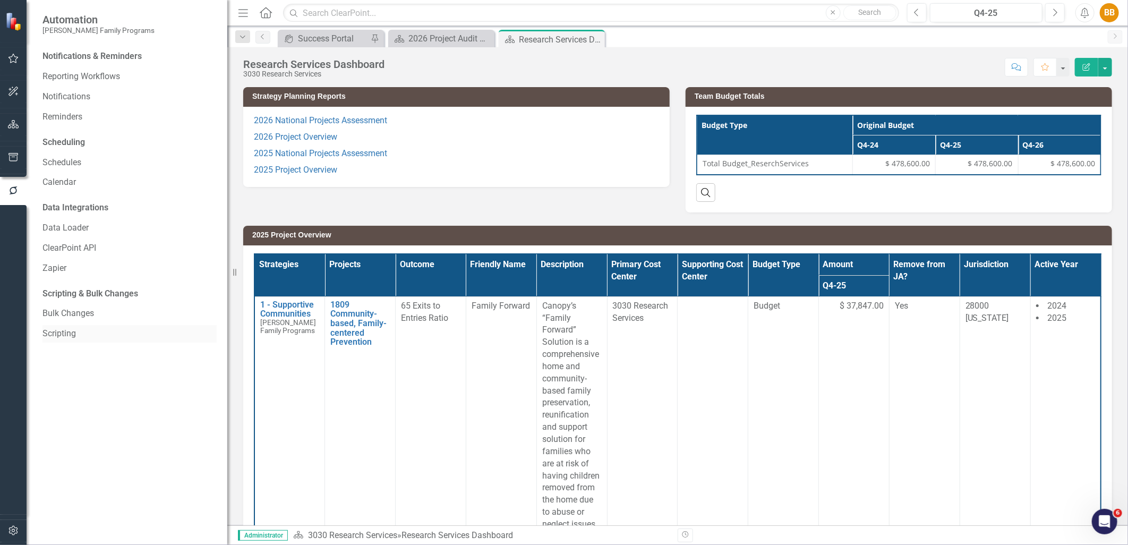
click at [102, 331] on link "Scripting" at bounding box center [130, 334] width 174 height 12
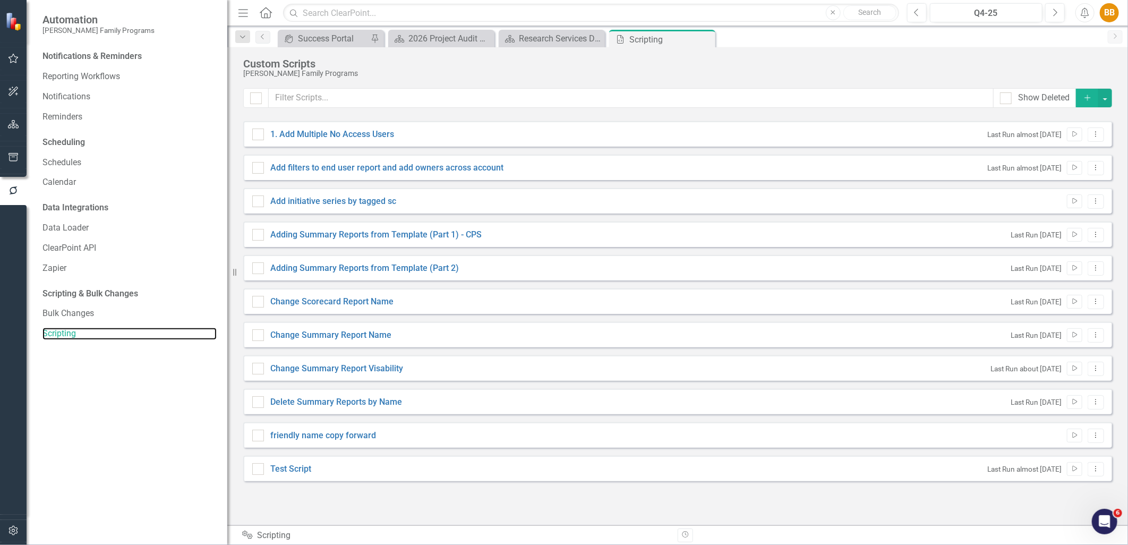
checkbox input "false"
click at [389, 372] on link "Change Summary Report Visability" at bounding box center [336, 368] width 133 height 10
click at [259, 370] on input "Change Summary Report Visability" at bounding box center [255, 366] width 7 height 7
checkbox input "true"
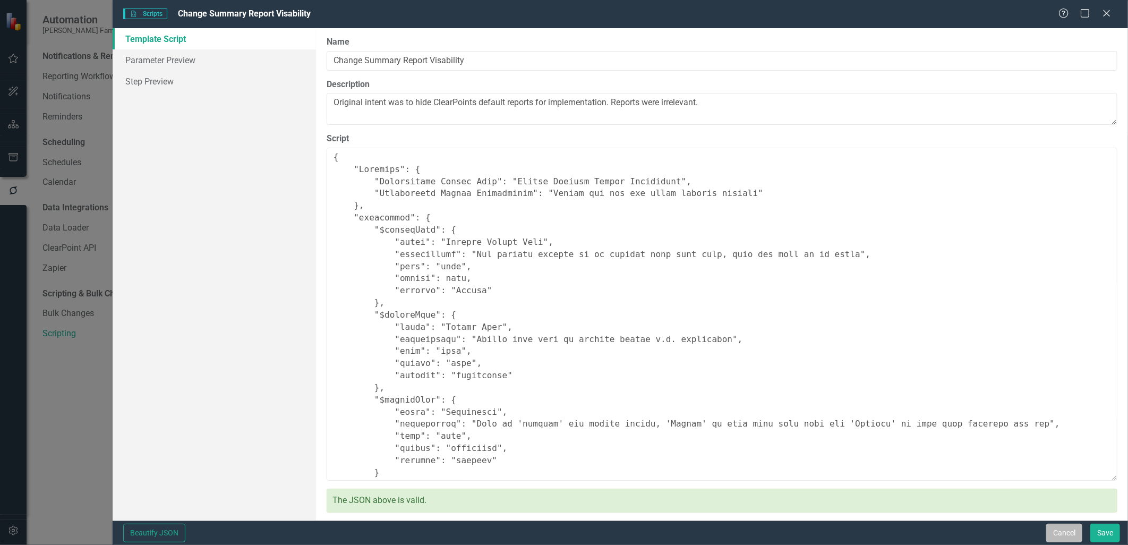
click at [1079, 533] on button "Cancel" at bounding box center [1065, 533] width 36 height 19
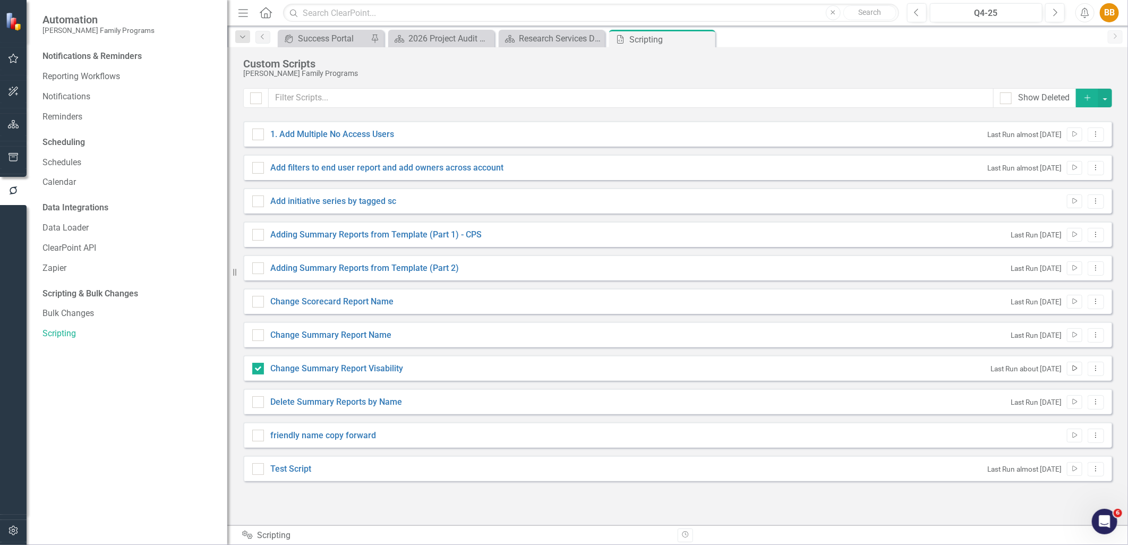
click at [1073, 369] on icon "Run Script" at bounding box center [1075, 369] width 8 height 6
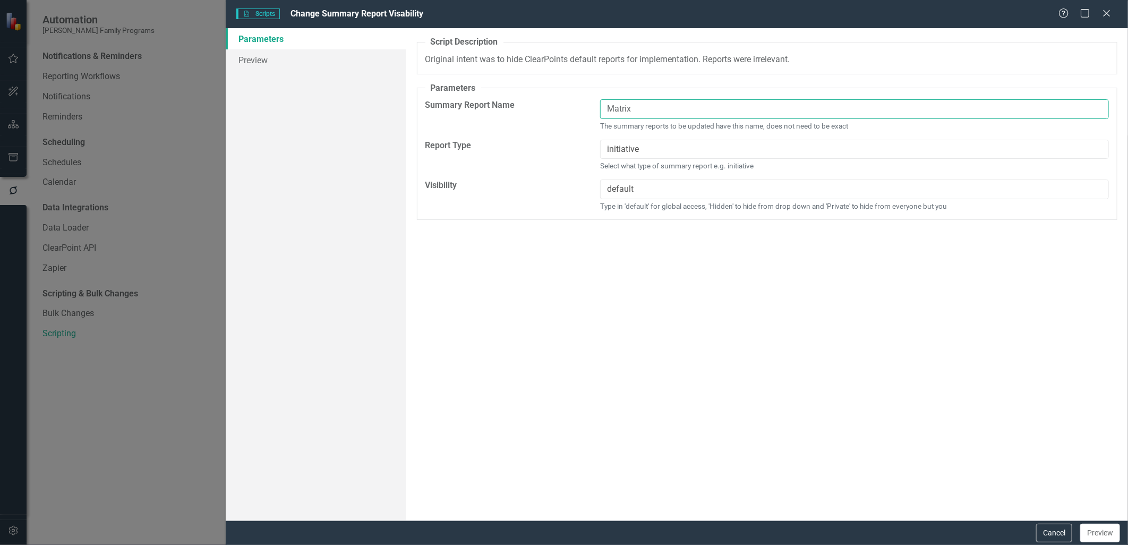
drag, startPoint x: 677, startPoint y: 109, endPoint x: 575, endPoint y: 113, distance: 101.5
click at [575, 113] on div "Summary Report Name Matrix The summary reports to be updated have this name, do…" at bounding box center [768, 119] width 700 height 40
type input "2025 National Project Overview"
drag, startPoint x: 657, startPoint y: 189, endPoint x: 590, endPoint y: 194, distance: 67.2
click at [590, 194] on div "Visibility default Type in 'default' for global access, 'Hidden' to hide from d…" at bounding box center [768, 200] width 700 height 40
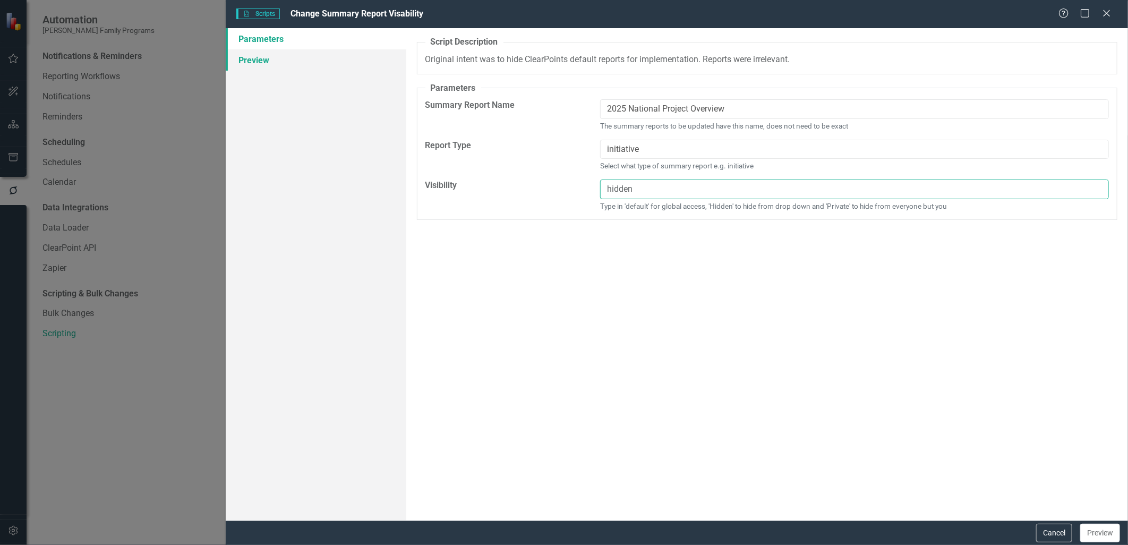
type input "hidden"
click at [368, 62] on link "Preview" at bounding box center [316, 59] width 181 height 21
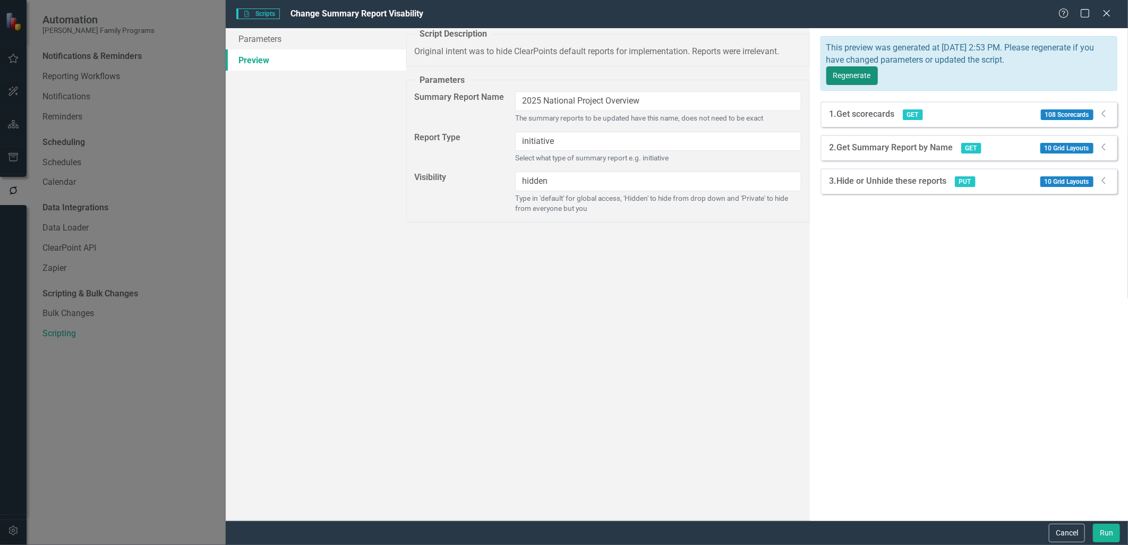
click at [878, 66] on button "Regenerate" at bounding box center [853, 75] width 52 height 19
click at [1105, 143] on icon "Dropdown" at bounding box center [1104, 147] width 11 height 9
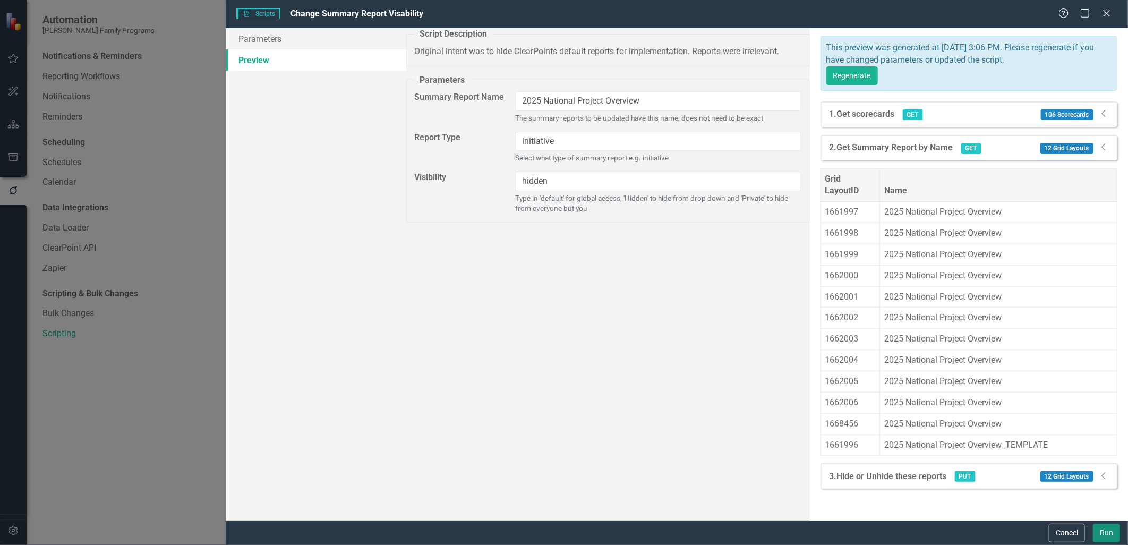
click at [1104, 533] on button "Run" at bounding box center [1106, 533] width 27 height 19
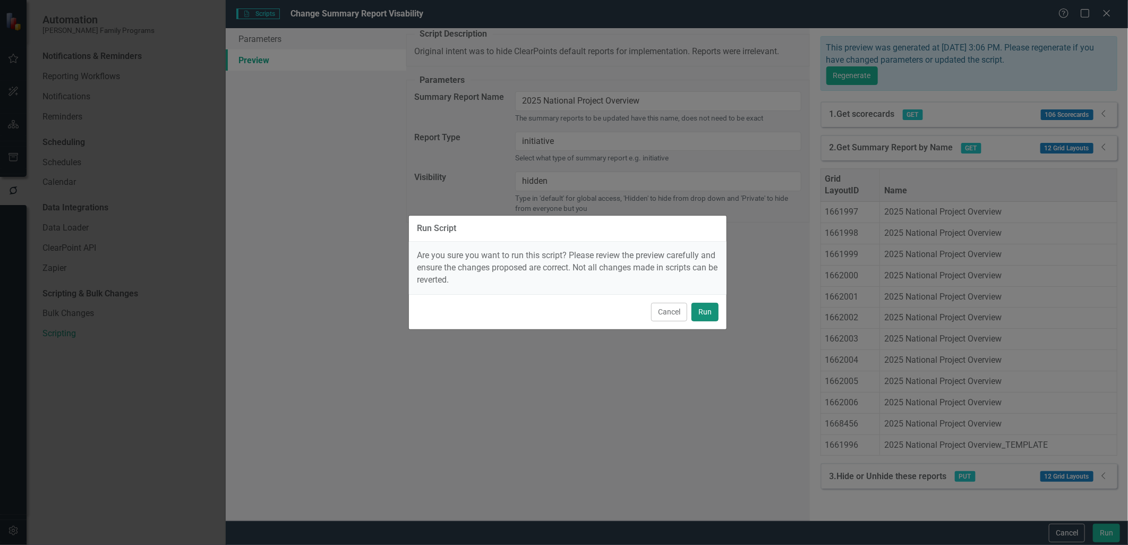
click at [709, 309] on button "Run" at bounding box center [705, 312] width 27 height 19
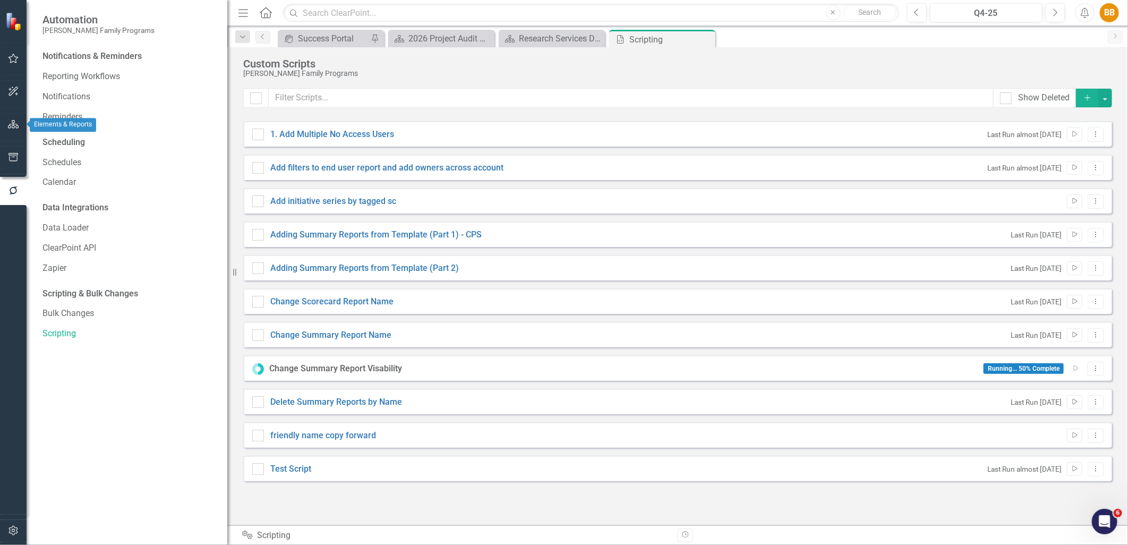
click at [19, 119] on button "button" at bounding box center [14, 125] width 24 height 22
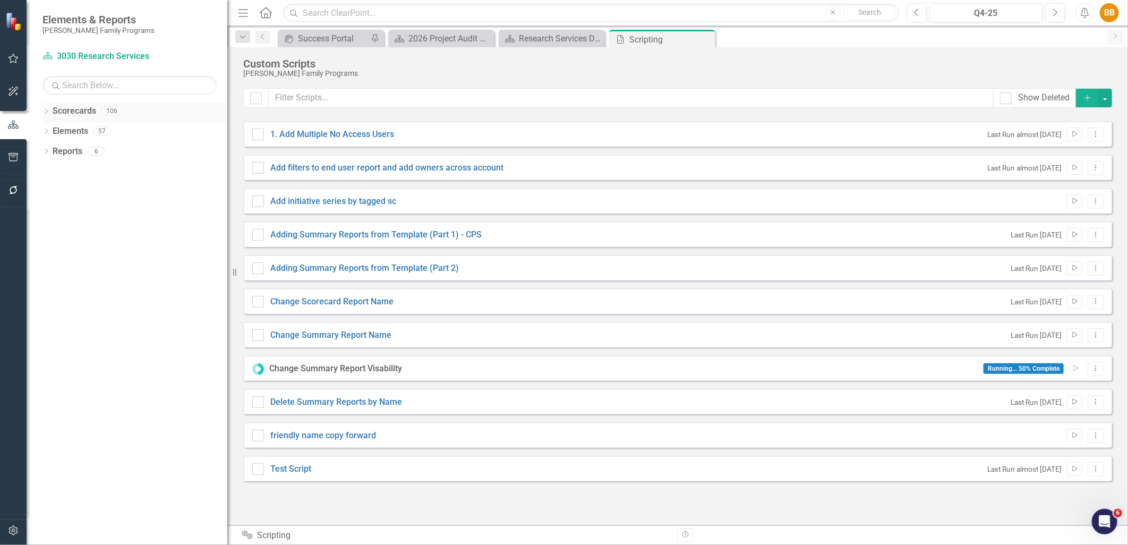
click at [46, 113] on icon "Dropdown" at bounding box center [46, 112] width 7 height 6
click at [54, 128] on icon "Dropdown" at bounding box center [52, 131] width 8 height 6
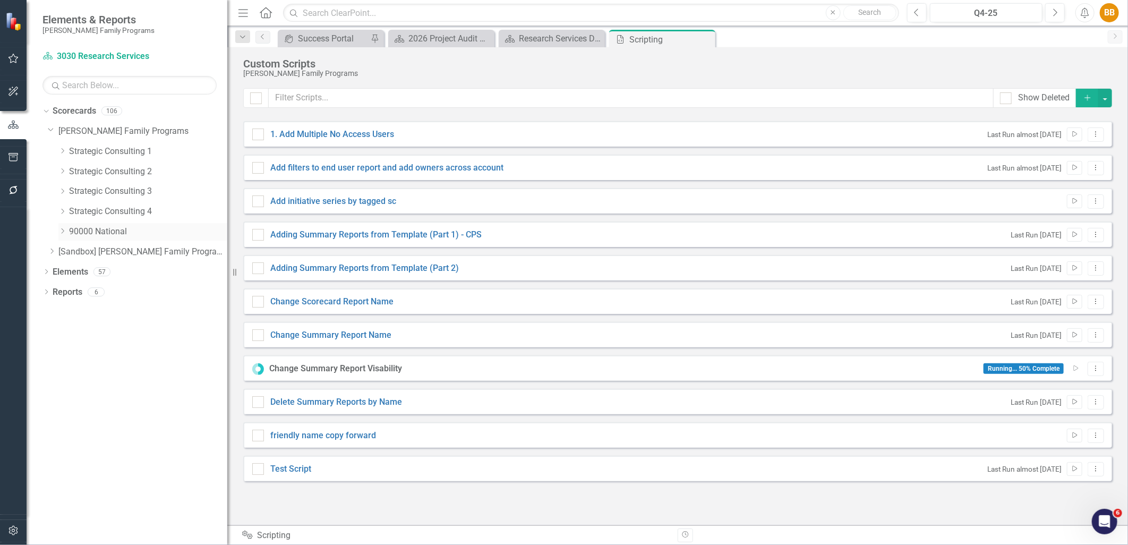
click at [62, 231] on icon "Dropdown" at bounding box center [62, 231] width 8 height 6
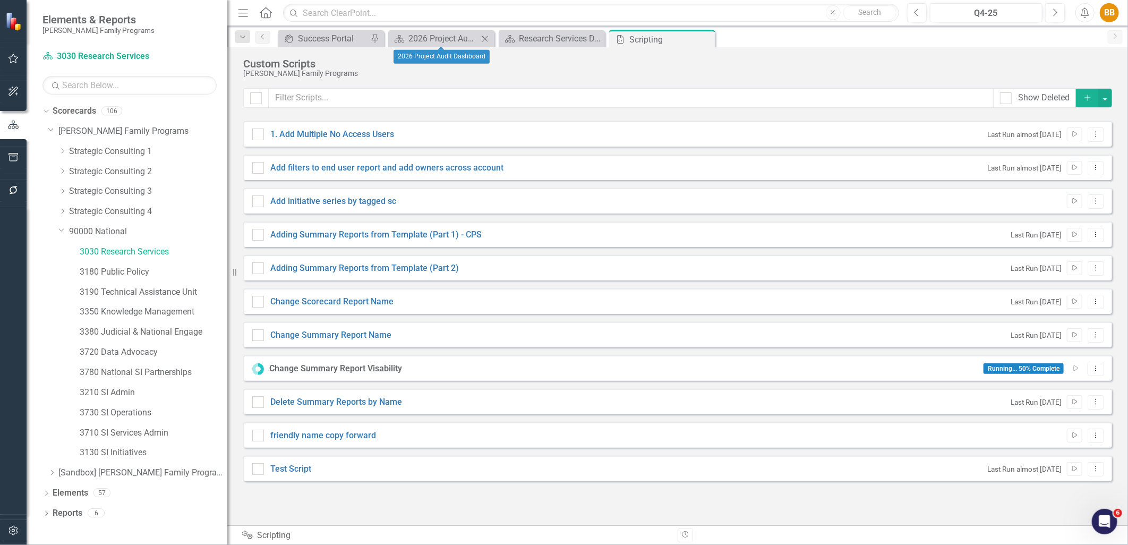
click at [486, 38] on icon at bounding box center [485, 39] width 6 height 6
click at [426, 35] on div "Research Services Dashboard" at bounding box center [444, 38] width 70 height 13
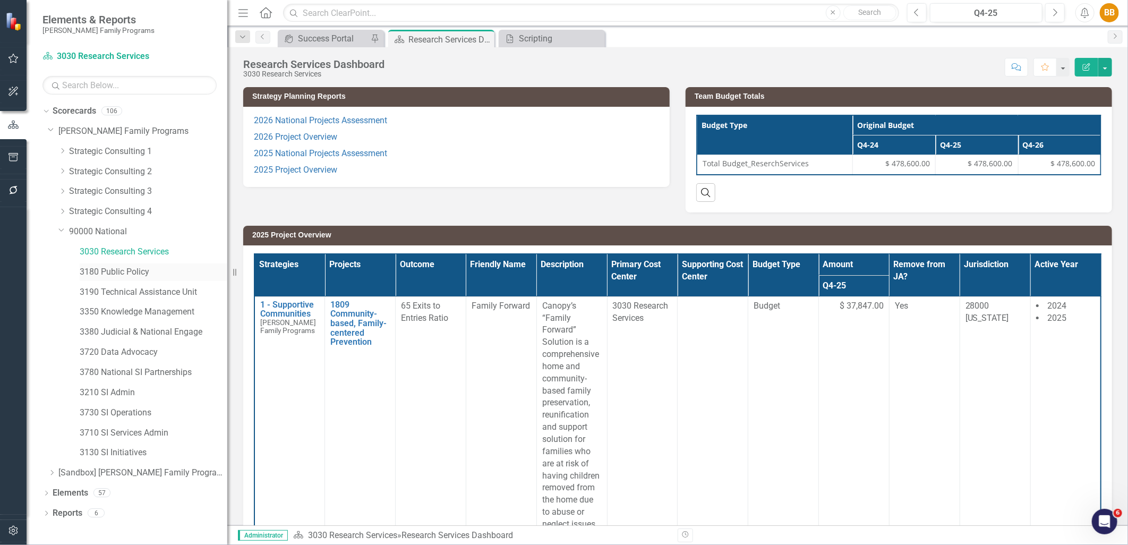
click at [133, 274] on link "3180 Public Policy" at bounding box center [154, 272] width 148 height 12
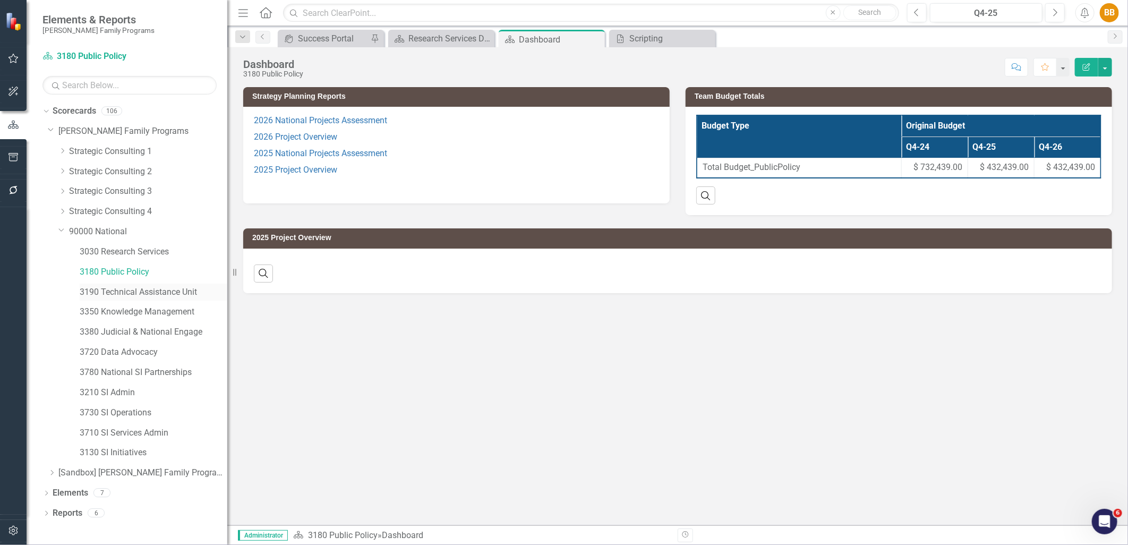
click at [144, 295] on link "3190 Technical Assistance Unit" at bounding box center [154, 292] width 148 height 12
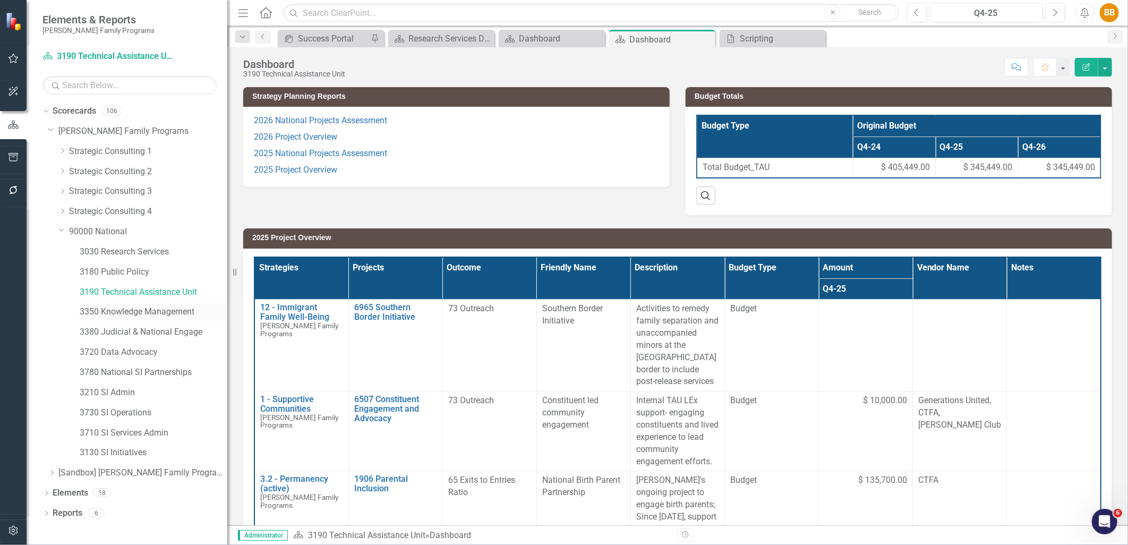
click at [167, 319] on div "3350 Knowledge Management" at bounding box center [154, 312] width 148 height 18
click at [166, 312] on link "3350 Knowledge Management" at bounding box center [154, 312] width 148 height 12
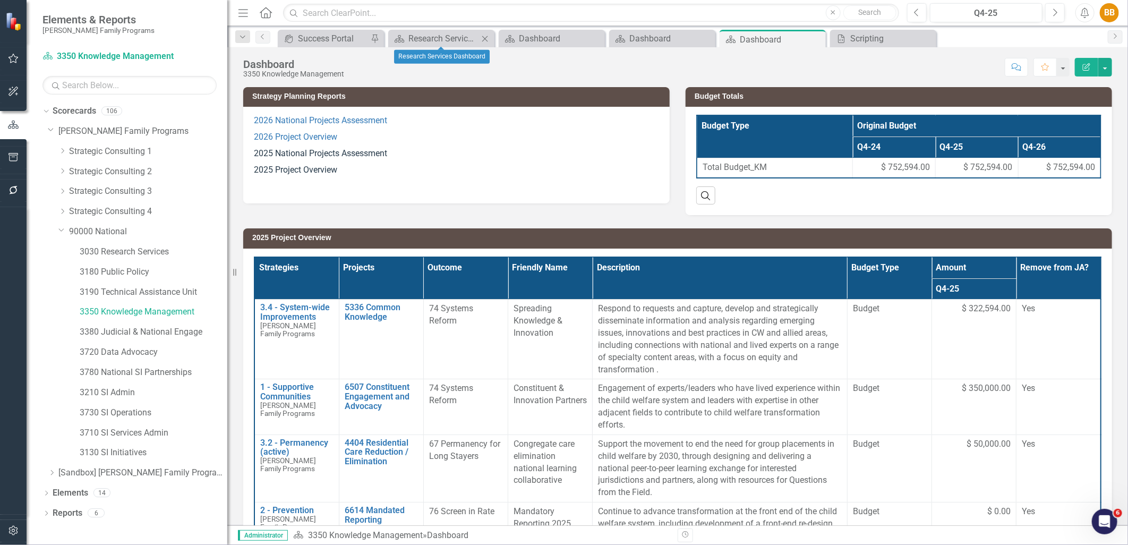
click at [483, 39] on icon "Close" at bounding box center [485, 39] width 11 height 9
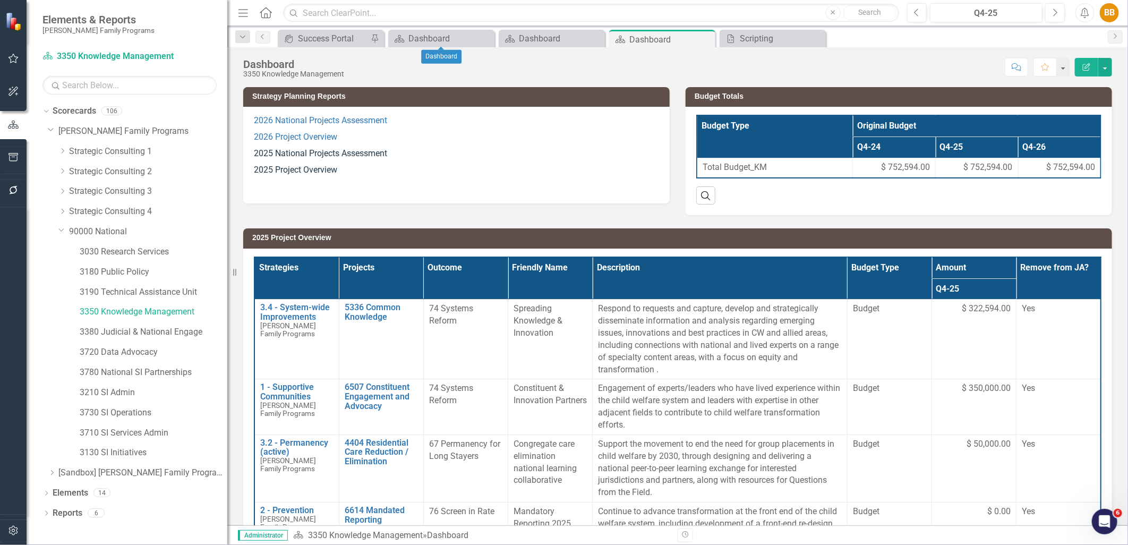
click at [0, 0] on icon "Close" at bounding box center [0, 0] width 0 height 0
click at [43, 514] on icon "Dropdown" at bounding box center [46, 515] width 7 height 6
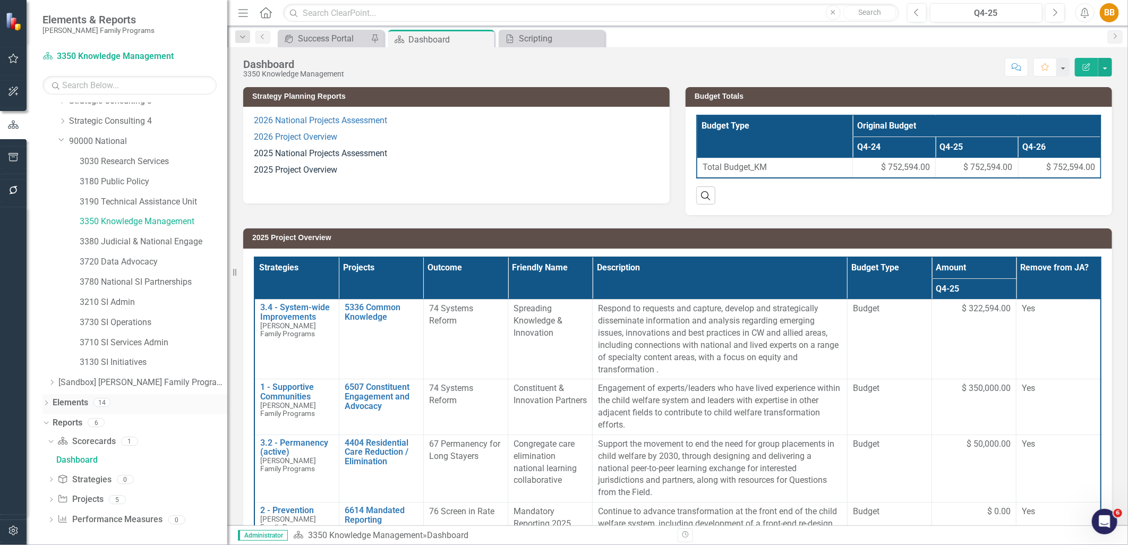
scroll to position [92, 0]
click at [47, 497] on icon "Dropdown" at bounding box center [50, 499] width 7 height 6
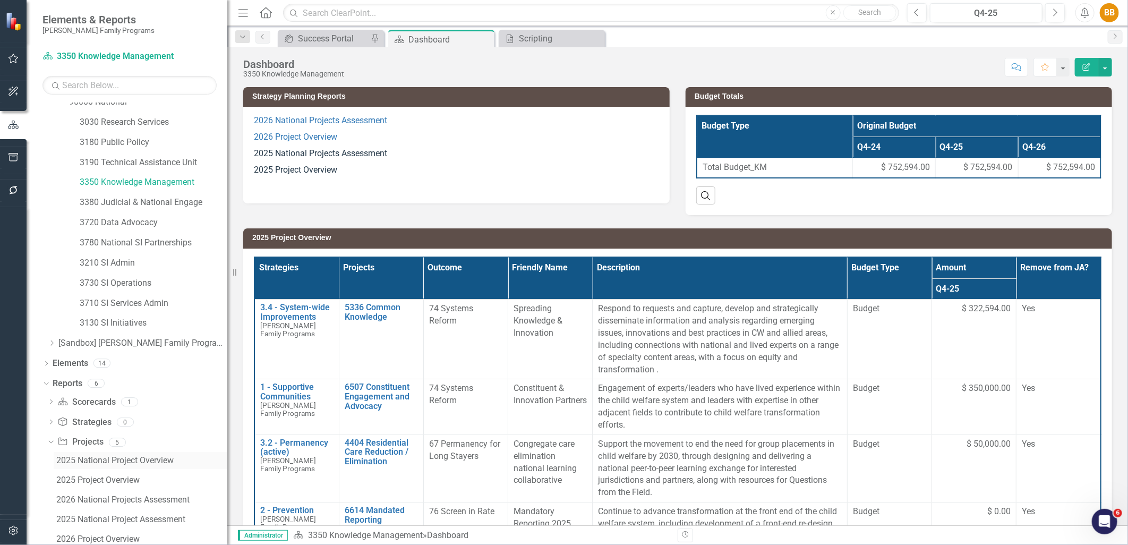
scroll to position [171, 0]
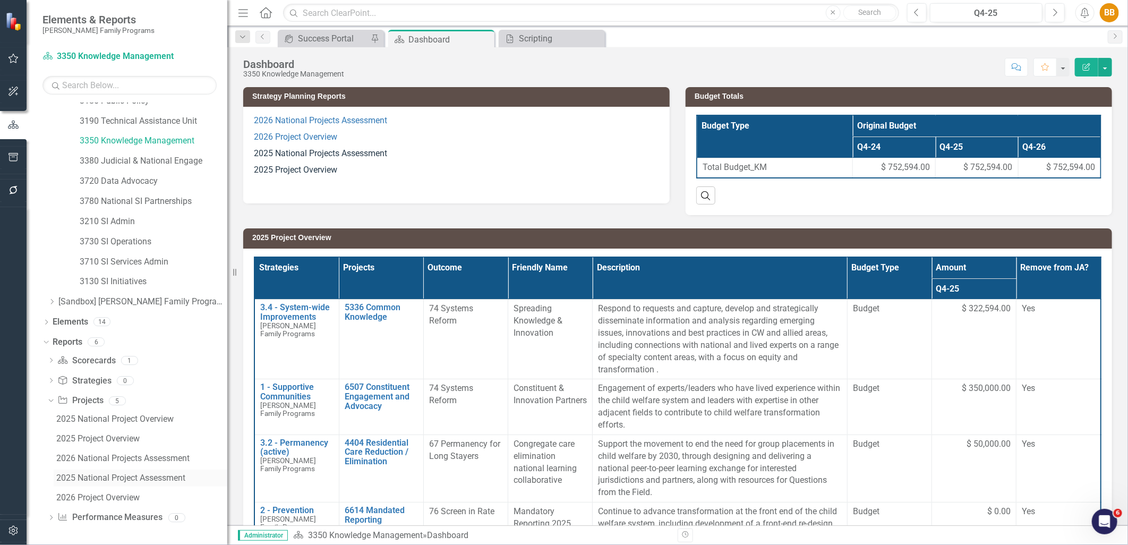
click at [118, 478] on div "2025 National Project Assessment" at bounding box center [141, 478] width 171 height 10
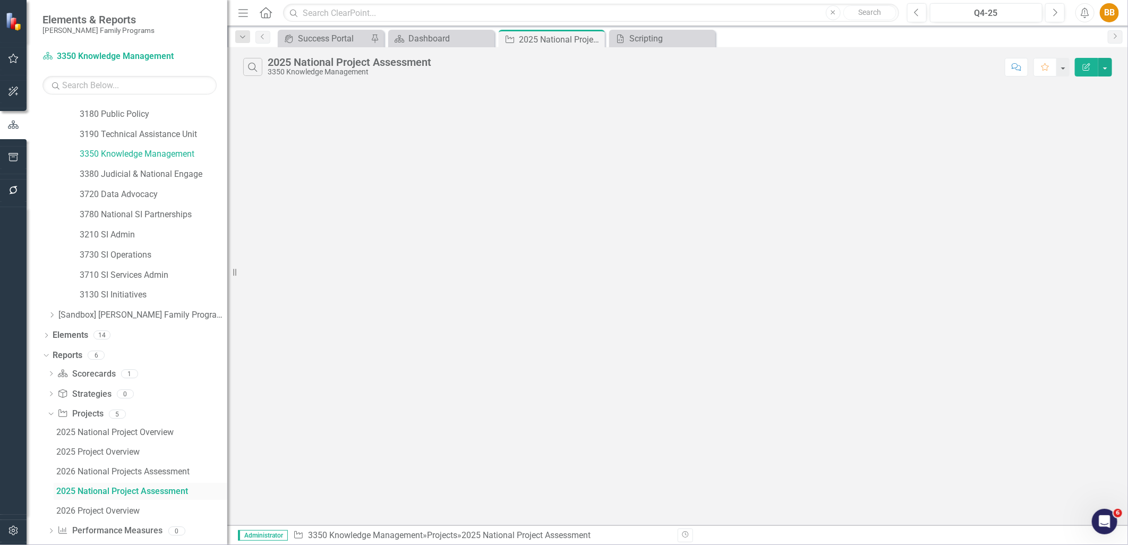
scroll to position [171, 0]
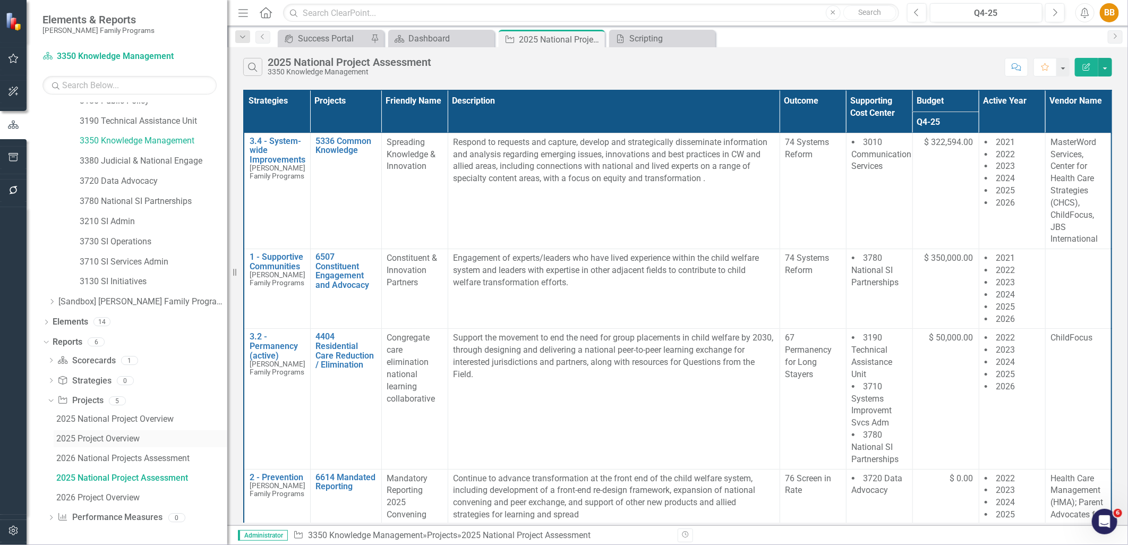
click at [141, 436] on div "2025 Project Overview" at bounding box center [141, 439] width 171 height 10
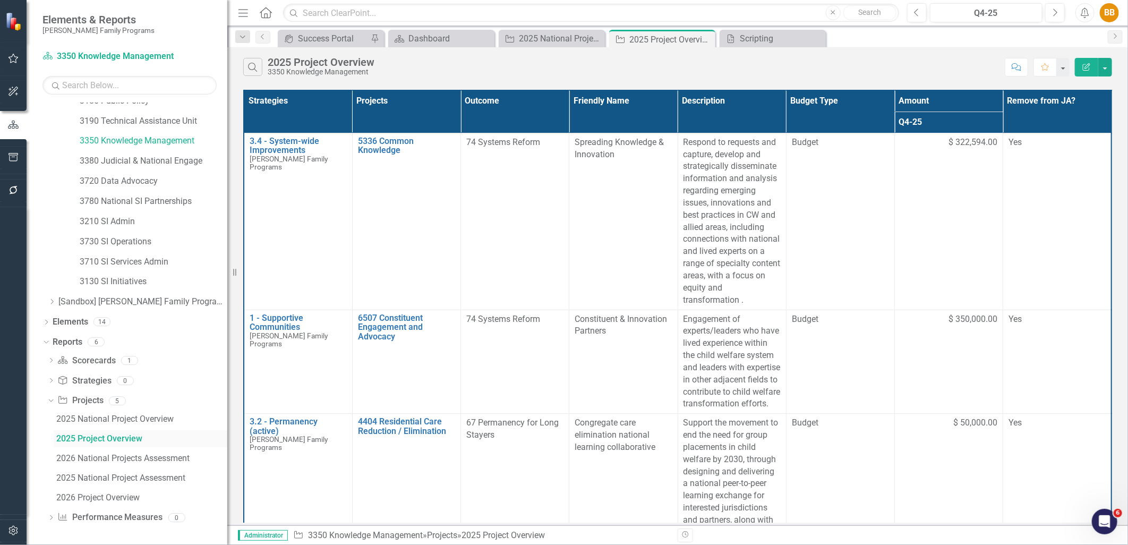
scroll to position [73, 0]
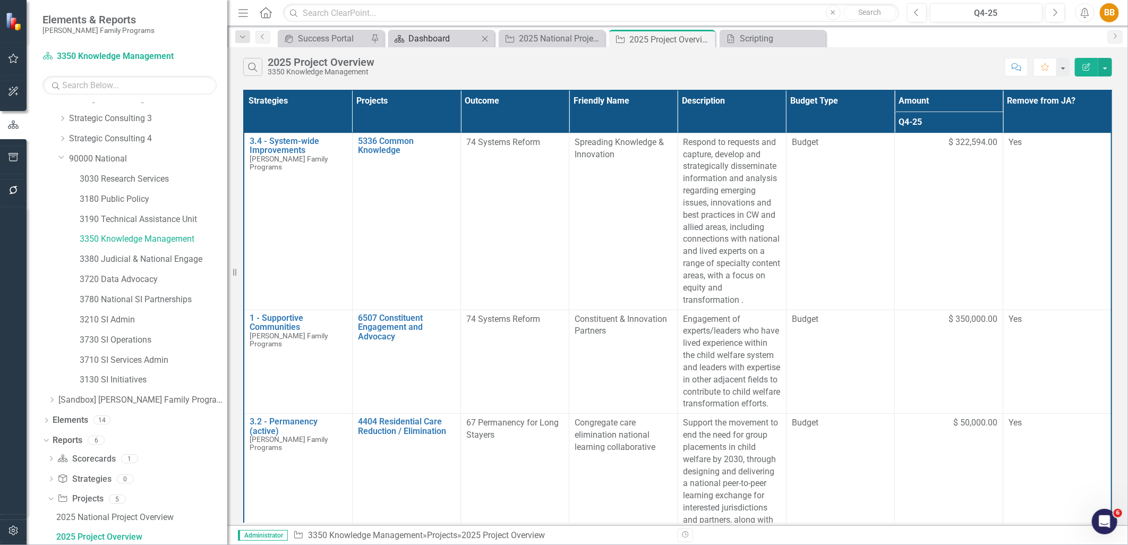
click at [439, 43] on div "Dashboard" at bounding box center [444, 38] width 70 height 13
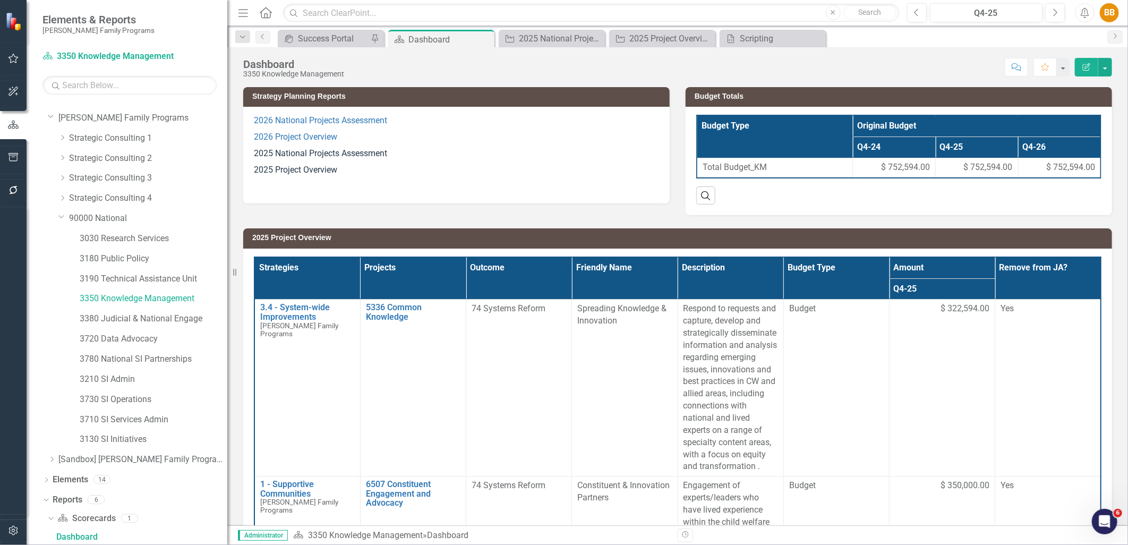
click at [397, 157] on p "2025 National Projects Assessment" at bounding box center [456, 154] width 405 height 16
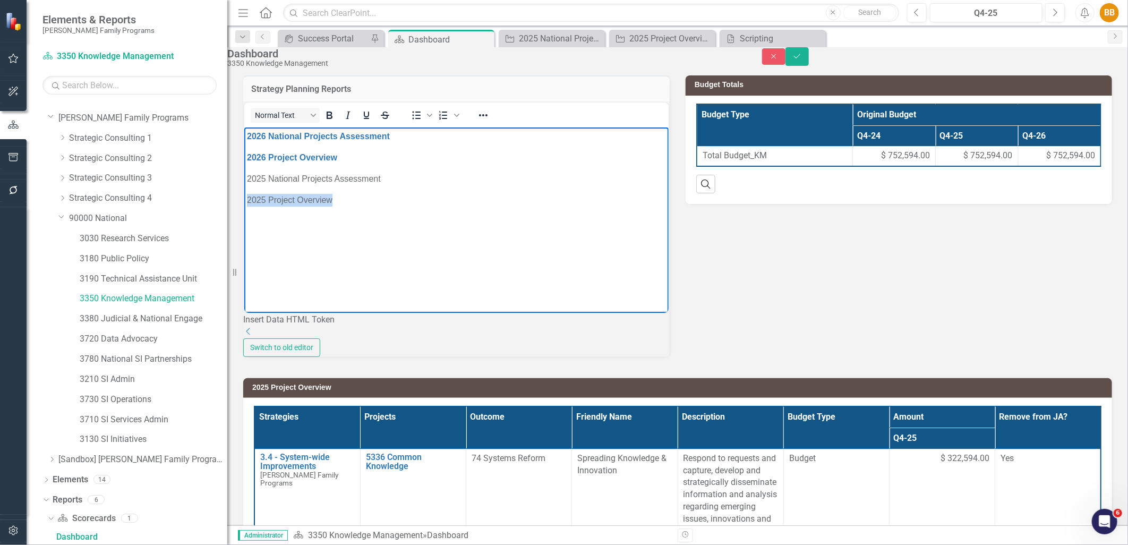
drag, startPoint x: 352, startPoint y: 200, endPoint x: 492, endPoint y: 352, distance: 206.8
click at [244, 203] on html "2026 National Projects Assessment 2026 Project Overview 2025 National Projects …" at bounding box center [456, 206] width 425 height 159
click at [490, 122] on icon "Reveal or hide additional toolbar items" at bounding box center [483, 115] width 13 height 13
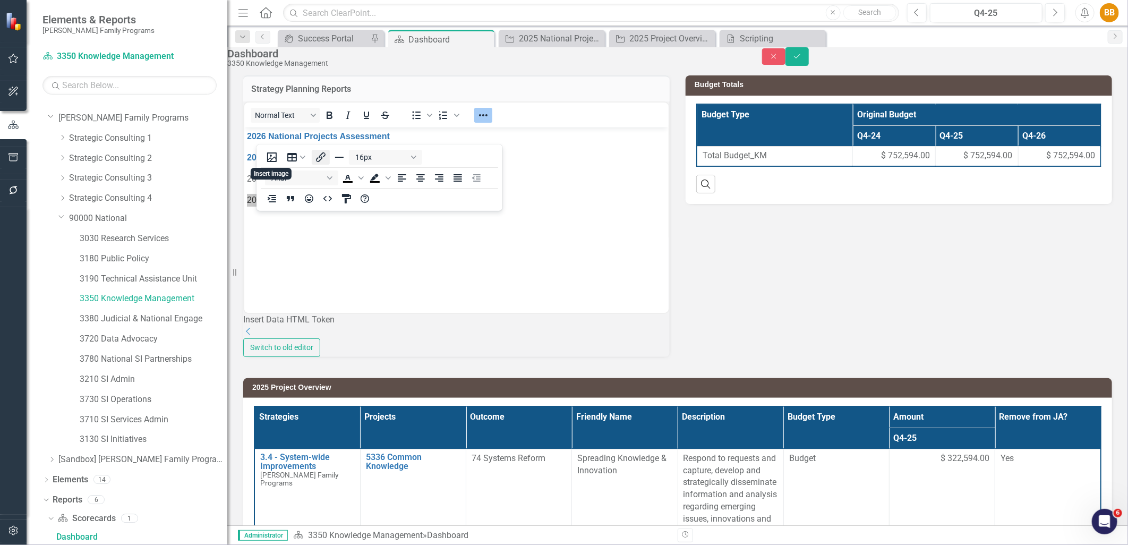
click at [320, 164] on button "Insert/edit link" at bounding box center [321, 157] width 18 height 15
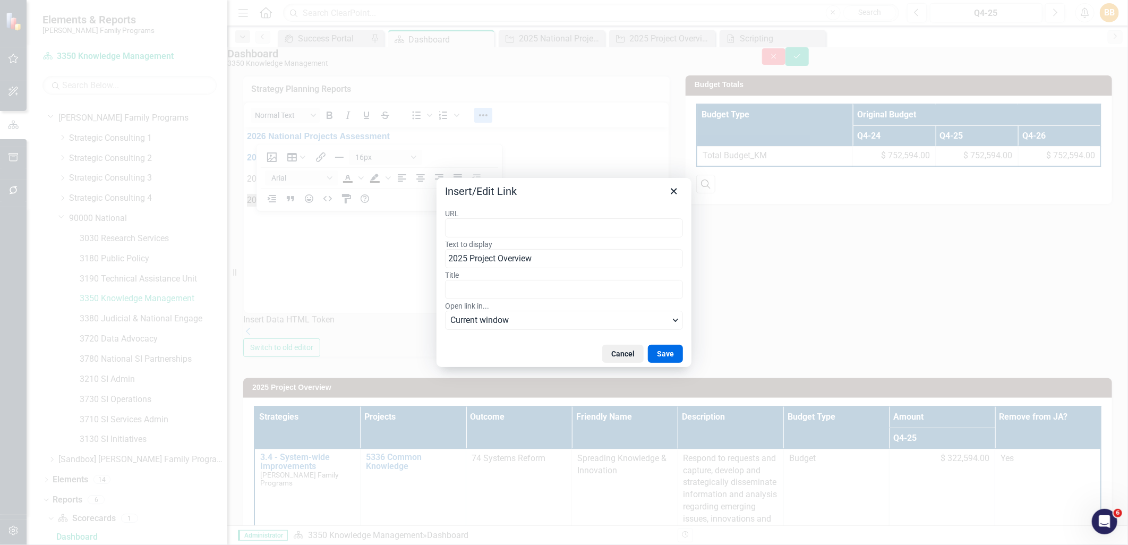
type input "https://app.clearpointstrategy.com/#/index/?layoutId=1776344&object=initiative&…"
click at [668, 360] on button "Save" at bounding box center [665, 354] width 35 height 18
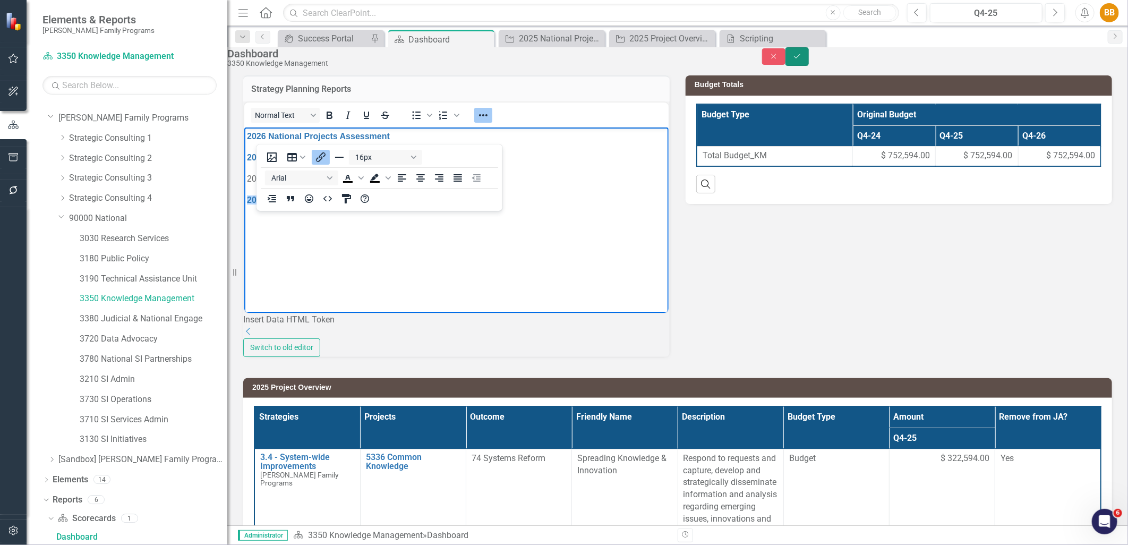
click at [802, 60] on icon "Save" at bounding box center [798, 56] width 10 height 7
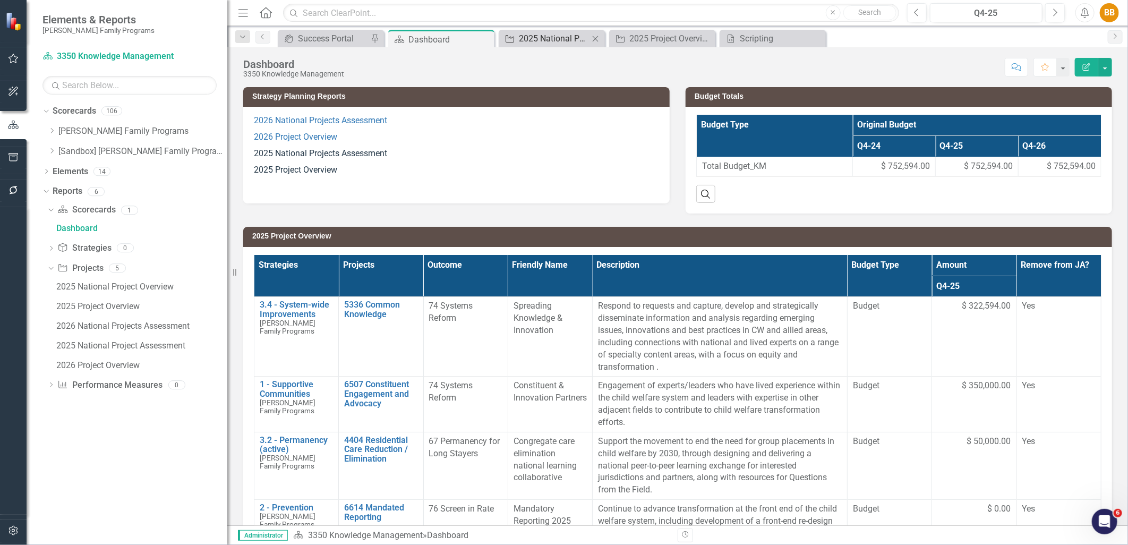
click at [555, 39] on div "2025 National Project Assessment" at bounding box center [554, 38] width 70 height 13
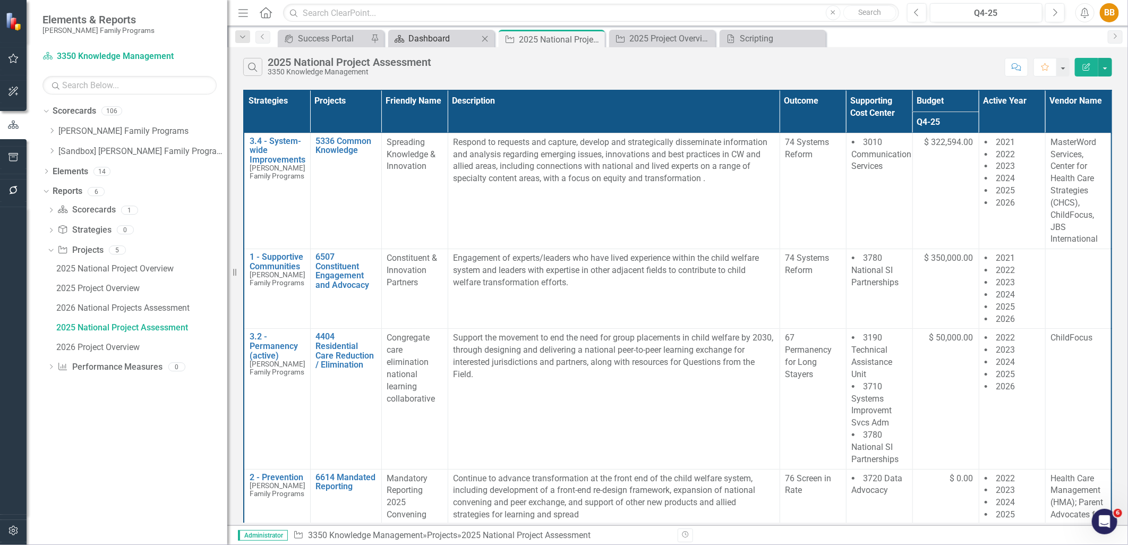
click at [434, 41] on div "Dashboard" at bounding box center [444, 38] width 70 height 13
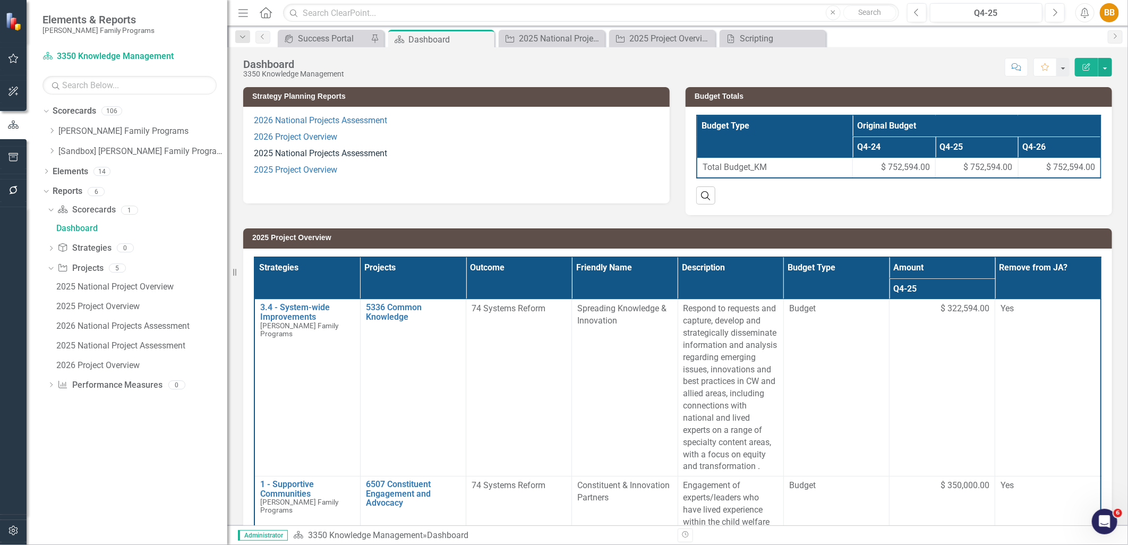
click at [381, 160] on p "2025 National Projects Assessment" at bounding box center [456, 154] width 405 height 16
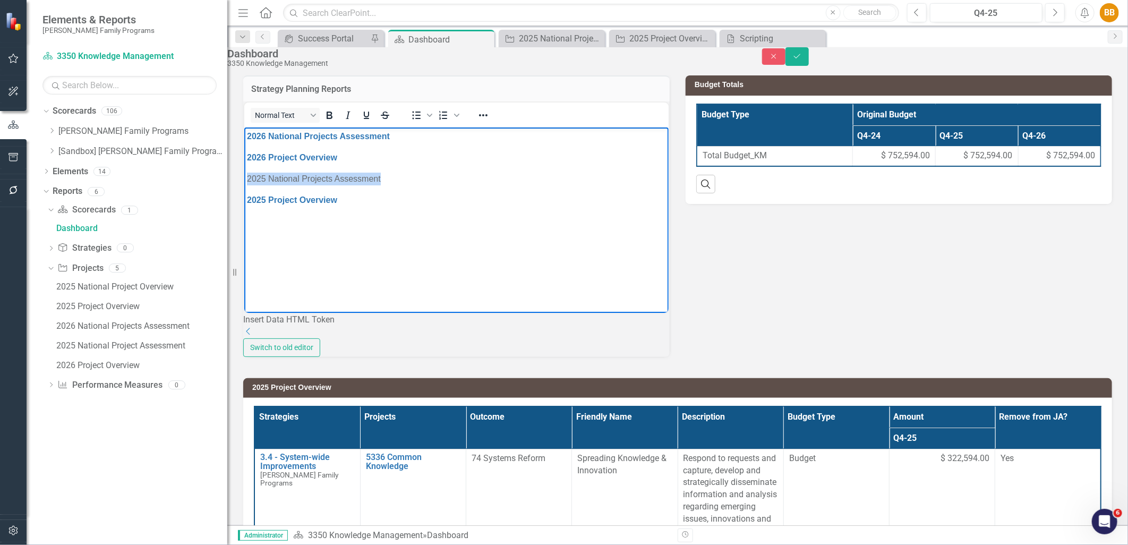
drag, startPoint x: 391, startPoint y: 179, endPoint x: 350, endPoint y: 151, distance: 49.1
click at [244, 180] on html "2026 National Projects Assessment 2026 Project Overview 2025 National Projects …" at bounding box center [456, 206] width 425 height 159
click at [490, 122] on icon "Reveal or hide additional toolbar items" at bounding box center [483, 115] width 13 height 13
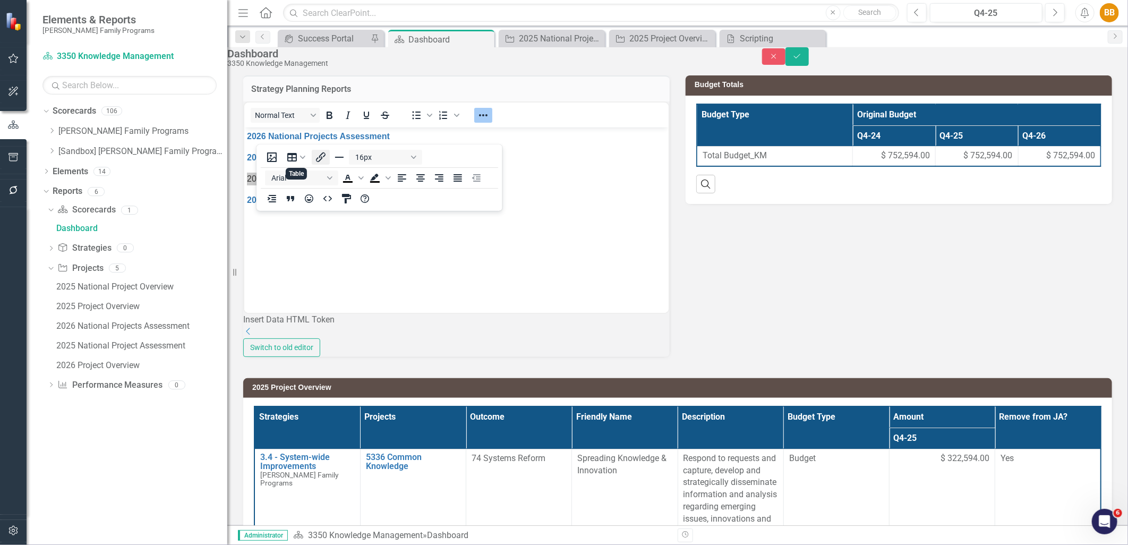
click at [321, 155] on icon "Insert/edit link" at bounding box center [321, 157] width 10 height 10
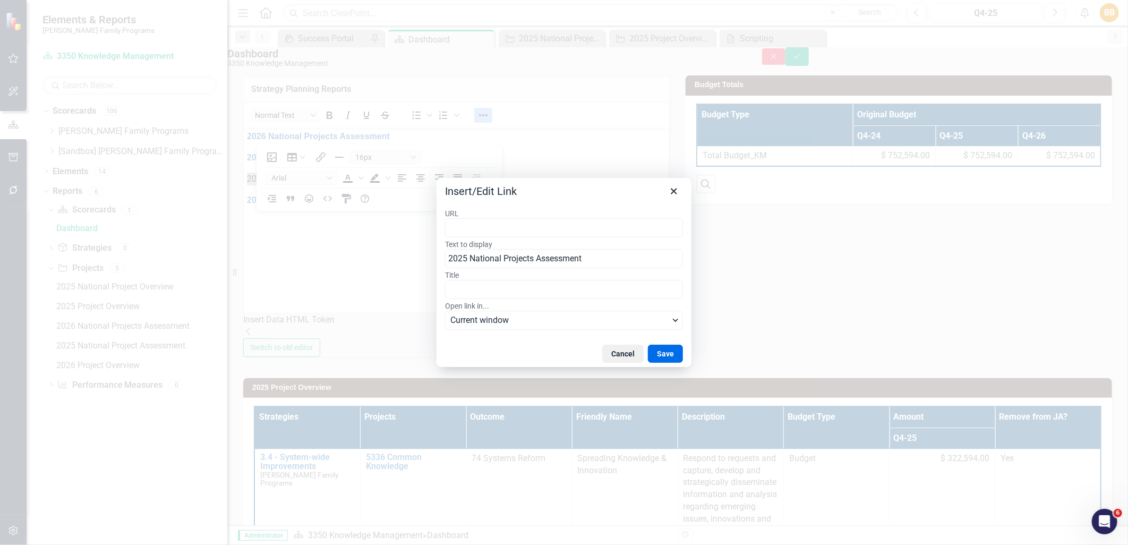
type input "https://app.clearpointstrategy.com/#/index/?layoutId=1661989&object=initiative&…"
click at [667, 362] on button "Save" at bounding box center [665, 354] width 35 height 18
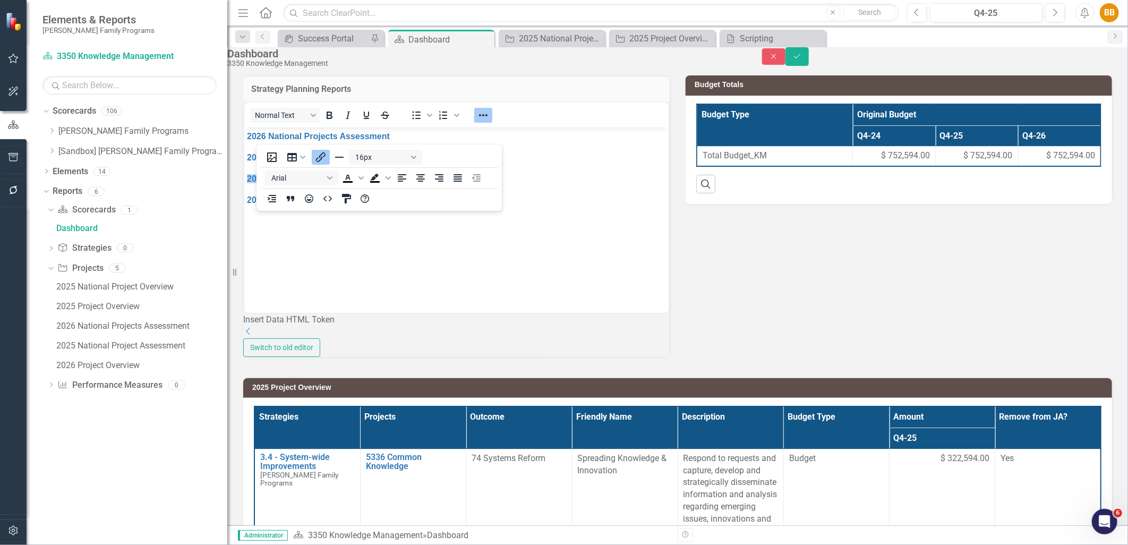
click at [1115, 65] on div "Close Save" at bounding box center [945, 56] width 366 height 19
click at [809, 62] on button "Save" at bounding box center [797, 56] width 23 height 19
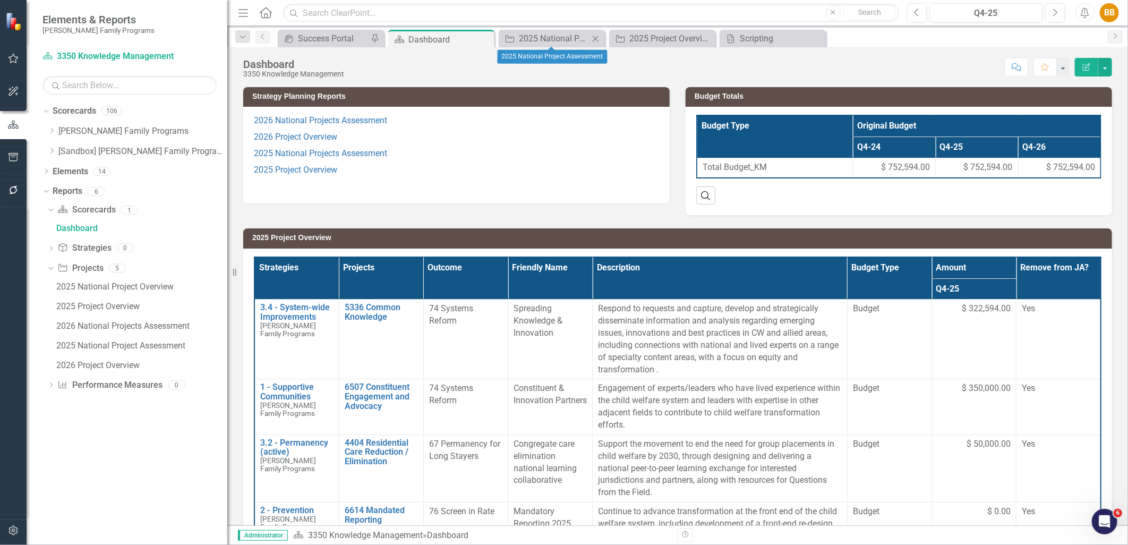
click at [593, 39] on icon "Close" at bounding box center [595, 39] width 11 height 9
click at [0, 0] on icon "Close" at bounding box center [0, 0] width 0 height 0
click at [555, 47] on div at bounding box center [551, 48] width 7 height 3
click at [550, 40] on div "Scripting" at bounding box center [554, 38] width 70 height 13
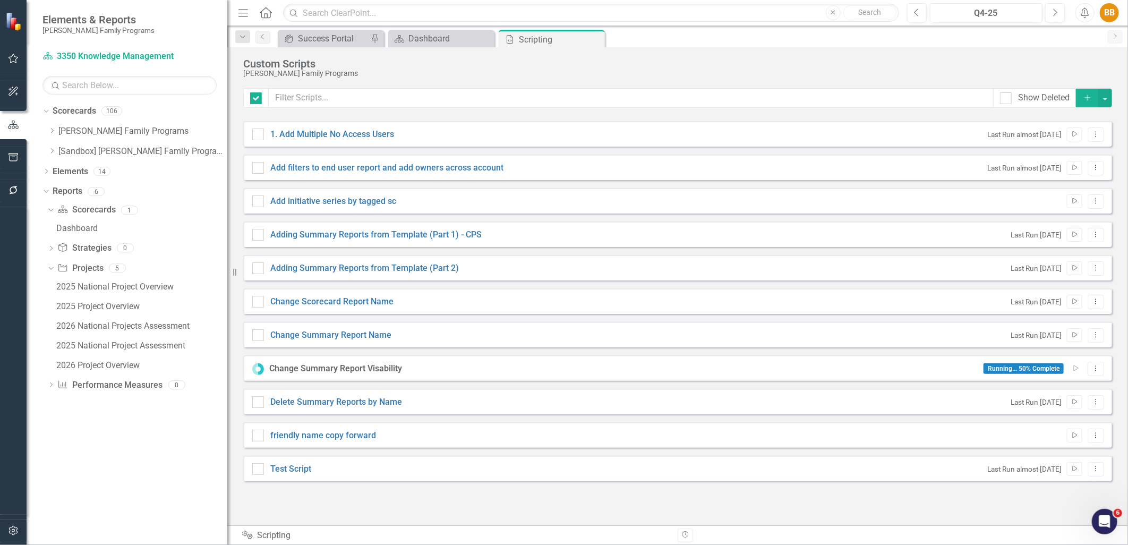
checkbox input "false"
click at [49, 135] on div "Dropdown" at bounding box center [52, 131] width 8 height 9
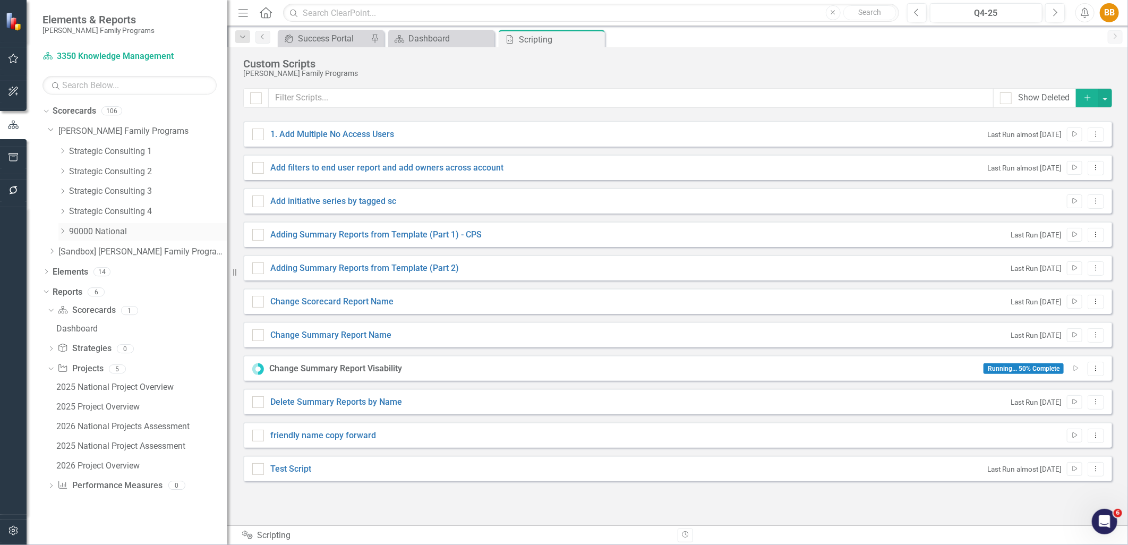
click at [64, 230] on icon "Dropdown" at bounding box center [62, 231] width 8 height 6
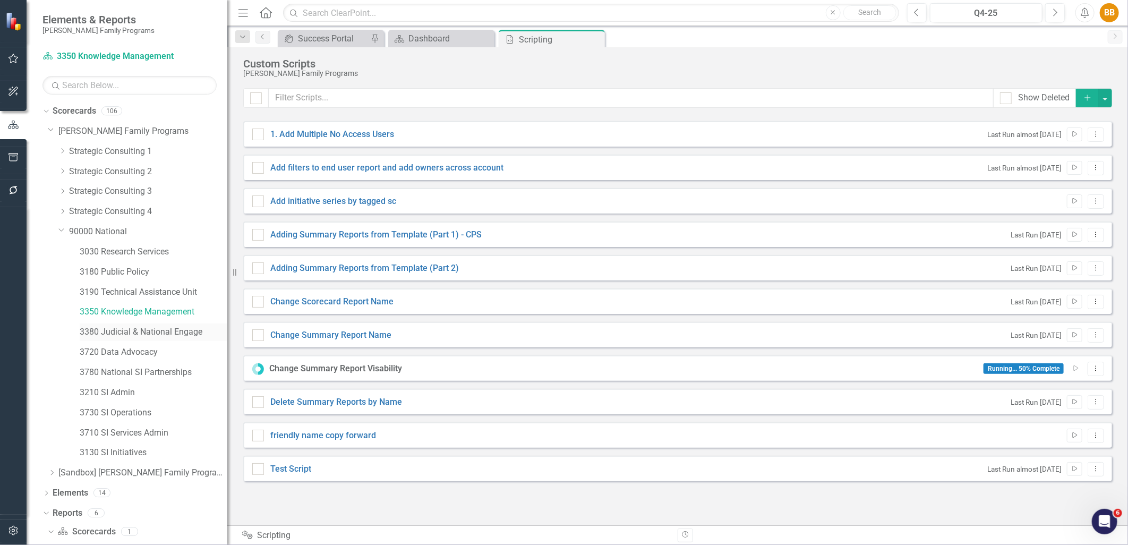
click at [117, 332] on link "3380 Judicial & National Engage" at bounding box center [154, 332] width 148 height 12
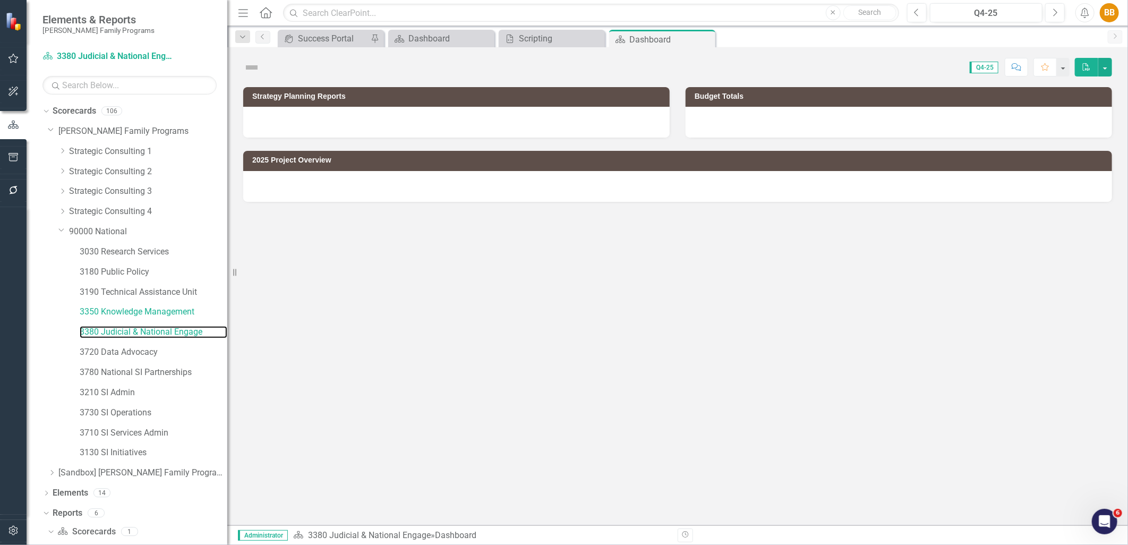
scroll to position [13, 0]
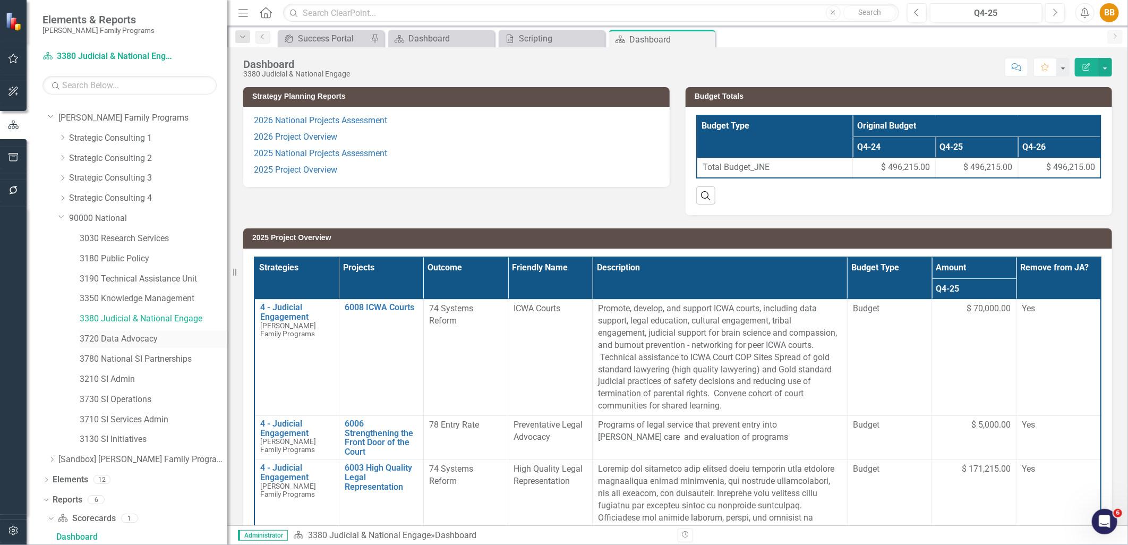
click at [141, 337] on link "3720 Data Advocacy" at bounding box center [154, 339] width 148 height 12
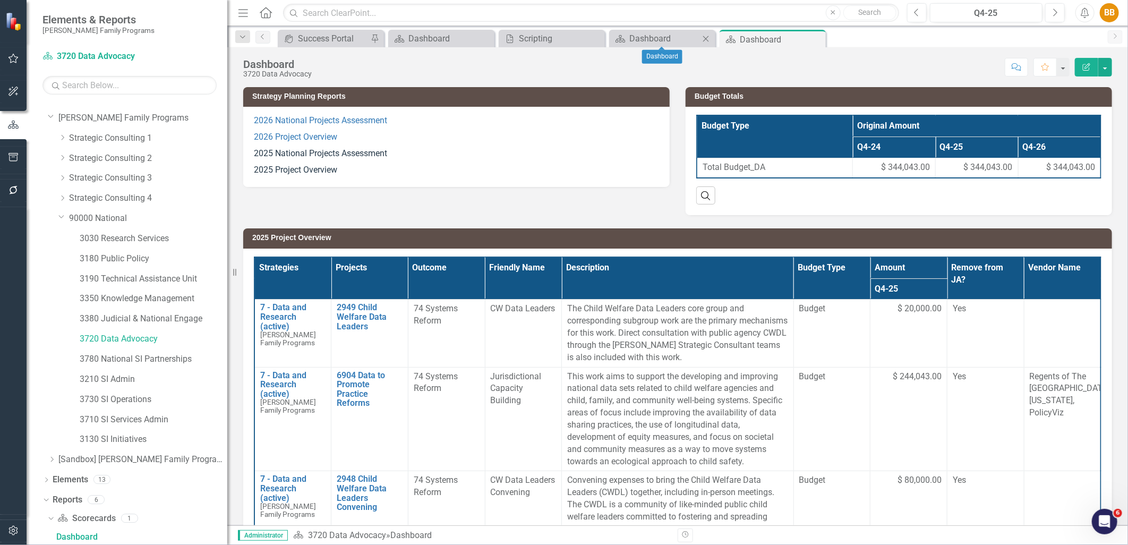
click at [706, 36] on icon "Close" at bounding box center [706, 39] width 11 height 9
click at [480, 37] on icon "Close" at bounding box center [485, 39] width 11 height 9
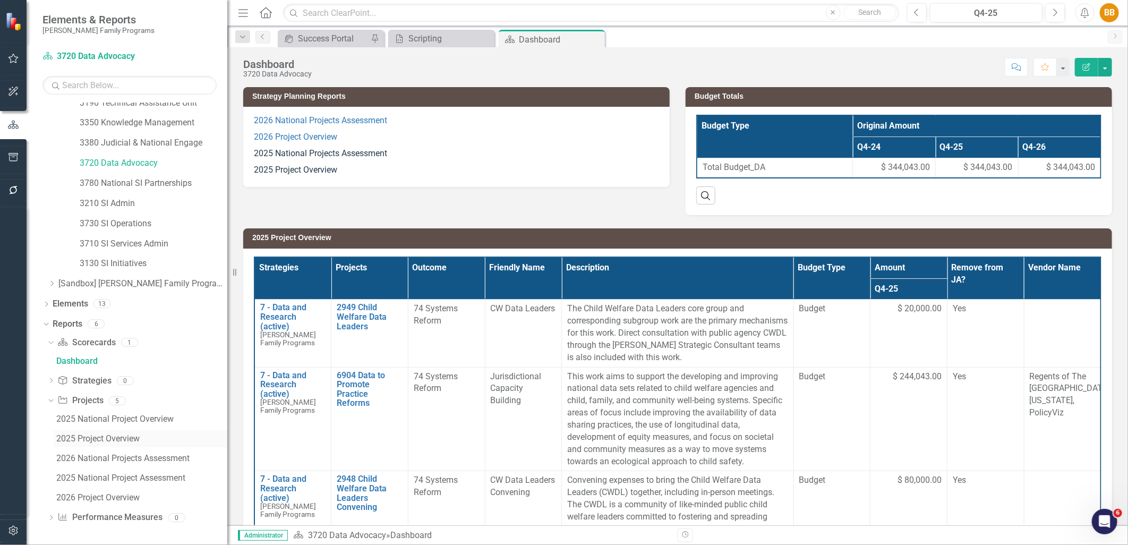
click at [105, 437] on div "2025 Project Overview" at bounding box center [141, 439] width 171 height 10
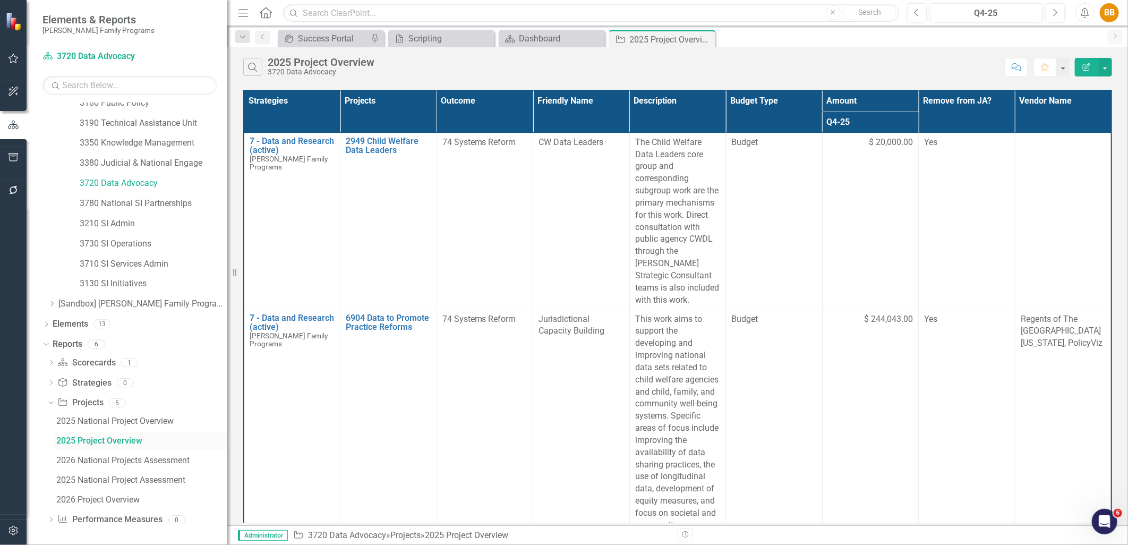
scroll to position [171, 0]
click at [108, 479] on div "2025 National Project Assessment" at bounding box center [141, 478] width 171 height 10
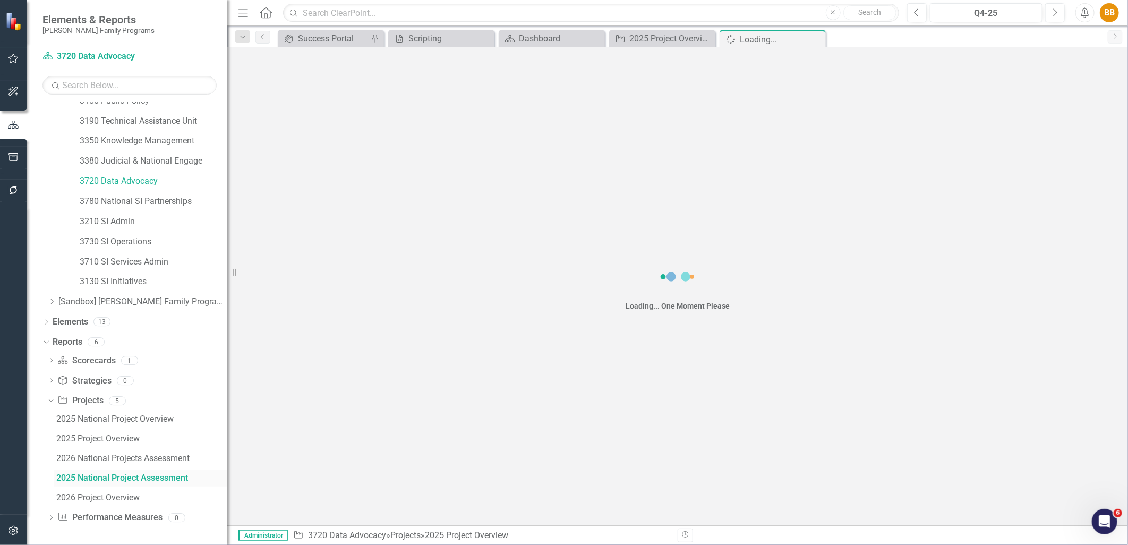
scroll to position [113, 0]
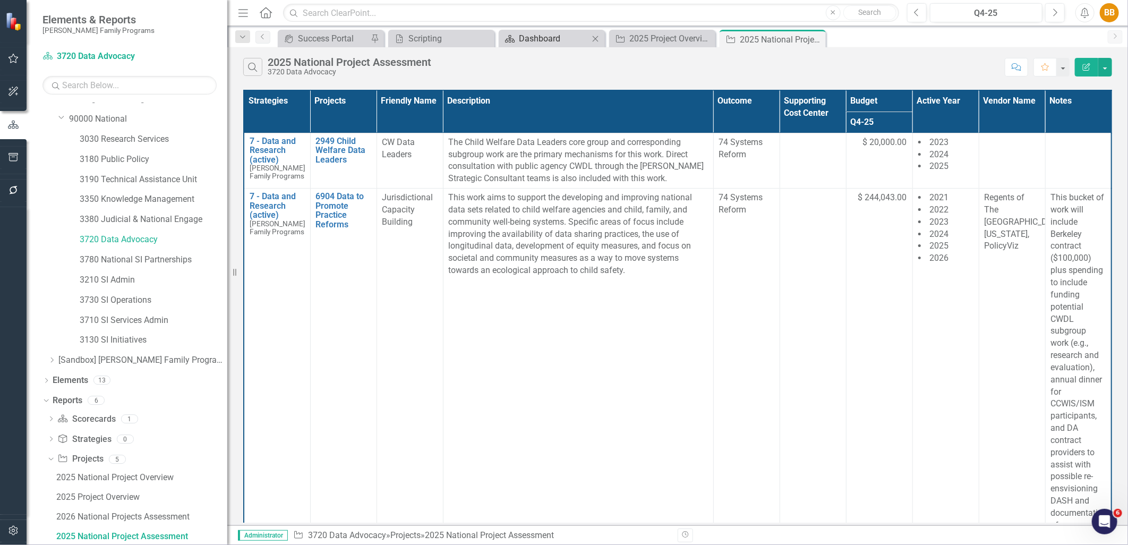
click at [542, 41] on div "Dashboard" at bounding box center [554, 38] width 70 height 13
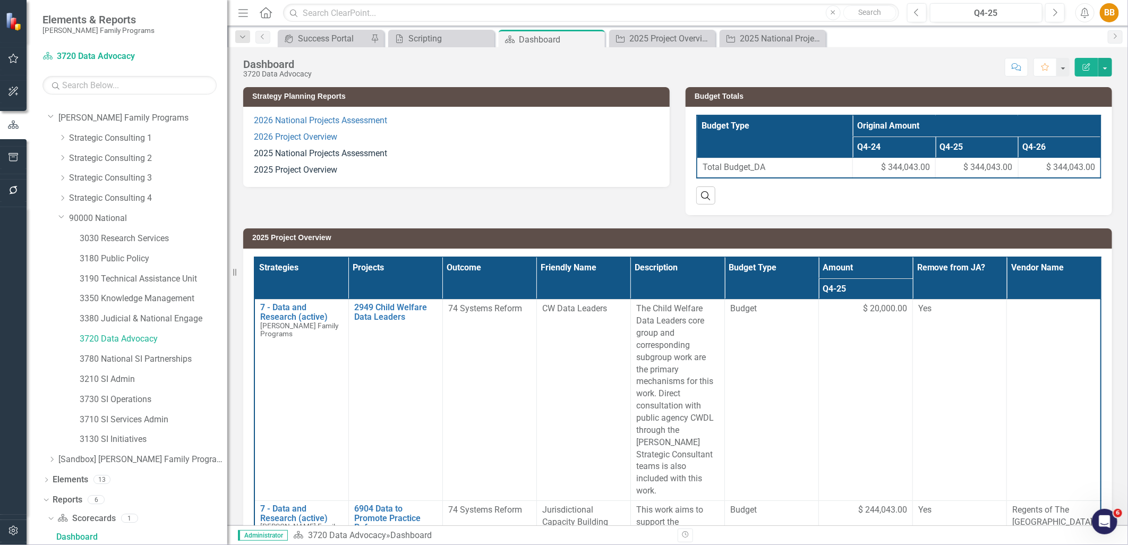
click at [425, 156] on p "2025 National Projects Assessment" at bounding box center [456, 154] width 405 height 16
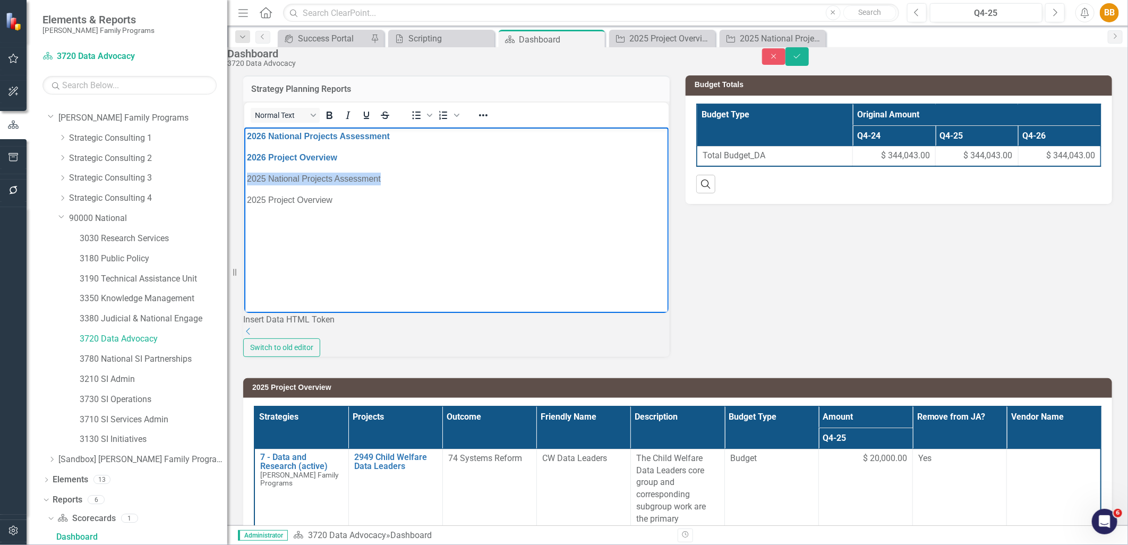
drag, startPoint x: 386, startPoint y: 179, endPoint x: 238, endPoint y: 177, distance: 147.7
click at [244, 177] on html "2026 National Projects Assessment 2026 Project Overview 2025 National Projects …" at bounding box center [456, 206] width 425 height 159
click at [490, 122] on icon "Reveal or hide additional toolbar items" at bounding box center [483, 115] width 13 height 13
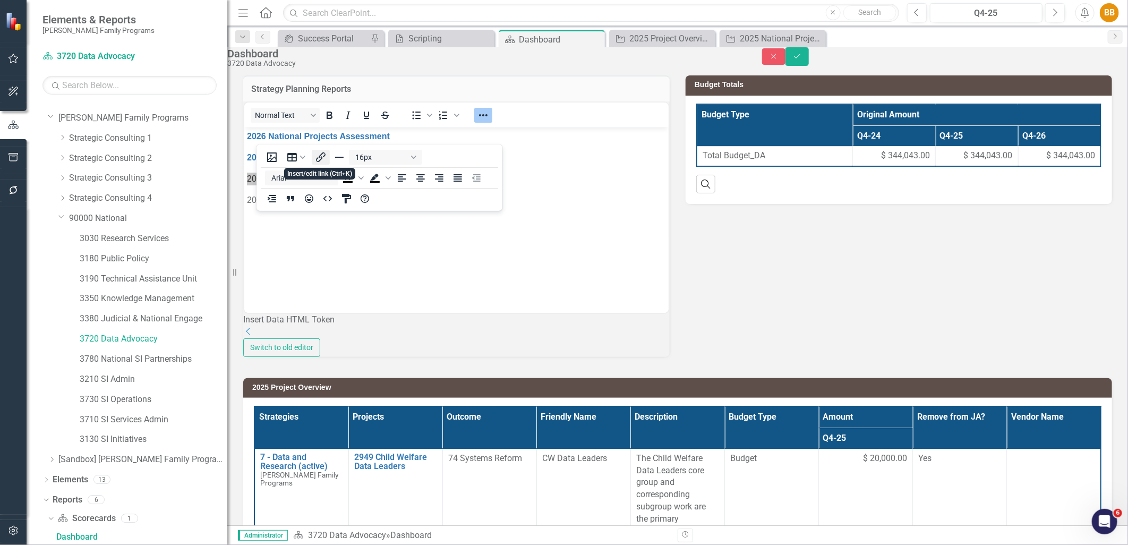
click at [326, 158] on icon "Insert/edit link" at bounding box center [321, 157] width 13 height 13
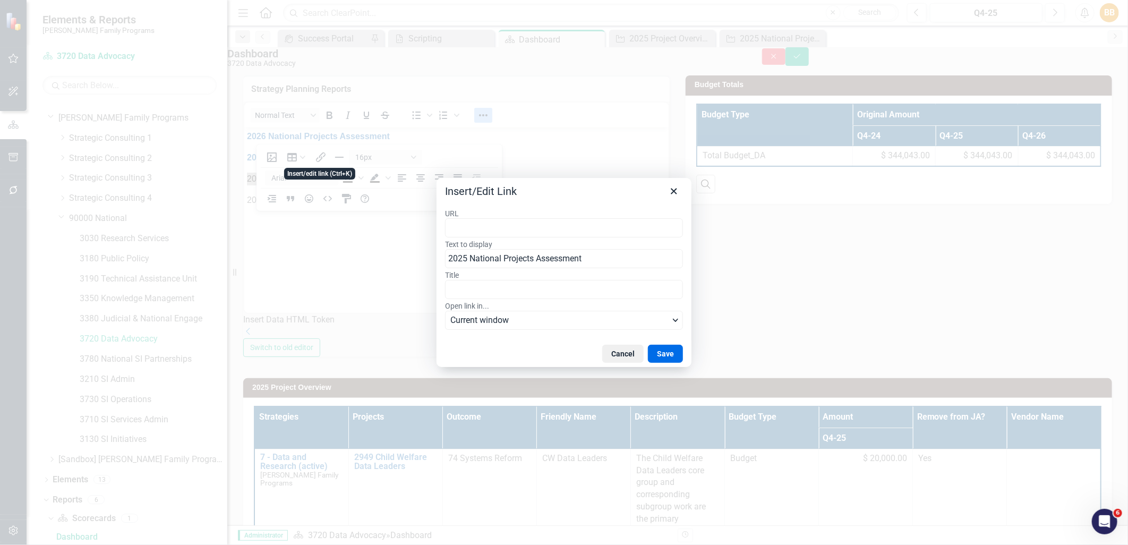
type input "https://app.clearpointstrategy.com/#/index/?layoutId=1661991&object=initiative&…"
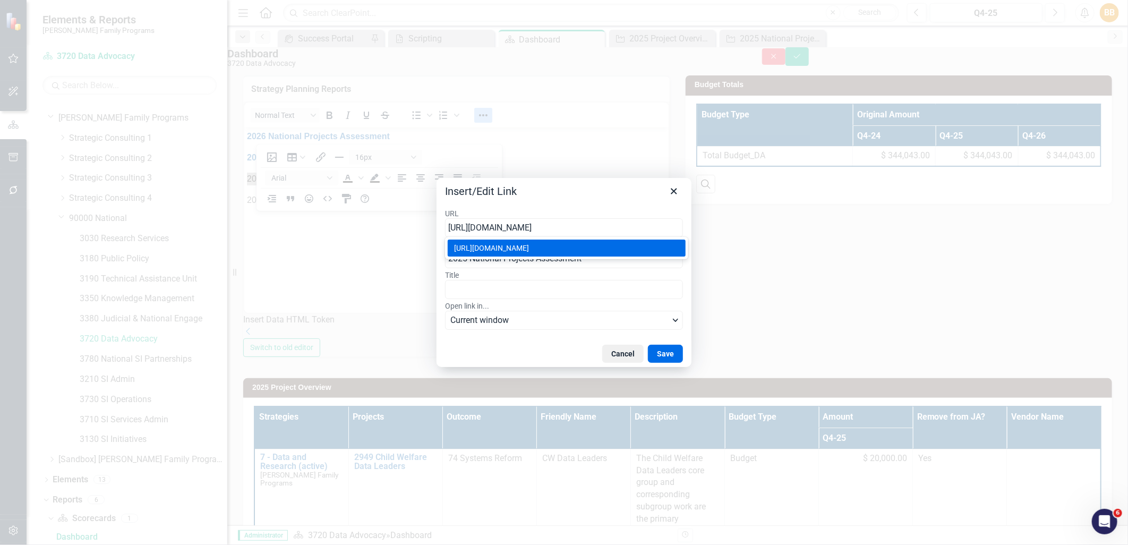
click at [664, 351] on button "Save" at bounding box center [665, 354] width 35 height 18
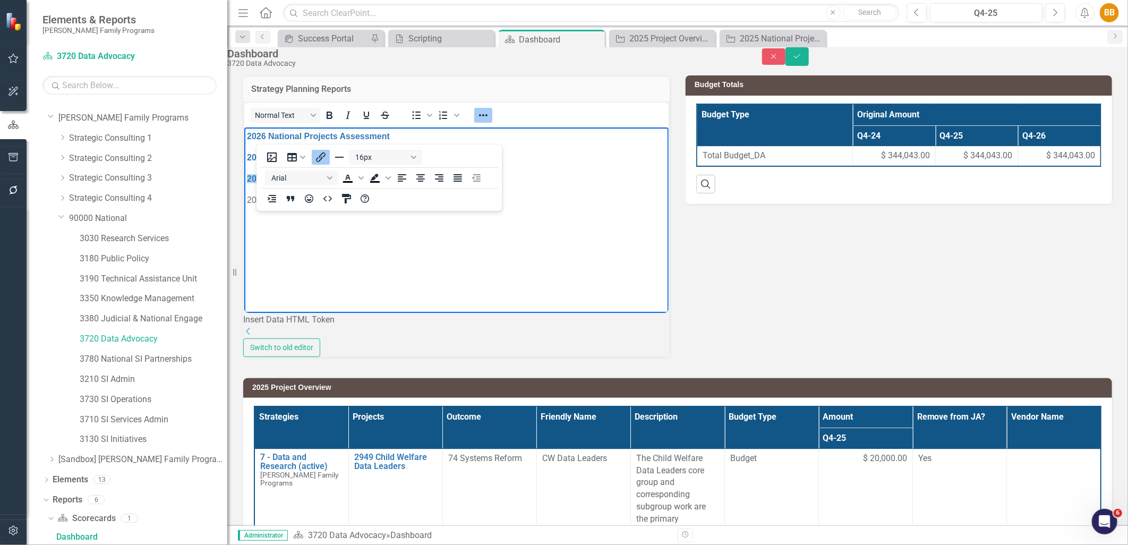
click at [568, 167] on body "2026 National Projects Assessment 2026 Project Overview 2025 National Projects …" at bounding box center [456, 206] width 425 height 159
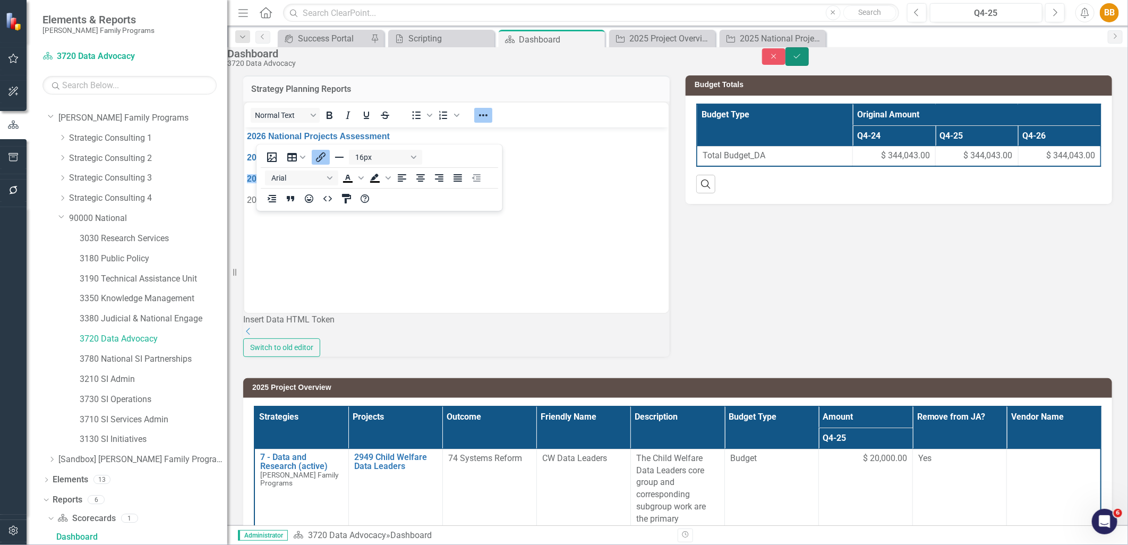
click at [809, 56] on button "Save" at bounding box center [797, 56] width 23 height 19
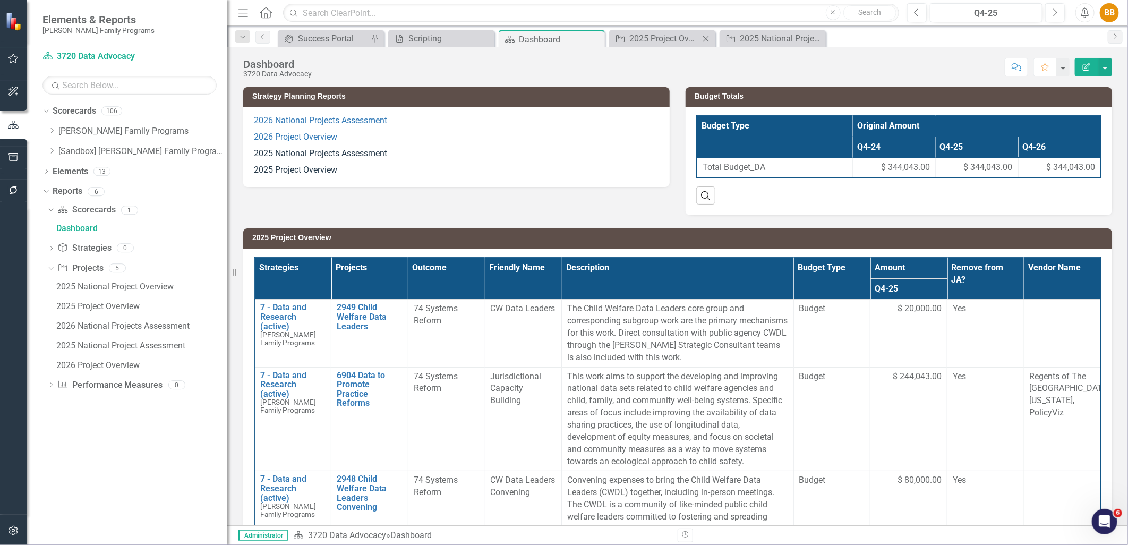
scroll to position [0, 0]
click at [654, 39] on div "2025 Project Overview" at bounding box center [671, 38] width 83 height 13
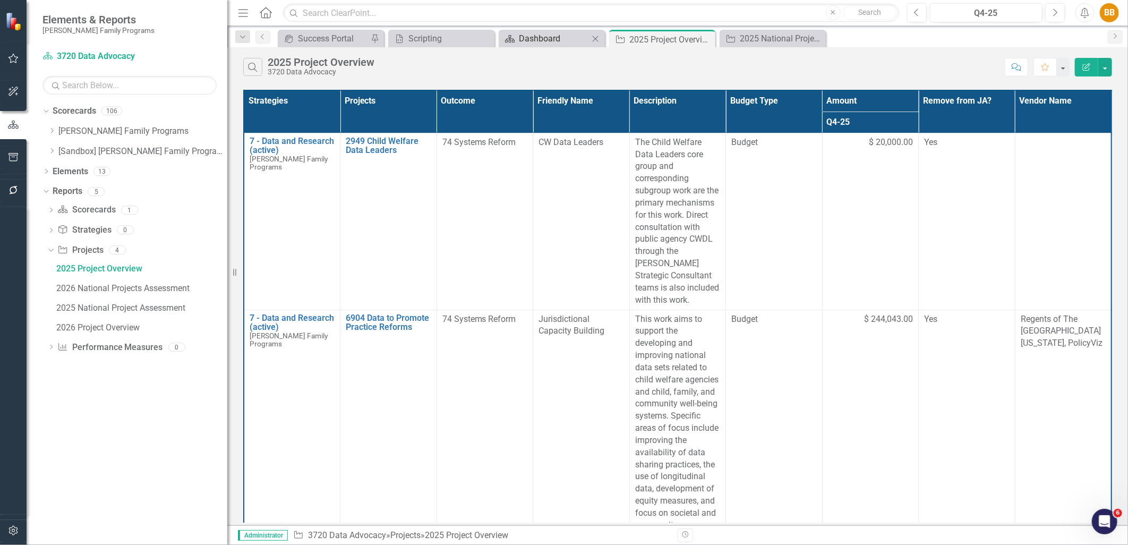
click at [534, 33] on div "Dashboard" at bounding box center [554, 38] width 70 height 13
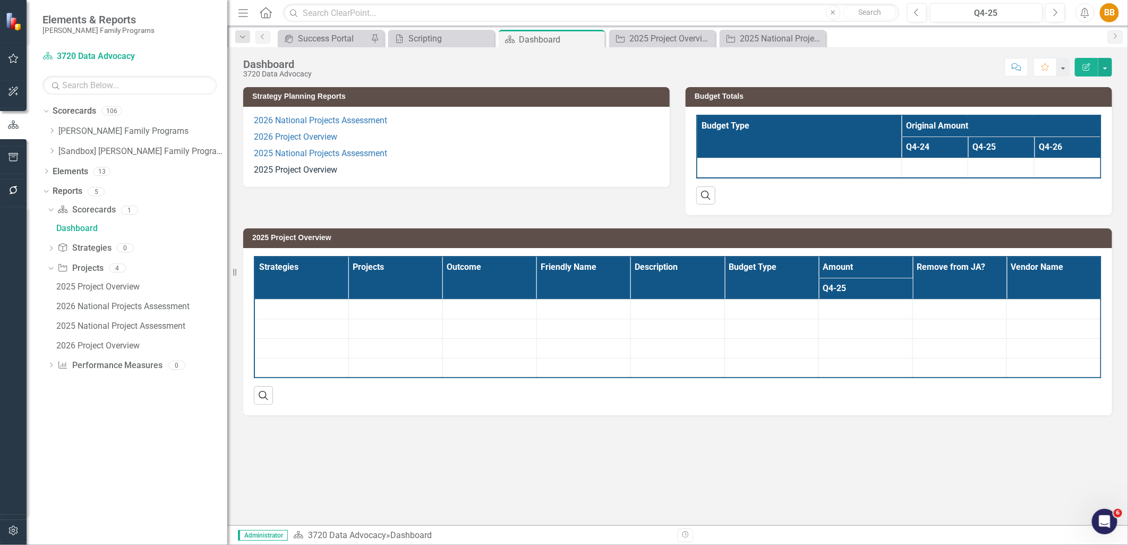
click at [381, 168] on p "2025 Project Overview" at bounding box center [456, 169] width 405 height 14
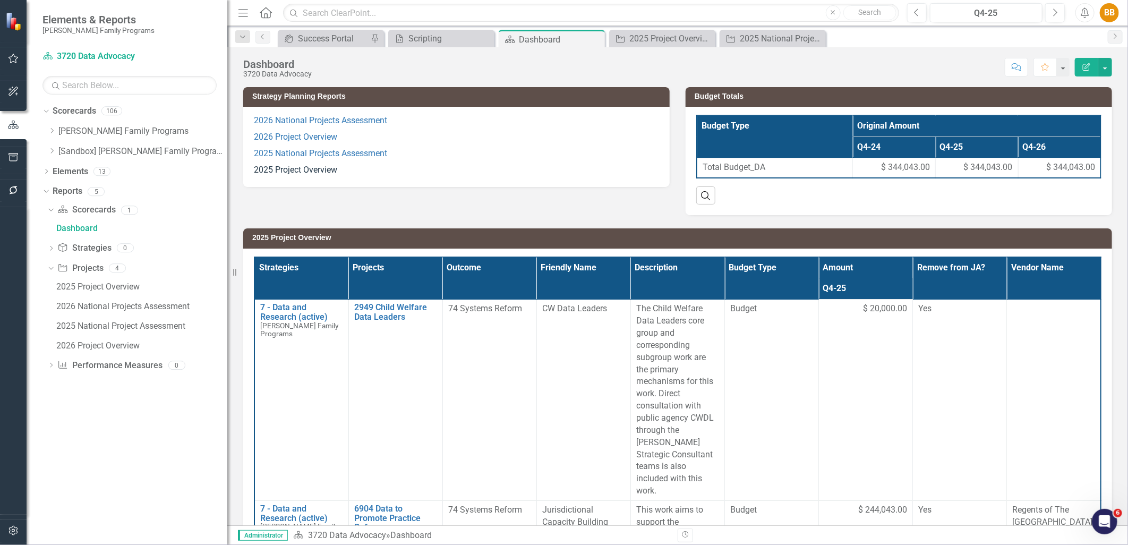
click at [381, 168] on p "2025 Project Overview" at bounding box center [456, 169] width 405 height 14
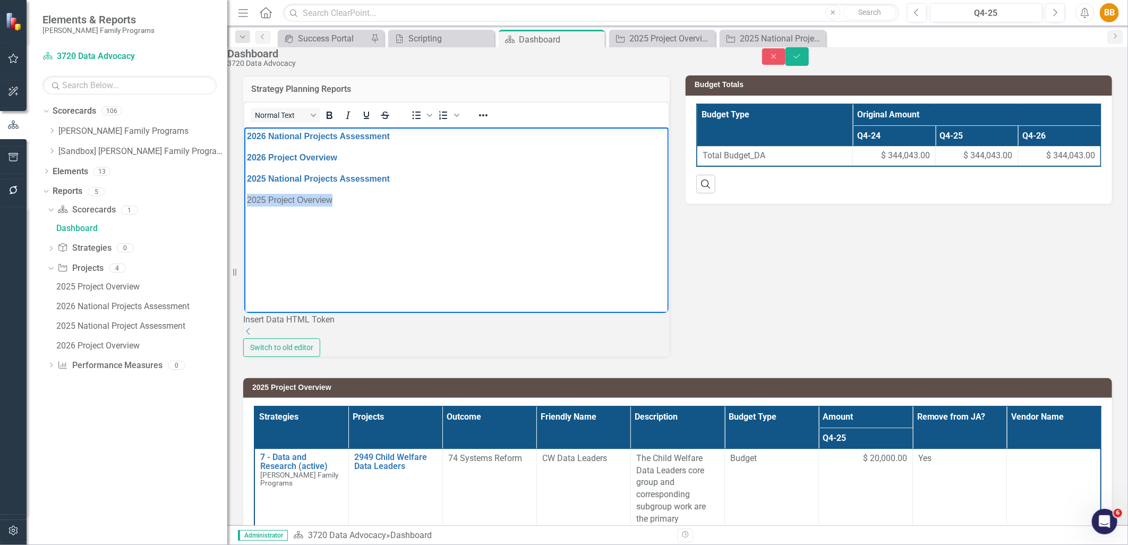
drag, startPoint x: 232, startPoint y: 197, endPoint x: 353, endPoint y: 184, distance: 121.9
click at [244, 197] on html "2026 National Projects Assessment 2026 Project Overview 2025 National Projects …" at bounding box center [456, 206] width 425 height 159
click at [487, 122] on icon "Reveal or hide additional toolbar items" at bounding box center [483, 115] width 13 height 13
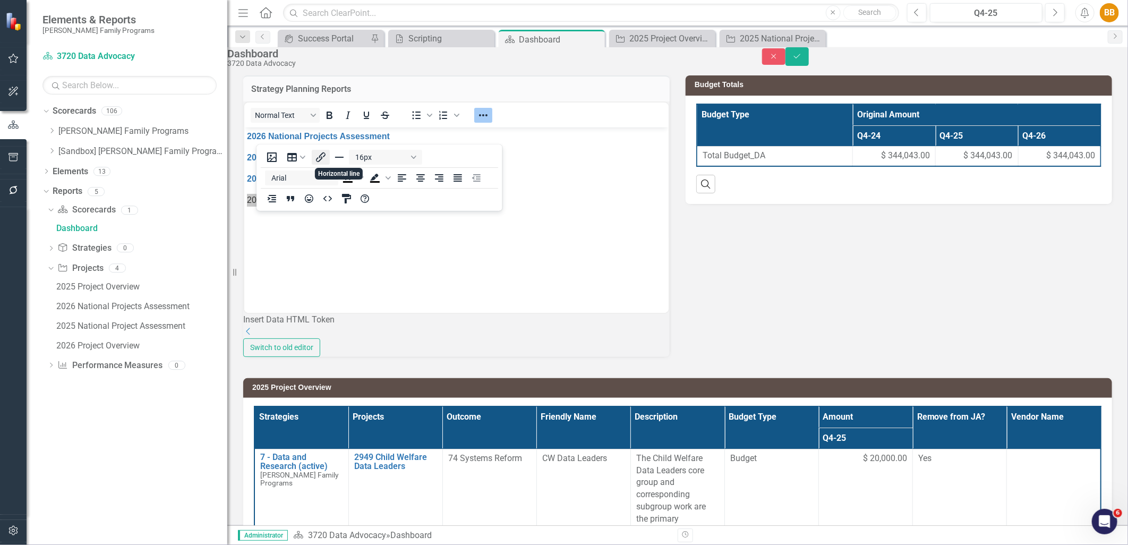
click at [321, 156] on icon "Insert/edit link" at bounding box center [321, 157] width 13 height 13
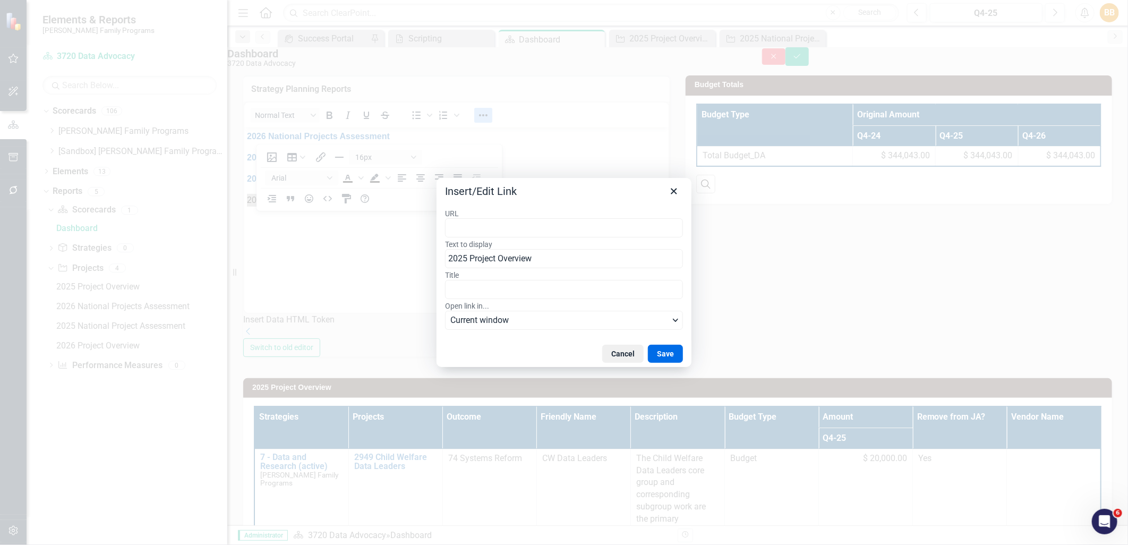
type input "https://app.clearpointstrategy.com/#/index/?layoutId=1776346&object=initiative&…"
click at [672, 352] on button "Save" at bounding box center [665, 354] width 35 height 18
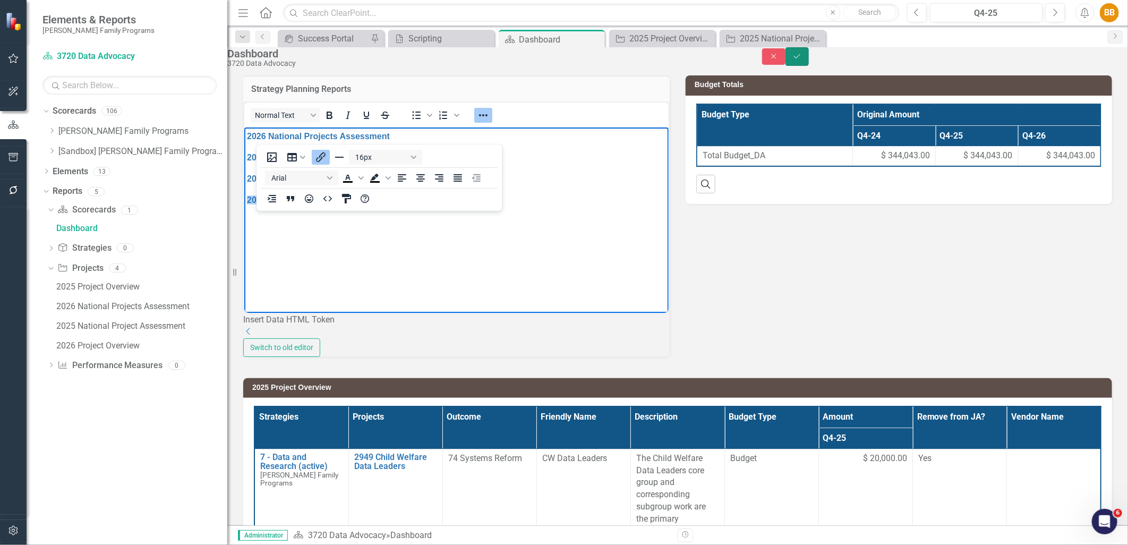
drag, startPoint x: 1092, startPoint y: 65, endPoint x: 1098, endPoint y: 70, distance: 7.6
click at [809, 66] on button "Save" at bounding box center [797, 56] width 23 height 19
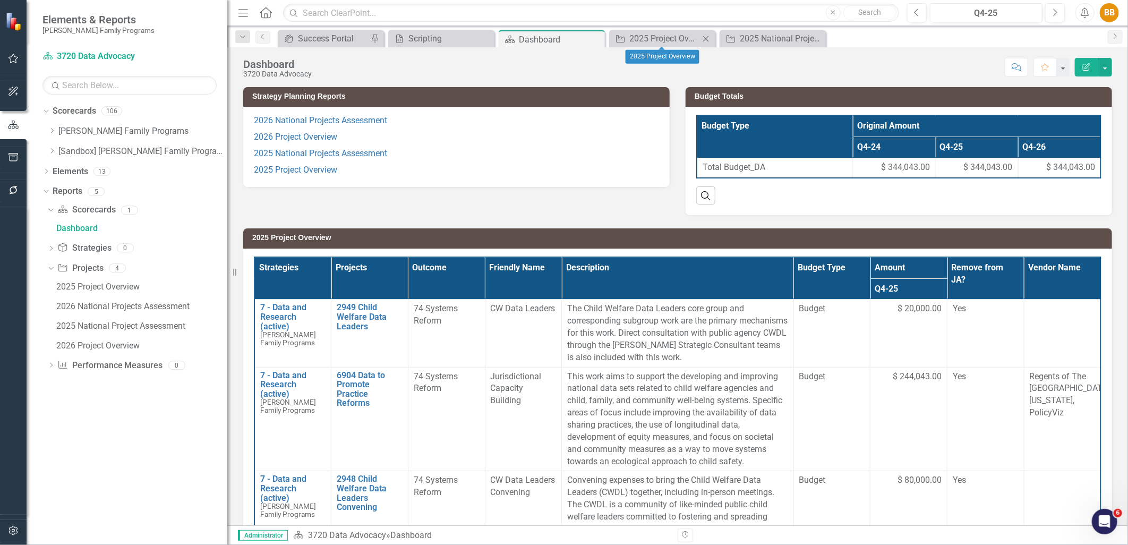
click at [707, 41] on icon "Close" at bounding box center [706, 39] width 11 height 9
click at [0, 0] on icon "Close" at bounding box center [0, 0] width 0 height 0
click at [53, 131] on icon "Dropdown" at bounding box center [52, 131] width 8 height 6
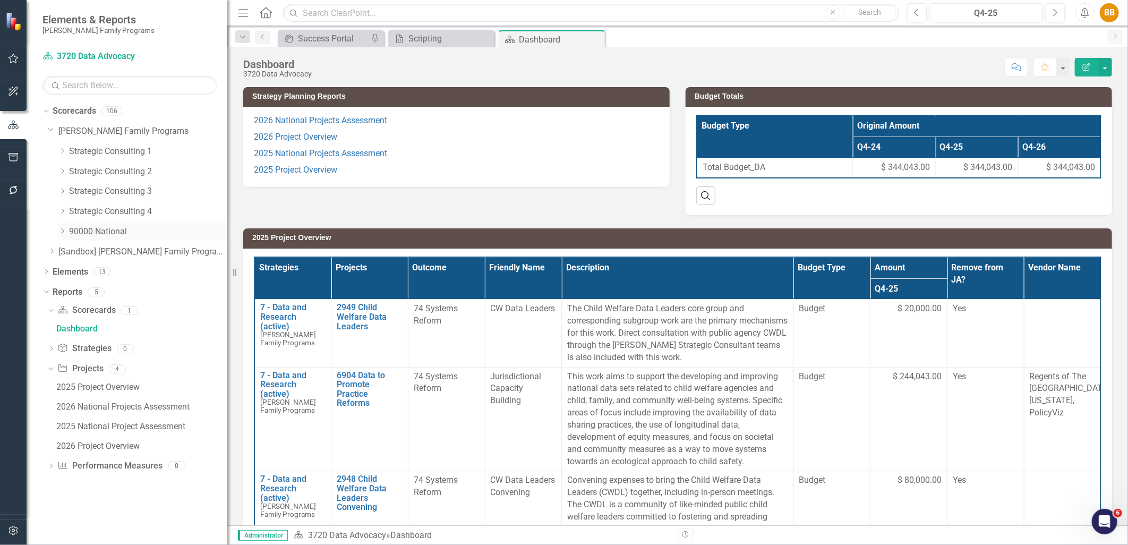
click at [64, 231] on icon "Dropdown" at bounding box center [62, 231] width 8 height 6
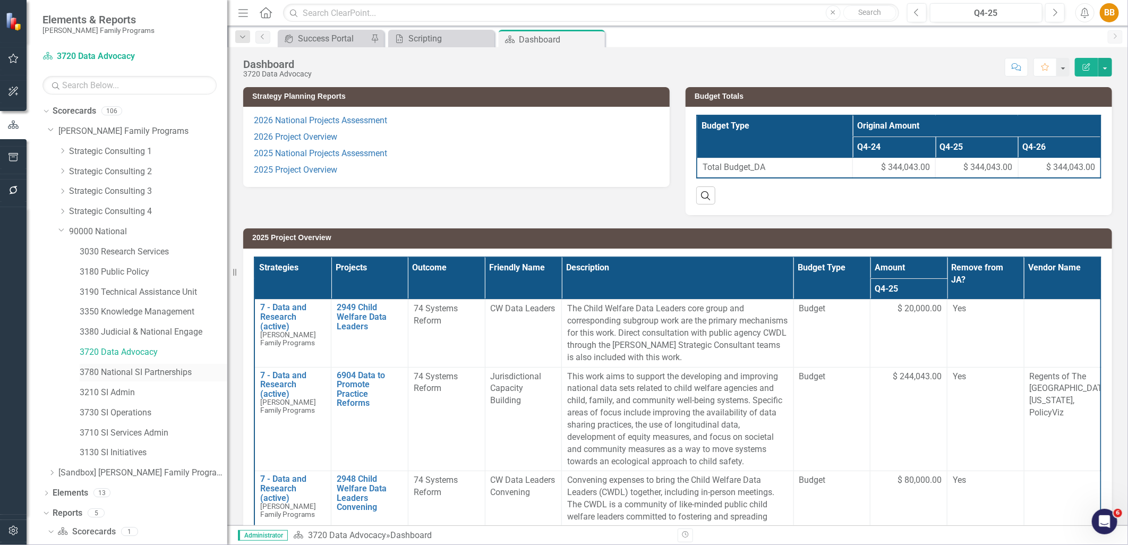
click at [162, 370] on link "3780 National SI Partnerships" at bounding box center [154, 373] width 148 height 12
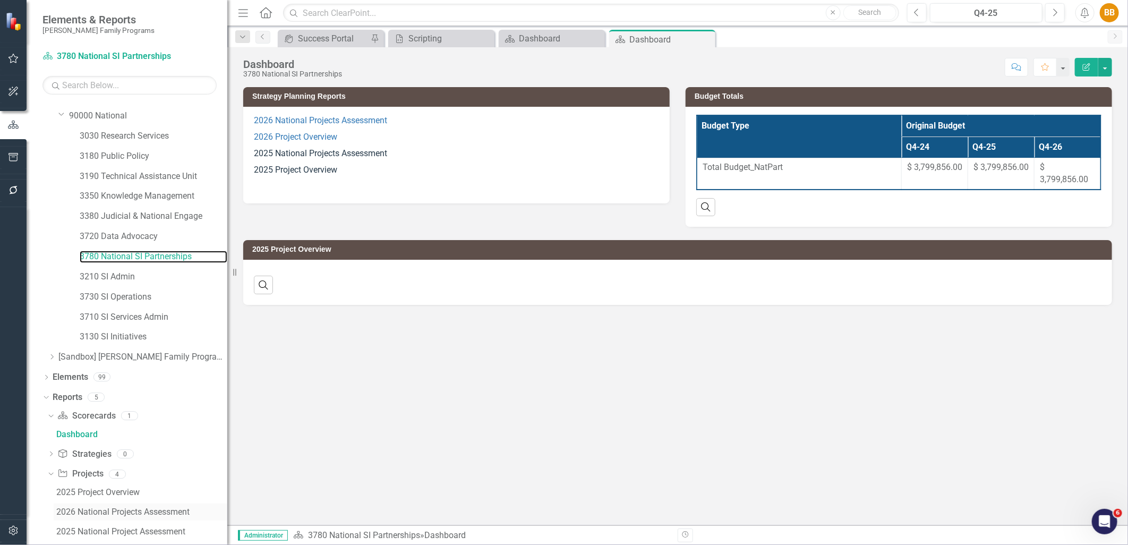
scroll to position [169, 0]
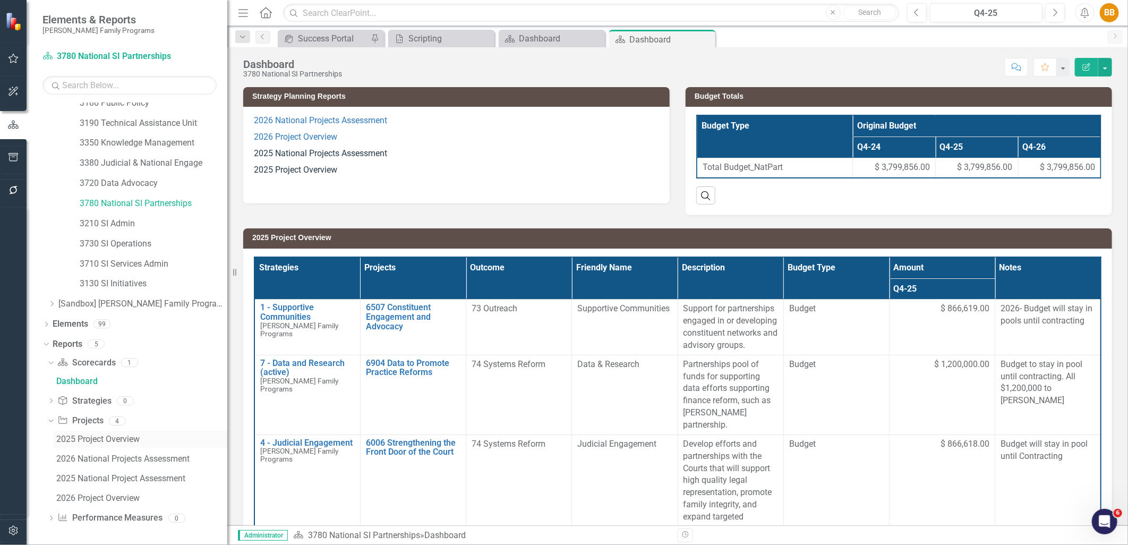
click at [121, 441] on div "2025 Project Overview" at bounding box center [141, 440] width 171 height 10
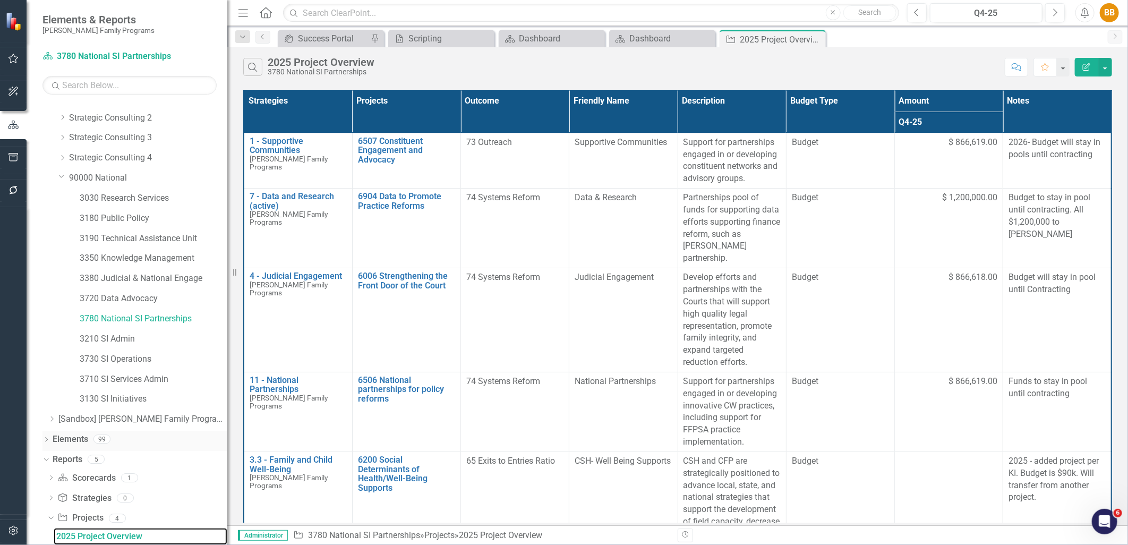
scroll to position [151, 0]
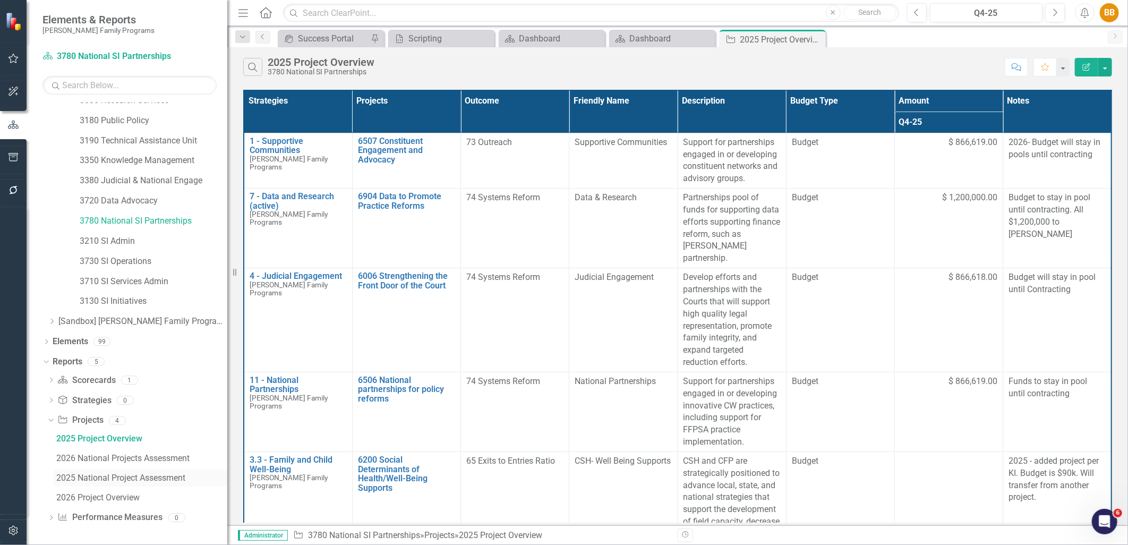
click at [109, 484] on link "2025 National Project Assessment" at bounding box center [141, 478] width 174 height 17
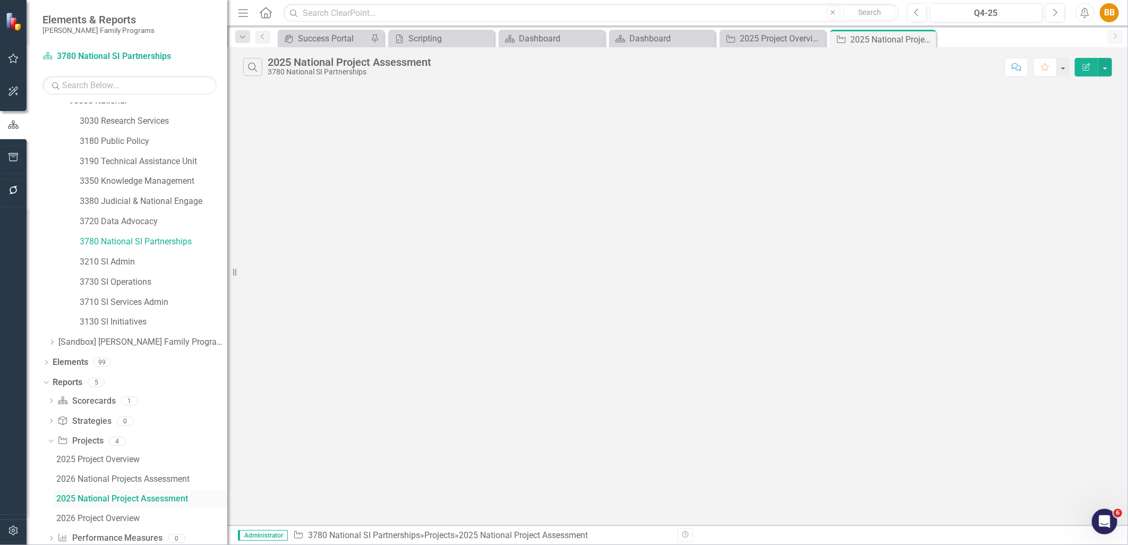
scroll to position [151, 0]
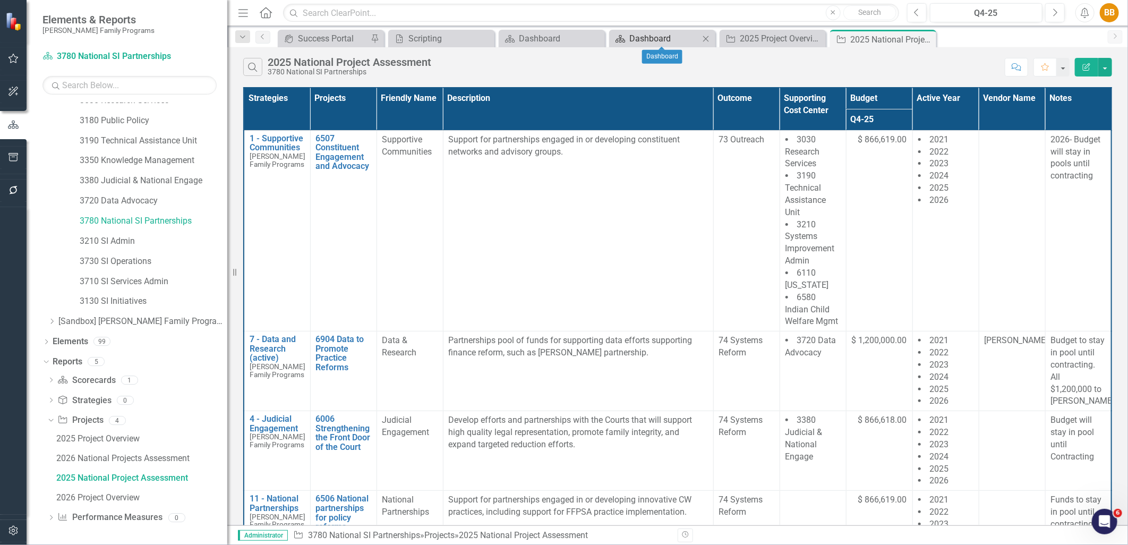
click at [652, 39] on div "Dashboard" at bounding box center [665, 38] width 70 height 13
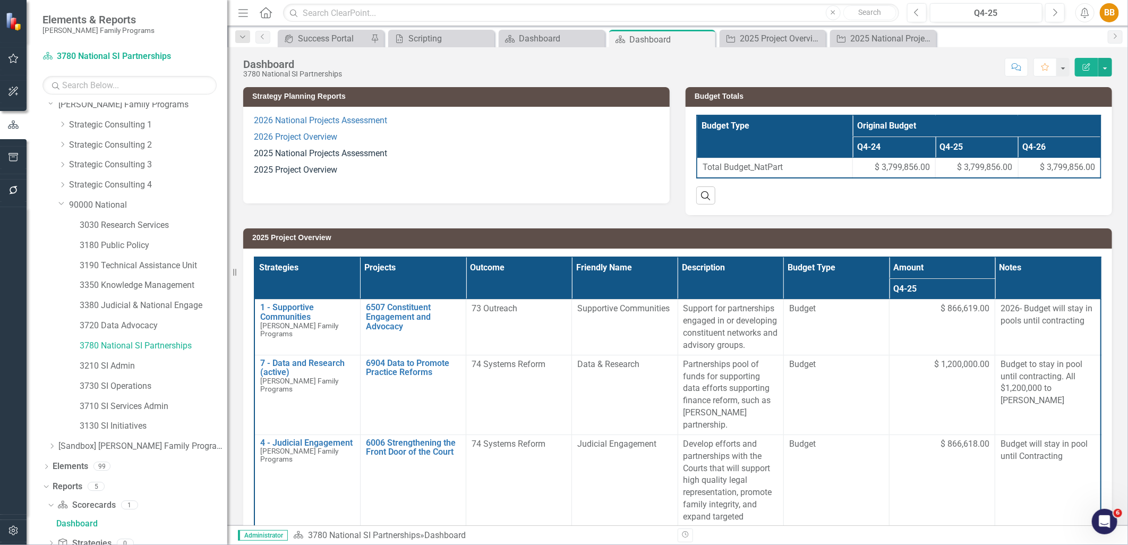
scroll to position [13, 0]
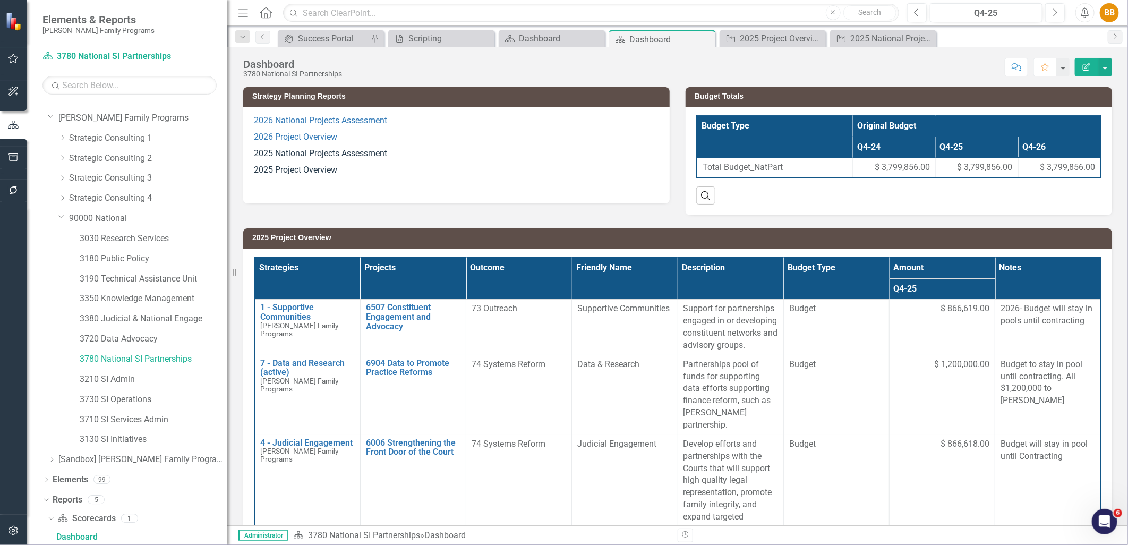
click at [368, 162] on p "2025 Project Overview" at bounding box center [456, 170] width 405 height 16
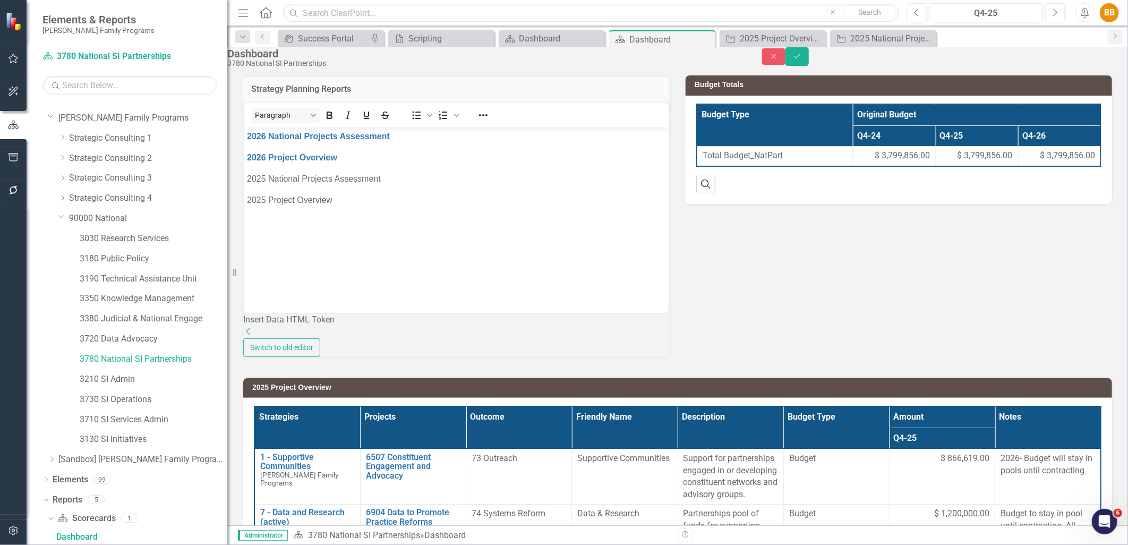
scroll to position [0, 0]
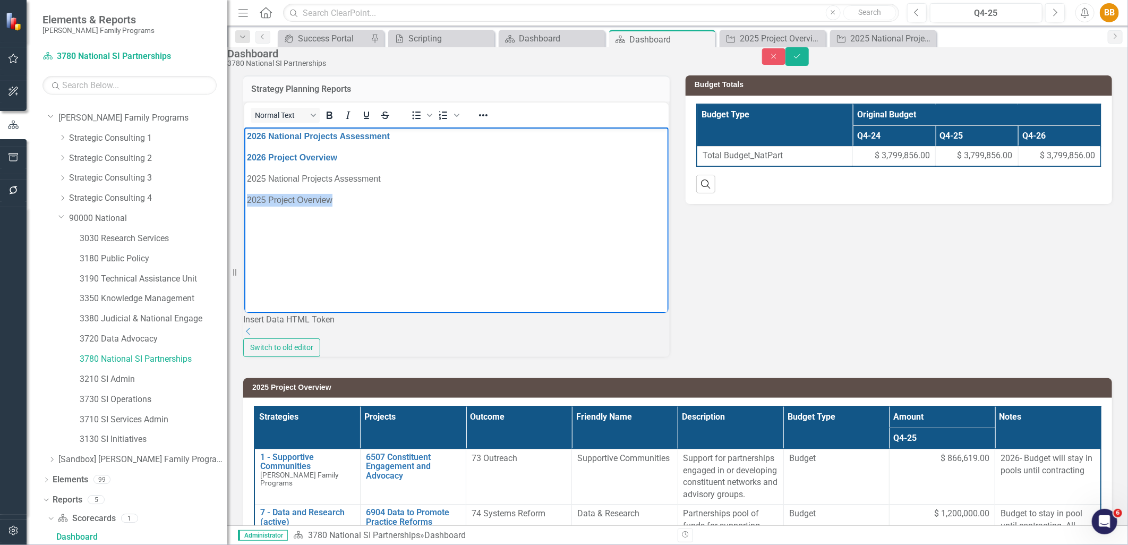
drag, startPoint x: 353, startPoint y: 201, endPoint x: 248, endPoint y: 201, distance: 105.7
click at [248, 201] on p "2025 Project Overview" at bounding box center [456, 199] width 419 height 13
click at [490, 122] on icon "Reveal or hide additional toolbar items" at bounding box center [483, 115] width 13 height 13
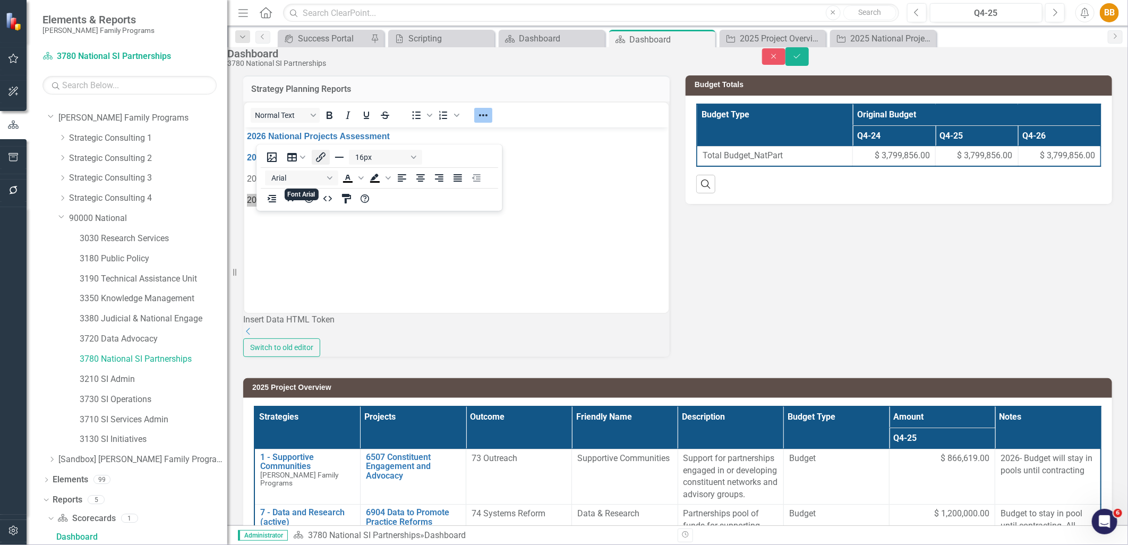
click at [319, 158] on icon "Insert/edit link" at bounding box center [321, 157] width 13 height 13
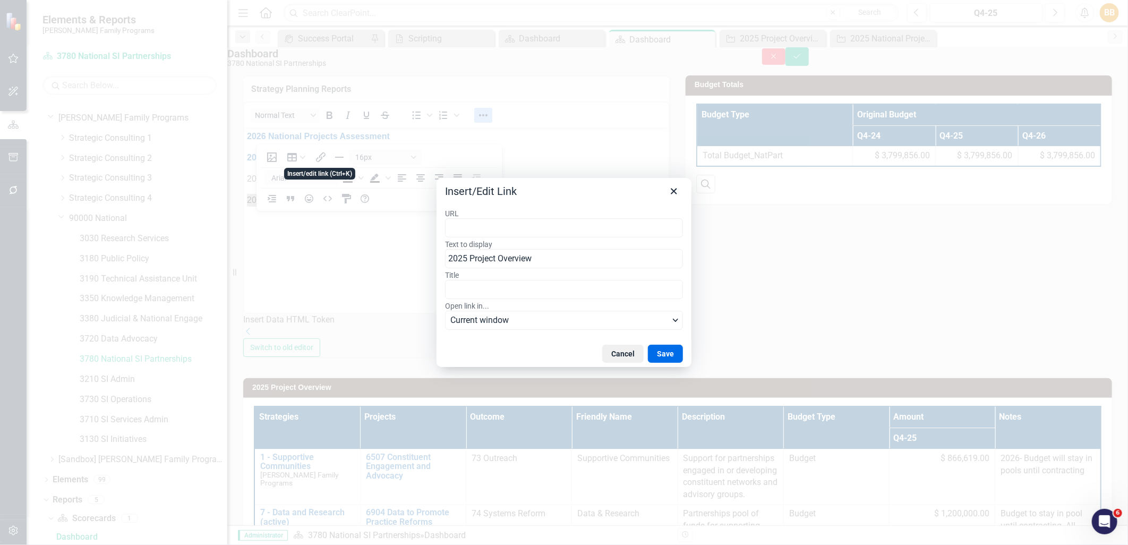
type input "https://app.clearpointstrategy.com/#/index/?layoutId=1661992&object=initiative&…"
click at [664, 347] on button "Save" at bounding box center [665, 354] width 35 height 18
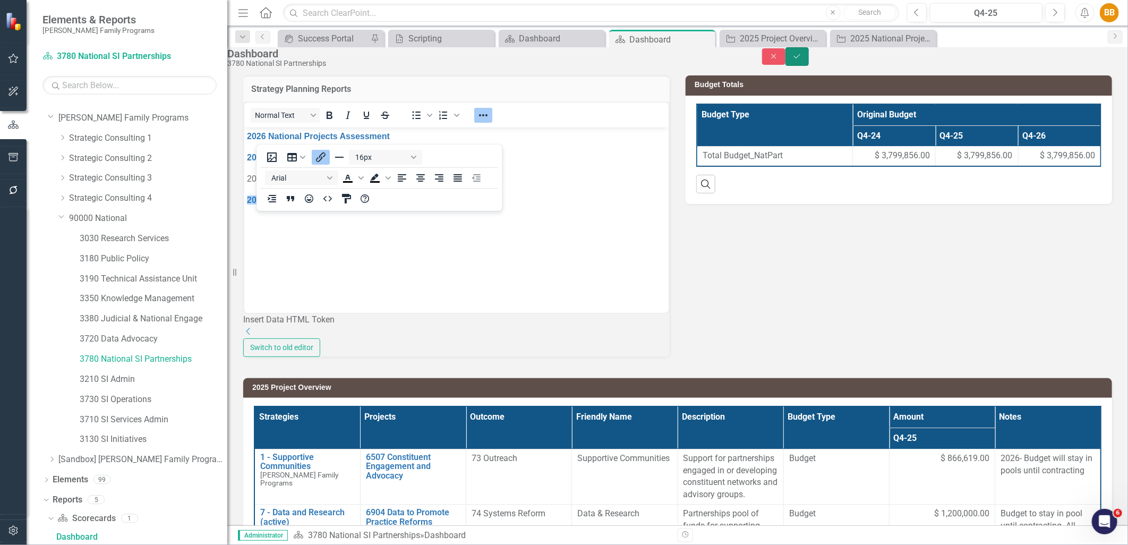
click at [802, 60] on icon "Save" at bounding box center [798, 56] width 10 height 7
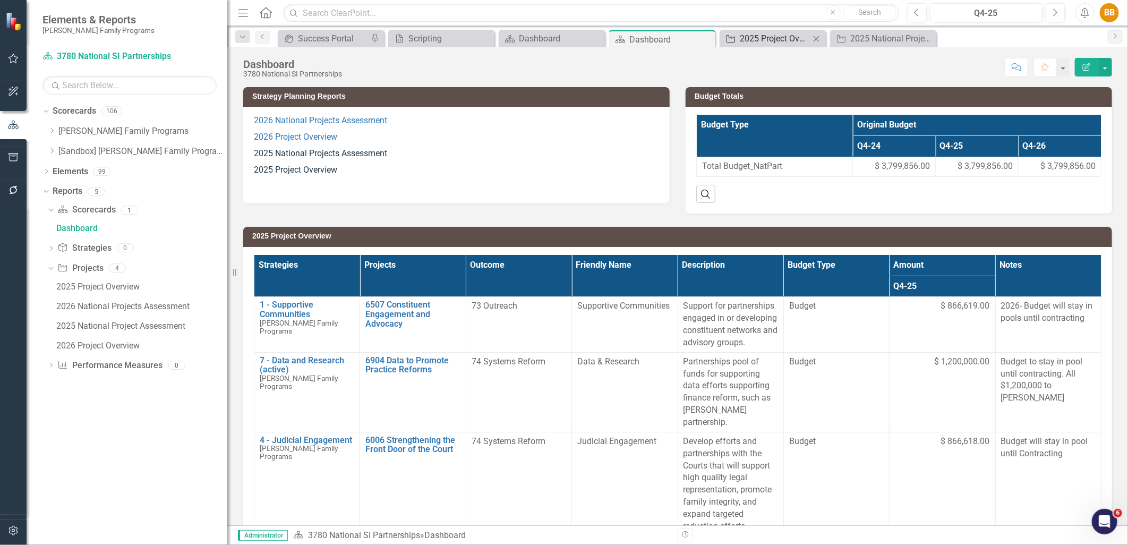
scroll to position [0, 0]
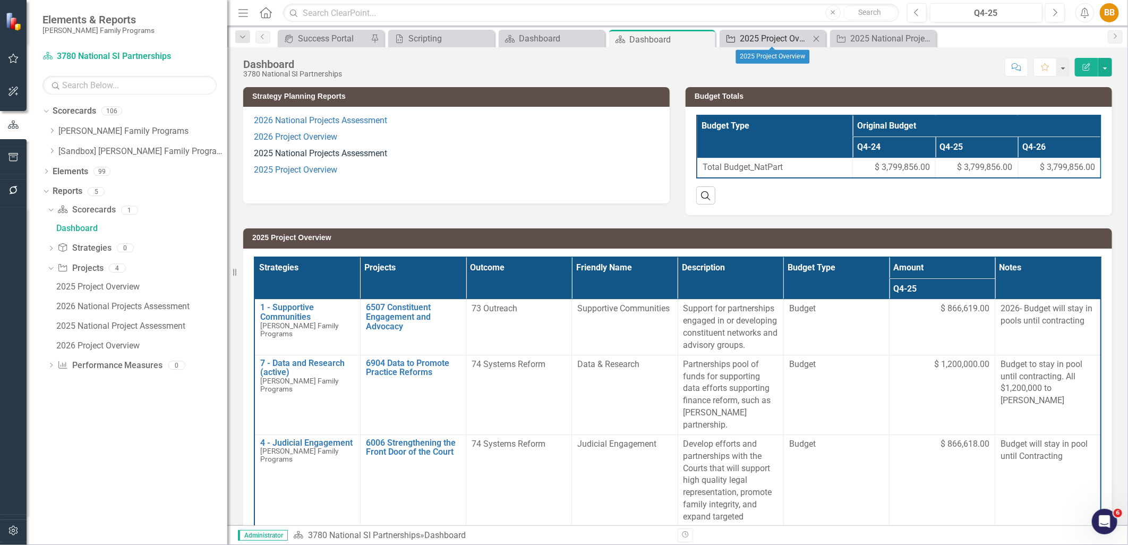
click at [793, 40] on div "2025 Project Overview" at bounding box center [775, 38] width 70 height 13
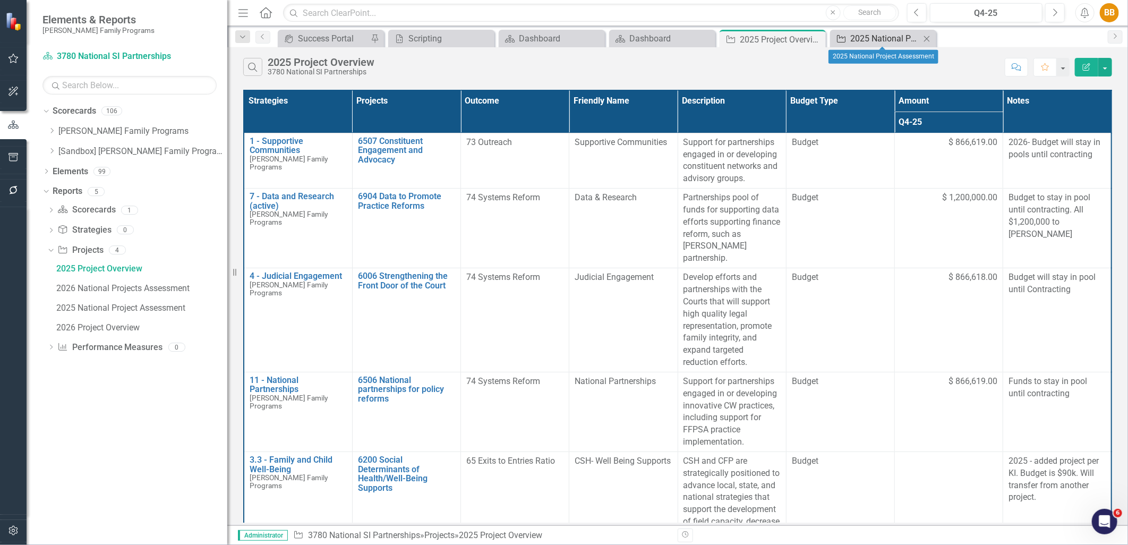
click at [894, 43] on div "2025 National Project Assessment" at bounding box center [886, 38] width 70 height 13
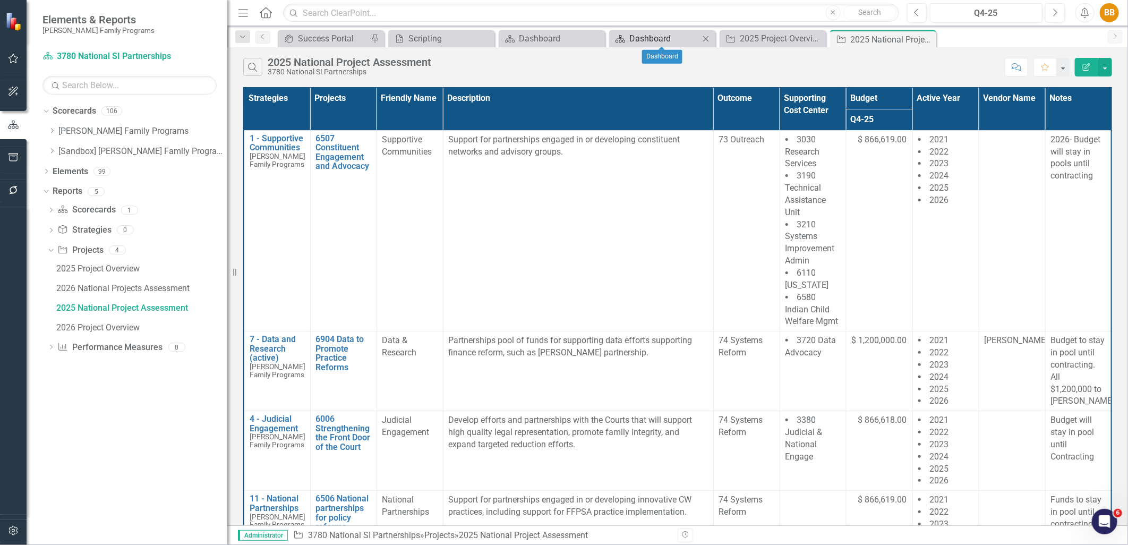
click at [660, 38] on div "Dashboard" at bounding box center [665, 38] width 70 height 13
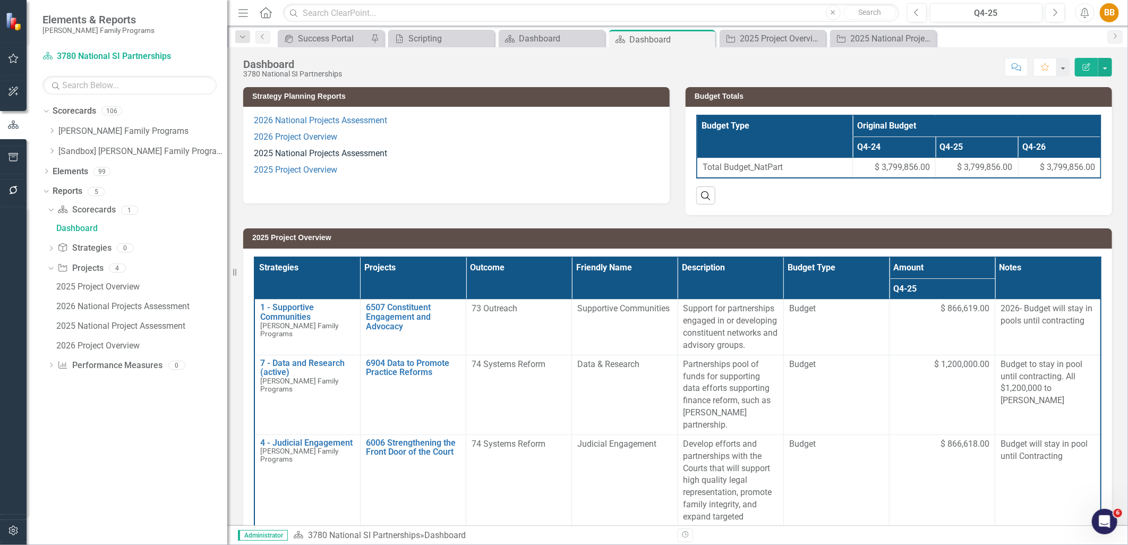
click at [433, 151] on p "2025 National Projects Assessment" at bounding box center [456, 154] width 405 height 16
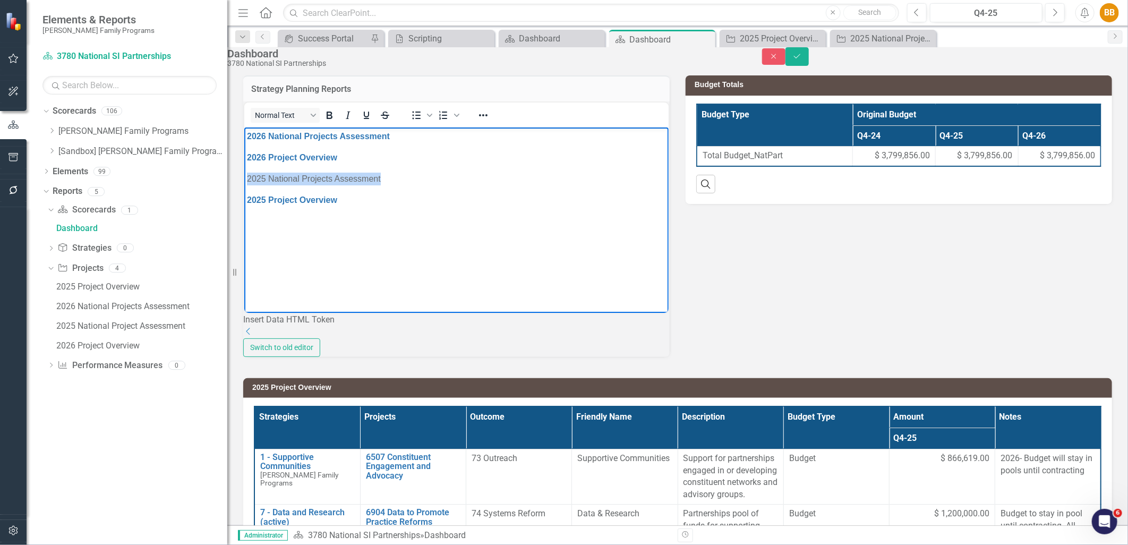
drag, startPoint x: 391, startPoint y: 177, endPoint x: 245, endPoint y: 168, distance: 146.4
click at [244, 173] on html "2026 National Projects Assessment 2026 Project Overview 2025 National Projects …" at bounding box center [456, 206] width 425 height 159
click at [490, 122] on icon "Reveal or hide additional toolbar items" at bounding box center [483, 115] width 13 height 13
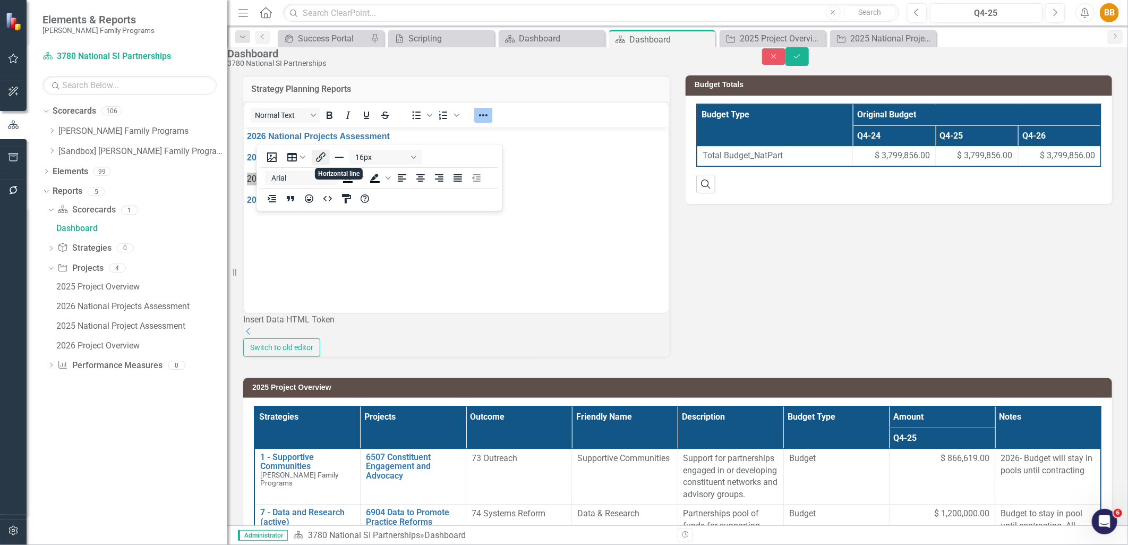
click at [322, 158] on icon "Insert/edit link" at bounding box center [321, 157] width 10 height 10
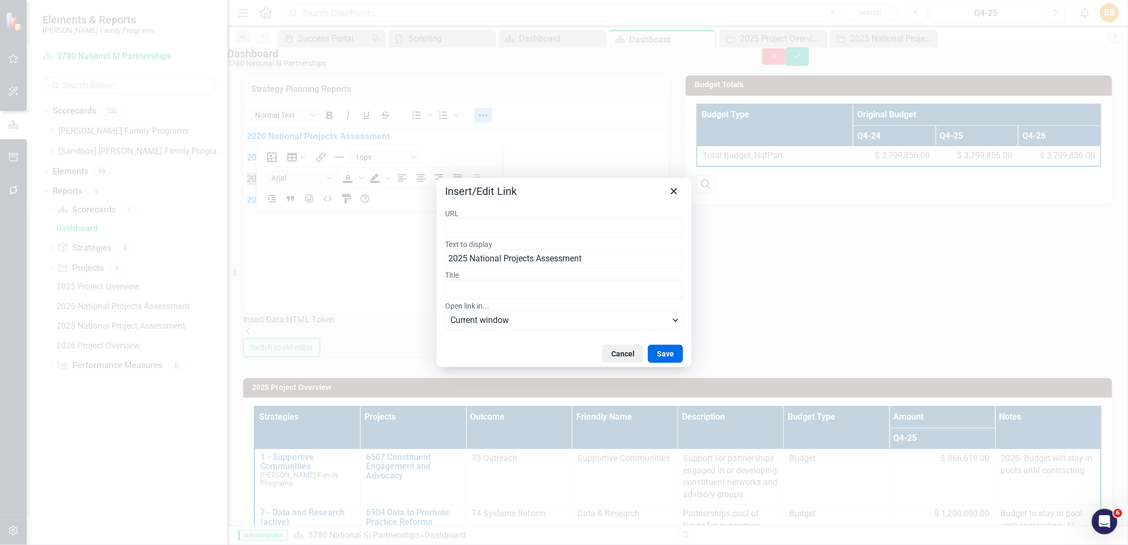
type input "https://app.clearpointstrategy.com/#/index/?layoutId=1661992&object=initiative&…"
click at [676, 354] on button "Save" at bounding box center [665, 354] width 35 height 18
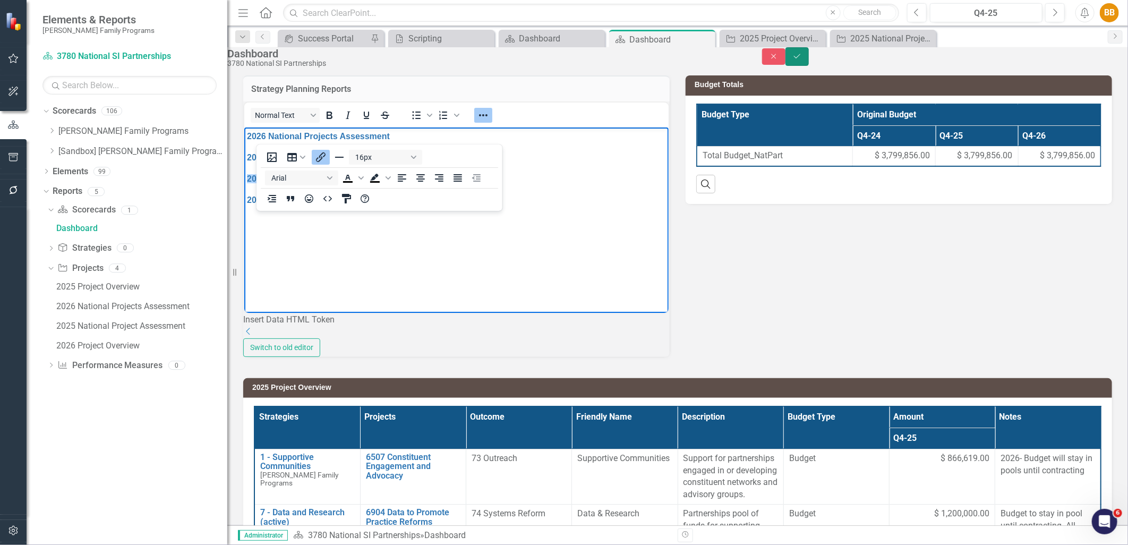
click at [802, 60] on icon "Save" at bounding box center [798, 56] width 10 height 7
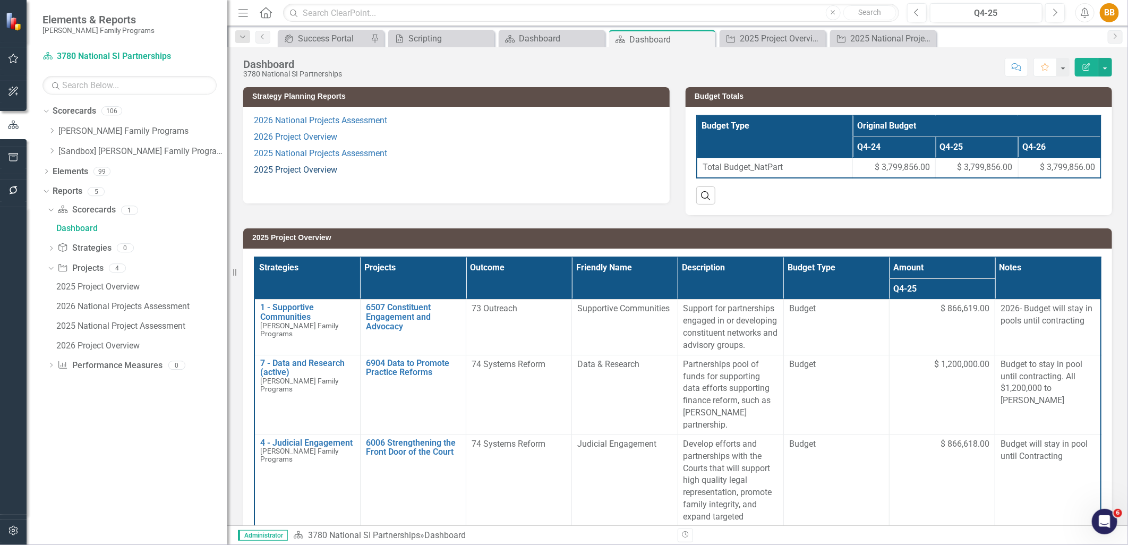
click at [328, 171] on link "2025 Project Overview" at bounding box center [295, 170] width 83 height 10
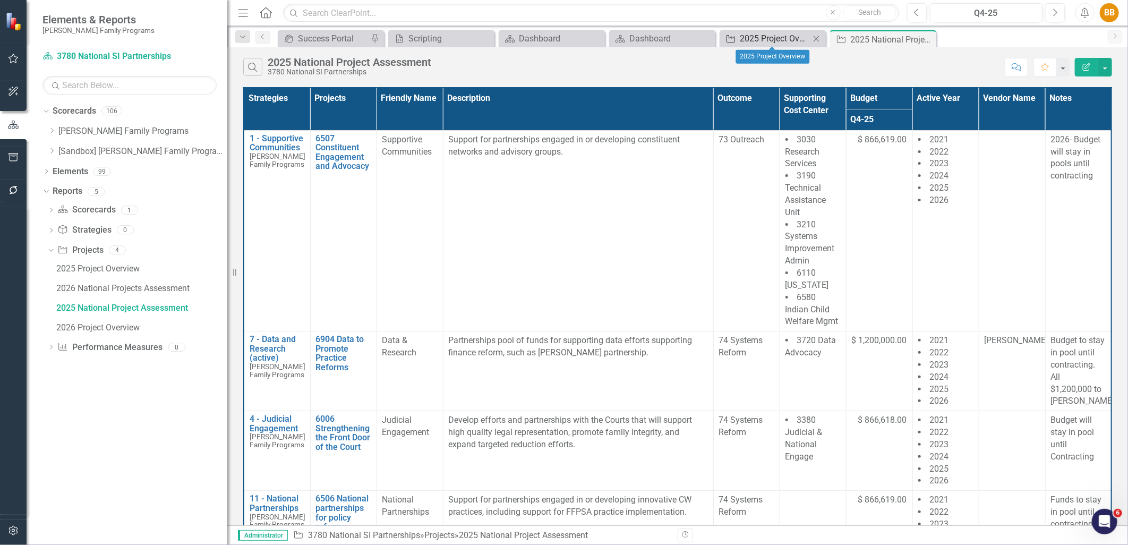
click at [785, 38] on div "2025 Project Overview" at bounding box center [775, 38] width 70 height 13
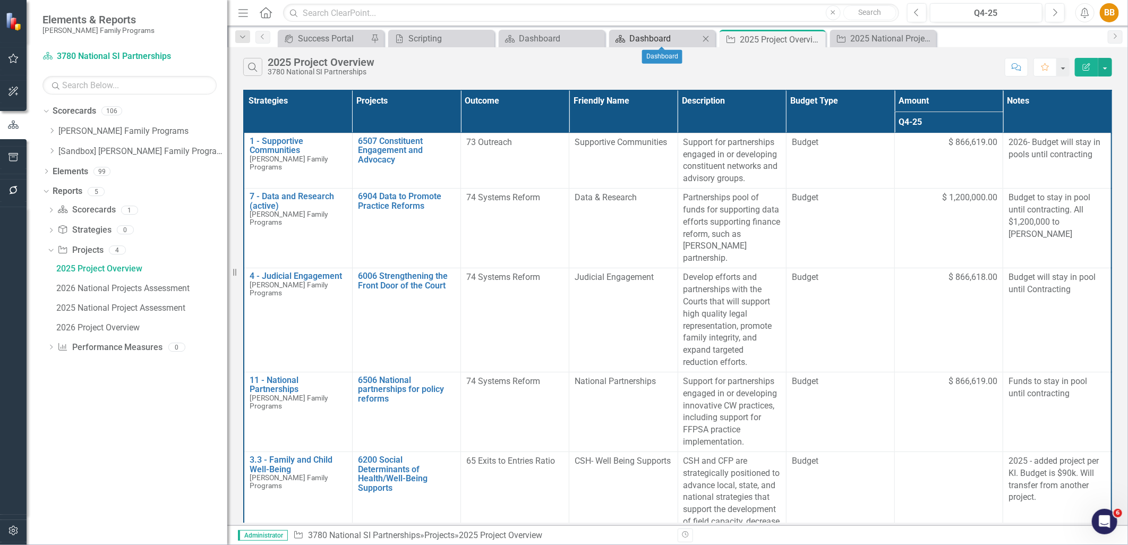
click at [649, 33] on div "Dashboard" at bounding box center [665, 38] width 70 height 13
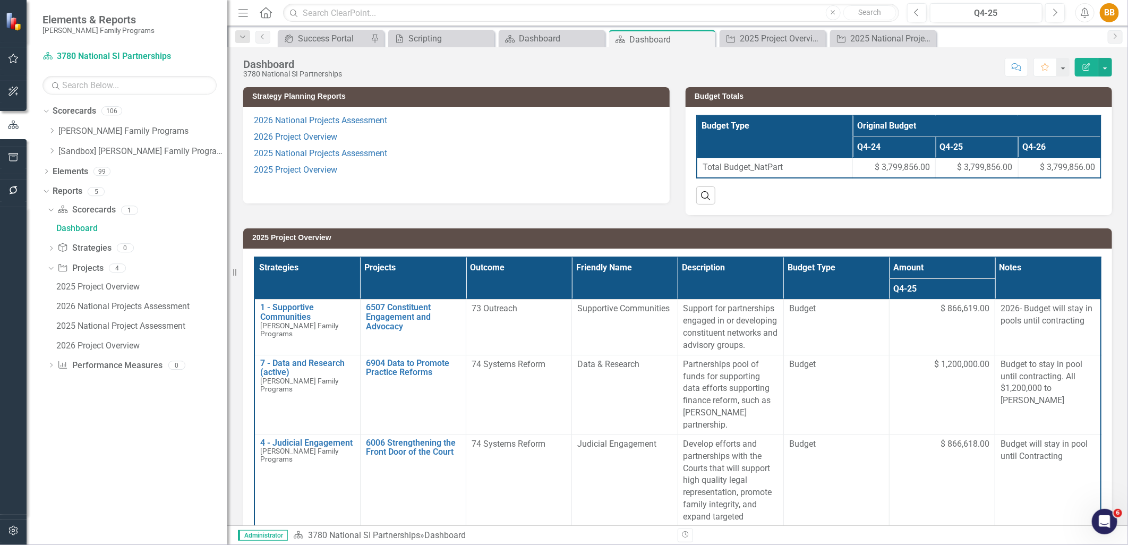
scroll to position [0, 11]
click at [415, 169] on p "2025 Project Overview" at bounding box center [456, 170] width 405 height 16
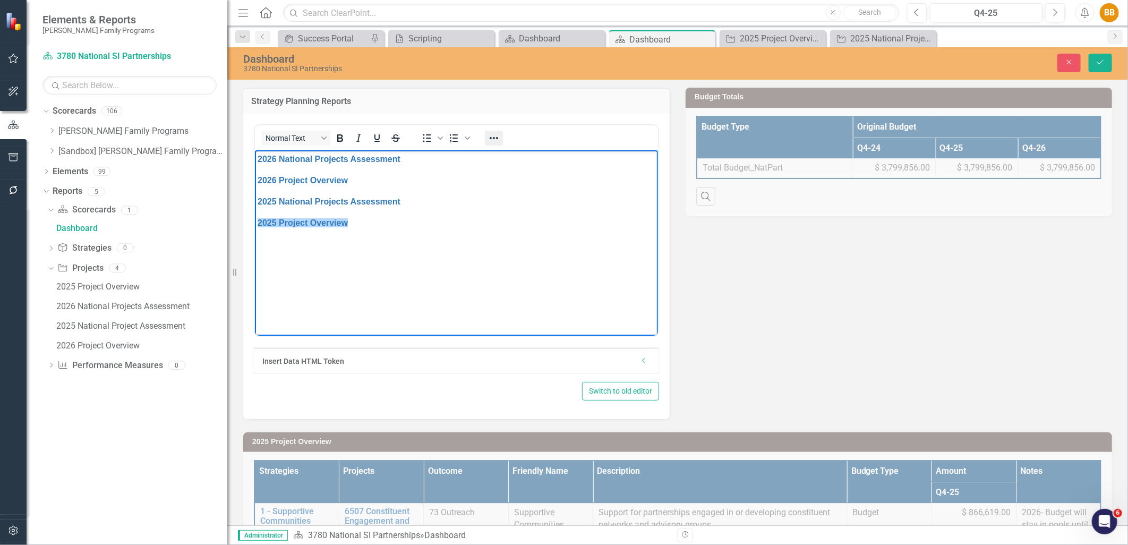
click at [495, 135] on icon "Reveal or hide additional toolbar items" at bounding box center [494, 138] width 13 height 13
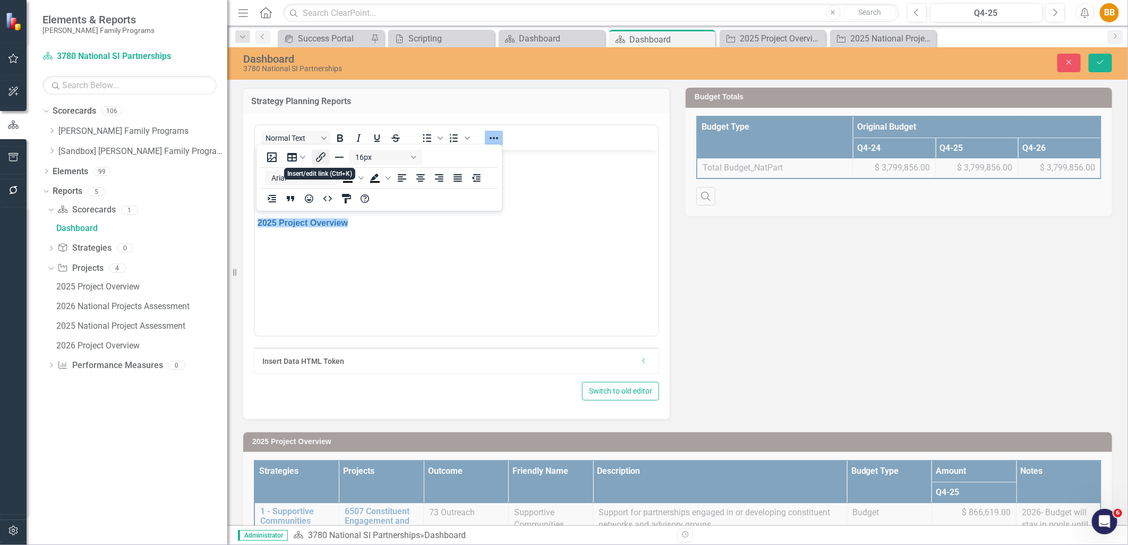
click at [326, 156] on icon "Insert/edit link" at bounding box center [321, 157] width 13 height 13
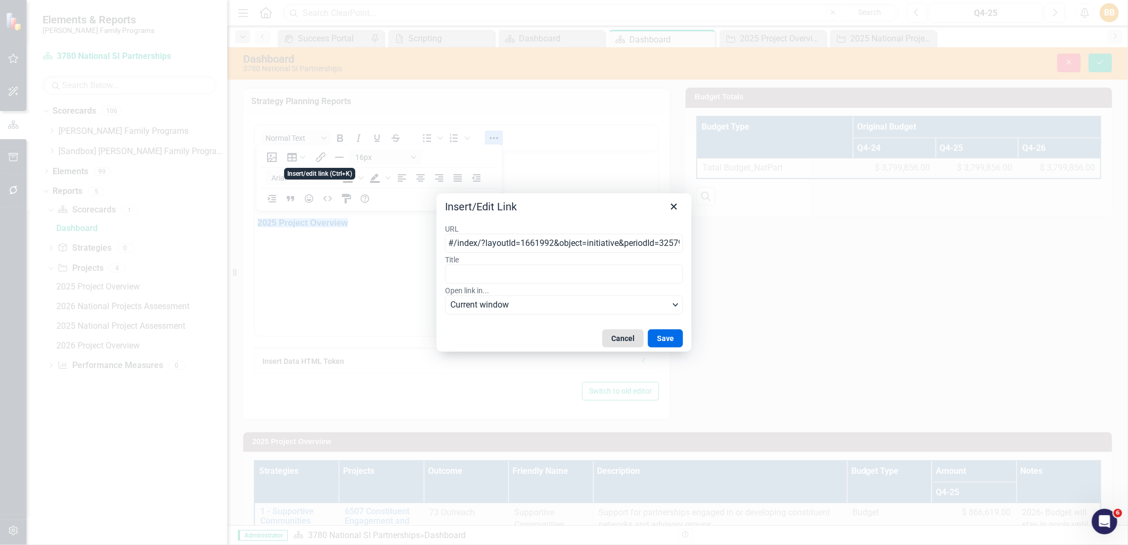
scroll to position [0, 555]
click at [656, 251] on input "#/index/?layoutId=1661992&object=initiative&periodId=325796&scorecardId=132487[…" at bounding box center [564, 243] width 238 height 19
type input "[URL][DOMAIN_NAME]"
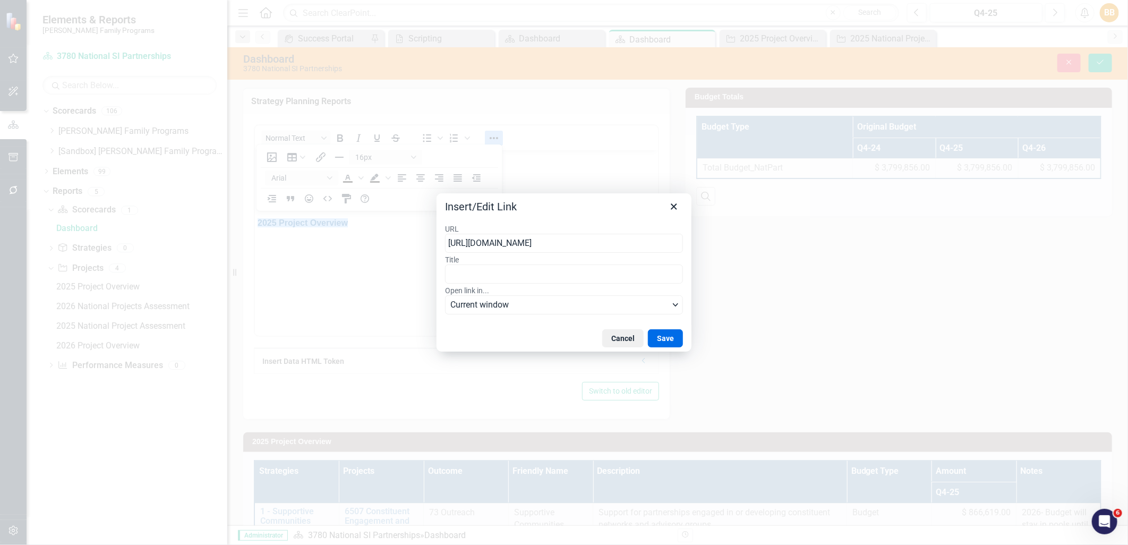
scroll to position [0, 229]
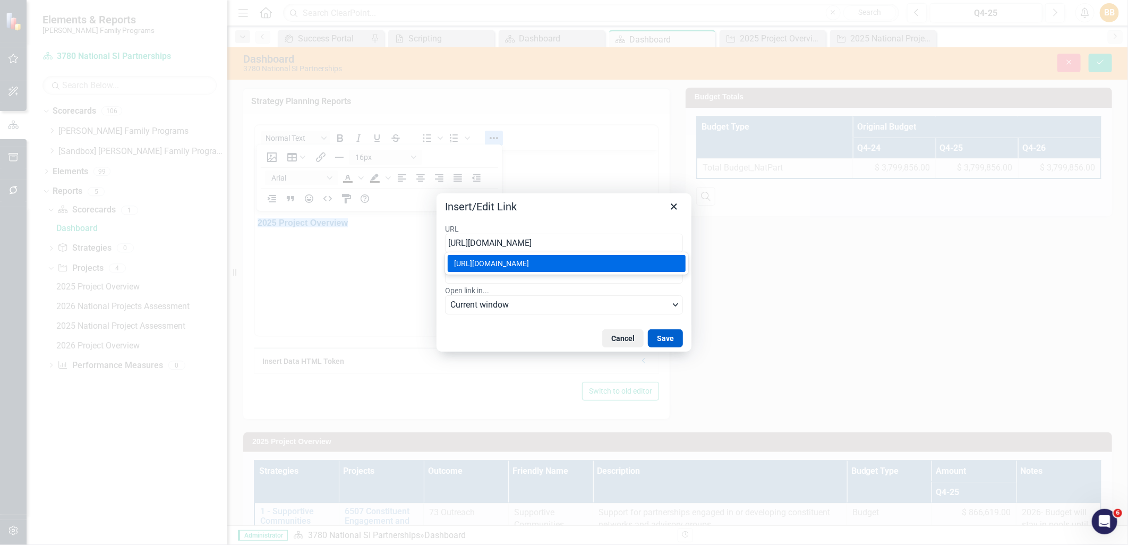
click at [665, 342] on button "Save" at bounding box center [665, 338] width 35 height 18
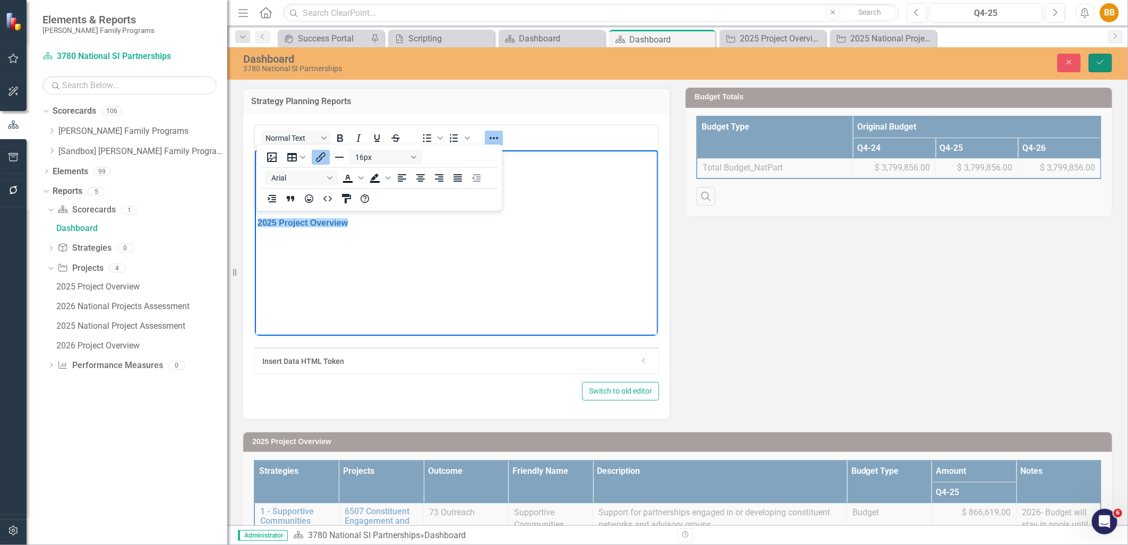
click at [1103, 63] on icon "Save" at bounding box center [1101, 61] width 10 height 7
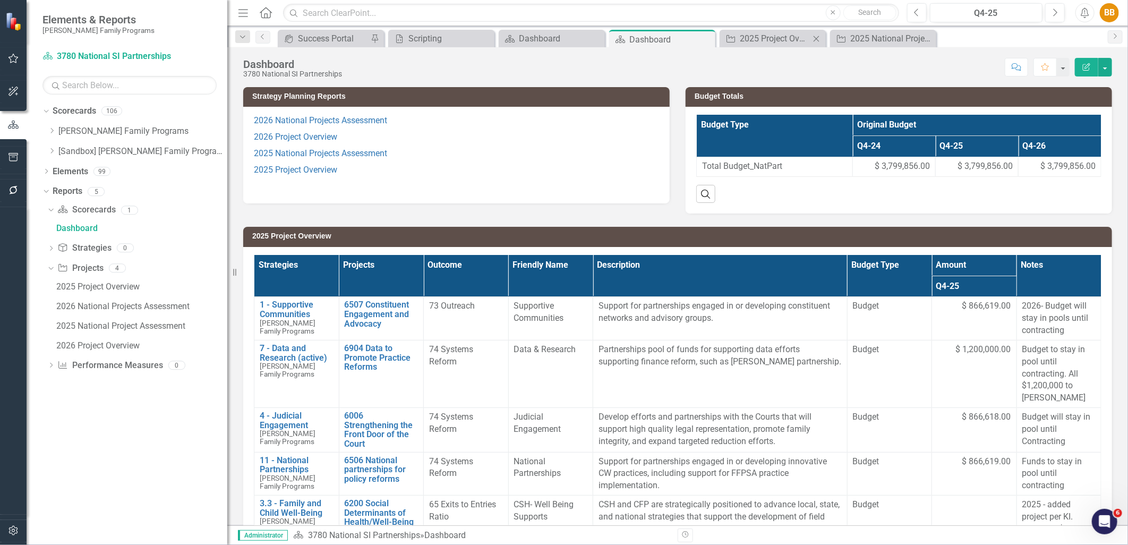
click at [819, 39] on icon "Close" at bounding box center [816, 39] width 11 height 9
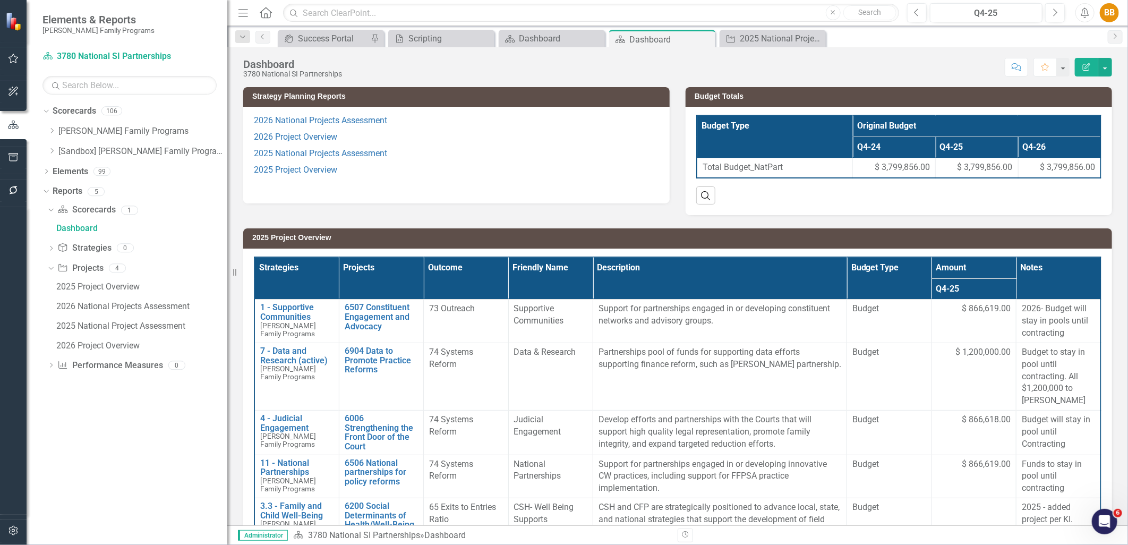
click at [0, 0] on icon "Close" at bounding box center [0, 0] width 0 height 0
click at [324, 169] on link "2025 Project Overview" at bounding box center [295, 170] width 83 height 10
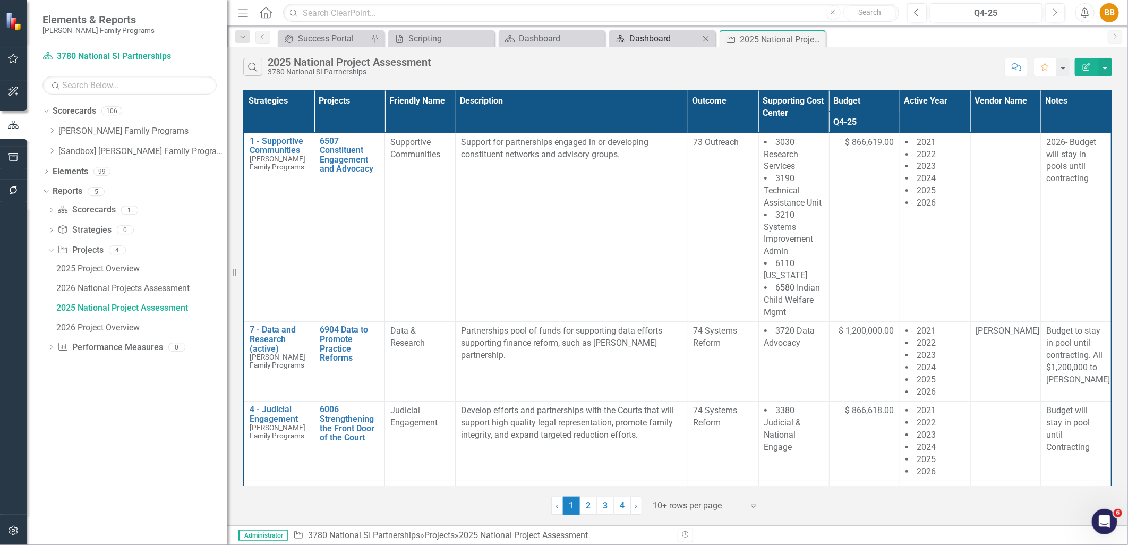
click at [667, 41] on div "Dashboard" at bounding box center [665, 38] width 70 height 13
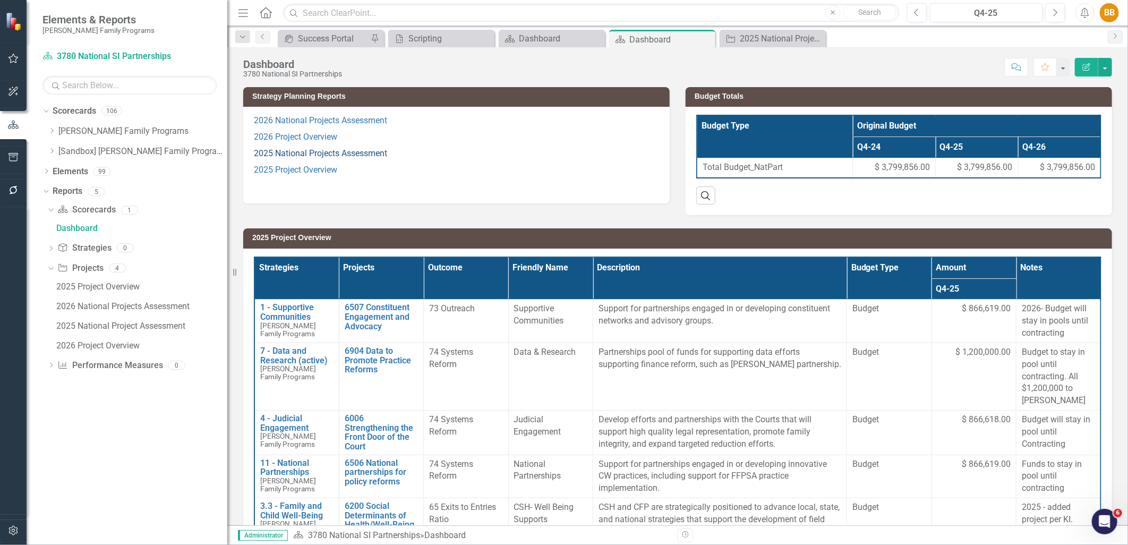
click at [332, 151] on link "2025 National Projects Assessment" at bounding box center [320, 153] width 133 height 10
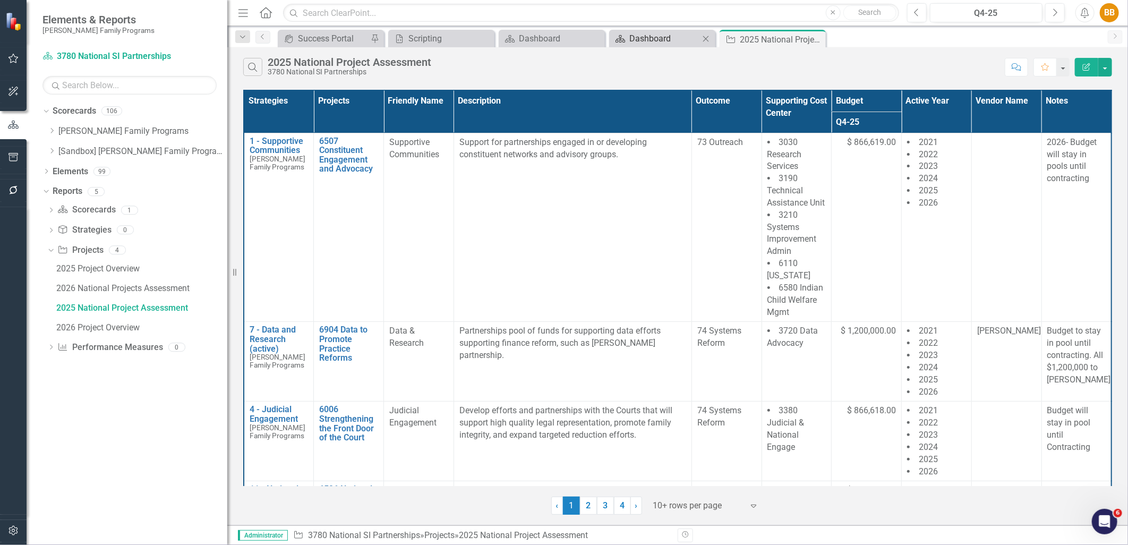
click at [661, 37] on div "Dashboard" at bounding box center [665, 38] width 70 height 13
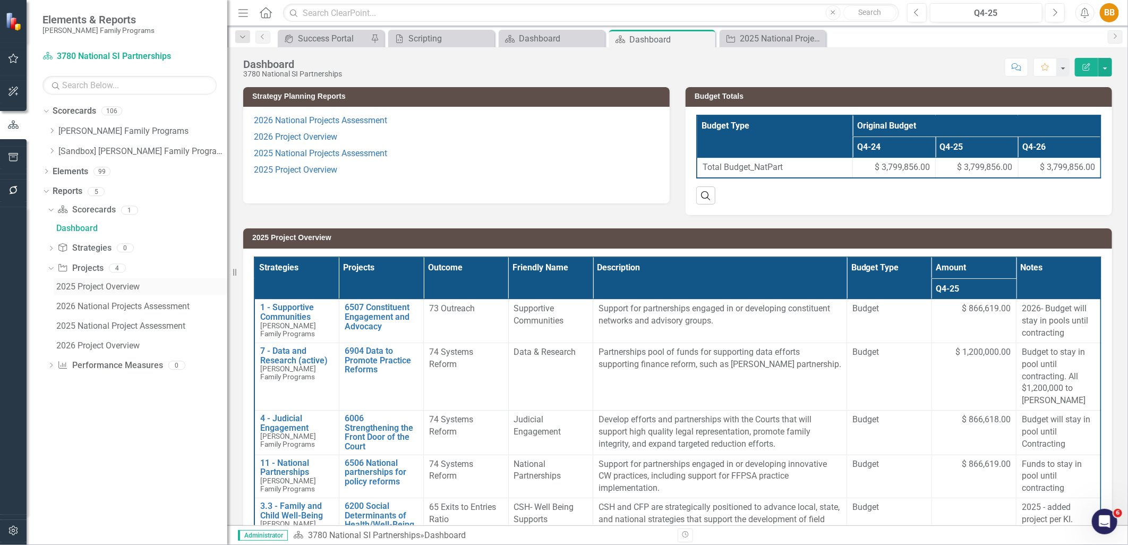
click at [121, 291] on div "2025 Project Overview" at bounding box center [141, 287] width 171 height 10
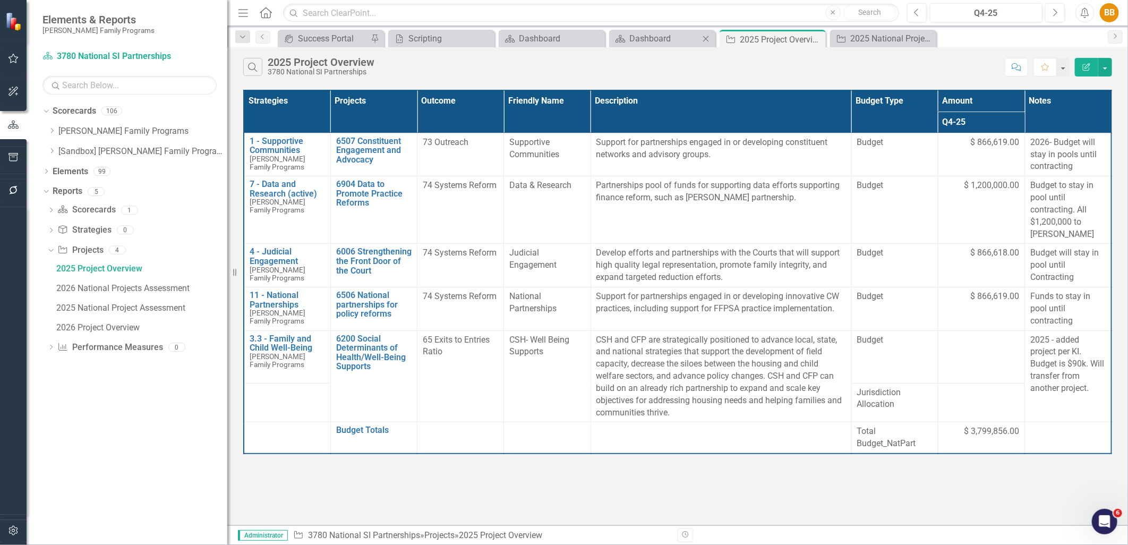
click at [650, 46] on div "Scorecard Dashboard Close" at bounding box center [662, 39] width 106 height 18
click at [645, 41] on div "Dashboard" at bounding box center [665, 38] width 70 height 13
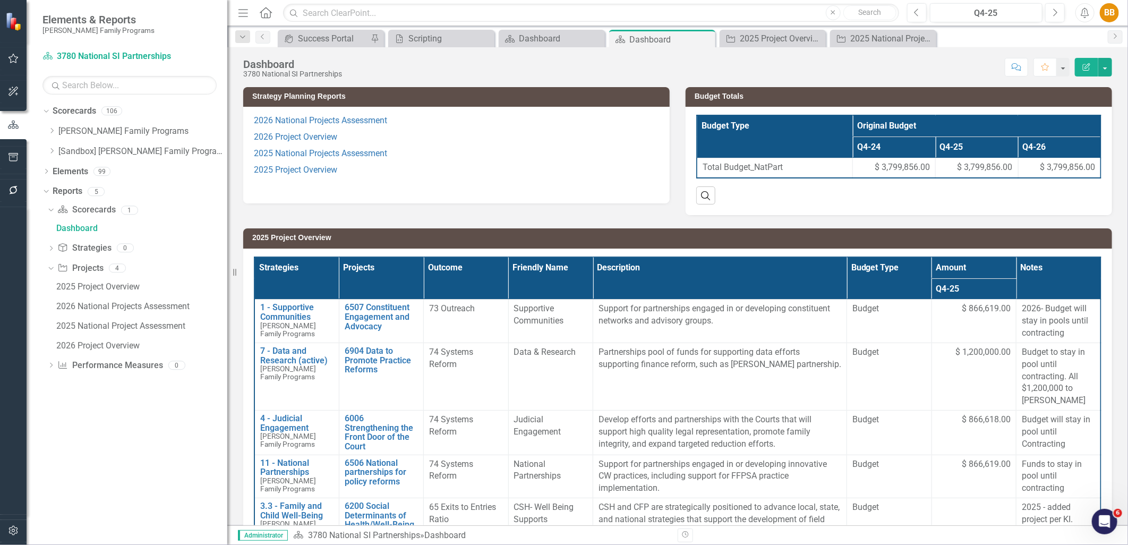
click at [447, 169] on p "2025 Project Overview" at bounding box center [456, 170] width 405 height 16
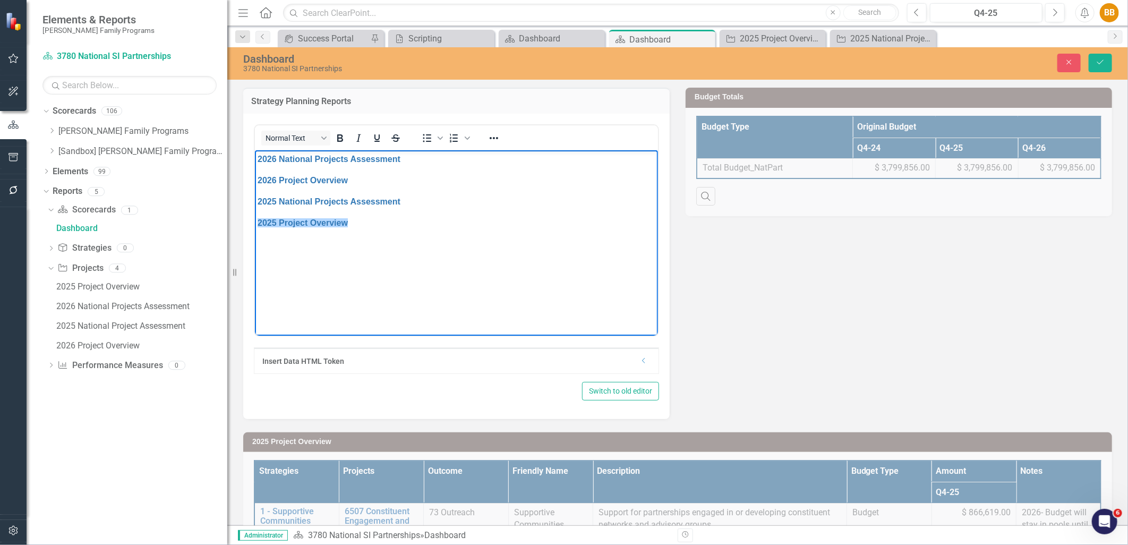
drag, startPoint x: 359, startPoint y: 225, endPoint x: 506, endPoint y: 374, distance: 208.5
click at [254, 231] on html "2026 National Projects Assessment 2026 Project Overview 2025 National Projects …" at bounding box center [455, 229] width 403 height 159
click at [493, 132] on icon "Reveal or hide additional toolbar items" at bounding box center [494, 138] width 13 height 13
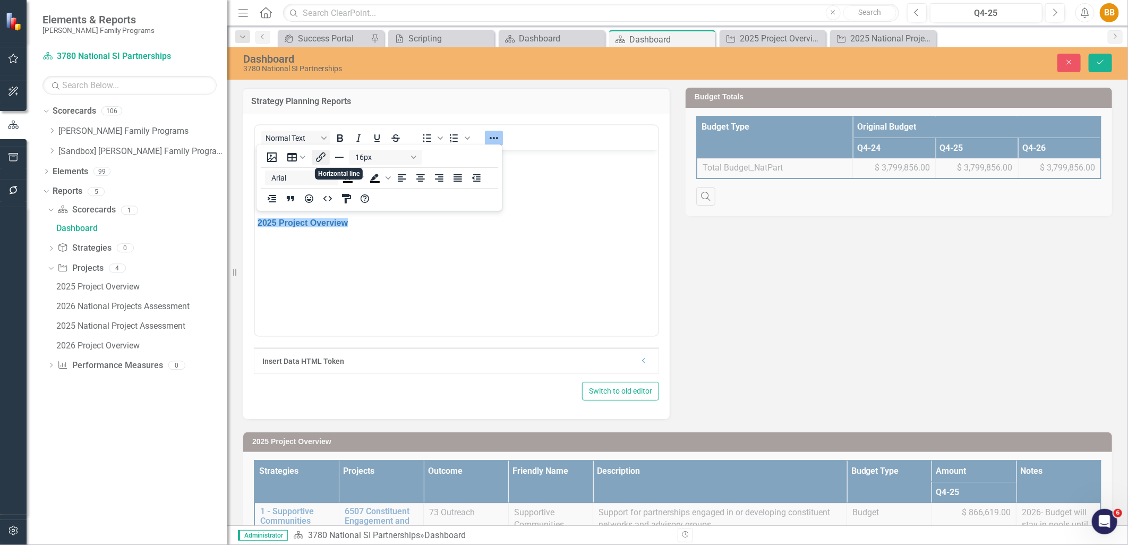
click at [325, 158] on icon "Insert/edit link" at bounding box center [321, 157] width 13 height 13
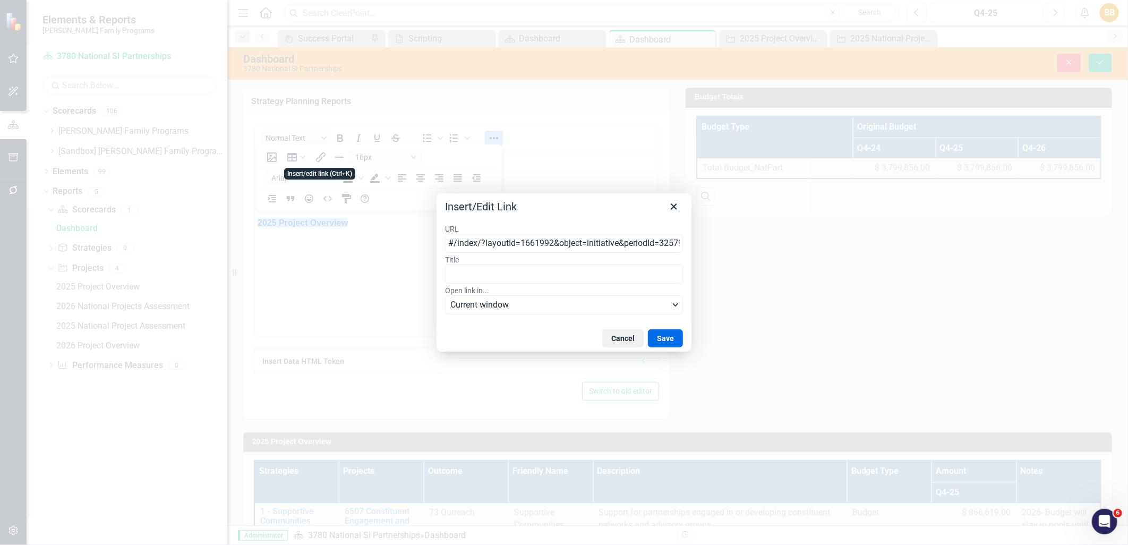
scroll to position [0, 96]
click at [524, 234] on input "#/index/?layoutId=1661992&object=initiative&periodId=325796&scorecardId=132487" at bounding box center [564, 243] width 238 height 19
click at [525, 234] on input "#/index/?layoutId=1661992&object=initiative&periodId=325796&scorecardId=132487" at bounding box center [564, 243] width 238 height 19
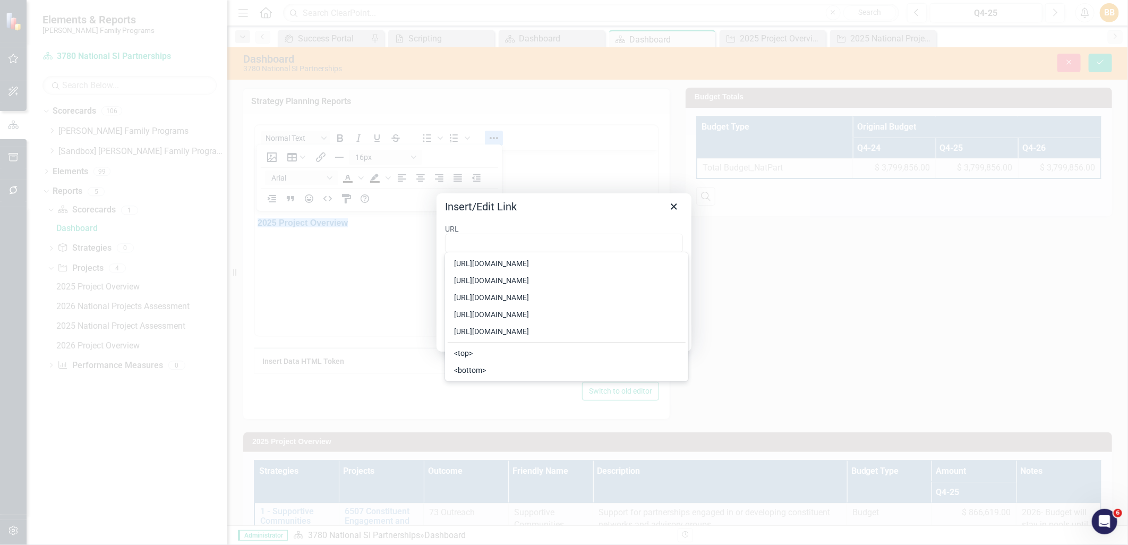
scroll to position [0, 0]
type input "[URL][DOMAIN_NAME]"
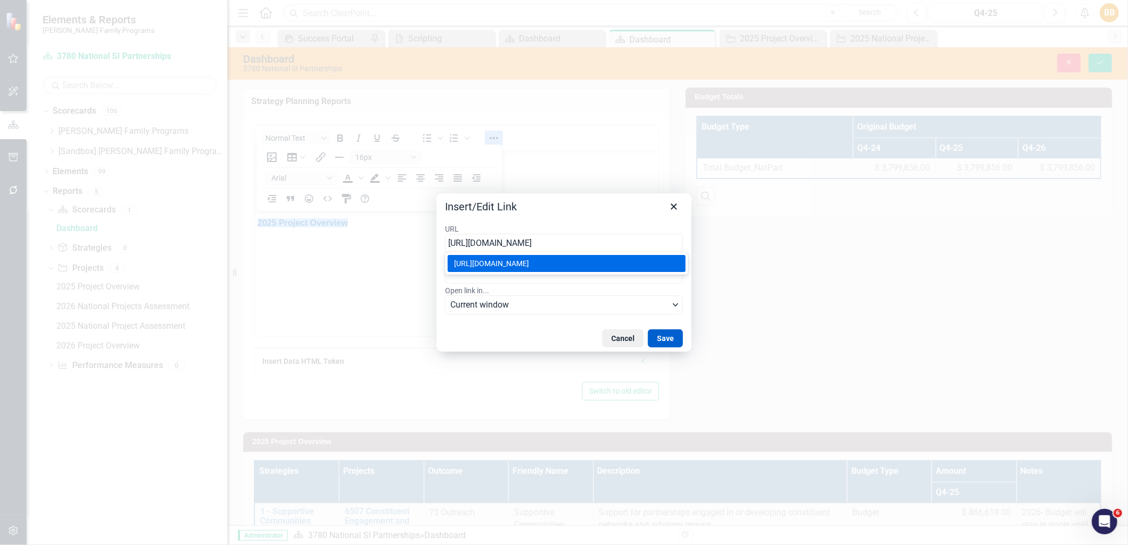
click at [672, 338] on button "Save" at bounding box center [665, 338] width 35 height 18
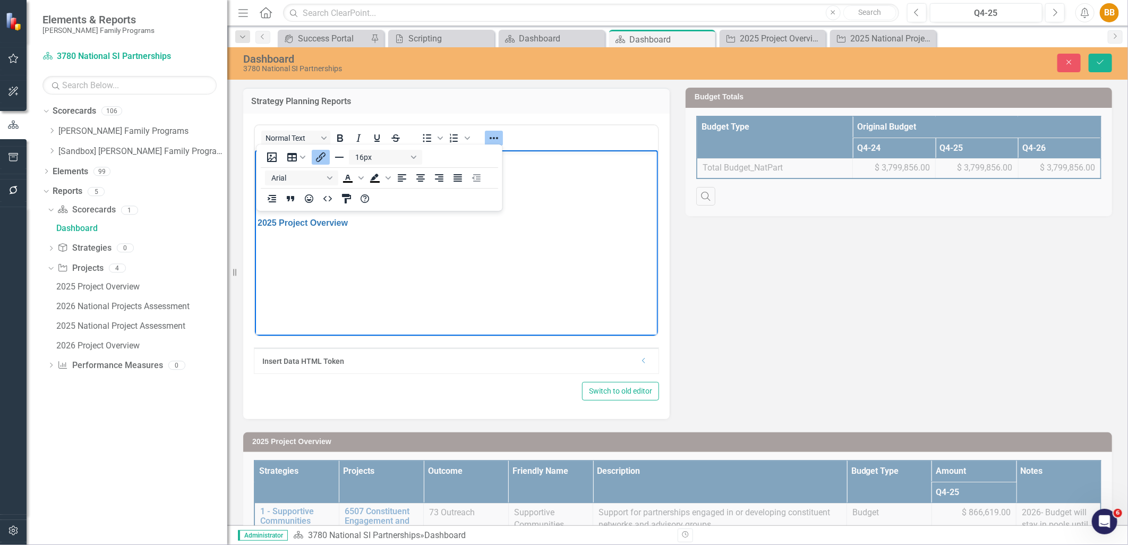
click at [547, 266] on body "2026 National Projects Assessment 2026 Project Overview 2025 National Projects …" at bounding box center [455, 229] width 403 height 159
click at [1113, 64] on div "Close Save" at bounding box center [941, 63] width 360 height 19
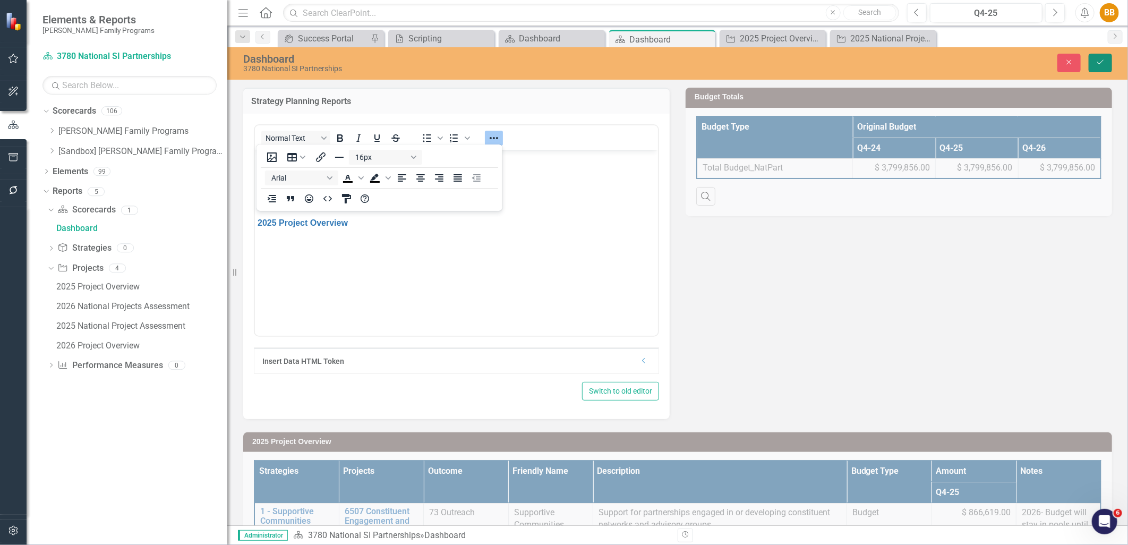
click at [1106, 65] on button "Save" at bounding box center [1100, 63] width 23 height 19
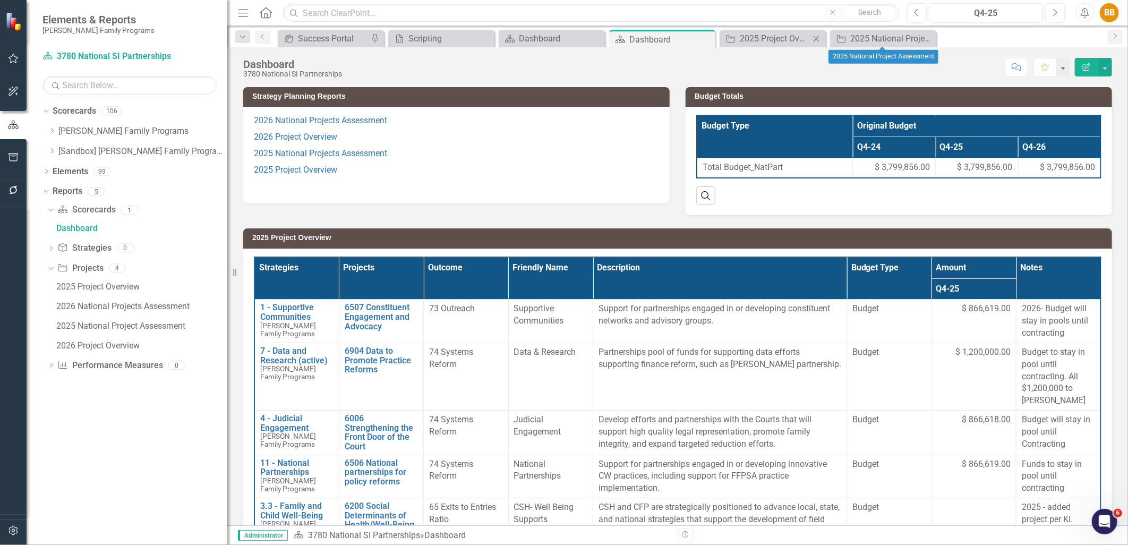
click at [818, 36] on icon "Close" at bounding box center [816, 39] width 11 height 9
click at [817, 36] on icon "Close" at bounding box center [816, 39] width 11 height 9
click at [345, 157] on link "2025 National Projects Assessment" at bounding box center [320, 153] width 133 height 10
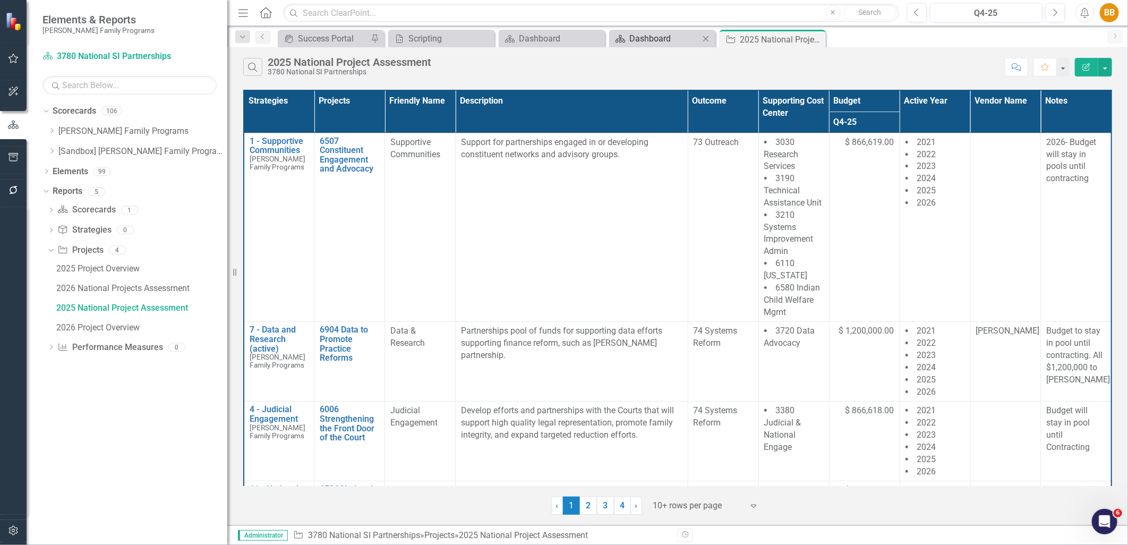
click at [668, 35] on div "Dashboard" at bounding box center [665, 38] width 70 height 13
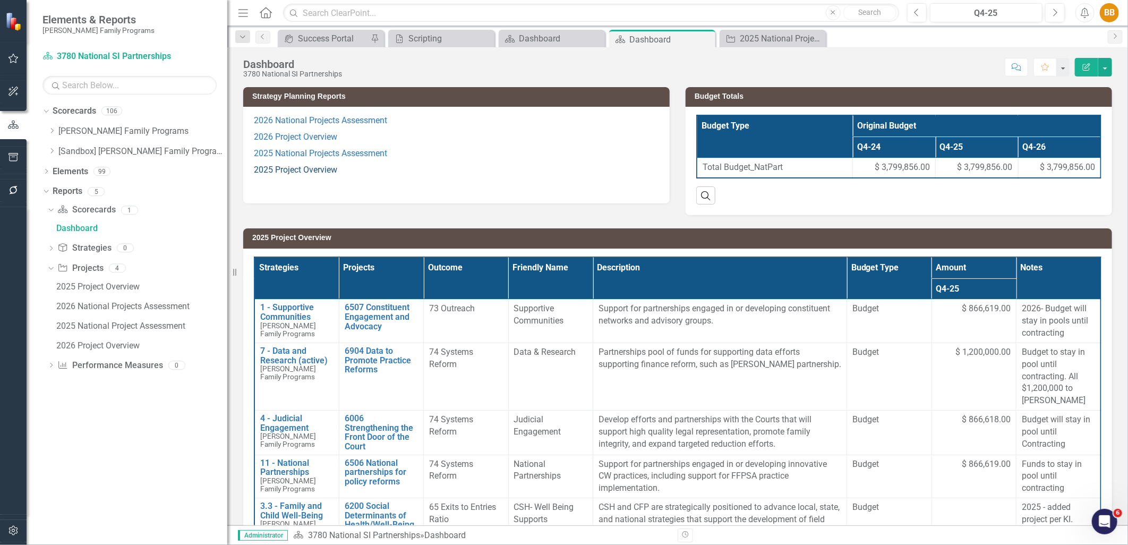
scroll to position [0, 48]
click at [327, 175] on link "2025 Project Overview" at bounding box center [295, 170] width 83 height 10
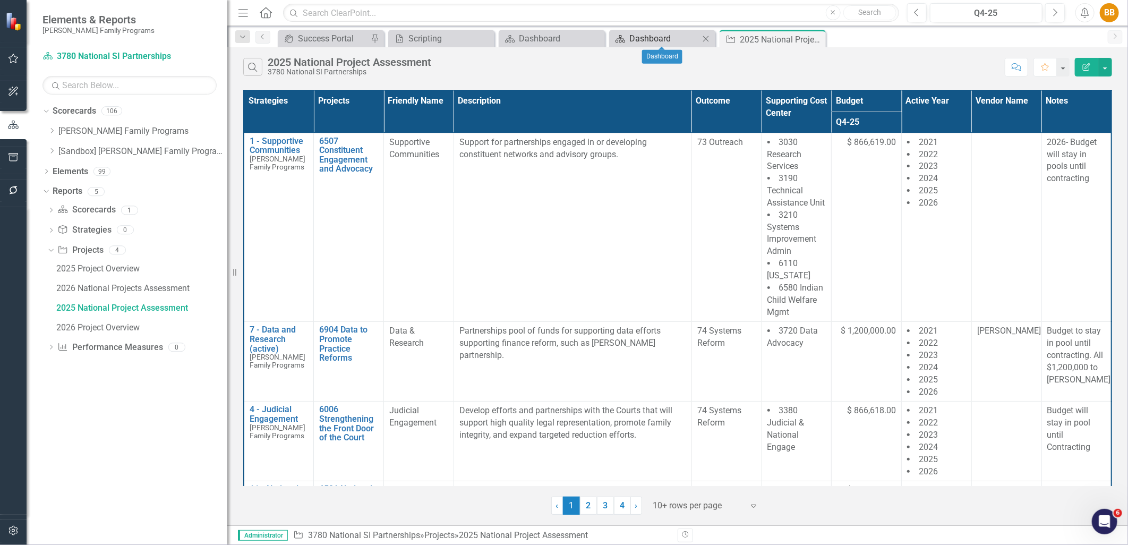
click at [659, 44] on div "Dashboard" at bounding box center [665, 38] width 70 height 13
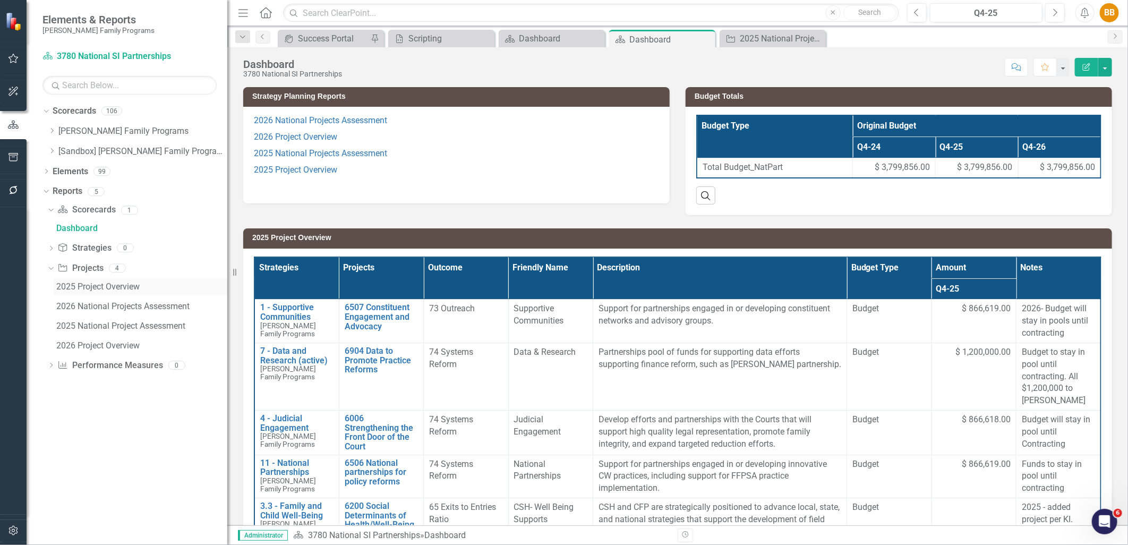
click at [86, 289] on div "2025 Project Overview" at bounding box center [141, 287] width 171 height 10
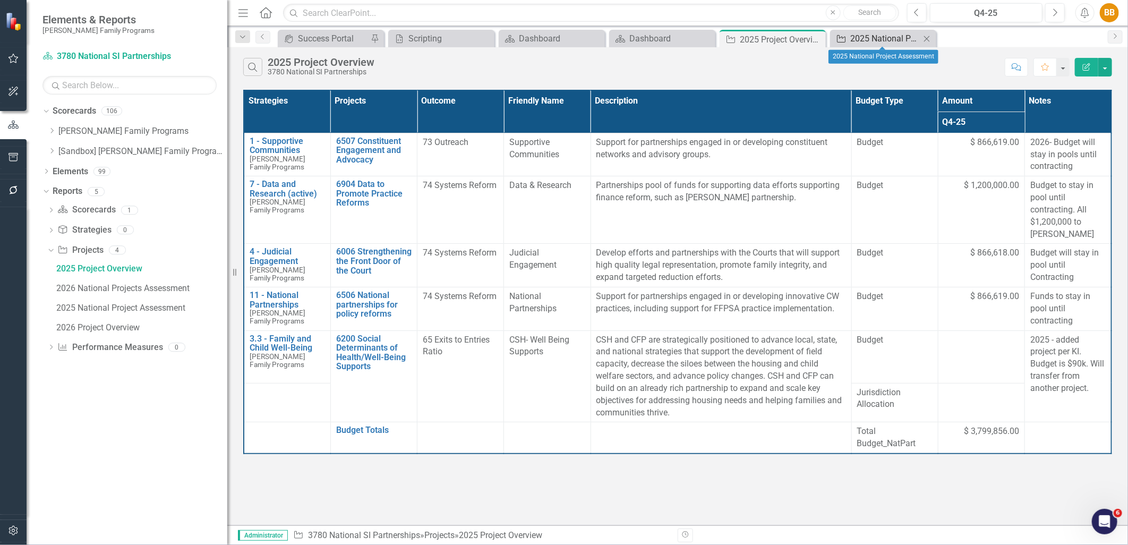
click at [851, 36] on div "2025 National Project Assessment" at bounding box center [886, 38] width 70 height 13
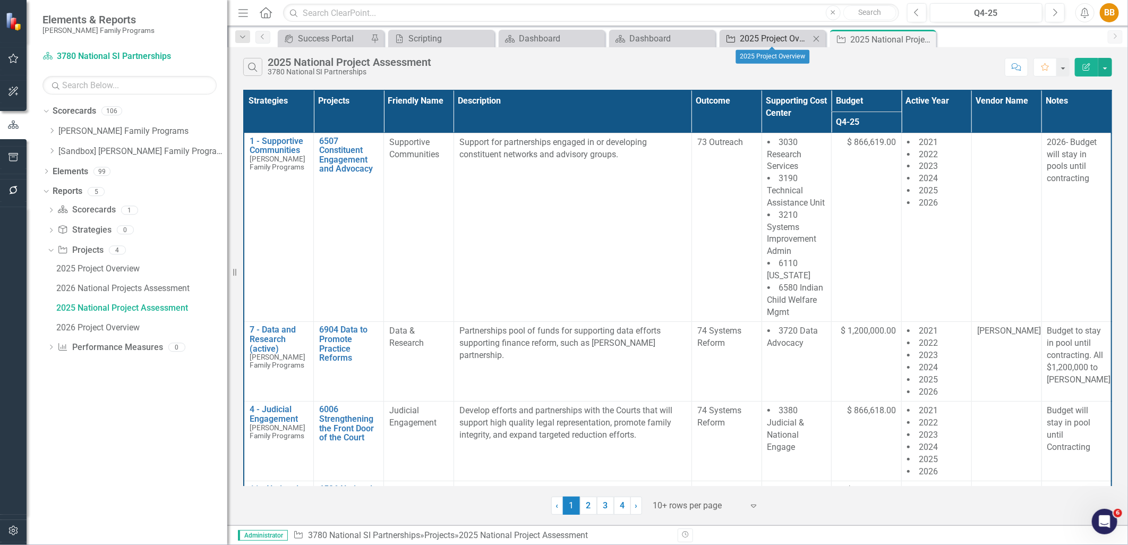
click at [791, 41] on div "2025 Project Overview" at bounding box center [775, 38] width 70 height 13
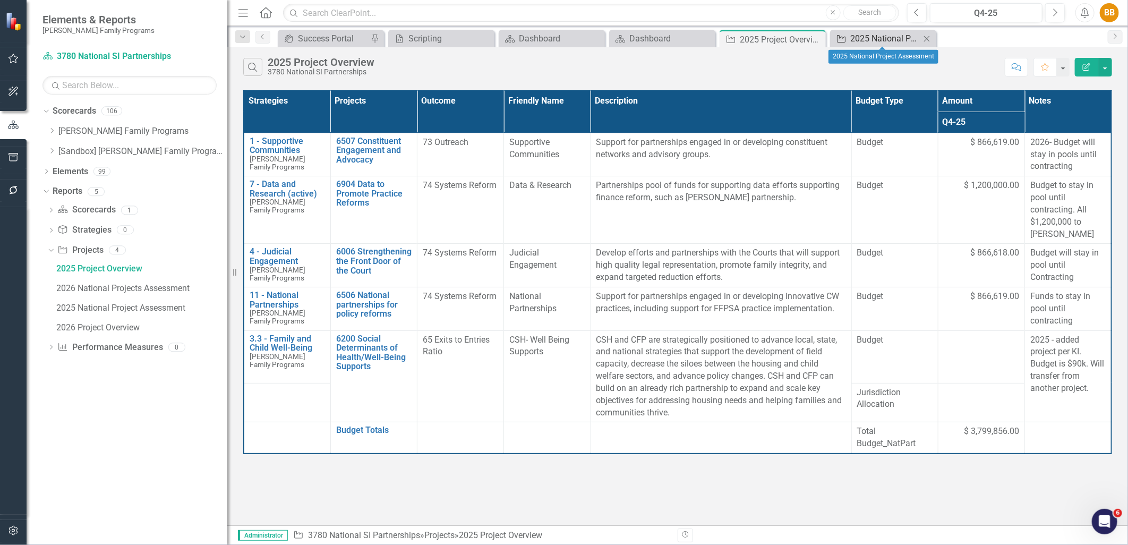
click at [885, 38] on div "2025 National Project Assessment" at bounding box center [886, 38] width 70 height 13
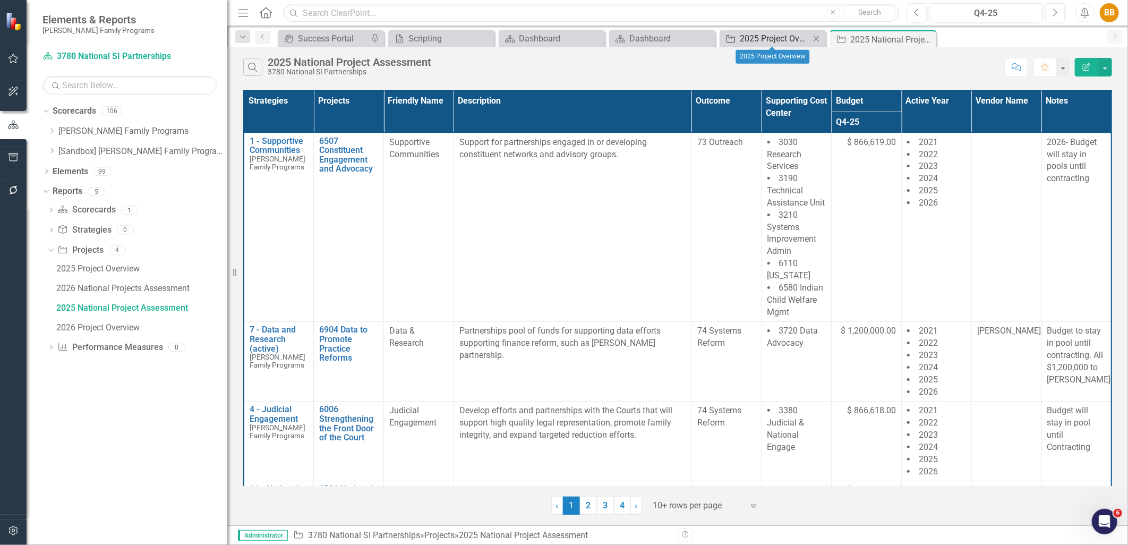
click at [763, 38] on div "2025 Project Overview" at bounding box center [775, 38] width 70 height 13
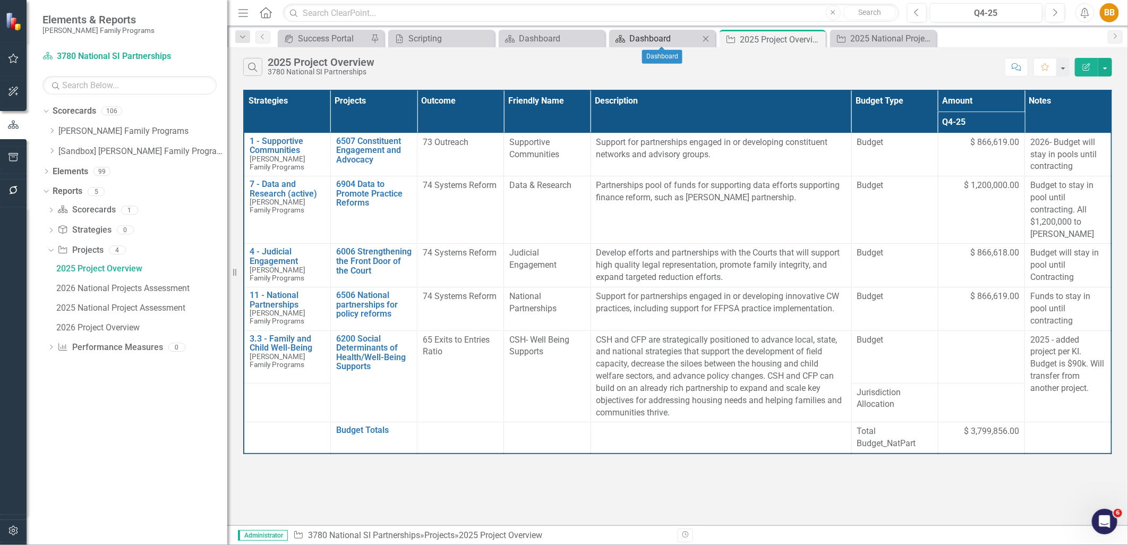
click at [658, 38] on div "Dashboard" at bounding box center [665, 38] width 70 height 13
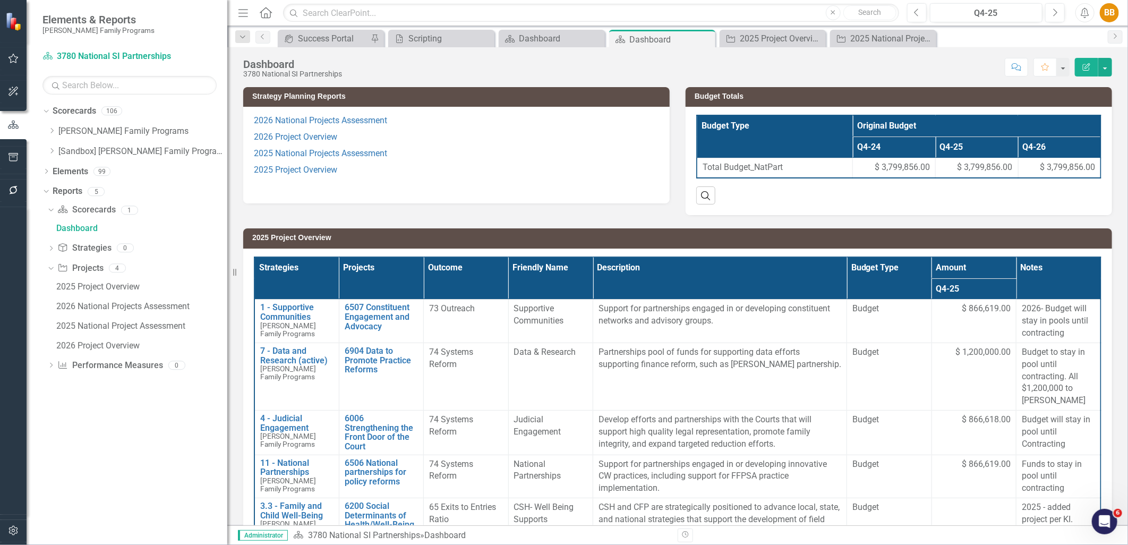
click at [502, 149] on p "2025 National Projects Assessment" at bounding box center [456, 154] width 405 height 16
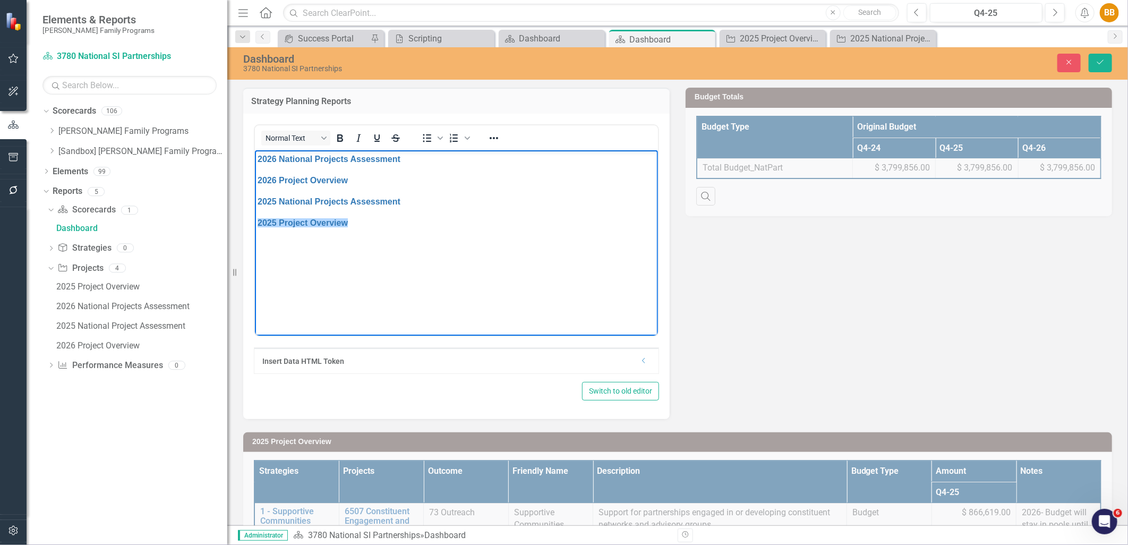
drag, startPoint x: 358, startPoint y: 223, endPoint x: 256, endPoint y: 223, distance: 102.0
click at [256, 223] on body "2026 National Projects Assessment 2026 Project Overview 2025 National Projects …" at bounding box center [455, 229] width 403 height 159
click at [497, 137] on icon "Reveal or hide additional toolbar items" at bounding box center [494, 138] width 9 height 2
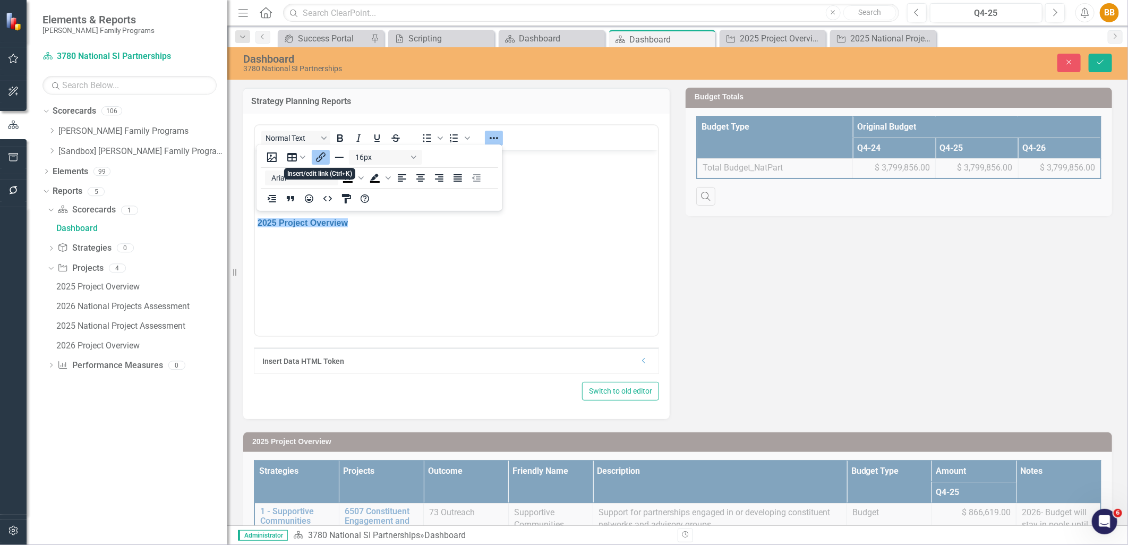
click at [316, 158] on icon "Insert/edit link" at bounding box center [321, 157] width 13 height 13
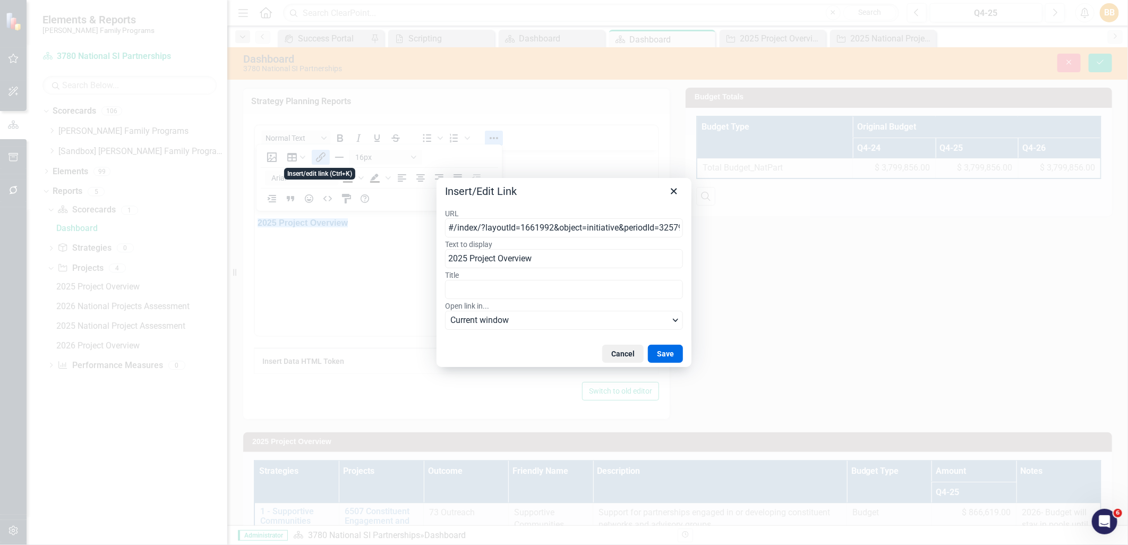
scroll to position [0, 96]
click at [542, 232] on input "#/index/?layoutId=1661992&object=initiative&periodId=325796&scorecardId=132487" at bounding box center [564, 227] width 238 height 19
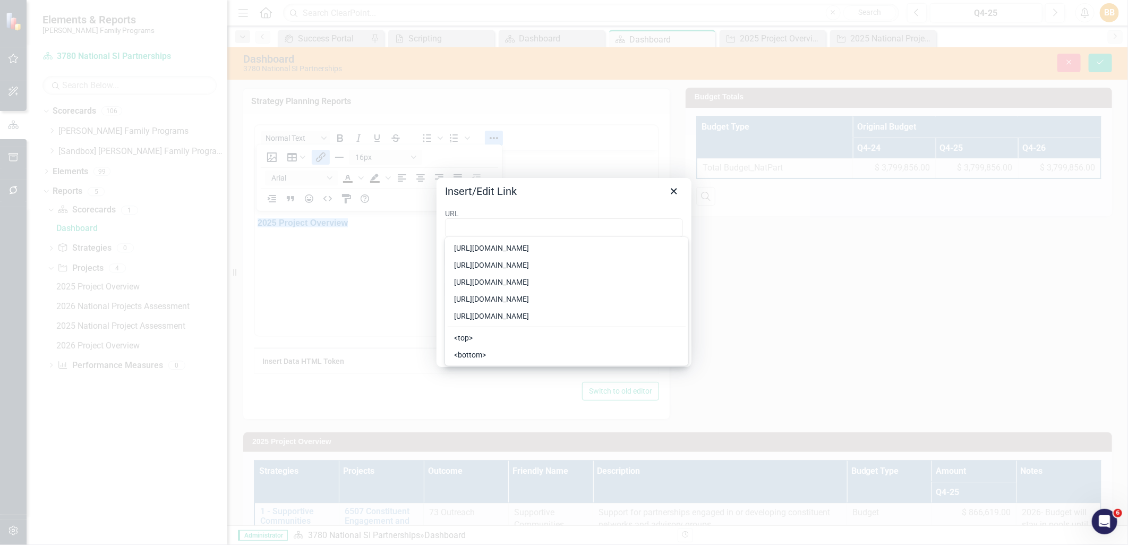
scroll to position [0, 0]
click at [615, 192] on div "Insert/Edit Link" at bounding box center [564, 189] width 255 height 22
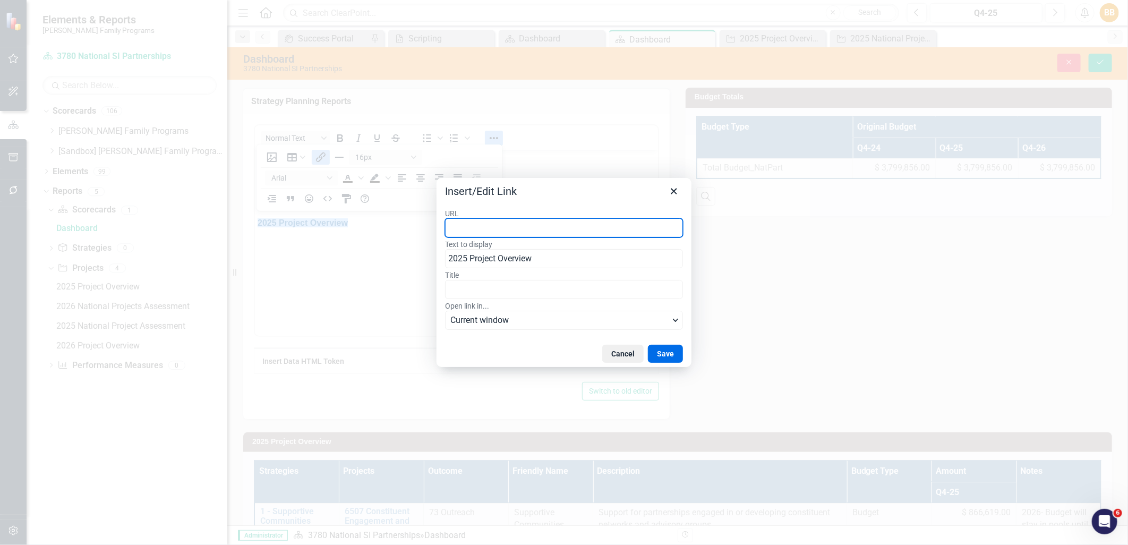
paste input "[URL][DOMAIN_NAME]"
type input "[URL][DOMAIN_NAME]"
click at [629, 193] on div "Insert/Edit Link" at bounding box center [564, 189] width 255 height 22
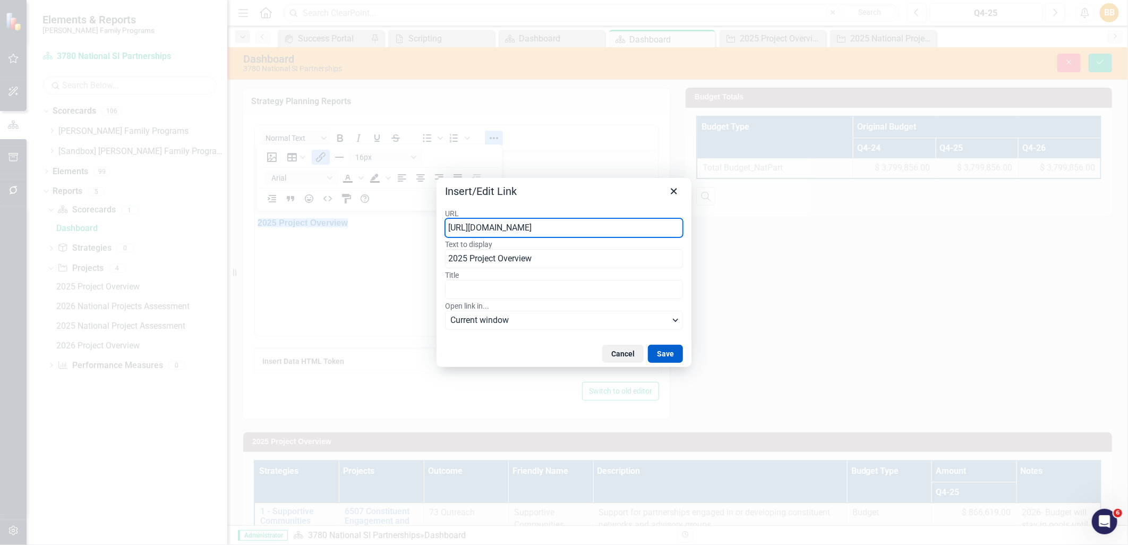
click at [672, 354] on button "Save" at bounding box center [665, 354] width 35 height 18
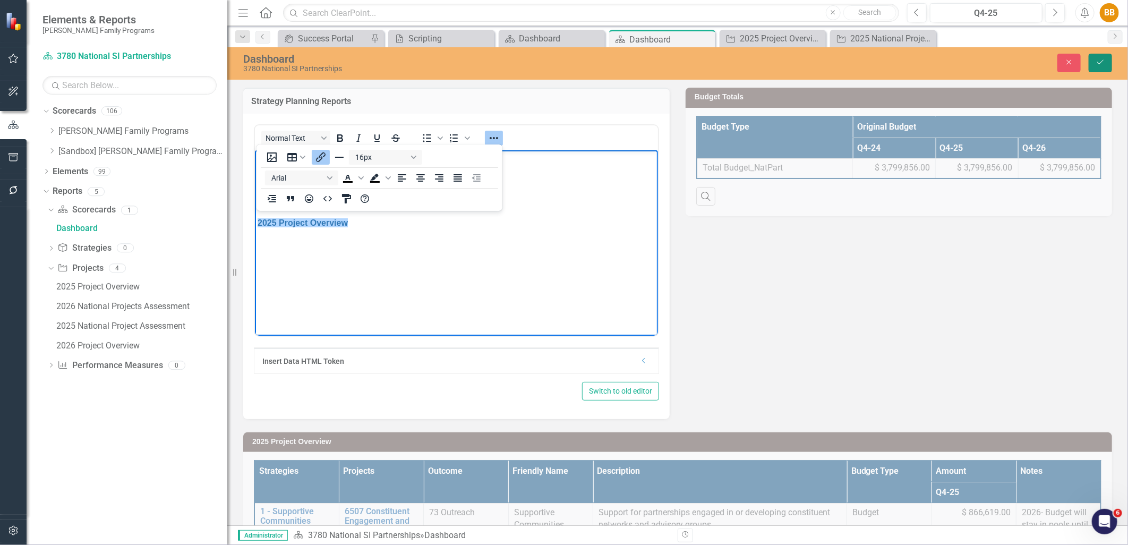
click at [1098, 67] on button "Save" at bounding box center [1100, 63] width 23 height 19
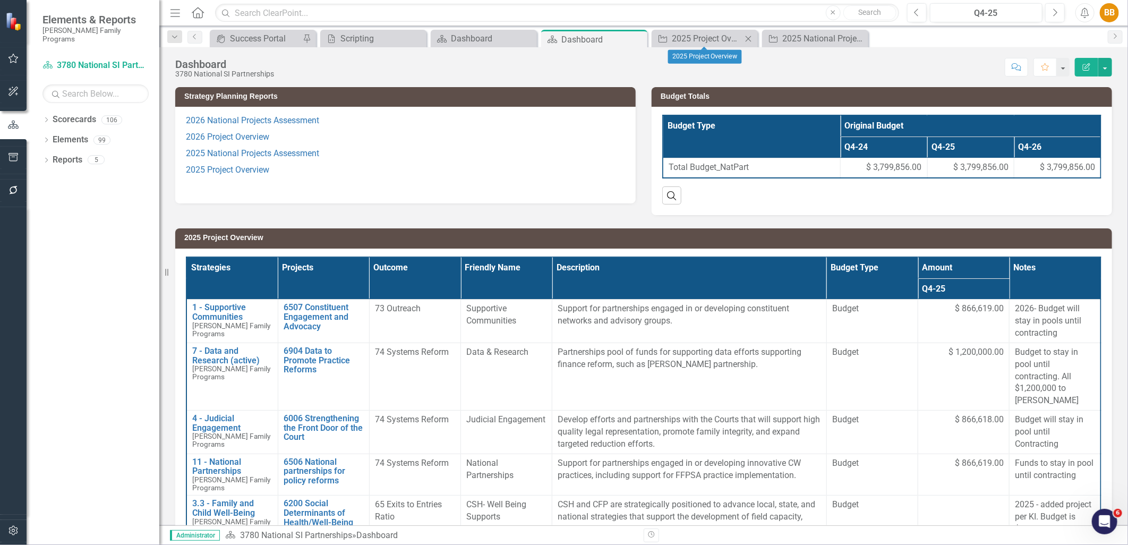
click at [748, 35] on icon "Close" at bounding box center [748, 39] width 11 height 9
click at [750, 35] on icon "Close" at bounding box center [748, 39] width 11 height 9
click at [233, 120] on link "2026 National Projects Assessment" at bounding box center [252, 120] width 133 height 10
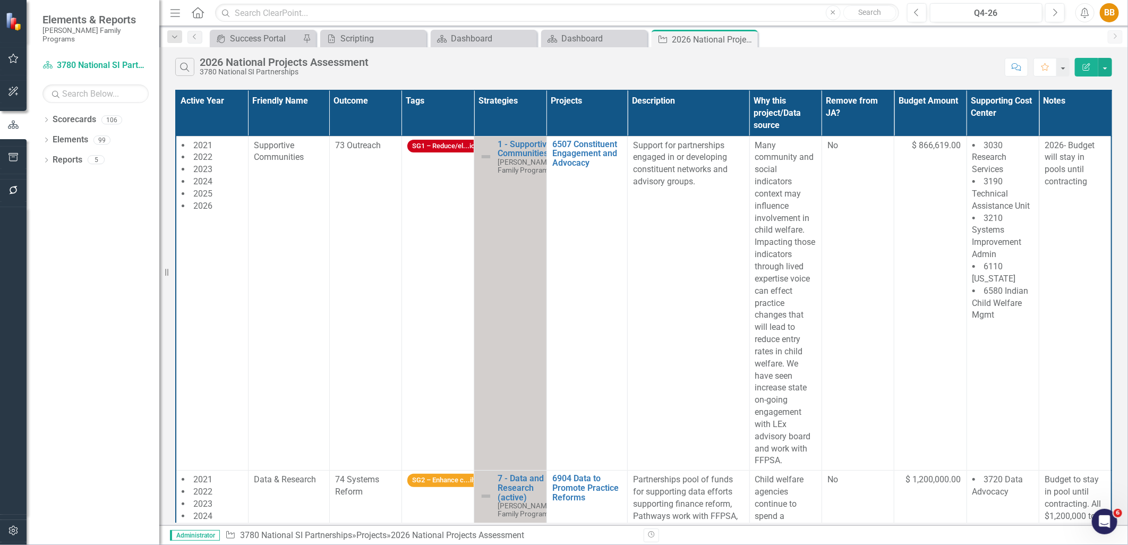
click at [583, 43] on div "icon.bolt Loading Q4-26..." at bounding box center [564, 32] width 170 height 47
click at [583, 43] on div "Dashboard" at bounding box center [603, 38] width 83 height 13
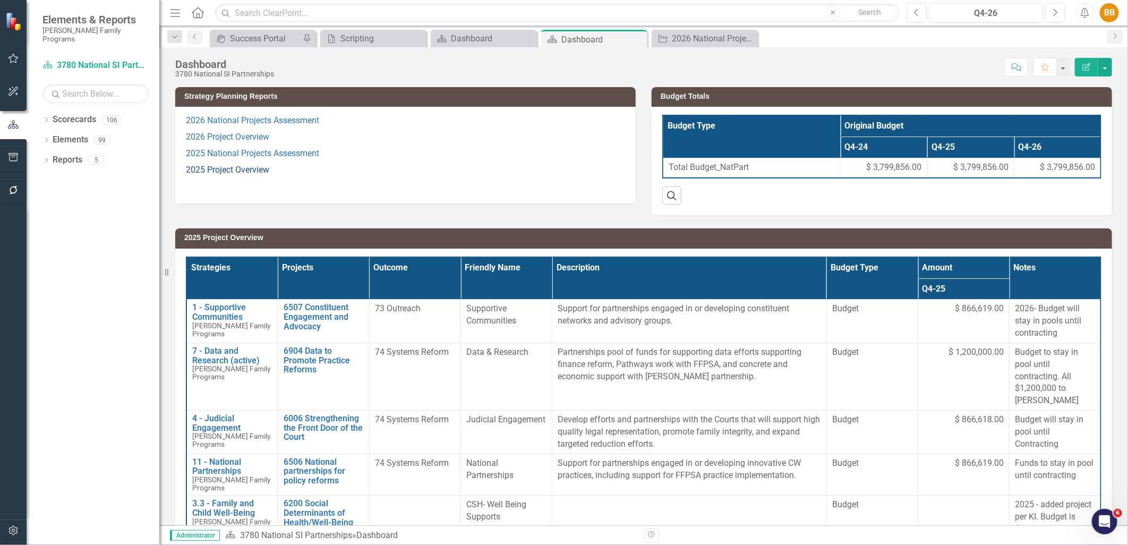
click at [233, 167] on link "2025 Project Overview" at bounding box center [227, 170] width 83 height 10
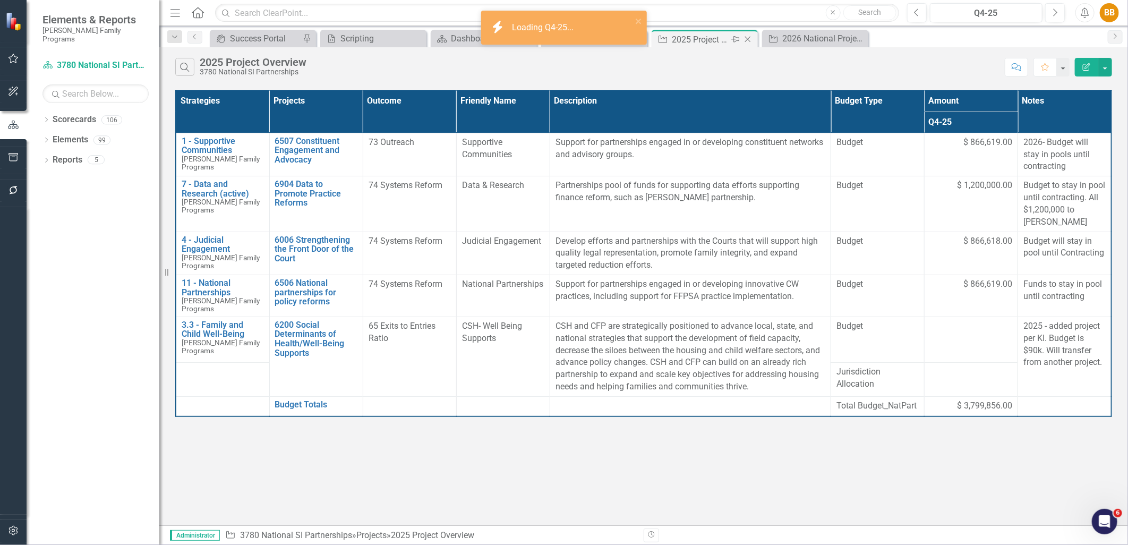
click at [746, 38] on icon "Close" at bounding box center [748, 39] width 11 height 9
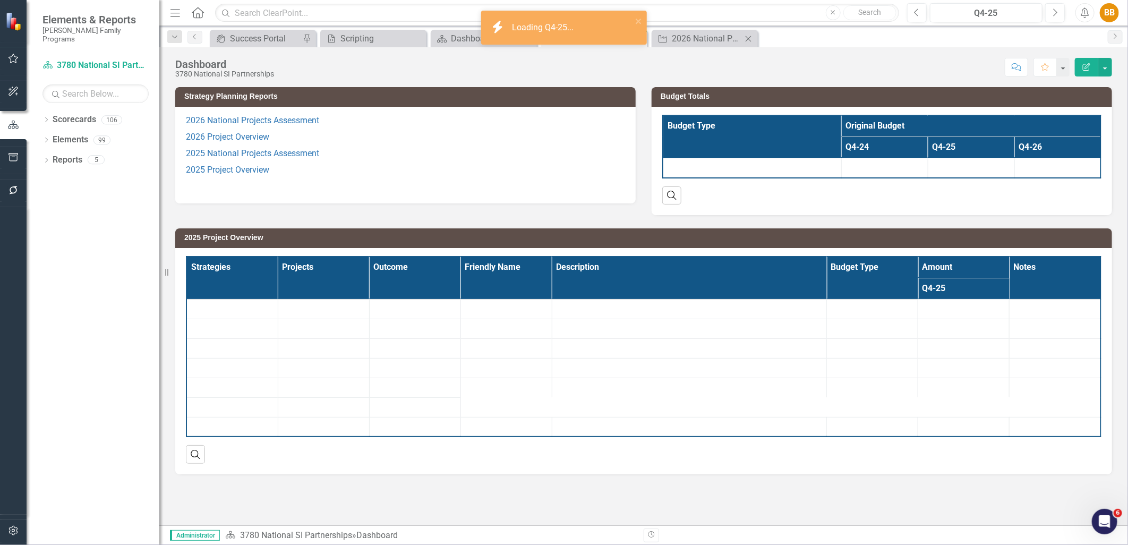
click at [748, 39] on icon at bounding box center [749, 39] width 6 height 6
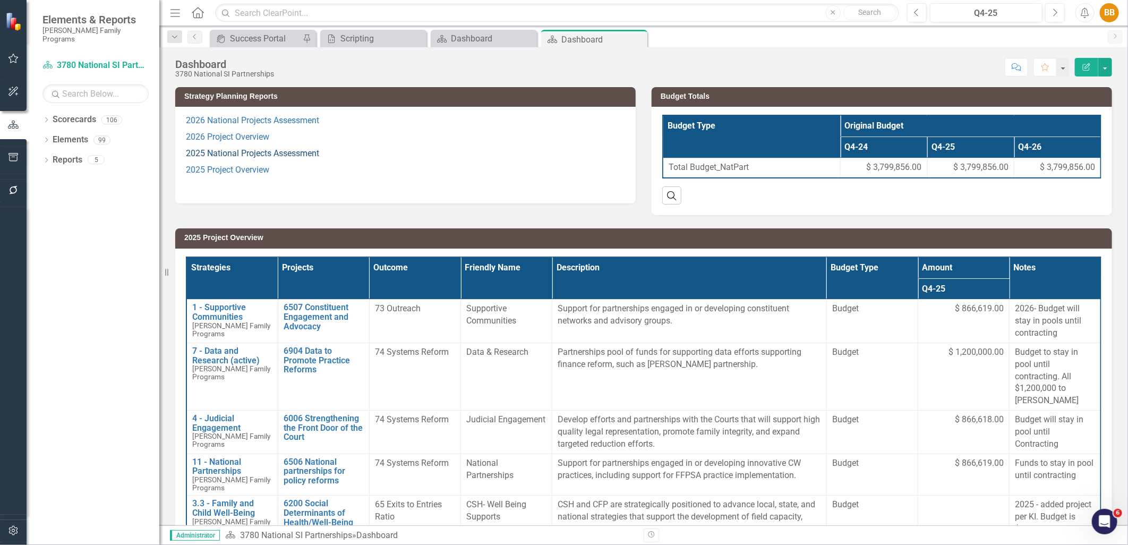
click at [283, 150] on link "2025 National Projects Assessment" at bounding box center [252, 153] width 133 height 10
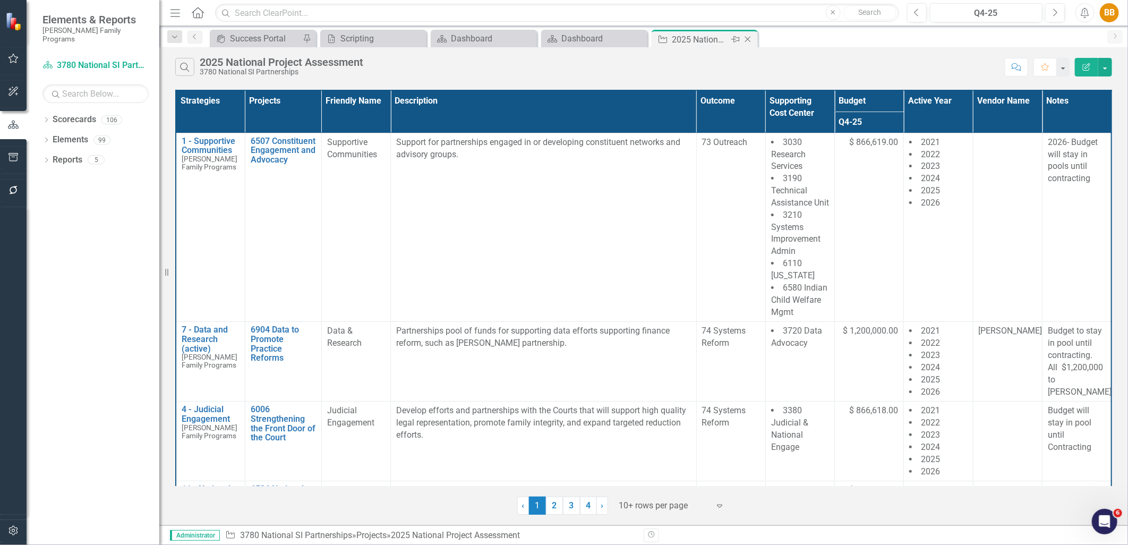
click at [748, 40] on icon "Close" at bounding box center [748, 39] width 11 height 9
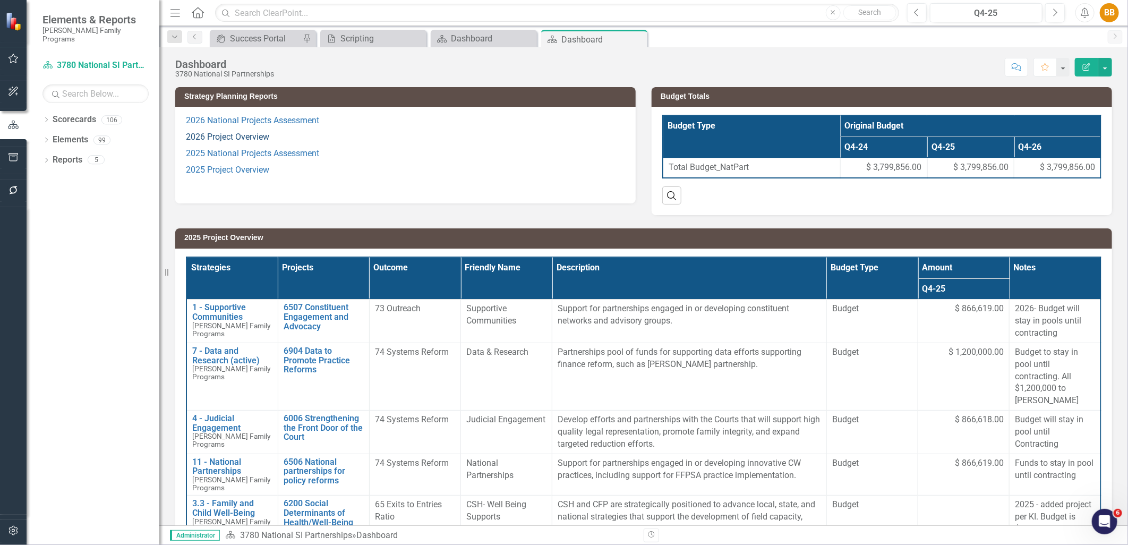
click at [253, 137] on link "2026 Project Overview" at bounding box center [227, 137] width 83 height 10
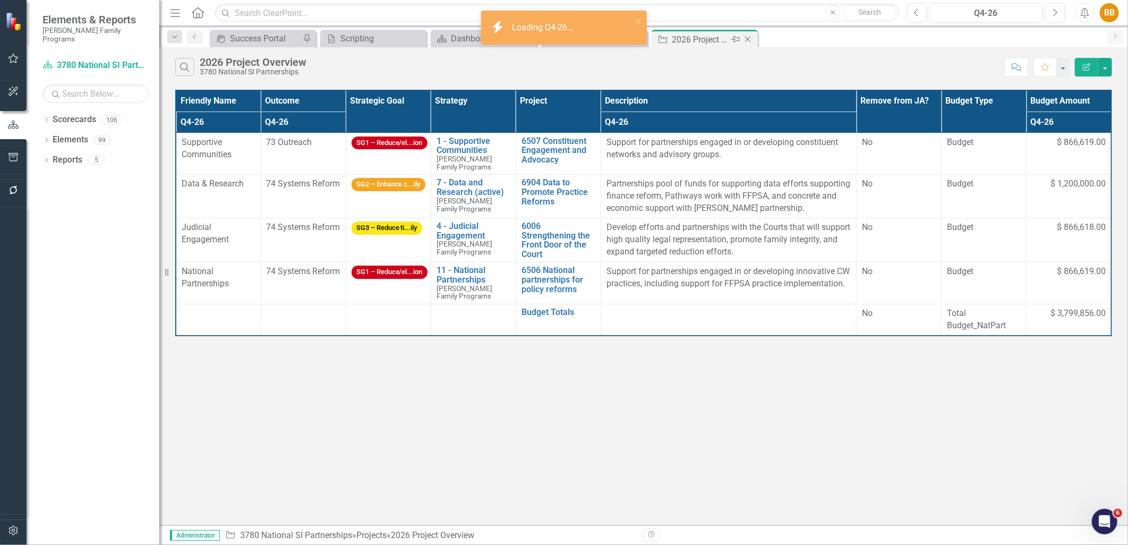
click at [750, 43] on icon "Close" at bounding box center [748, 39] width 11 height 9
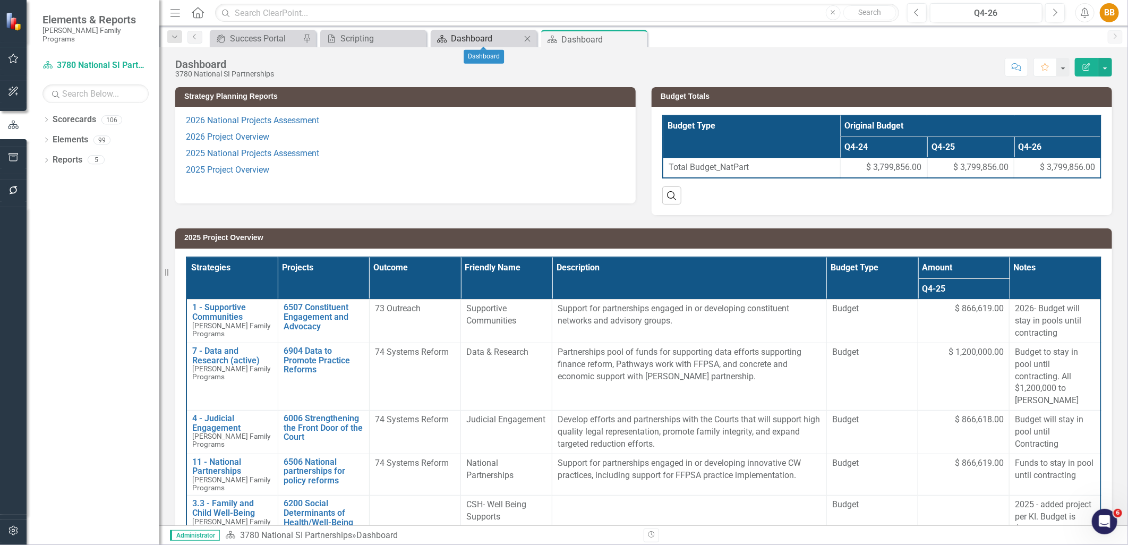
click at [476, 32] on div "Dashboard" at bounding box center [486, 38] width 70 height 13
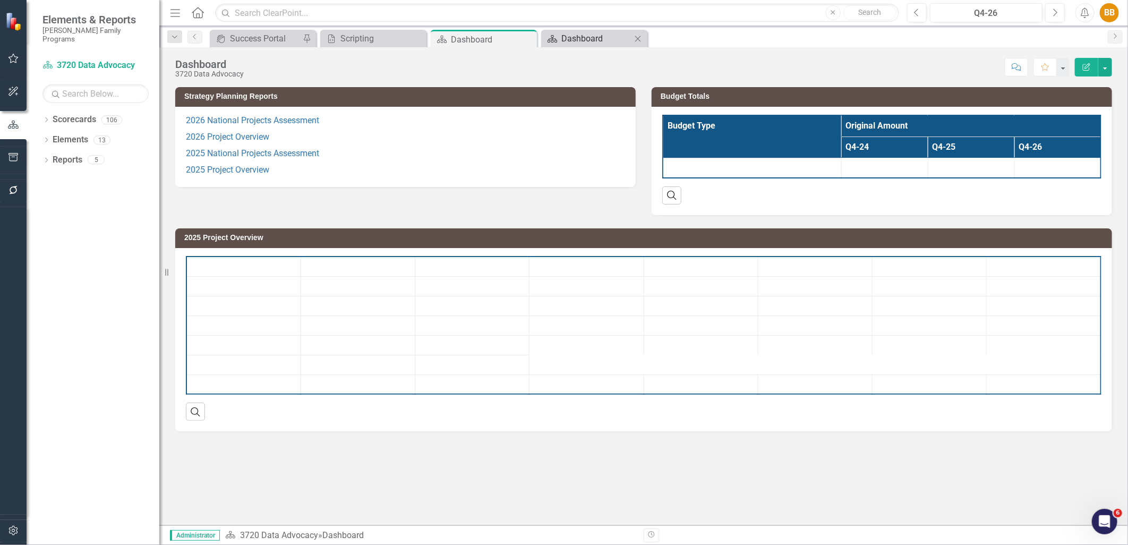
click at [570, 35] on div "Dashboard" at bounding box center [597, 38] width 70 height 13
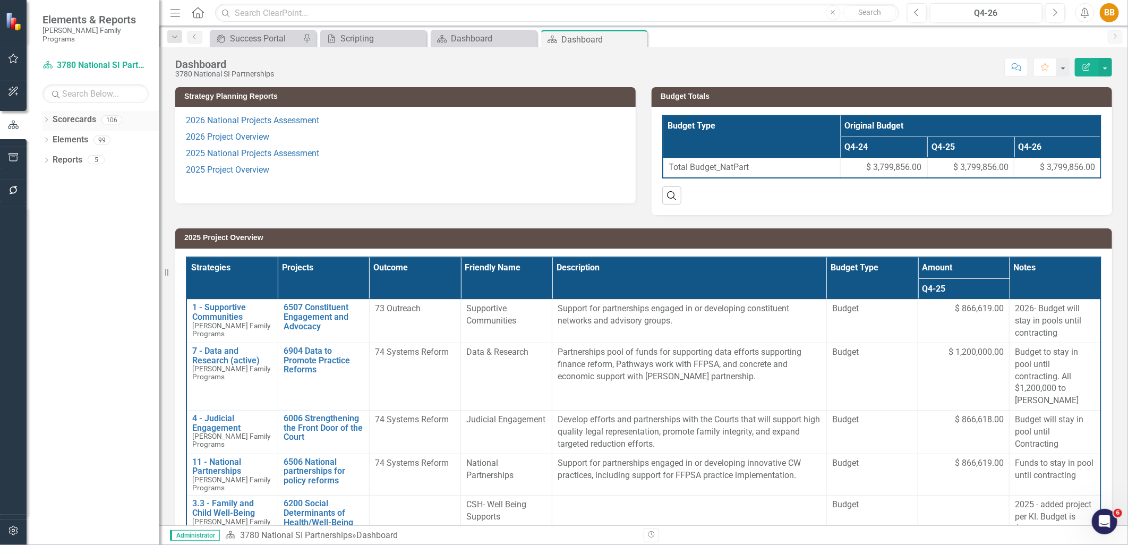
click at [48, 118] on icon "Dropdown" at bounding box center [46, 121] width 7 height 6
click at [50, 135] on div "Dropdown" at bounding box center [52, 139] width 8 height 9
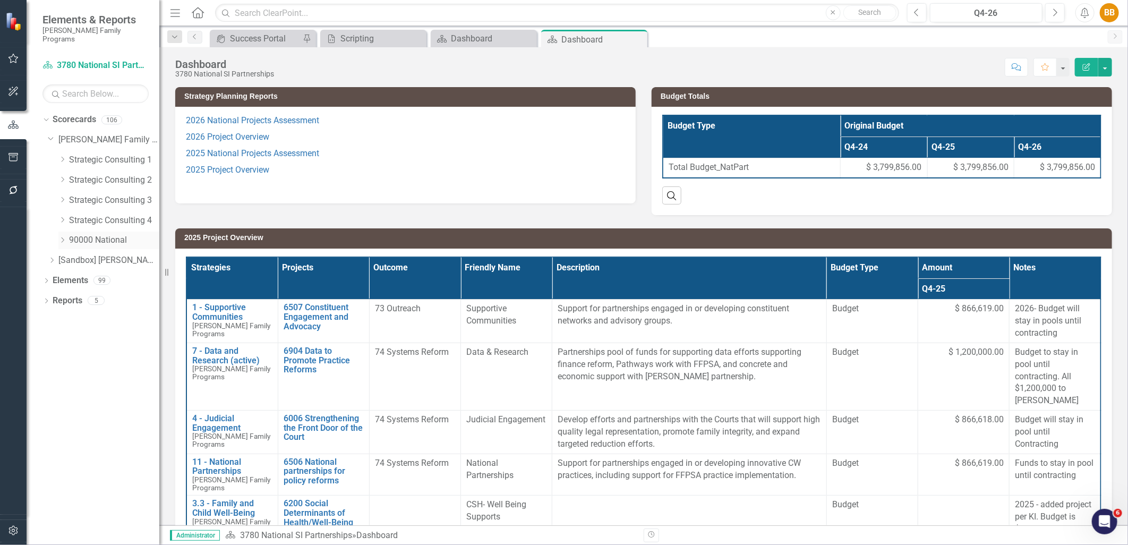
click at [62, 237] on icon "Dropdown" at bounding box center [62, 240] width 8 height 6
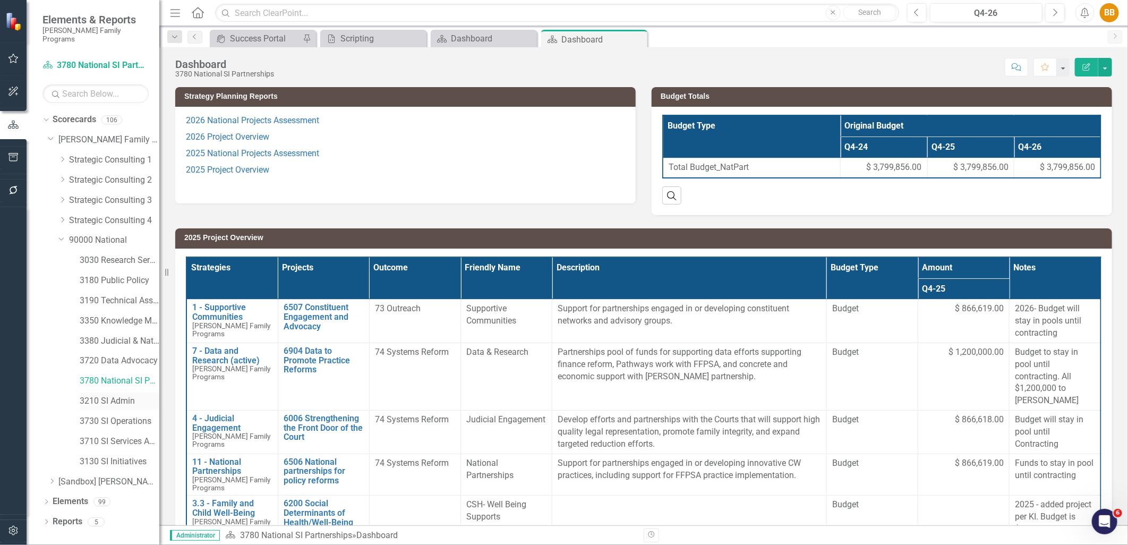
click at [112, 395] on link "3210 SI Admin" at bounding box center [120, 401] width 80 height 12
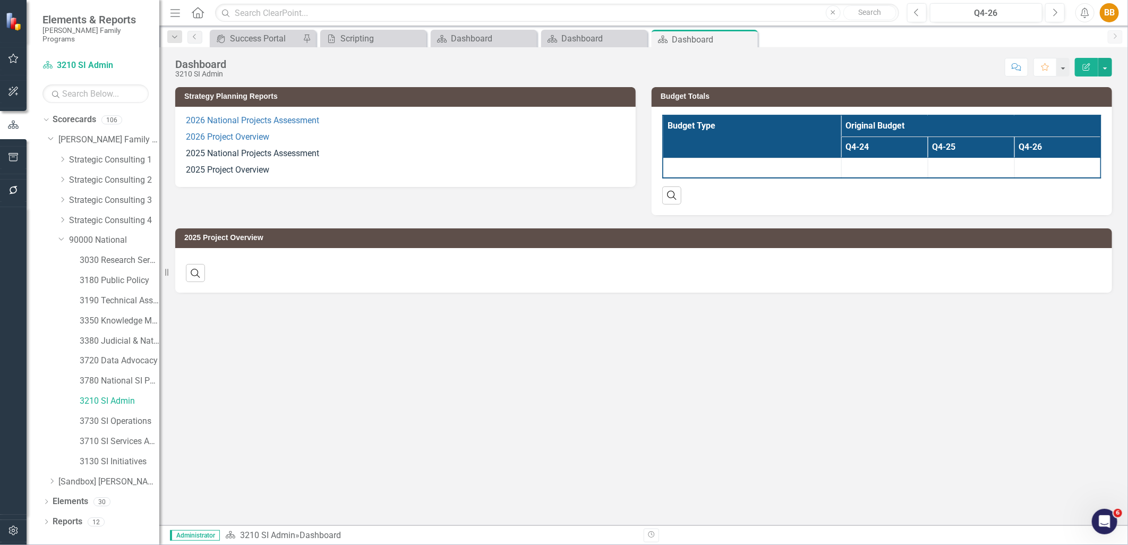
click at [449, 154] on p "2025 National Projects Assessment" at bounding box center [405, 154] width 439 height 16
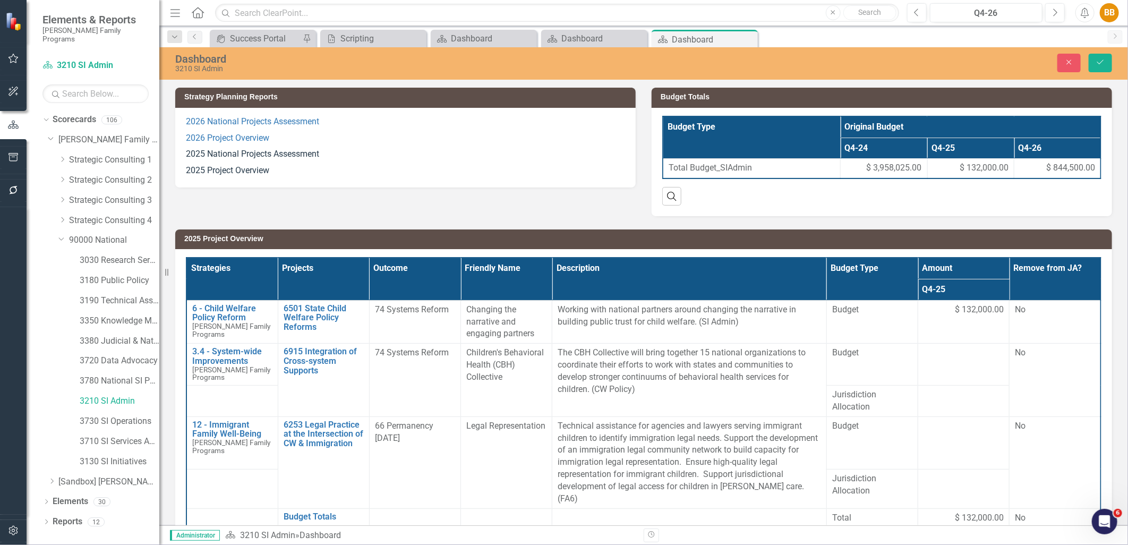
click at [319, 161] on p "2025 National Projects Assessment" at bounding box center [405, 154] width 439 height 16
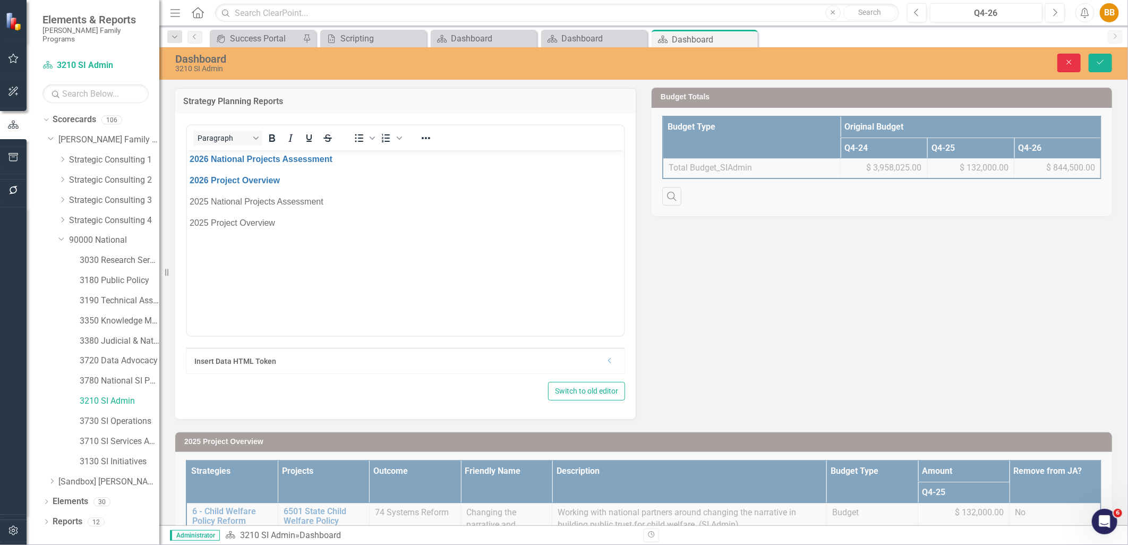
click at [1077, 65] on button "Close" at bounding box center [1069, 63] width 23 height 19
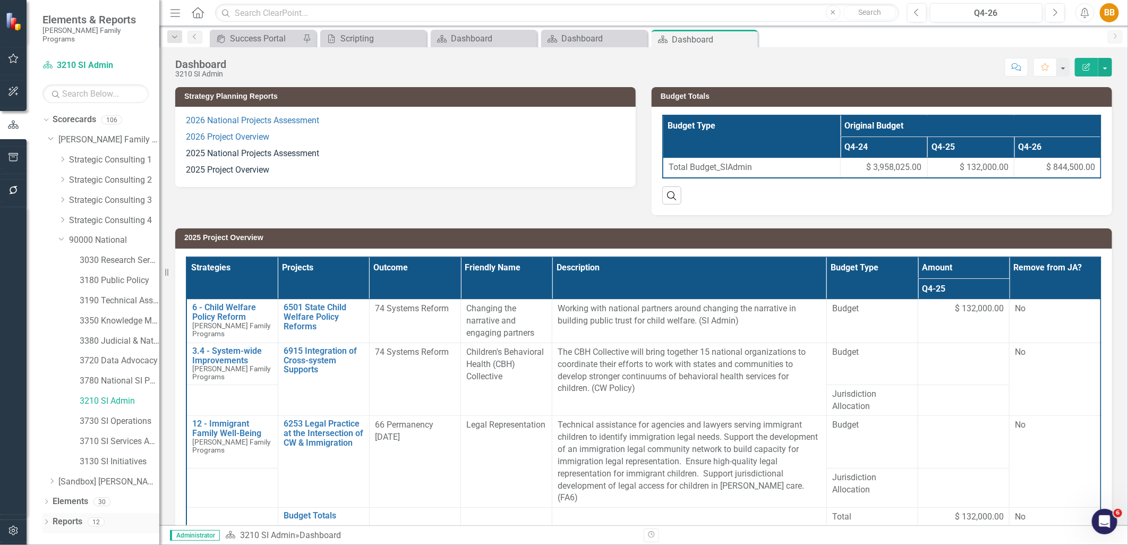
click at [43, 520] on icon "Dropdown" at bounding box center [46, 523] width 7 height 6
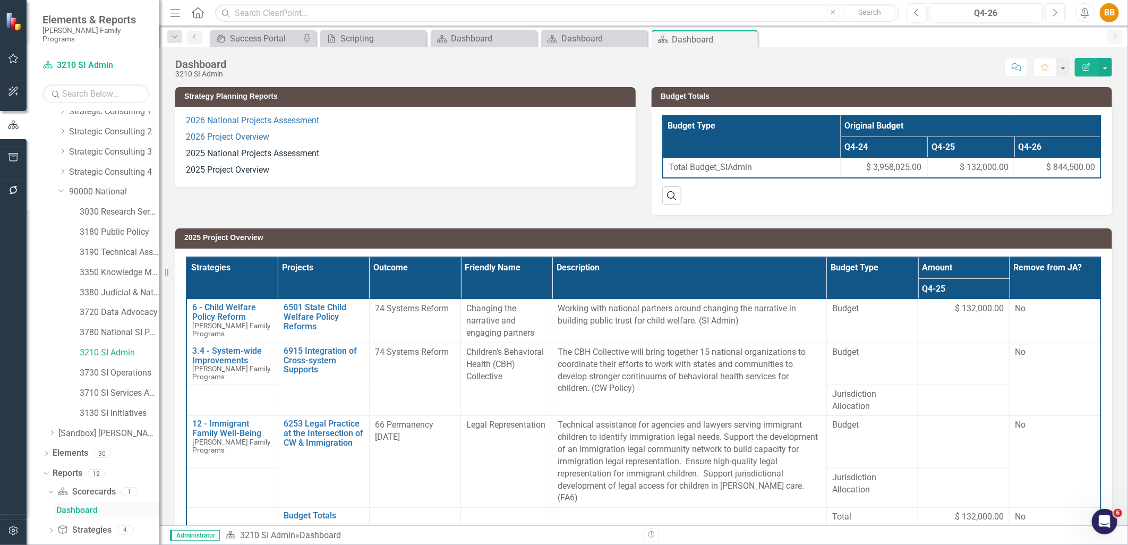
scroll to position [92, 0]
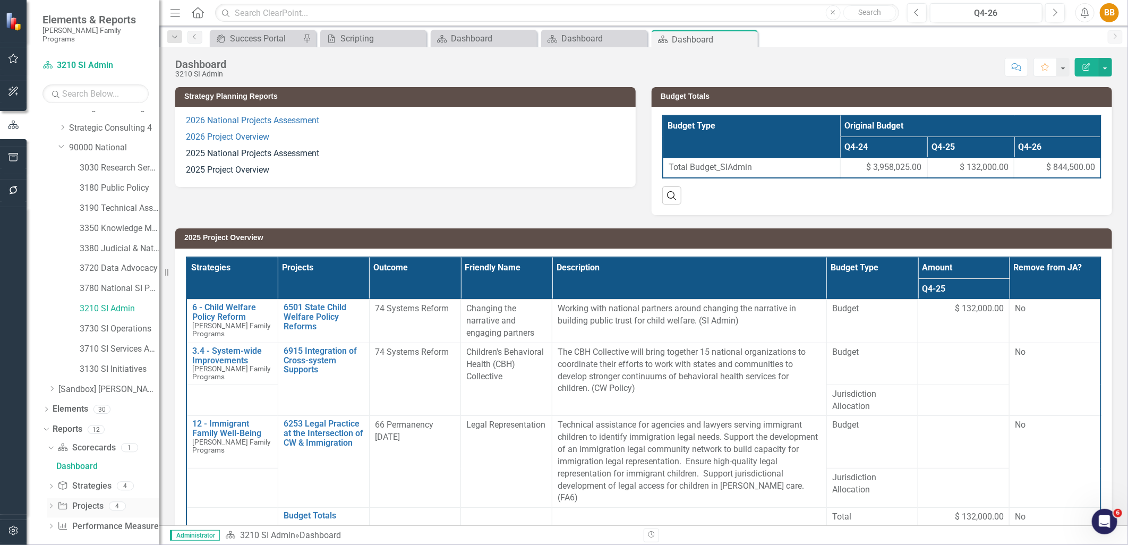
click at [52, 504] on icon "Dropdown" at bounding box center [50, 507] width 7 height 6
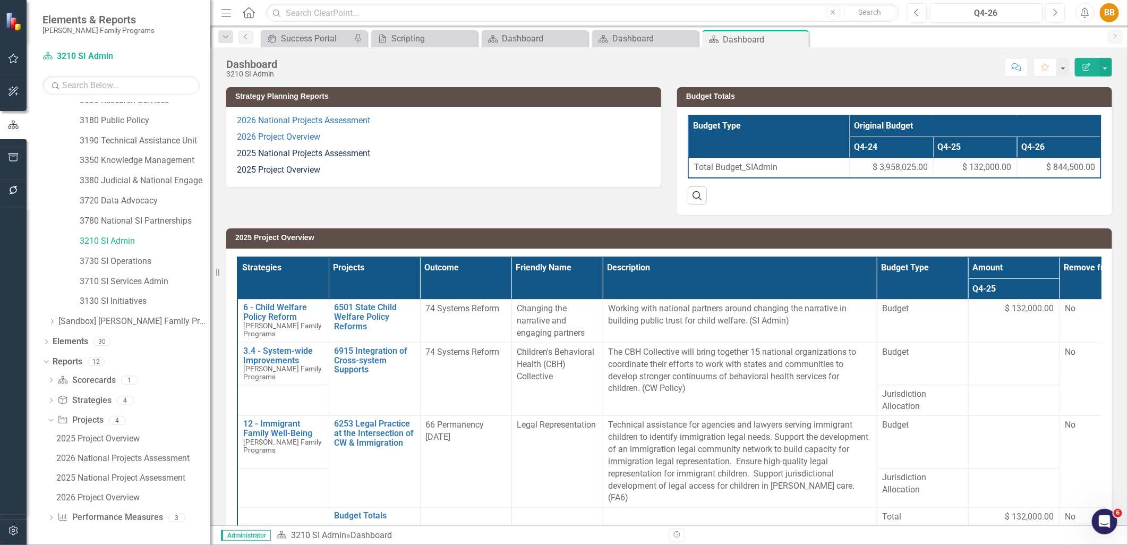
drag, startPoint x: 159, startPoint y: 464, endPoint x: 211, endPoint y: 457, distance: 52.5
click at [211, 457] on div "Resize" at bounding box center [214, 272] width 9 height 545
click at [122, 479] on div "2025 National Project Assessment" at bounding box center [133, 478] width 155 height 10
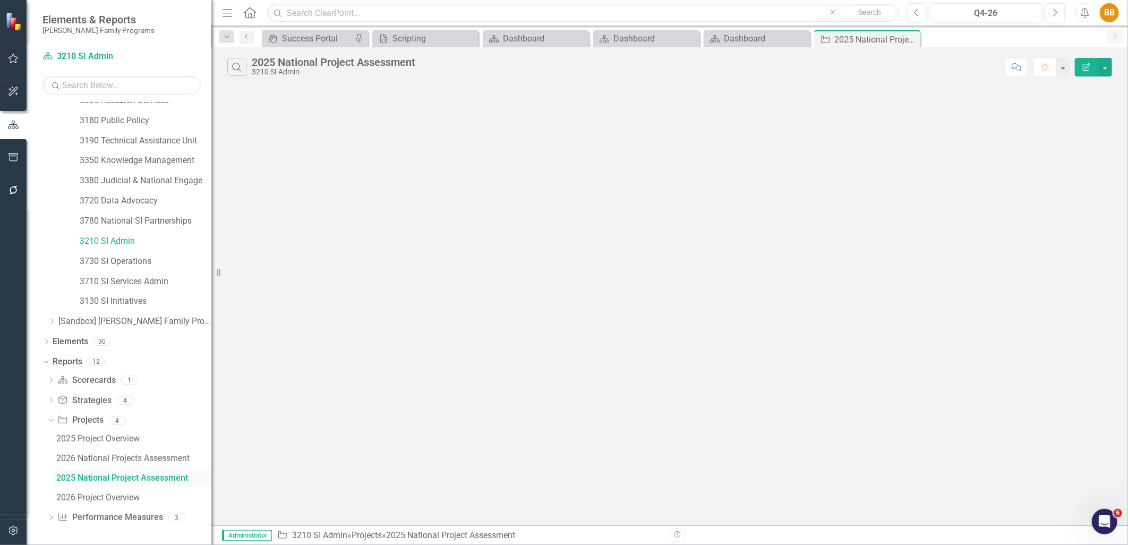
scroll to position [93, 0]
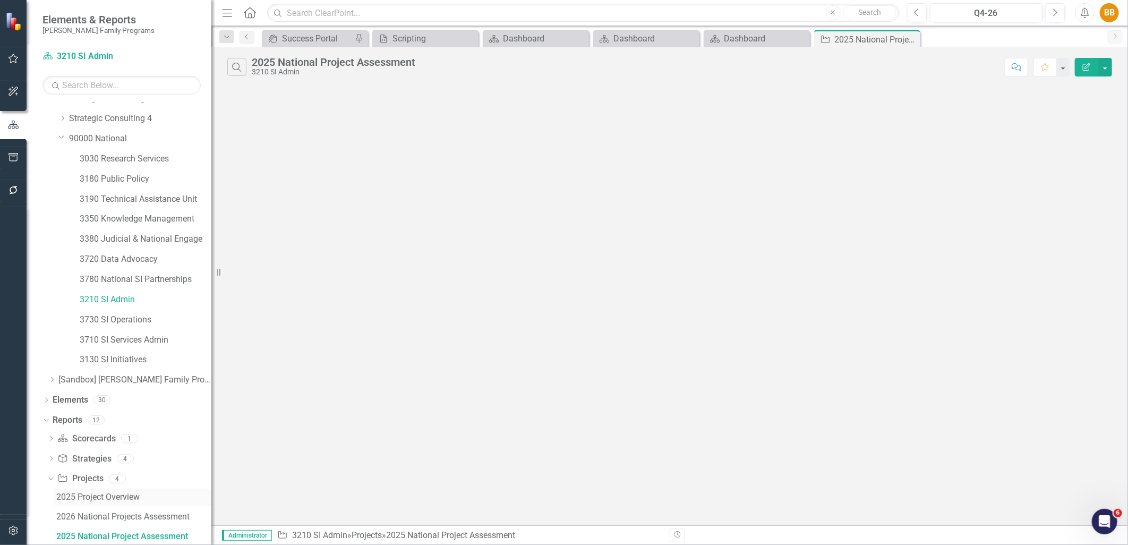
click at [115, 491] on link "2025 Project Overview" at bounding box center [133, 497] width 158 height 17
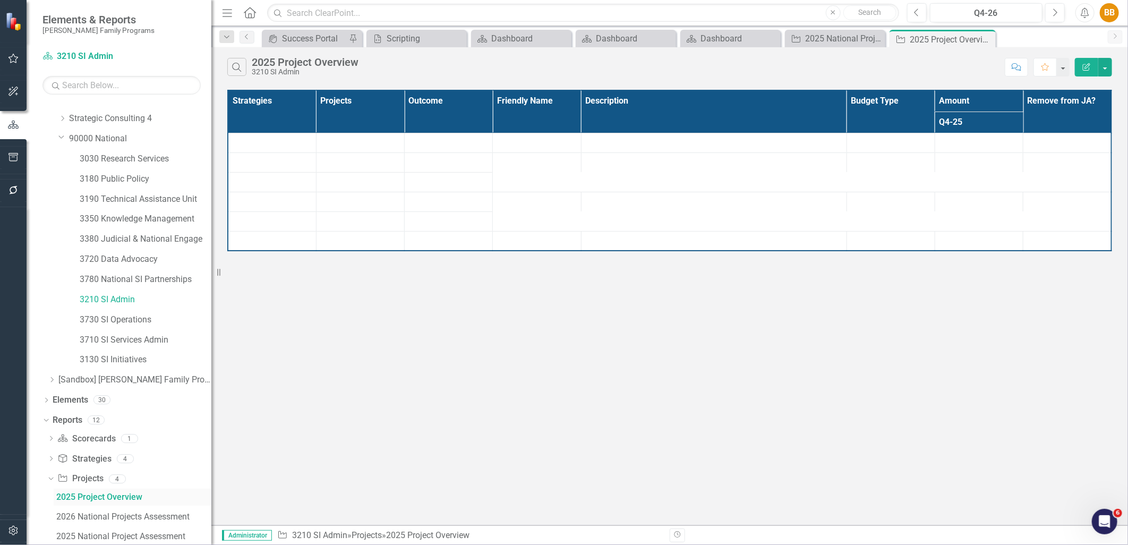
scroll to position [54, 0]
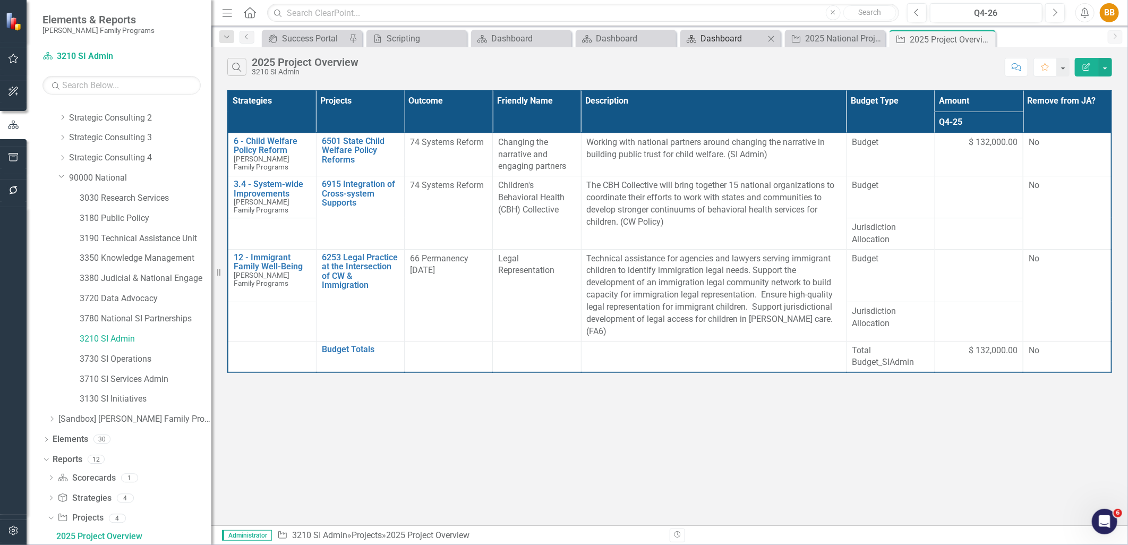
click at [740, 43] on div "Dashboard" at bounding box center [733, 38] width 64 height 13
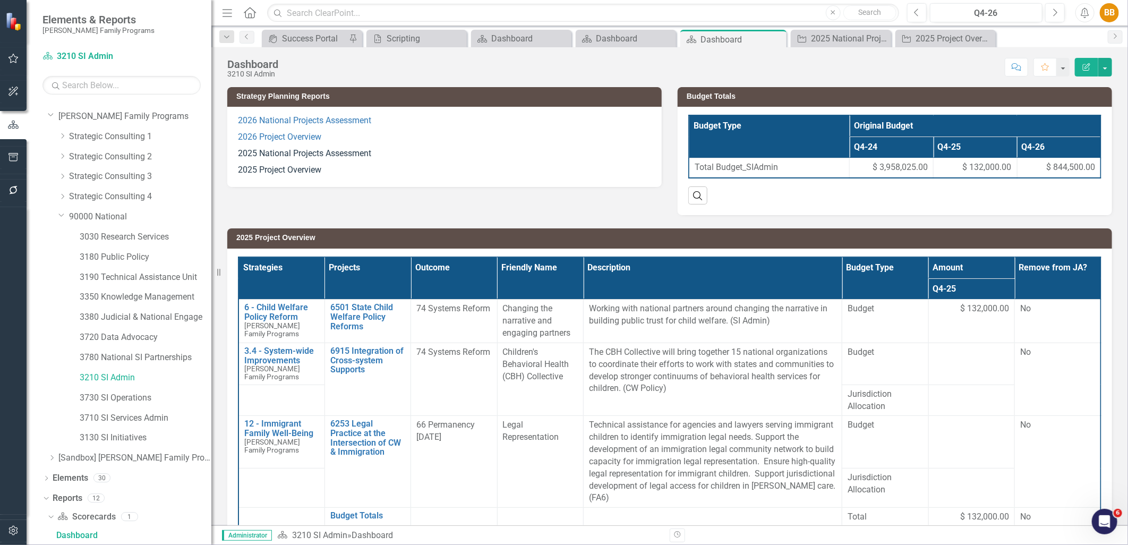
scroll to position [13, 0]
click at [477, 158] on p "2025 National Projects Assessment" at bounding box center [444, 154] width 413 height 16
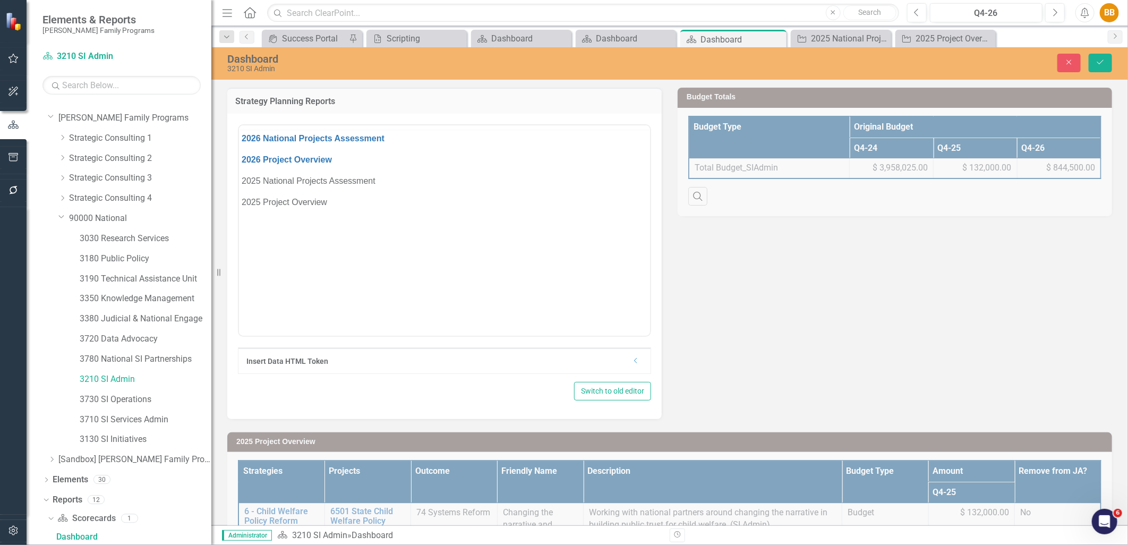
scroll to position [0, 0]
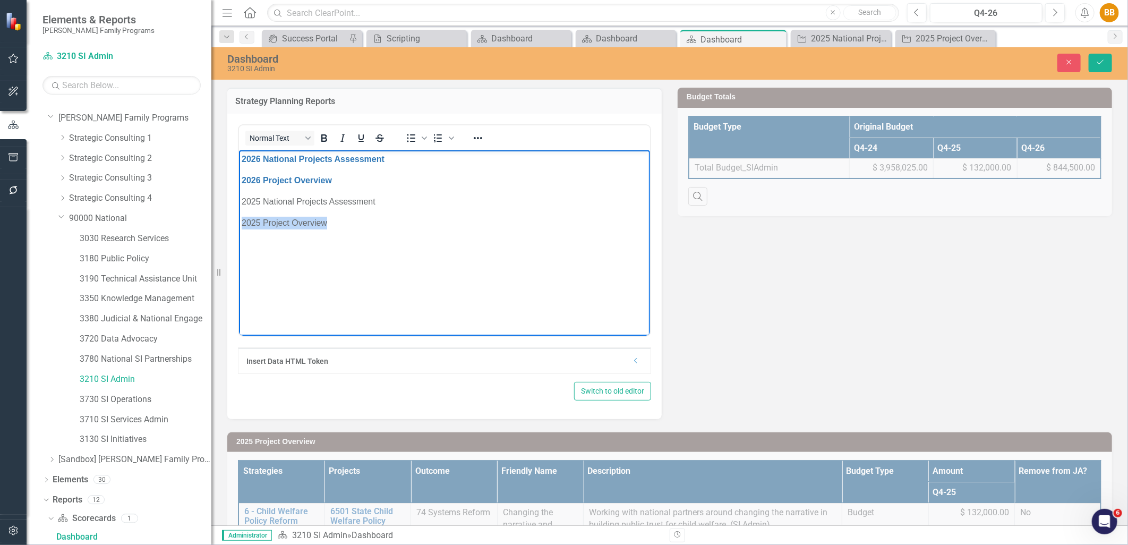
drag, startPoint x: 317, startPoint y: 222, endPoint x: 225, endPoint y: 219, distance: 91.4
click at [239, 219] on html "2026 National Projects Assessment 2026 Project Overview 2025 National Projects …" at bounding box center [444, 229] width 411 height 159
click at [481, 137] on icon "Reveal or hide additional toolbar items" at bounding box center [478, 138] width 9 height 2
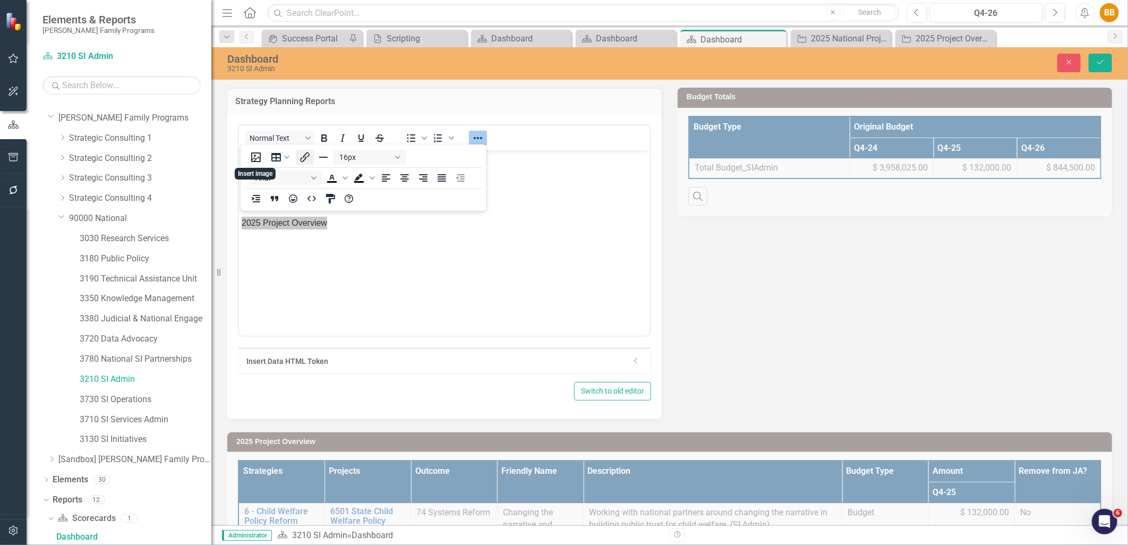
click at [306, 158] on icon "Insert/edit link" at bounding box center [305, 157] width 10 height 10
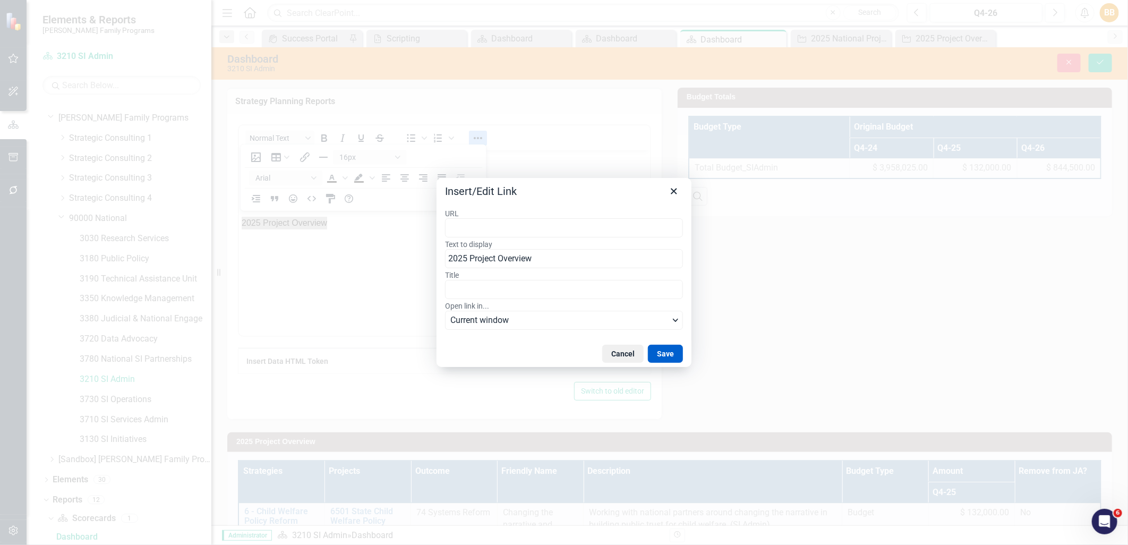
type input "https://app.clearpointstrategy.com/#/index/?layoutId=1776348&object=initiative&…"
click at [660, 354] on button "Save" at bounding box center [665, 354] width 35 height 18
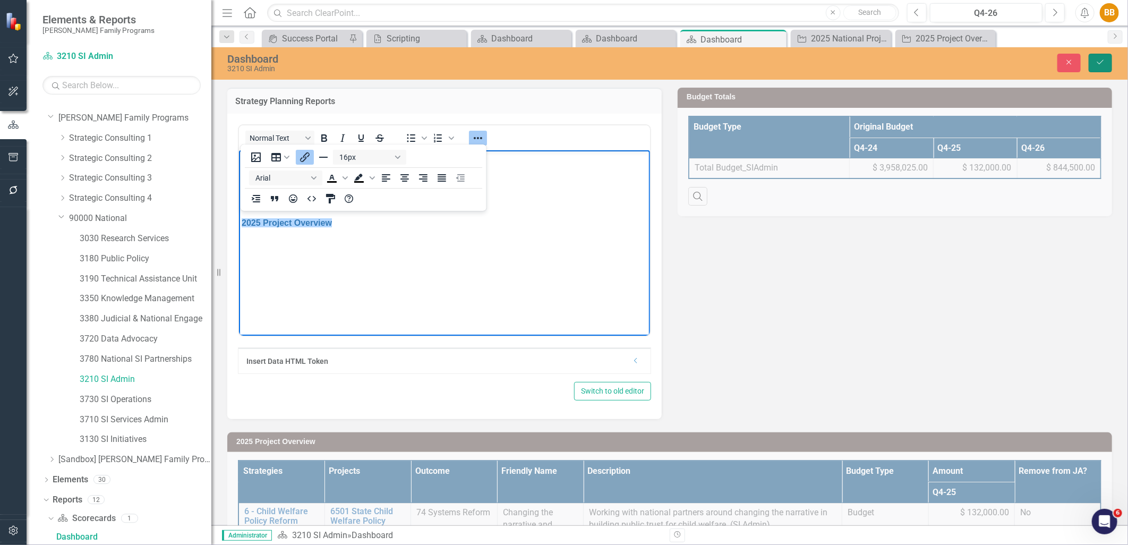
click at [1100, 64] on icon "submit" at bounding box center [1101, 62] width 6 height 4
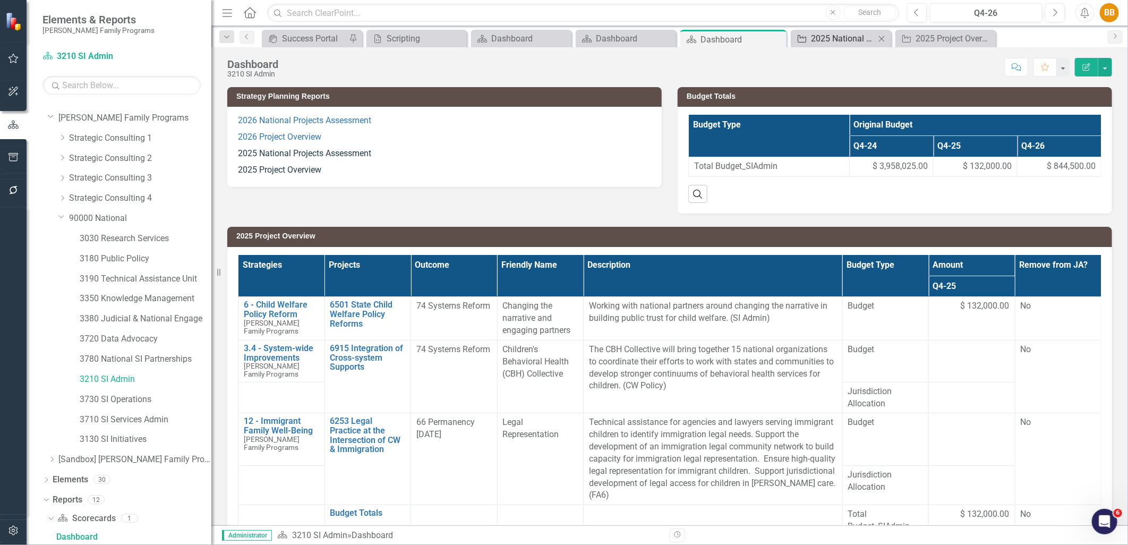
click at [840, 39] on div "2025 National Project Assessment" at bounding box center [843, 38] width 64 height 13
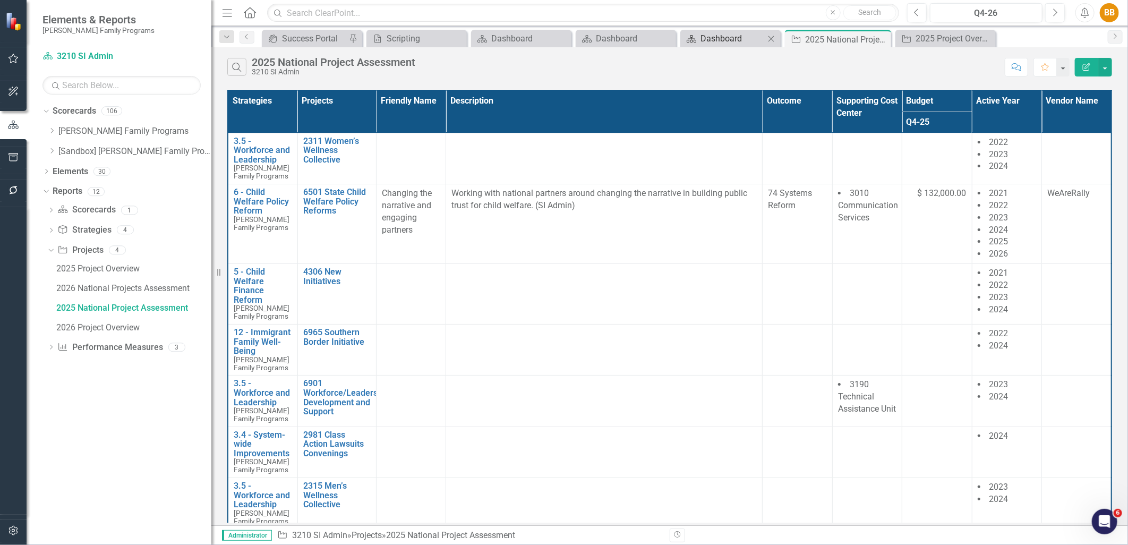
click at [702, 40] on div "Dashboard" at bounding box center [733, 38] width 64 height 13
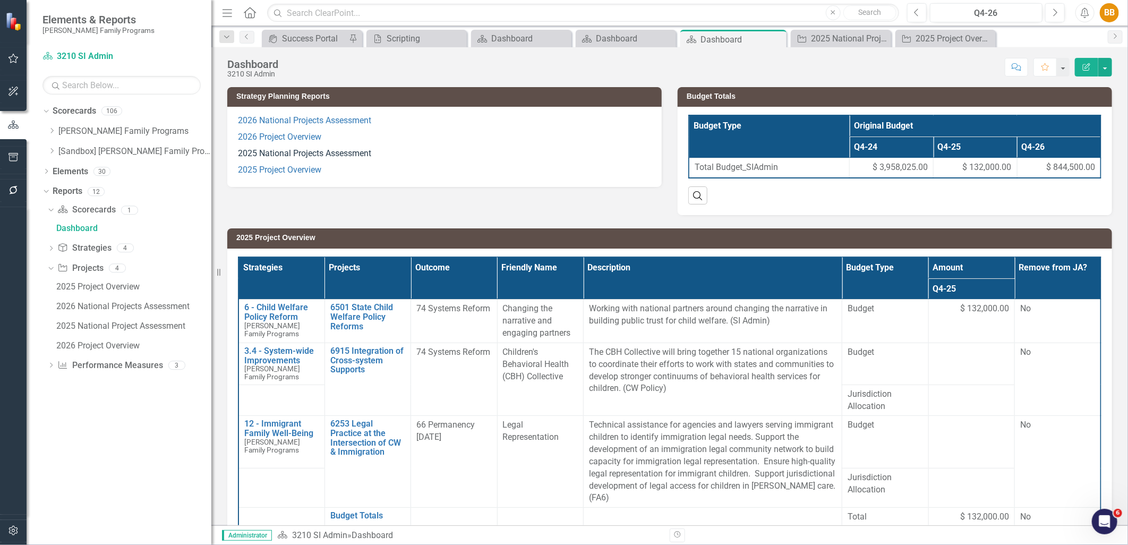
click at [348, 175] on p "2025 Project Overview" at bounding box center [444, 169] width 413 height 14
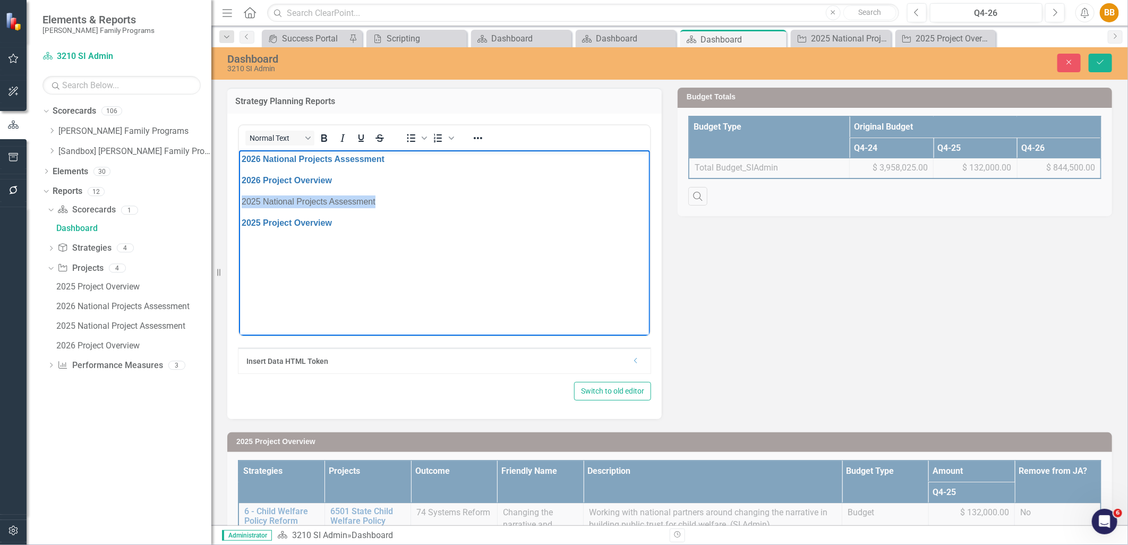
drag, startPoint x: 384, startPoint y: 200, endPoint x: 473, endPoint y: 353, distance: 176.9
click at [239, 206] on html "2026 National Projects Assessment 2026 Project Overview 2025 National Projects …" at bounding box center [444, 229] width 411 height 159
click at [476, 136] on icon "Reveal or hide additional toolbar items" at bounding box center [478, 138] width 13 height 13
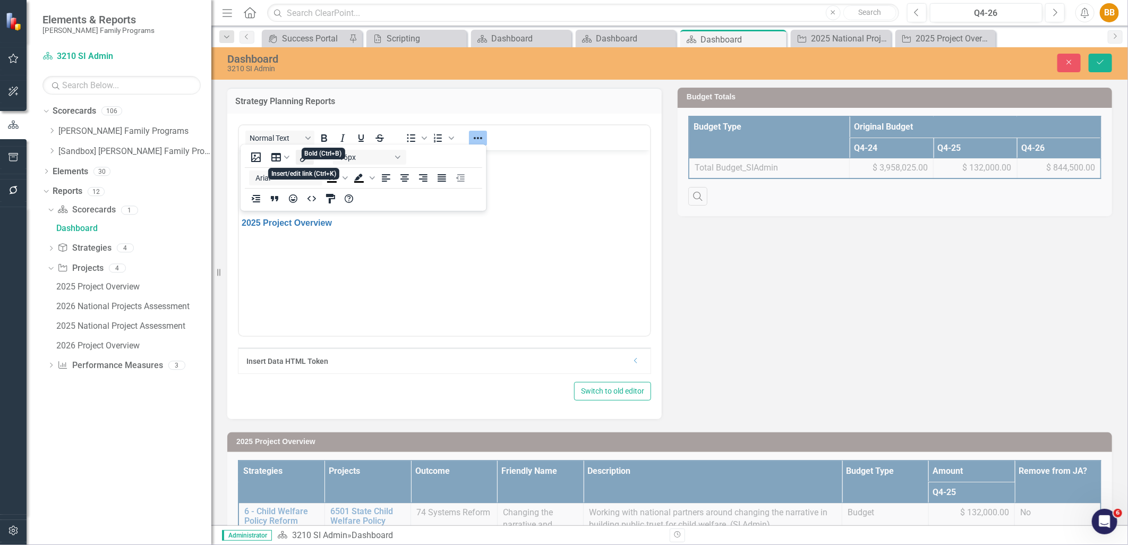
click at [309, 155] on icon "Insert/edit link" at bounding box center [305, 157] width 13 height 13
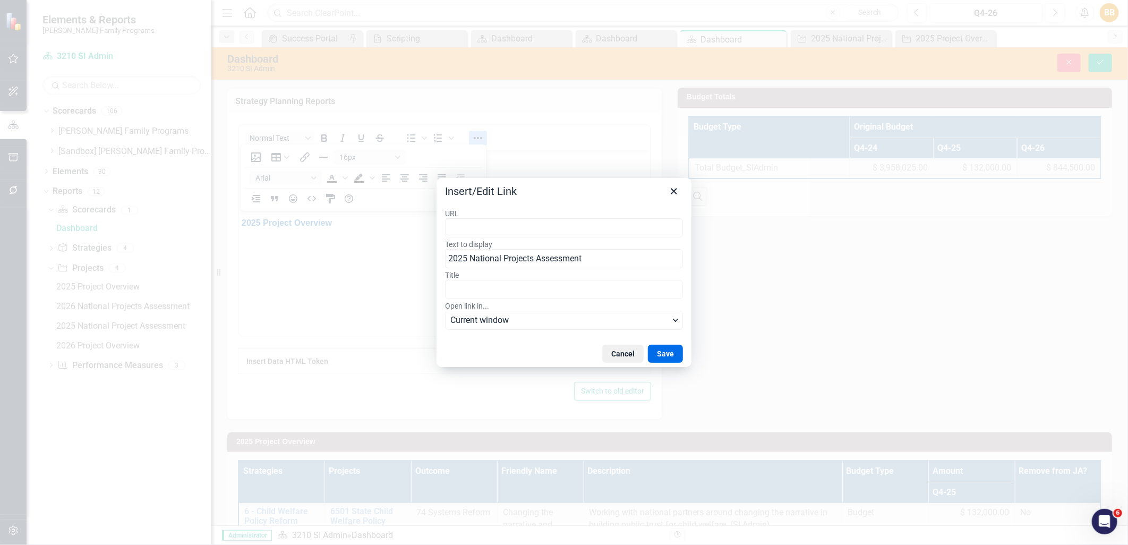
type input "https://app.clearpointstrategy.com/#/index/?layoutId=1661993&object=initiative&…"
click at [662, 351] on button "Save" at bounding box center [665, 354] width 35 height 18
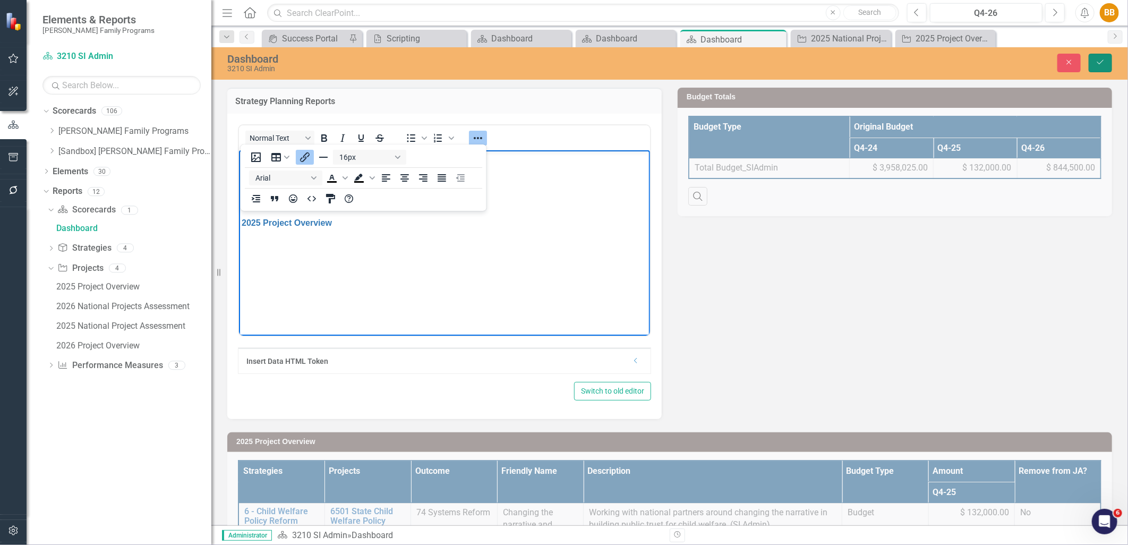
click at [1104, 55] on button "Save" at bounding box center [1100, 63] width 23 height 19
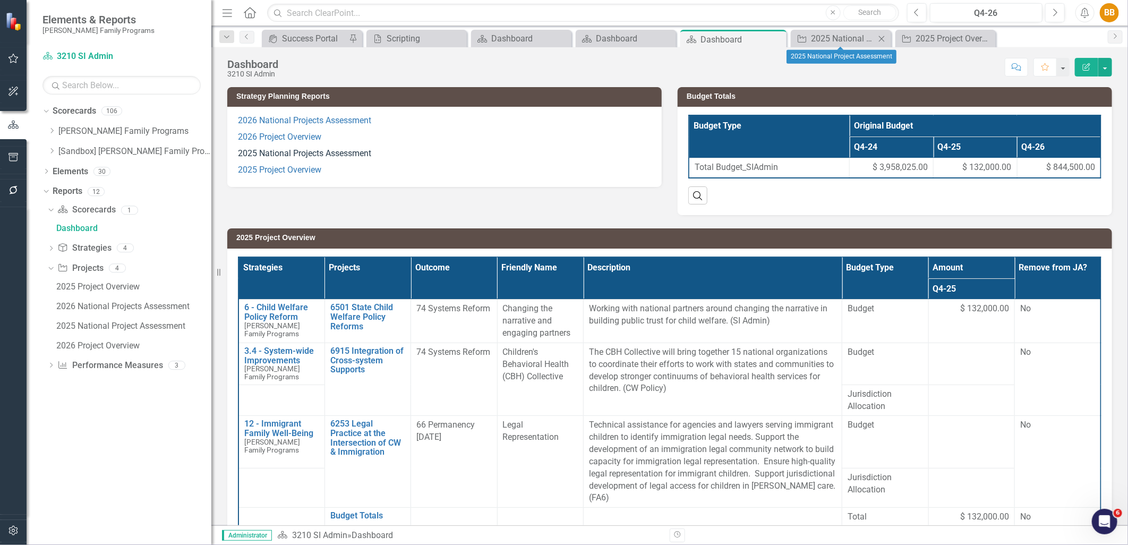
click at [882, 35] on icon "Close" at bounding box center [882, 39] width 11 height 9
click at [909, 35] on icon "Close" at bounding box center [911, 39] width 11 height 9
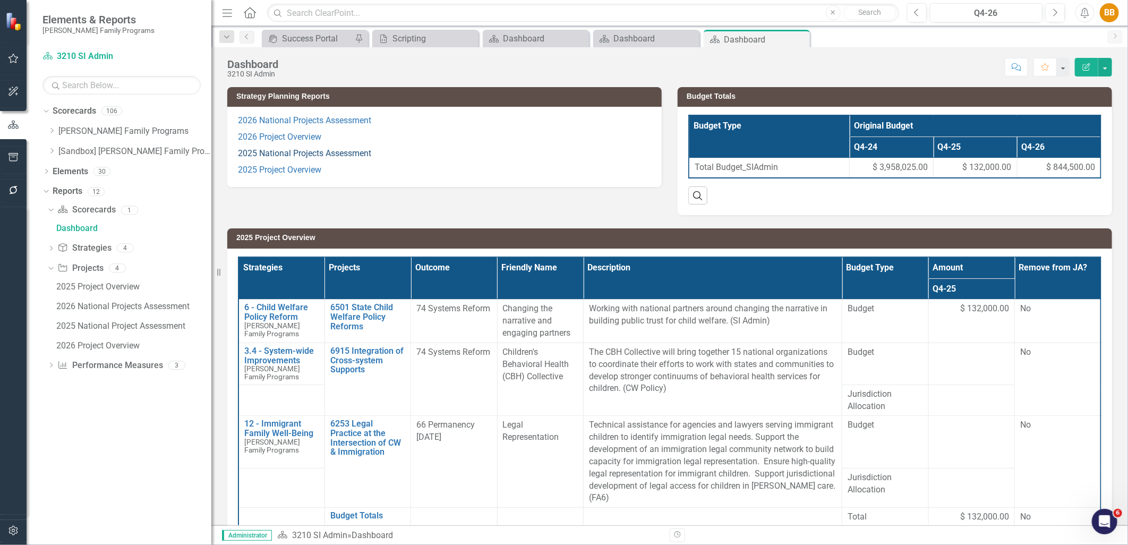
click at [318, 151] on link "2025 National Projects Assessment" at bounding box center [304, 153] width 133 height 10
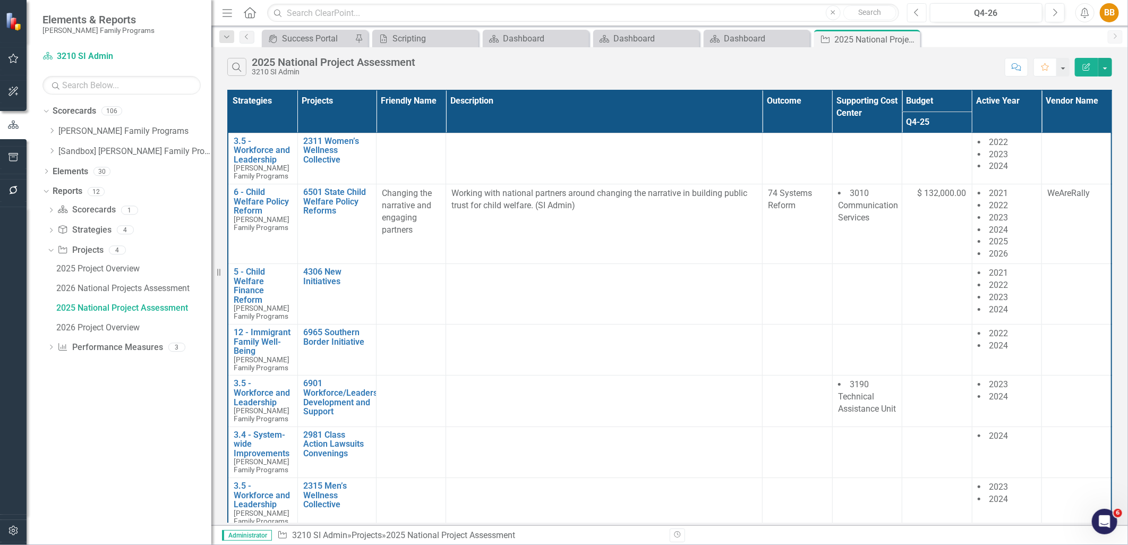
click at [925, 11] on button "Previous" at bounding box center [917, 12] width 20 height 19
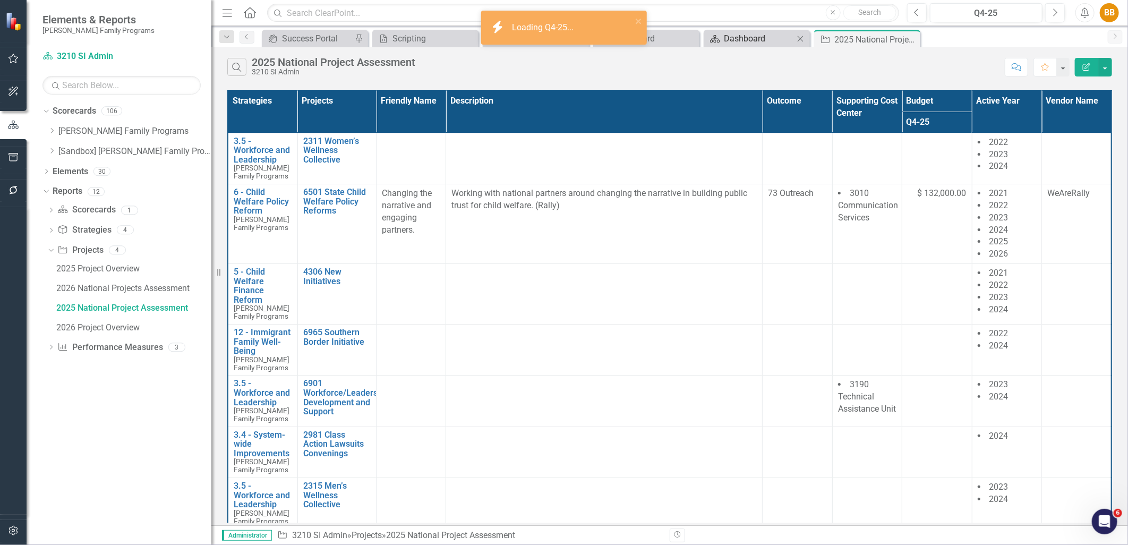
click at [750, 38] on div "Dashboard" at bounding box center [759, 38] width 70 height 13
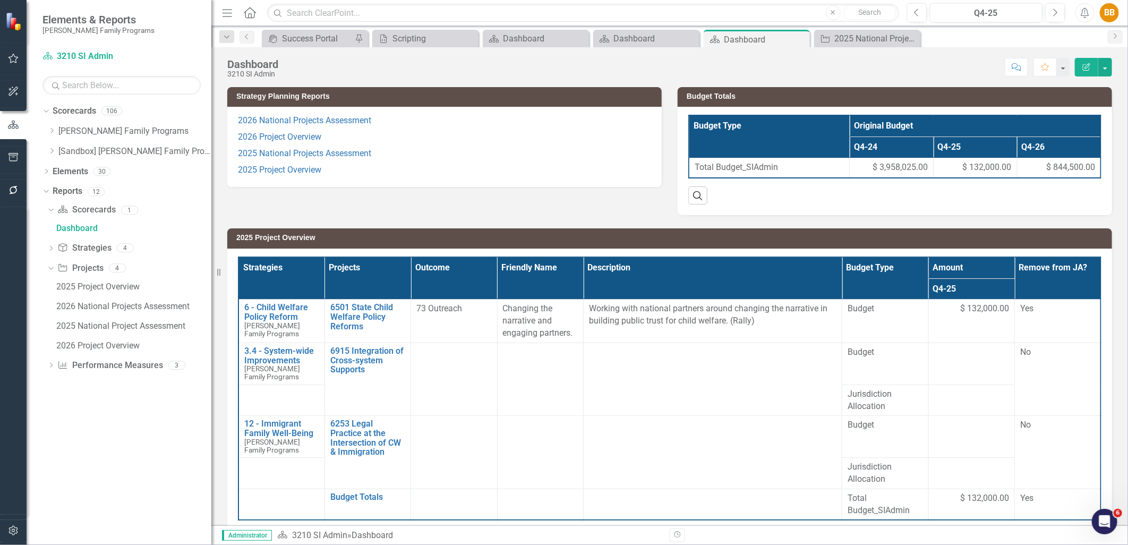
click at [430, 157] on p "2025 National Projects Assessment" at bounding box center [444, 154] width 413 height 16
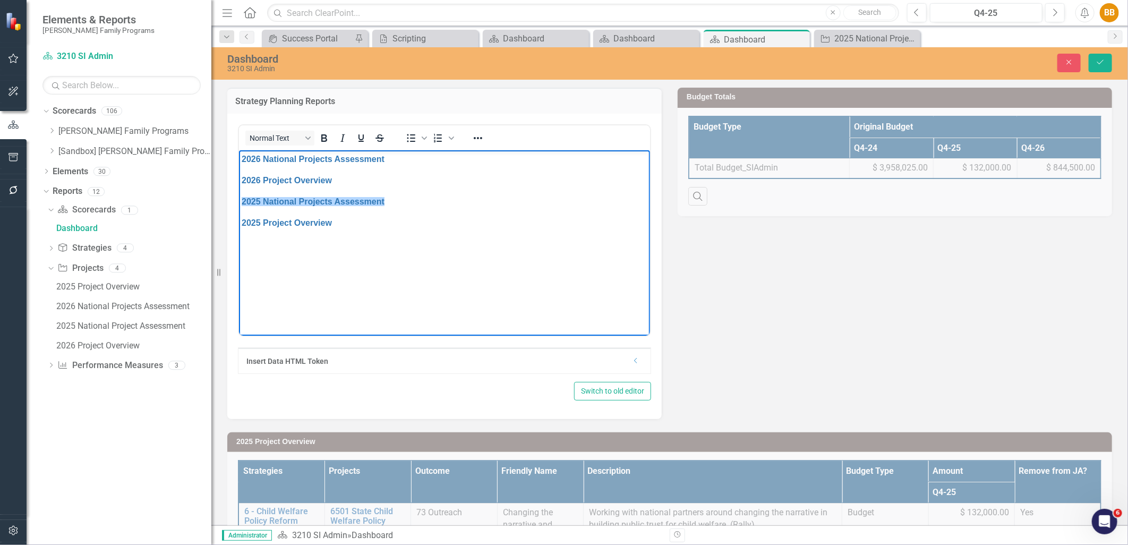
drag, startPoint x: 391, startPoint y: 200, endPoint x: 236, endPoint y: 202, distance: 154.6
click at [239, 202] on html "2026 National Projects Assessment 2026 Project Overview 2025 National Projects …" at bounding box center [444, 229] width 411 height 159
click at [479, 134] on icon "Reveal or hide additional toolbar items" at bounding box center [478, 138] width 13 height 13
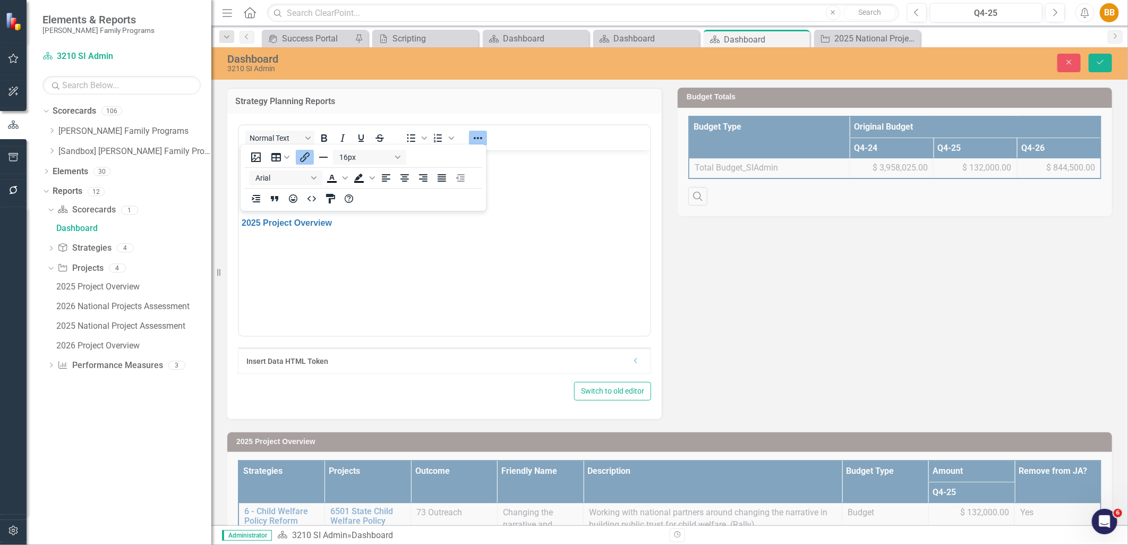
click at [303, 158] on icon "Insert/edit link" at bounding box center [305, 157] width 13 height 13
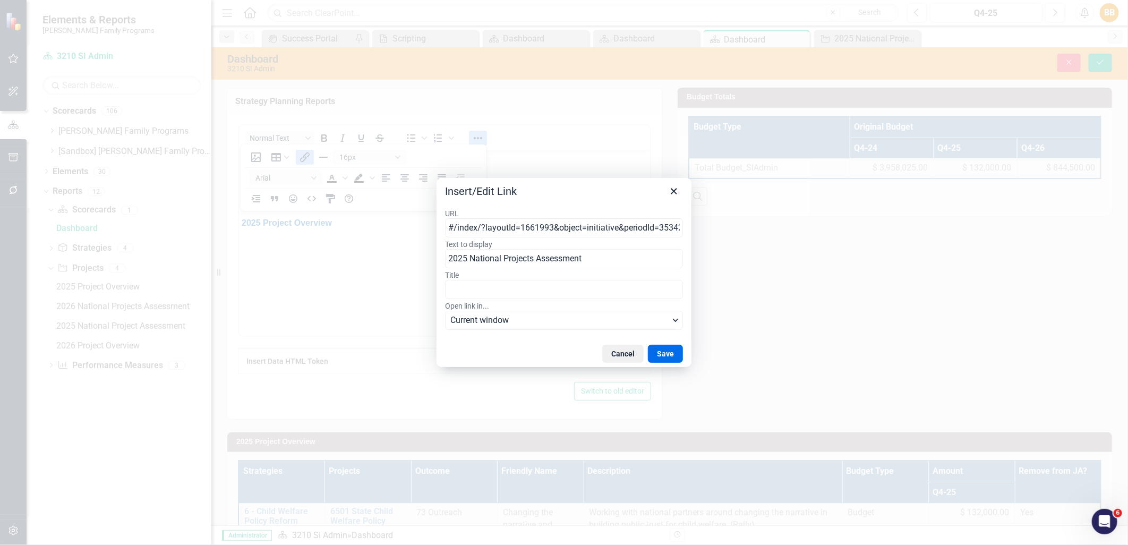
scroll to position [0, 96]
click at [519, 220] on input "#/index/?layoutId=1661993&object=initiative&periodId=353420&scorecardId=132676" at bounding box center [564, 227] width 238 height 19
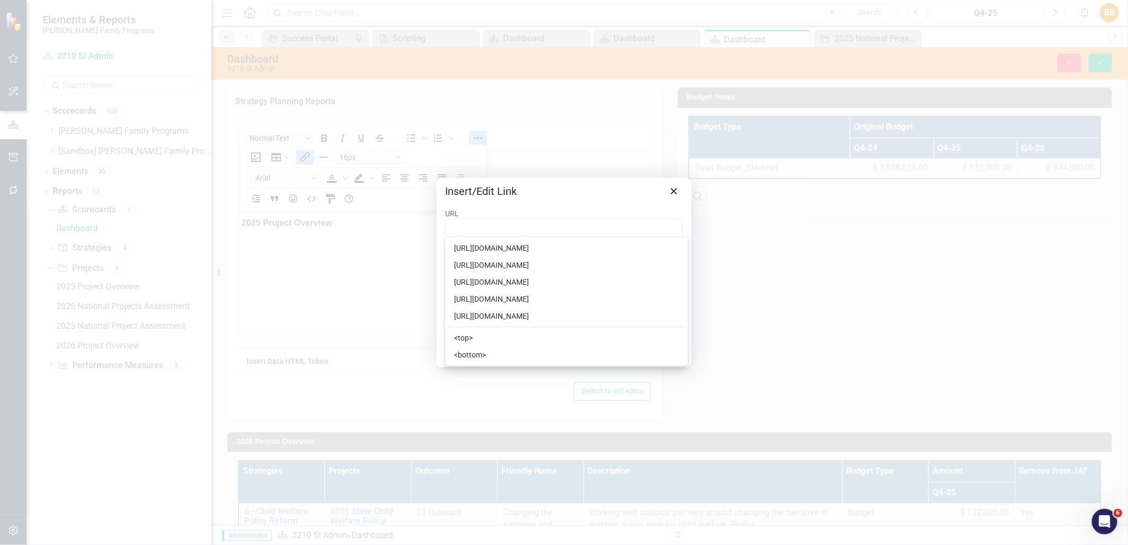
scroll to position [0, 0]
type input "https://app.clearpointstrategy.com/#/index/?layoutId=1661993&object=initiative&…"
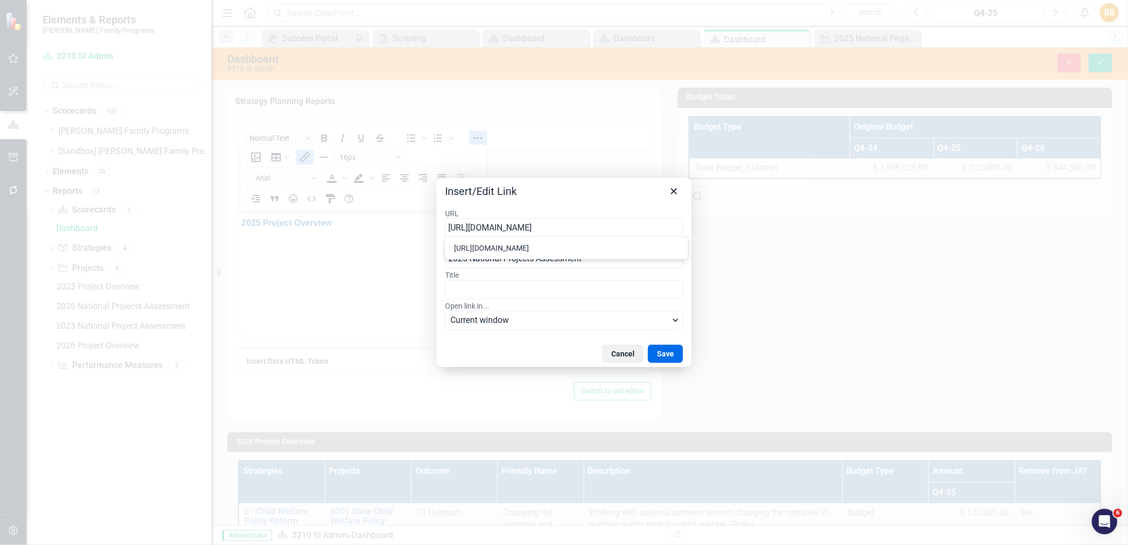
scroll to position [0, 228]
click at [675, 354] on button "Save" at bounding box center [665, 354] width 35 height 18
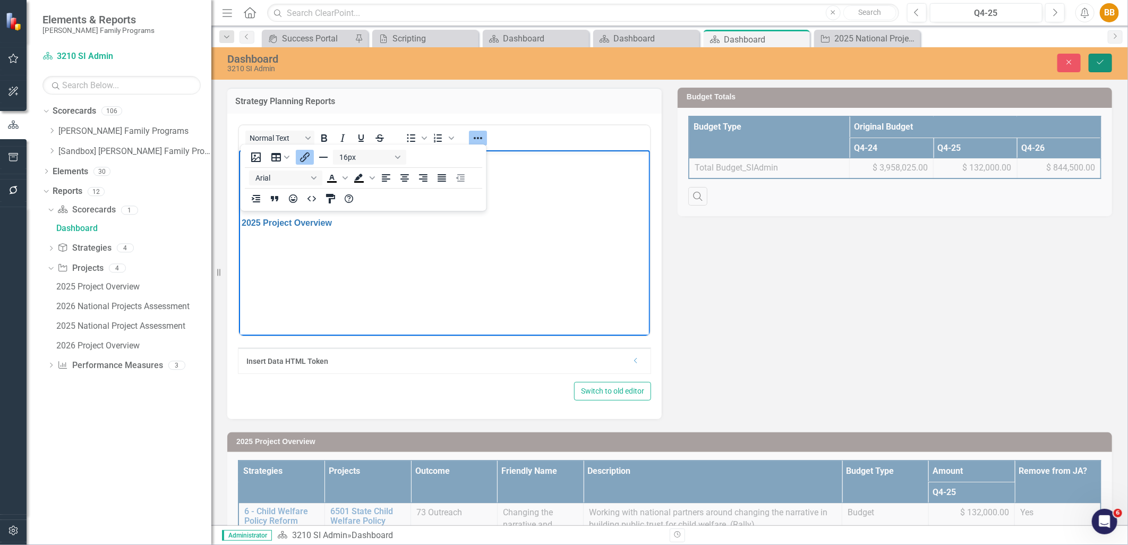
click at [1090, 69] on button "Save" at bounding box center [1100, 63] width 23 height 19
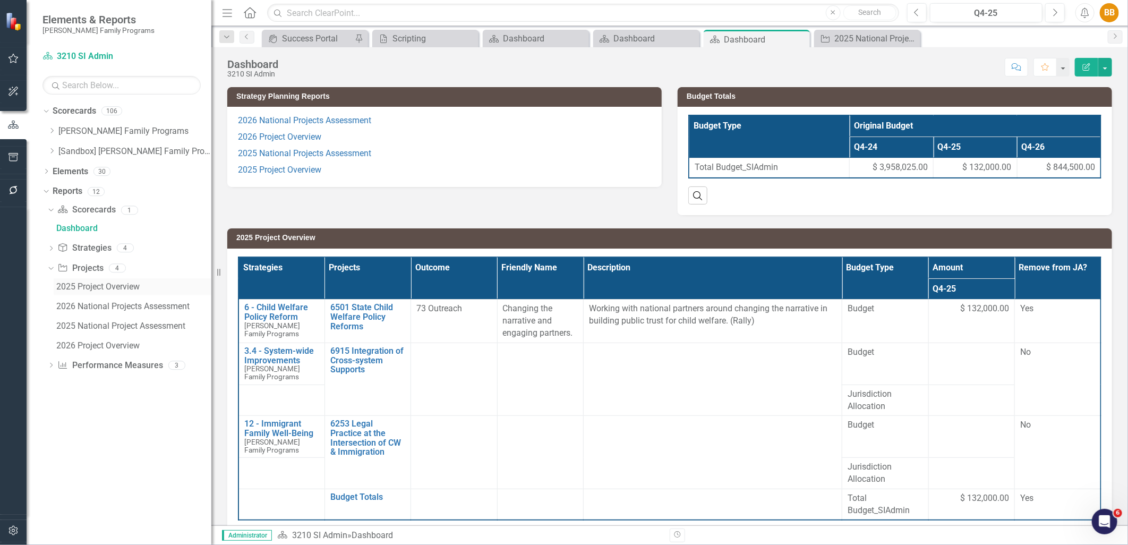
click at [109, 286] on div "2025 Project Overview" at bounding box center [133, 287] width 155 height 10
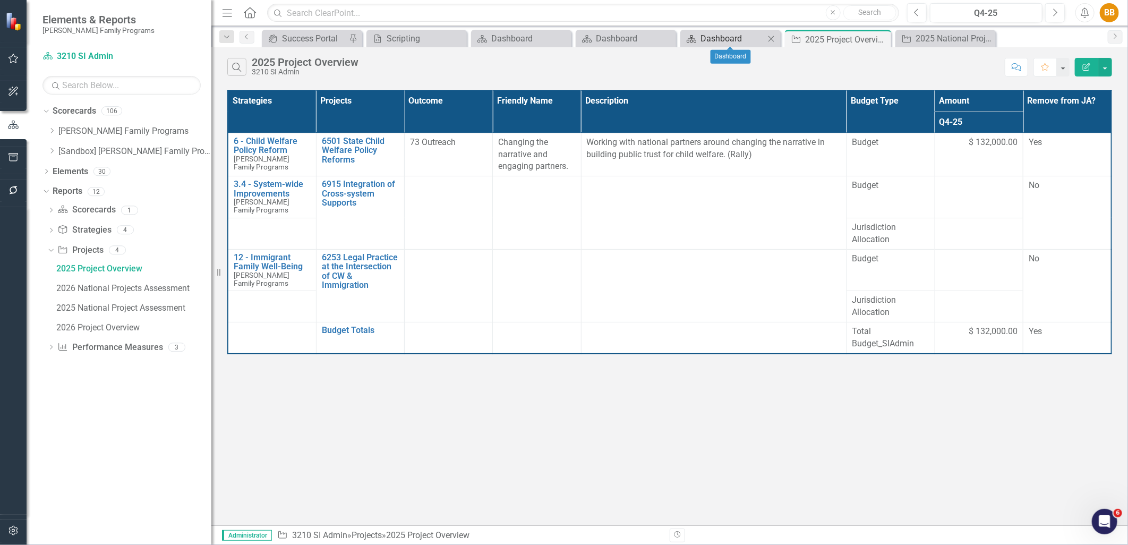
click at [733, 45] on div "Dashboard" at bounding box center [733, 38] width 64 height 13
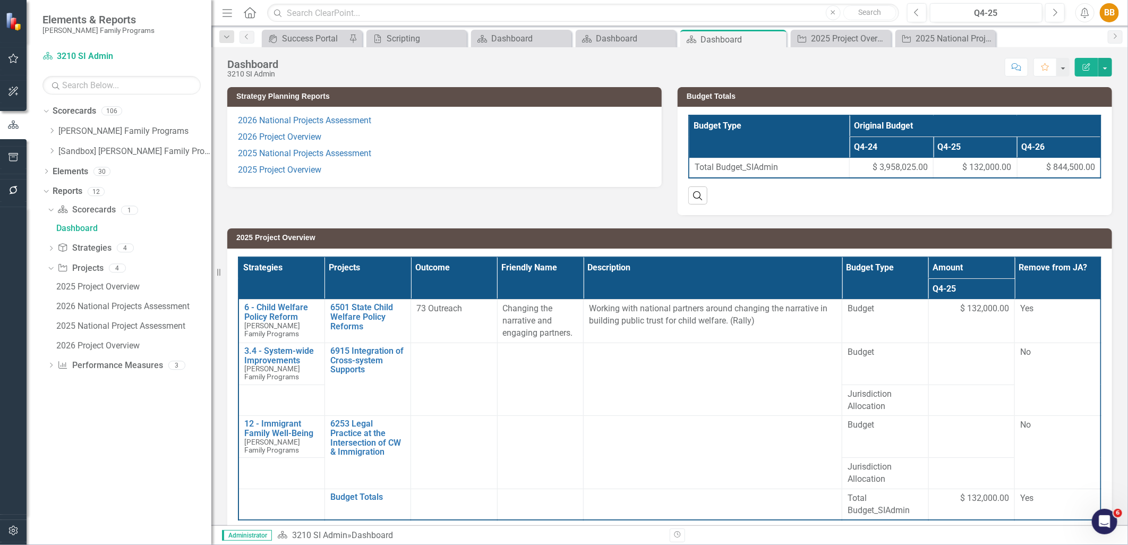
click at [369, 174] on p "2025 Project Overview" at bounding box center [444, 169] width 413 height 14
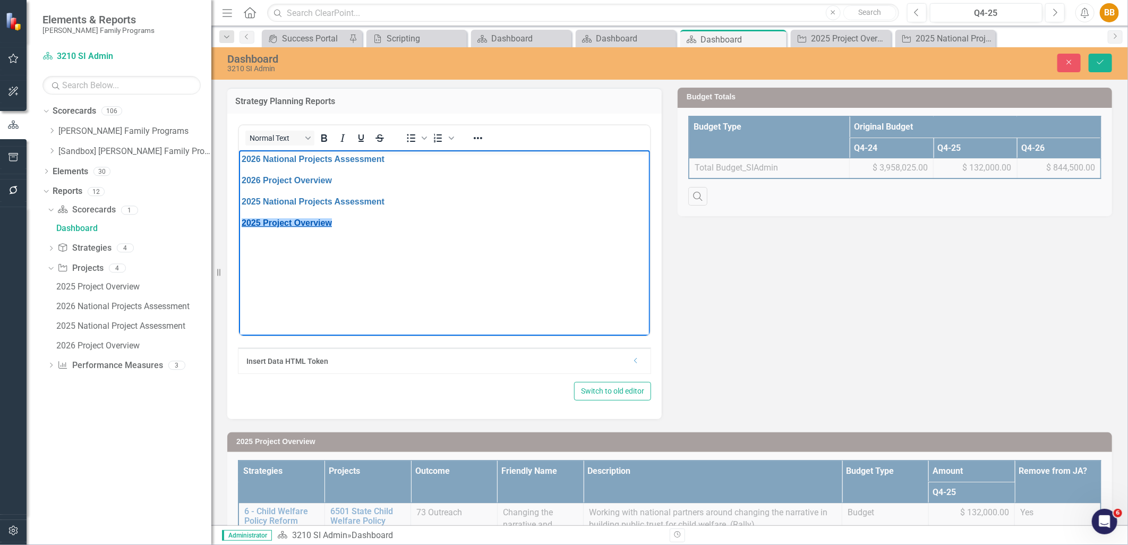
drag, startPoint x: 332, startPoint y: 223, endPoint x: 247, endPoint y: 225, distance: 85.0
click at [242, 225] on p "2025 Project Overview﻿" at bounding box center [444, 222] width 406 height 13
click at [478, 135] on icon "Reveal or hide additional toolbar items" at bounding box center [478, 138] width 13 height 13
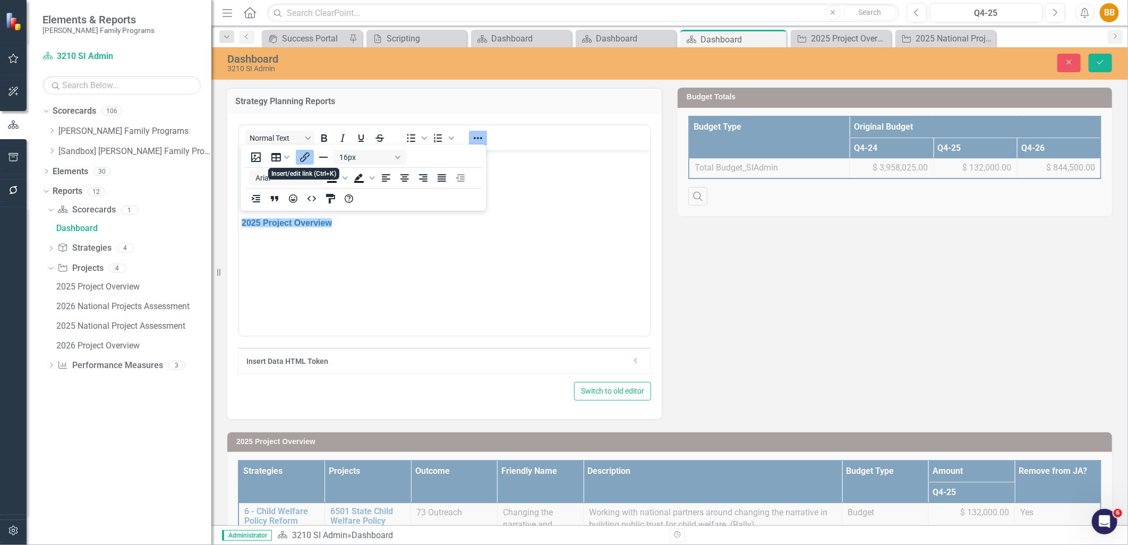
click at [301, 159] on icon "Insert/edit link" at bounding box center [305, 157] width 13 height 13
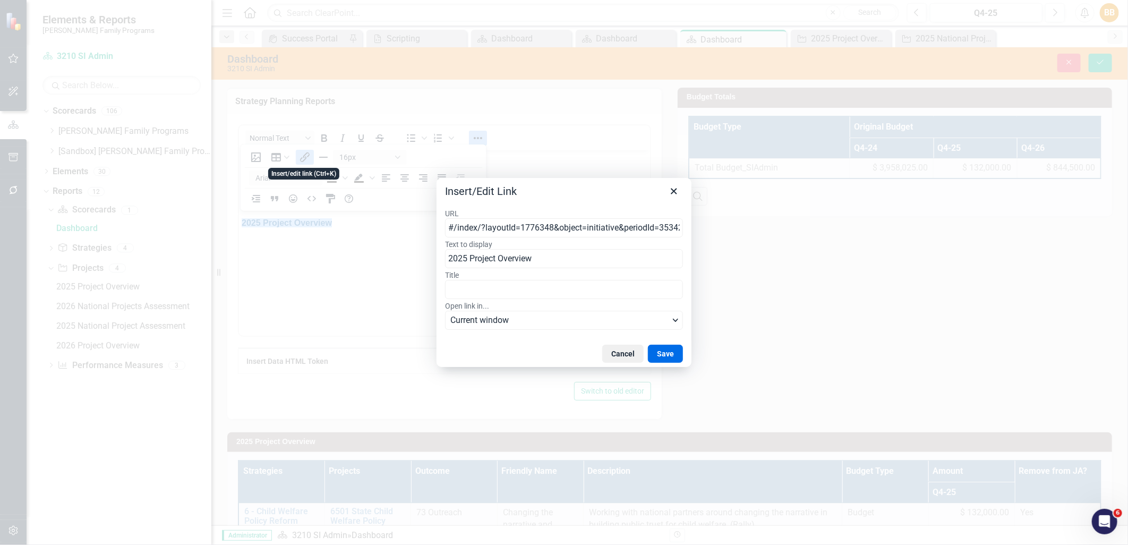
scroll to position [0, 96]
click at [537, 229] on input "#/index/?layoutId=1776348&object=initiative&periodId=353420&scorecardId=132676" at bounding box center [564, 227] width 238 height 19
type input "https://app.clearpointstrategy.com/#/index/?layoutId=1776348&object=initiative&…"
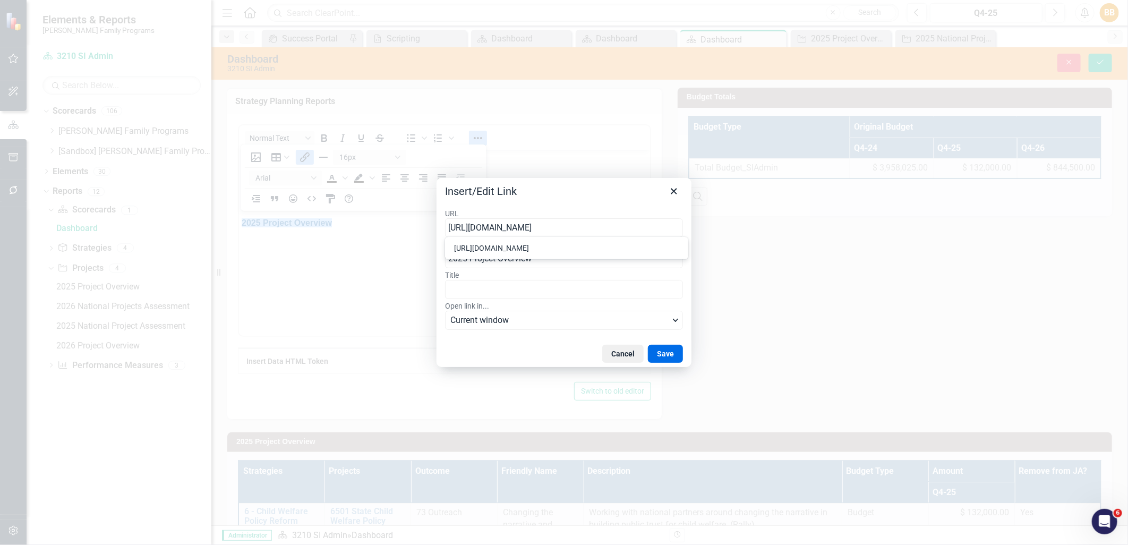
scroll to position [0, 228]
click at [655, 349] on button "Save" at bounding box center [665, 354] width 35 height 18
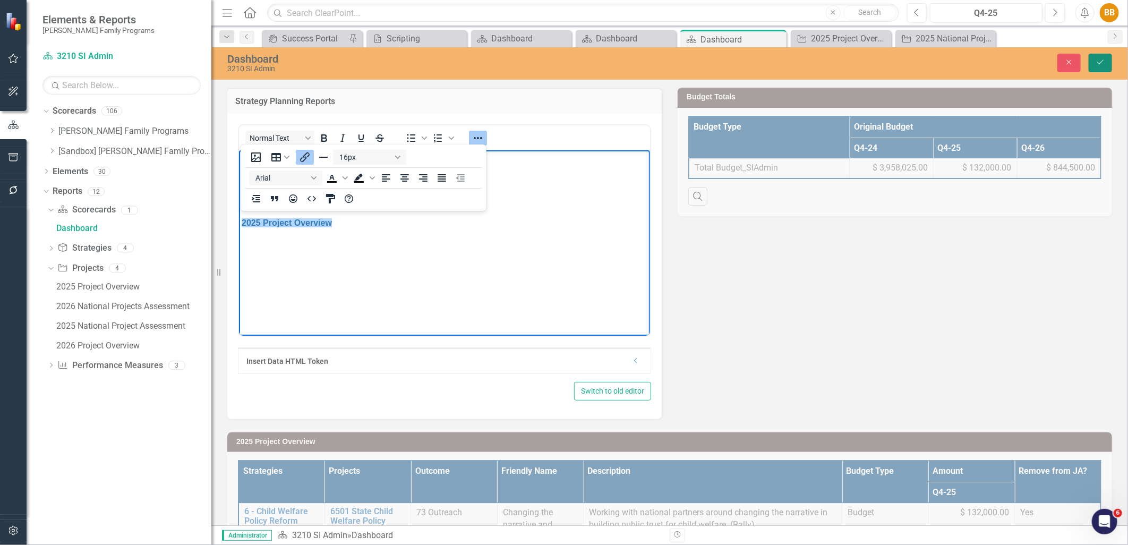
click at [1096, 66] on button "Save" at bounding box center [1100, 63] width 23 height 19
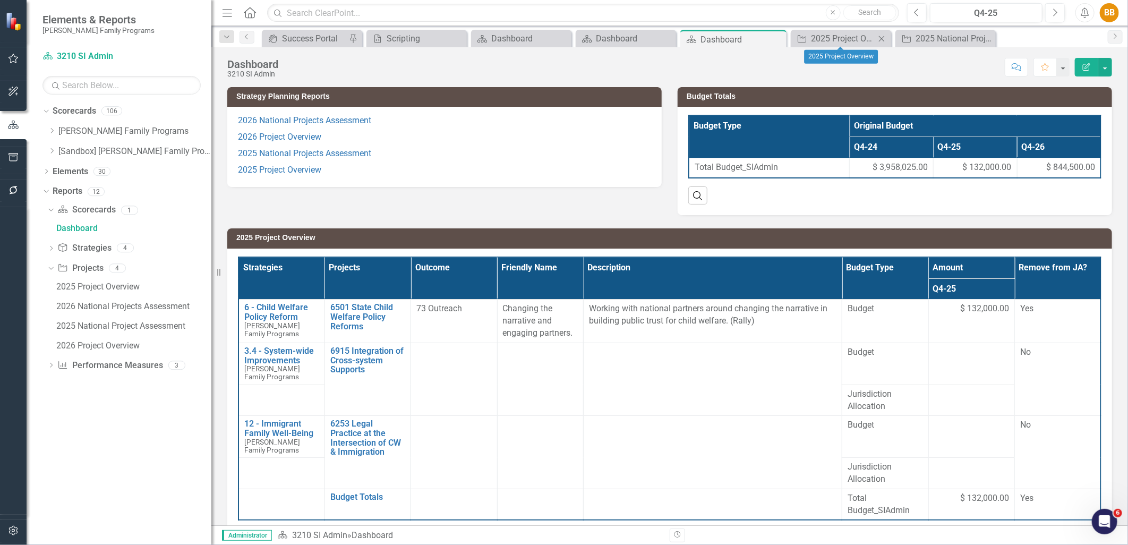
click at [884, 38] on icon "Close" at bounding box center [882, 39] width 11 height 9
click at [884, 38] on div "2025 National Project Assessment" at bounding box center [876, 38] width 83 height 13
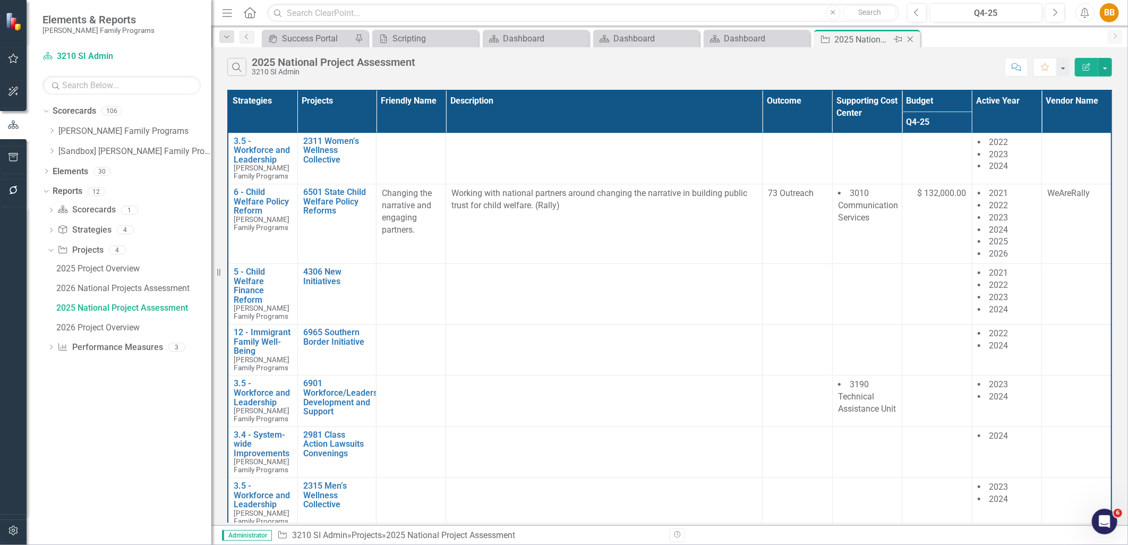
click at [906, 38] on icon "Close" at bounding box center [910, 39] width 11 height 9
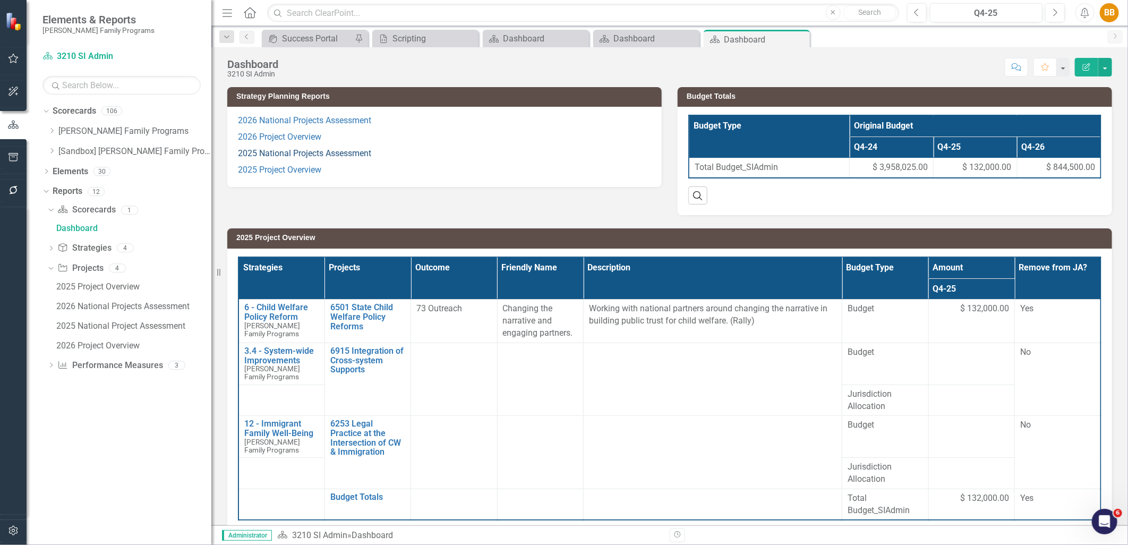
click at [261, 151] on link "2025 National Projects Assessment" at bounding box center [304, 153] width 133 height 10
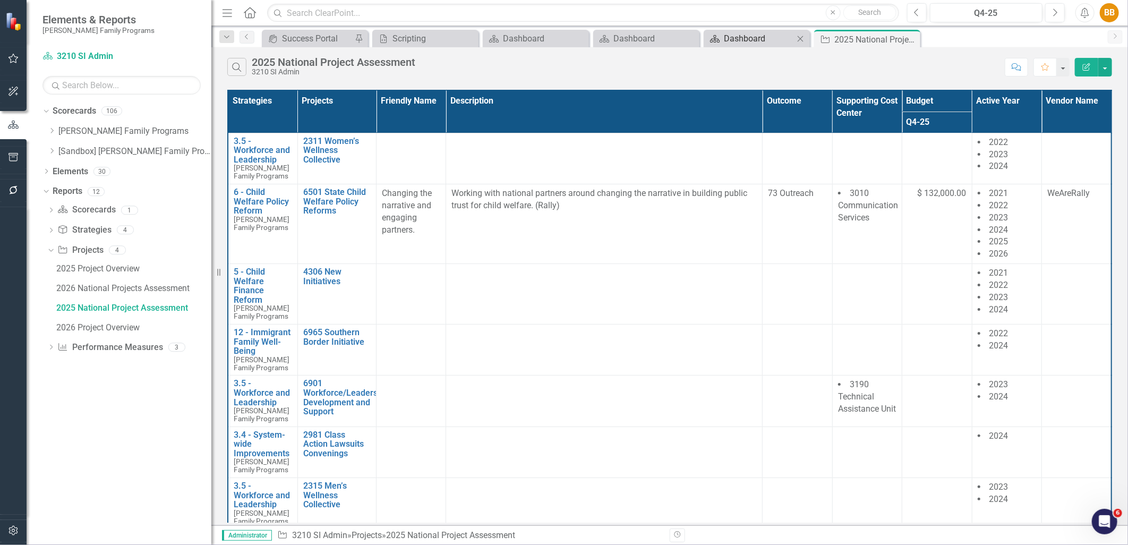
click at [739, 40] on div "Dashboard" at bounding box center [759, 38] width 70 height 13
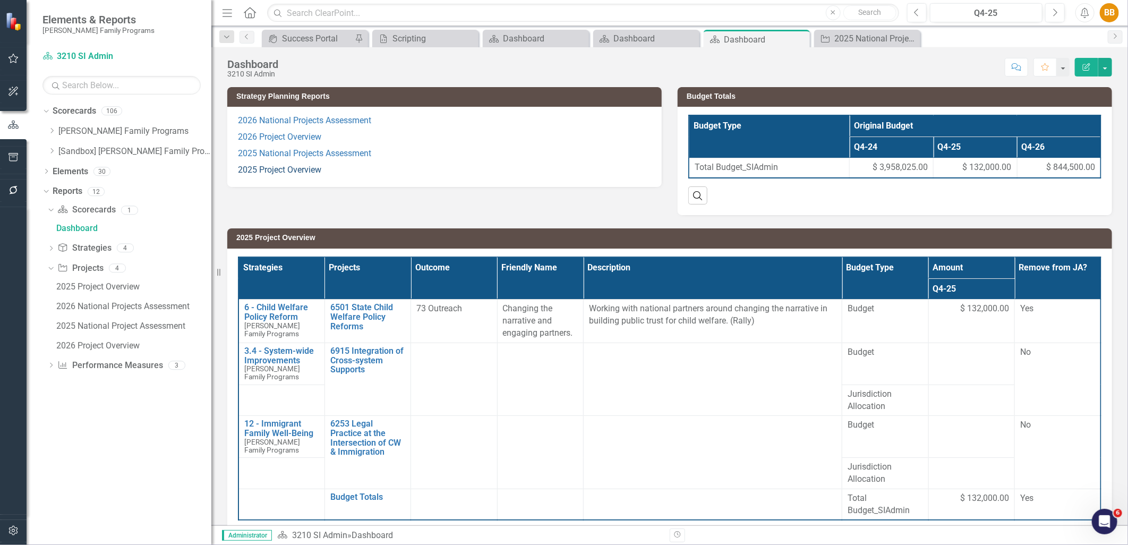
click at [299, 170] on link "2025 Project Overview" at bounding box center [279, 170] width 83 height 10
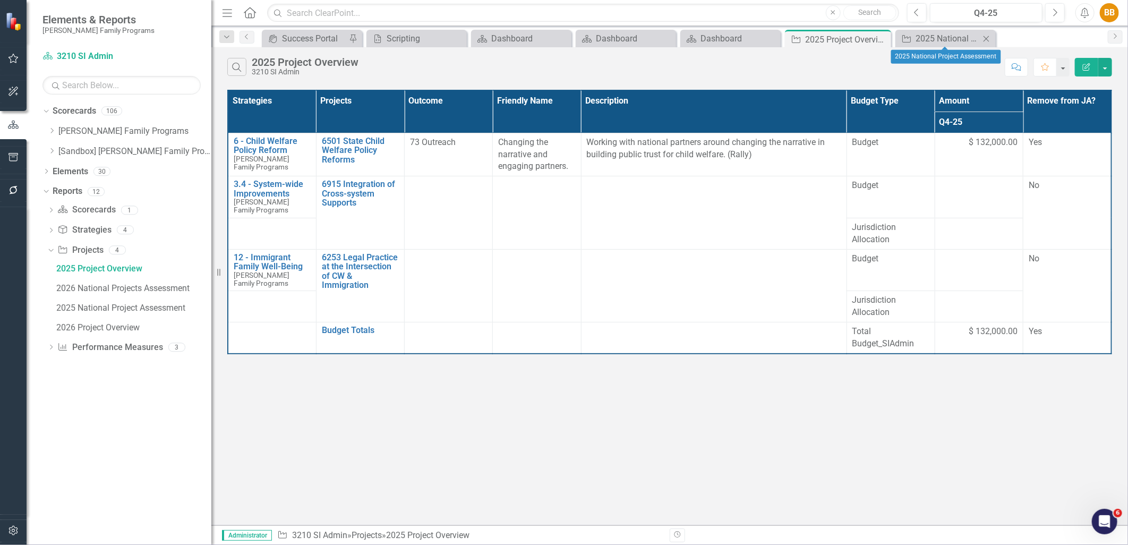
click at [986, 38] on icon "Close" at bounding box center [986, 39] width 11 height 9
click at [914, 36] on icon "Close" at bounding box center [910, 39] width 11 height 9
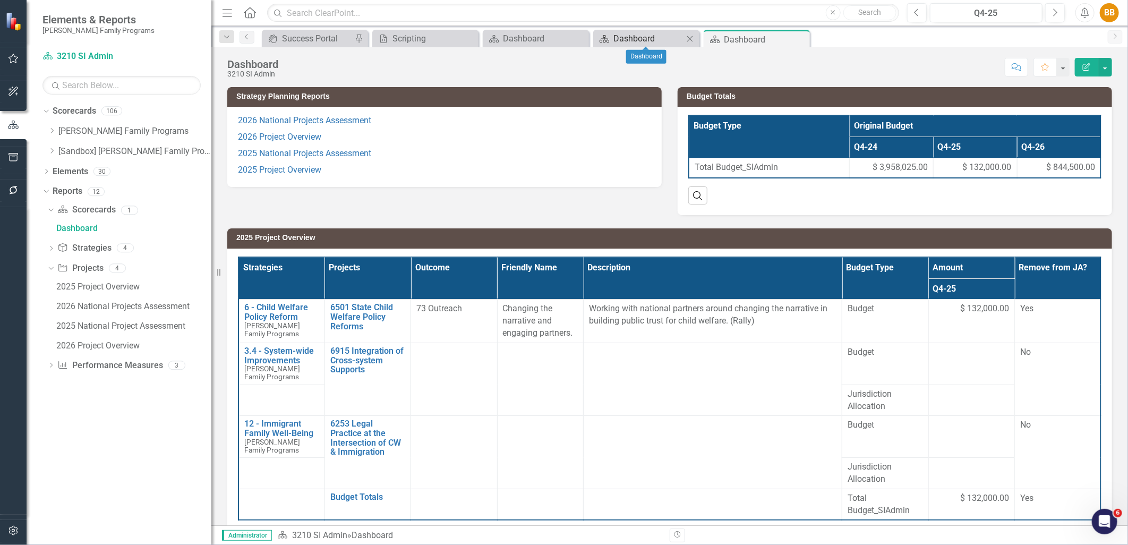
click at [648, 43] on div "Dashboard" at bounding box center [649, 38] width 70 height 13
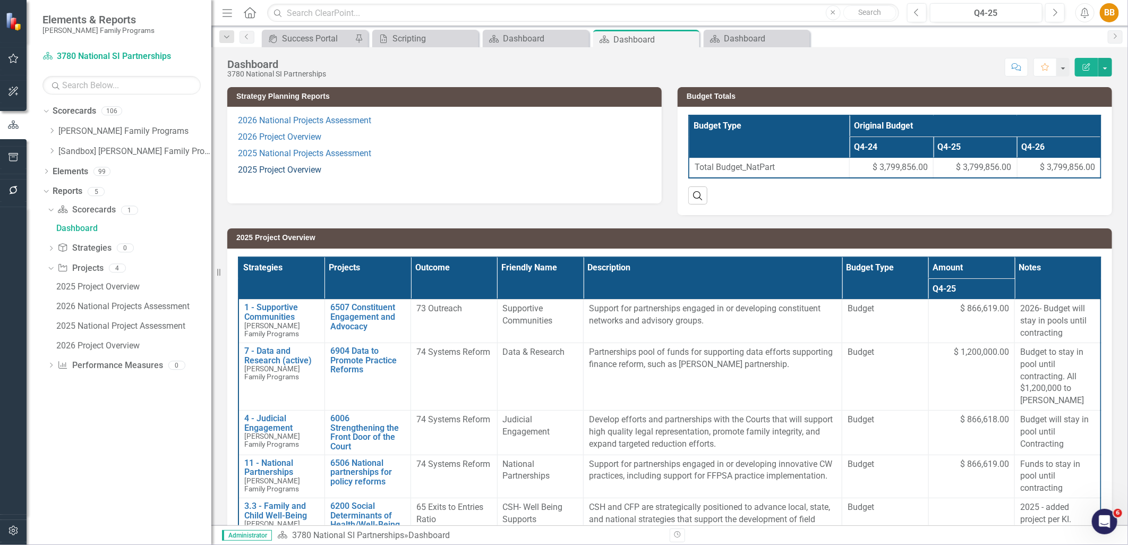
click at [300, 173] on link "2025 Project Overview" at bounding box center [279, 170] width 83 height 10
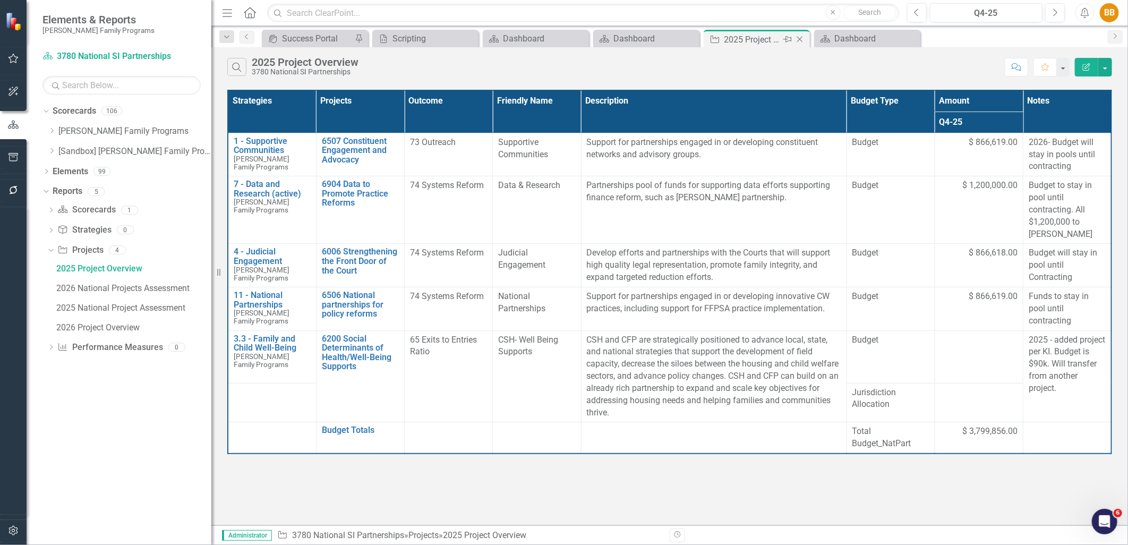
click at [803, 39] on icon "Close" at bounding box center [800, 39] width 11 height 9
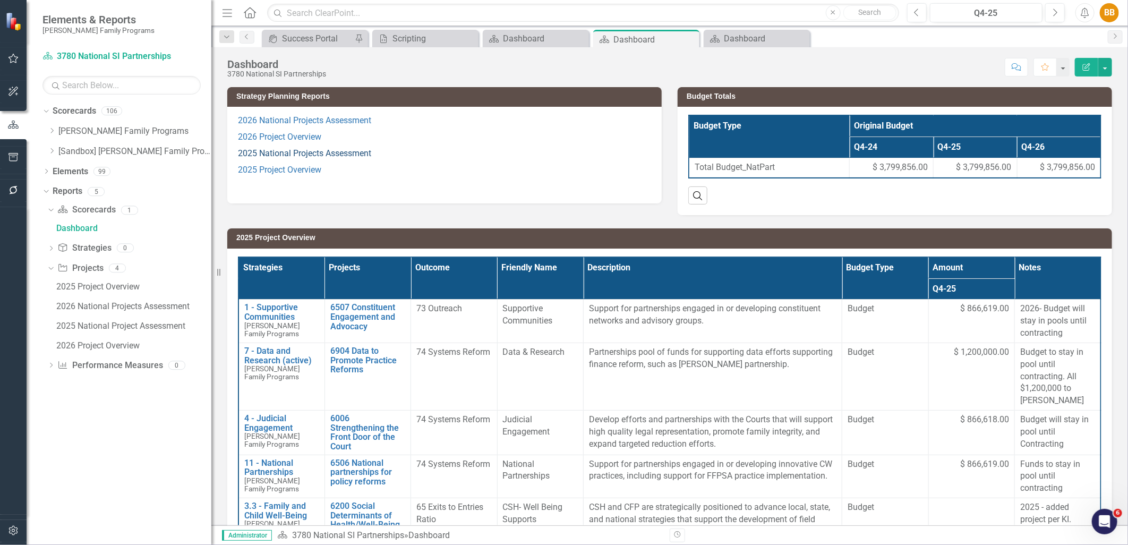
click at [359, 150] on link "2025 National Projects Assessment" at bounding box center [304, 153] width 133 height 10
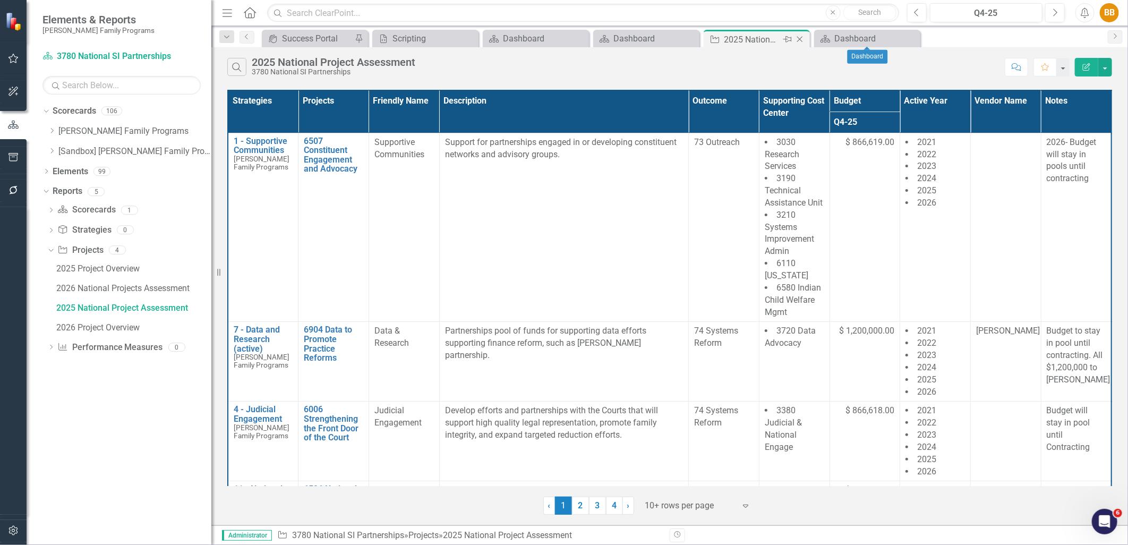
click at [801, 38] on icon at bounding box center [800, 40] width 6 height 6
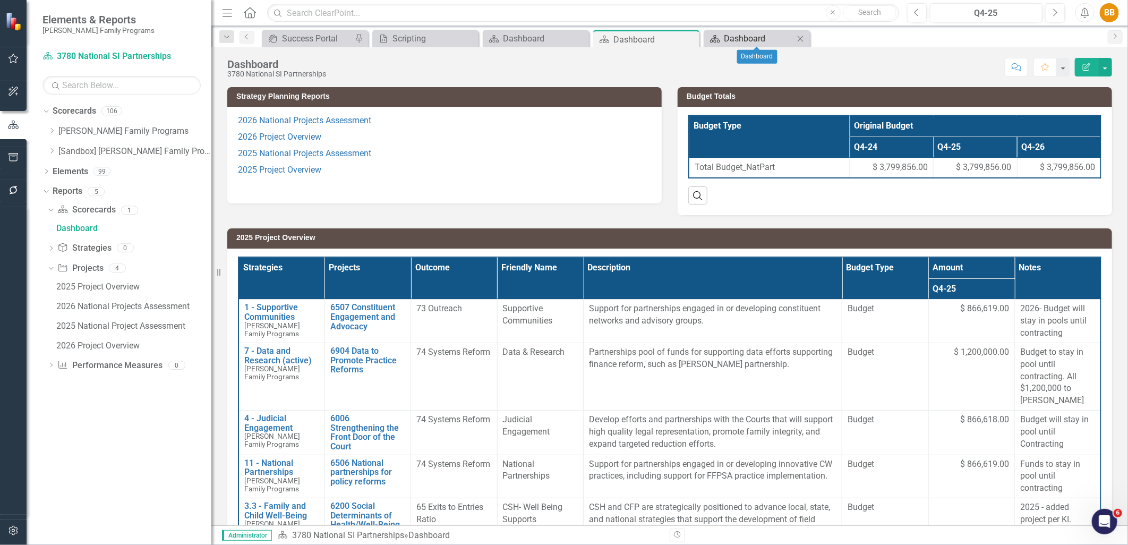
scroll to position [0, 6]
click at [766, 40] on div "Dashboard" at bounding box center [759, 38] width 70 height 13
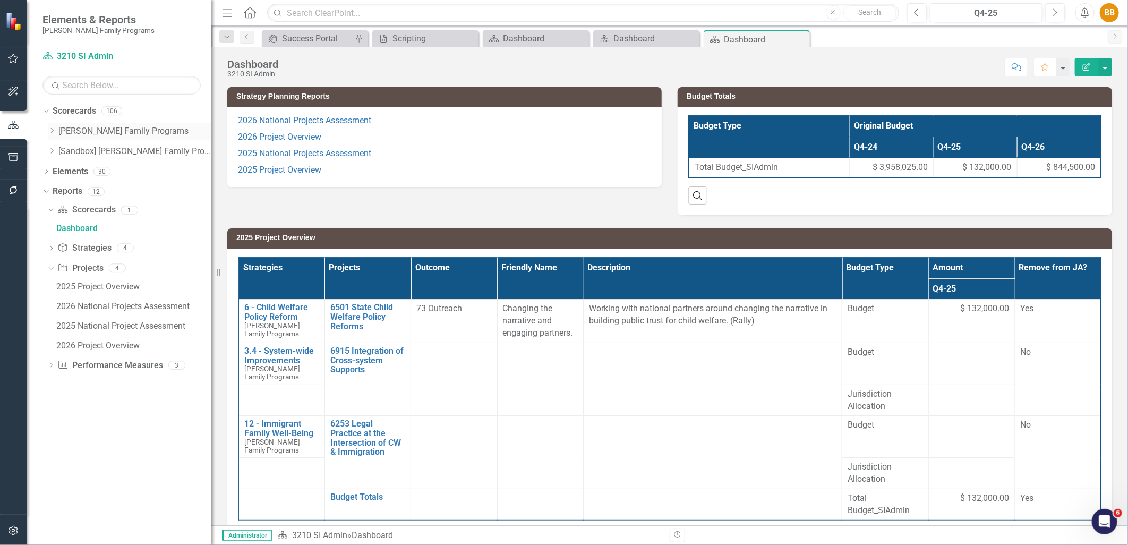
click at [49, 135] on div "Dropdown" at bounding box center [52, 131] width 8 height 9
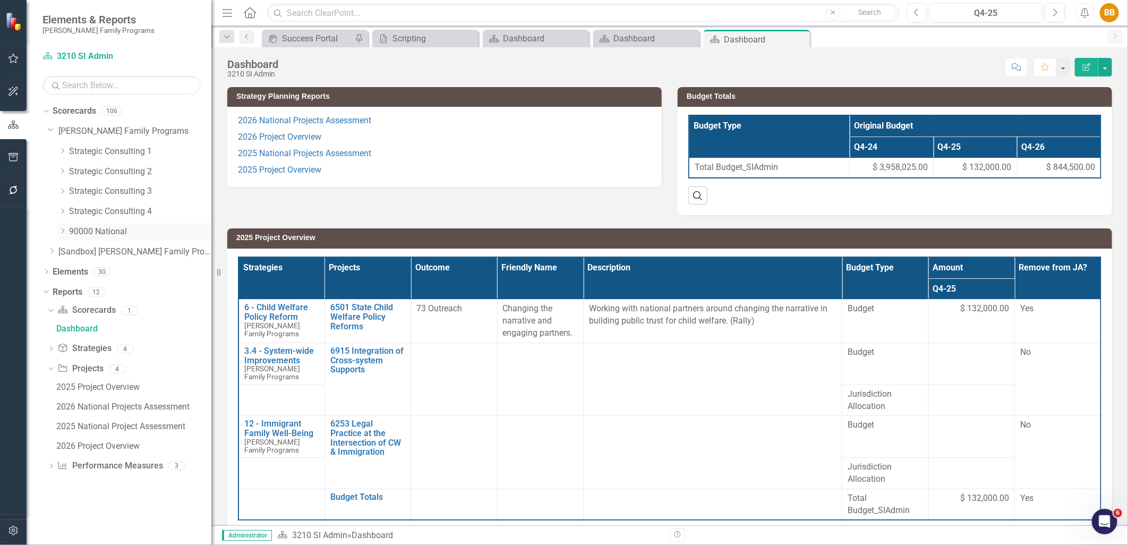
click at [60, 231] on icon "Dropdown" at bounding box center [62, 231] width 8 height 6
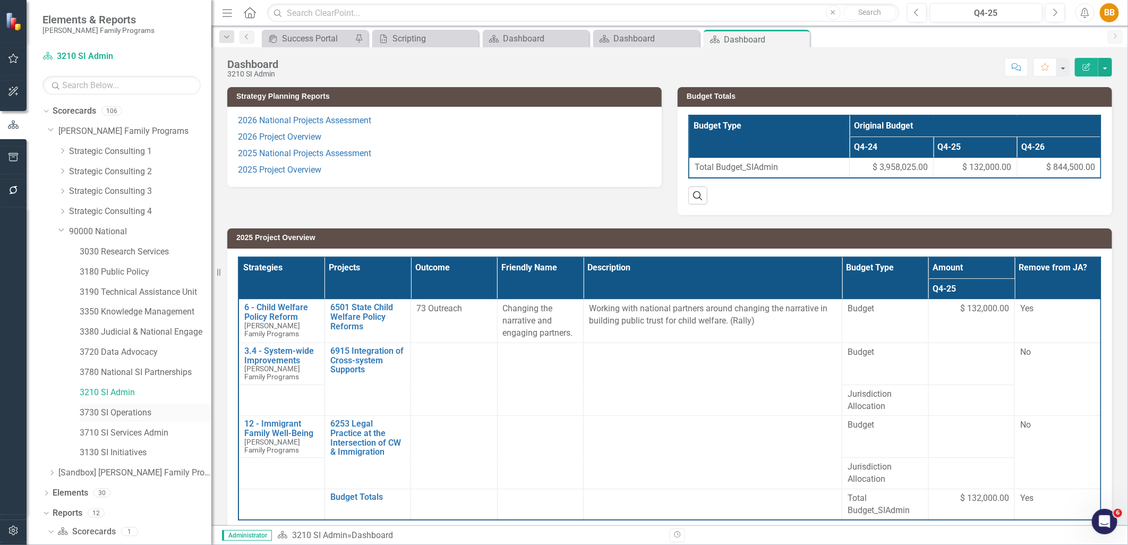
click at [145, 416] on link "3730 SI Operations" at bounding box center [146, 413] width 132 height 12
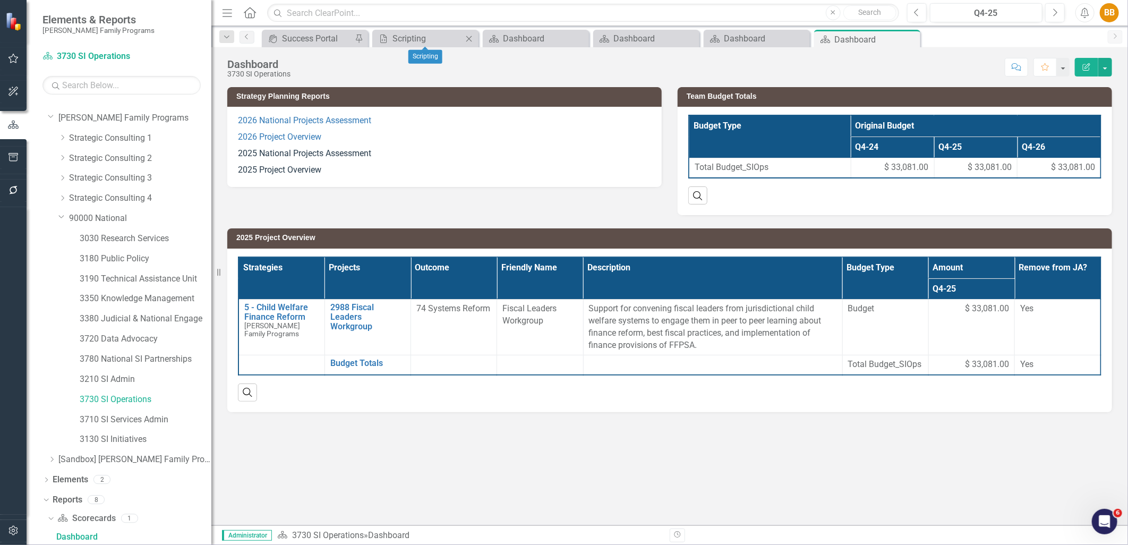
click at [471, 37] on icon at bounding box center [469, 39] width 6 height 6
click at [0, 0] on icon at bounding box center [0, 0] width 0 height 0
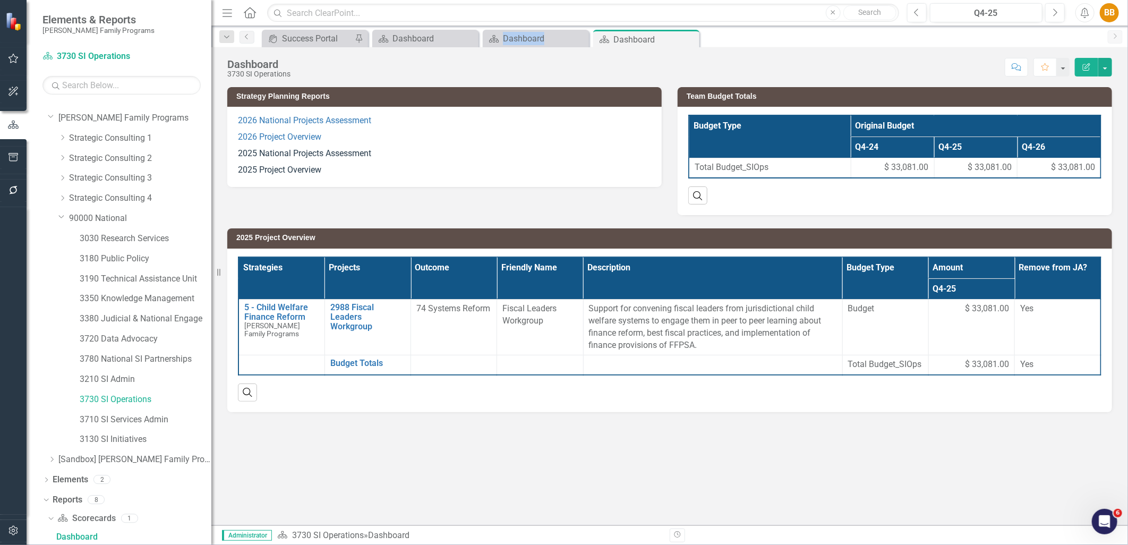
click at [0, 0] on icon at bounding box center [0, 0] width 0 height 0
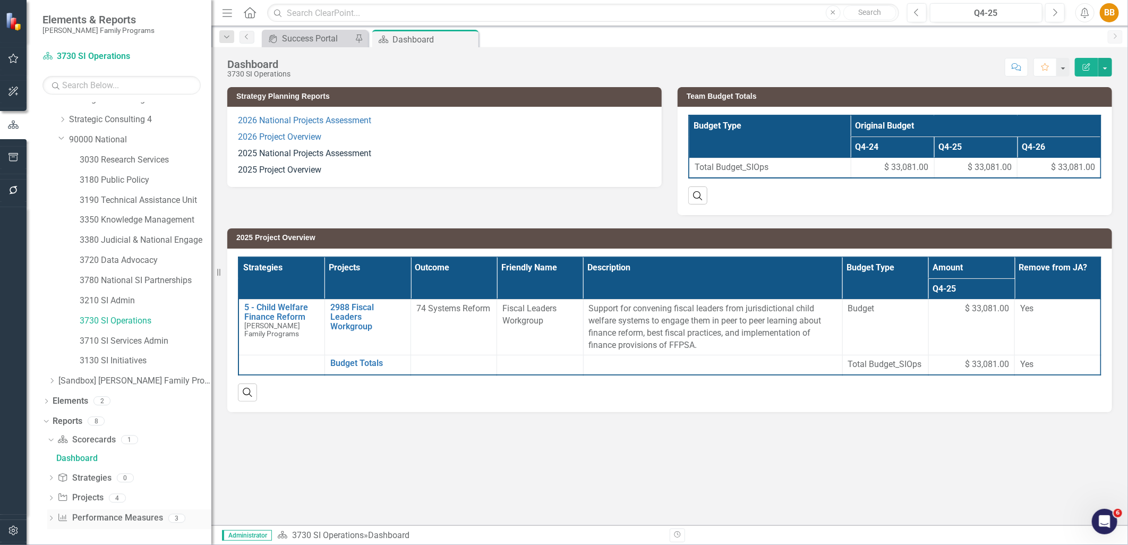
scroll to position [92, 0]
click at [49, 496] on icon "Dropdown" at bounding box center [50, 499] width 7 height 6
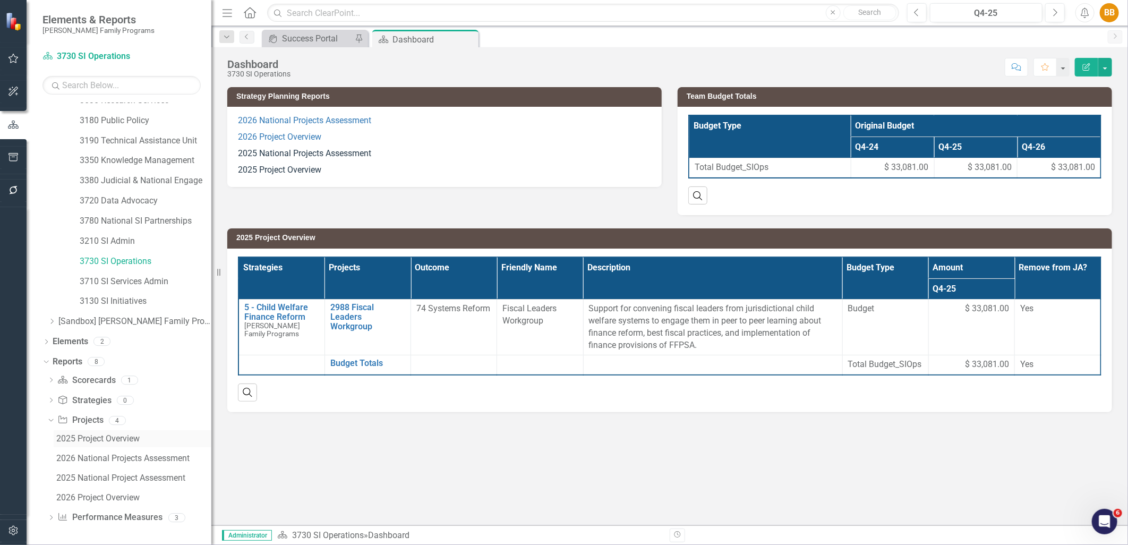
click at [139, 436] on div "2025 Project Overview" at bounding box center [133, 439] width 155 height 10
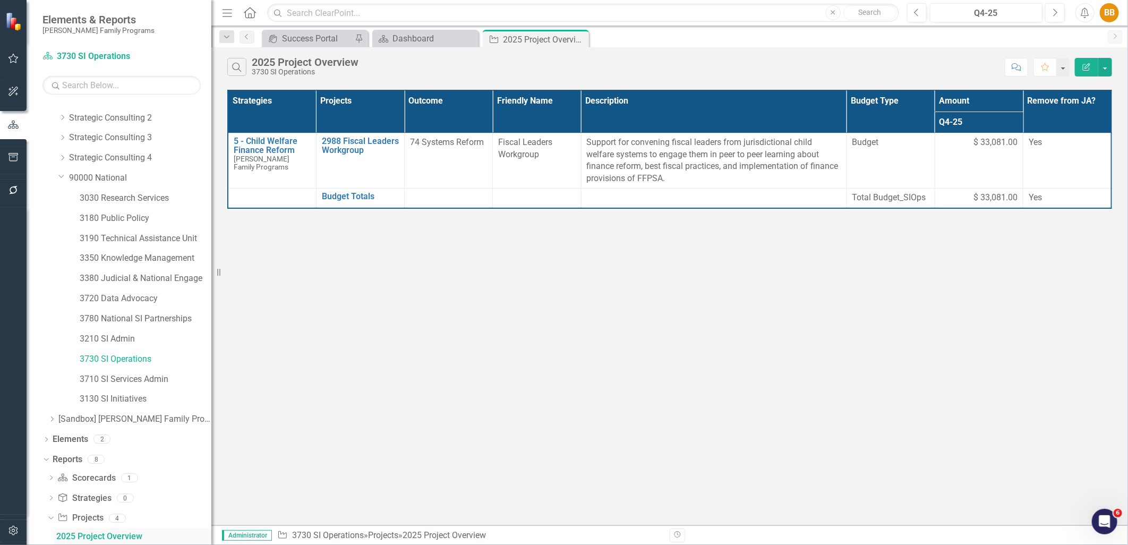
scroll to position [151, 0]
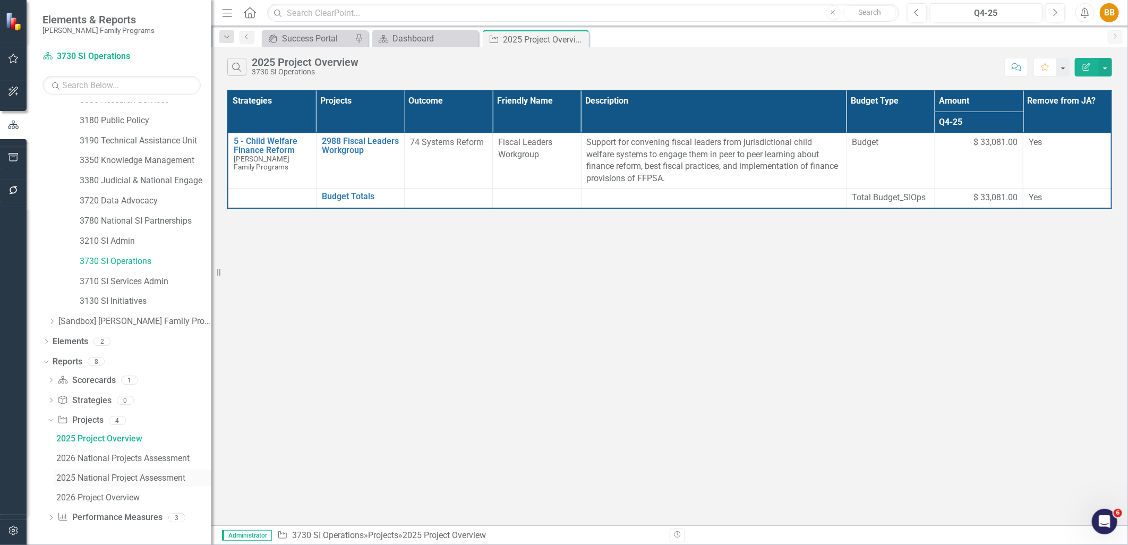
click at [118, 477] on div "2025 National Project Assessment" at bounding box center [133, 478] width 155 height 10
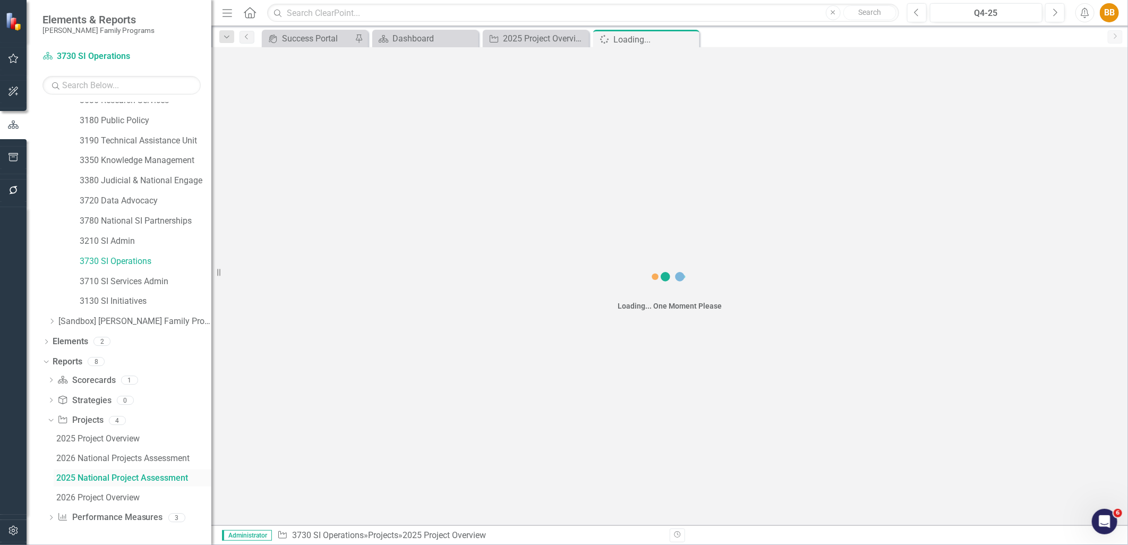
scroll to position [93, 0]
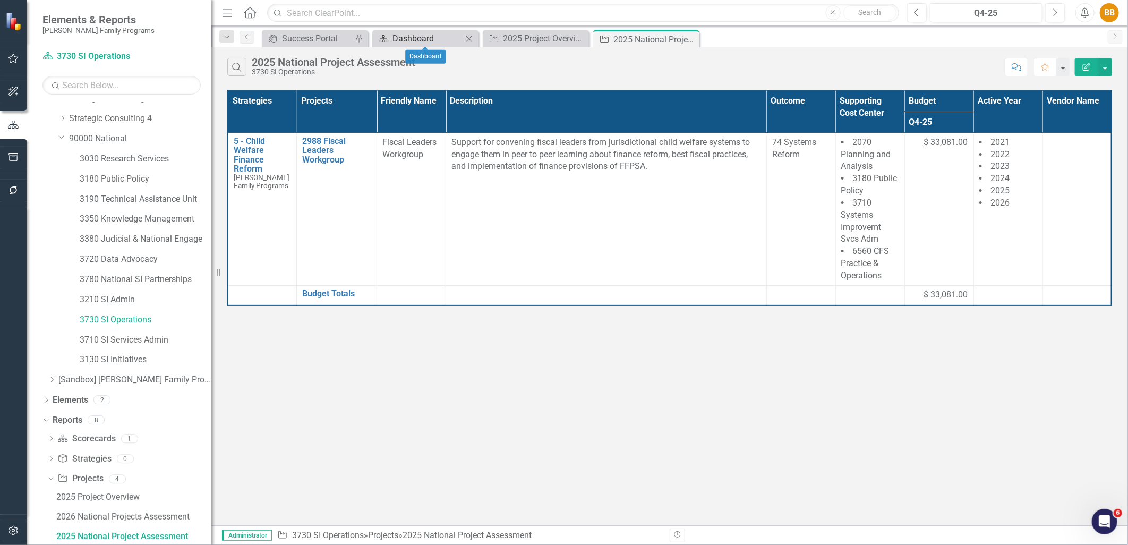
click at [449, 39] on div "Dashboard" at bounding box center [428, 38] width 70 height 13
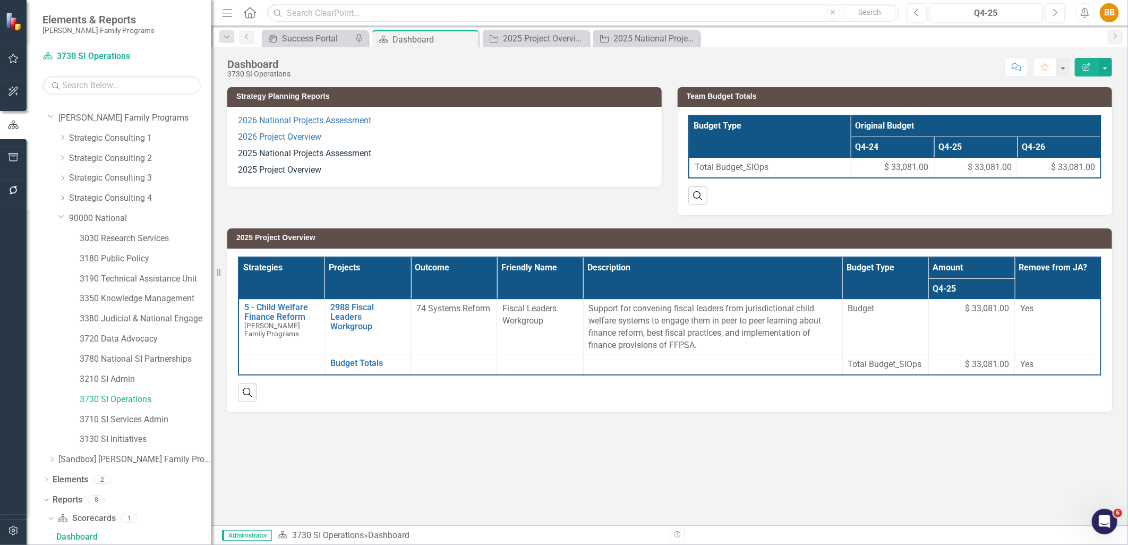
click at [395, 174] on p "2025 Project Overview" at bounding box center [444, 169] width 413 height 14
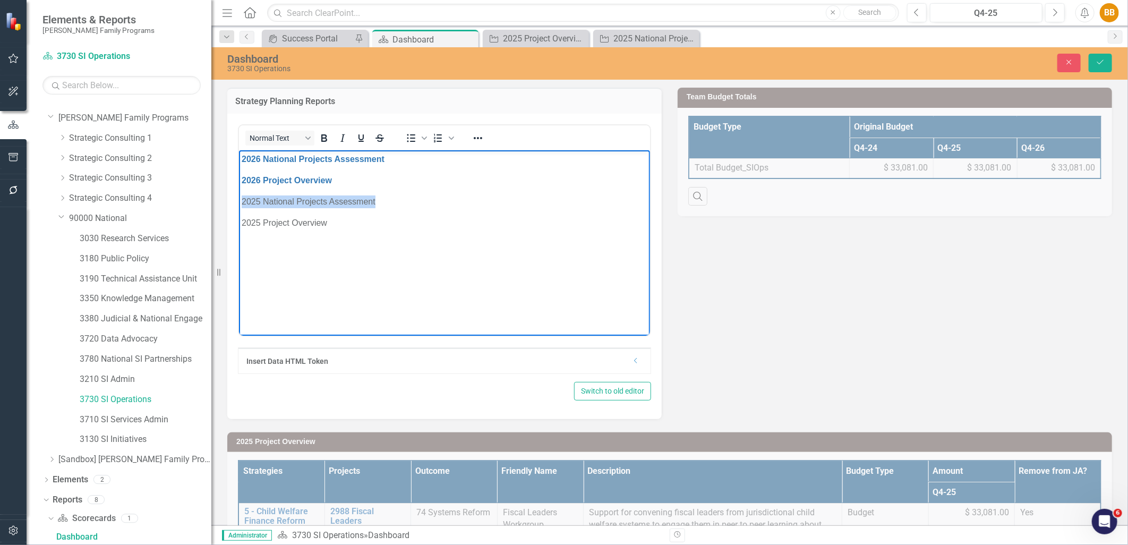
drag, startPoint x: 384, startPoint y: 202, endPoint x: 651, endPoint y: 299, distance: 283.9
click at [239, 206] on html "2026 National Projects Assessment 2026 Project Overview 2025 National Projects …" at bounding box center [444, 229] width 411 height 159
click at [486, 133] on button "Reveal or hide additional toolbar items" at bounding box center [478, 138] width 18 height 15
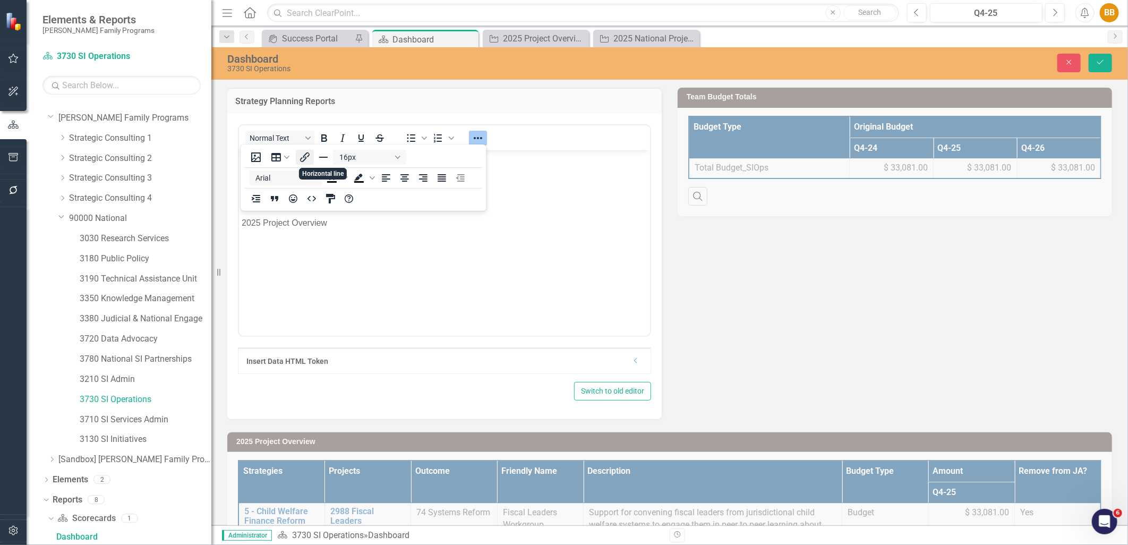
click at [301, 156] on icon "Insert/edit link" at bounding box center [305, 157] width 13 height 13
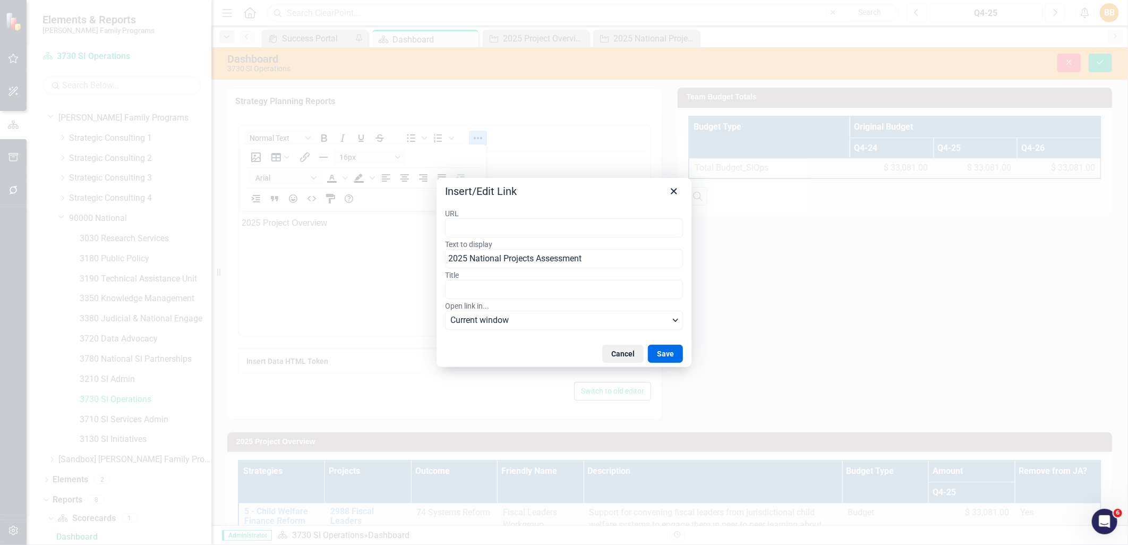
type input "https://app.clearpointstrategy.com/#/index/?layoutId=1661994&object=initiative&…"
click at [666, 357] on button "Save" at bounding box center [665, 354] width 35 height 18
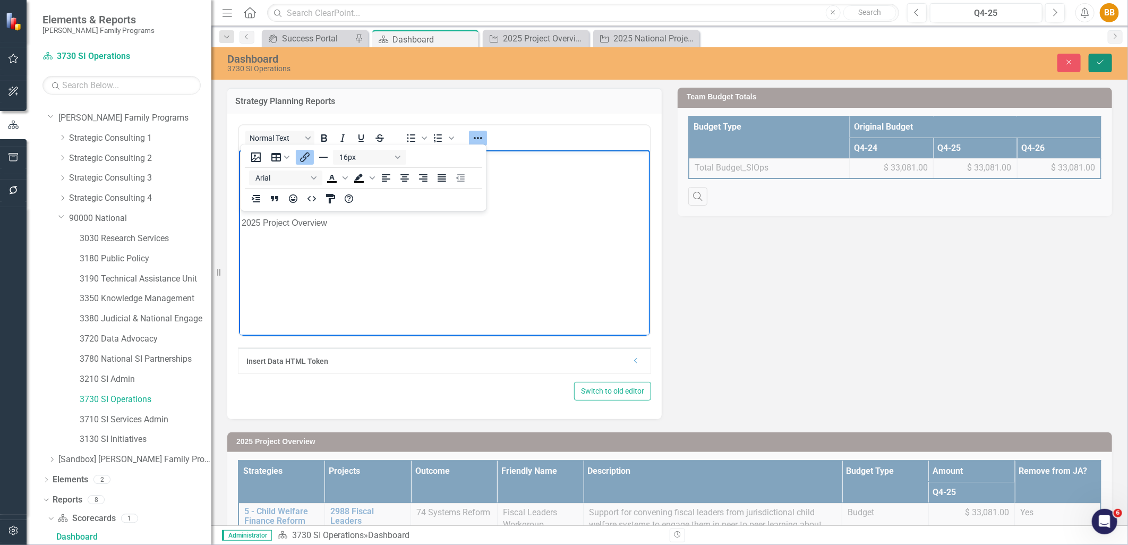
click at [1095, 61] on button "Save" at bounding box center [1100, 63] width 23 height 19
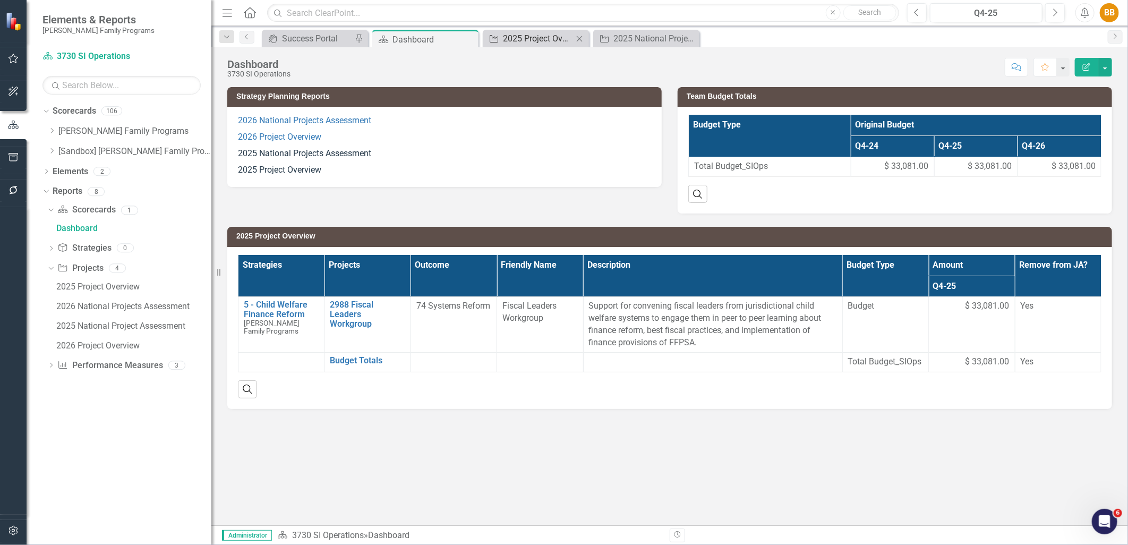
scroll to position [0, 0]
click at [540, 38] on div "2025 Project Overview" at bounding box center [538, 38] width 70 height 13
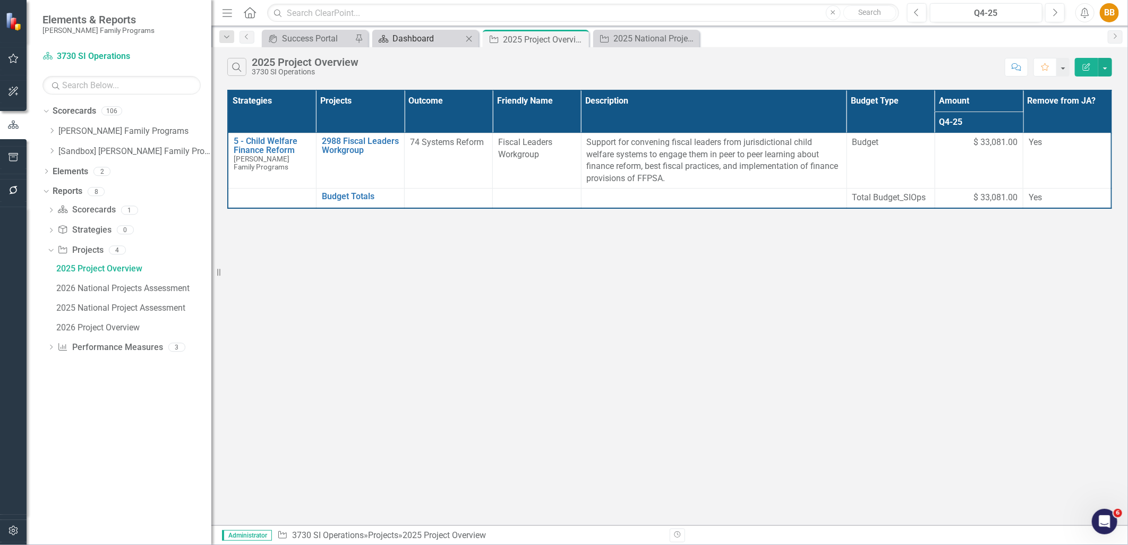
click at [424, 40] on div "Dashboard" at bounding box center [428, 38] width 70 height 13
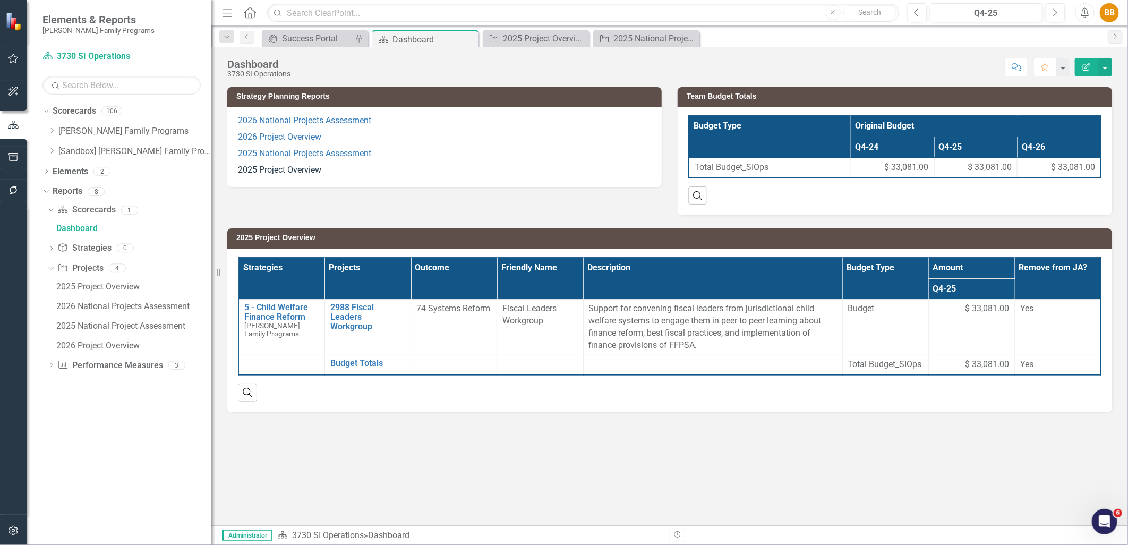
click at [342, 176] on div "2026 National Projects Assessment 2026 Project Overview 2025 National Projects …" at bounding box center [444, 147] width 435 height 80
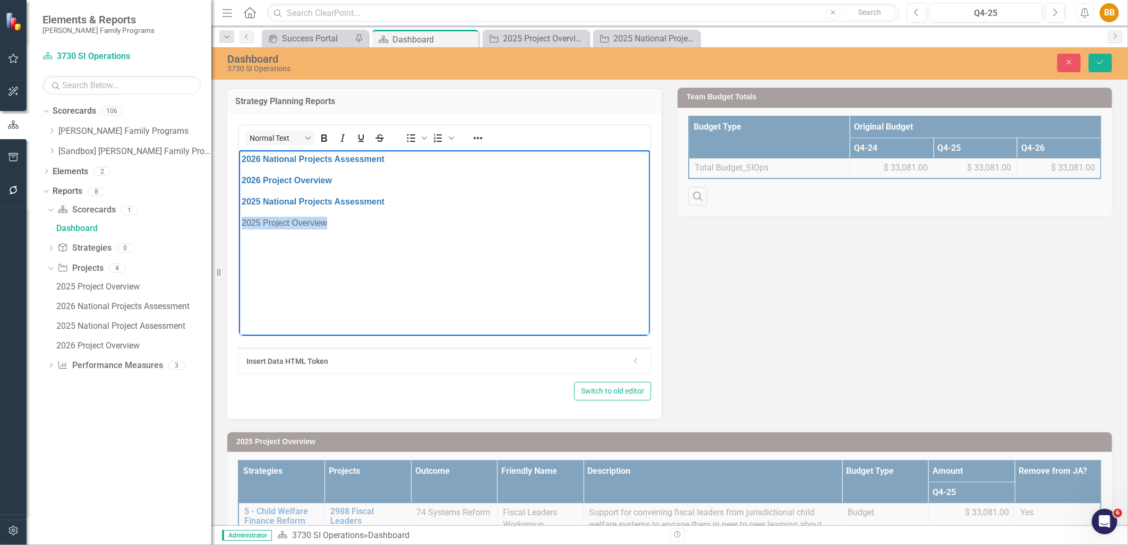
drag, startPoint x: 353, startPoint y: 228, endPoint x: 234, endPoint y: 228, distance: 119.0
click at [239, 228] on html "2026 National Projects Assessment 2026 Project Overview 2025 National Projects …" at bounding box center [444, 229] width 411 height 159
click at [477, 137] on icon "Reveal or hide additional toolbar items" at bounding box center [478, 138] width 9 height 2
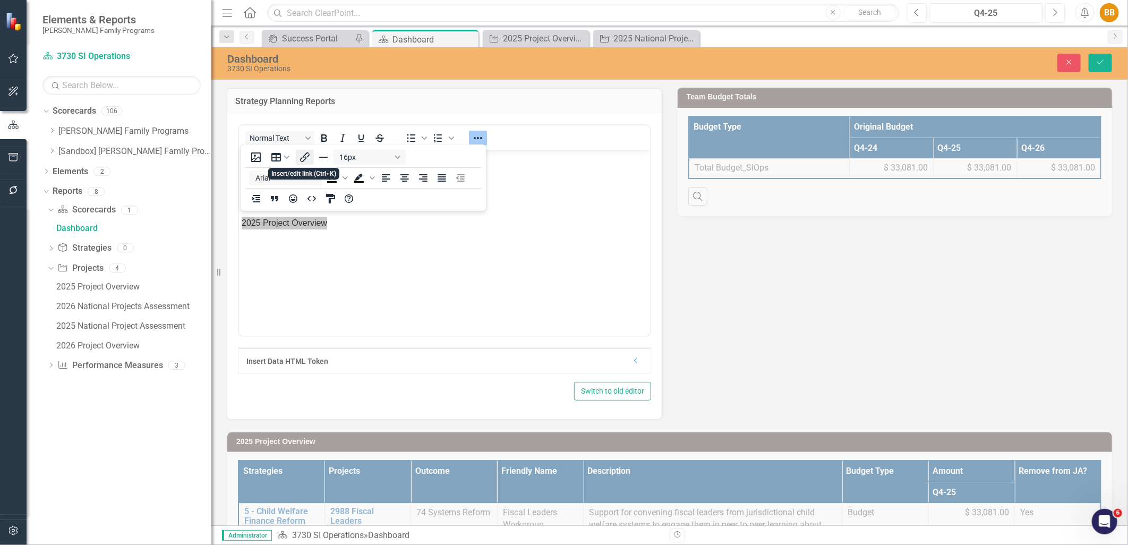
click at [312, 156] on button "Insert/edit link" at bounding box center [305, 157] width 18 height 15
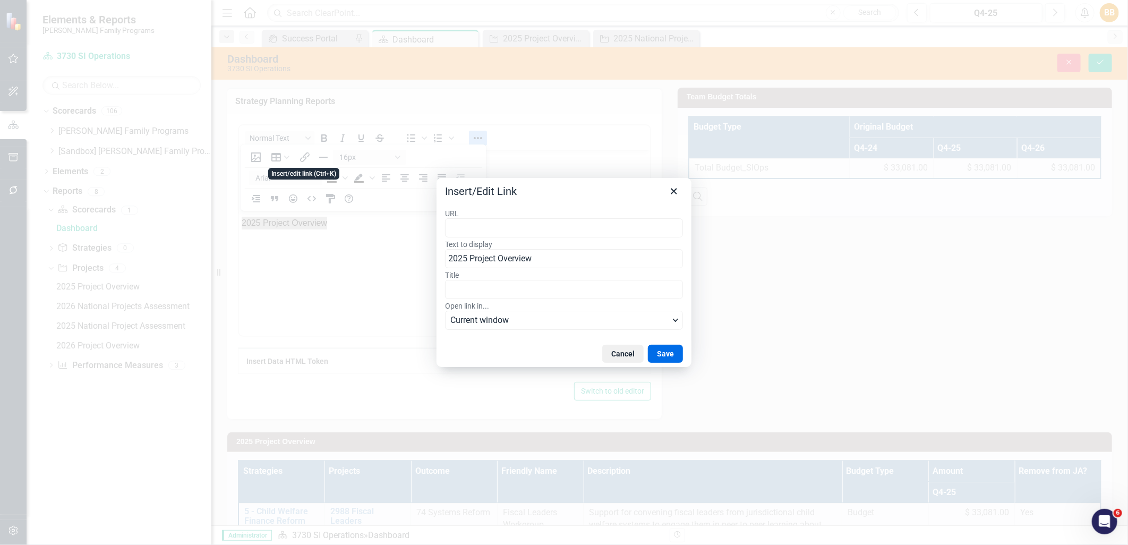
type input "https://app.clearpointstrategy.com/#/index/?layoutId=1776349&object=initiative&…"
click at [682, 354] on button "Save" at bounding box center [665, 354] width 35 height 18
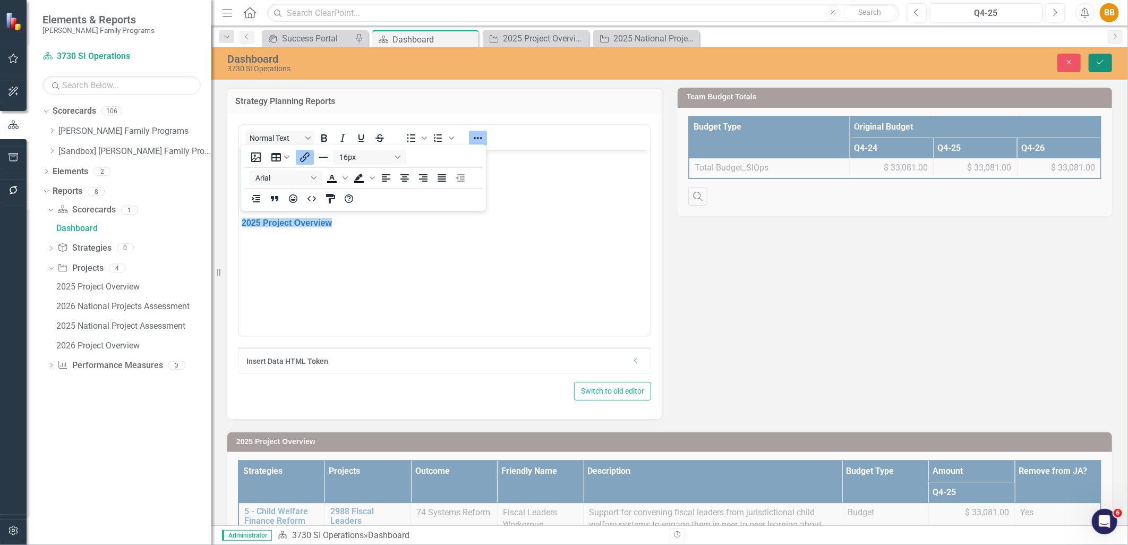
click at [1104, 64] on icon "Save" at bounding box center [1101, 61] width 10 height 7
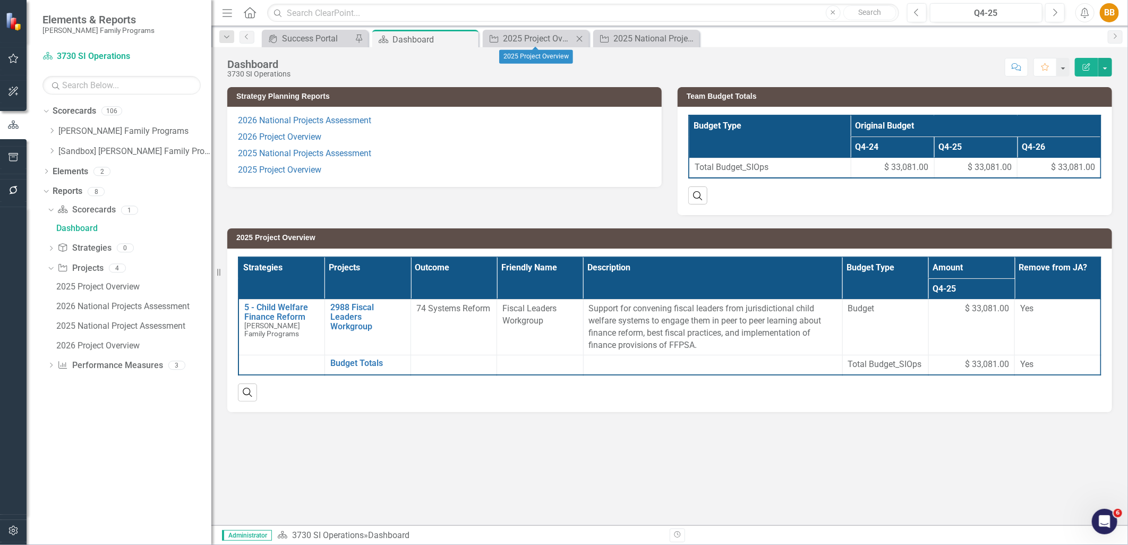
click at [582, 40] on icon "Close" at bounding box center [579, 39] width 11 height 9
click at [0, 0] on icon "Close" at bounding box center [0, 0] width 0 height 0
click at [50, 133] on icon "Dropdown" at bounding box center [52, 131] width 8 height 6
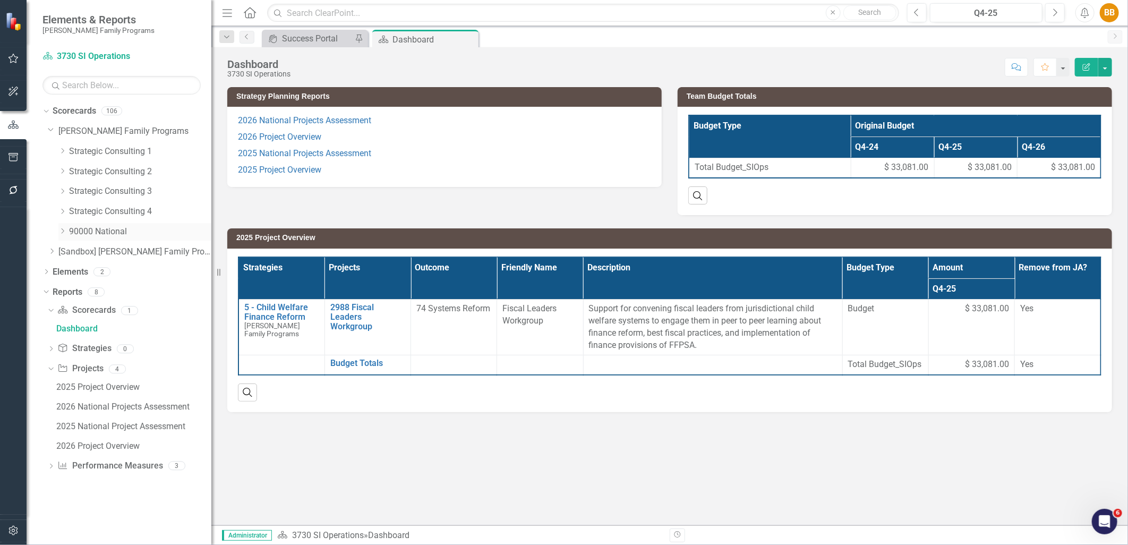
click at [60, 232] on icon "Dropdown" at bounding box center [62, 231] width 8 height 6
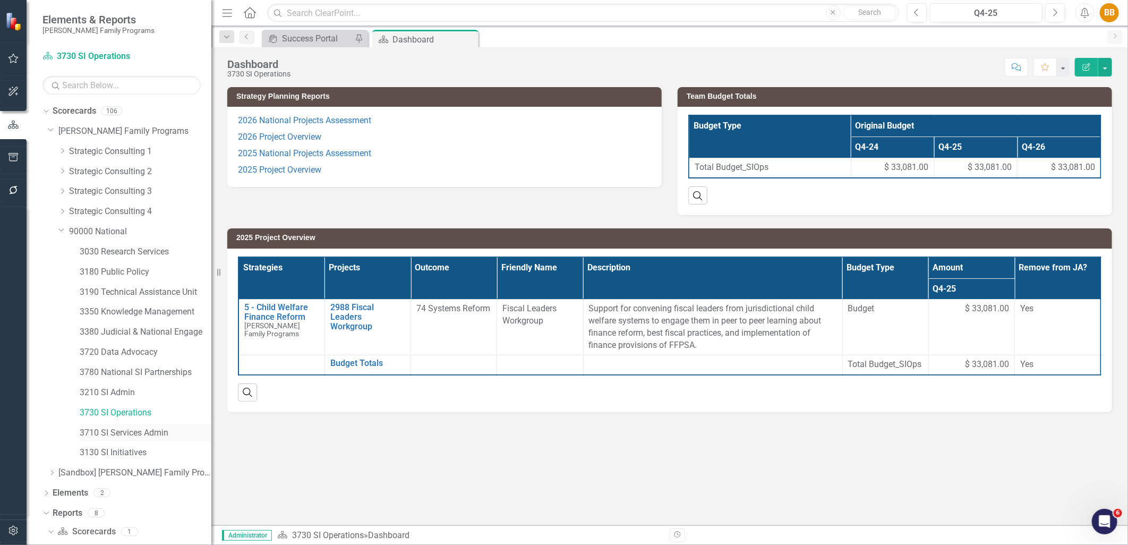
click at [121, 434] on link "3710 SI Services Admin" at bounding box center [146, 433] width 132 height 12
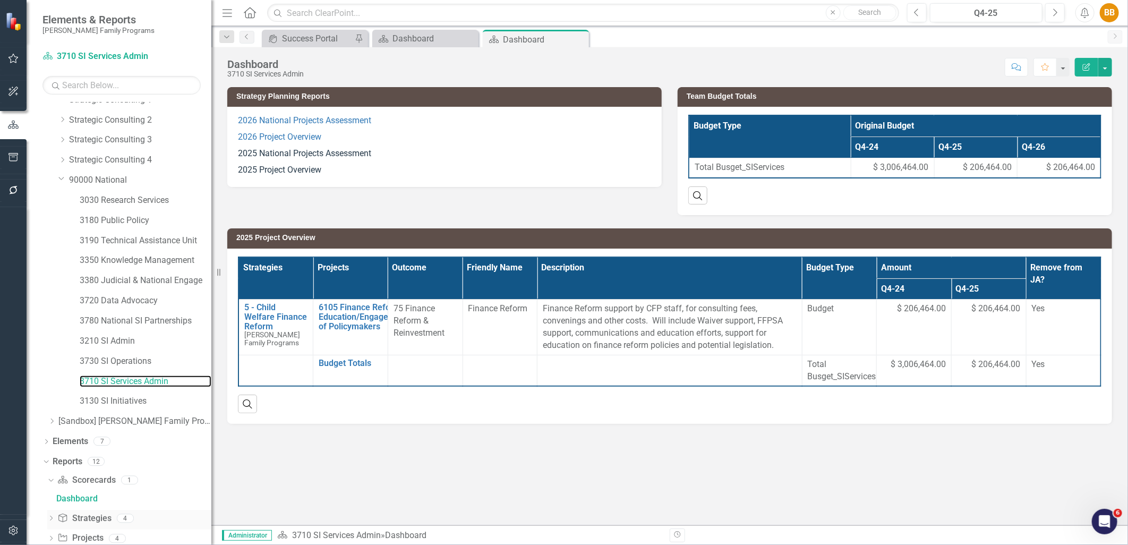
scroll to position [92, 0]
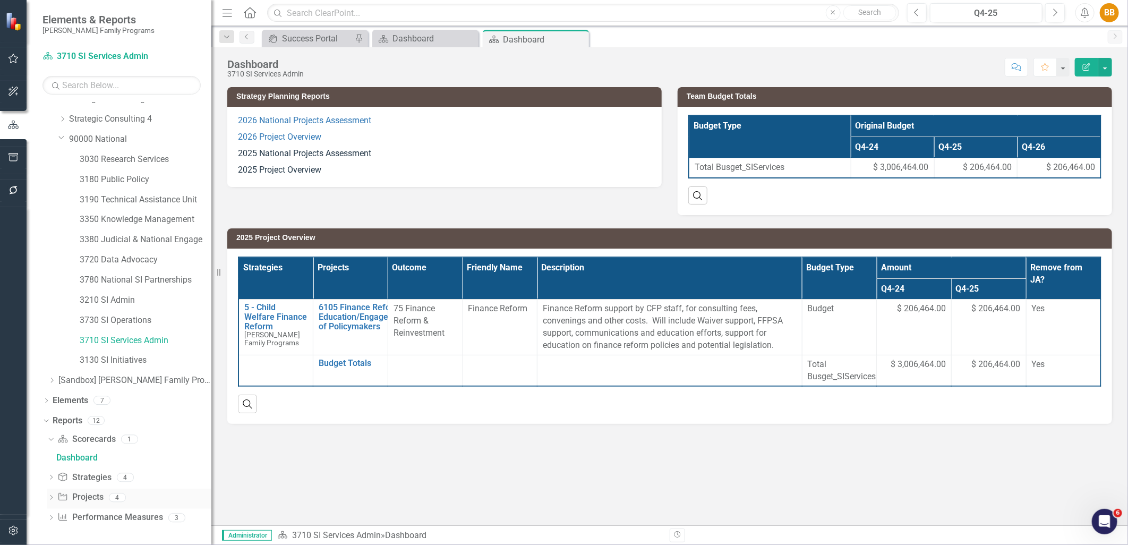
click at [53, 500] on icon "Dropdown" at bounding box center [50, 499] width 7 height 6
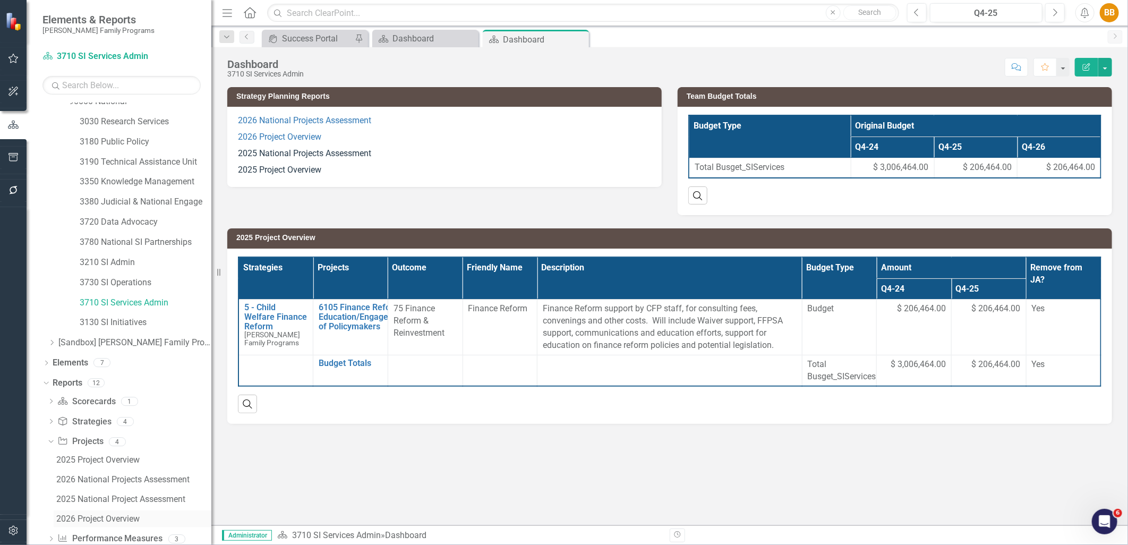
scroll to position [151, 0]
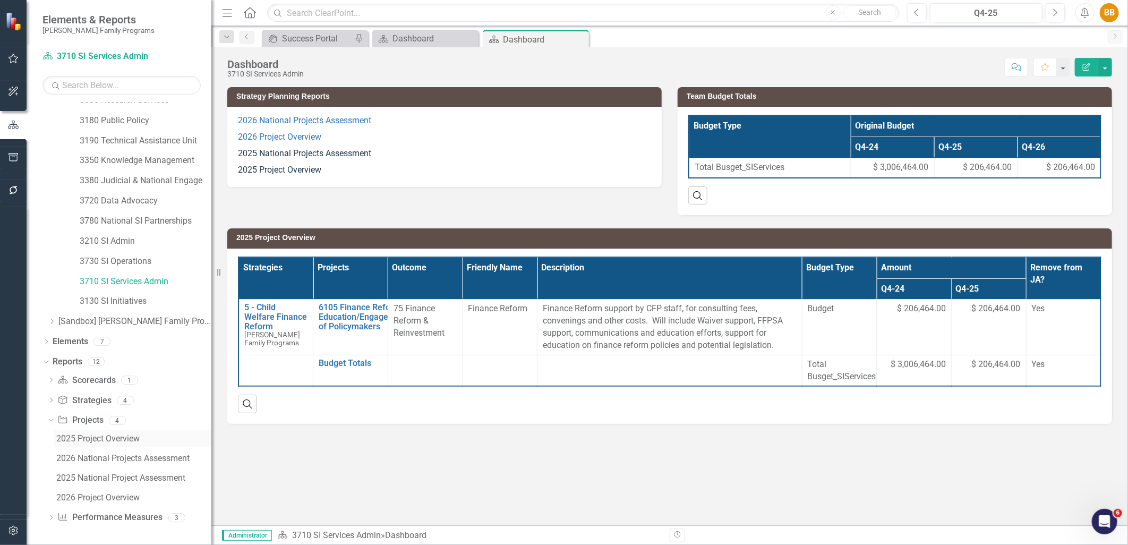
click at [121, 437] on div "2025 Project Overview" at bounding box center [133, 439] width 155 height 10
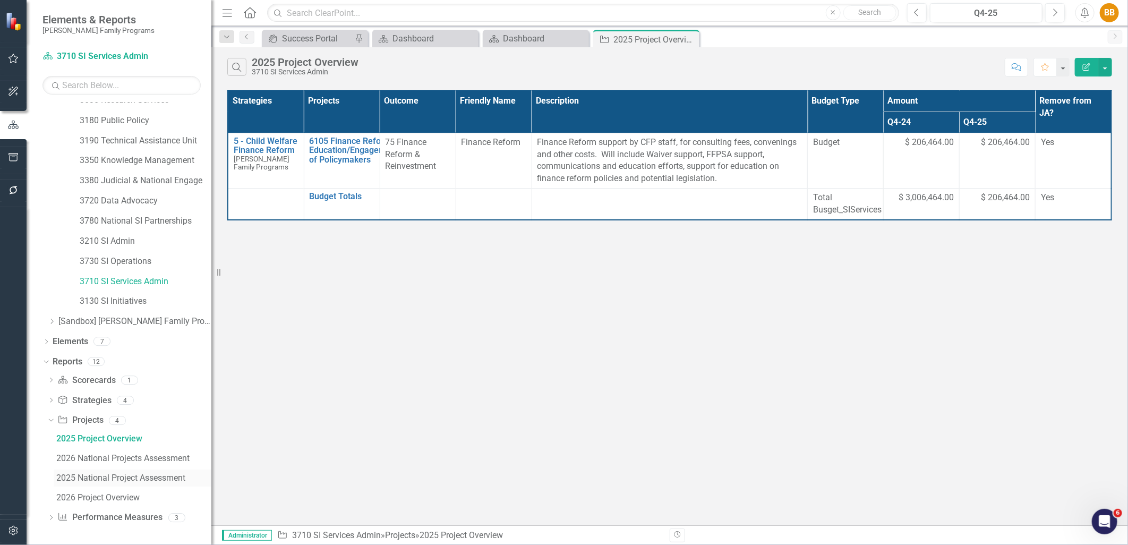
click at [119, 475] on div "2025 National Project Assessment" at bounding box center [133, 478] width 155 height 10
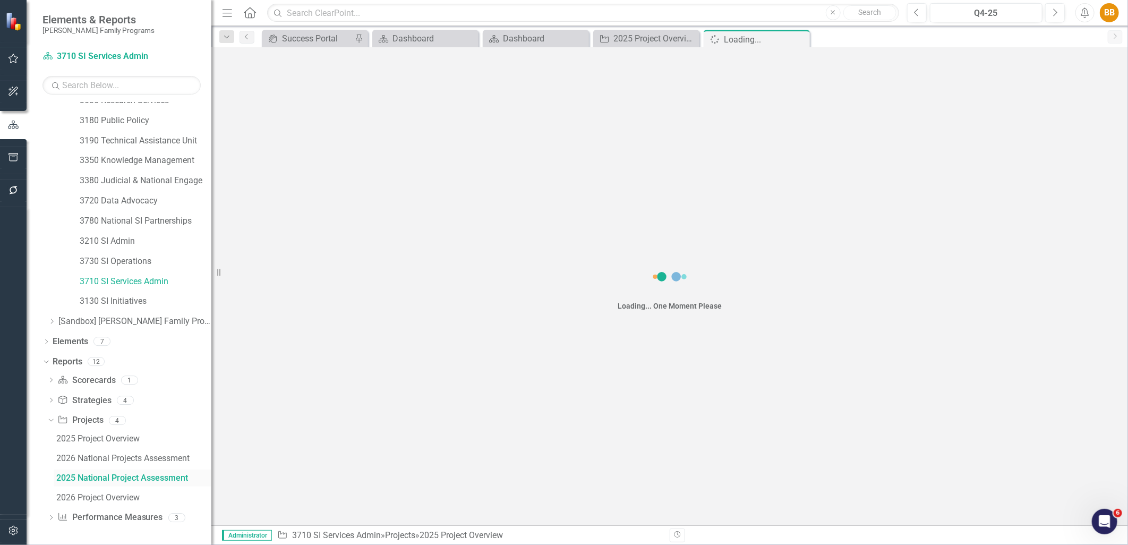
scroll to position [93, 0]
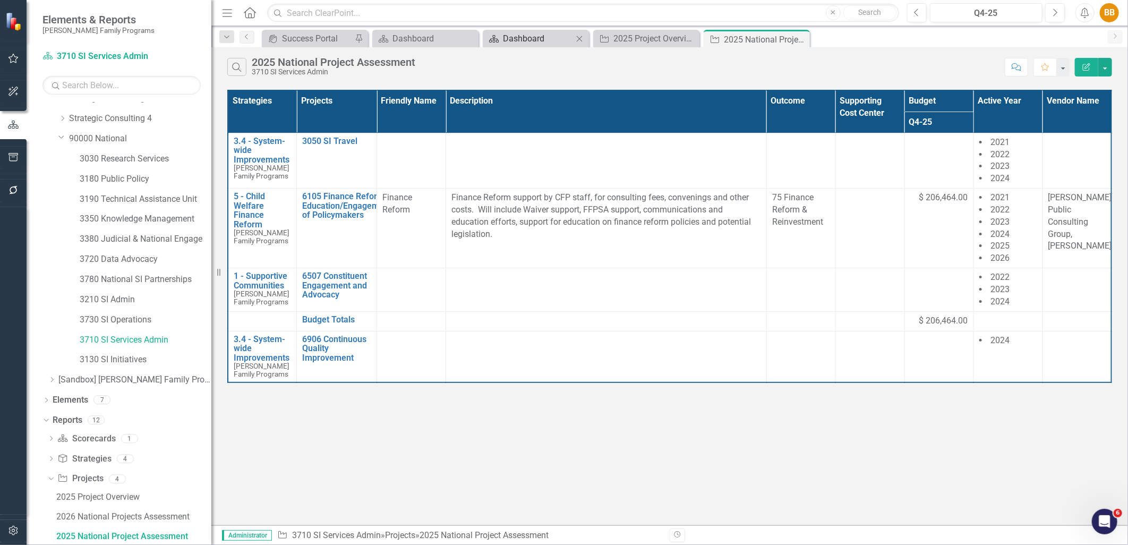
click at [531, 41] on div "Dashboard" at bounding box center [538, 38] width 70 height 13
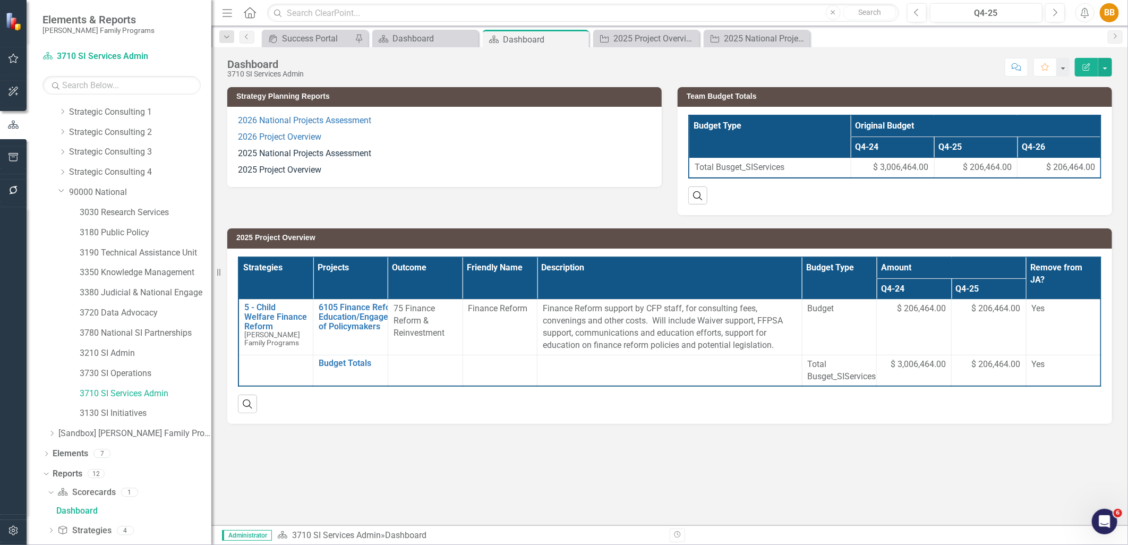
scroll to position [13, 0]
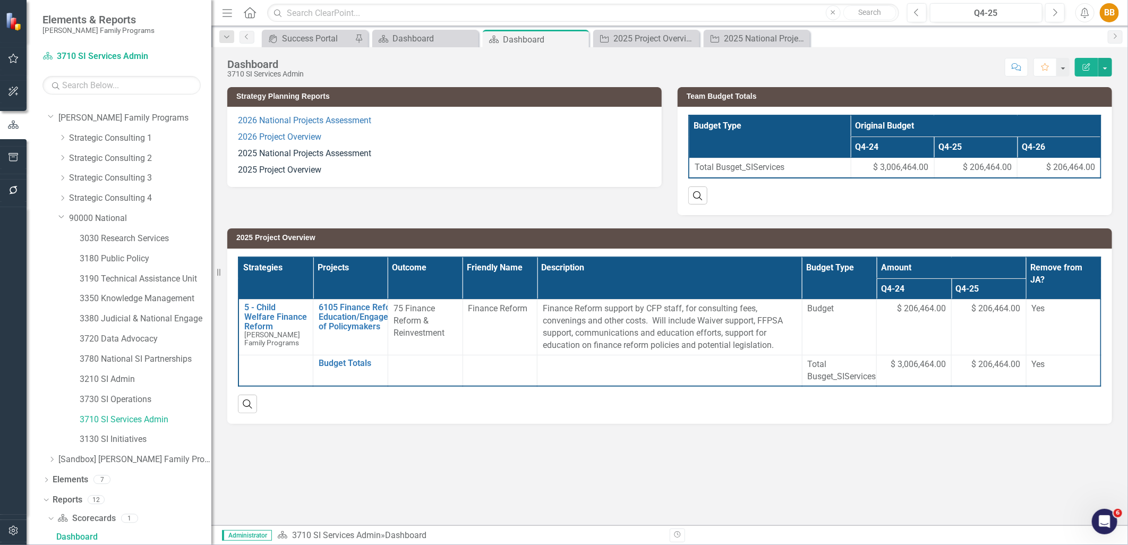
click at [383, 163] on p "2025 Project Overview" at bounding box center [444, 169] width 413 height 14
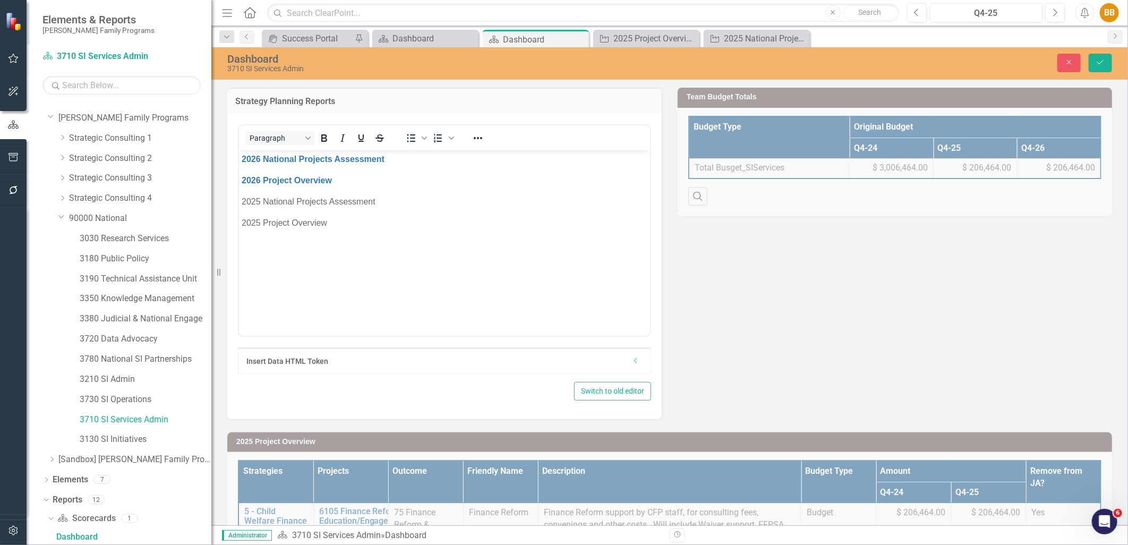
scroll to position [0, 0]
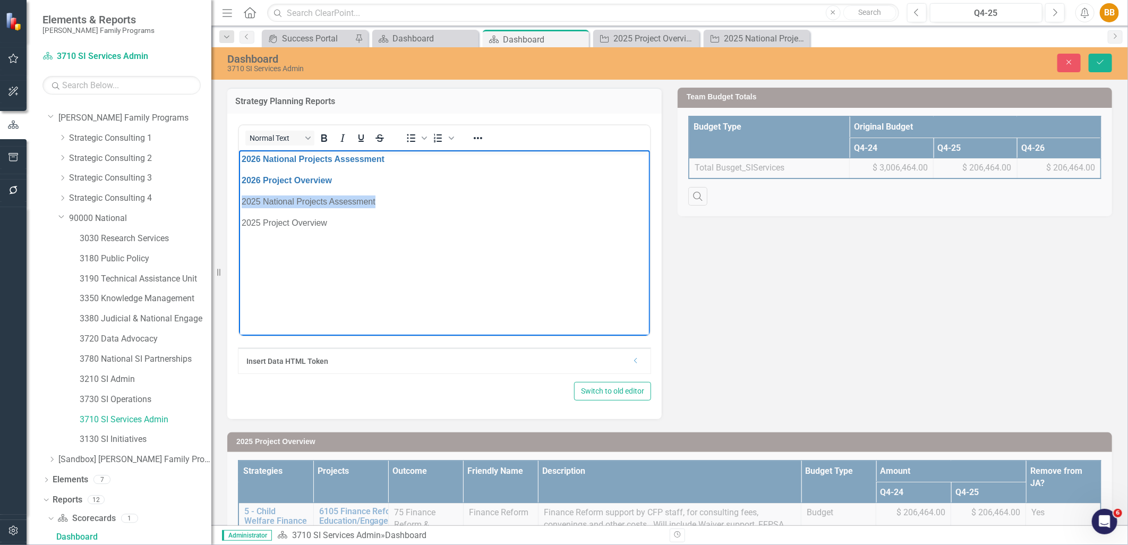
drag, startPoint x: 391, startPoint y: 200, endPoint x: 269, endPoint y: 196, distance: 121.2
click at [239, 203] on html "2026 National Projects Assessment 2026 Project Overview 2025 National Projects …" at bounding box center [444, 229] width 411 height 159
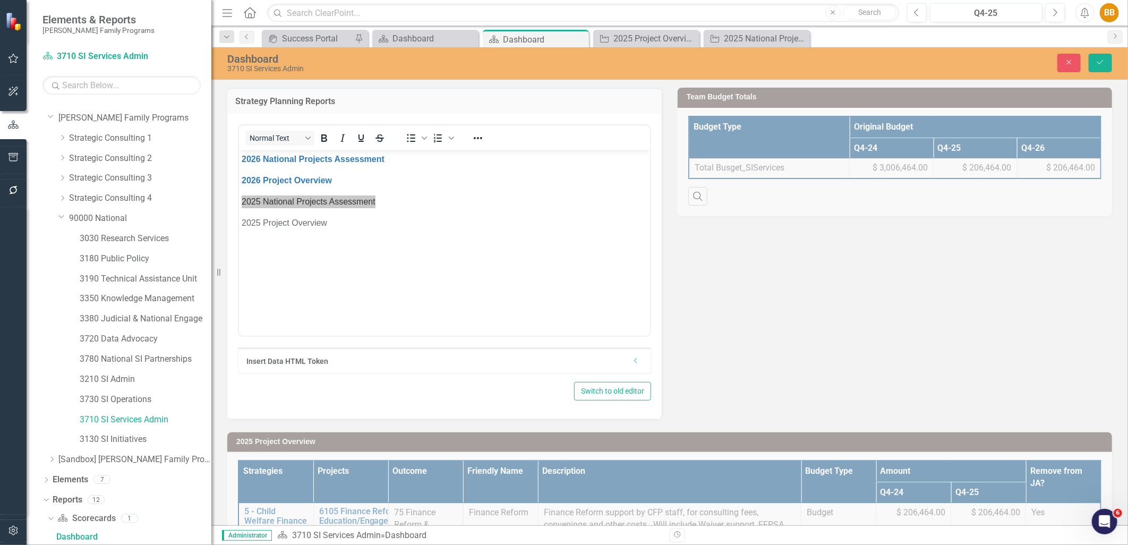
click at [466, 134] on div at bounding box center [478, 138] width 31 height 21
click at [472, 136] on icon "Reveal or hide additional toolbar items" at bounding box center [478, 138] width 13 height 13
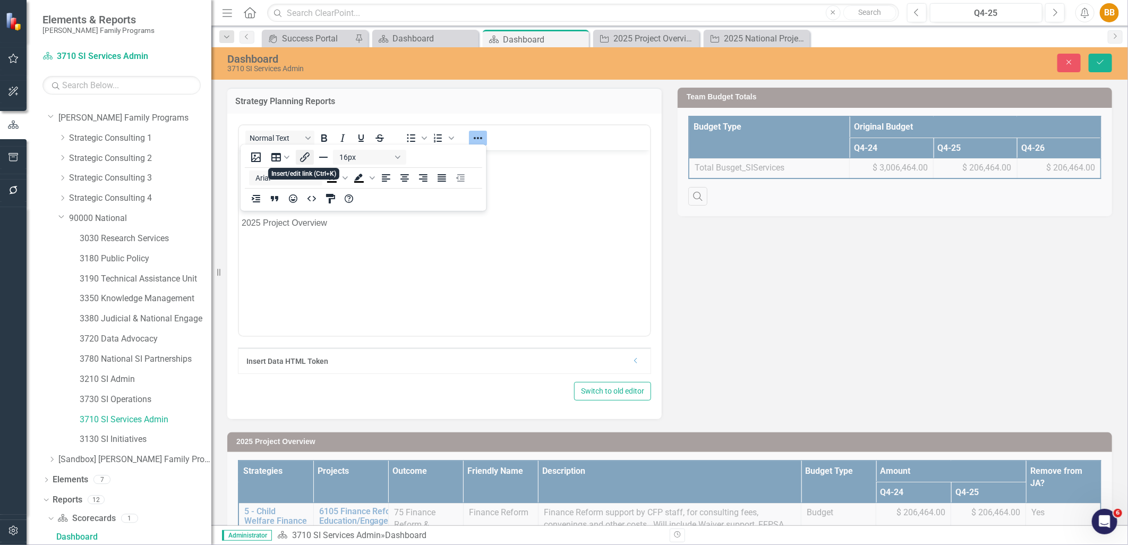
click at [304, 160] on icon "Insert/edit link" at bounding box center [305, 157] width 10 height 10
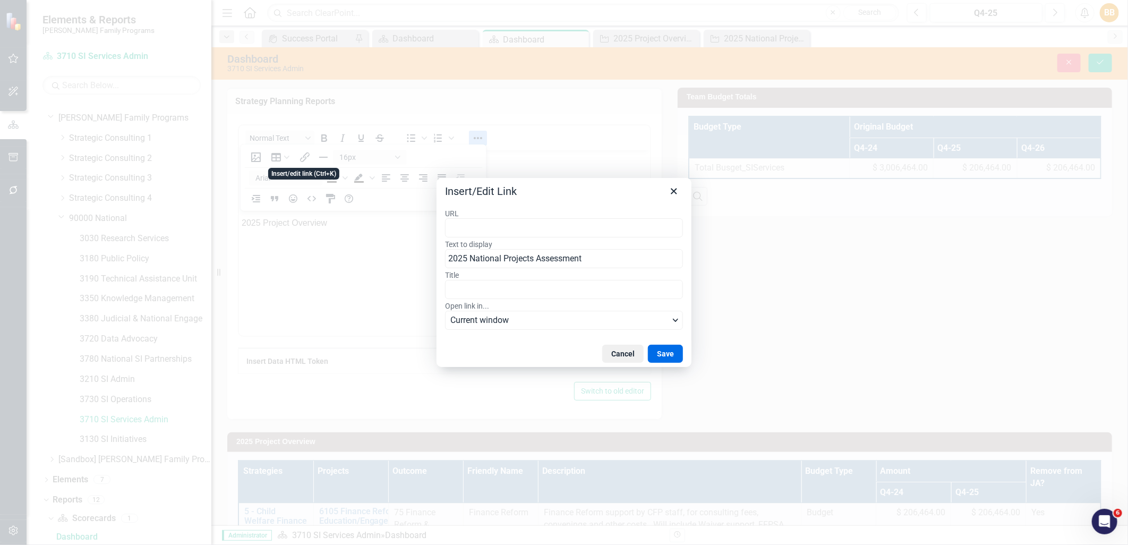
type input "https://app.clearpointstrategy.com/#/index/?layoutId=1661995&object=initiative&…"
click at [659, 347] on button "Save" at bounding box center [665, 354] width 35 height 18
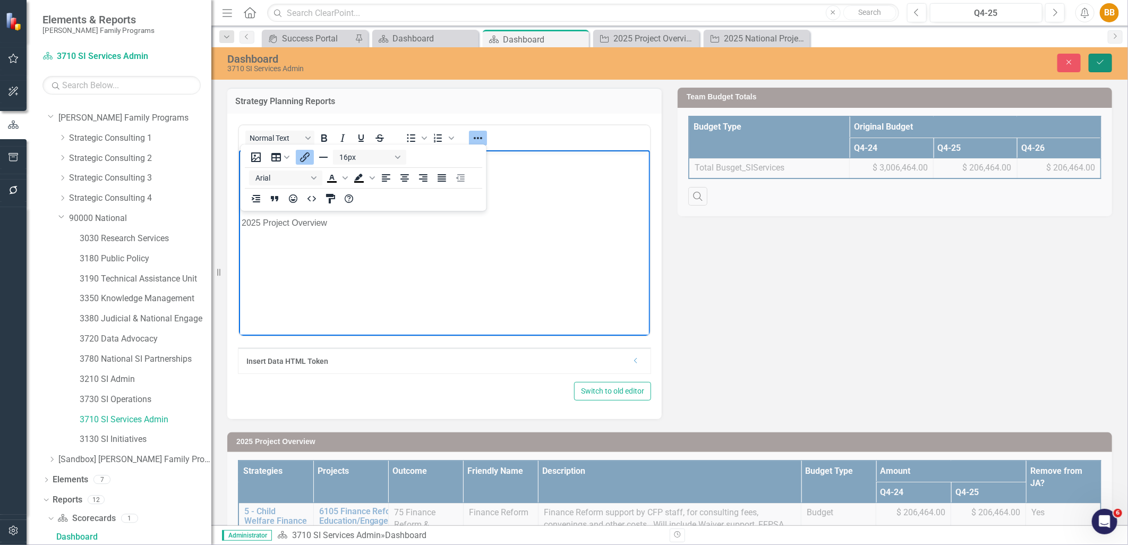
click at [1096, 62] on button "Save" at bounding box center [1100, 63] width 23 height 19
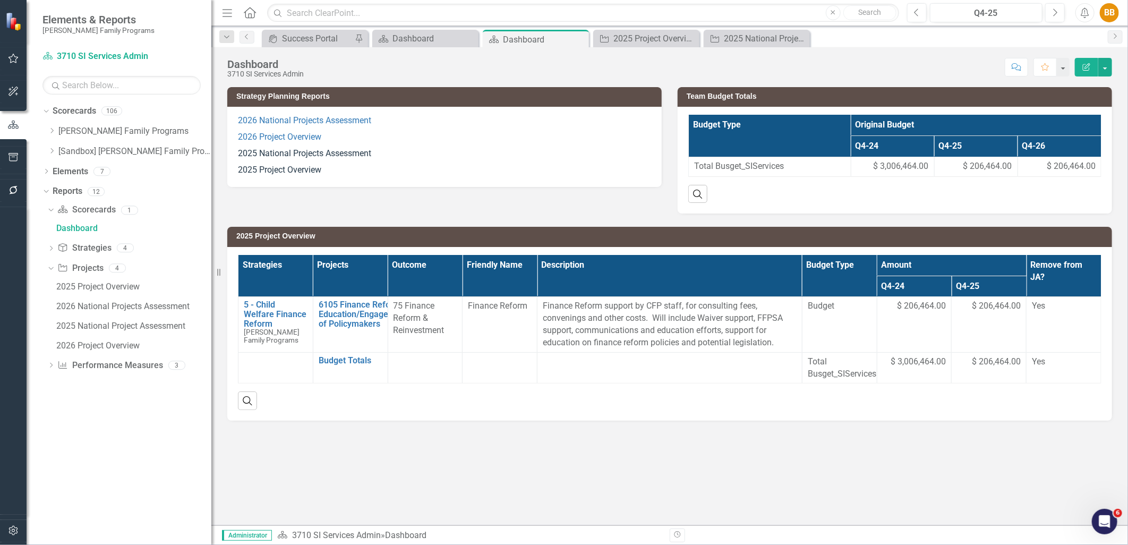
scroll to position [0, 0]
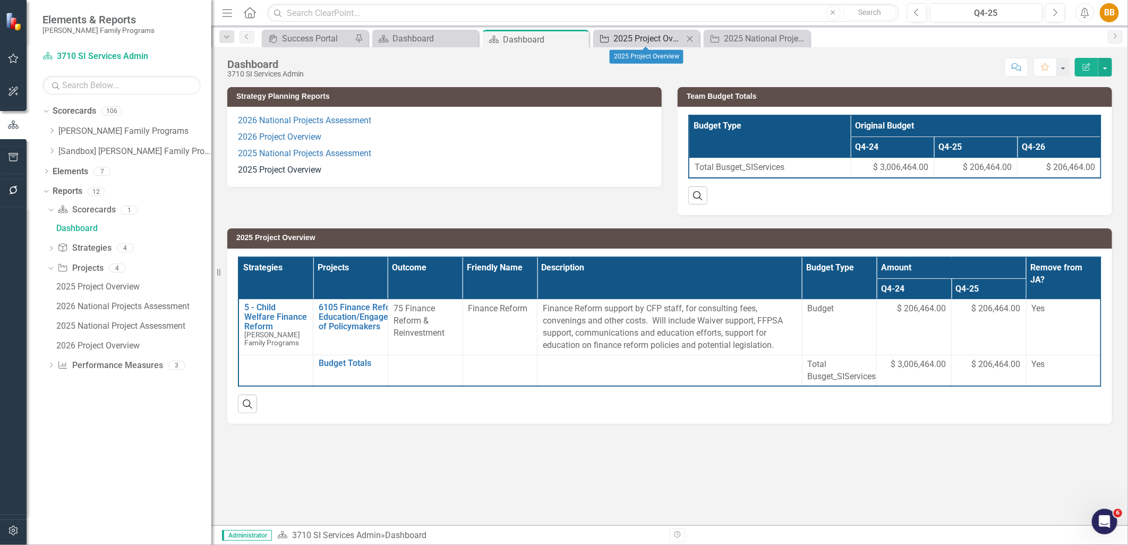
click at [666, 39] on div "2025 Project Overview" at bounding box center [649, 38] width 70 height 13
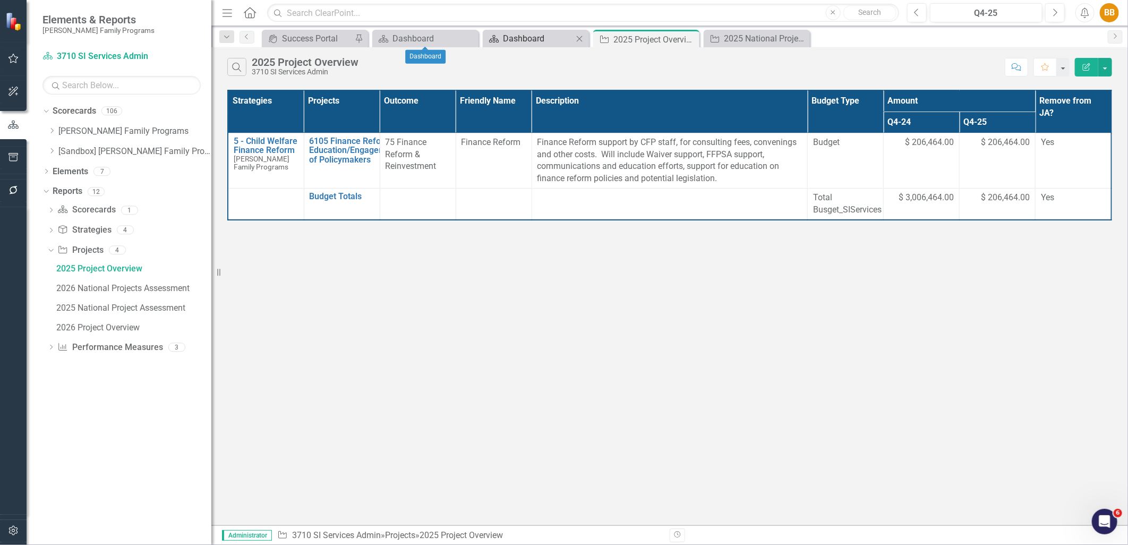
click at [531, 40] on div "Dashboard" at bounding box center [538, 38] width 70 height 13
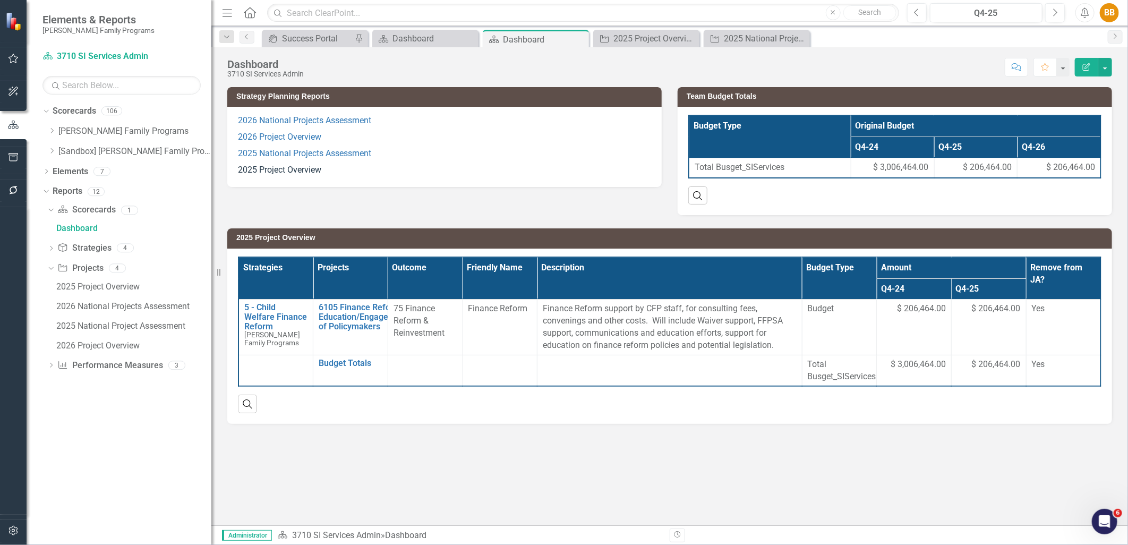
click at [342, 173] on p "2025 Project Overview" at bounding box center [444, 169] width 413 height 14
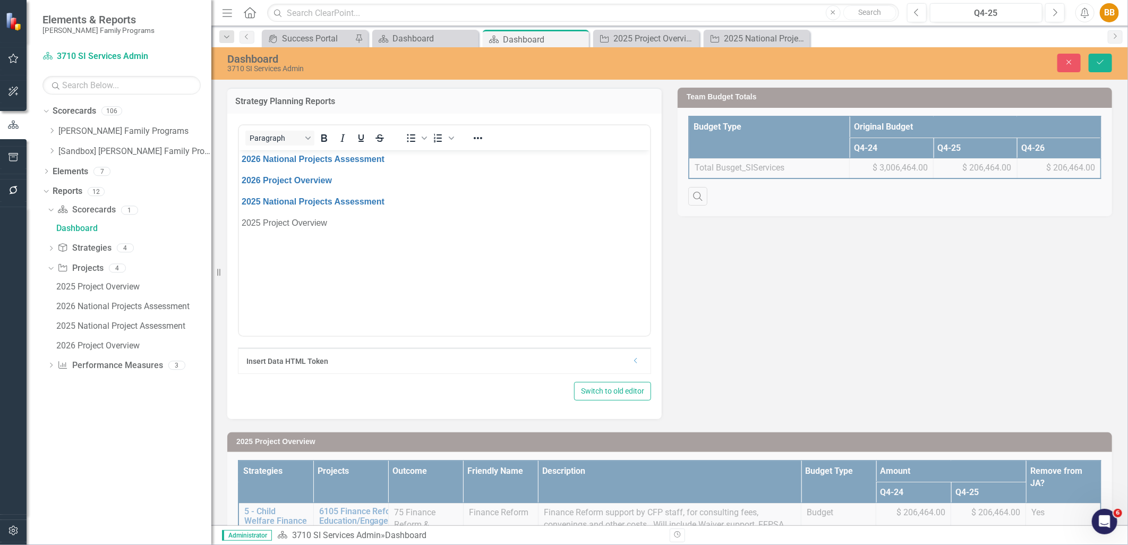
scroll to position [0, 0]
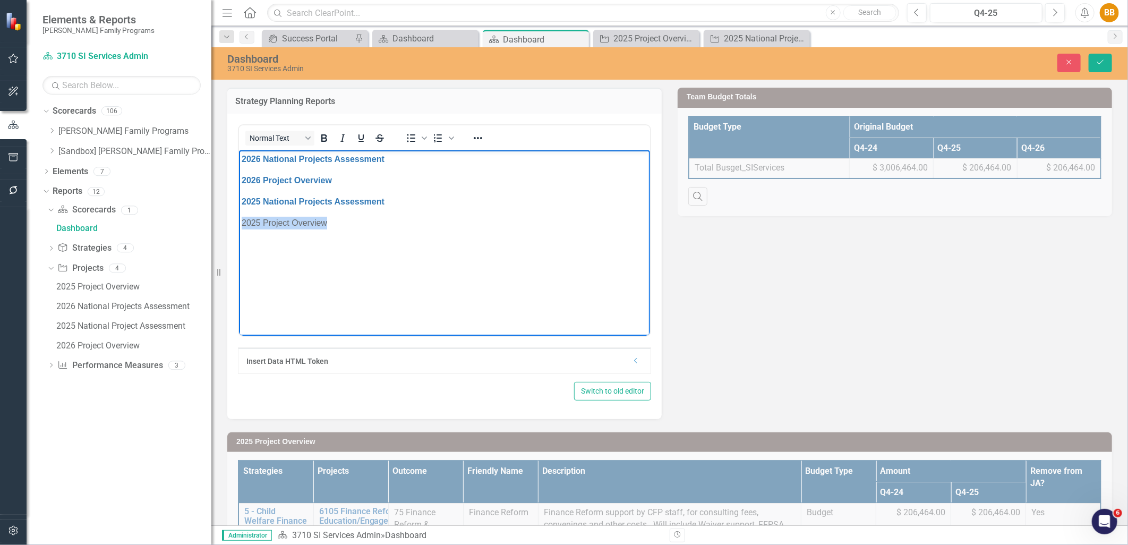
drag, startPoint x: 338, startPoint y: 225, endPoint x: 476, endPoint y: 378, distance: 206.5
click at [239, 228] on html "2026 National Projects Assessment 2026 Project Overview 2025 National Projects …" at bounding box center [444, 229] width 411 height 159
click at [482, 137] on icon "Reveal or hide additional toolbar items" at bounding box center [478, 138] width 13 height 13
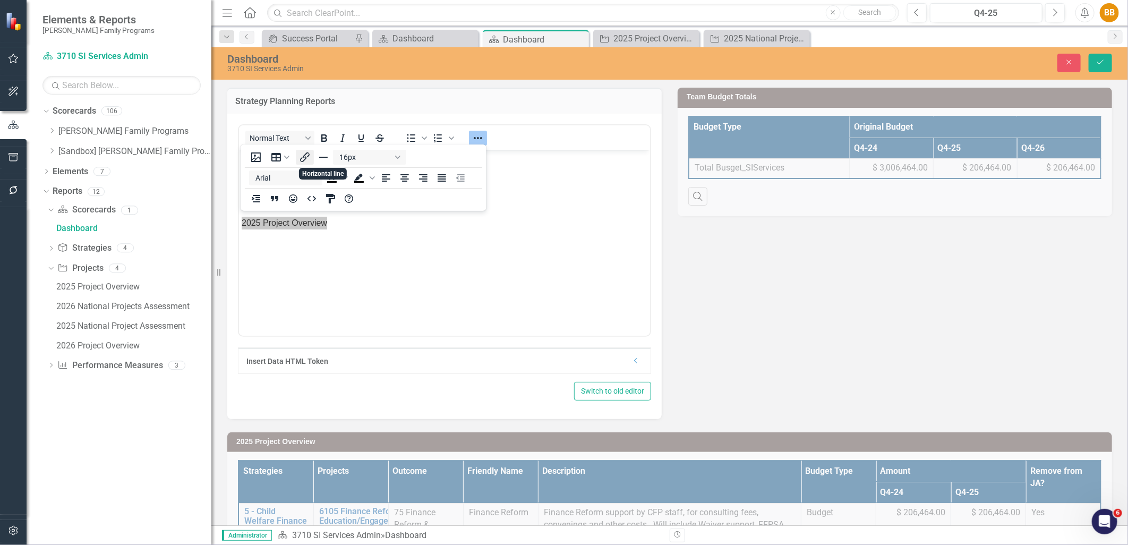
click at [305, 157] on icon "Insert/edit link" at bounding box center [305, 157] width 13 height 13
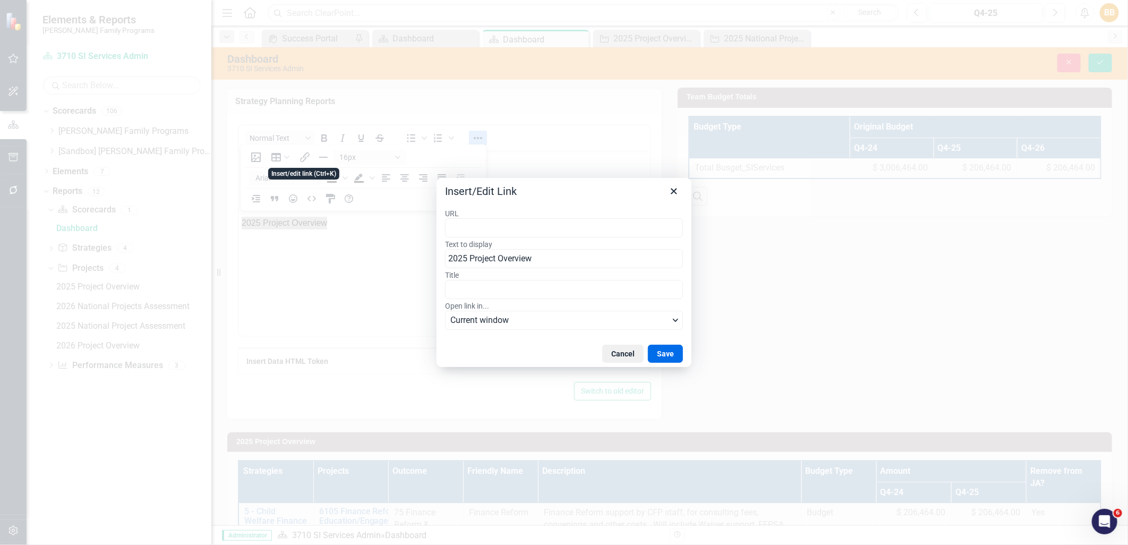
type input "https://app.clearpointstrategy.com/#/index/?layoutId=1776350&object=initiative&…"
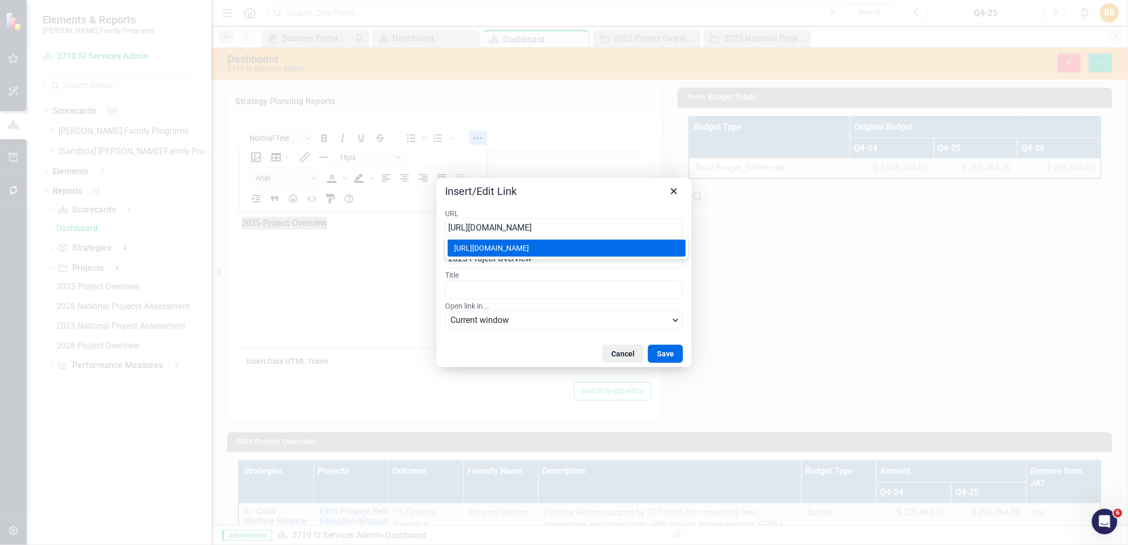
scroll to position [0, 228]
click at [666, 355] on button "Save" at bounding box center [665, 354] width 35 height 18
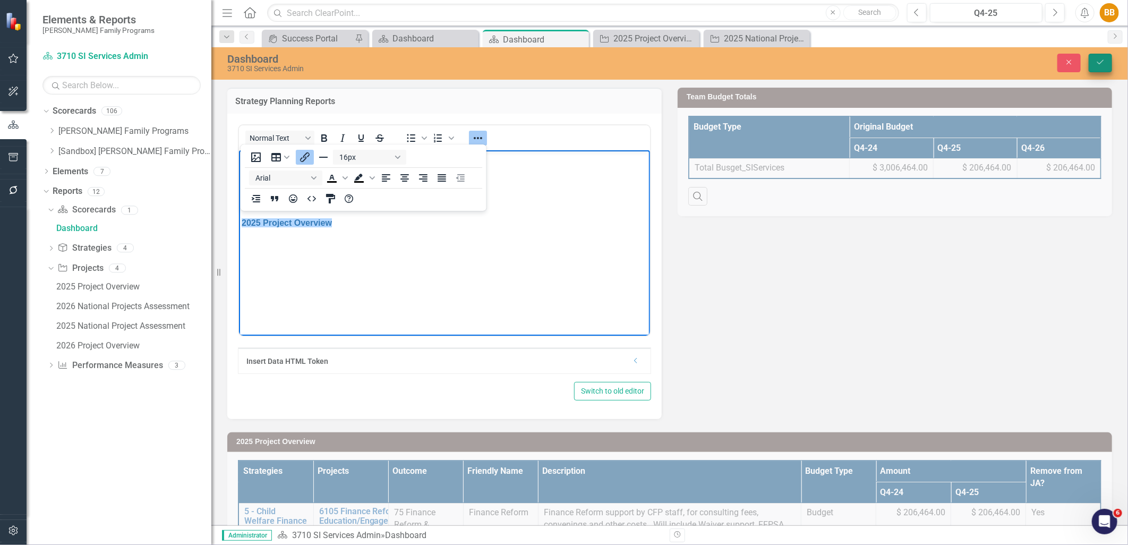
click at [1098, 68] on button "Save" at bounding box center [1100, 63] width 23 height 19
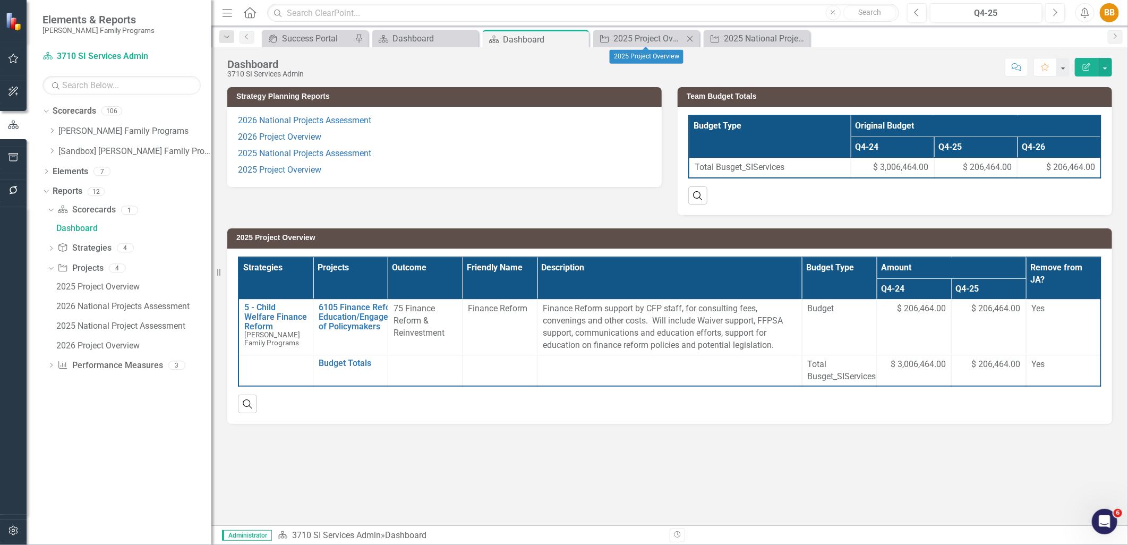
click at [692, 40] on icon at bounding box center [691, 39] width 6 height 6
click at [694, 40] on icon "Close" at bounding box center [690, 39] width 11 height 9
click at [49, 134] on icon "Dropdown" at bounding box center [52, 131] width 8 height 6
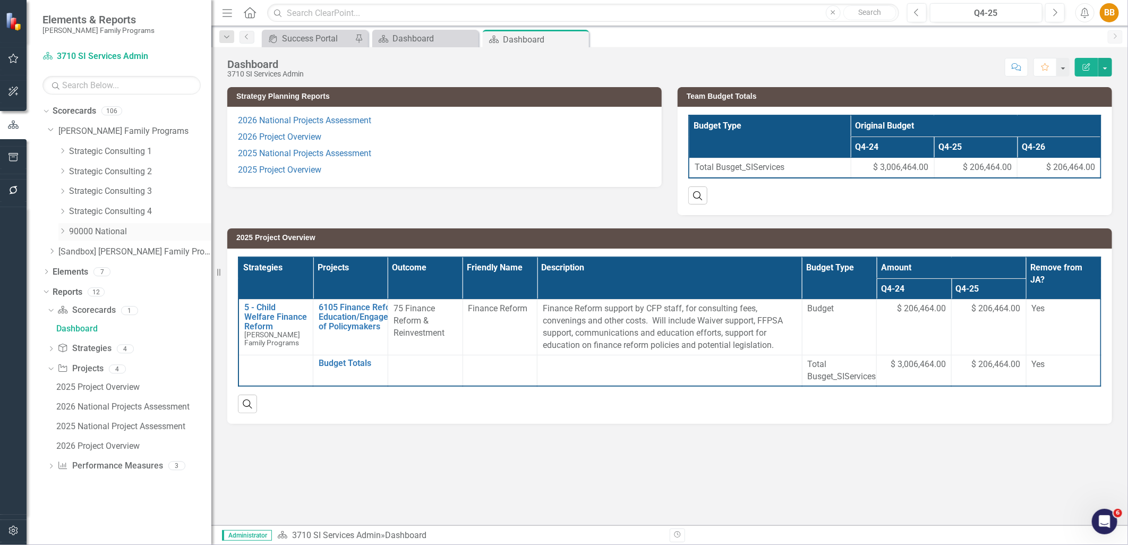
click at [62, 233] on icon "Dropdown" at bounding box center [62, 231] width 8 height 6
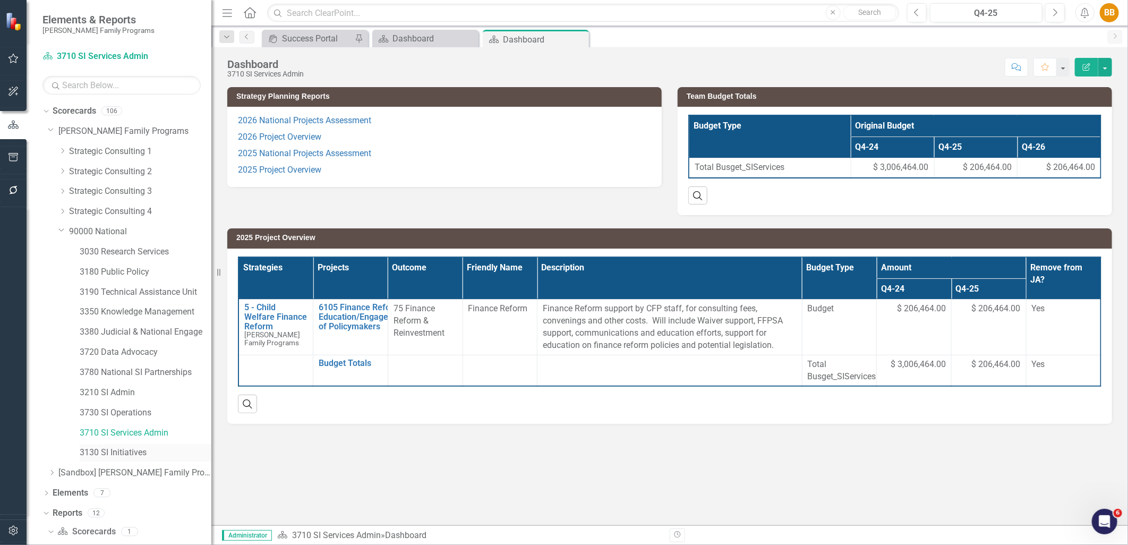
click at [118, 449] on link "3130 SI Initiatives" at bounding box center [146, 453] width 132 height 12
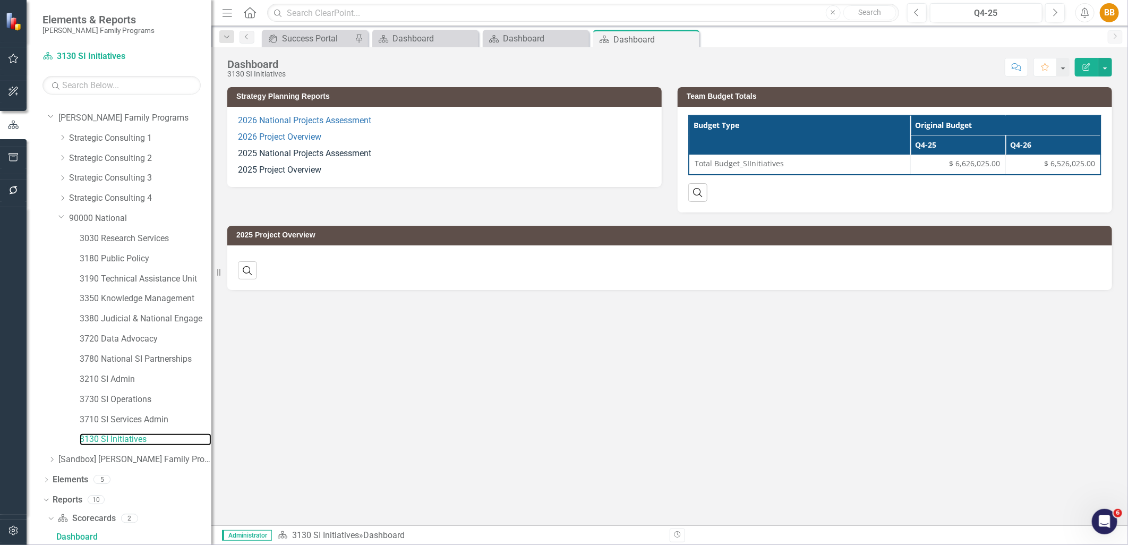
scroll to position [112, 0]
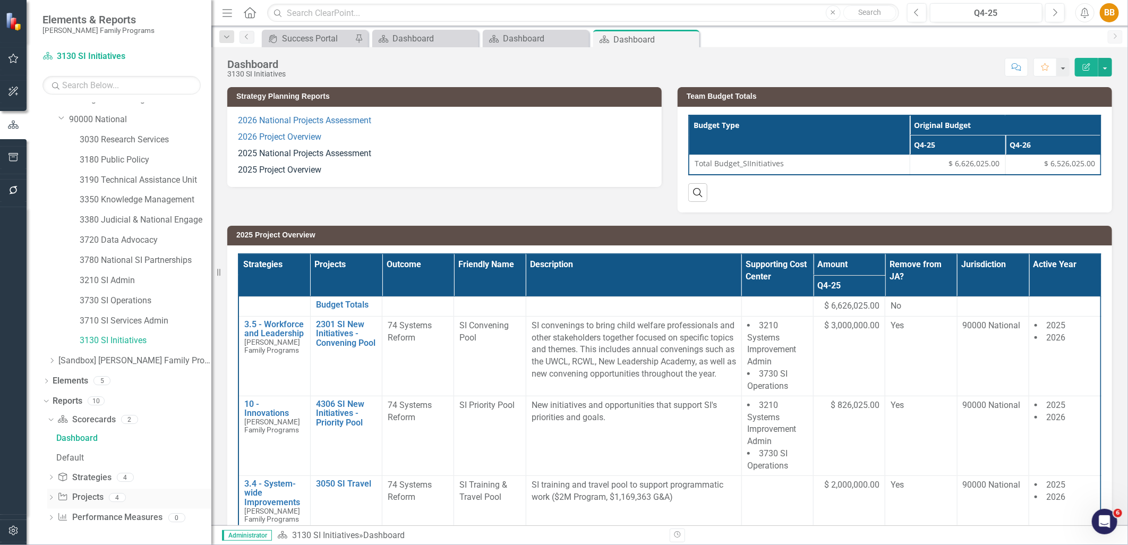
click at [54, 498] on icon "Dropdown" at bounding box center [50, 499] width 7 height 6
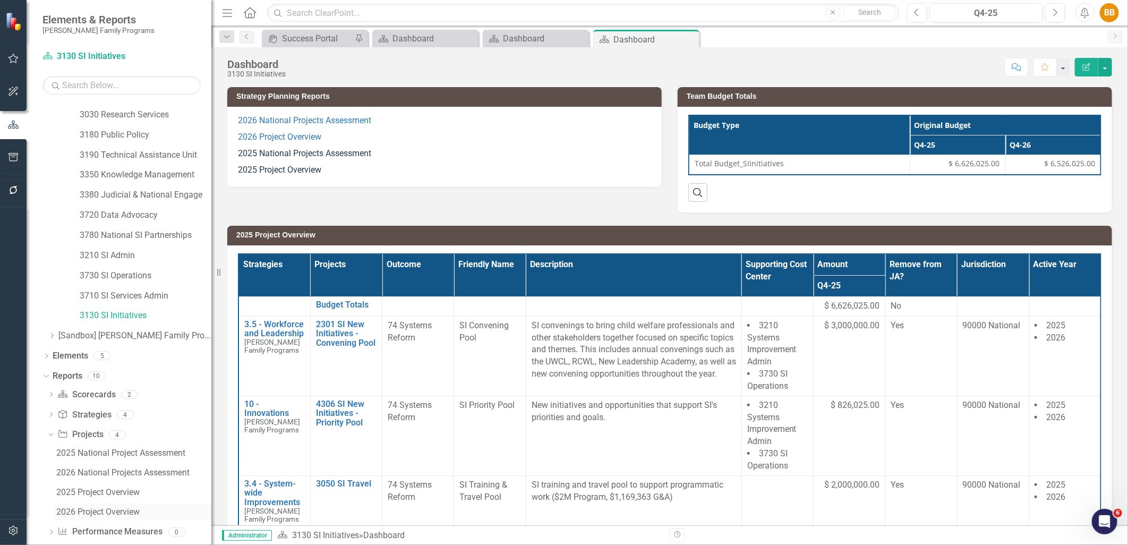
scroll to position [151, 0]
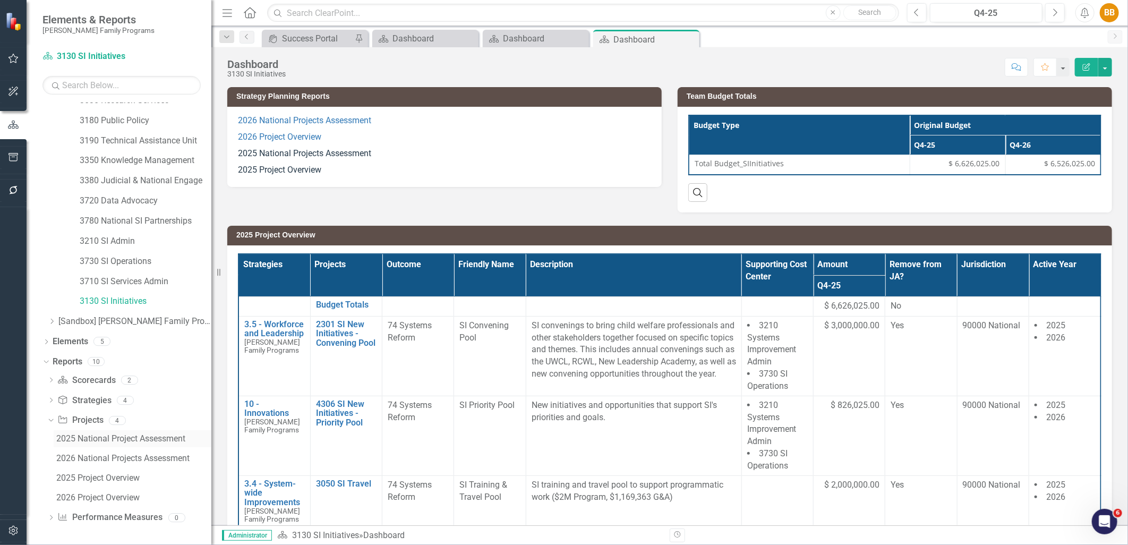
click at [142, 444] on link "2025 National Project Assessment" at bounding box center [133, 438] width 158 height 17
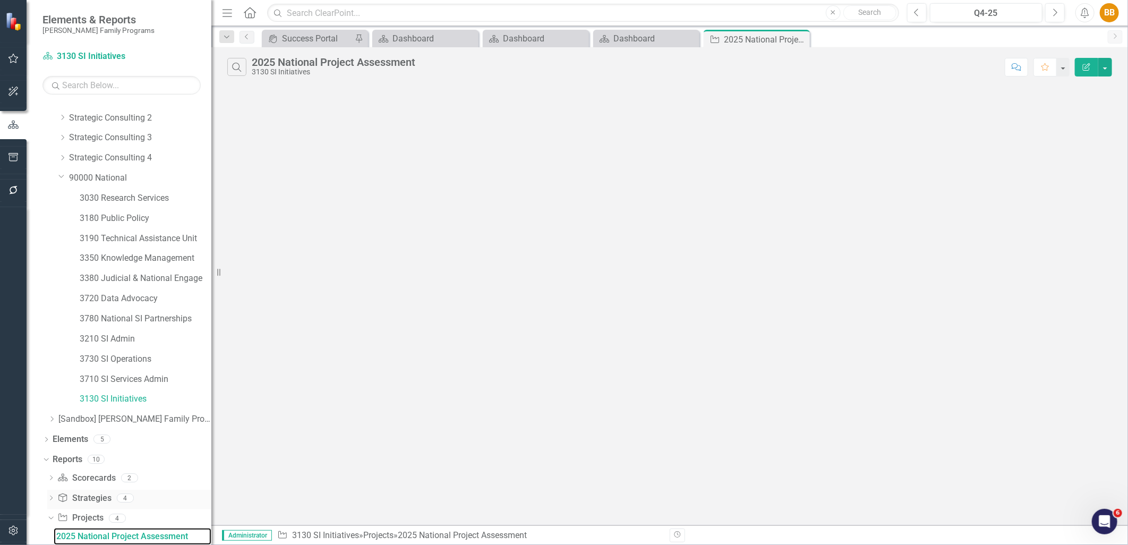
scroll to position [151, 0]
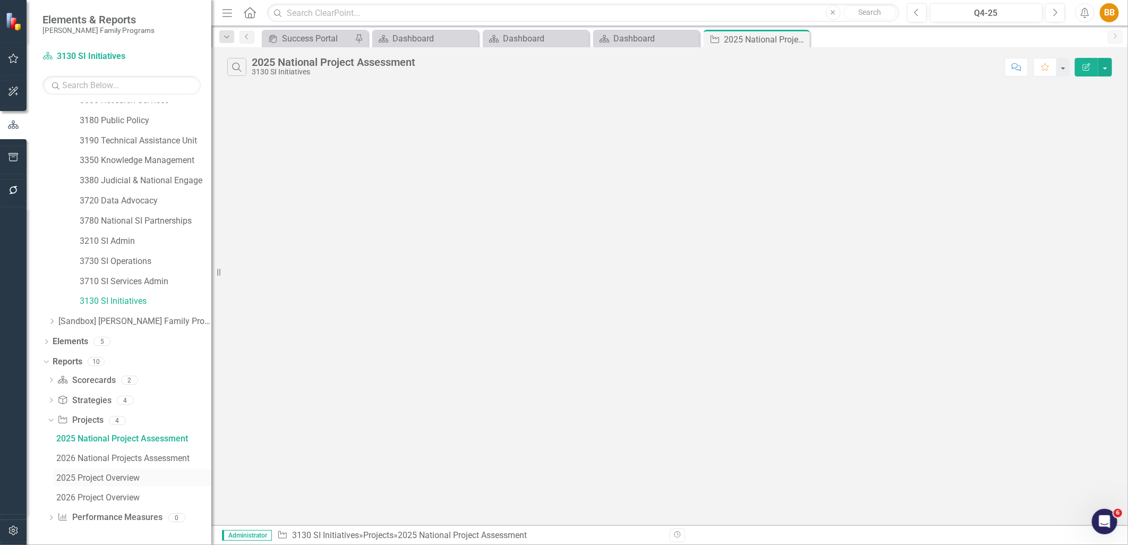
click at [118, 477] on div "2025 Project Overview" at bounding box center [133, 478] width 155 height 10
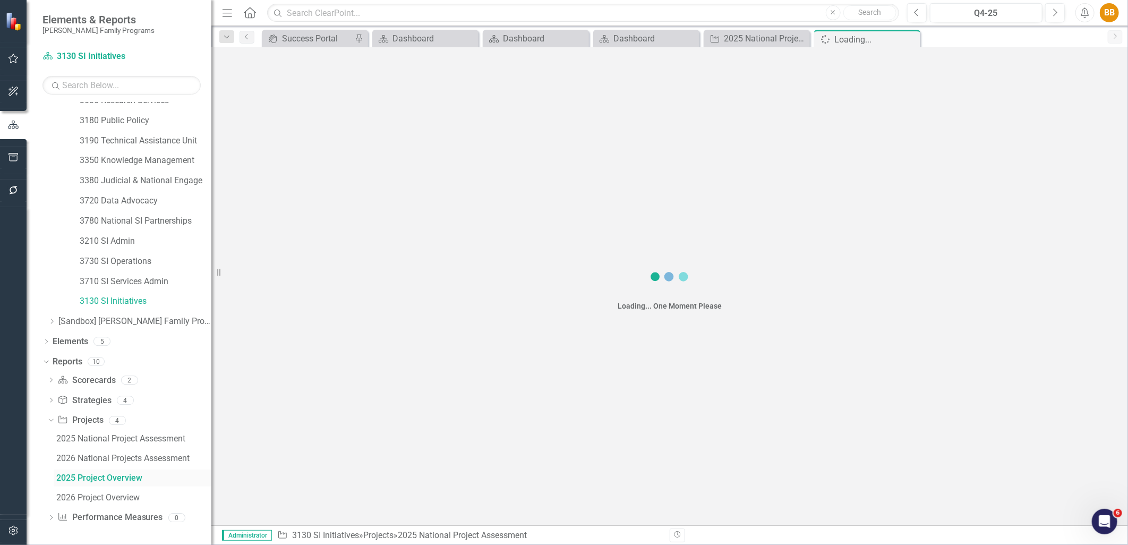
scroll to position [93, 0]
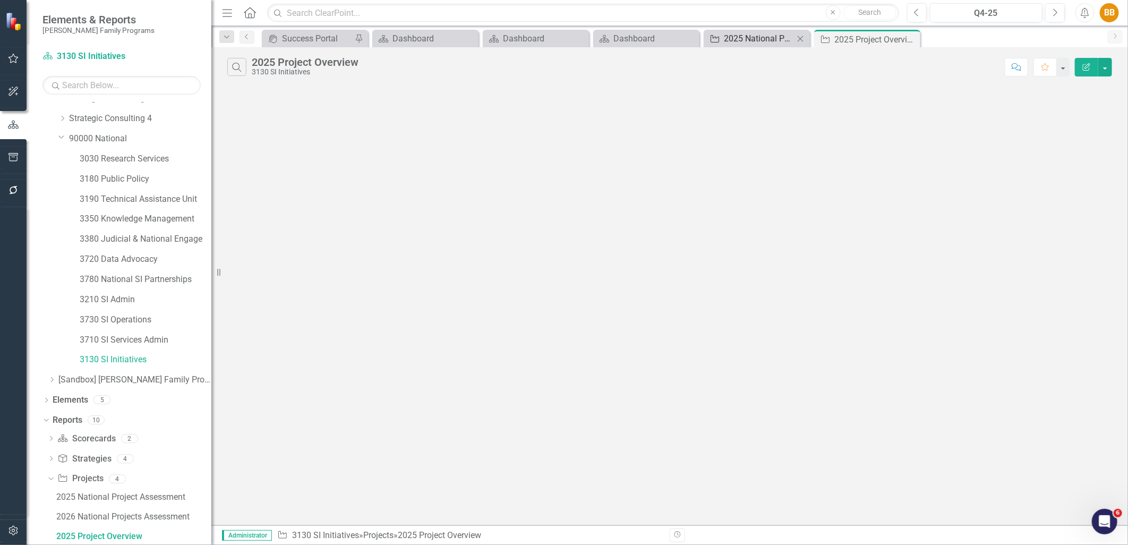
click at [776, 38] on div "2025 National Project Assessment" at bounding box center [759, 38] width 70 height 13
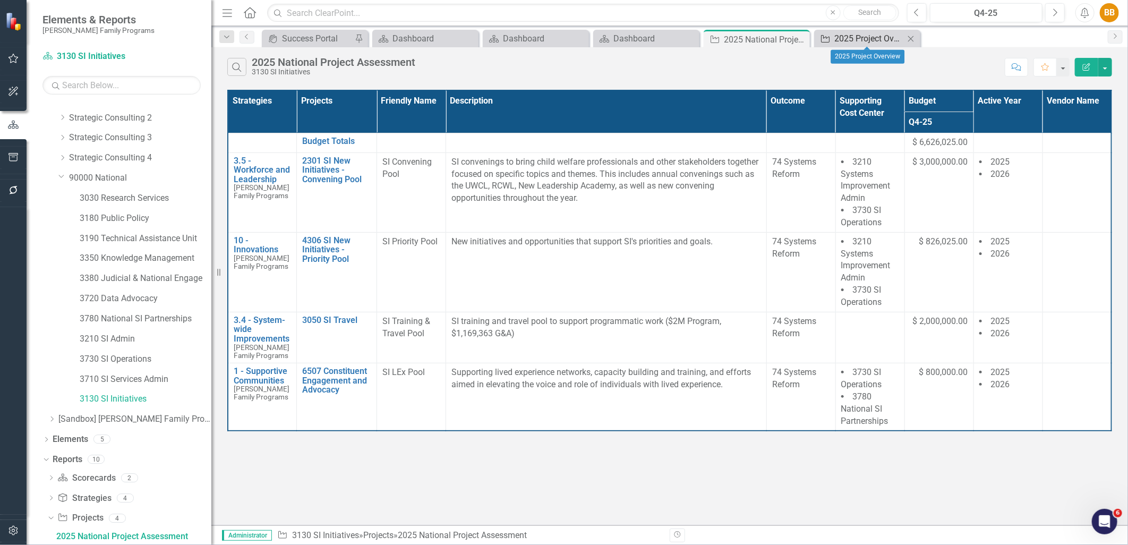
click at [868, 43] on div "2025 Project Overview" at bounding box center [870, 38] width 70 height 13
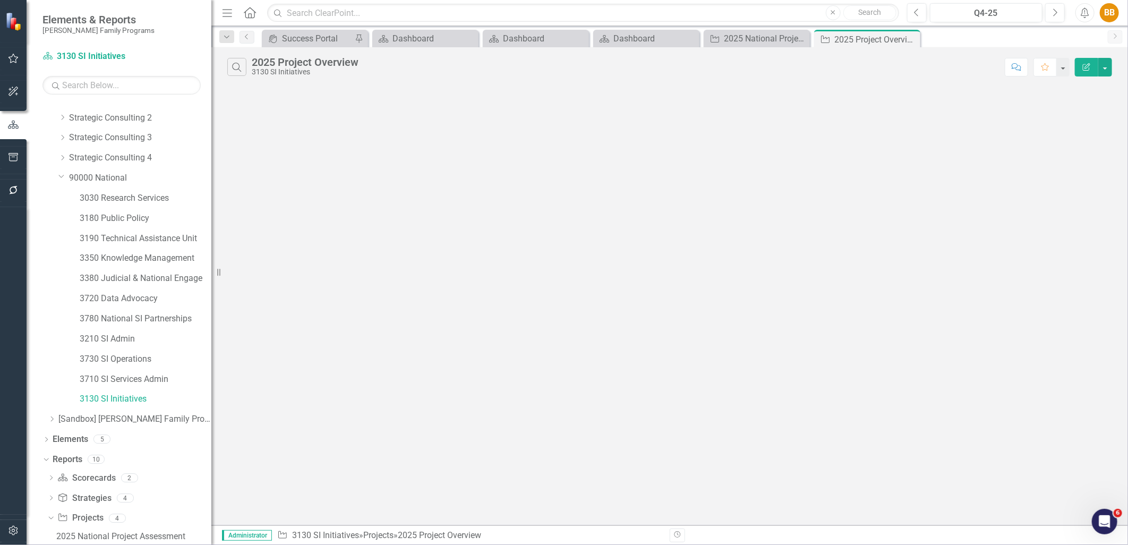
scroll to position [93, 0]
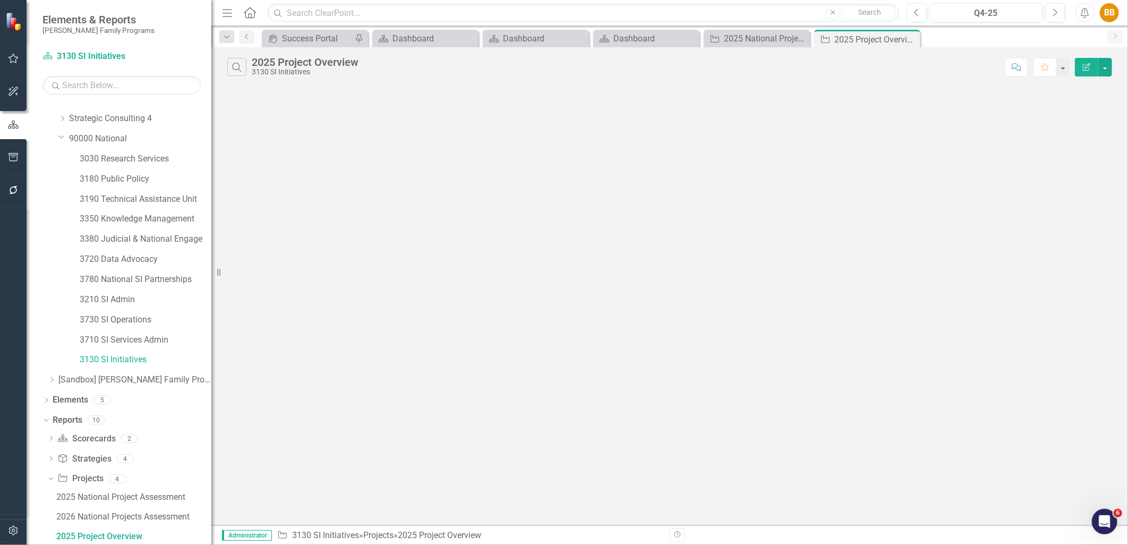
click at [1092, 71] on button "Edit Report" at bounding box center [1086, 67] width 23 height 19
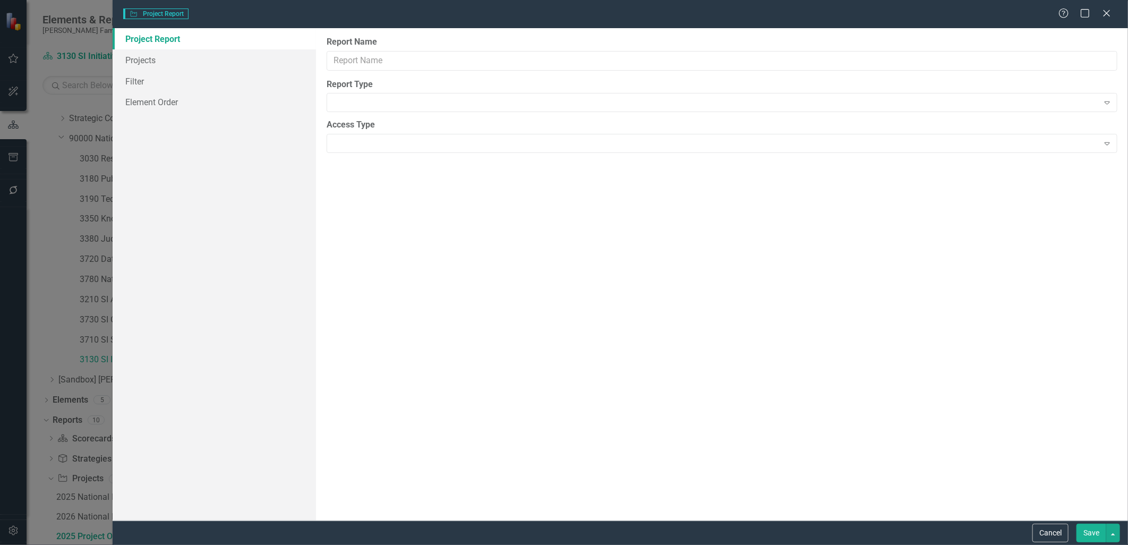
type input "2025 Project Overview"
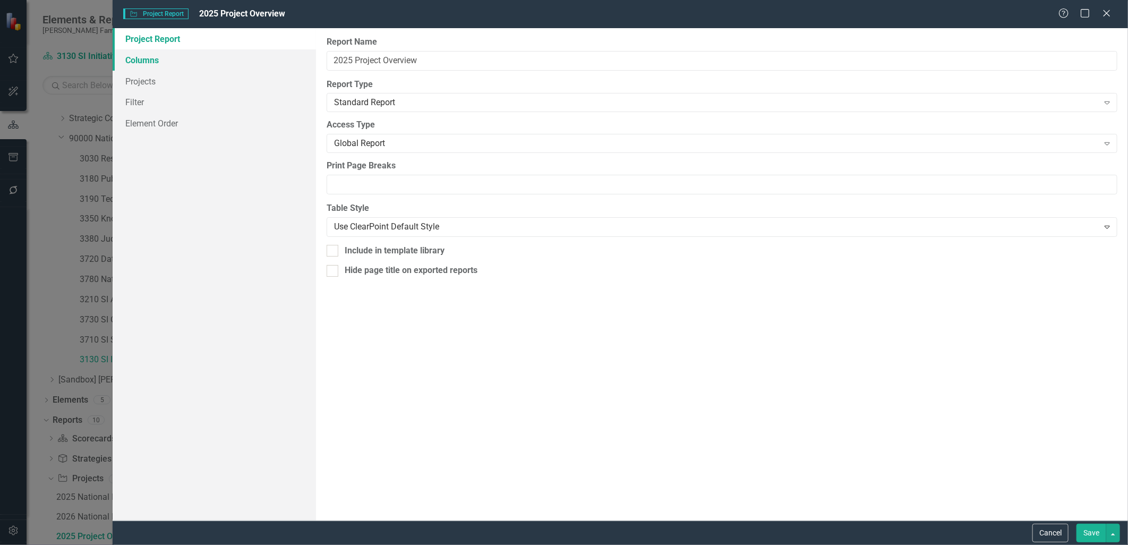
click at [241, 60] on link "Columns" at bounding box center [214, 59] width 203 height 21
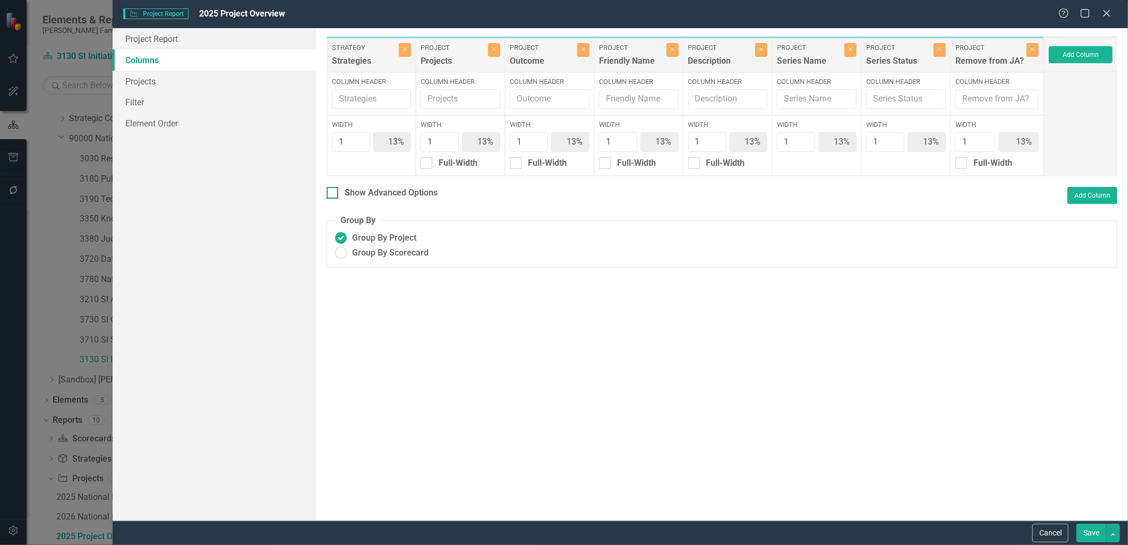
click at [389, 189] on div "Show Advanced Options" at bounding box center [391, 193] width 93 height 12
click at [334, 189] on input "Show Advanced Options" at bounding box center [330, 190] width 7 height 7
checkbox input "true"
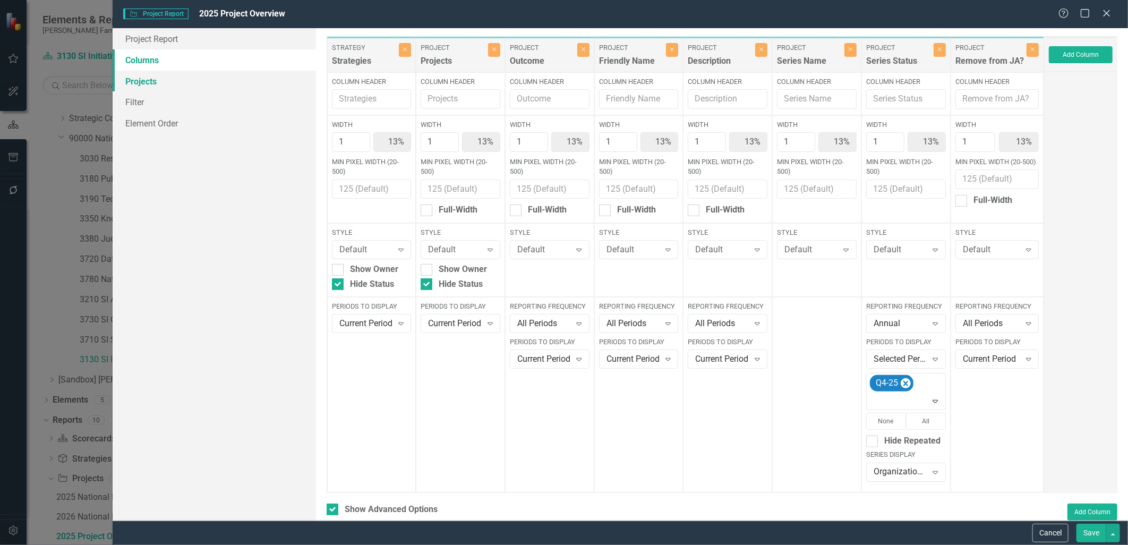
click at [227, 81] on link "Projects" at bounding box center [214, 81] width 203 height 21
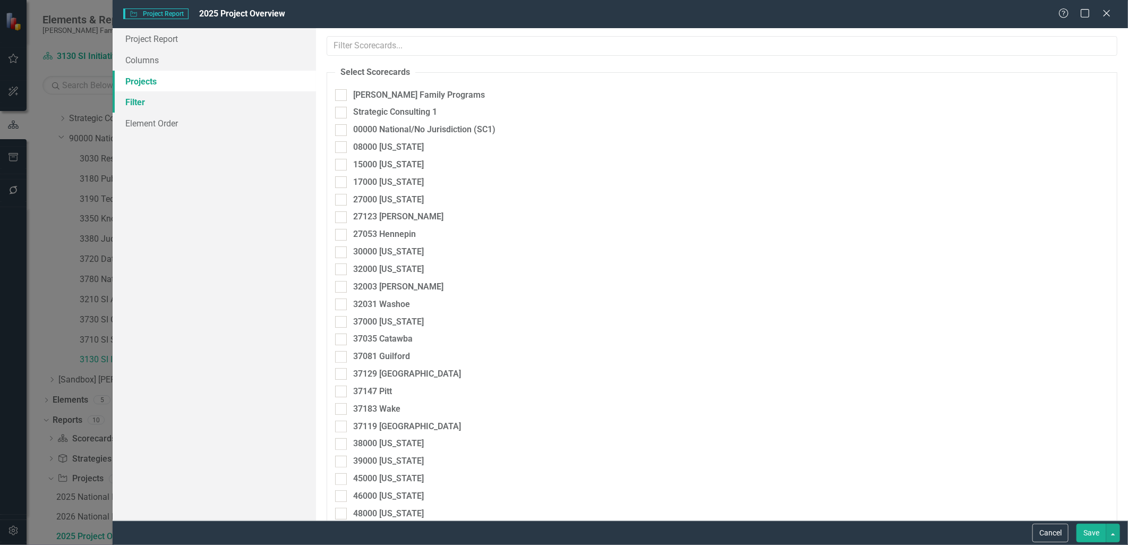
click at [226, 105] on link "Filter" at bounding box center [214, 101] width 203 height 21
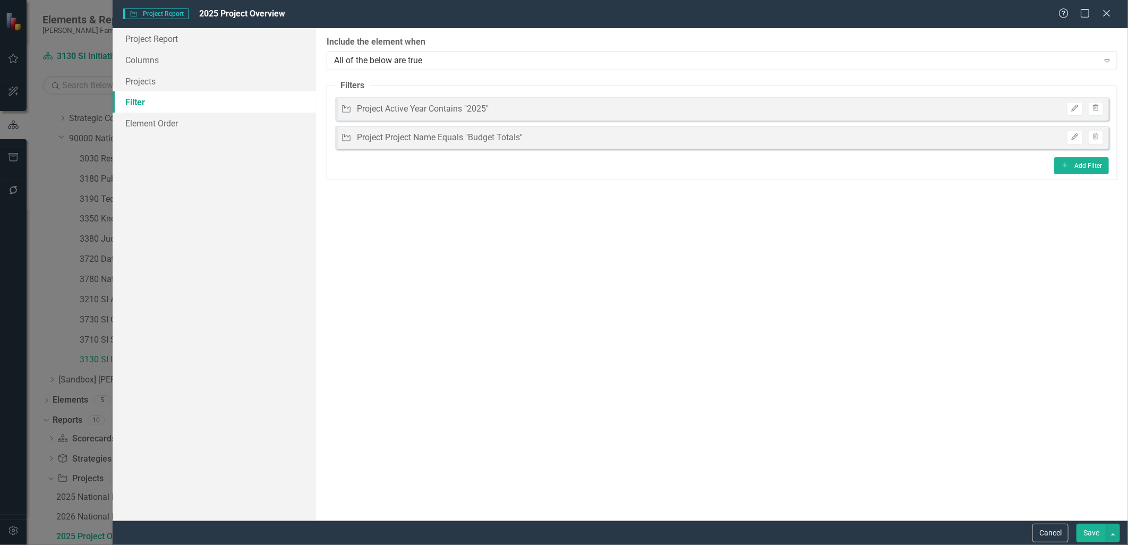
click at [1081, 528] on button "Save" at bounding box center [1092, 533] width 30 height 19
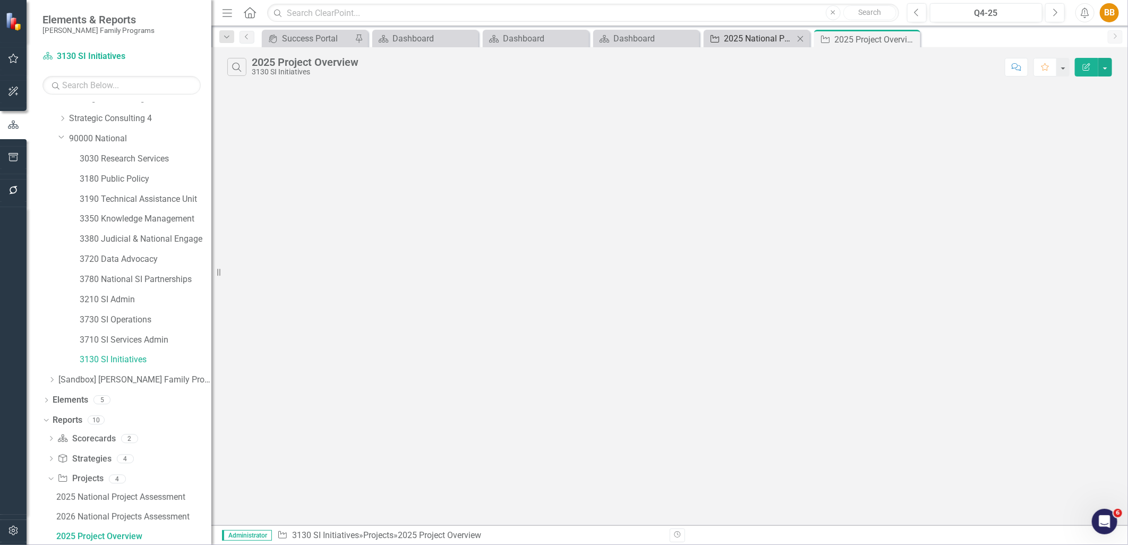
click at [754, 36] on div "2025 National Project Assessment" at bounding box center [759, 38] width 70 height 13
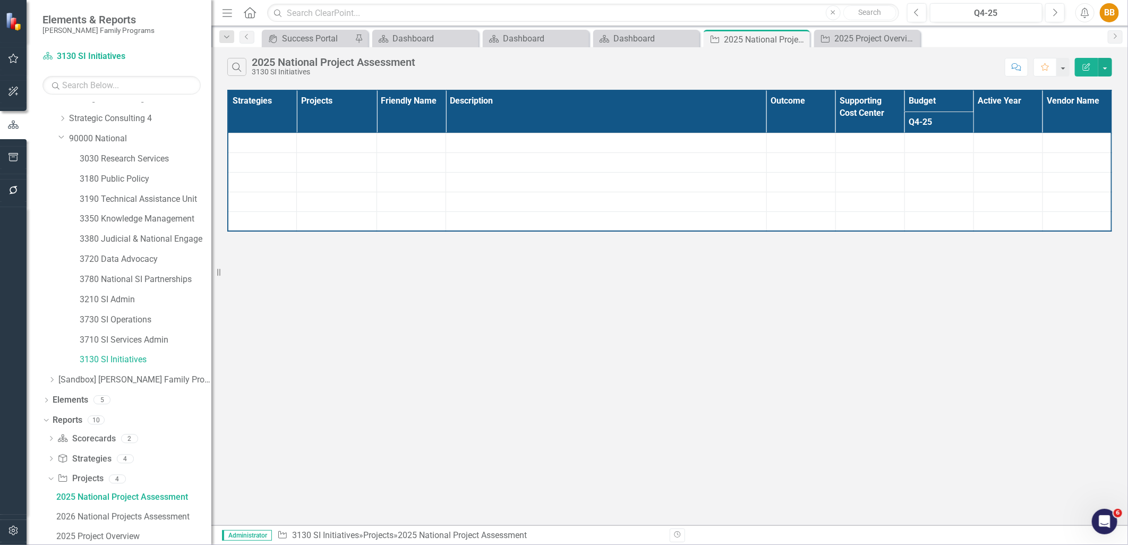
scroll to position [54, 0]
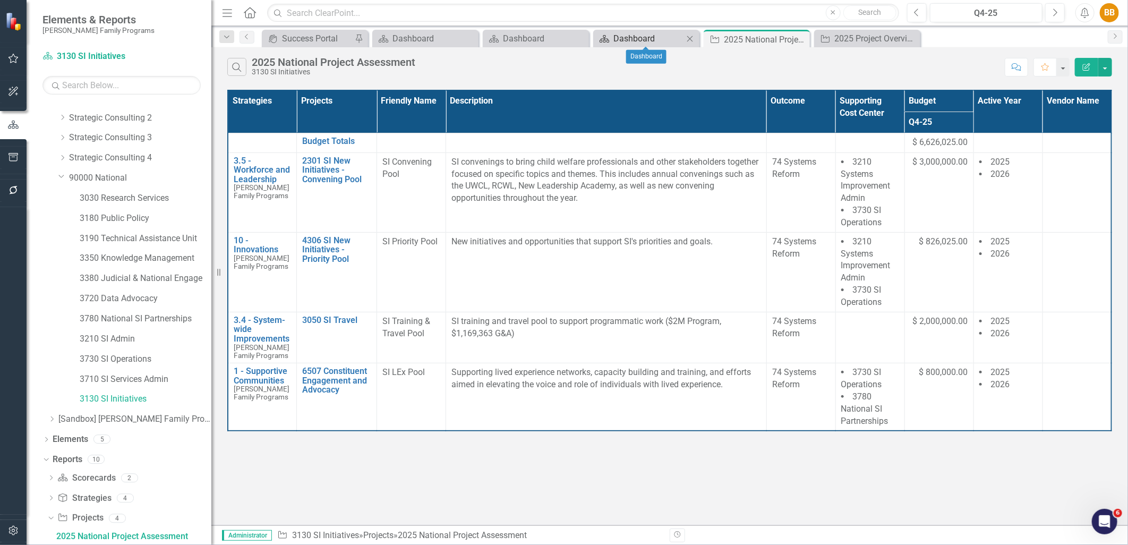
click at [628, 41] on div "Dashboard" at bounding box center [649, 38] width 70 height 13
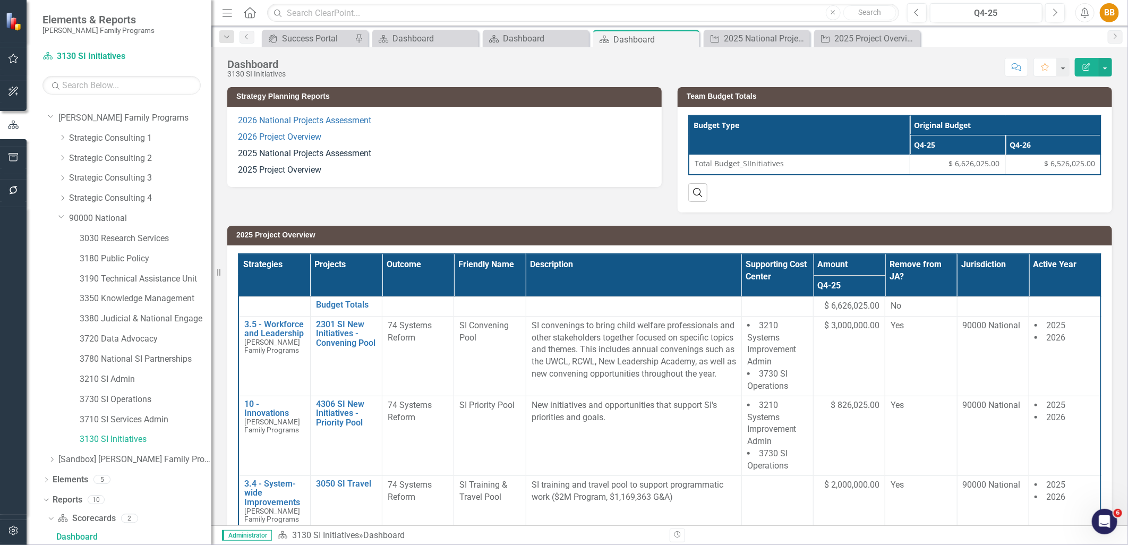
click at [496, 189] on div "Strategy Planning Reports 2026 National Projects Assessment 2026 Project Overvi…" at bounding box center [669, 143] width 901 height 139
drag, startPoint x: 496, startPoint y: 189, endPoint x: 456, endPoint y: 166, distance: 46.4
click at [456, 166] on p "2025 Project Overview" at bounding box center [444, 169] width 413 height 14
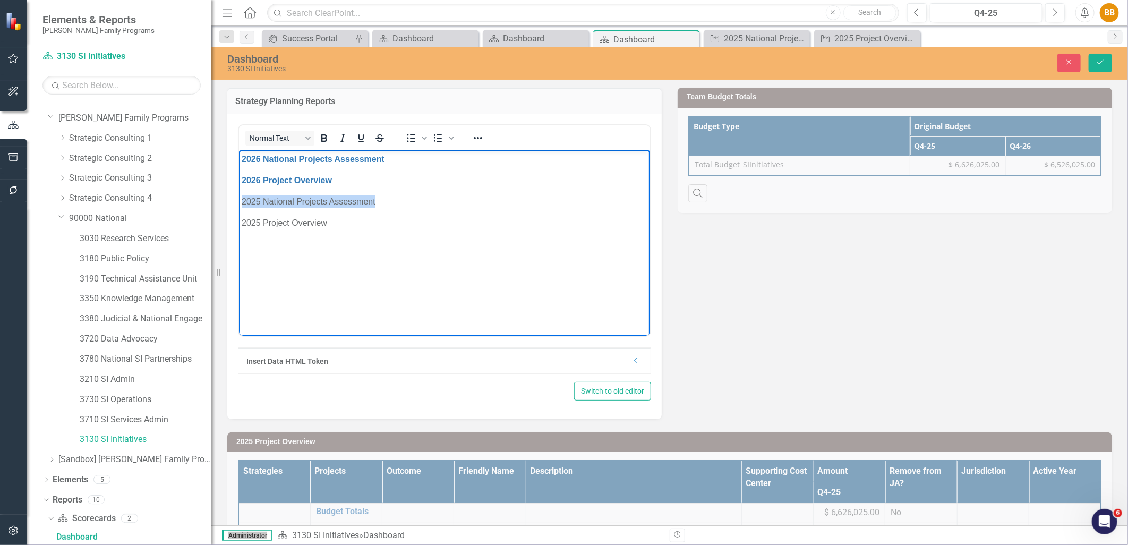
drag, startPoint x: 694, startPoint y: 316, endPoint x: 472, endPoint y: 353, distance: 225.2
click at [239, 203] on html "2026 National Projects Assessment 2026 Project Overview 2025 National Projects …" at bounding box center [444, 229] width 411 height 159
click at [479, 140] on icon "Reveal or hide additional toolbar items" at bounding box center [478, 138] width 13 height 13
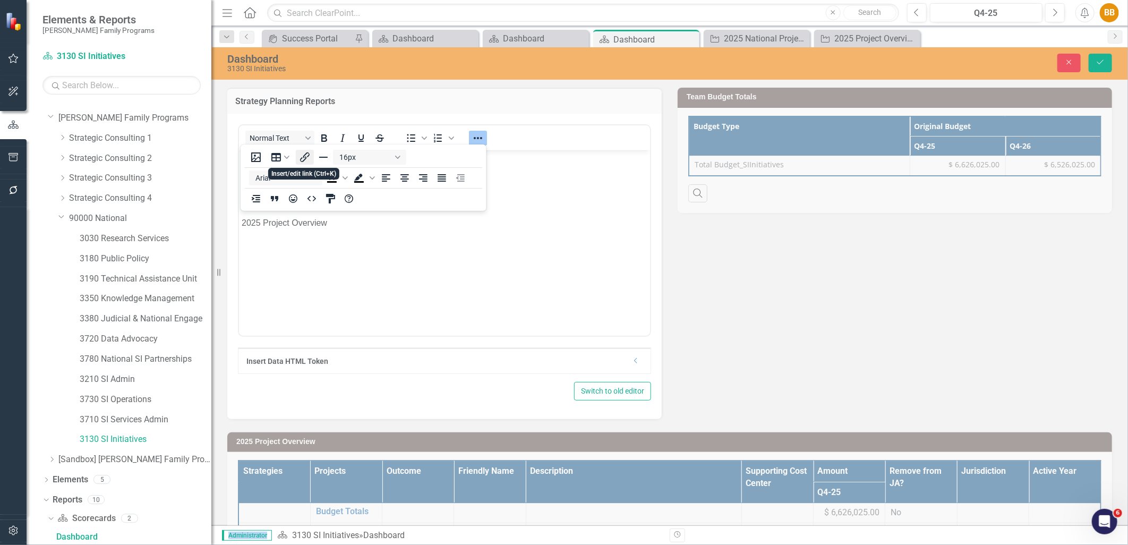
click at [304, 150] on button "Insert/edit link" at bounding box center [305, 157] width 18 height 15
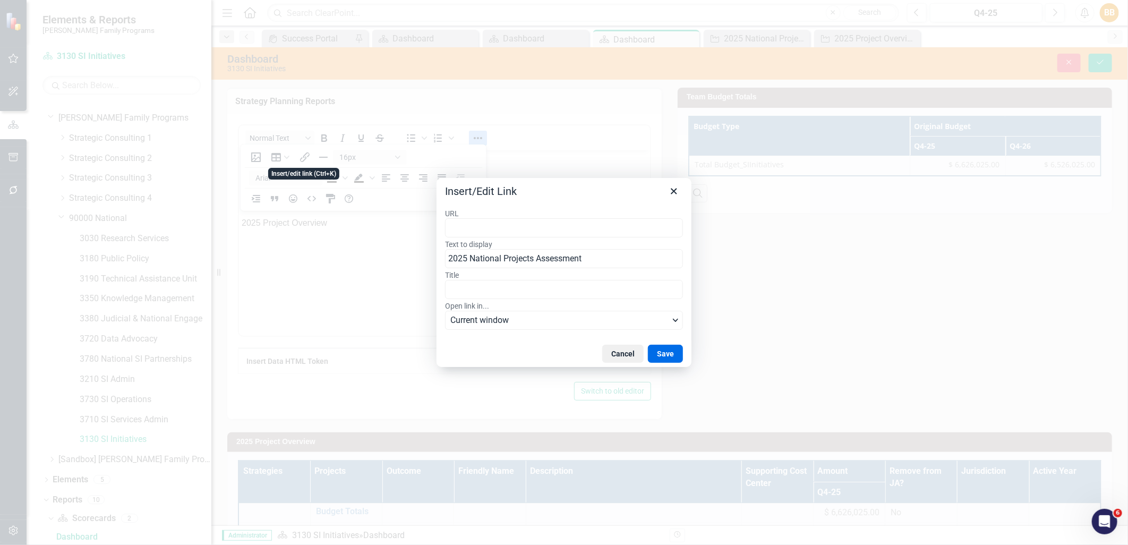
type input "https://app.clearpointstrategy.com/#/index/?layoutId=1668470&object=initiative&…"
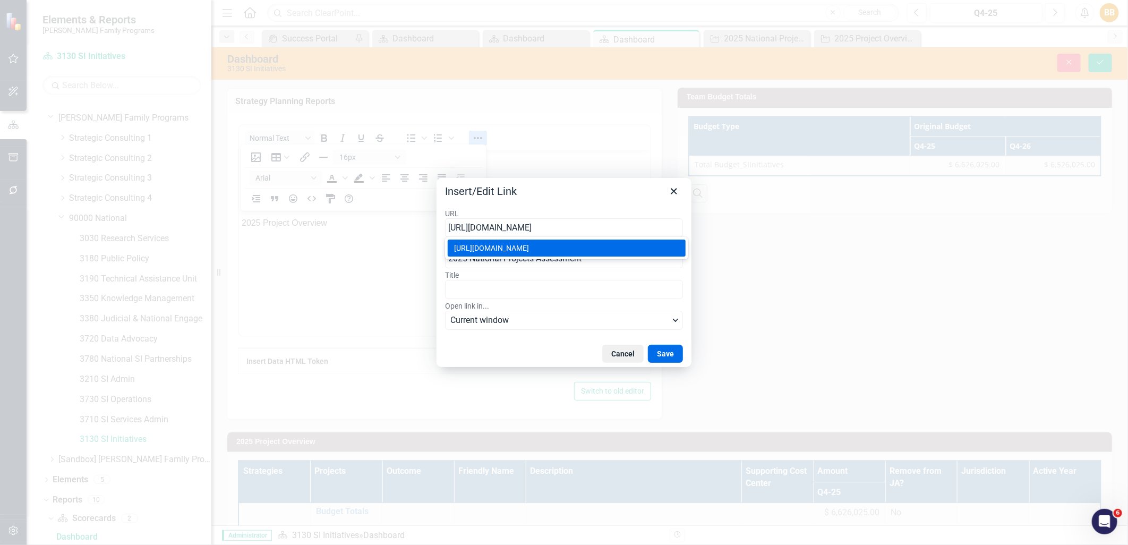
scroll to position [0, 228]
click at [660, 351] on button "Save" at bounding box center [665, 354] width 35 height 18
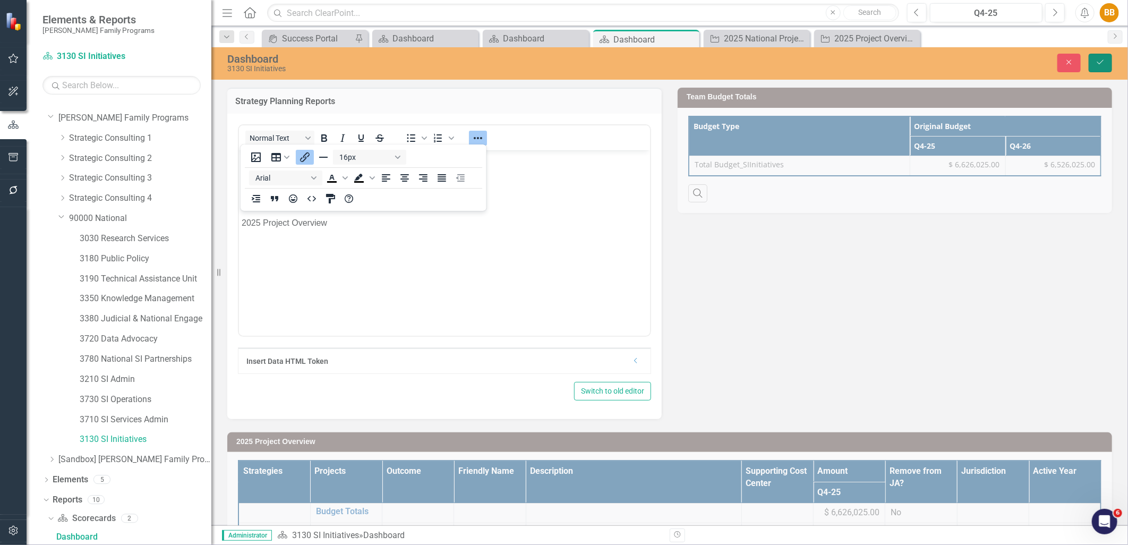
click at [1097, 58] on icon "Save" at bounding box center [1101, 61] width 10 height 7
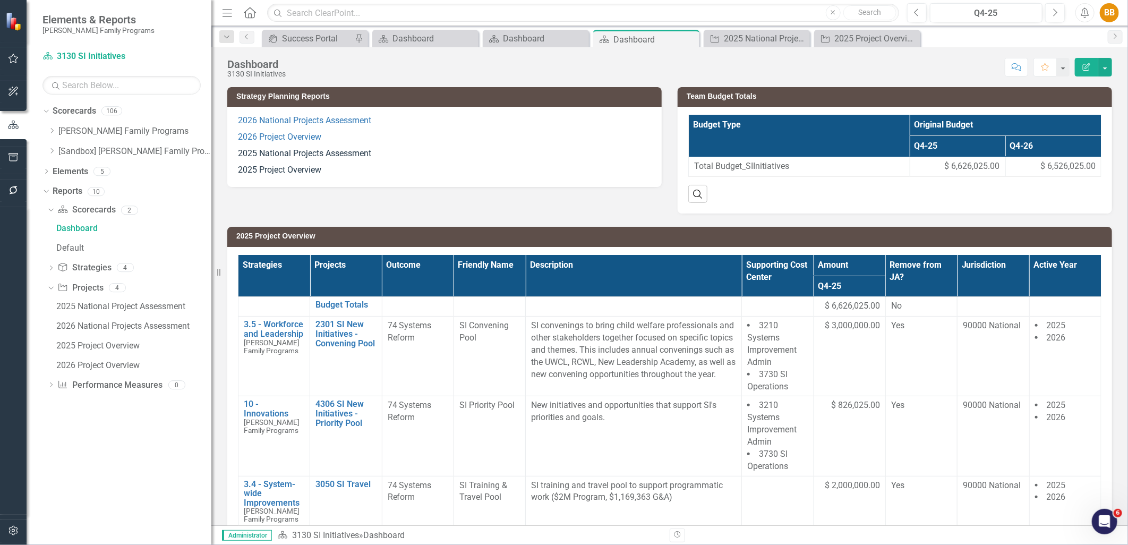
scroll to position [0, 0]
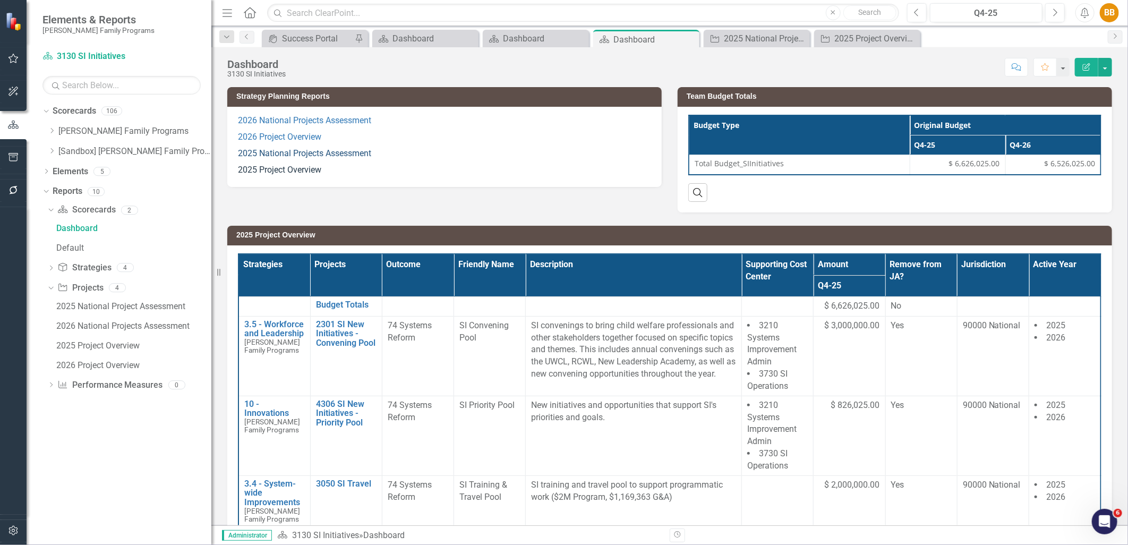
click at [342, 153] on link "2025 National Projects Assessment" at bounding box center [304, 153] width 133 height 10
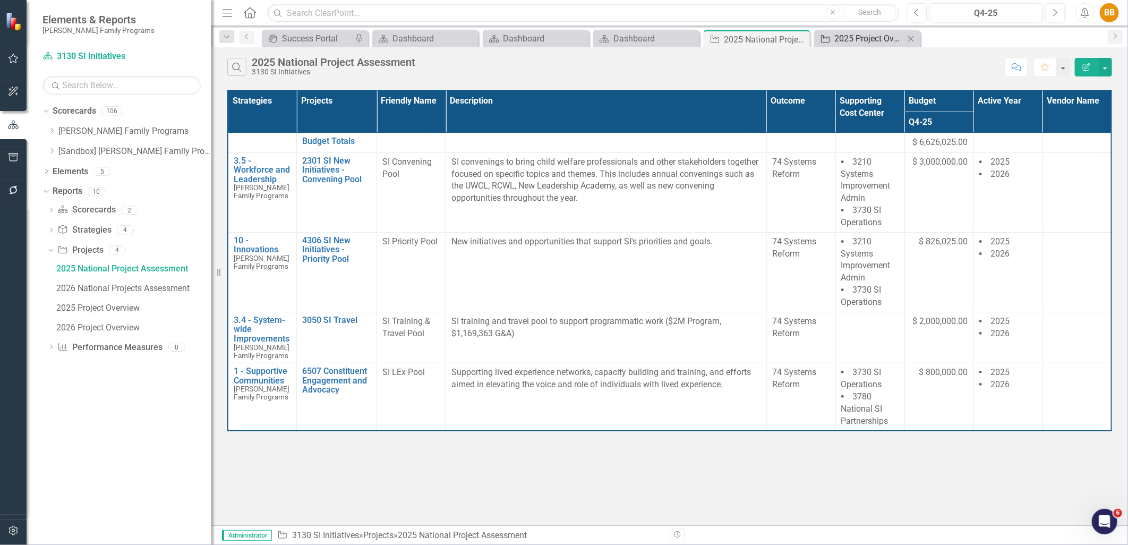
click at [873, 35] on div "2025 Project Overview" at bounding box center [870, 38] width 70 height 13
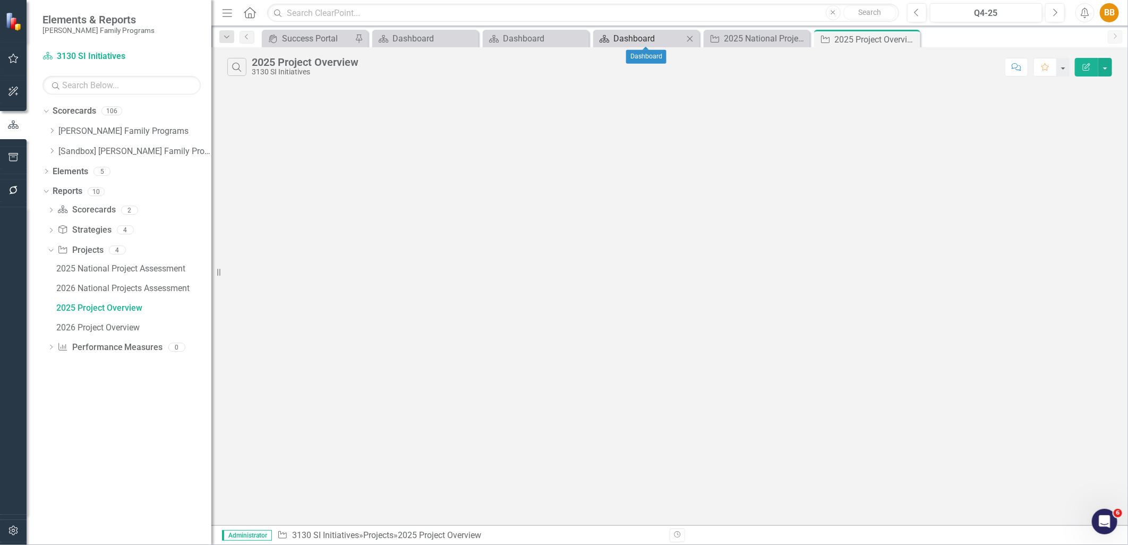
click at [655, 36] on div "Dashboard" at bounding box center [649, 38] width 70 height 13
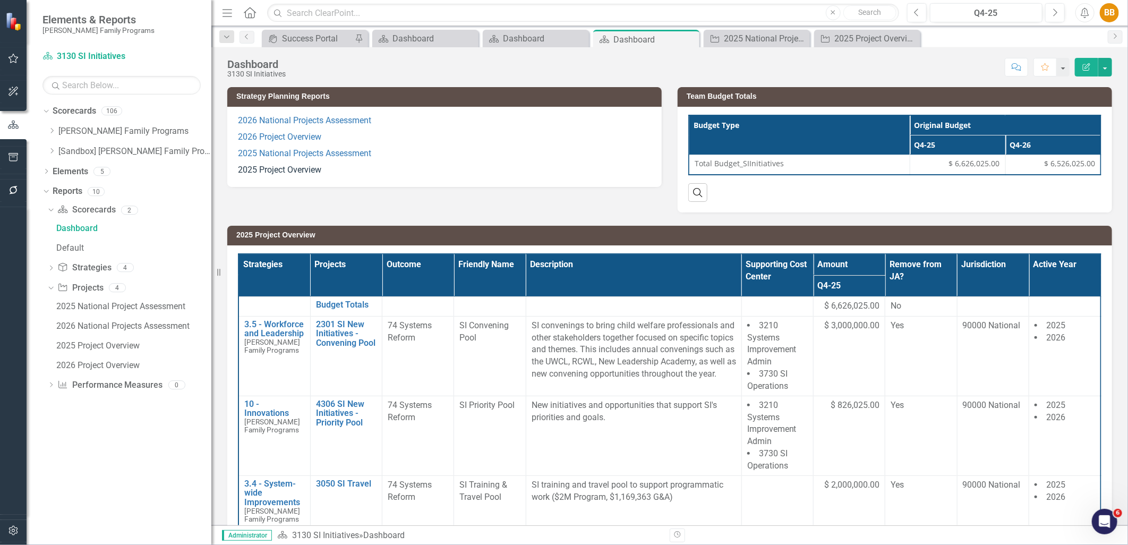
click at [390, 174] on p "2025 Project Overview" at bounding box center [444, 169] width 413 height 14
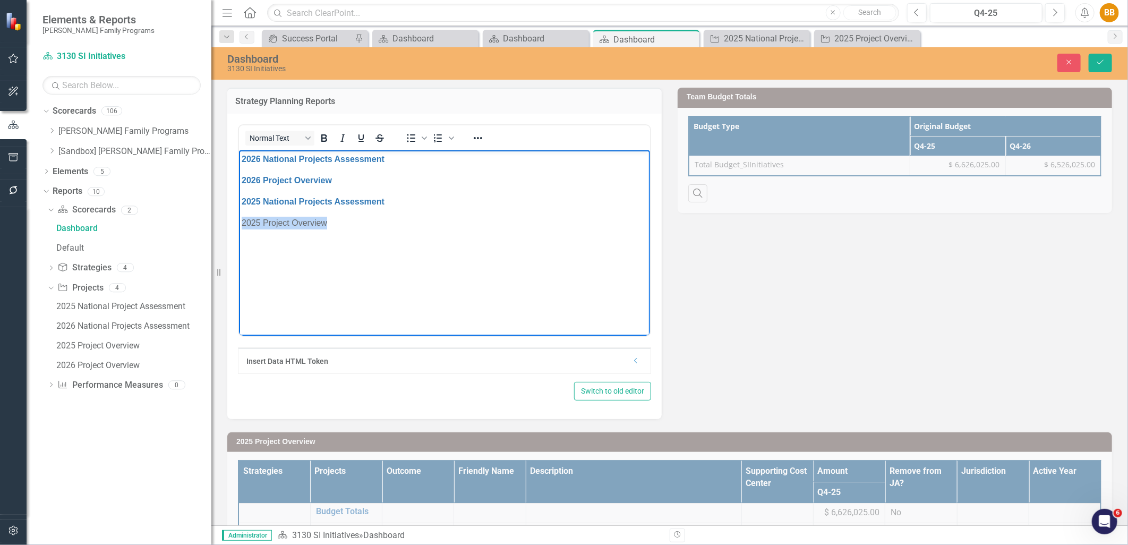
drag, startPoint x: 341, startPoint y: 229, endPoint x: 205, endPoint y: 230, distance: 136.0
click at [239, 230] on html "2026 National Projects Assessment 2026 Project Overview 2025 National Projects …" at bounding box center [444, 229] width 411 height 159
click at [476, 142] on icon "Reveal or hide additional toolbar items" at bounding box center [478, 138] width 13 height 13
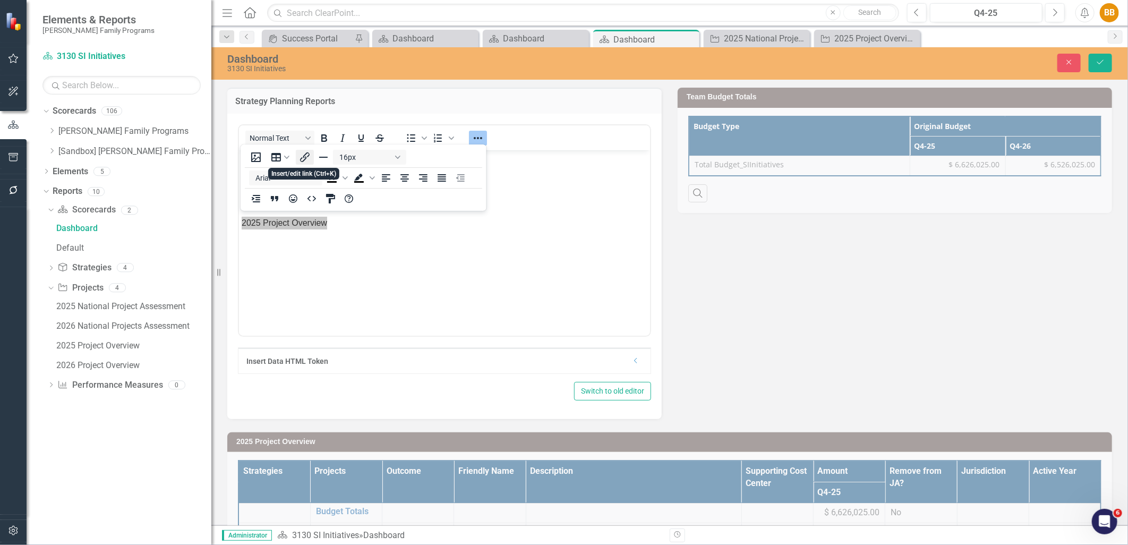
click at [307, 157] on icon "Insert/edit link" at bounding box center [305, 157] width 10 height 10
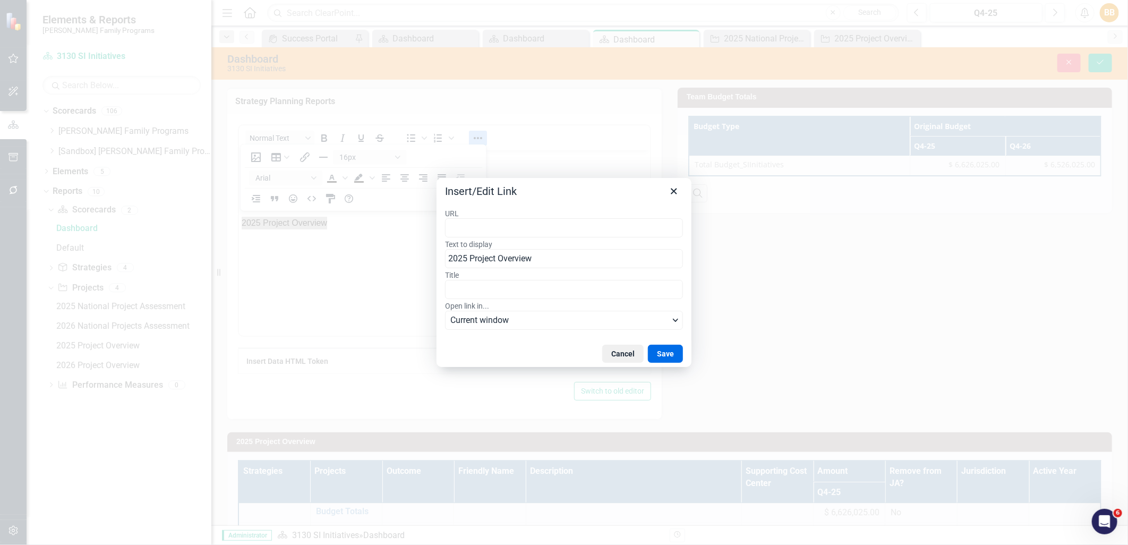
type input "https://app.clearpointstrategy.com/#/index/?layoutId=1776351&object=initiative&…"
click at [667, 354] on button "Save" at bounding box center [665, 354] width 35 height 18
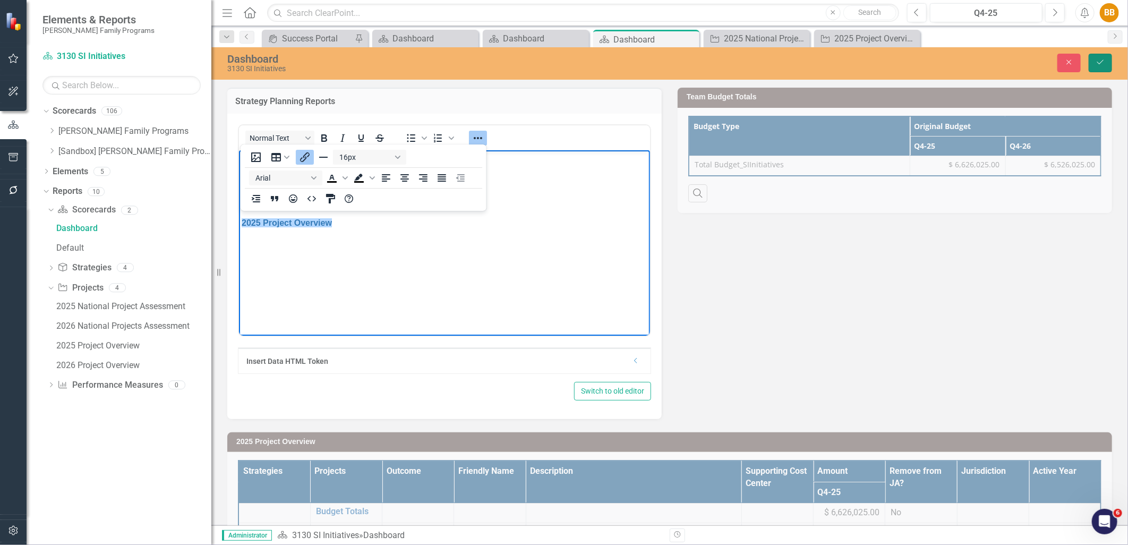
click at [1107, 64] on button "Save" at bounding box center [1100, 63] width 23 height 19
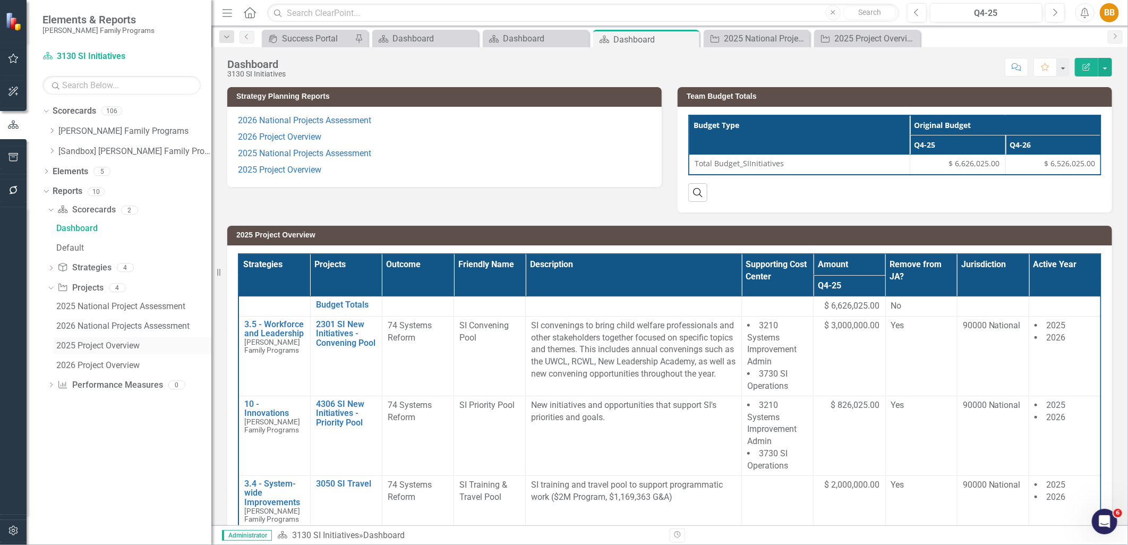
click at [113, 347] on div "2025 Project Overview" at bounding box center [133, 346] width 155 height 10
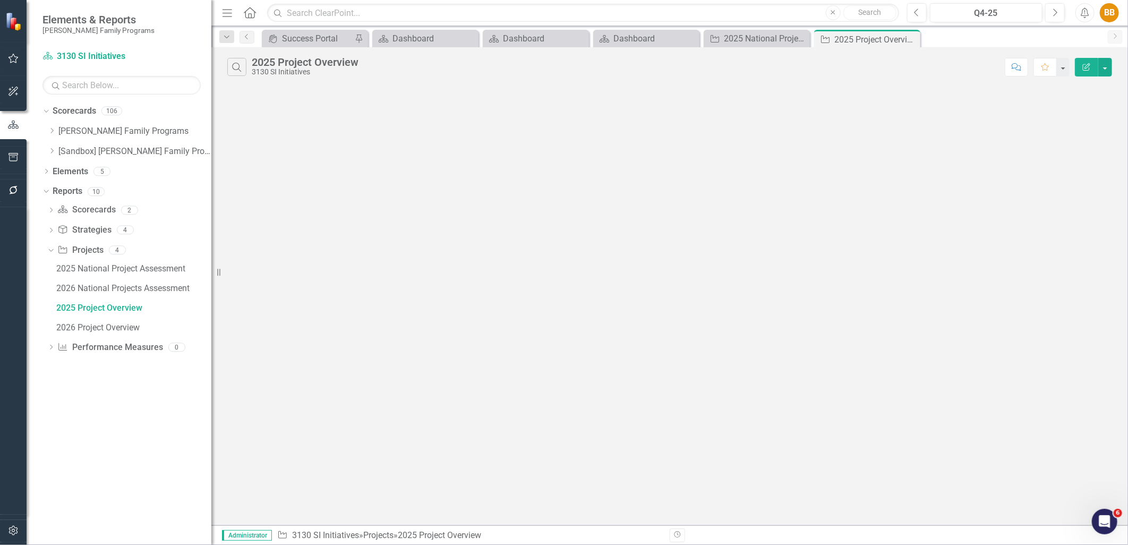
click at [1091, 64] on icon "Edit Report" at bounding box center [1087, 66] width 10 height 7
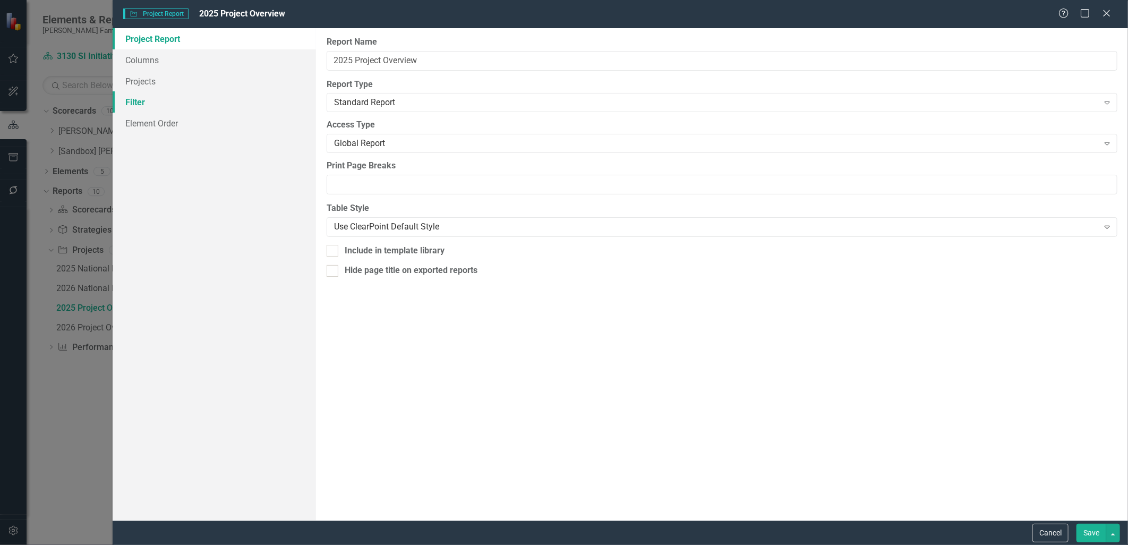
click at [204, 97] on link "Filter" at bounding box center [214, 101] width 203 height 21
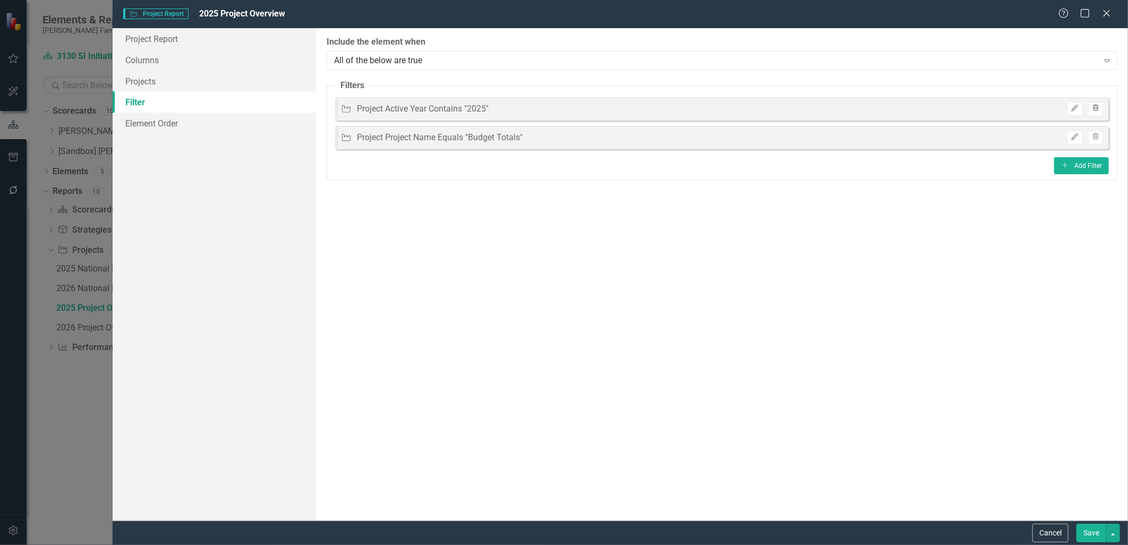
click at [1097, 107] on icon "Trash" at bounding box center [1096, 108] width 8 height 6
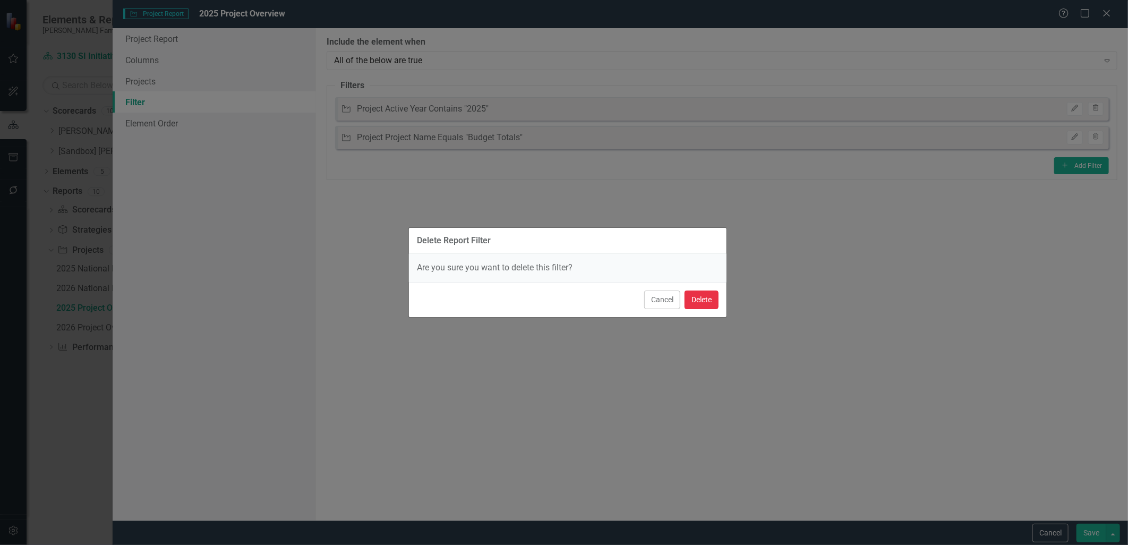
click at [702, 296] on button "Delete" at bounding box center [702, 300] width 34 height 19
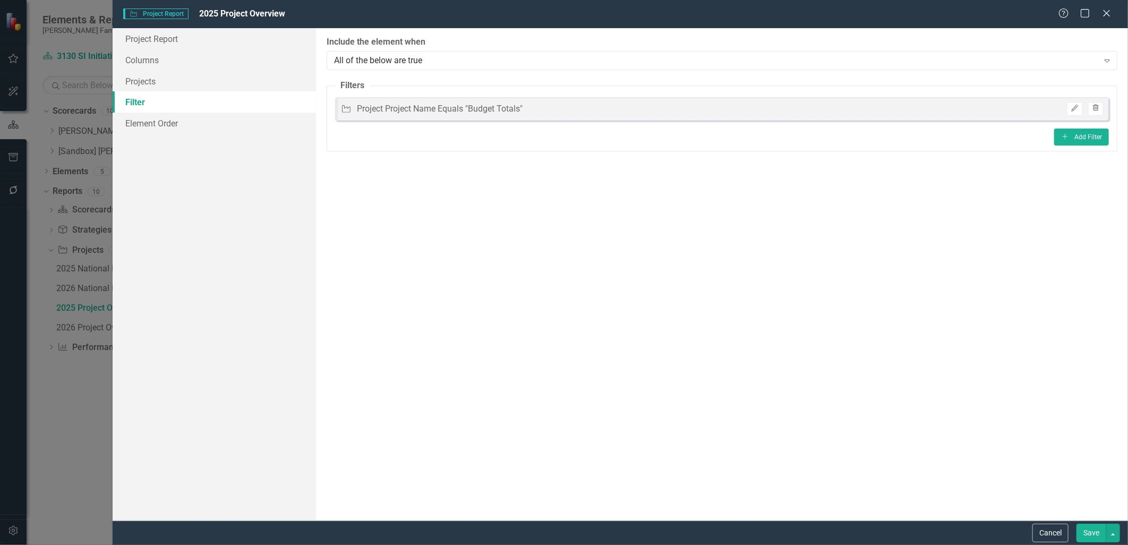
click at [1101, 108] on button "Trash" at bounding box center [1096, 109] width 15 height 14
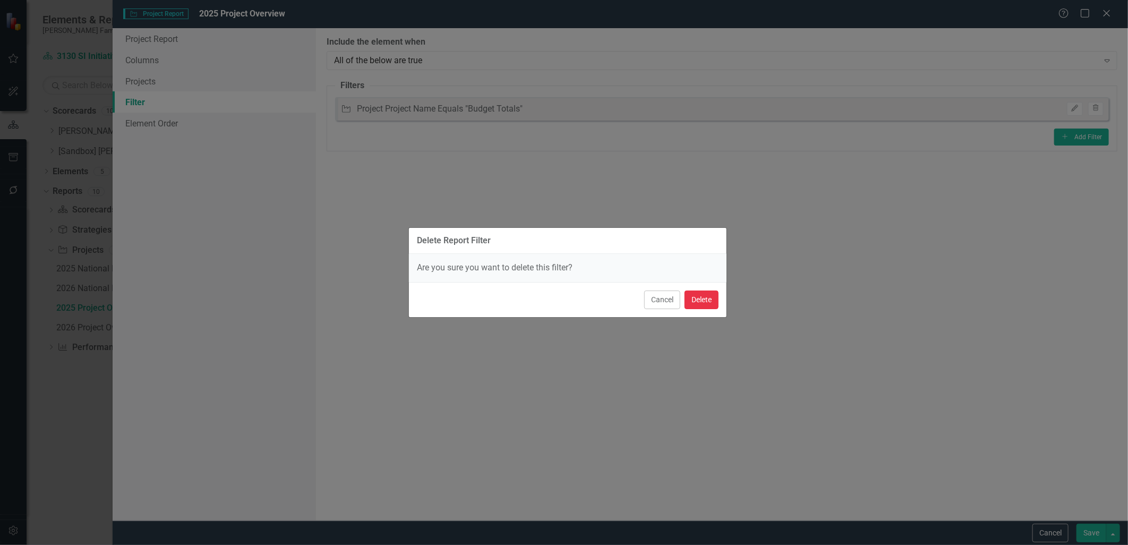
click at [696, 300] on button "Delete" at bounding box center [702, 300] width 34 height 19
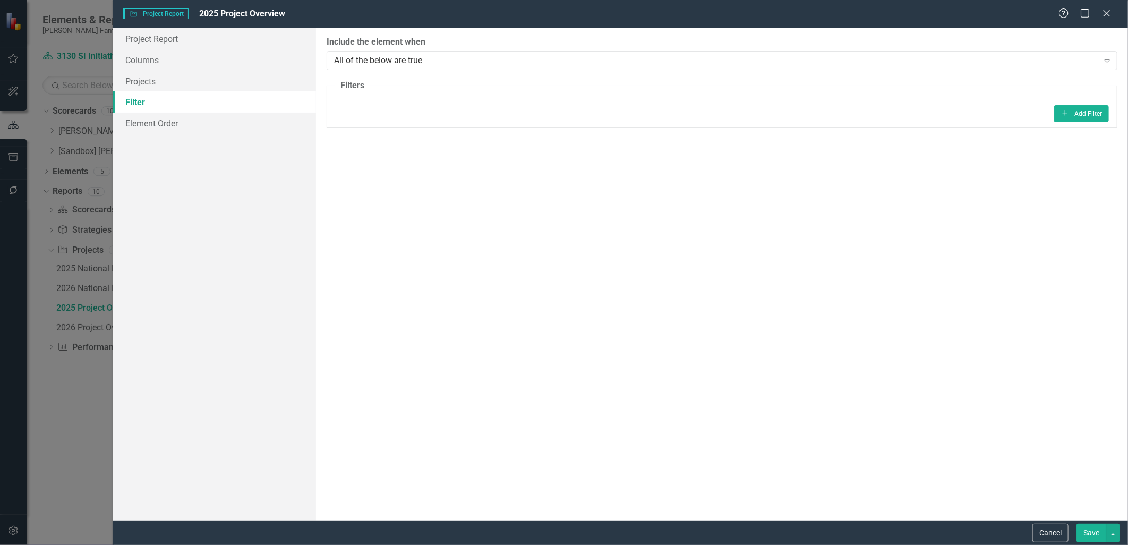
click at [1096, 531] on button "Save" at bounding box center [1092, 533] width 30 height 19
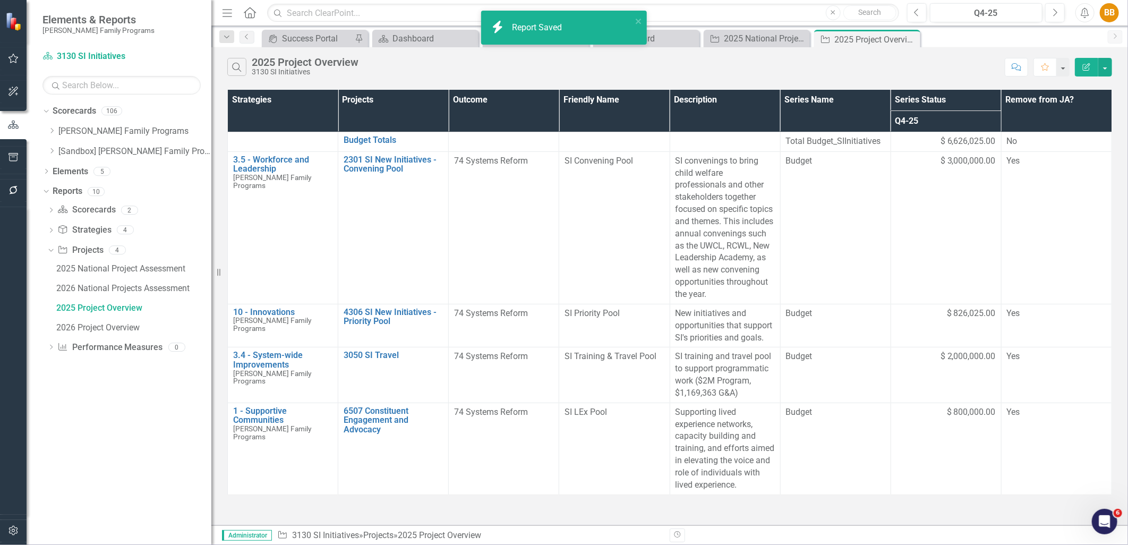
click at [1081, 67] on button "Edit Report" at bounding box center [1086, 67] width 23 height 19
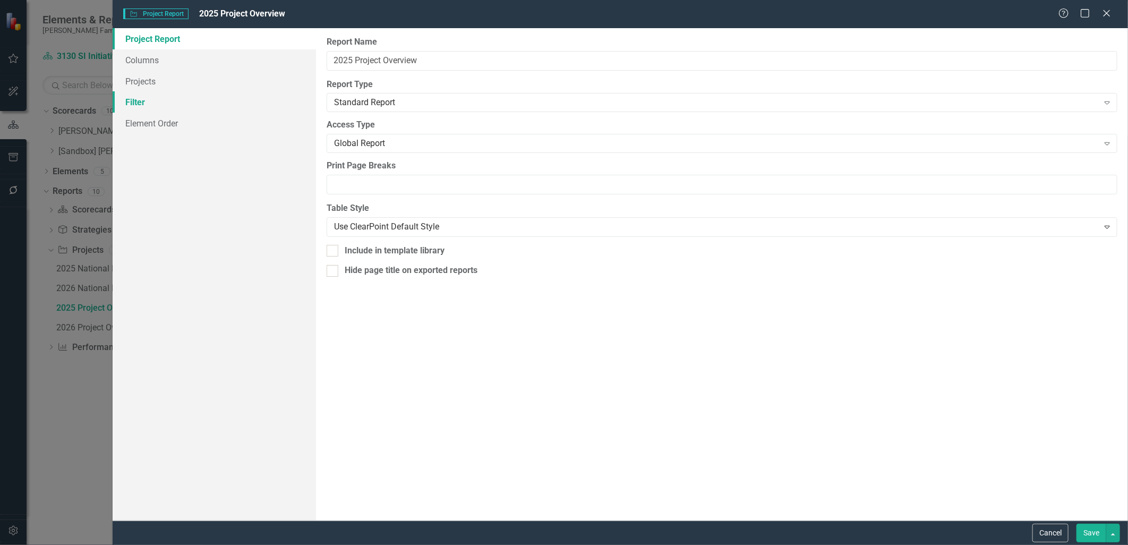
click at [209, 98] on link "Filter" at bounding box center [214, 101] width 203 height 21
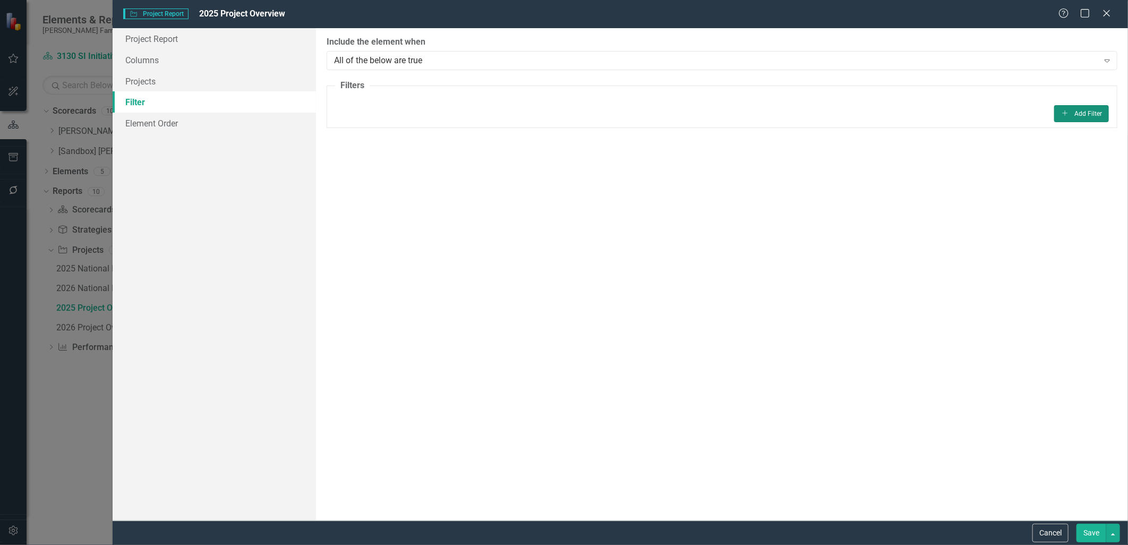
click at [1082, 112] on button "Add Add Filter" at bounding box center [1082, 113] width 55 height 17
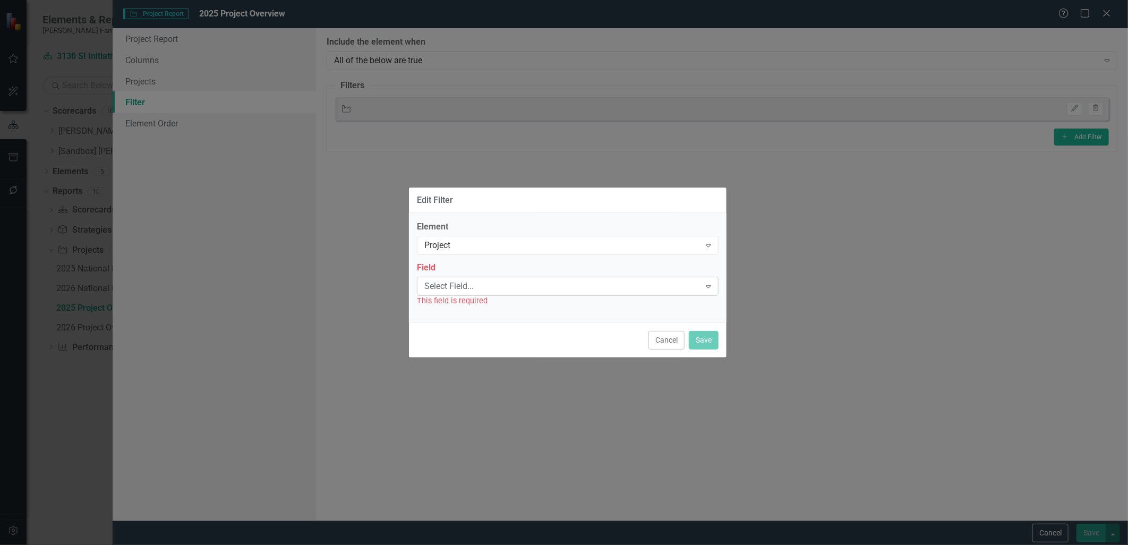
click at [494, 279] on div "Select Field... Expand" at bounding box center [568, 286] width 302 height 19
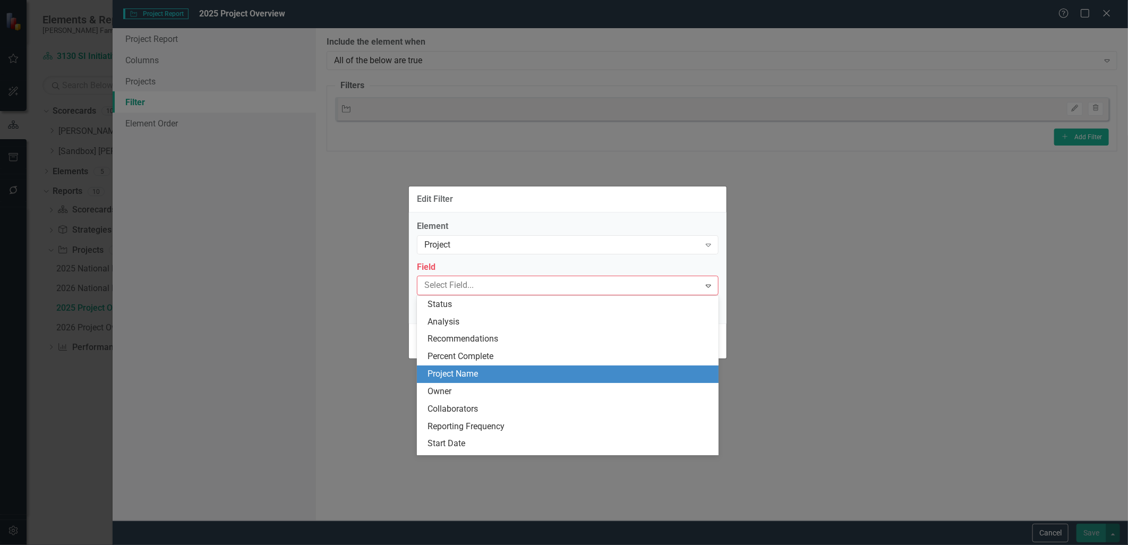
click at [474, 378] on div "Project Name" at bounding box center [570, 374] width 285 height 12
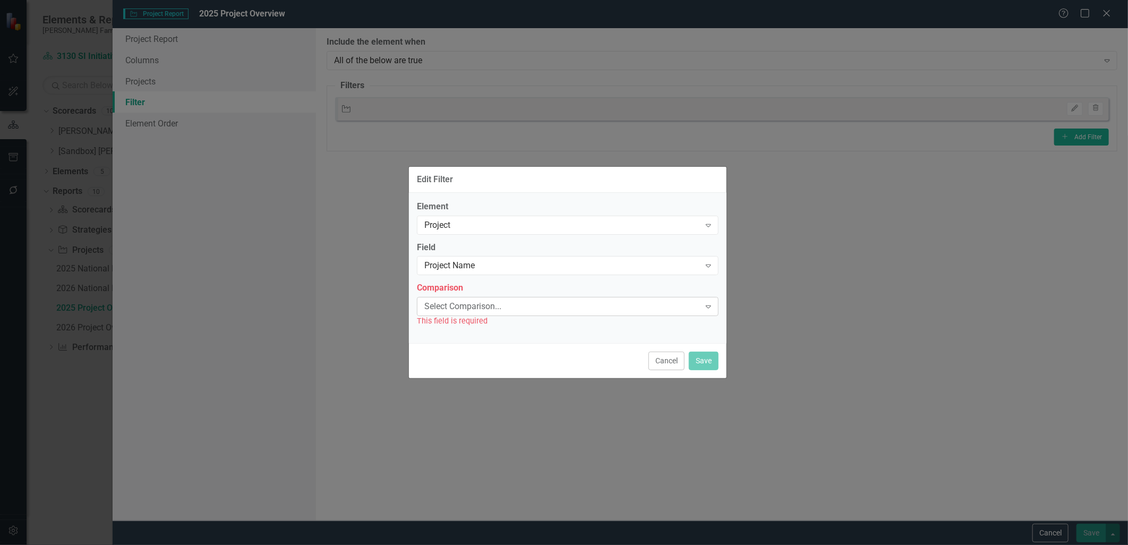
click at [481, 302] on div "Select Comparison..." at bounding box center [563, 307] width 276 height 12
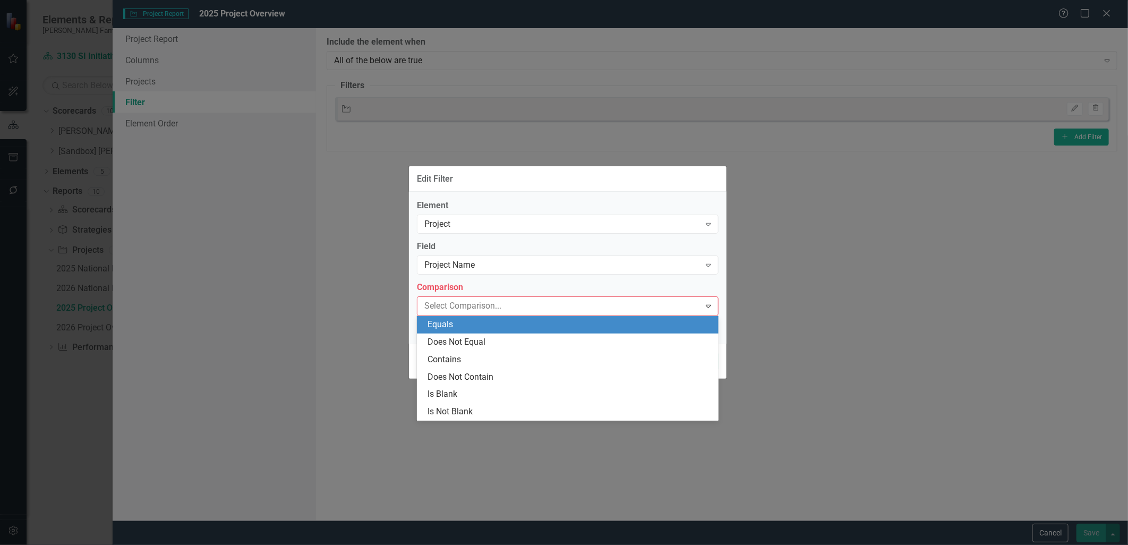
click at [479, 325] on div "Equals" at bounding box center [570, 325] width 285 height 12
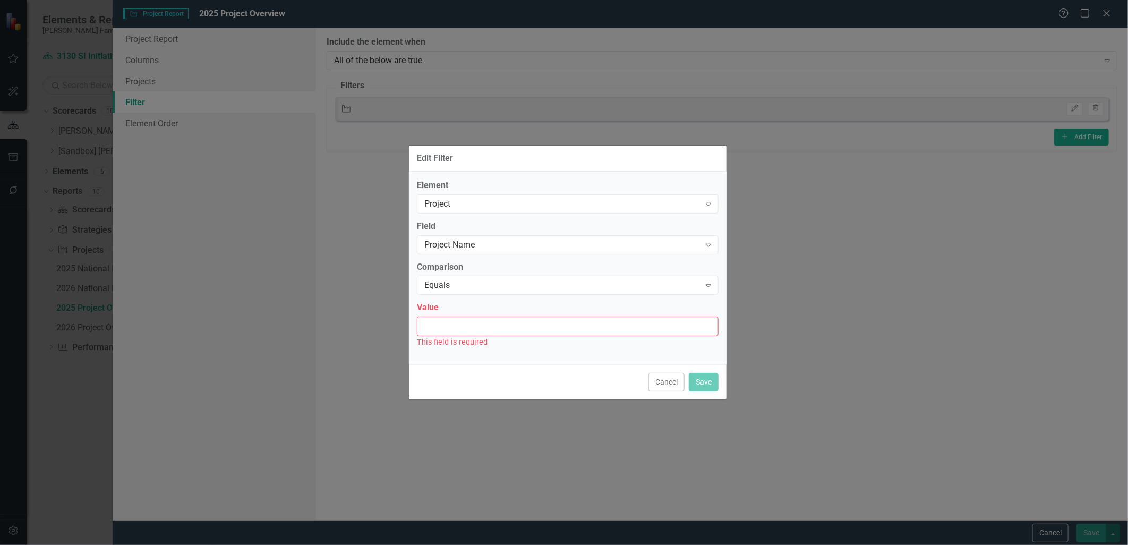
click at [500, 326] on input "Value" at bounding box center [568, 327] width 302 height 20
click at [513, 247] on div "Project Name" at bounding box center [563, 245] width 276 height 12
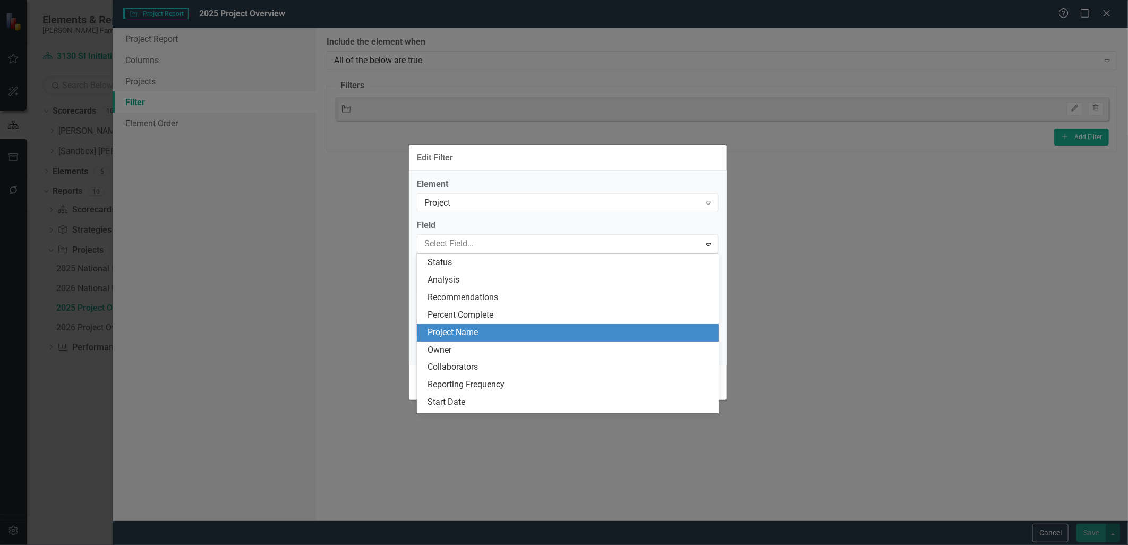
scroll to position [70, 0]
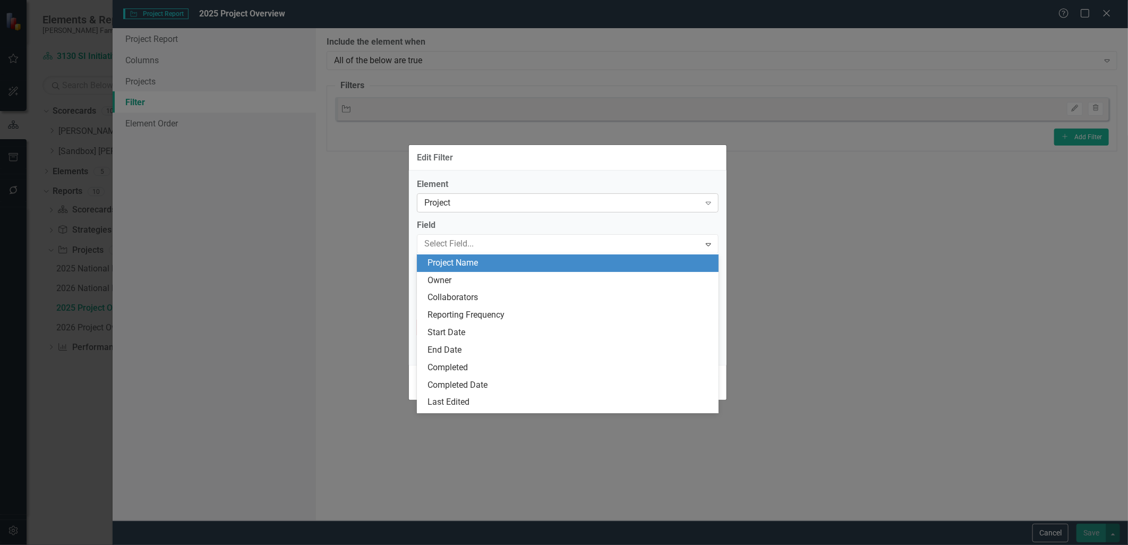
click at [512, 210] on div "Project Expand" at bounding box center [568, 202] width 302 height 19
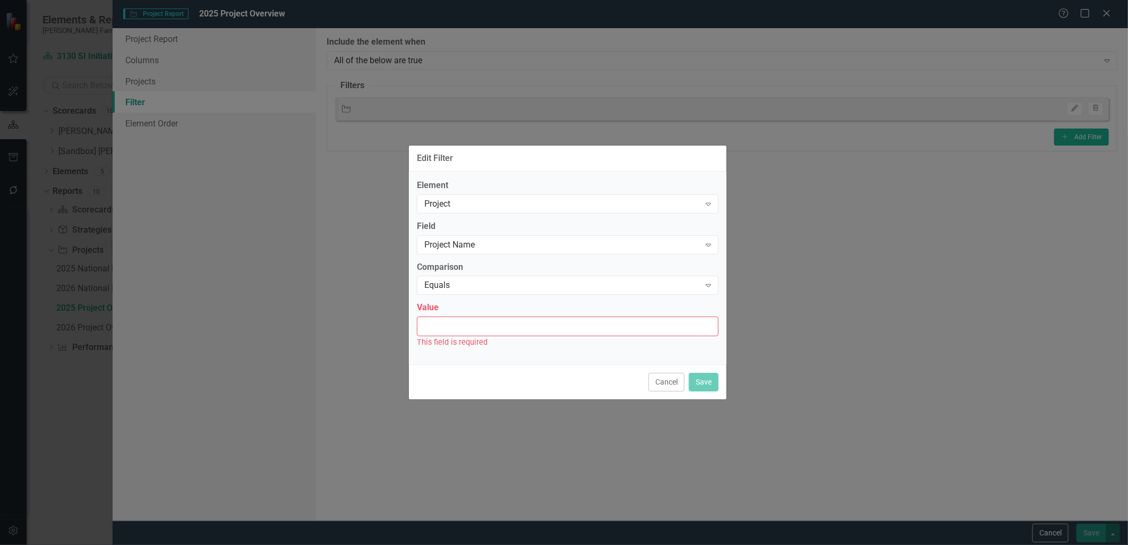
click at [519, 177] on div "Element Project Expand Field Project Name Expand Comparison Equals Expand Value…" at bounding box center [568, 268] width 318 height 193
click at [513, 206] on div "Project" at bounding box center [563, 204] width 276 height 12
click at [493, 248] on div "Project Name" at bounding box center [563, 245] width 276 height 12
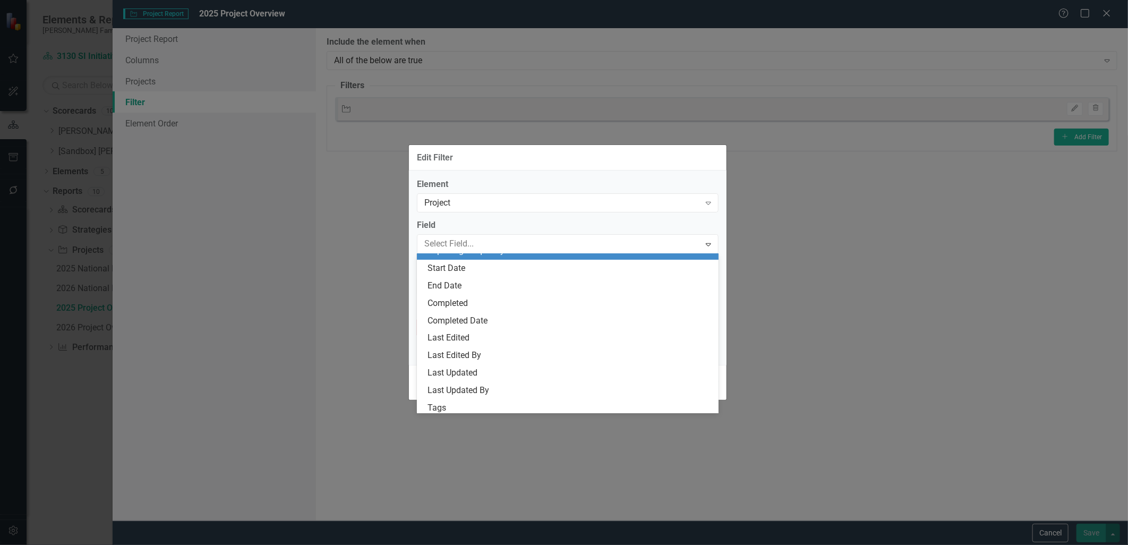
scroll to position [247, 0]
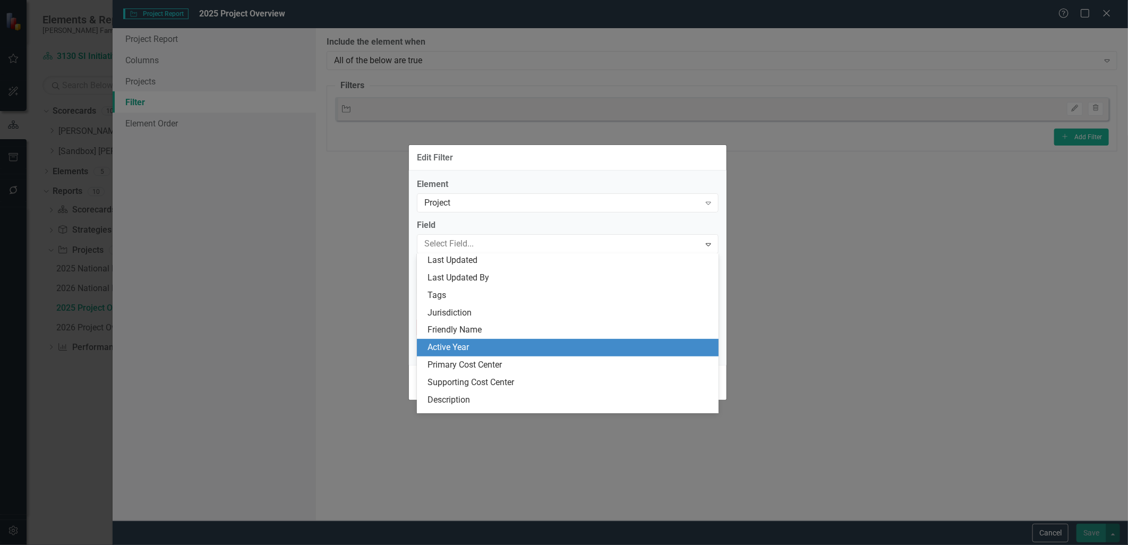
click at [500, 343] on div "Active Year" at bounding box center [570, 348] width 285 height 12
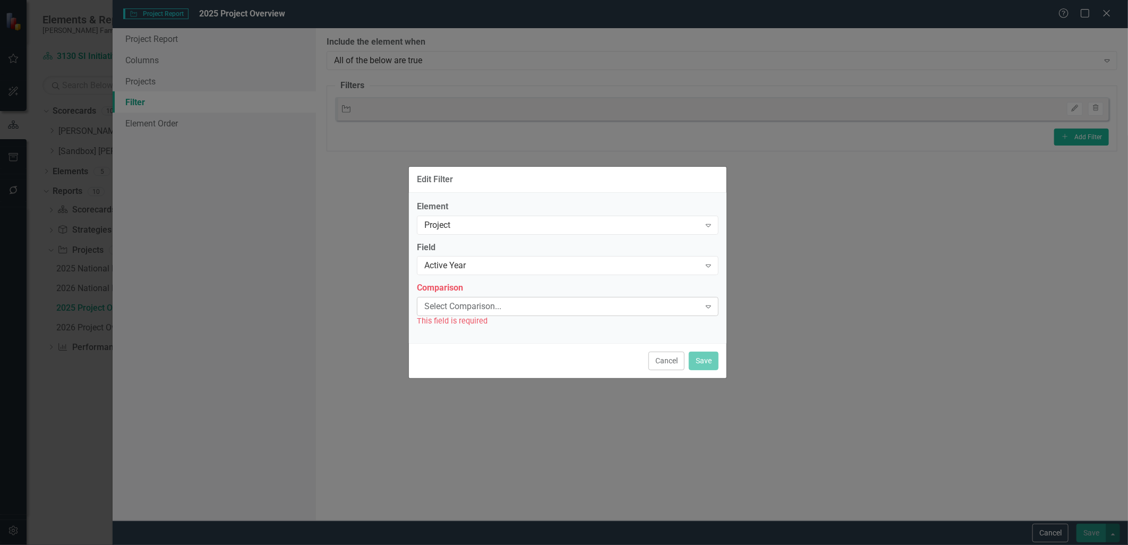
click at [498, 309] on div "Select Comparison..." at bounding box center [563, 307] width 276 height 12
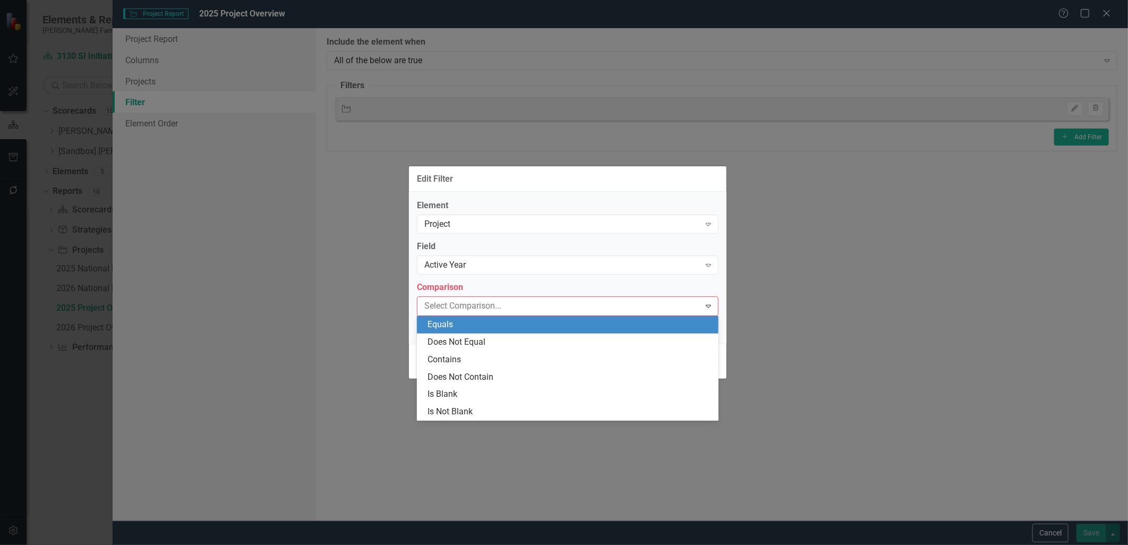
click at [487, 325] on div "Equals" at bounding box center [570, 325] width 285 height 12
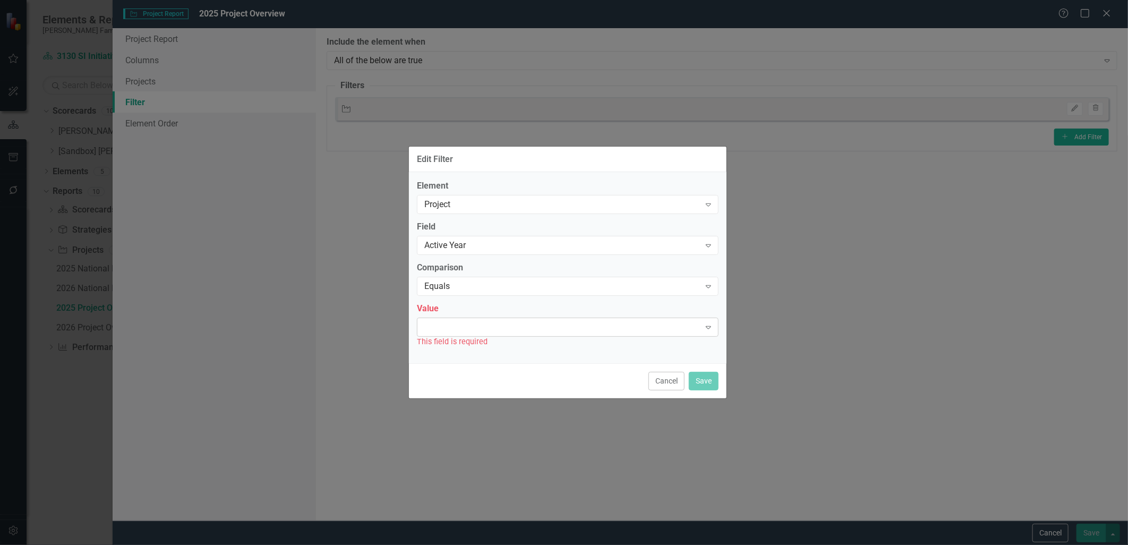
click at [498, 330] on div "Expand" at bounding box center [568, 327] width 302 height 19
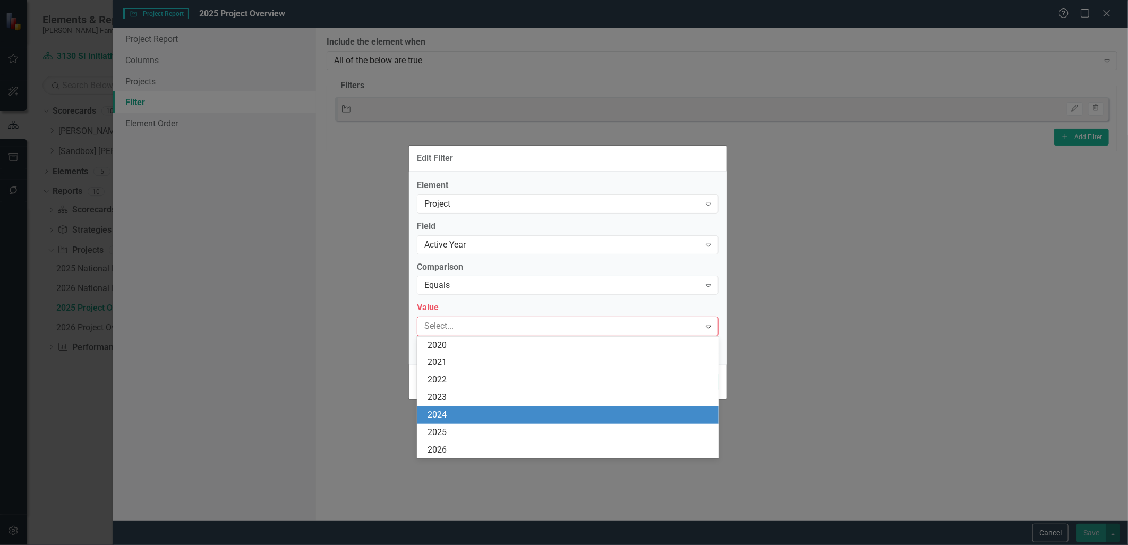
click at [500, 425] on div "2025" at bounding box center [568, 433] width 302 height 18
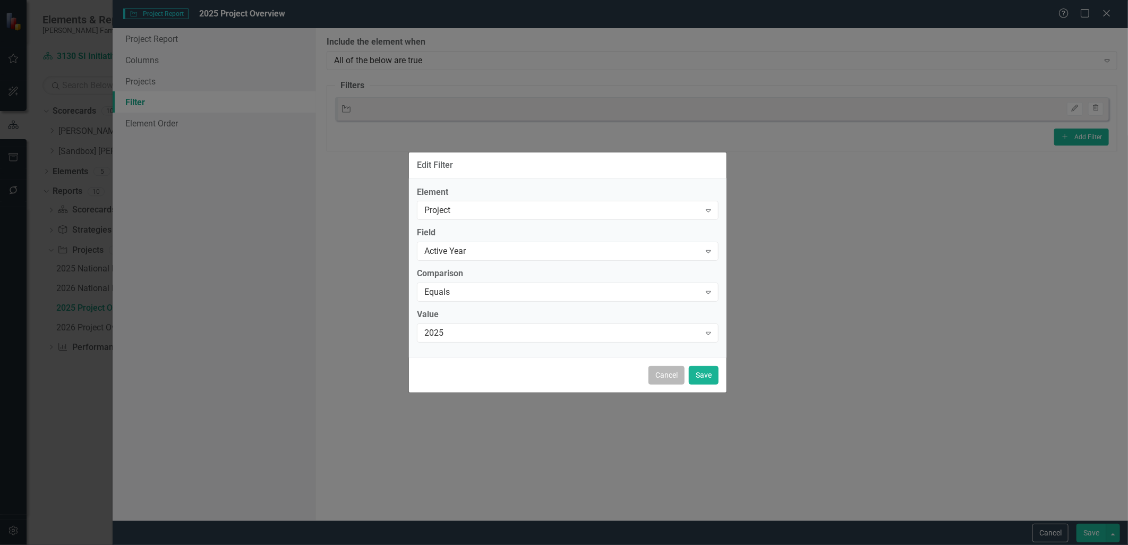
click at [668, 376] on button "Cancel" at bounding box center [667, 375] width 36 height 19
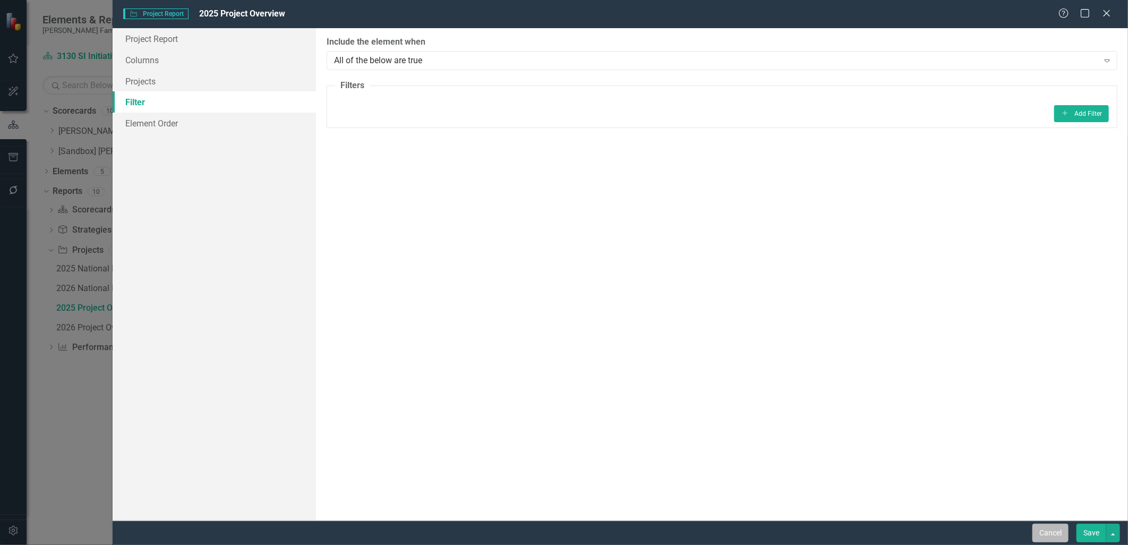
click at [1060, 535] on button "Cancel" at bounding box center [1051, 533] width 36 height 19
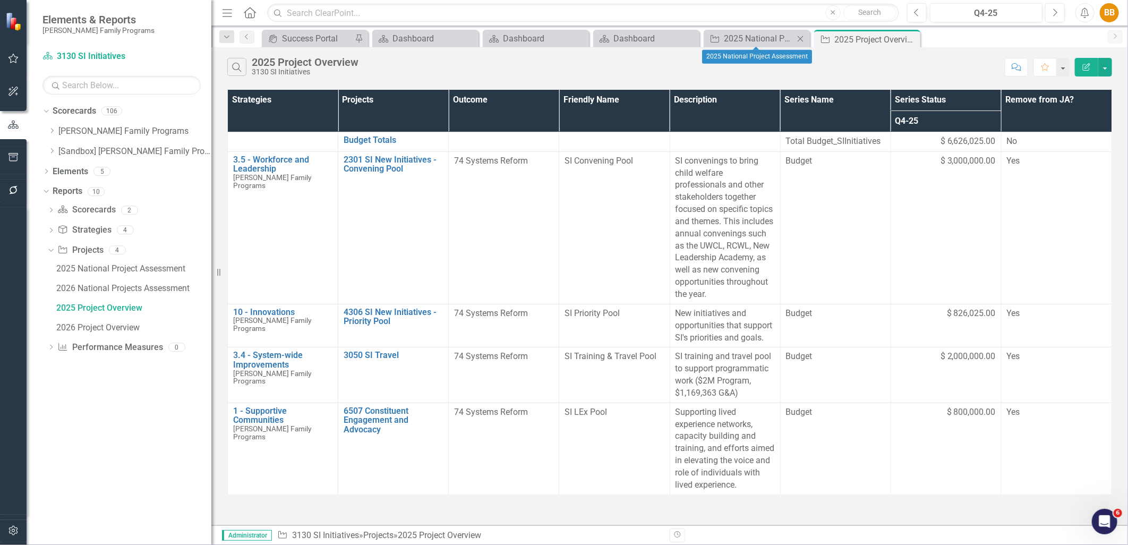
click at [801, 39] on icon at bounding box center [801, 39] width 6 height 6
drag, startPoint x: 49, startPoint y: 132, endPoint x: 50, endPoint y: 139, distance: 6.9
click at [49, 132] on icon "Dropdown" at bounding box center [52, 131] width 8 height 6
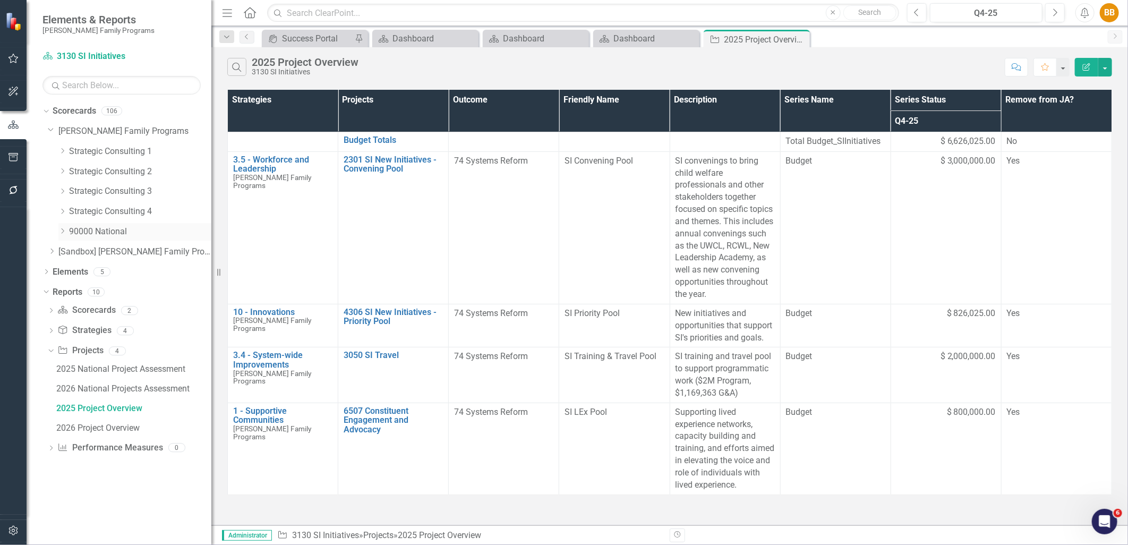
click at [61, 230] on icon "Dropdown" at bounding box center [62, 231] width 8 height 6
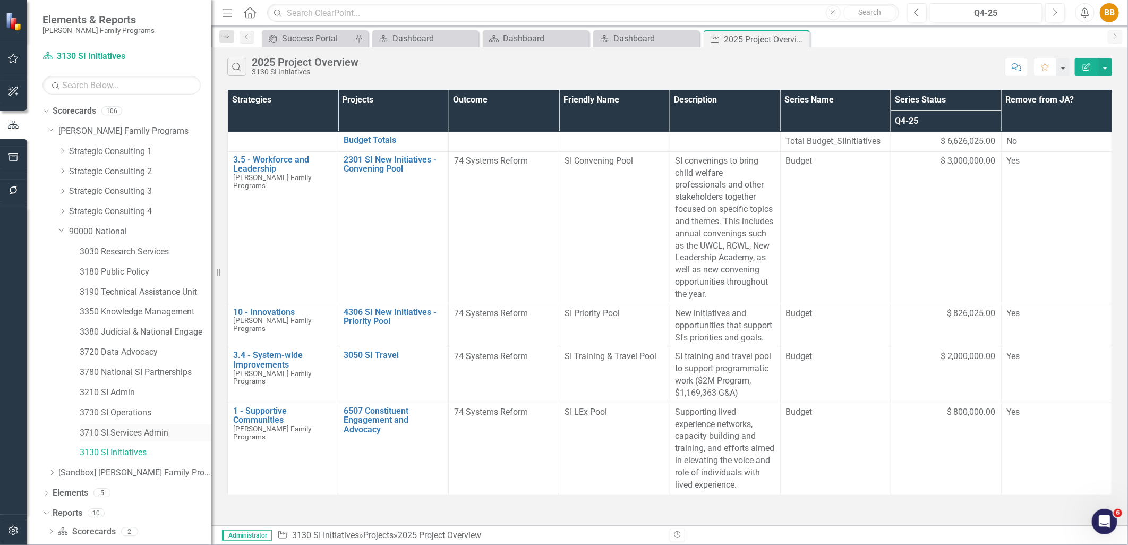
click at [133, 434] on link "3710 SI Services Admin" at bounding box center [146, 433] width 132 height 12
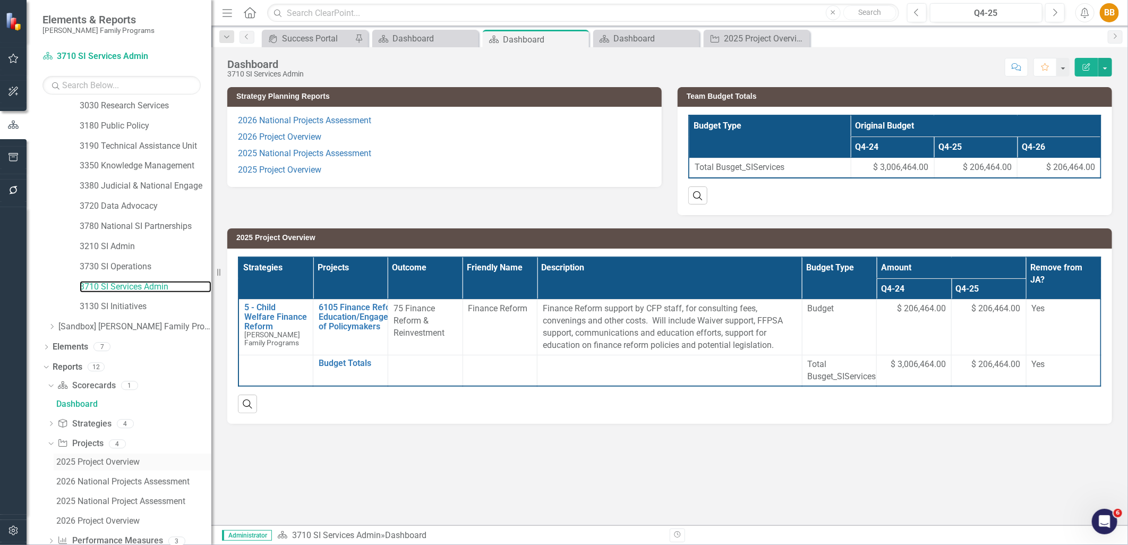
scroll to position [169, 0]
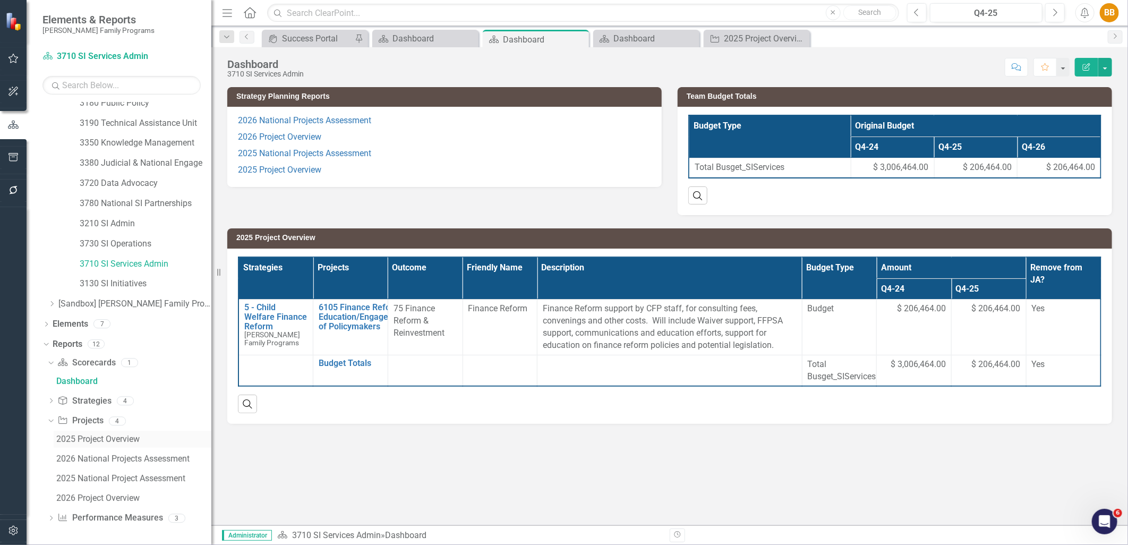
click at [113, 440] on div "2025 Project Overview" at bounding box center [133, 440] width 155 height 10
click at [770, 38] on div "2025 Project Overview" at bounding box center [759, 38] width 70 height 13
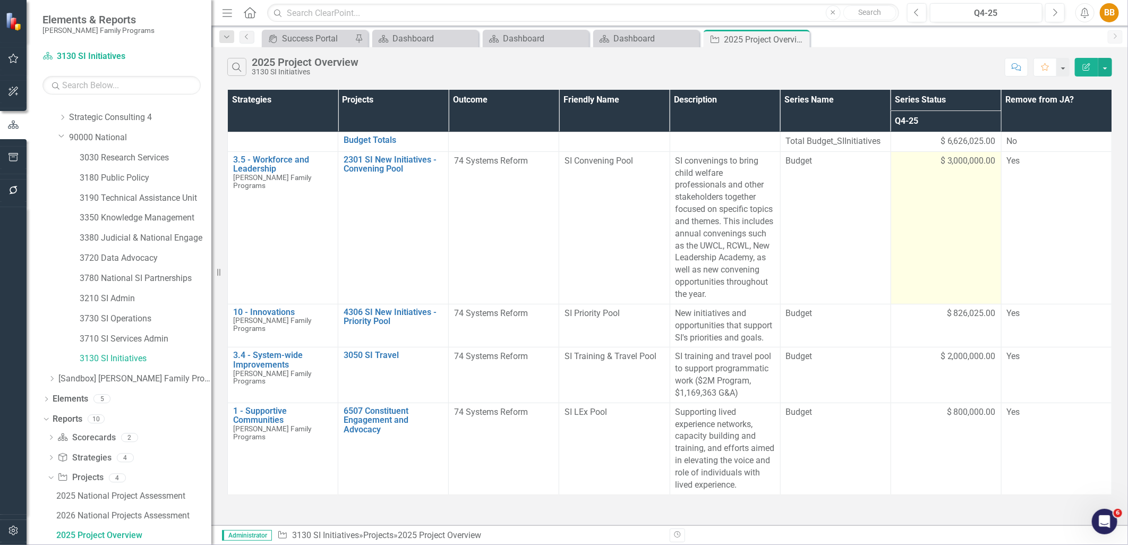
scroll to position [93, 0]
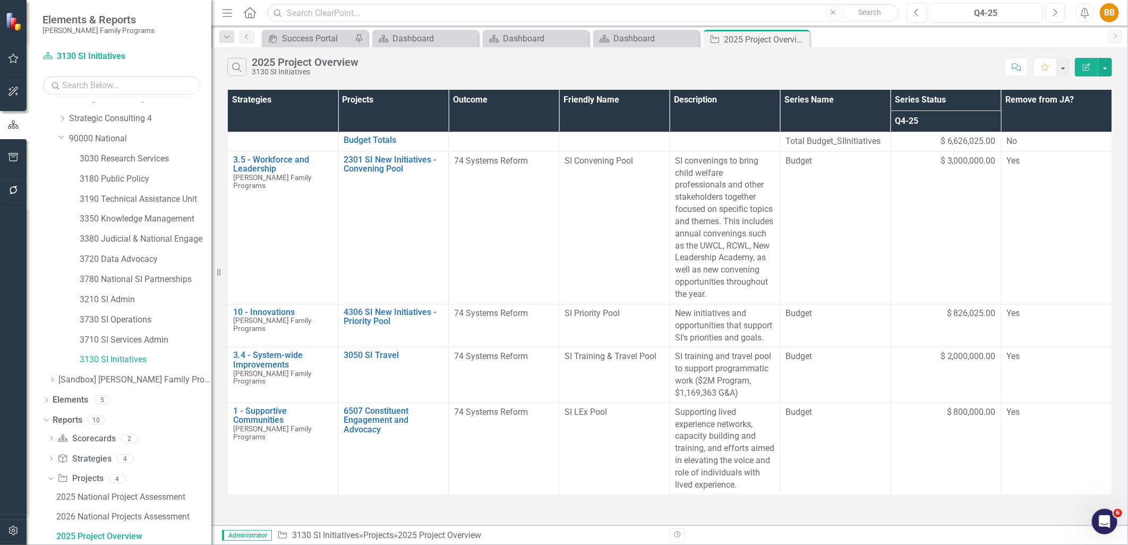
click at [1085, 63] on icon "Edit Report" at bounding box center [1087, 66] width 10 height 7
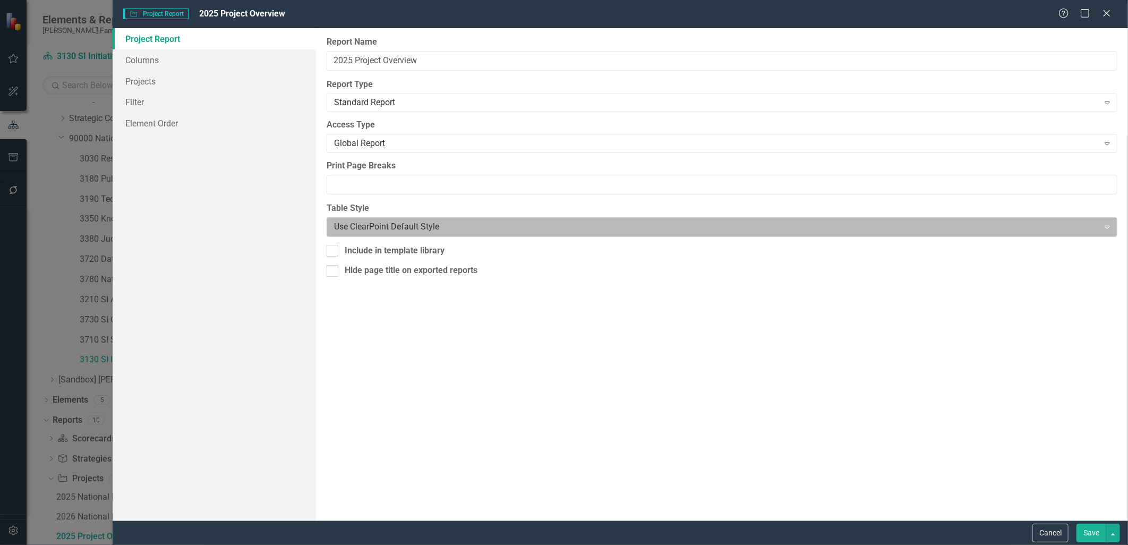
click at [495, 232] on div at bounding box center [713, 227] width 759 height 14
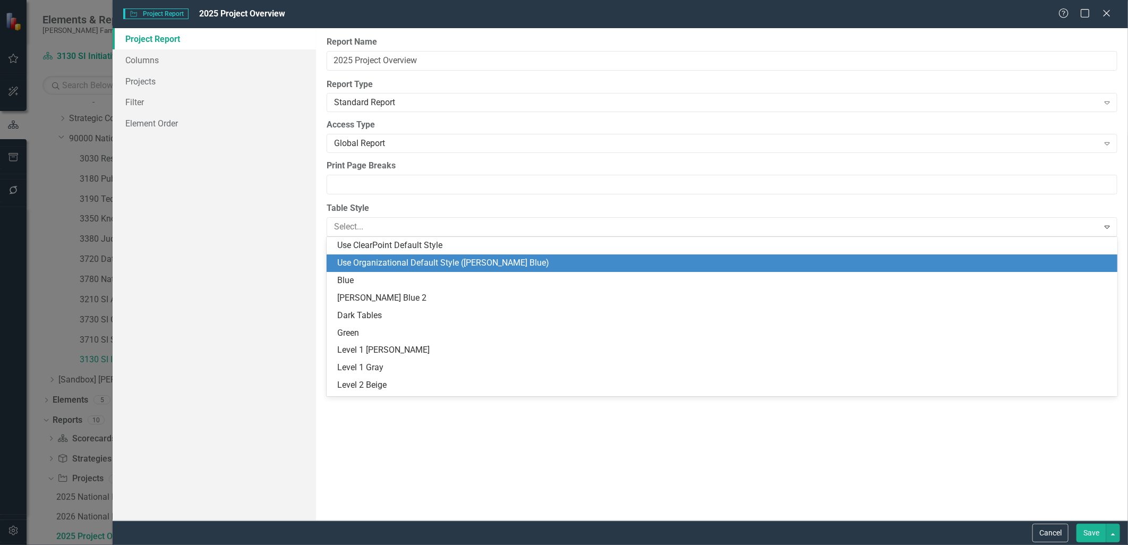
click at [528, 257] on div "Use Organizational Default Style ([PERSON_NAME] Blue)" at bounding box center [724, 263] width 775 height 12
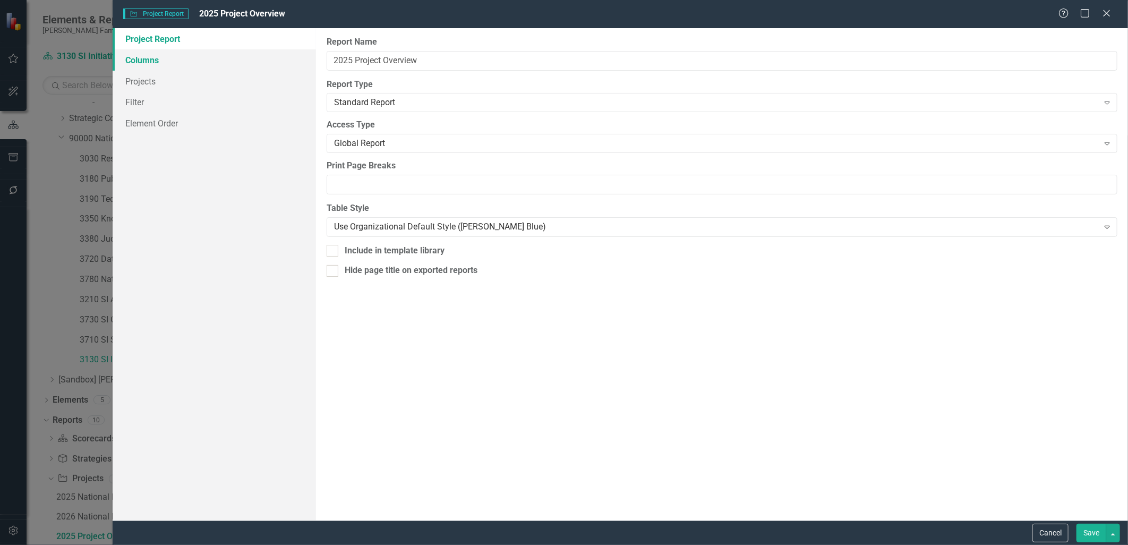
click at [221, 62] on link "Columns" at bounding box center [214, 59] width 203 height 21
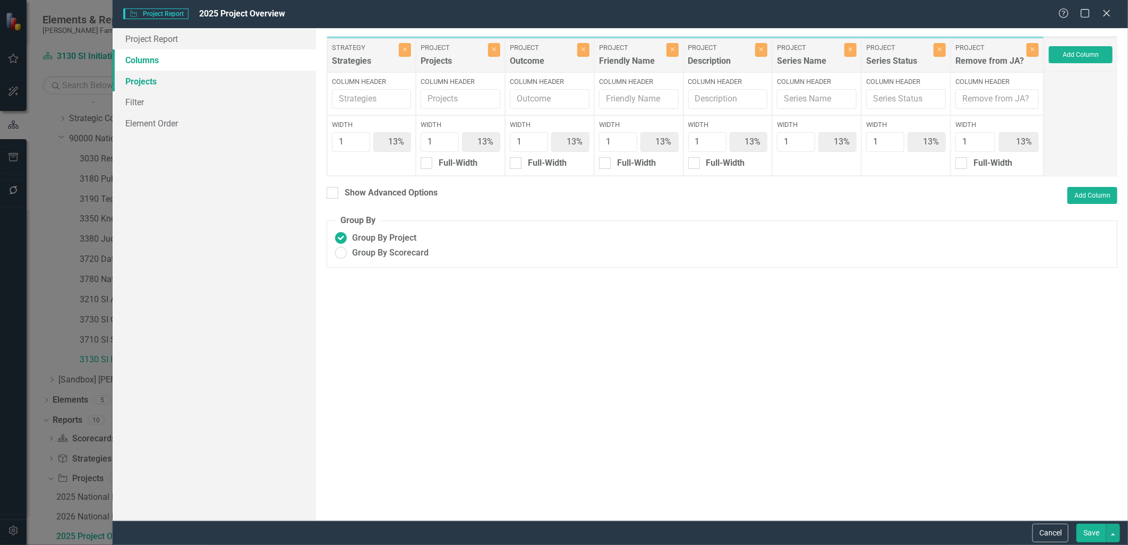
click at [205, 79] on link "Projects" at bounding box center [214, 81] width 203 height 21
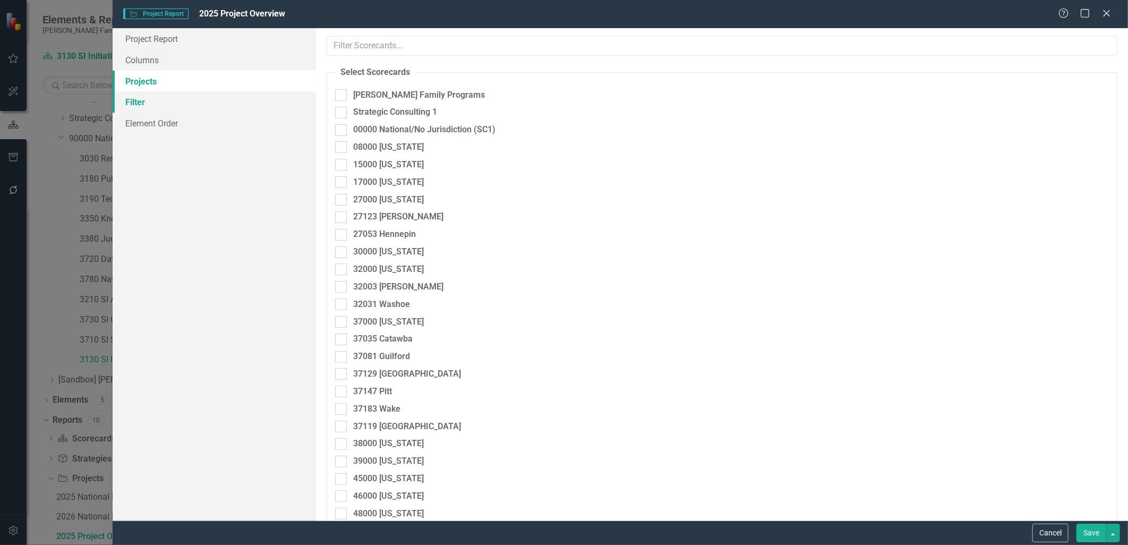
click at [209, 101] on link "Filter" at bounding box center [214, 101] width 203 height 21
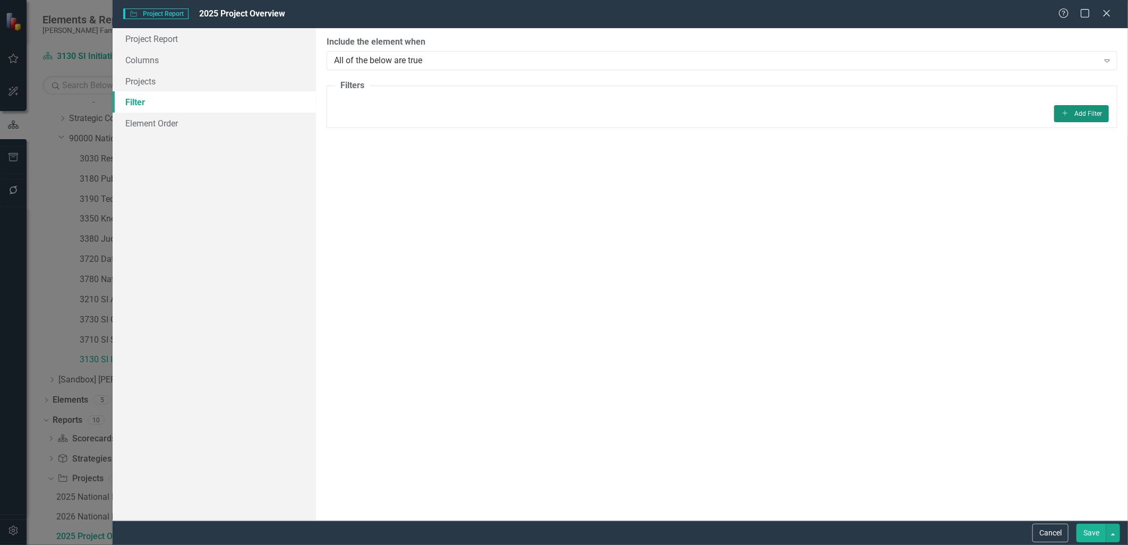
click at [1079, 118] on button "Add Add Filter" at bounding box center [1082, 113] width 55 height 17
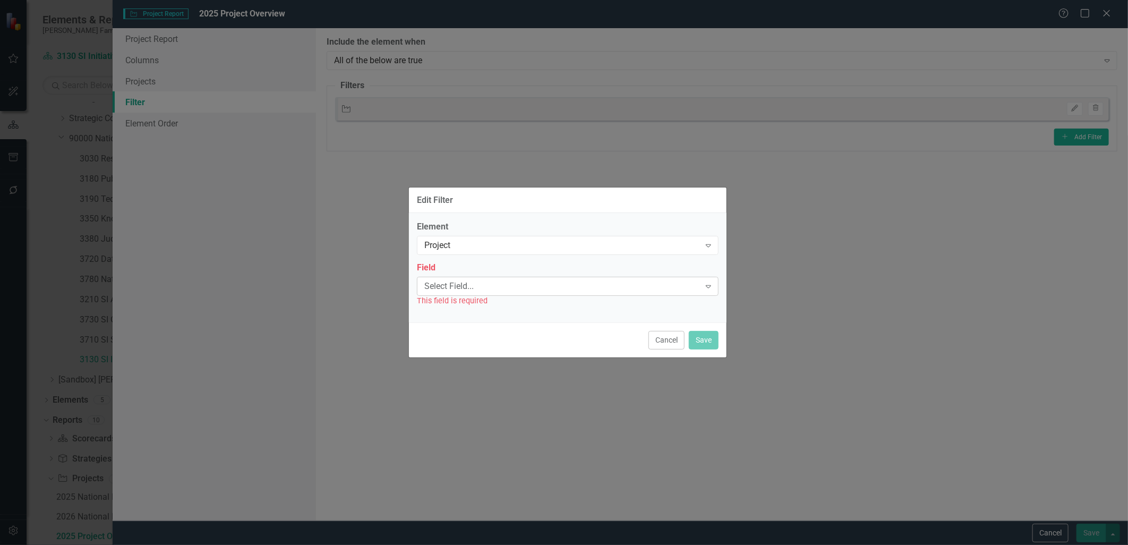
click at [539, 286] on div "Select Field..." at bounding box center [563, 286] width 276 height 12
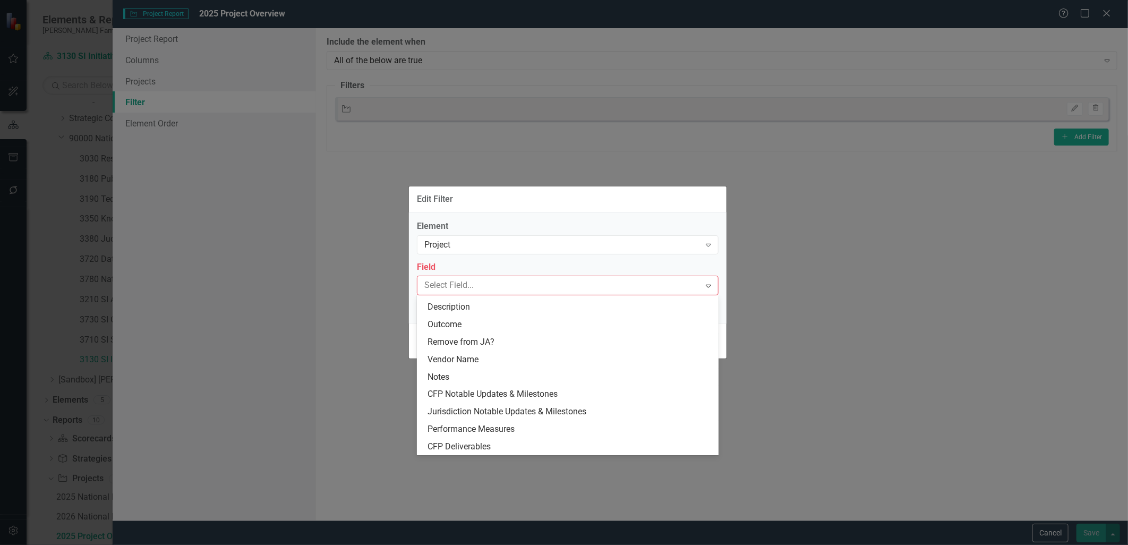
scroll to position [327, 0]
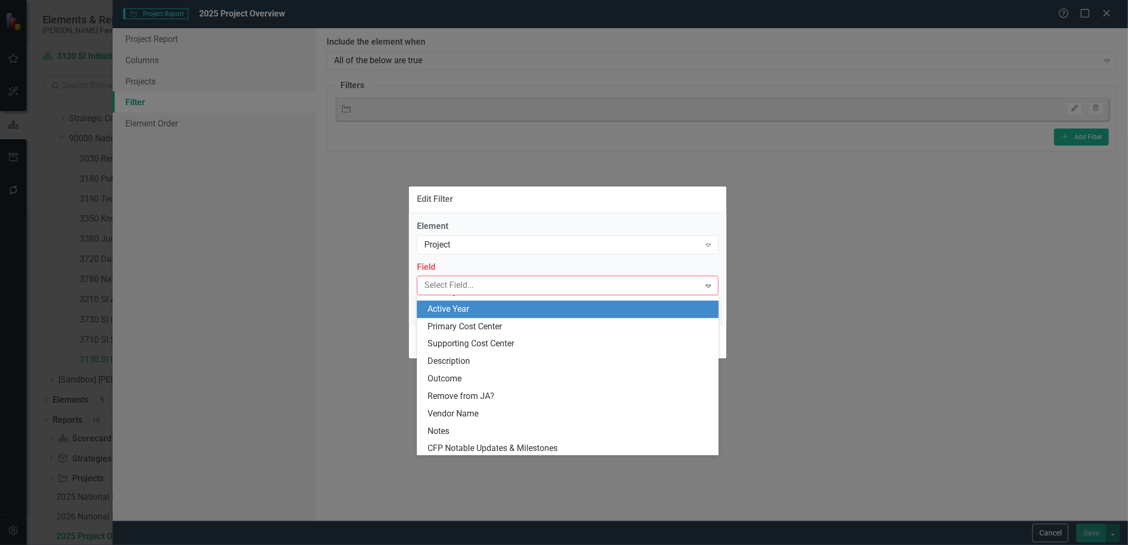
click at [481, 309] on div "Active Year" at bounding box center [570, 309] width 285 height 12
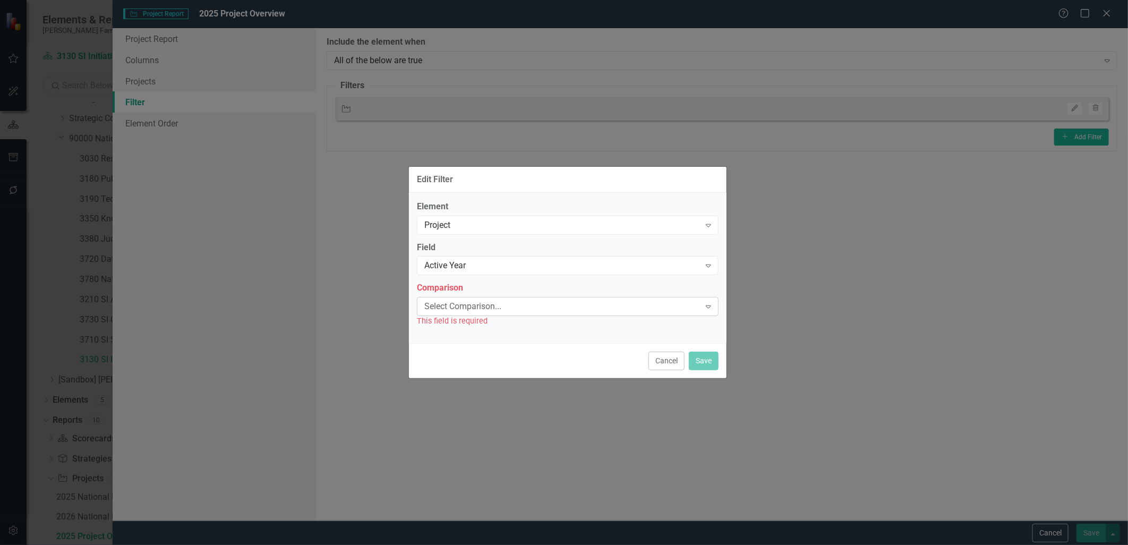
click at [484, 314] on div "Select Comparison... Expand" at bounding box center [568, 306] width 302 height 19
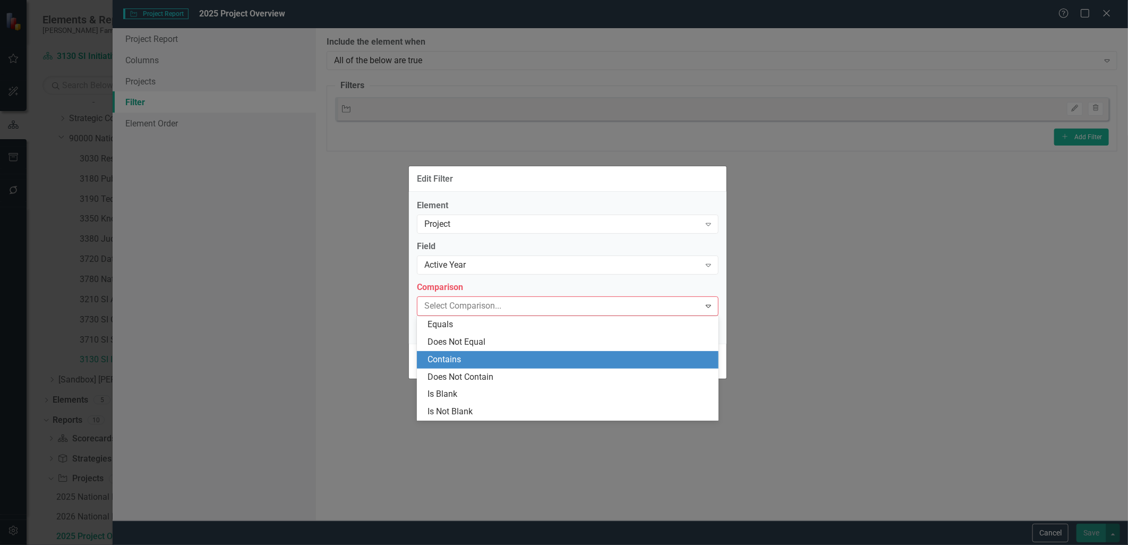
click at [472, 354] on div "Contains" at bounding box center [570, 360] width 285 height 12
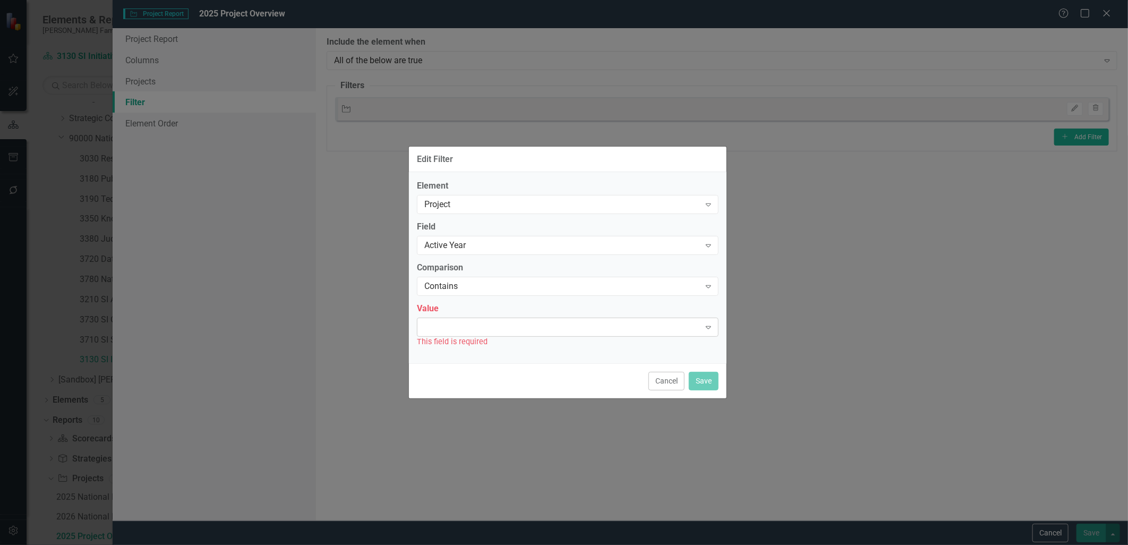
click at [483, 336] on div "Expand" at bounding box center [568, 327] width 302 height 19
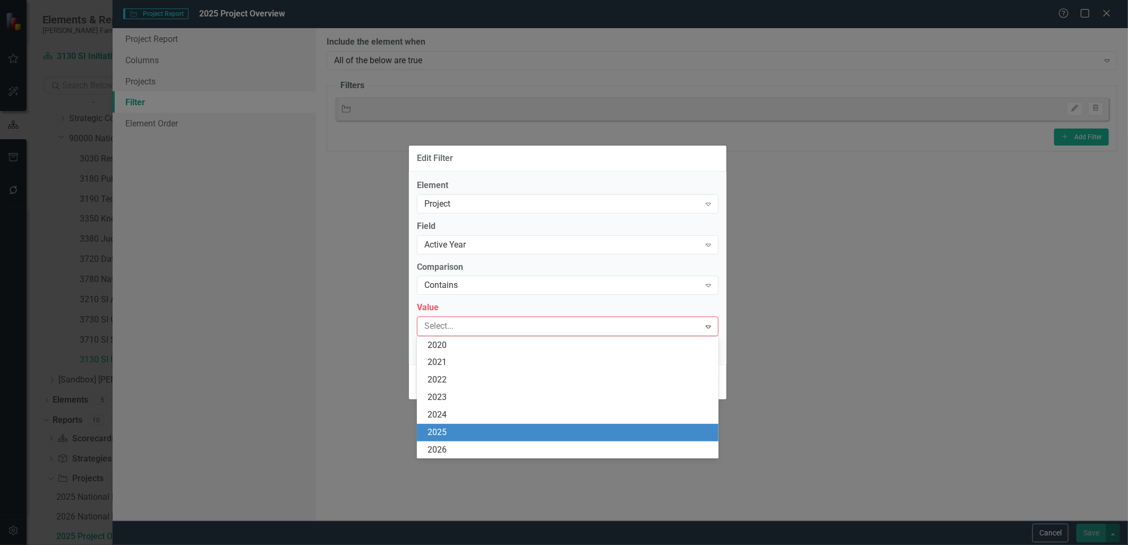
click at [481, 429] on div "2025" at bounding box center [570, 433] width 285 height 12
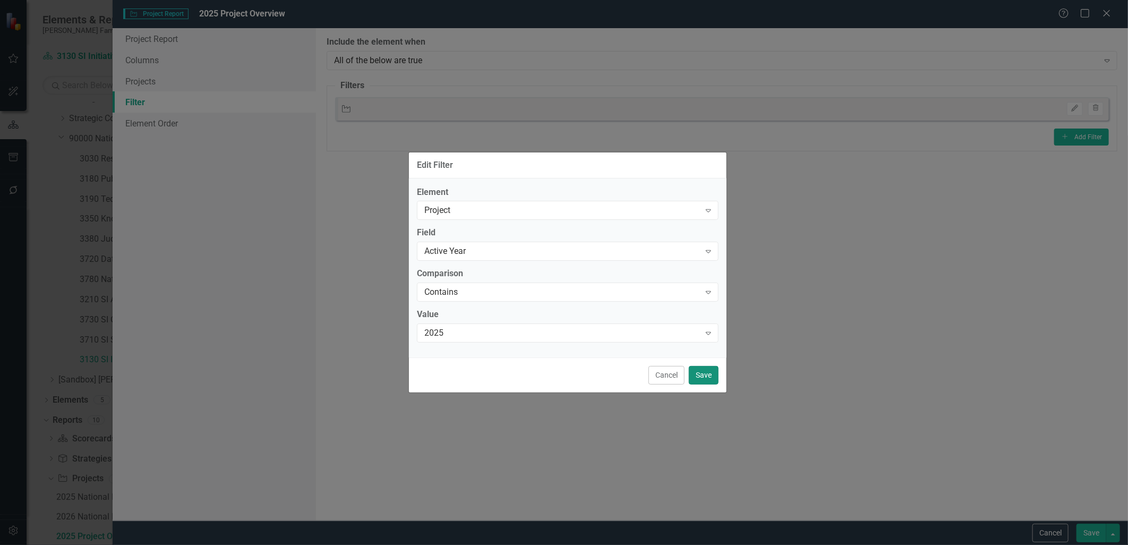
click at [711, 374] on button "Save" at bounding box center [704, 375] width 30 height 19
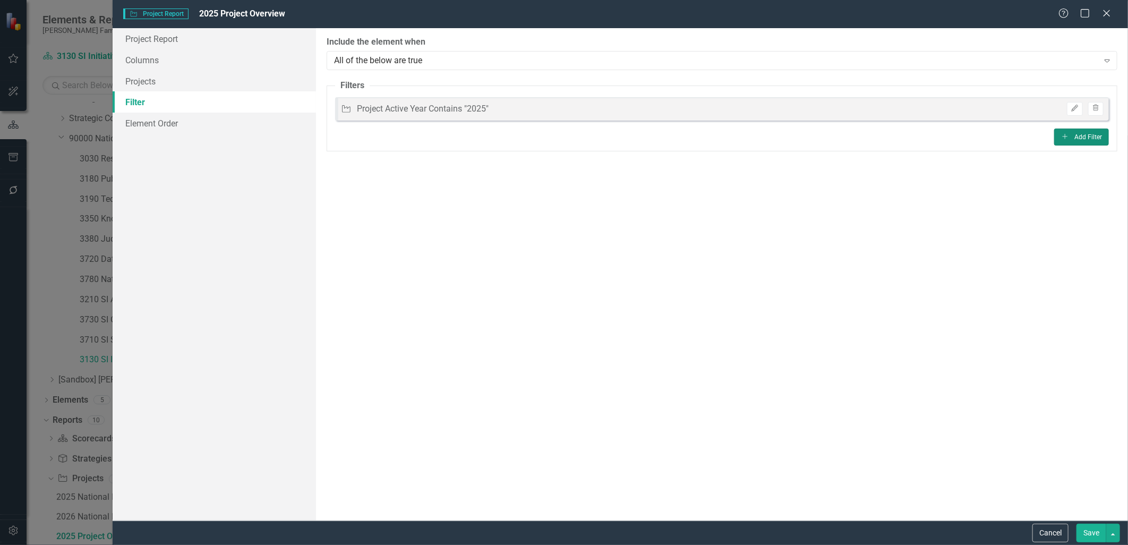
click at [1079, 138] on button "Add Add Filter" at bounding box center [1082, 137] width 55 height 17
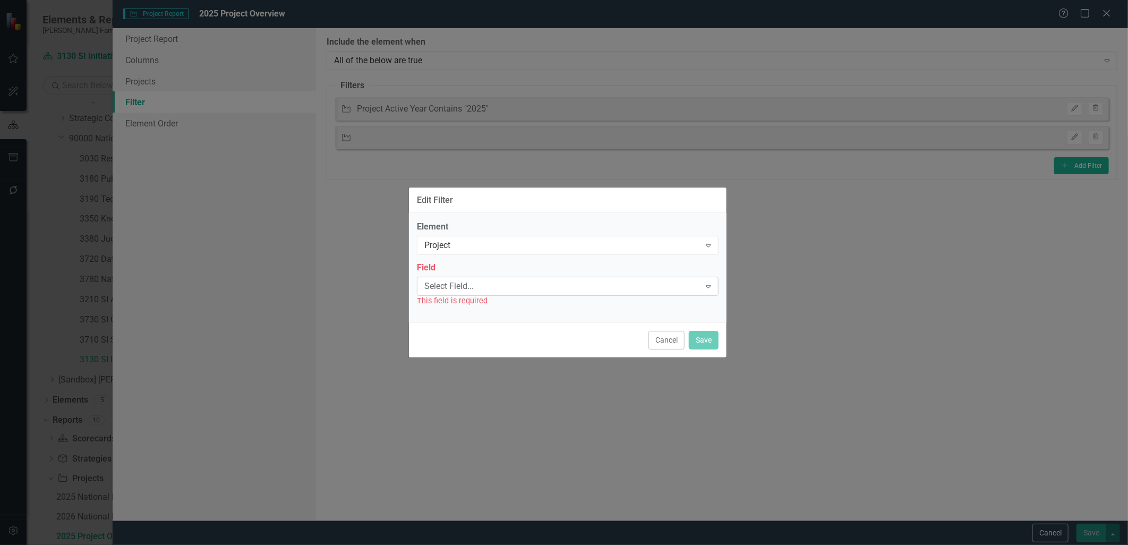
click at [519, 285] on div "Select Field..." at bounding box center [563, 286] width 276 height 12
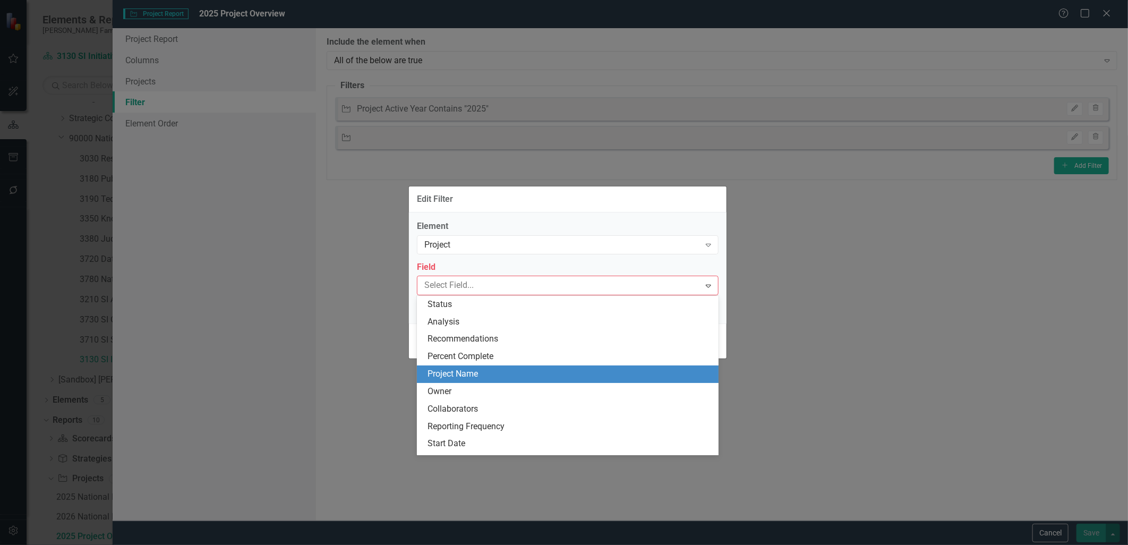
click at [483, 375] on div "Project Name" at bounding box center [570, 374] width 285 height 12
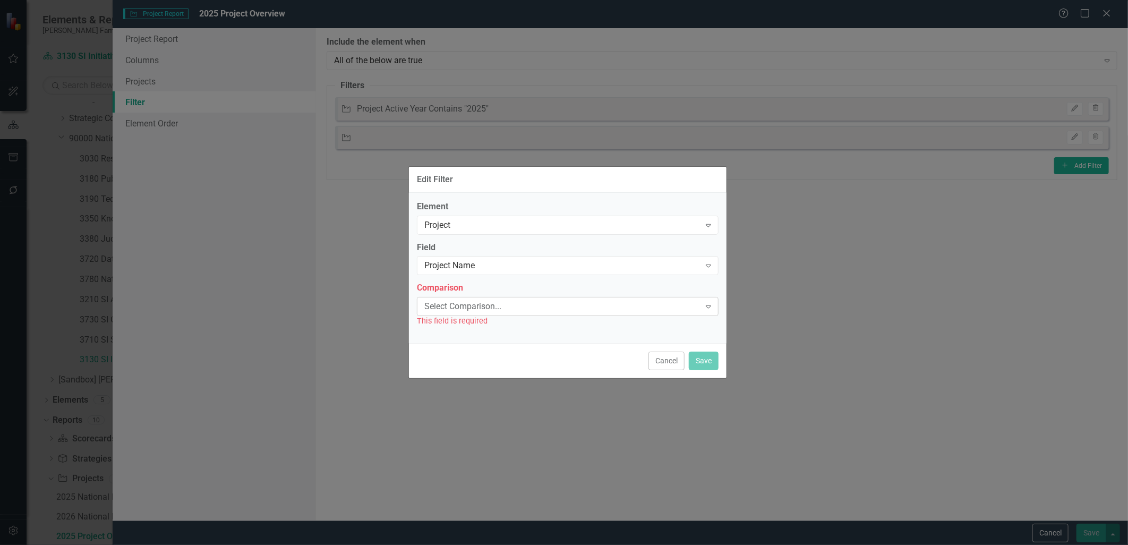
click at [491, 306] on div "Select Comparison..." at bounding box center [563, 307] width 276 height 12
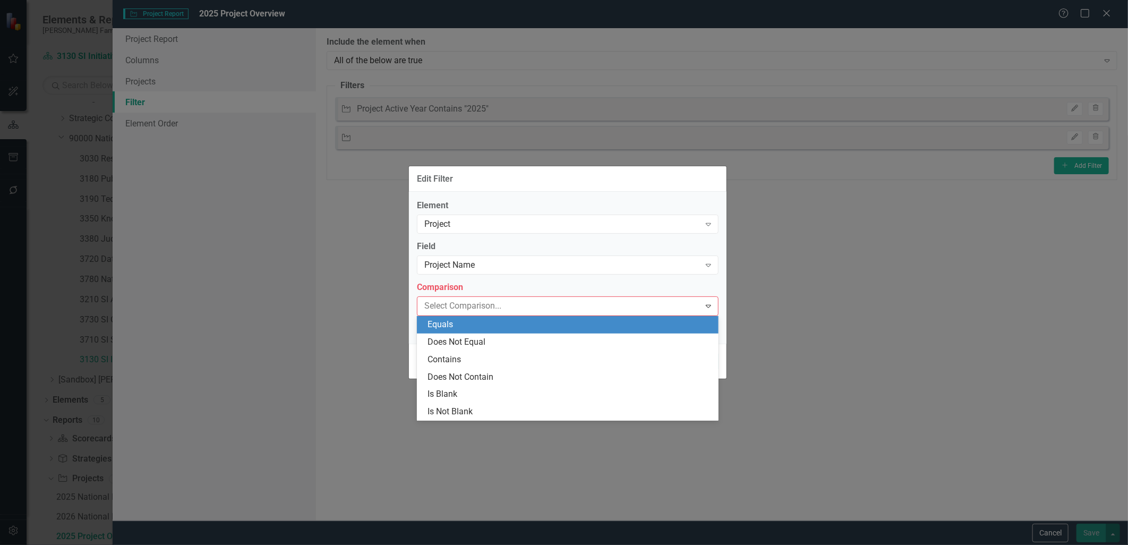
click at [478, 324] on div "Equals" at bounding box center [570, 325] width 285 height 12
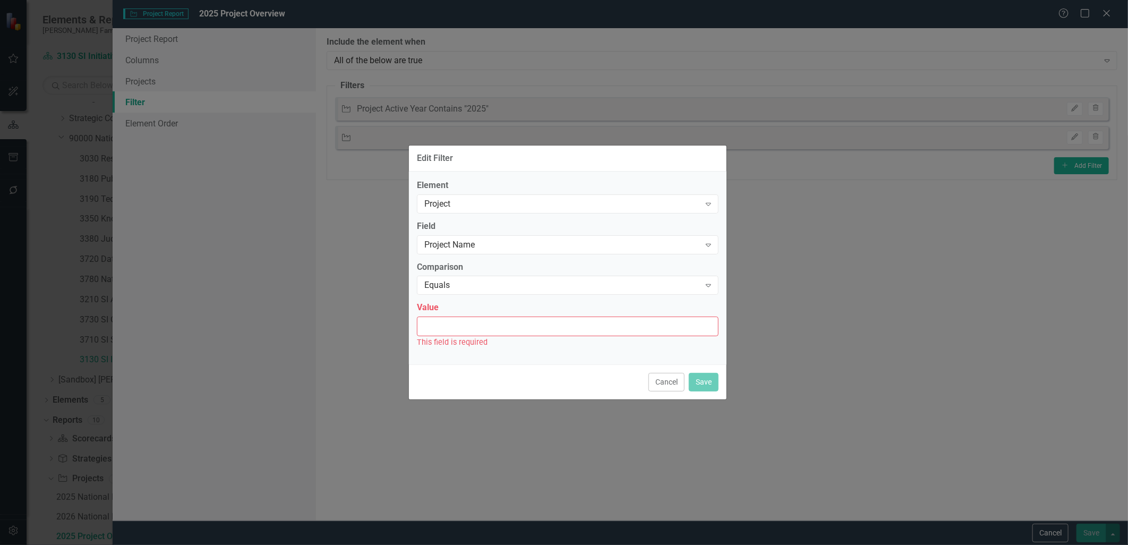
click at [479, 336] on input "Value" at bounding box center [568, 327] width 302 height 20
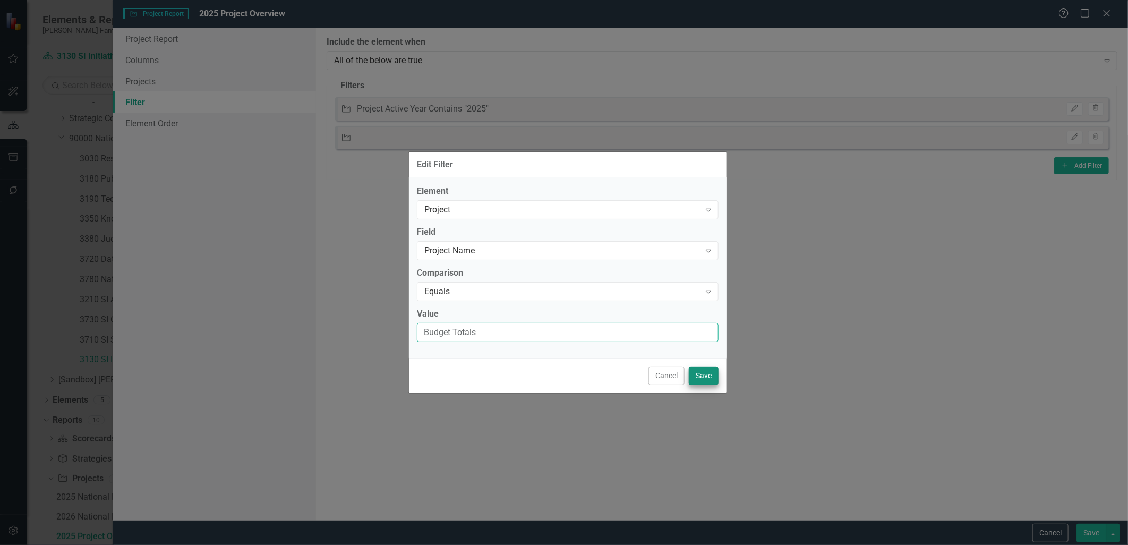
type input "Budget Totals"
click at [704, 373] on button "Save" at bounding box center [704, 376] width 30 height 19
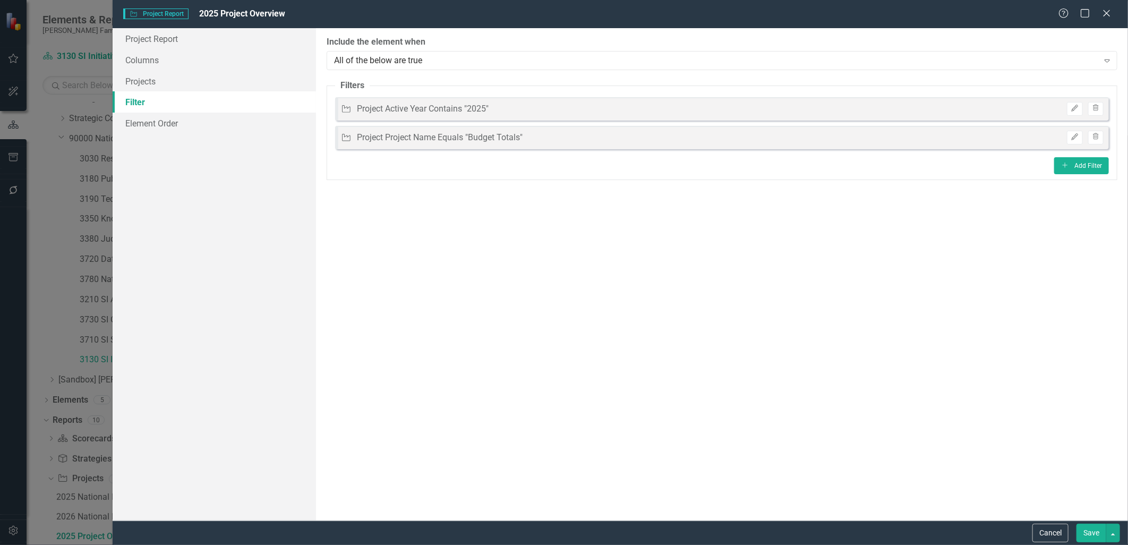
click at [1090, 530] on button "Save" at bounding box center [1092, 533] width 30 height 19
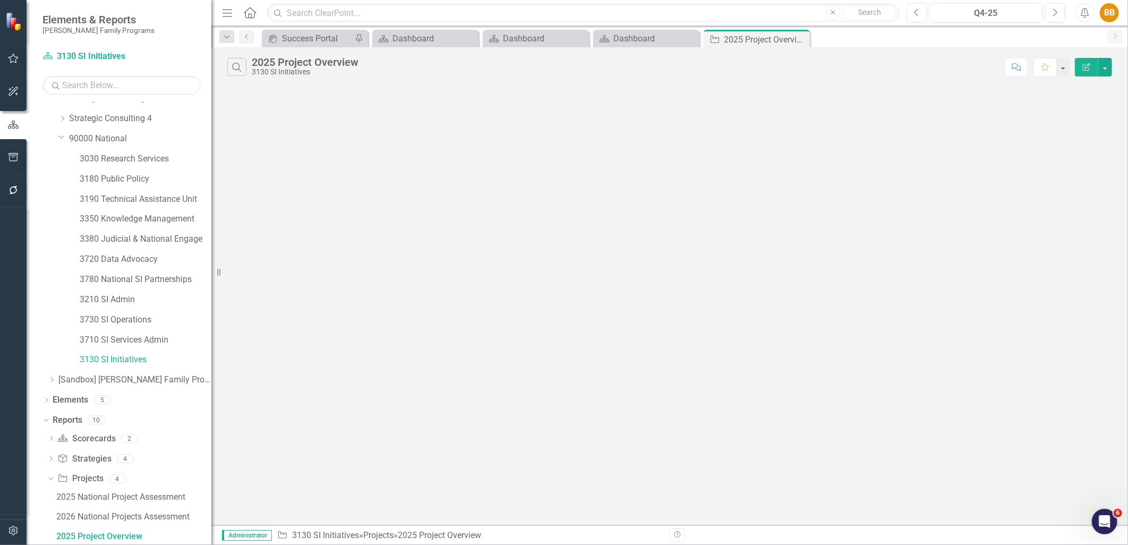
click at [1080, 67] on button "Edit Report" at bounding box center [1086, 67] width 23 height 19
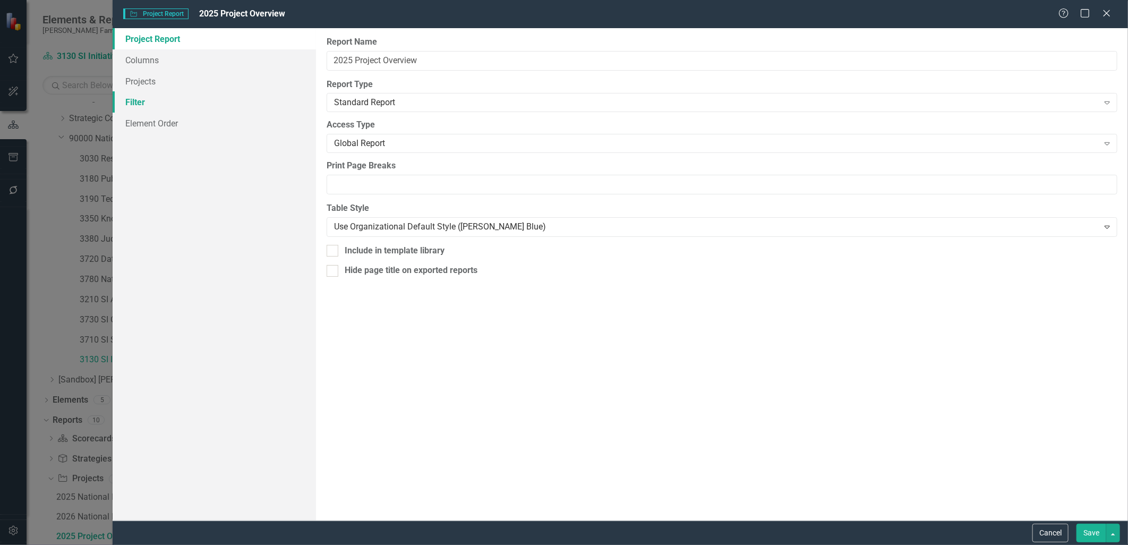
click at [193, 97] on link "Filter" at bounding box center [214, 101] width 203 height 21
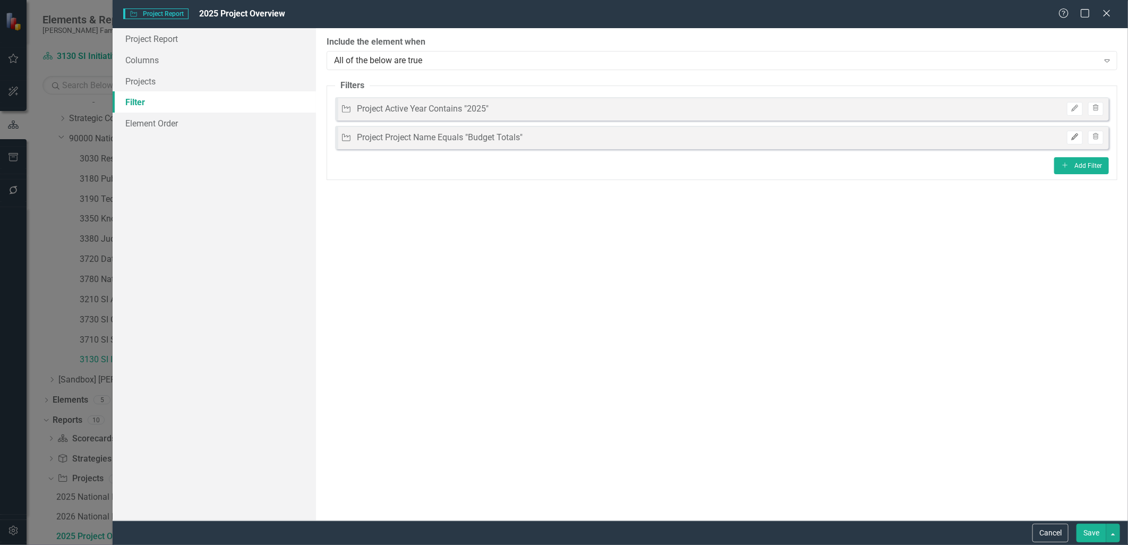
click at [1076, 138] on icon "Edit" at bounding box center [1075, 137] width 8 height 6
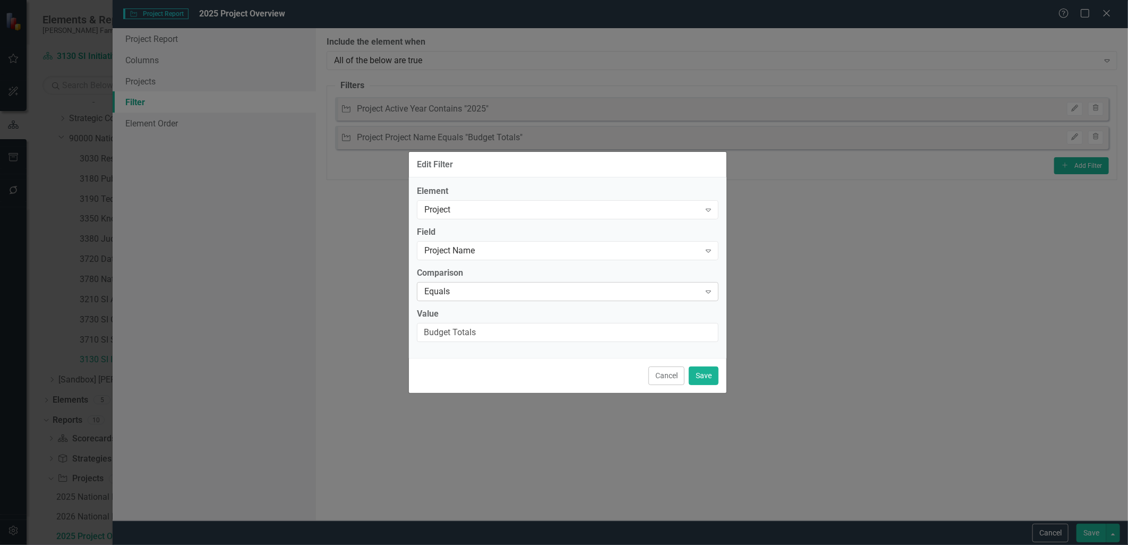
click at [457, 289] on div "Equals" at bounding box center [563, 291] width 276 height 12
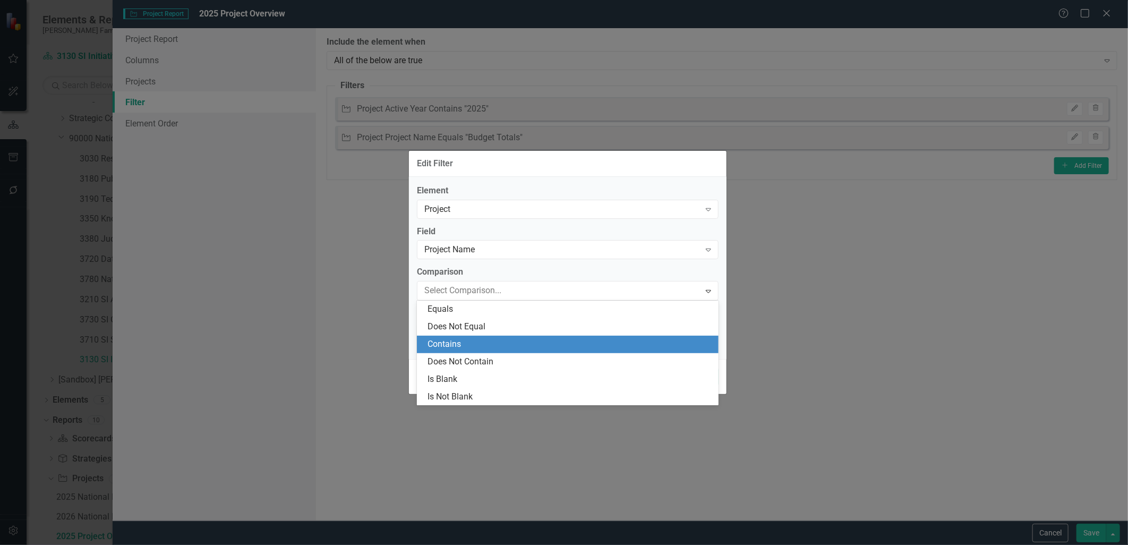
click at [455, 346] on div "Contains" at bounding box center [570, 344] width 285 height 12
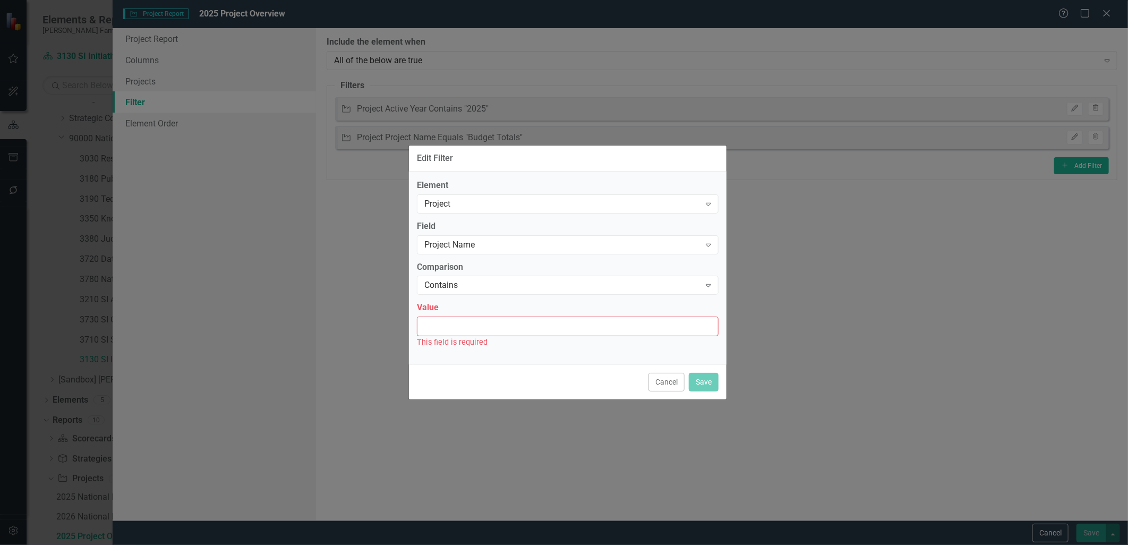
click at [589, 336] on div "This field is required" at bounding box center [568, 342] width 302 height 12
click at [596, 328] on input "Value" at bounding box center [568, 327] width 302 height 20
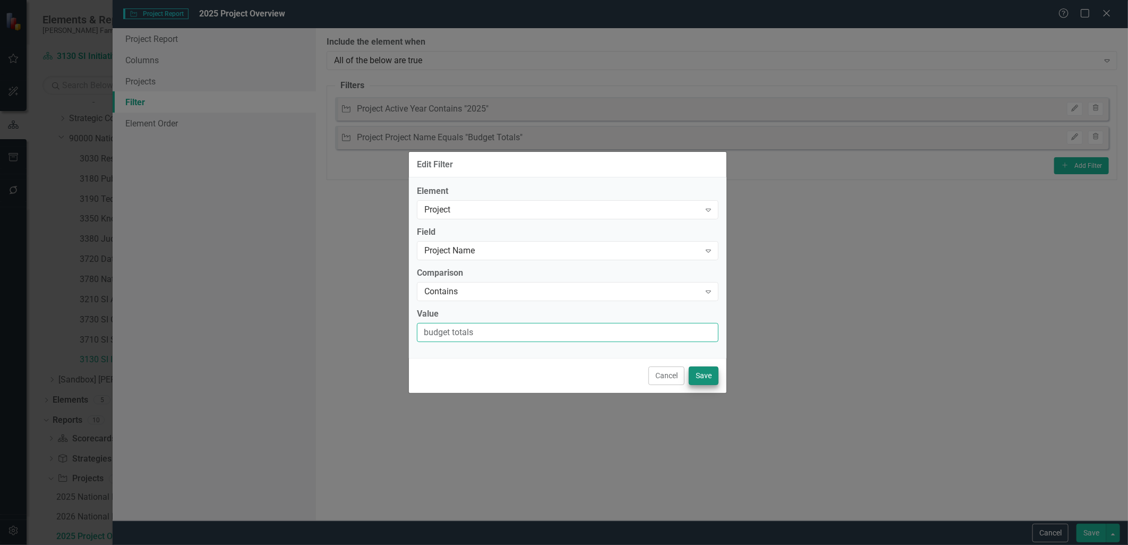
type input "budget totals"
click at [700, 378] on button "Save" at bounding box center [704, 376] width 30 height 19
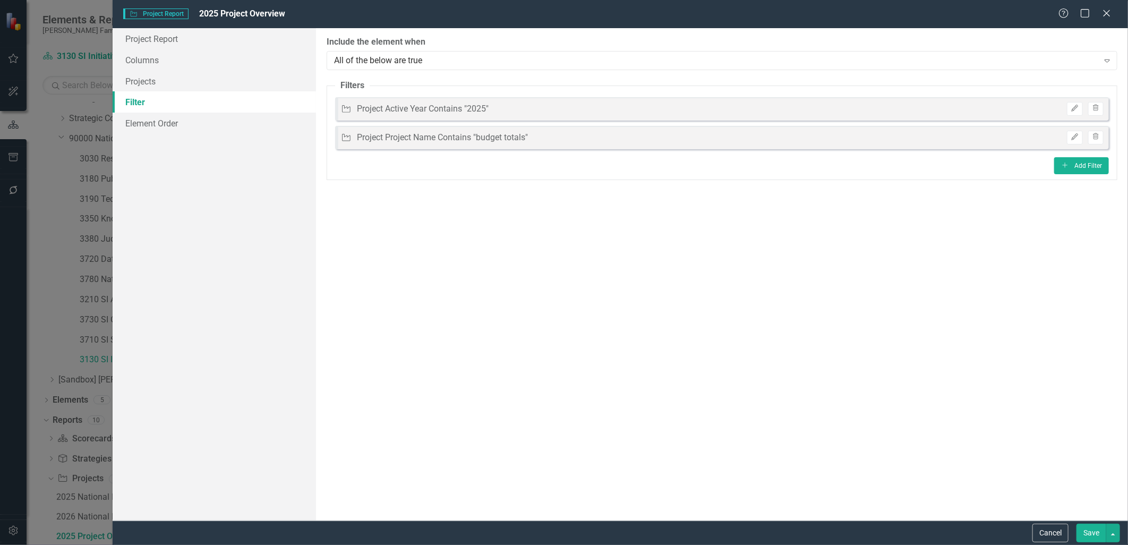
click at [1087, 531] on button "Save" at bounding box center [1092, 533] width 30 height 19
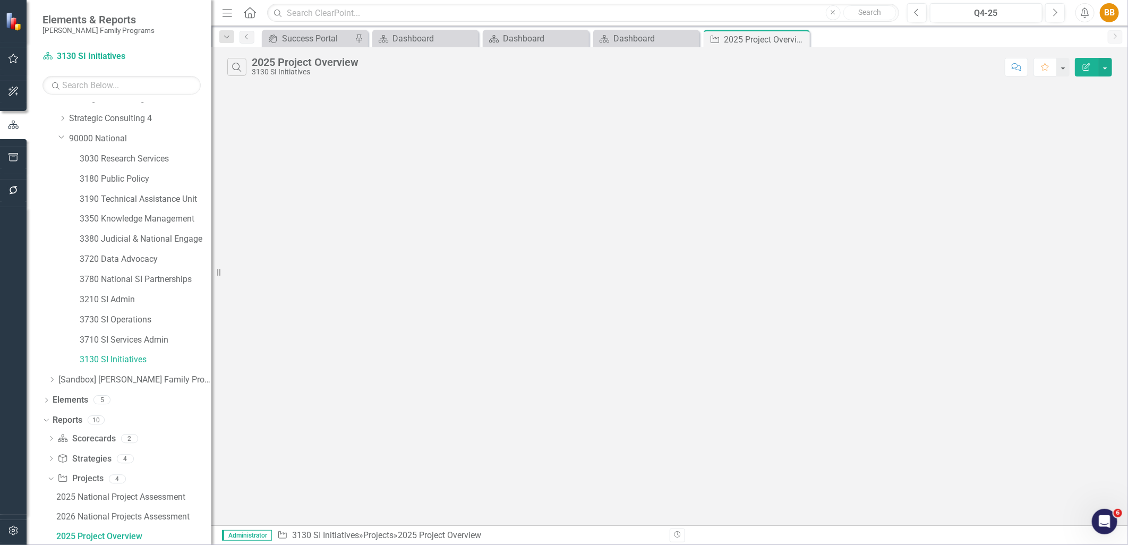
click at [1082, 61] on button "Edit Report" at bounding box center [1086, 67] width 23 height 19
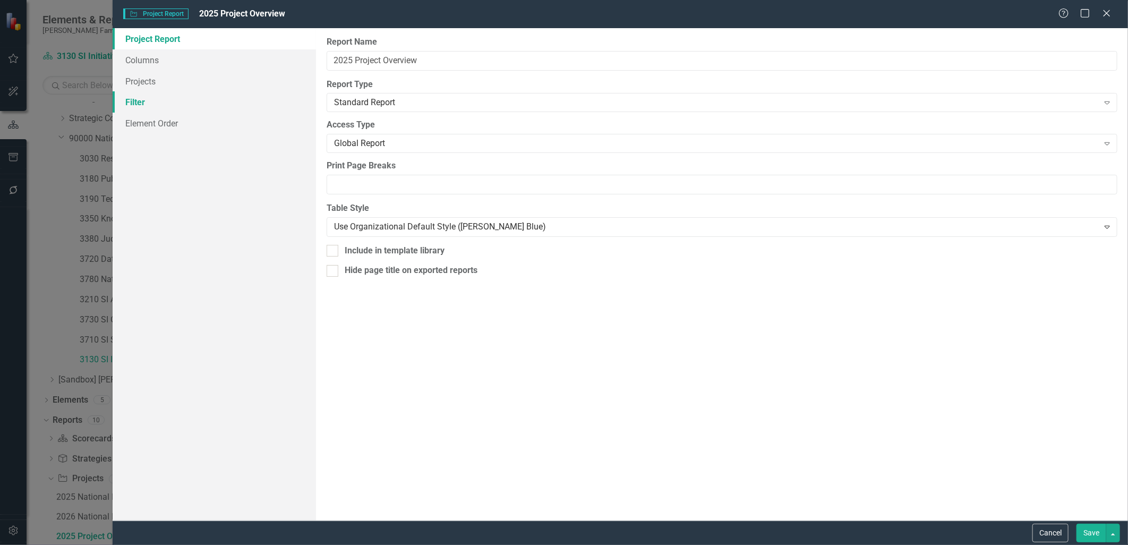
click at [218, 94] on link "Filter" at bounding box center [214, 101] width 203 height 21
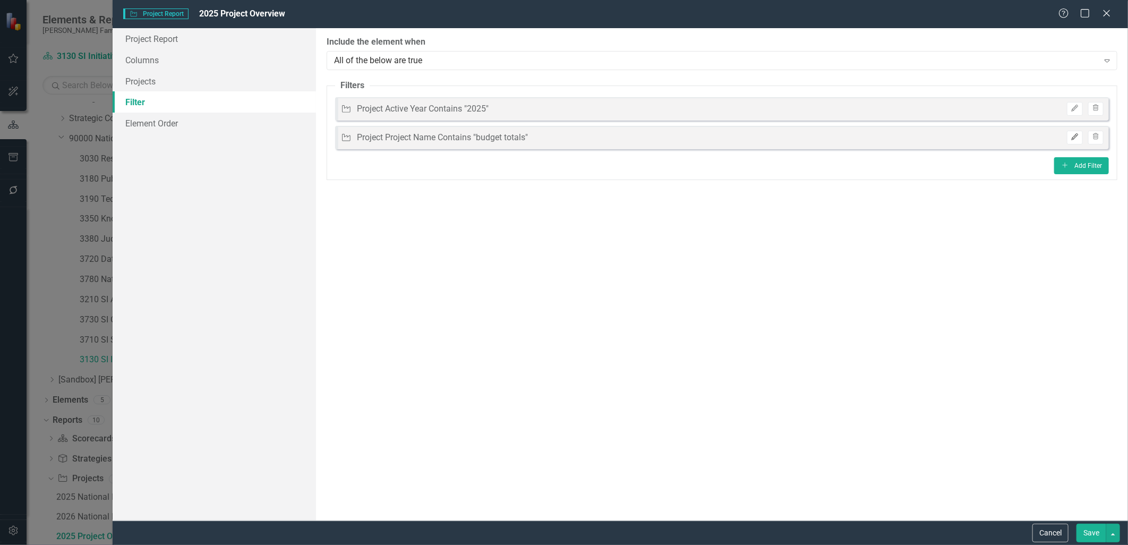
click at [1075, 136] on icon "Edit" at bounding box center [1075, 137] width 8 height 6
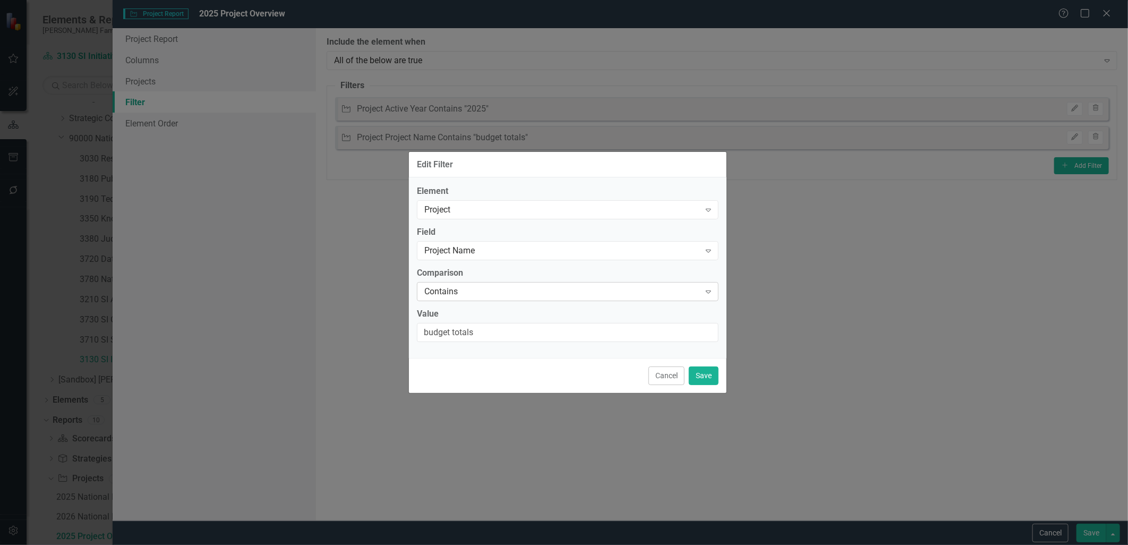
click at [455, 292] on div "Contains" at bounding box center [563, 291] width 276 height 12
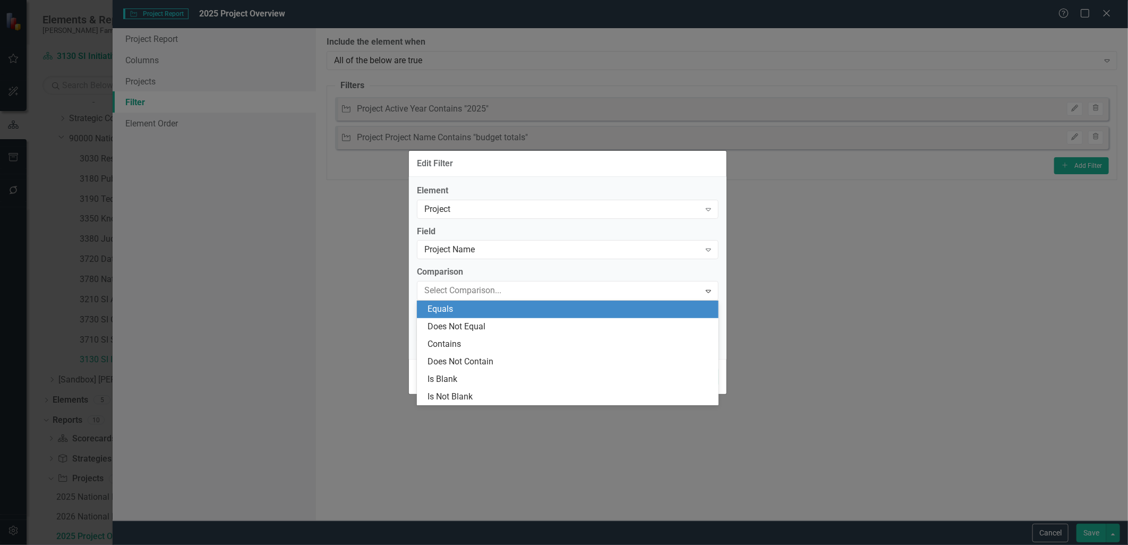
click at [455, 307] on div "Equals" at bounding box center [570, 309] width 285 height 12
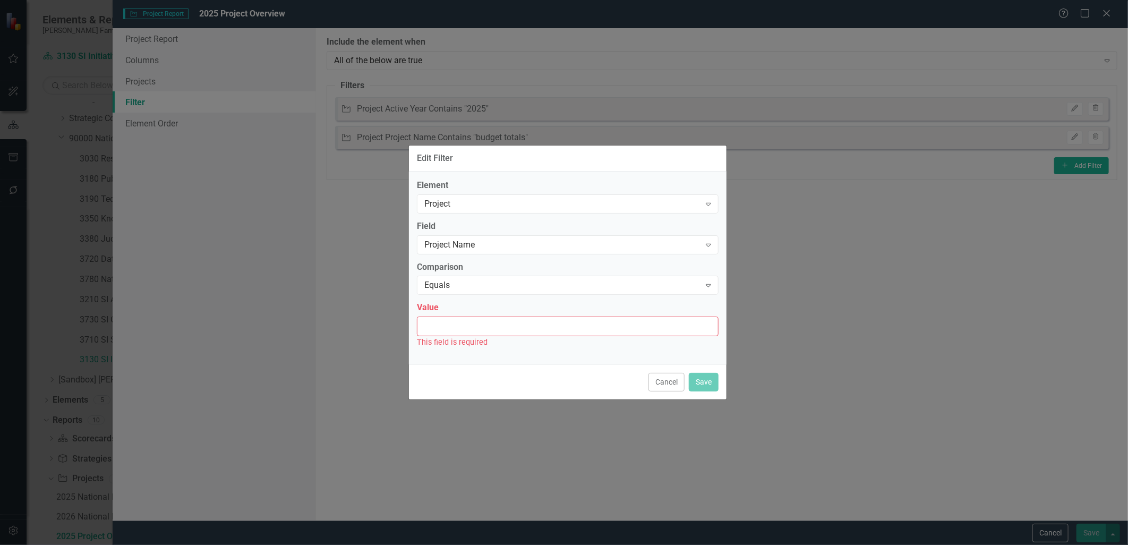
click at [454, 324] on input "Value" at bounding box center [568, 327] width 302 height 20
click at [473, 198] on div "Project" at bounding box center [563, 204] width 276 height 12
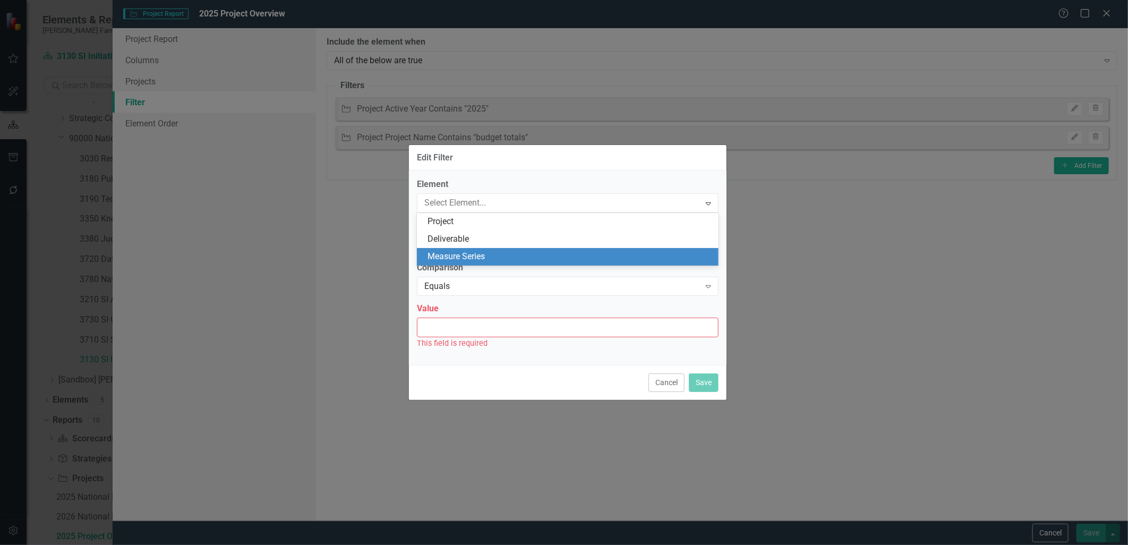
click at [482, 254] on div "Measure Series" at bounding box center [570, 257] width 285 height 12
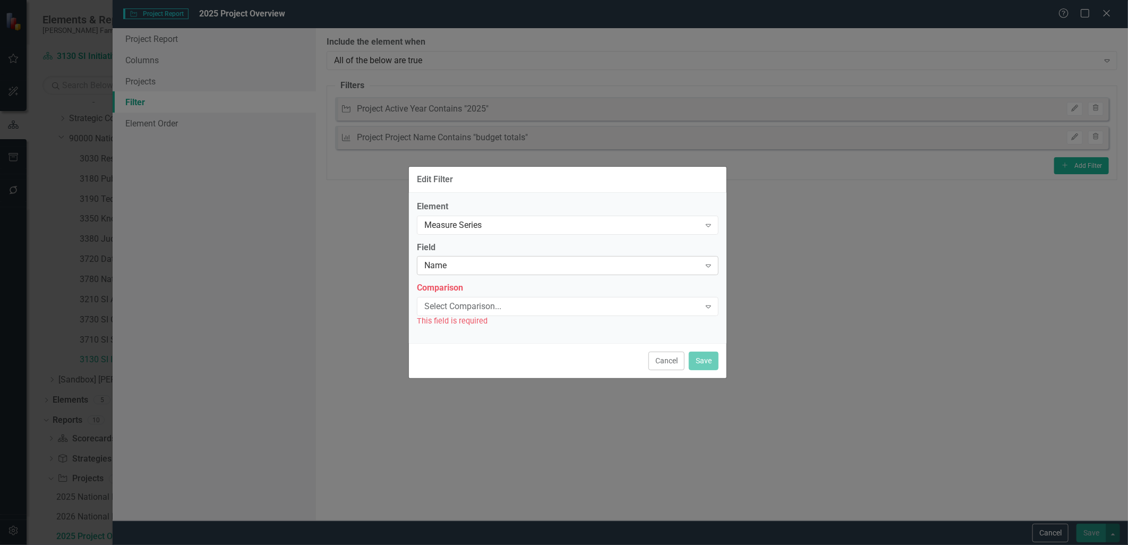
click at [486, 266] on div "Name" at bounding box center [563, 266] width 276 height 12
click at [485, 285] on div "Name" at bounding box center [570, 284] width 285 height 12
click at [485, 307] on div "Select Comparison..." at bounding box center [563, 307] width 276 height 12
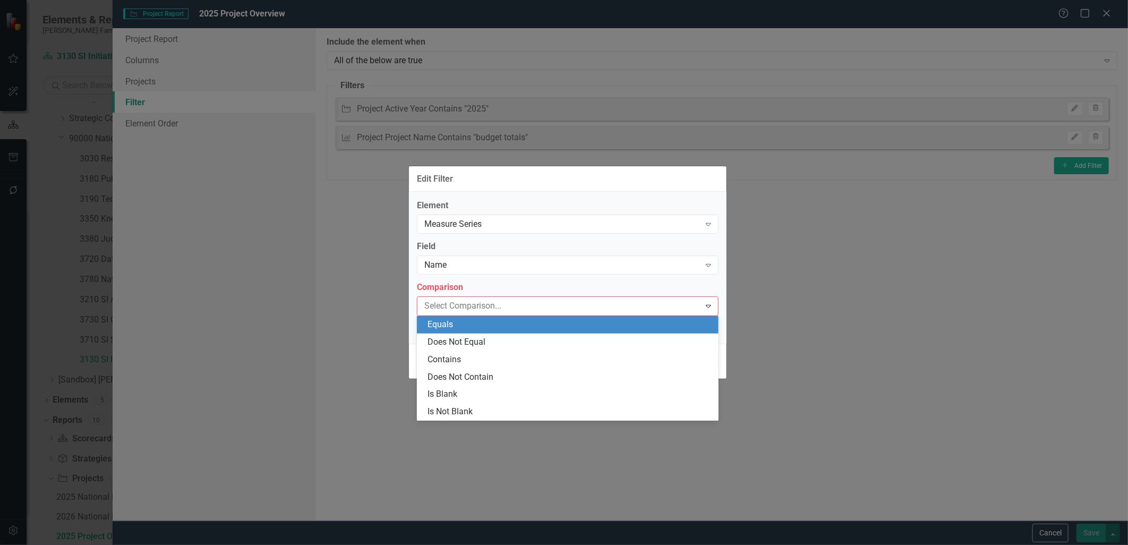
click at [491, 326] on div "Equals" at bounding box center [570, 325] width 285 height 12
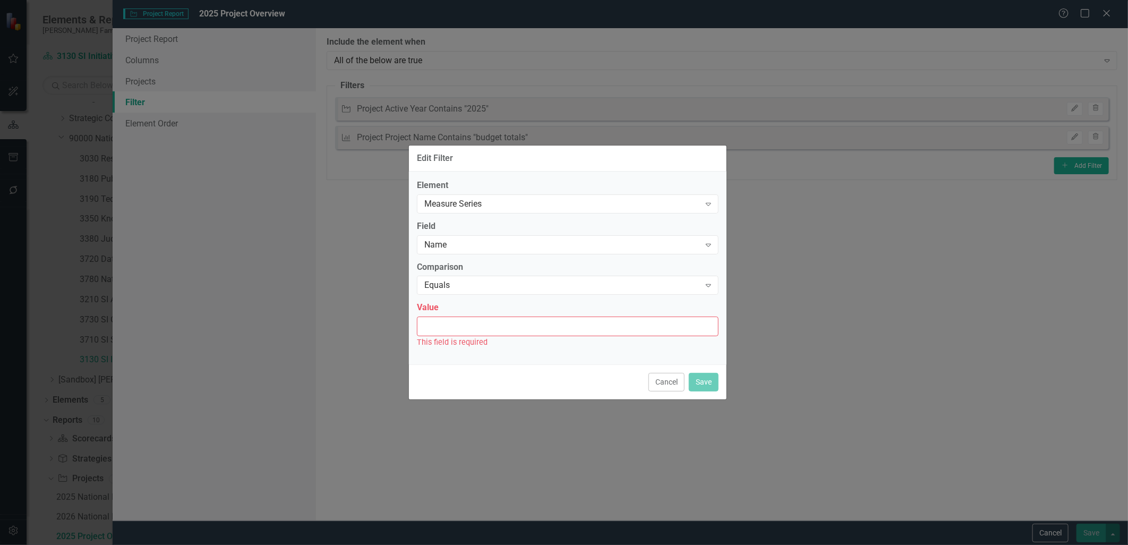
click at [491, 326] on input "Value" at bounding box center [568, 327] width 302 height 20
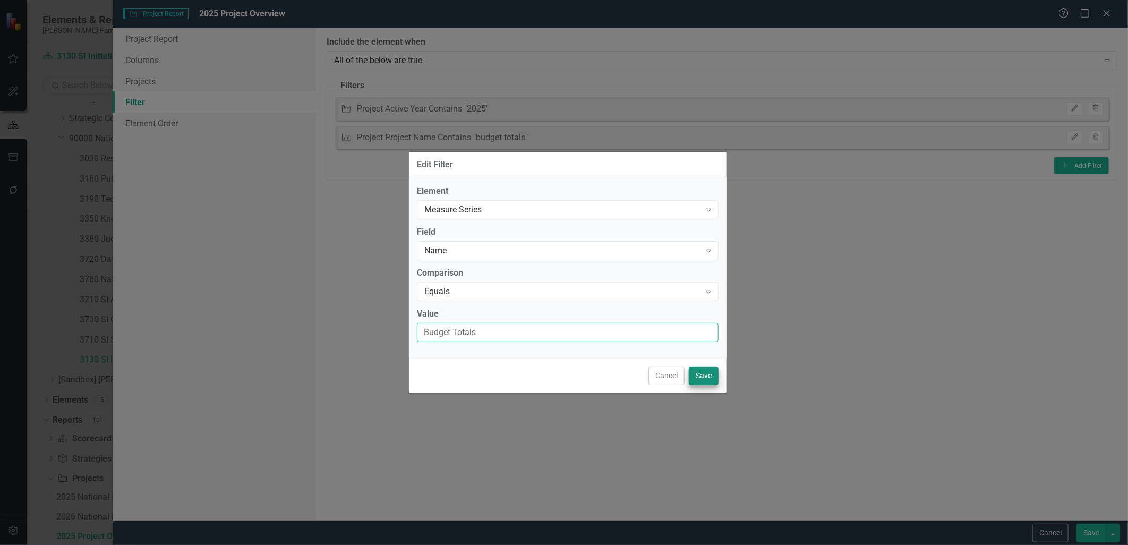
type input "Budget Totals"
click at [698, 374] on button "Save" at bounding box center [704, 376] width 30 height 19
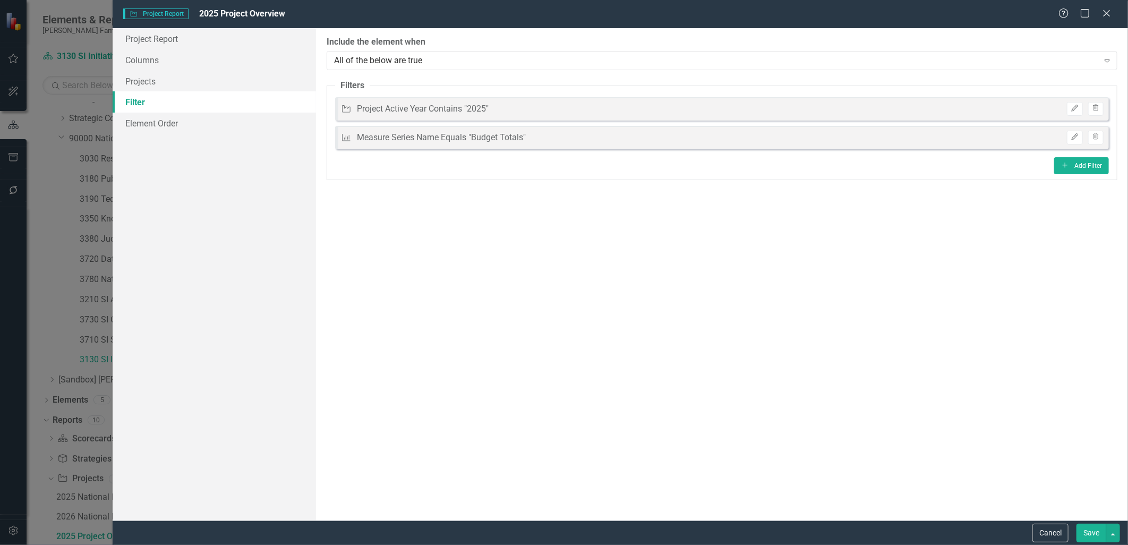
click at [1098, 528] on button "Save" at bounding box center [1092, 533] width 30 height 19
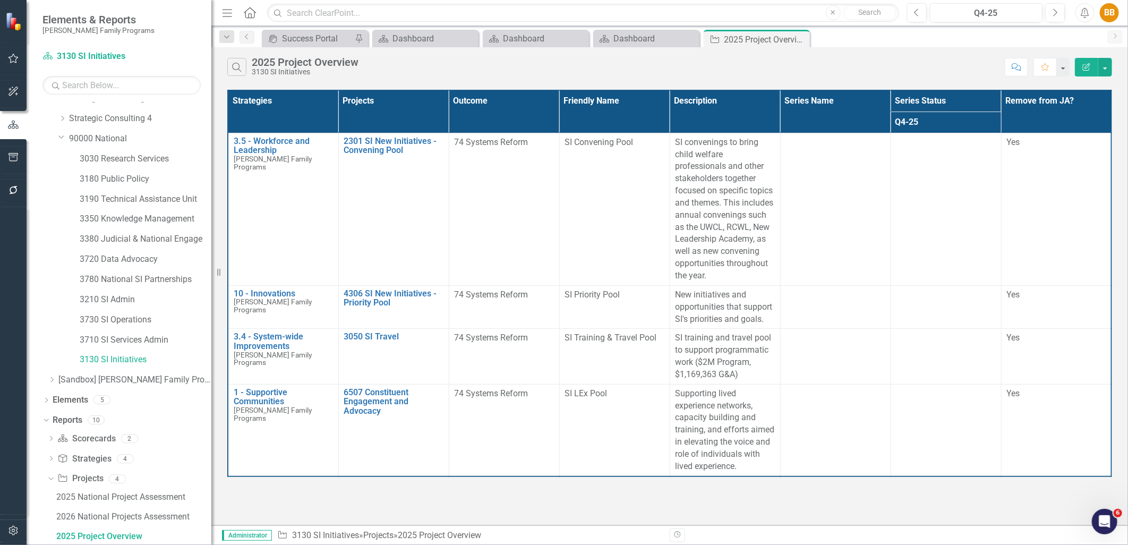
click at [1084, 72] on button "Edit Report" at bounding box center [1086, 67] width 23 height 19
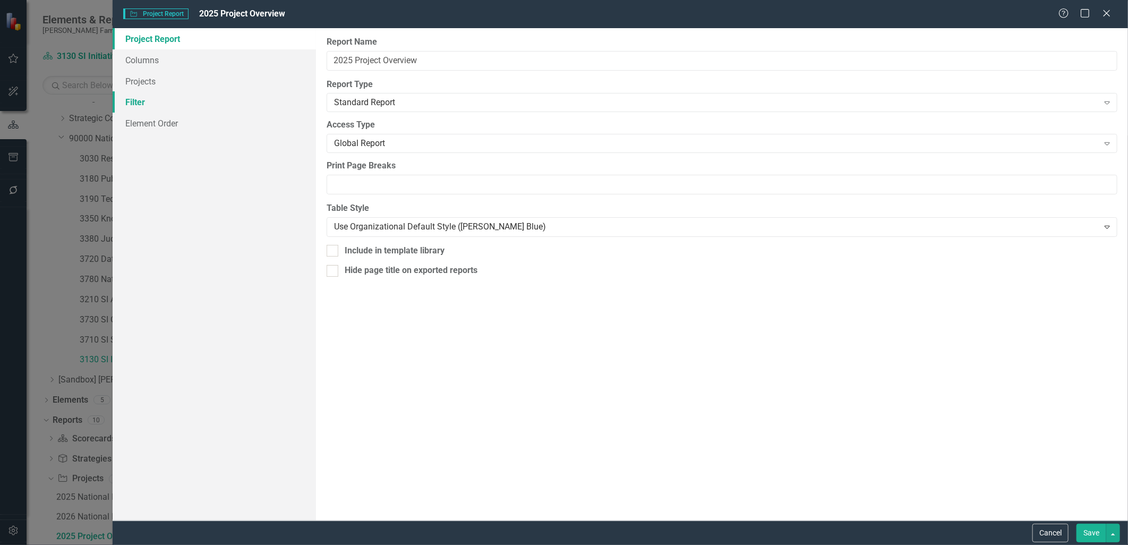
click at [134, 105] on link "Filter" at bounding box center [214, 101] width 203 height 21
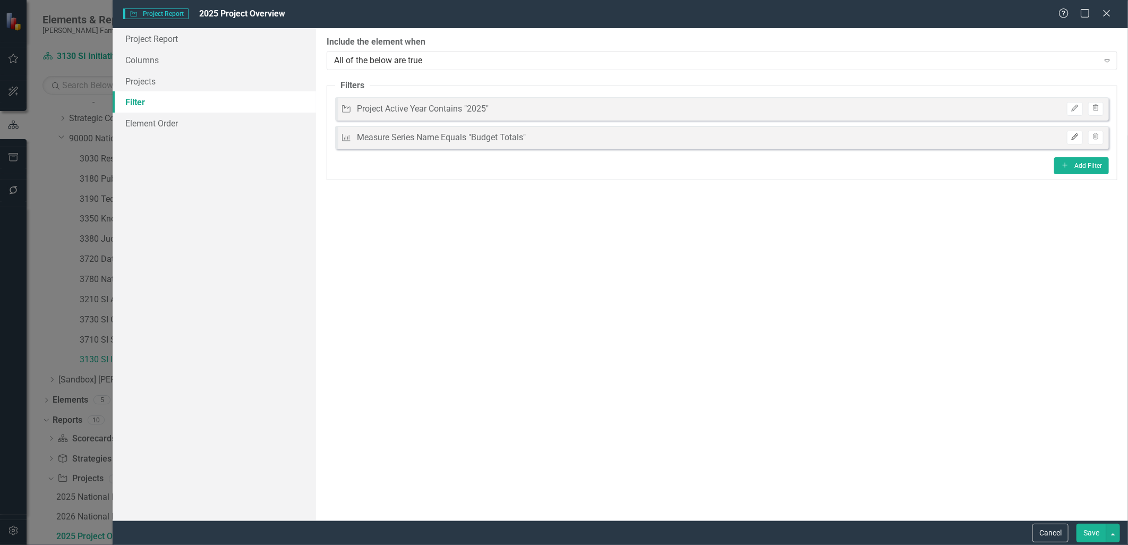
click at [1077, 138] on icon "Edit" at bounding box center [1075, 137] width 8 height 6
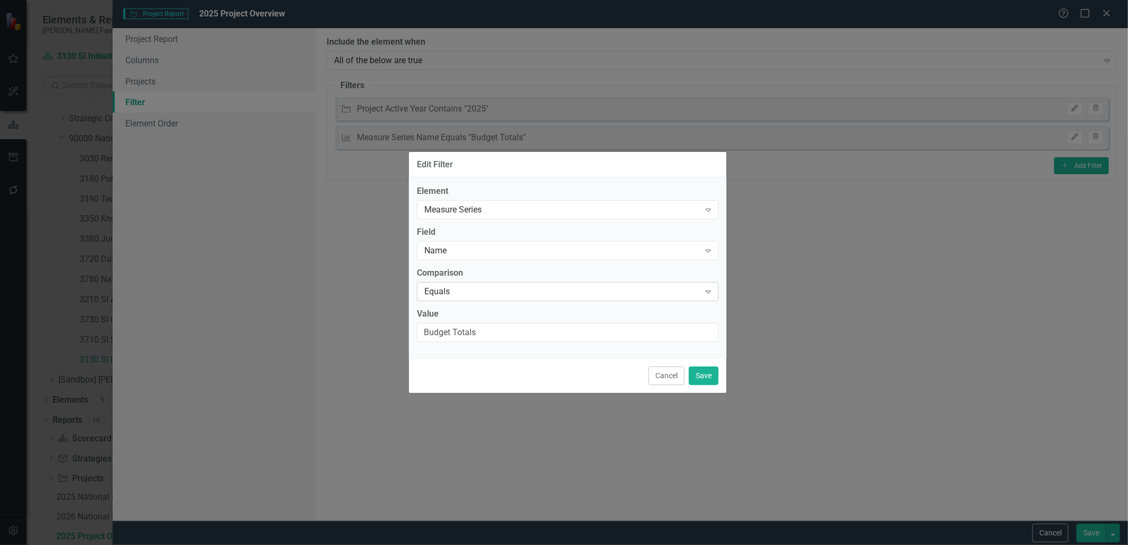
click at [464, 291] on div "Equals" at bounding box center [563, 291] width 276 height 12
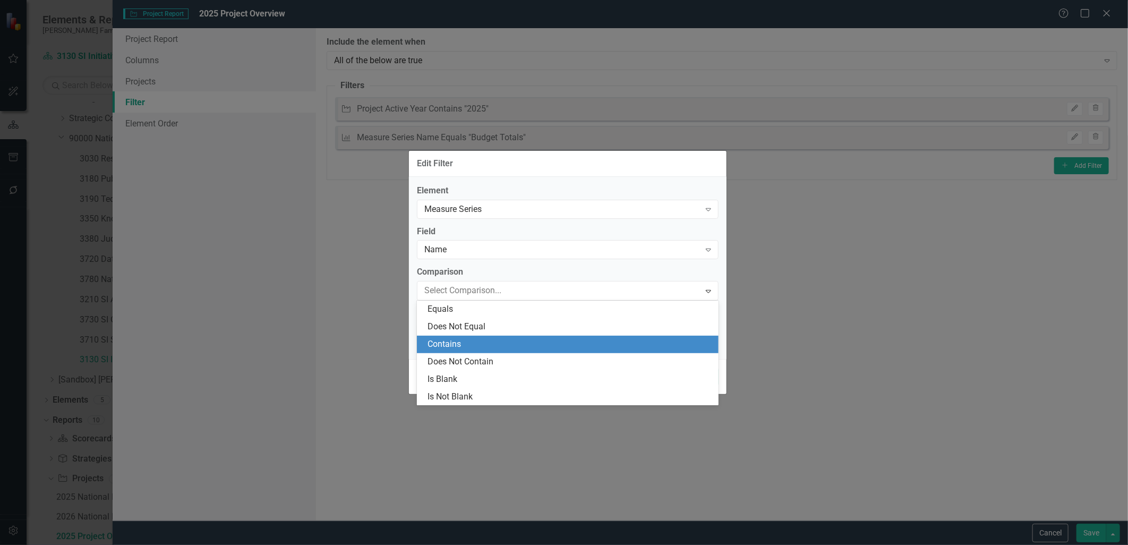
click at [463, 337] on div "Contains" at bounding box center [568, 345] width 302 height 18
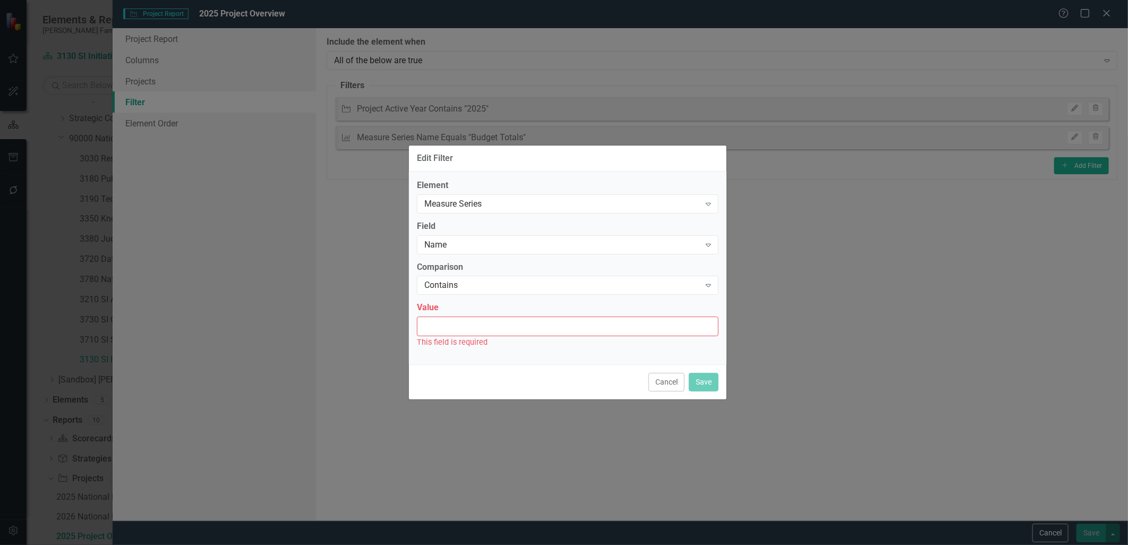
click at [598, 321] on input "Value" at bounding box center [568, 327] width 302 height 20
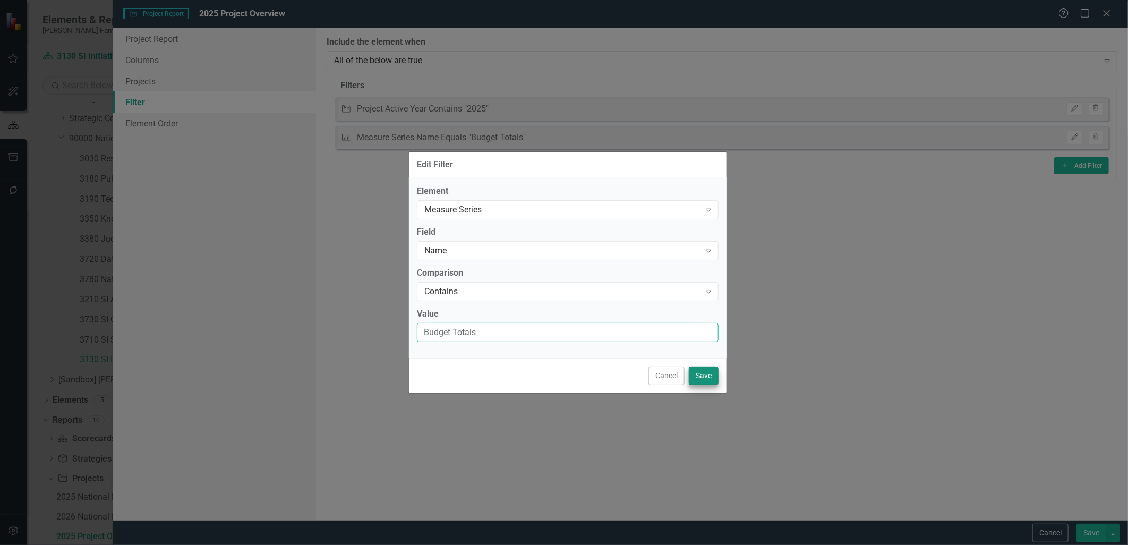
type input "Budget Totals"
click at [705, 375] on button "Save" at bounding box center [704, 376] width 30 height 19
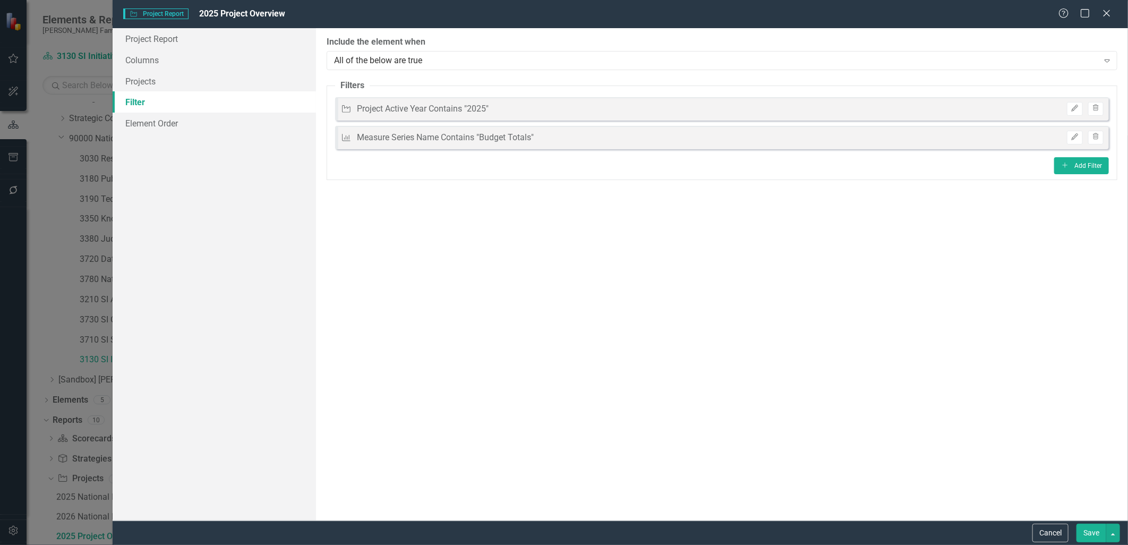
click at [1101, 532] on button "Save" at bounding box center [1092, 533] width 30 height 19
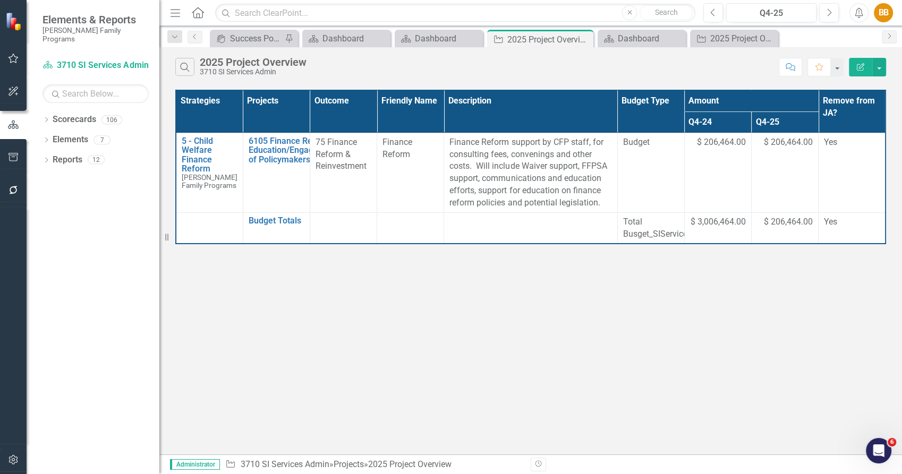
click at [861, 65] on icon "button" at bounding box center [860, 66] width 7 height 7
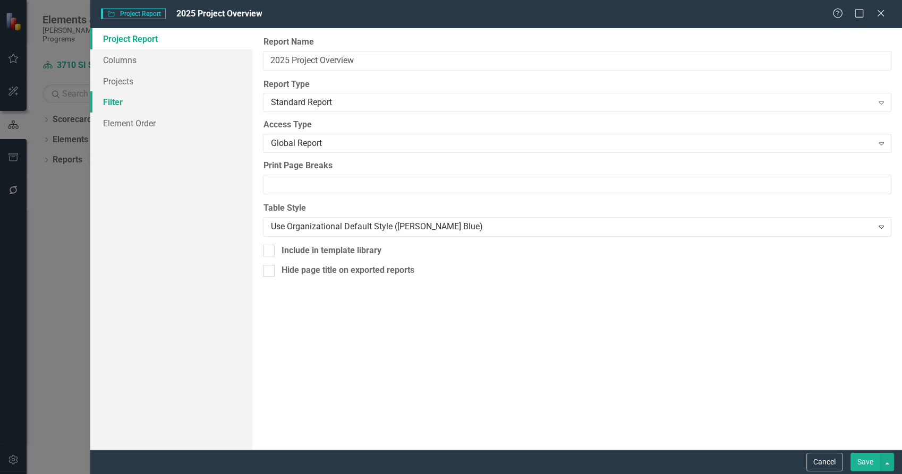
click at [137, 104] on link "Filter" at bounding box center [171, 101] width 163 height 21
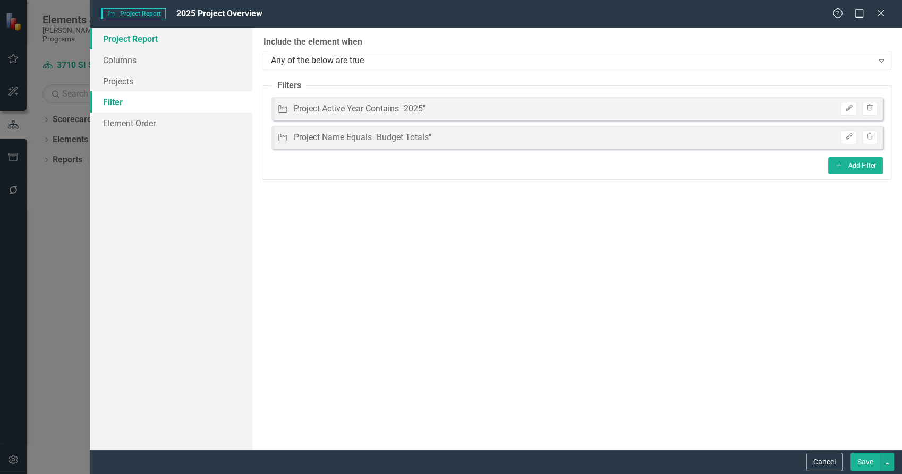
click at [132, 43] on link "Project Report" at bounding box center [171, 38] width 163 height 21
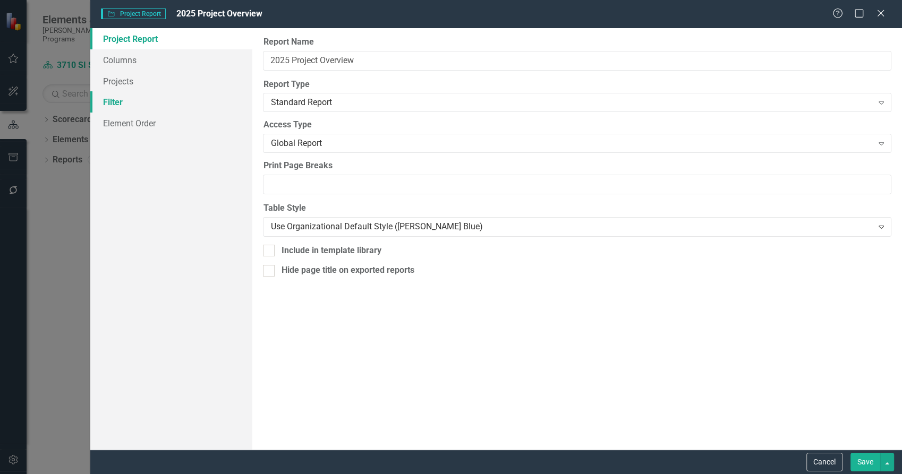
click at [123, 100] on link "Filter" at bounding box center [171, 101] width 163 height 21
